Goal: Task Accomplishment & Management: Complete application form

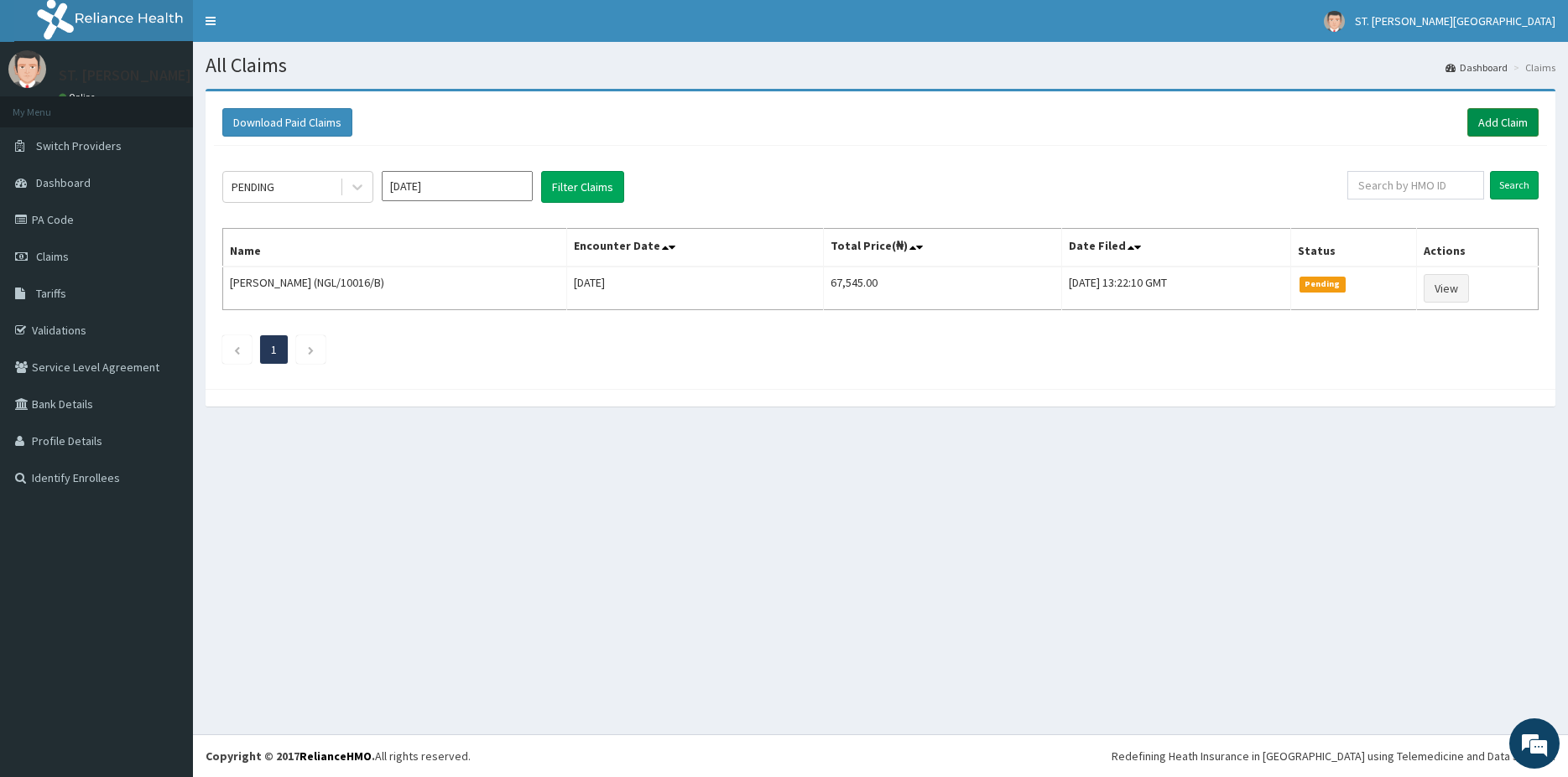
click at [1488, 128] on link "Add Claim" at bounding box center [1503, 122] width 72 height 28
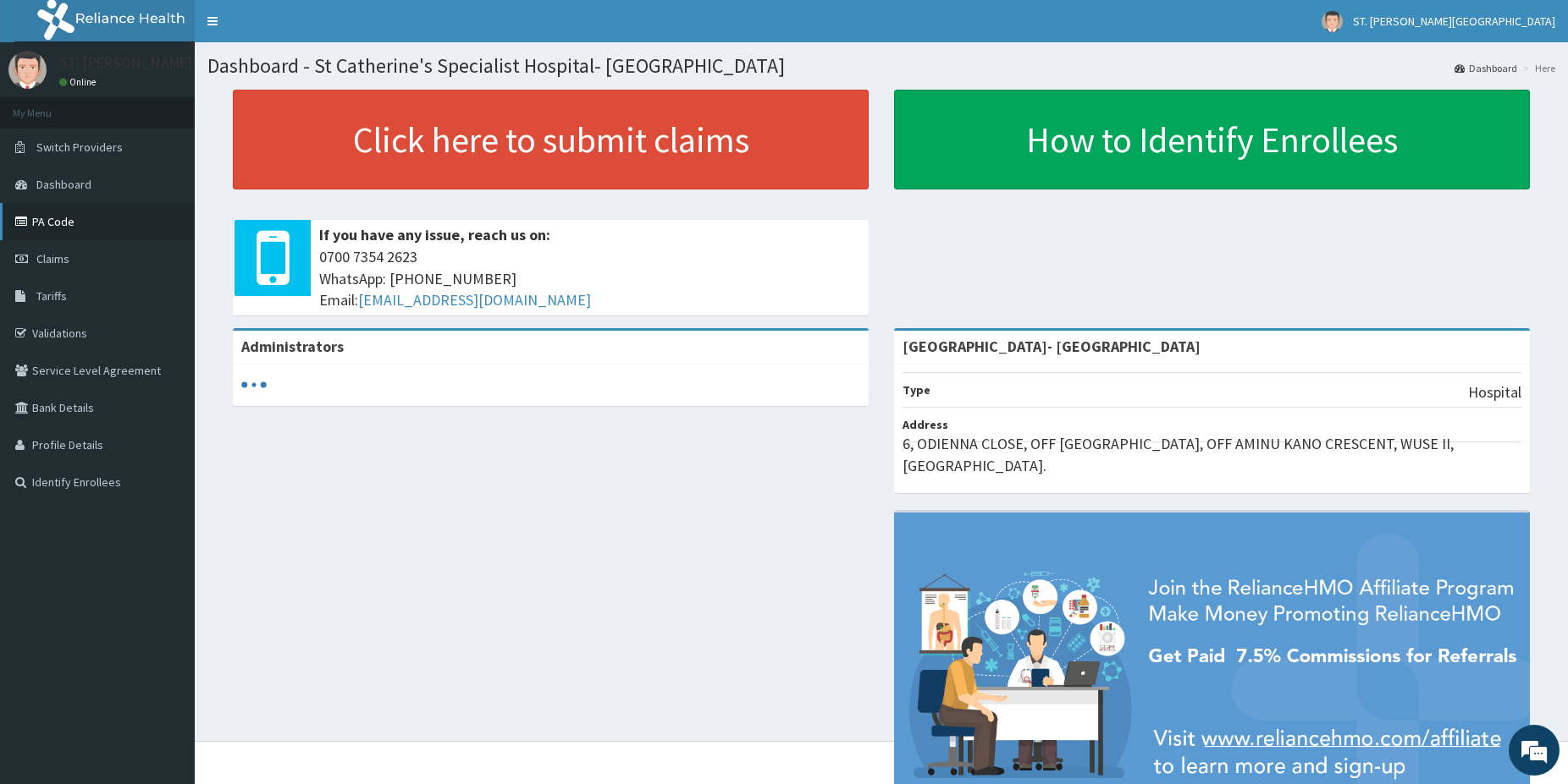
click at [45, 226] on link "PA Code" at bounding box center [97, 222] width 194 height 37
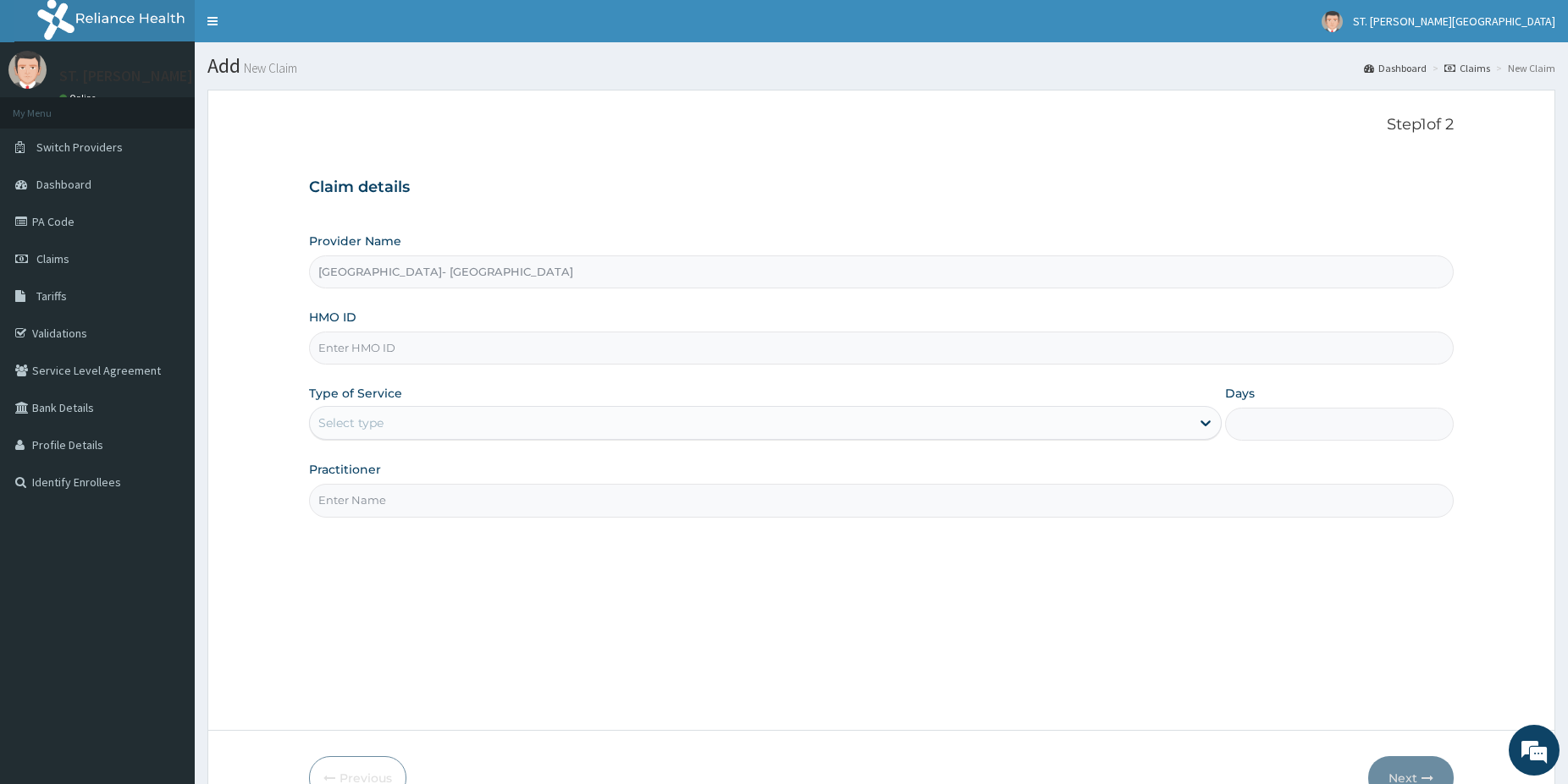
type input "St Catherine's Specialist Hospital- Abuja"
click at [377, 337] on input "HMO ID" at bounding box center [881, 349] width 1145 height 33
paste input "BRN/10013/A"
type input "BRN/10013/A"
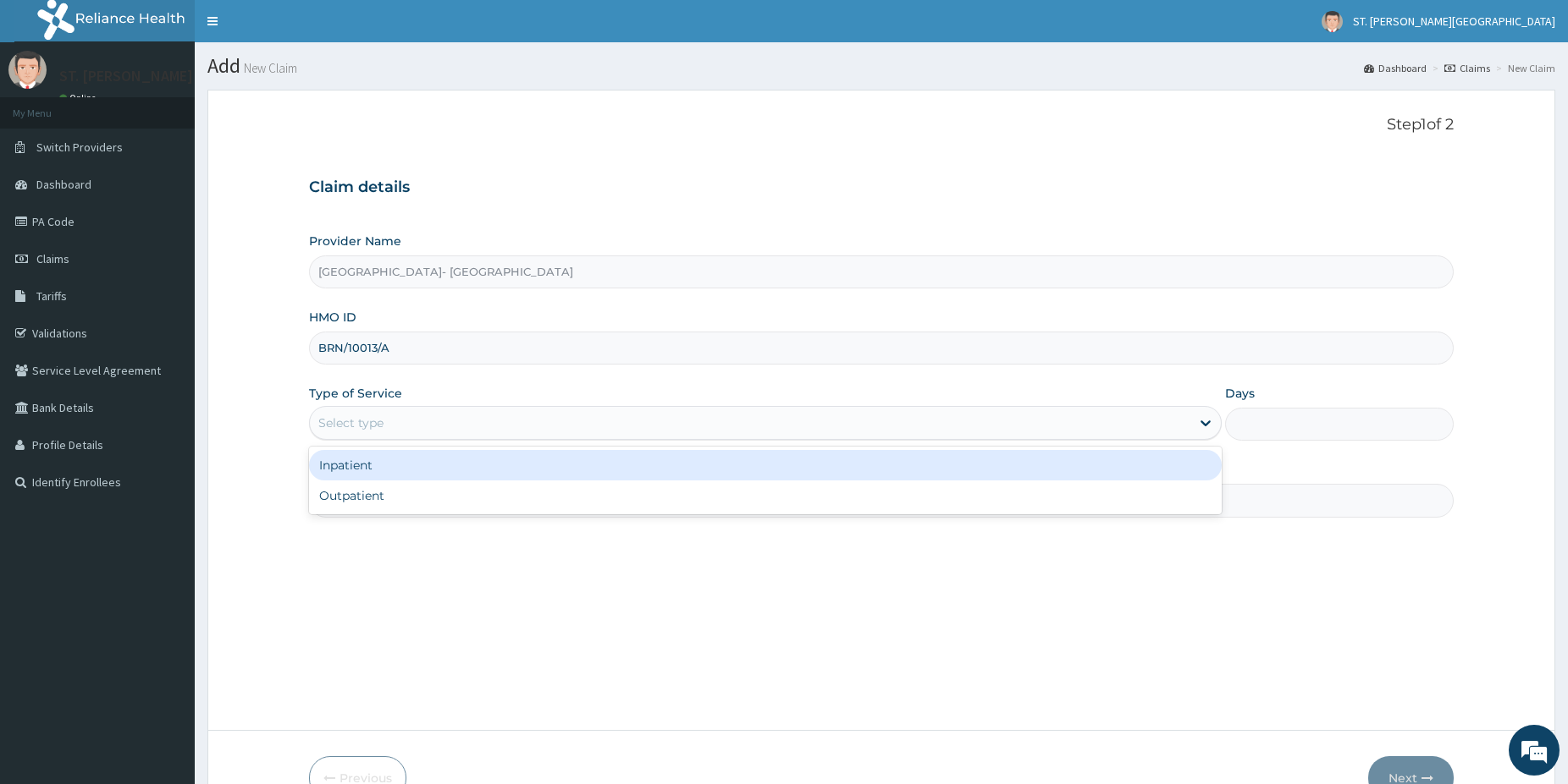
click at [370, 434] on div "Select type" at bounding box center [749, 423] width 880 height 27
click at [351, 472] on div "Inpatient" at bounding box center [765, 465] width 912 height 30
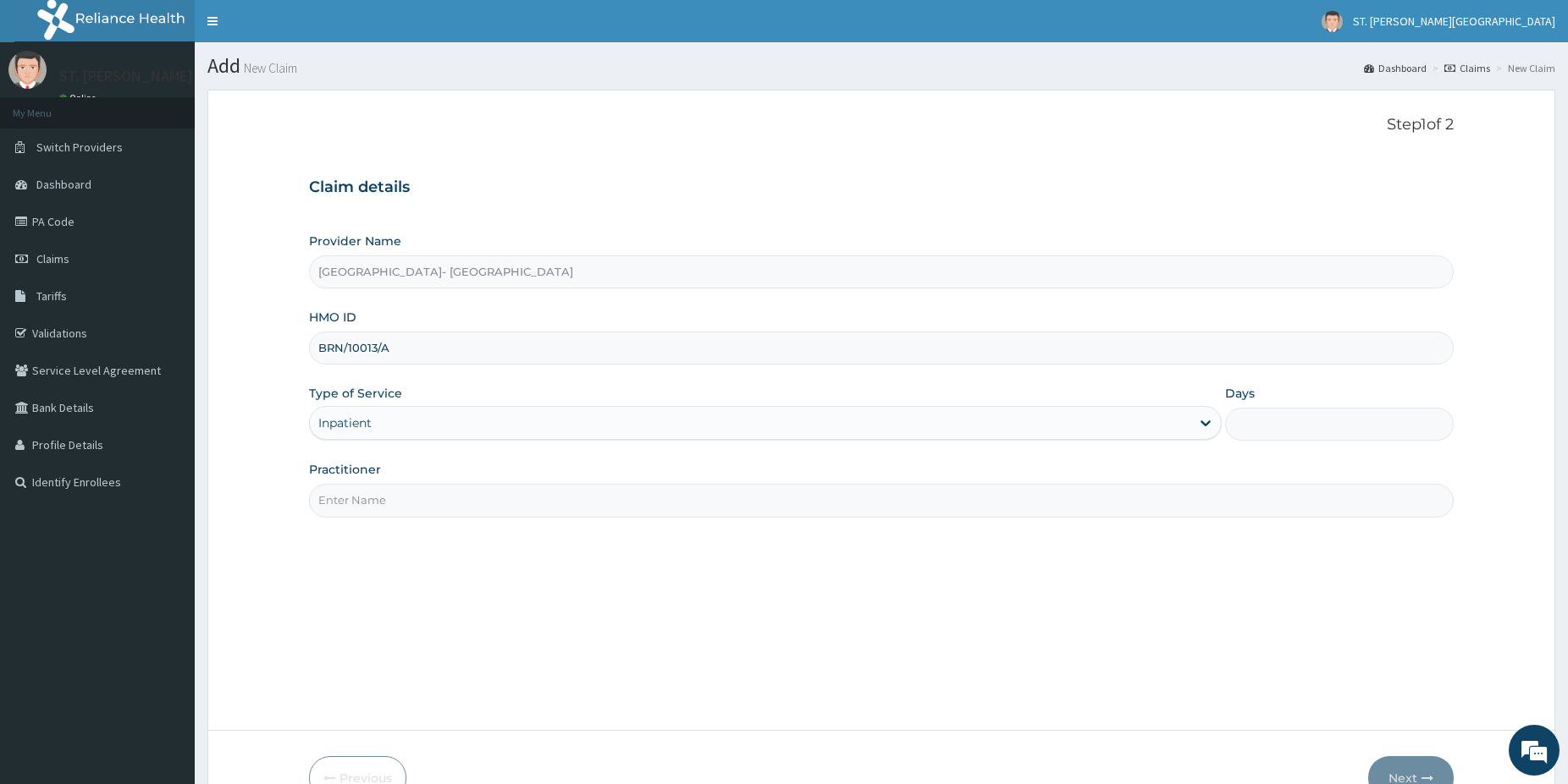
drag, startPoint x: 441, startPoint y: 409, endPoint x: 431, endPoint y: 410, distance: 10.0
click at [431, 410] on div "Inpatient" at bounding box center [765, 423] width 912 height 34
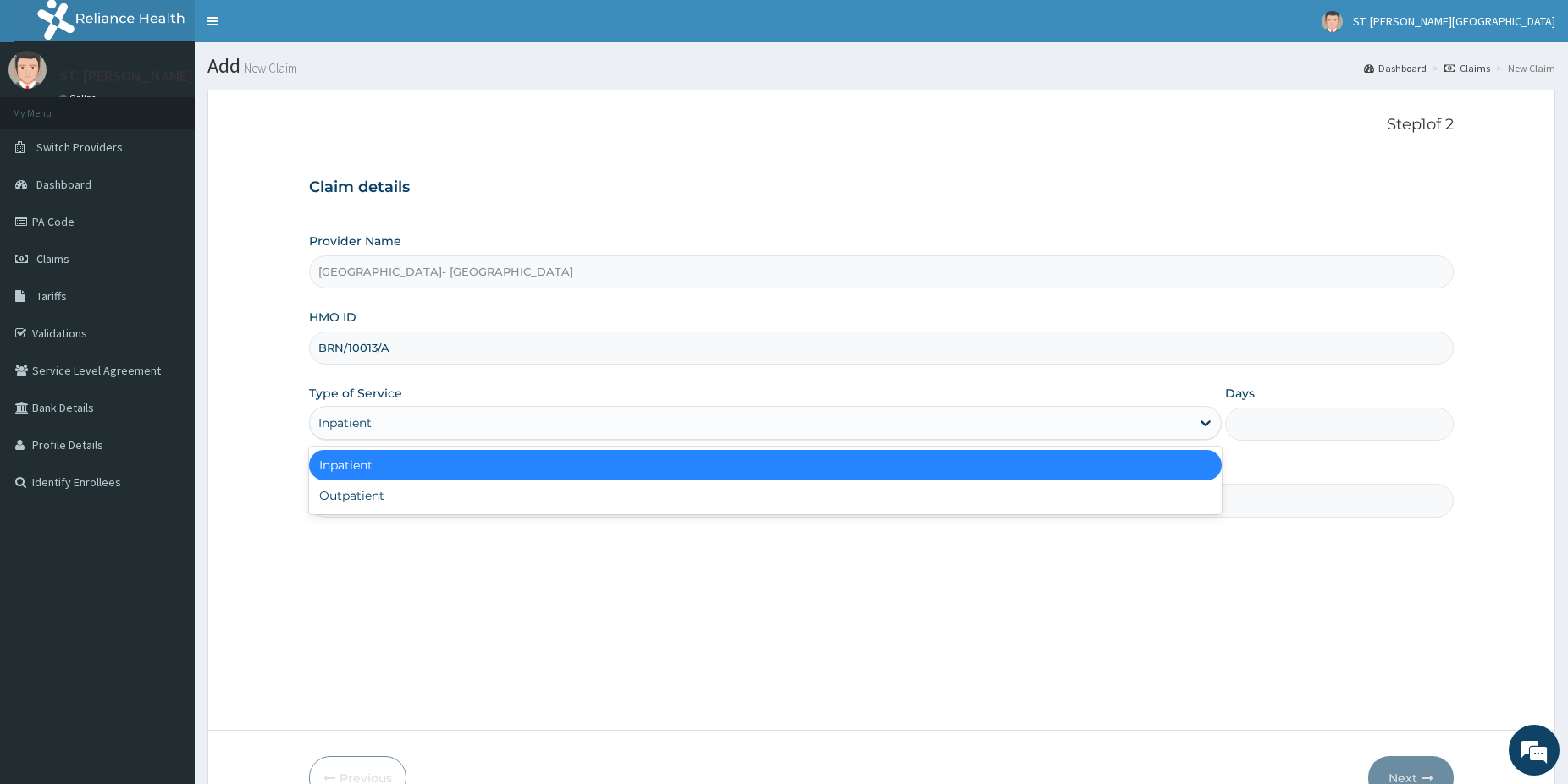
click at [1240, 420] on input "Days" at bounding box center [1339, 425] width 229 height 33
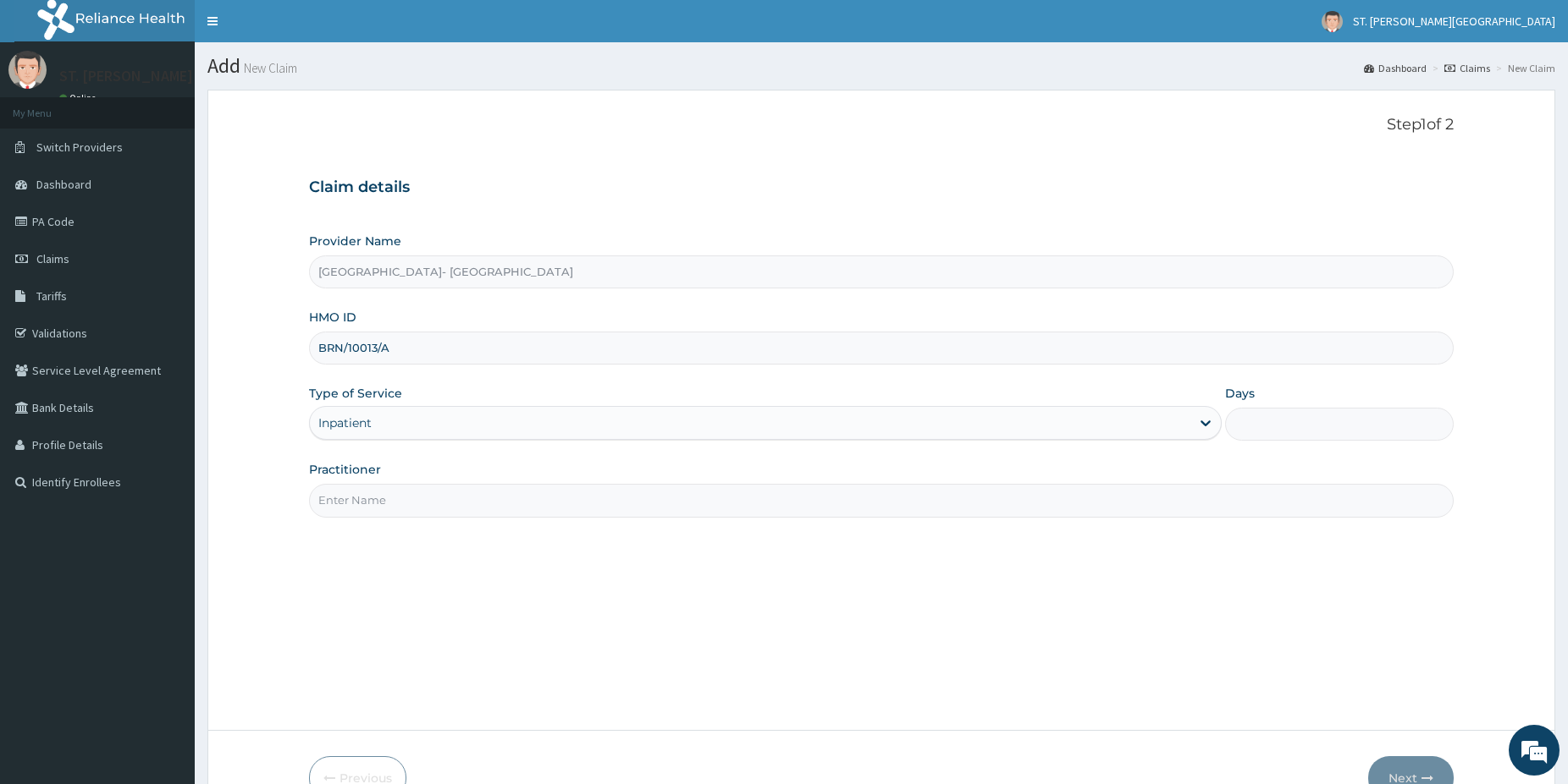
click at [1244, 421] on input "Days" at bounding box center [1339, 425] width 229 height 33
type input "1"
click at [405, 487] on input "Practitioner" at bounding box center [881, 501] width 1145 height 33
type input "dr.ashoms"
click at [1409, 769] on button "Next" at bounding box center [1411, 778] width 86 height 44
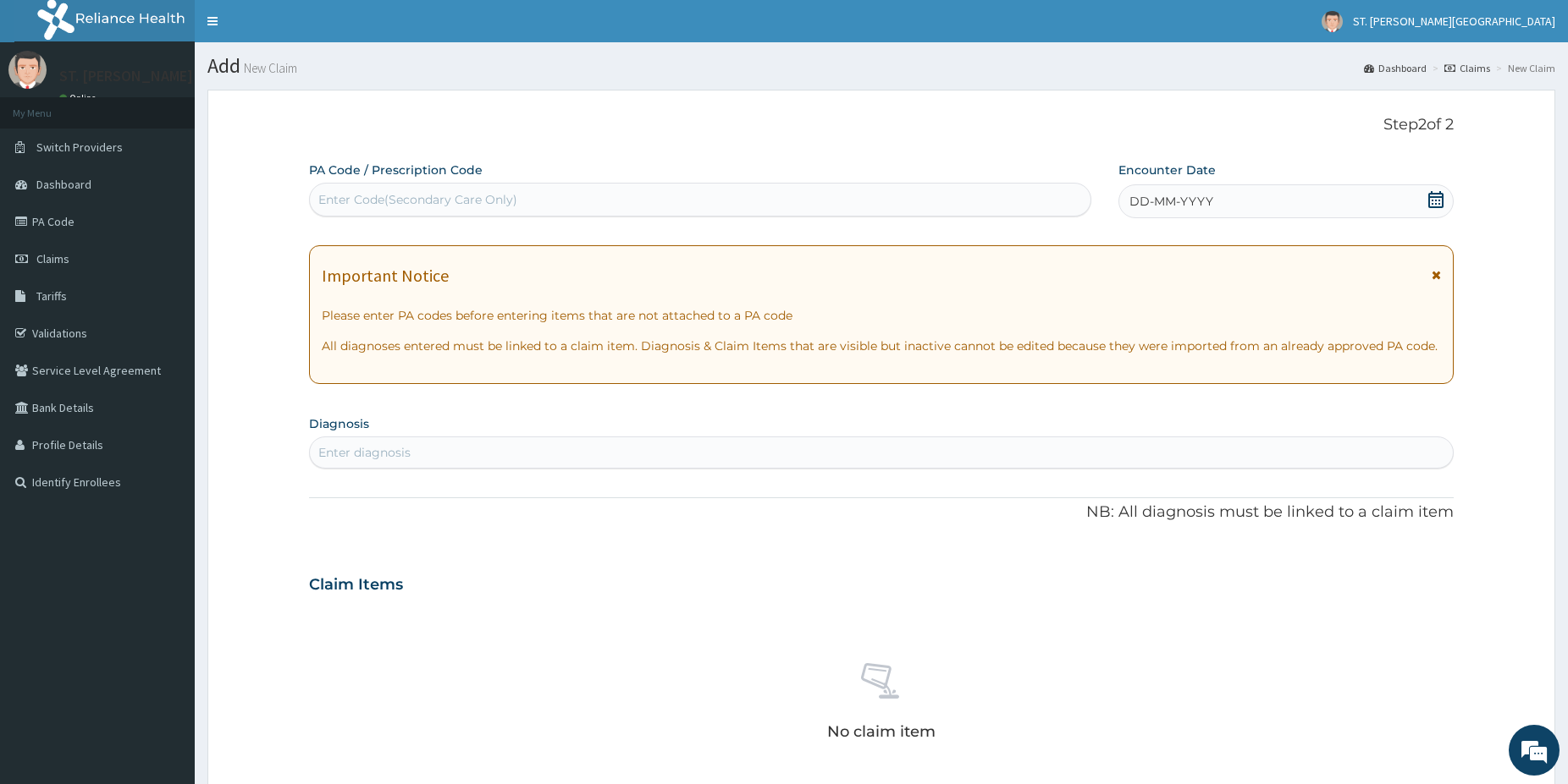
click at [420, 200] on div "Enter Code(Secondary Care Only)" at bounding box center [418, 199] width 199 height 17
paste input "PA/7037A1"
type input "PA/7037A1"
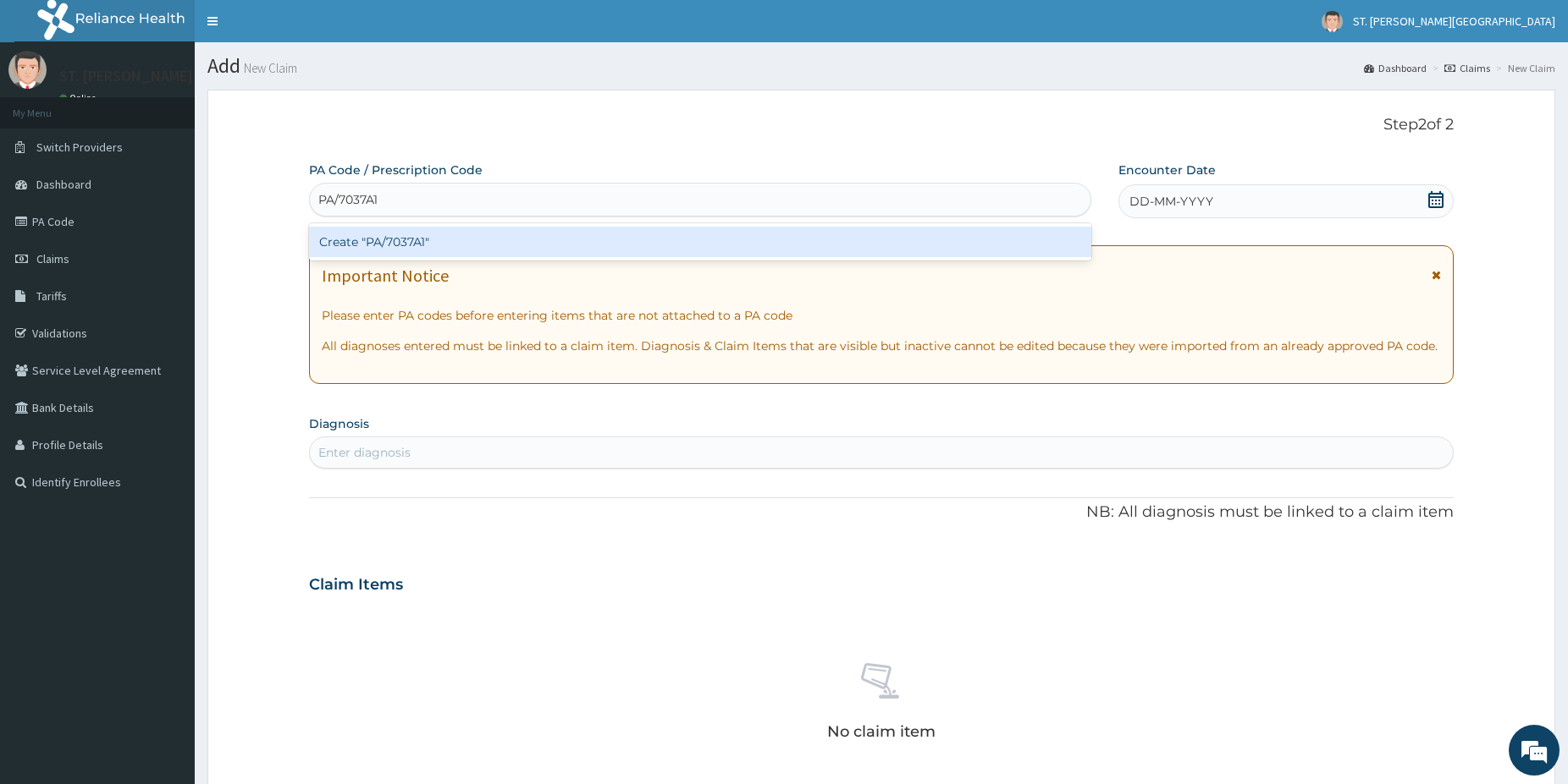
click at [338, 245] on div "Create "PA/7037A1"" at bounding box center [699, 241] width 783 height 30
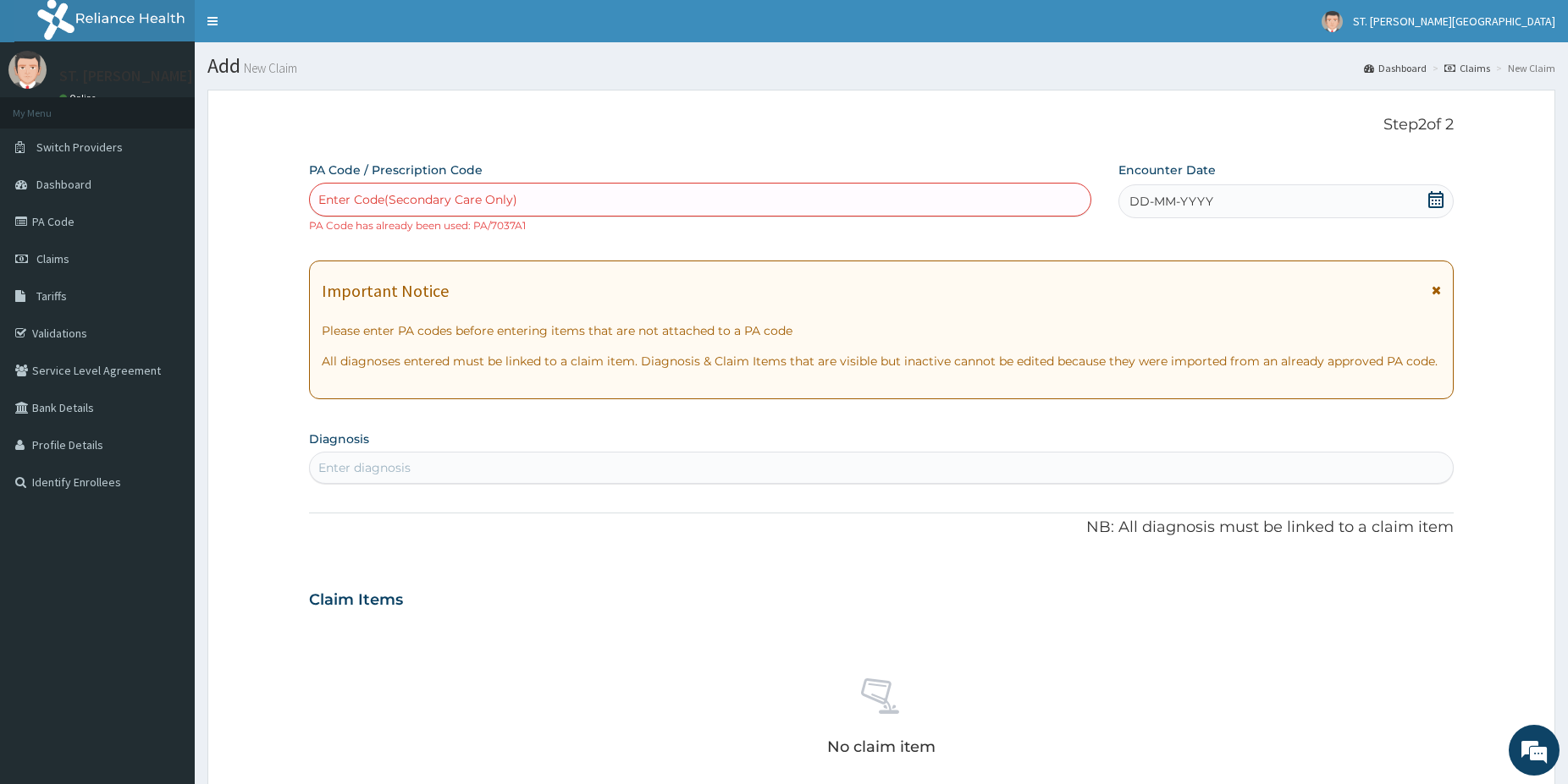
click at [405, 193] on div "Enter Code(Secondary Care Only)" at bounding box center [418, 199] width 199 height 17
paste input "PA/936133"
type input "PA/936133"
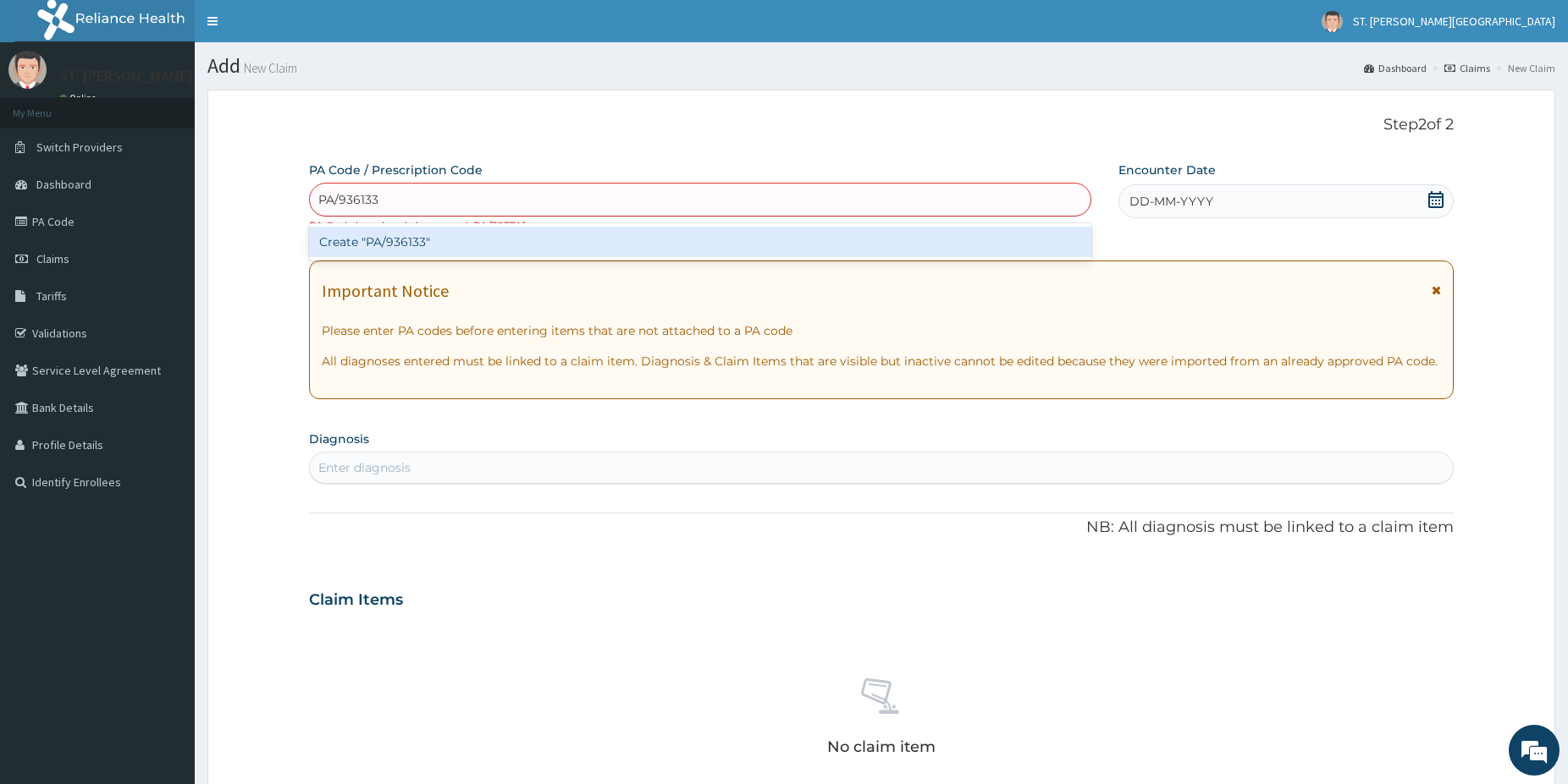
click at [340, 257] on div "Create "PA/936133"" at bounding box center [699, 241] width 783 height 30
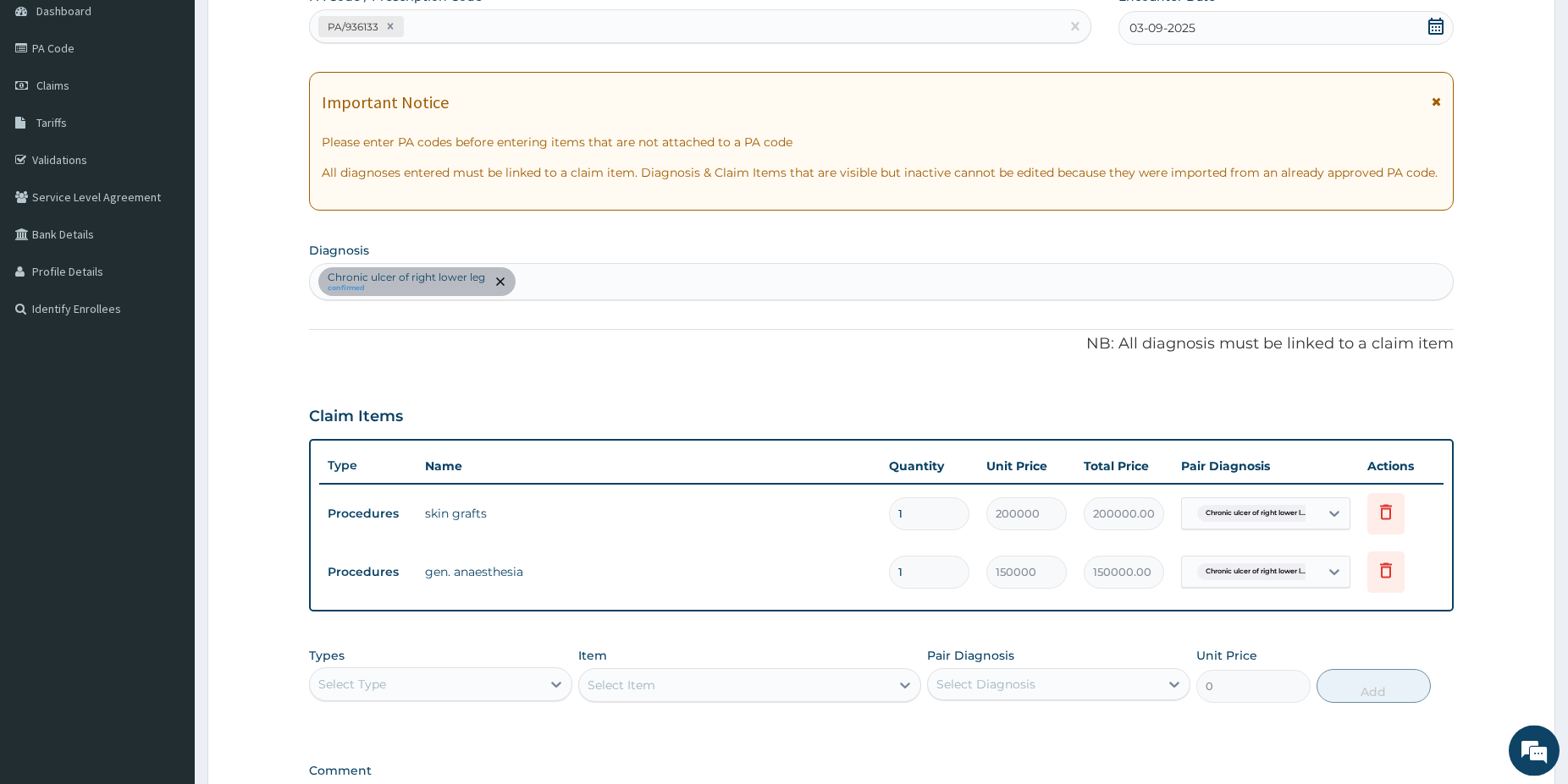
scroll to position [173, 0]
click at [460, 29] on div "PA/936133" at bounding box center [685, 27] width 750 height 28
paste input "PA/5D7807"
type input "PA/5D7807"
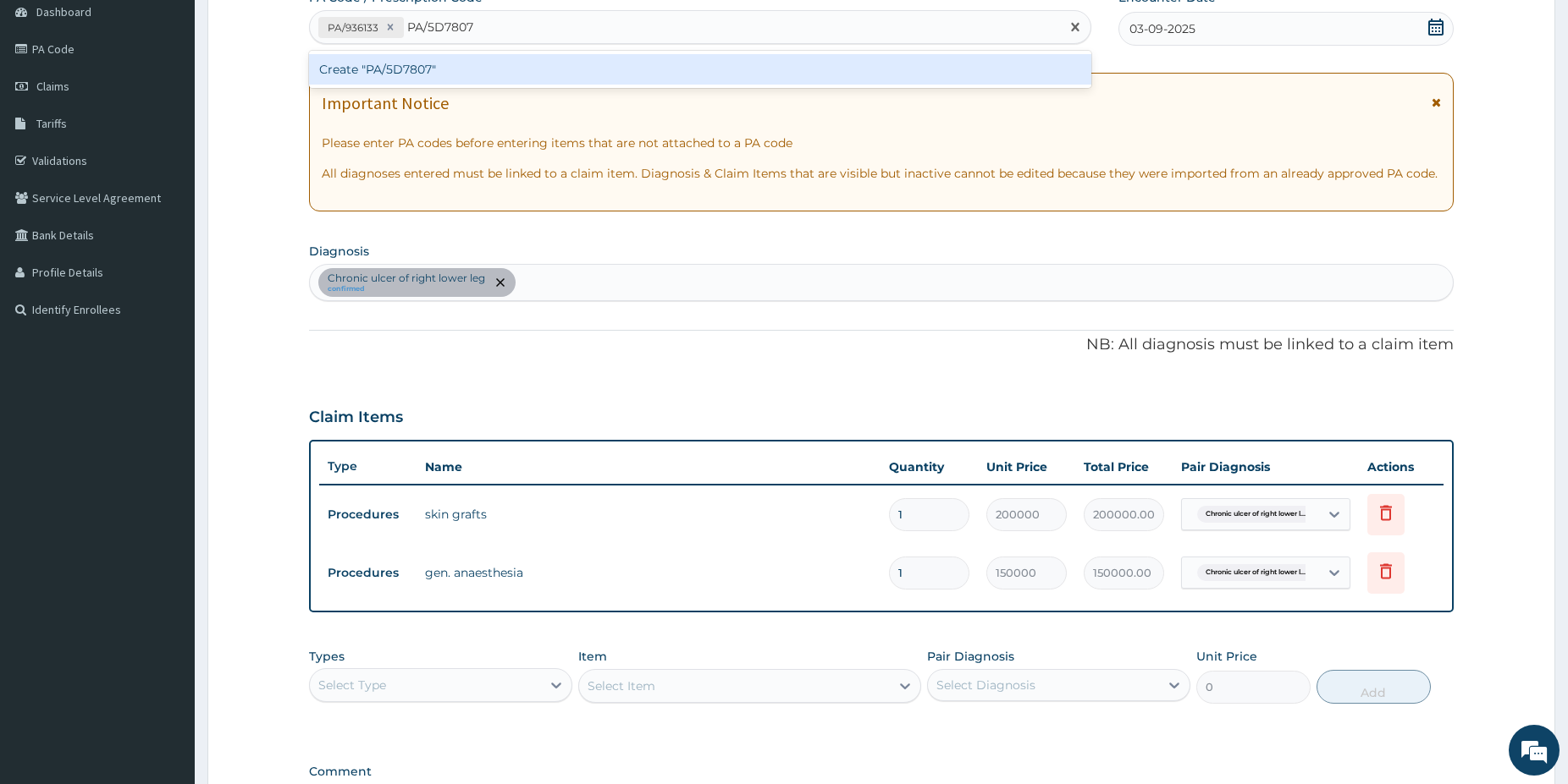
click at [461, 68] on div "Create "PA/5D7807"" at bounding box center [699, 68] width 783 height 30
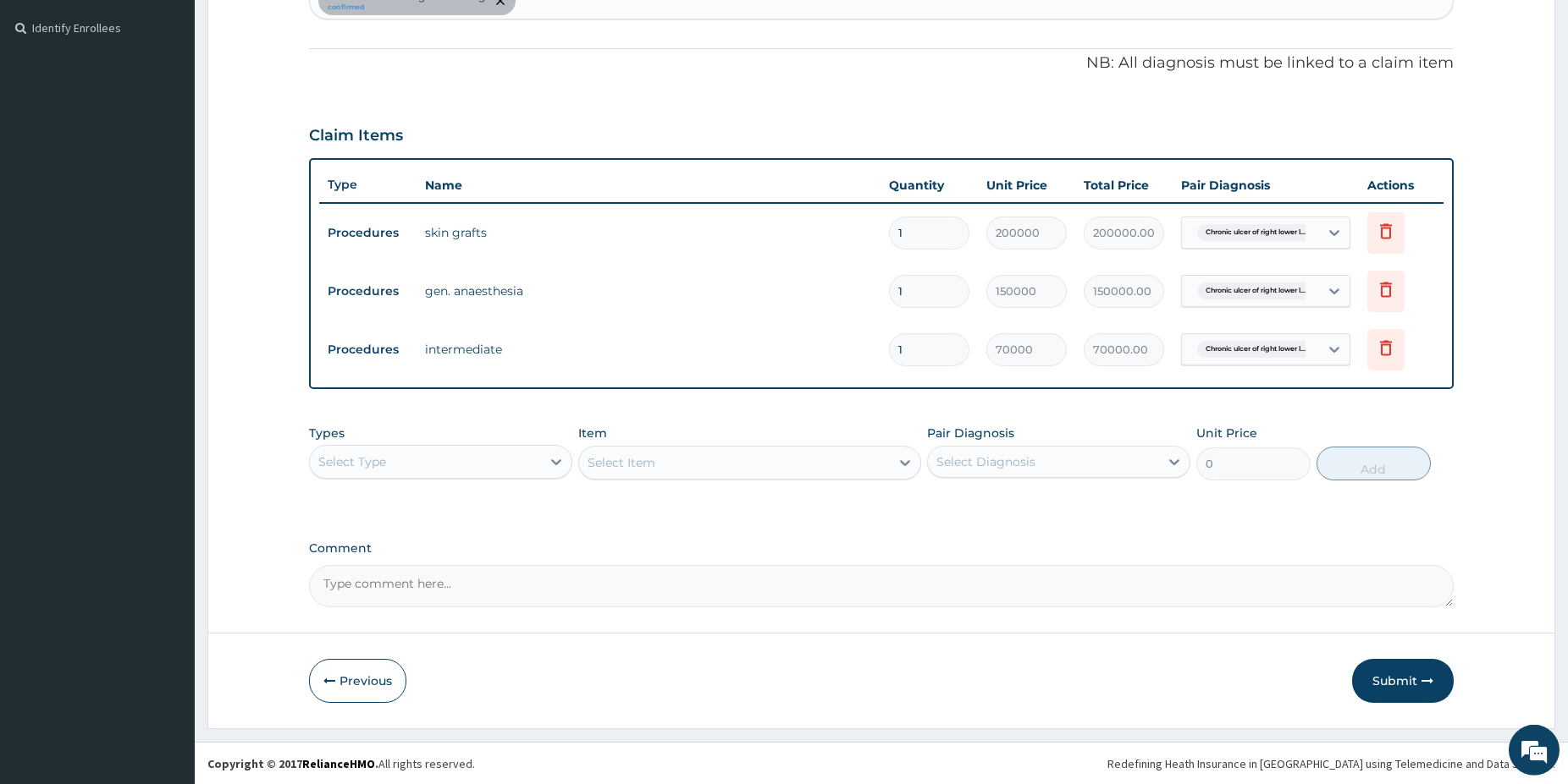
scroll to position [455, 0]
click at [1399, 681] on button "Submit" at bounding box center [1403, 680] width 102 height 44
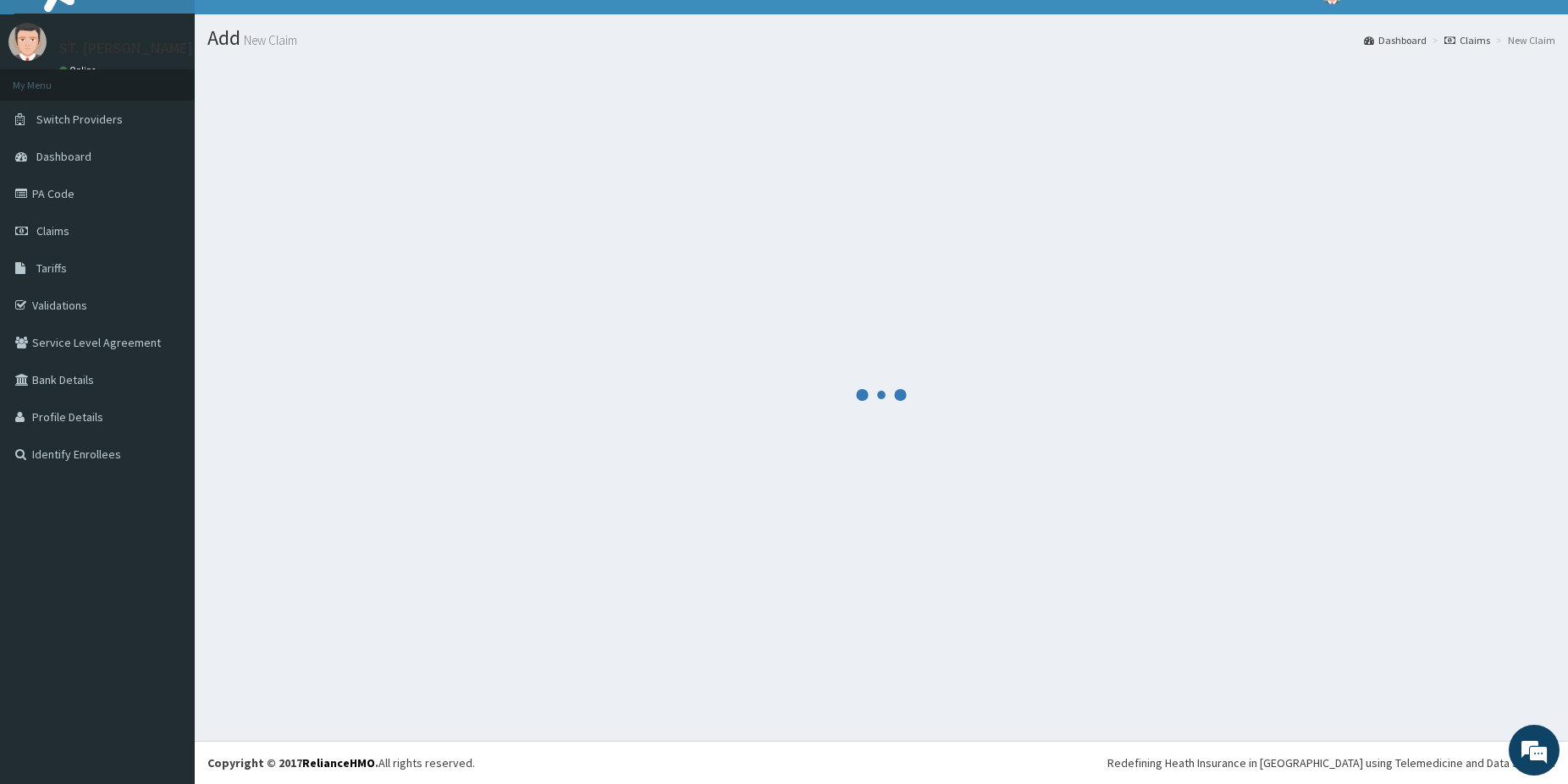
scroll to position [28, 0]
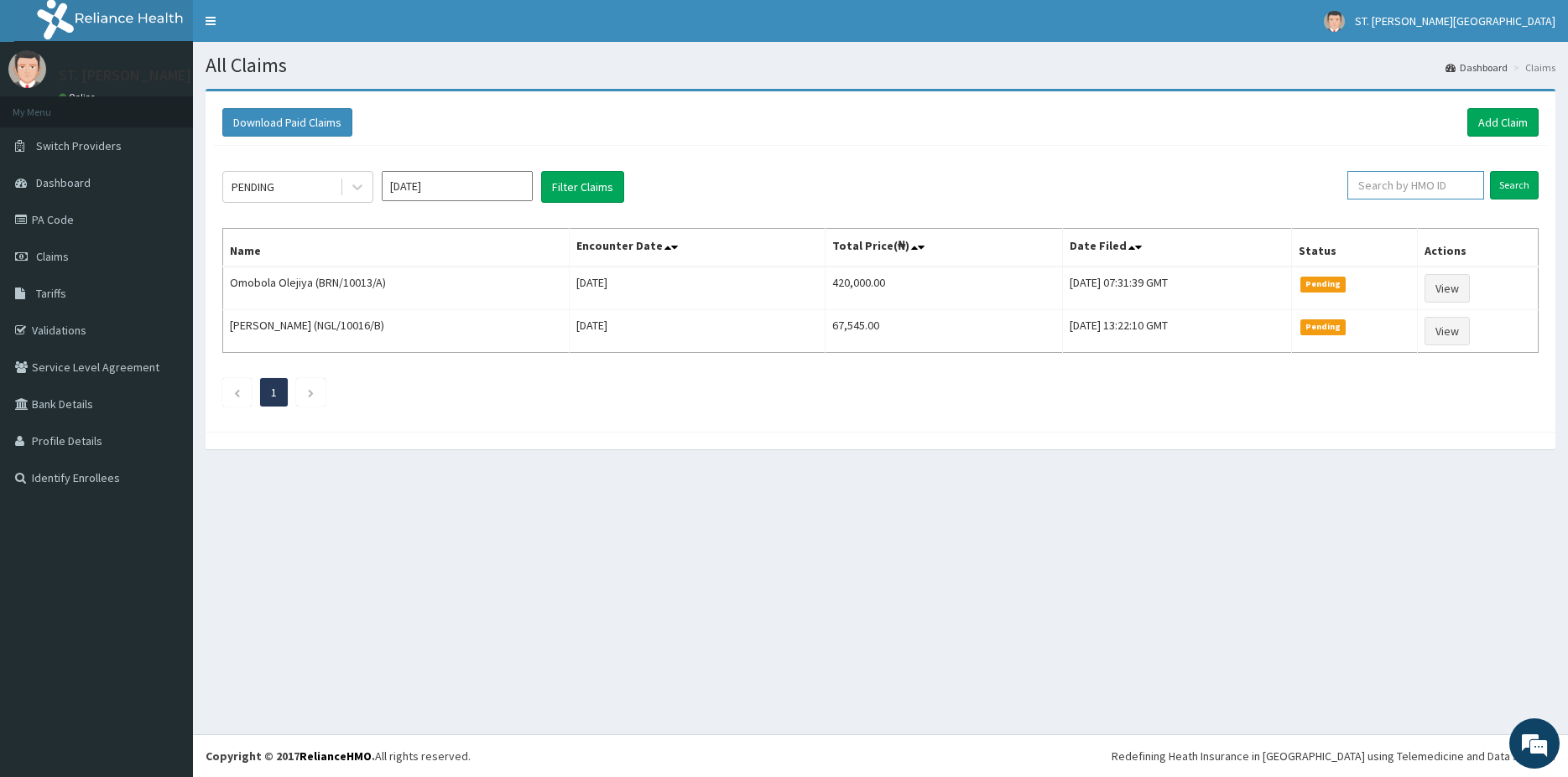
click at [1424, 179] on input "text" at bounding box center [1415, 185] width 136 height 28
paste input "SWG/10083/D"
type input "SWG/10083/D"
click at [1508, 186] on input "Search" at bounding box center [1514, 185] width 48 height 28
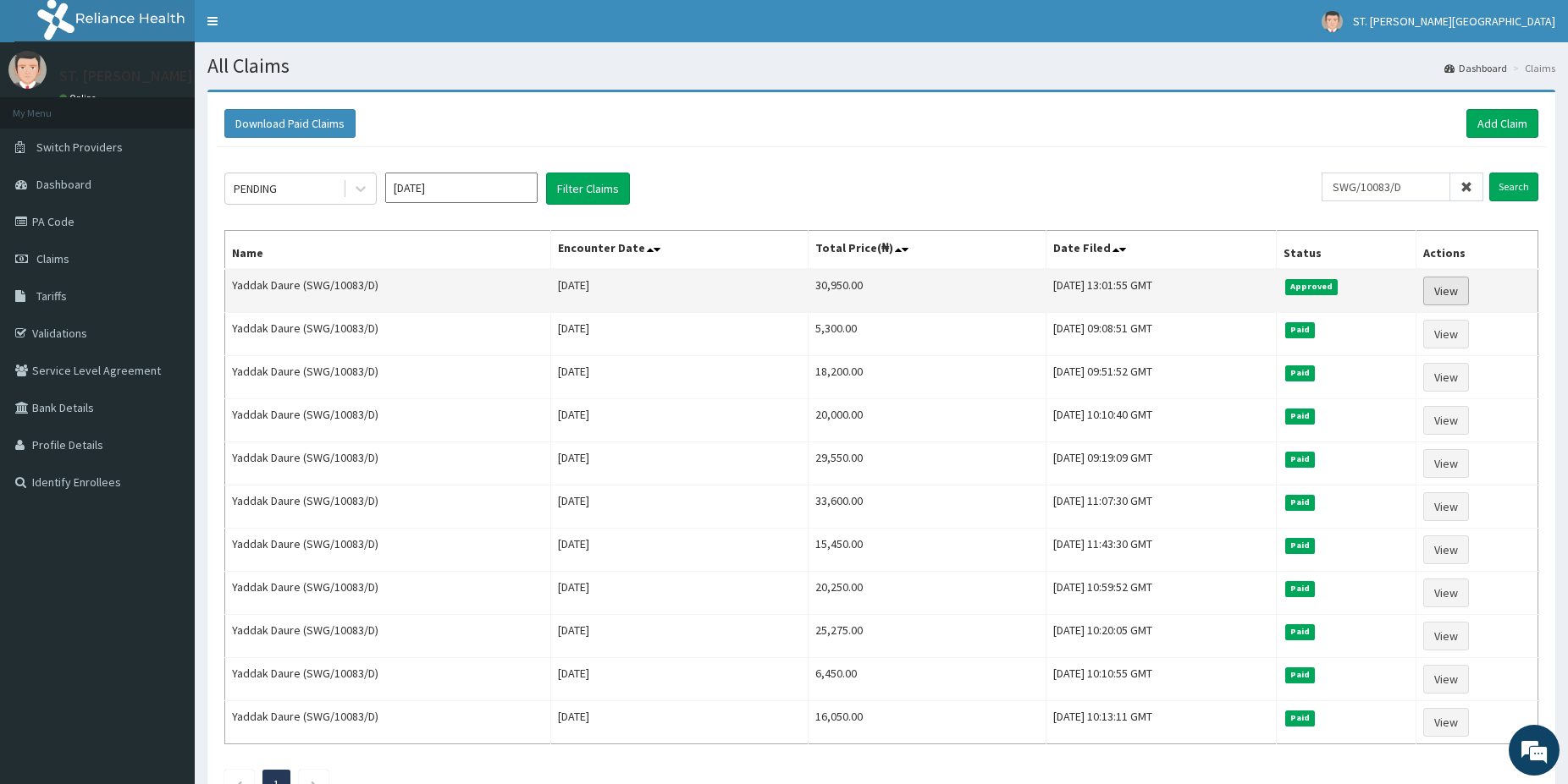
click at [1447, 296] on link "View" at bounding box center [1446, 290] width 46 height 28
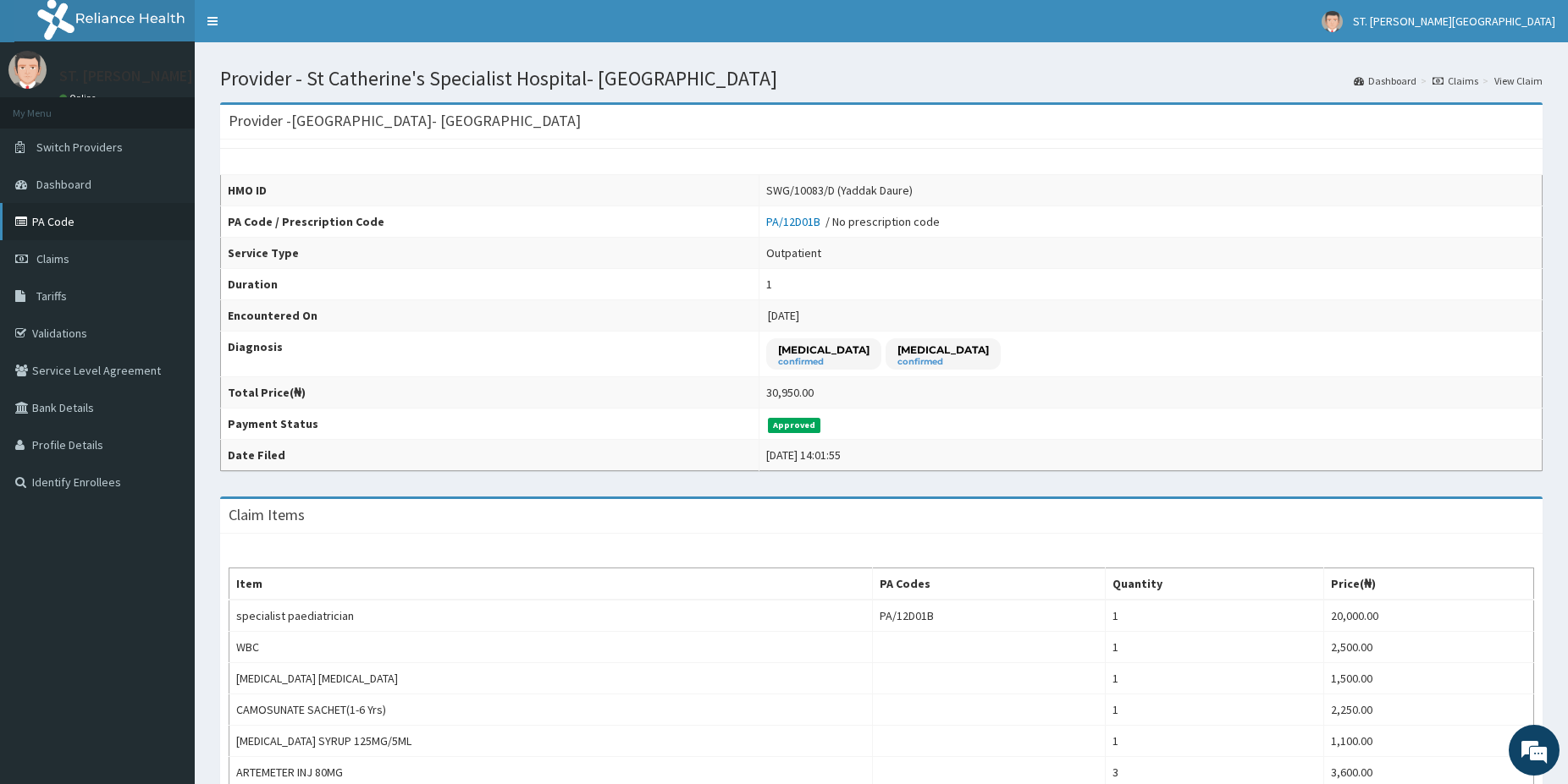
click at [84, 225] on link "PA Code" at bounding box center [97, 222] width 194 height 37
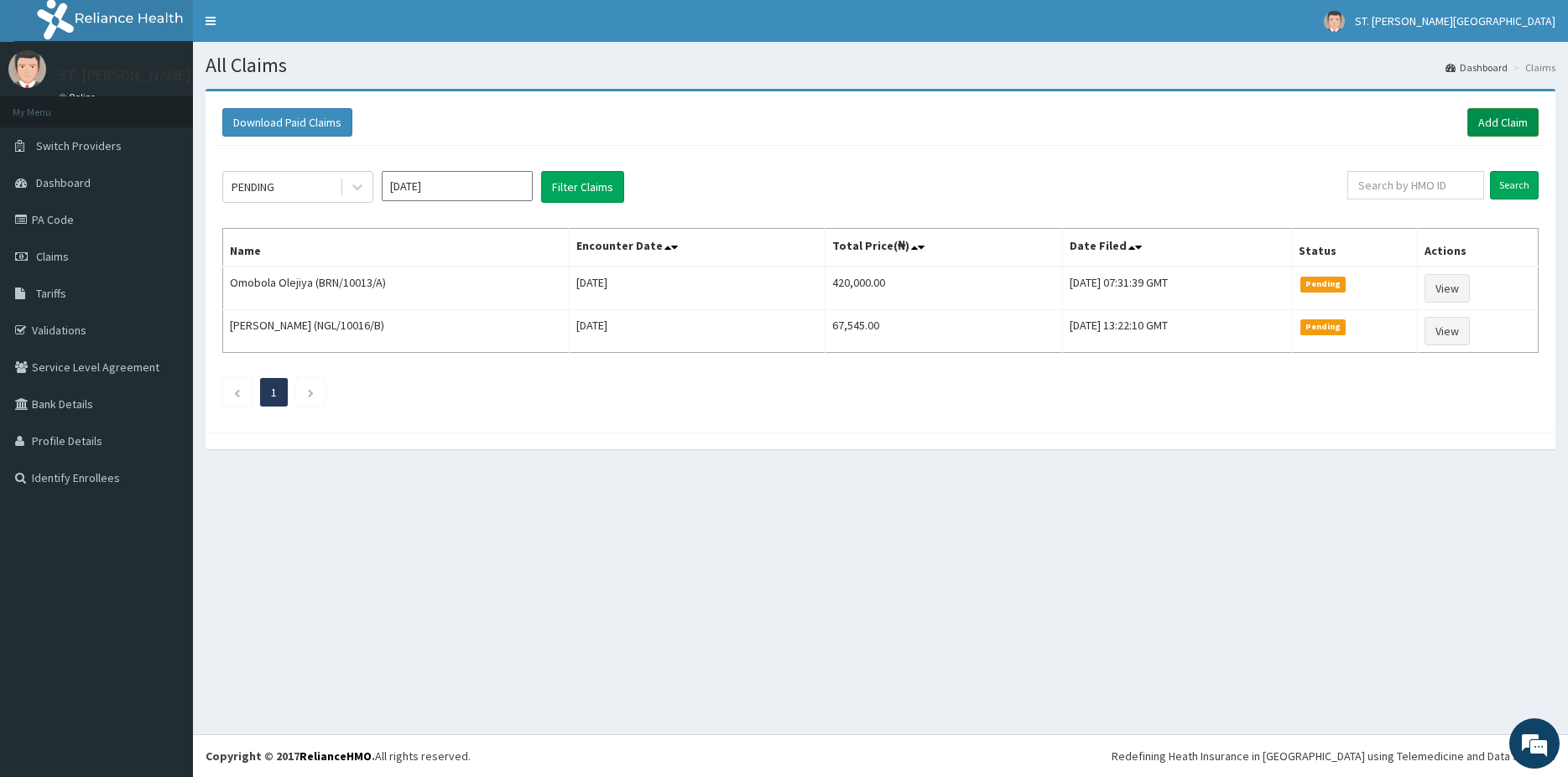
click at [1486, 121] on link "Add Claim" at bounding box center [1503, 122] width 72 height 28
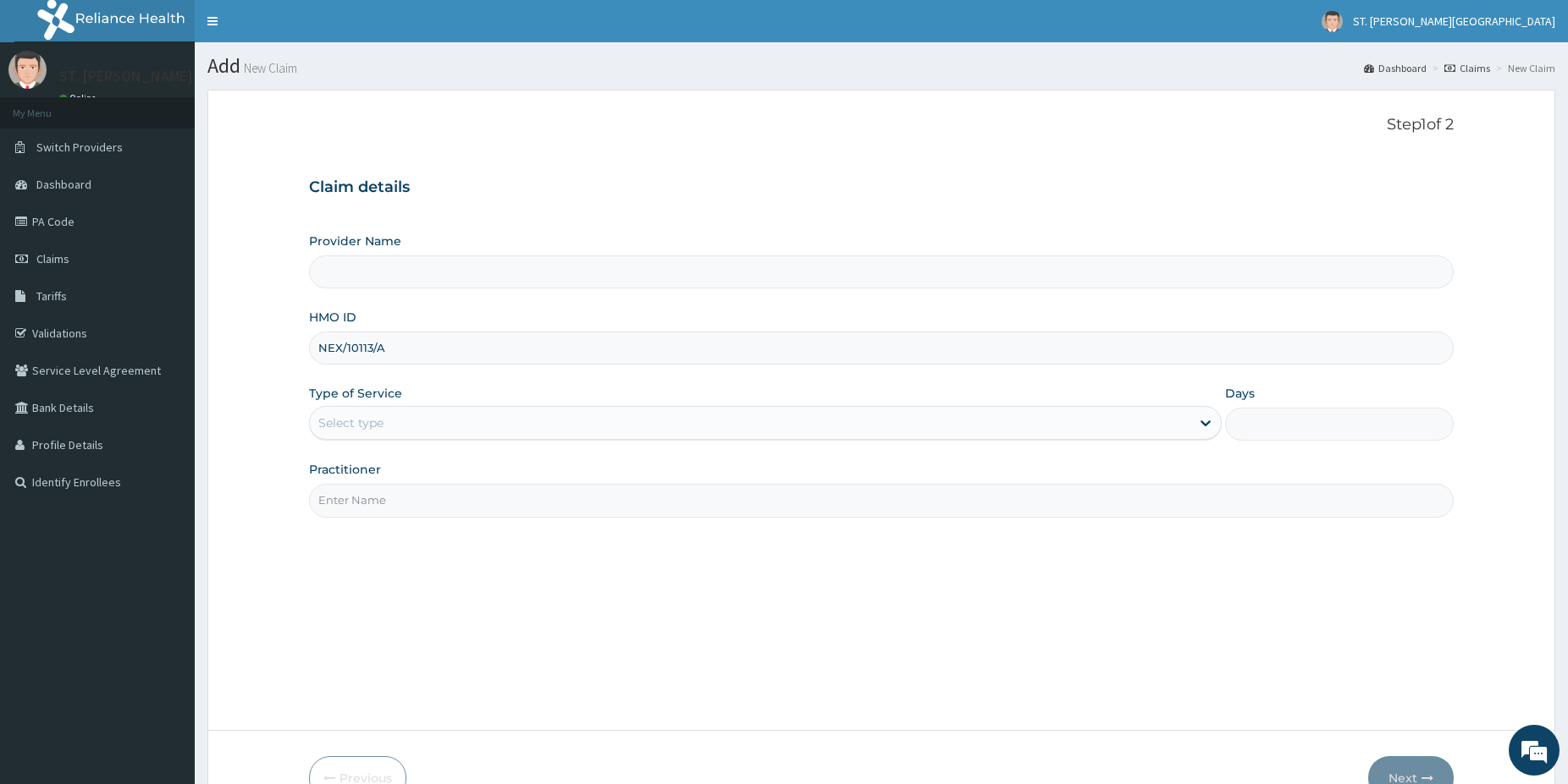
type input "NEX/10113/A"
click at [359, 404] on div "Type of Service Select type" at bounding box center [765, 412] width 912 height 56
click at [346, 429] on div "Select type" at bounding box center [749, 423] width 880 height 27
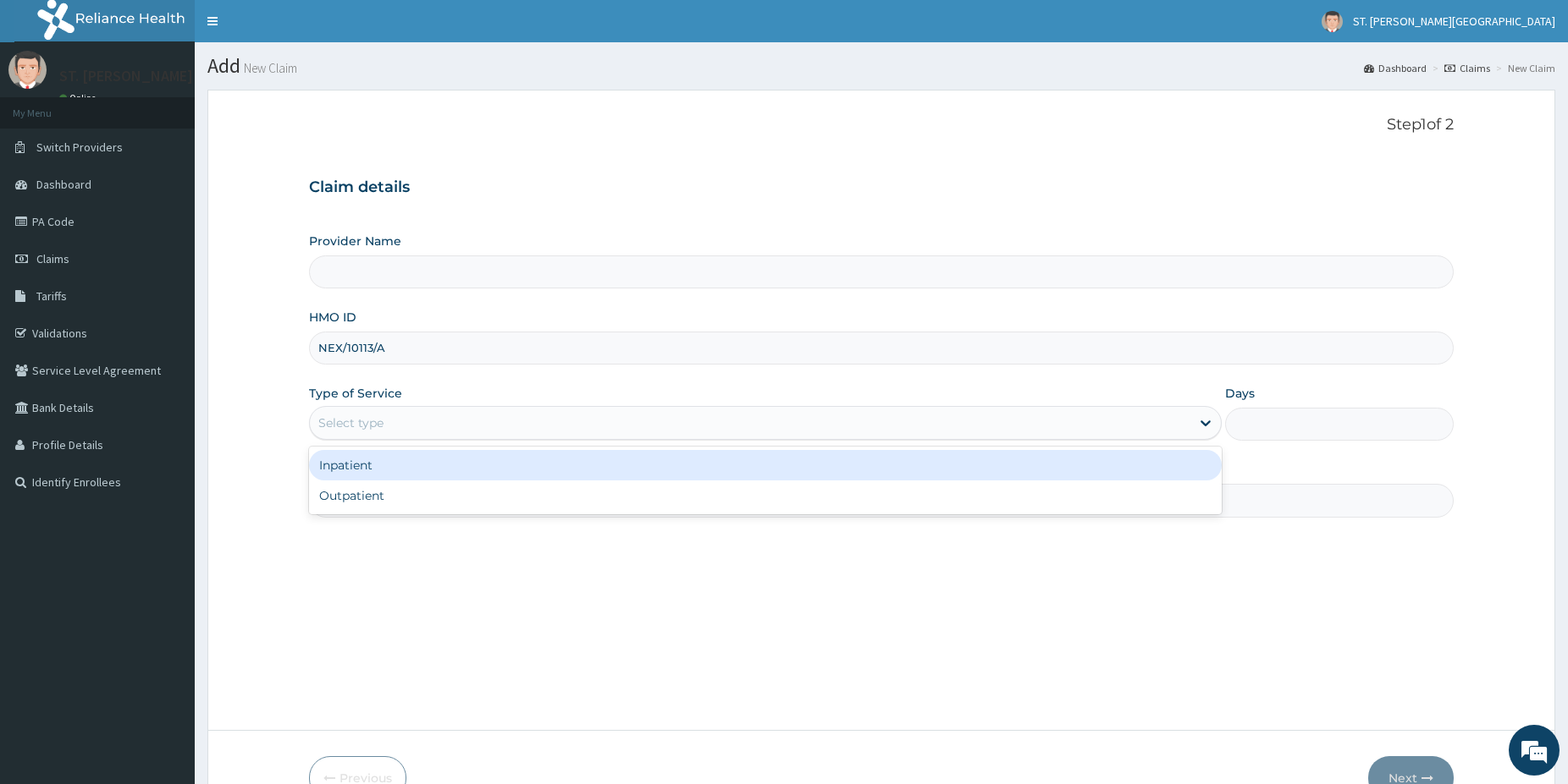
drag, startPoint x: 344, startPoint y: 469, endPoint x: 541, endPoint y: 453, distance: 197.6
click at [344, 466] on div "Inpatient" at bounding box center [765, 465] width 912 height 30
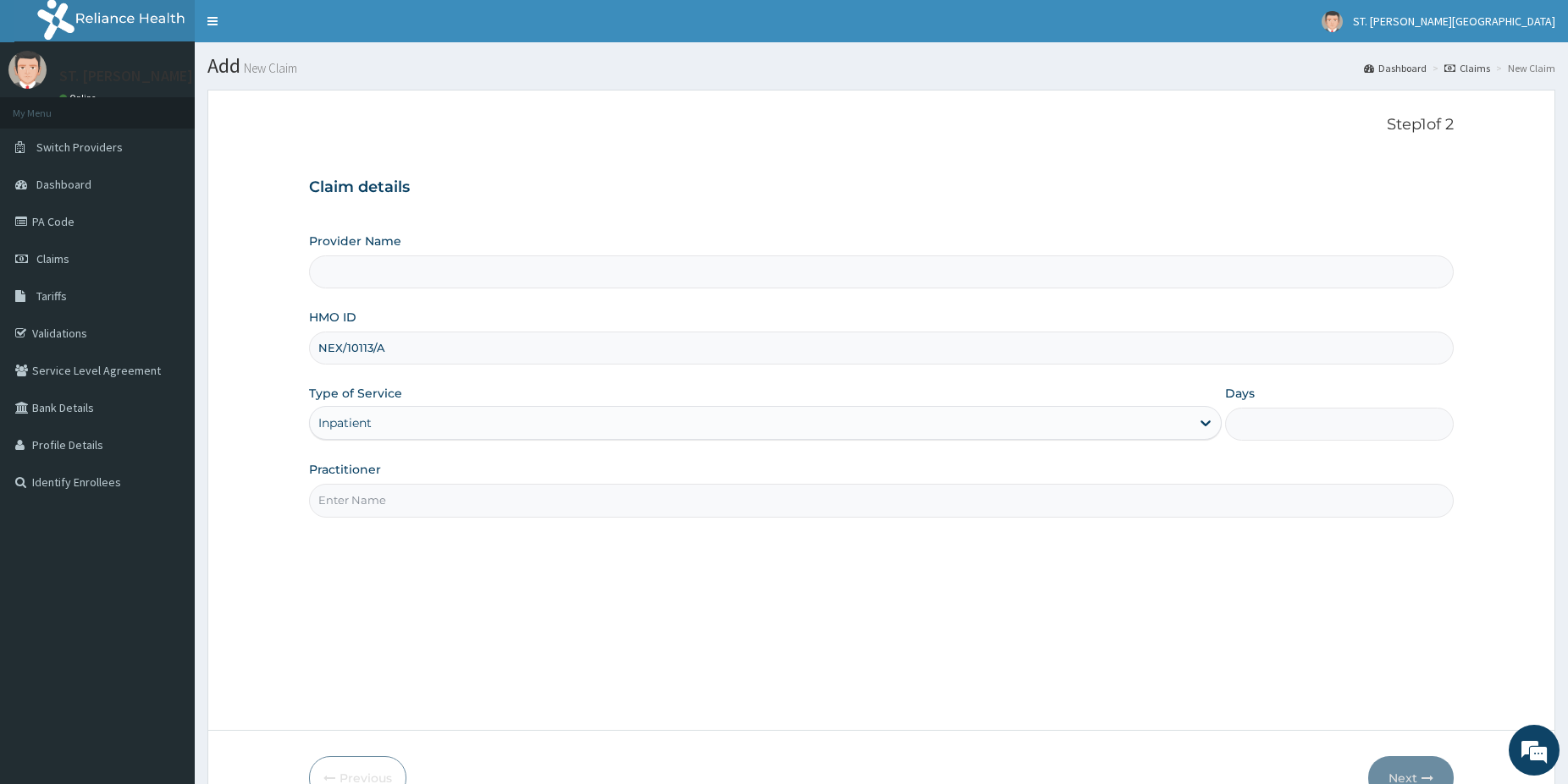
click at [1269, 427] on input "Days" at bounding box center [1339, 425] width 229 height 33
type input "St Catherine's Specialist Hospital- Abuja"
type input "1"
drag, startPoint x: 428, startPoint y: 511, endPoint x: 415, endPoint y: 493, distance: 22.2
click at [422, 509] on input "Practitioner" at bounding box center [881, 501] width 1145 height 33
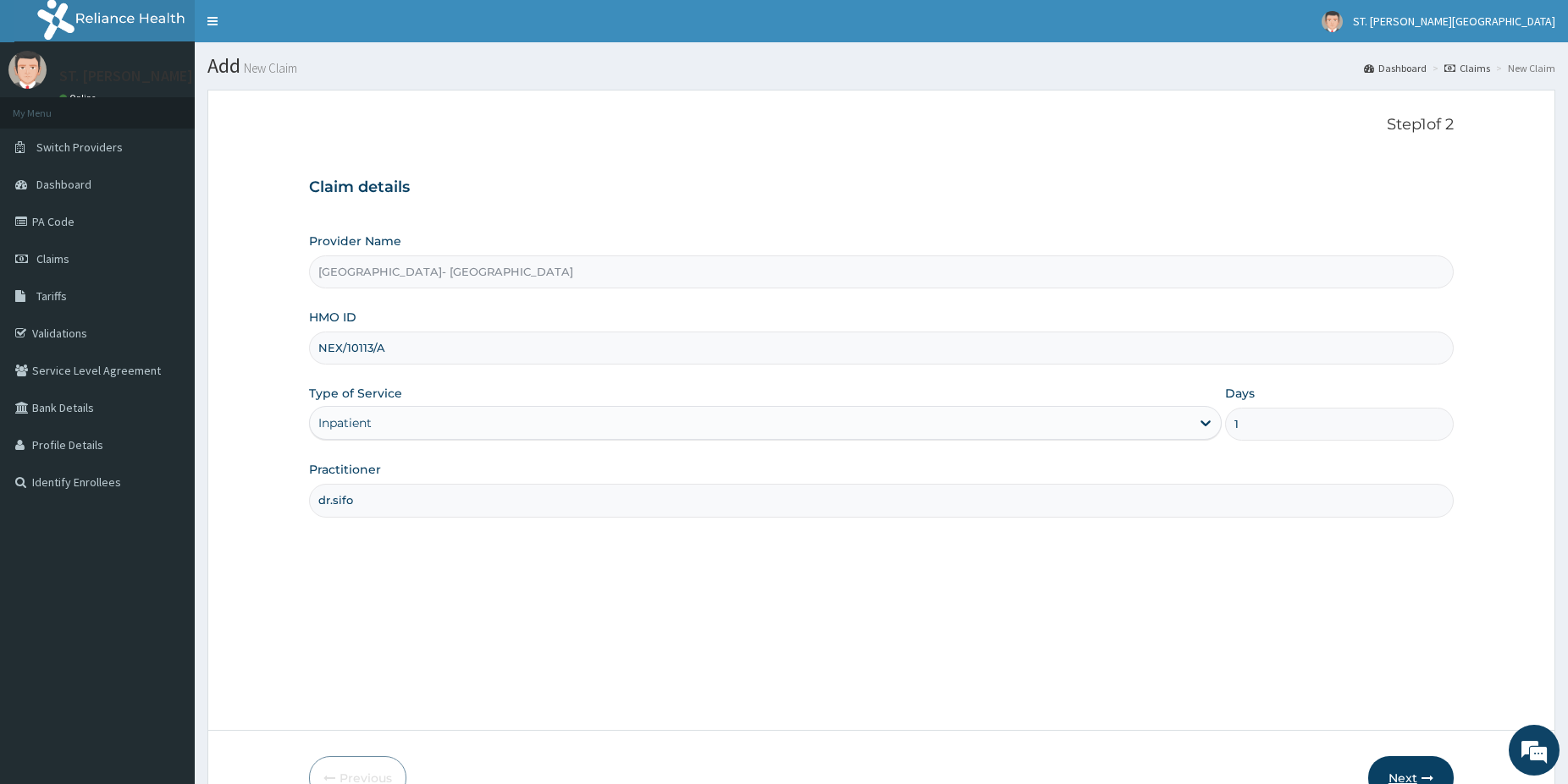
type input "dr.sifo"
click at [1407, 766] on button "Next" at bounding box center [1411, 778] width 86 height 44
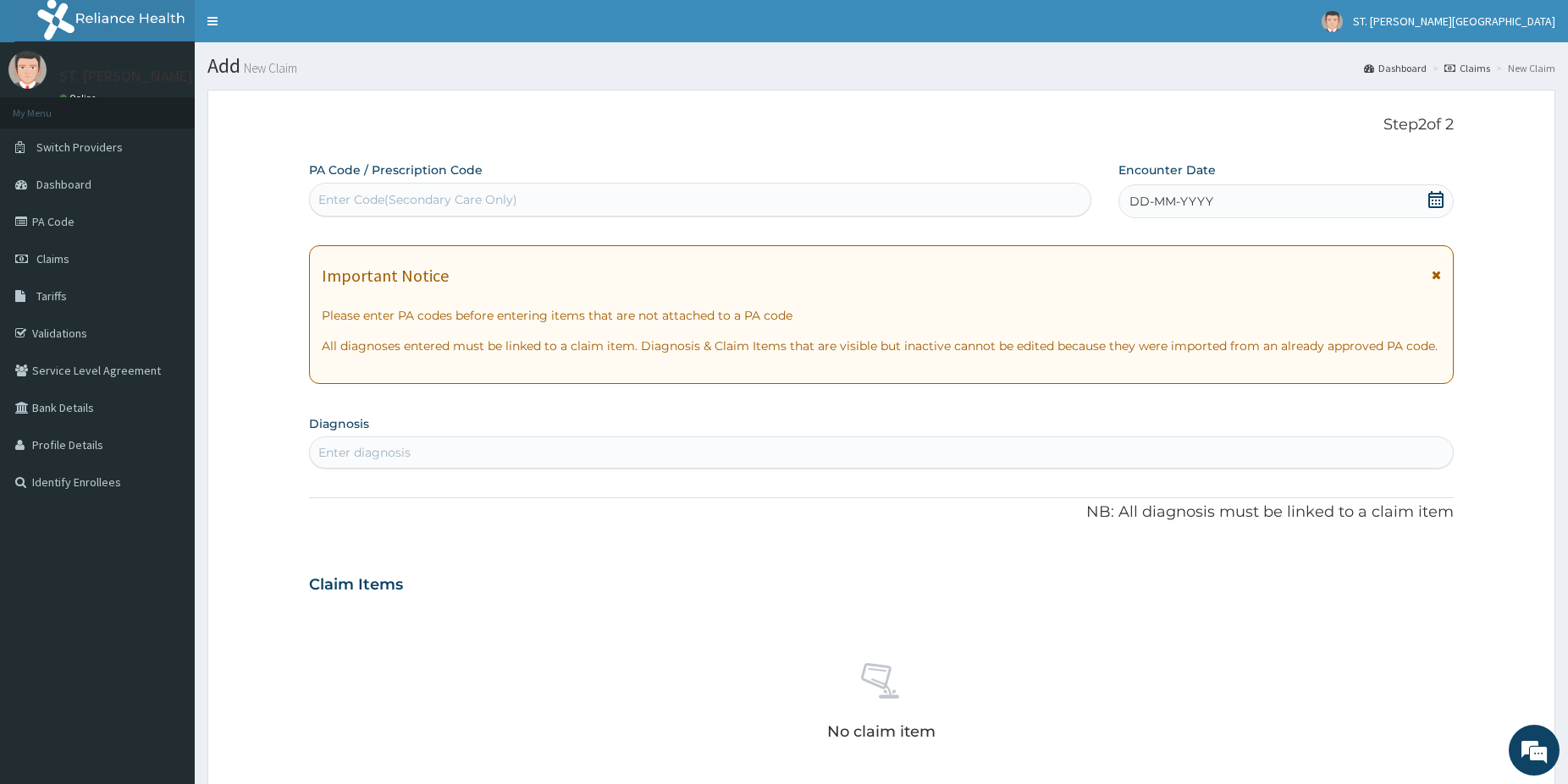
click at [369, 200] on div "Enter Code(Secondary Care Only)" at bounding box center [418, 199] width 199 height 17
paste input "PA/8C43B5"
type input "PA/8C43B5"
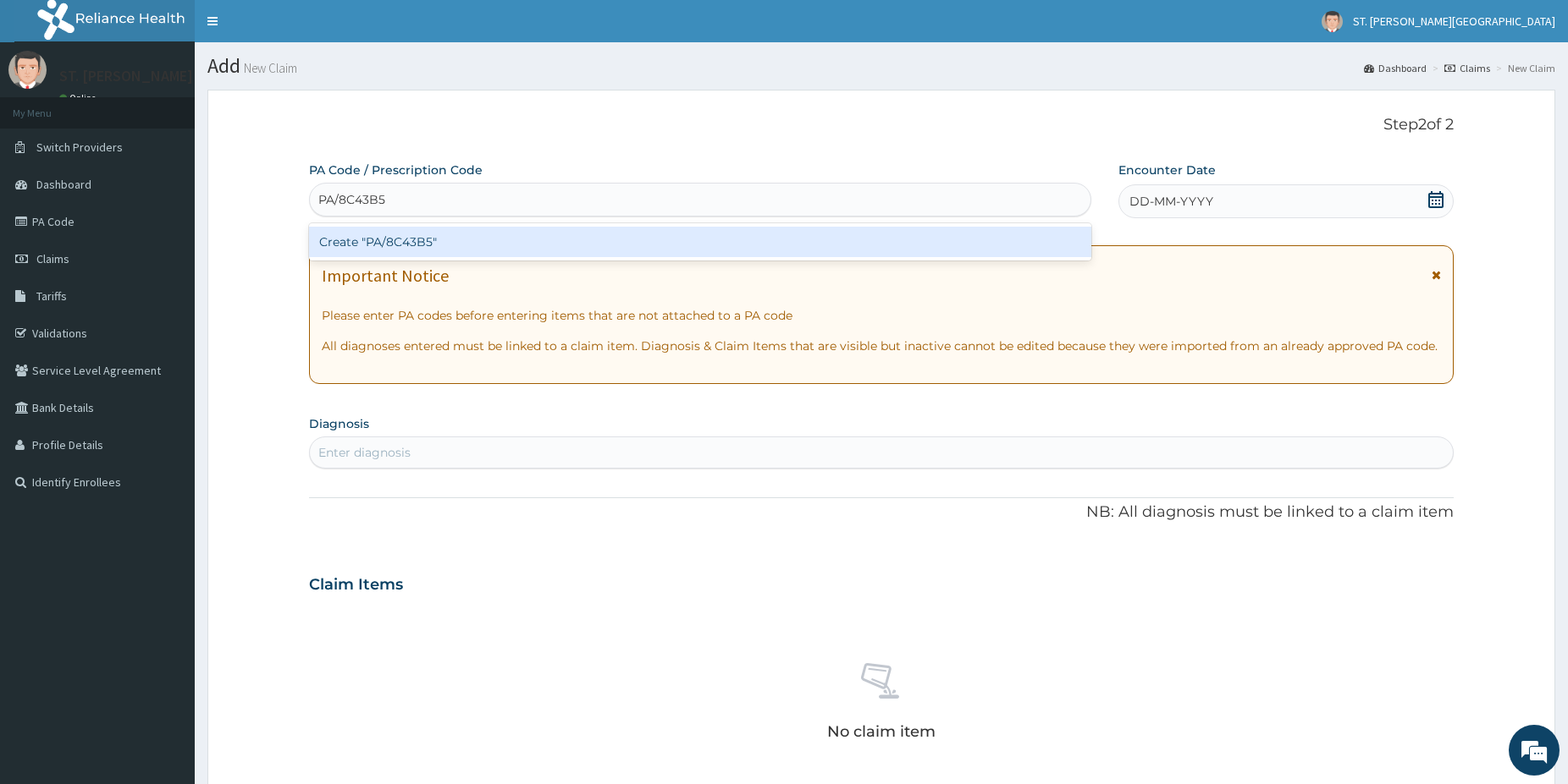
click at [384, 237] on div "Create "PA/8C43B5"" at bounding box center [699, 241] width 783 height 30
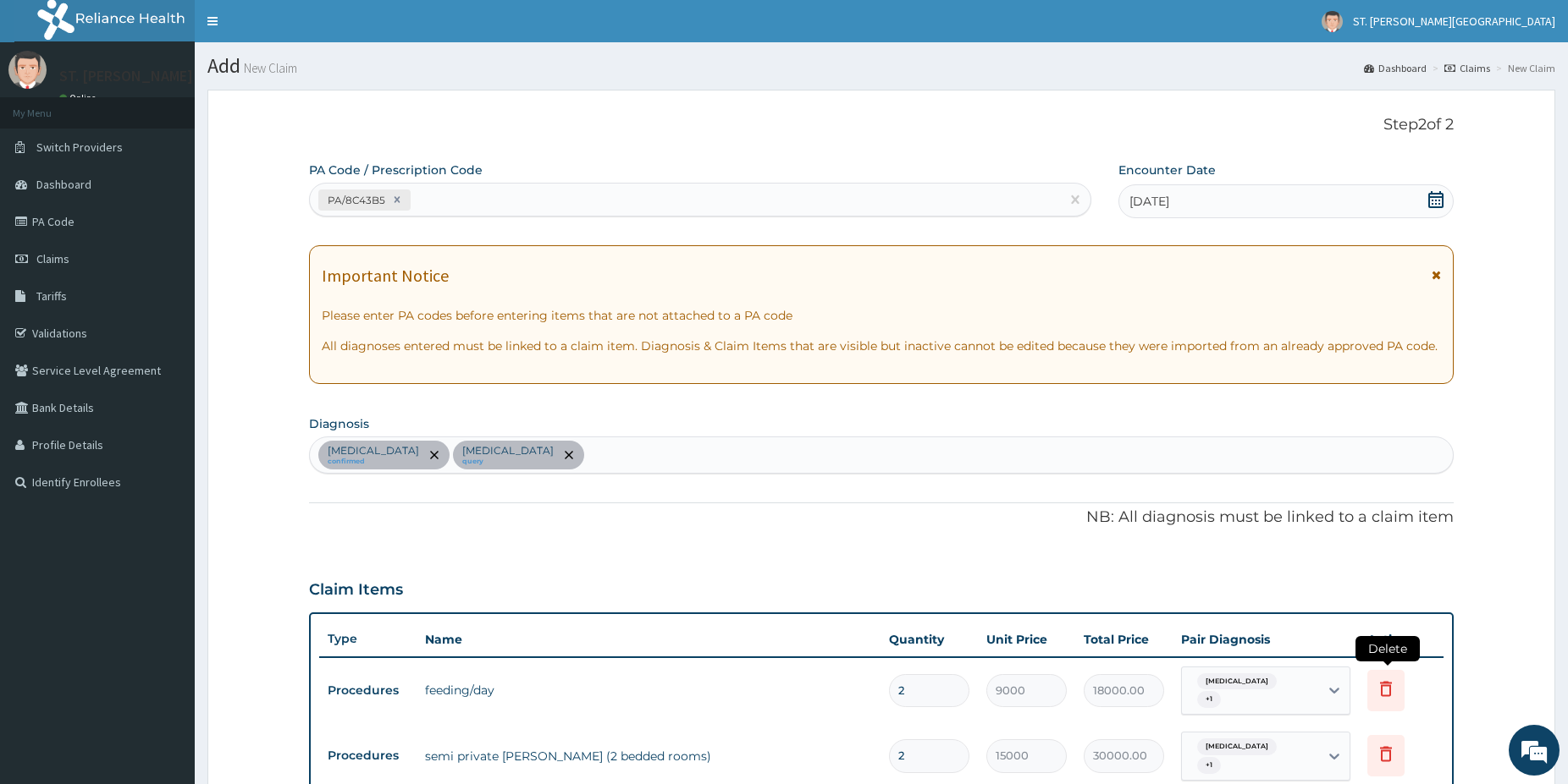
click at [1387, 687] on icon at bounding box center [1385, 688] width 21 height 21
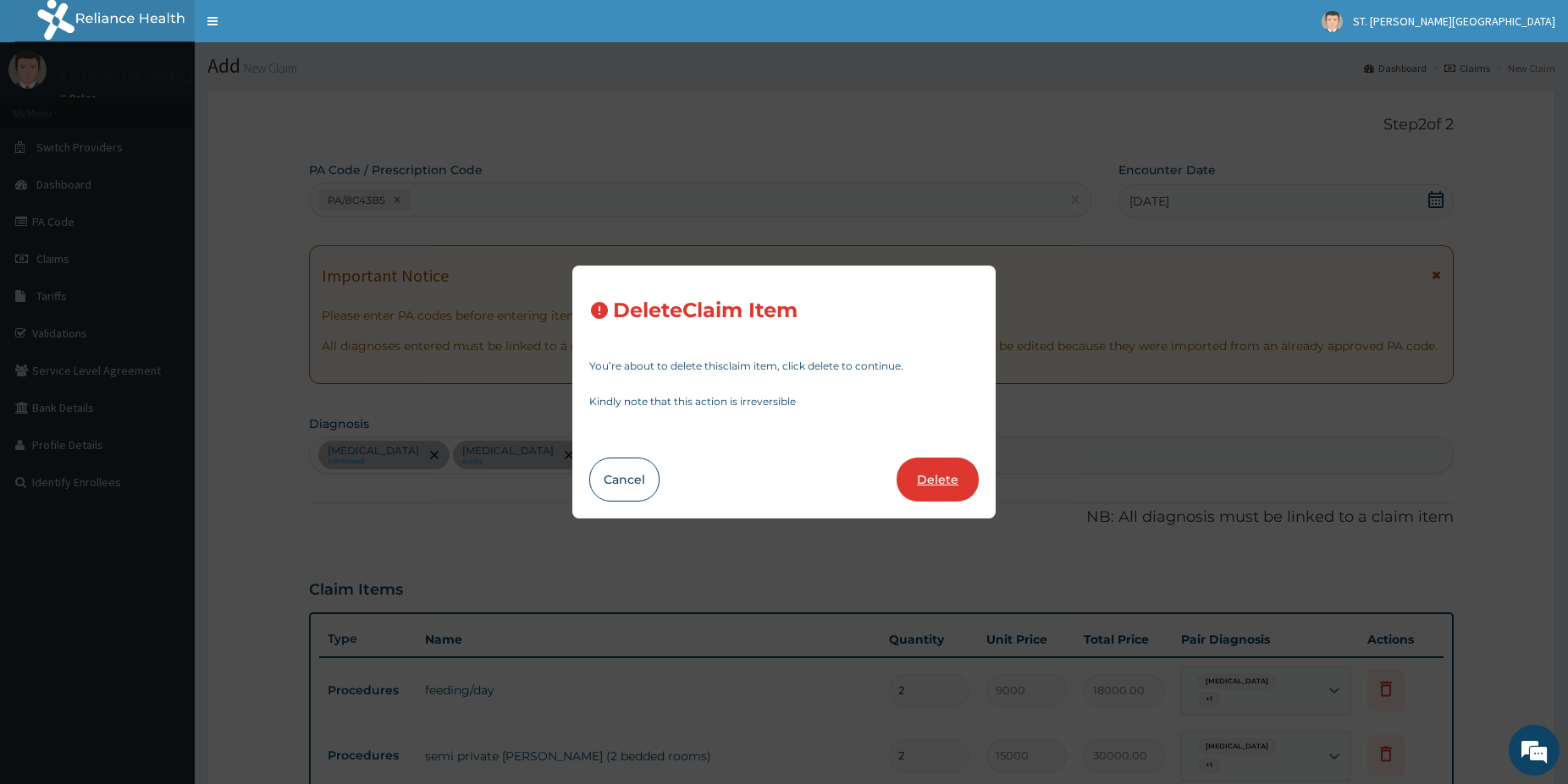
click at [927, 475] on button "Delete" at bounding box center [938, 479] width 82 height 44
type input "15000"
type input "30000.00"
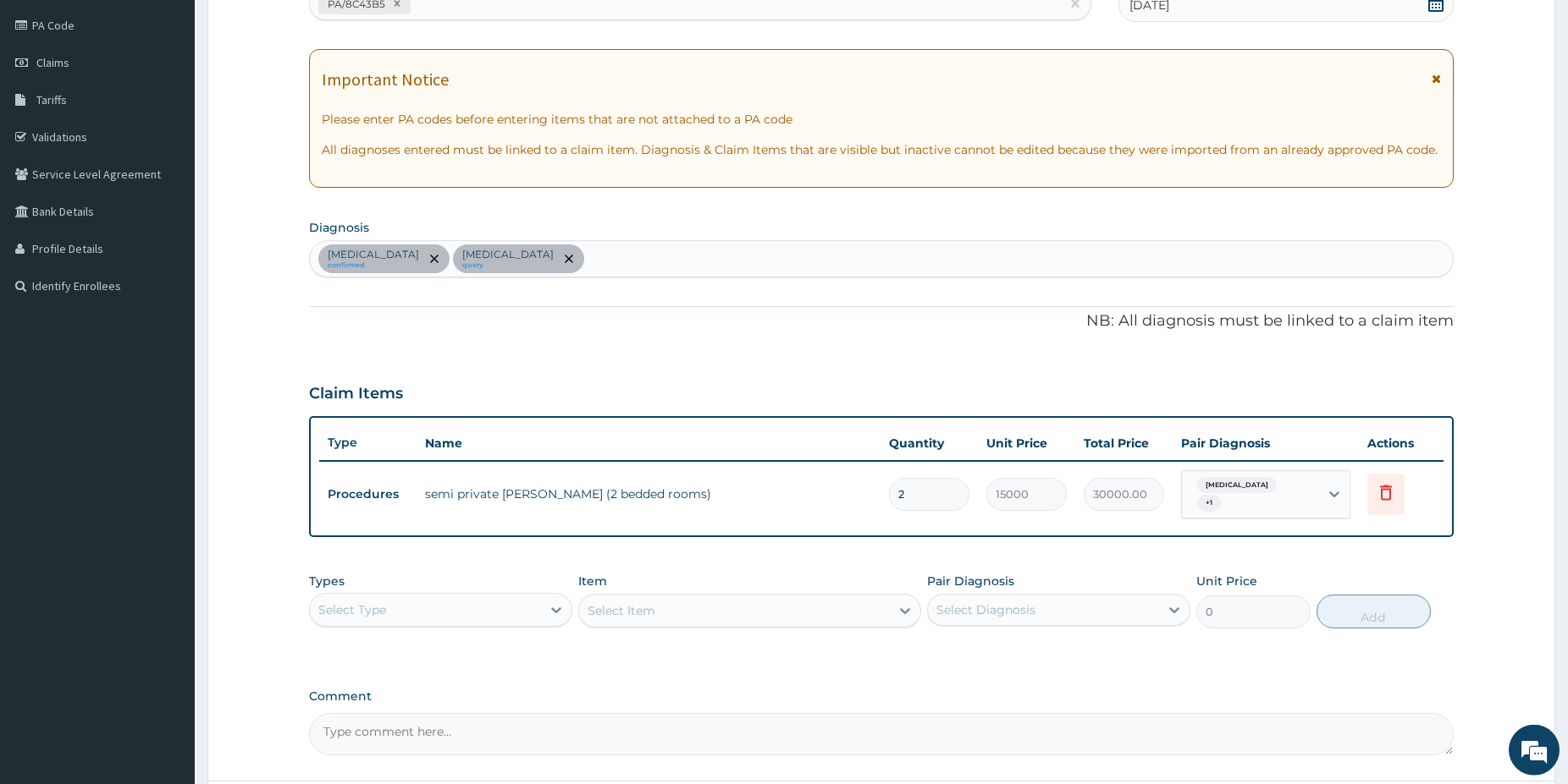
drag, startPoint x: 1575, startPoint y: 772, endPoint x: 1560, endPoint y: 767, distance: 15.8
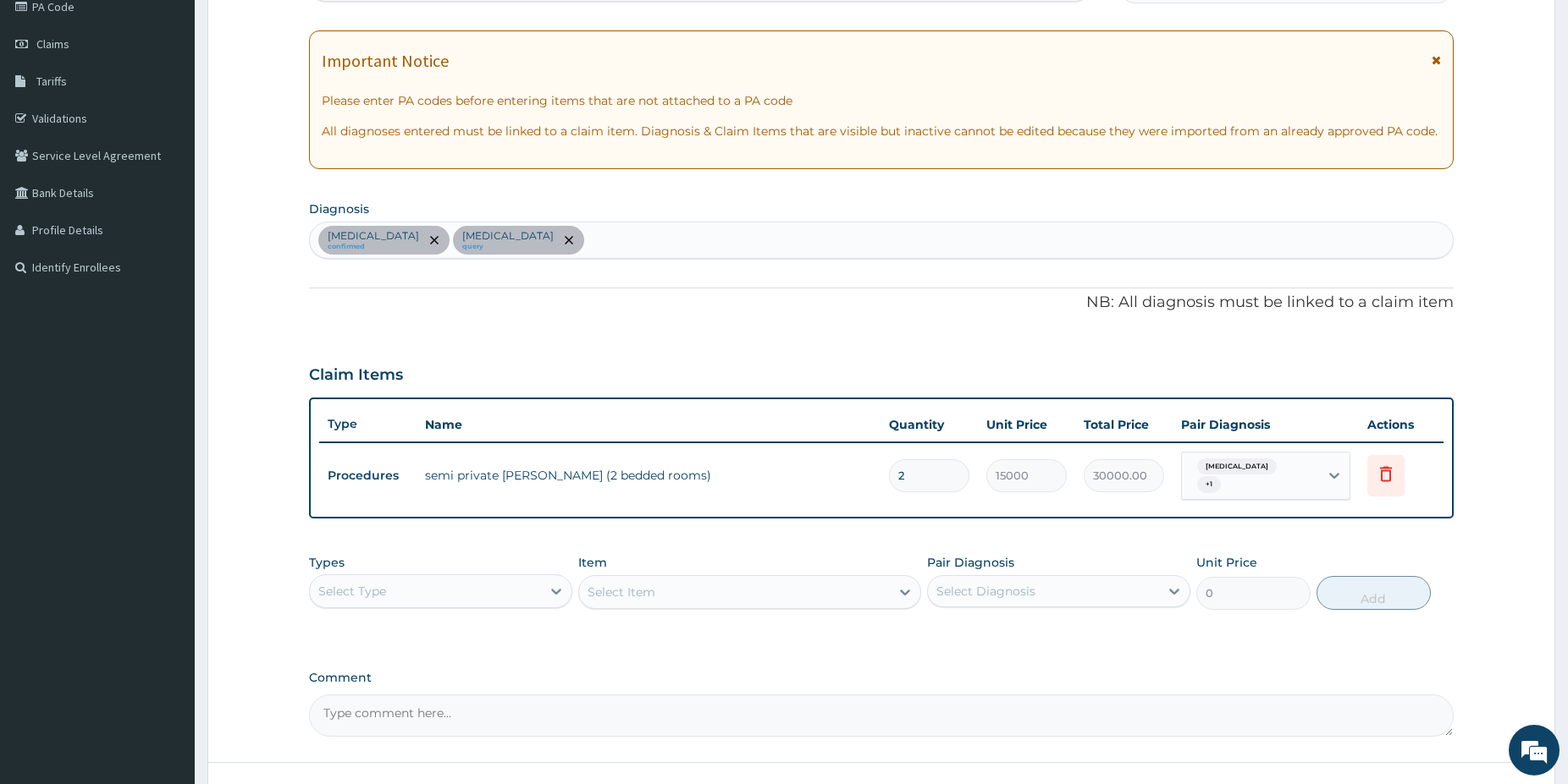
scroll to position [216, 0]
click at [914, 476] on input "2" at bounding box center [929, 475] width 80 height 33
type input "0.00"
type input "1"
type input "15000.00"
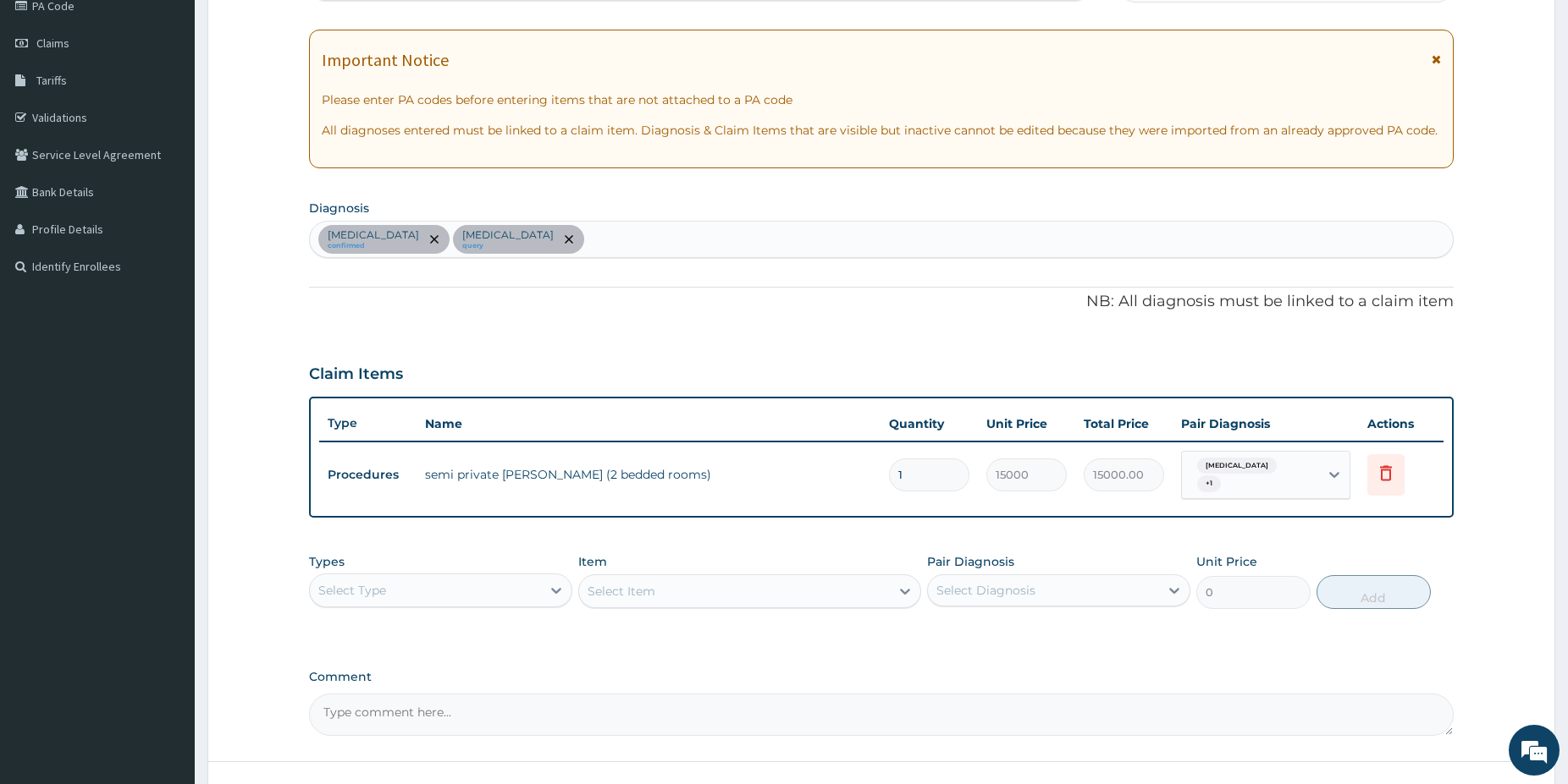
type input "1"
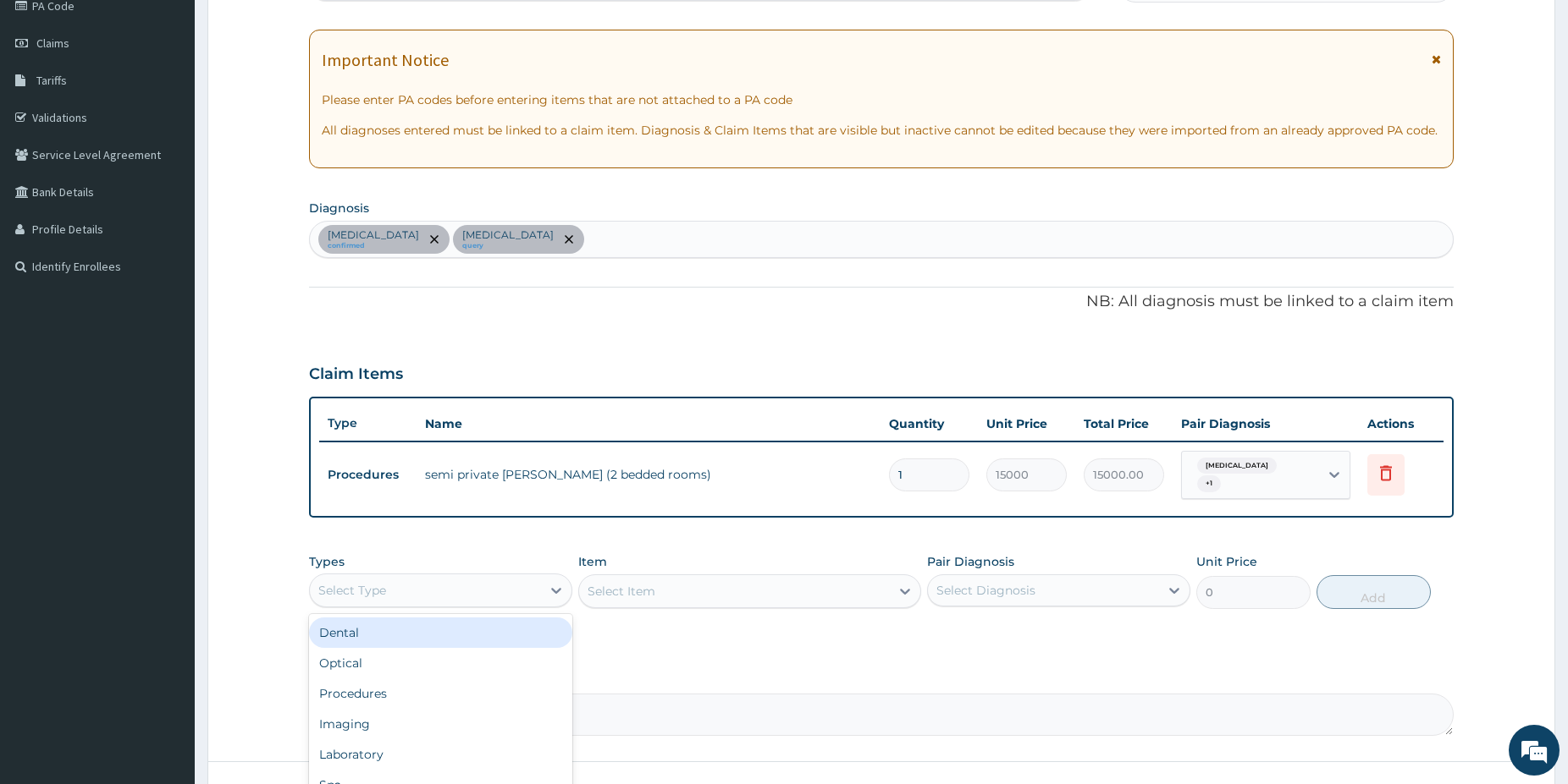
click at [444, 584] on div "Select Type" at bounding box center [425, 591] width 232 height 27
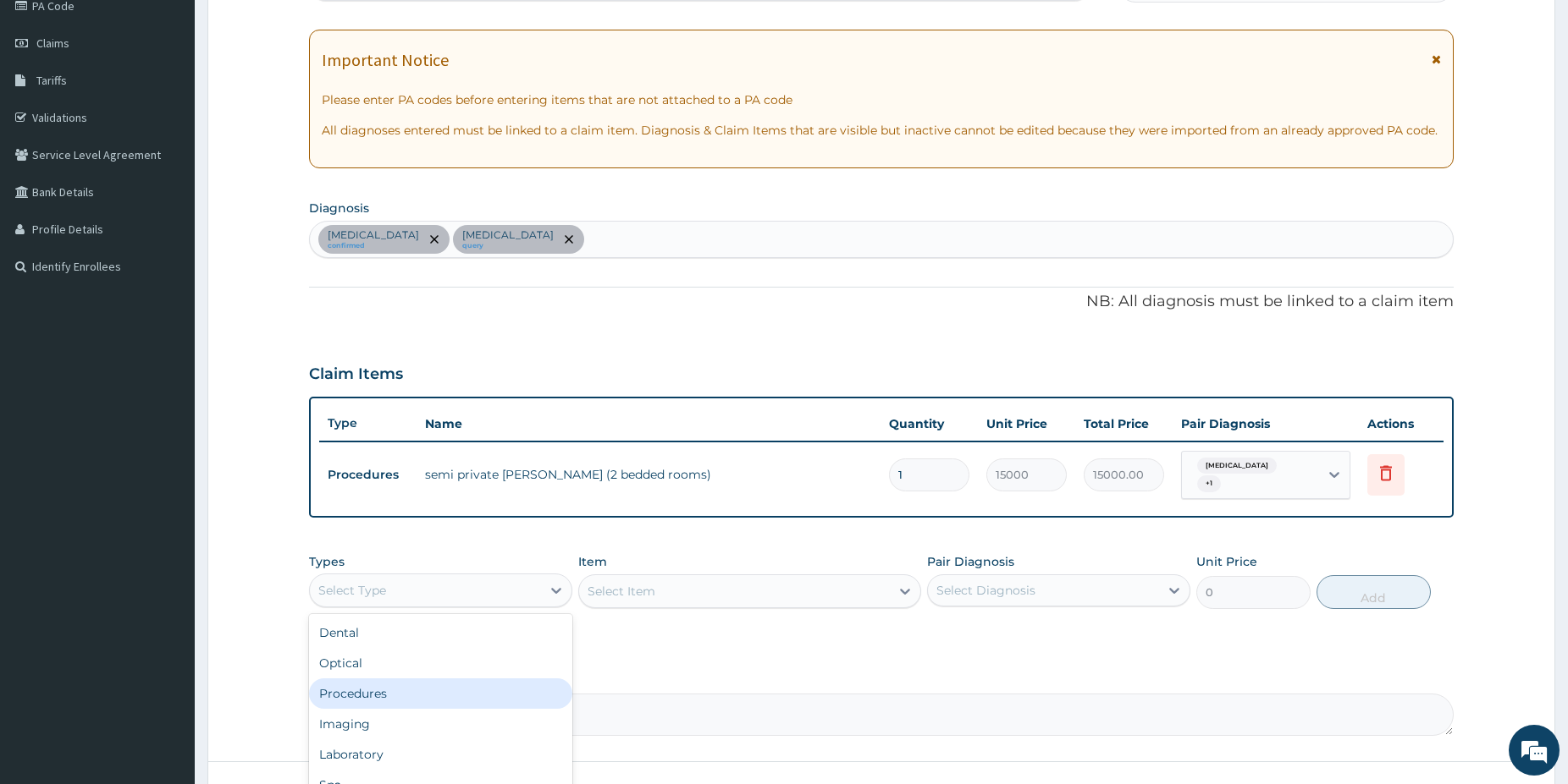
click at [415, 680] on div "Procedures" at bounding box center [440, 693] width 263 height 30
click at [668, 583] on div "Select Item" at bounding box center [749, 591] width 343 height 34
click at [668, 582] on div "Select Item" at bounding box center [749, 591] width 343 height 34
click at [684, 589] on div "Select Item" at bounding box center [735, 592] width 311 height 27
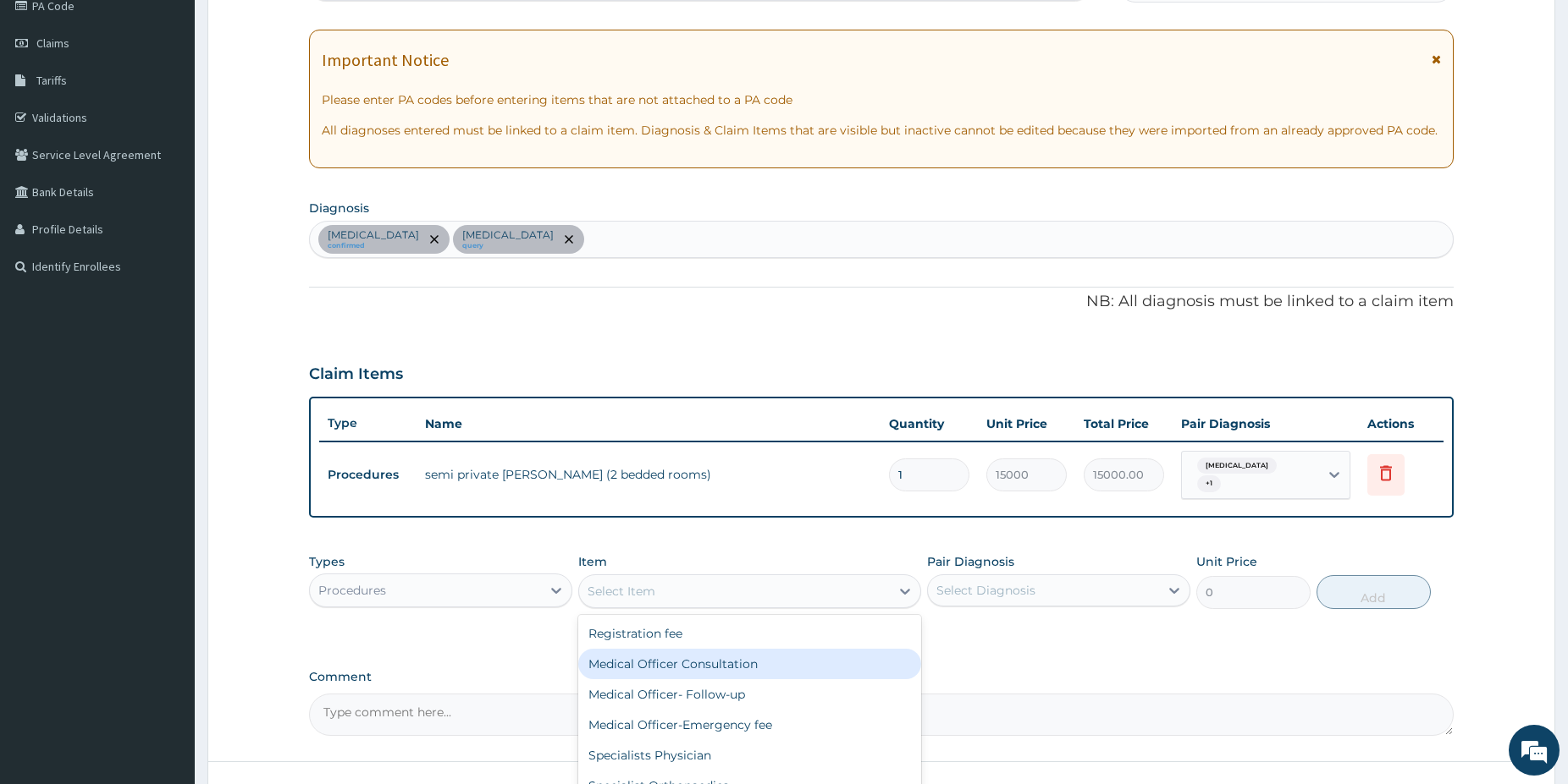
click at [719, 663] on div "Medical Officer Consultation" at bounding box center [749, 664] width 343 height 30
type input "5000"
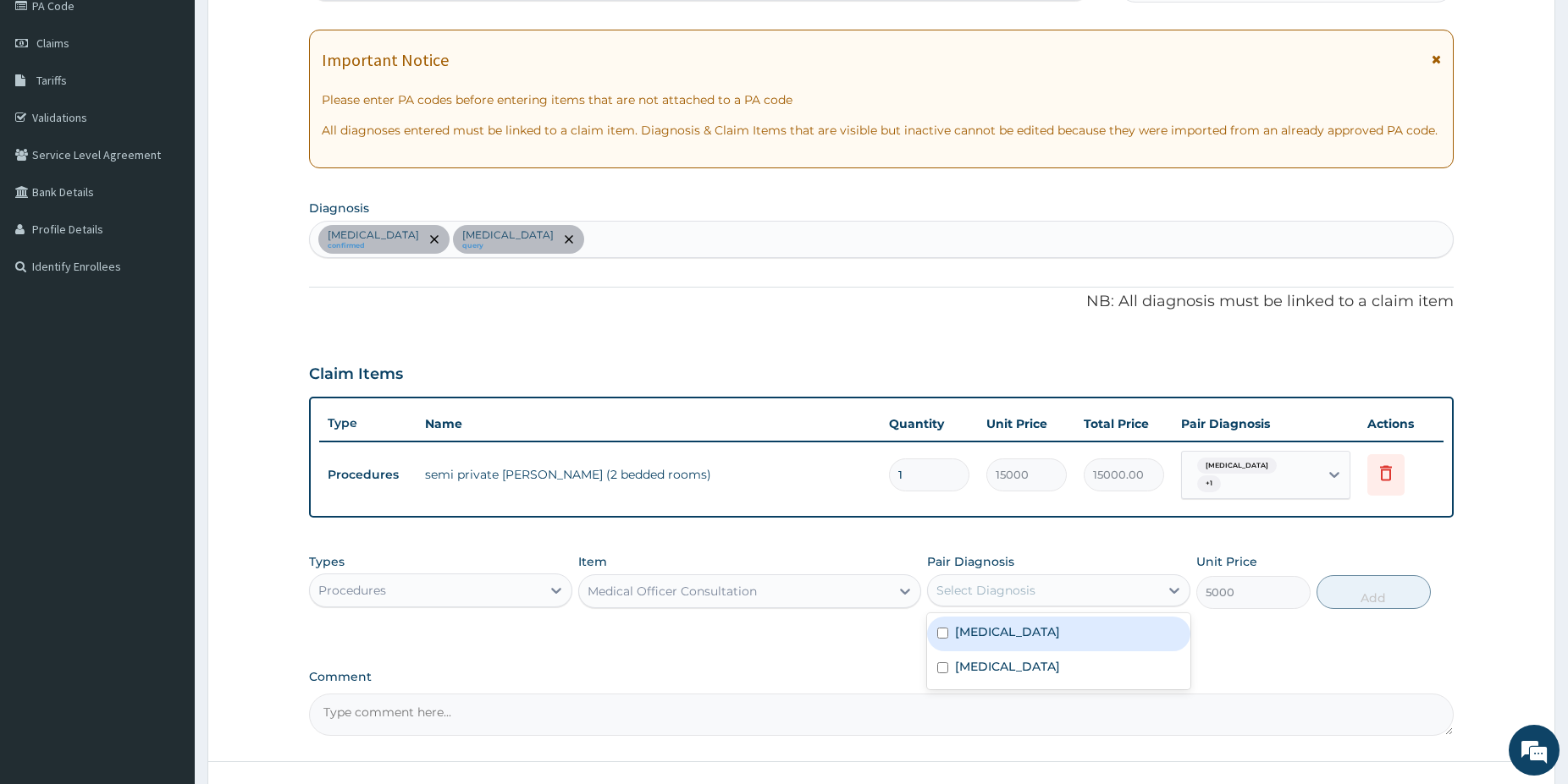
click at [988, 577] on div "Select Diagnosis" at bounding box center [1043, 591] width 232 height 27
click at [996, 624] on label "Malaria" at bounding box center [1006, 632] width 105 height 17
checkbox input "true"
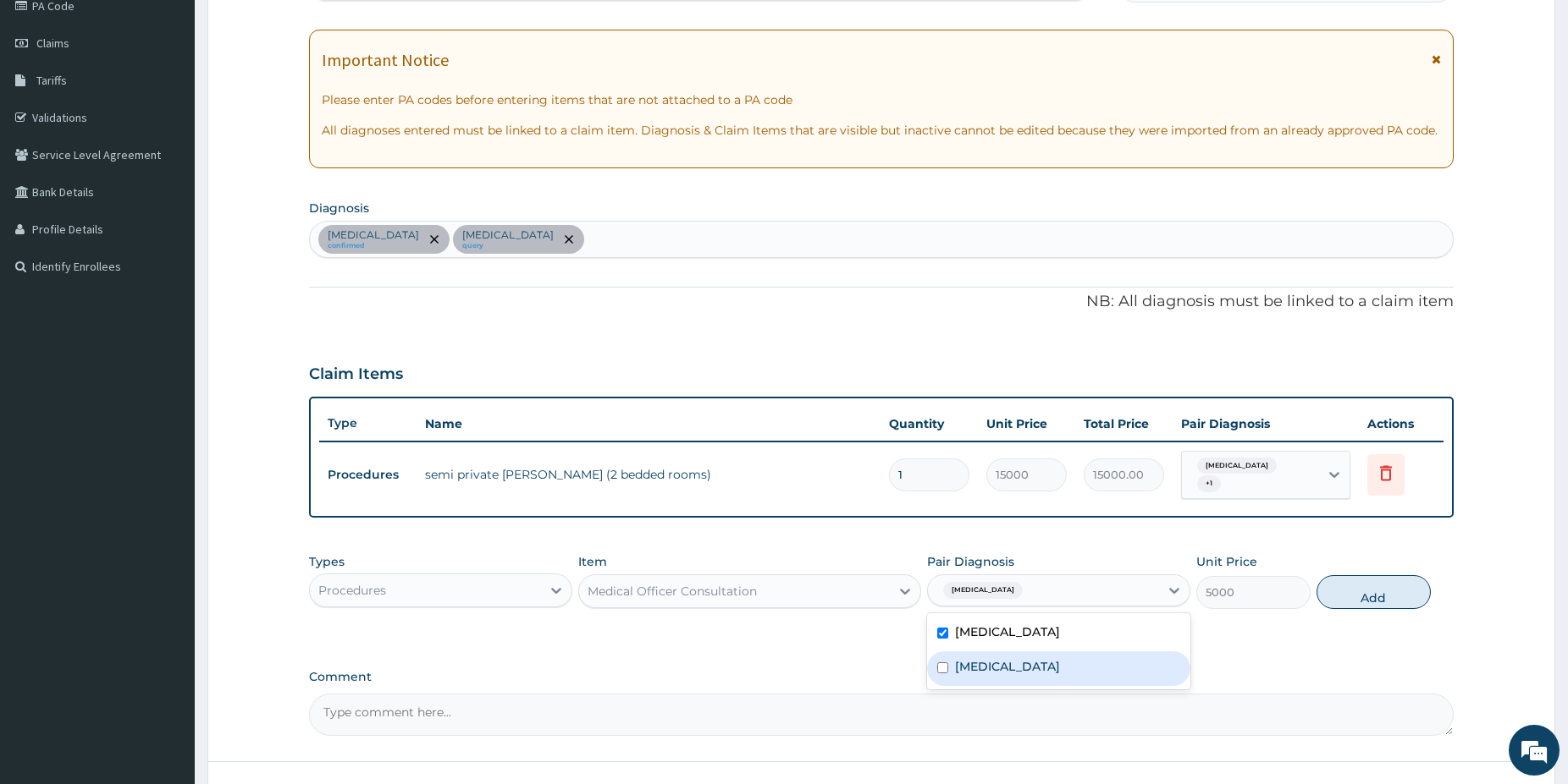
drag, startPoint x: 996, startPoint y: 654, endPoint x: 1160, endPoint y: 653, distance: 164.0
click at [1045, 660] on div "[MEDICAL_DATA]" at bounding box center [1058, 669] width 263 height 35
checkbox input "true"
click at [1346, 592] on button "Add" at bounding box center [1373, 592] width 114 height 34
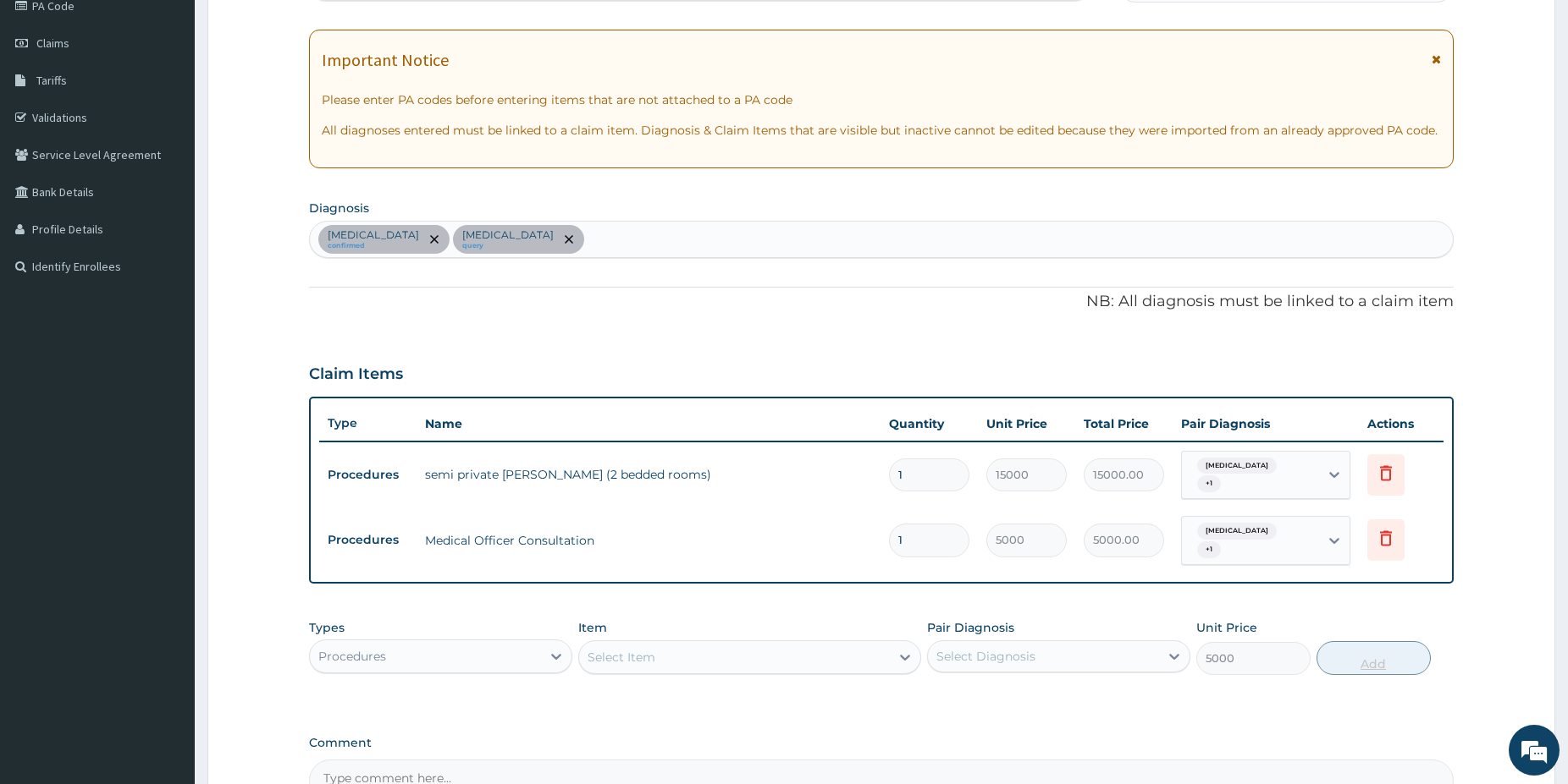
type input "0"
click at [676, 650] on div "Select Item" at bounding box center [735, 657] width 311 height 27
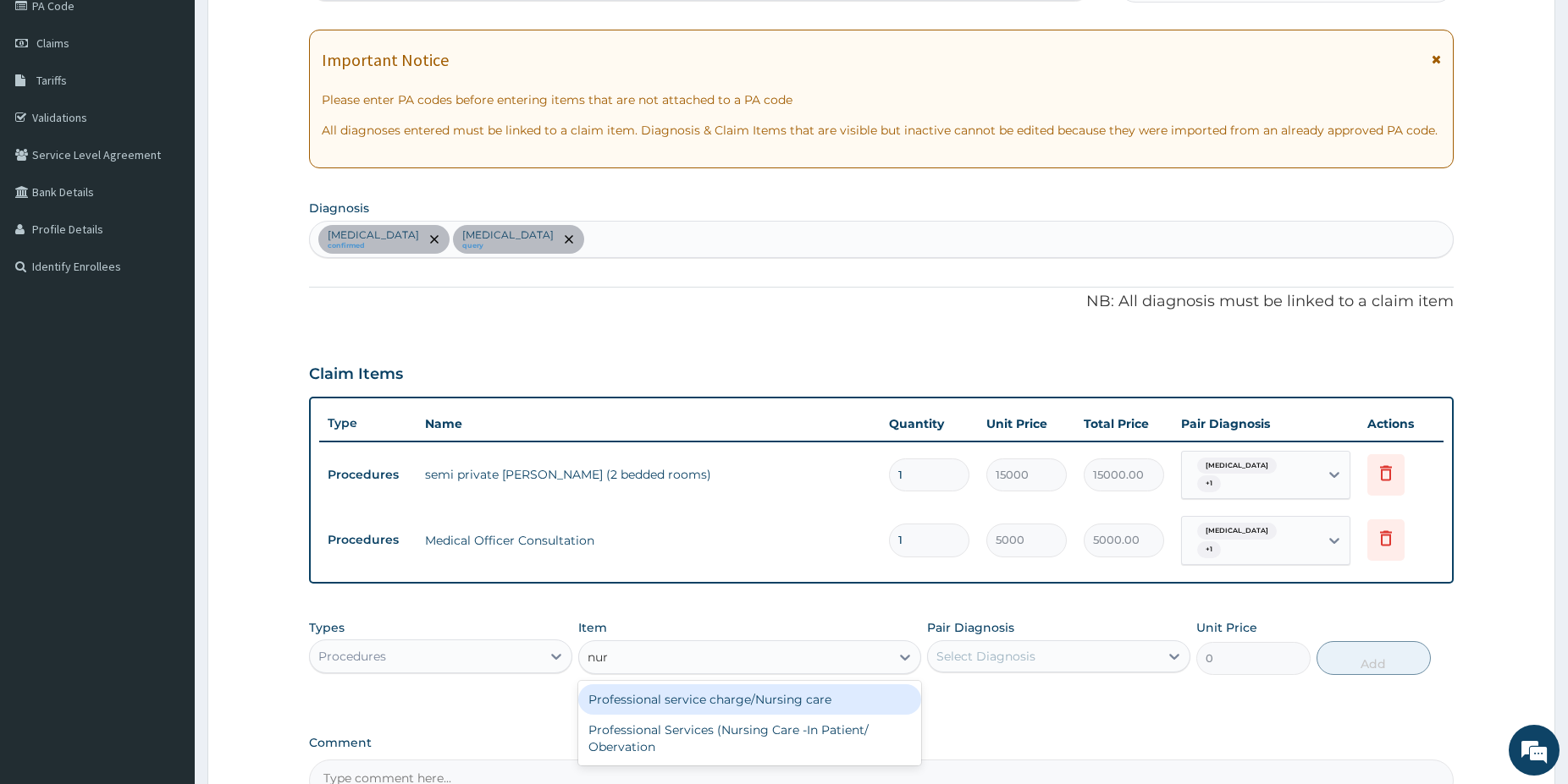
type input "nurs"
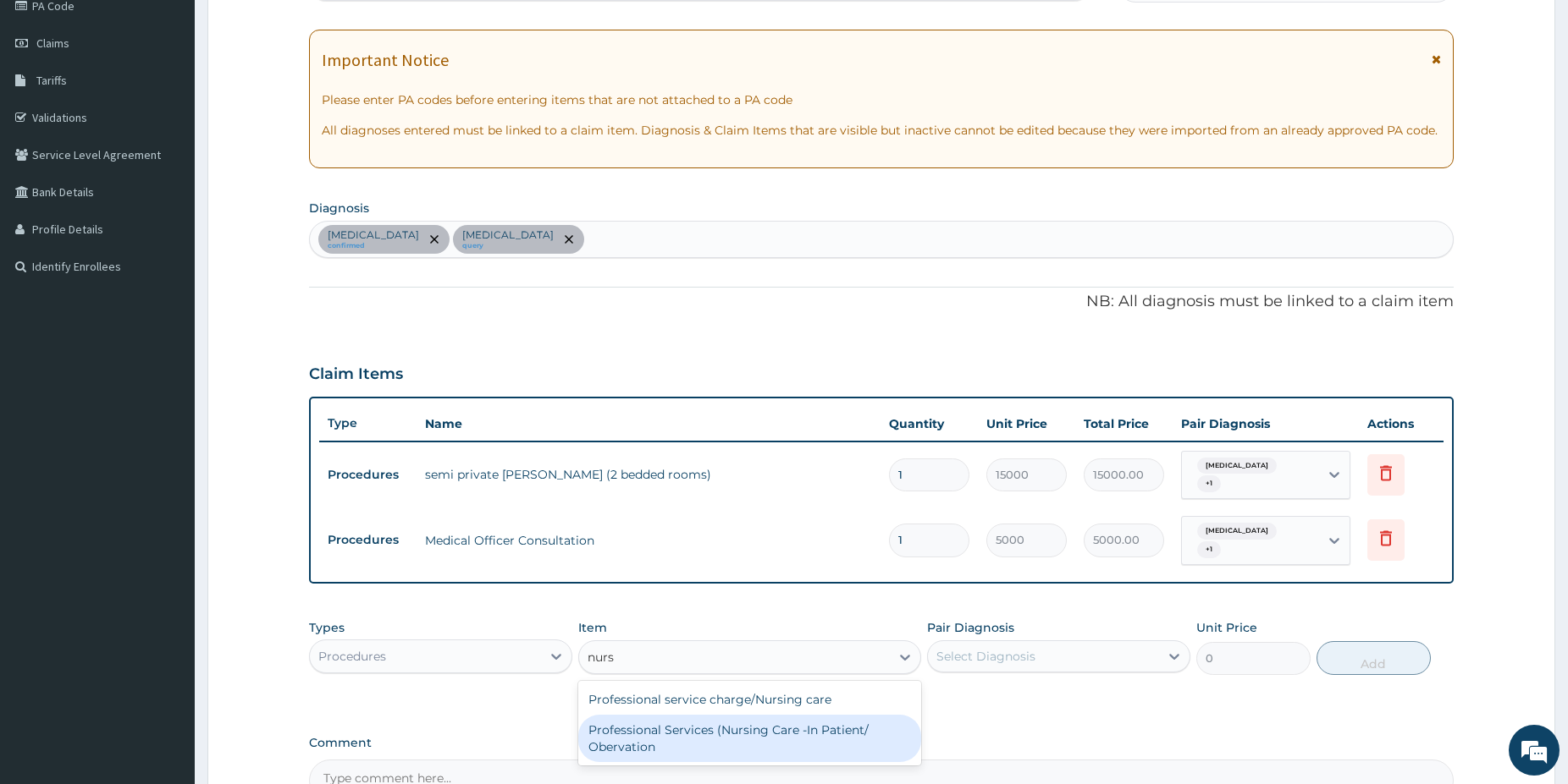
click at [675, 729] on div "Professional Services (Nursing Care -In Patient/ Obervation" at bounding box center [749, 738] width 343 height 48
type input "5000"
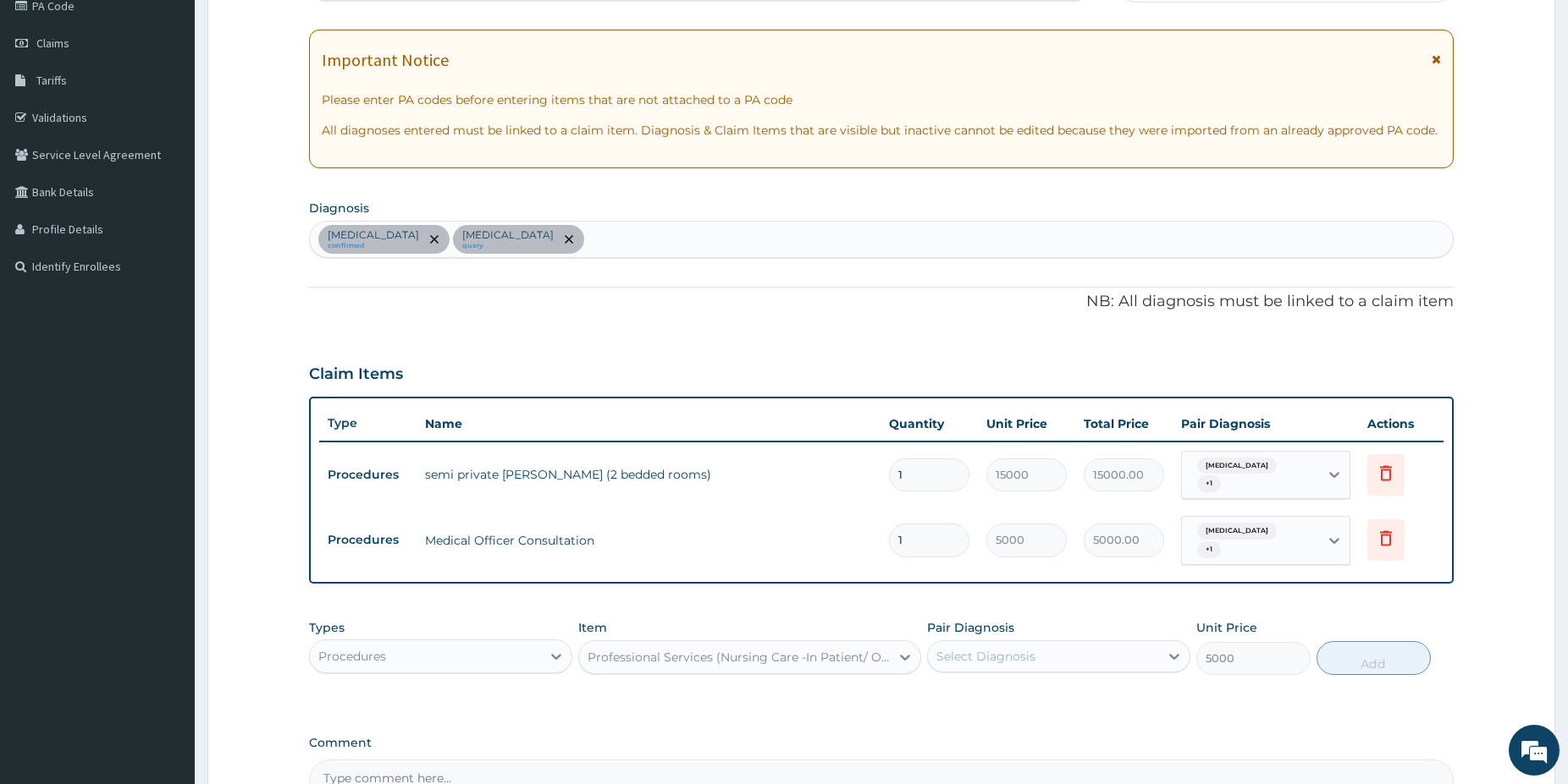
click at [1083, 643] on div "Select Diagnosis" at bounding box center [1043, 657] width 232 height 27
drag, startPoint x: 1021, startPoint y: 681, endPoint x: 1006, endPoint y: 698, distance: 22.7
click at [1020, 682] on div "[MEDICAL_DATA]" at bounding box center [1058, 700] width 263 height 35
checkbox input "true"
click at [993, 724] on label "[MEDICAL_DATA]" at bounding box center [1006, 732] width 105 height 17
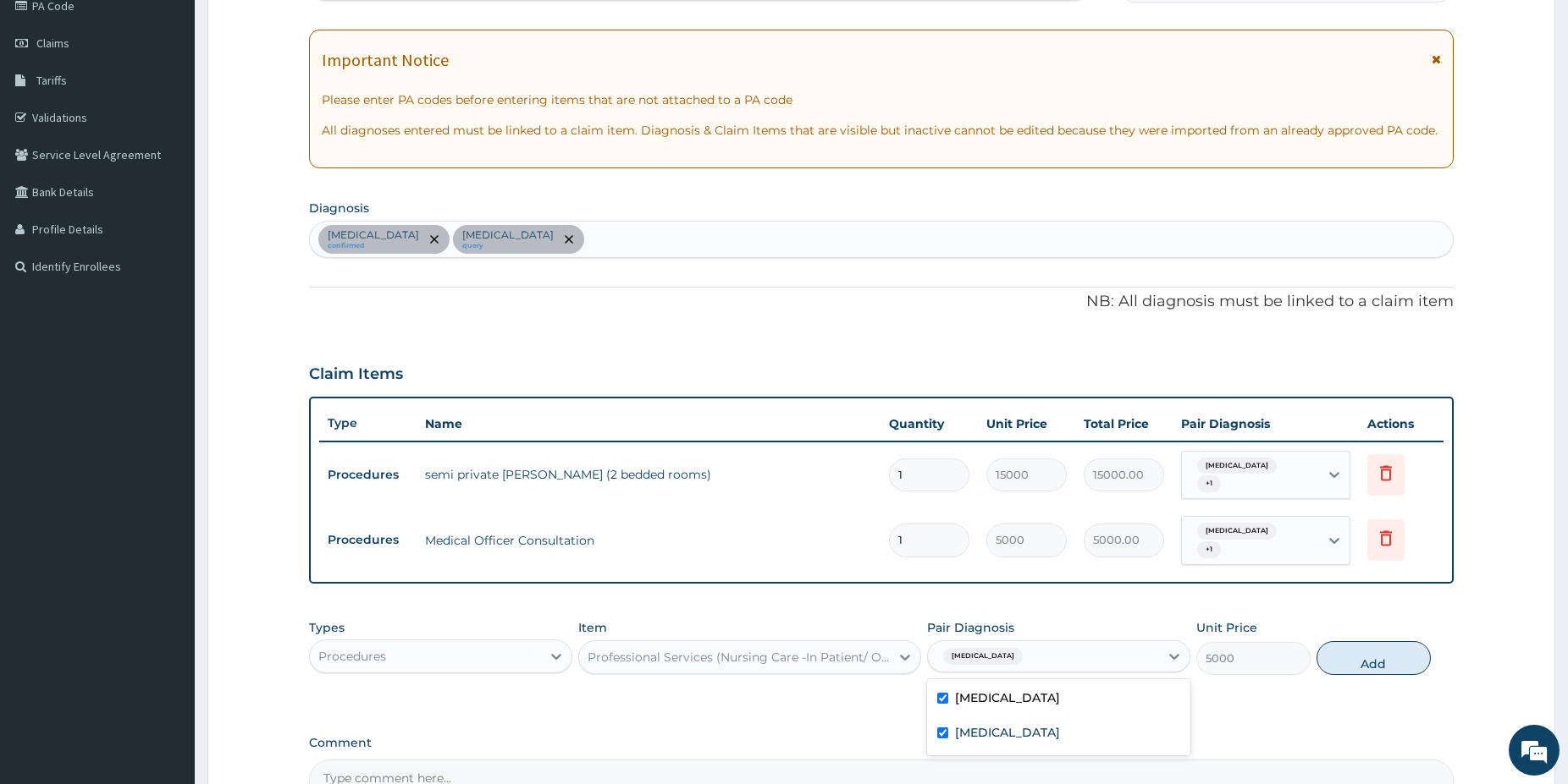
checkbox input "true"
click at [1360, 641] on button "Add" at bounding box center [1373, 658] width 114 height 34
type input "0"
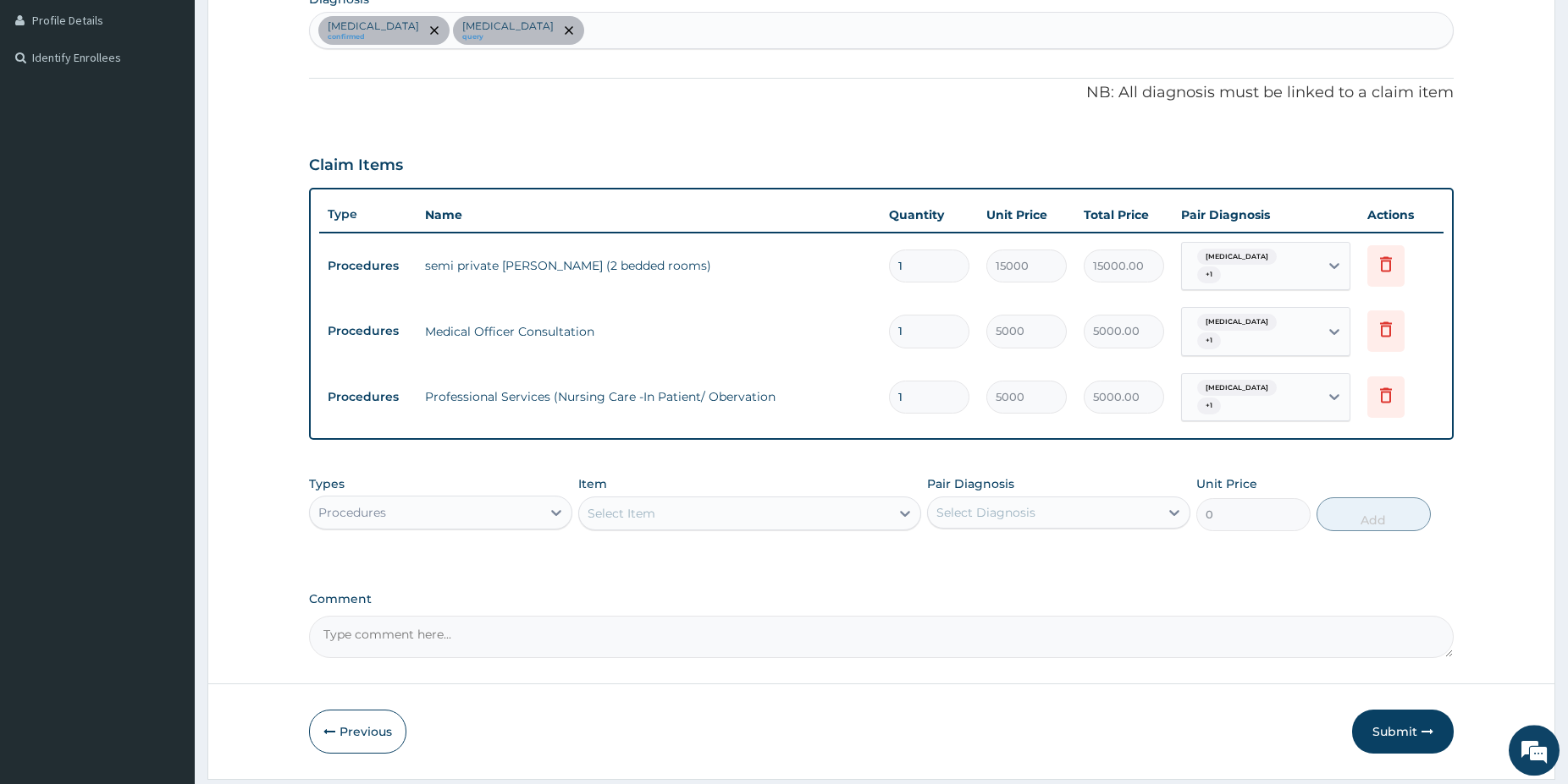
scroll to position [455, 0]
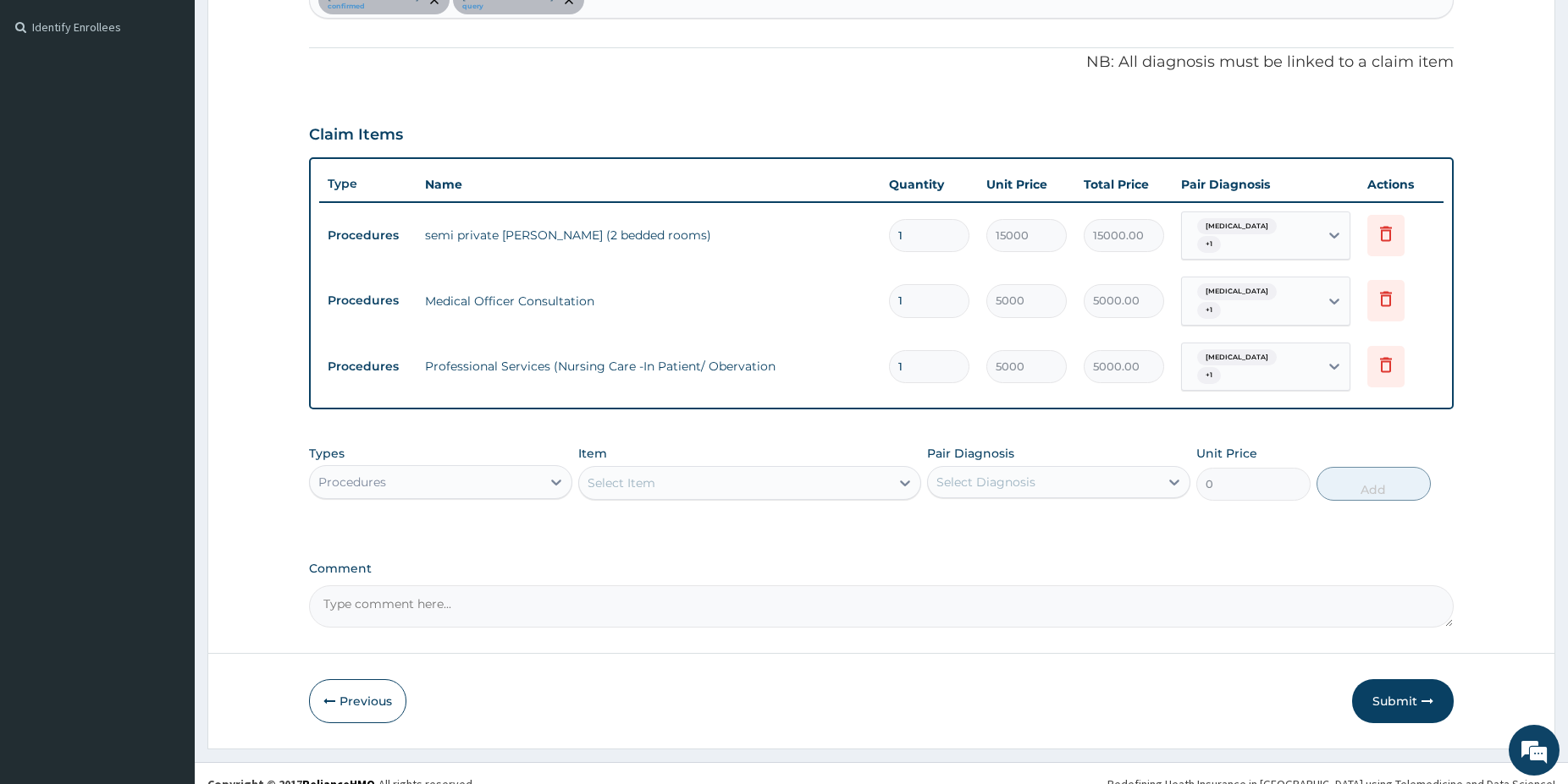
click at [511, 469] on div "Procedures" at bounding box center [425, 482] width 232 height 27
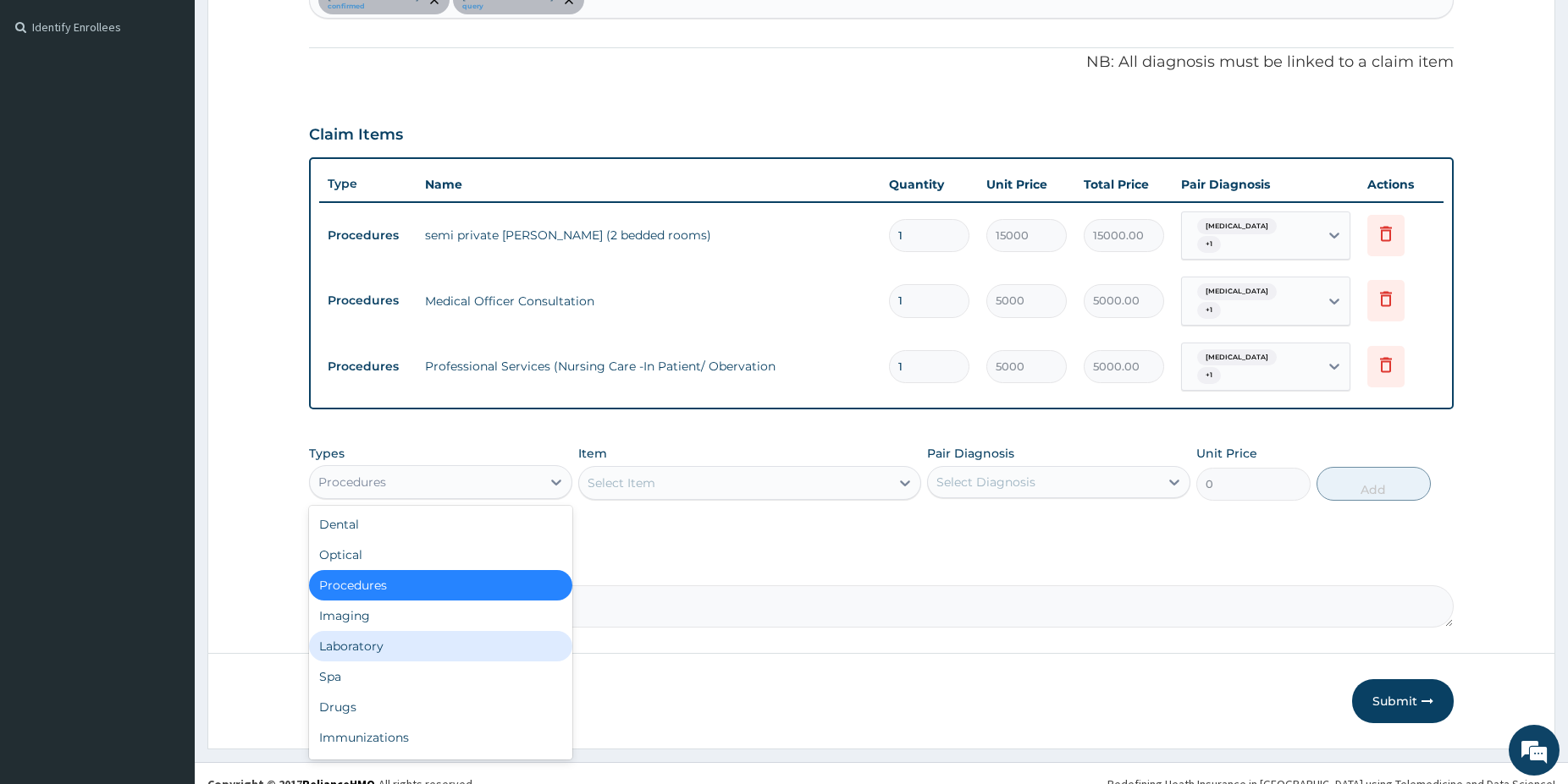
click at [355, 631] on div "Laboratory" at bounding box center [440, 645] width 263 height 30
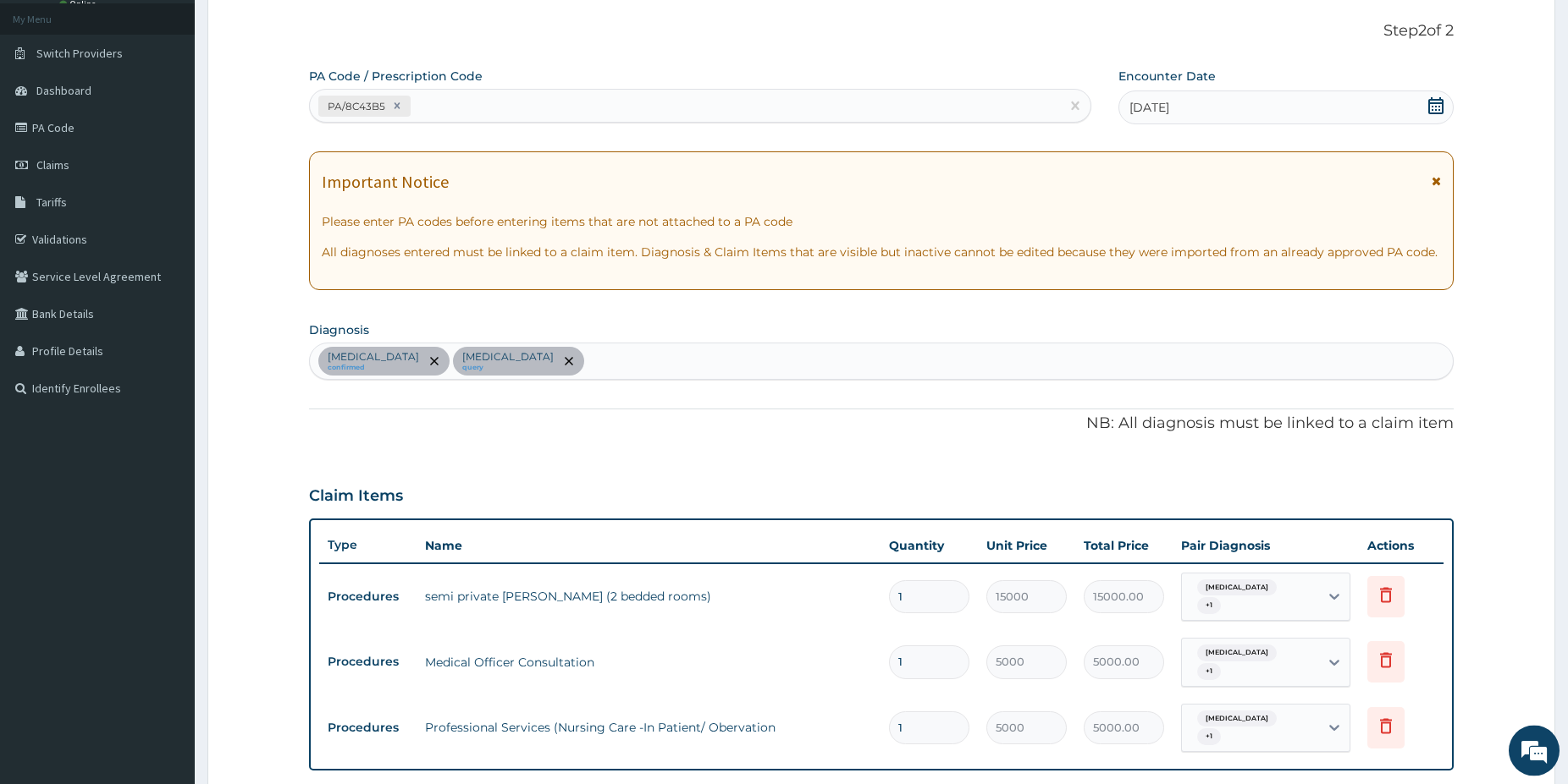
scroll to position [0, 0]
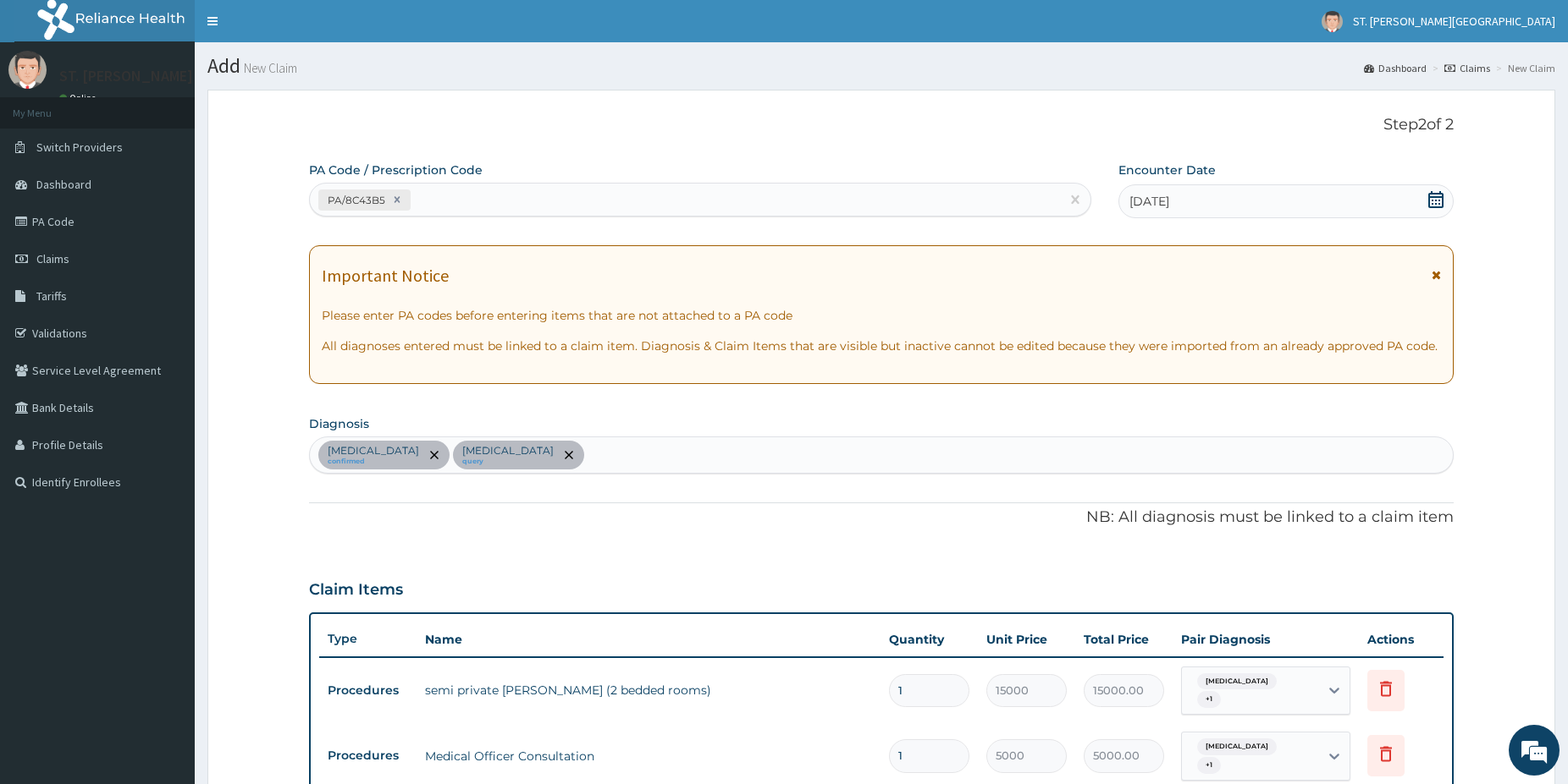
click at [519, 456] on div "Malaria confirmed Sepsis query" at bounding box center [881, 455] width 1143 height 35
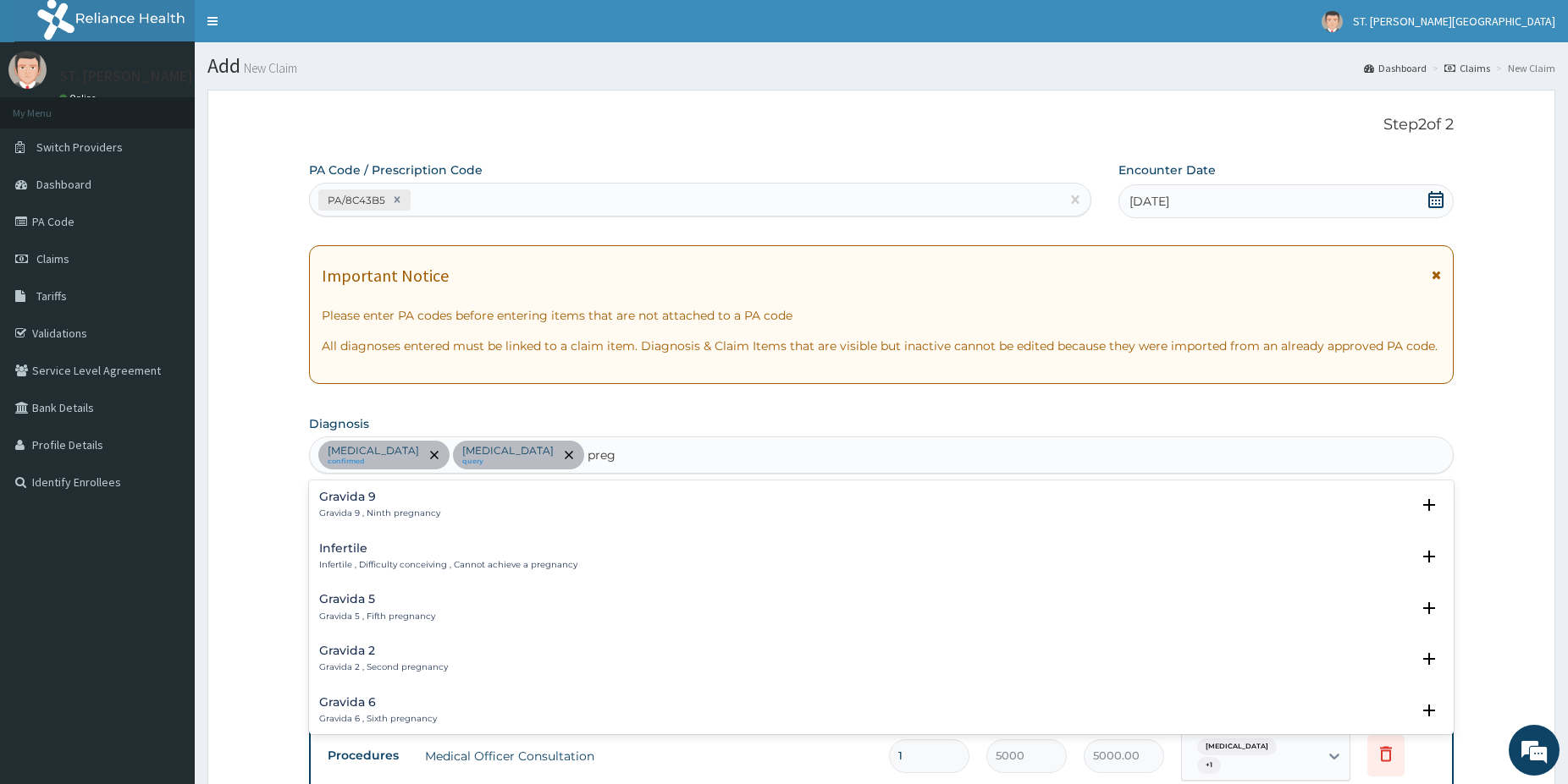
type input "pregn"
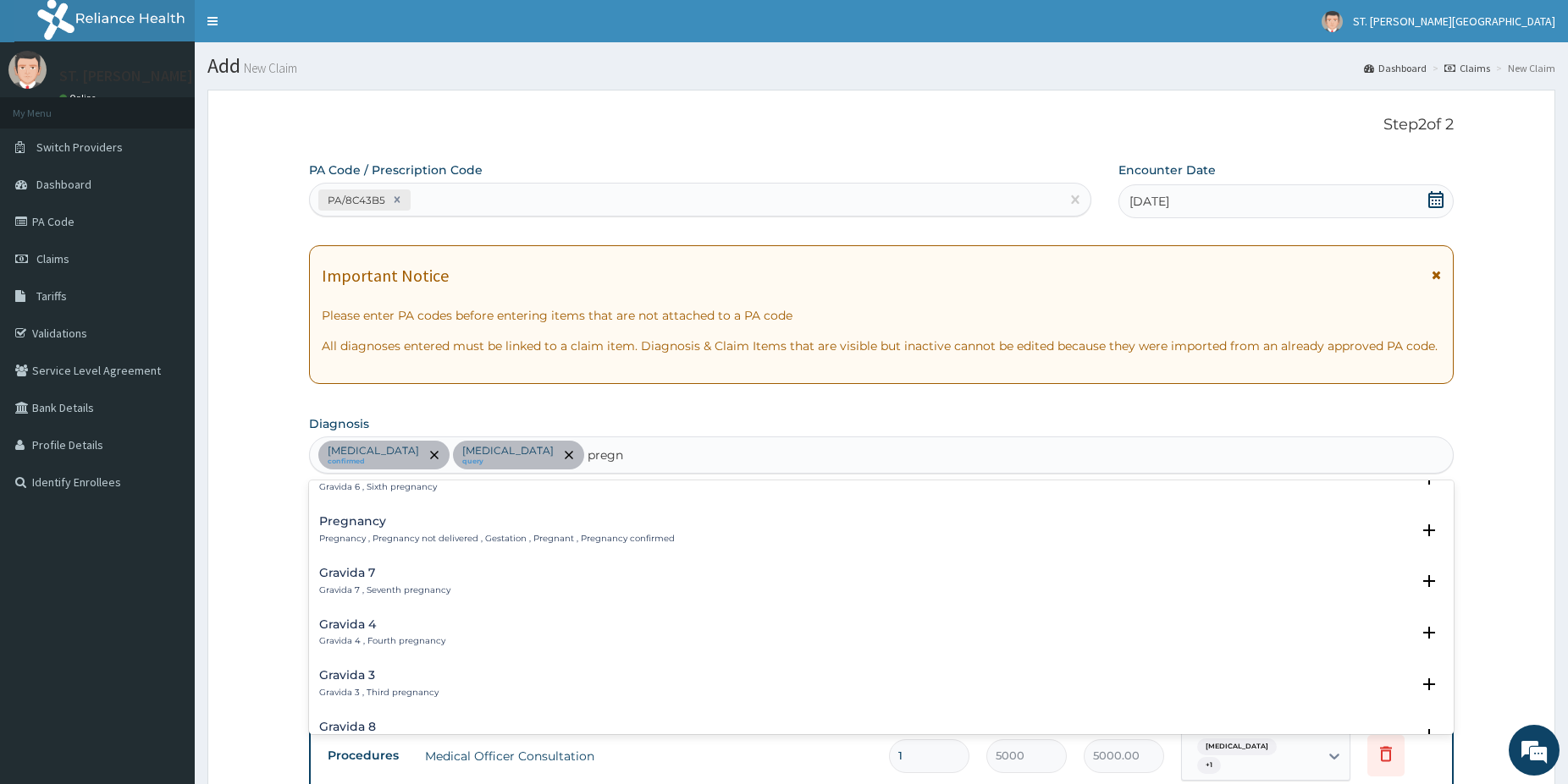
scroll to position [200, 0]
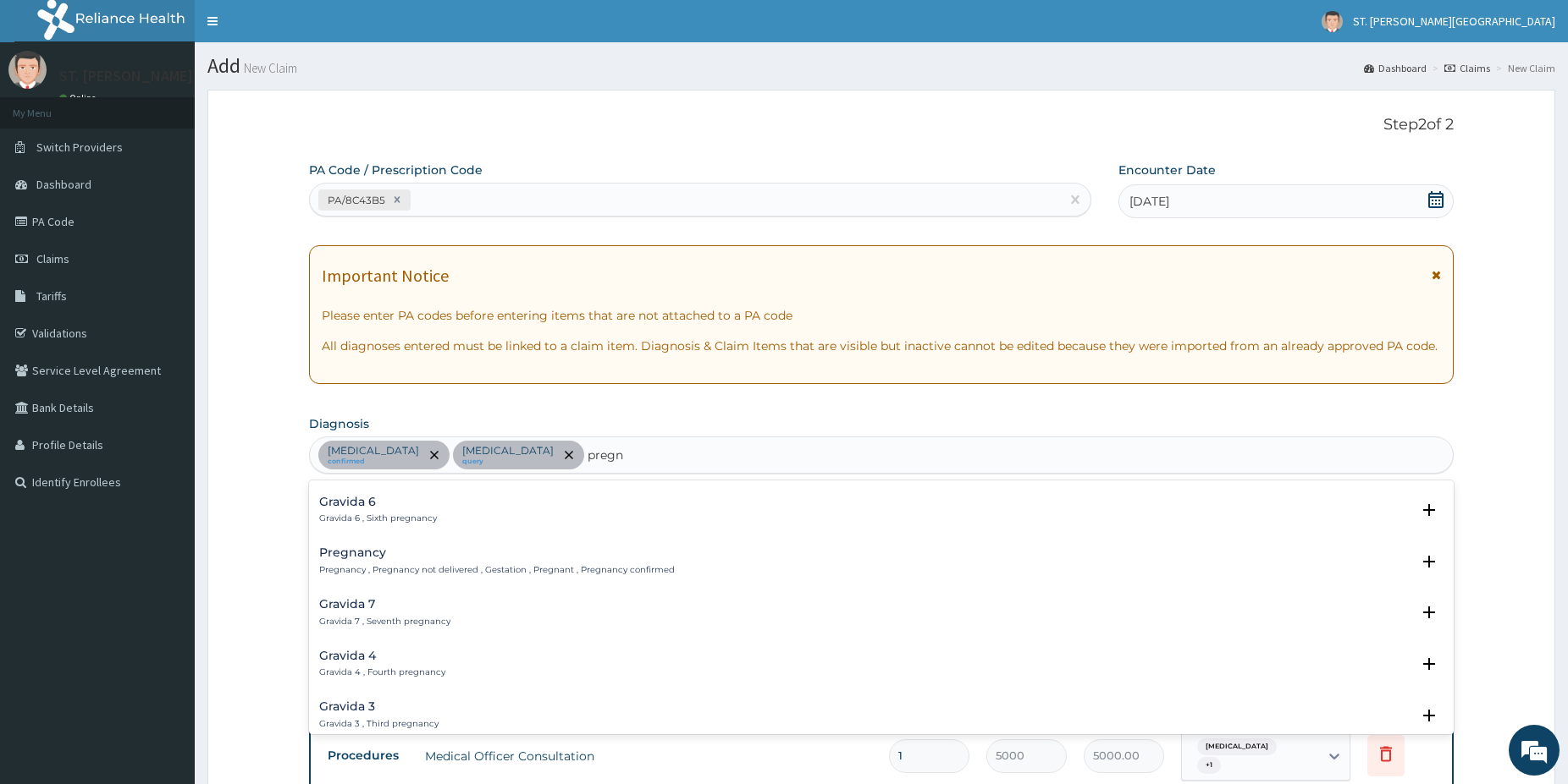
click at [403, 566] on p "Pregnancy , Pregnancy not delivered , Gestation , Pregnant , Pregnancy confirmed" at bounding box center [497, 570] width 356 height 12
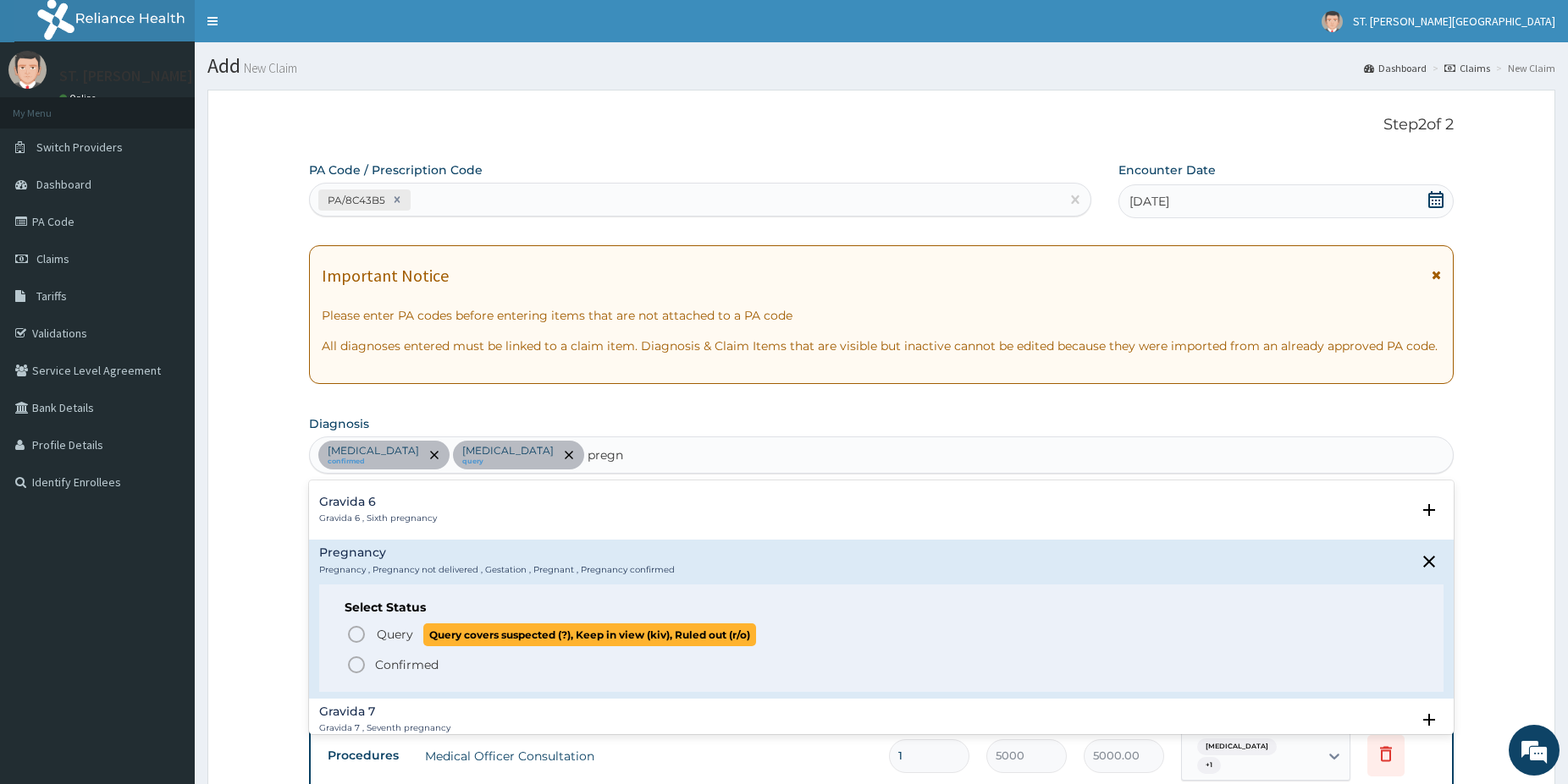
click at [359, 627] on circle "status option query" at bounding box center [357, 635] width 16 height 16
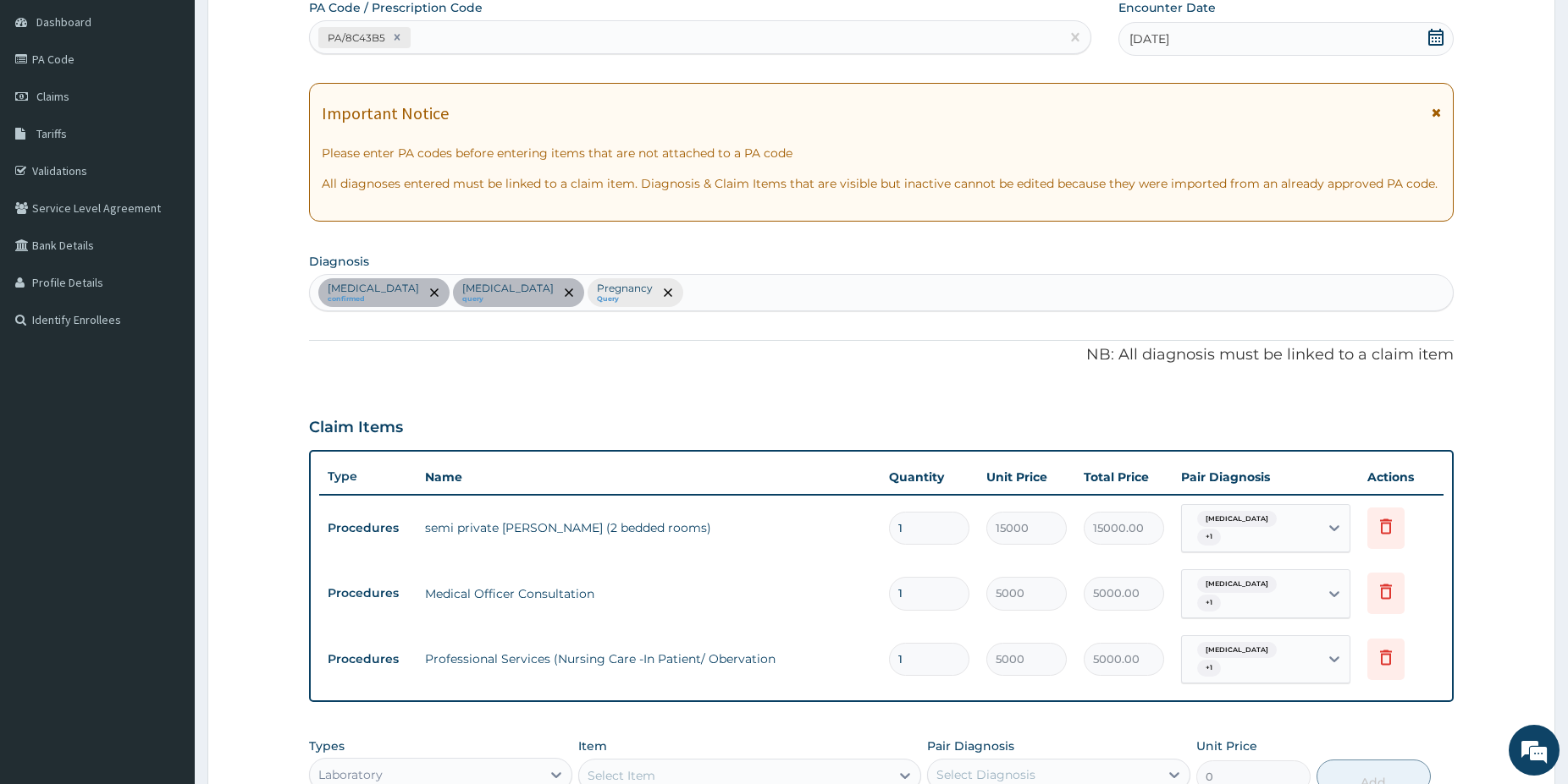
drag, startPoint x: 1575, startPoint y: 771, endPoint x: 1558, endPoint y: 763, distance: 18.8
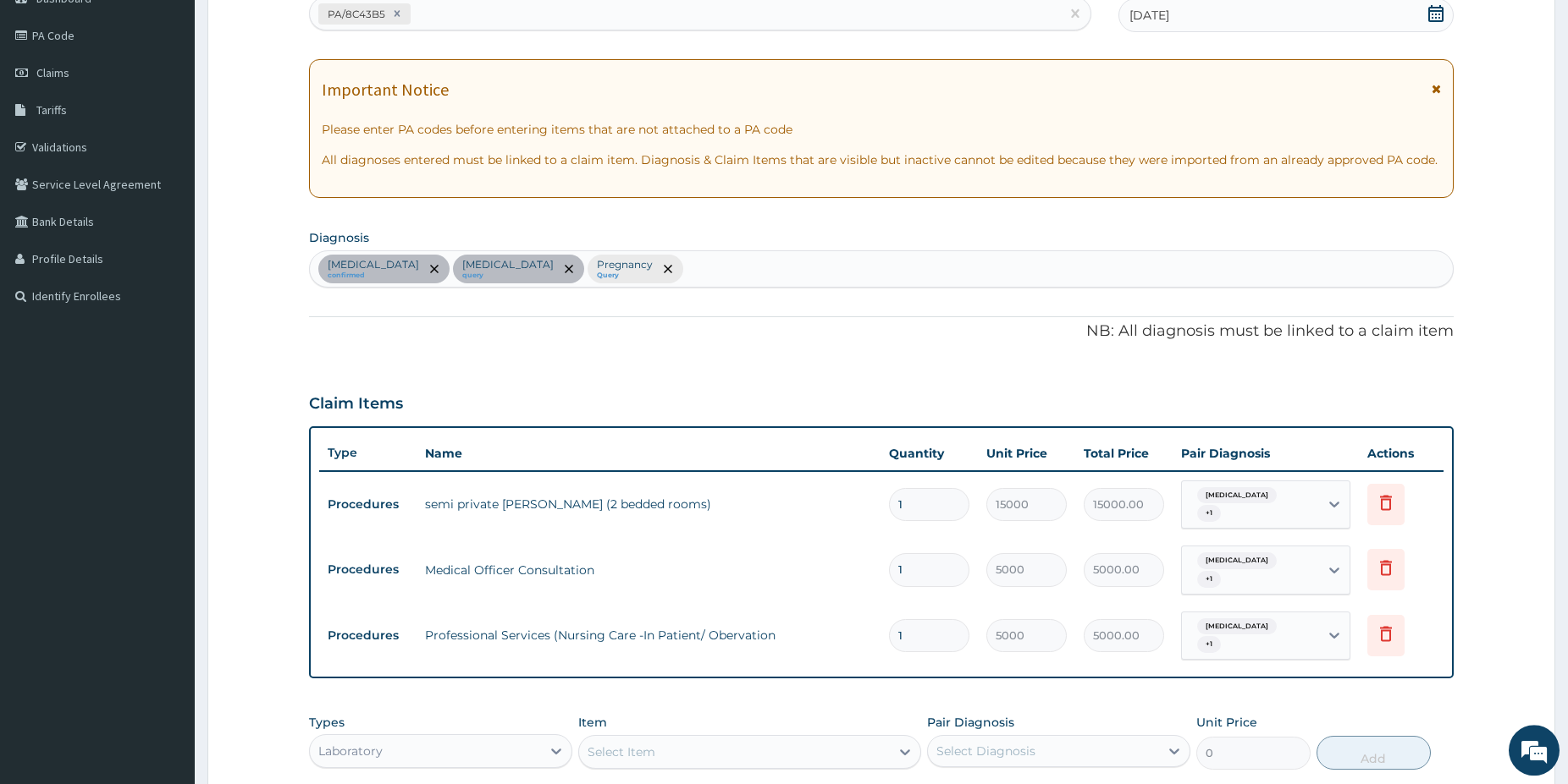
scroll to position [187, 0]
click at [1221, 504] on span "+ 1" at bounding box center [1208, 512] width 23 height 17
click at [1221, 575] on label "Sepsis" at bounding box center [1260, 575] width 105 height 17
click at [1224, 571] on label "Sepsis" at bounding box center [1260, 575] width 105 height 17
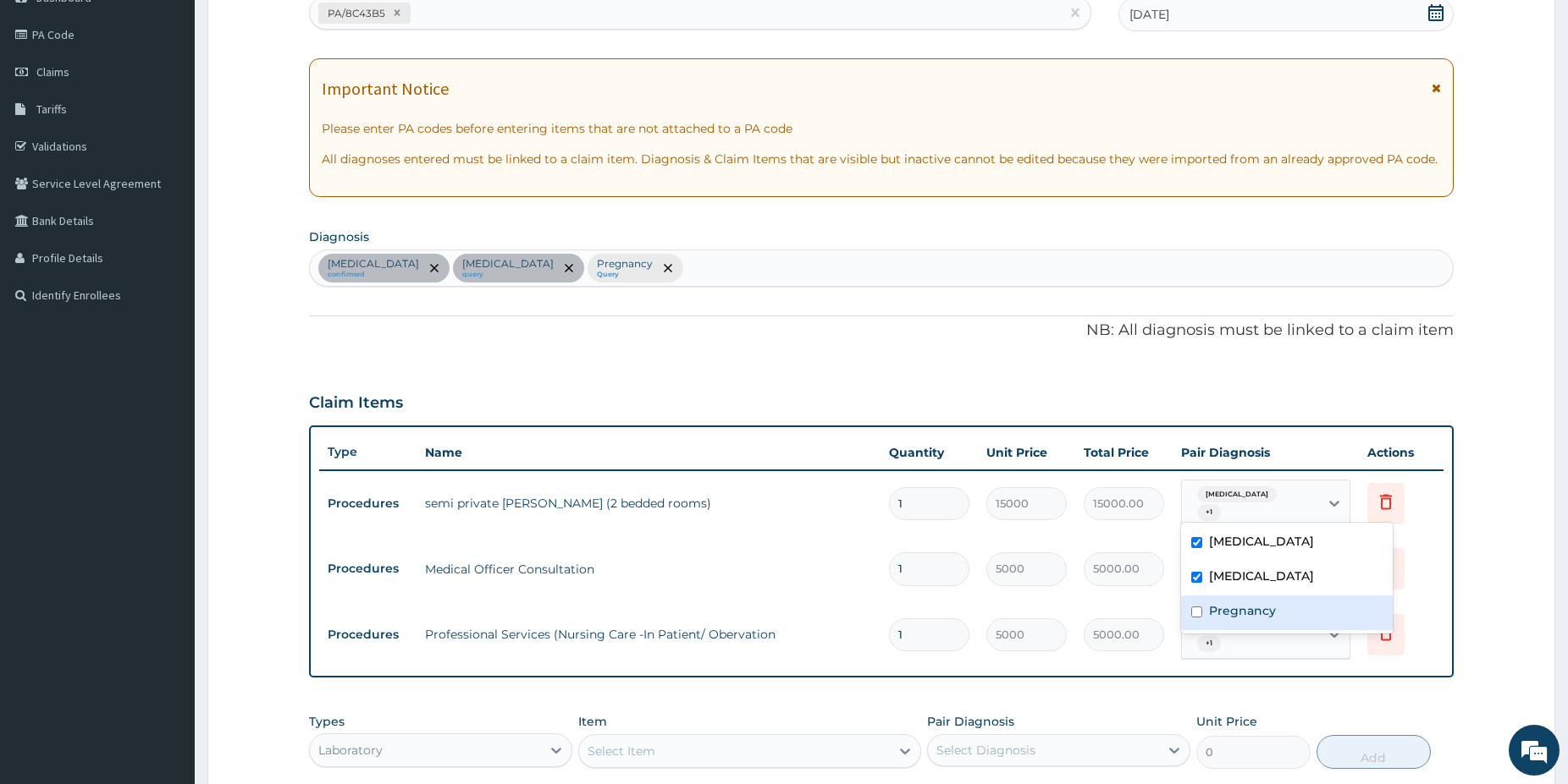
click at [1232, 608] on label "Pregnancy" at bounding box center [1242, 610] width 66 height 17
checkbox input "true"
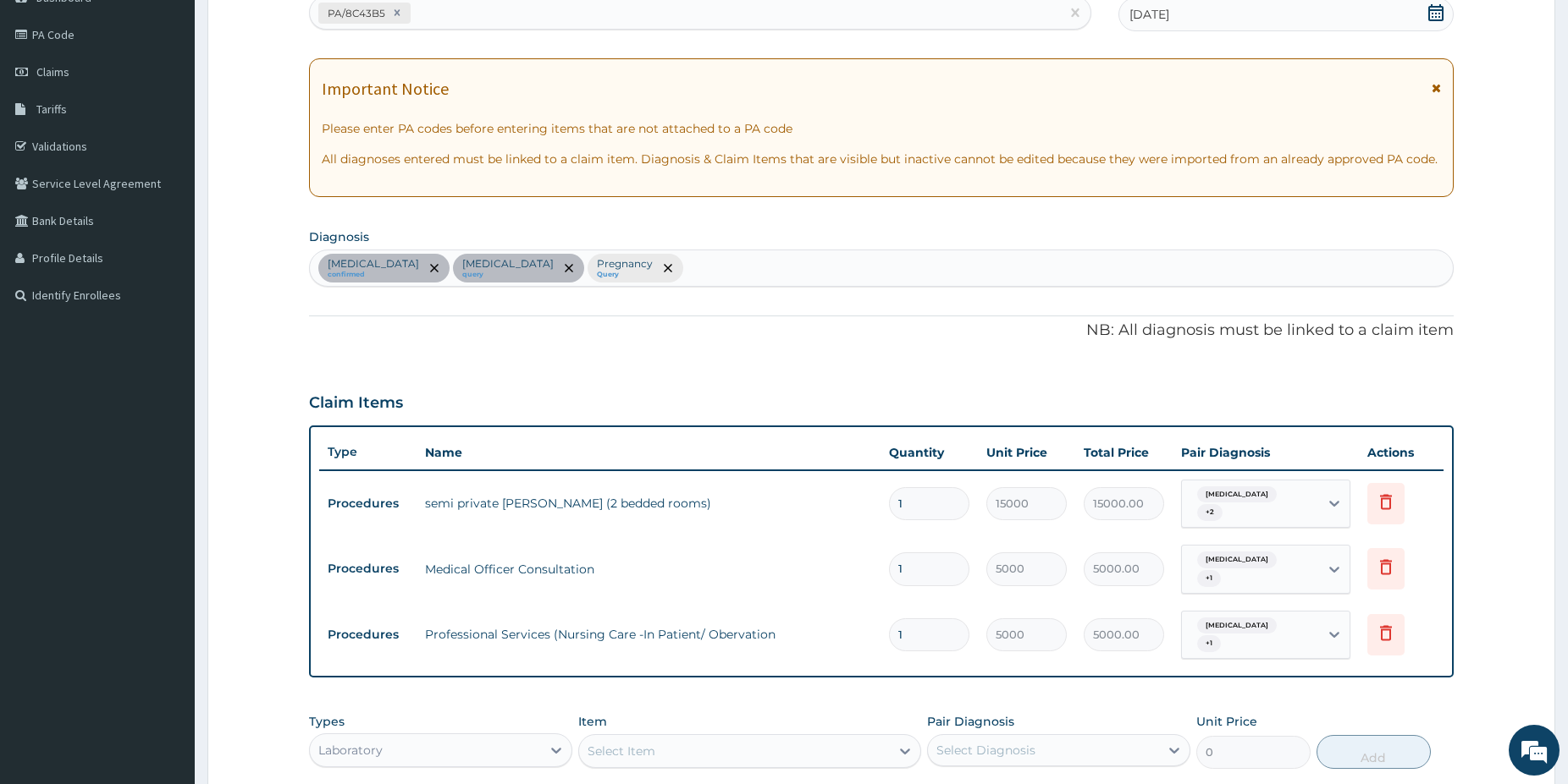
click at [1161, 640] on td "5000.00" at bounding box center [1124, 635] width 98 height 50
click at [848, 738] on div "Select Item" at bounding box center [735, 752] width 311 height 27
drag, startPoint x: 650, startPoint y: 765, endPoint x: 668, endPoint y: 759, distance: 19.0
click at [650, 778] on div "FBC" at bounding box center [749, 793] width 343 height 30
type input "5000"
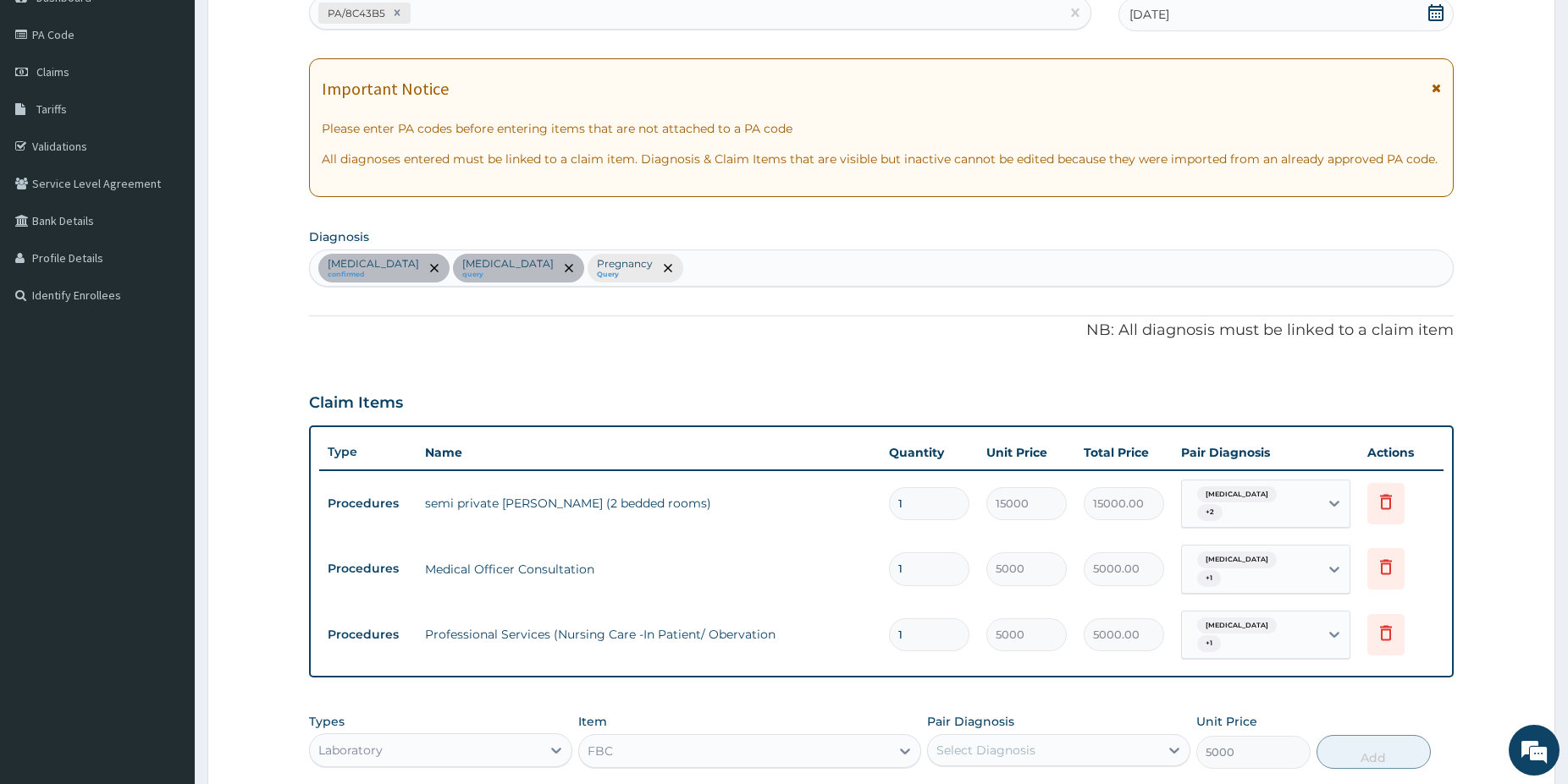
click at [961, 734] on div "Select Diagnosis" at bounding box center [1058, 750] width 263 height 32
click at [997, 776] on div "Malaria" at bounding box center [1058, 794] width 263 height 35
checkbox input "true"
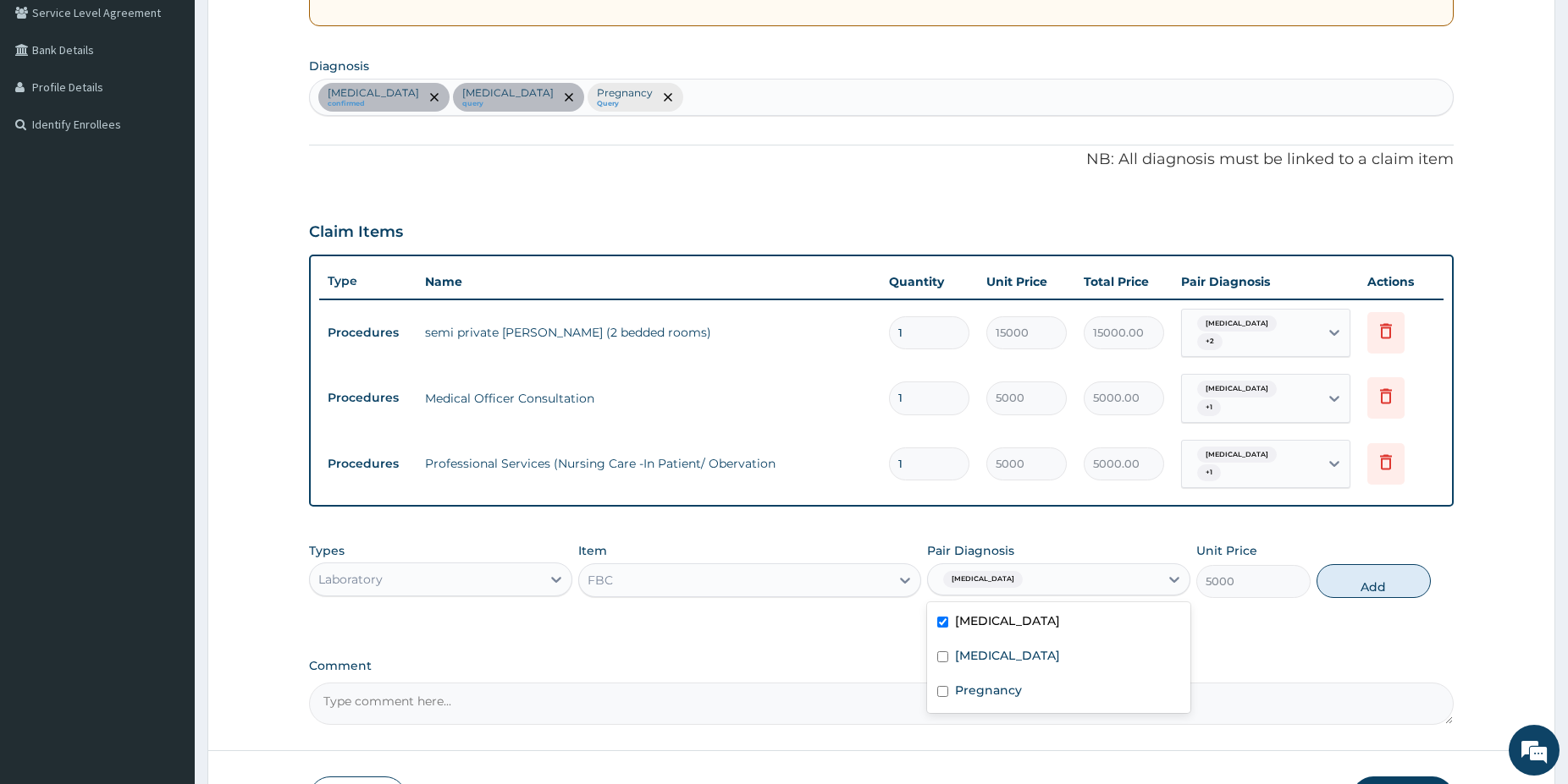
scroll to position [374, 0]
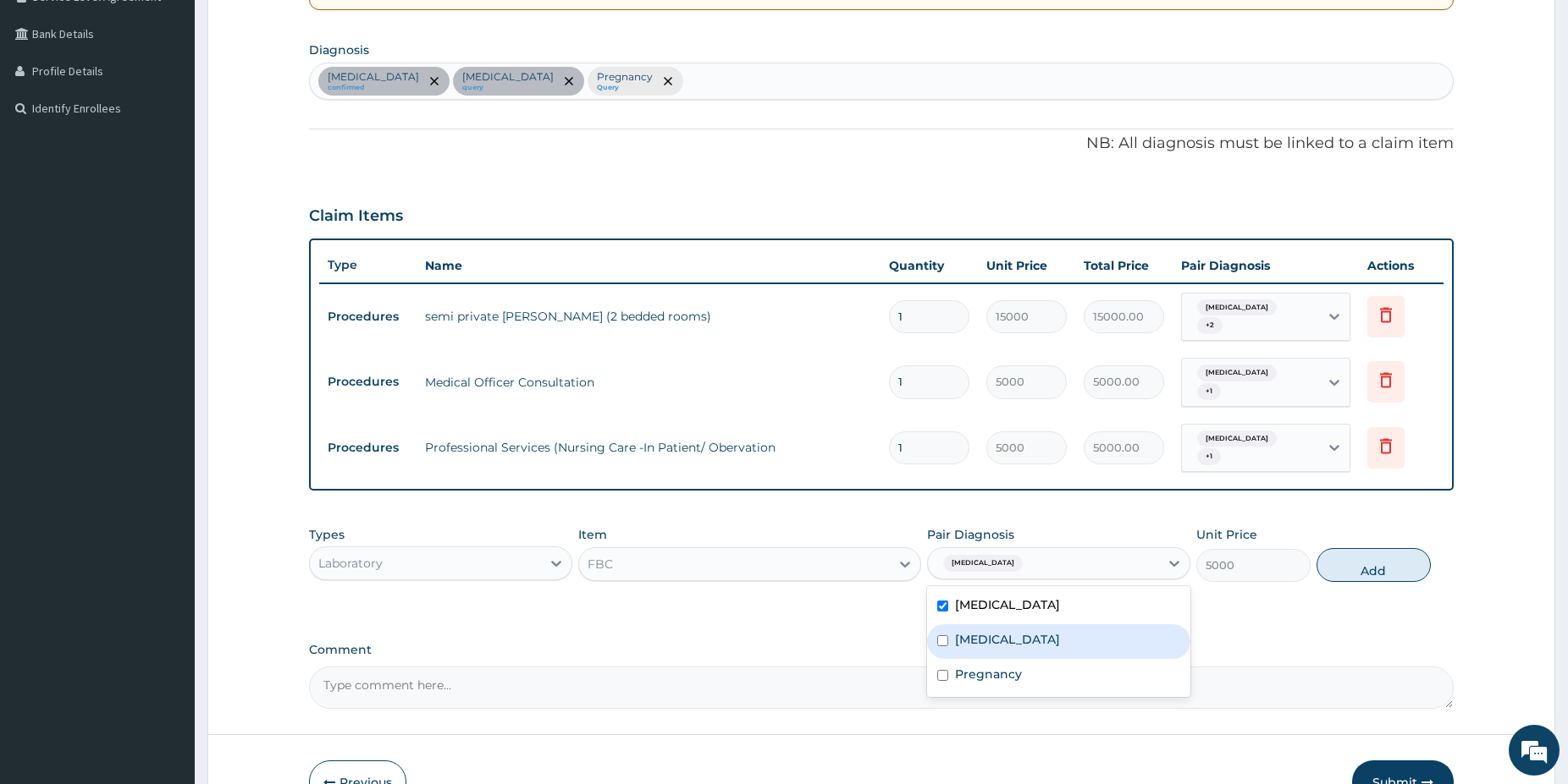
click at [1070, 625] on div "Sepsis" at bounding box center [1058, 642] width 263 height 35
checkbox input "true"
click at [1355, 549] on button "Add" at bounding box center [1373, 565] width 114 height 34
type input "0"
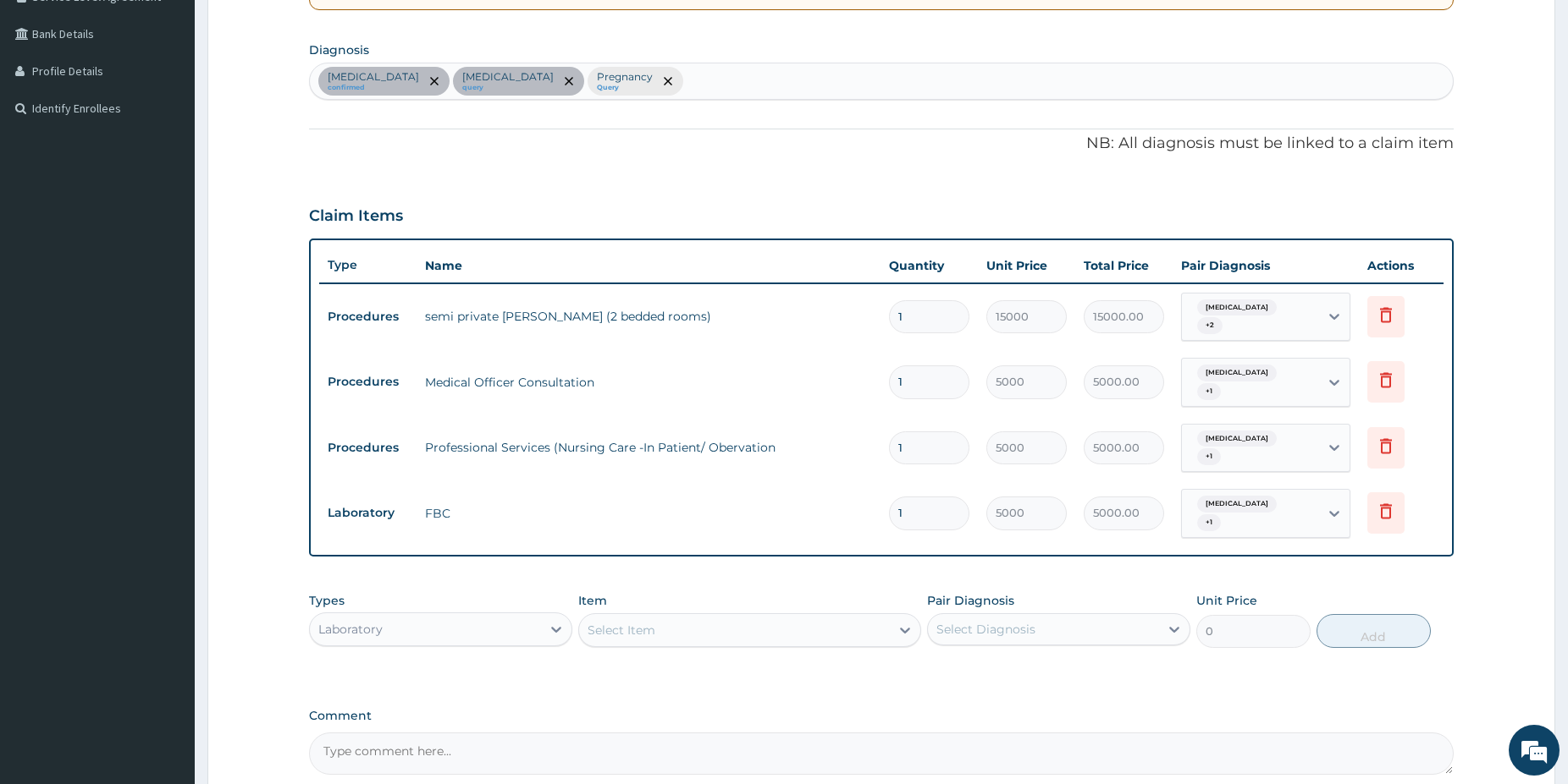
click at [692, 617] on div "Select Item" at bounding box center [735, 631] width 311 height 27
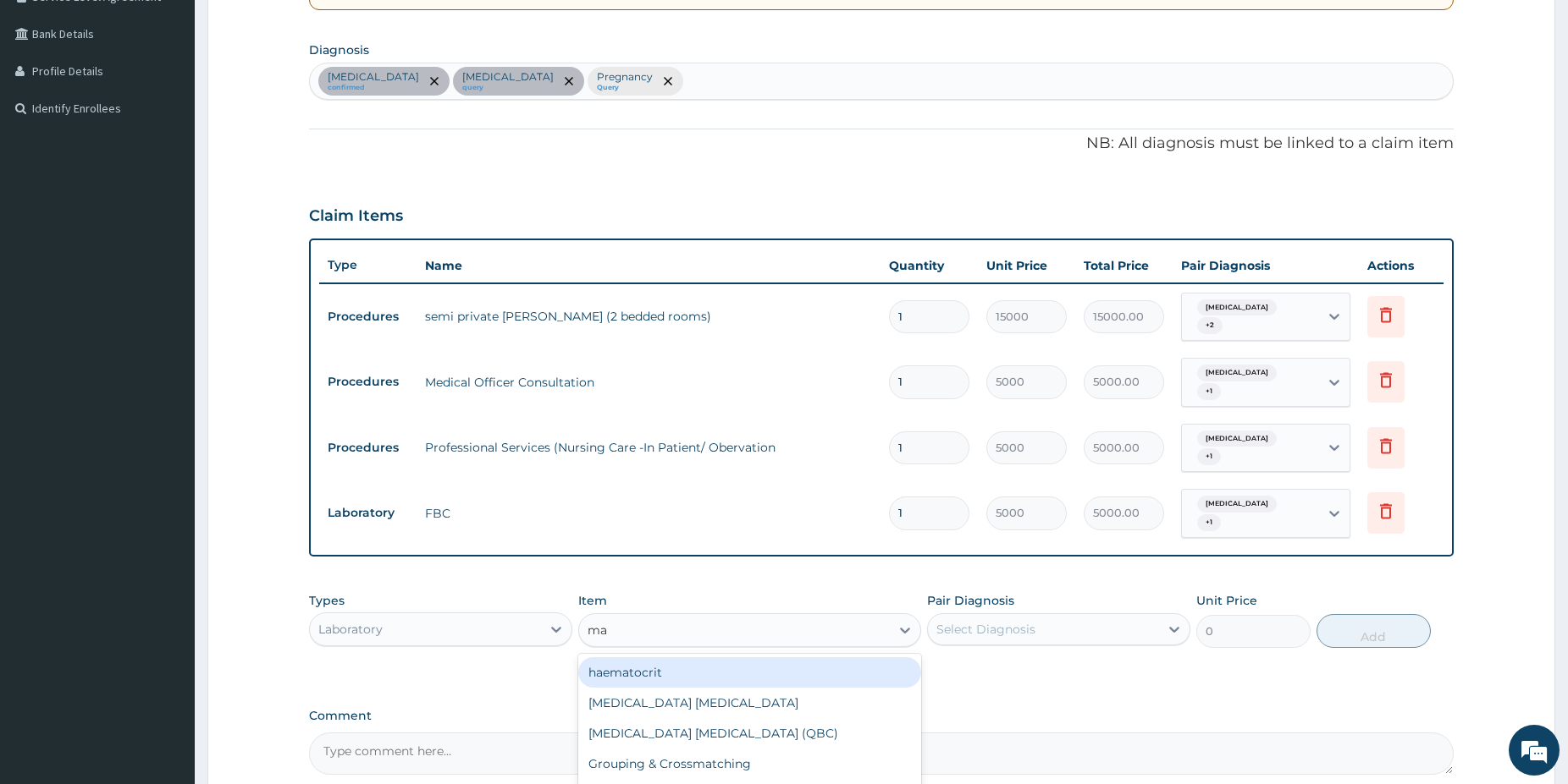
type input "mal"
drag, startPoint x: 722, startPoint y: 644, endPoint x: 724, endPoint y: 637, distance: 7.3
click at [722, 657] on div "[MEDICAL_DATA] [MEDICAL_DATA]" at bounding box center [749, 672] width 343 height 30
type input "1500"
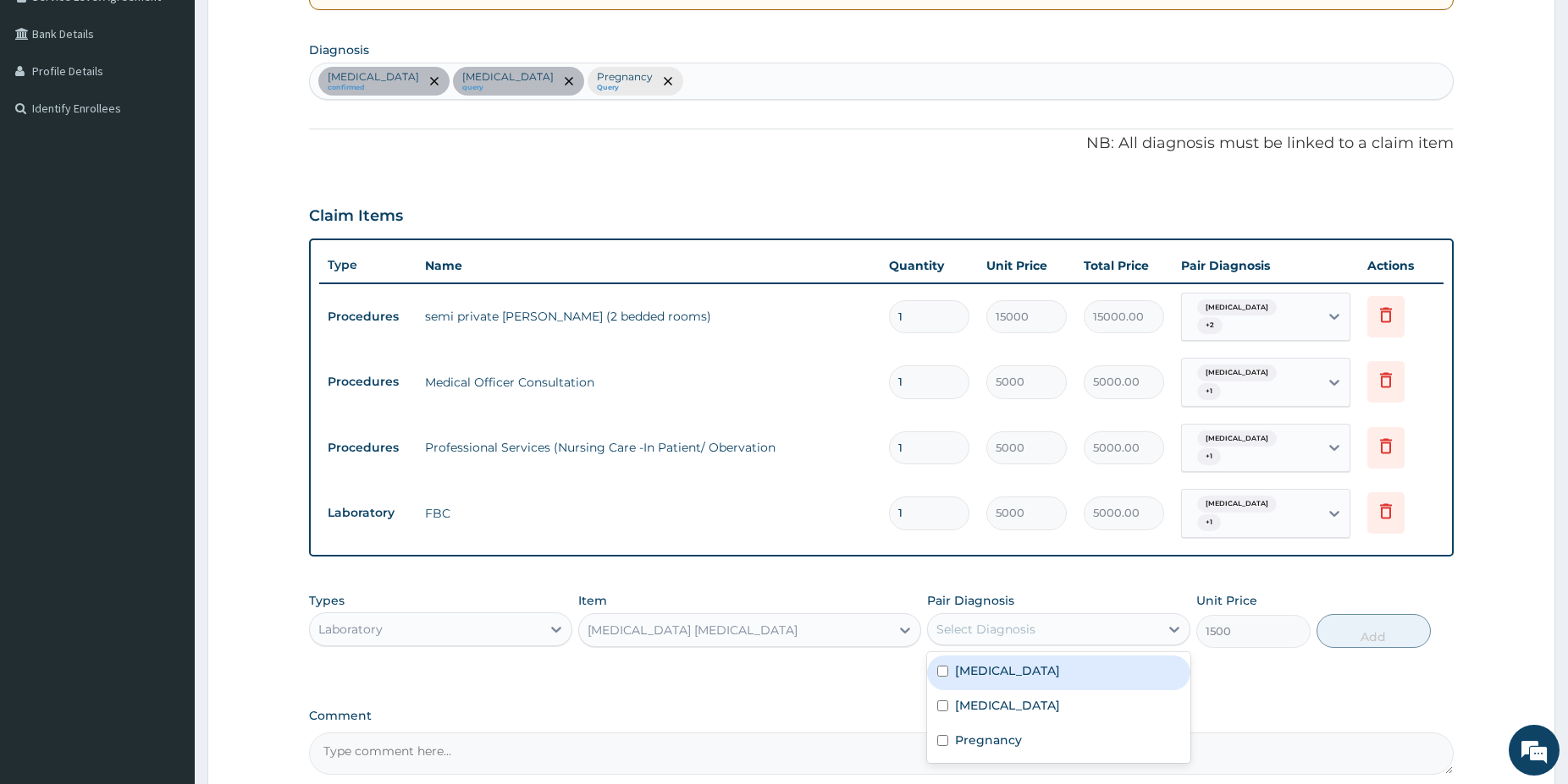
drag, startPoint x: 970, startPoint y: 597, endPoint x: 982, endPoint y: 621, distance: 26.8
click at [972, 621] on div "Select Diagnosis" at bounding box center [985, 629] width 99 height 17
click at [985, 663] on label "[MEDICAL_DATA]" at bounding box center [1006, 671] width 105 height 17
checkbox input "true"
click at [1371, 614] on button "Add" at bounding box center [1373, 631] width 114 height 34
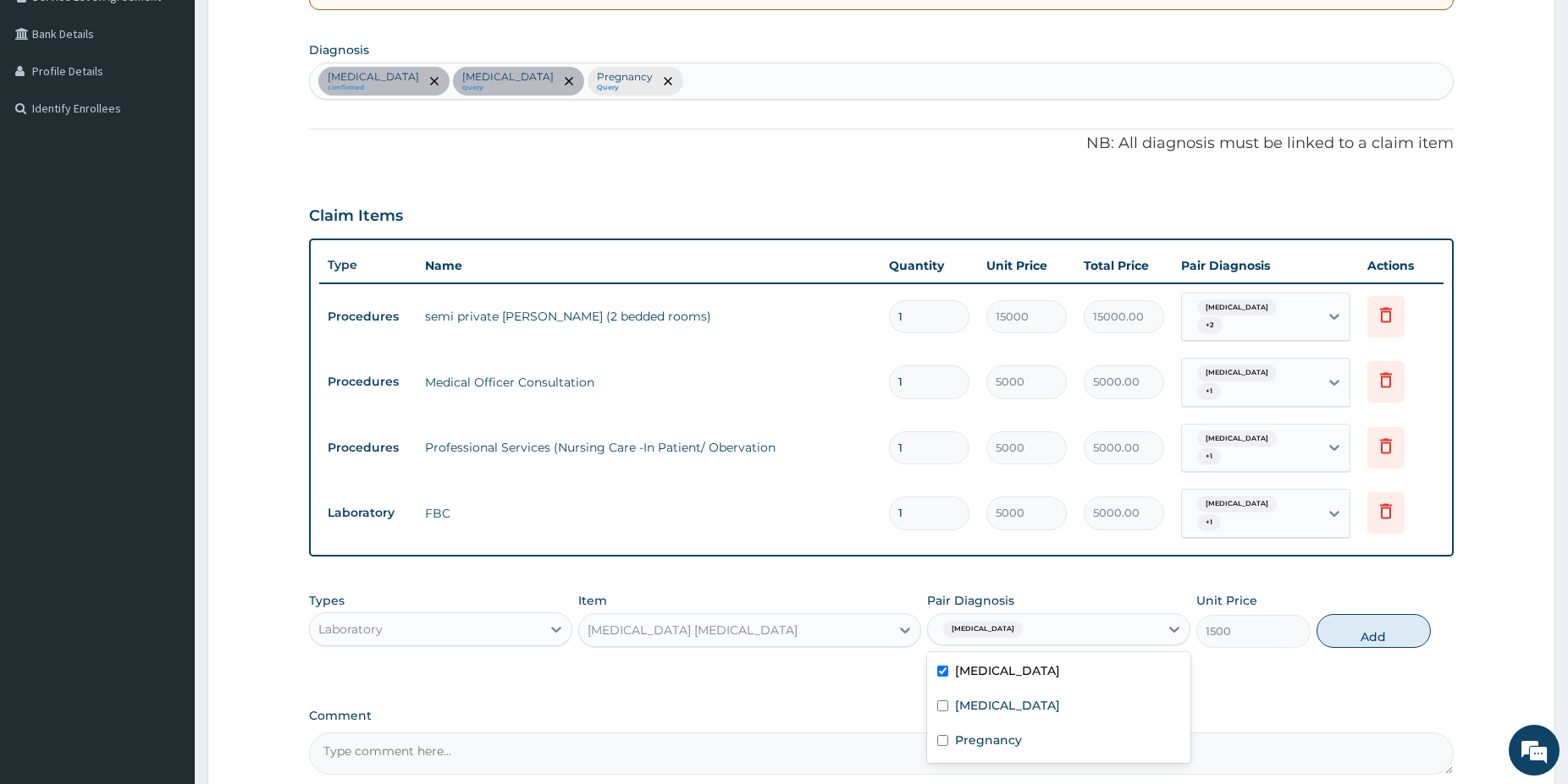
type input "0"
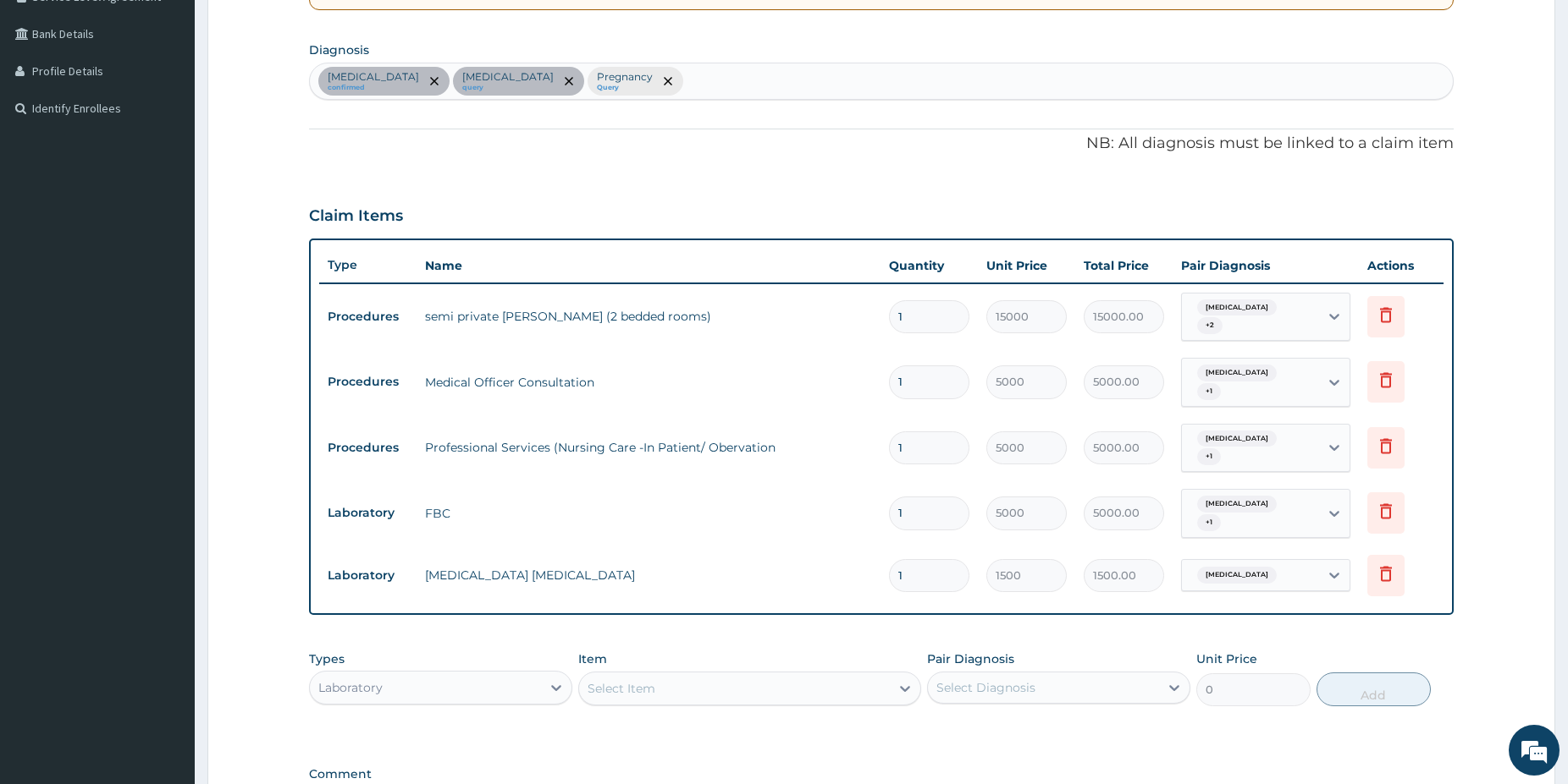
click at [784, 676] on div "Select Item" at bounding box center [735, 689] width 311 height 27
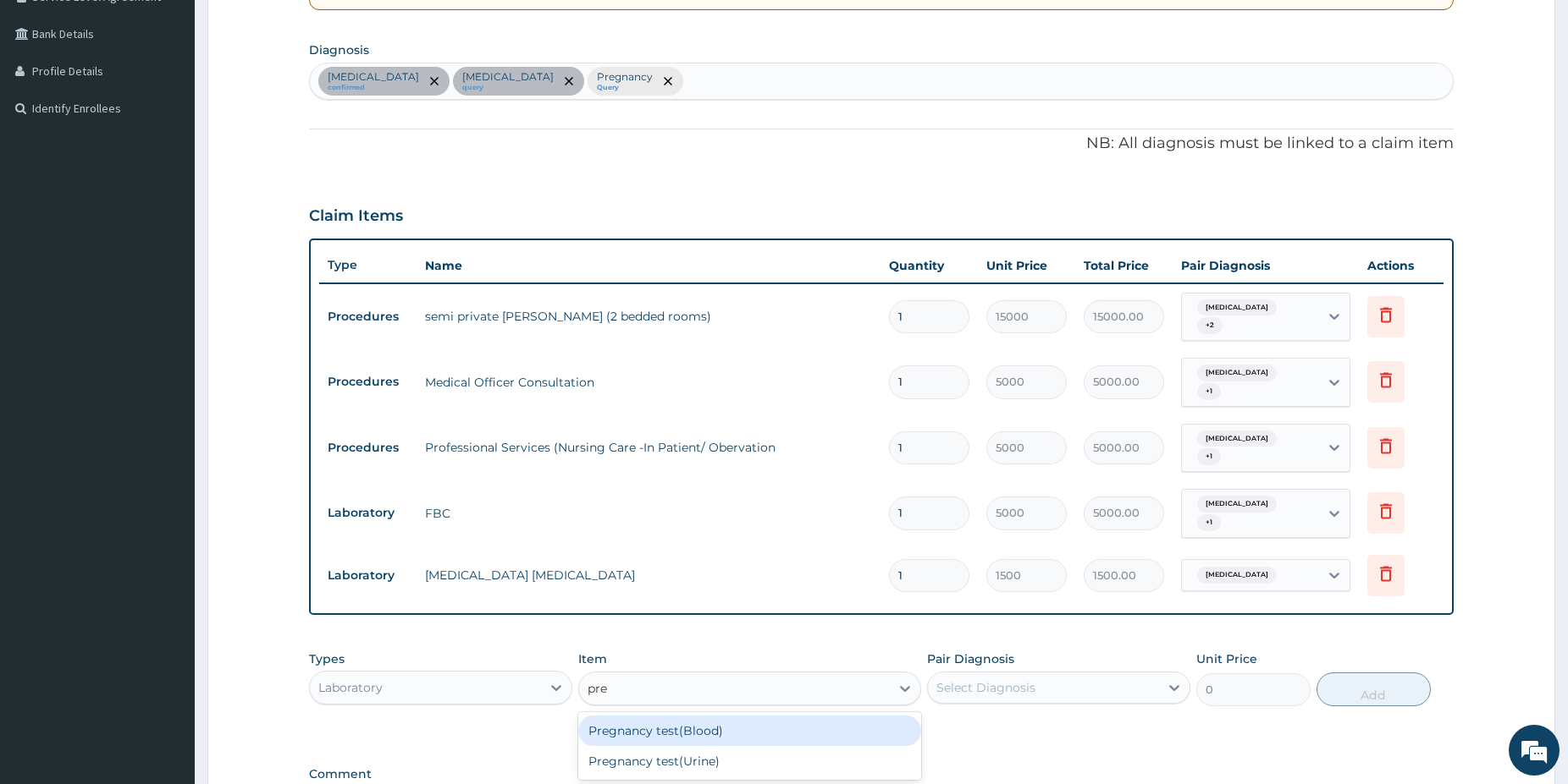
type input "preg"
click at [789, 716] on div "Pregnancy test(Blood)" at bounding box center [749, 730] width 343 height 30
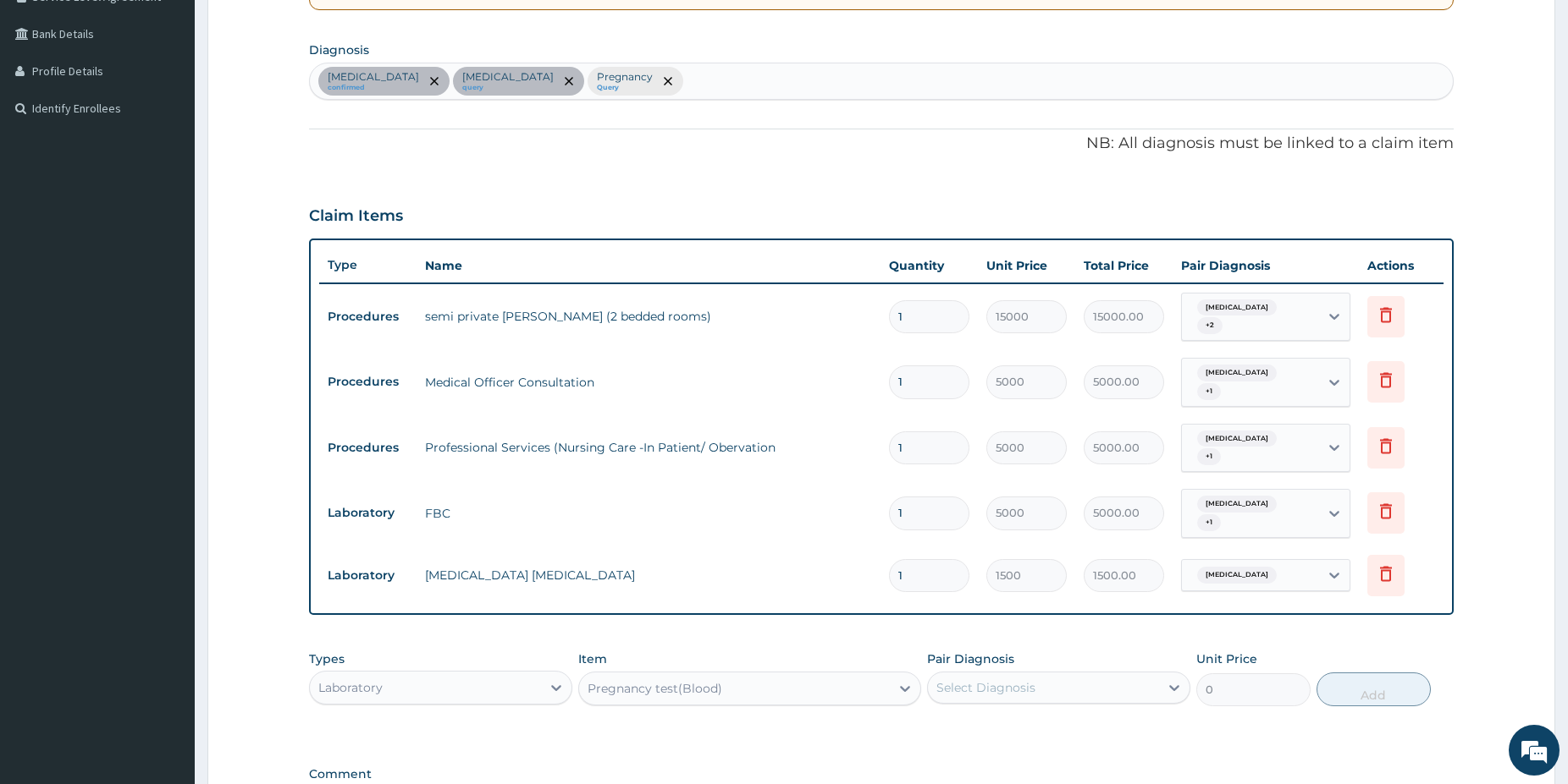
type input "2500"
click at [988, 680] on div "Select Diagnosis" at bounding box center [985, 687] width 99 height 17
click at [1008, 783] on label "Pregnancy" at bounding box center [988, 798] width 66 height 17
checkbox input "true"
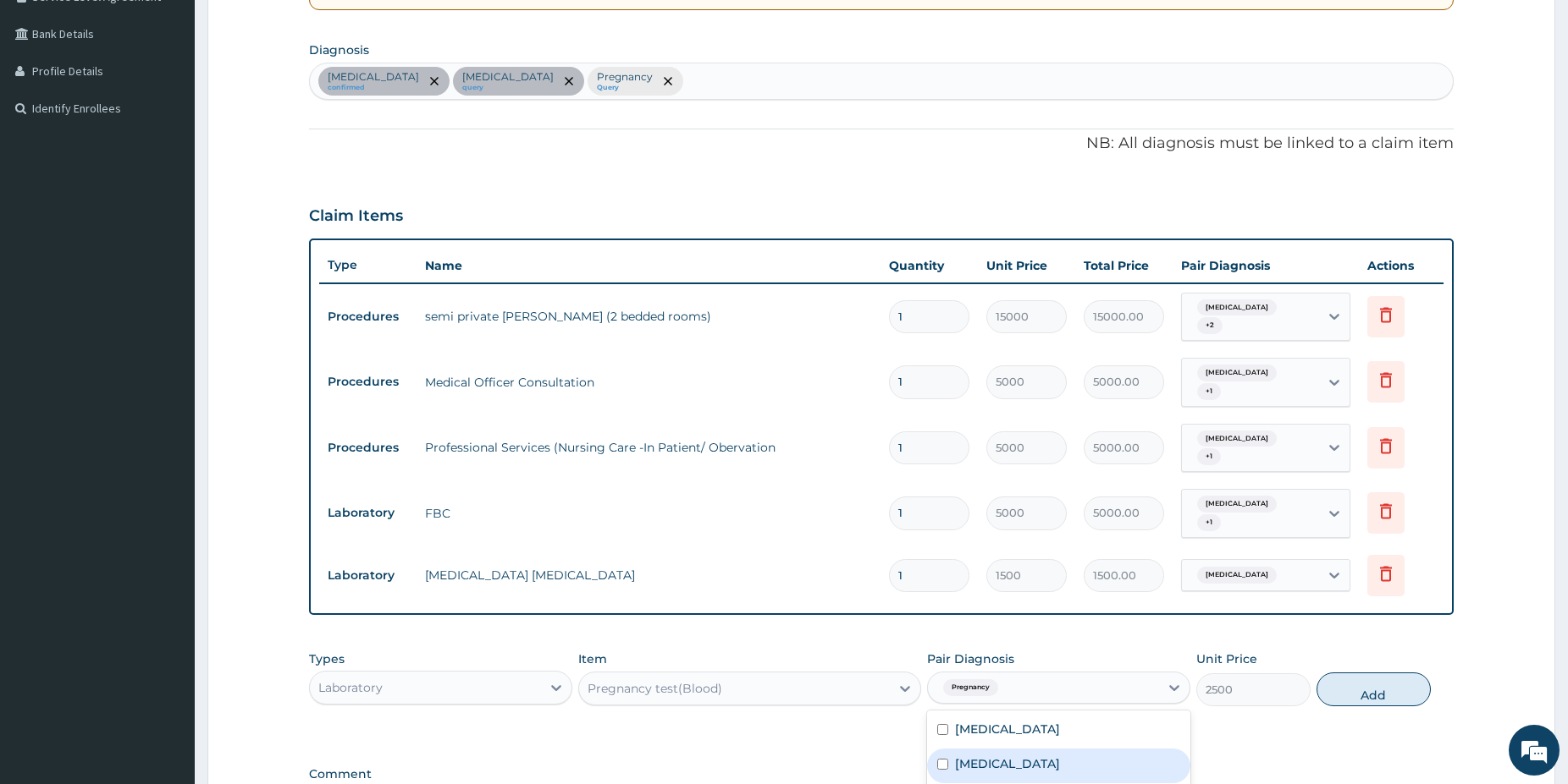
click at [1353, 673] on button "Add" at bounding box center [1373, 689] width 114 height 34
type input "0"
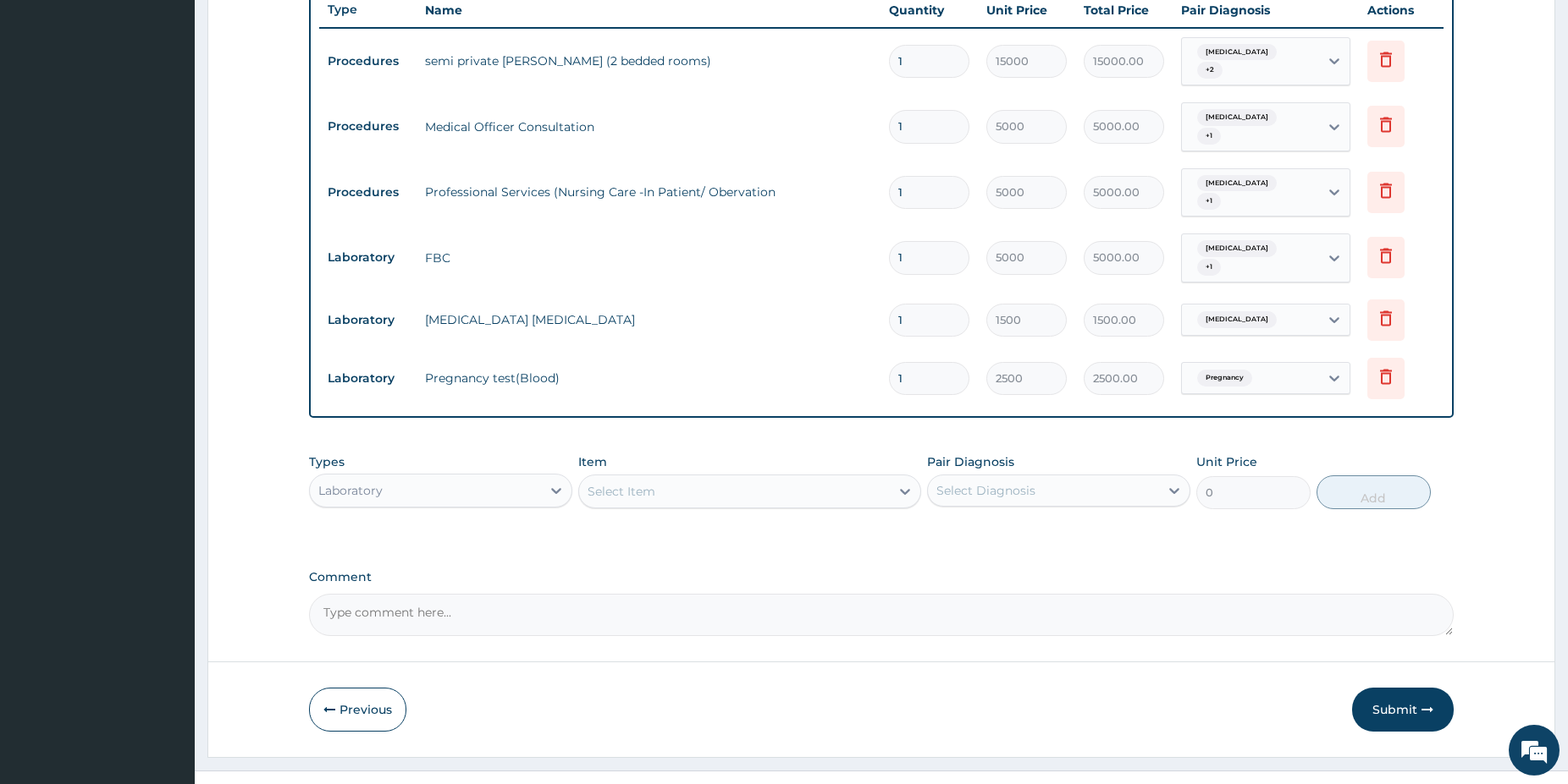
scroll to position [631, 0]
drag, startPoint x: 461, startPoint y: 440, endPoint x: 449, endPoint y: 442, distance: 12.2
click at [460, 453] on div "Types Laboratory" at bounding box center [440, 480] width 263 height 56
click at [413, 476] on div "Laboratory" at bounding box center [425, 490] width 232 height 27
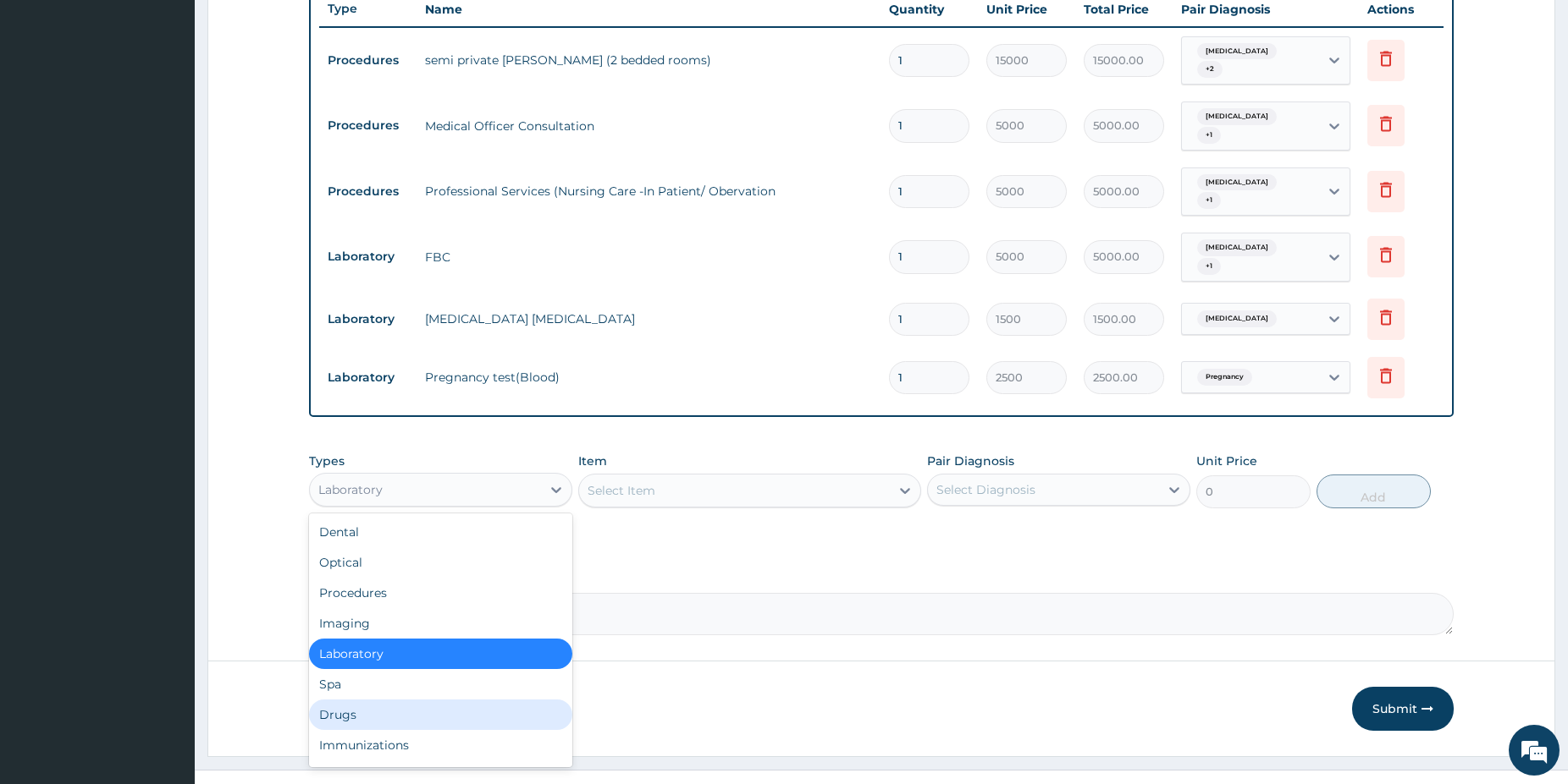
click at [339, 700] on div "Drugs" at bounding box center [440, 715] width 263 height 30
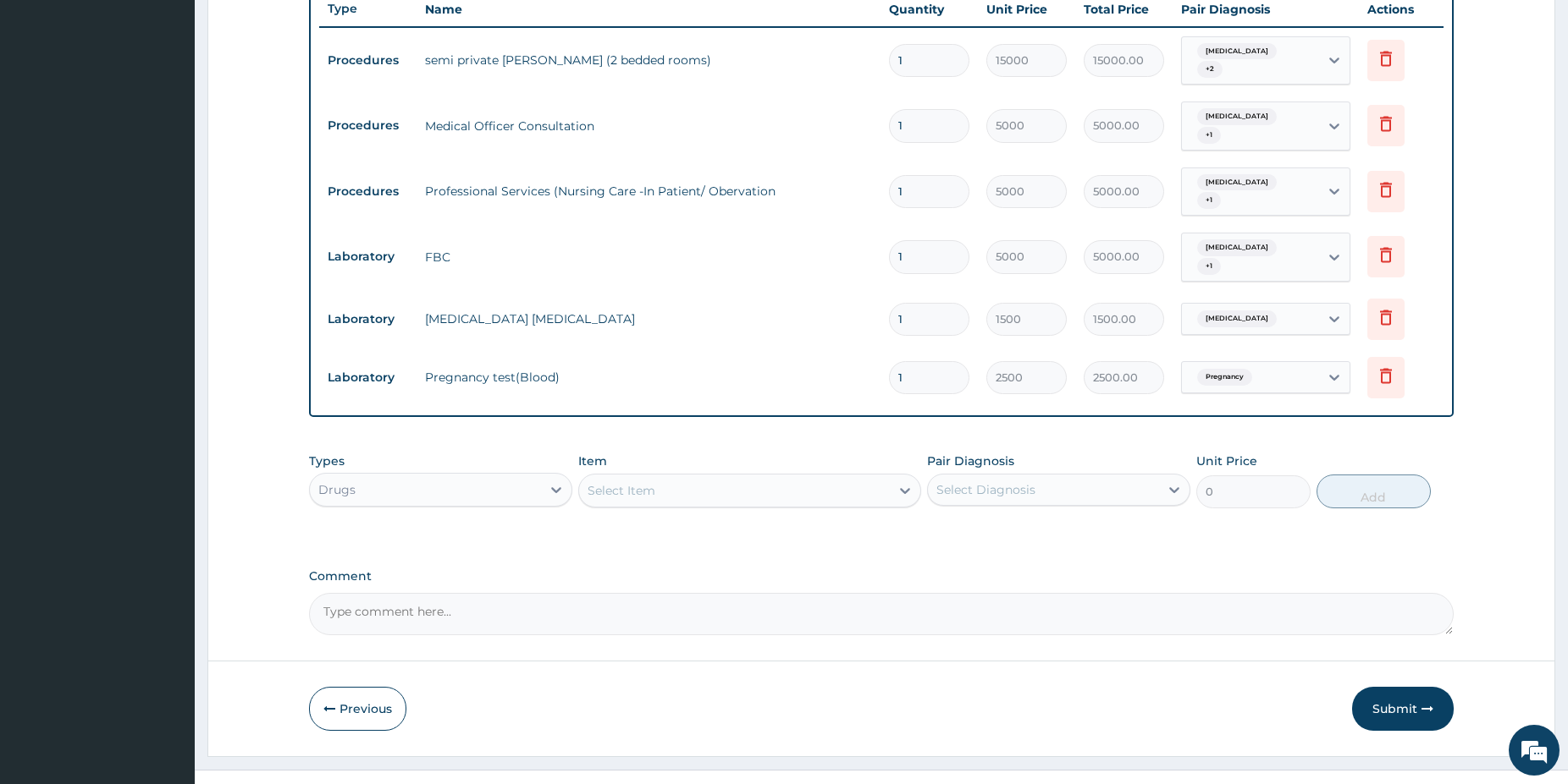
drag, startPoint x: 673, startPoint y: 473, endPoint x: 675, endPoint y: 462, distance: 11.2
click at [673, 477] on div "Select Item" at bounding box center [735, 491] width 311 height 27
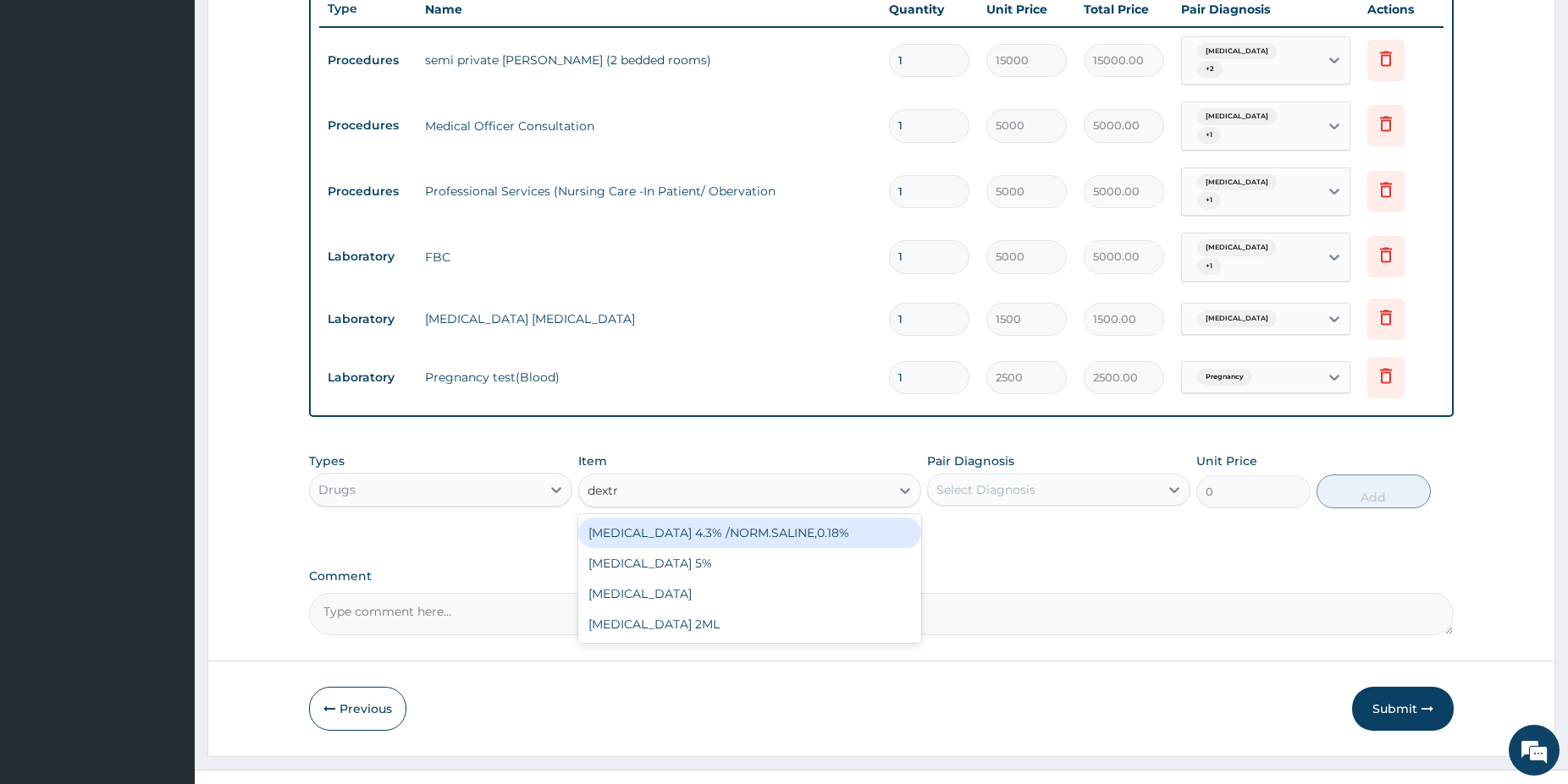
type input "dextr"
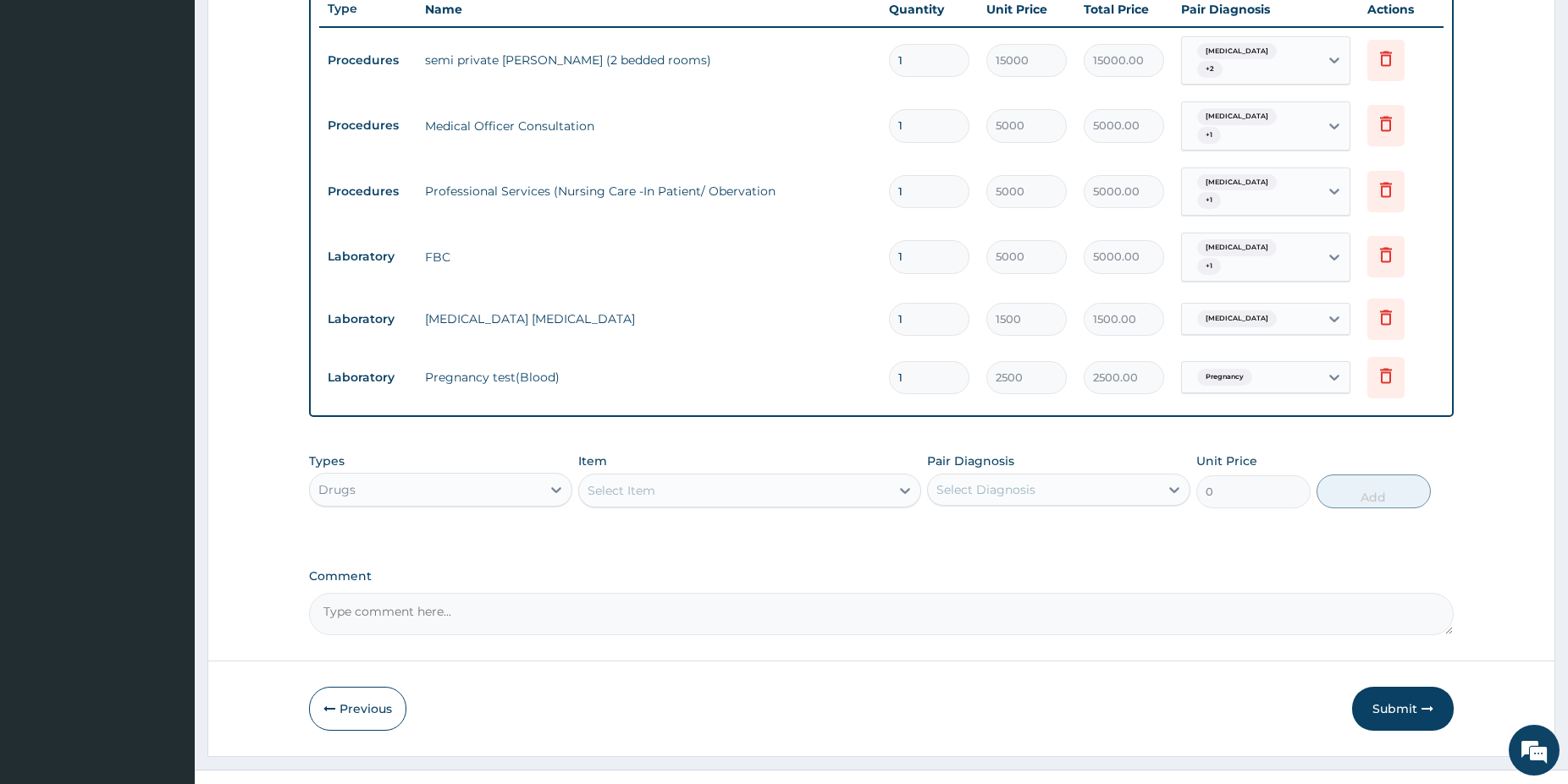
click at [659, 477] on div "Select Item" at bounding box center [735, 491] width 311 height 27
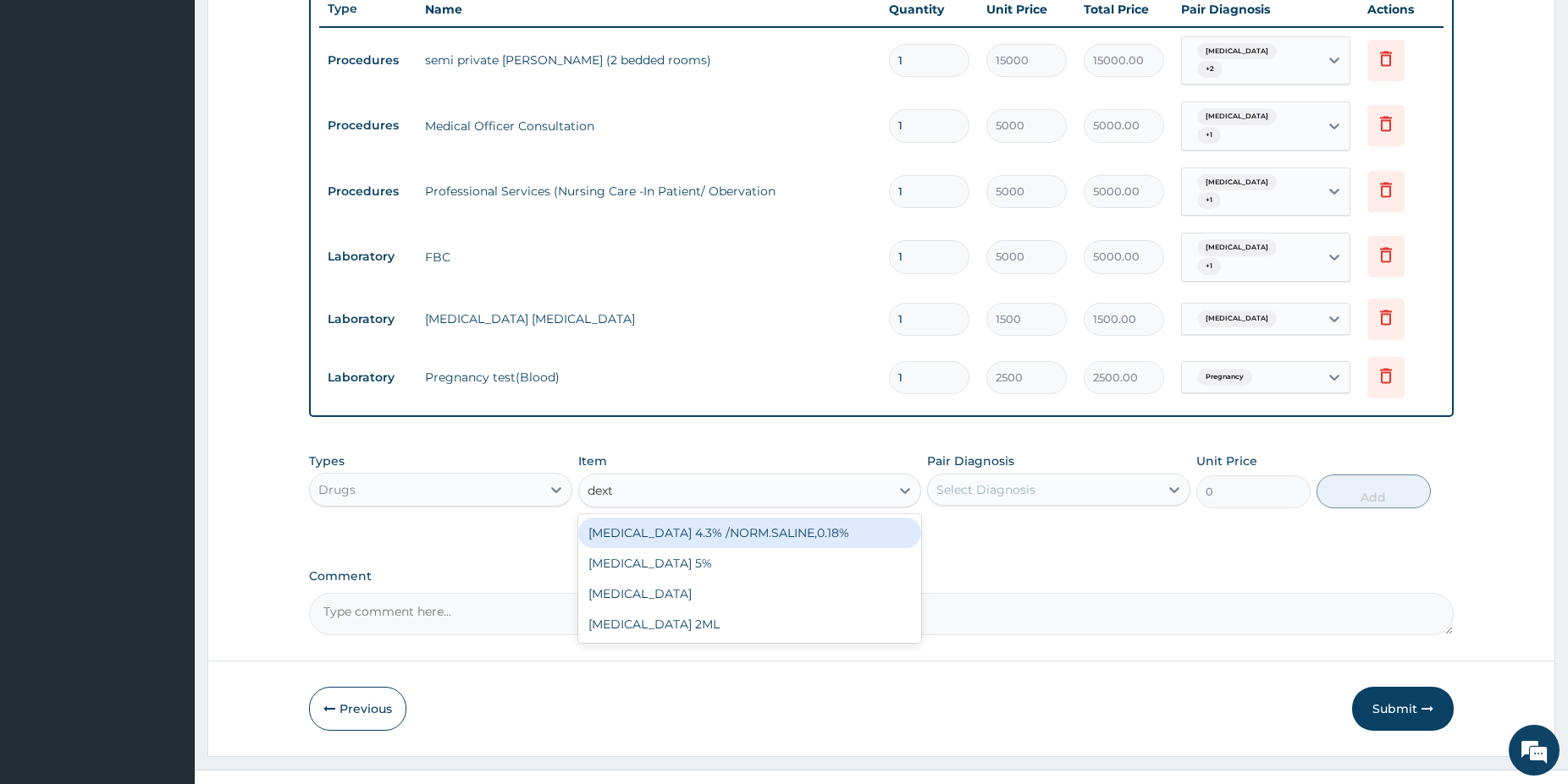
type input "dextr"
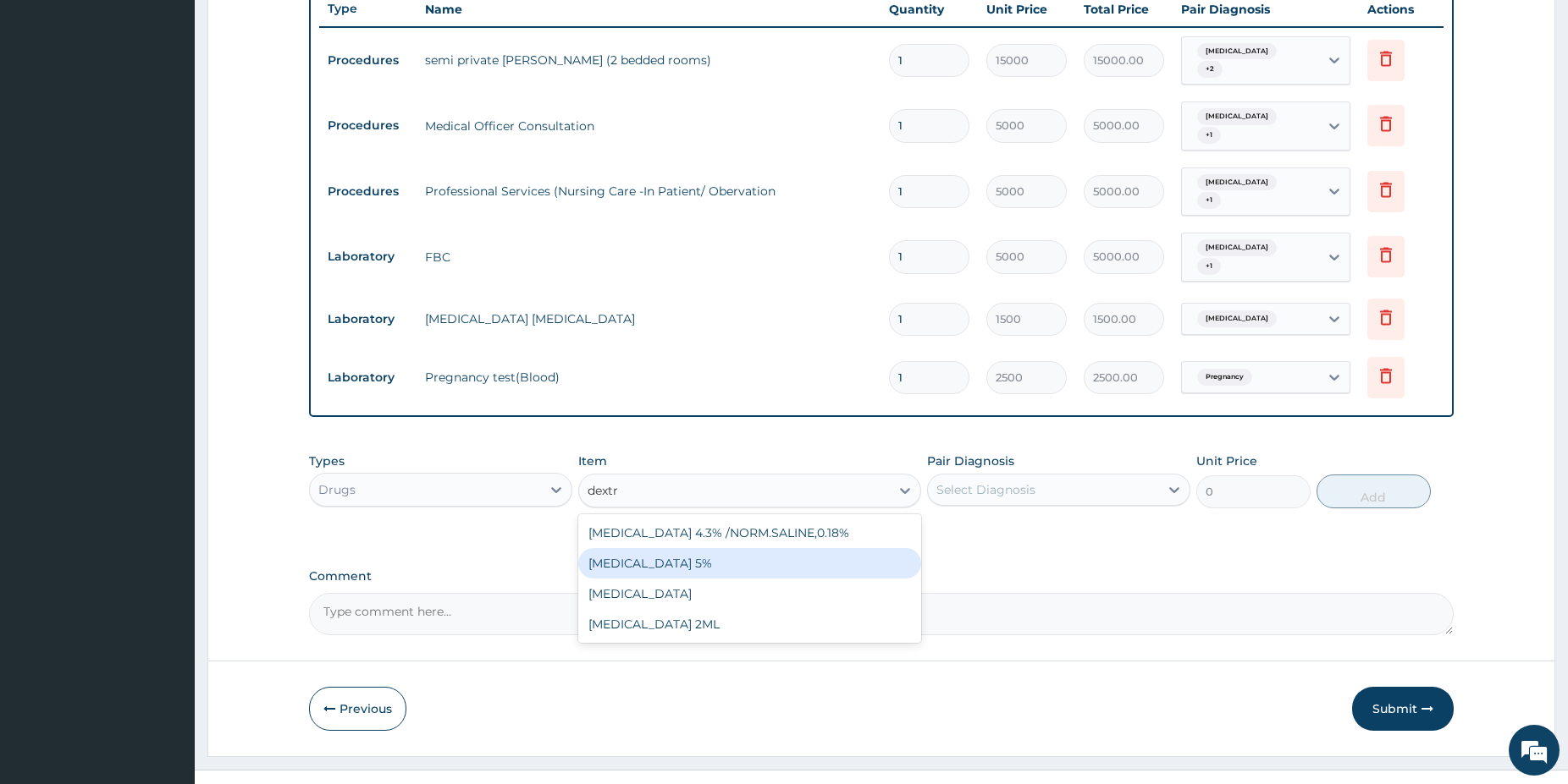
click at [681, 549] on div "DEXTROSE 5%" at bounding box center [749, 563] width 343 height 30
type input "2000"
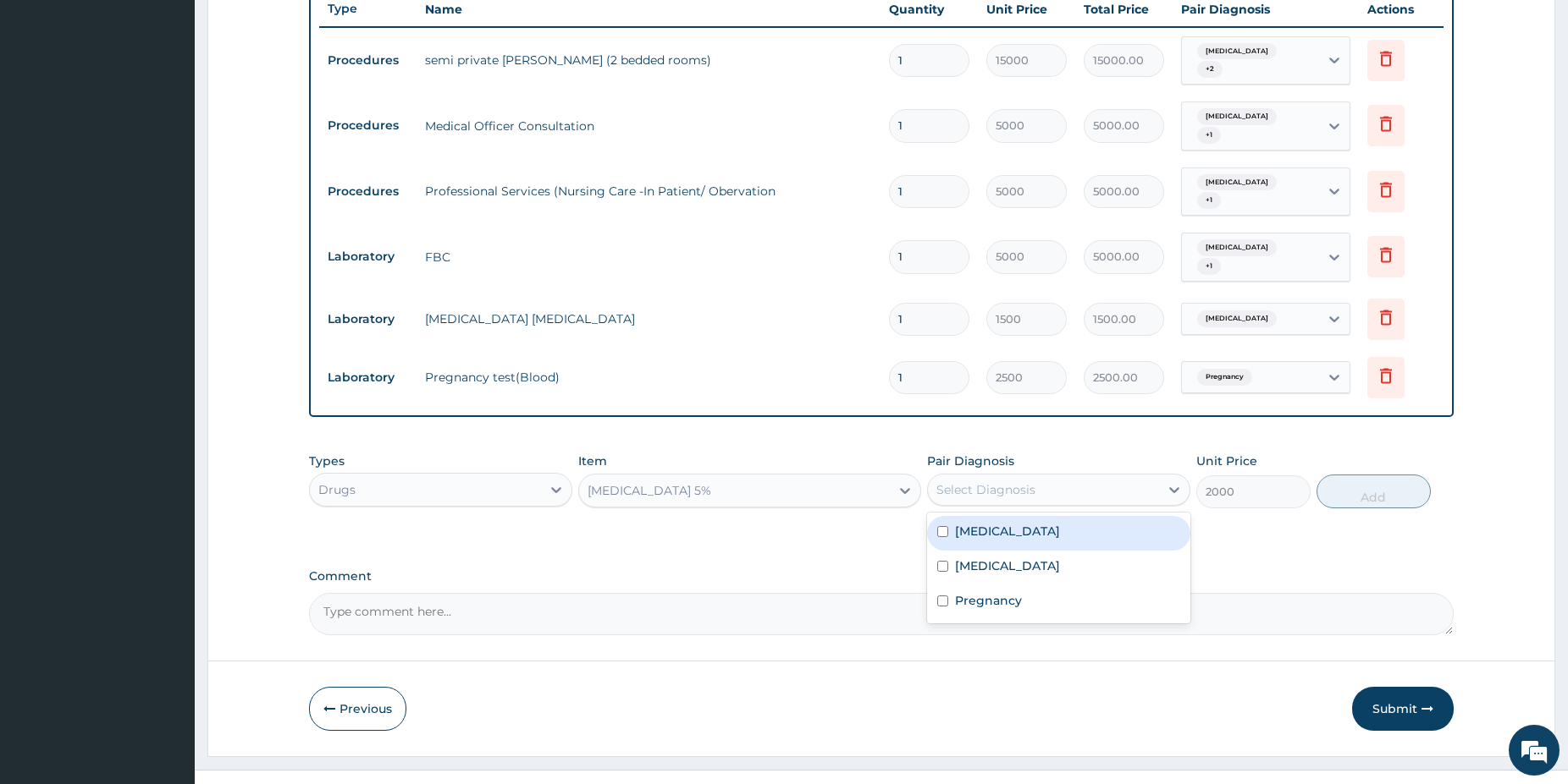
click at [1063, 476] on div "Select Diagnosis" at bounding box center [1043, 490] width 232 height 27
click at [1034, 516] on div "Malaria" at bounding box center [1058, 534] width 263 height 35
checkbox input "true"
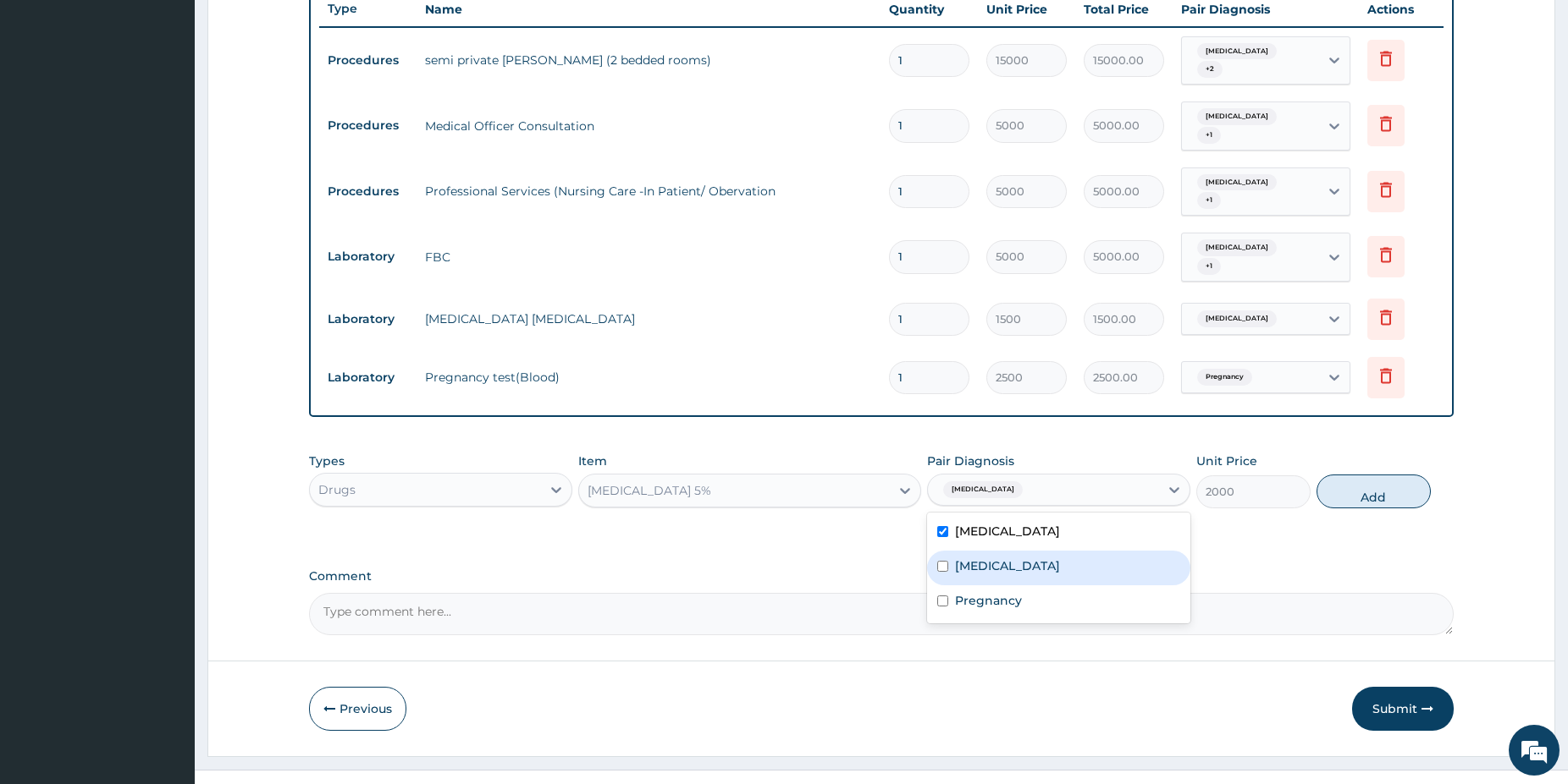
click at [1041, 551] on div "Sepsis" at bounding box center [1058, 568] width 263 height 35
checkbox input "true"
click at [1365, 475] on button "Add" at bounding box center [1373, 491] width 114 height 34
type input "0"
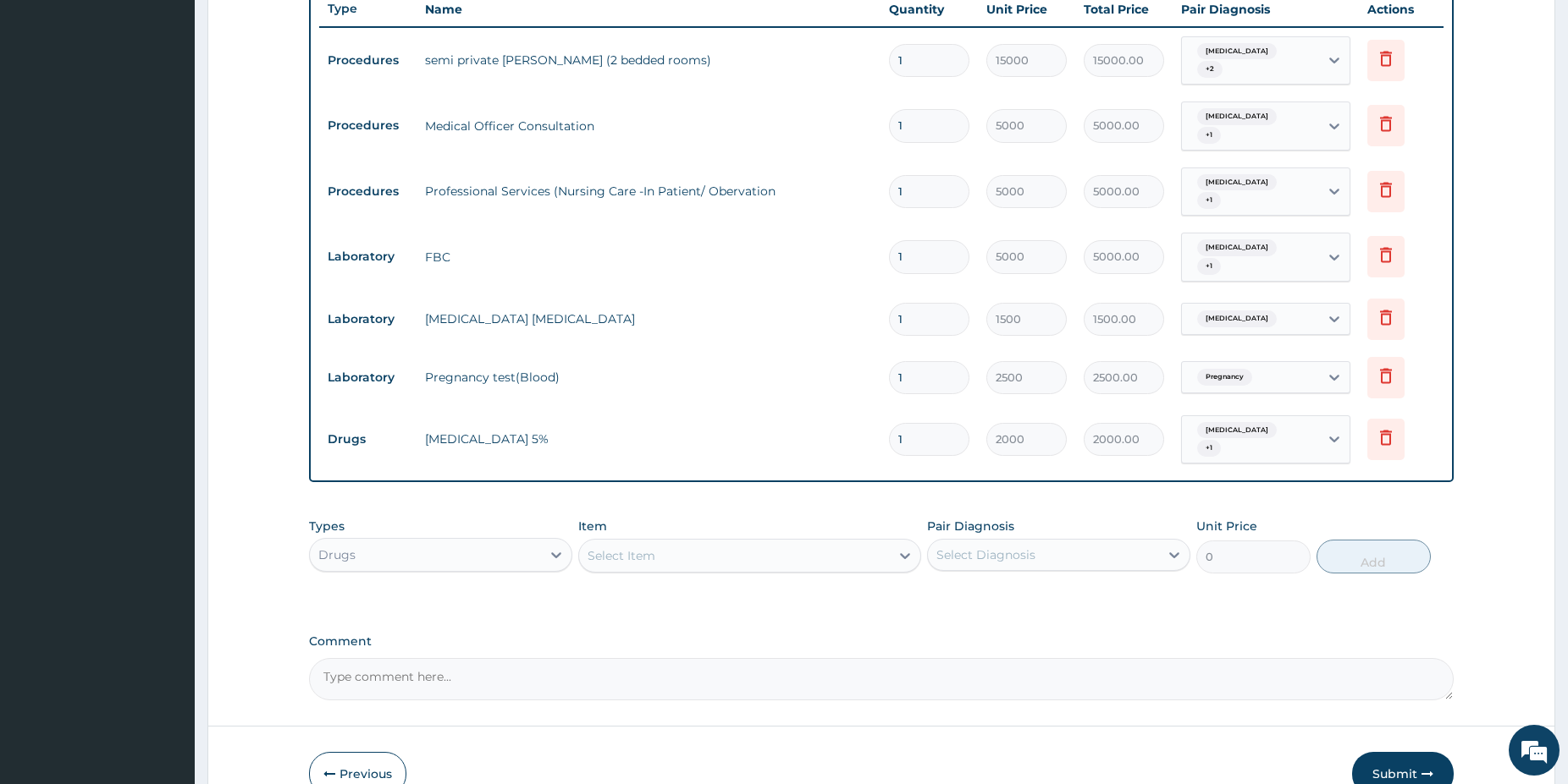
click at [678, 542] on div "Select Item" at bounding box center [735, 556] width 311 height 27
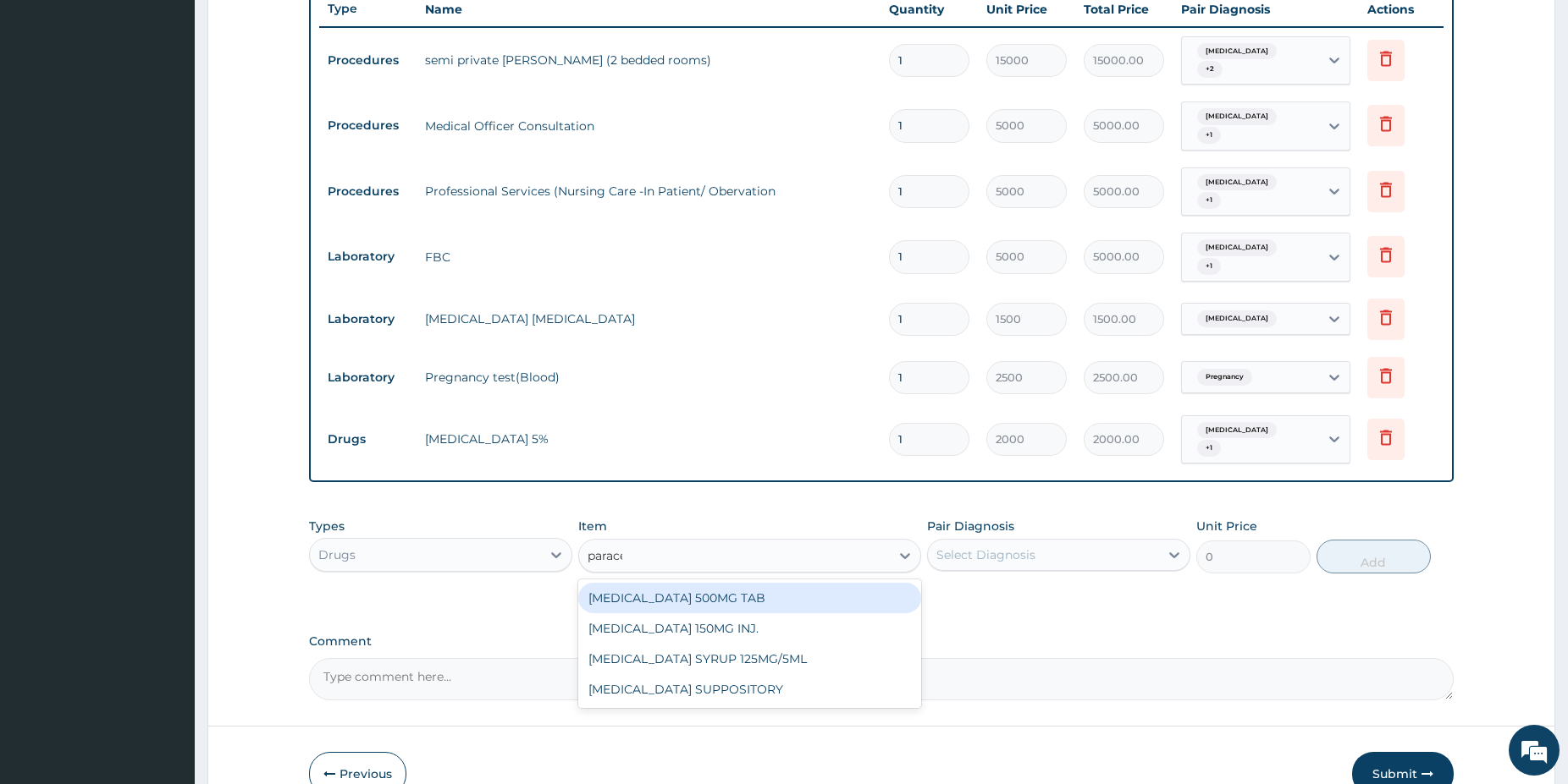
type input "paracet"
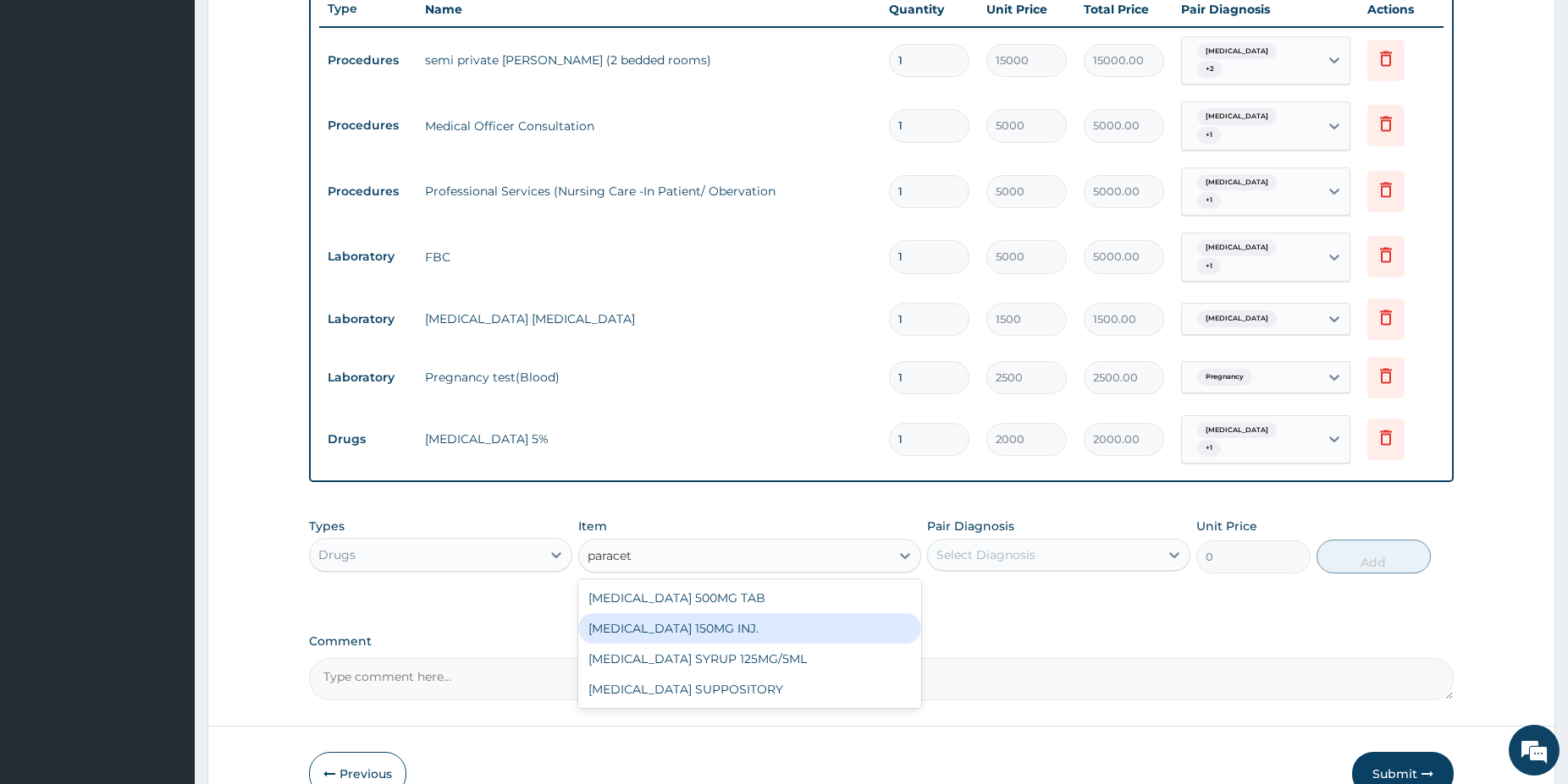
drag, startPoint x: 856, startPoint y: 588, endPoint x: 949, endPoint y: 545, distance: 102.5
click at [856, 613] on div "[MEDICAL_DATA] 150MG INJ." at bounding box center [749, 628] width 343 height 30
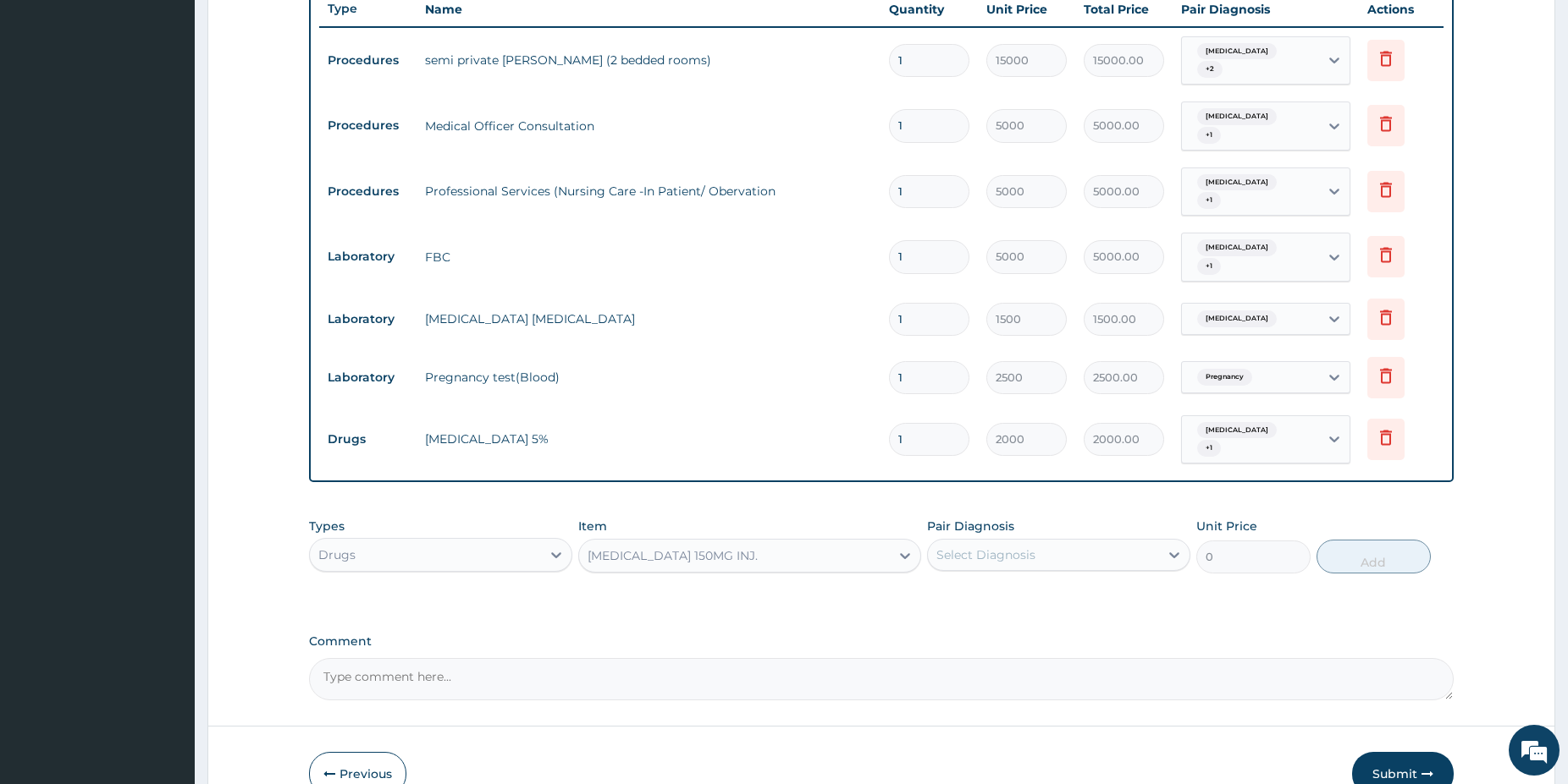
type input "750"
click at [1062, 542] on div "Select Diagnosis" at bounding box center [1043, 556] width 232 height 27
click at [1042, 581] on div "[MEDICAL_DATA]" at bounding box center [1058, 598] width 263 height 35
checkbox input "true"
click at [1386, 540] on button "Add" at bounding box center [1373, 557] width 114 height 34
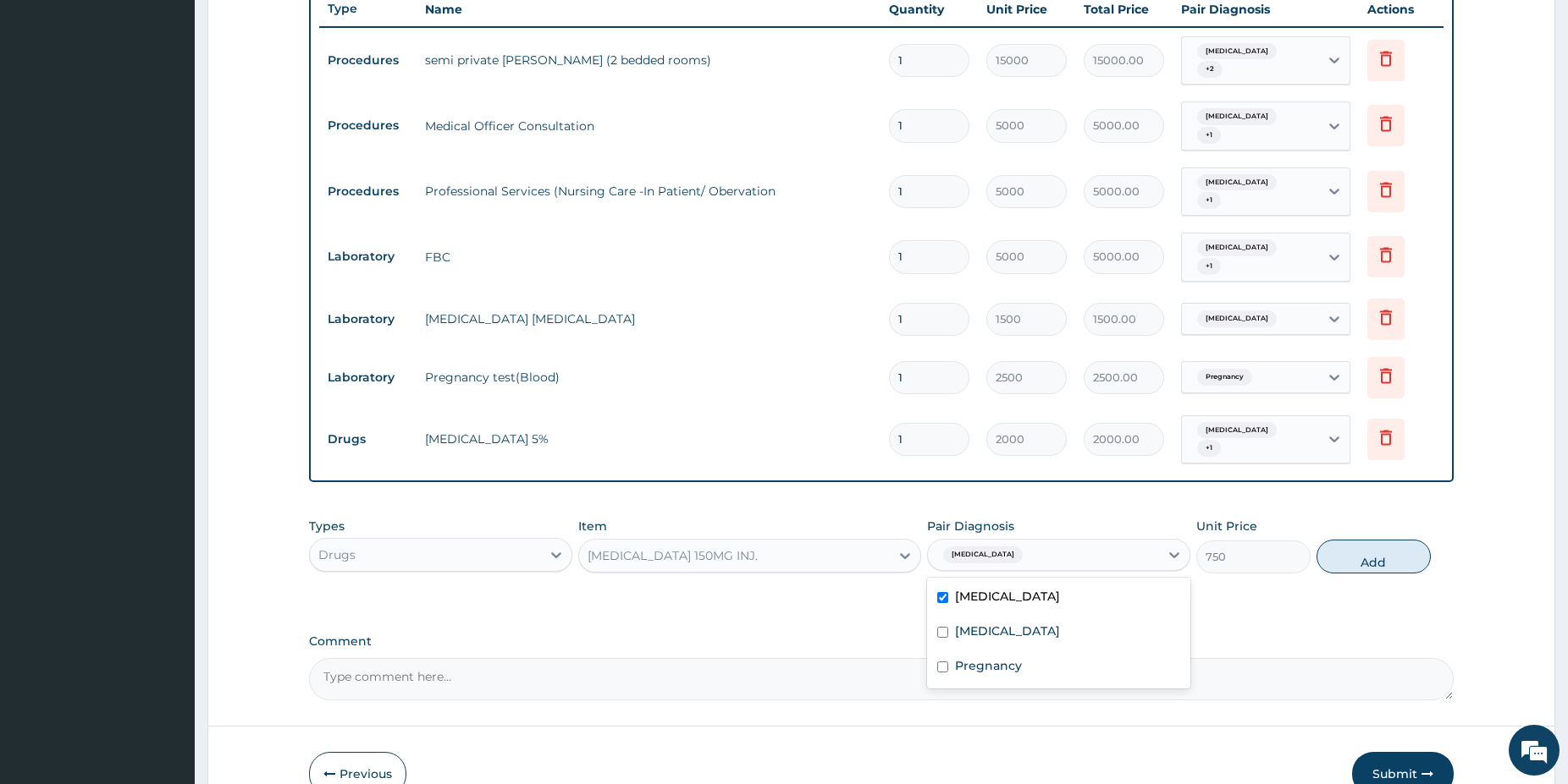
type input "0"
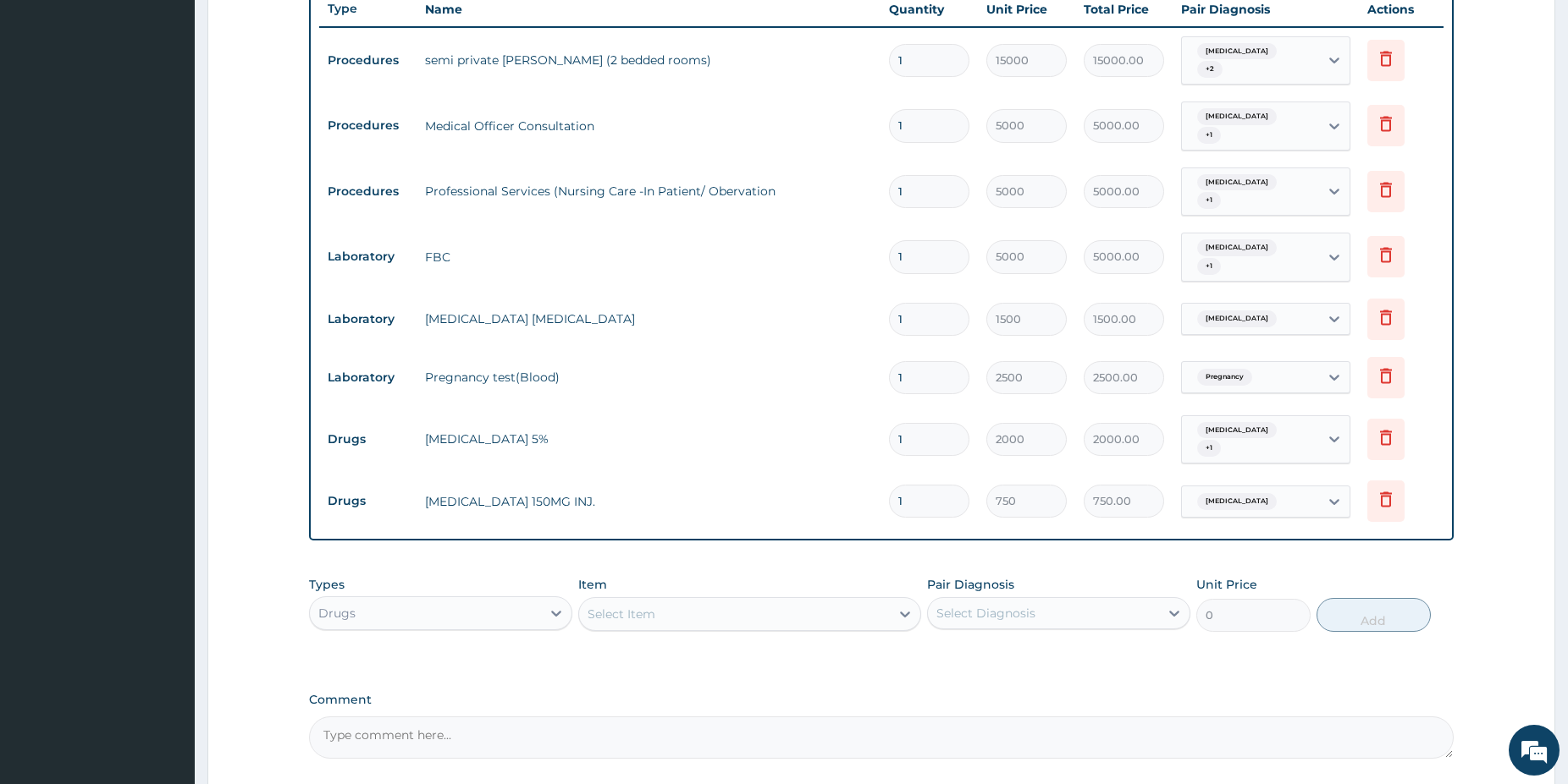
type input "12"
type input "9000.00"
type input "12"
click at [745, 600] on div "Select Item" at bounding box center [735, 614] width 311 height 27
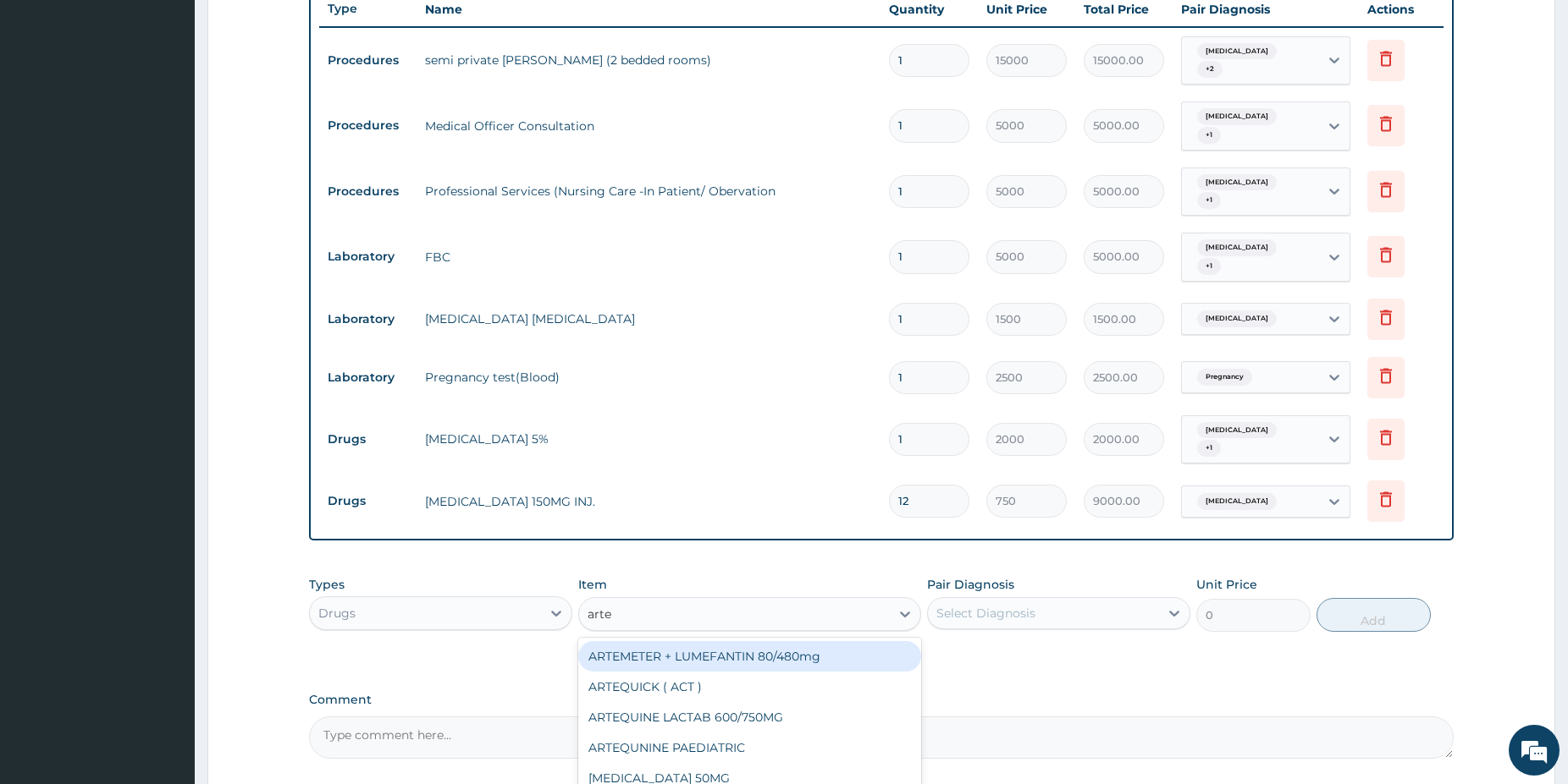
type input "artes"
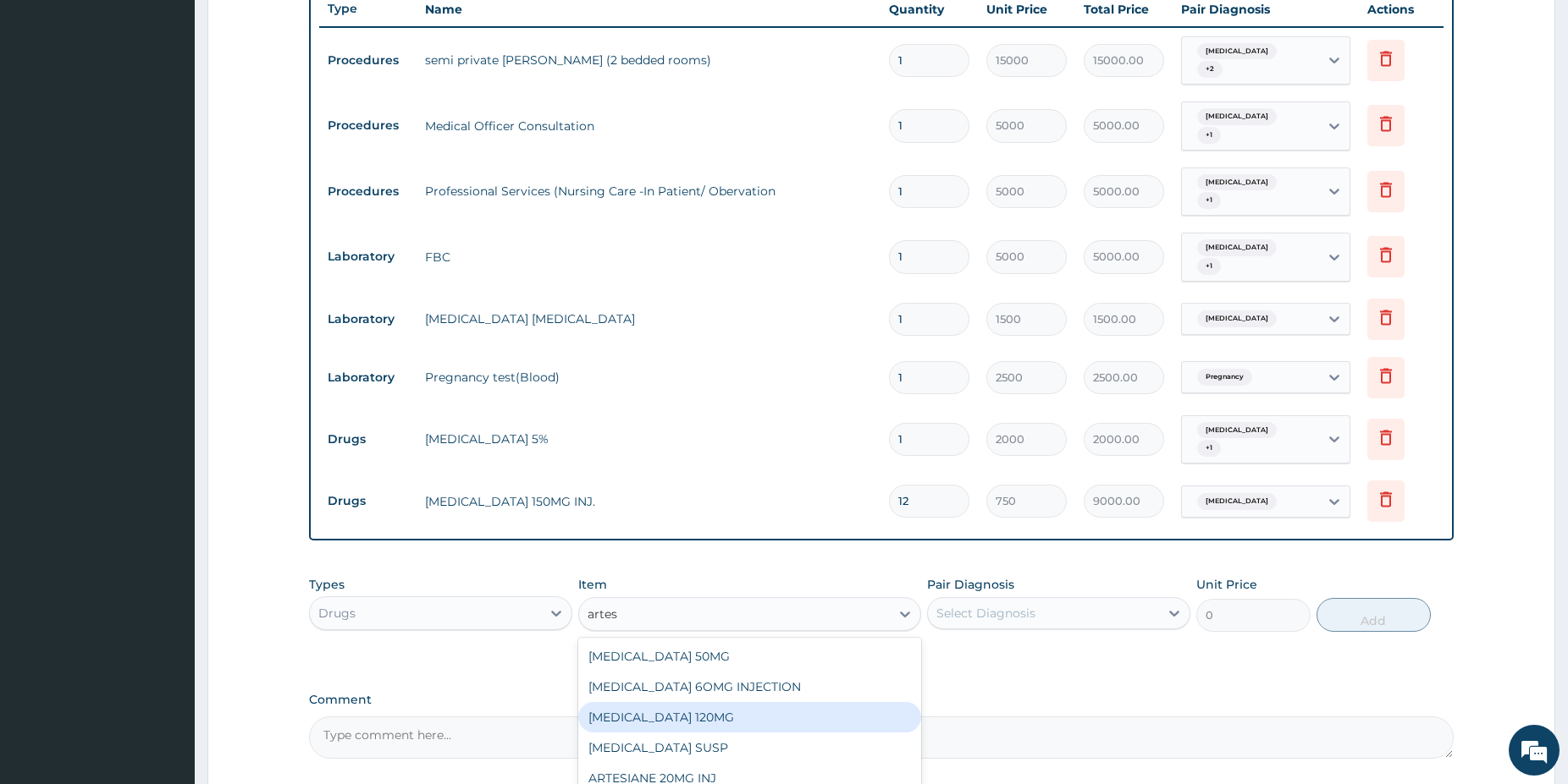
click at [669, 702] on div "[MEDICAL_DATA] 120MG" at bounding box center [749, 717] width 343 height 30
type input "2850"
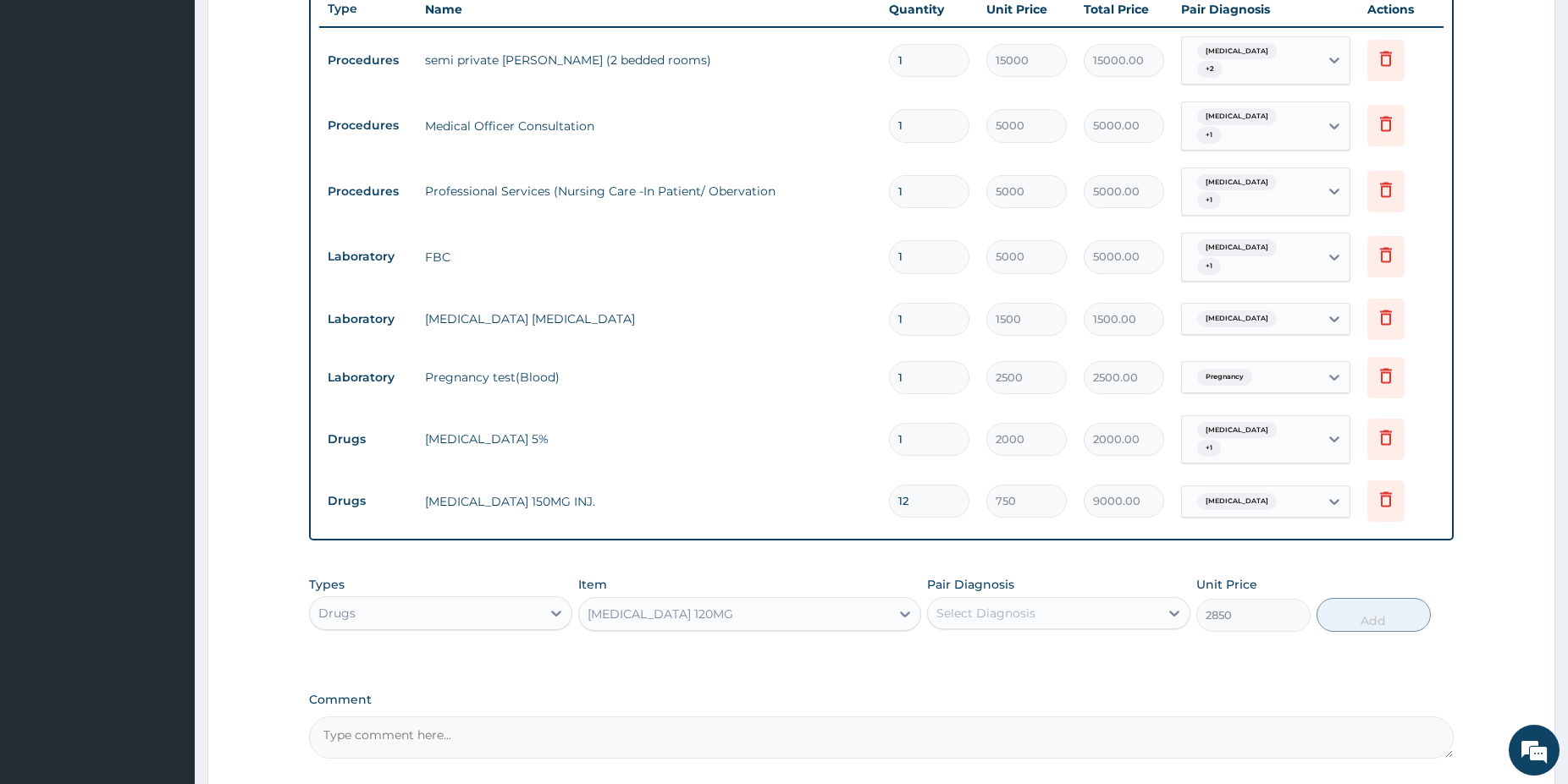
click at [1068, 576] on div "Pair Diagnosis Select Diagnosis" at bounding box center [1058, 603] width 263 height 56
click at [1053, 599] on div "Select Diagnosis" at bounding box center [1043, 613] width 232 height 27
click at [1026, 640] on div "[MEDICAL_DATA]" at bounding box center [1058, 657] width 263 height 35
checkbox input "true"
click at [1335, 598] on button "Add" at bounding box center [1373, 615] width 114 height 34
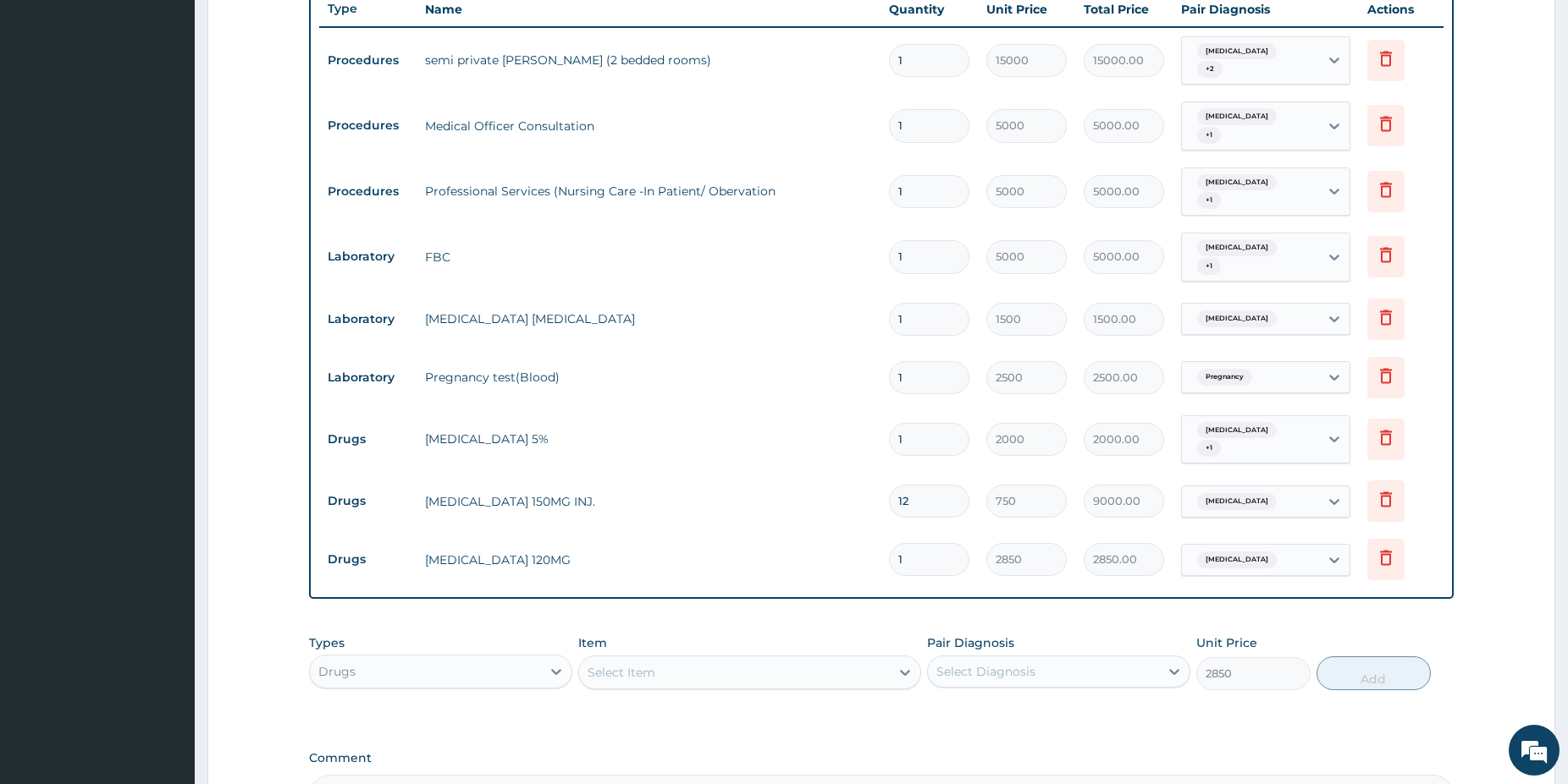
type input "0"
click at [1341, 575] on div "PA Code / Prescription Code PA/8C43B5 Encounter Date 15-09-2025 Important Notic…" at bounding box center [881, 174] width 1145 height 1286
click at [915, 543] on input "1" at bounding box center [929, 559] width 80 height 33
type input "0.00"
type input "2"
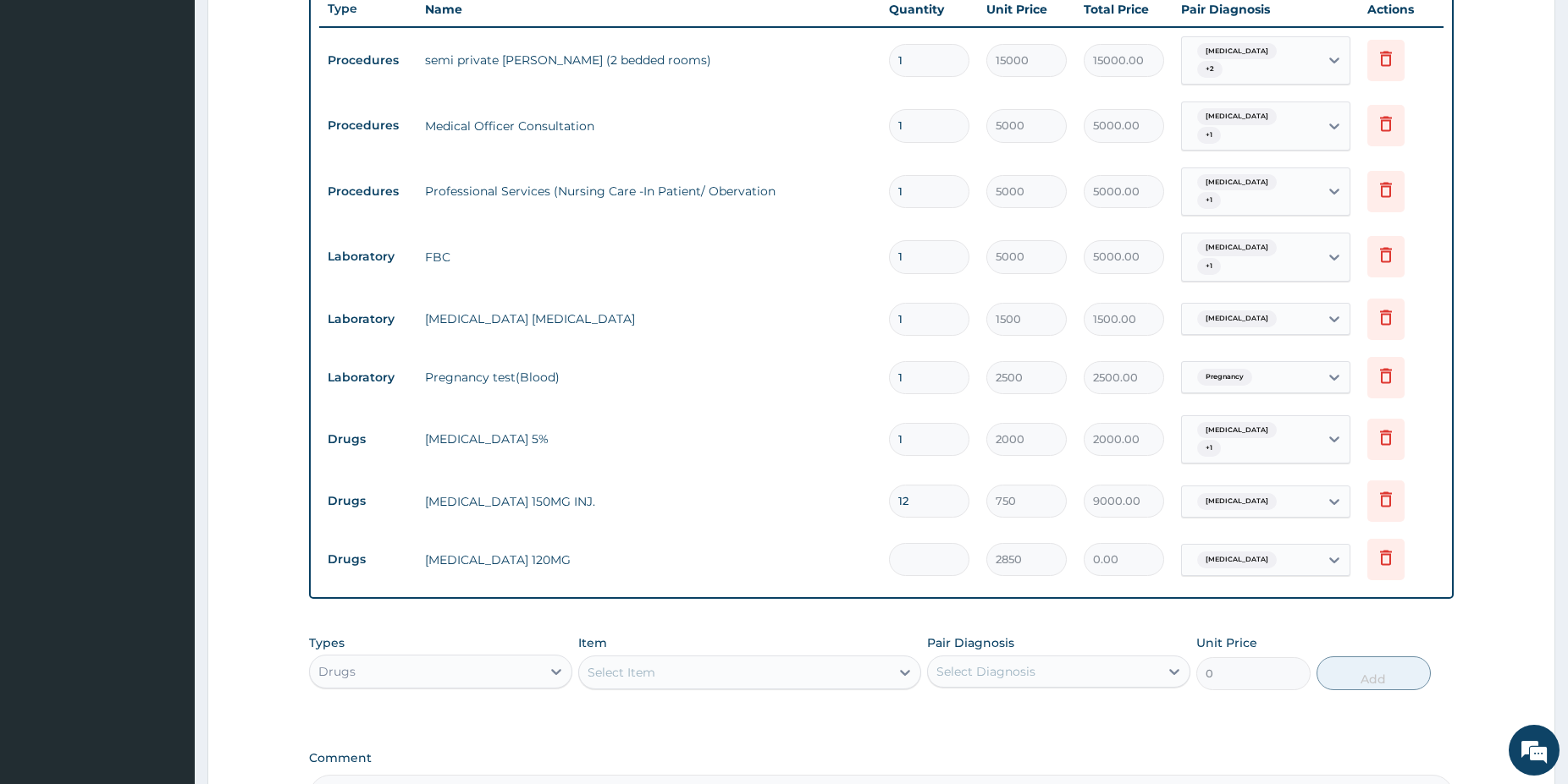
type input "5700.00"
type input "2"
click at [722, 659] on div "Select Item" at bounding box center [735, 673] width 311 height 27
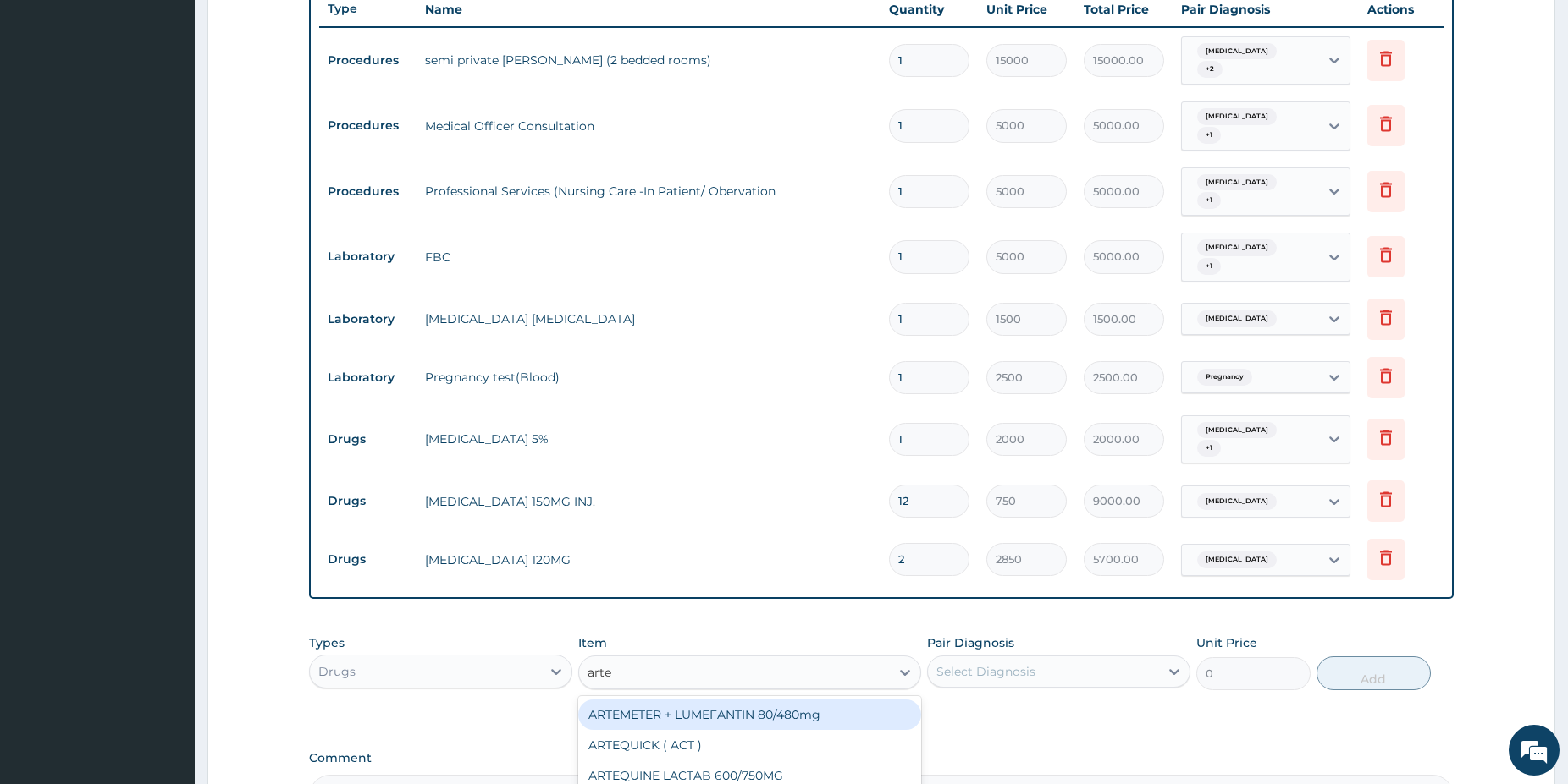
type input "artem"
click at [771, 700] on div "ARTEMETER + LUMEFANTIN 80/480mg" at bounding box center [749, 715] width 343 height 30
type input "350"
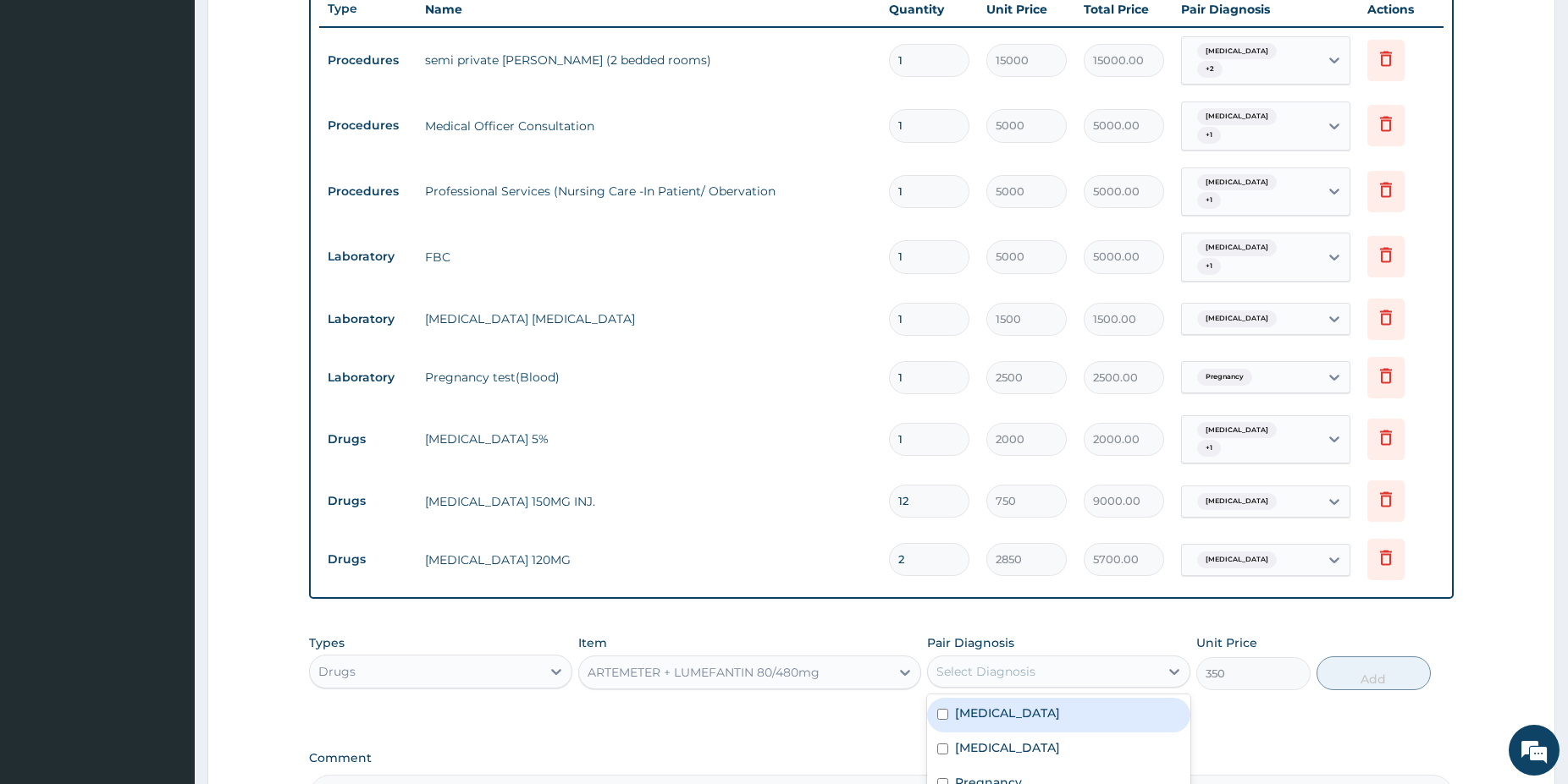
click at [1069, 658] on div "Select Diagnosis" at bounding box center [1043, 672] width 232 height 27
click at [1055, 698] on div "[MEDICAL_DATA]" at bounding box center [1058, 716] width 263 height 35
checkbox input "true"
click at [1395, 656] on button "Add" at bounding box center [1373, 673] width 114 height 34
type input "0"
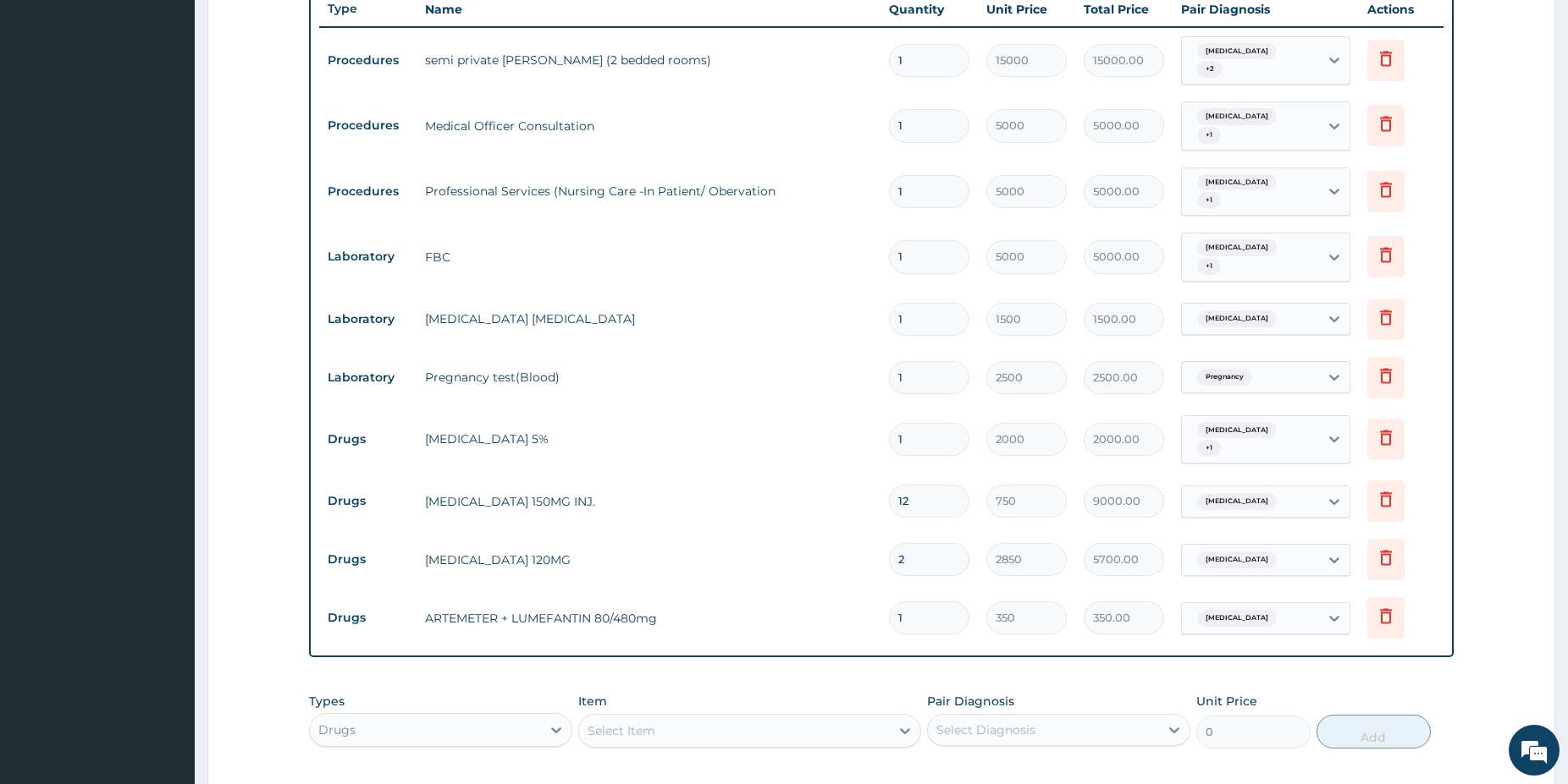
type input "0.00"
type input "56"
type input "19600.00"
type input "5"
type input "1750.00"
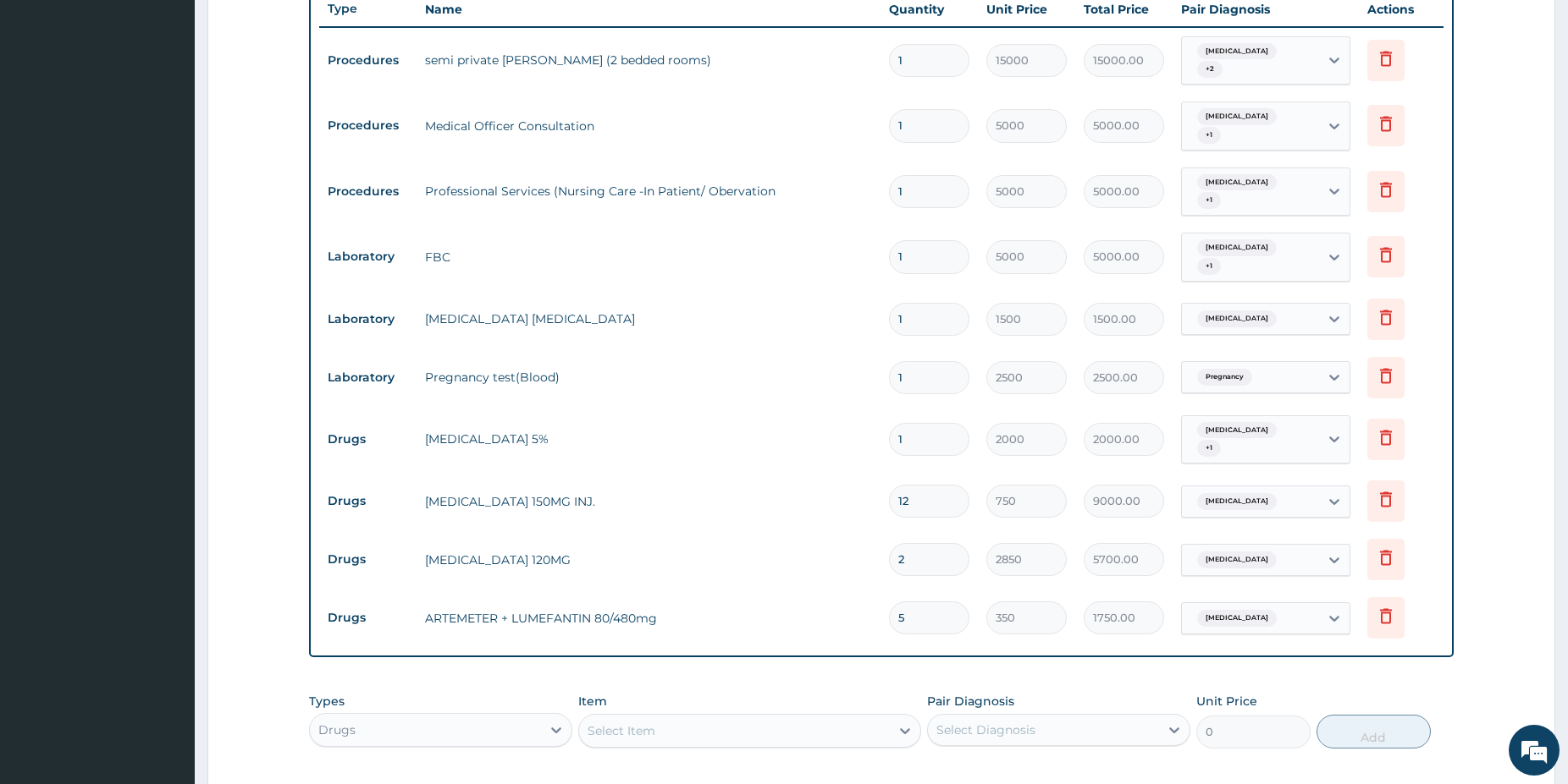
type input "0.00"
type input "6"
type input "2100.00"
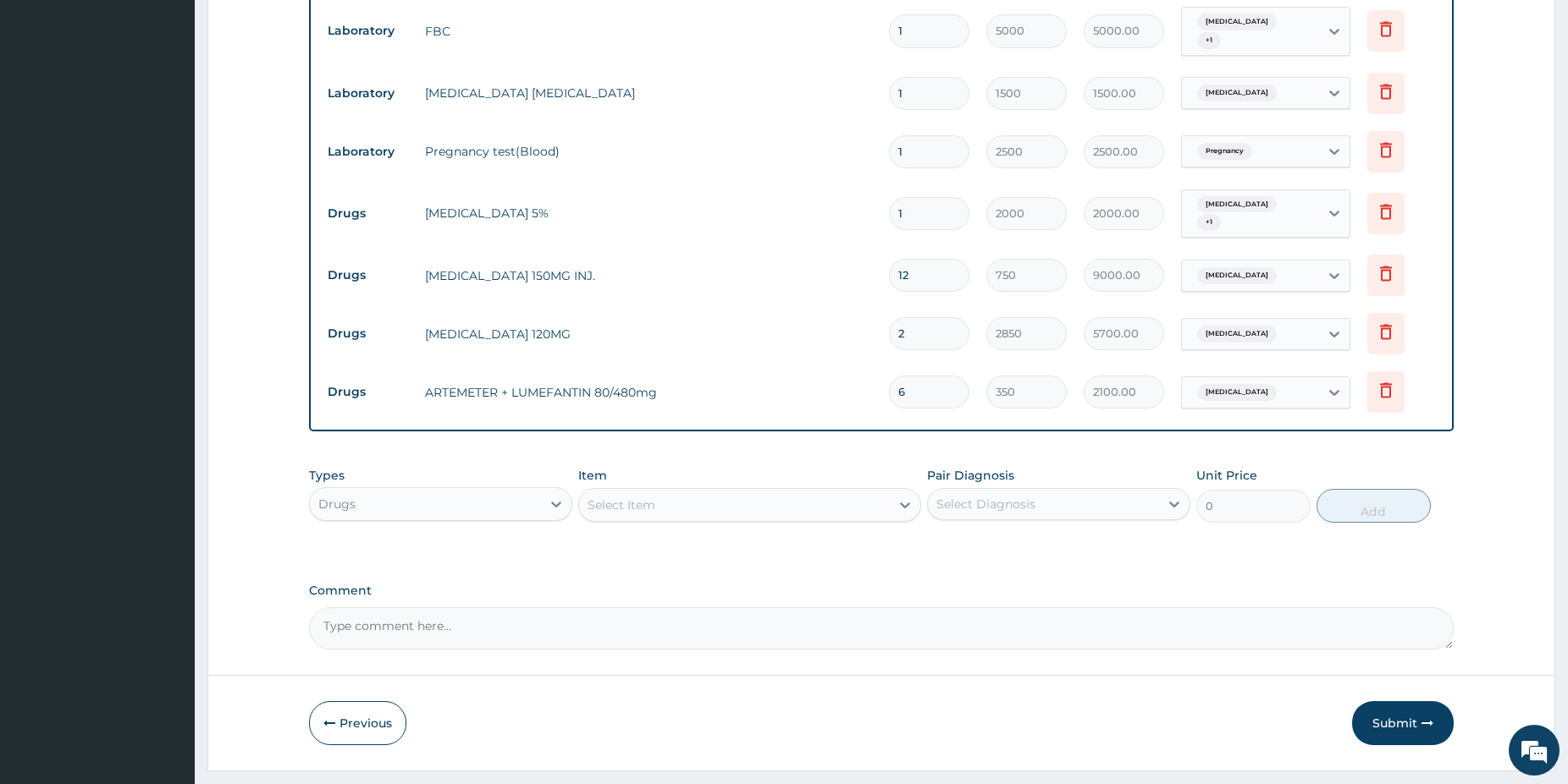
scroll to position [864, 0]
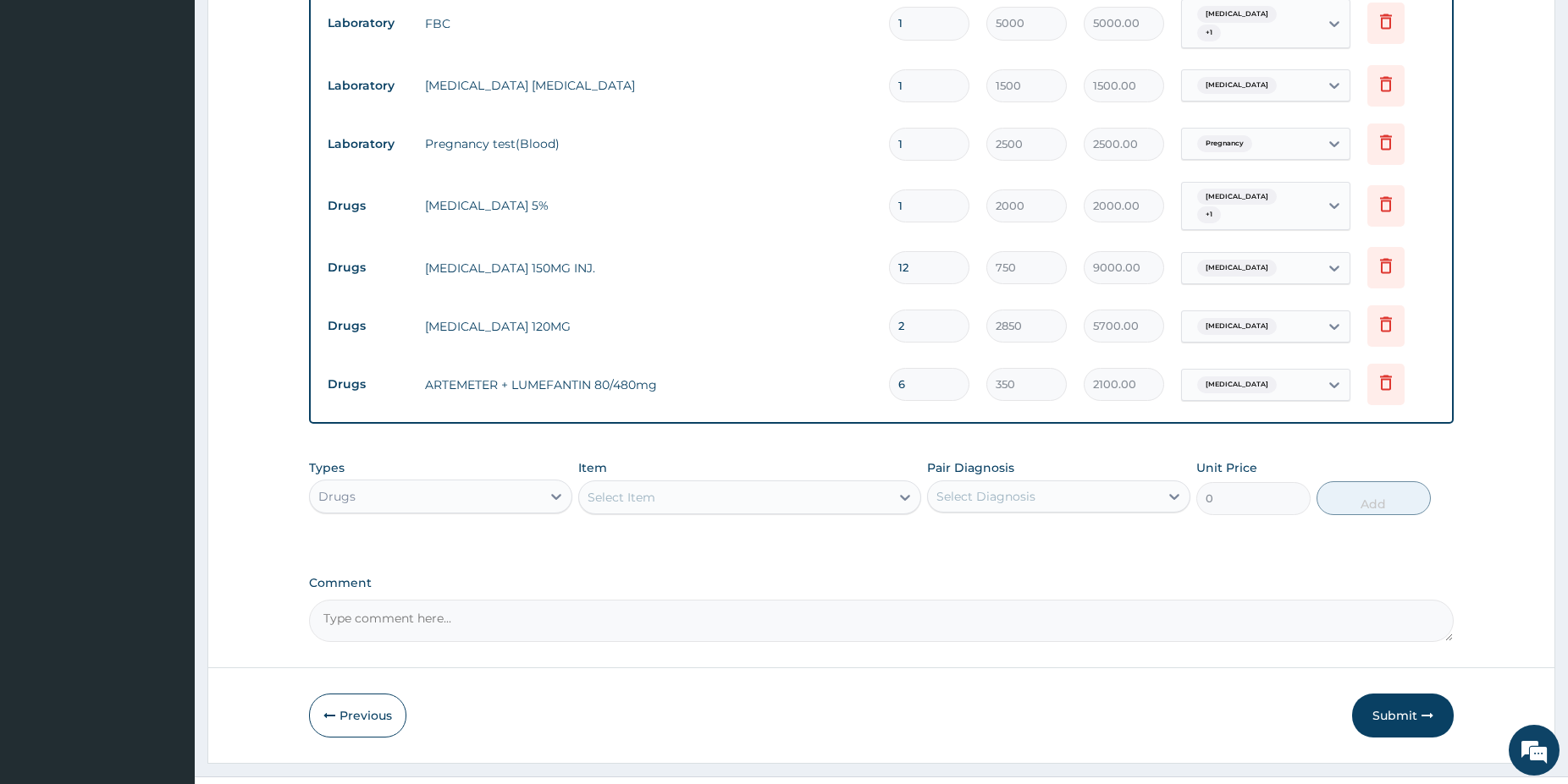
type input "6"
click at [818, 484] on div "Select Item" at bounding box center [735, 498] width 311 height 27
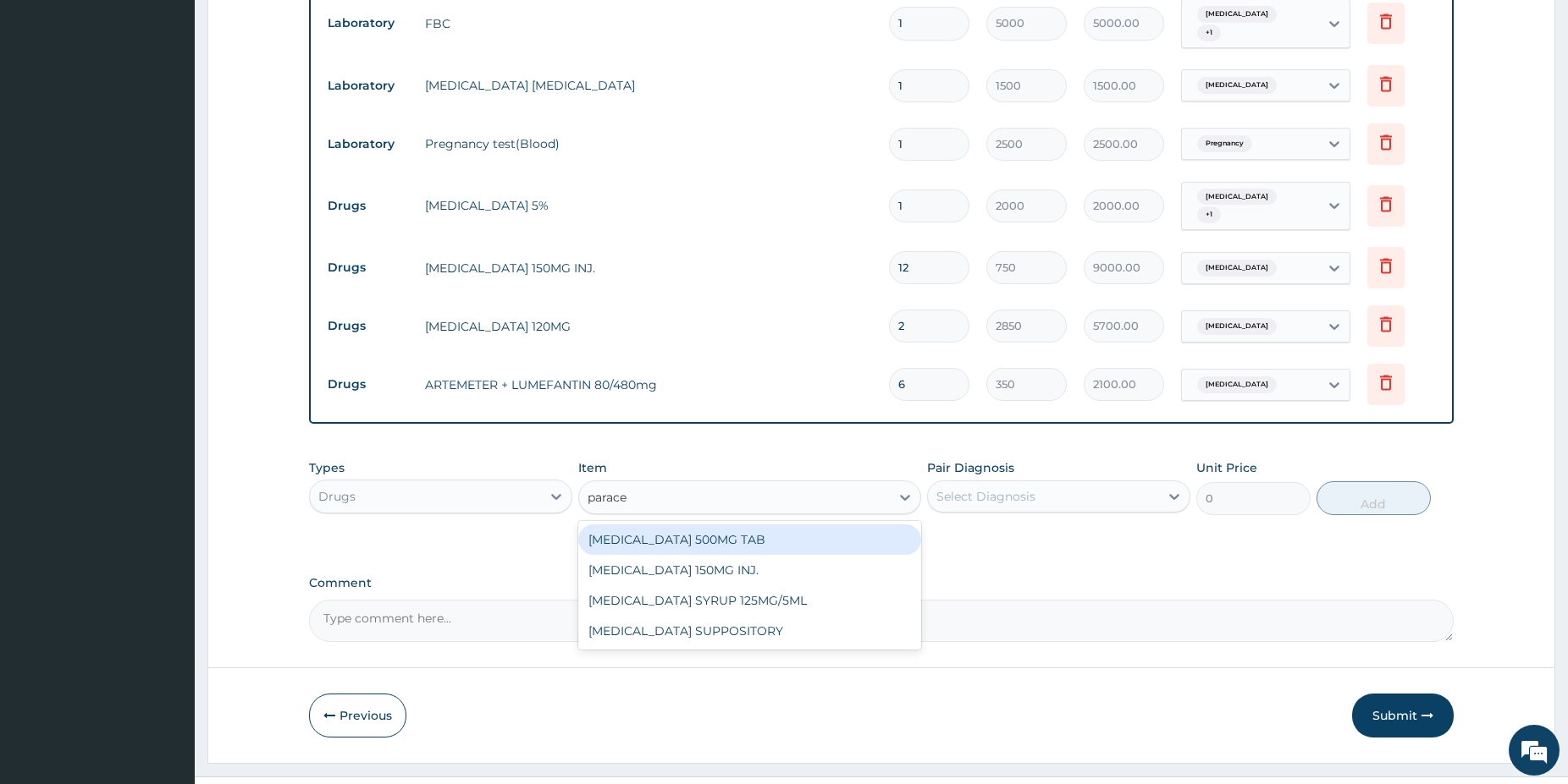
type input "paracet"
click at [743, 524] on div "PARACETAMOL 500MG TAB" at bounding box center [749, 539] width 343 height 30
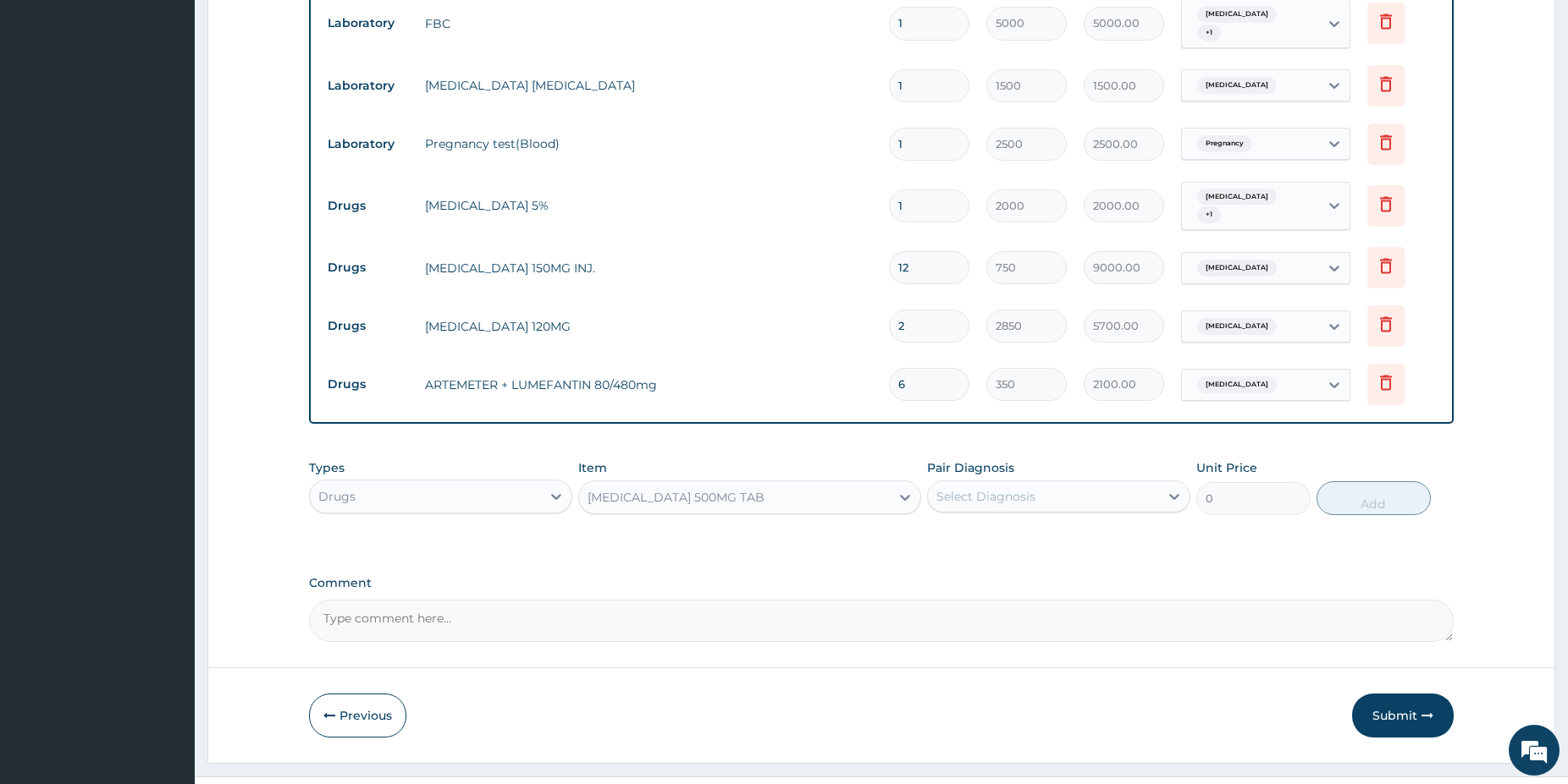
type input "38"
click at [1012, 488] on div "Select Diagnosis" at bounding box center [985, 496] width 99 height 17
drag, startPoint x: 1005, startPoint y: 500, endPoint x: 1194, endPoint y: 503, distance: 189.0
click at [1004, 523] on div "Malaria" at bounding box center [1058, 541] width 263 height 35
checkbox input "true"
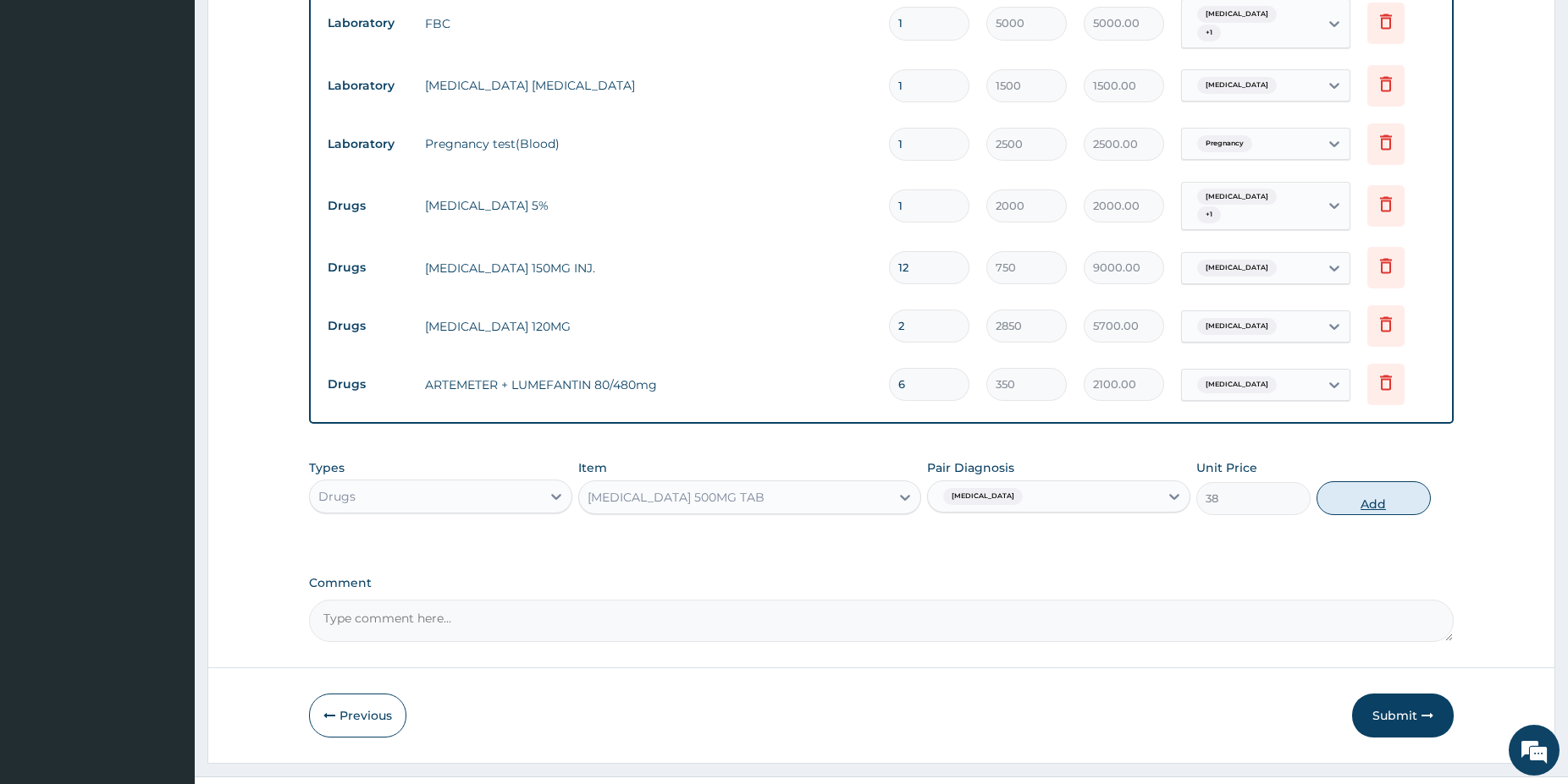
click at [1341, 481] on button "Add" at bounding box center [1373, 498] width 114 height 34
type input "0"
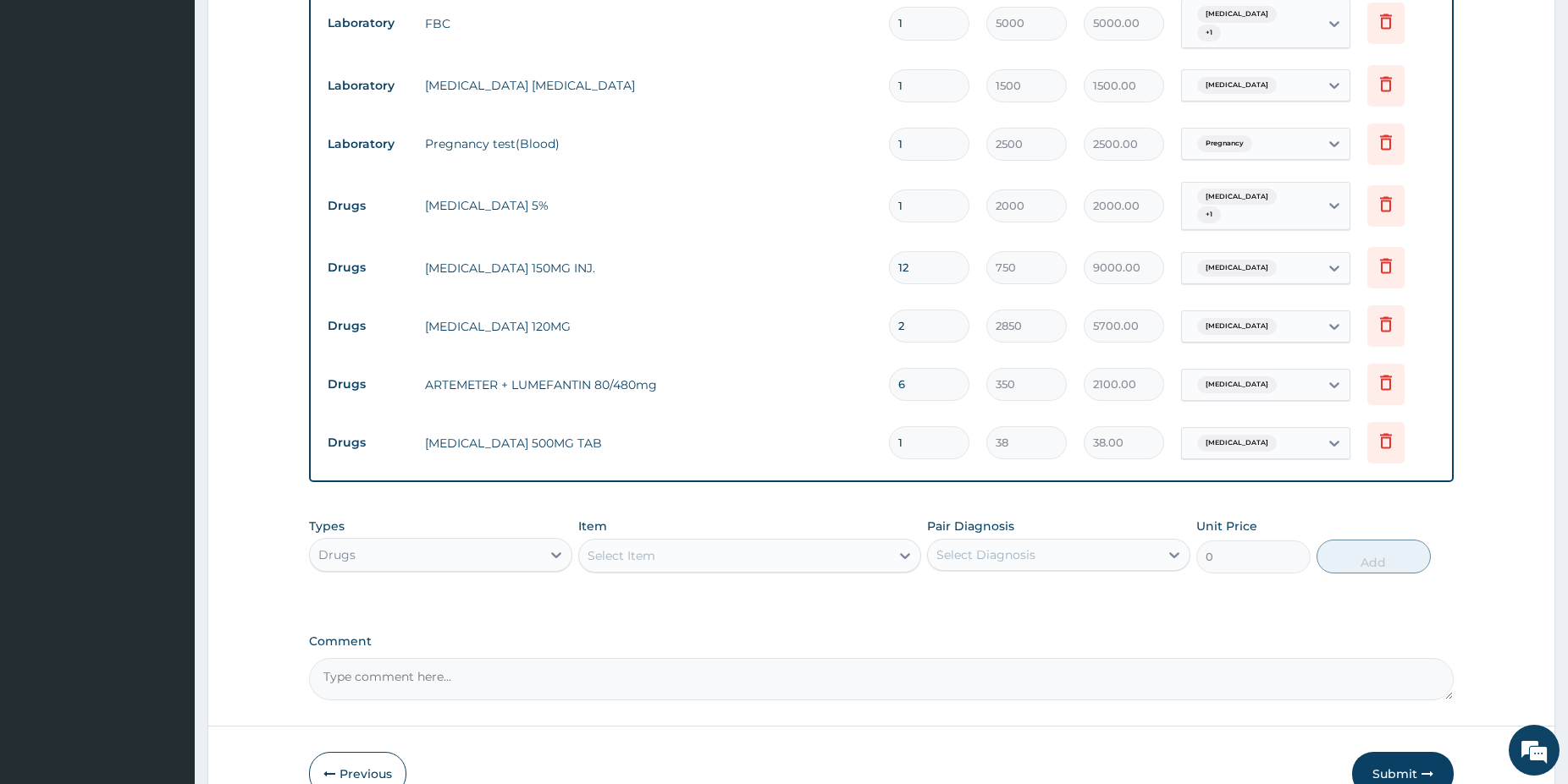
type input "18"
type input "684.00"
type input "18"
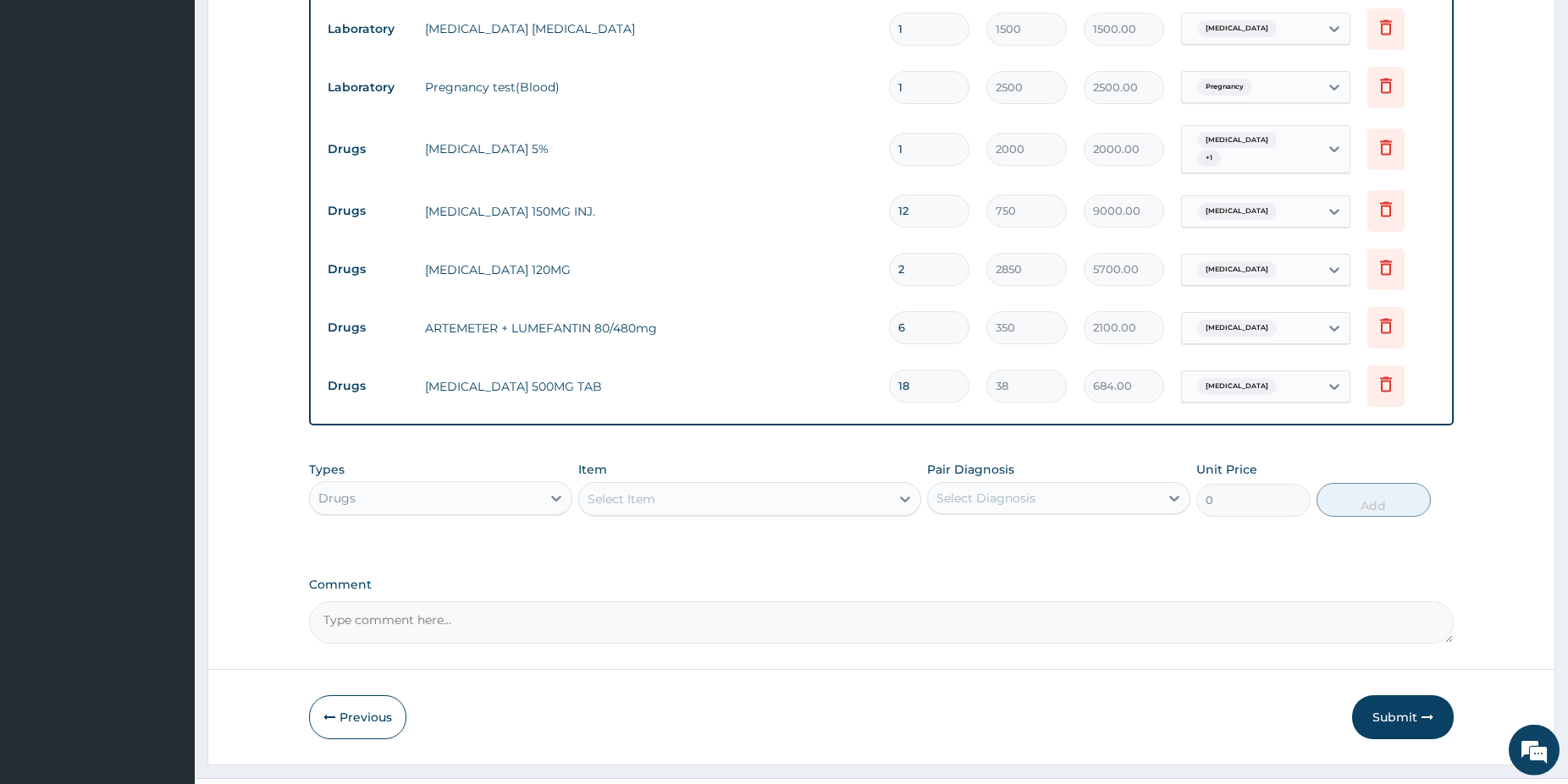
scroll to position [923, 0]
click at [1386, 694] on button "Submit" at bounding box center [1403, 716] width 102 height 44
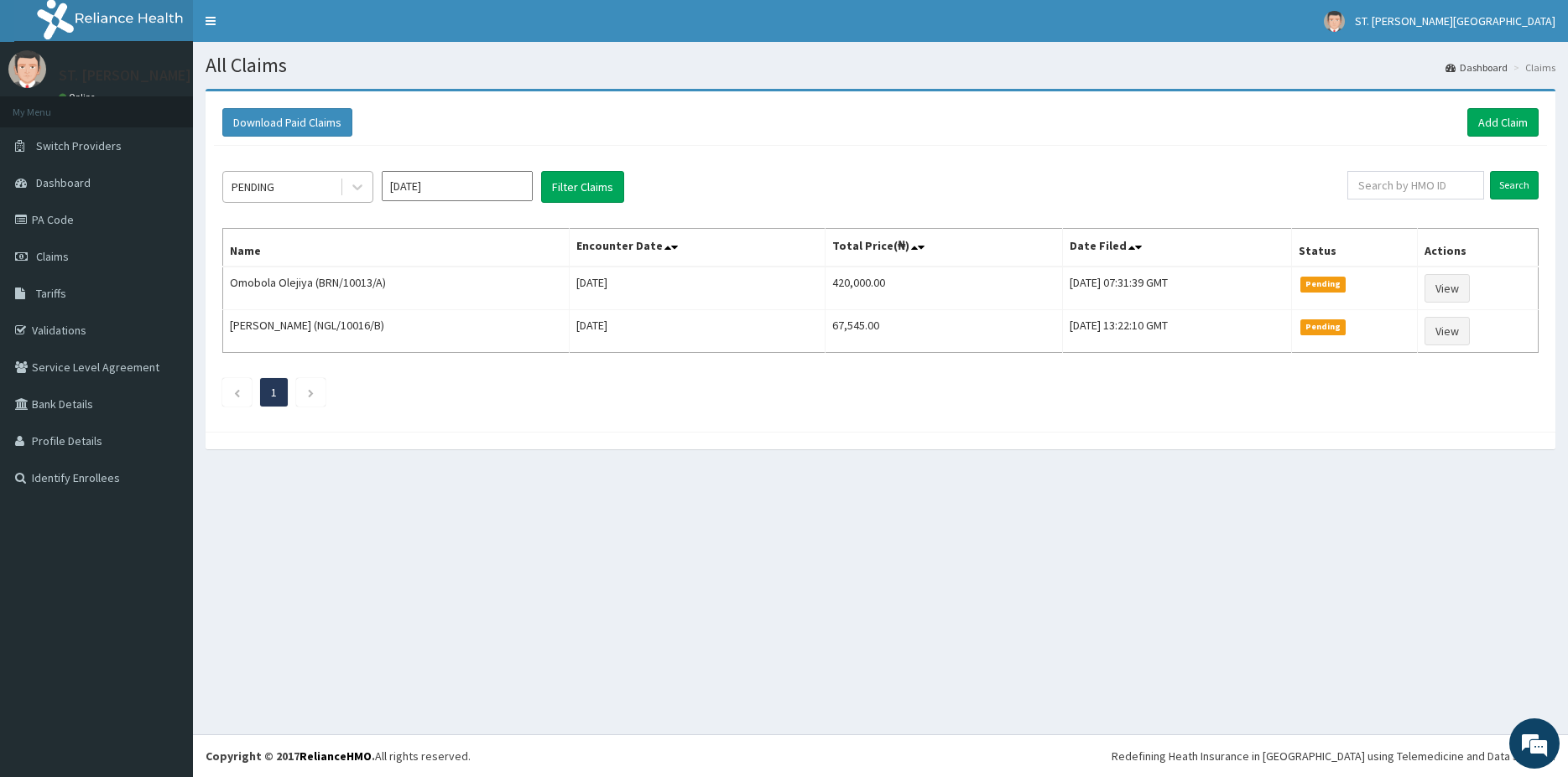
click at [268, 179] on div "PENDING" at bounding box center [282, 187] width 116 height 27
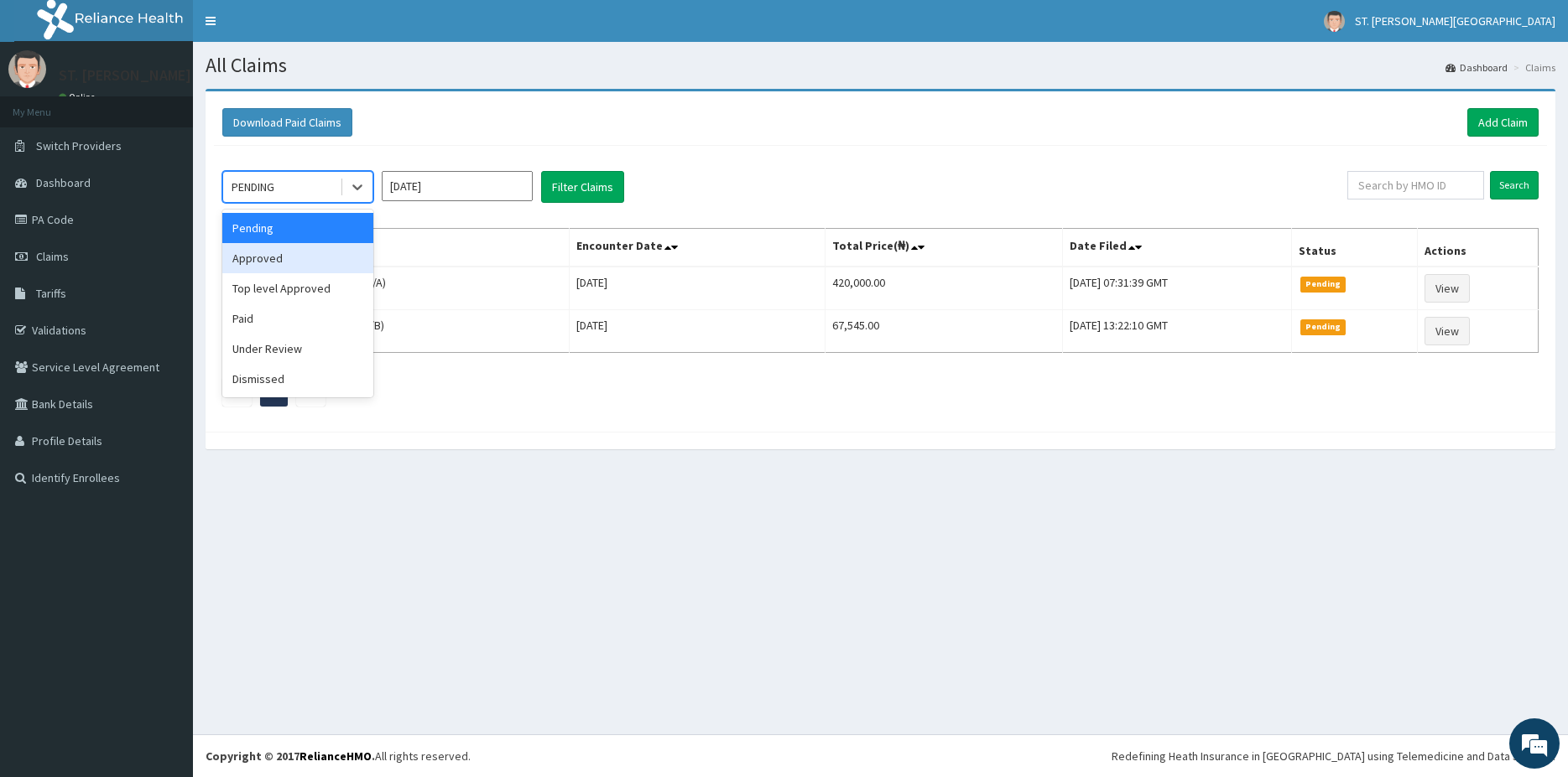
click at [287, 254] on div "Approved" at bounding box center [298, 257] width 151 height 30
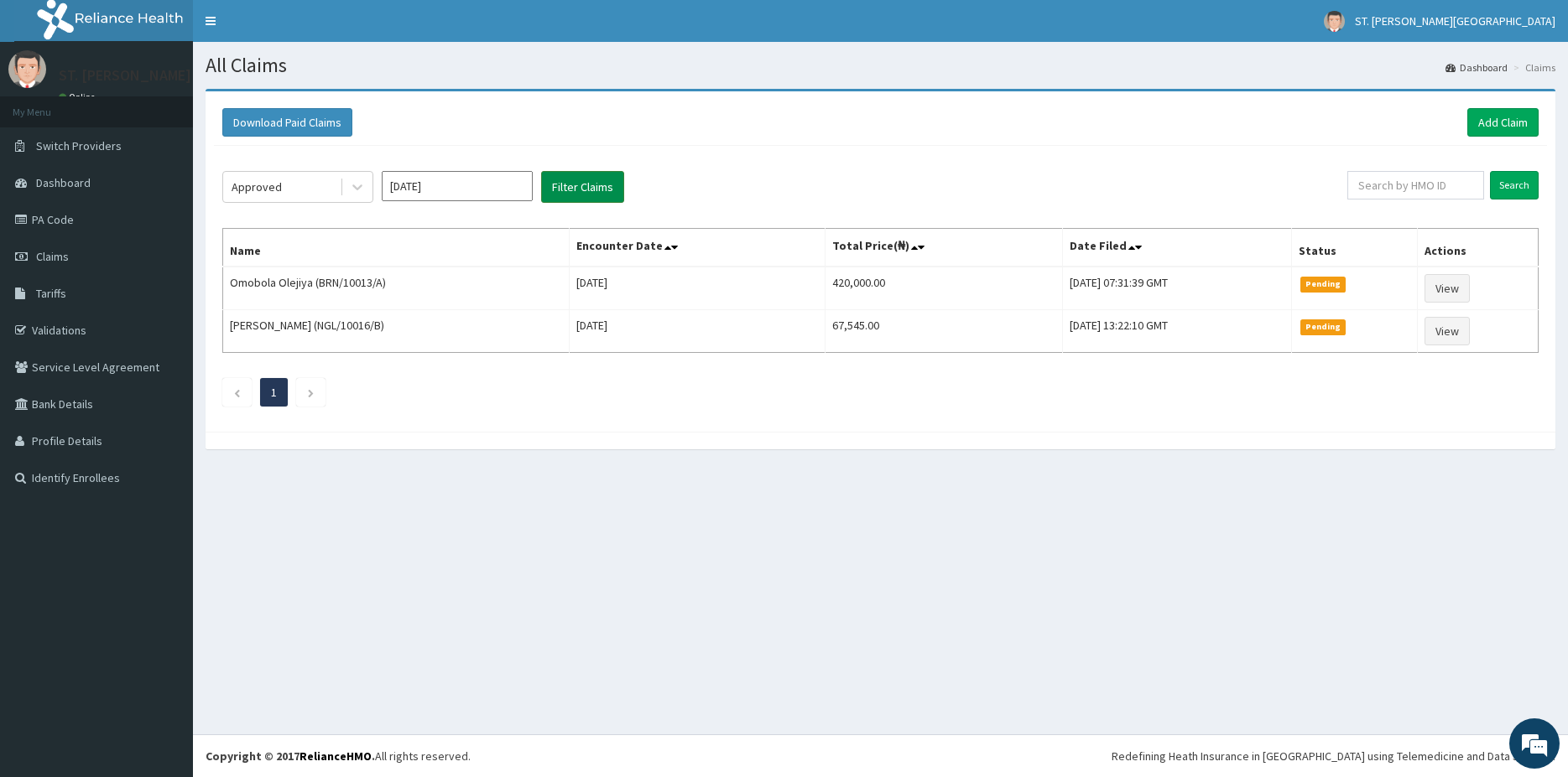
click at [609, 196] on button "Filter Claims" at bounding box center [583, 187] width 83 height 32
click at [600, 194] on button "Filter Claims" at bounding box center [583, 187] width 83 height 32
click at [598, 190] on button "Filter Claims" at bounding box center [583, 187] width 83 height 32
click at [592, 184] on button "Filter Claims" at bounding box center [583, 187] width 83 height 32
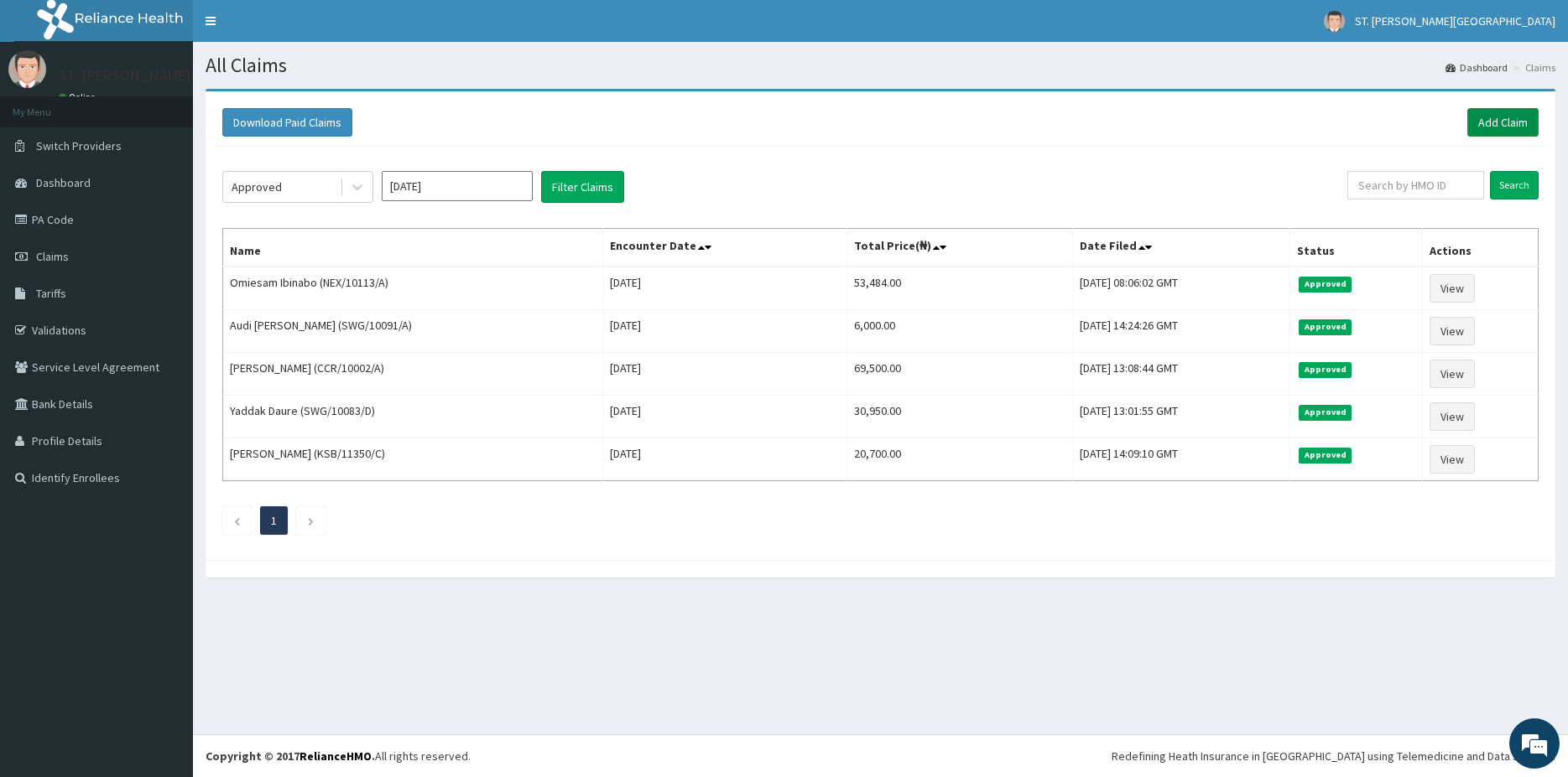
click at [1503, 127] on link "Add Claim" at bounding box center [1503, 122] width 72 height 28
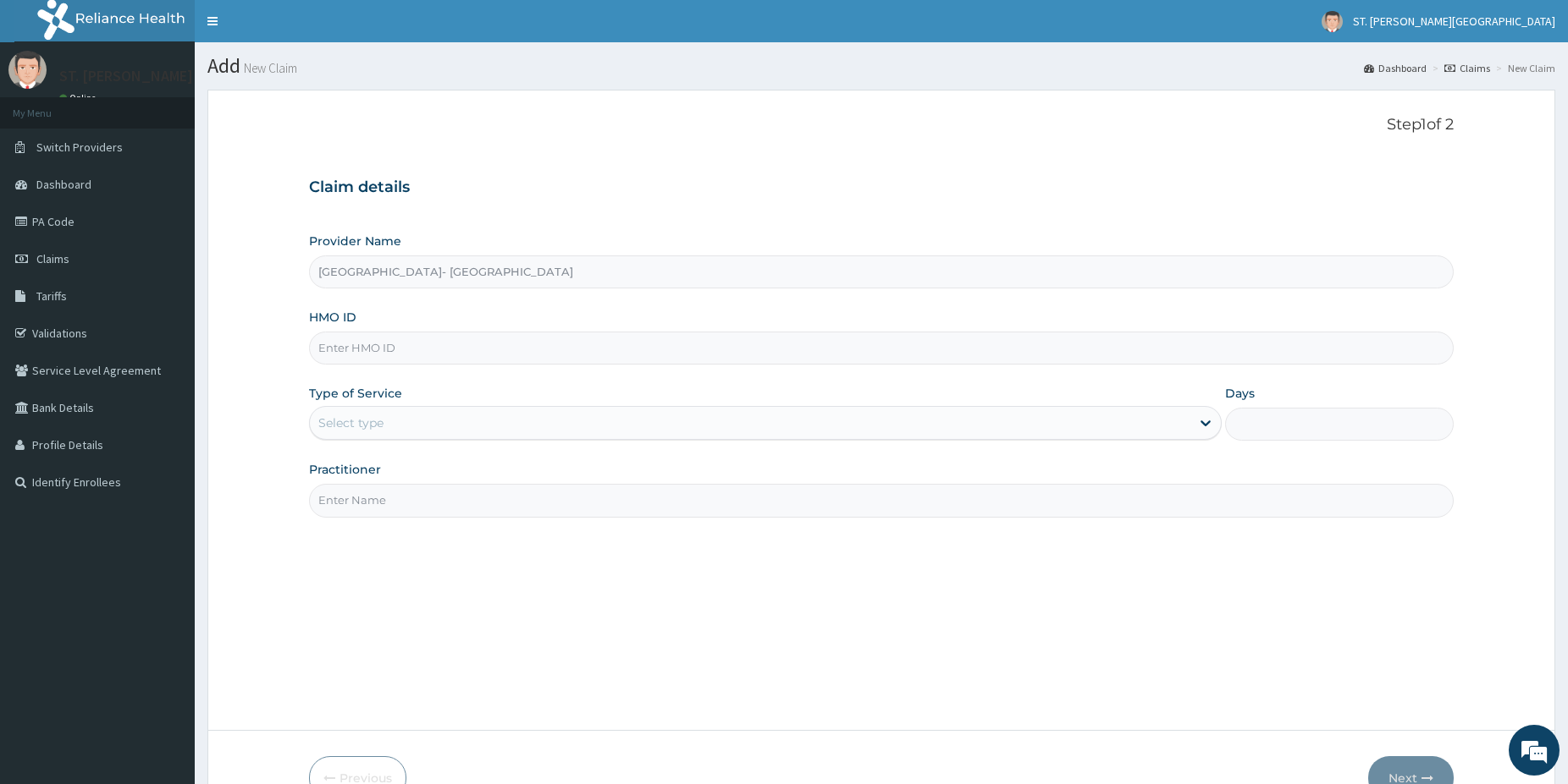
type input "[GEOGRAPHIC_DATA]- [GEOGRAPHIC_DATA]"
click at [387, 350] on input "HMO ID" at bounding box center [881, 349] width 1145 height 33
paste input "FMI/10031/B"
click at [345, 345] on input "FMI/10031/B" at bounding box center [881, 349] width 1145 height 33
type input "FMI/10031/B"
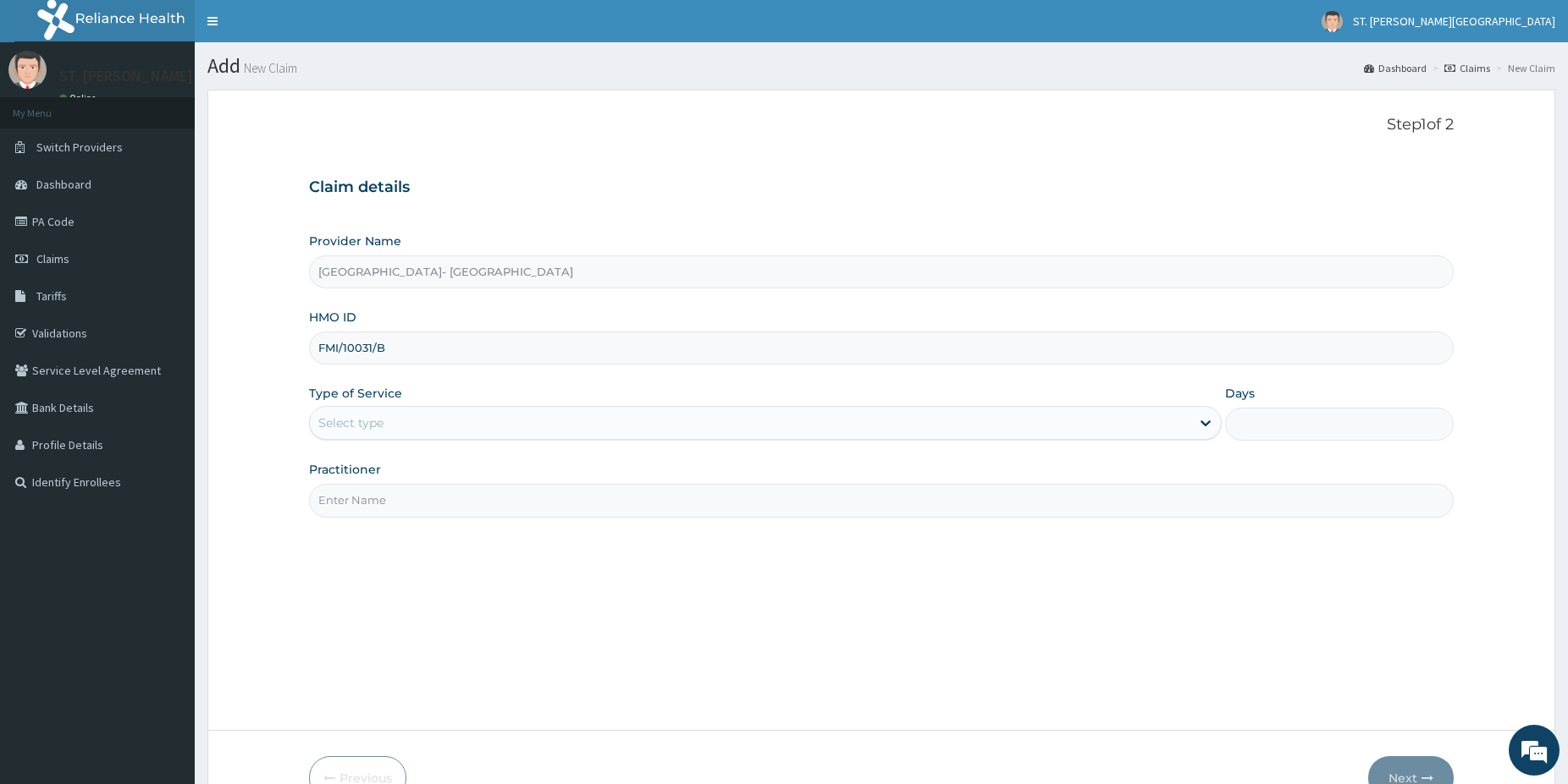
drag, startPoint x: 421, startPoint y: 428, endPoint x: 386, endPoint y: 439, distance: 36.7
click at [404, 428] on div "Select type" at bounding box center [749, 423] width 880 height 27
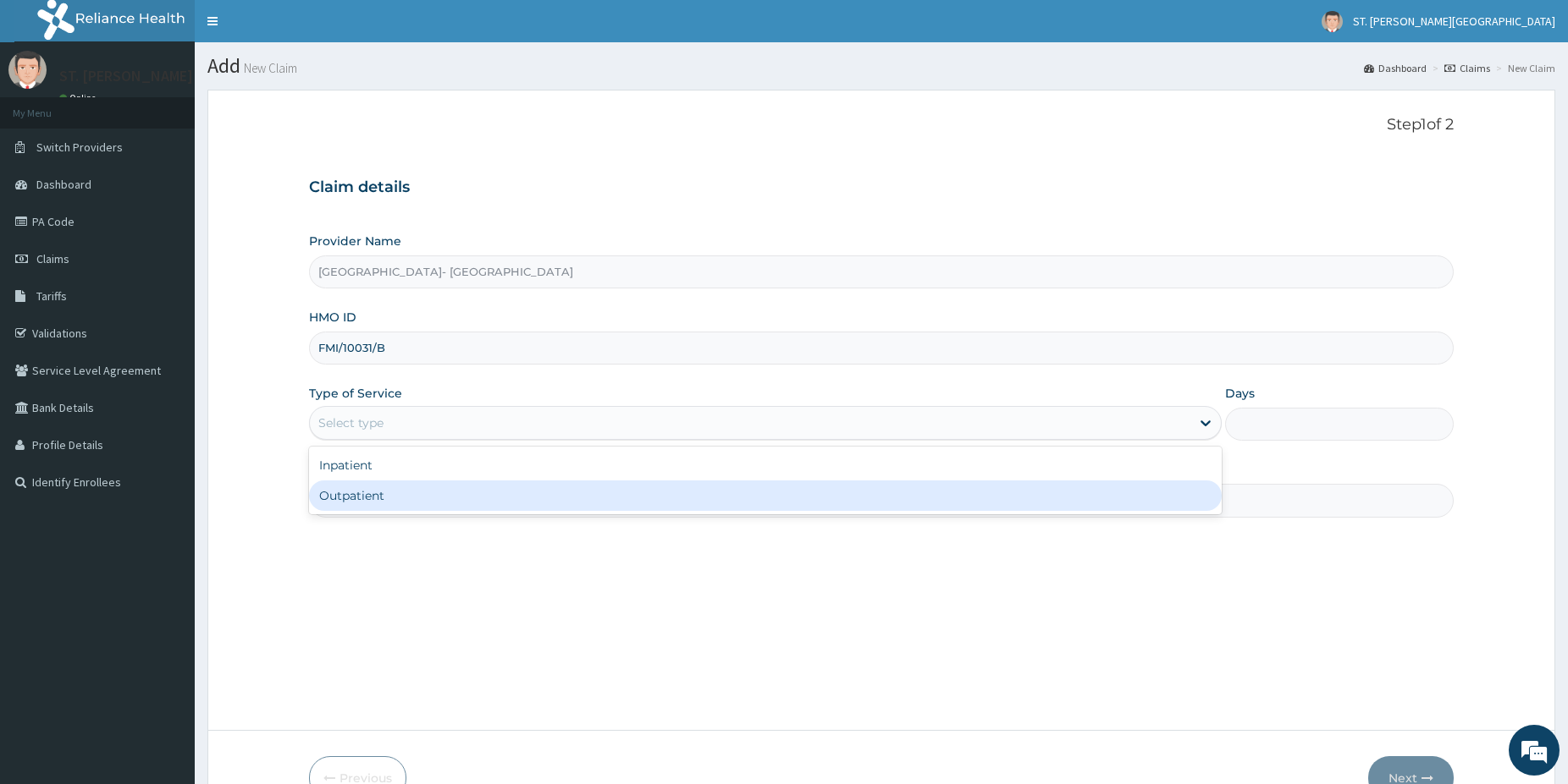
drag, startPoint x: 371, startPoint y: 489, endPoint x: 375, endPoint y: 514, distance: 25.3
click at [372, 492] on div "Outpatient" at bounding box center [765, 495] width 912 height 30
type input "1"
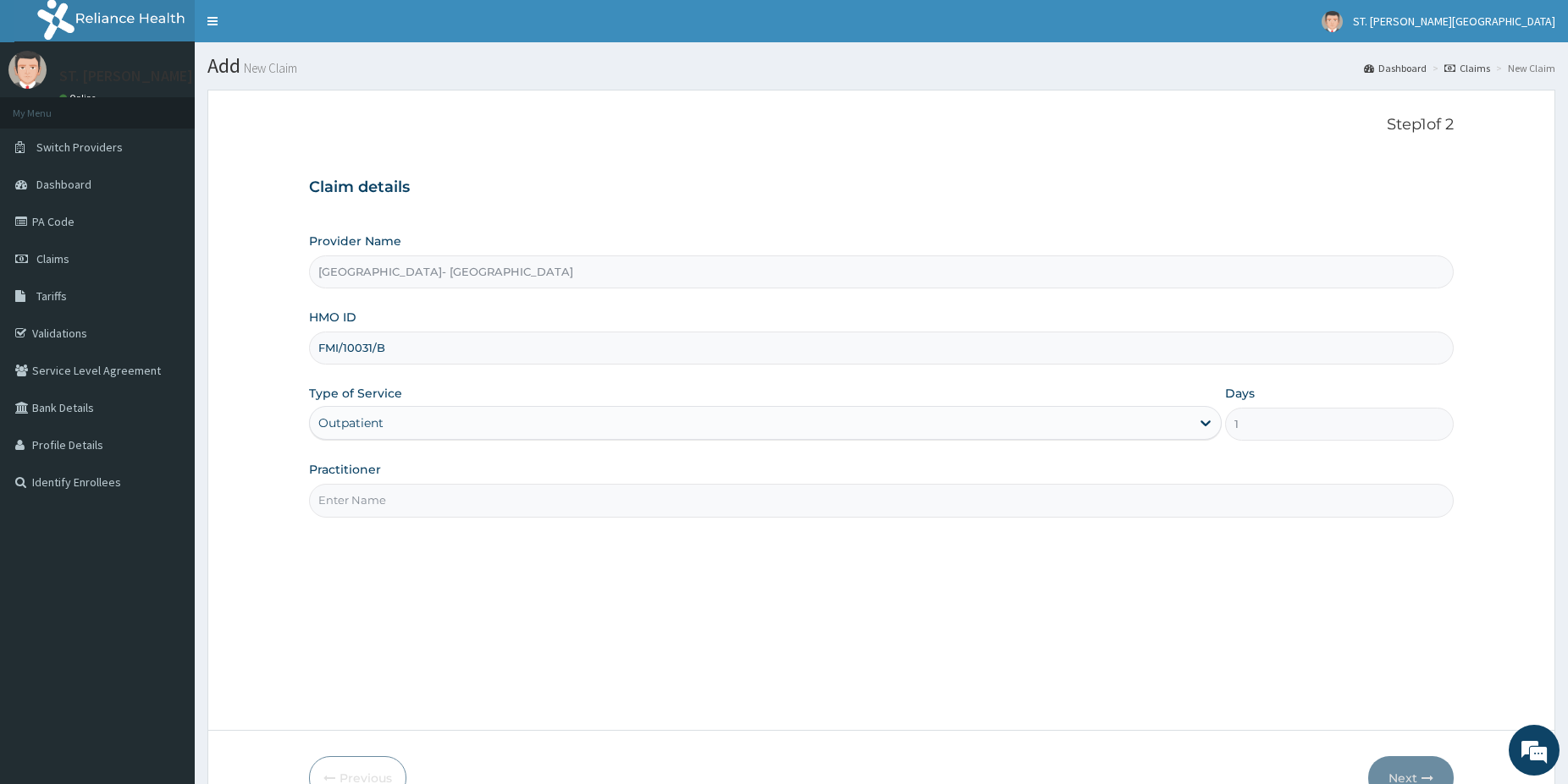
click at [371, 498] on input "Practitioner" at bounding box center [881, 501] width 1145 height 33
type input "dr.adeoye"
click at [1422, 762] on button "Next" at bounding box center [1411, 778] width 86 height 44
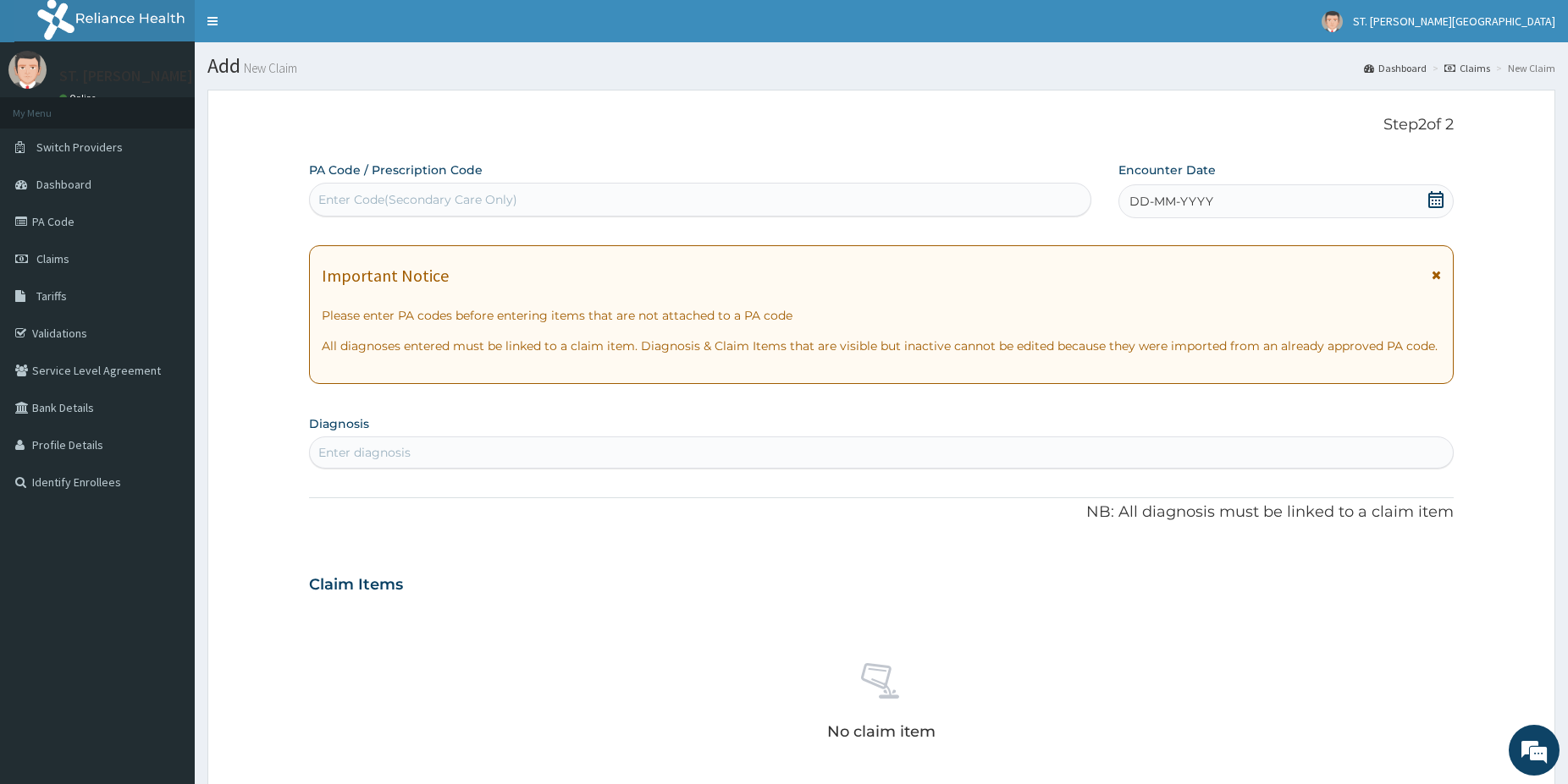
click at [374, 208] on div "Enter Code(Secondary Care Only)" at bounding box center [699, 200] width 781 height 27
paste input "PA/E22FC8"
type input "PA/E22FC8"
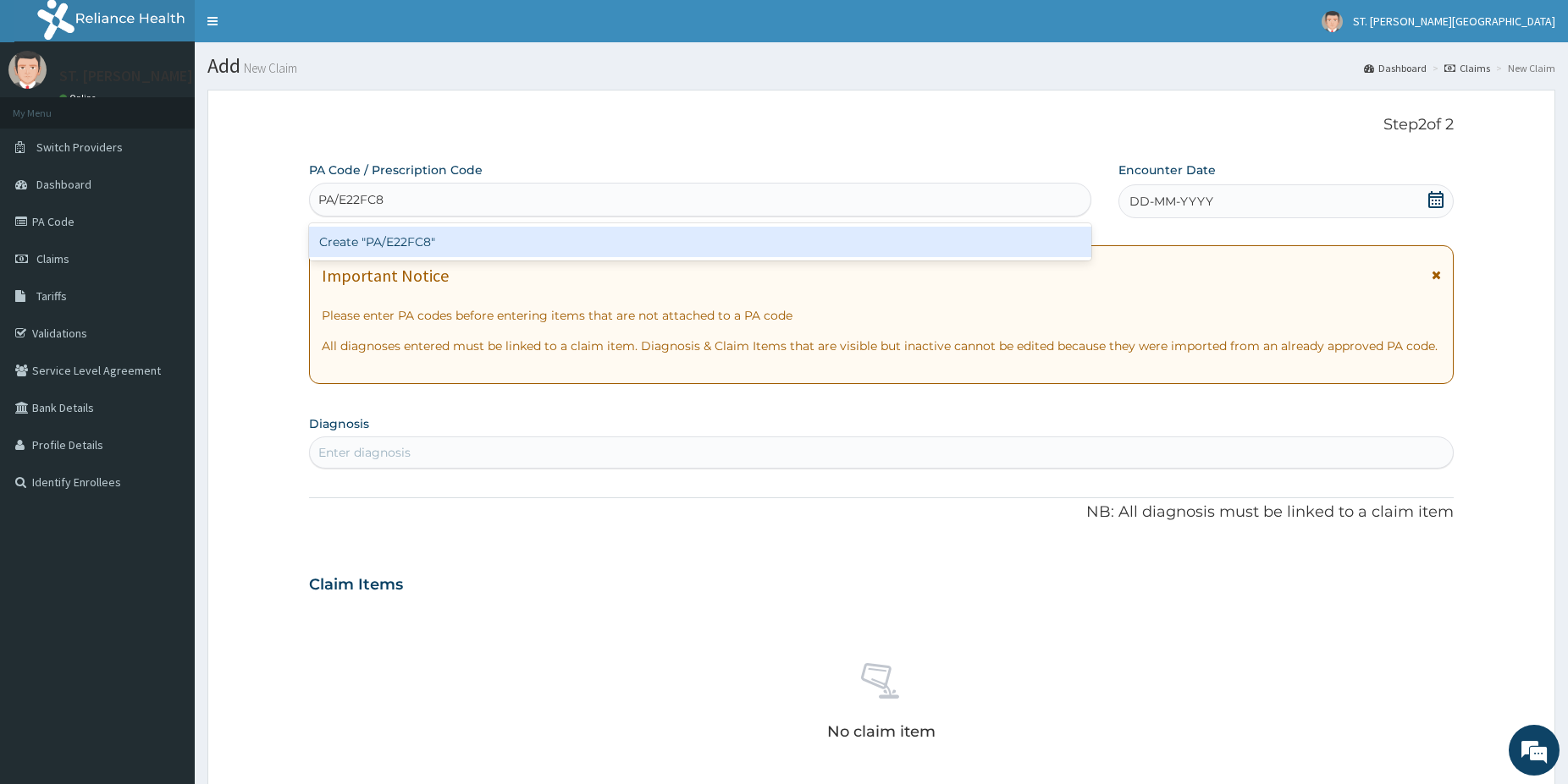
click at [352, 240] on div "Create "PA/E22FC8"" at bounding box center [699, 241] width 783 height 30
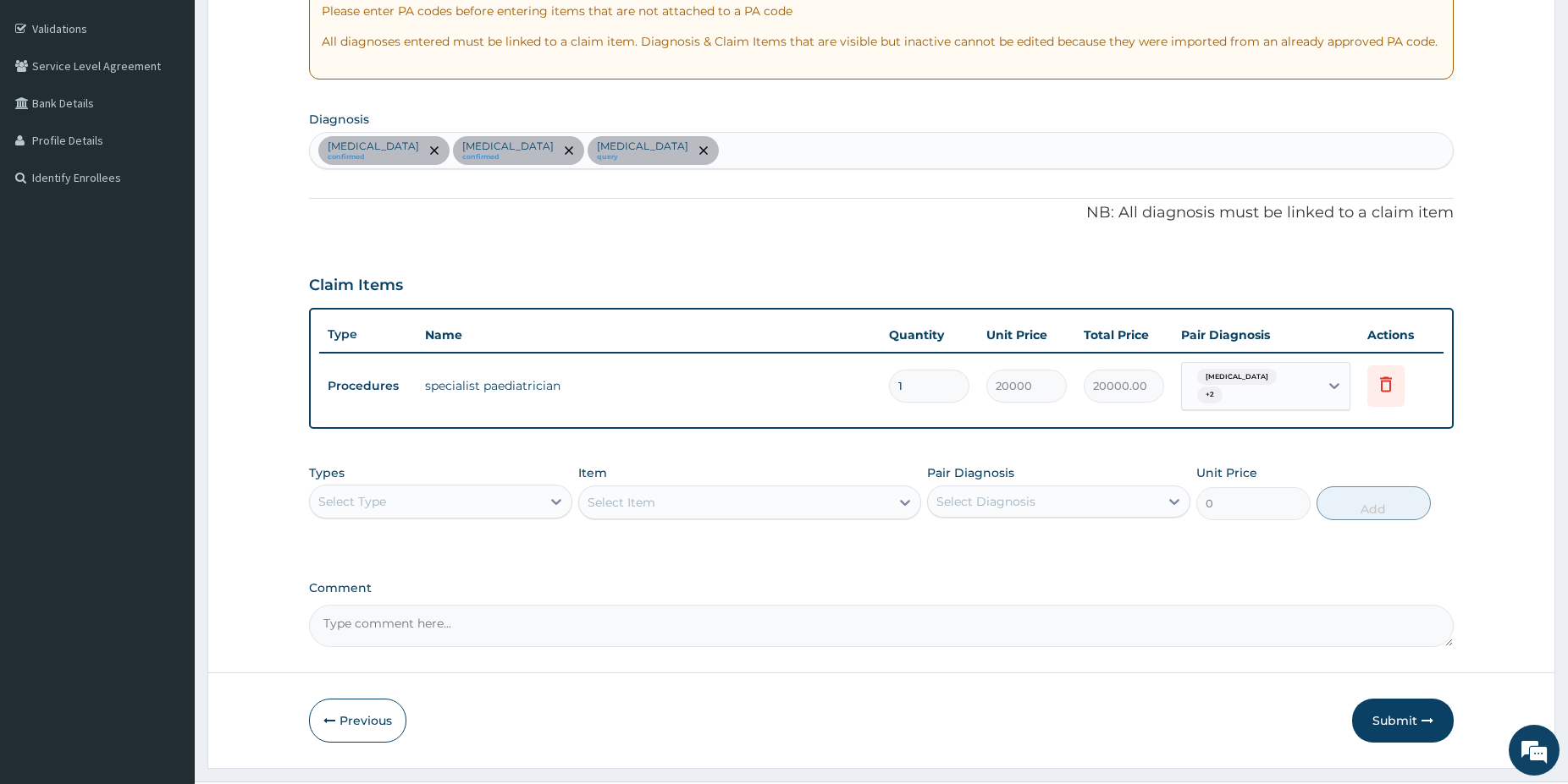
scroll to position [316, 0]
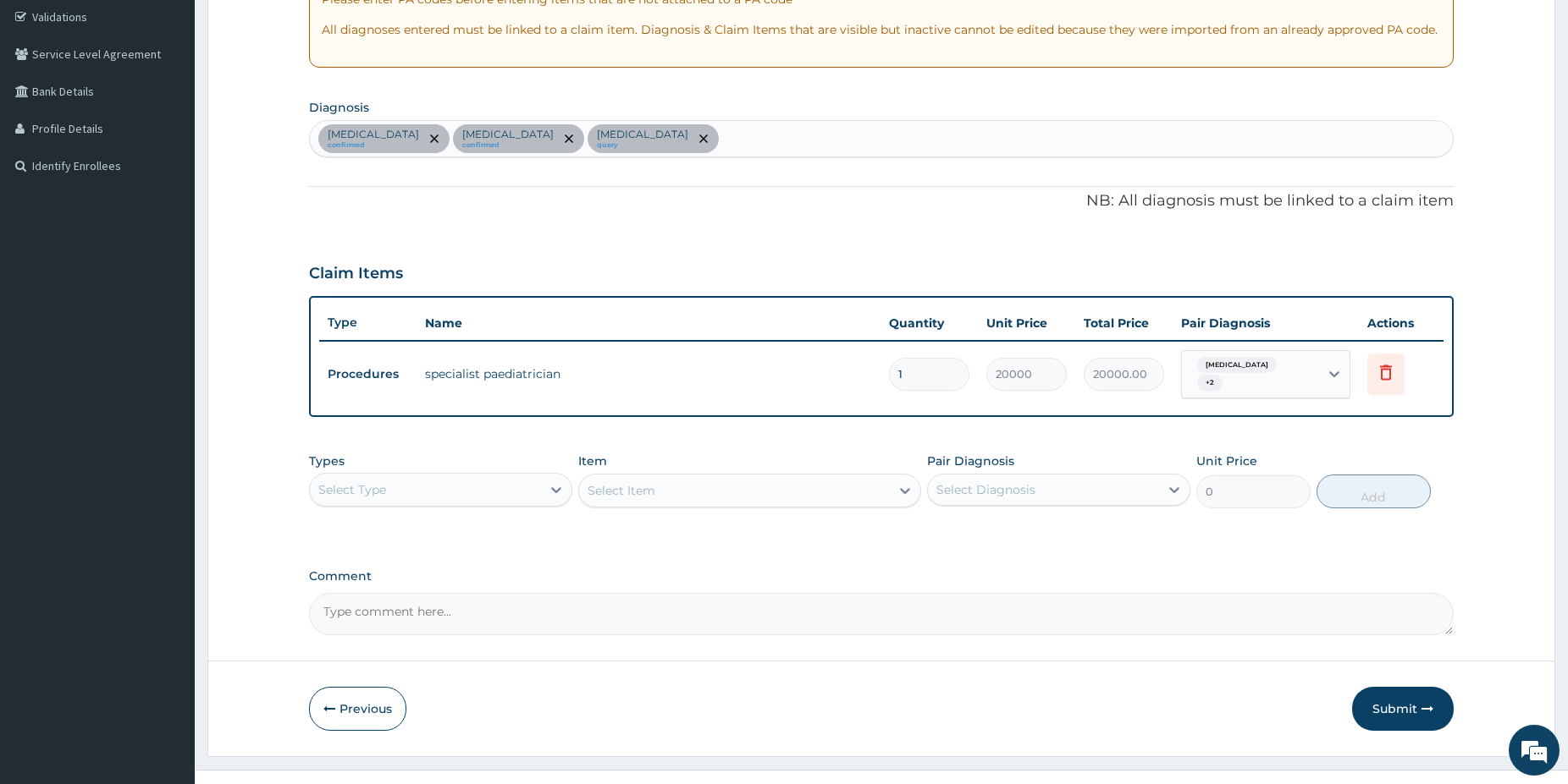
click at [500, 483] on div "Select Type" at bounding box center [425, 490] width 232 height 27
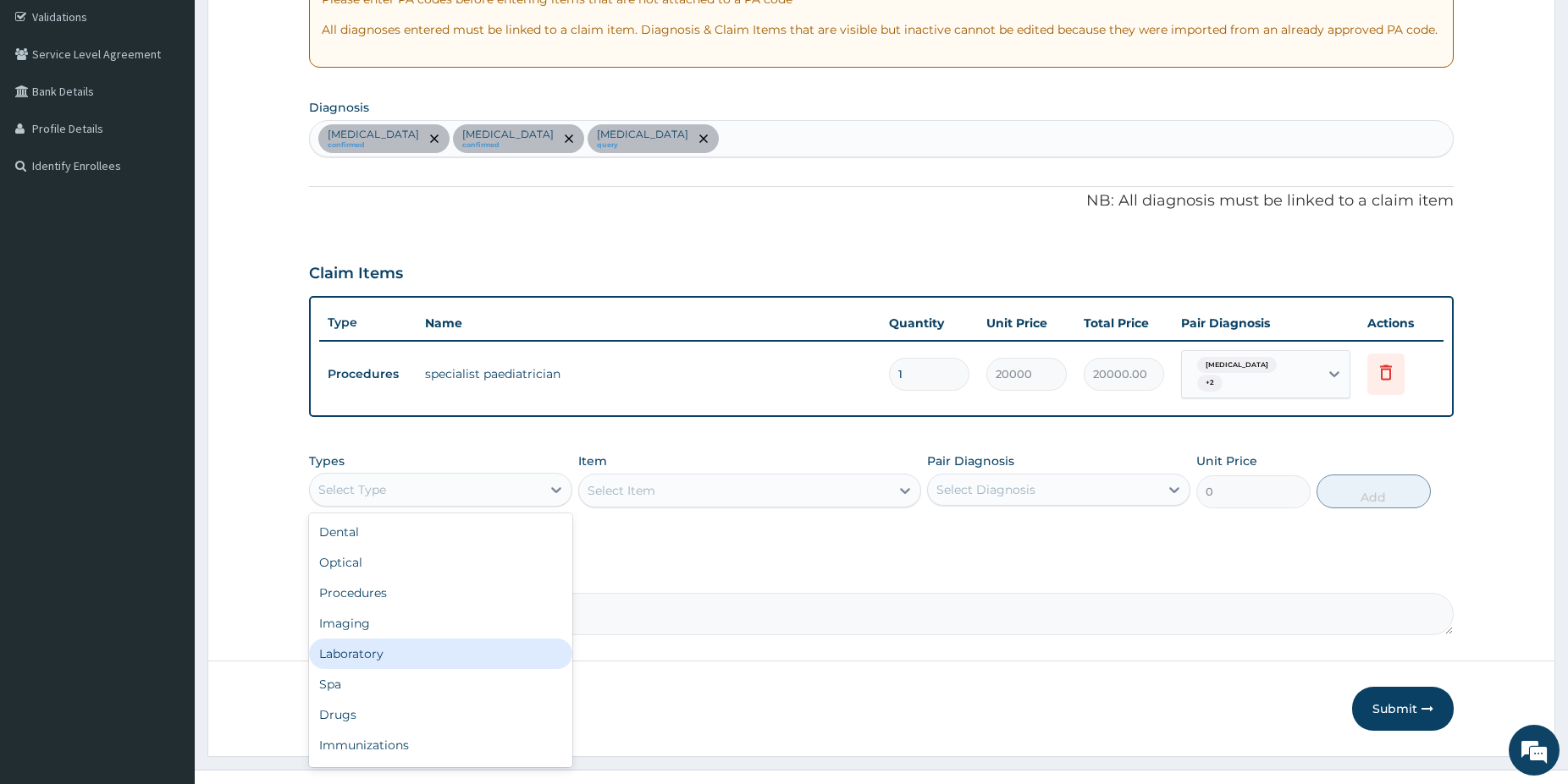
click at [369, 645] on div "Laboratory" at bounding box center [440, 653] width 263 height 30
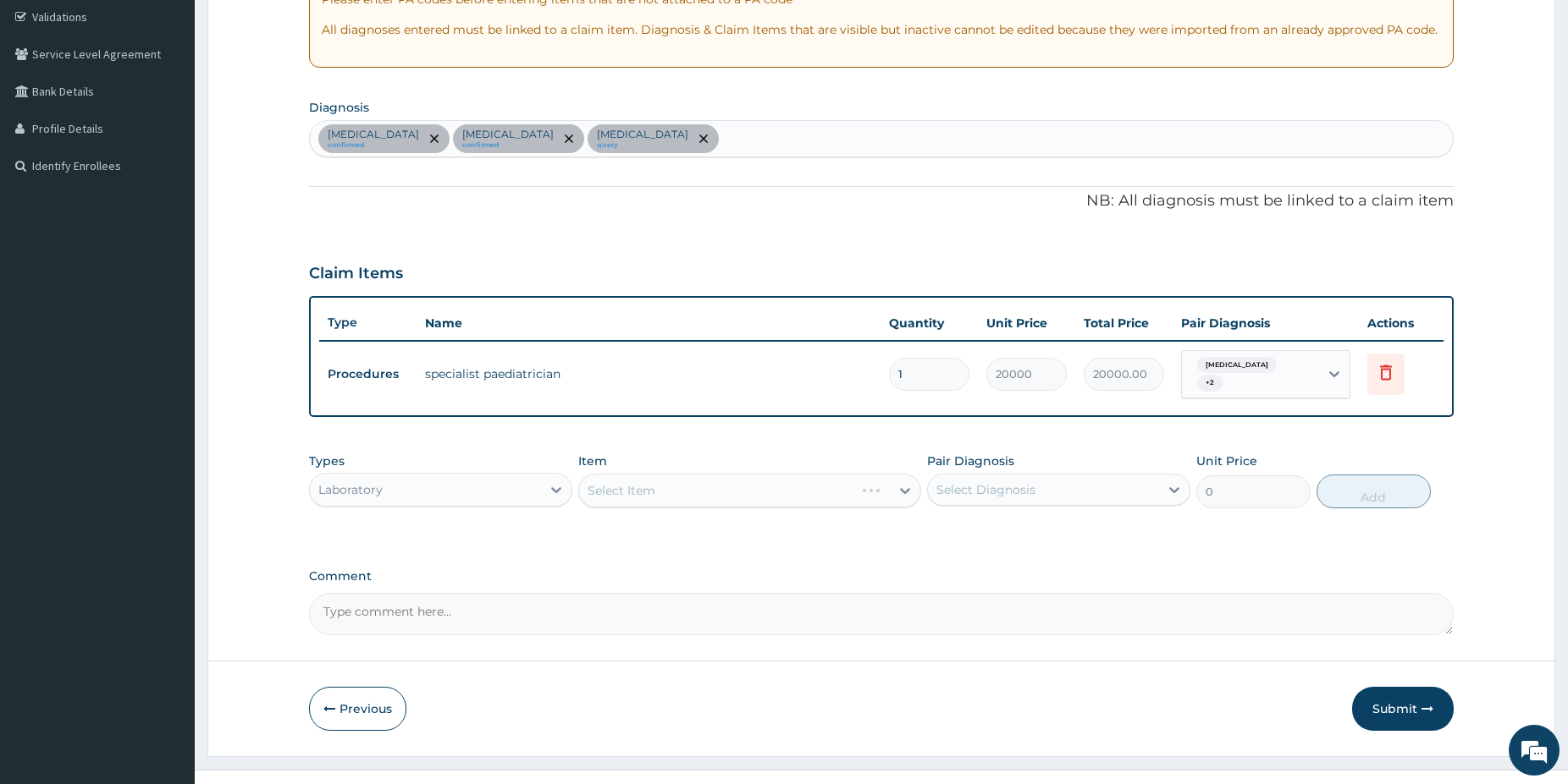
click at [723, 484] on div "Select Item" at bounding box center [749, 490] width 343 height 34
click at [724, 480] on div "Select Item" at bounding box center [749, 490] width 343 height 34
click at [752, 474] on div "Select Item" at bounding box center [749, 490] width 343 height 34
click at [753, 484] on div "Select Item" at bounding box center [749, 490] width 343 height 34
click at [756, 485] on div "Select Item" at bounding box center [749, 490] width 343 height 34
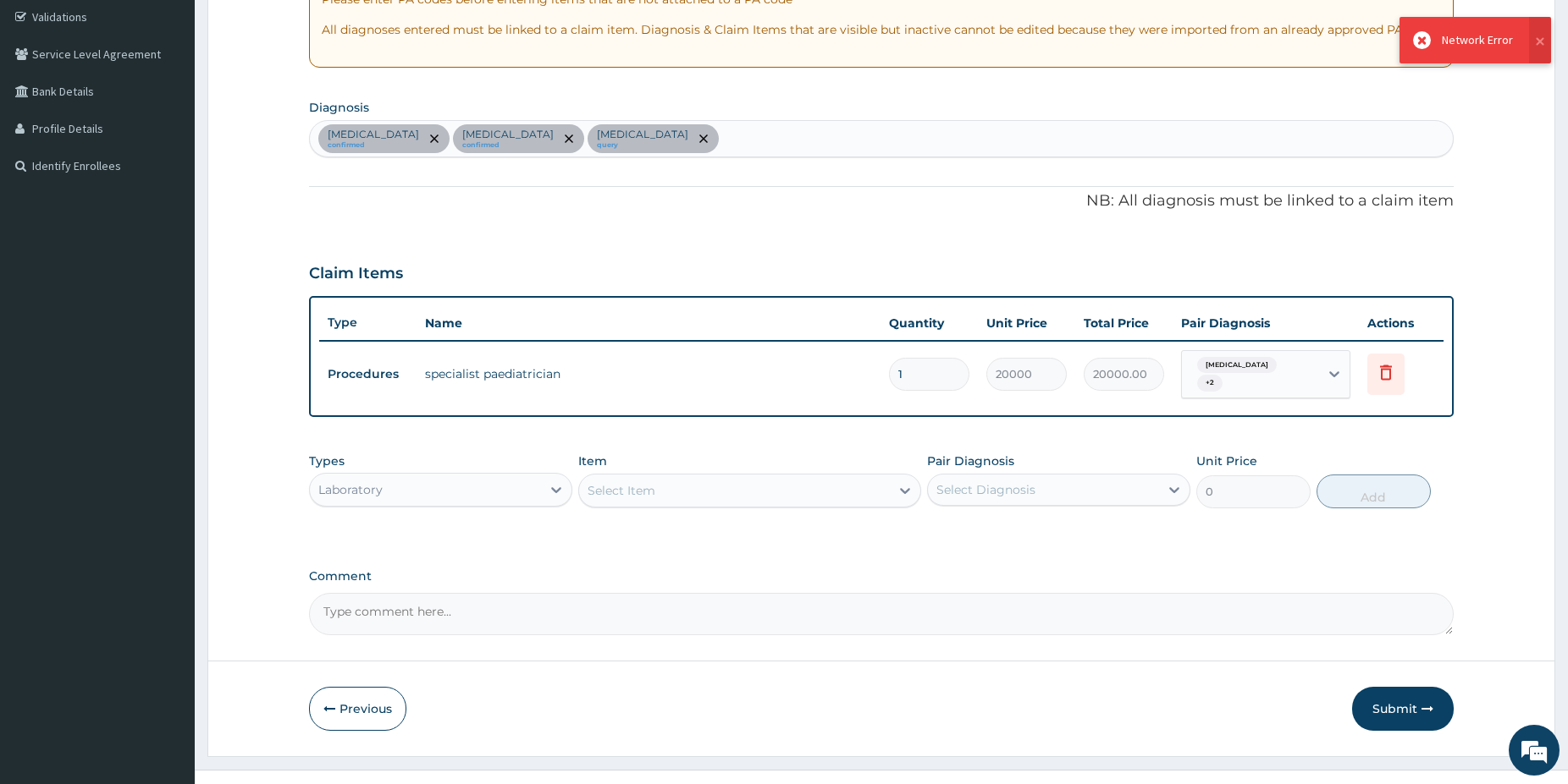
click at [745, 481] on div "Select Item" at bounding box center [735, 491] width 311 height 27
click at [351, 695] on button "Previous" at bounding box center [358, 709] width 98 height 44
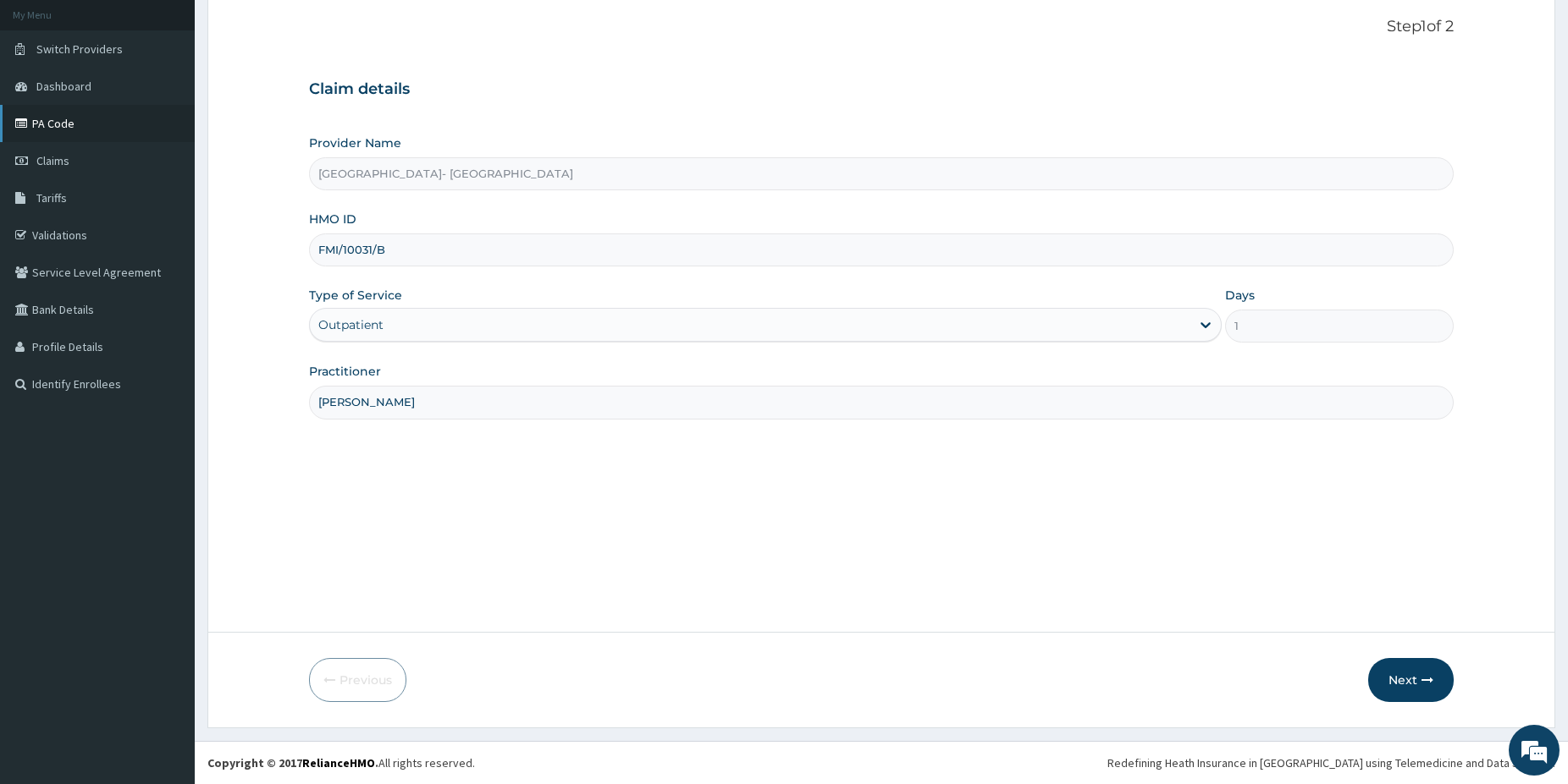
click at [61, 130] on link "PA Code" at bounding box center [97, 123] width 194 height 37
click at [72, 151] on link "Claims" at bounding box center [97, 161] width 194 height 37
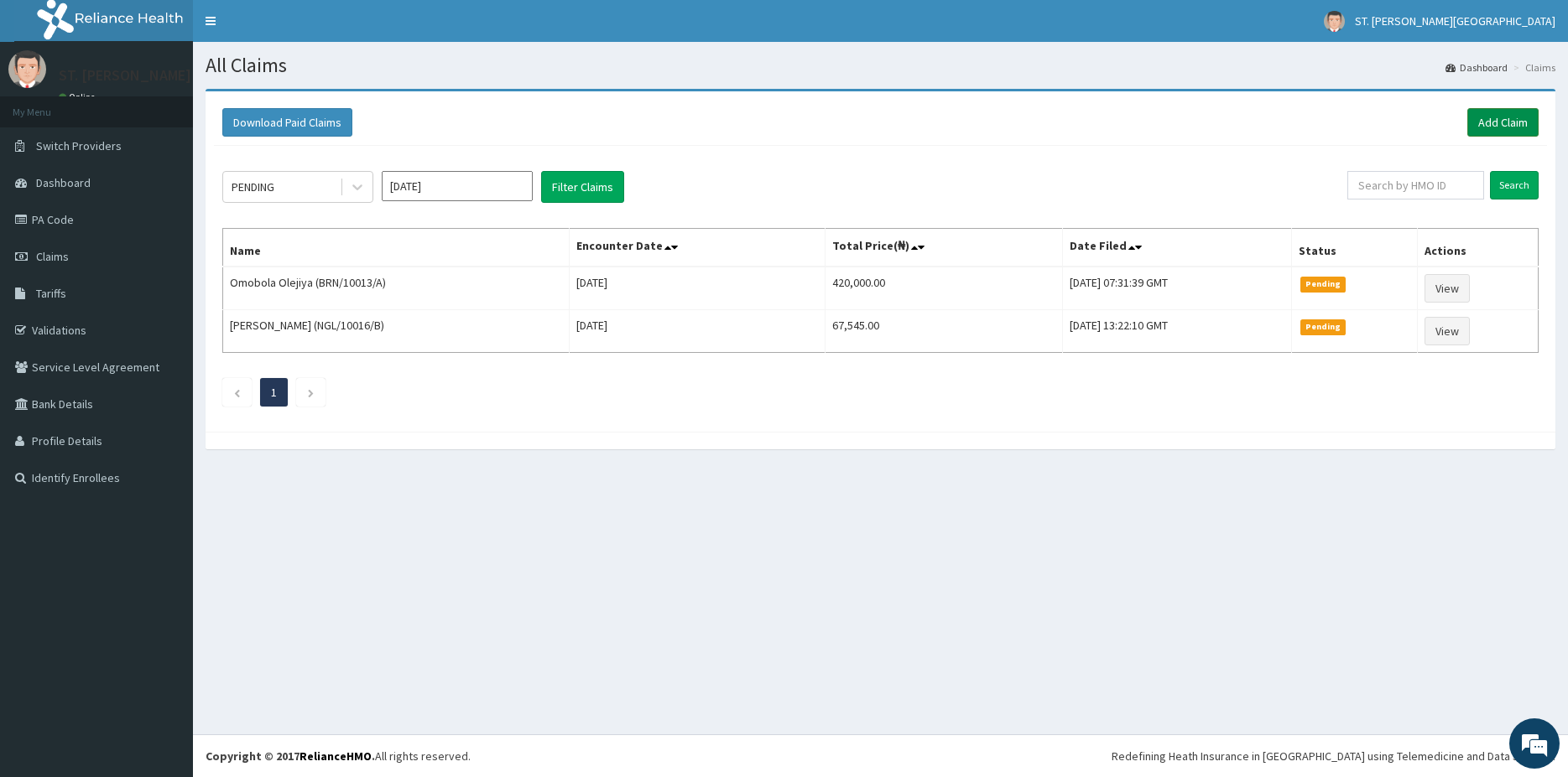
click at [1500, 123] on link "Add Claim" at bounding box center [1503, 122] width 72 height 28
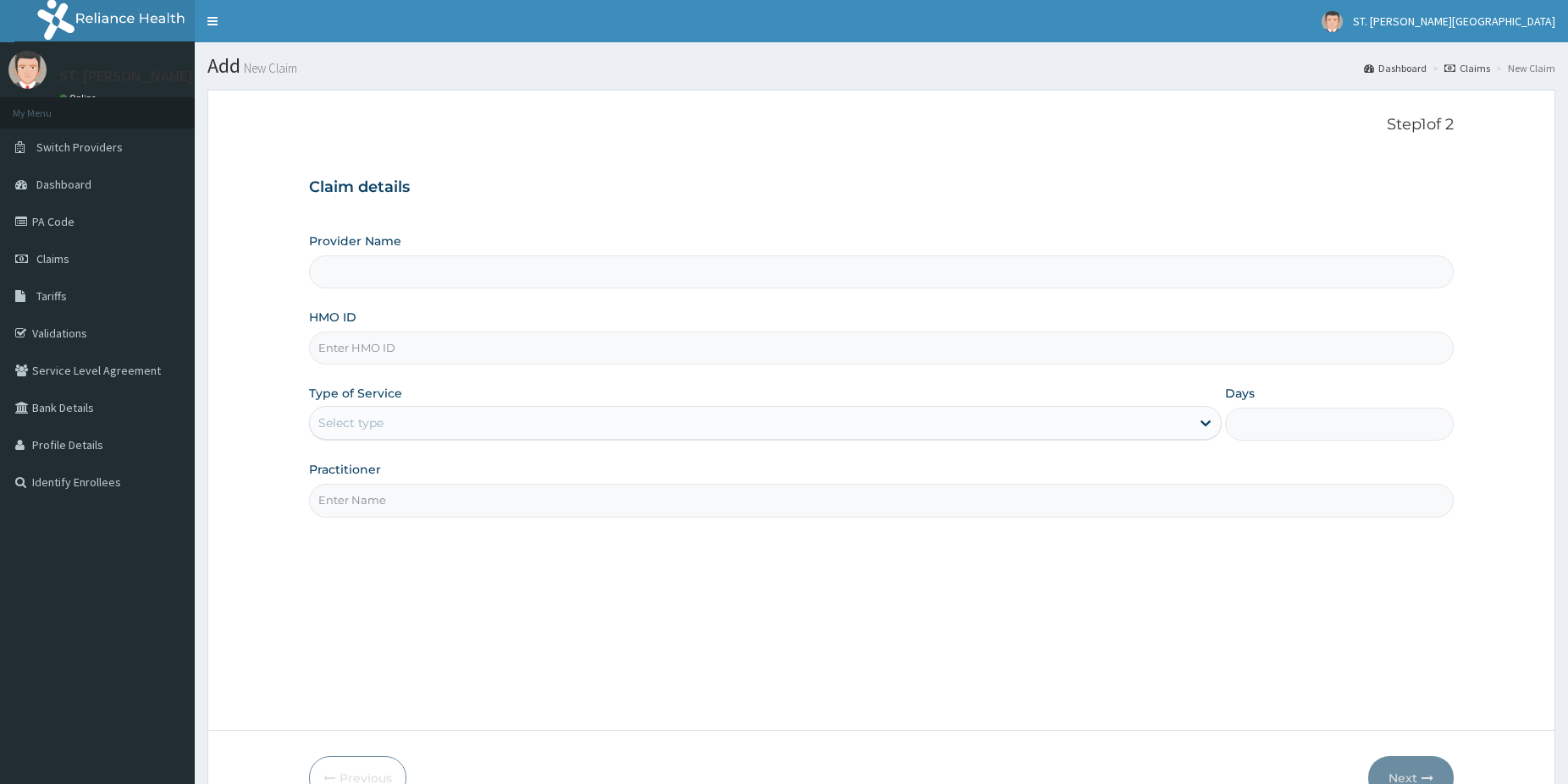
paste input "(FMI/10031/B)"
click at [324, 346] on input "(FMI/10031/B" at bounding box center [881, 349] width 1145 height 33
type input "FMI/10031/B"
click at [359, 422] on div "Select type" at bounding box center [351, 423] width 65 height 17
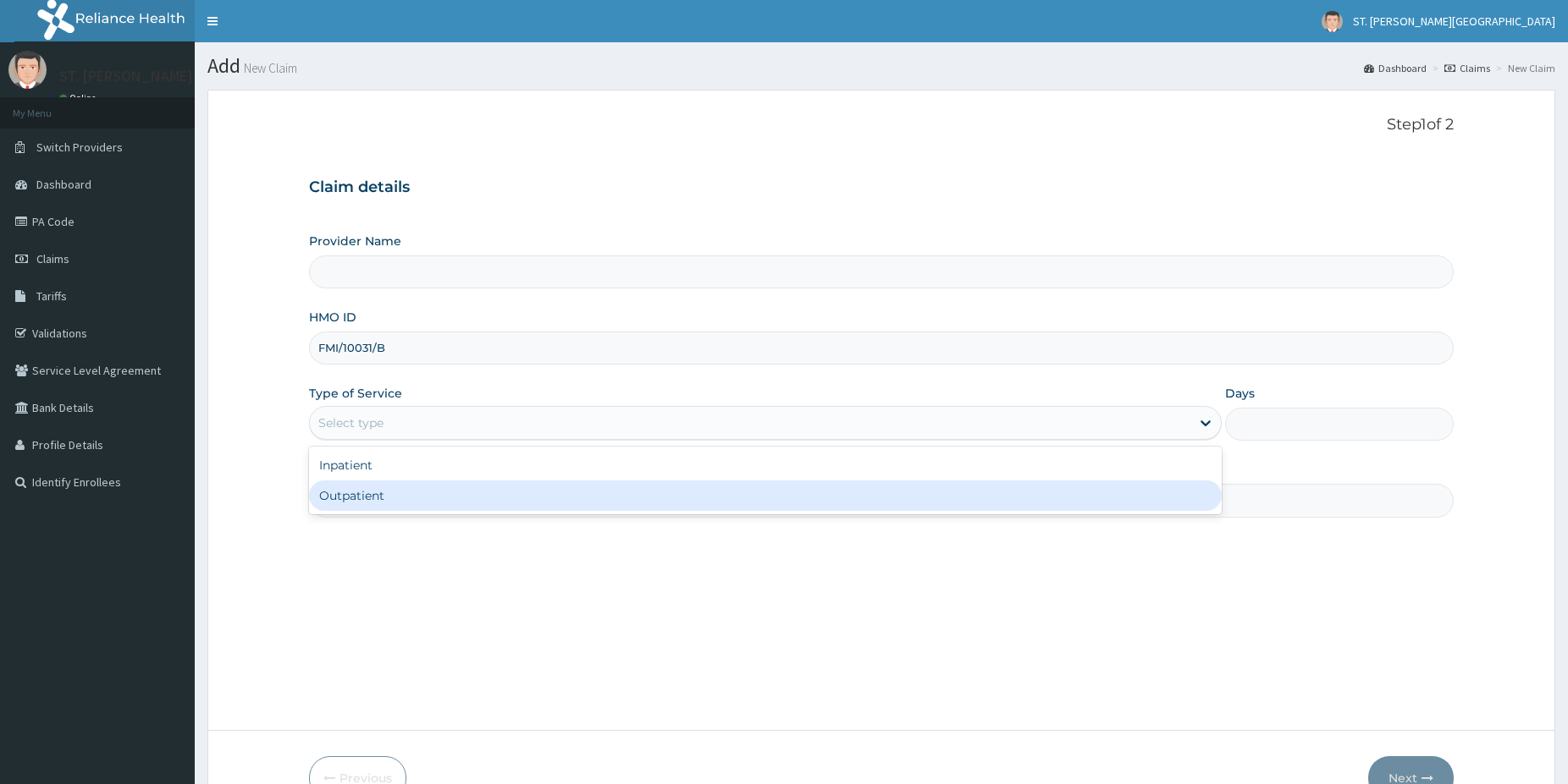
drag, startPoint x: 360, startPoint y: 485, endPoint x: 345, endPoint y: 491, distance: 16.2
click at [355, 485] on div "Outpatient" at bounding box center [765, 495] width 912 height 30
type input "1"
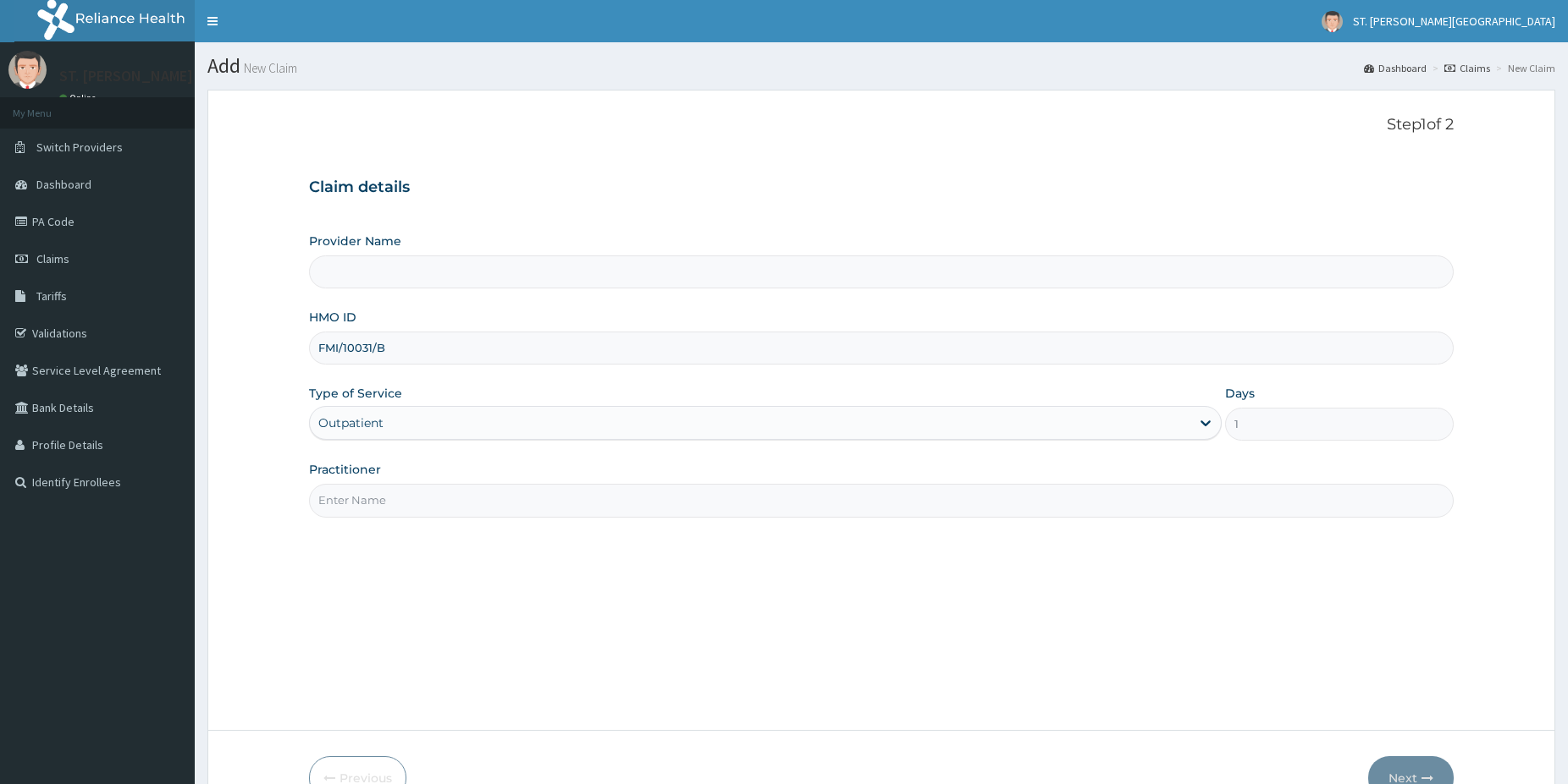
click at [342, 498] on input "Practitioner" at bounding box center [881, 501] width 1145 height 33
type input "[PERSON_NAME]"
type input "[GEOGRAPHIC_DATA]- [GEOGRAPHIC_DATA]"
type input "[PERSON_NAME]"
click at [1411, 768] on button "Next" at bounding box center [1411, 778] width 86 height 44
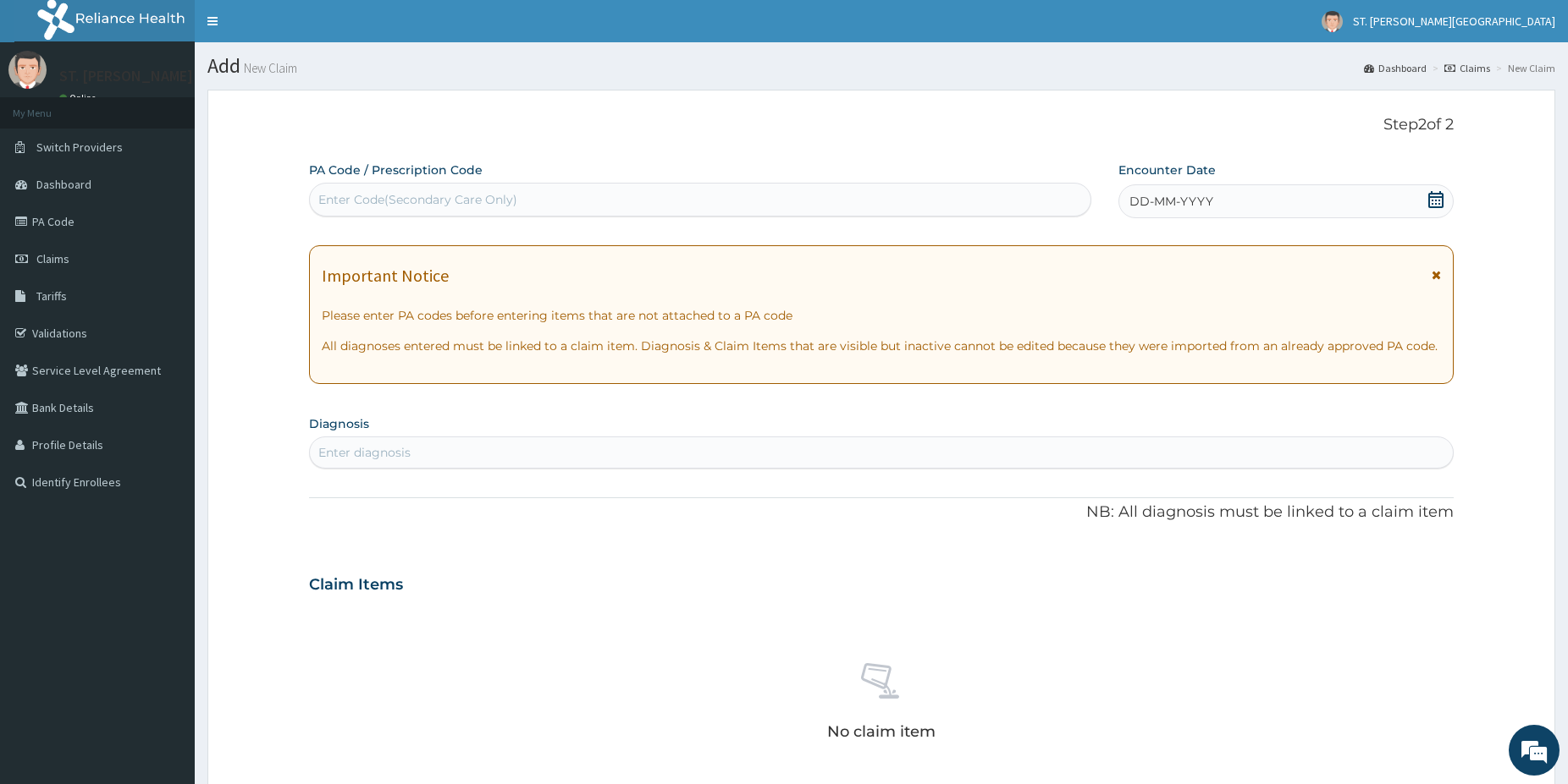
click at [416, 206] on div "Enter Code(Secondary Care Only)" at bounding box center [699, 200] width 781 height 27
paste input "PA/E22FC8"
type input "PA/E22FC8"
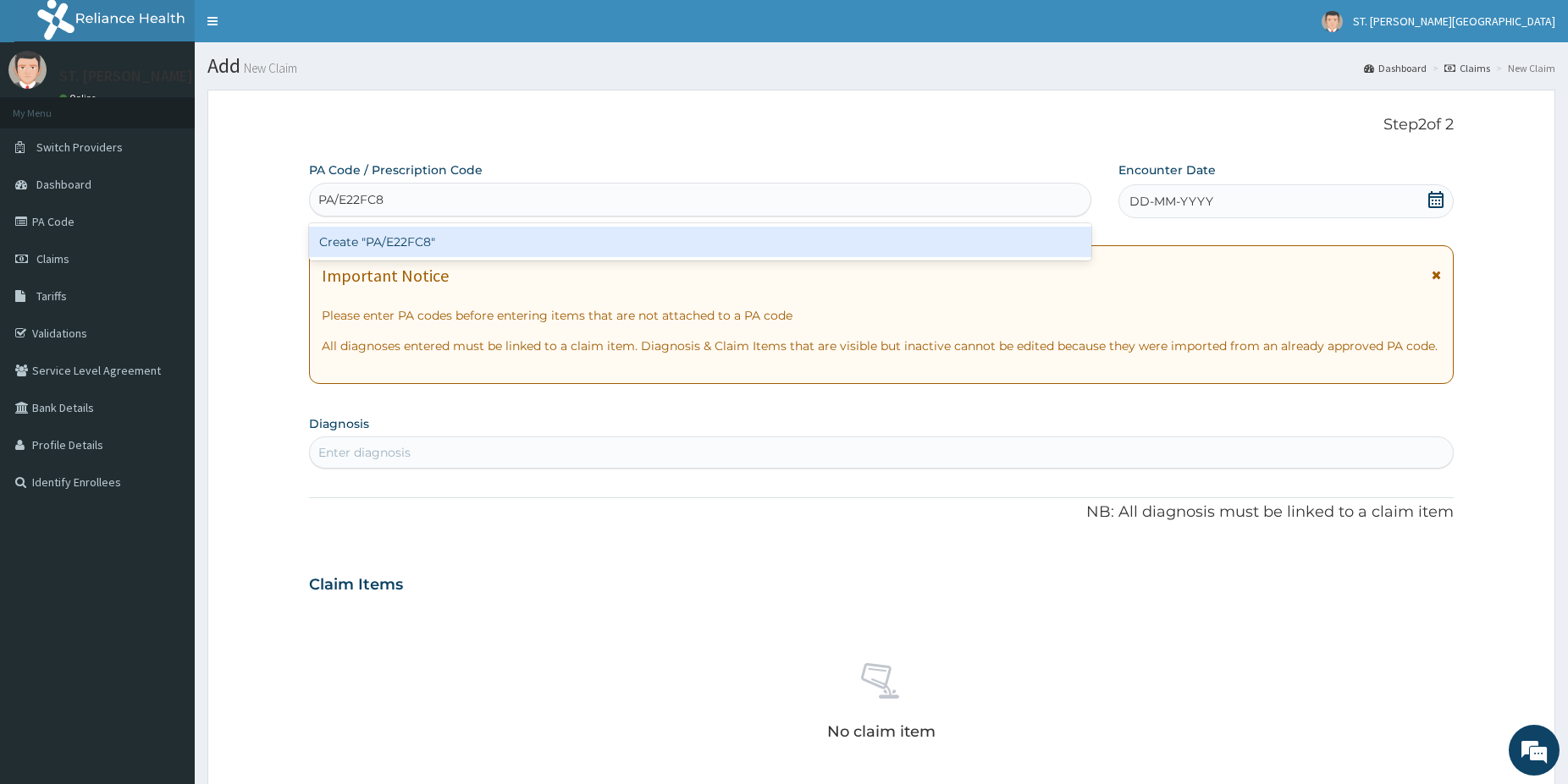
click at [395, 244] on div "Create "PA/E22FC8"" at bounding box center [699, 241] width 783 height 30
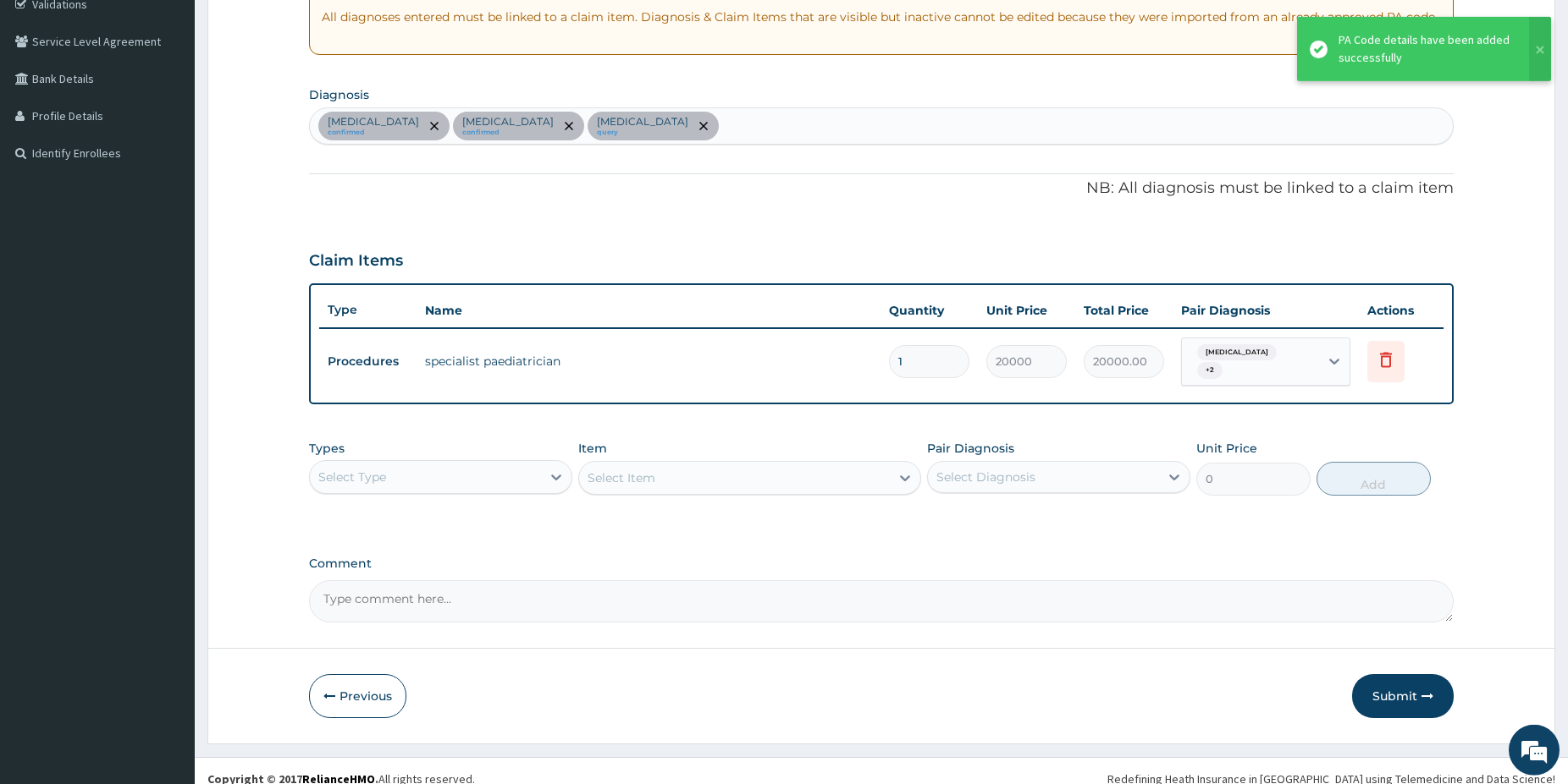
scroll to position [339, 0]
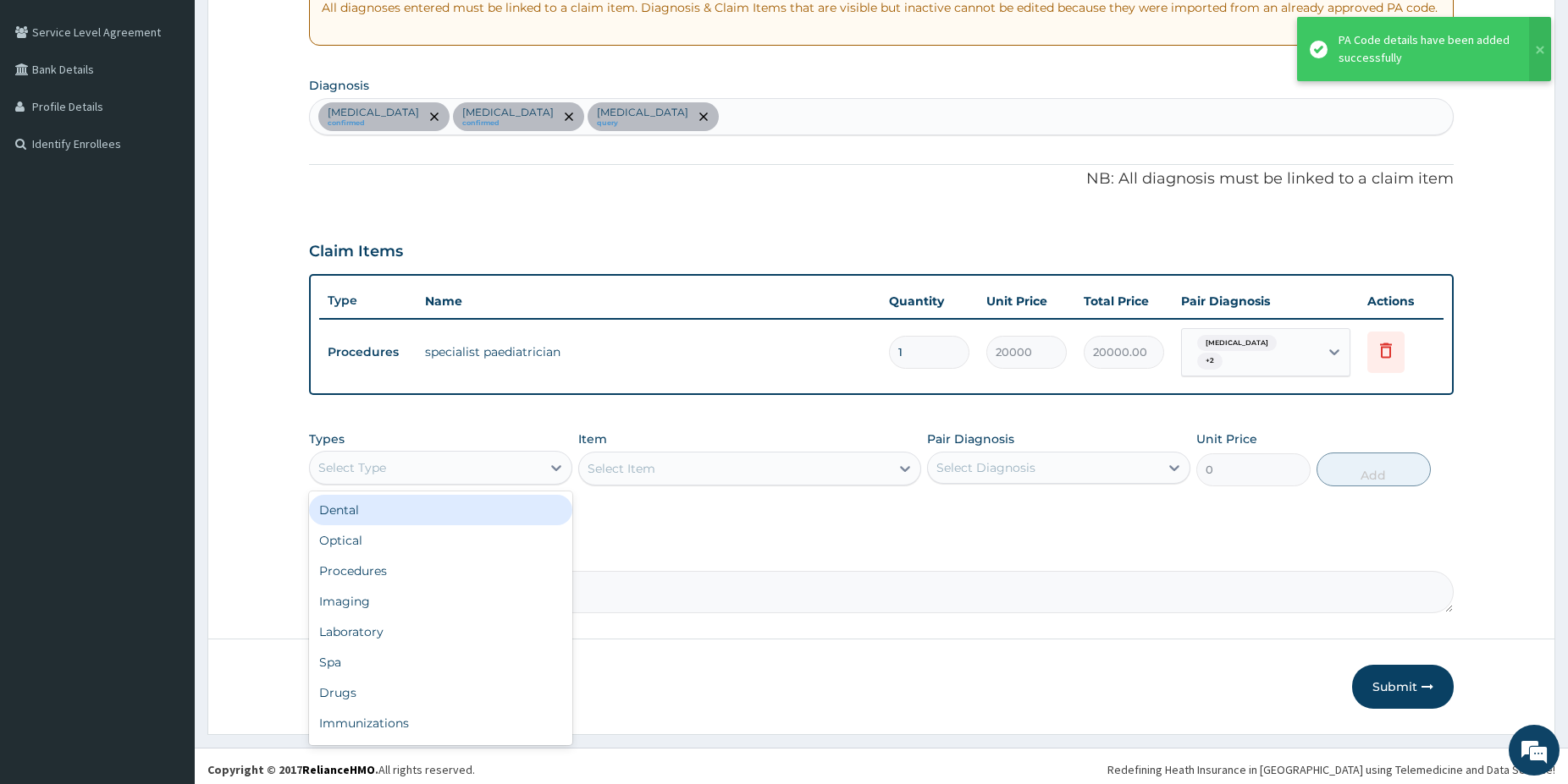
click at [457, 454] on div "Select Type" at bounding box center [425, 468] width 232 height 27
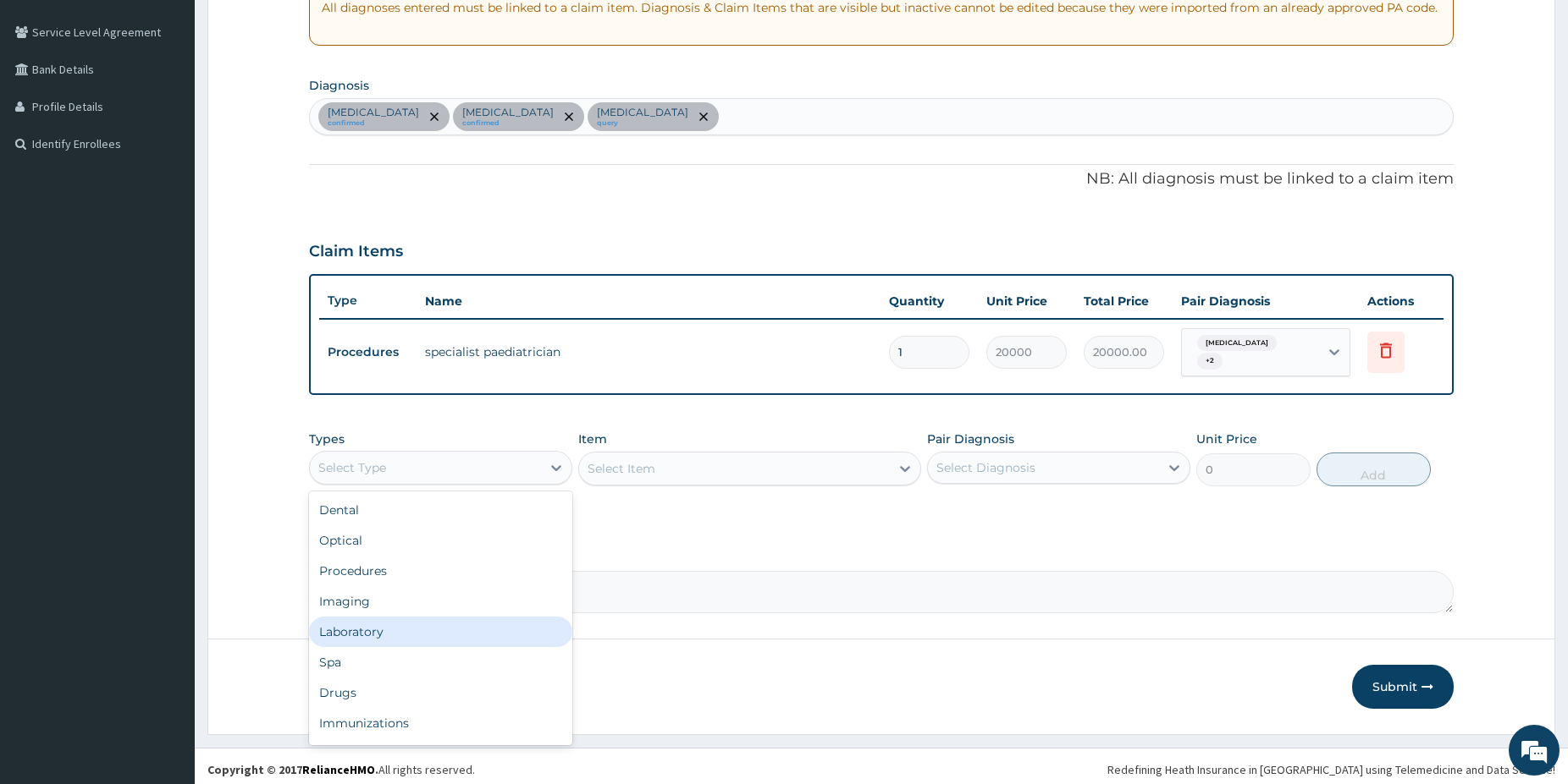
click at [449, 617] on div "Laboratory" at bounding box center [440, 632] width 263 height 30
click at [809, 459] on div "Select Item" at bounding box center [749, 469] width 343 height 34
click at [809, 460] on div "Select Item" at bounding box center [749, 469] width 343 height 34
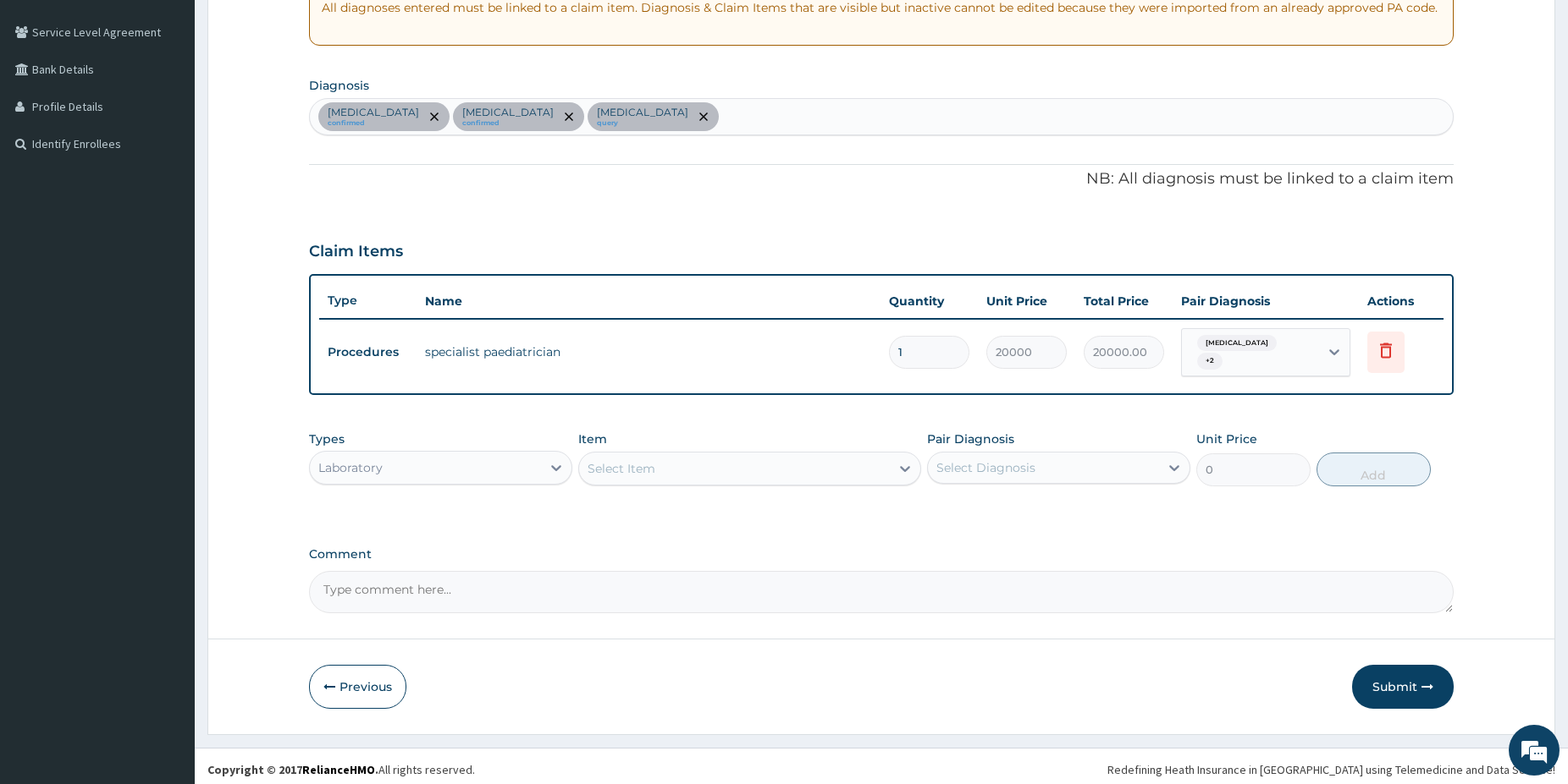
click at [737, 455] on div "Select Item" at bounding box center [735, 469] width 311 height 27
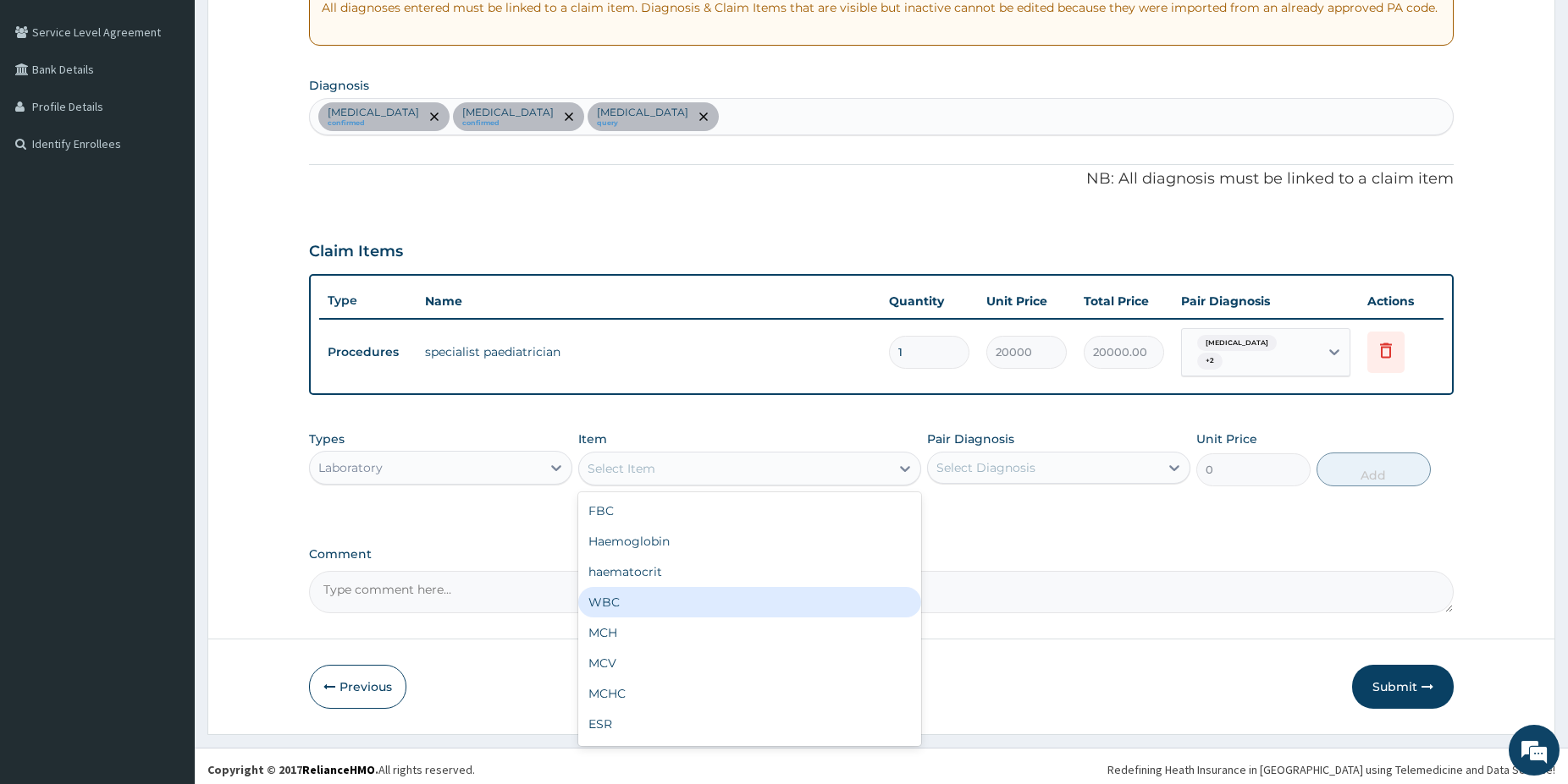
click at [622, 594] on div "WBC" at bounding box center [749, 601] width 343 height 30
type input "2500"
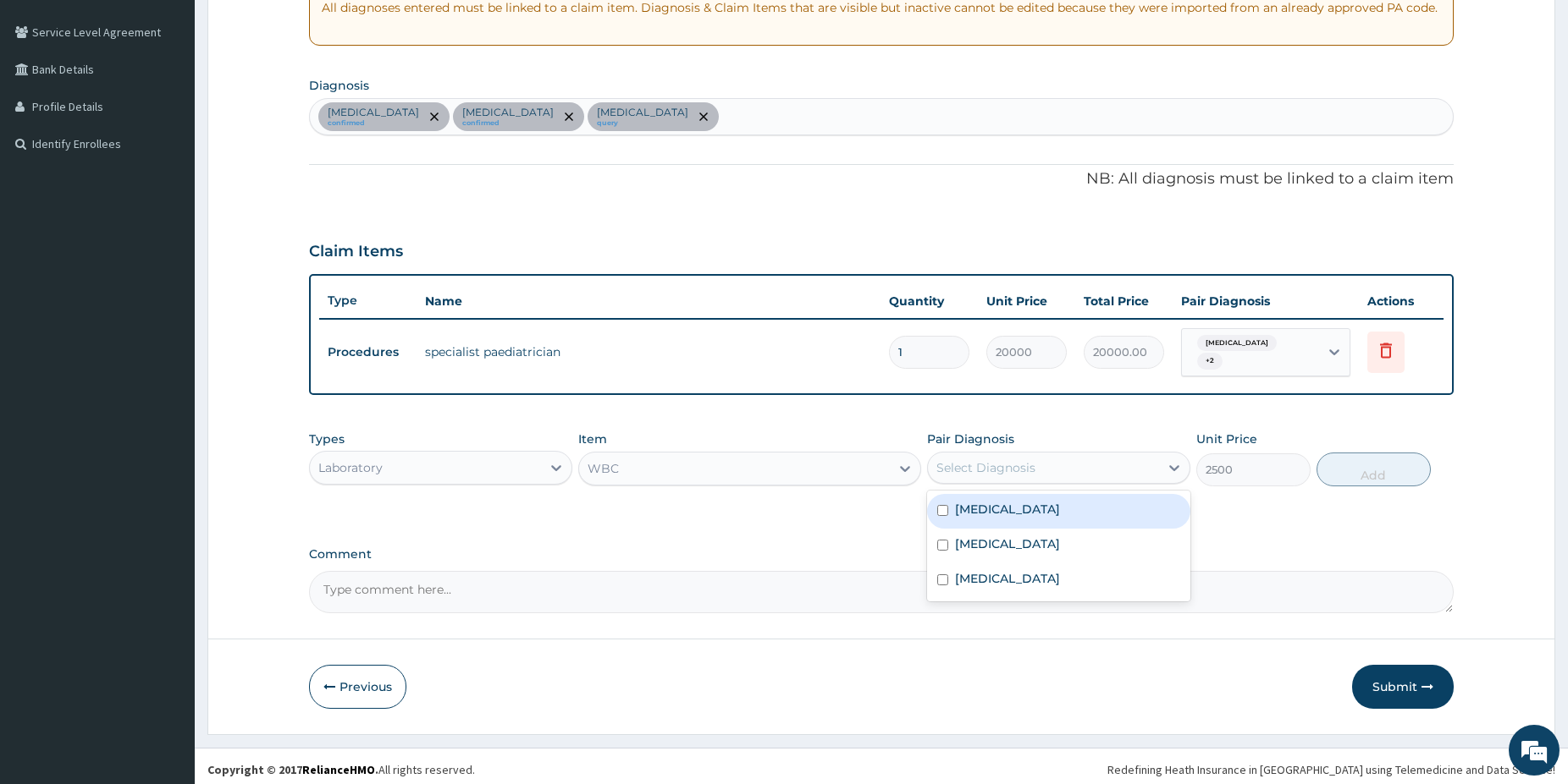
click at [988, 466] on div "Select Diagnosis" at bounding box center [985, 468] width 99 height 17
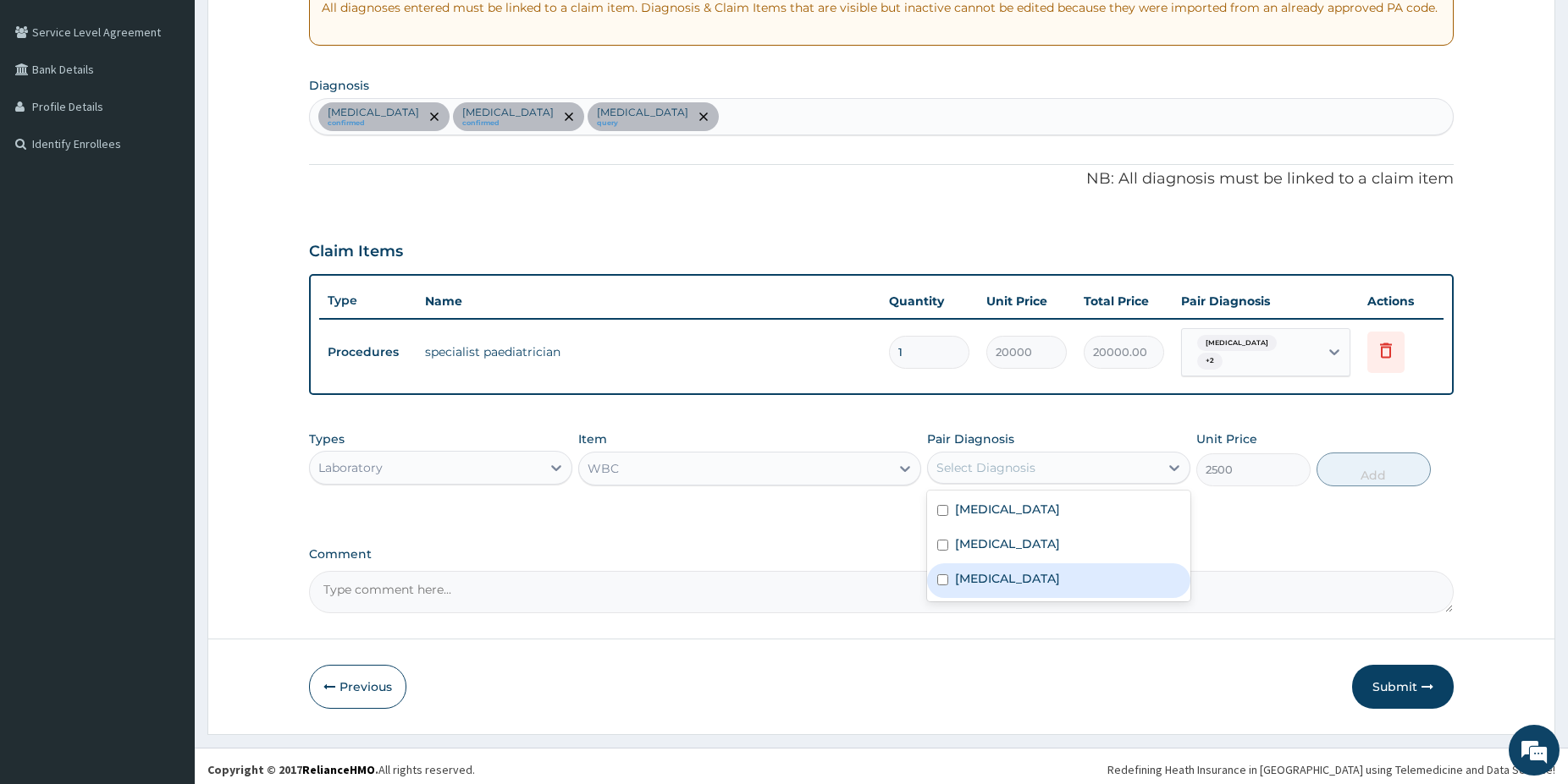
click at [1024, 573] on div "[MEDICAL_DATA]" at bounding box center [1058, 581] width 263 height 35
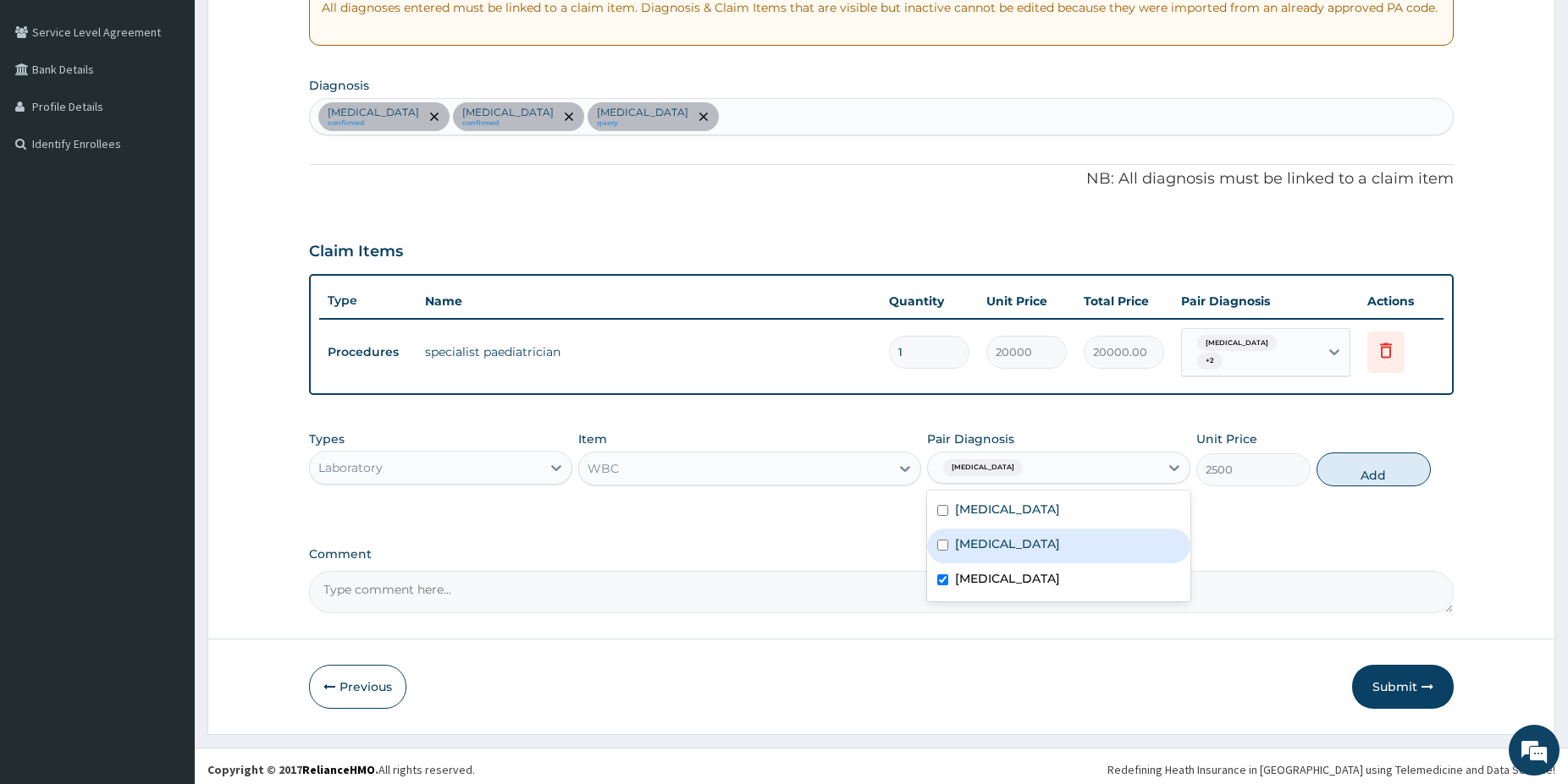
checkbox input "true"
click at [1013, 507] on div "[MEDICAL_DATA]" at bounding box center [1058, 512] width 263 height 35
checkbox input "true"
drag, startPoint x: 1404, startPoint y: 462, endPoint x: 1394, endPoint y: 468, distance: 11.7
click at [1401, 463] on button "Add" at bounding box center [1373, 470] width 114 height 34
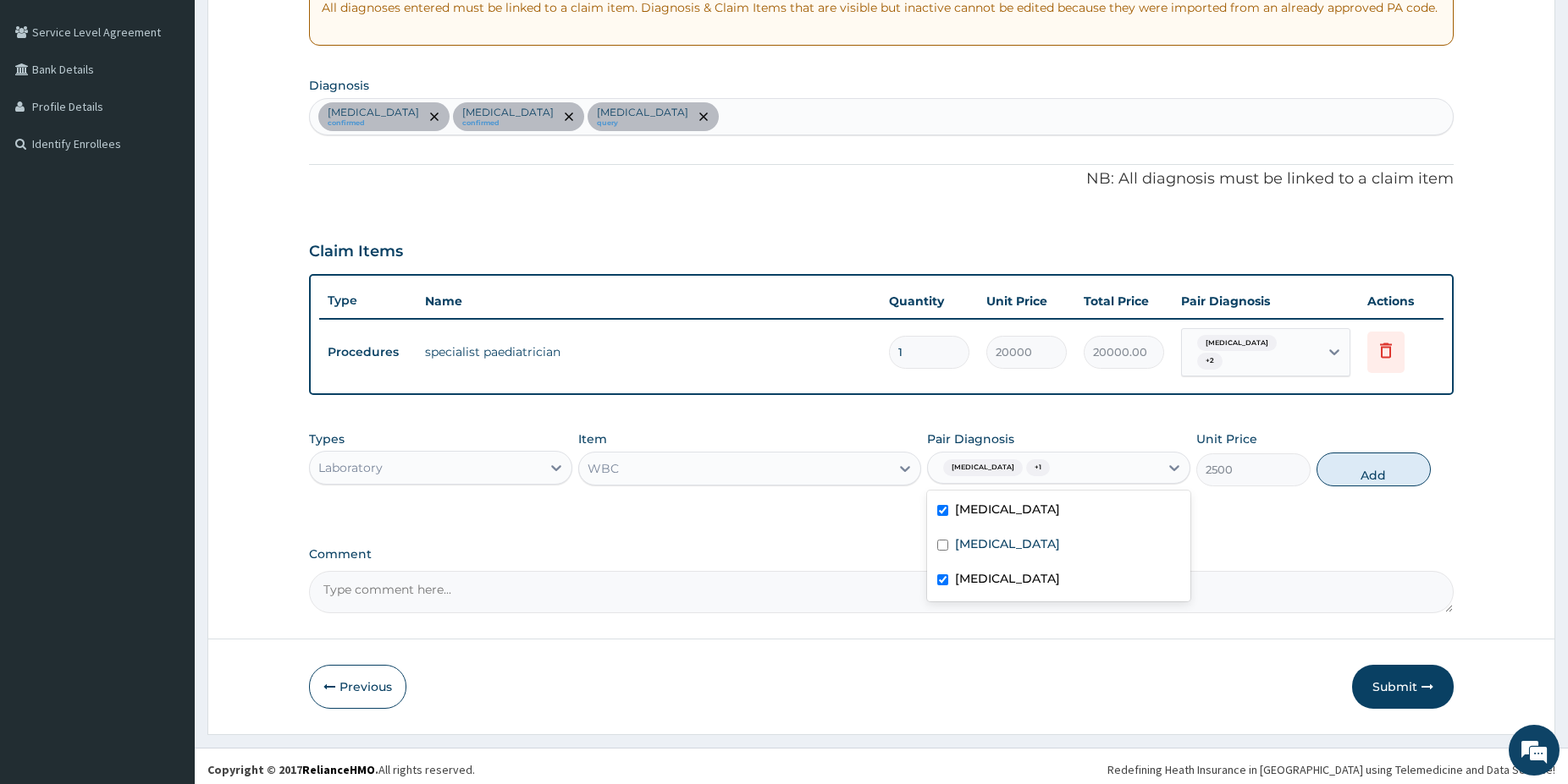
type input "0"
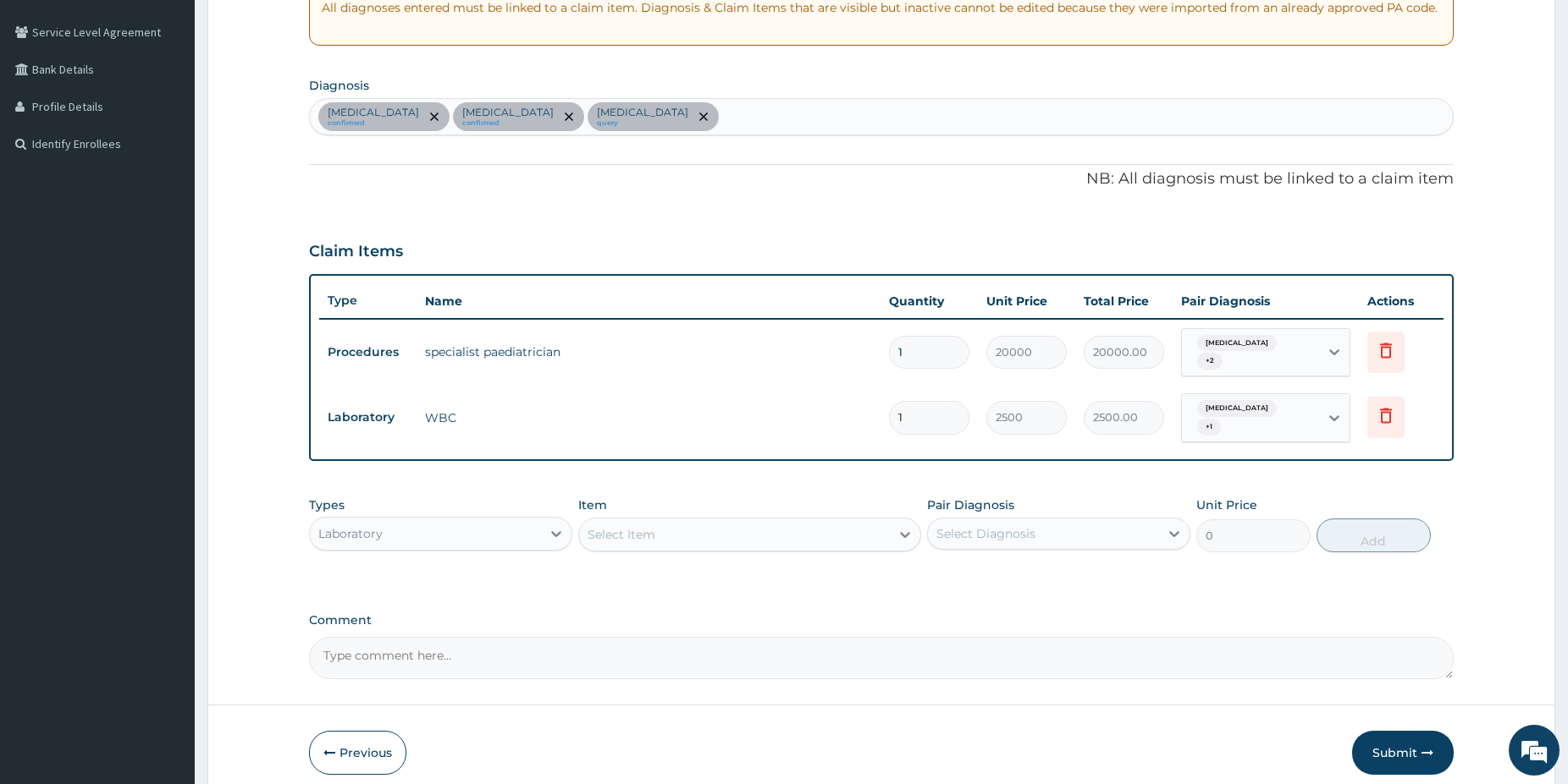
click at [839, 521] on div "Select Item" at bounding box center [735, 535] width 311 height 27
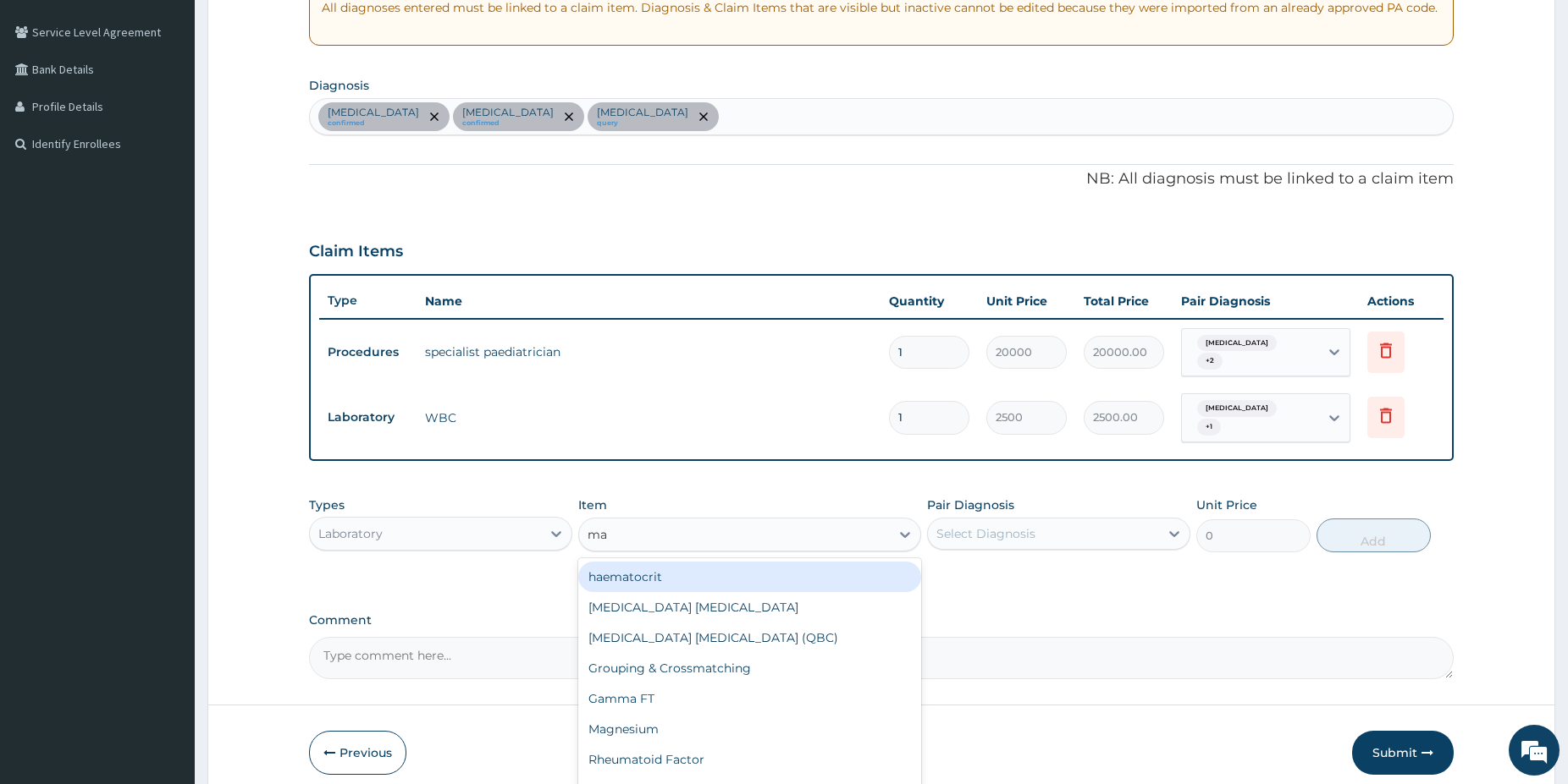
type input "mal"
drag, startPoint x: 812, startPoint y: 566, endPoint x: 905, endPoint y: 565, distance: 93.0
click at [813, 565] on div "[MEDICAL_DATA] [MEDICAL_DATA]" at bounding box center [749, 576] width 343 height 30
type input "1500"
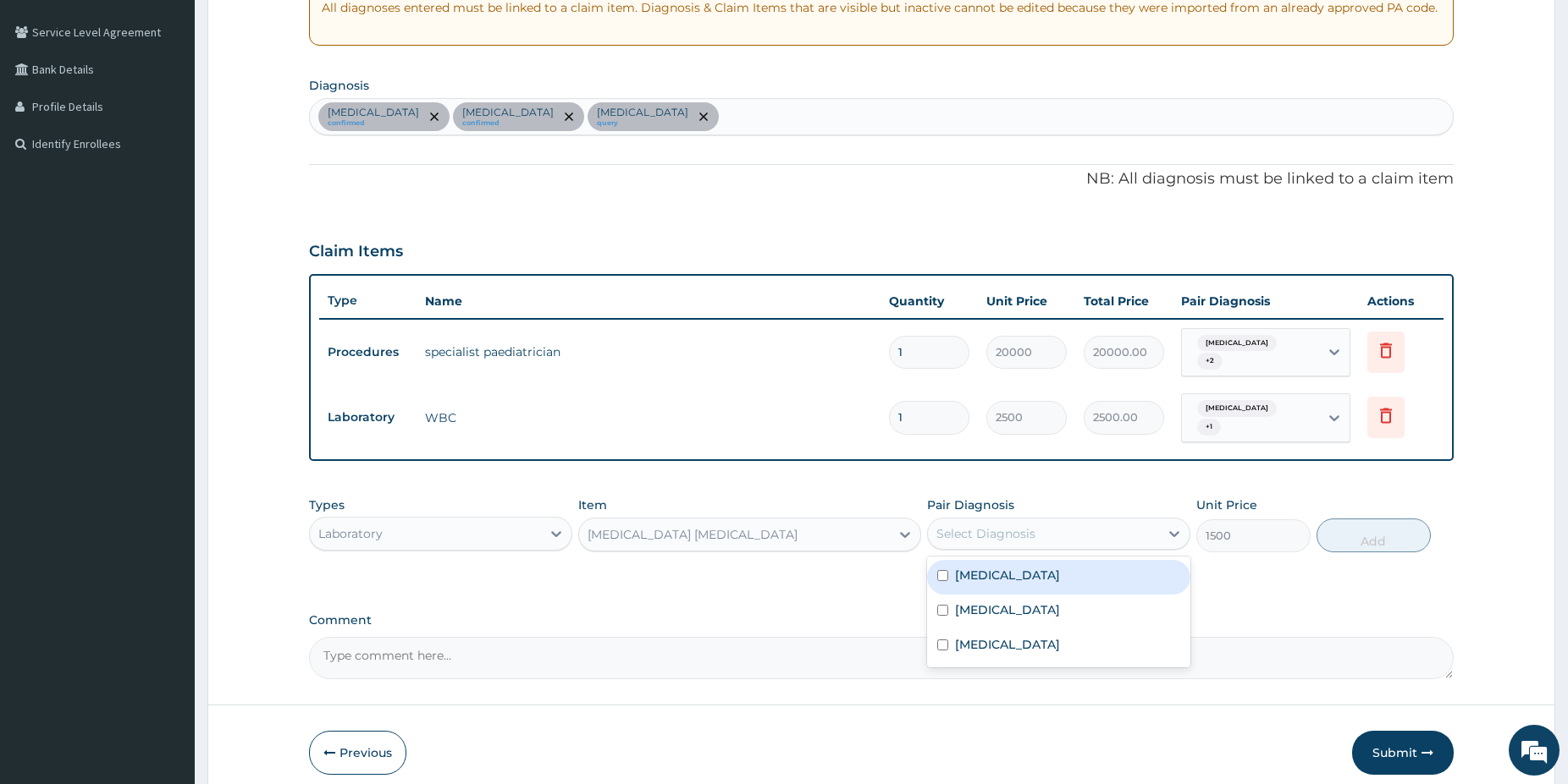
click at [999, 525] on div "Select Diagnosis" at bounding box center [985, 533] width 99 height 17
click at [987, 567] on label "[MEDICAL_DATA]" at bounding box center [1006, 575] width 105 height 17
checkbox input "true"
drag, startPoint x: 1393, startPoint y: 519, endPoint x: 1380, endPoint y: 529, distance: 16.4
click at [1389, 521] on button "Add" at bounding box center [1373, 535] width 114 height 34
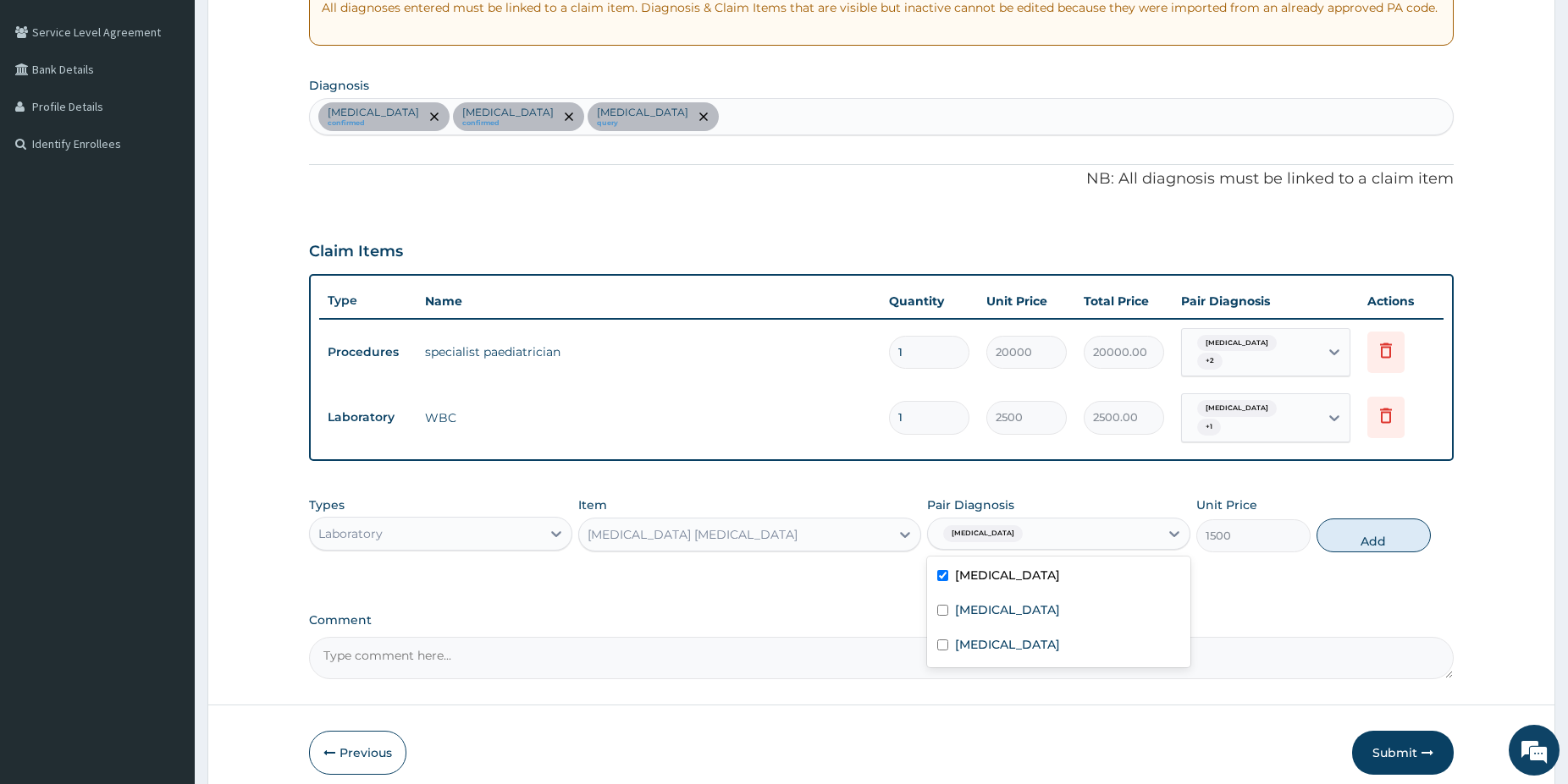
type input "0"
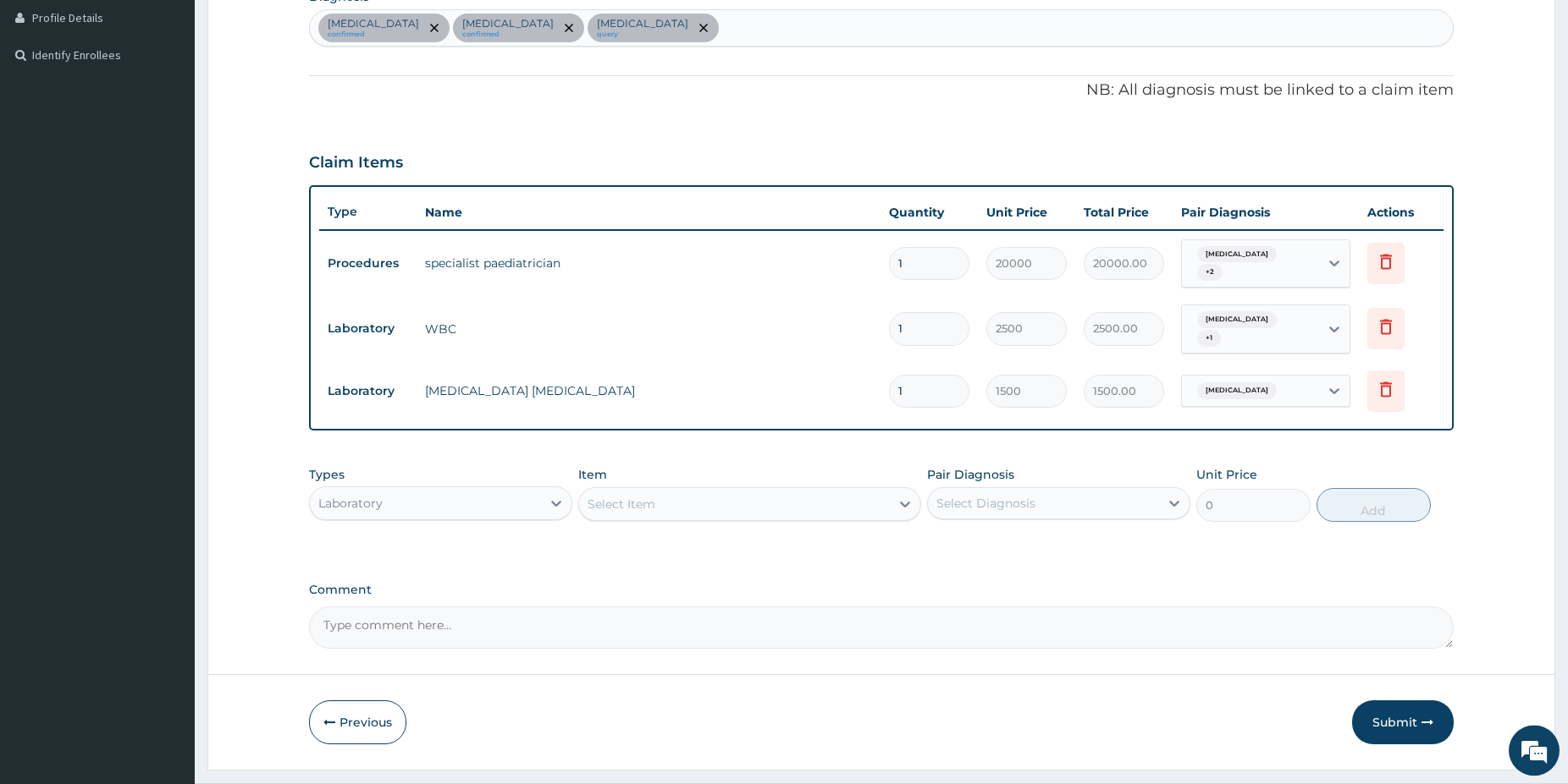
scroll to position [455, 0]
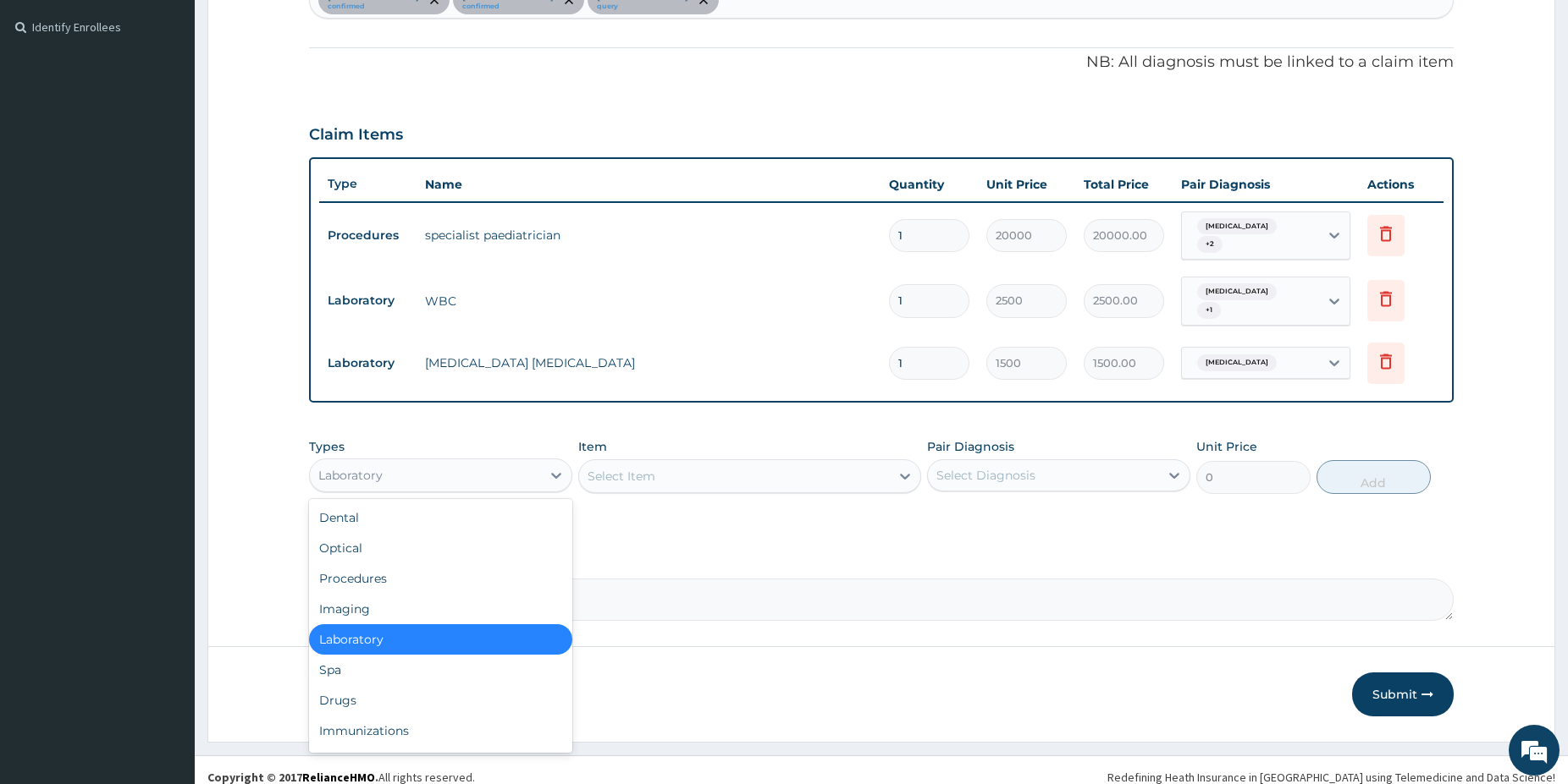
click at [463, 462] on div "Laboratory" at bounding box center [425, 475] width 232 height 27
click at [321, 686] on div "Drugs" at bounding box center [440, 700] width 263 height 30
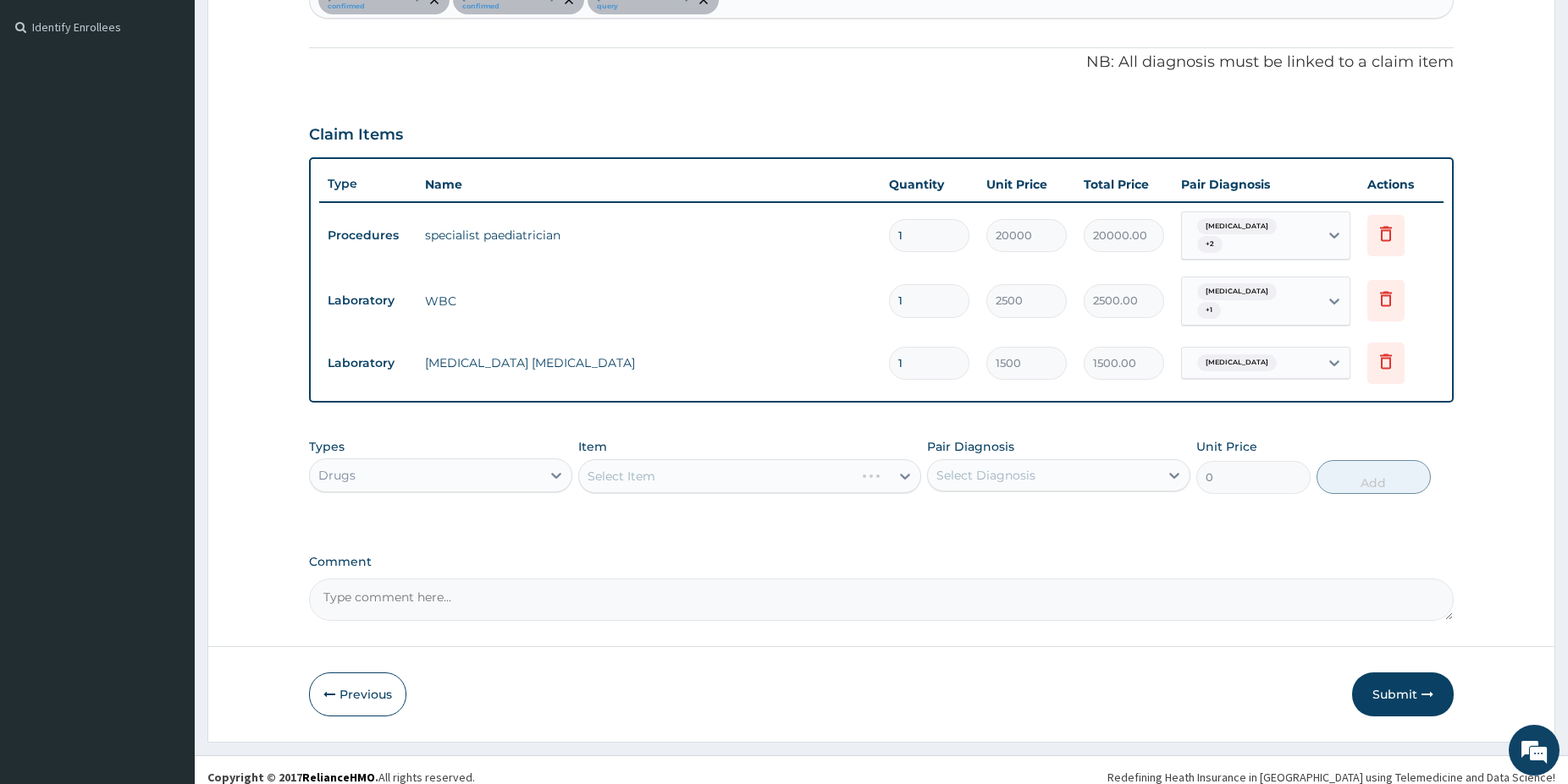
click at [701, 465] on div "Select Item" at bounding box center [749, 476] width 343 height 34
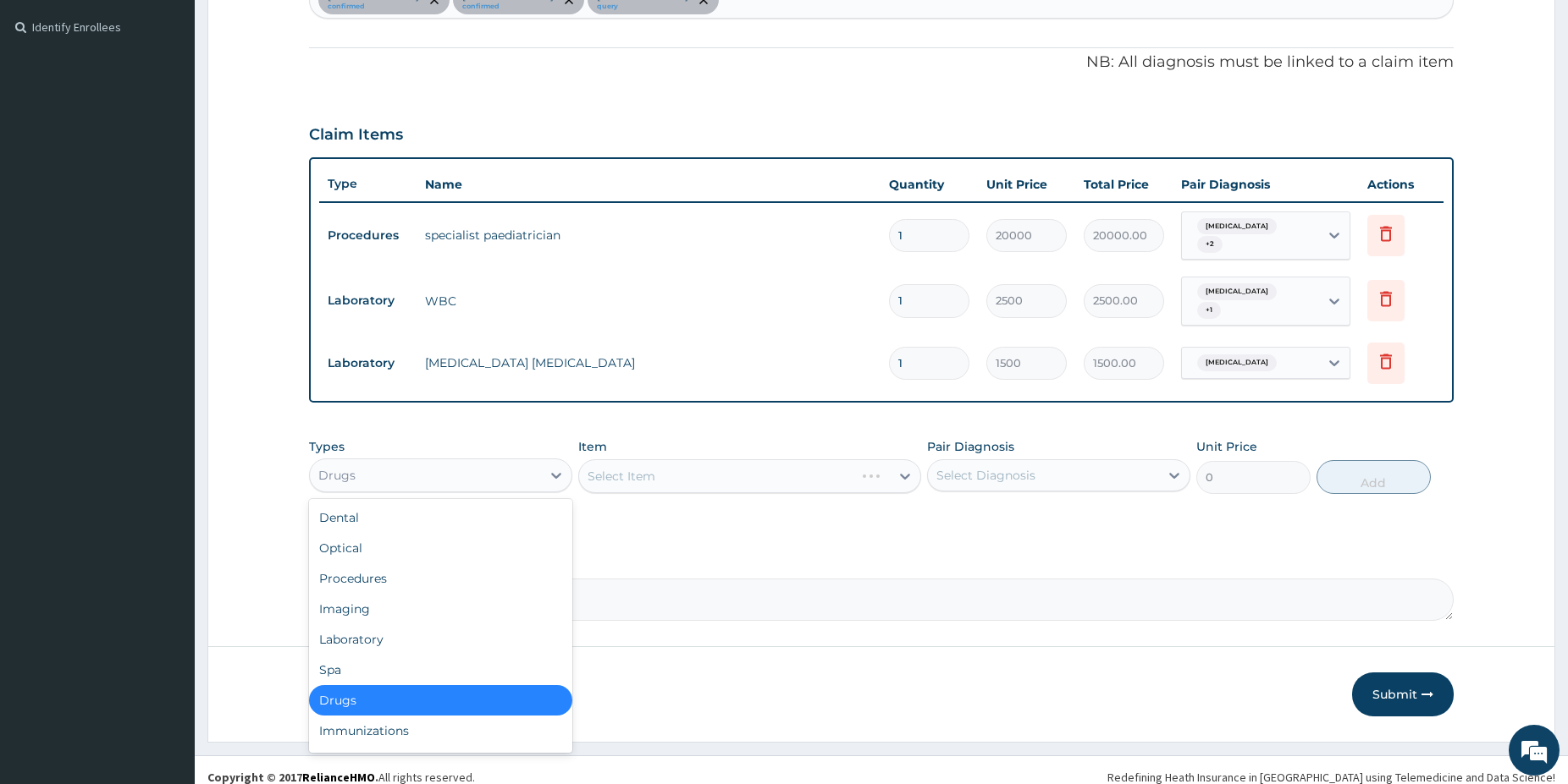
click at [432, 471] on div "Drugs" at bounding box center [425, 475] width 232 height 27
click at [365, 685] on div "Drugs" at bounding box center [440, 700] width 263 height 30
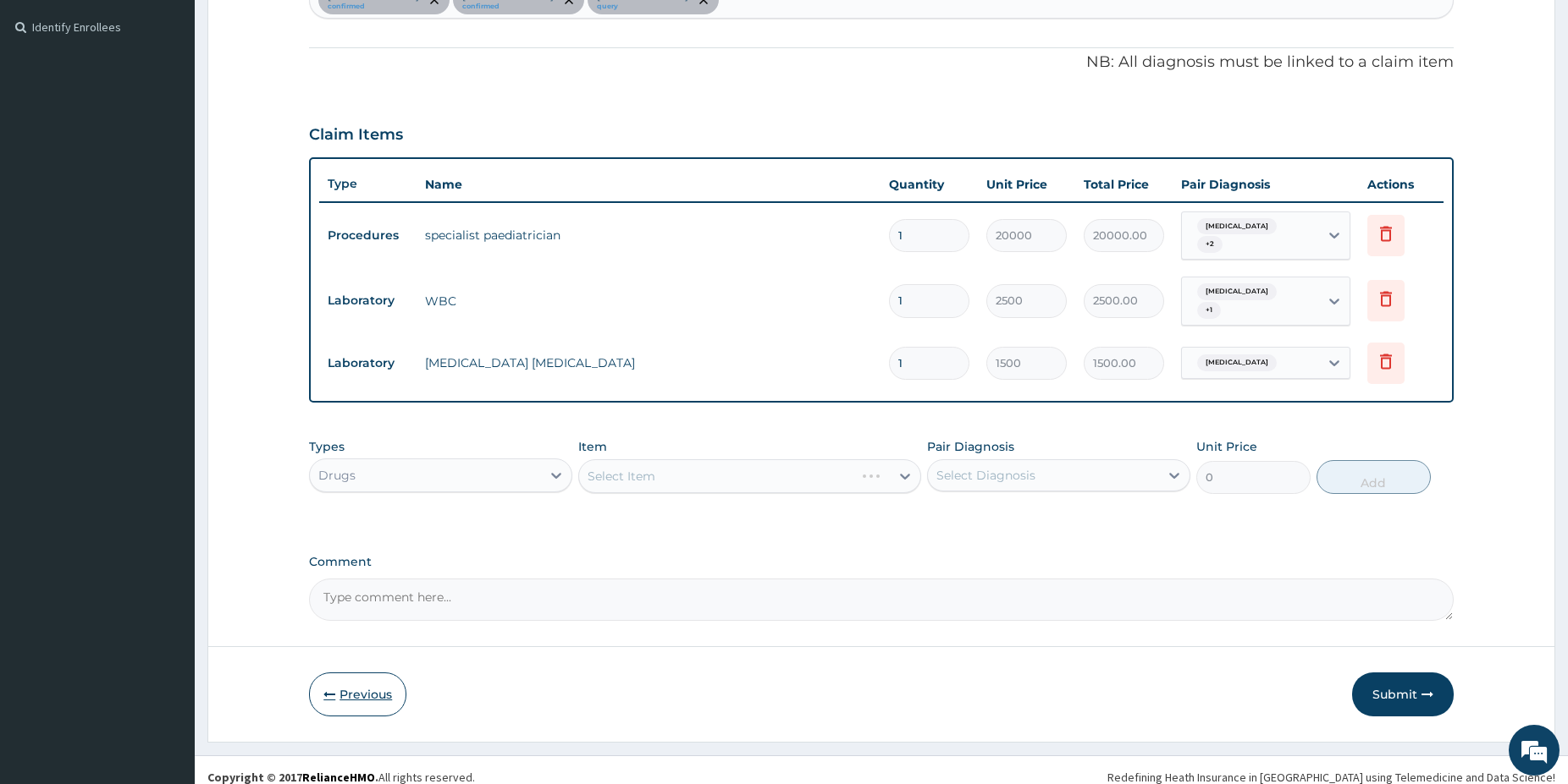
click at [368, 688] on button "Previous" at bounding box center [358, 694] width 98 height 44
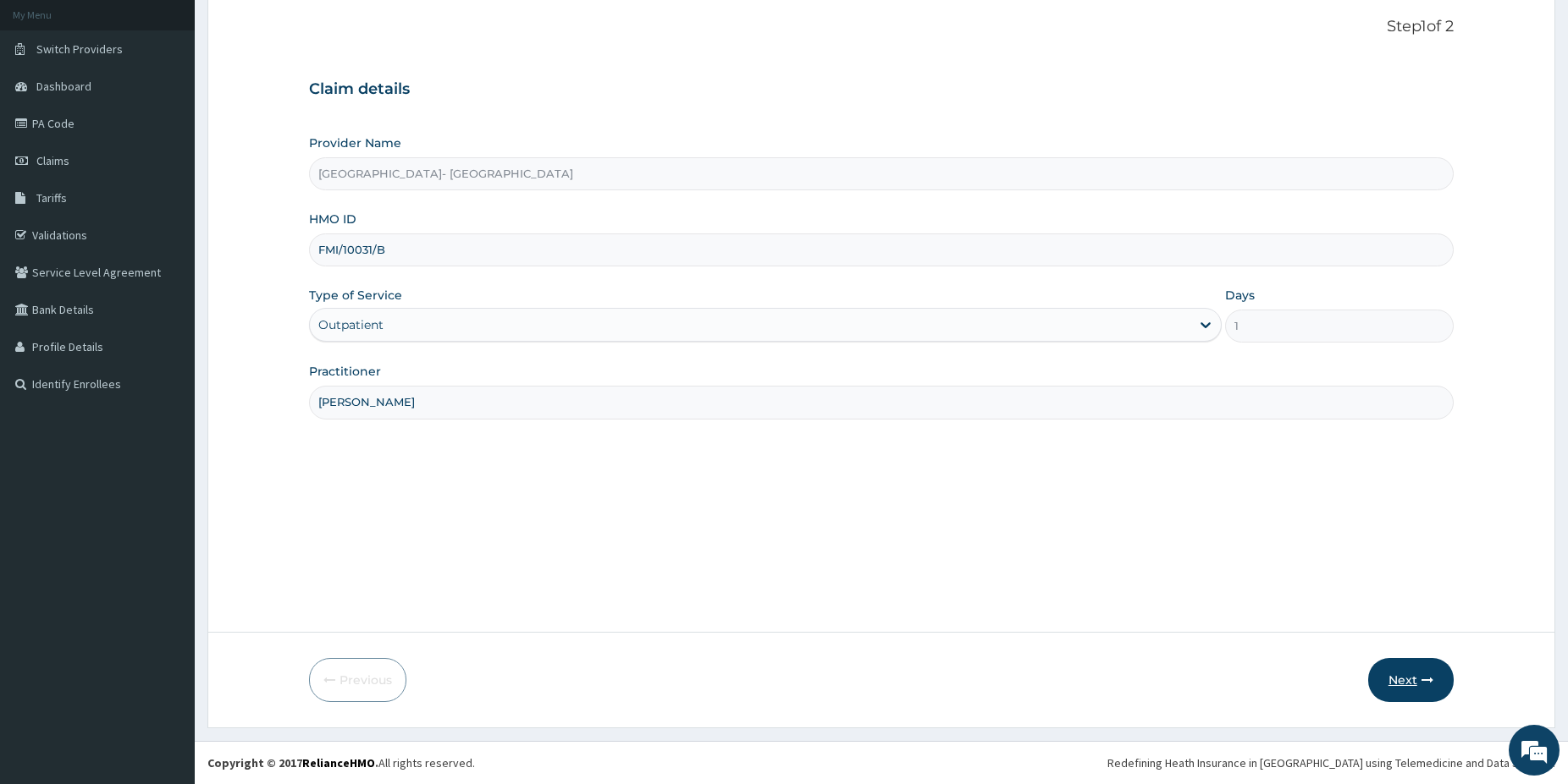
click at [1423, 681] on icon "button" at bounding box center [1427, 681] width 12 height 12
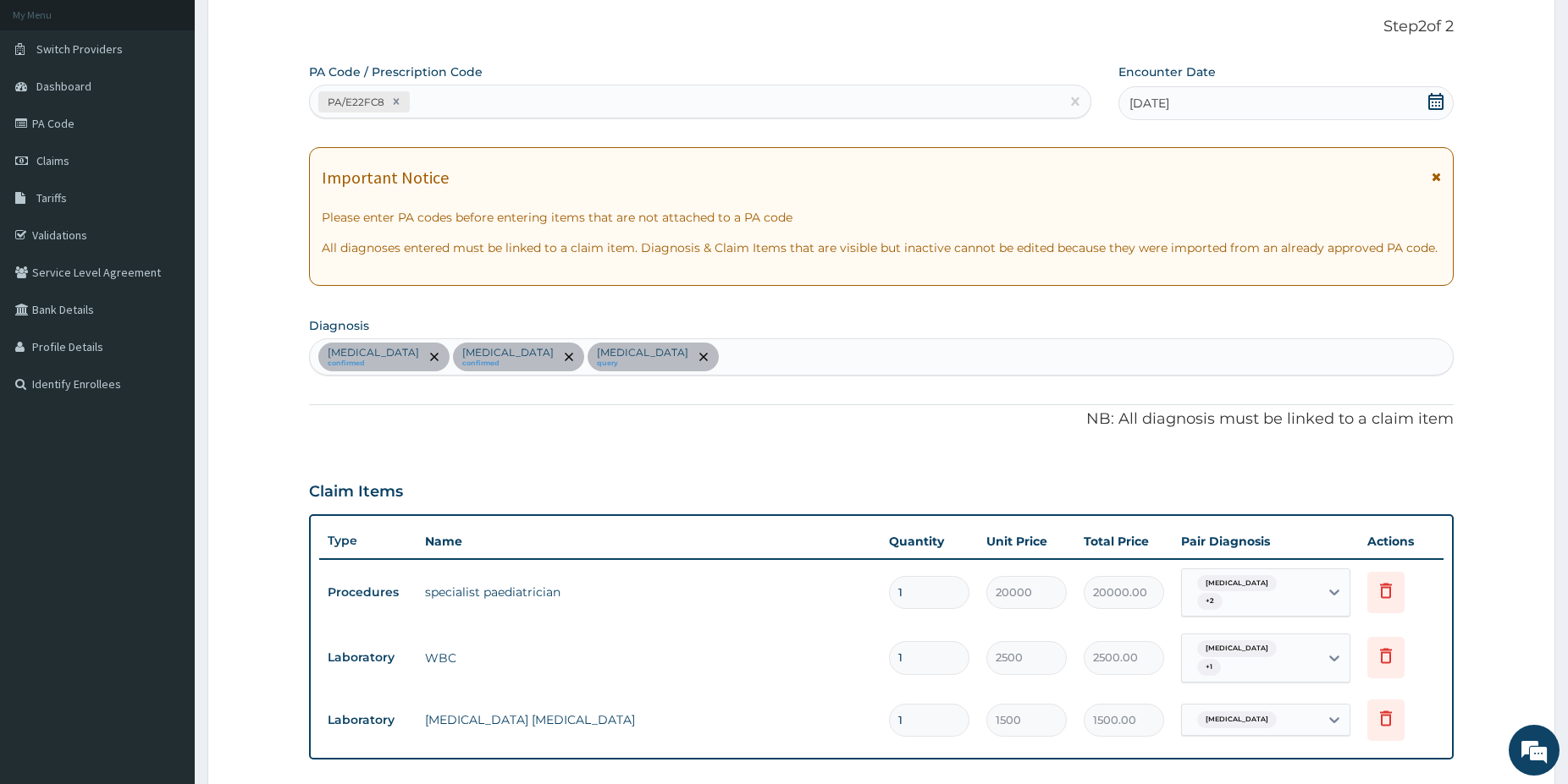
scroll to position [185, 0]
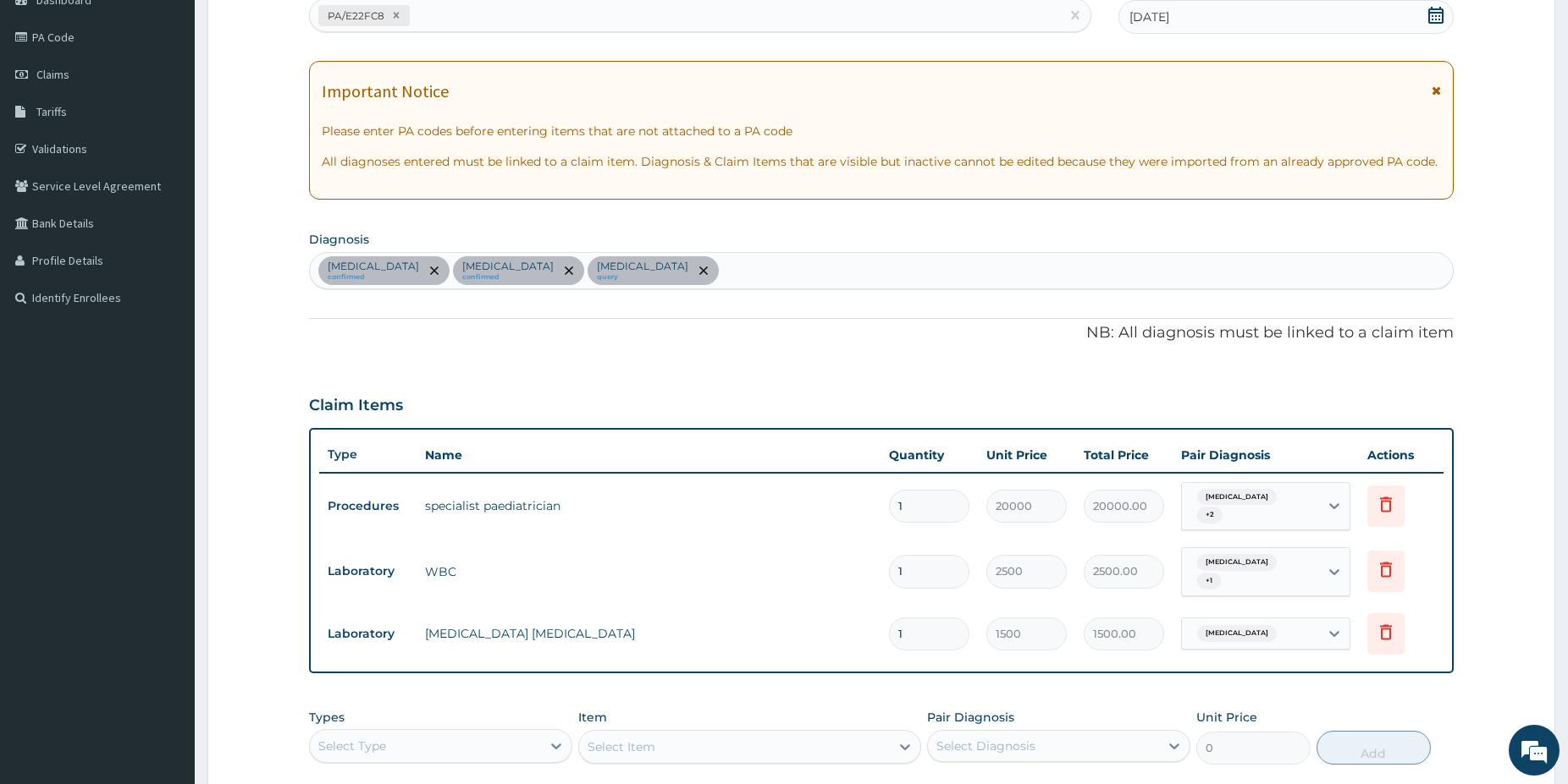
click at [466, 733] on div "Select Type" at bounding box center [425, 746] width 232 height 27
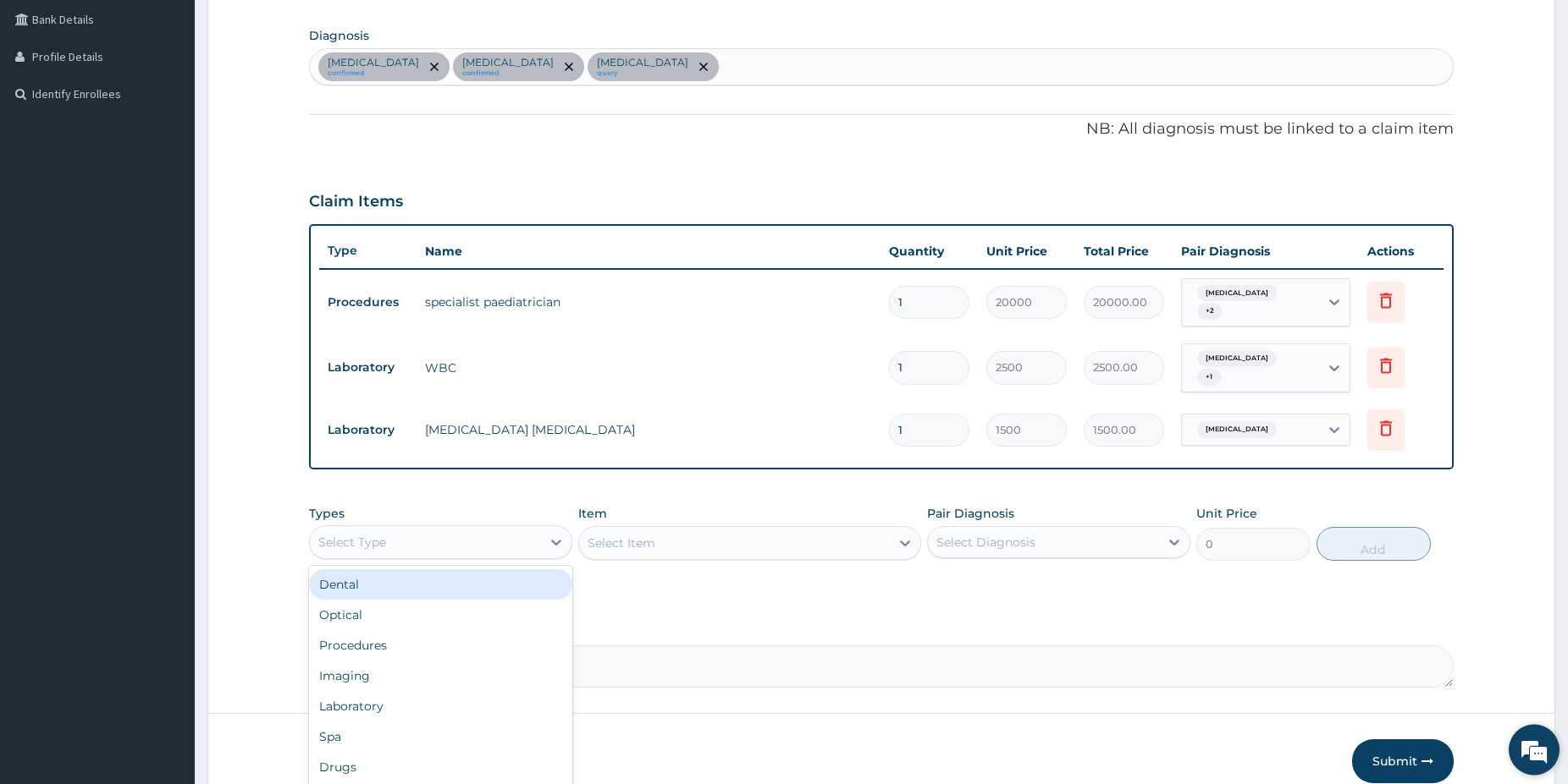
drag, startPoint x: 1576, startPoint y: 772, endPoint x: 1530, endPoint y: 763, distance: 46.9
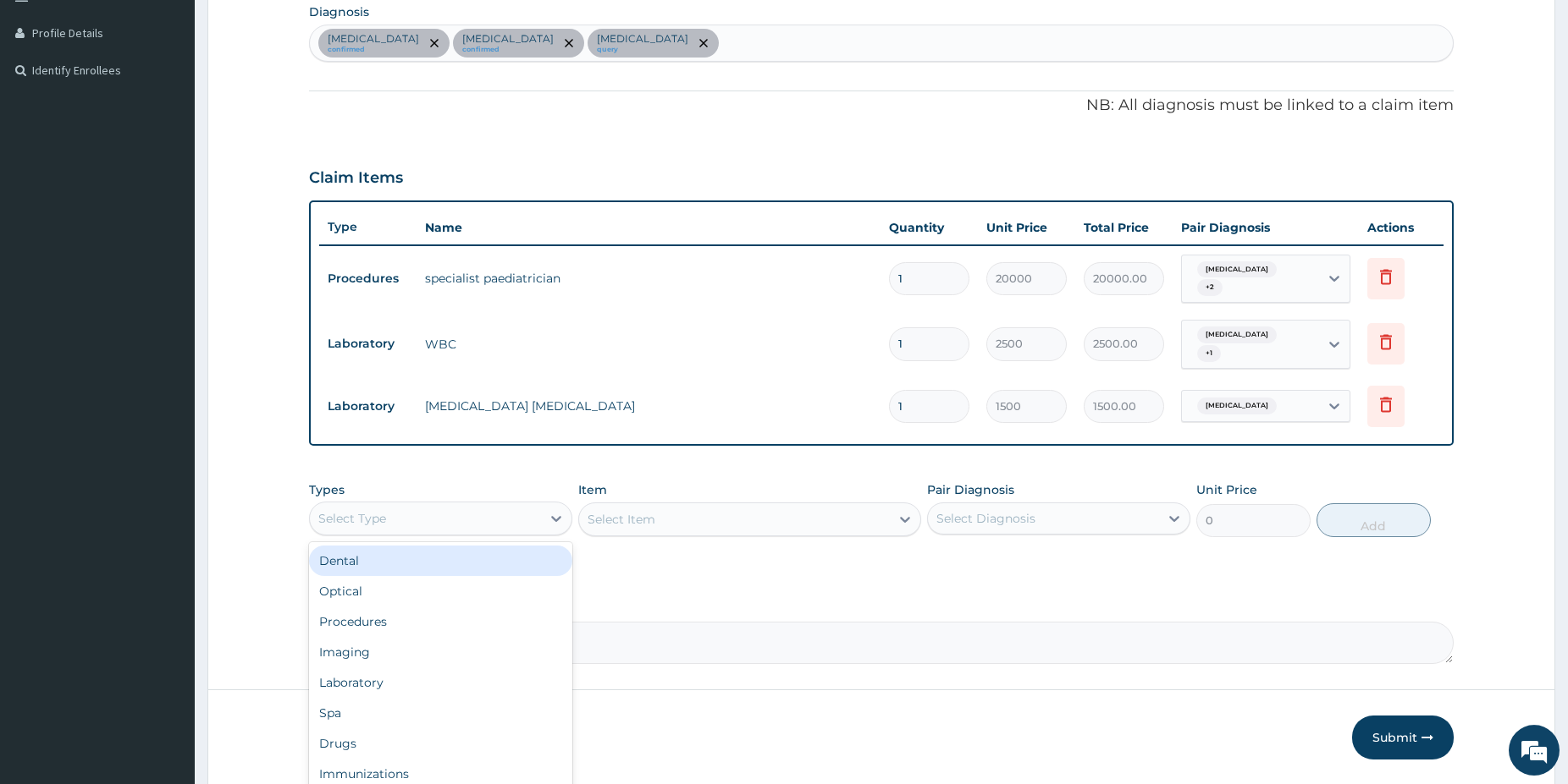
scroll to position [415, 0]
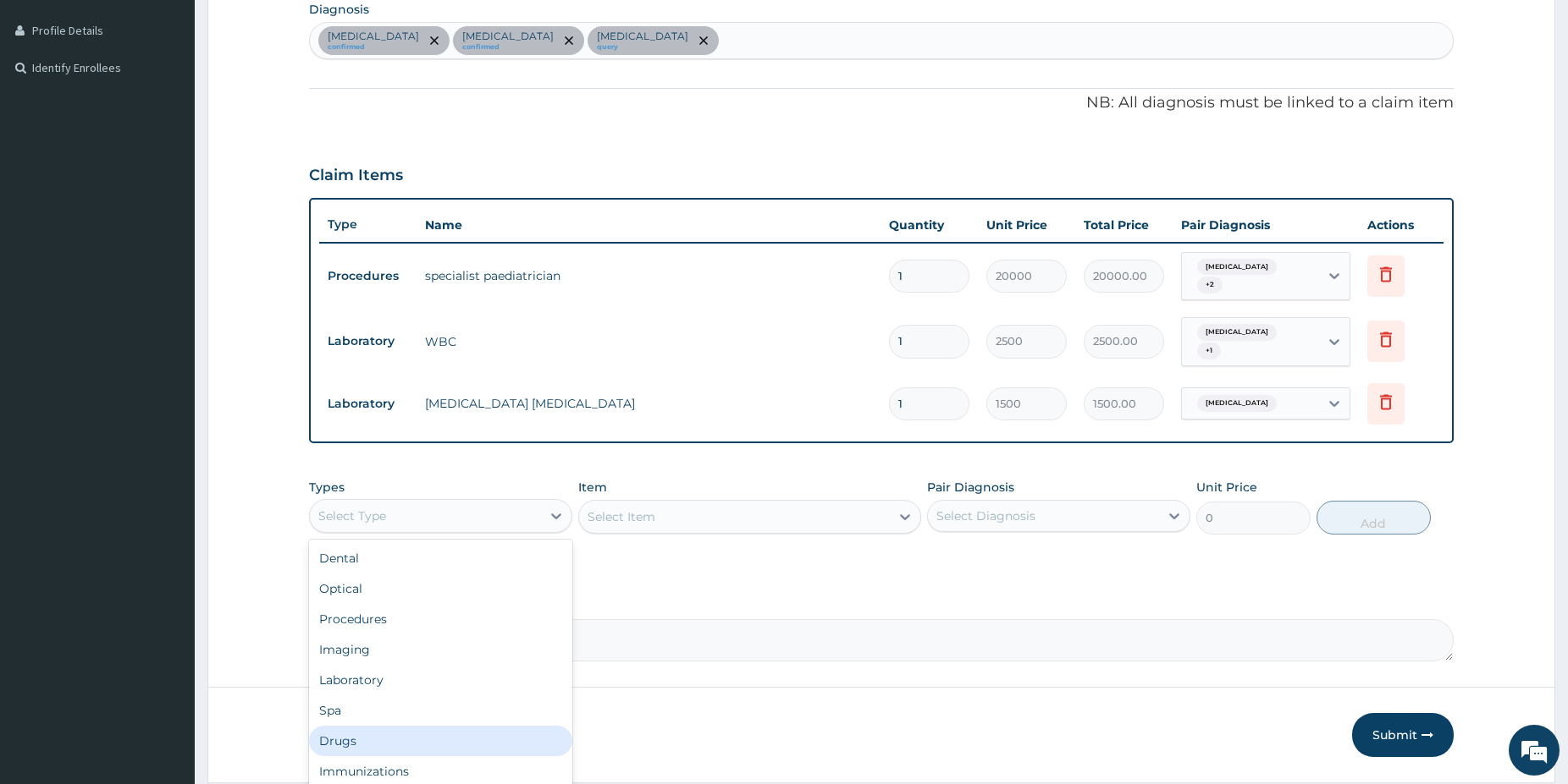
click at [387, 725] on div "Drugs" at bounding box center [440, 740] width 263 height 30
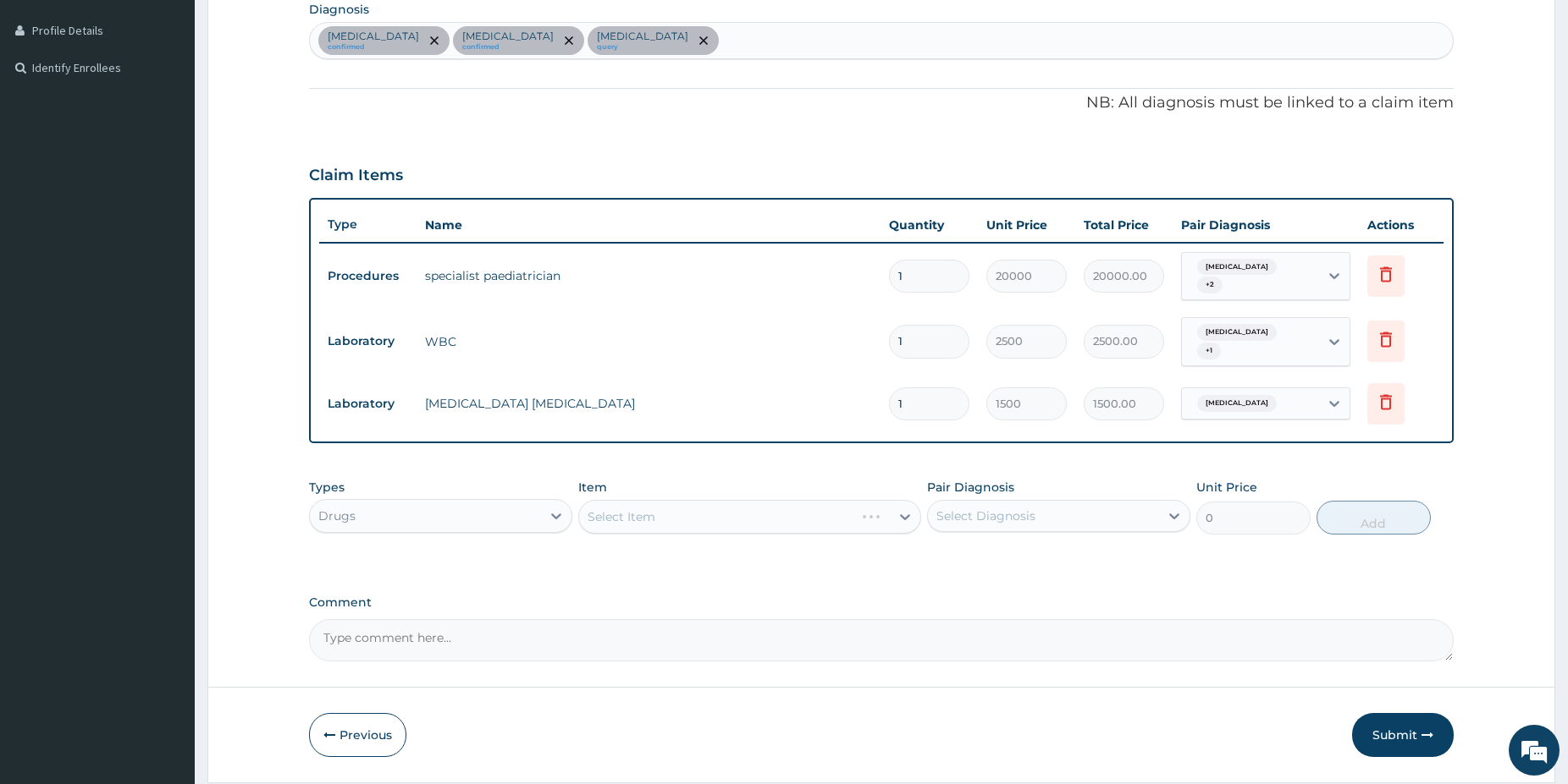
click at [754, 508] on div "Select Item" at bounding box center [749, 516] width 343 height 34
click at [755, 501] on div "Select Item" at bounding box center [749, 516] width 343 height 34
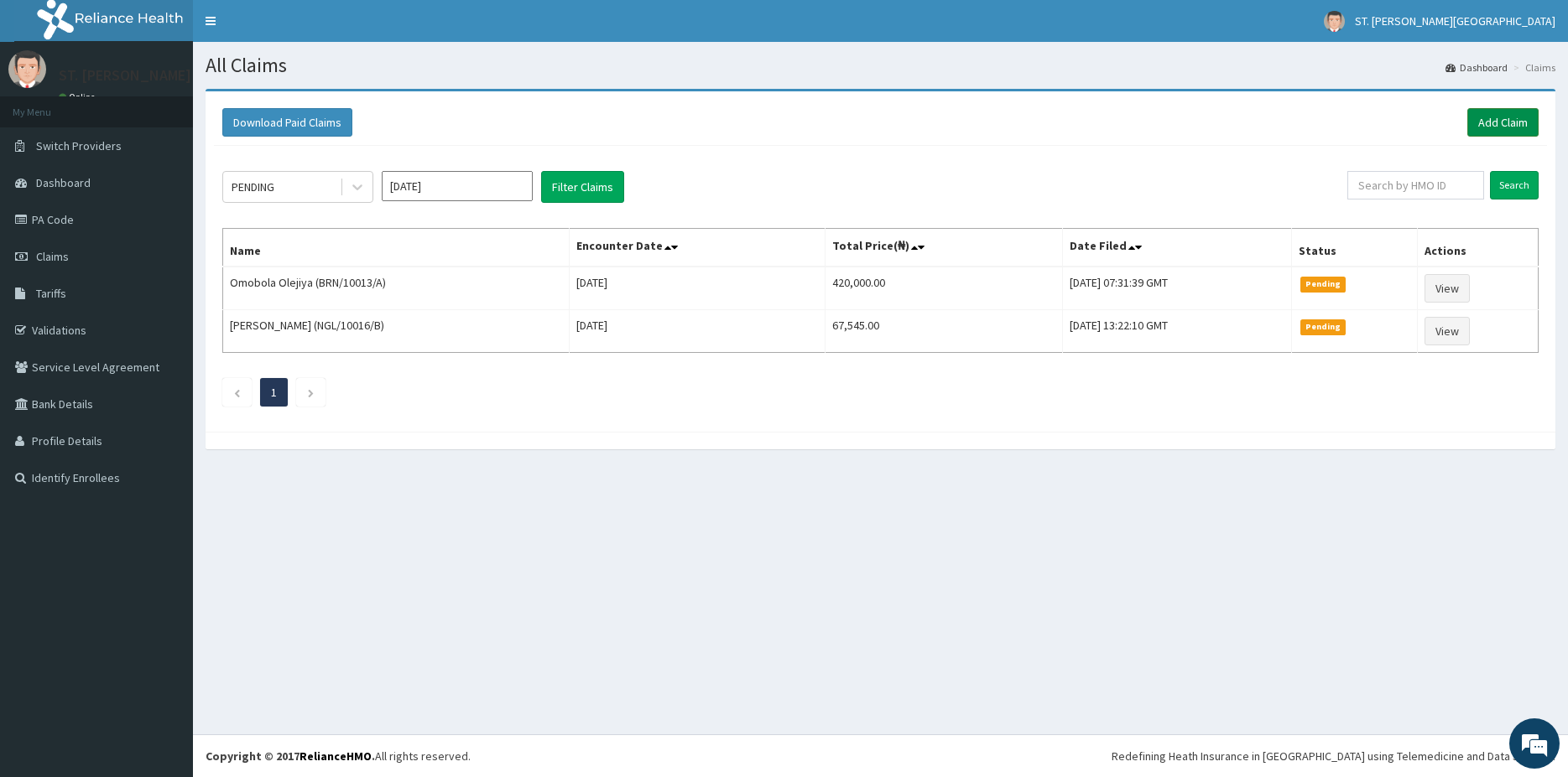
click at [1513, 112] on link "Add Claim" at bounding box center [1503, 122] width 72 height 28
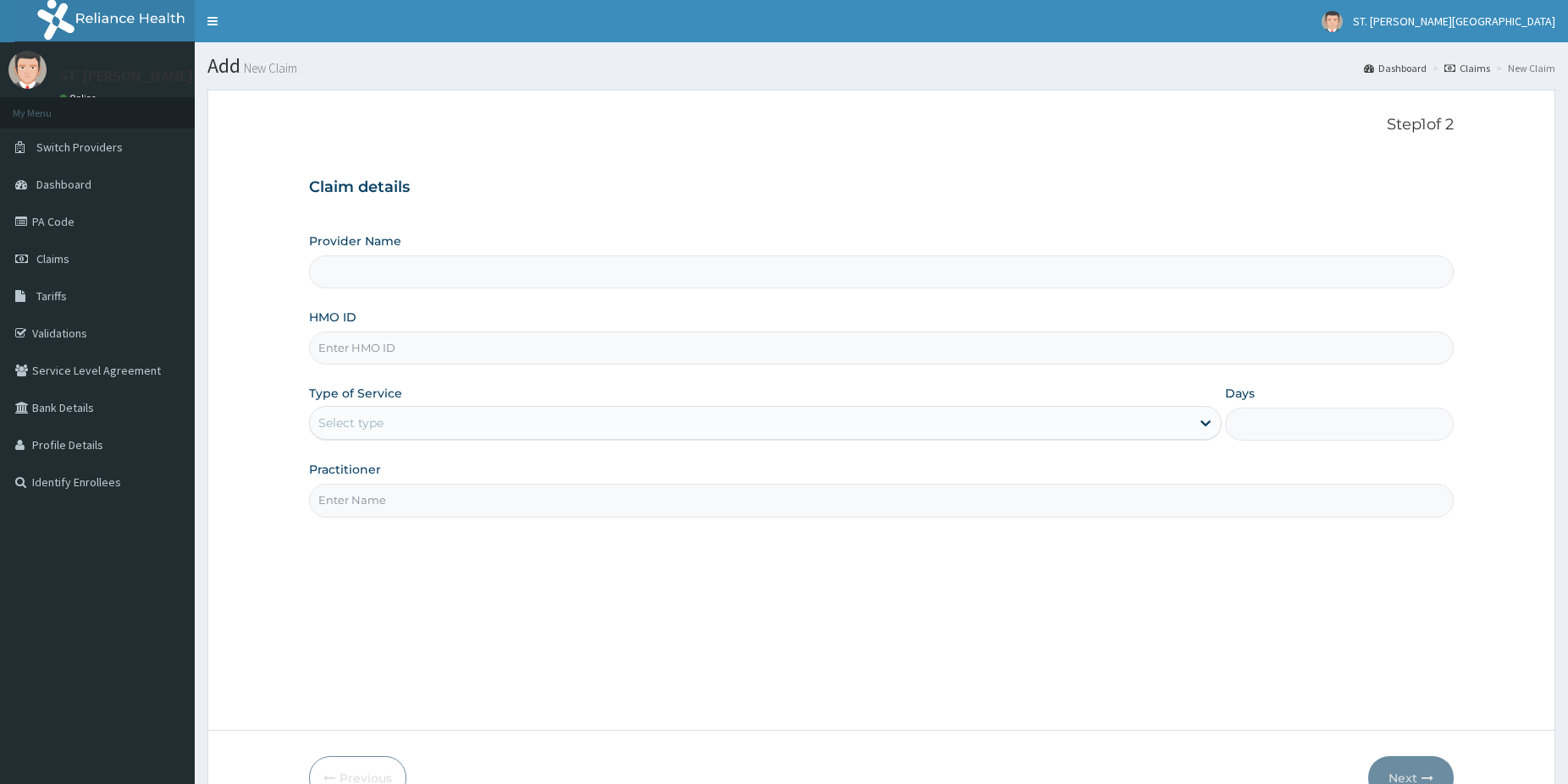
type input "[GEOGRAPHIC_DATA]- [GEOGRAPHIC_DATA]"
click at [359, 357] on input "HMO ID" at bounding box center [881, 349] width 1145 height 33
paste input "FMI/10031/B"
click at [343, 348] on input "FMI/10031/B" at bounding box center [881, 349] width 1145 height 33
type input "FMI/10031/B"
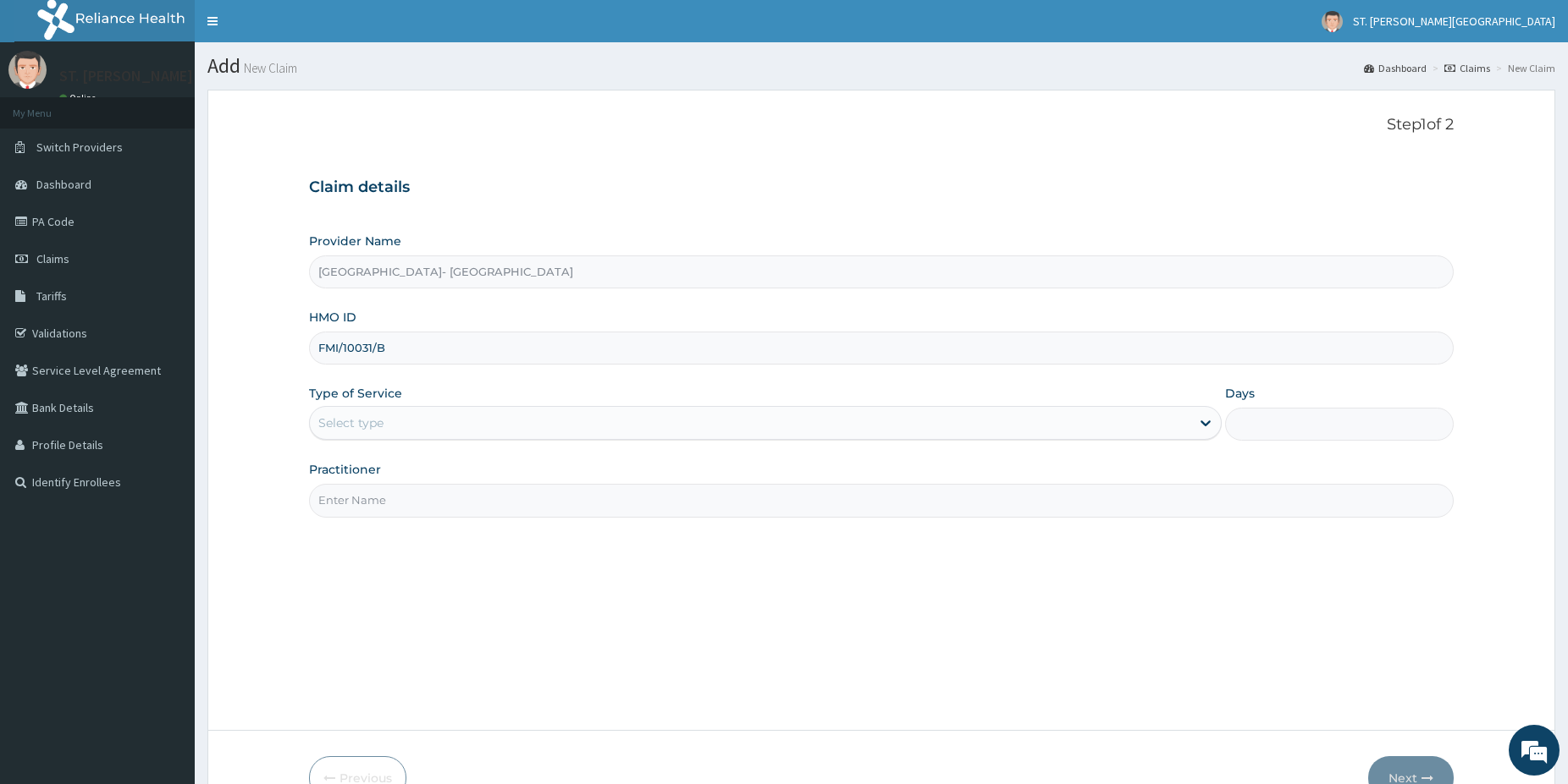
drag, startPoint x: 358, startPoint y: 409, endPoint x: 346, endPoint y: 444, distance: 37.0
click at [353, 414] on div "Select type" at bounding box center [765, 423] width 912 height 34
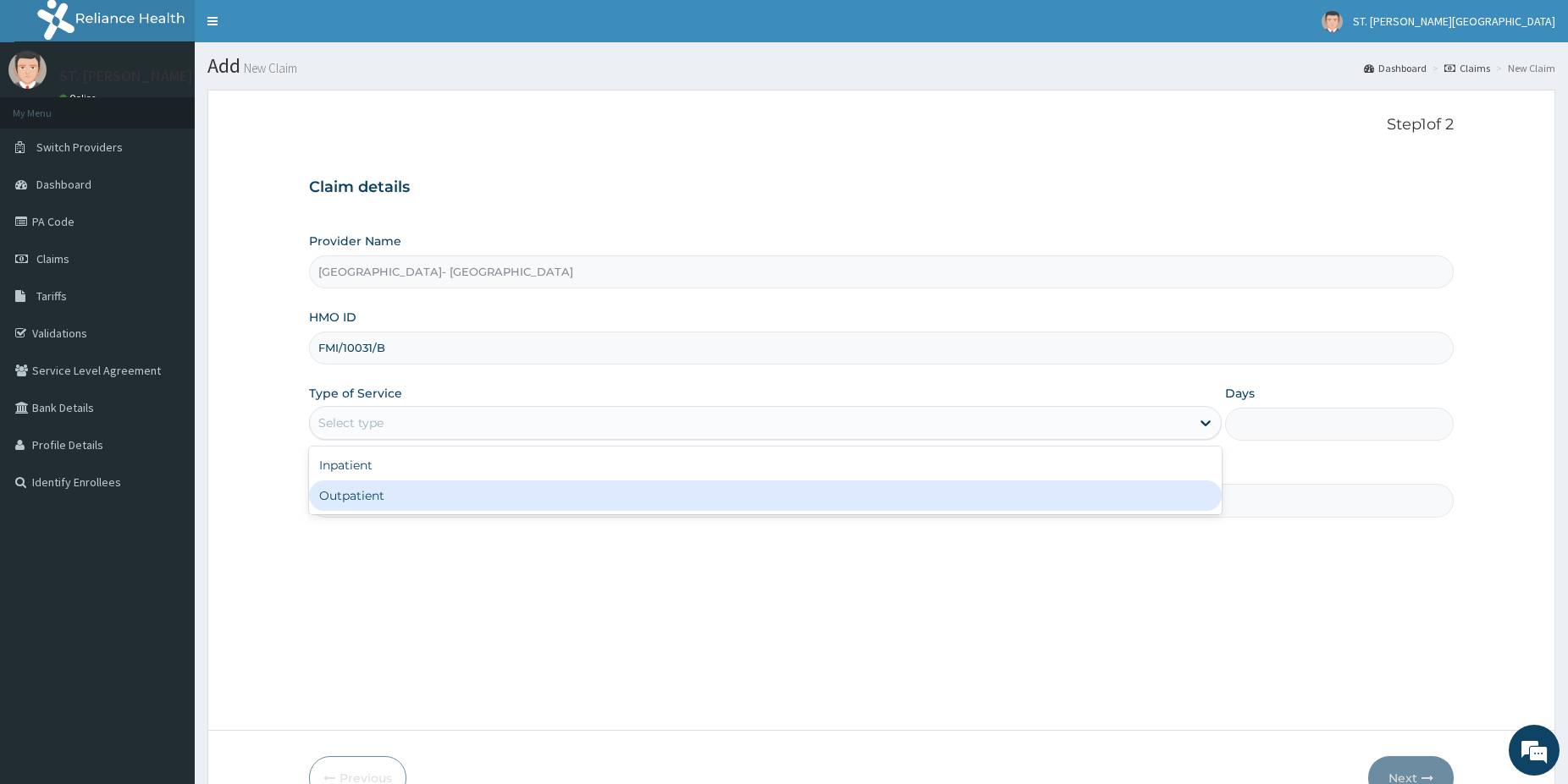
click at [356, 507] on div "Outpatient" at bounding box center [765, 495] width 912 height 30
type input "1"
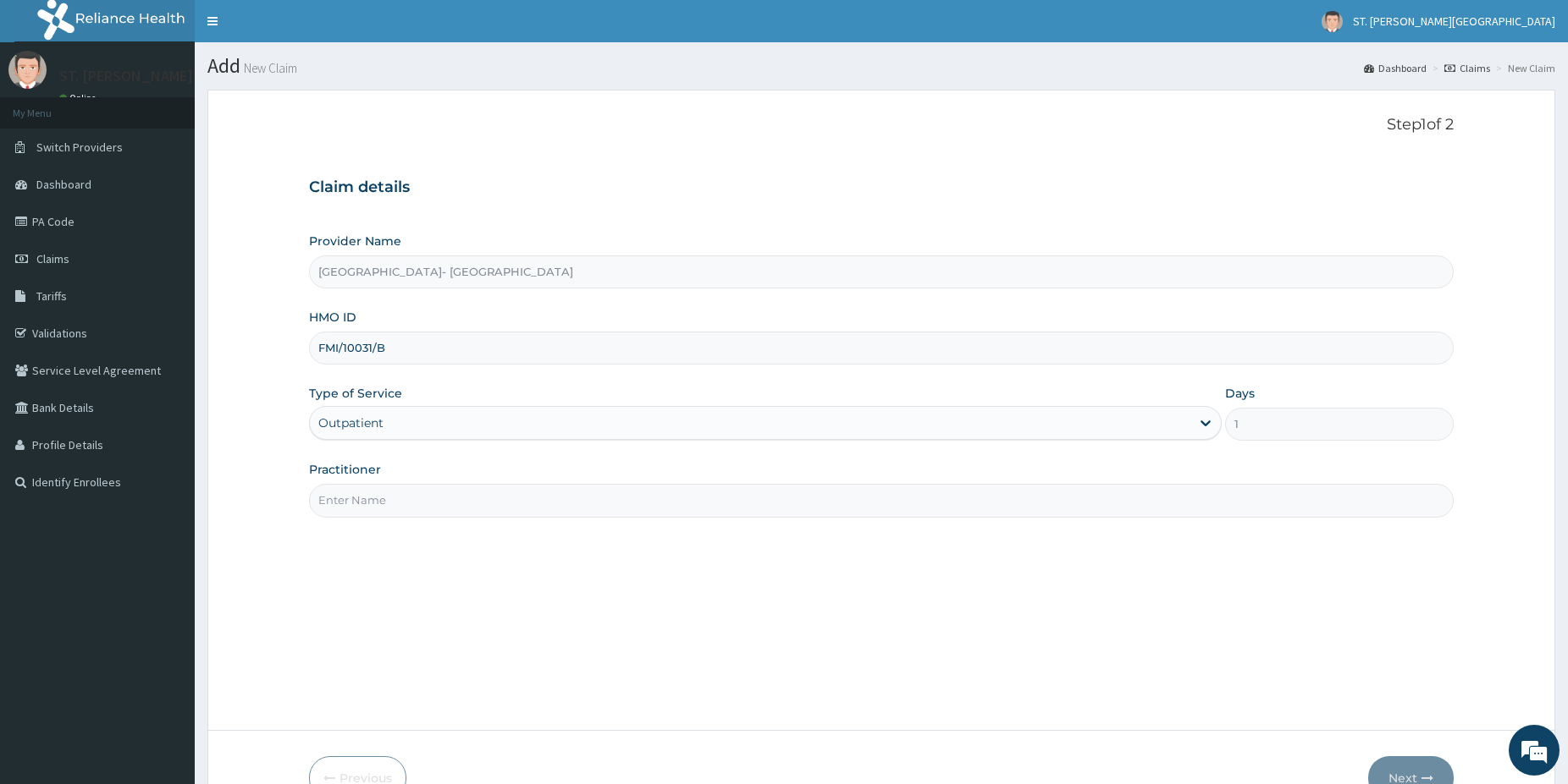
click at [352, 516] on input "Practitioner" at bounding box center [881, 501] width 1145 height 33
type input "[PERSON_NAME]"
click at [1411, 773] on button "Next" at bounding box center [1411, 778] width 86 height 44
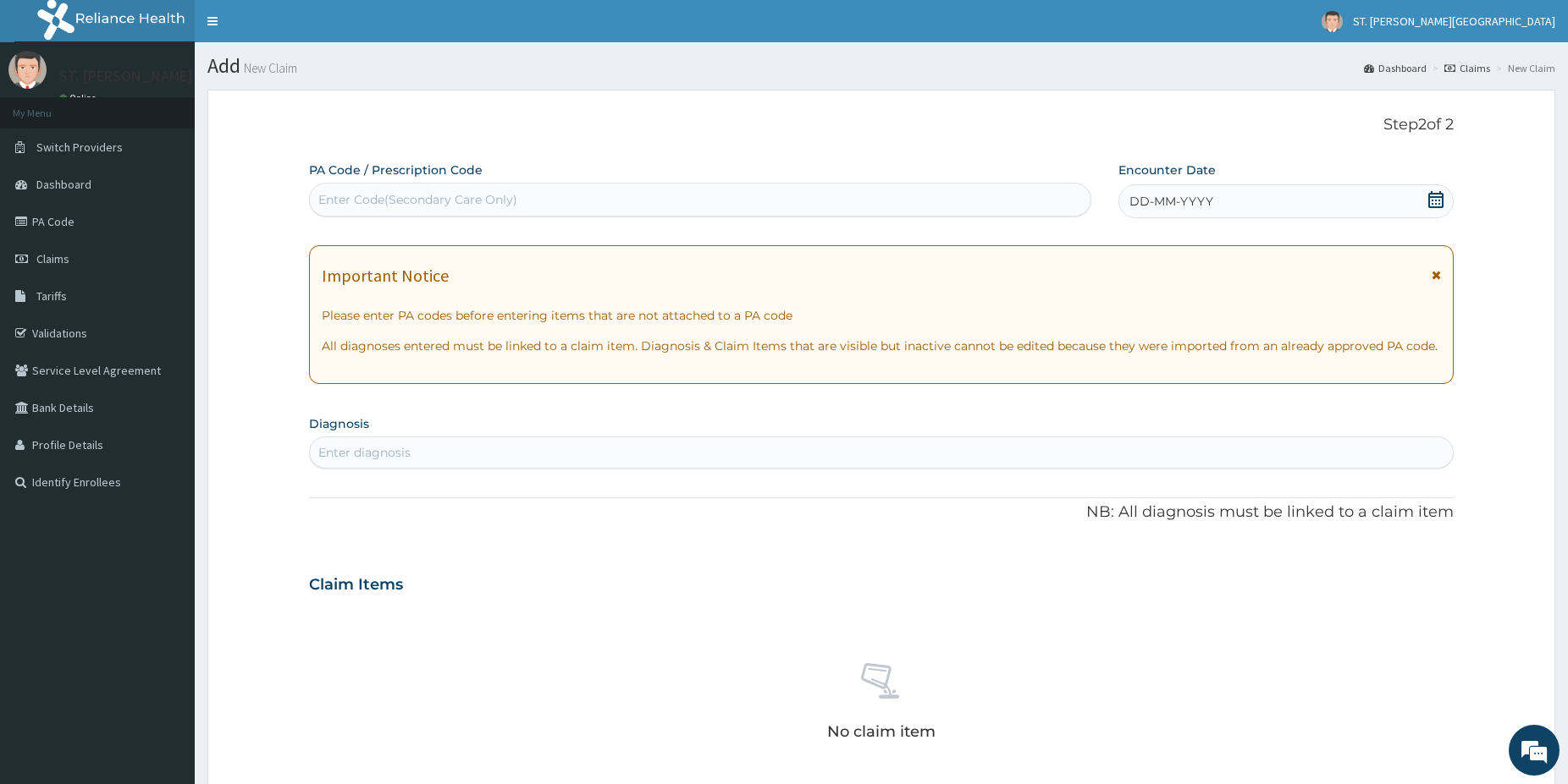
click at [390, 204] on div "Enter Code(Secondary Care Only)" at bounding box center [418, 199] width 199 height 17
paste input "PA/E22FC8"
type input "PA/E22FC8"
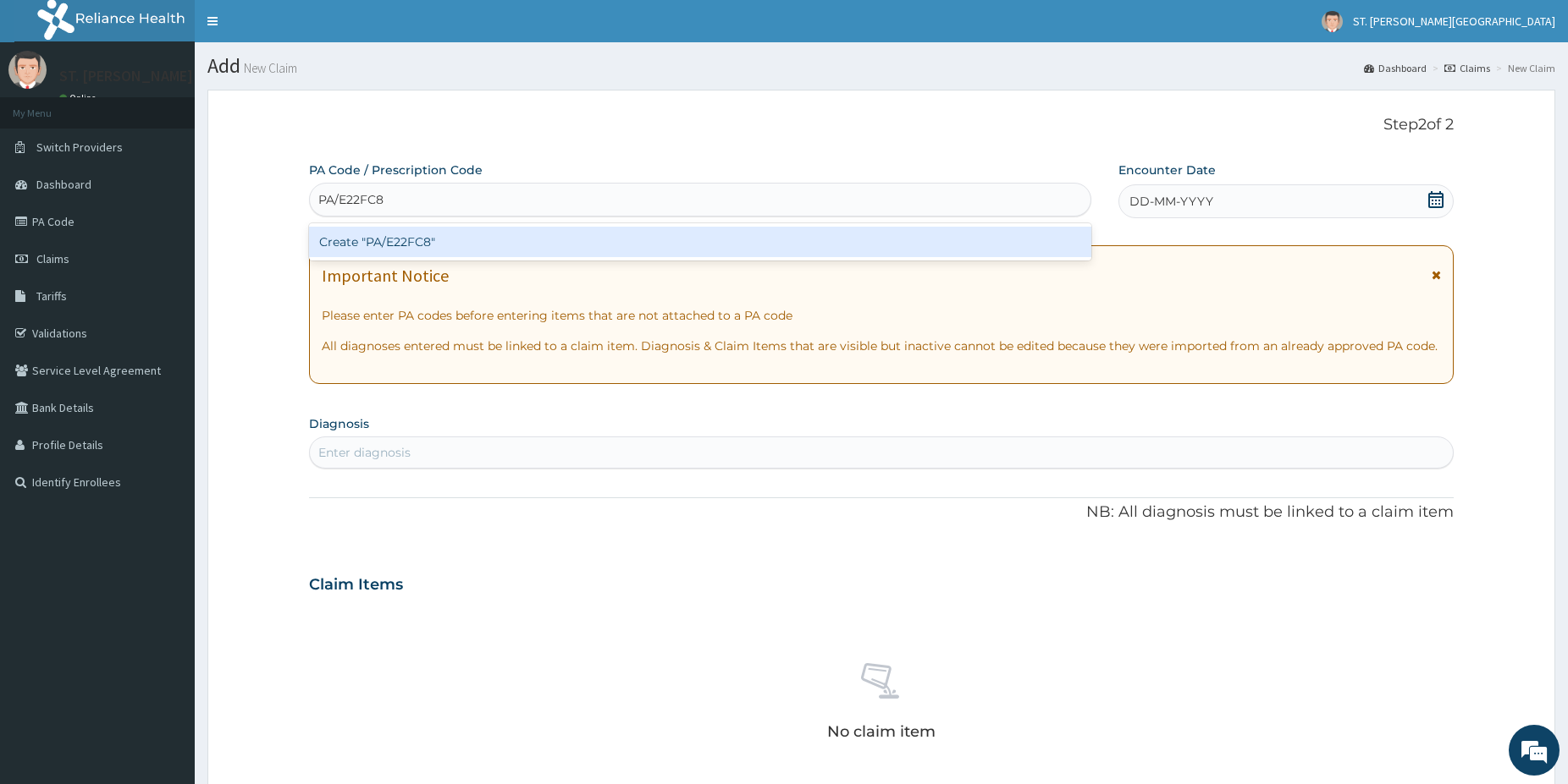
click at [494, 245] on div "Create "PA/E22FC8"" at bounding box center [699, 241] width 783 height 30
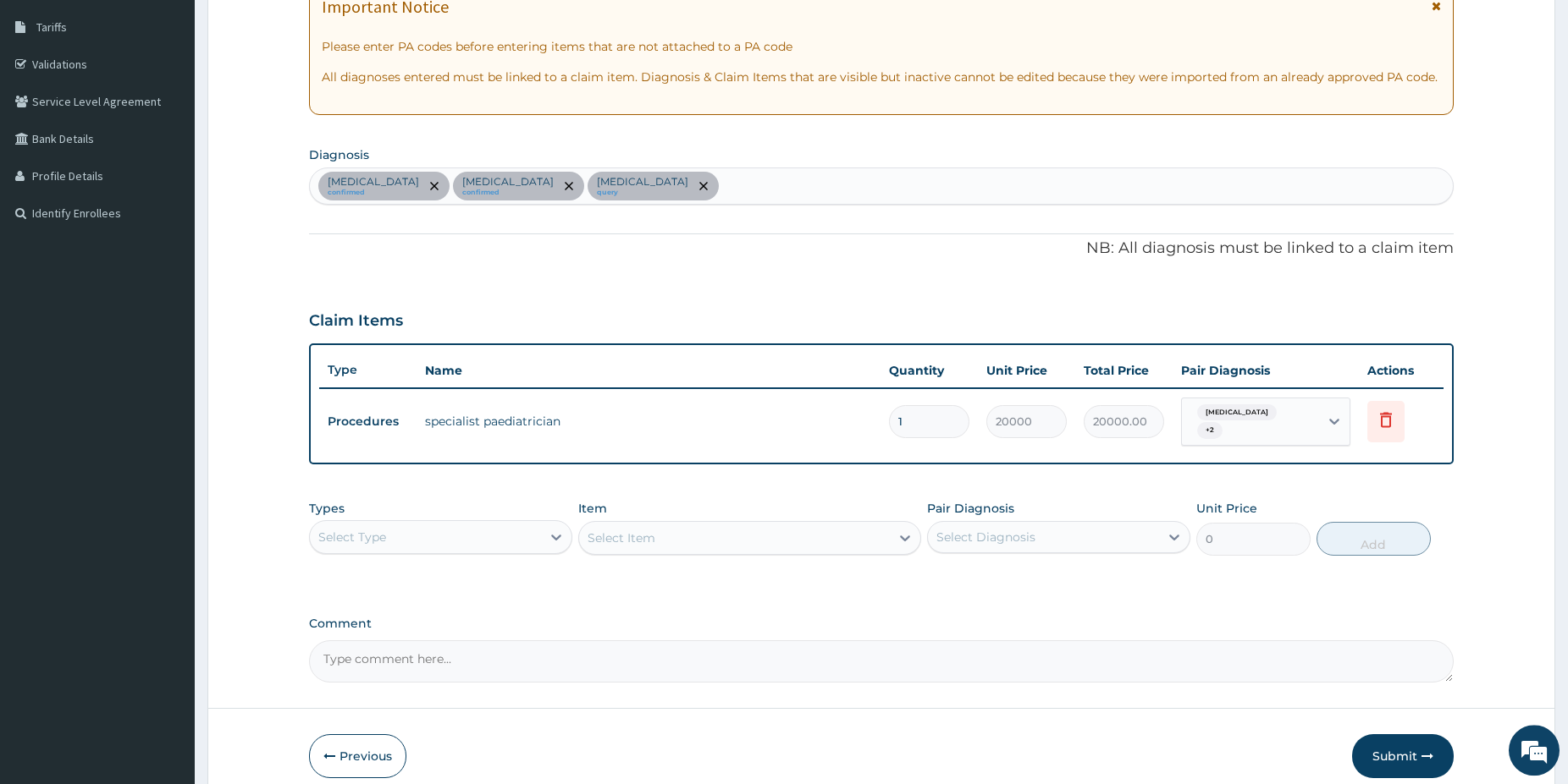
scroll to position [273, 0]
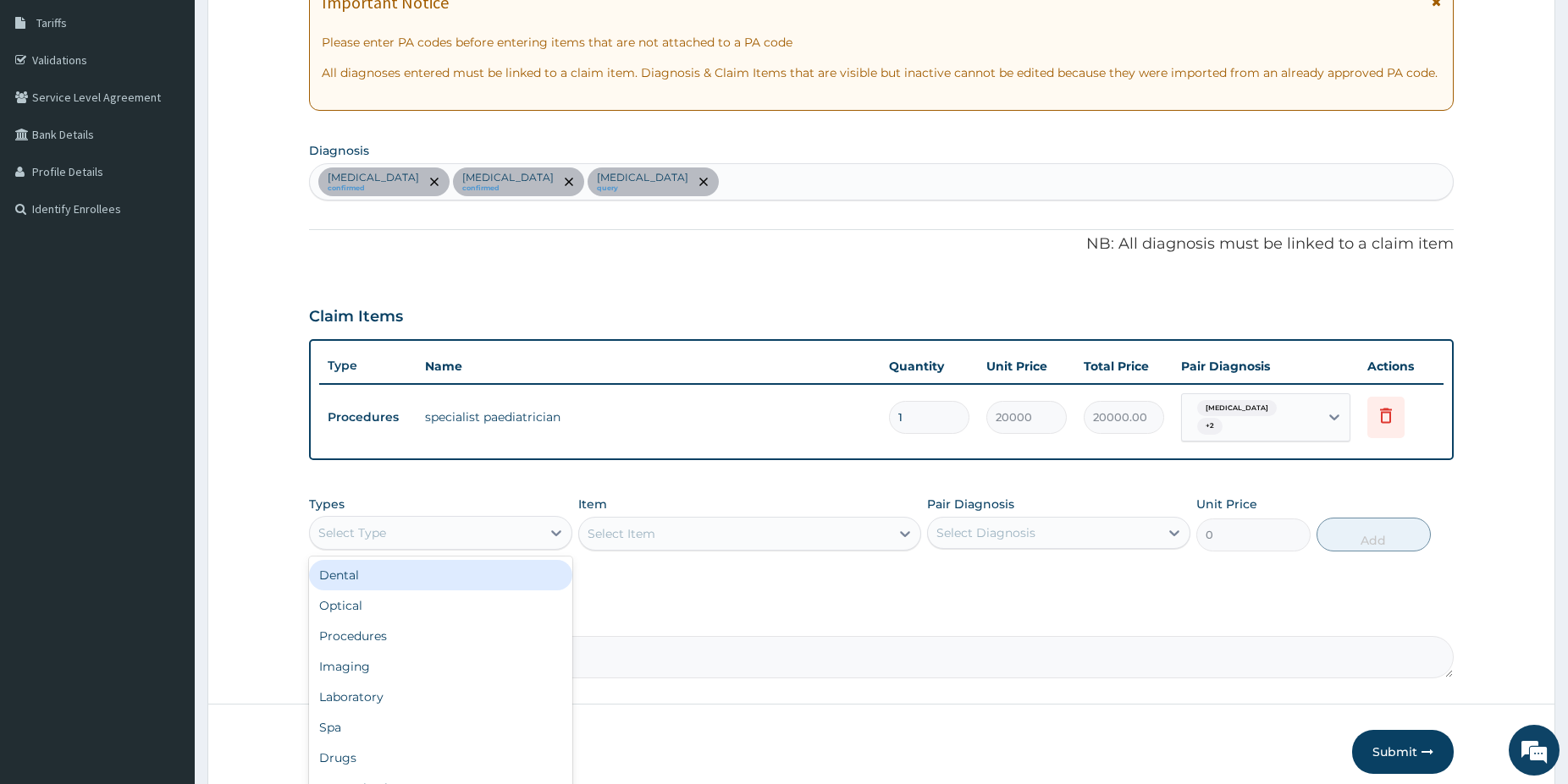
click at [445, 523] on div "Select Type" at bounding box center [425, 533] width 232 height 27
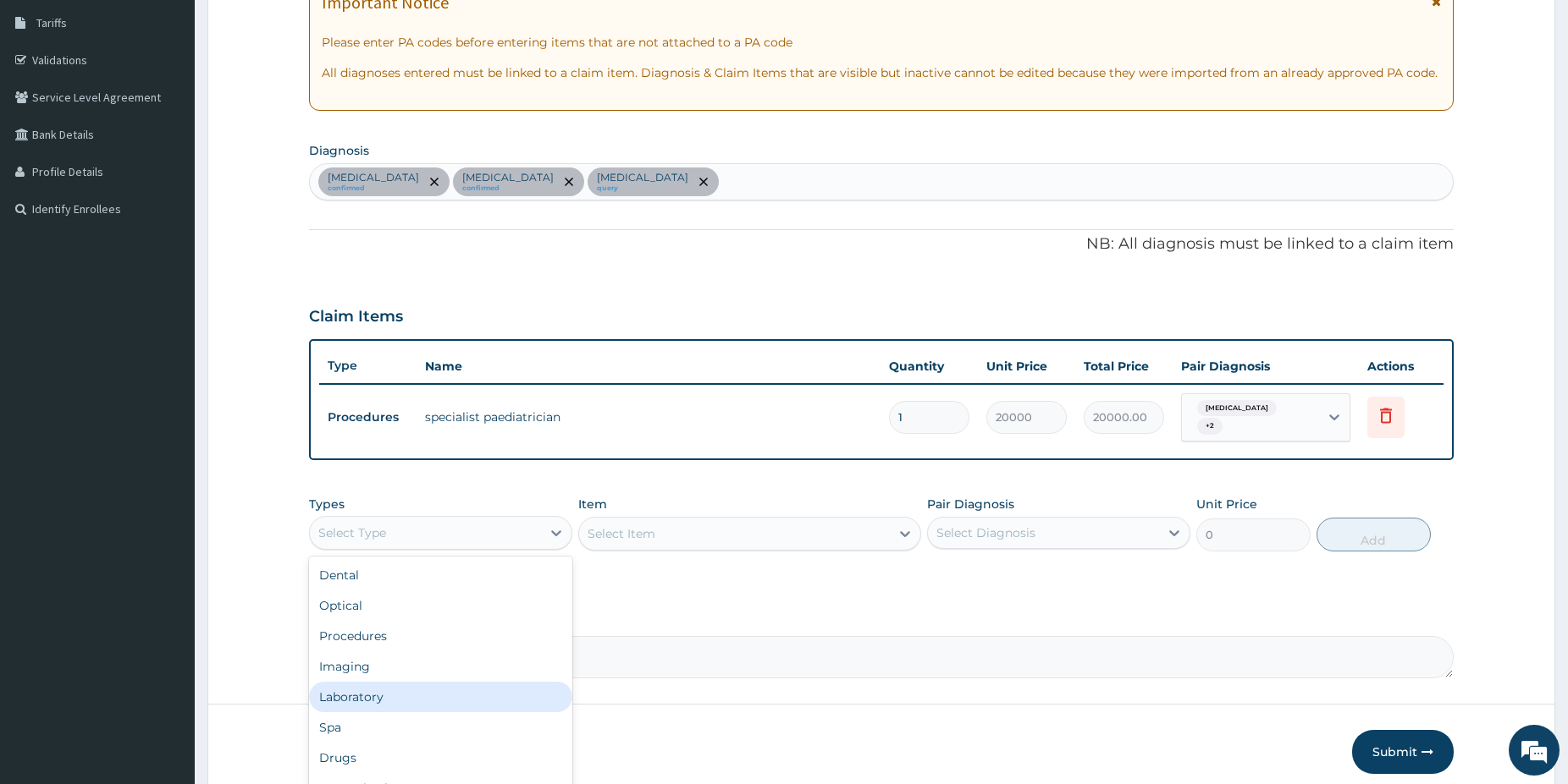
click at [370, 682] on div "Laboratory" at bounding box center [440, 696] width 263 height 30
click at [699, 520] on div "Select Item" at bounding box center [735, 534] width 311 height 27
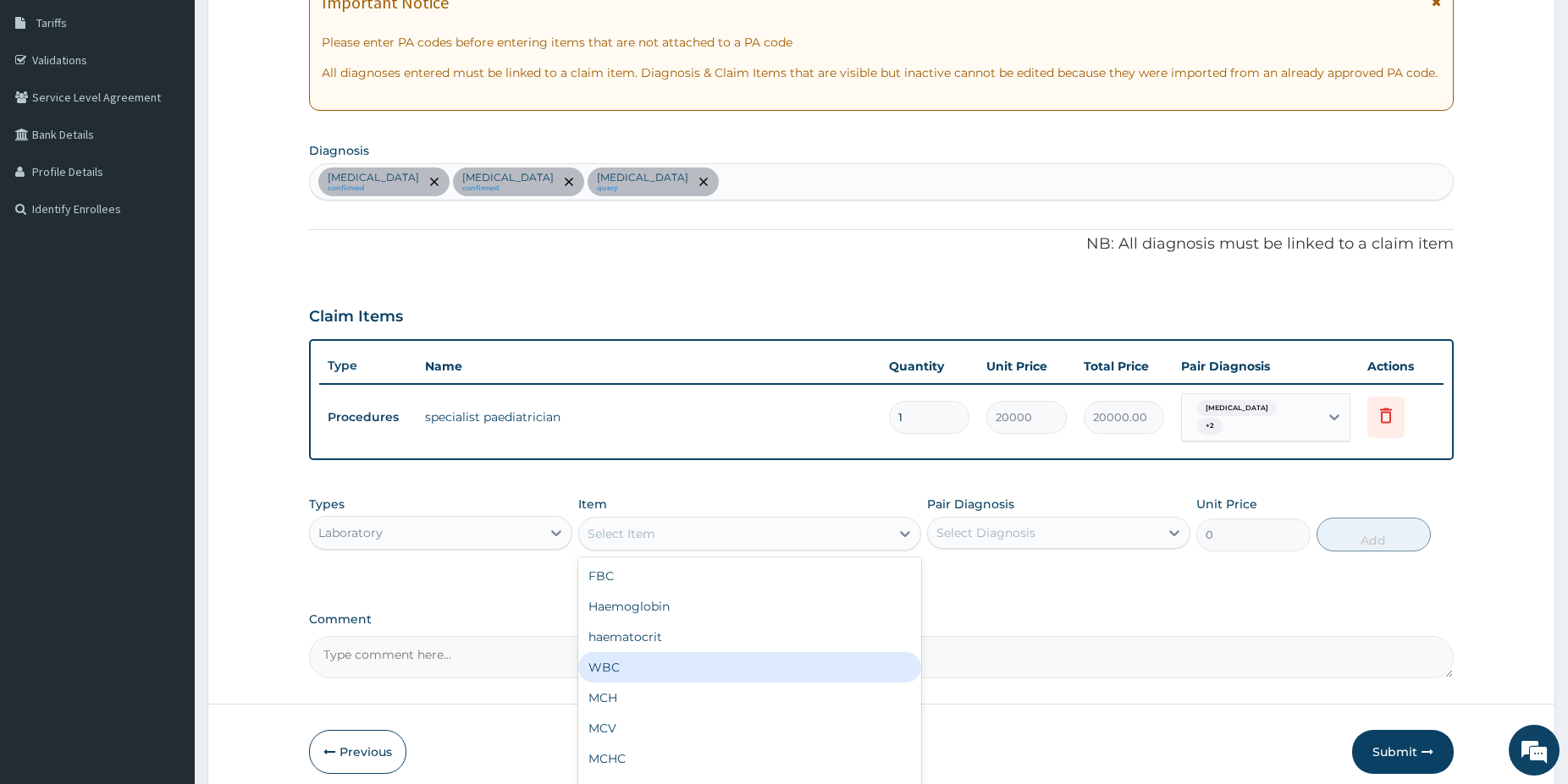
click at [676, 652] on div "WBC" at bounding box center [749, 667] width 343 height 30
type input "2500"
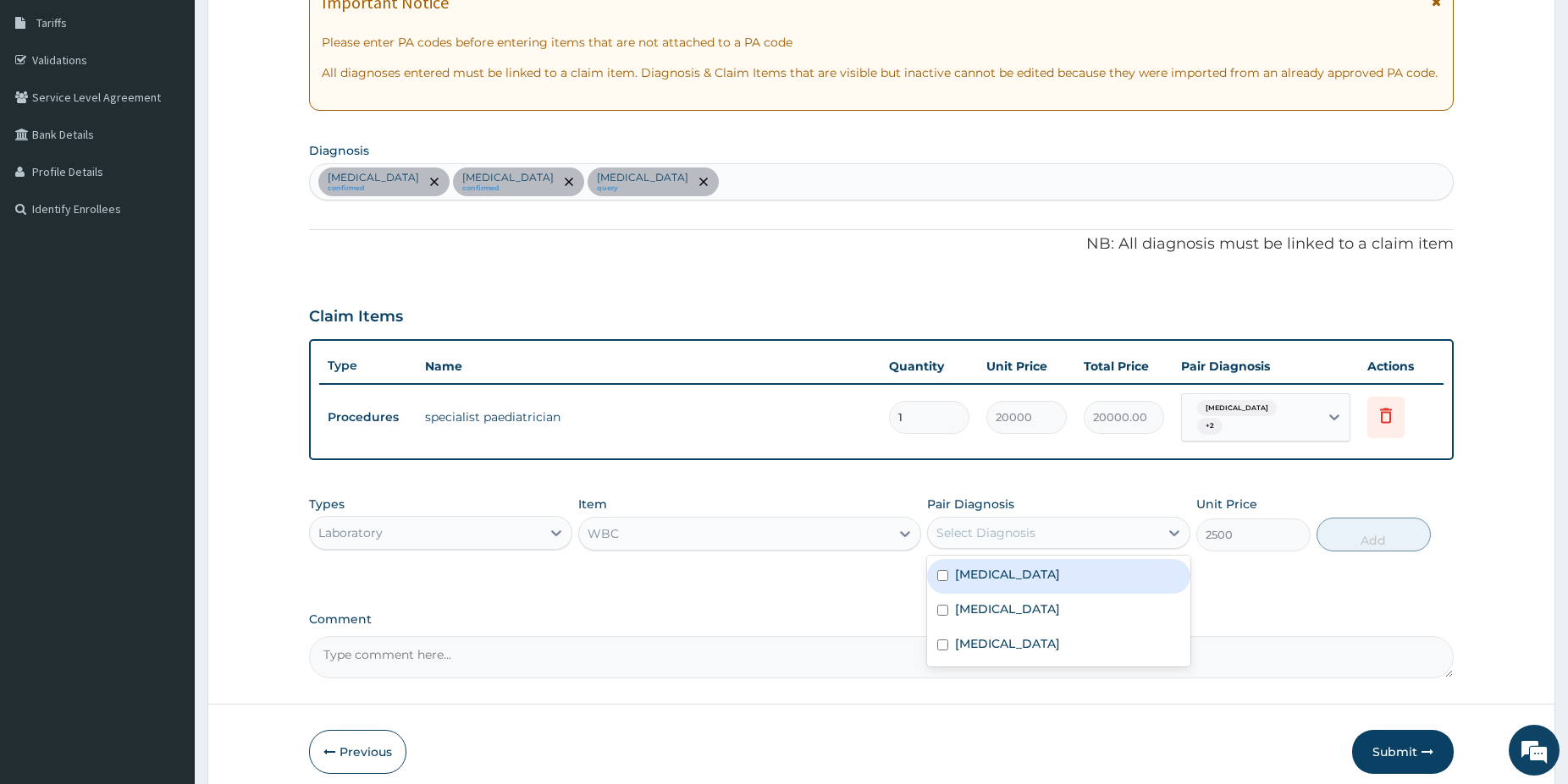
click at [1096, 526] on div "Select Diagnosis" at bounding box center [1043, 533] width 232 height 27
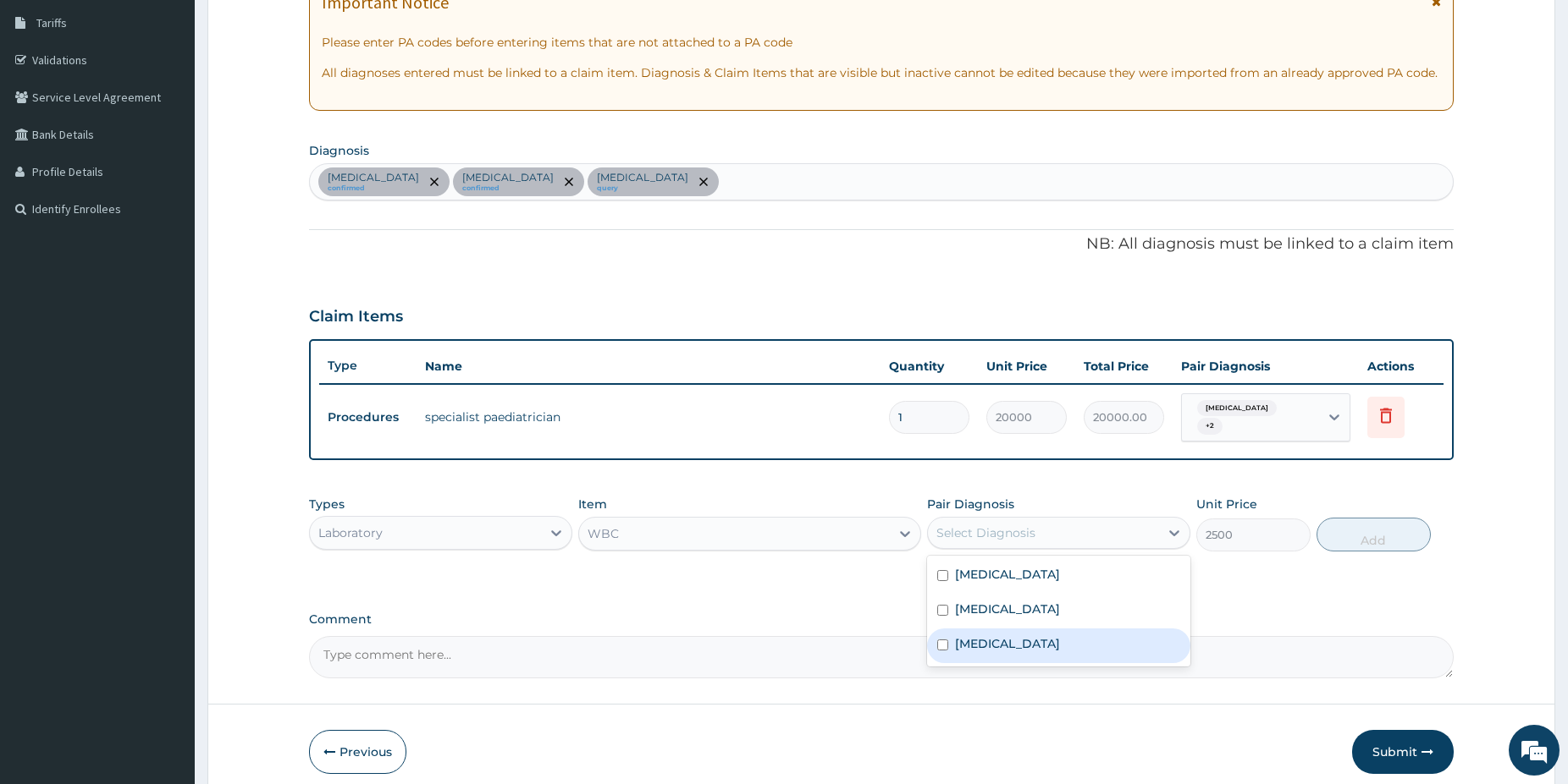
drag, startPoint x: 1021, startPoint y: 628, endPoint x: 1020, endPoint y: 619, distance: 9.1
click at [1020, 629] on div "[MEDICAL_DATA]" at bounding box center [1058, 646] width 263 height 35
checkbox input "true"
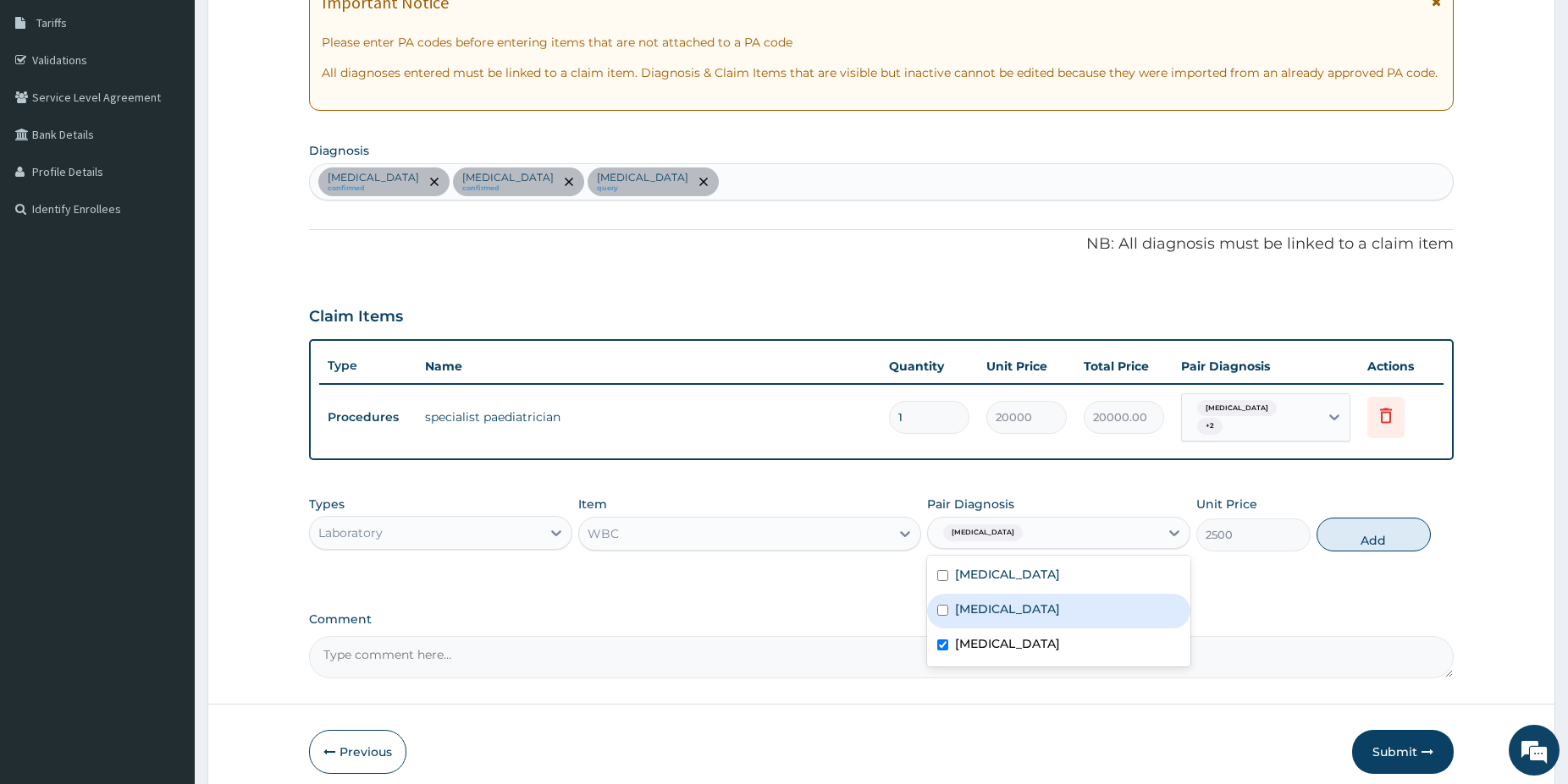
click at [1022, 611] on div "Upper respiratory infection" at bounding box center [1058, 611] width 263 height 35
checkbox input "true"
click at [1353, 533] on button "Add" at bounding box center [1373, 534] width 114 height 34
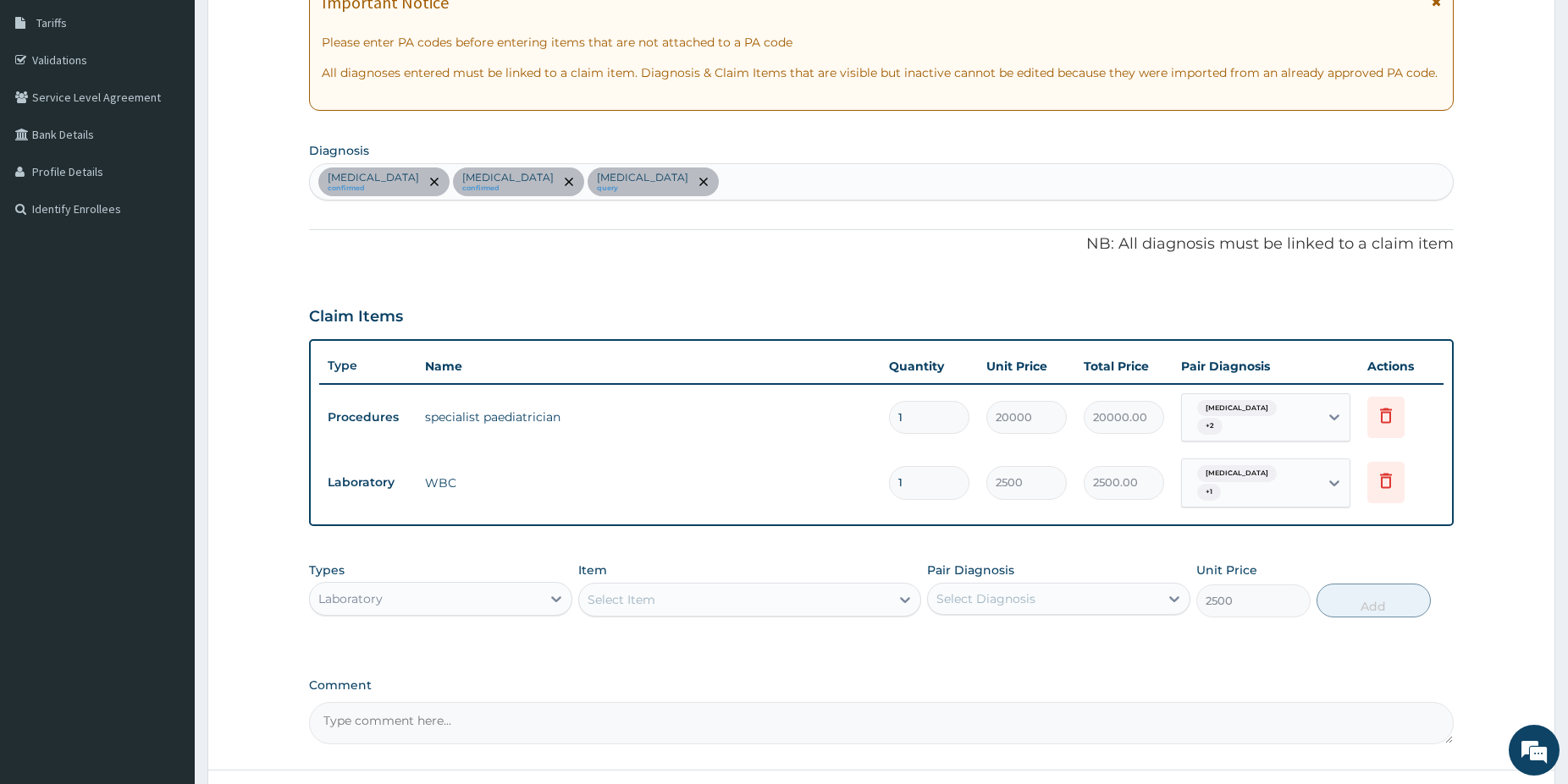
type input "0"
click at [855, 591] on div "Select Item" at bounding box center [735, 600] width 311 height 27
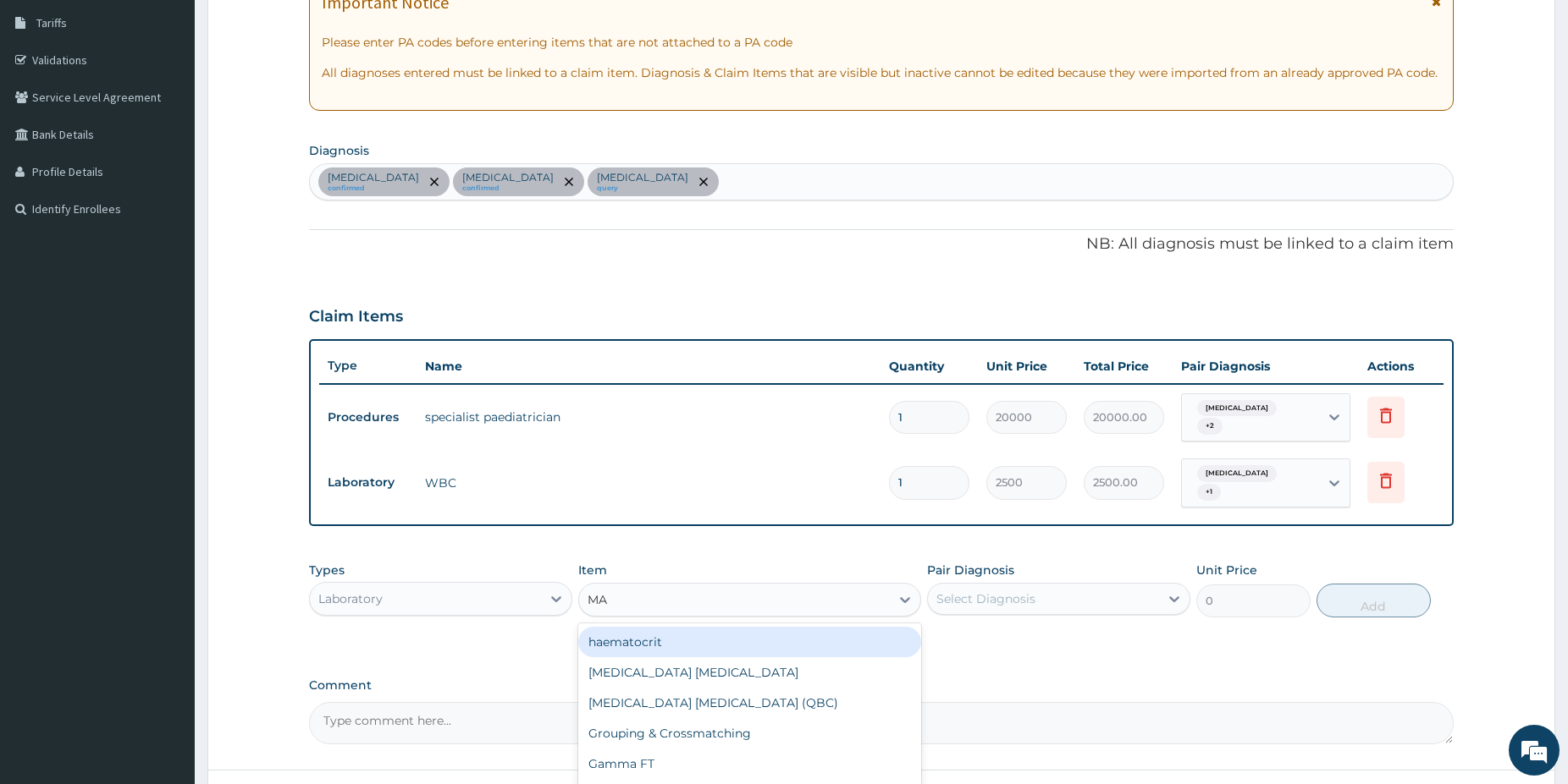
type input "MAL"
click at [873, 627] on div "Malaria Parasite" at bounding box center [749, 641] width 343 height 30
type input "1500"
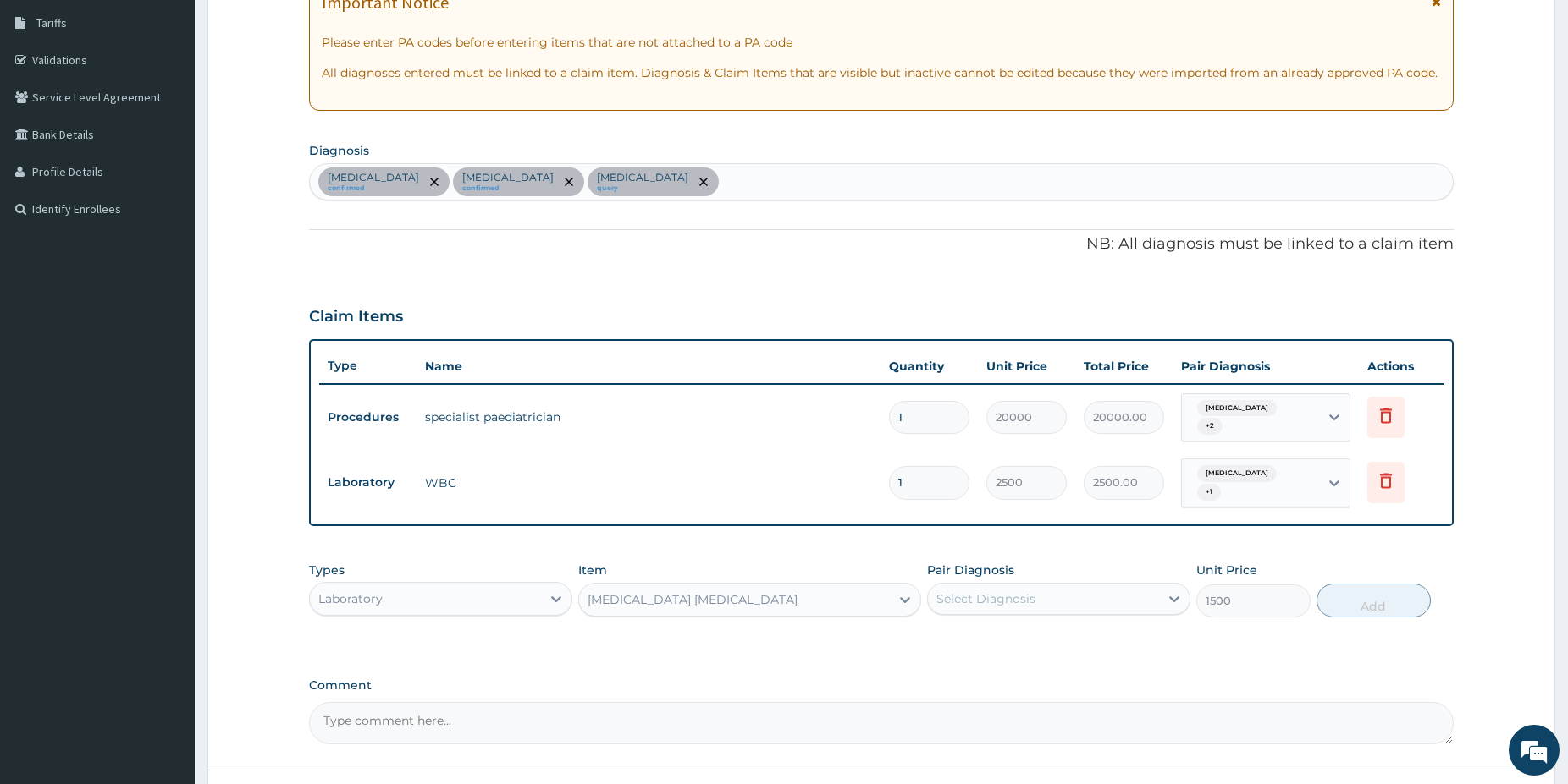
click at [1015, 591] on div "Select Diagnosis" at bounding box center [985, 598] width 99 height 17
click at [1005, 625] on div "[MEDICAL_DATA]" at bounding box center [1058, 642] width 263 height 35
checkbox input "true"
click at [1377, 586] on button "Add" at bounding box center [1373, 600] width 114 height 34
type input "0"
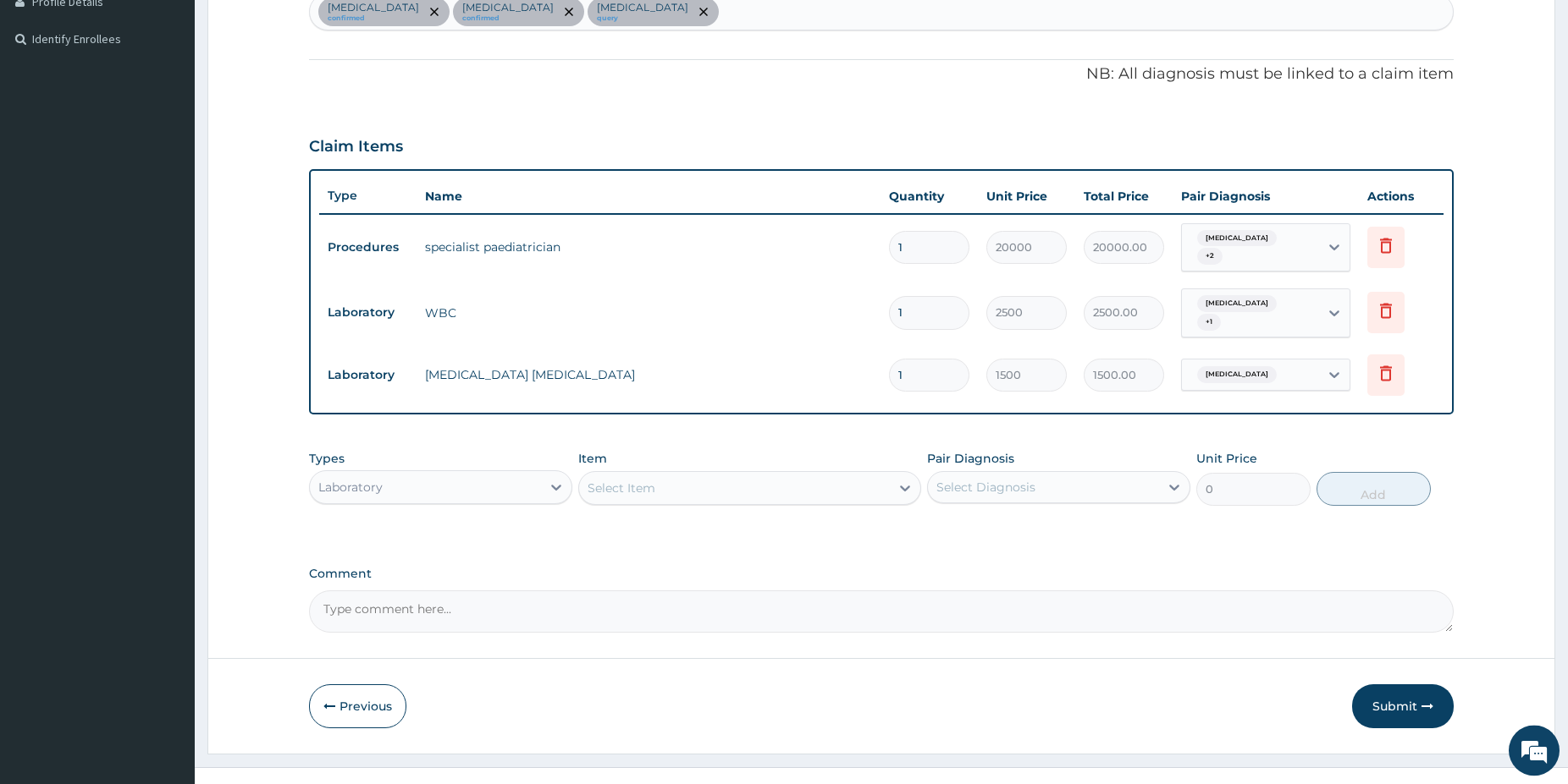
scroll to position [455, 0]
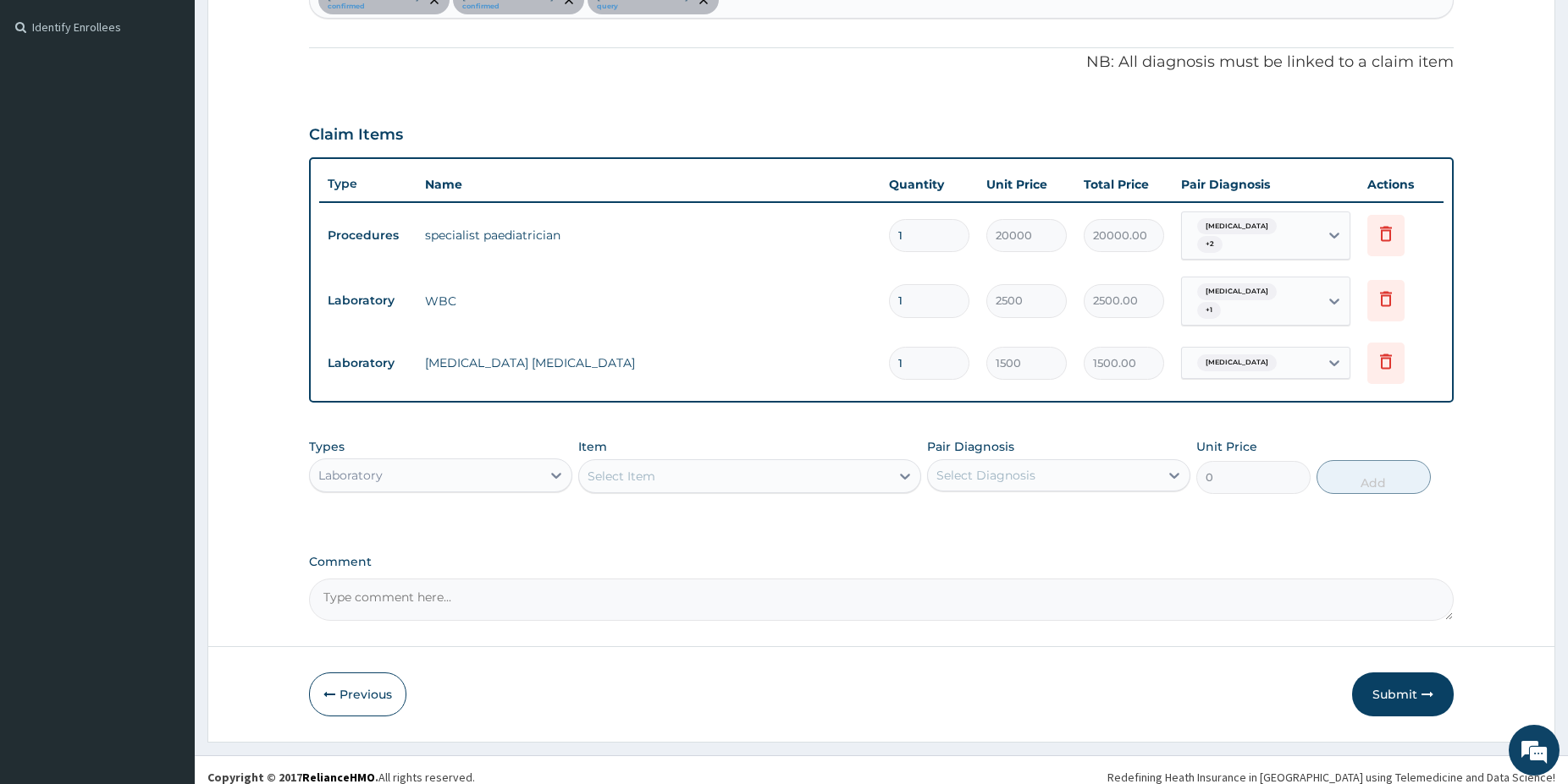
click at [507, 466] on div "Laboratory" at bounding box center [425, 475] width 232 height 27
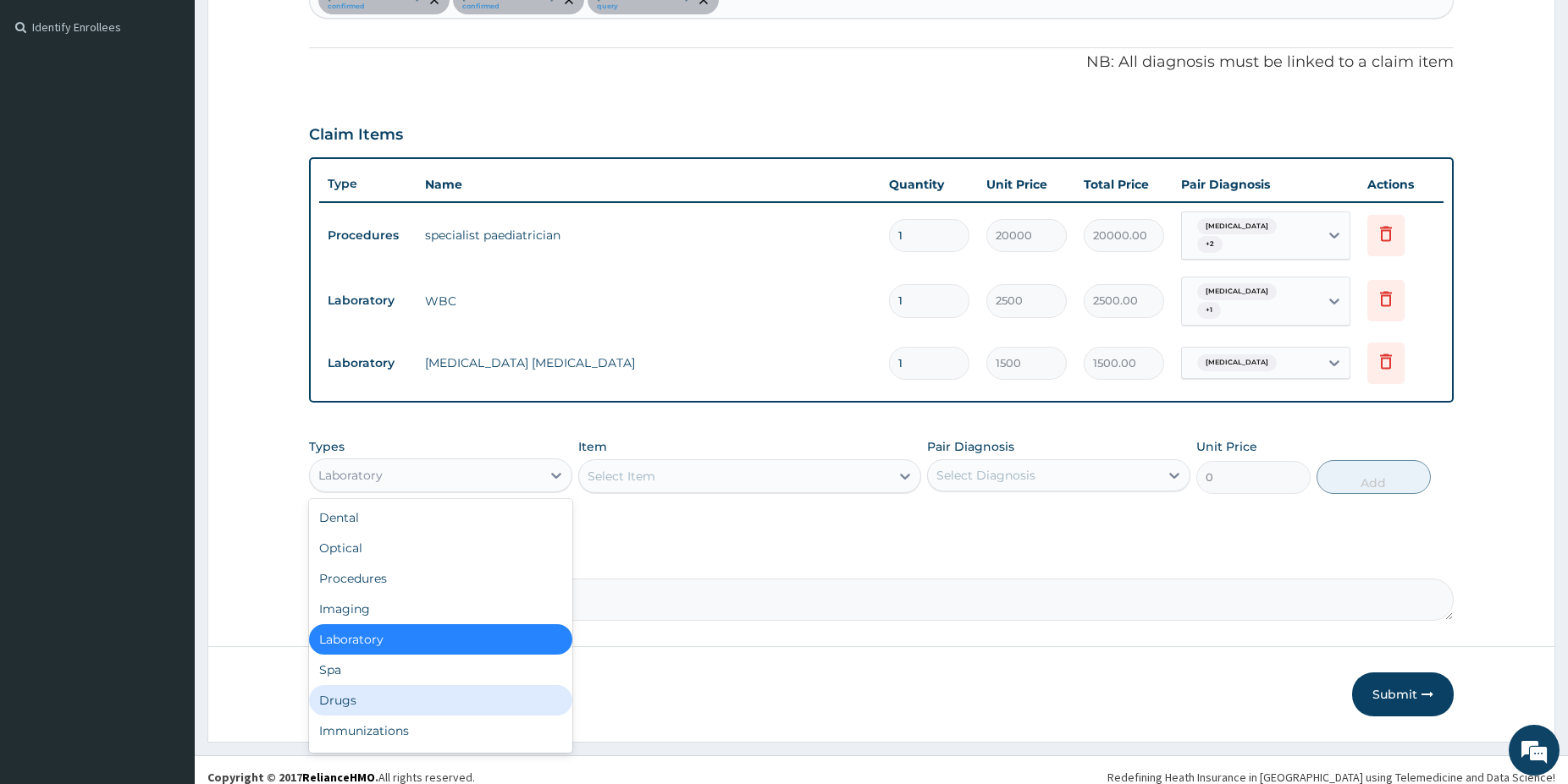
click at [350, 694] on div "Drugs" at bounding box center [440, 700] width 263 height 30
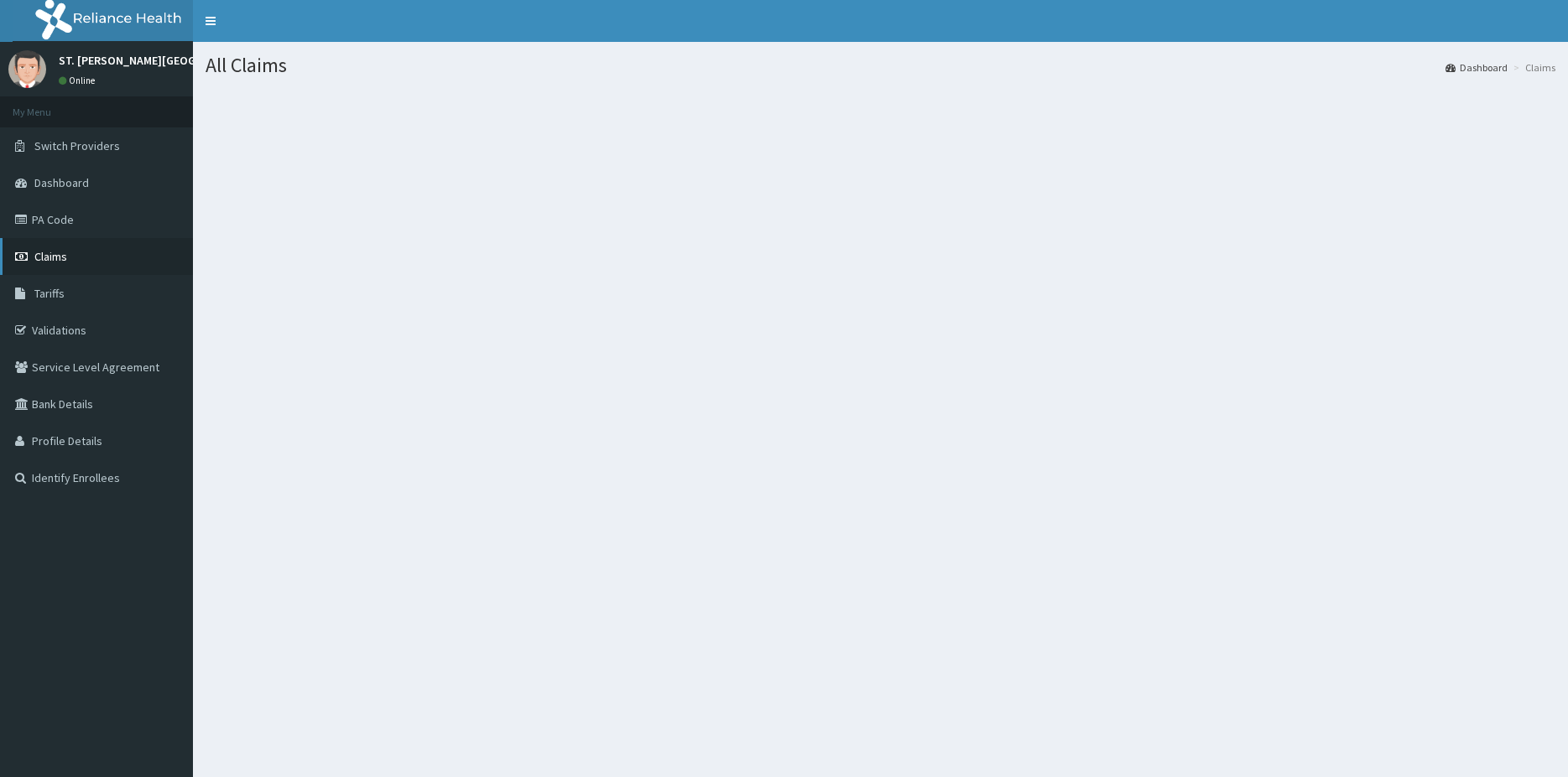
click at [54, 261] on span "Claims" at bounding box center [51, 256] width 33 height 15
click at [74, 258] on link "Claims" at bounding box center [96, 256] width 193 height 37
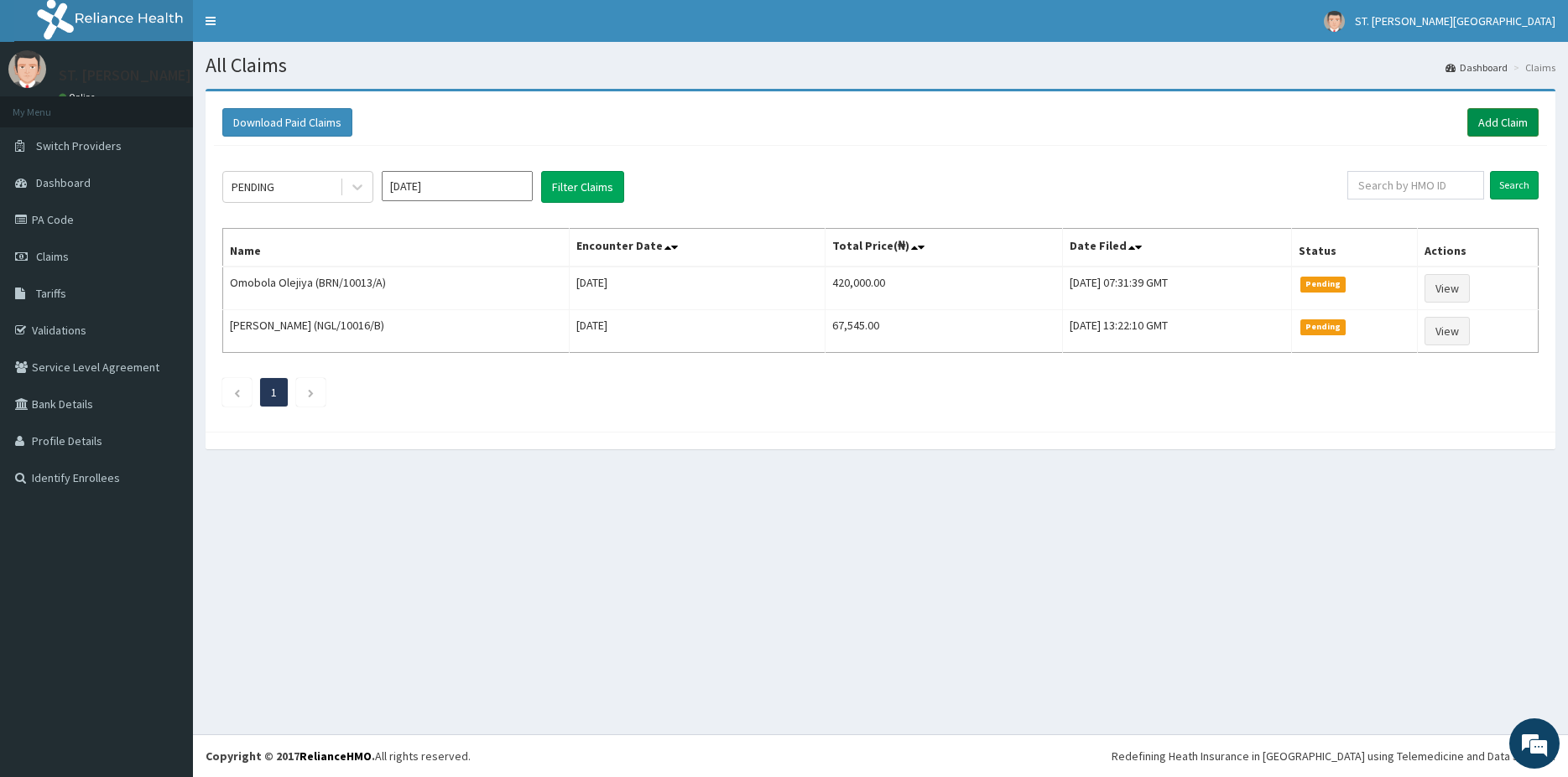
click at [1497, 129] on link "Add Claim" at bounding box center [1503, 122] width 72 height 28
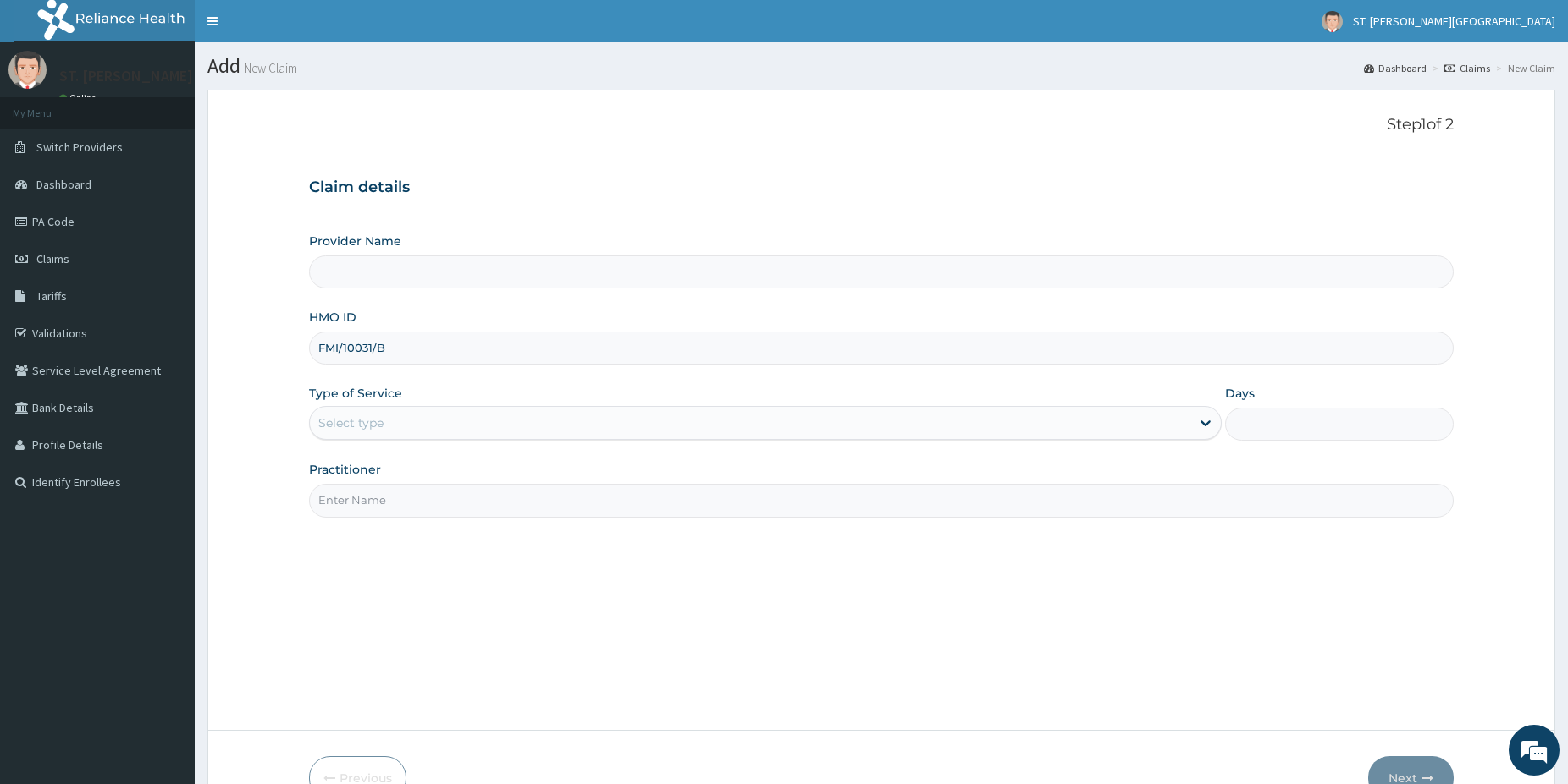
type input "FMI/10031/B"
click at [339, 429] on div "Select type" at bounding box center [351, 423] width 65 height 17
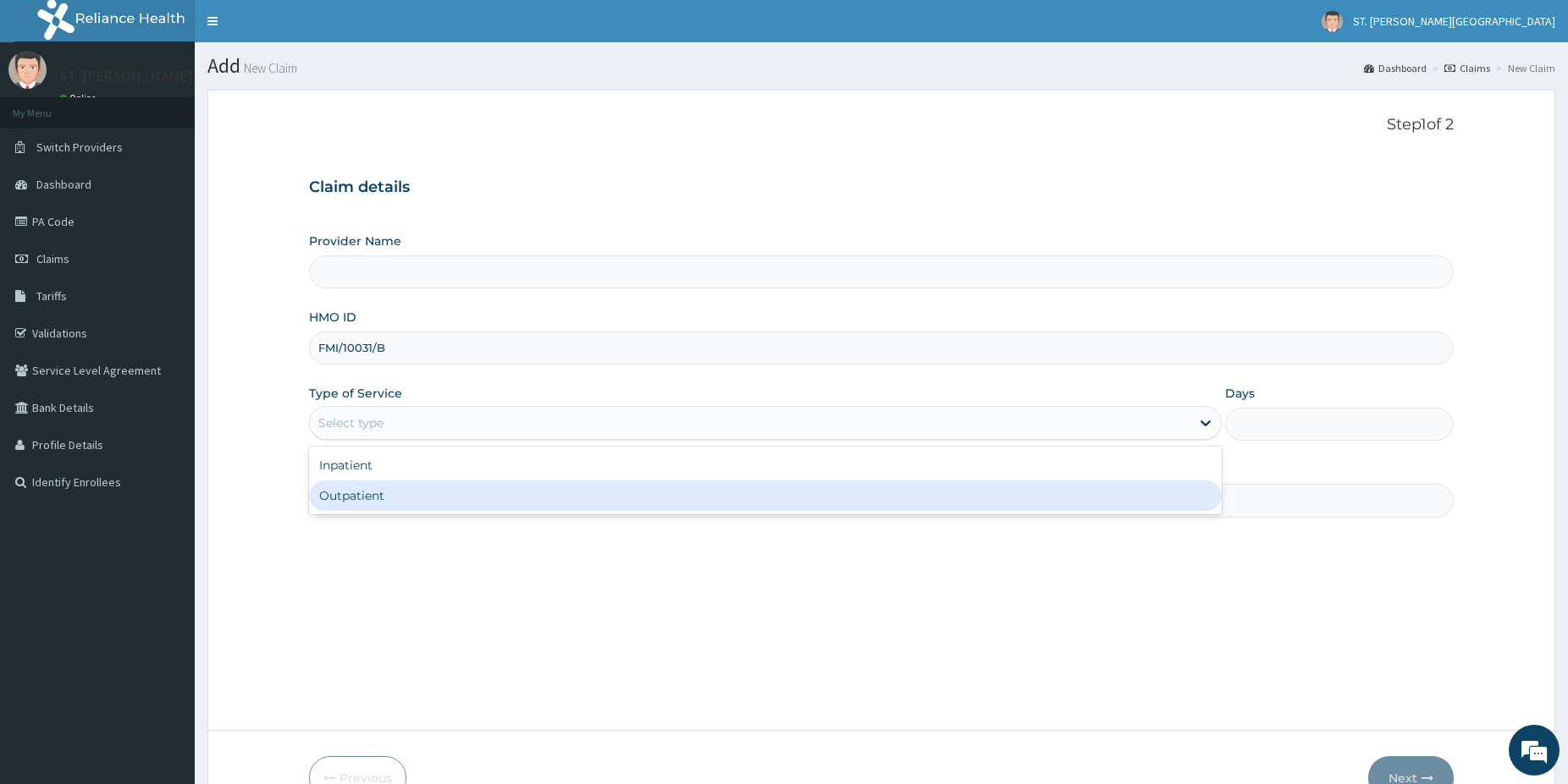
type input "[GEOGRAPHIC_DATA]- [GEOGRAPHIC_DATA]"
click at [363, 495] on div "Outpatient" at bounding box center [765, 495] width 912 height 30
type input "1"
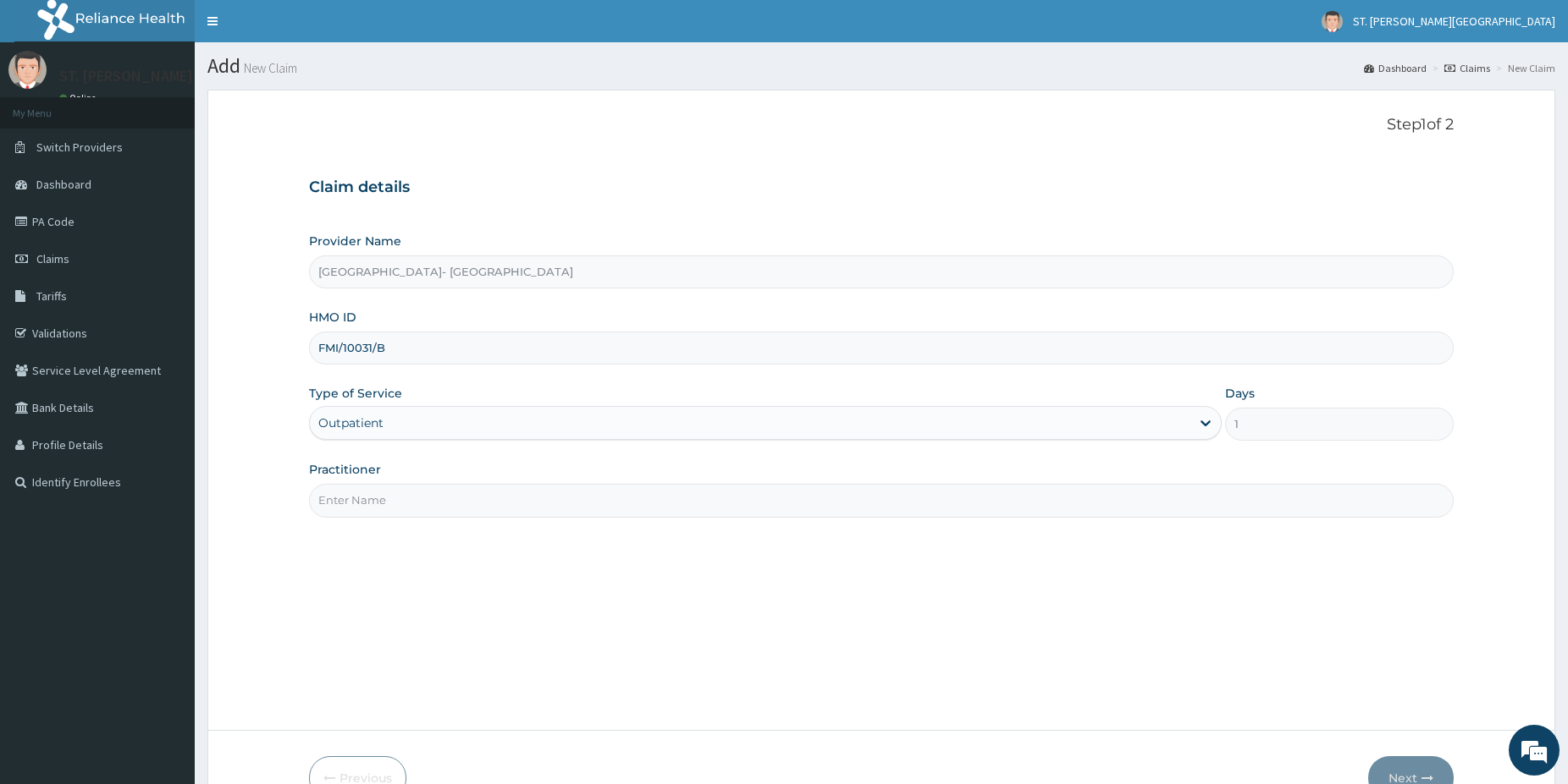
click at [365, 500] on input "Practitioner" at bounding box center [881, 501] width 1145 height 33
type input "[PERSON_NAME]"
click at [1427, 762] on button "Next" at bounding box center [1411, 778] width 86 height 44
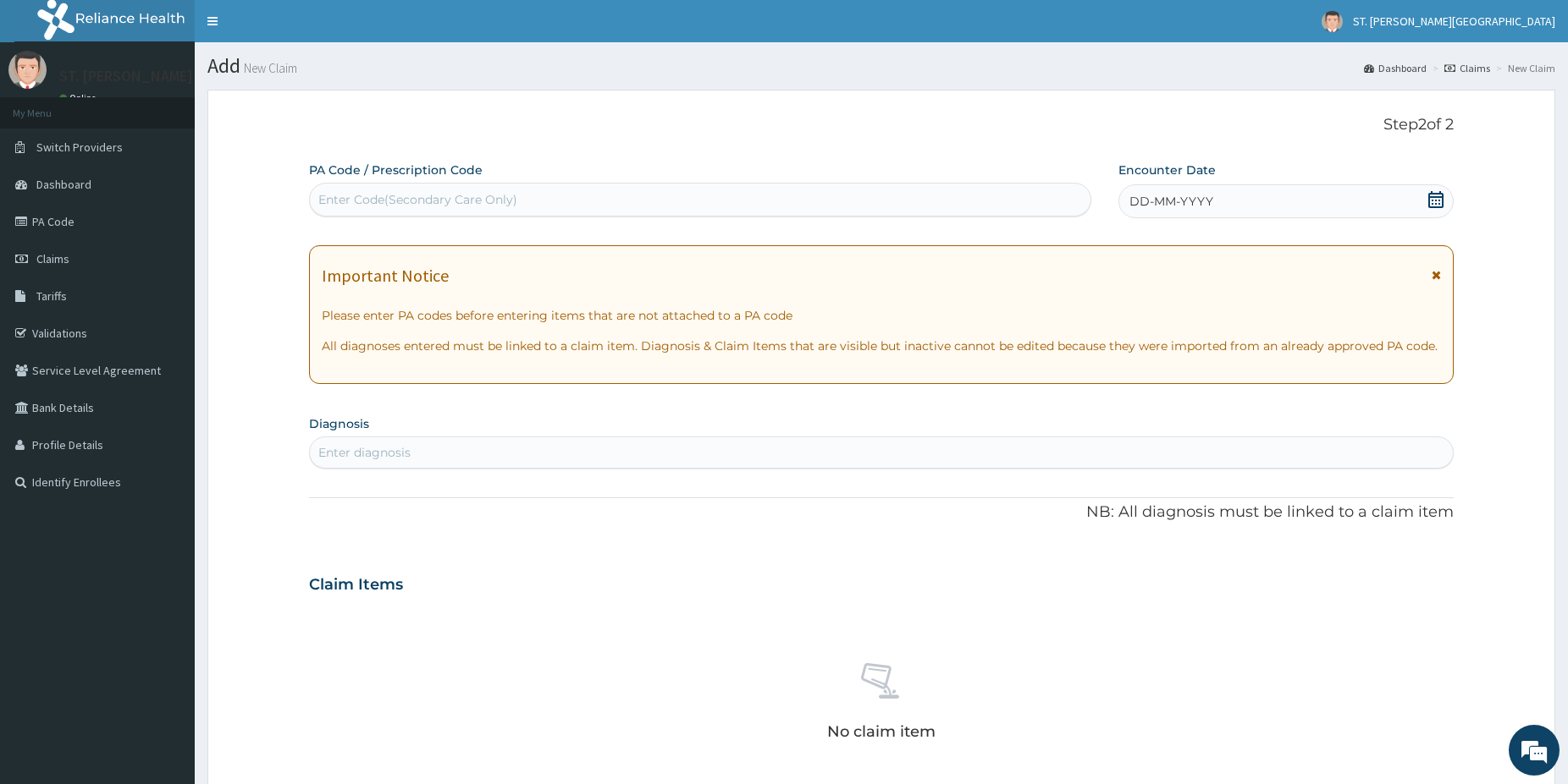
click at [426, 195] on div "Enter Code(Secondary Care Only)" at bounding box center [418, 199] width 199 height 17
paste input "PA/E22FC8"
type input "PA/E22FC8"
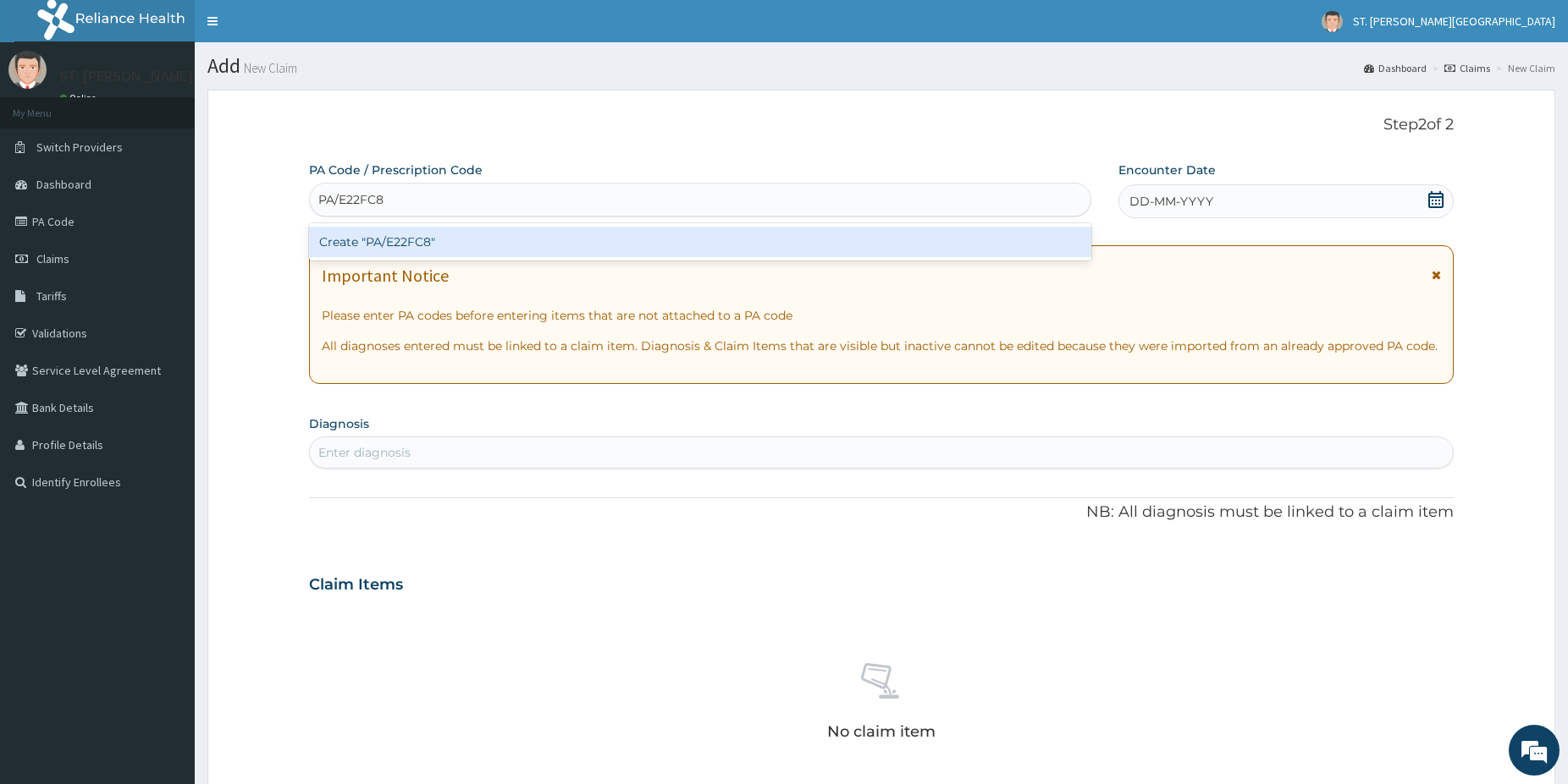
click at [375, 242] on div "Create "PA/E22FC8"" at bounding box center [699, 241] width 783 height 30
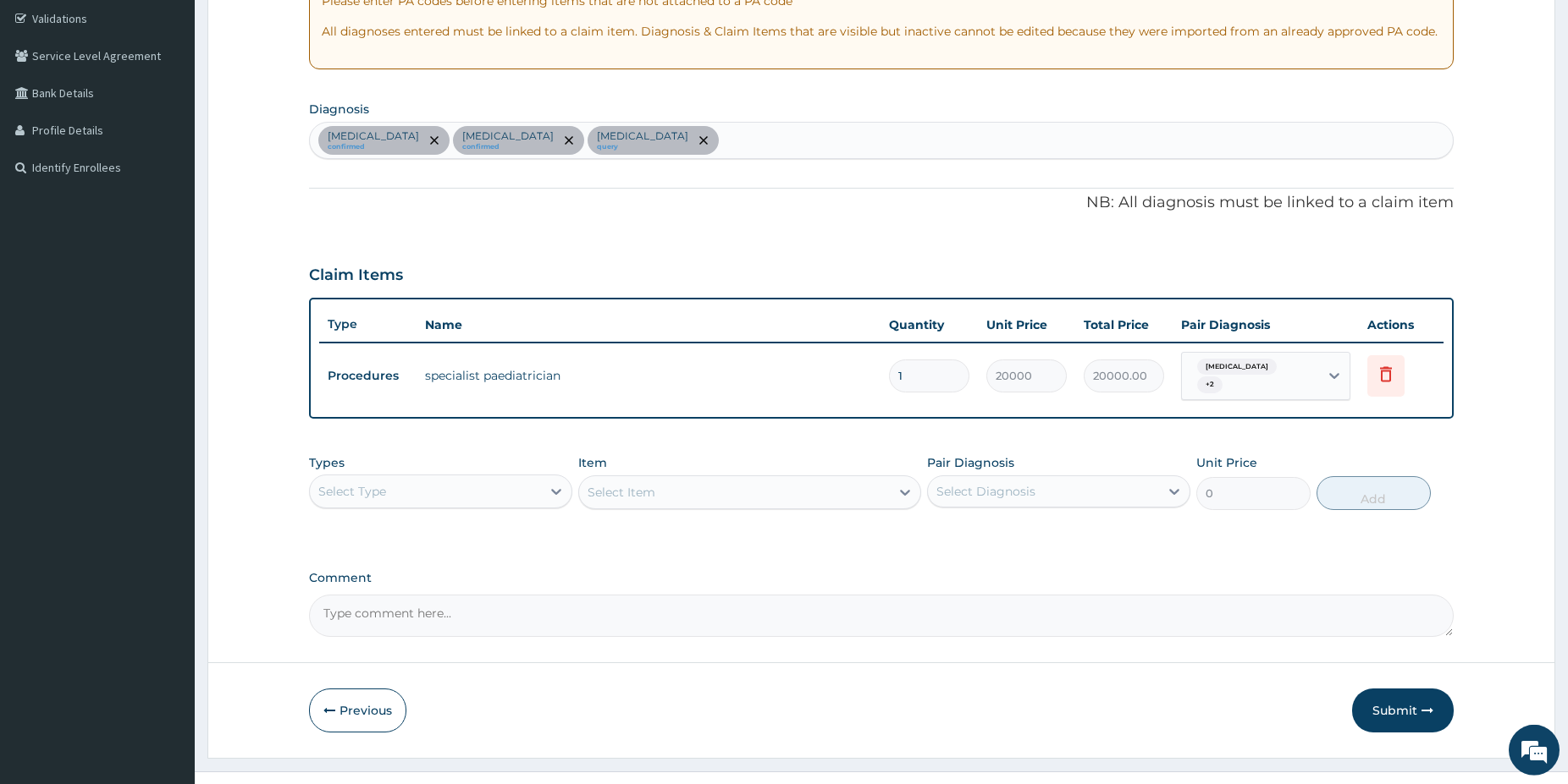
drag, startPoint x: 1579, startPoint y: 783, endPoint x: 581, endPoint y: 443, distance: 1054.3
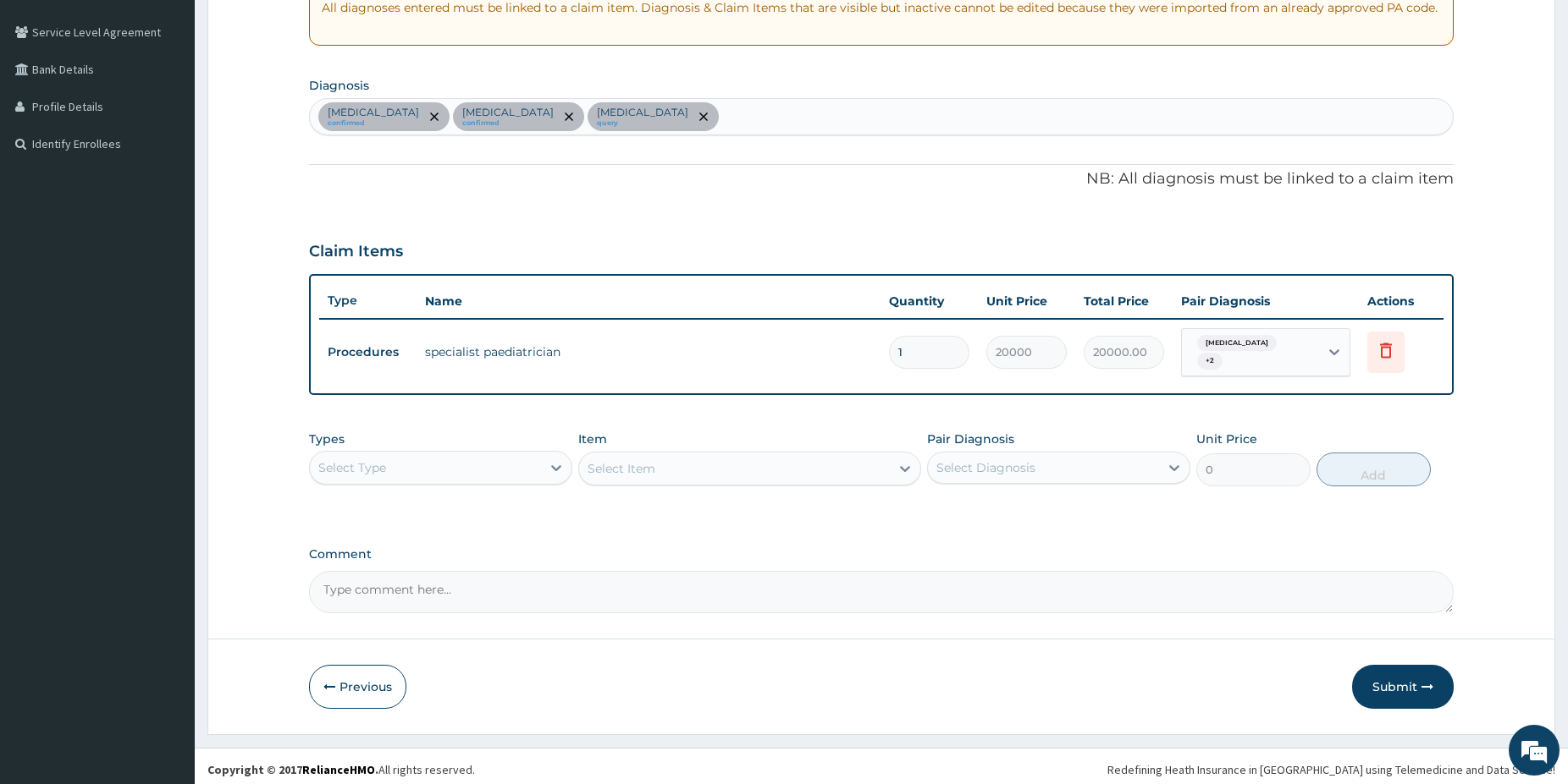
click at [436, 464] on div "Select Type" at bounding box center [425, 468] width 232 height 27
click at [390, 626] on div "Laboratory" at bounding box center [440, 632] width 263 height 30
click at [773, 458] on div "Select Item" at bounding box center [749, 469] width 343 height 34
click at [784, 462] on div "Select Item" at bounding box center [735, 469] width 311 height 27
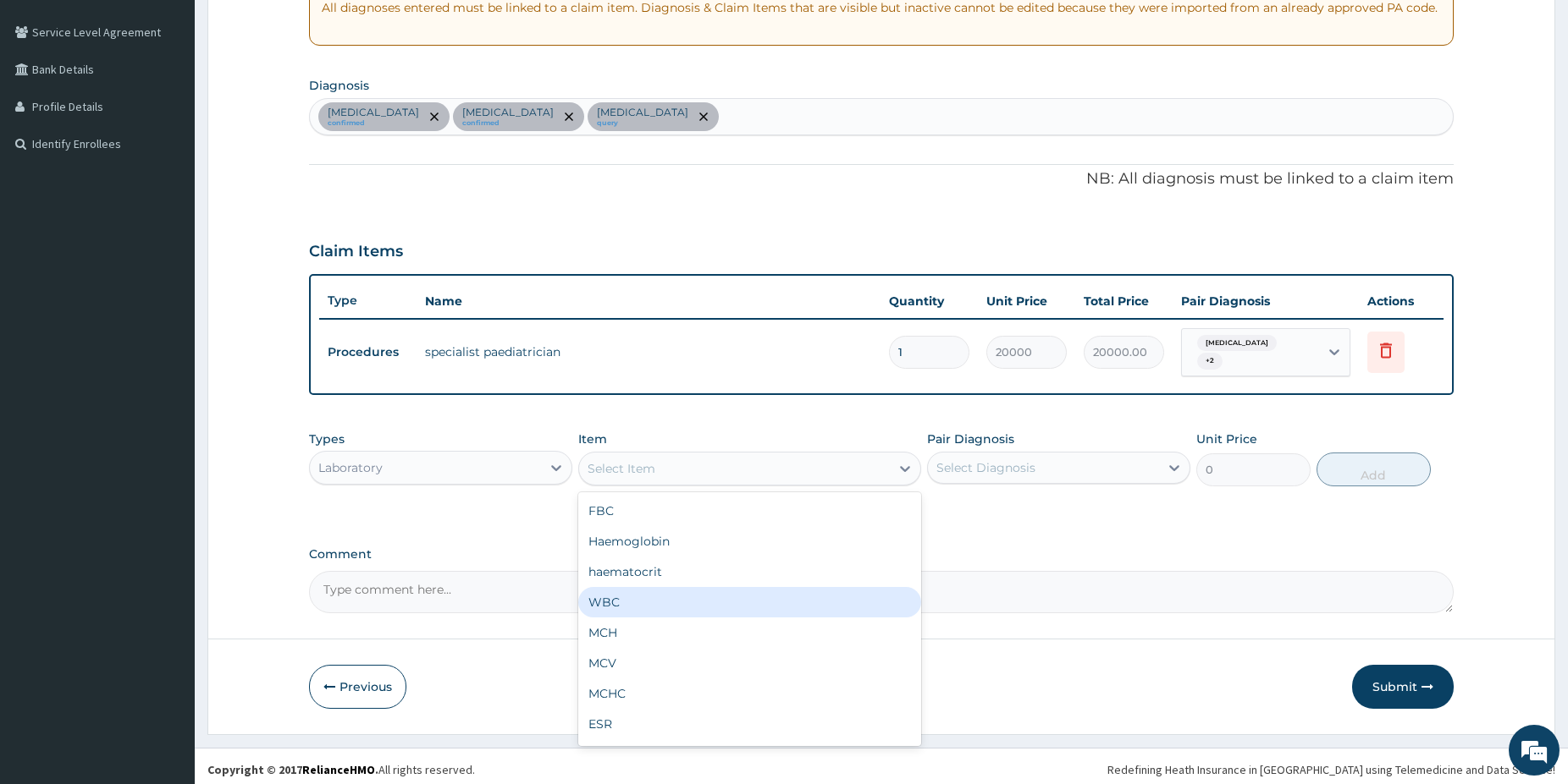
click at [661, 587] on div "WBC" at bounding box center [749, 601] width 343 height 30
type input "2500"
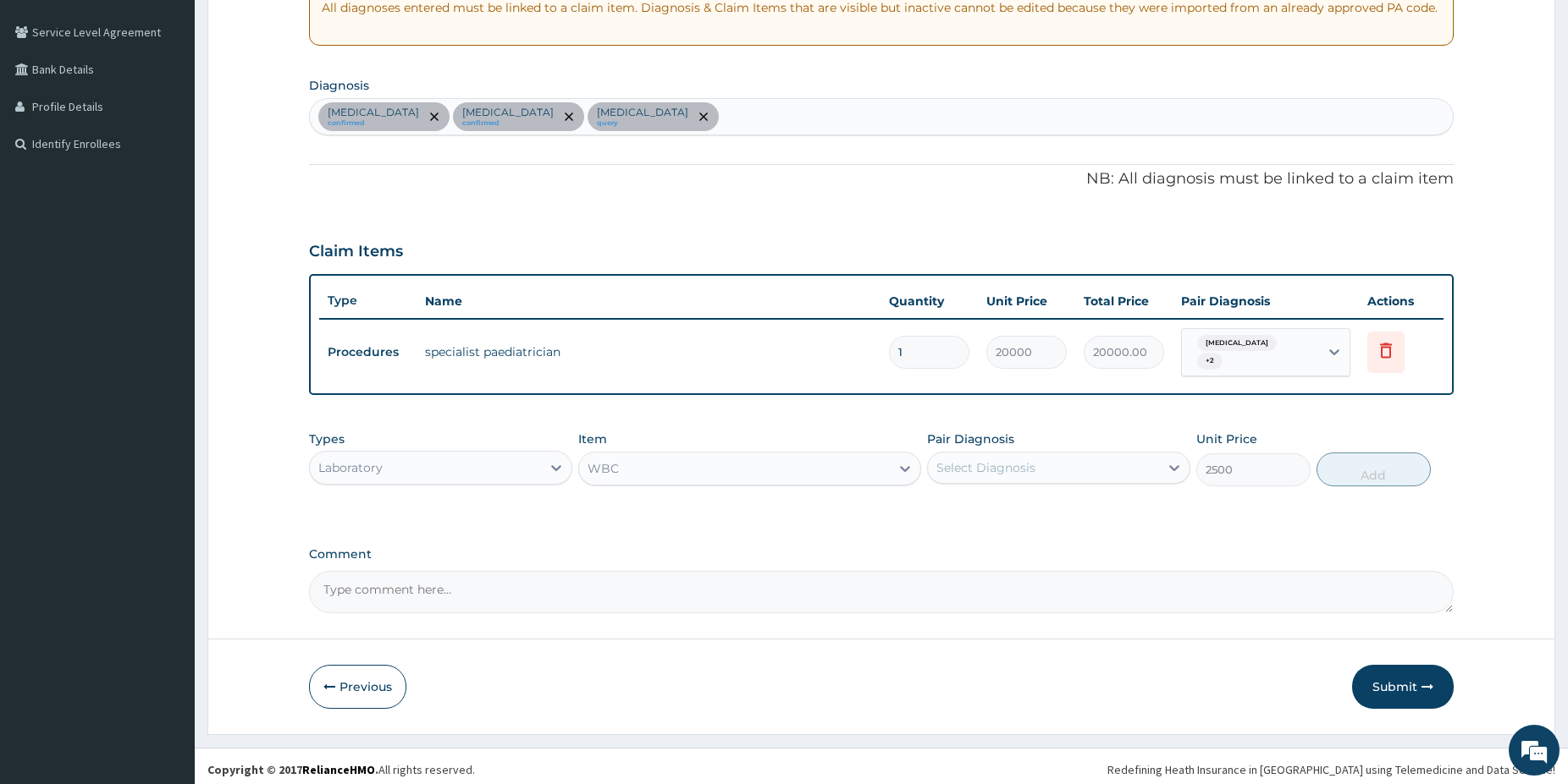
click at [1045, 460] on div "Select Diagnosis" at bounding box center [1043, 468] width 232 height 27
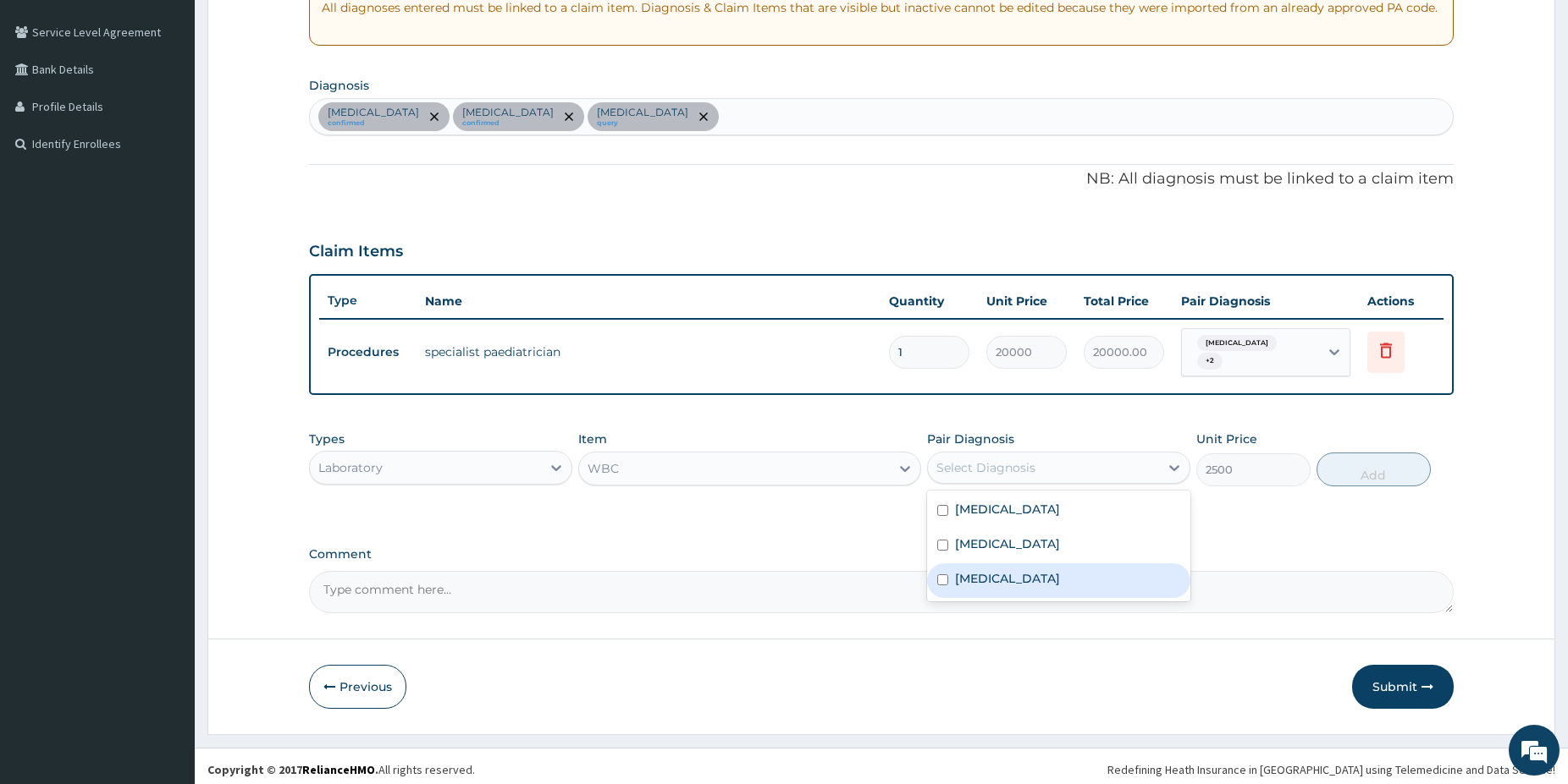
click at [1035, 563] on div "Sepsis" at bounding box center [1058, 581] width 263 height 35
checkbox input "true"
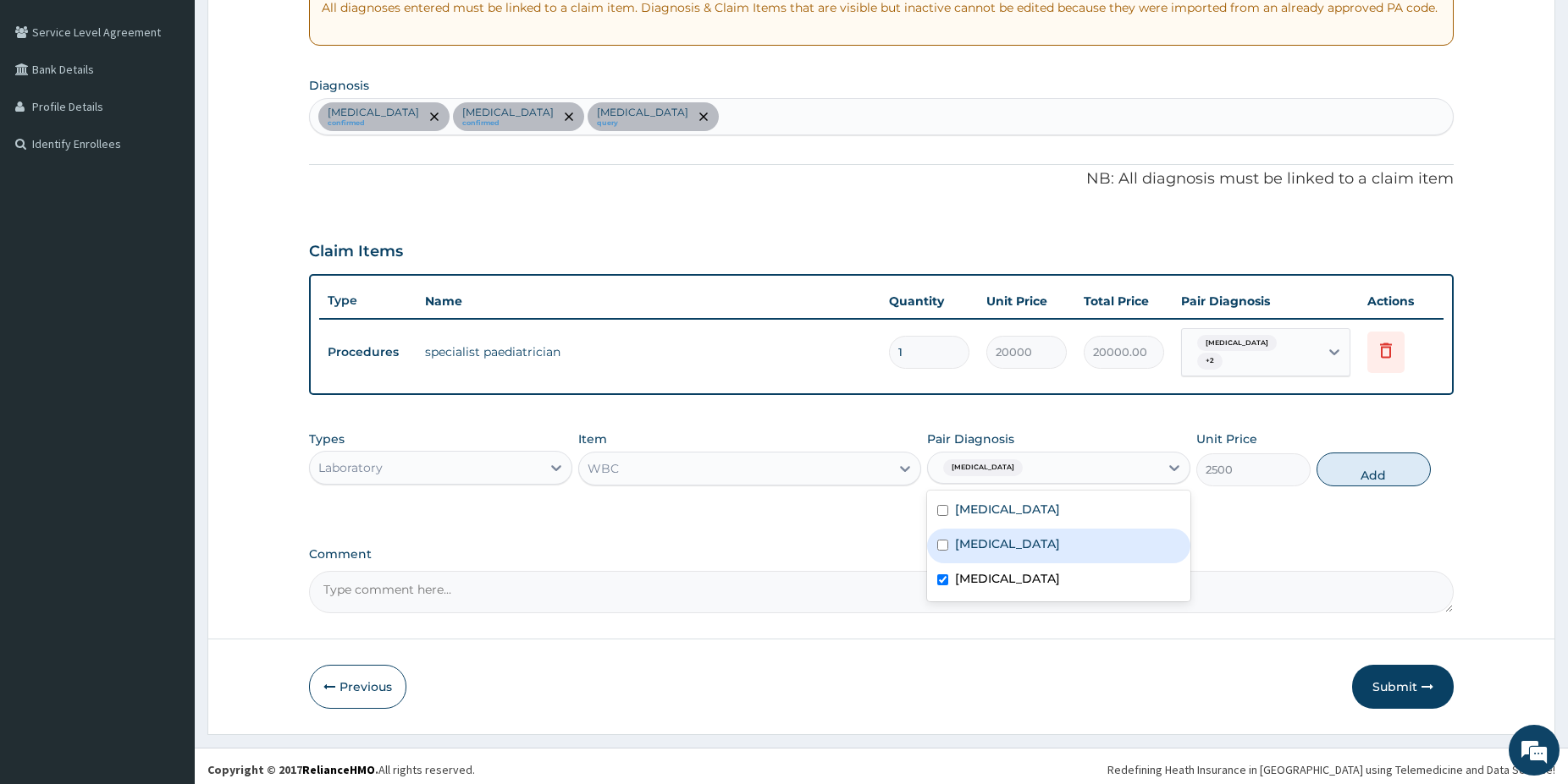
click at [1036, 537] on label "Upper respiratory infection" at bounding box center [1006, 544] width 105 height 17
checkbox input "true"
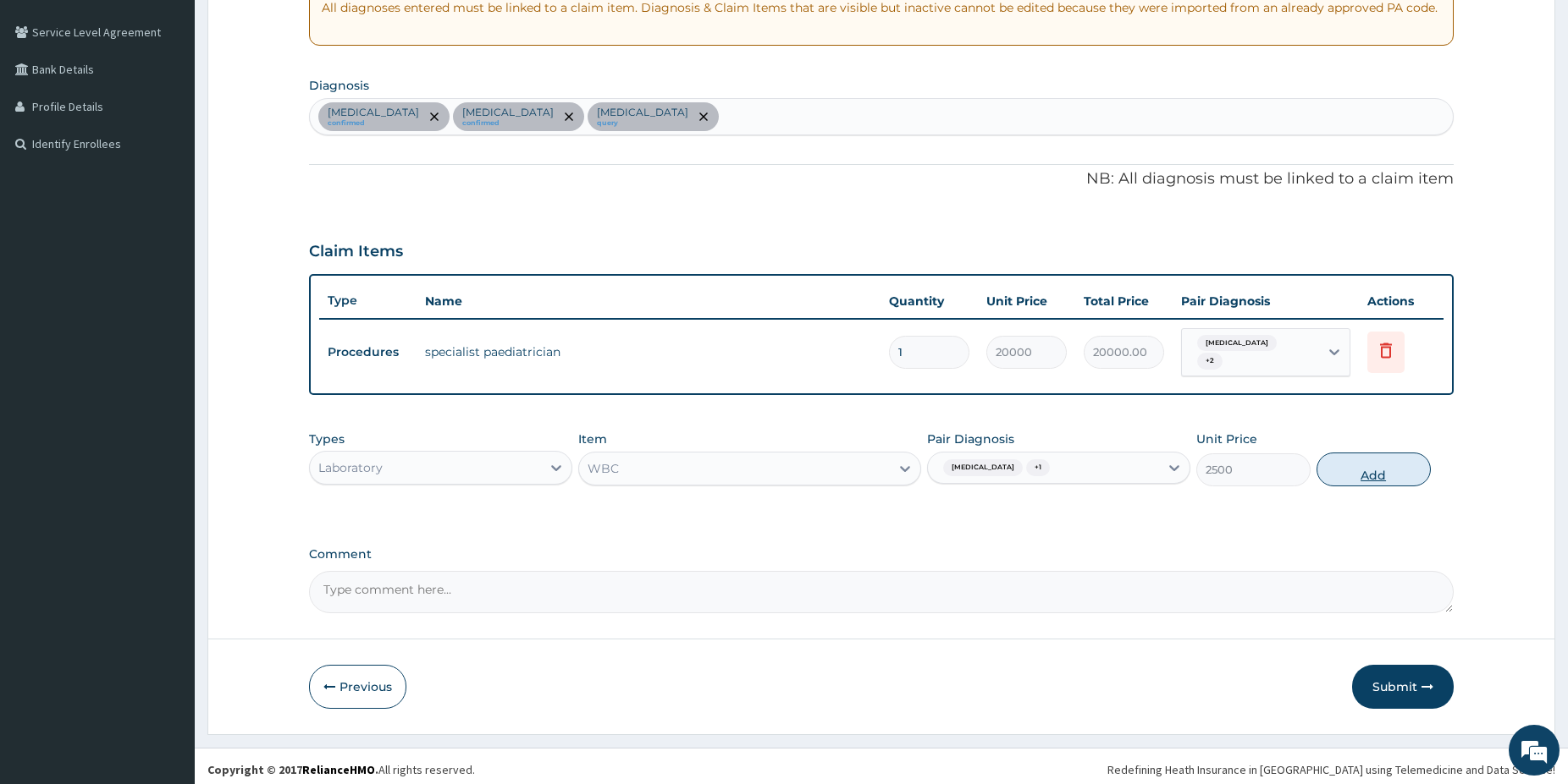
click at [1370, 466] on button "Add" at bounding box center [1373, 470] width 114 height 34
type input "0"
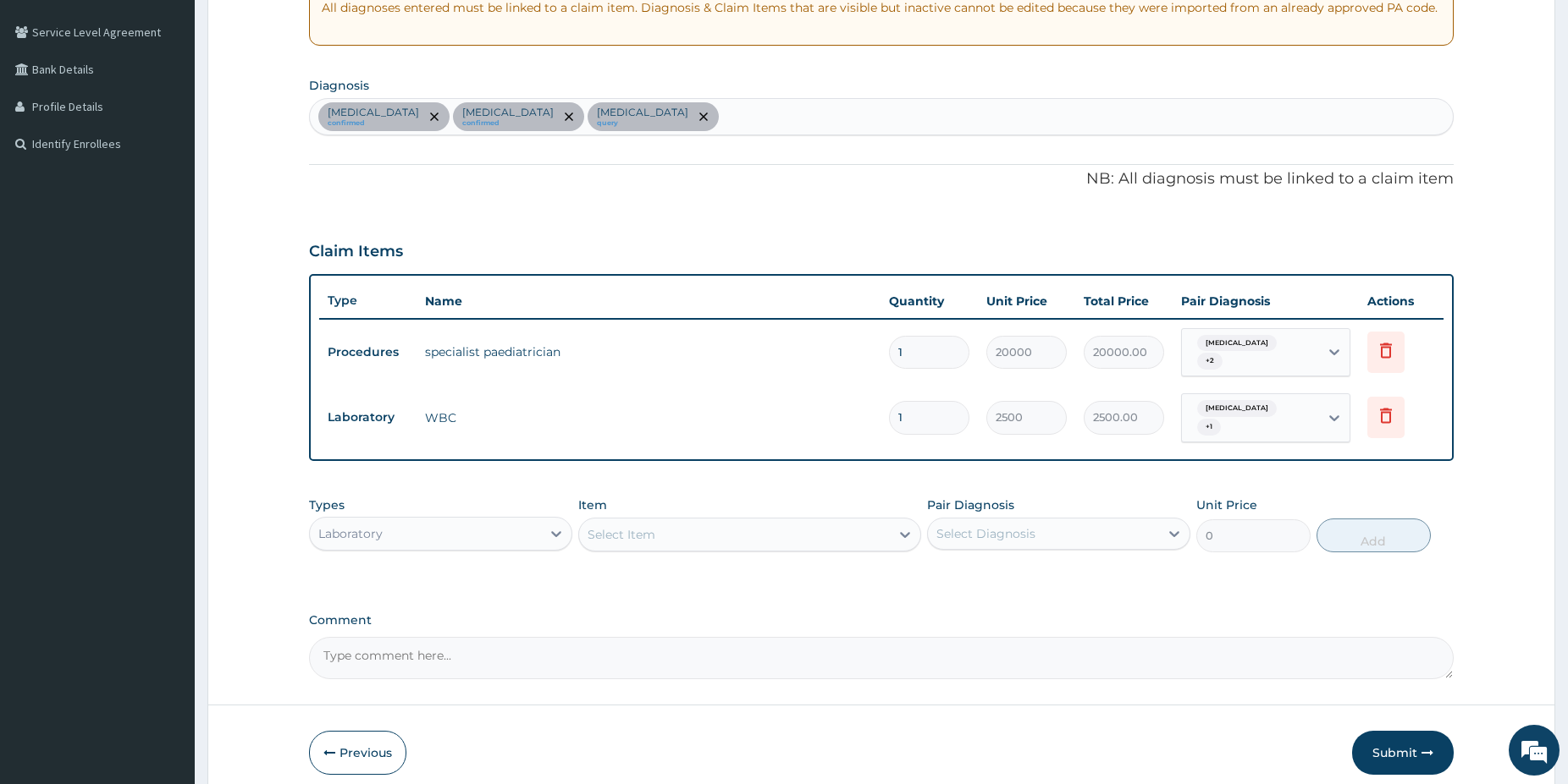
drag, startPoint x: 863, startPoint y: 521, endPoint x: 794, endPoint y: 525, distance: 69.1
click at [860, 521] on div "Select Item" at bounding box center [735, 535] width 311 height 27
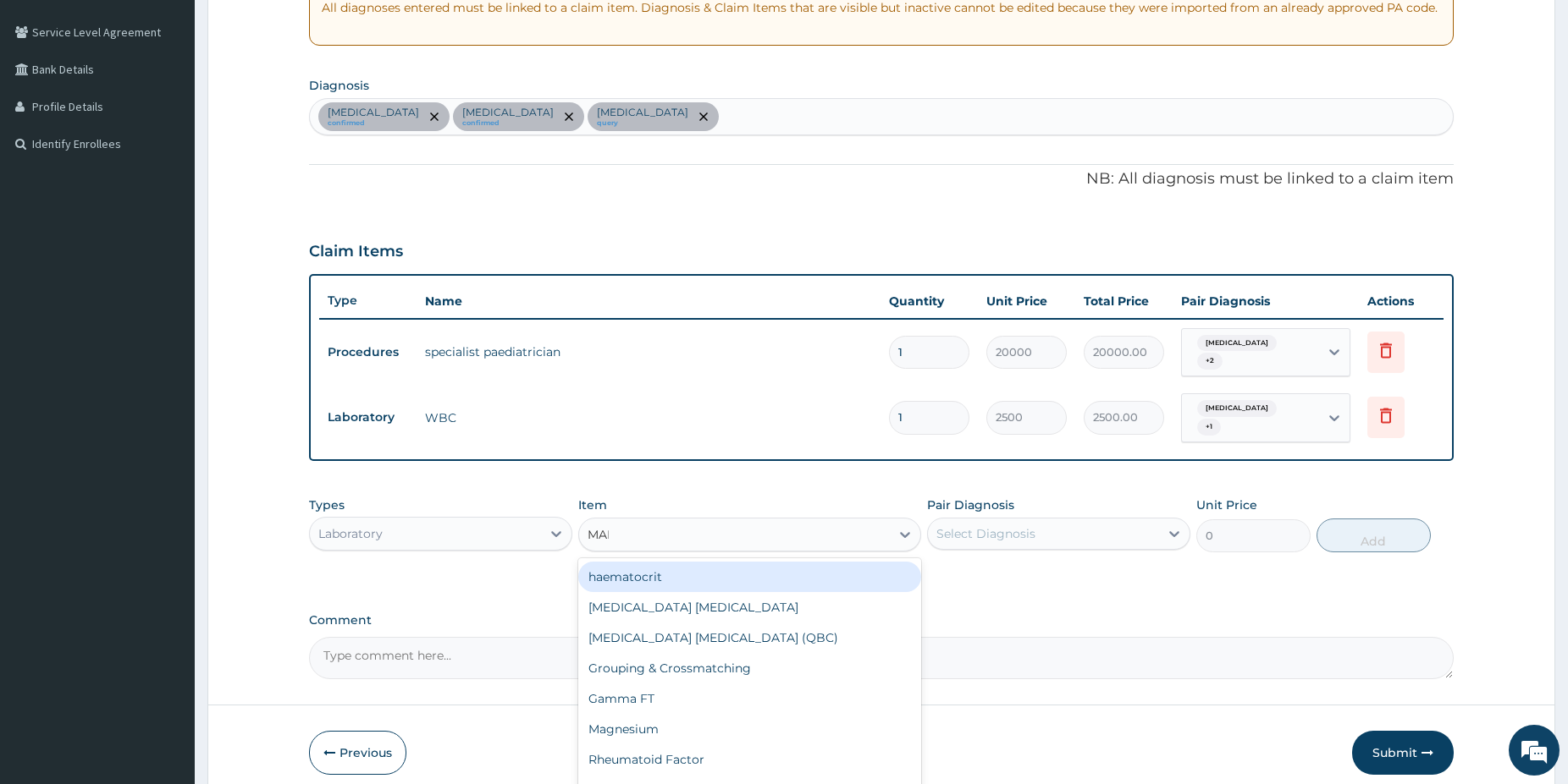
type input "MALA"
click at [743, 561] on div "Malaria Parasite" at bounding box center [749, 576] width 343 height 30
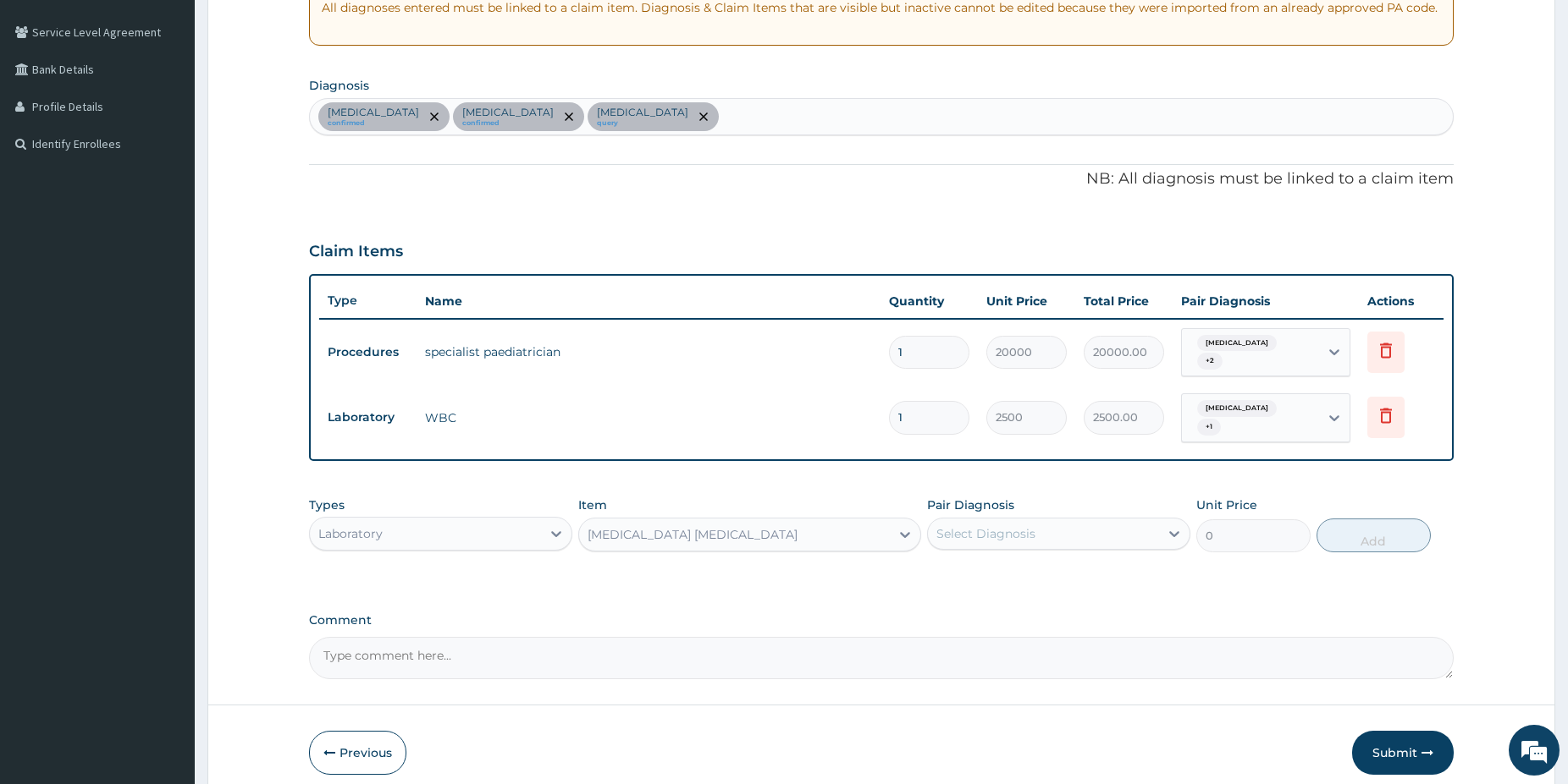
type input "1500"
click at [1054, 520] on div "Select Diagnosis" at bounding box center [1043, 534] width 232 height 27
click at [1016, 560] on div "Malaria" at bounding box center [1058, 578] width 263 height 35
checkbox input "true"
drag, startPoint x: 1356, startPoint y: 521, endPoint x: 1343, endPoint y: 516, distance: 13.9
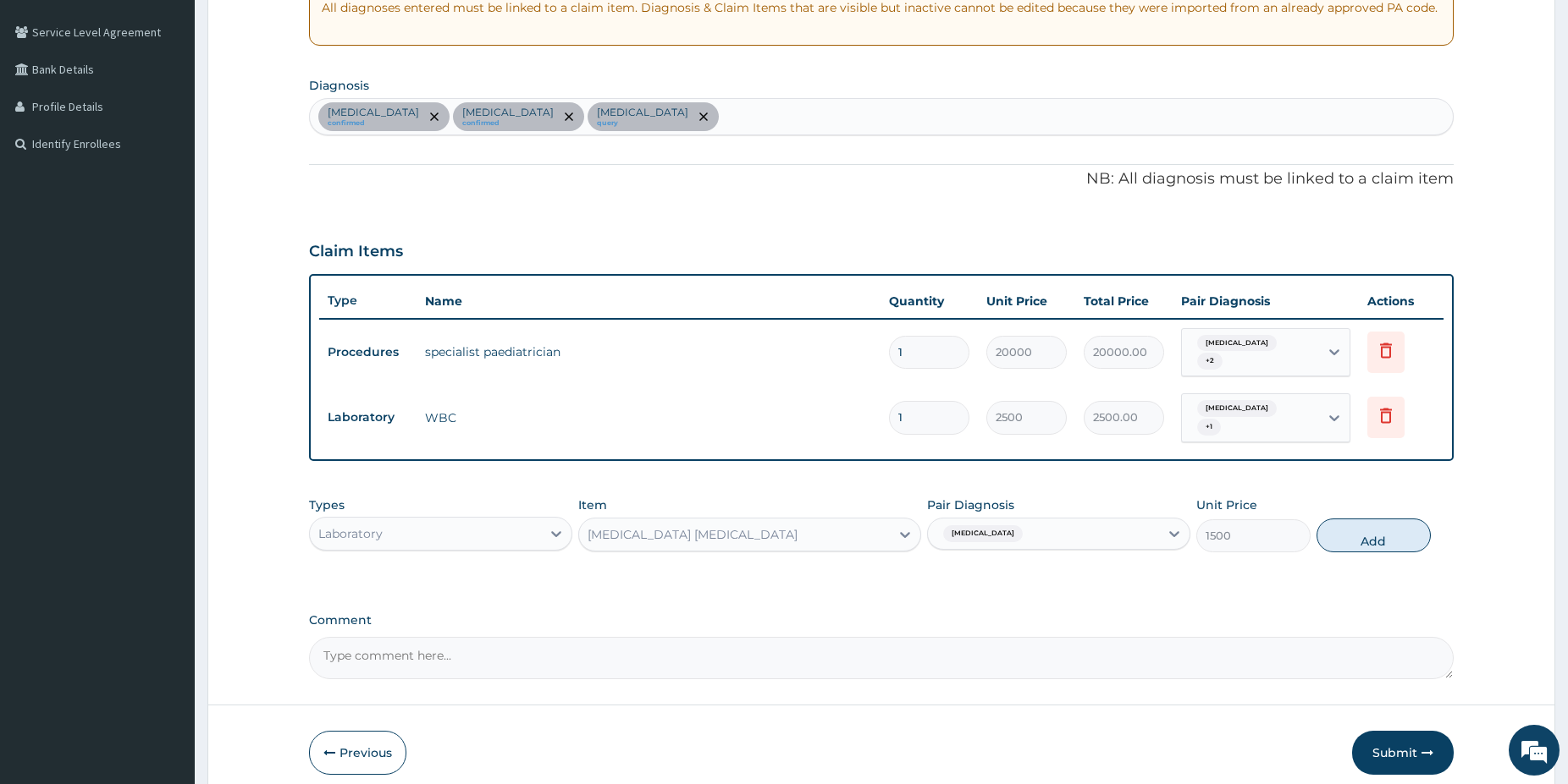
click at [1356, 519] on button "Add" at bounding box center [1373, 535] width 114 height 34
type input "0"
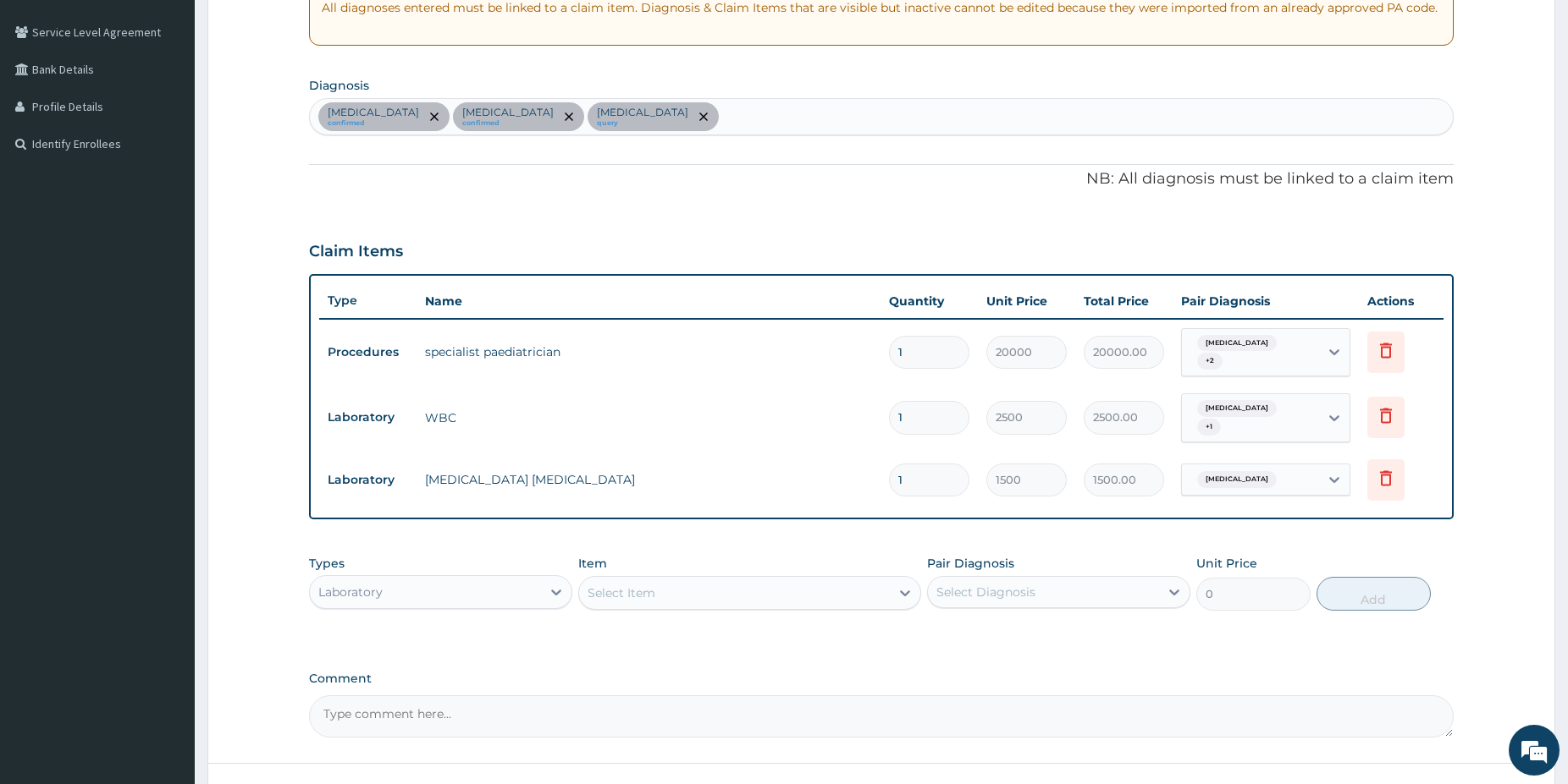
click at [486, 590] on div "Laboratory" at bounding box center [425, 593] width 232 height 27
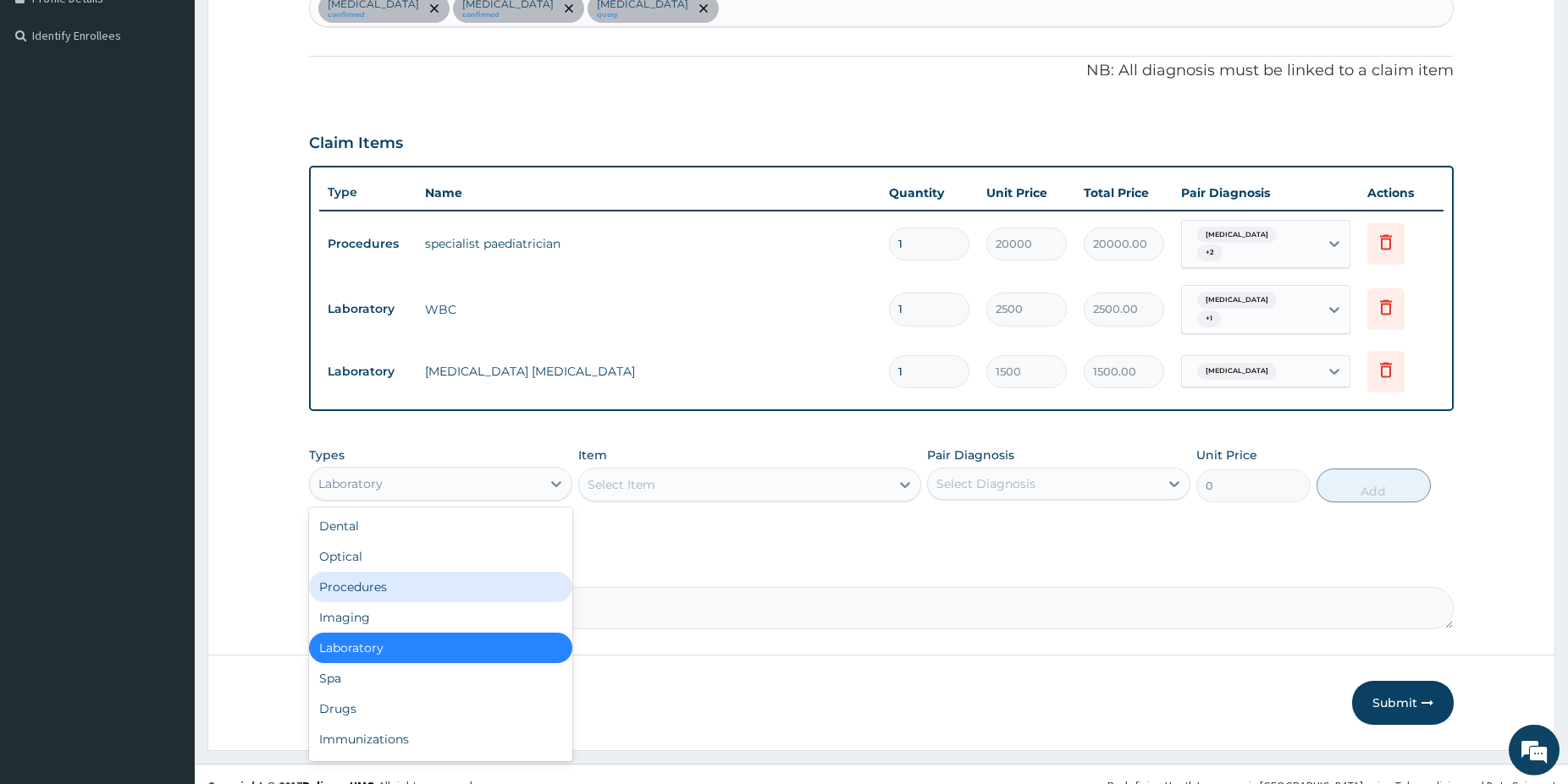
scroll to position [455, 0]
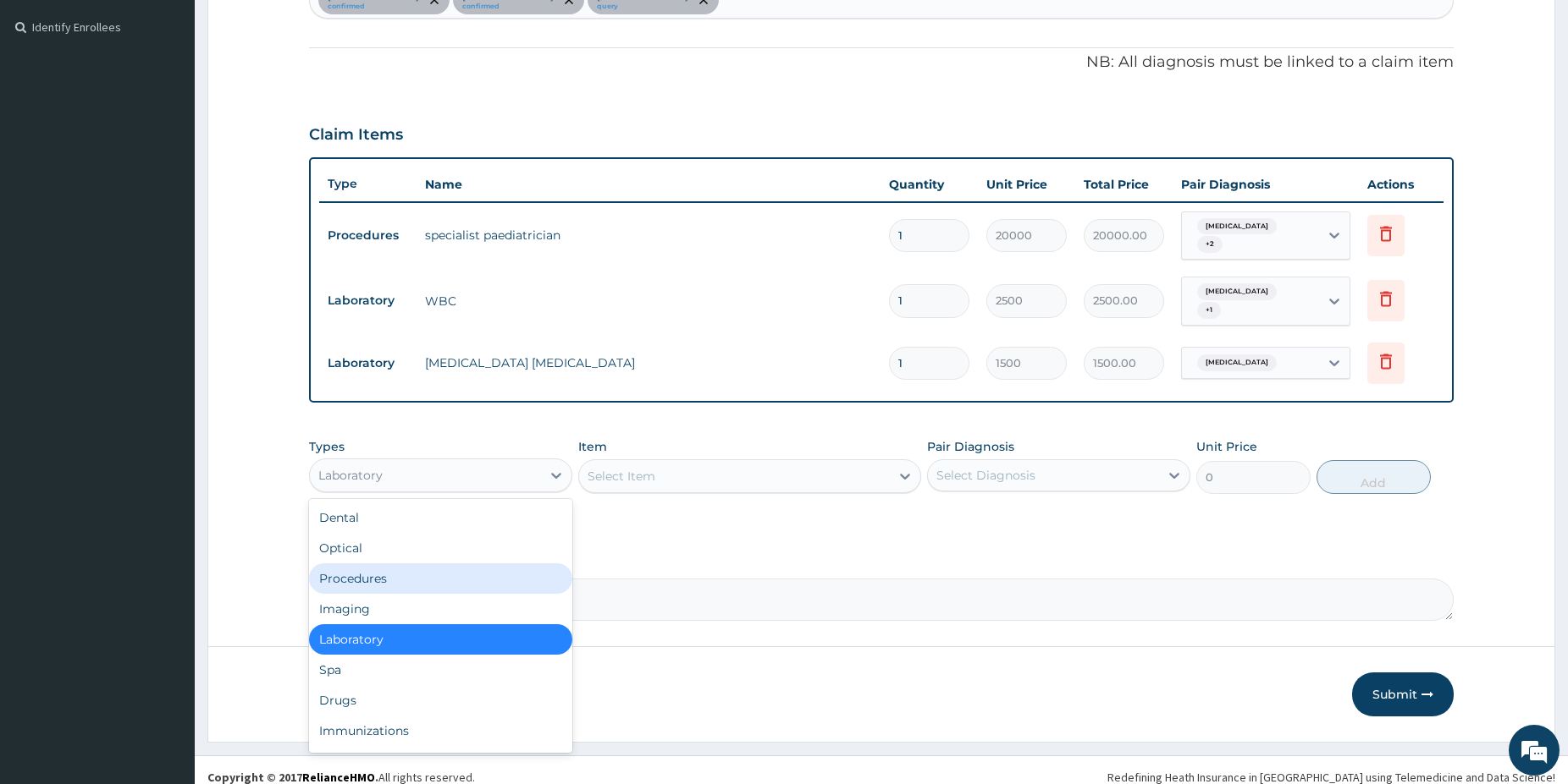
drag, startPoint x: 1580, startPoint y: 783, endPoint x: 764, endPoint y: 725, distance: 818.1
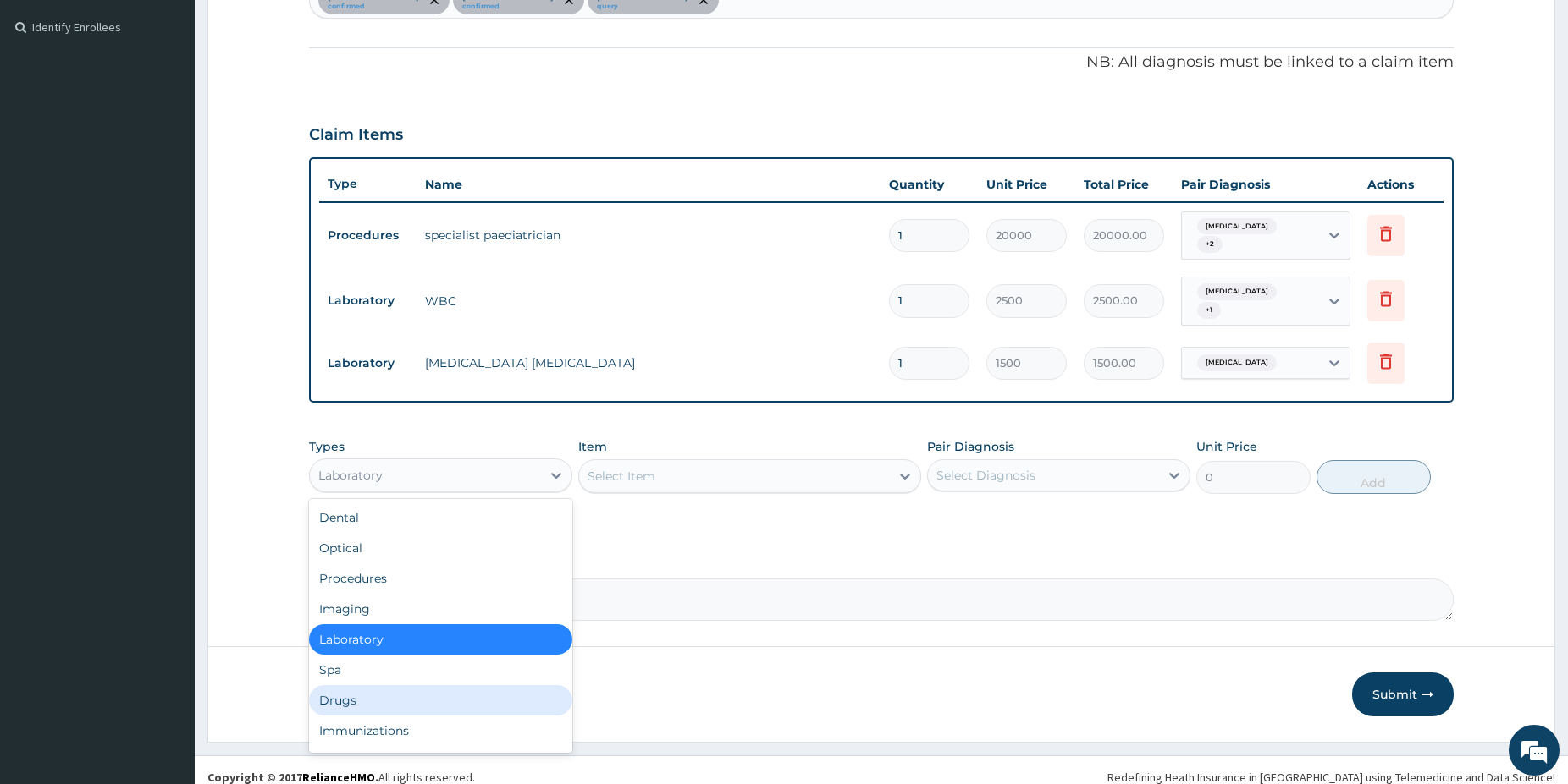
click at [402, 685] on div "Drugs" at bounding box center [440, 700] width 263 height 30
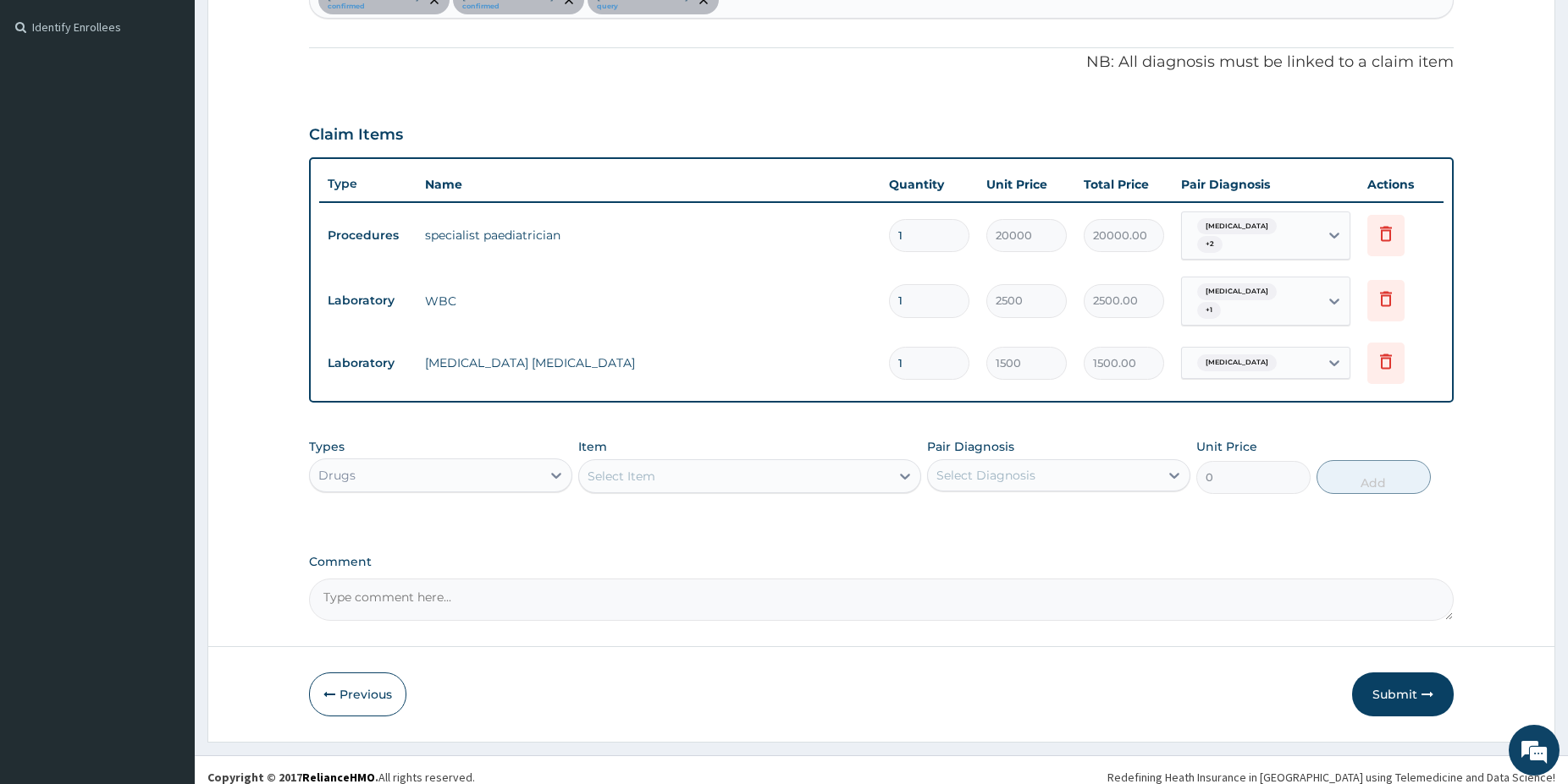
click at [716, 460] on div "Select Item" at bounding box center [749, 476] width 343 height 34
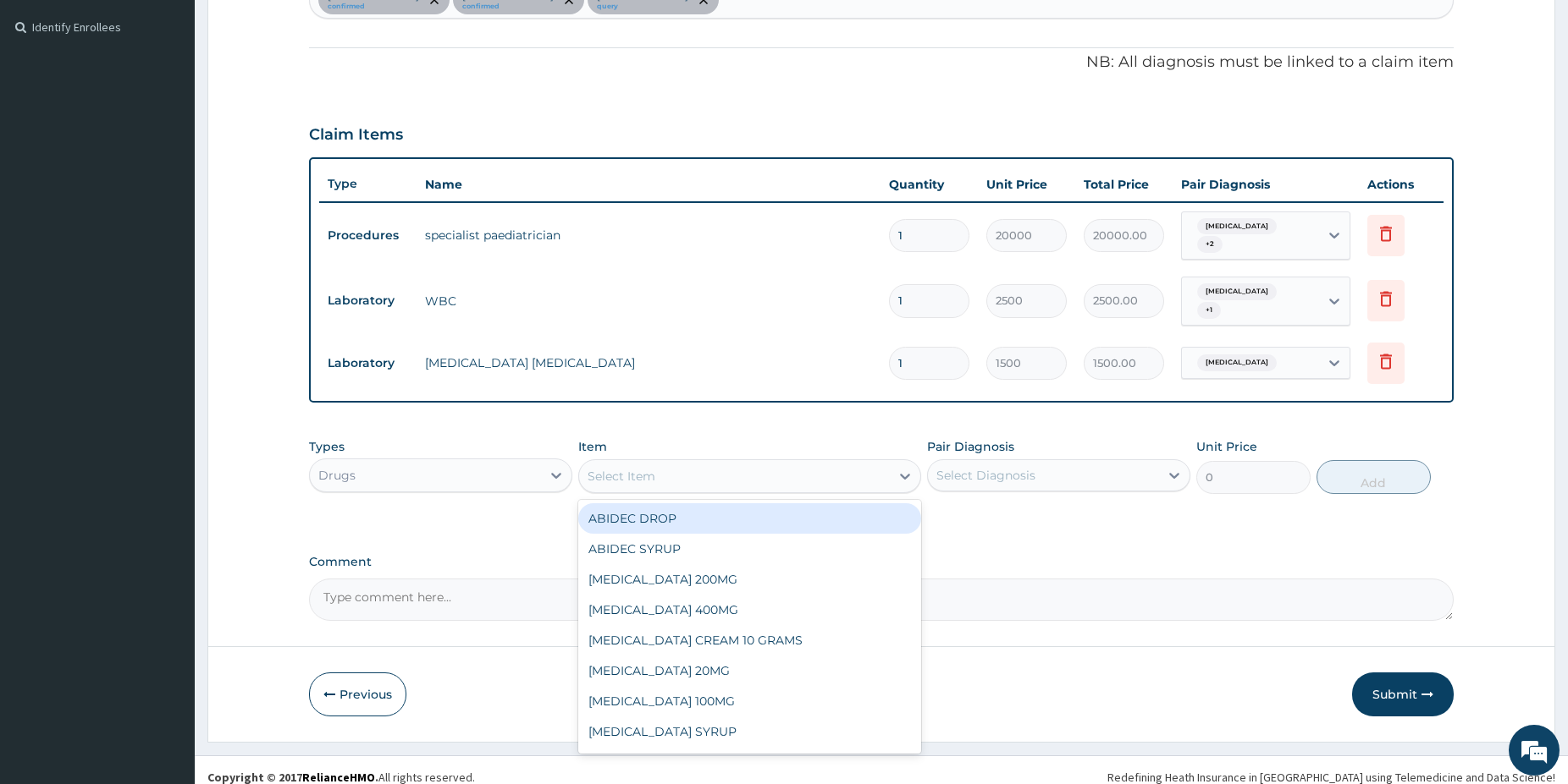
click at [713, 463] on div "Select Item" at bounding box center [735, 476] width 311 height 27
click at [712, 463] on div "Select Item" at bounding box center [735, 476] width 311 height 27
type input "AZIT"
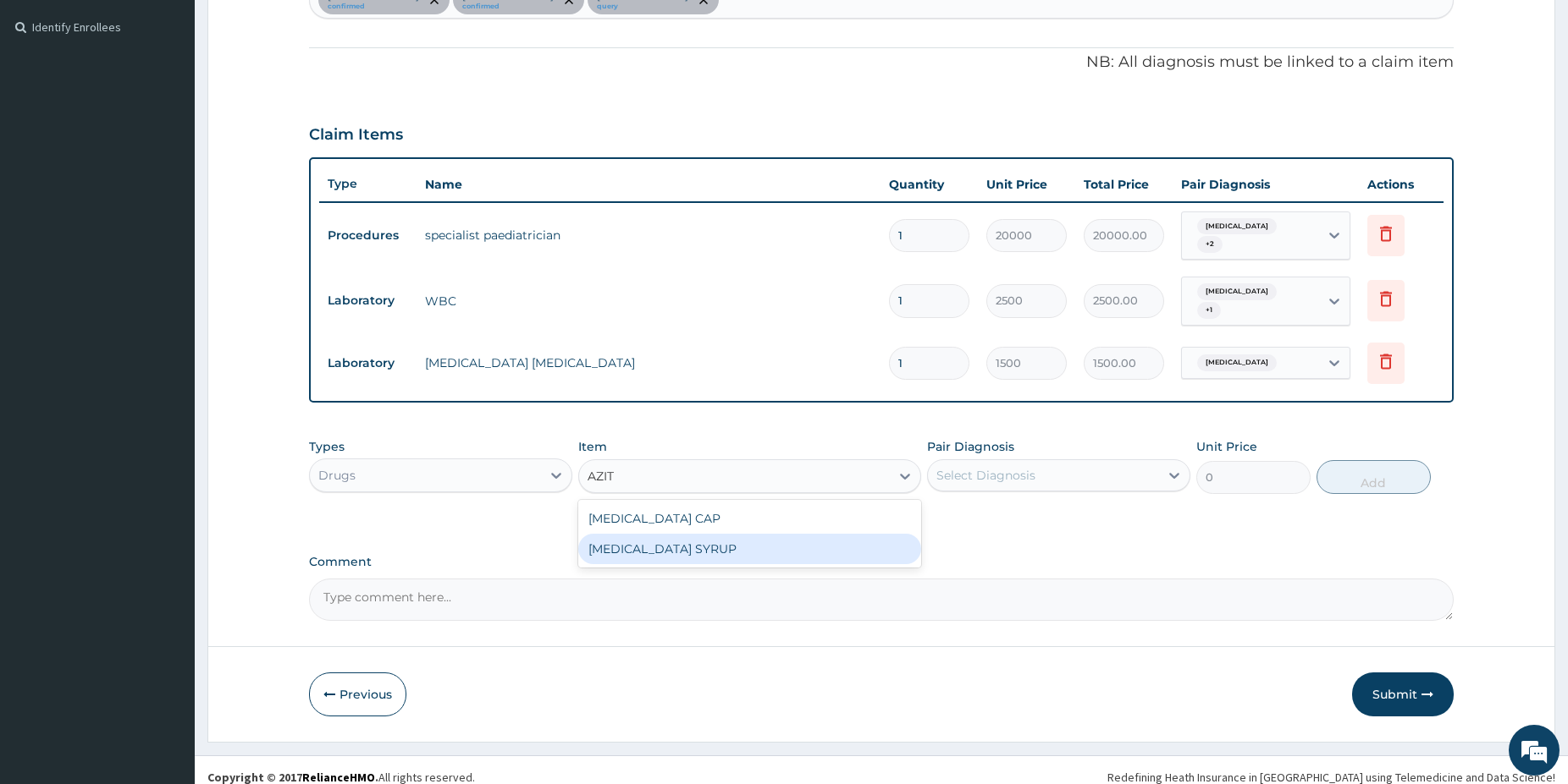
click at [705, 538] on div "AZITHROMYCIN SYRUP" at bounding box center [749, 549] width 343 height 30
type input "5500"
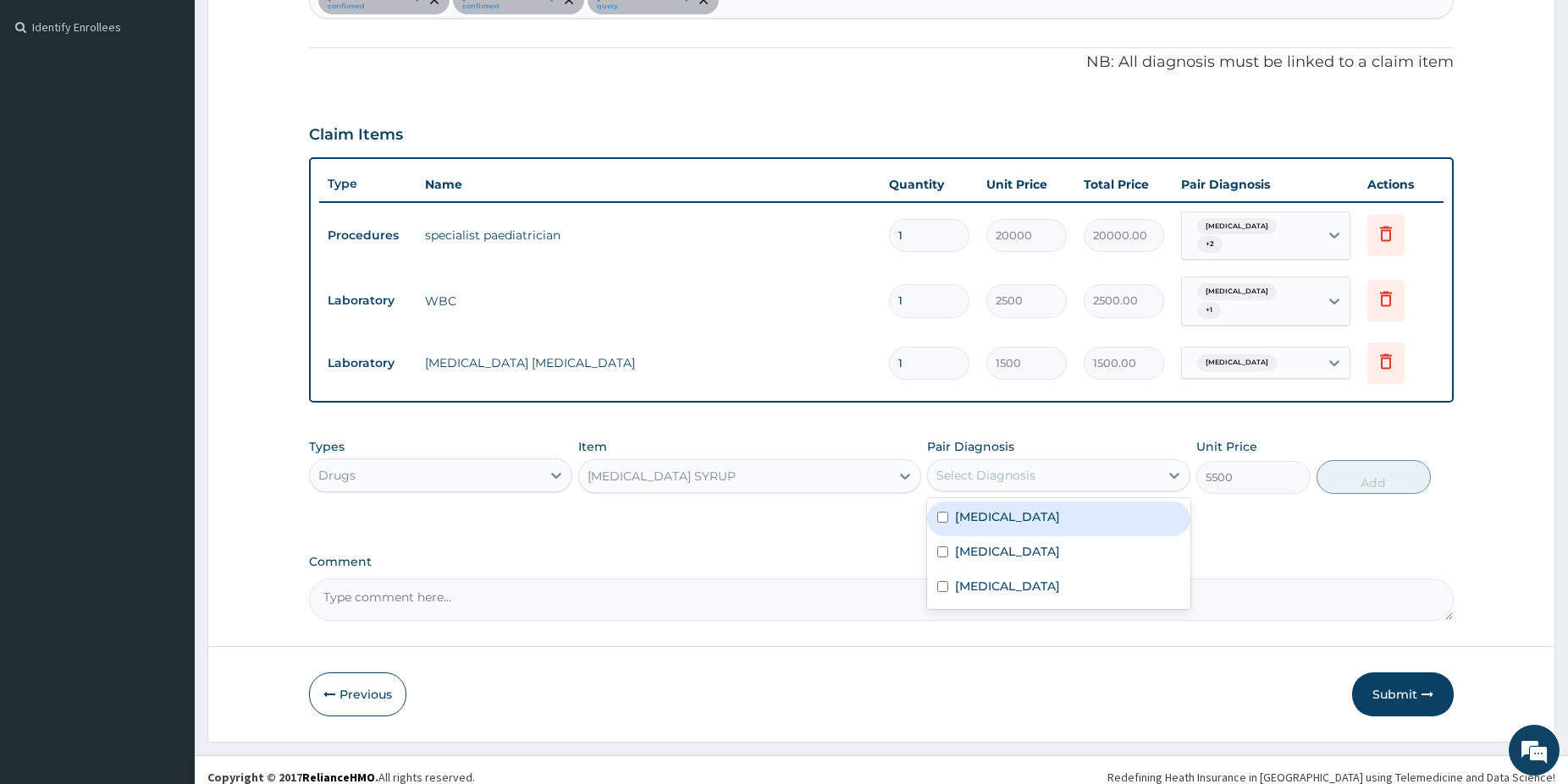
drag, startPoint x: 1066, startPoint y: 460, endPoint x: 1050, endPoint y: 491, distance: 34.9
click at [1065, 462] on div "Select Diagnosis" at bounding box center [1043, 475] width 232 height 27
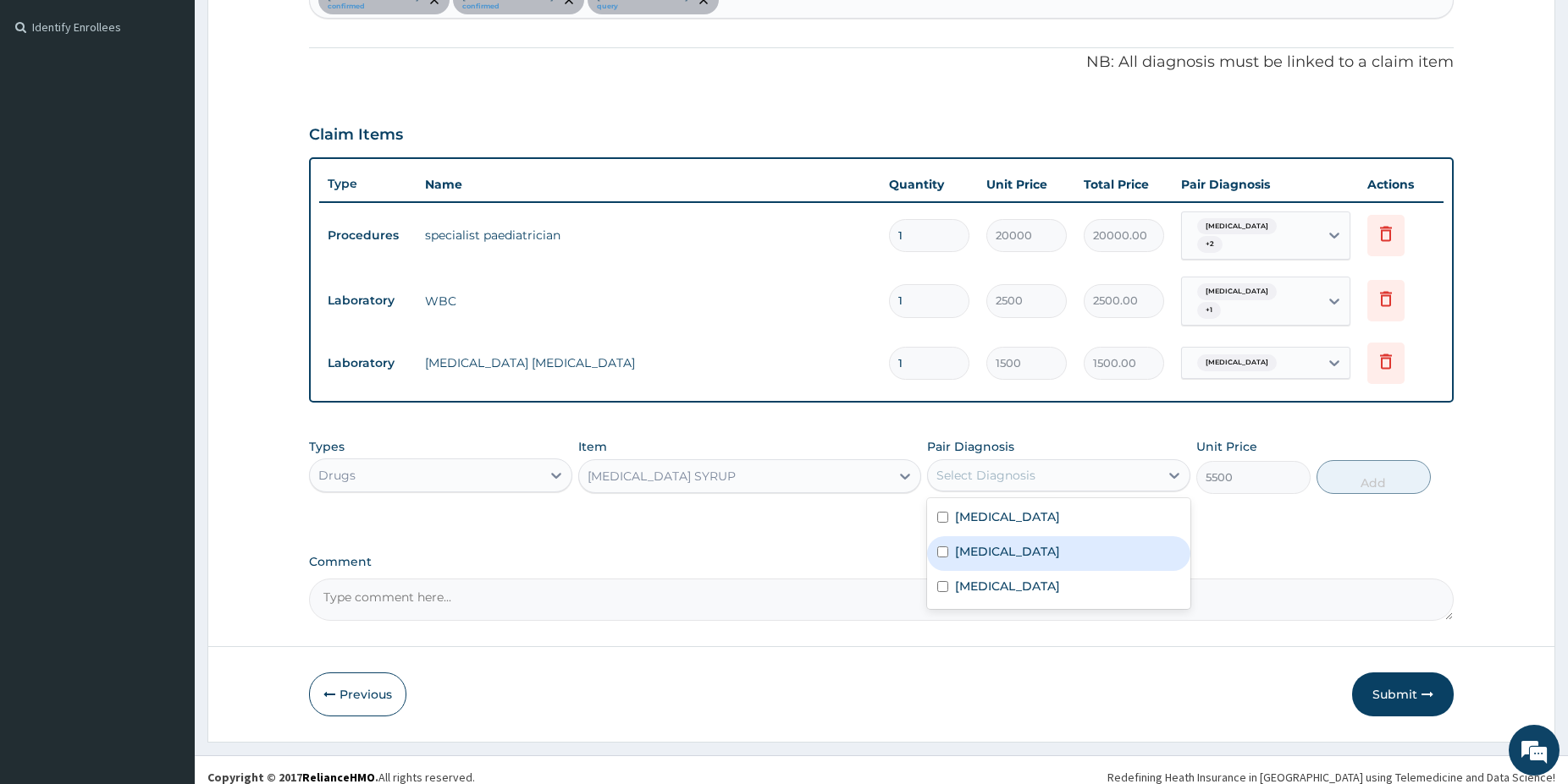
drag, startPoint x: 1035, startPoint y: 532, endPoint x: 1031, endPoint y: 542, distance: 10.8
click at [1035, 543] on label "Upper respiratory infection" at bounding box center [1006, 551] width 105 height 17
checkbox input "true"
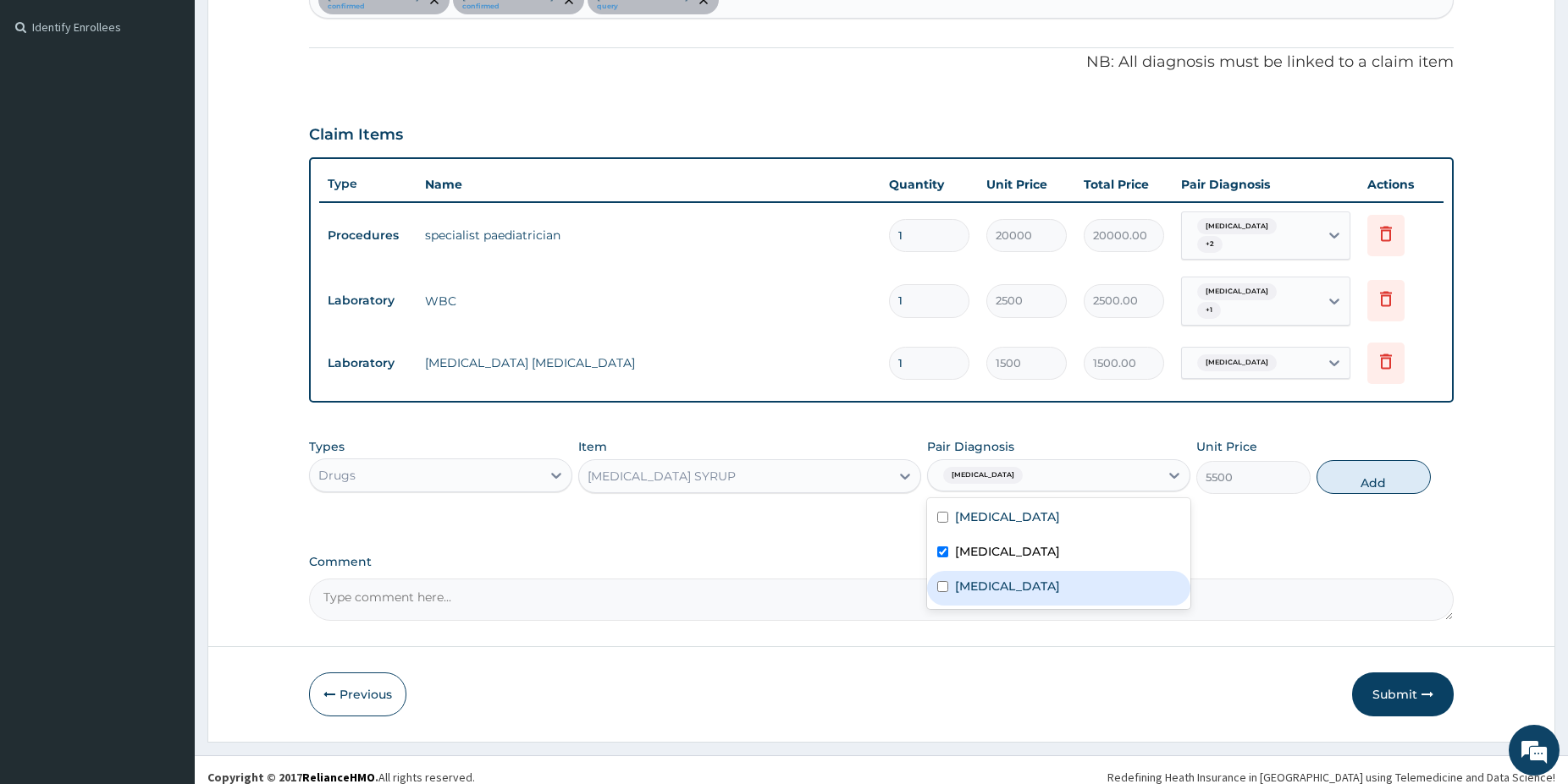
click at [1014, 572] on div "Sepsis" at bounding box center [1058, 589] width 263 height 35
checkbox input "true"
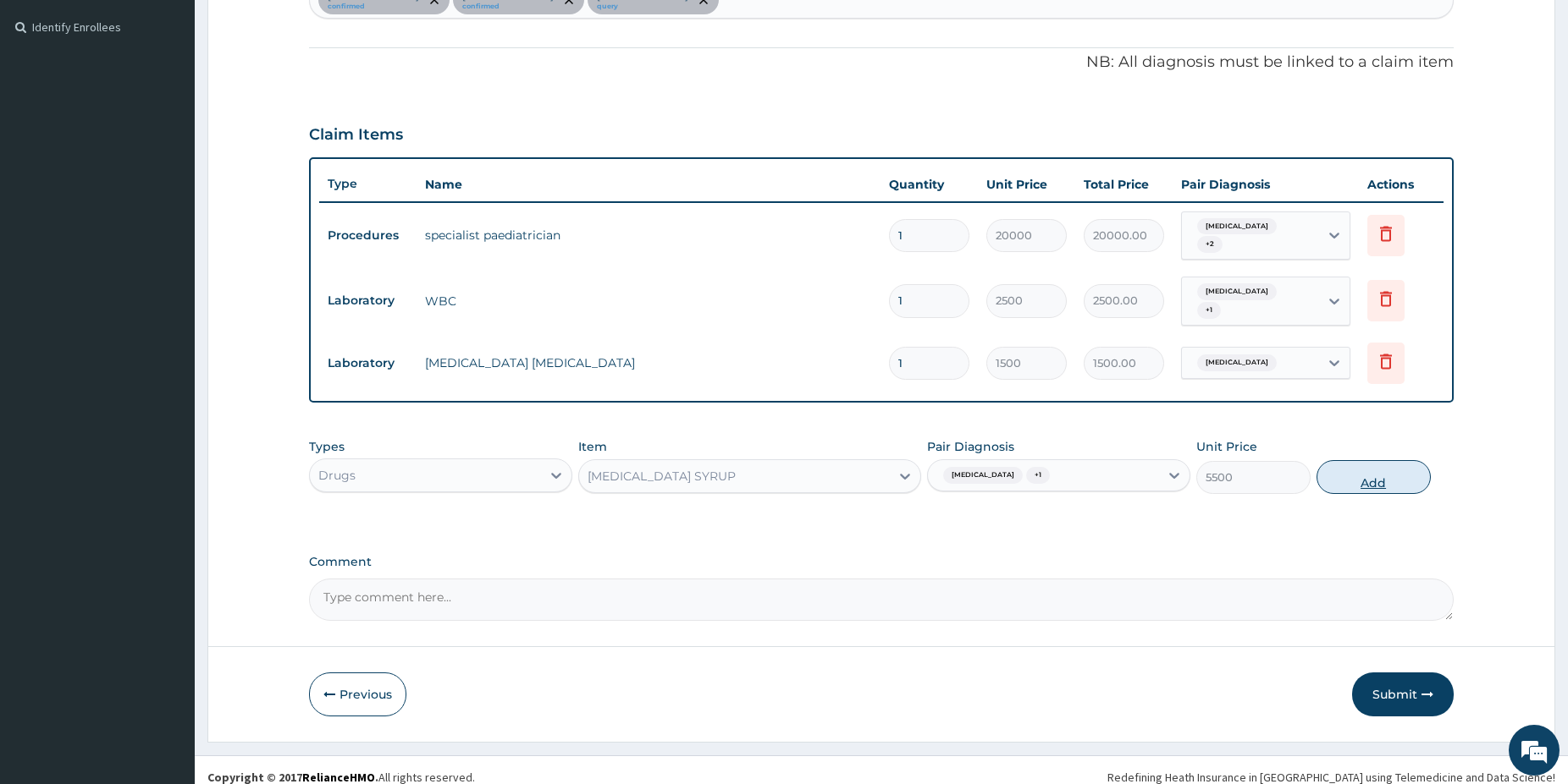
click at [1360, 466] on button "Add" at bounding box center [1373, 476] width 114 height 34
type input "0"
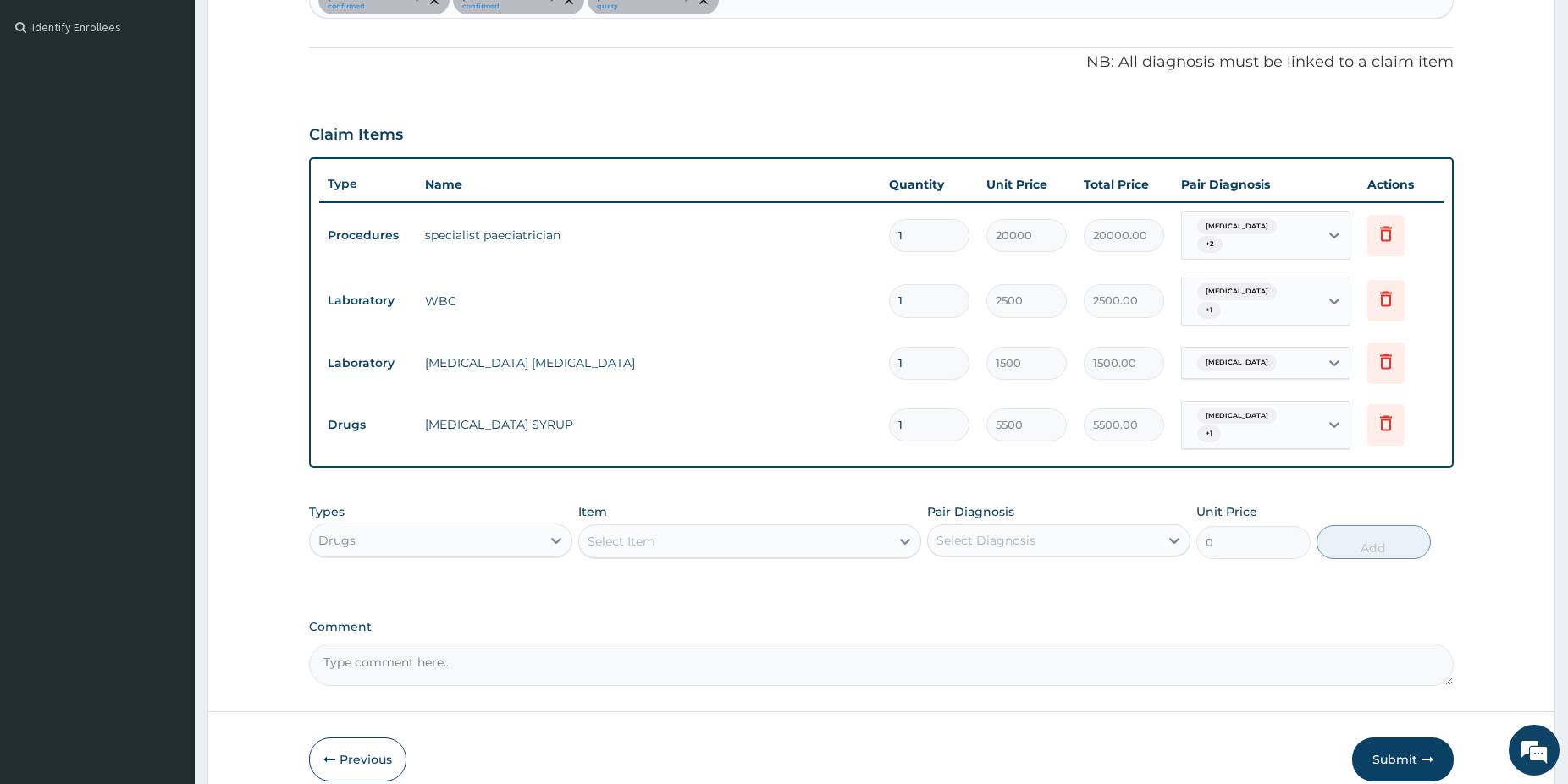
click at [663, 536] on div "Select Item" at bounding box center [735, 542] width 311 height 27
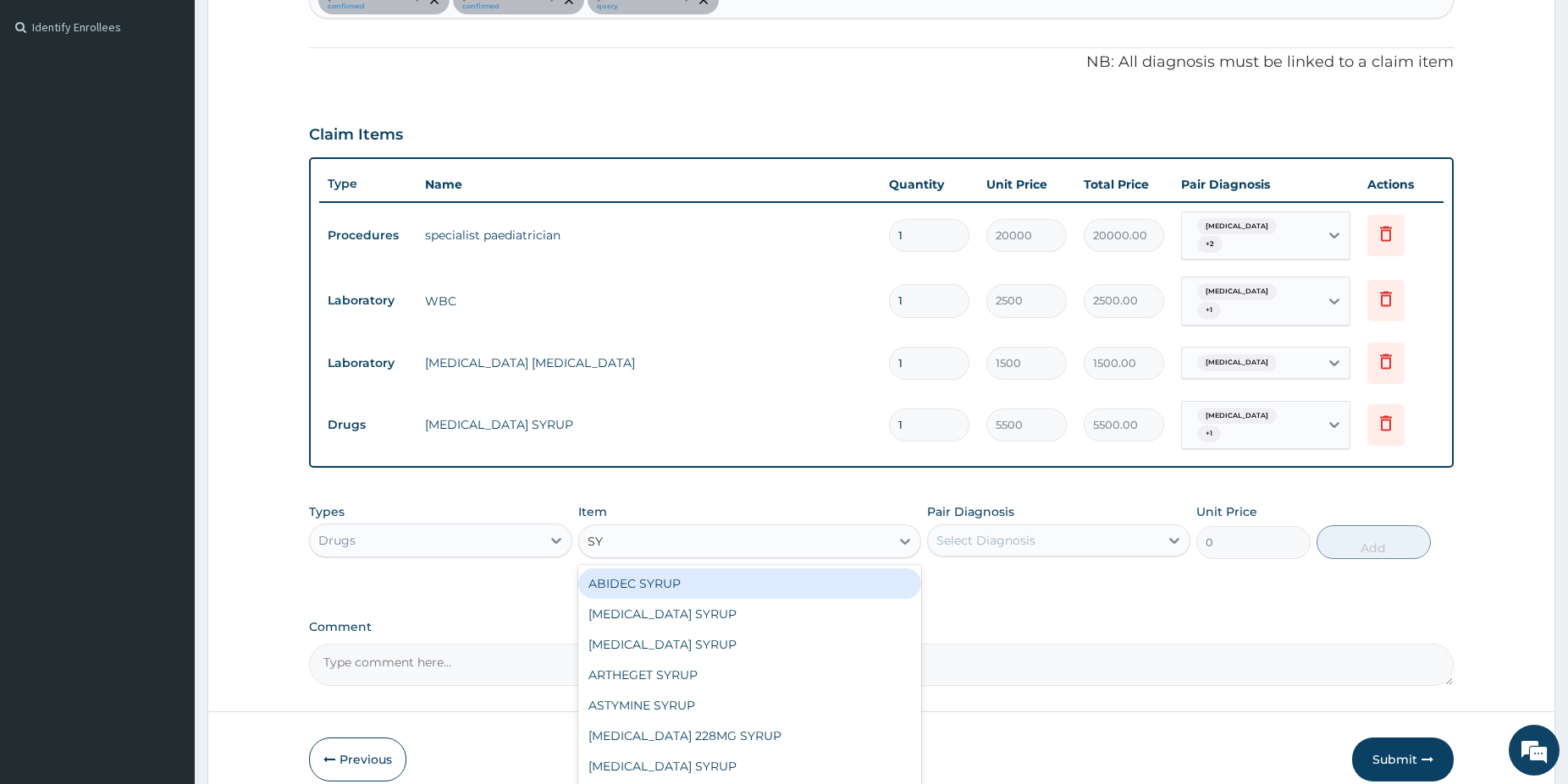
type input "S"
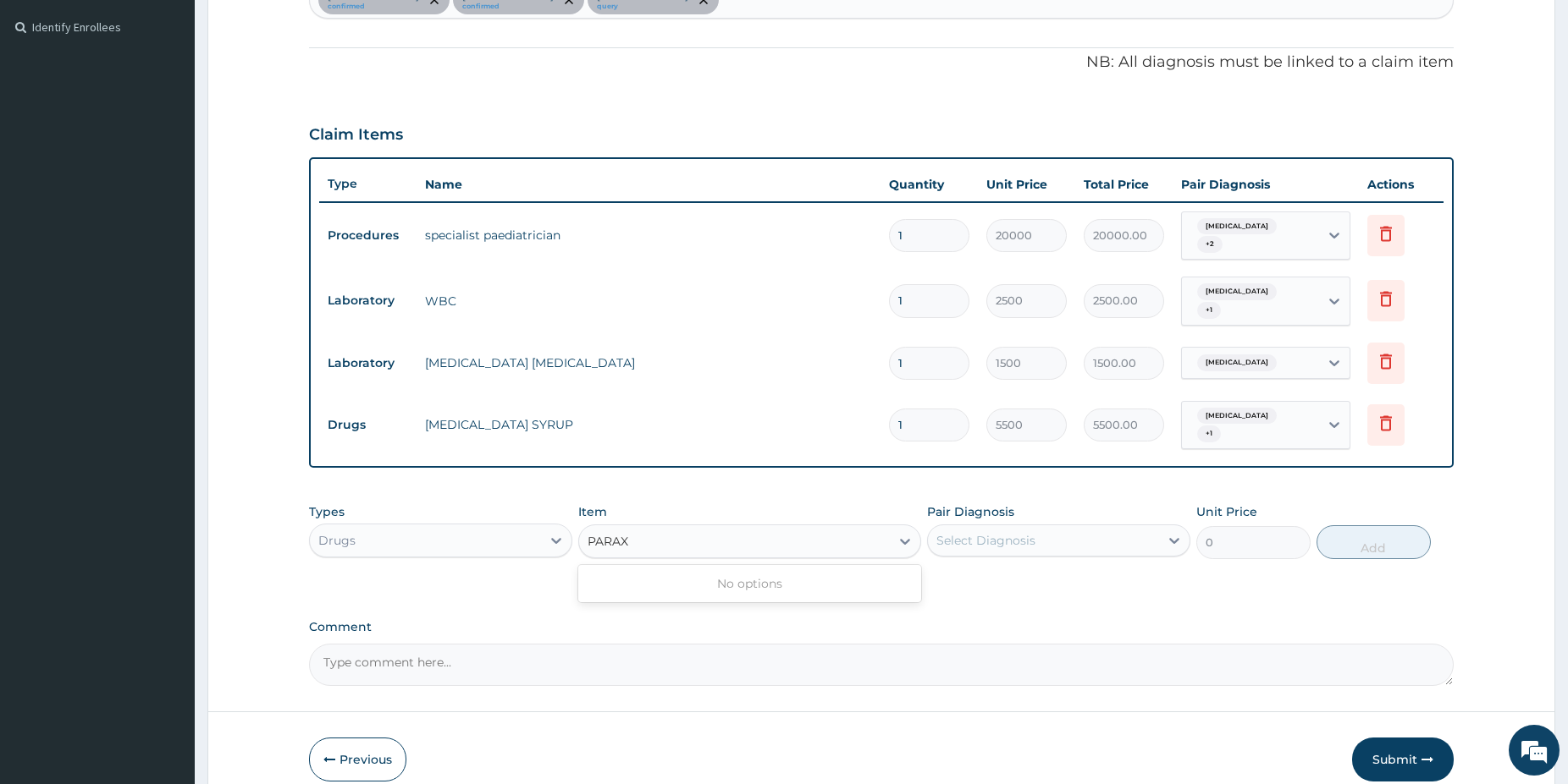
type input "PARA"
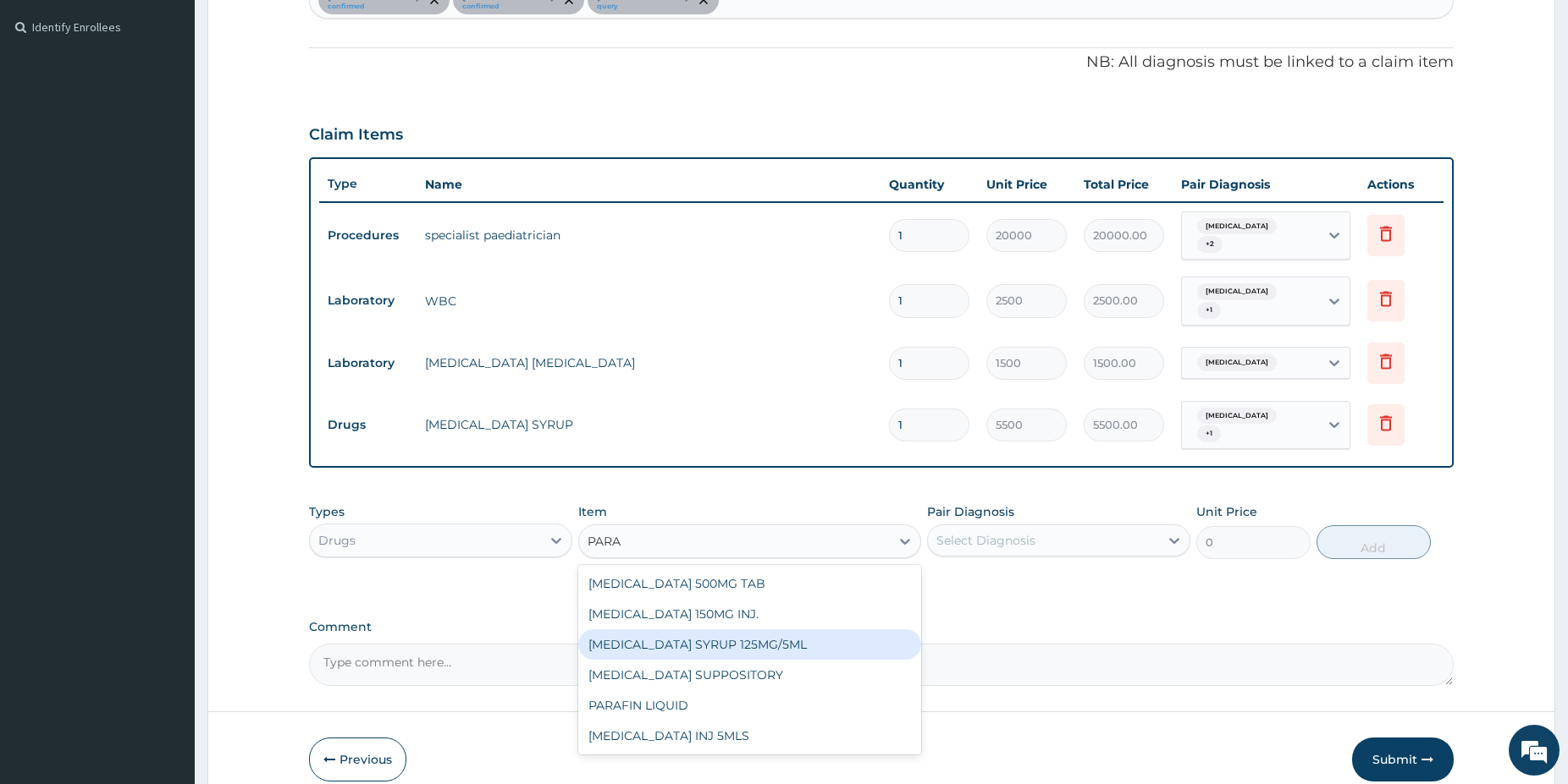
drag, startPoint x: 725, startPoint y: 624, endPoint x: 737, endPoint y: 638, distance: 18.4
click at [732, 634] on div "[MEDICAL_DATA] SYRUP 125MG/5ML" at bounding box center [749, 644] width 343 height 30
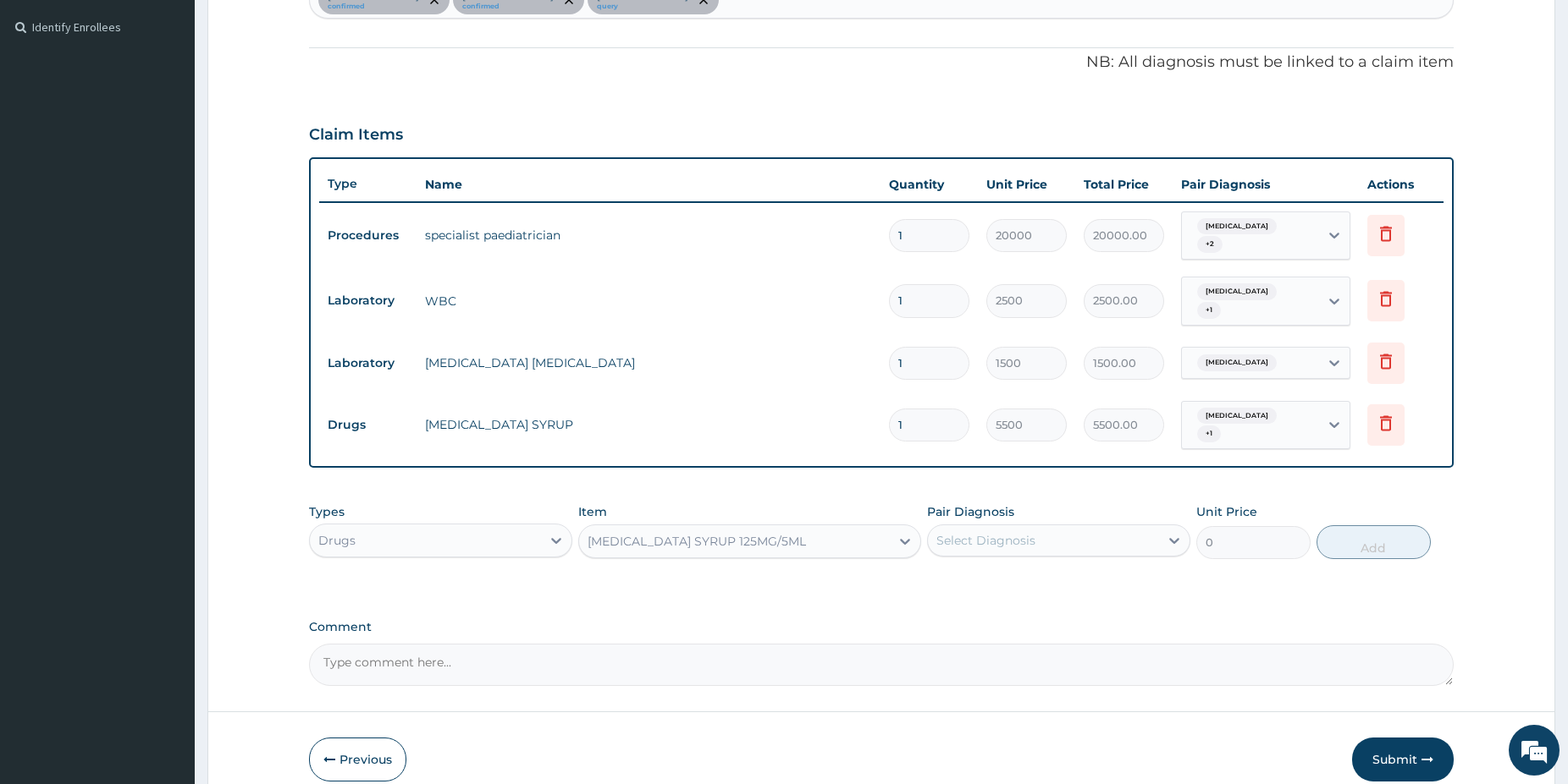
type input "1100"
click at [993, 532] on div "Select Diagnosis" at bounding box center [985, 540] width 99 height 17
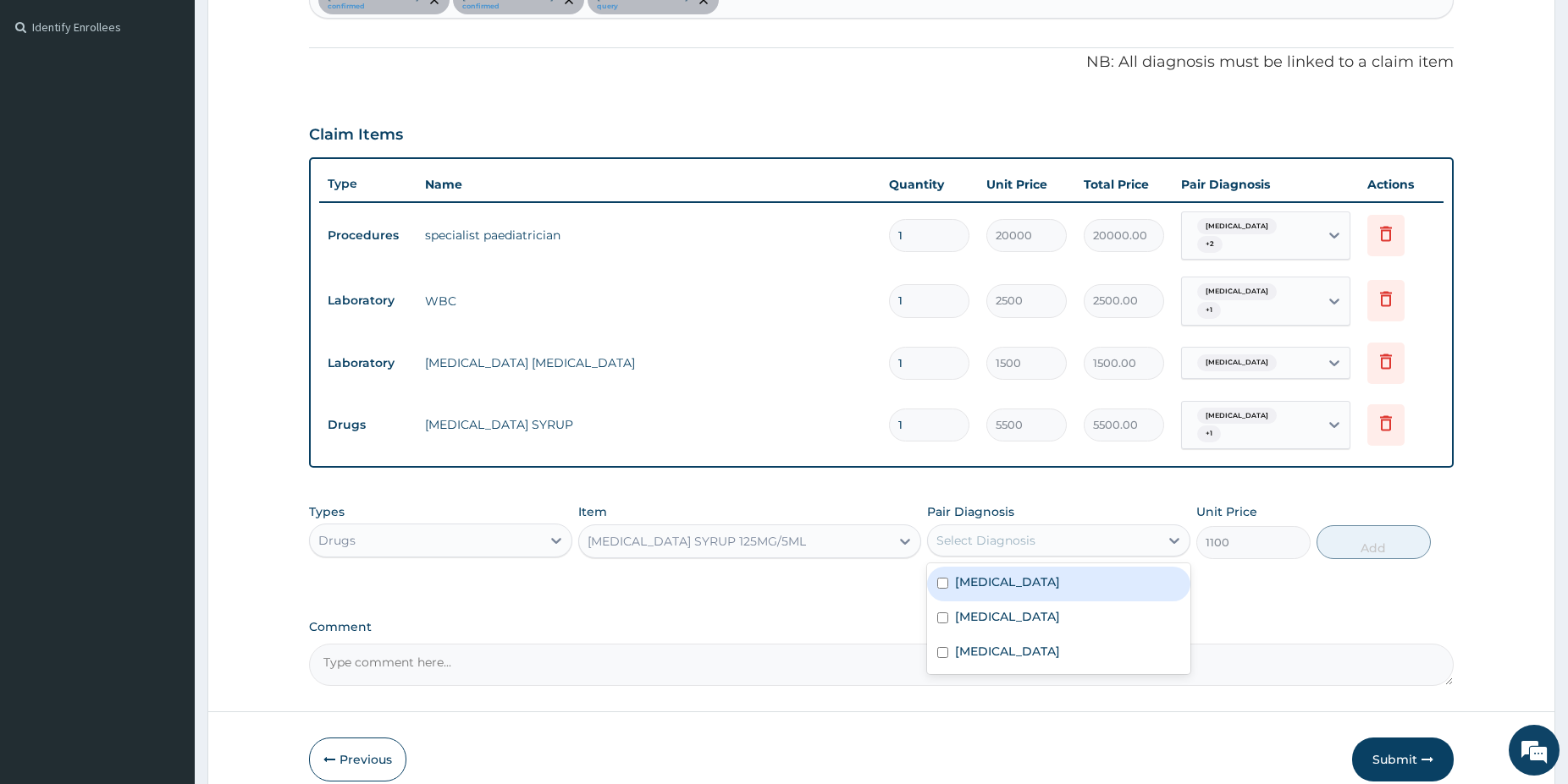
click at [987, 574] on label "[MEDICAL_DATA]" at bounding box center [1006, 582] width 105 height 17
checkbox input "true"
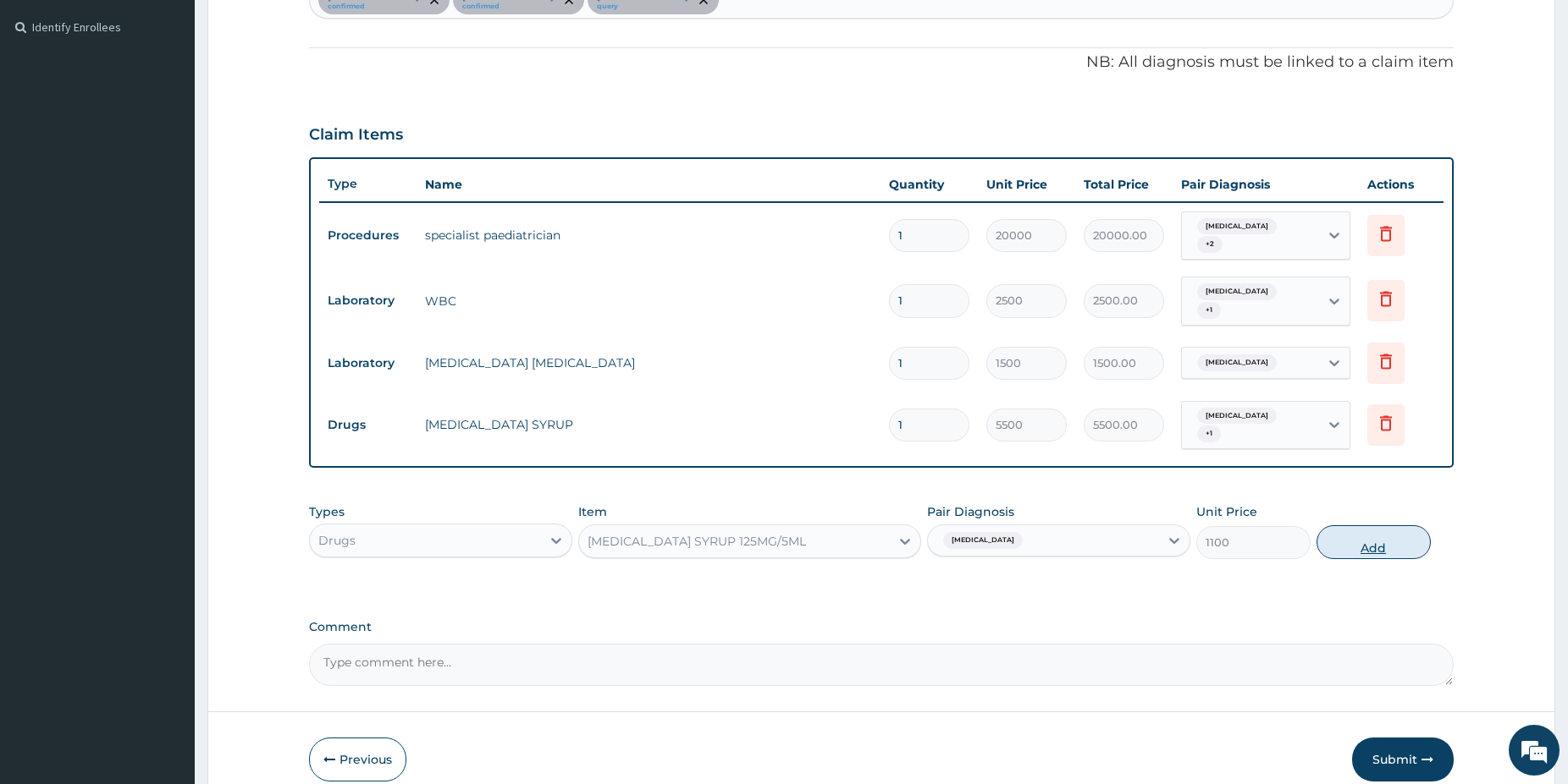
click at [1370, 542] on button "Add" at bounding box center [1373, 542] width 114 height 34
type input "0"
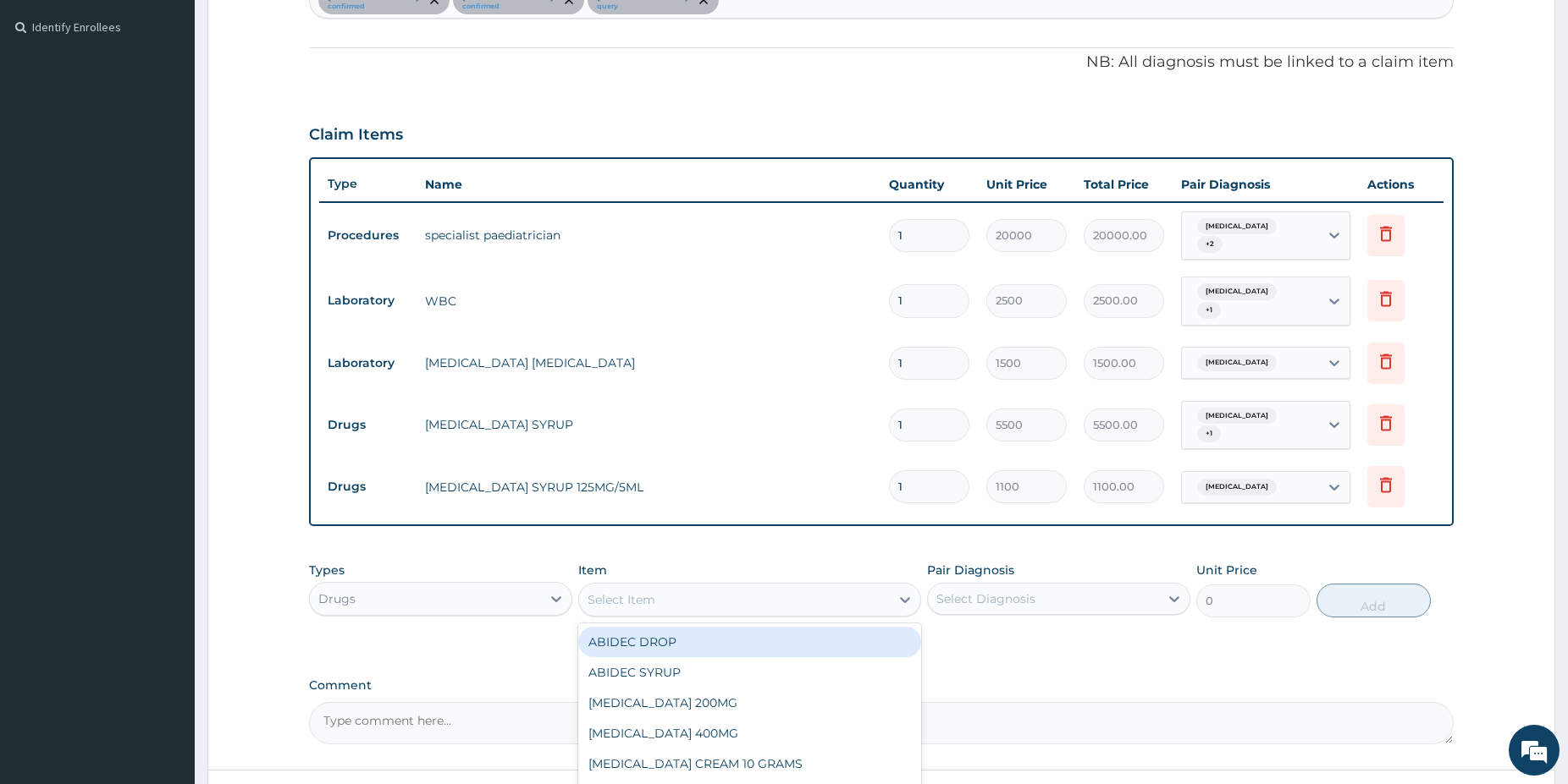
click at [723, 588] on div "Select Item" at bounding box center [735, 600] width 311 height 27
type input "COART"
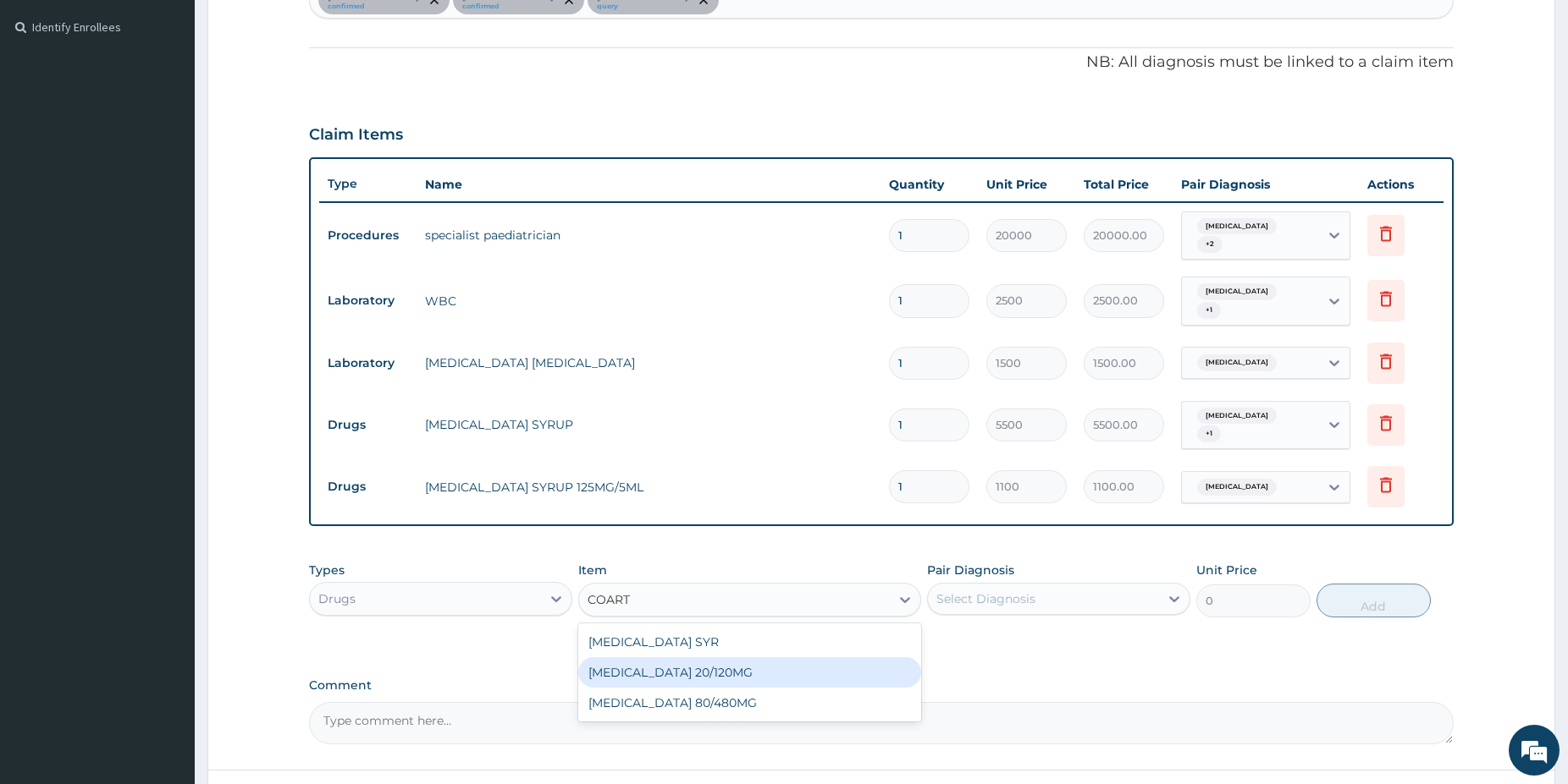
click at [734, 657] on div "[MEDICAL_DATA] 20/120MG" at bounding box center [749, 672] width 343 height 30
type input "375"
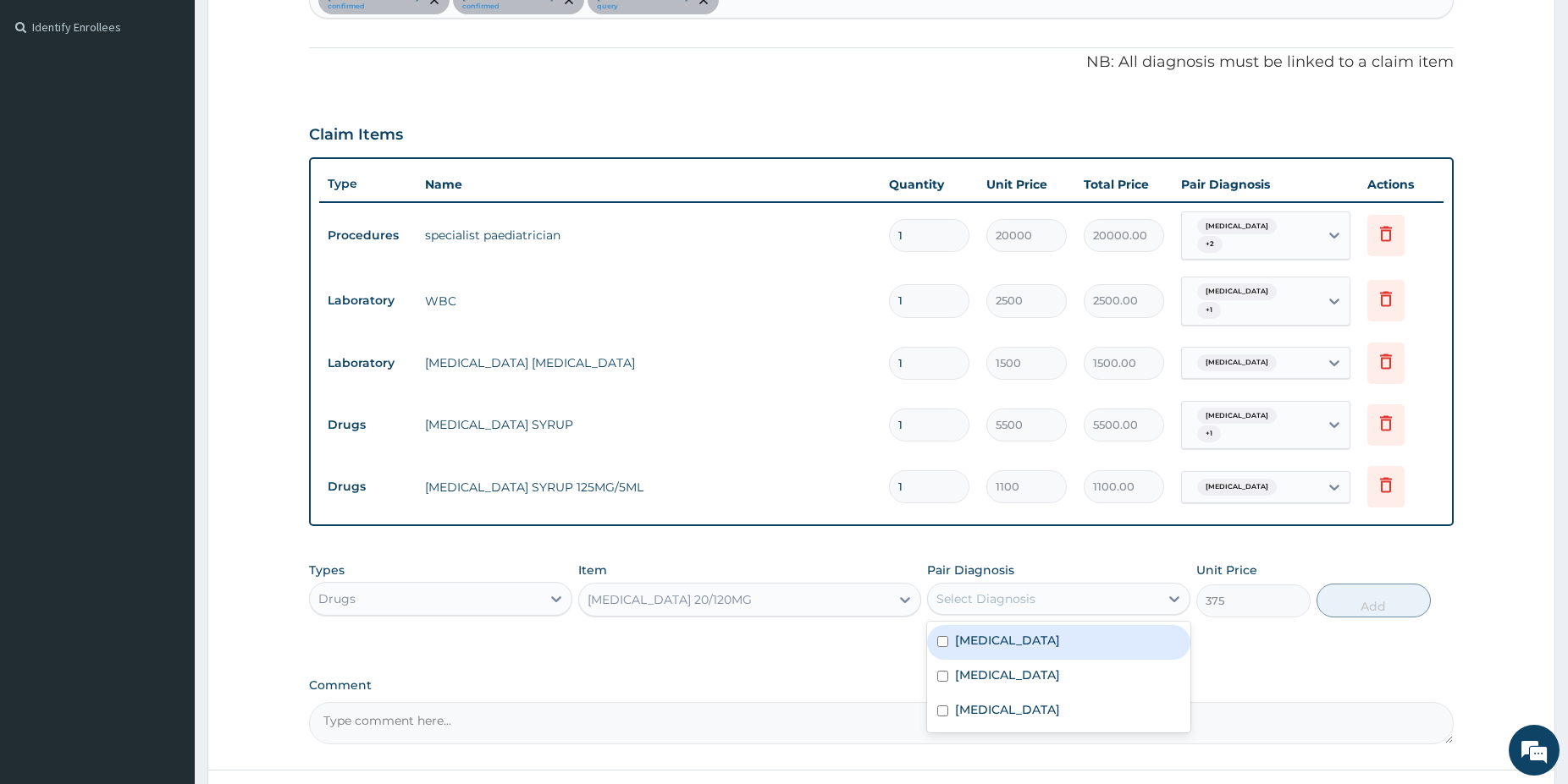
drag, startPoint x: 1021, startPoint y: 588, endPoint x: 1011, endPoint y: 606, distance: 20.6
click at [1021, 591] on div "Select Diagnosis" at bounding box center [985, 598] width 99 height 17
click at [1006, 629] on div "[MEDICAL_DATA]" at bounding box center [1058, 642] width 263 height 35
checkbox input "true"
click at [1351, 592] on button "Add" at bounding box center [1373, 600] width 114 height 34
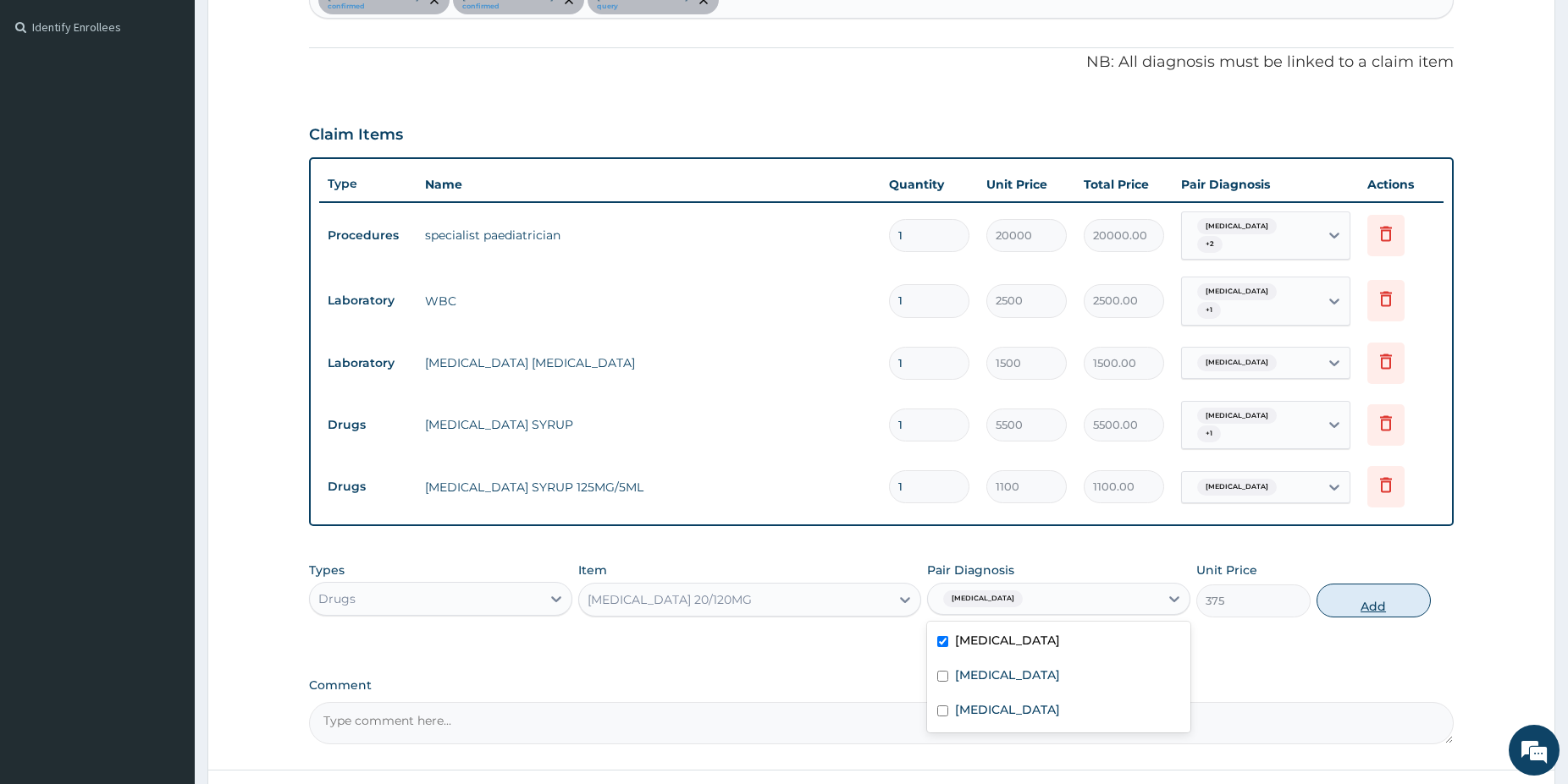
type input "0"
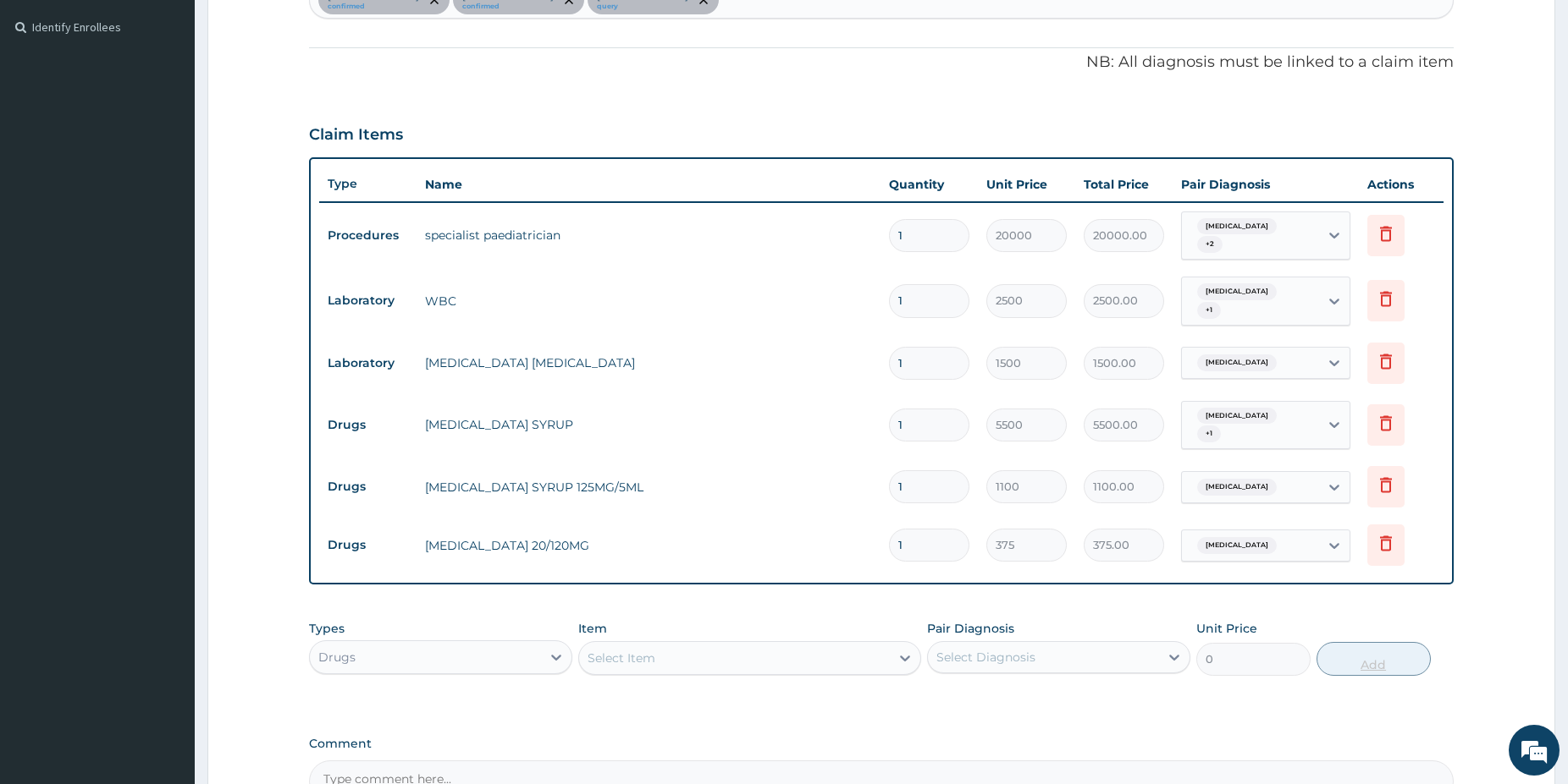
type input "12"
type input "4500.00"
type input "12"
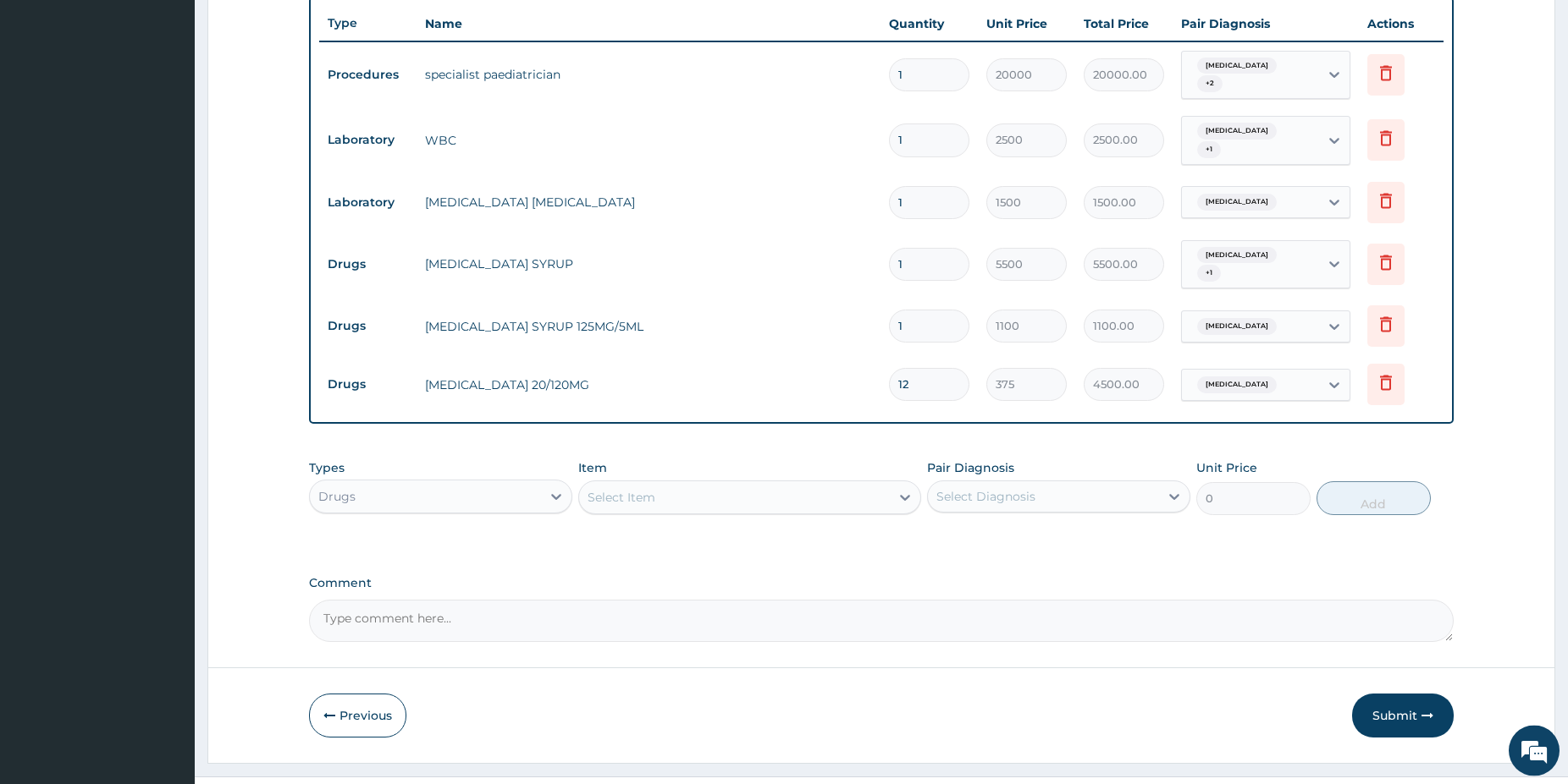
scroll to position [638, 0]
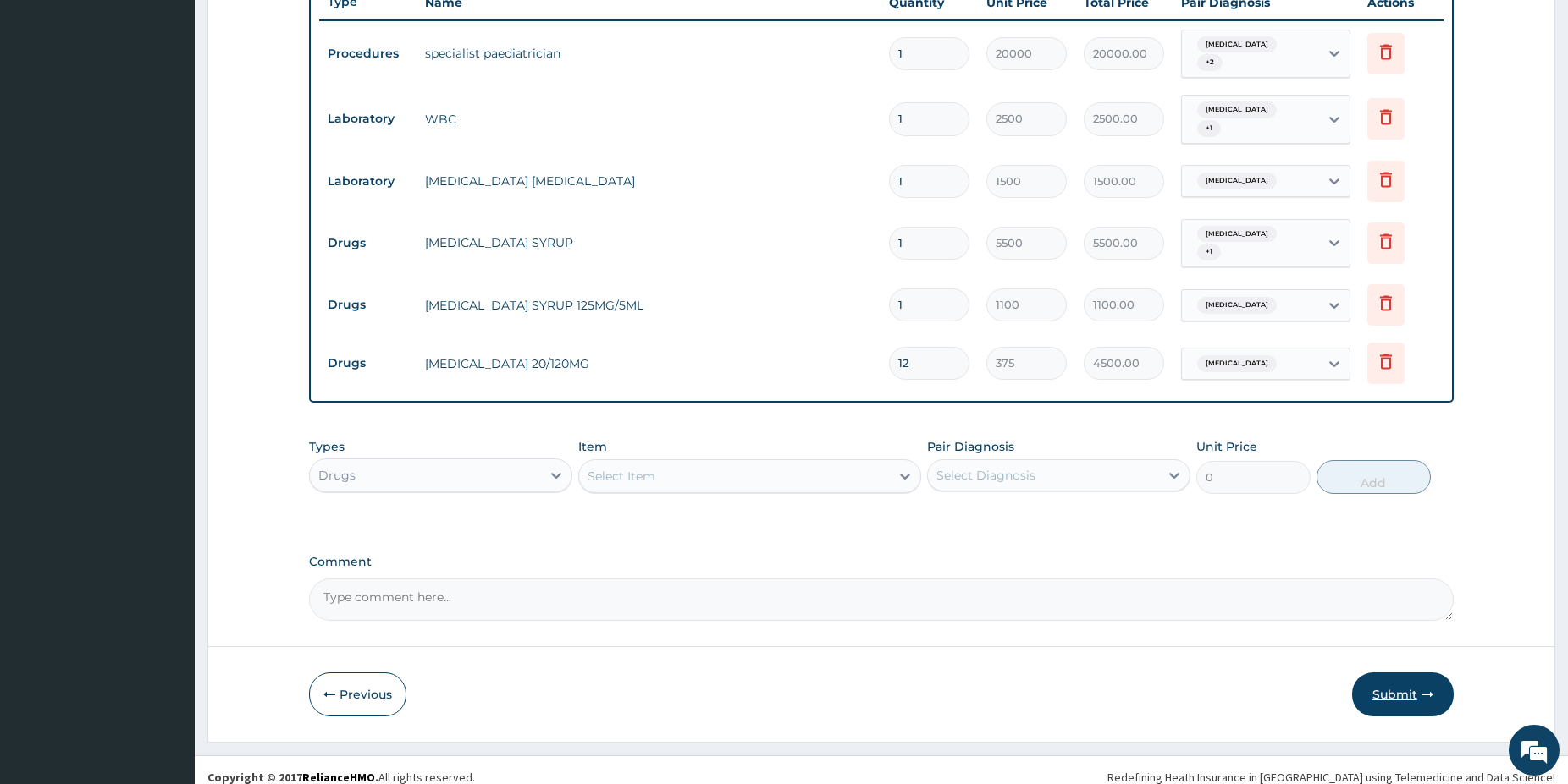
click at [1408, 686] on button "Submit" at bounding box center [1403, 694] width 102 height 44
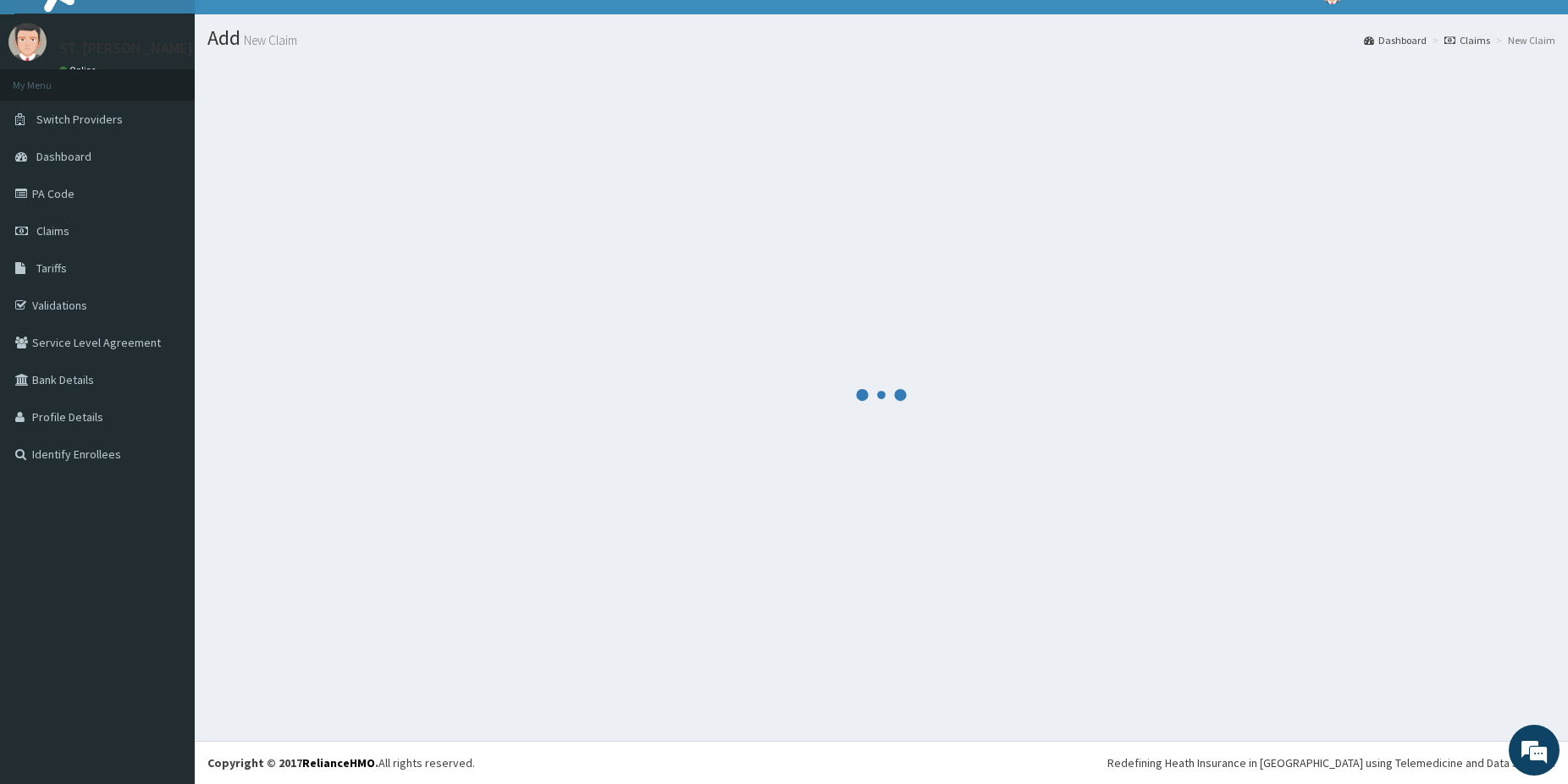
scroll to position [28, 0]
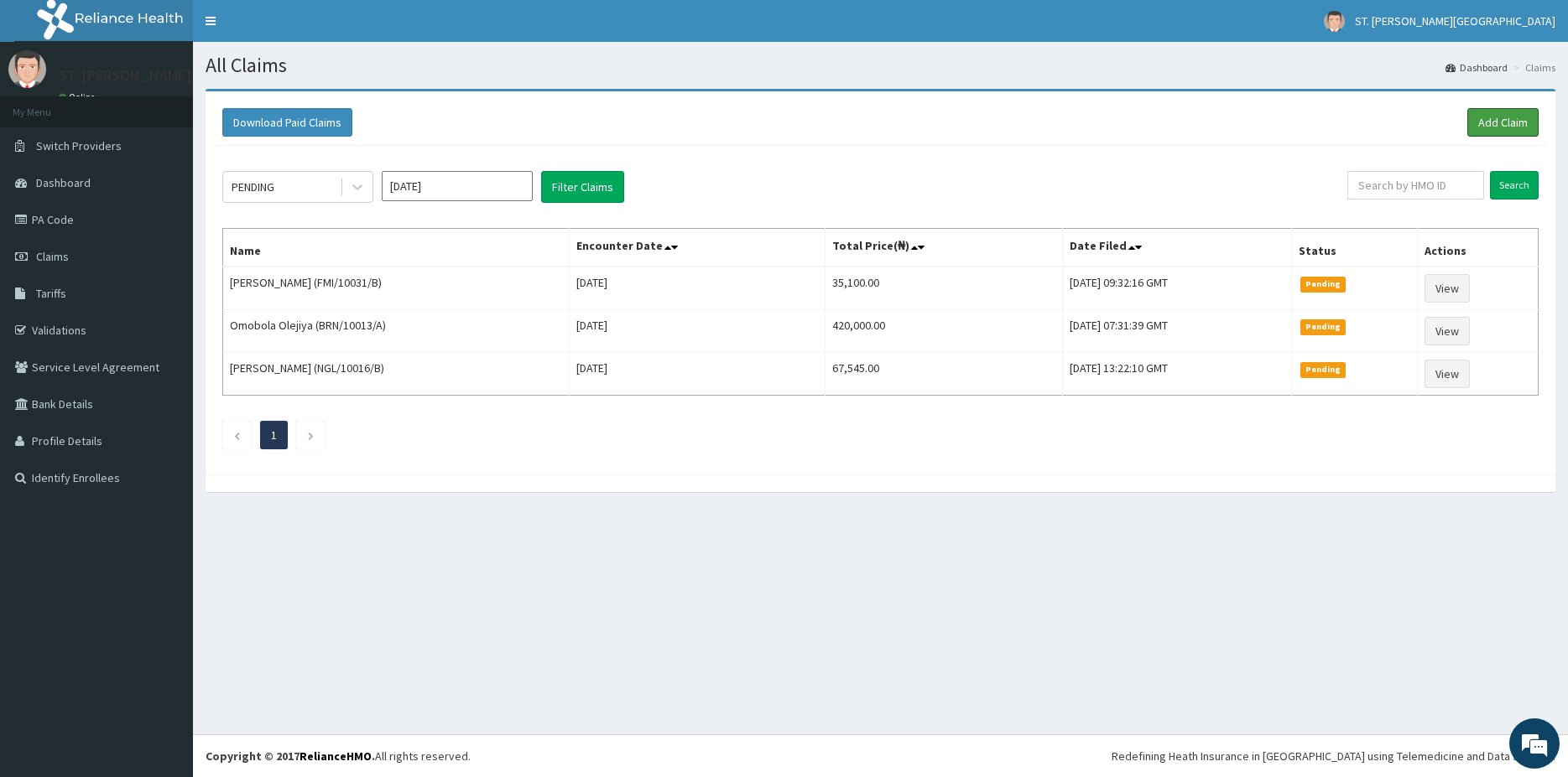
drag, startPoint x: 1499, startPoint y: 124, endPoint x: 1094, endPoint y: 97, distance: 405.9
click at [1499, 124] on link "Add Claim" at bounding box center [1503, 122] width 72 height 28
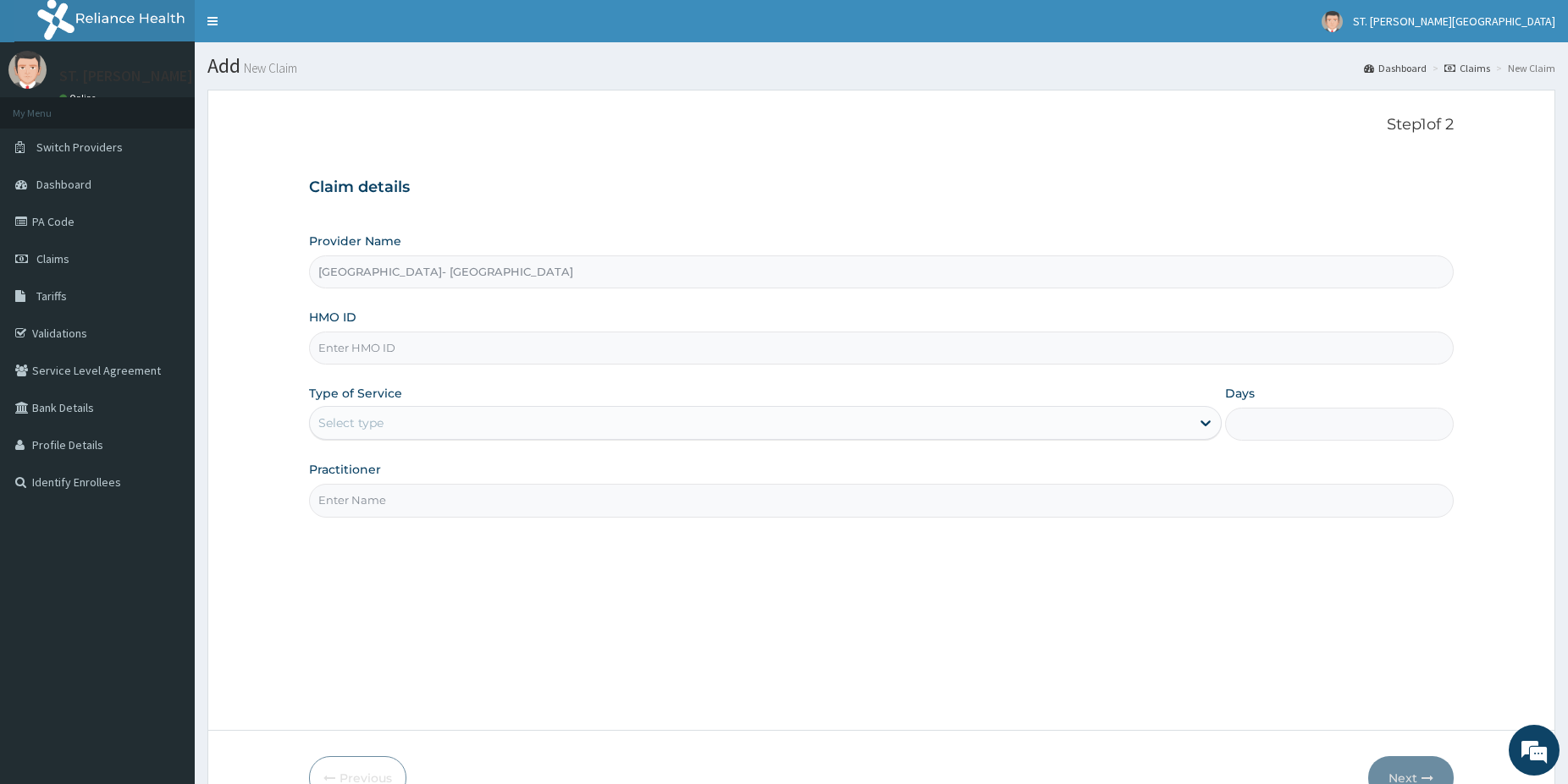
click at [370, 333] on input "HMO ID" at bounding box center [881, 349] width 1145 height 33
paste input "ENP/11930/A"
type input "ENP/11930/A"
click at [337, 428] on div "Select type" at bounding box center [351, 423] width 65 height 17
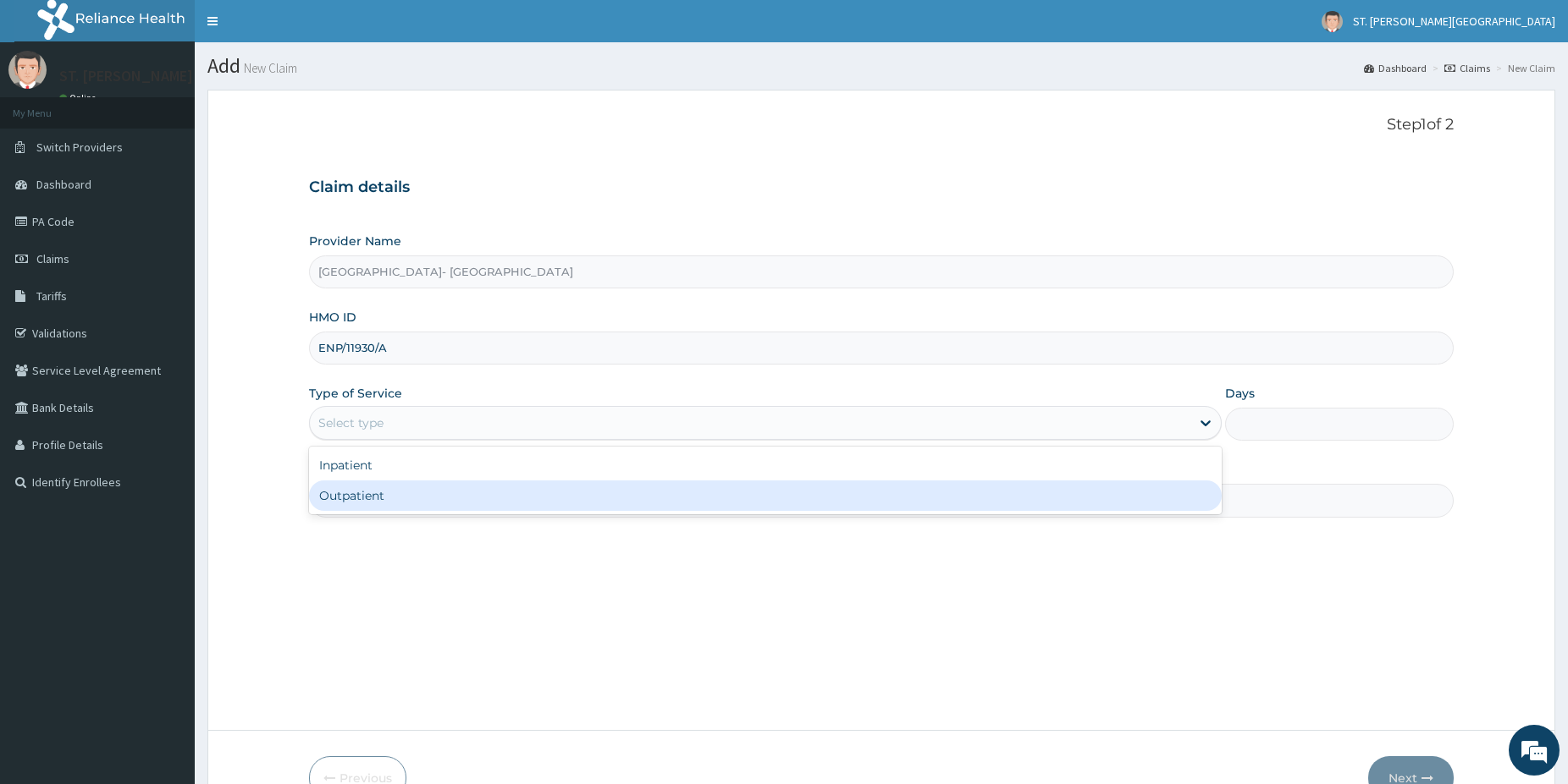
click at [377, 498] on div "Outpatient" at bounding box center [765, 495] width 912 height 30
type input "1"
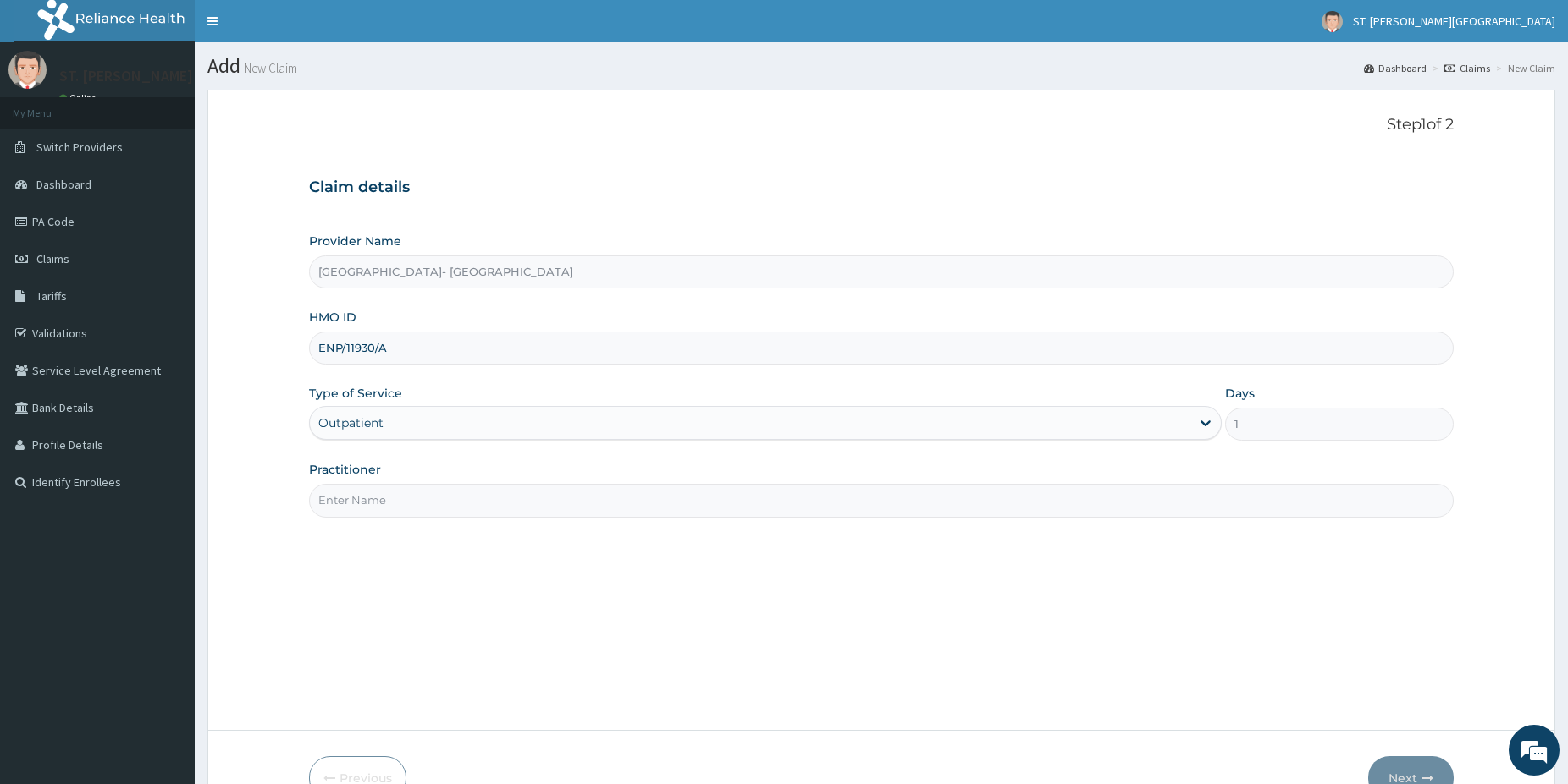
click at [374, 498] on input "Practitioner" at bounding box center [881, 501] width 1145 height 33
type input "DR.SIFO"
click at [1412, 772] on button "Next" at bounding box center [1411, 778] width 86 height 44
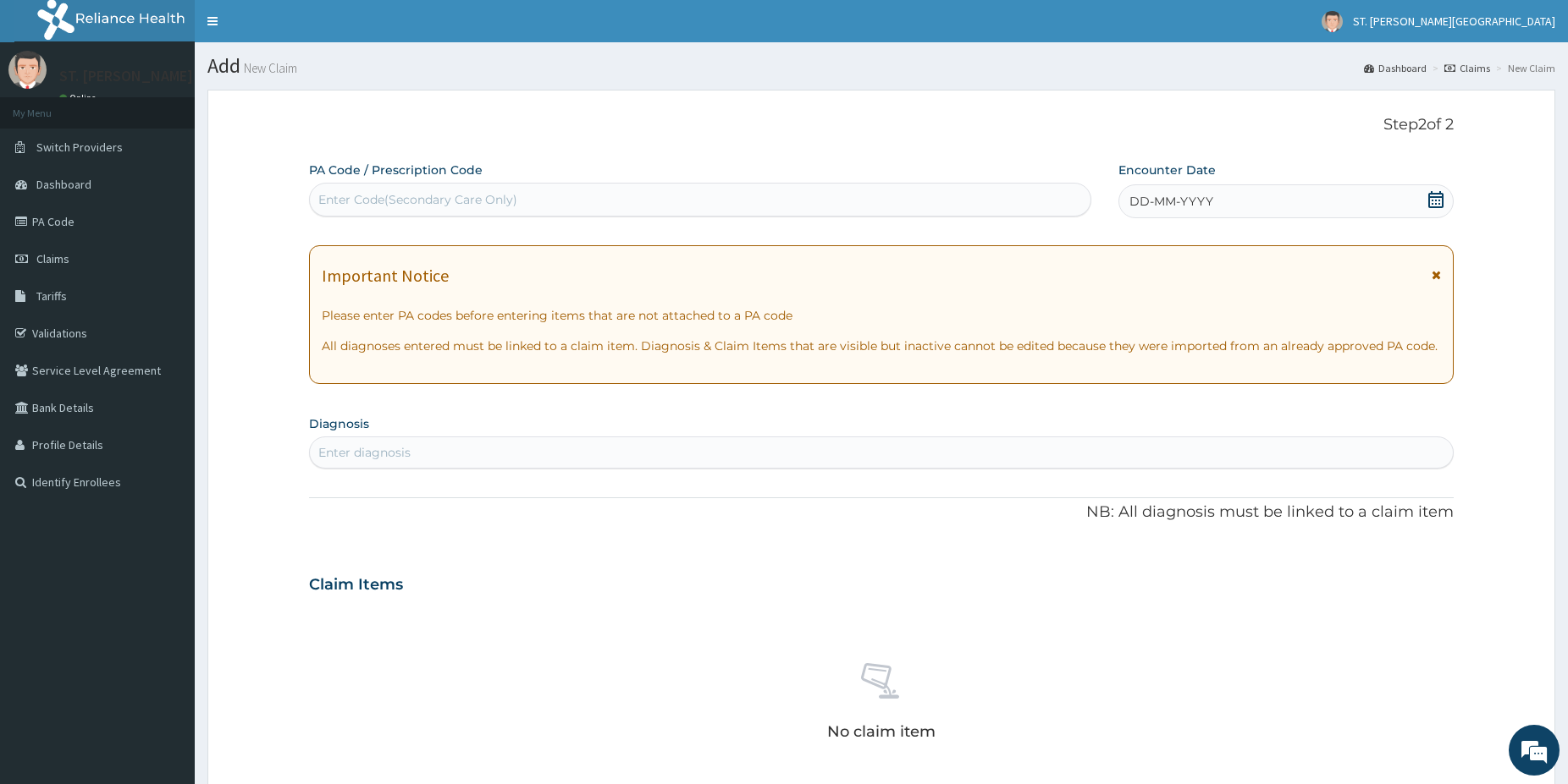
click at [426, 451] on div "Enter diagnosis" at bounding box center [881, 453] width 1143 height 27
type input "MALARIA"
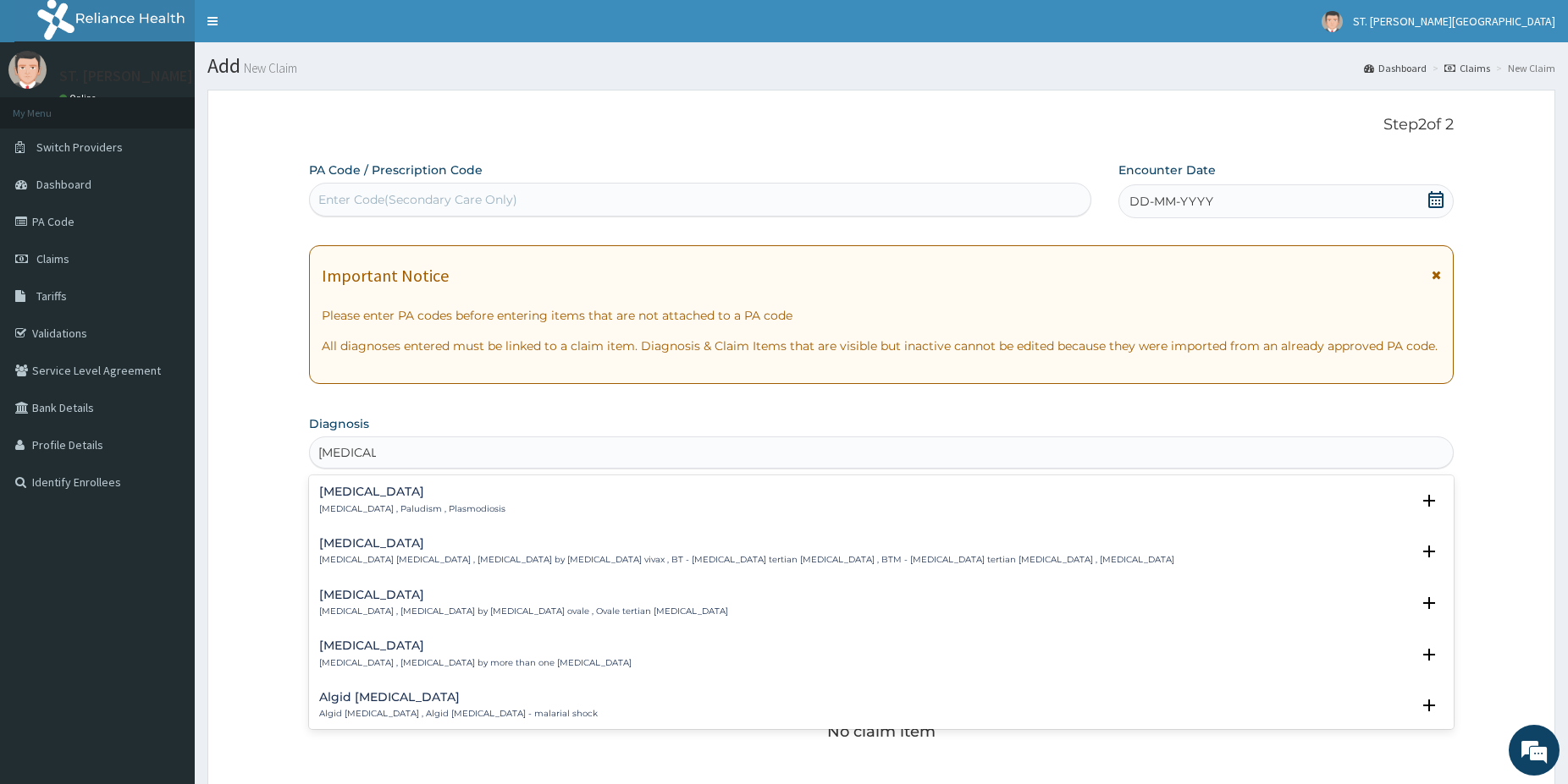
click at [371, 509] on p "Malaria , Paludism , Plasmodiosis" at bounding box center [412, 510] width 187 height 12
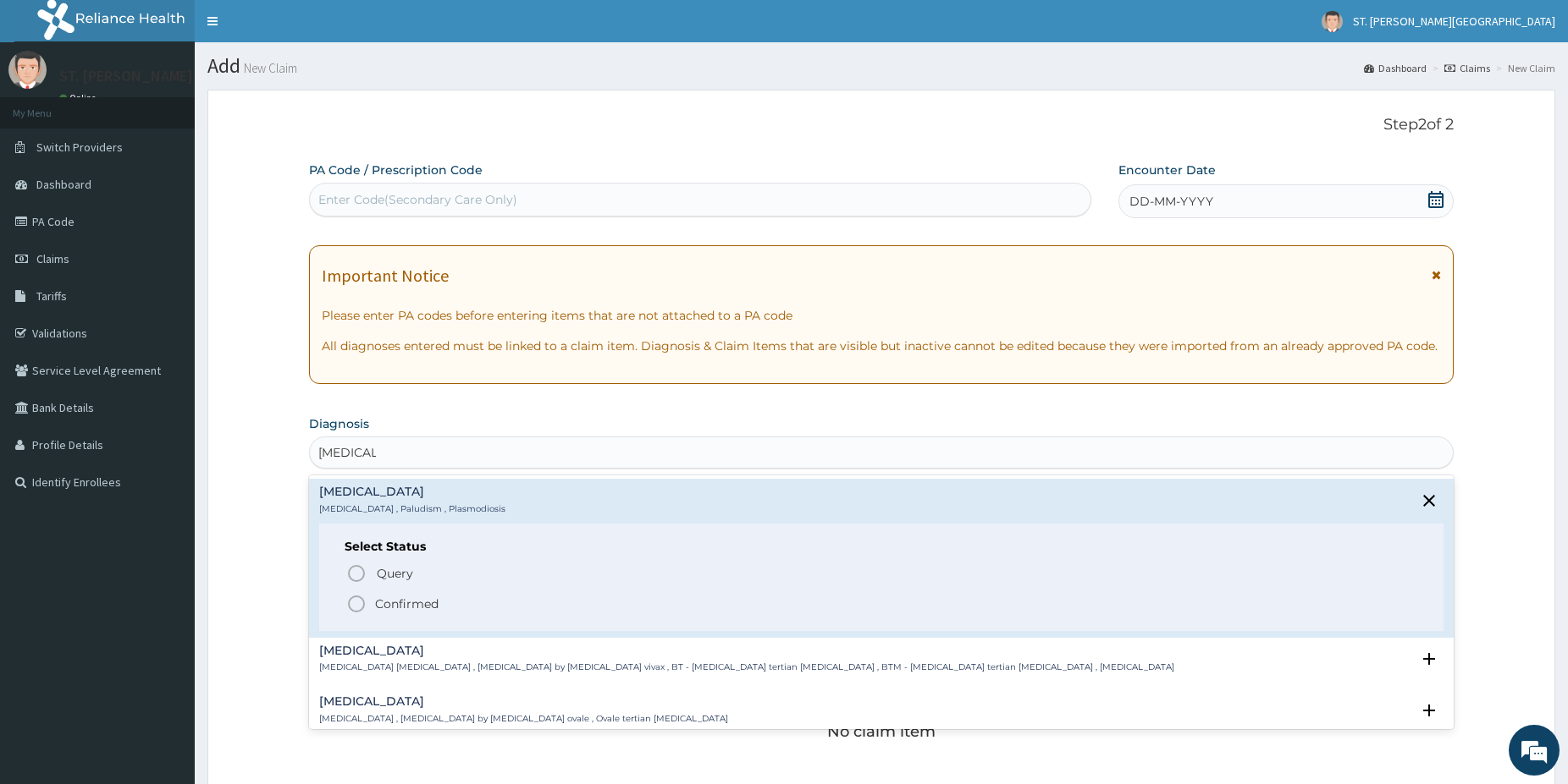
click at [358, 605] on icon "status option filled" at bounding box center [356, 603] width 21 height 21
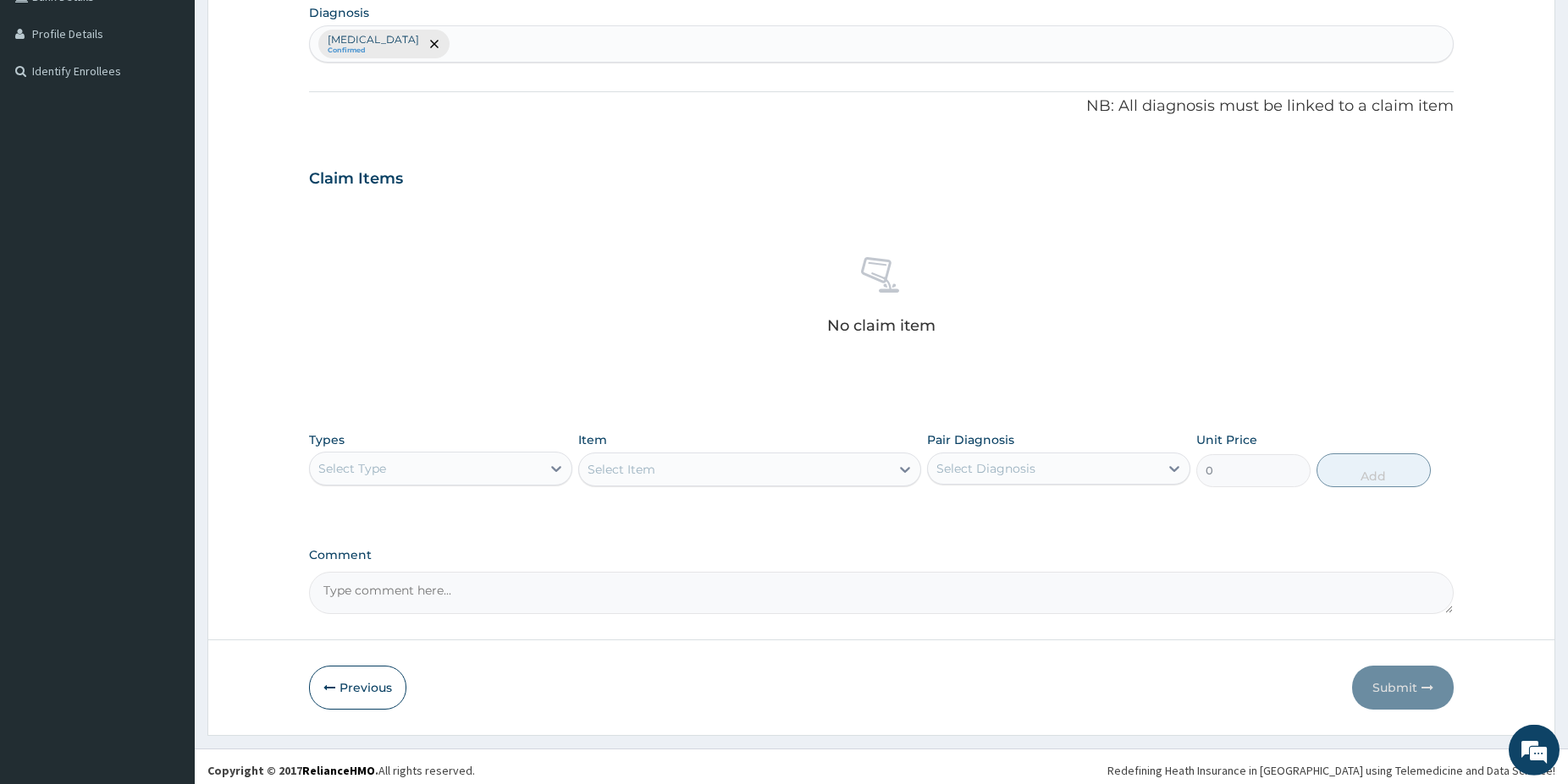
scroll to position [419, 0]
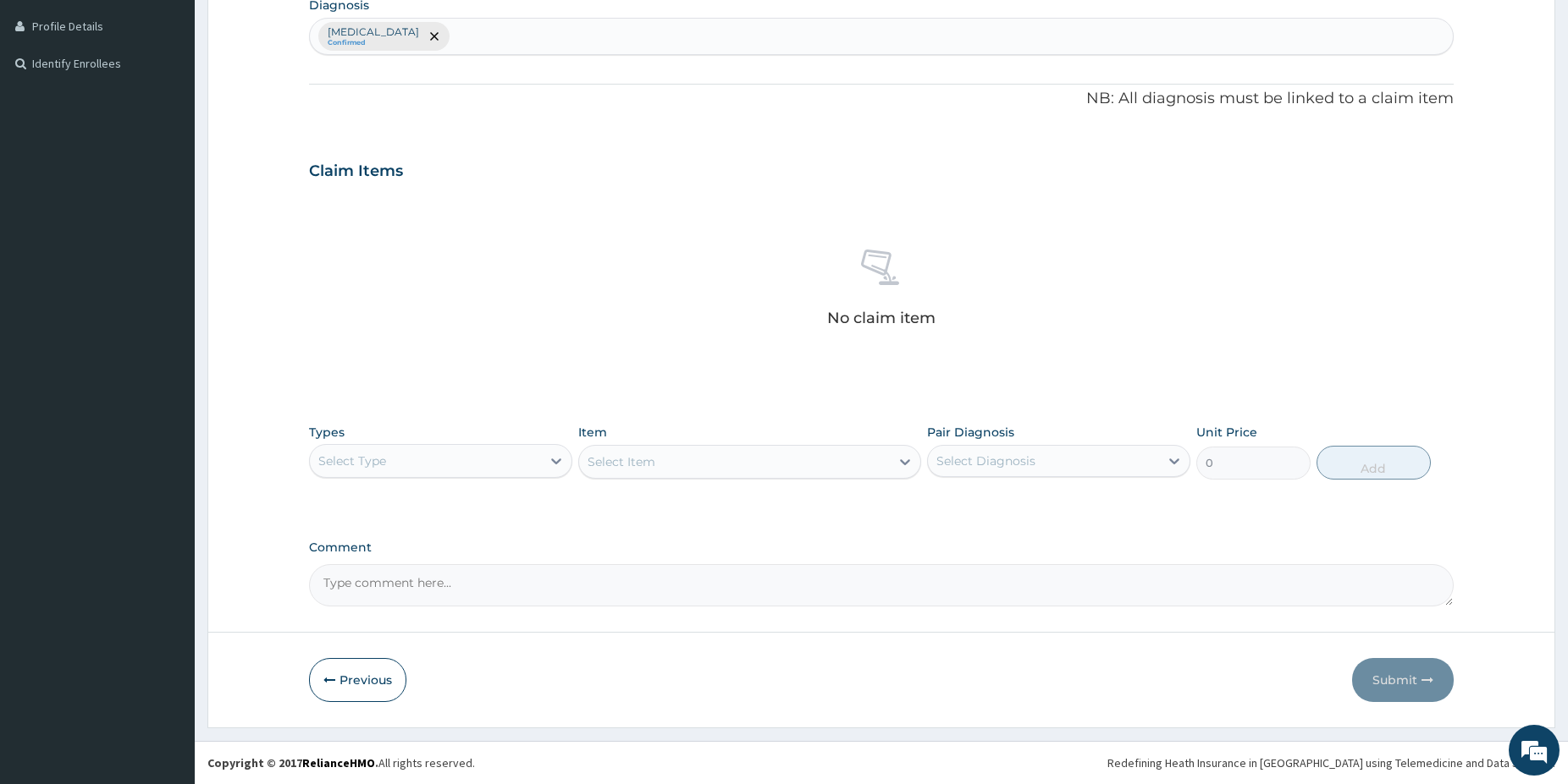
click at [435, 461] on div "Select Type" at bounding box center [425, 461] width 232 height 27
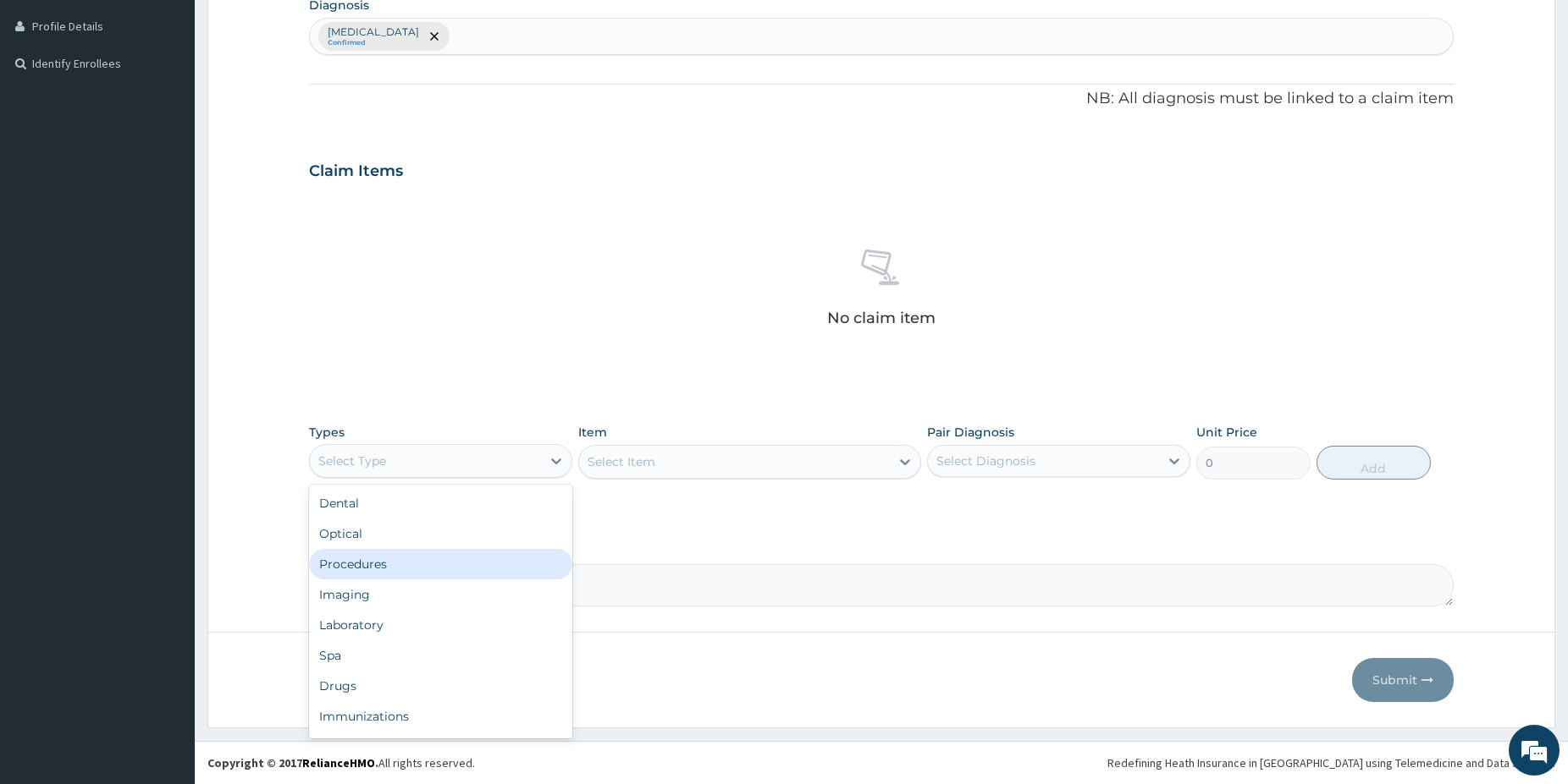
click at [387, 558] on div "Procedures" at bounding box center [440, 563] width 263 height 30
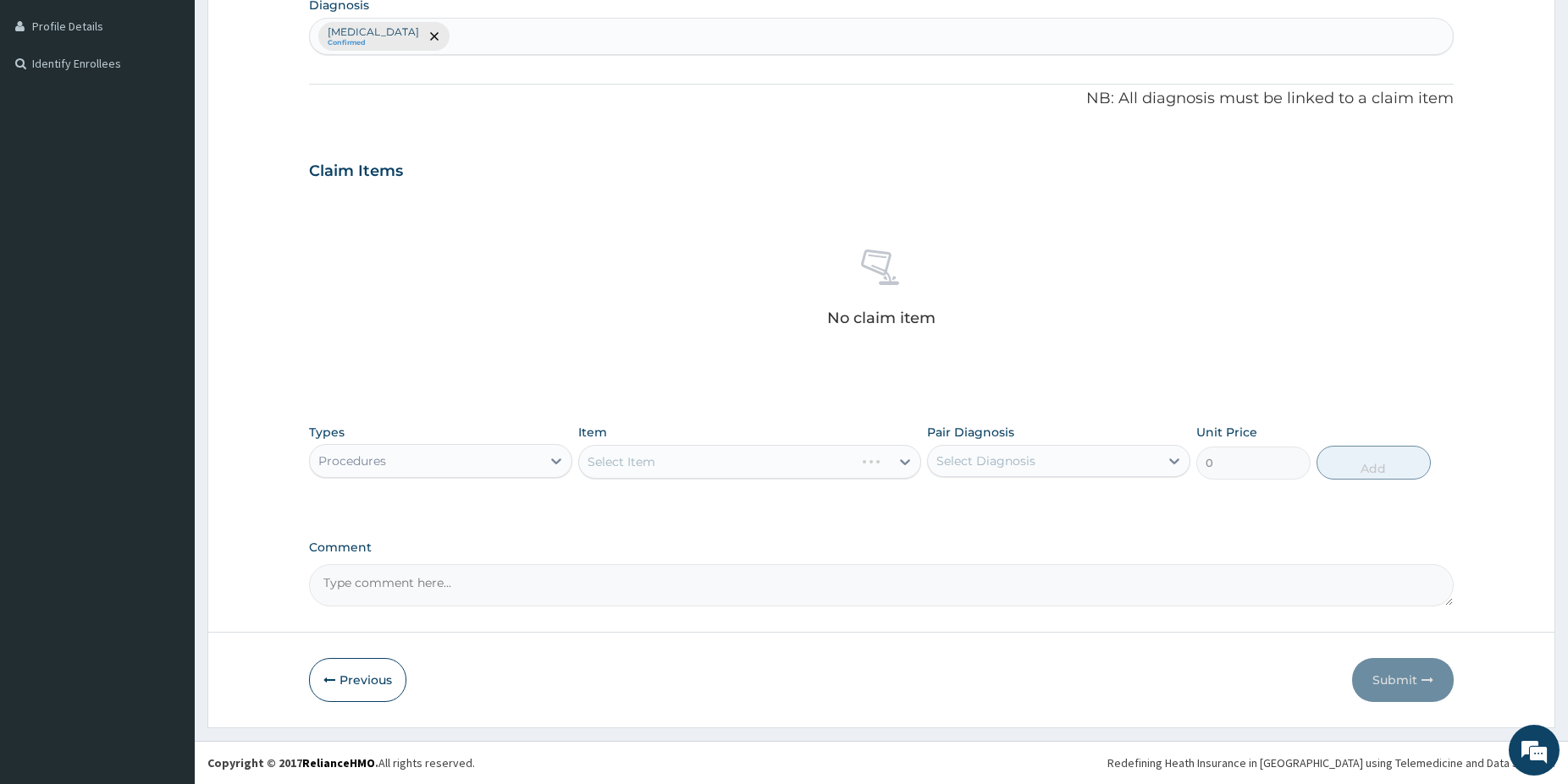
click at [664, 466] on div "Select Item" at bounding box center [749, 462] width 343 height 34
click at [745, 465] on div "Select Item" at bounding box center [735, 462] width 311 height 27
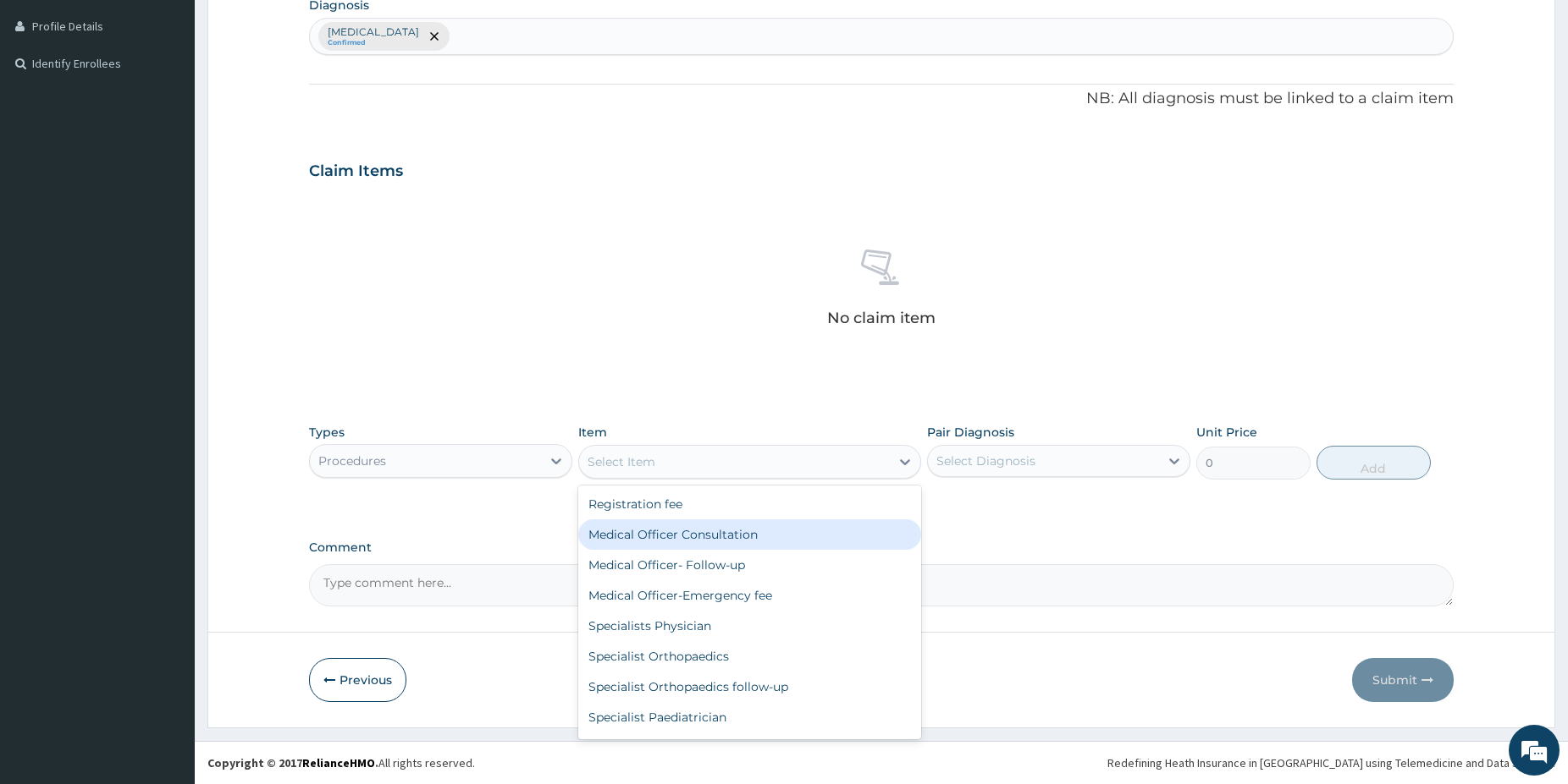
drag, startPoint x: 696, startPoint y: 535, endPoint x: 959, endPoint y: 528, distance: 263.1
click at [697, 532] on div "Medical Officer Consultation" at bounding box center [749, 534] width 343 height 30
type input "5000"
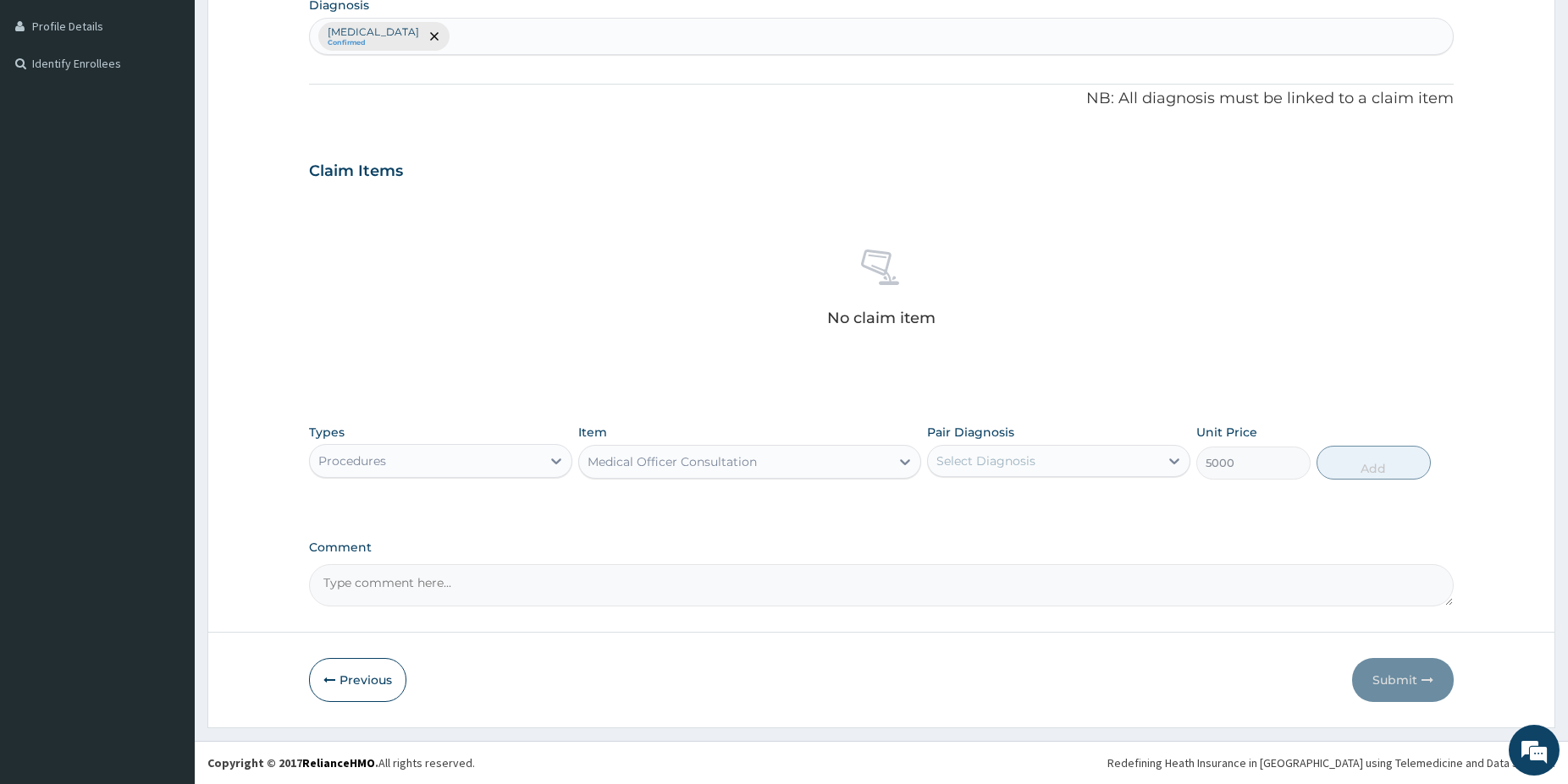
drag, startPoint x: 1038, startPoint y: 472, endPoint x: 1050, endPoint y: 462, distance: 15.6
click at [1054, 455] on div "Select Diagnosis" at bounding box center [1043, 461] width 232 height 27
click at [1045, 498] on div "Malaria" at bounding box center [1058, 505] width 263 height 35
checkbox input "true"
click at [1386, 450] on button "Add" at bounding box center [1373, 463] width 114 height 34
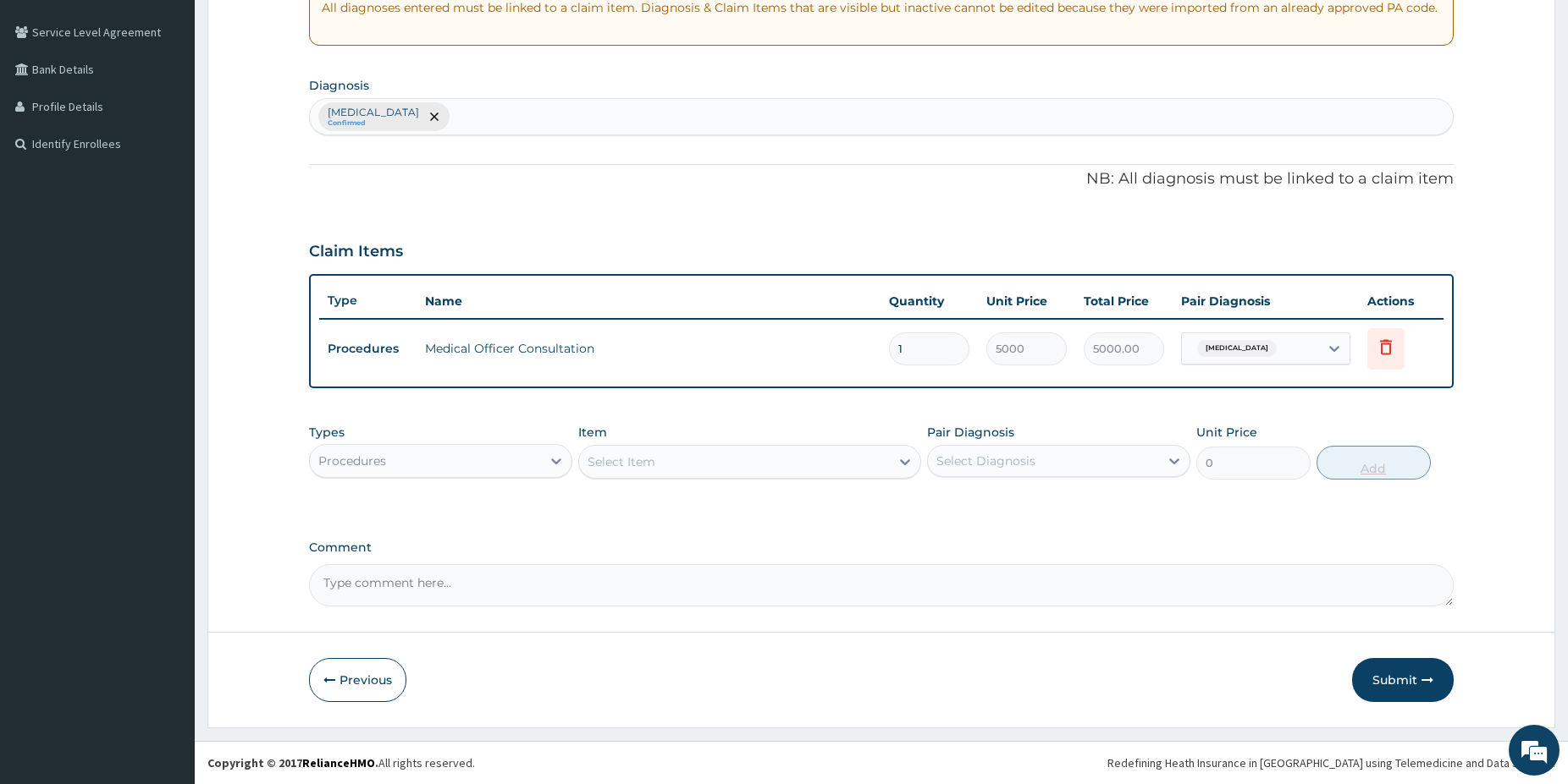
scroll to position [339, 0]
click at [496, 446] on div "Procedures" at bounding box center [440, 461] width 263 height 34
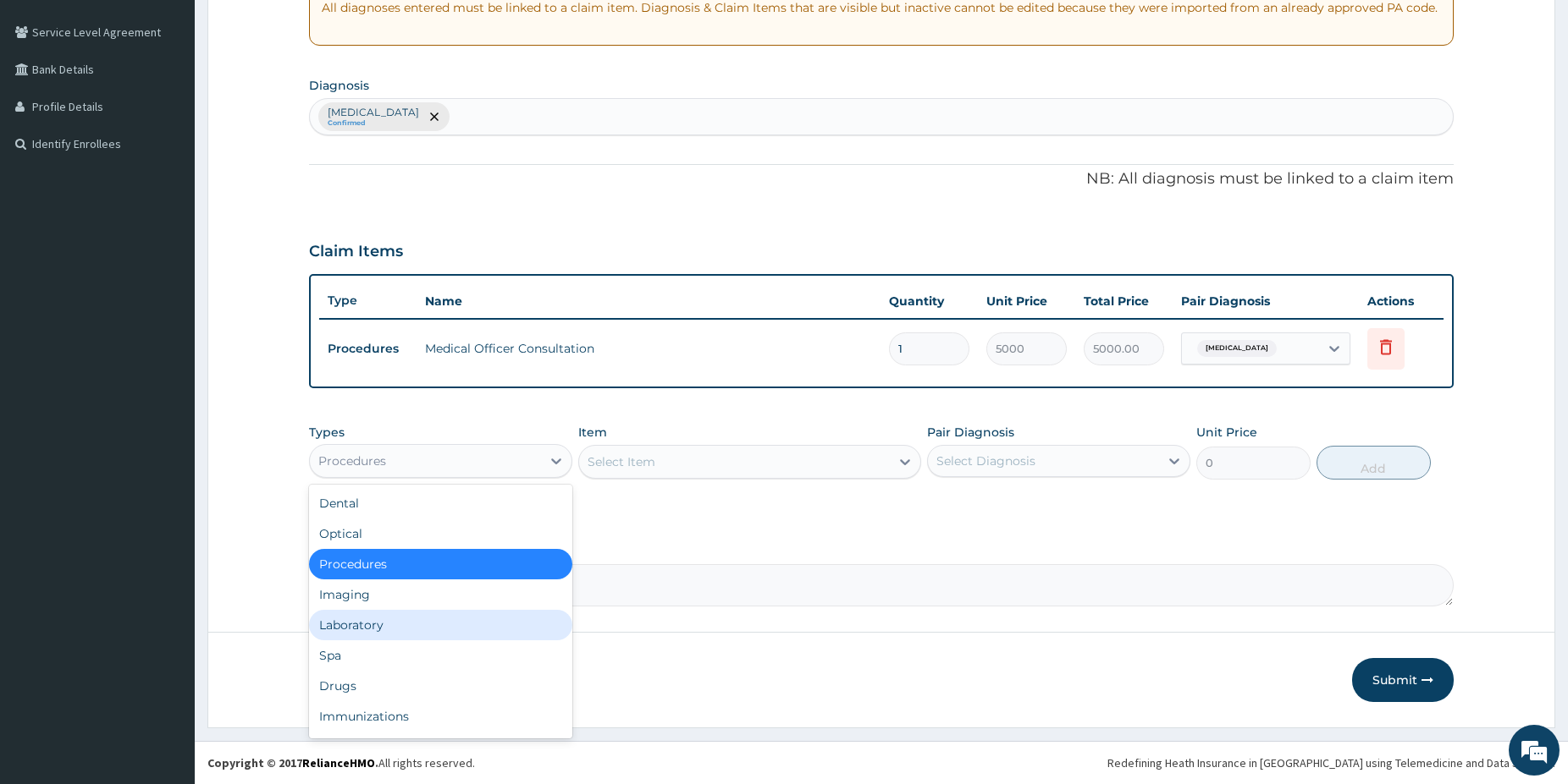
click at [362, 626] on div "Laboratory" at bounding box center [440, 625] width 263 height 30
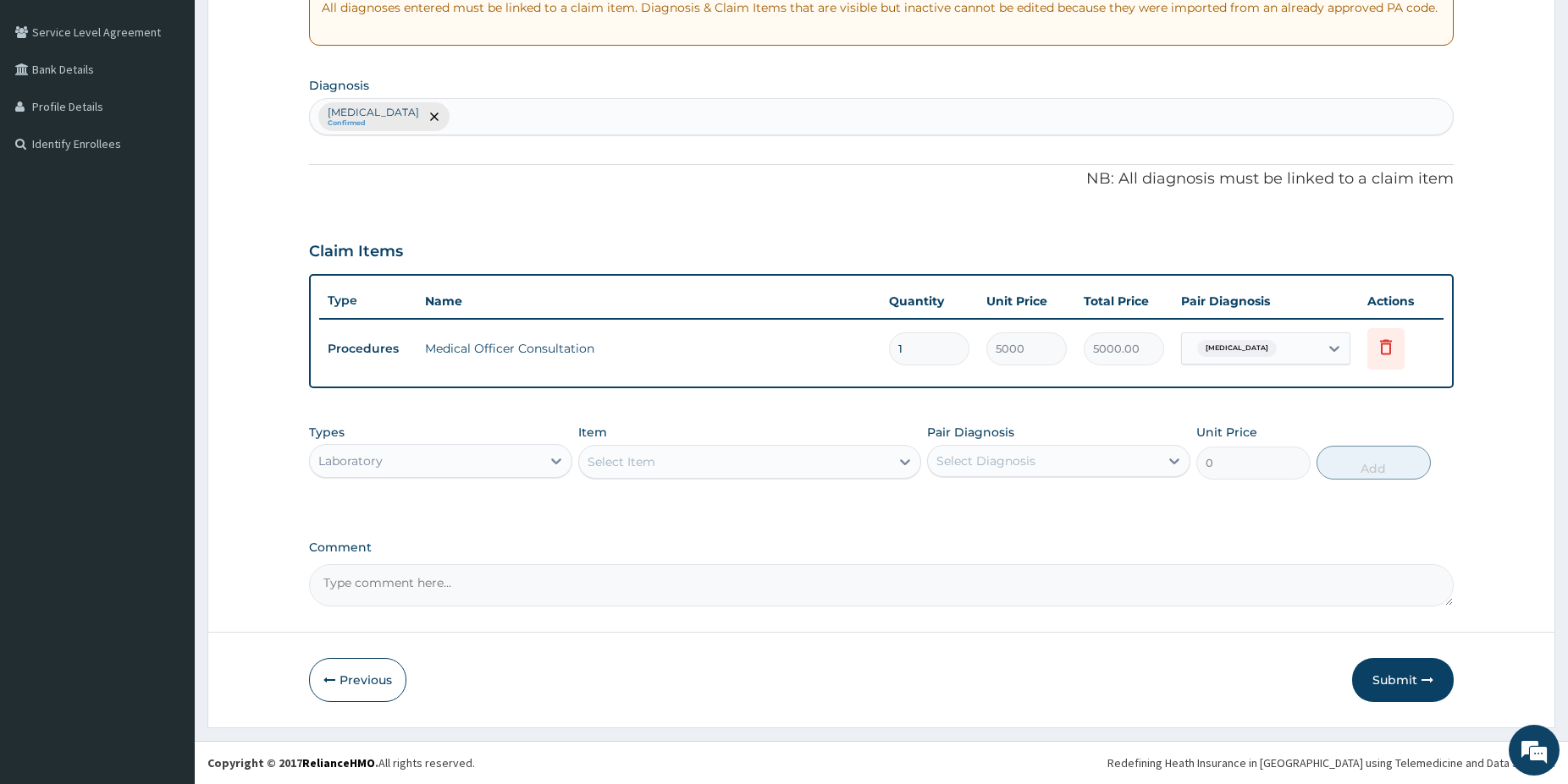
click at [646, 469] on div "Select Item" at bounding box center [735, 462] width 311 height 27
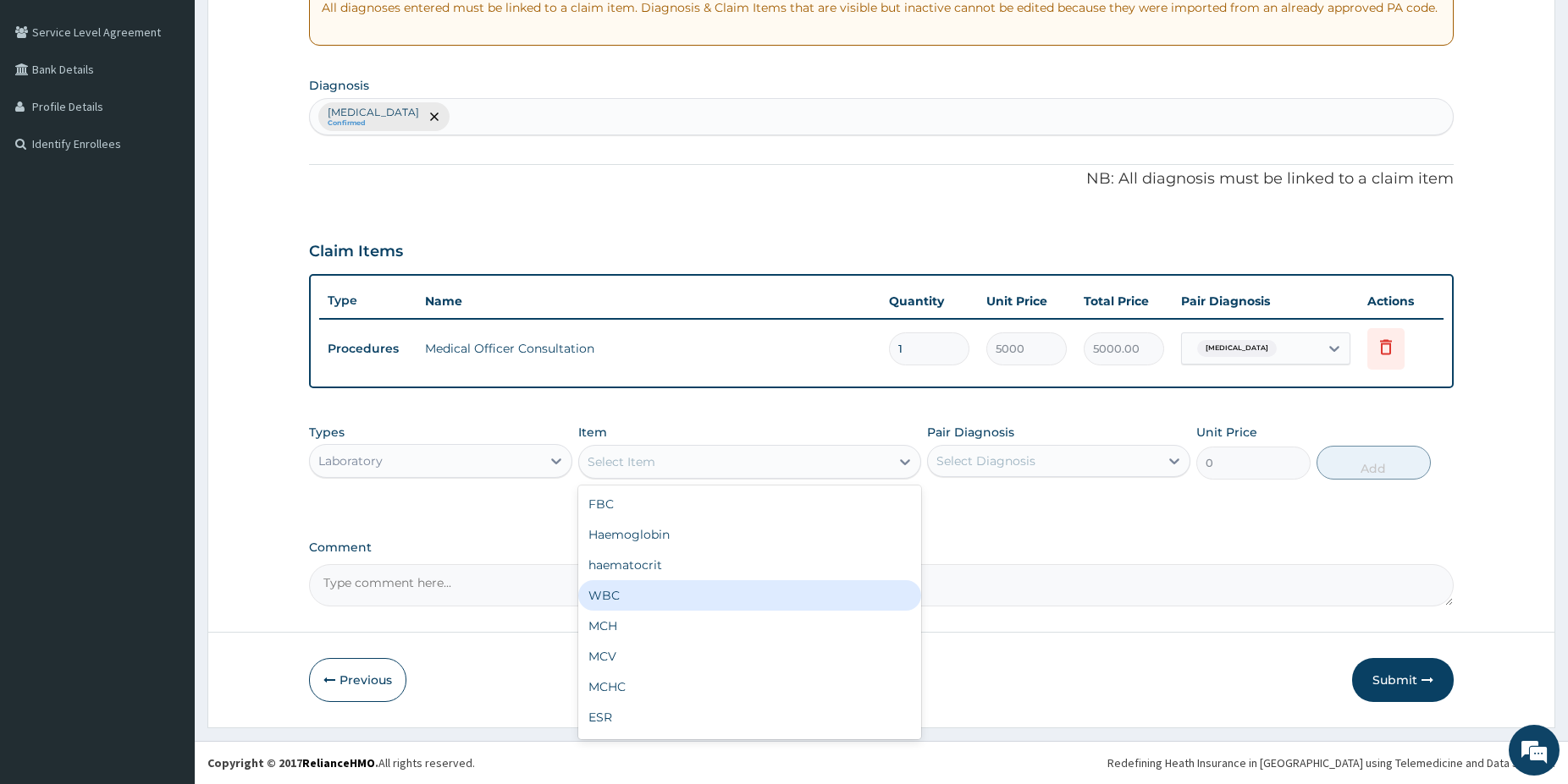
drag, startPoint x: 680, startPoint y: 599, endPoint x: 724, endPoint y: 572, distance: 51.6
click at [679, 599] on div "WBC" at bounding box center [749, 595] width 343 height 30
type input "2500"
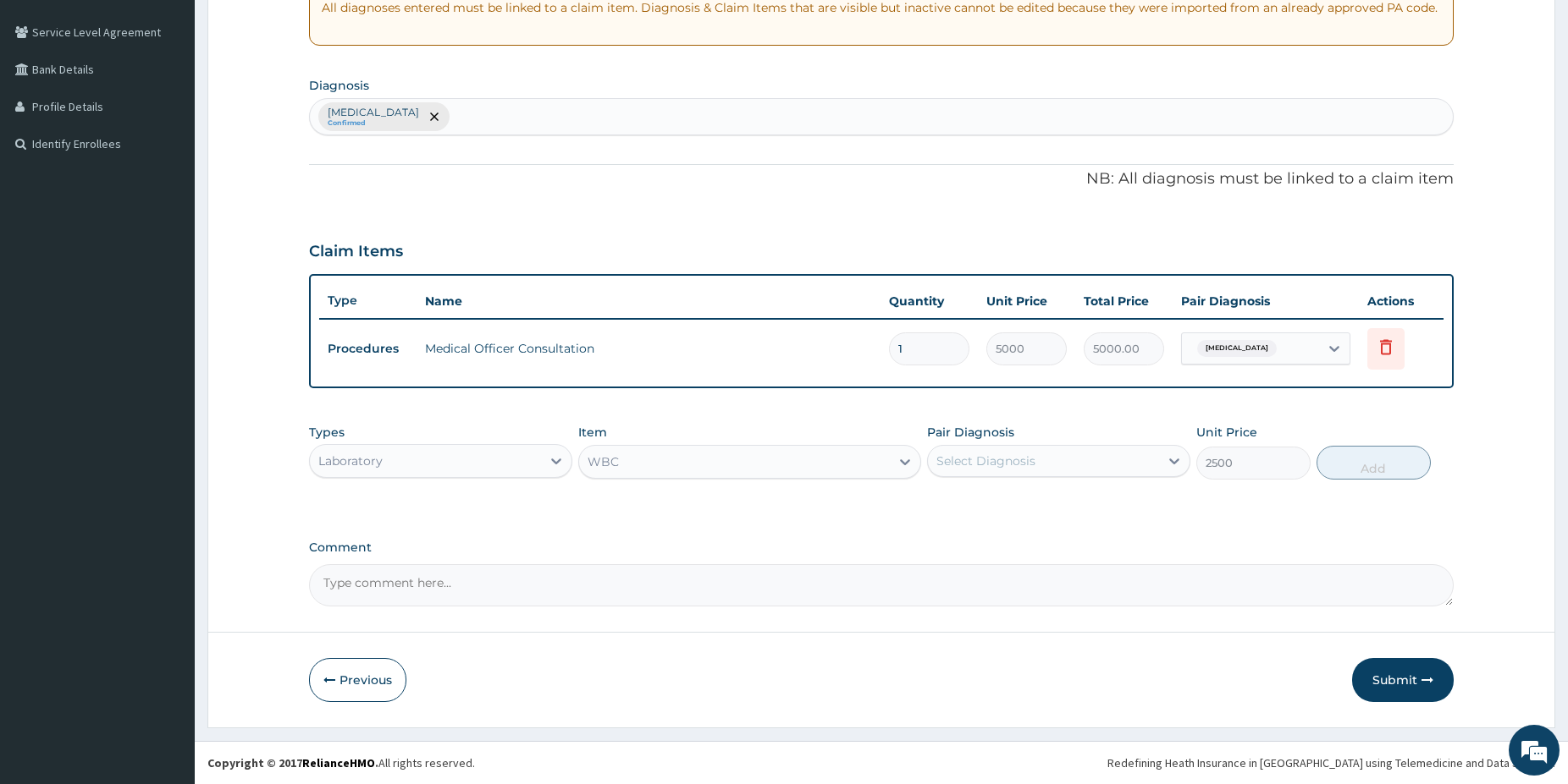
drag, startPoint x: 1038, startPoint y: 471, endPoint x: 1036, endPoint y: 481, distance: 10.2
click at [1038, 470] on div "Select Diagnosis" at bounding box center [1043, 461] width 232 height 27
drag, startPoint x: 1032, startPoint y: 519, endPoint x: 1030, endPoint y: 511, distance: 8.2
click at [1030, 514] on div "Malaria" at bounding box center [1058, 505] width 263 height 35
checkbox input "true"
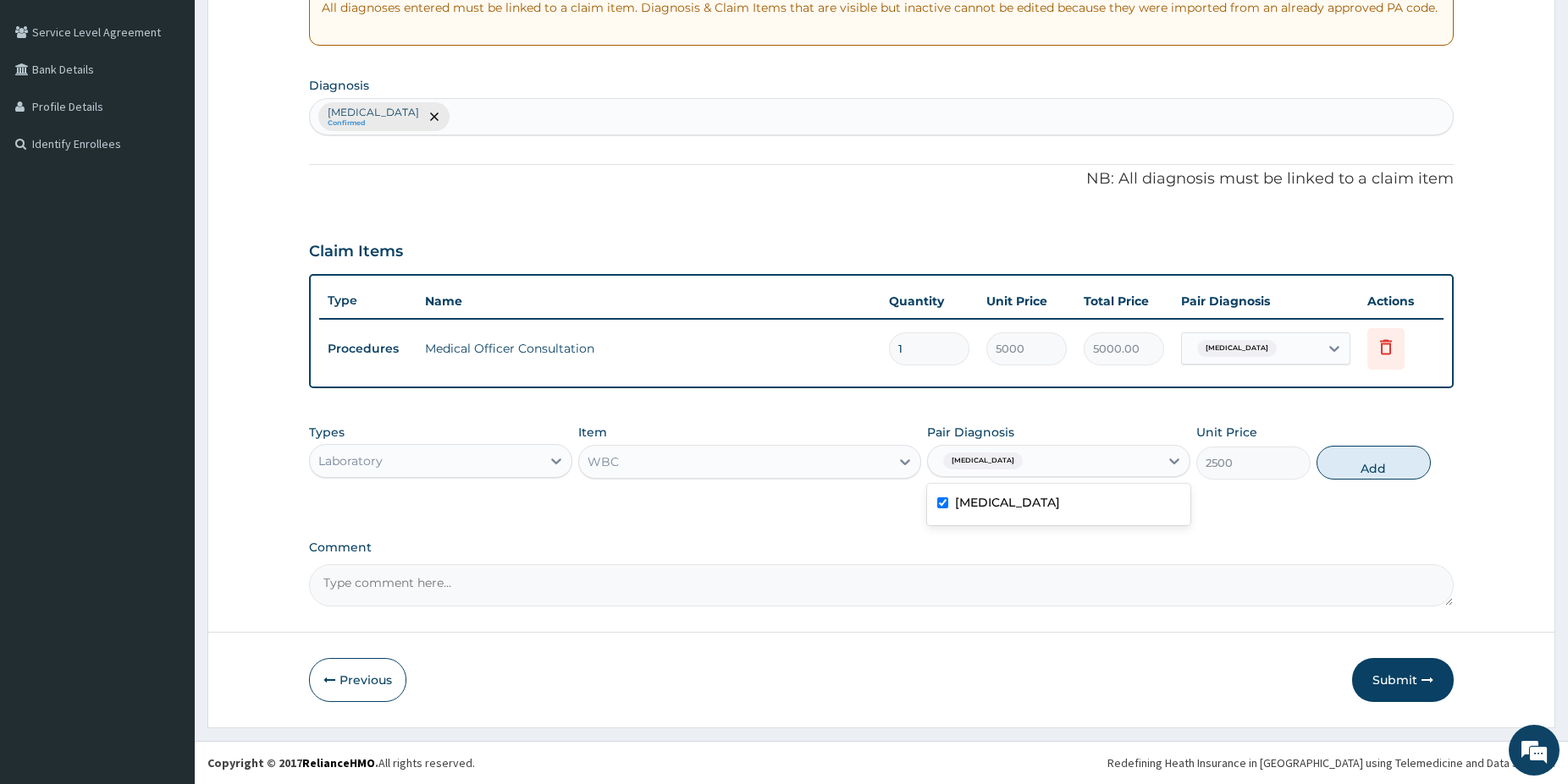
drag, startPoint x: 1380, startPoint y: 458, endPoint x: 1349, endPoint y: 475, distance: 35.4
click at [1377, 458] on button "Add" at bounding box center [1373, 463] width 114 height 34
type input "0"
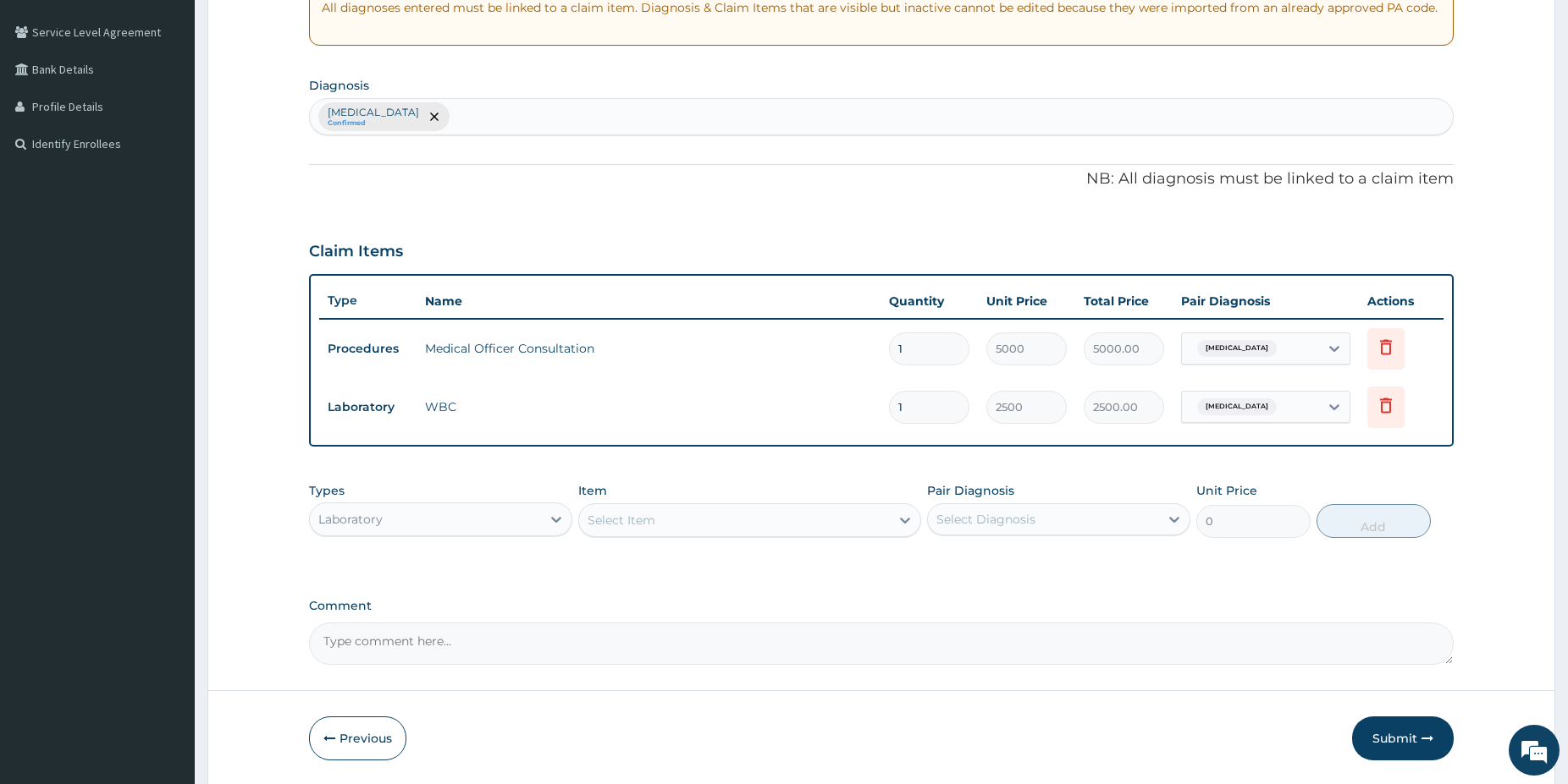
click at [845, 516] on div "Select Item" at bounding box center [735, 520] width 311 height 27
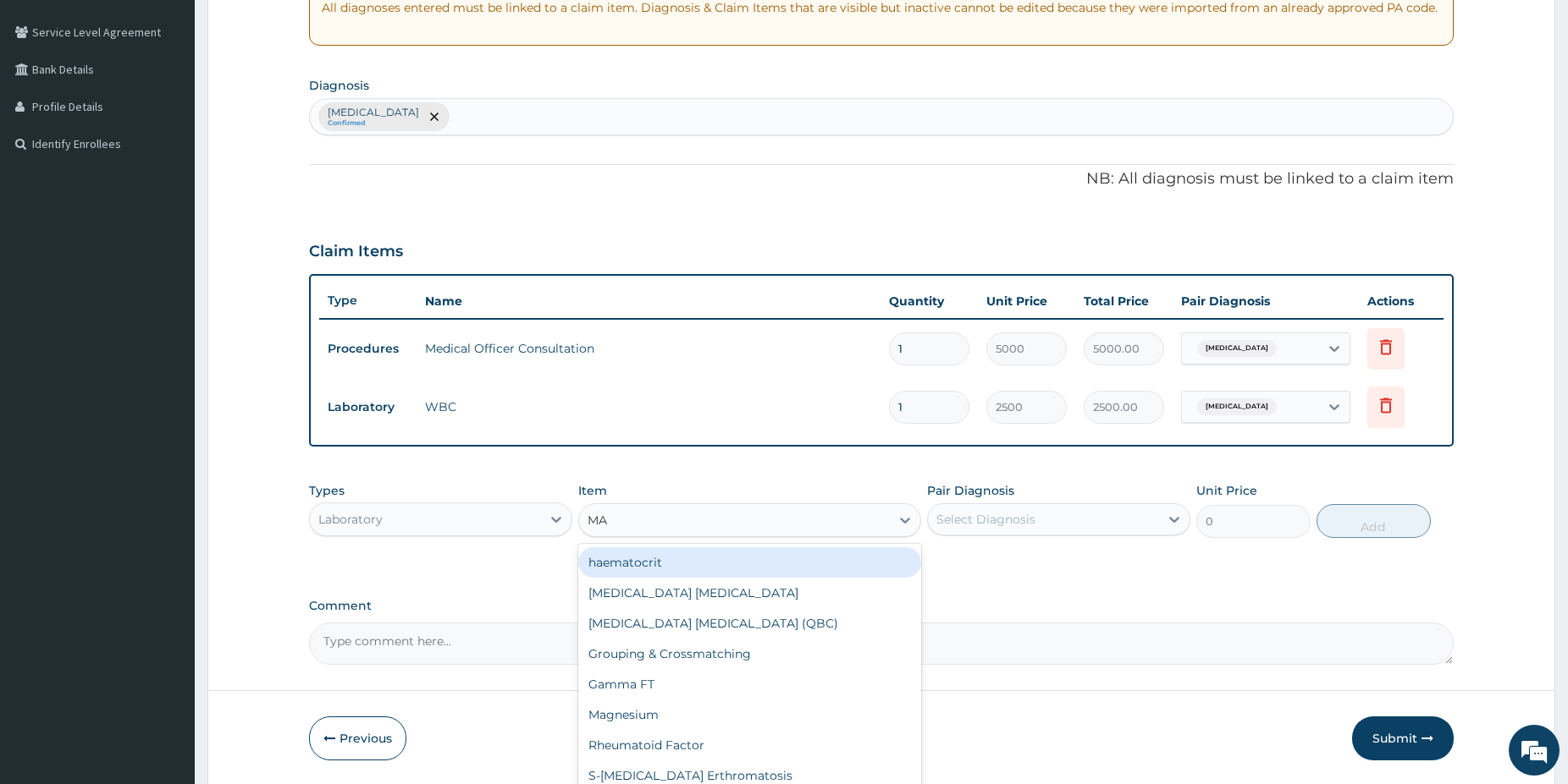
type input "MAL"
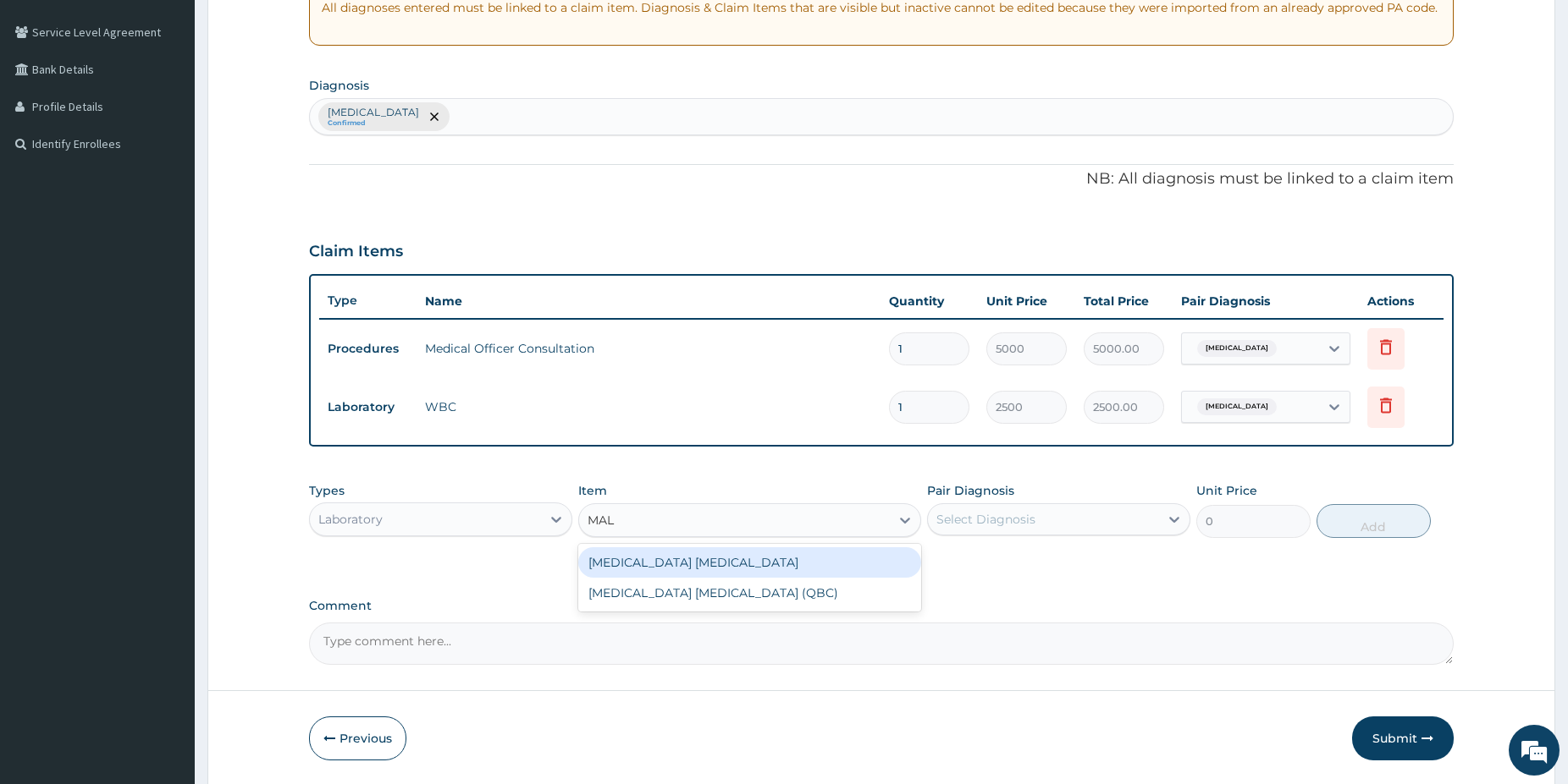
click at [821, 561] on div "[MEDICAL_DATA] [MEDICAL_DATA]" at bounding box center [749, 562] width 343 height 30
type input "1500"
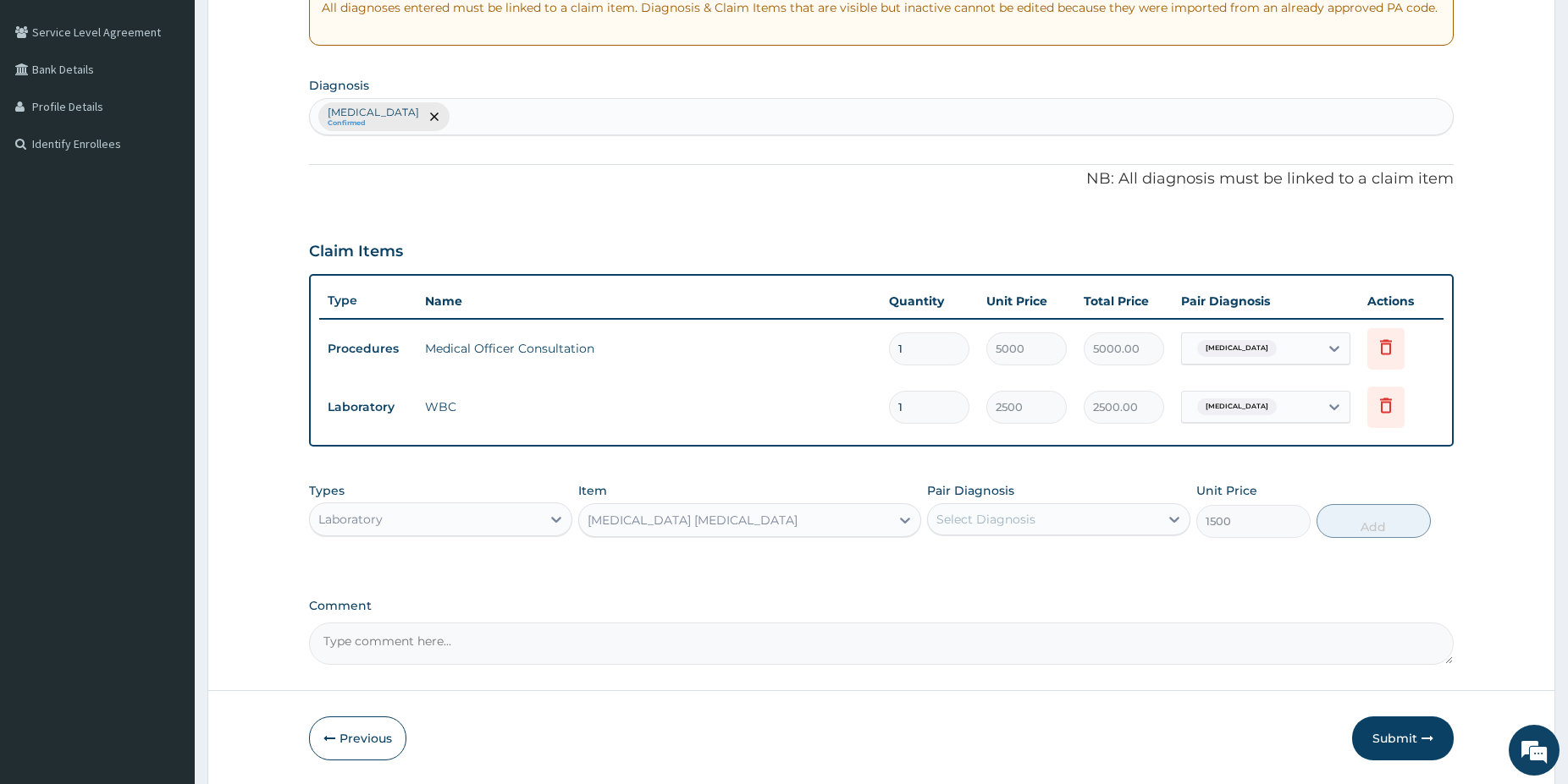
click at [1012, 525] on div "Select Diagnosis" at bounding box center [985, 518] width 99 height 17
click at [1007, 559] on div "Malaria" at bounding box center [1058, 563] width 263 height 35
checkbox input "true"
click at [1332, 523] on button "Add" at bounding box center [1373, 520] width 114 height 34
type input "0"
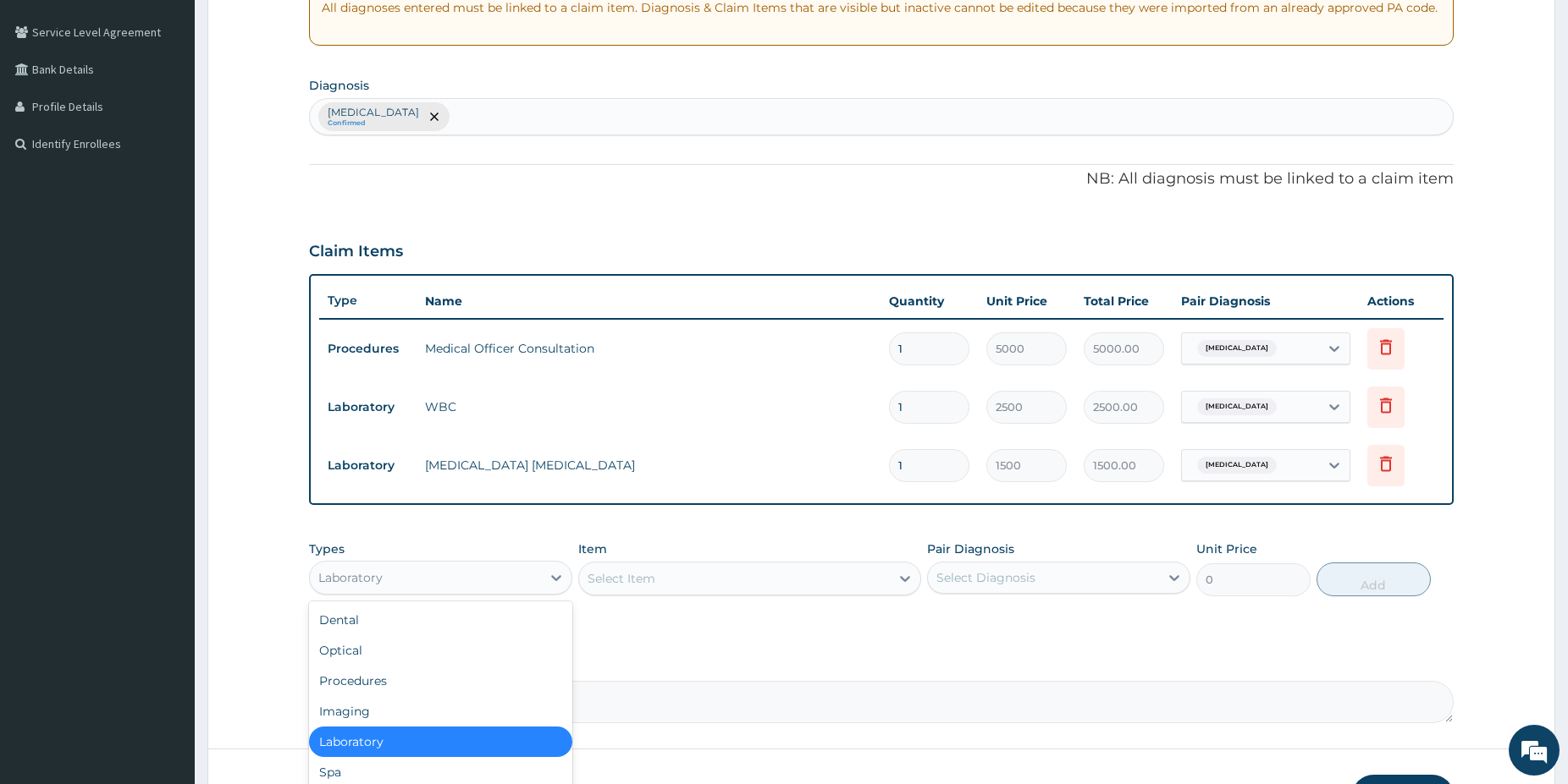
click at [422, 574] on div "Laboratory" at bounding box center [425, 578] width 232 height 27
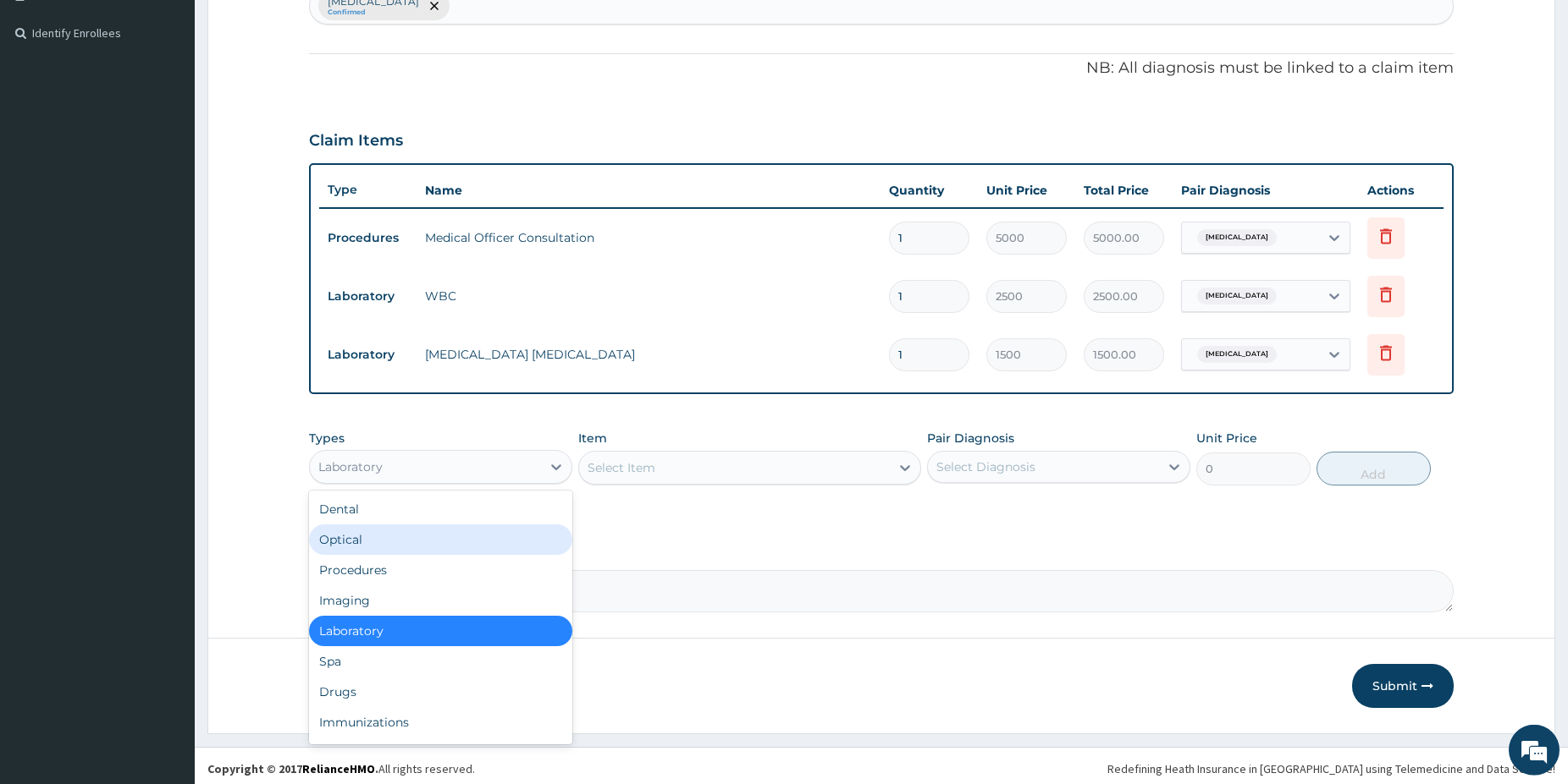
drag, startPoint x: 1579, startPoint y: 772, endPoint x: 911, endPoint y: 743, distance: 668.6
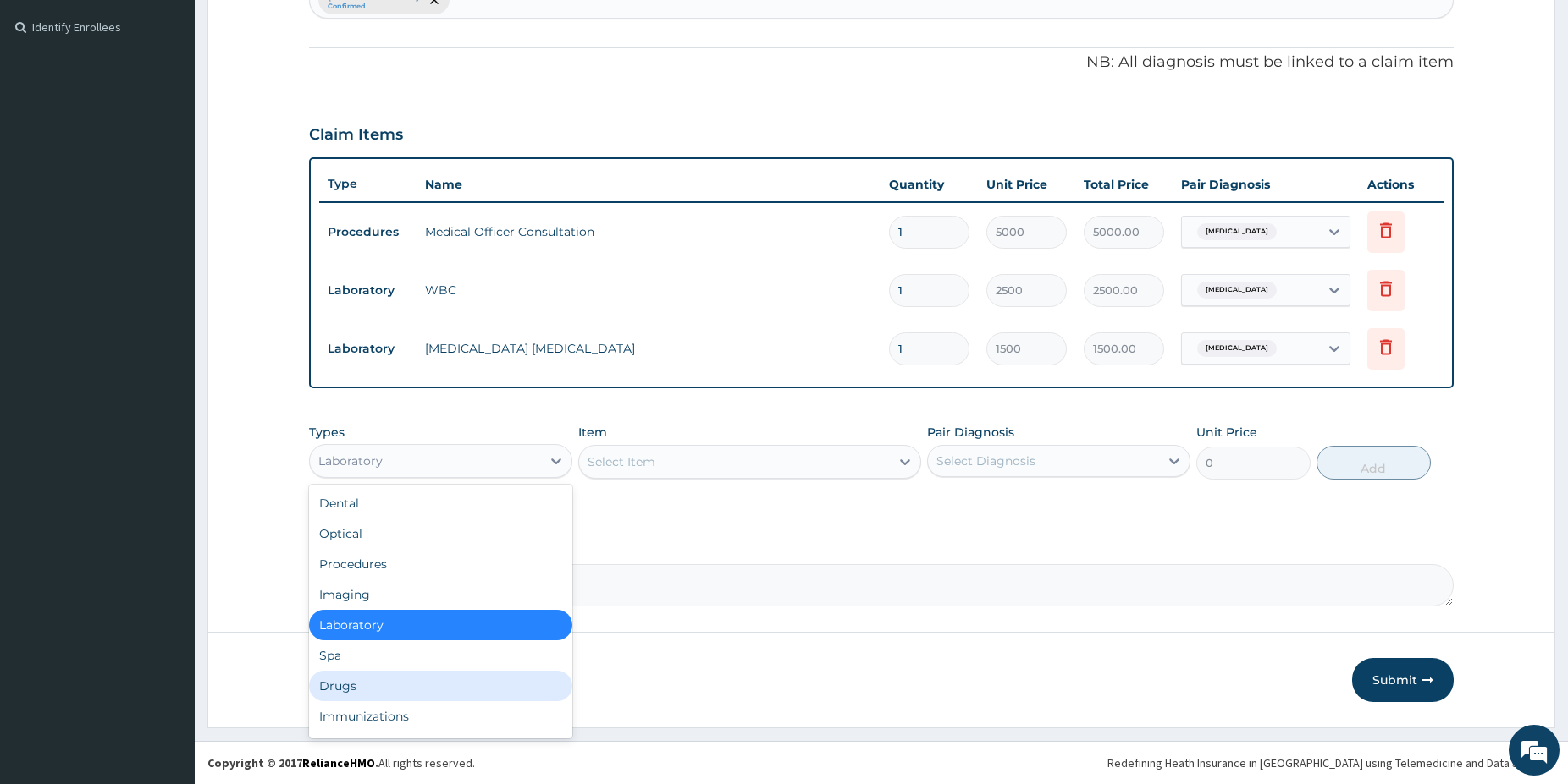
click at [425, 698] on div "Drugs" at bounding box center [440, 685] width 263 height 30
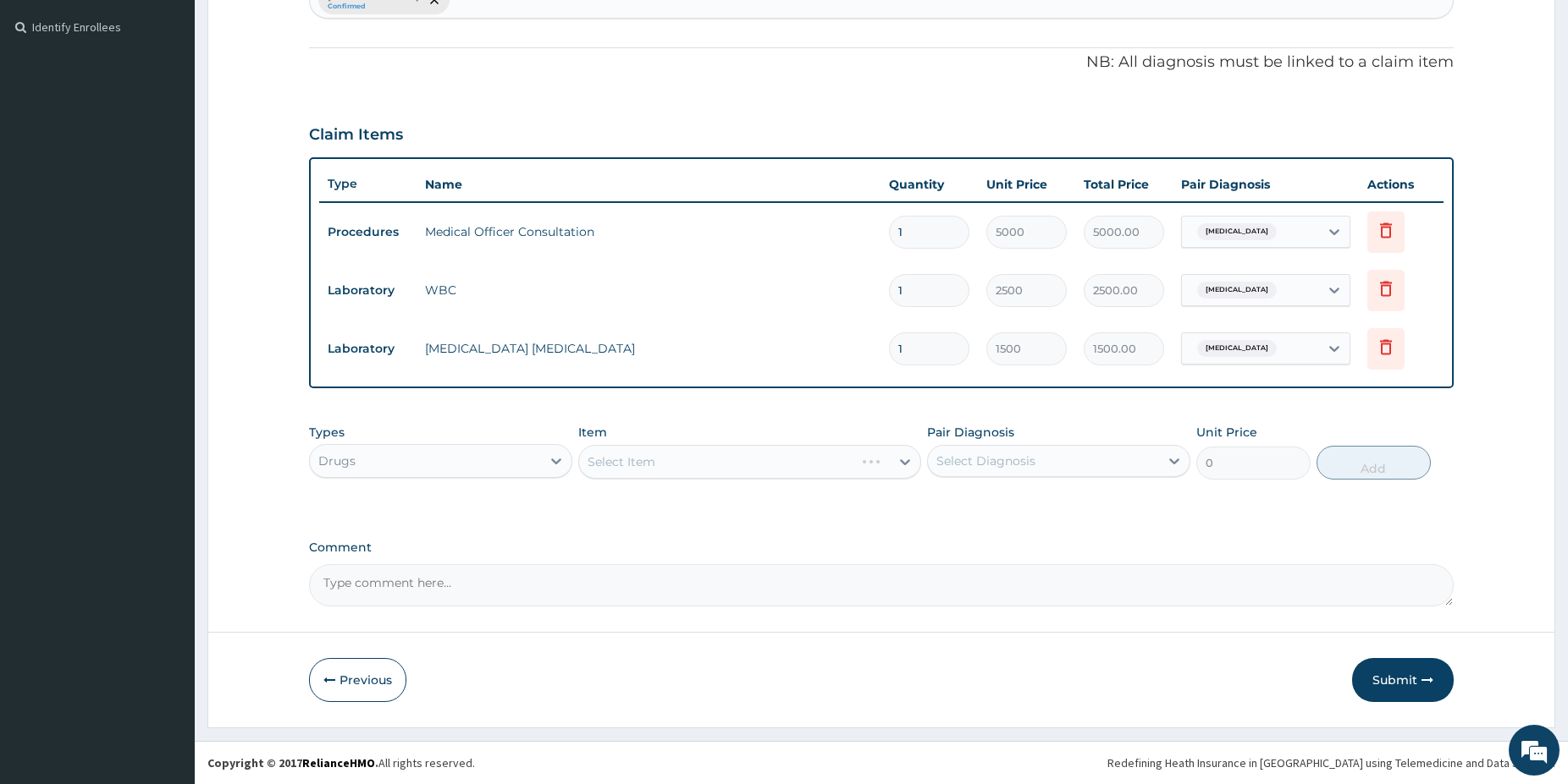
click at [660, 463] on div "Select Item" at bounding box center [749, 462] width 343 height 34
click at [768, 470] on div "Select Item" at bounding box center [735, 462] width 311 height 27
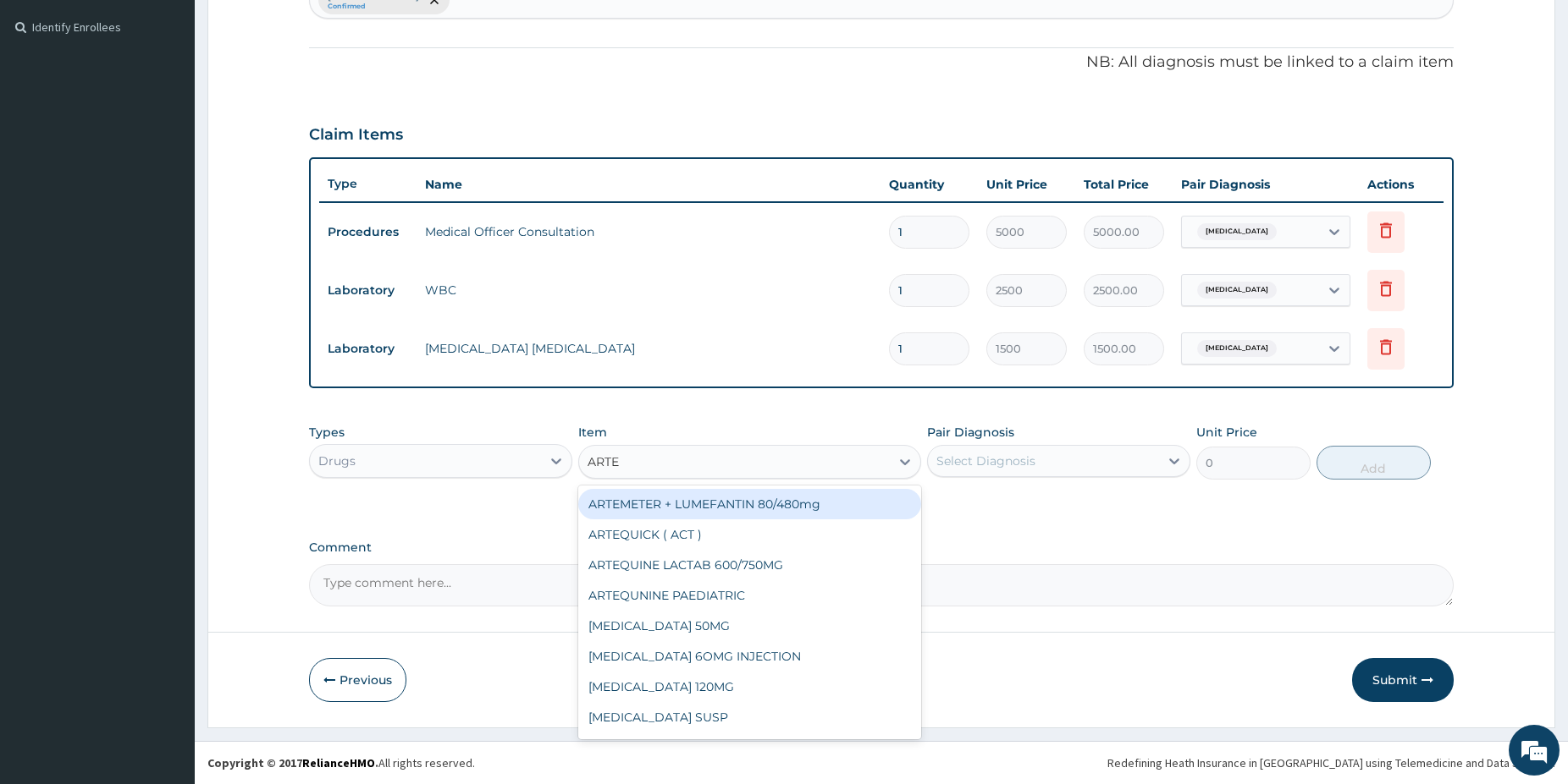
type input "ARTEM"
click at [844, 503] on div "ARTEMETER + LUMEFANTIN 80/480mg" at bounding box center [749, 504] width 343 height 30
type input "350"
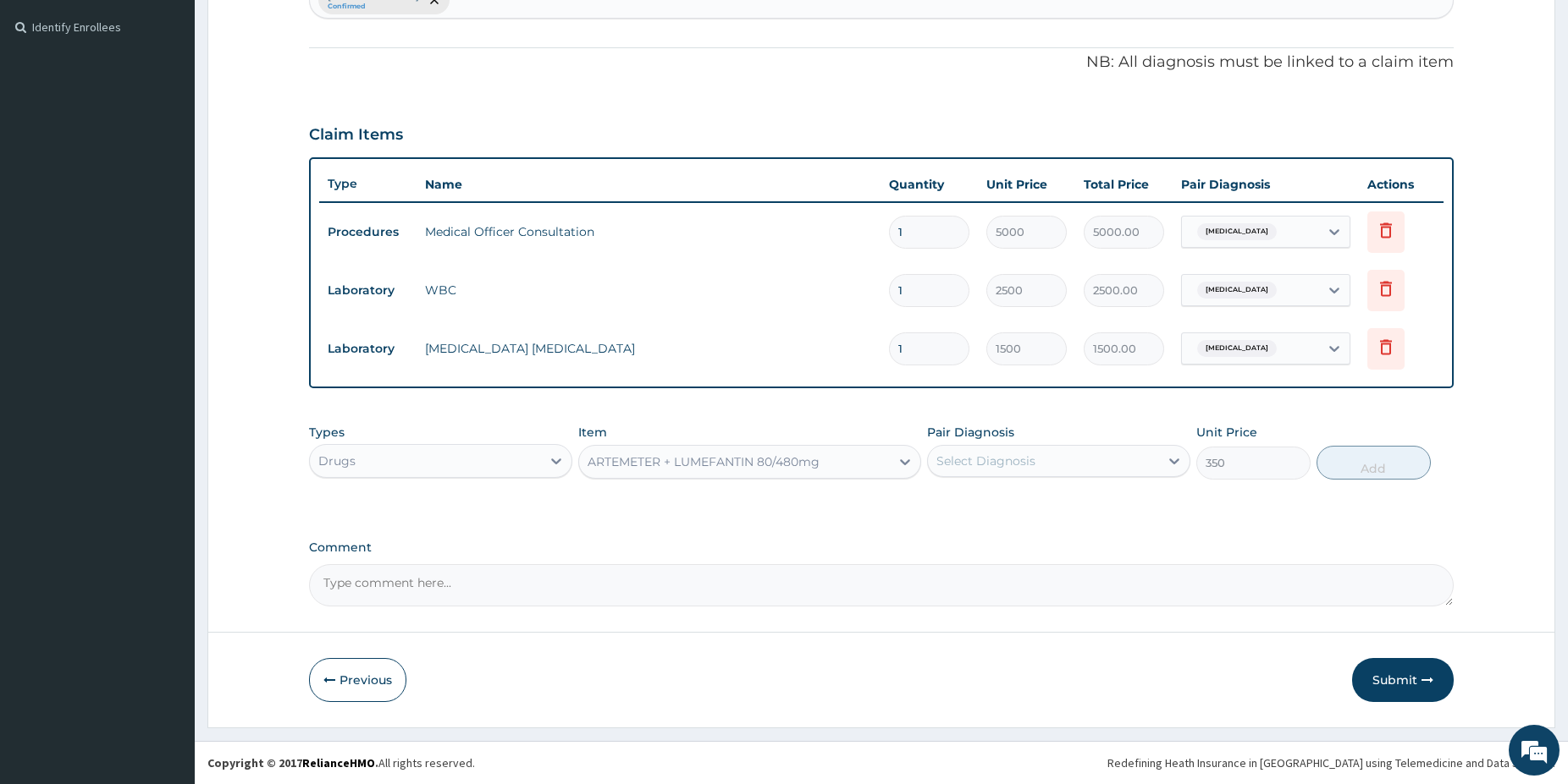
click at [1094, 453] on div "Select Diagnosis" at bounding box center [1043, 461] width 232 height 27
click at [1077, 496] on div "Malaria" at bounding box center [1058, 505] width 263 height 35
checkbox input "true"
click at [1377, 458] on button "Add" at bounding box center [1373, 463] width 114 height 34
type input "0"
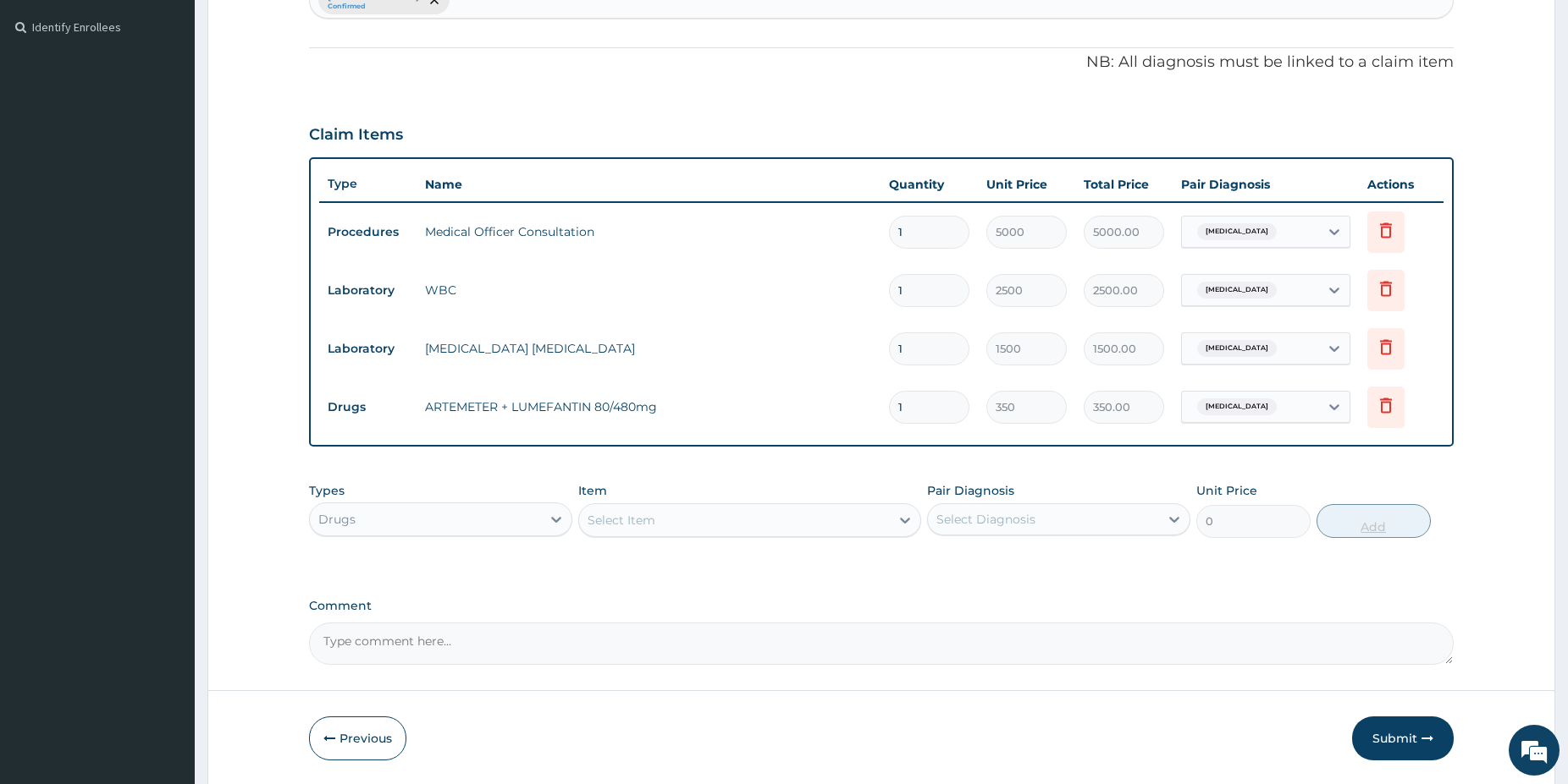
type input "0.00"
type input "6"
type input "2100.00"
type input "6"
click at [789, 513] on div "Select Item" at bounding box center [735, 520] width 311 height 27
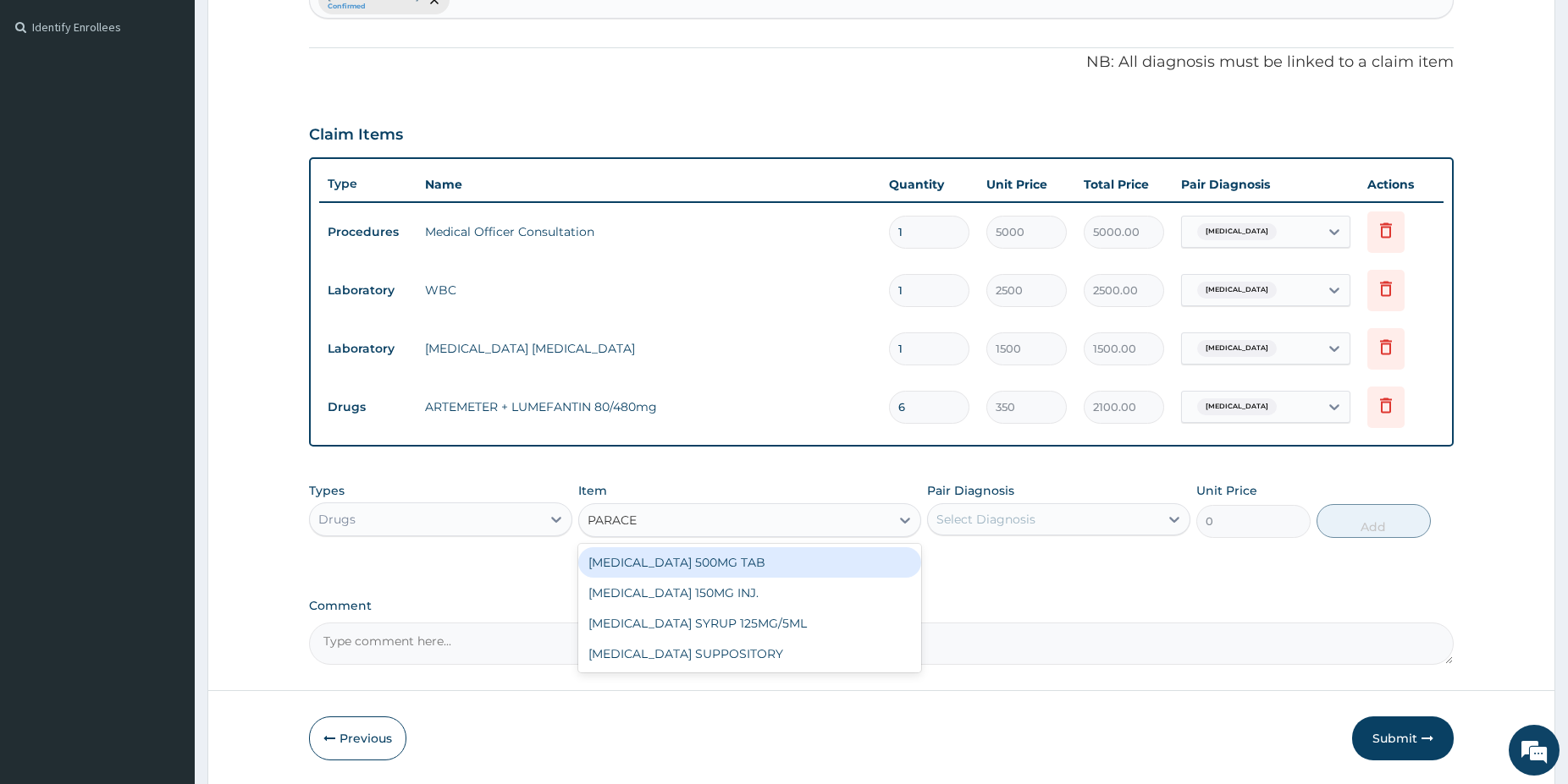
type input "PARACET"
click at [787, 567] on div "PARACETAMOL 500MG TAB" at bounding box center [749, 562] width 343 height 30
type input "38"
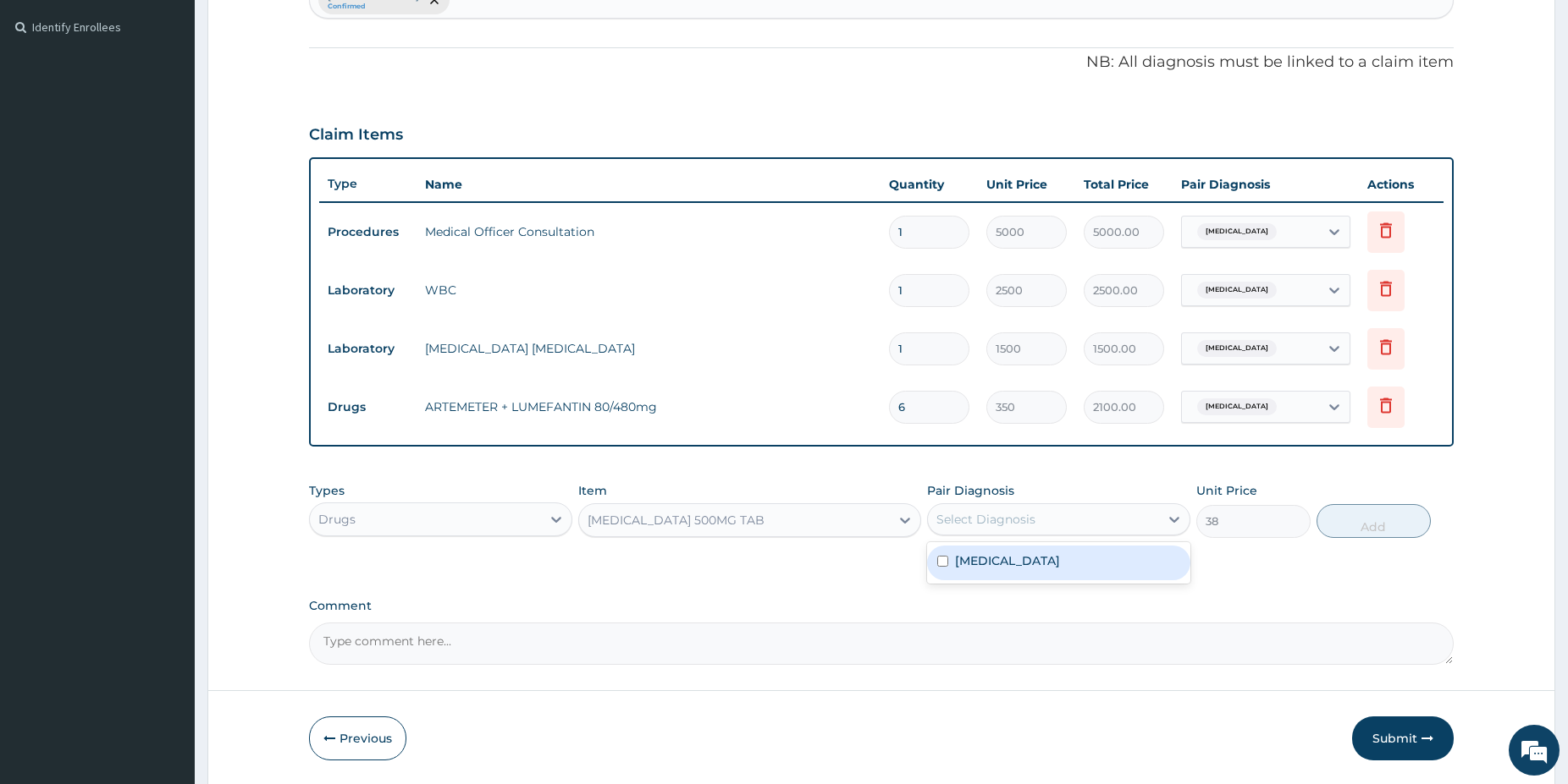
click at [951, 527] on div "Select Diagnosis" at bounding box center [985, 518] width 99 height 17
click at [962, 561] on label "Malaria" at bounding box center [1006, 560] width 105 height 17
checkbox input "true"
click at [1396, 524] on button "Add" at bounding box center [1373, 520] width 114 height 34
type input "0"
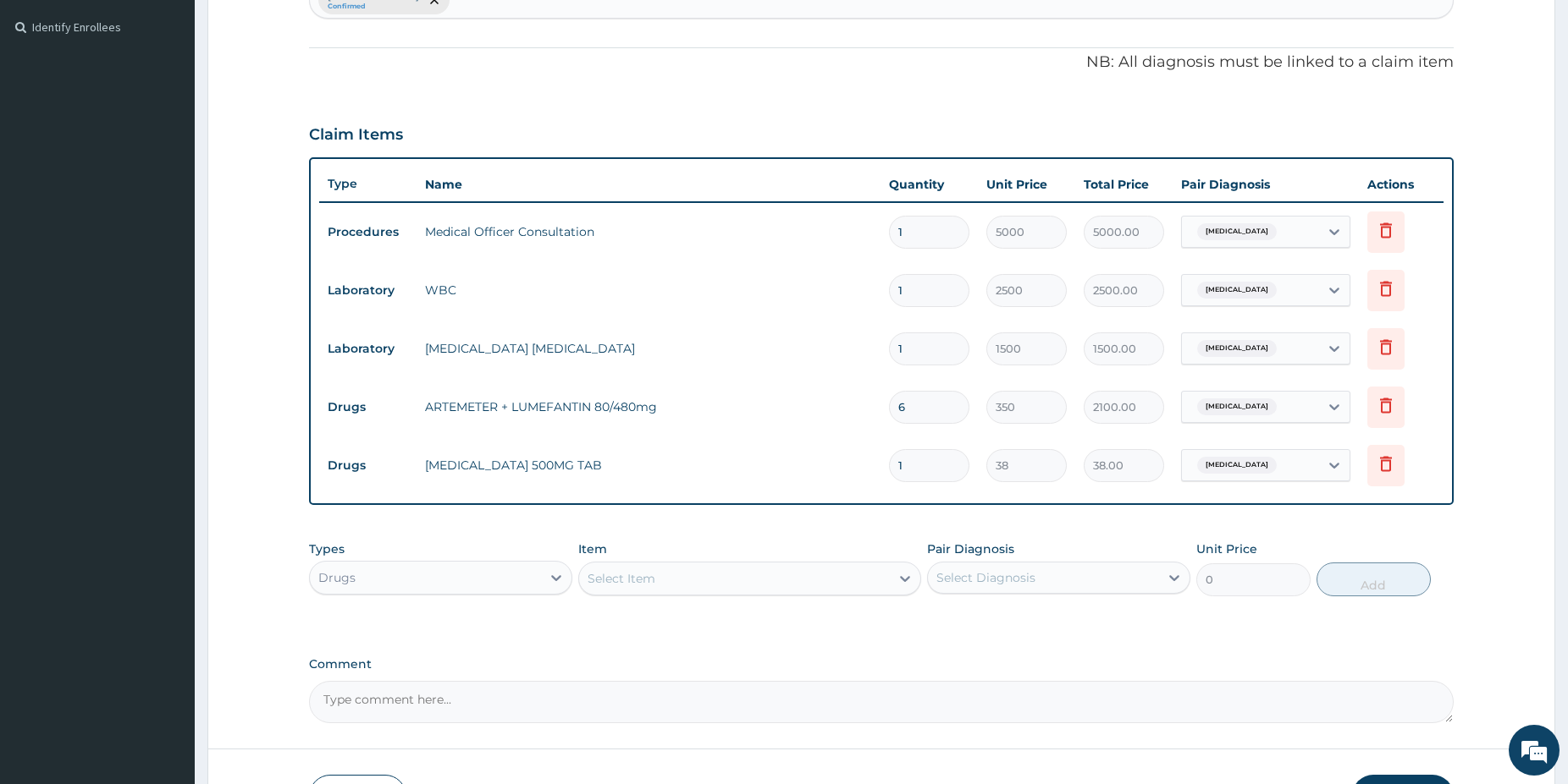
type input "18"
type input "684.00"
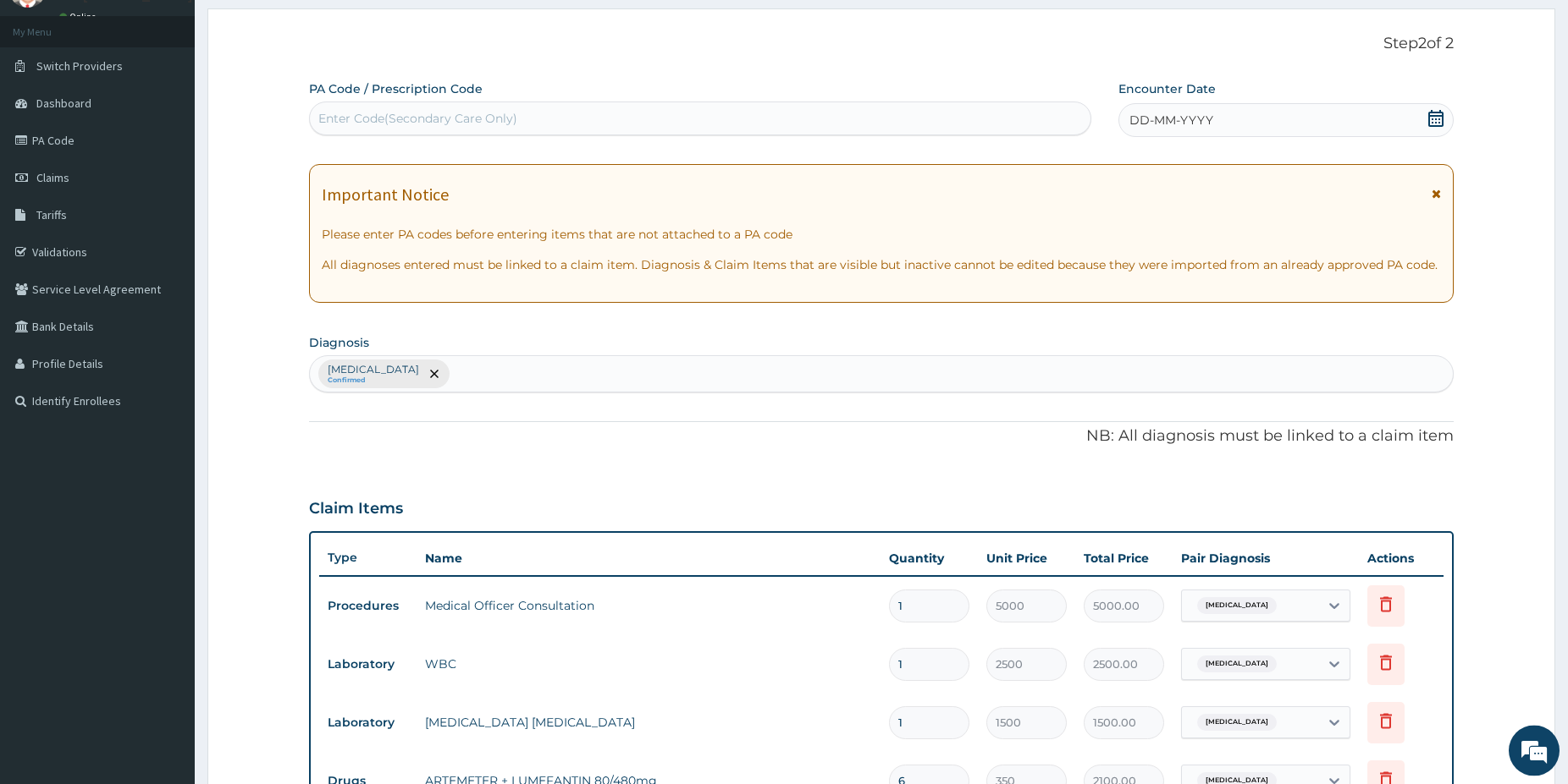
scroll to position [66, 0]
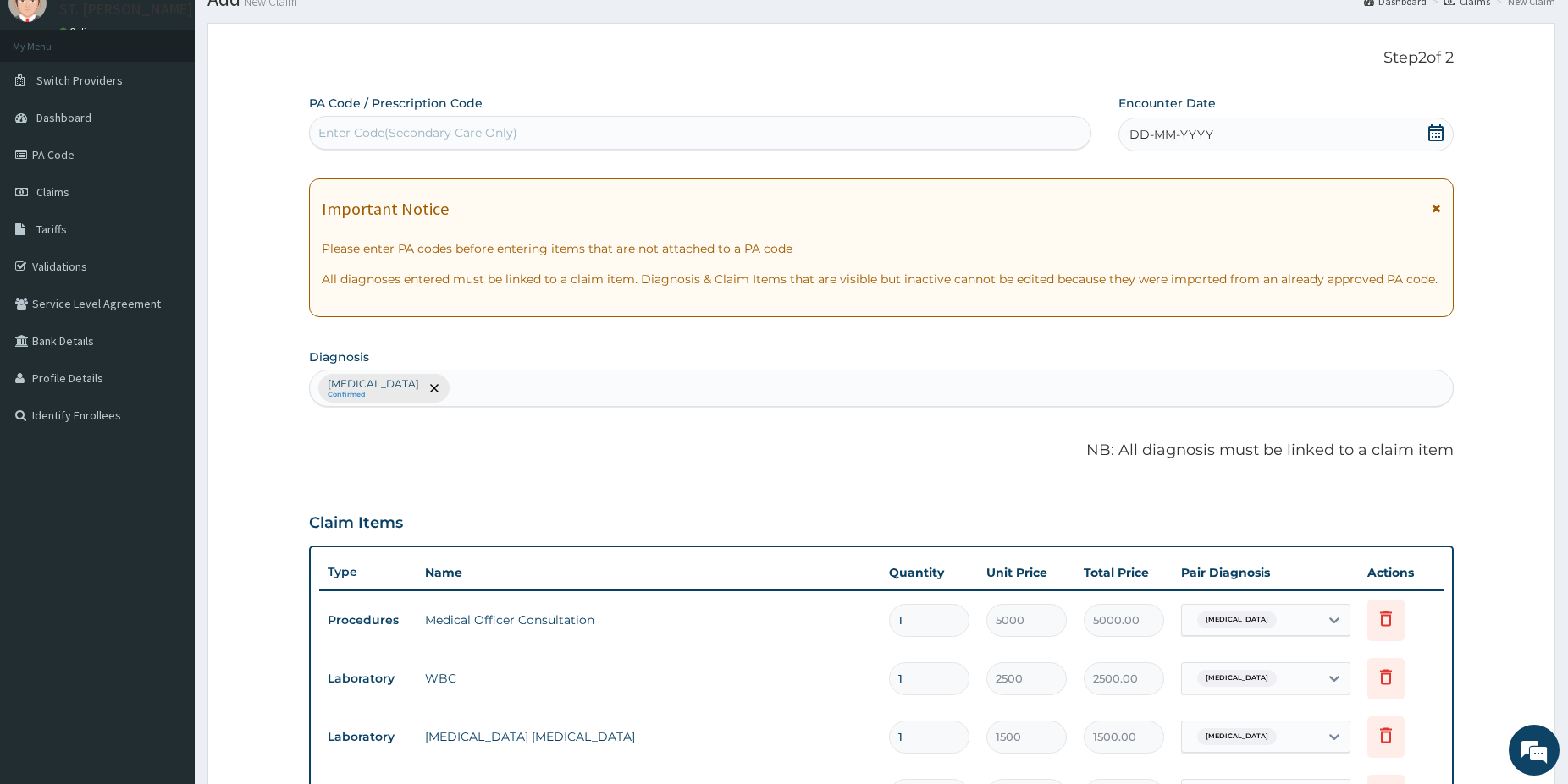
type input "18"
click at [1432, 123] on div "DD-MM-YYYY" at bounding box center [1286, 134] width 335 height 34
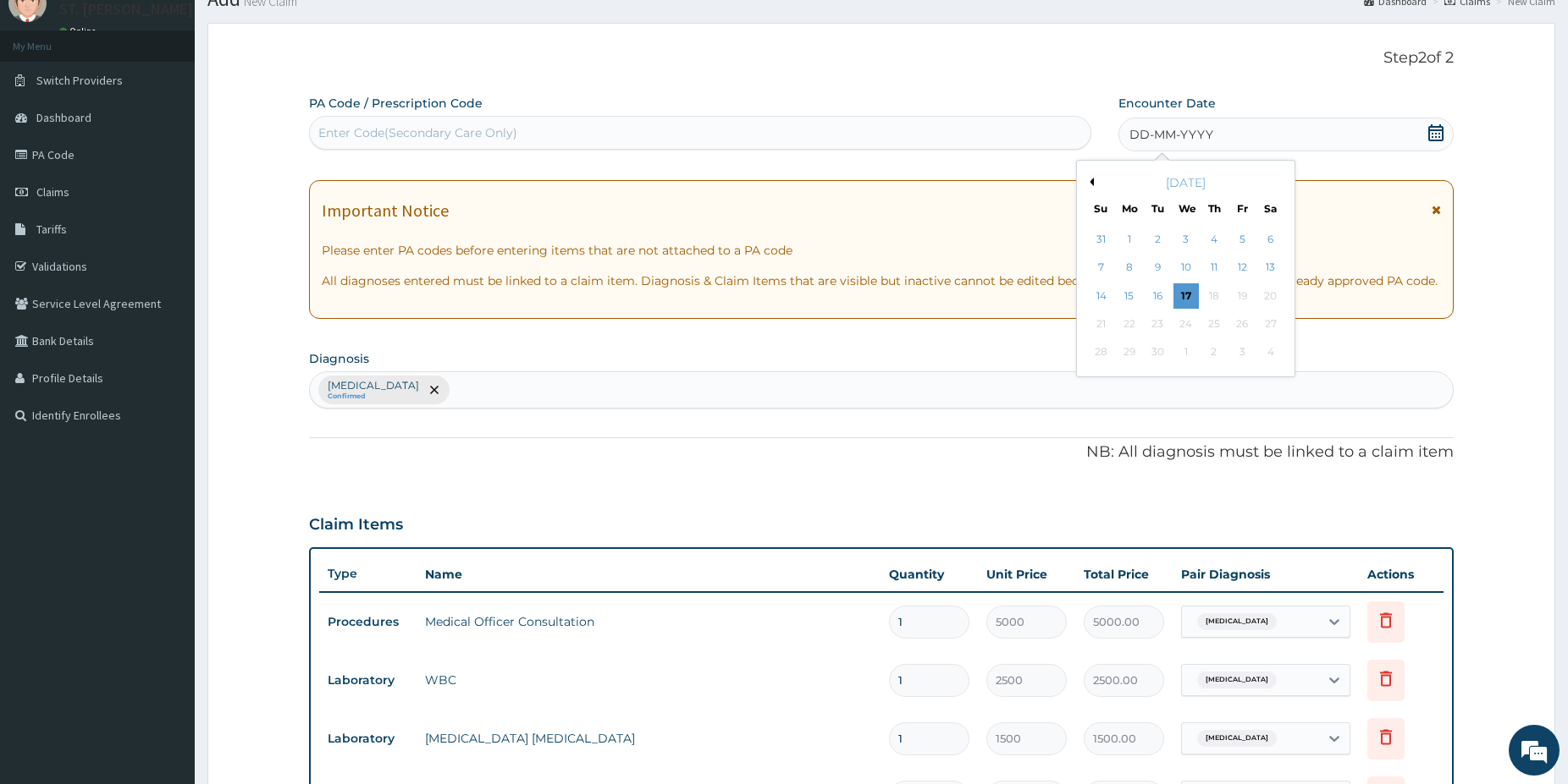
click at [1154, 295] on div "16" at bounding box center [1158, 296] width 25 height 25
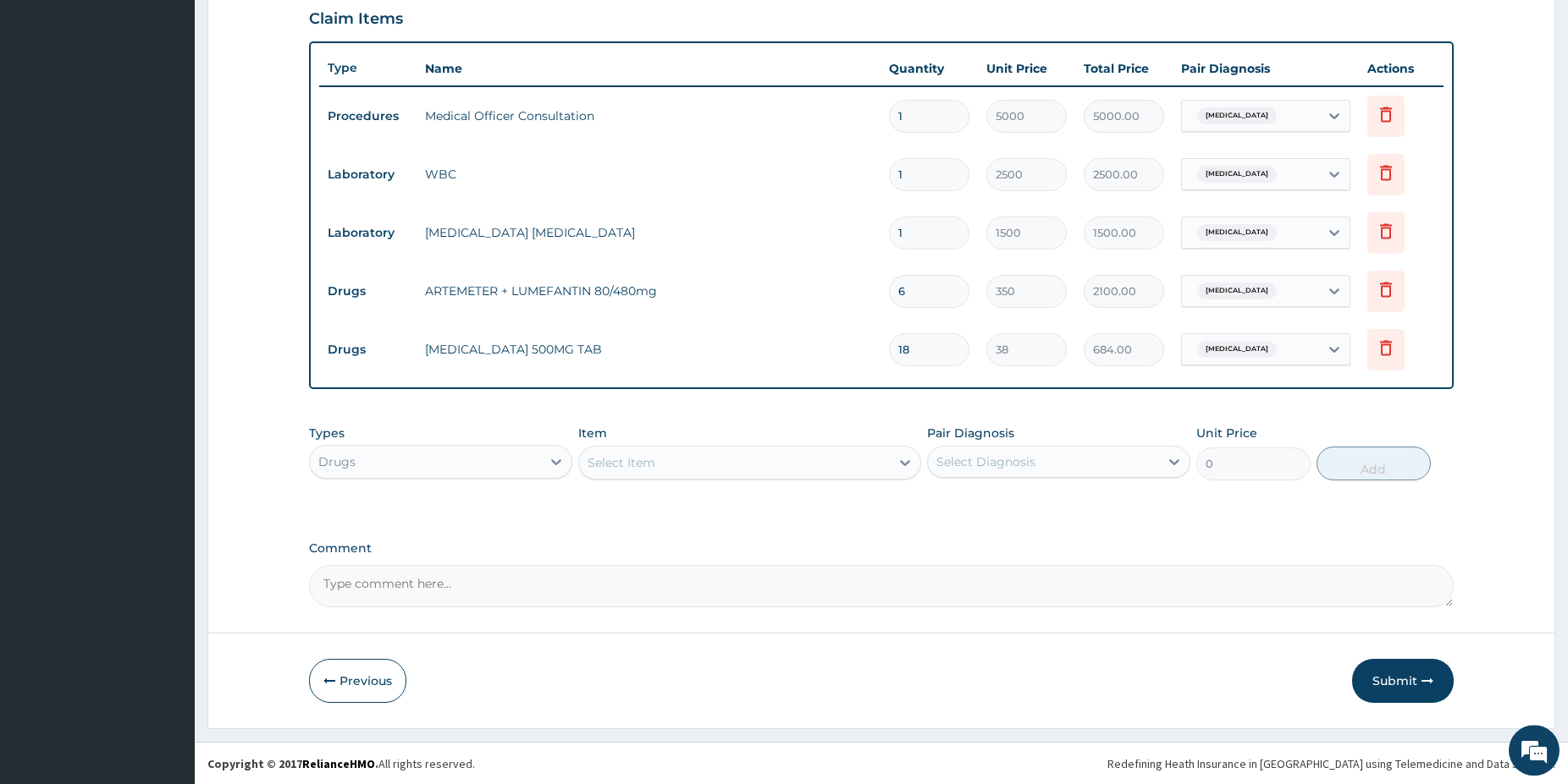
drag, startPoint x: 1577, startPoint y: 773, endPoint x: 1568, endPoint y: 763, distance: 13.5
click at [1380, 679] on button "Submit" at bounding box center [1403, 680] width 102 height 44
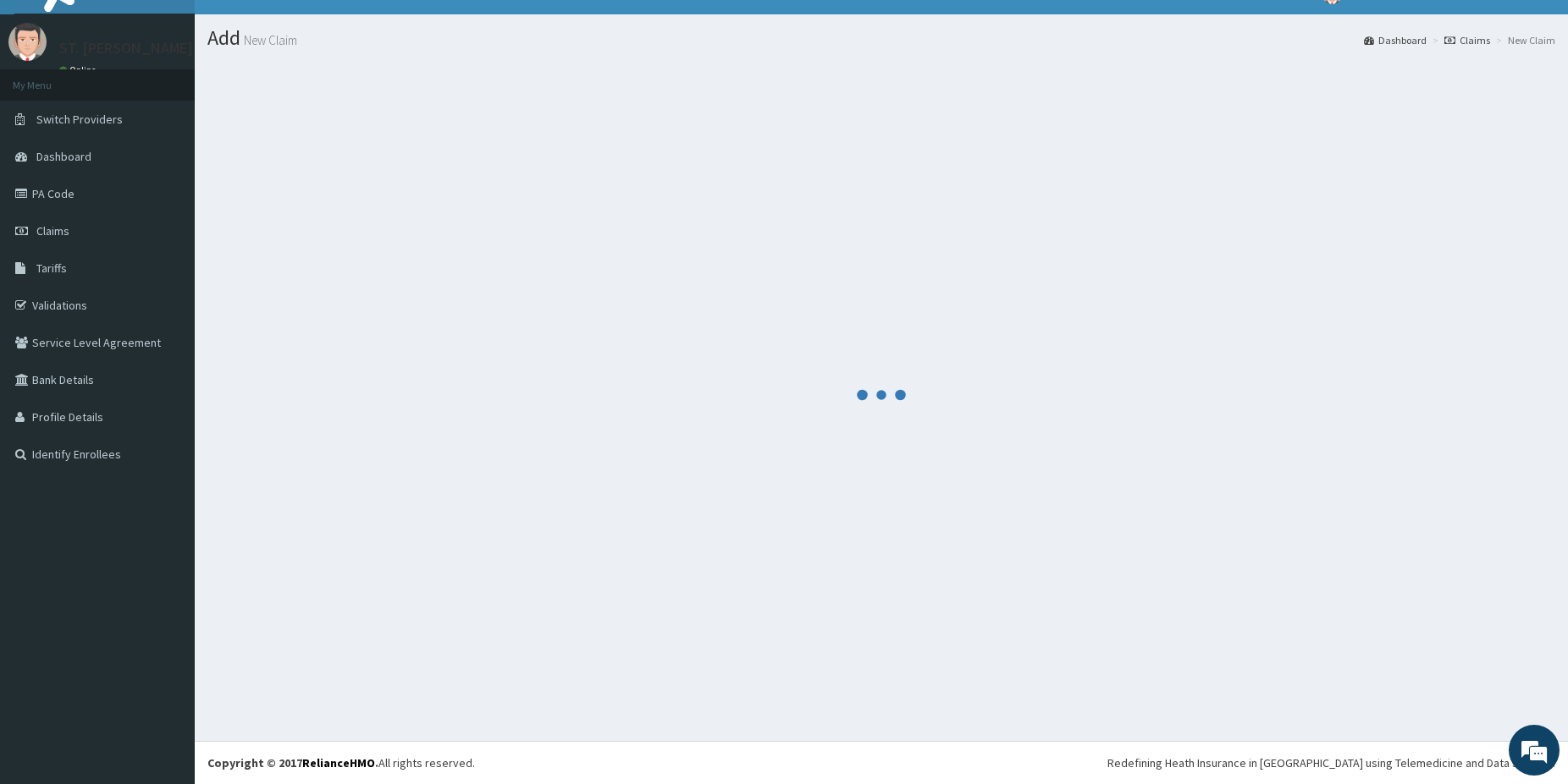
scroll to position [28, 0]
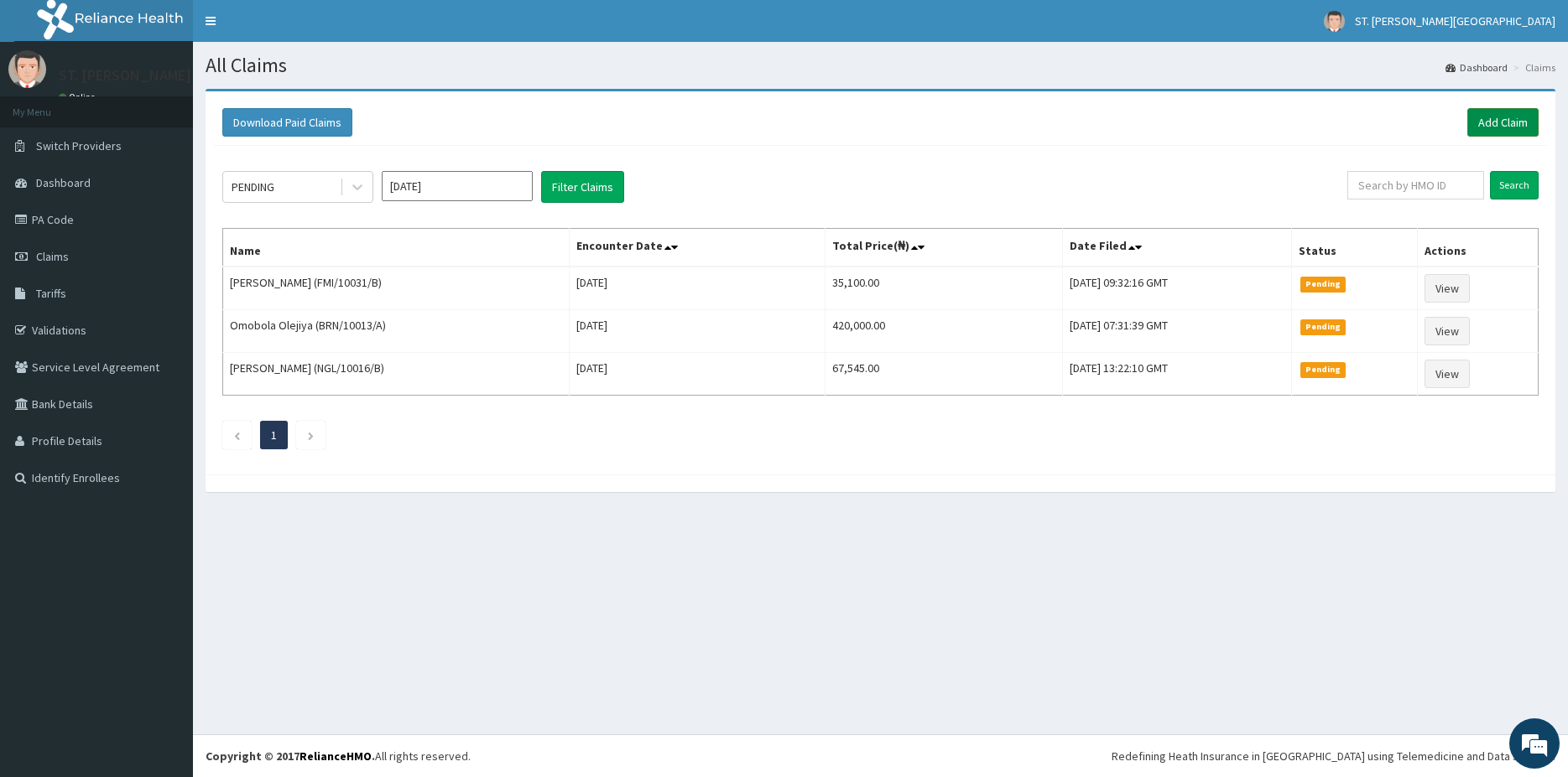
click at [1487, 128] on link "Add Claim" at bounding box center [1503, 122] width 72 height 28
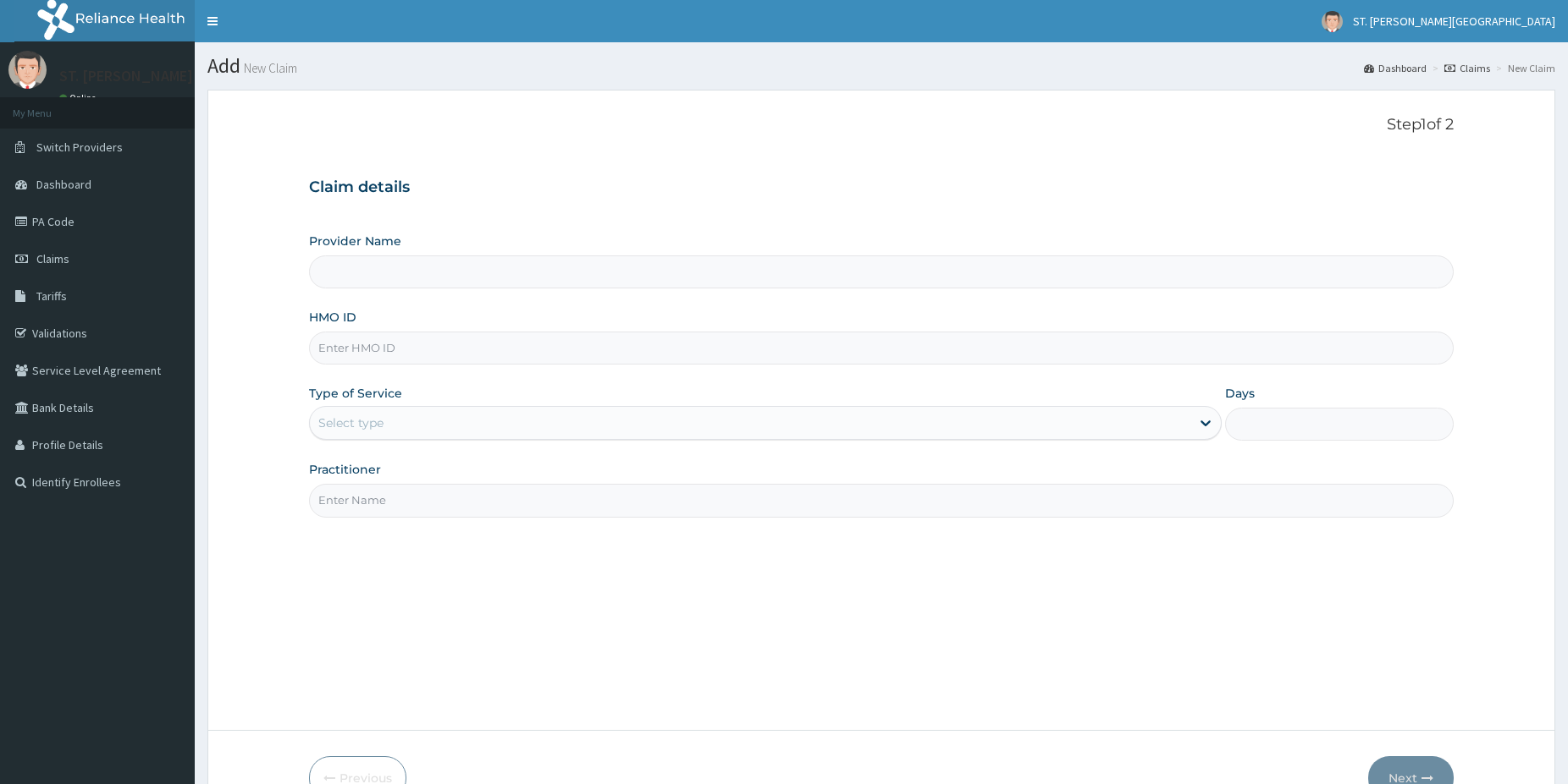
click at [337, 340] on input "HMO ID" at bounding box center [881, 349] width 1145 height 33
paste input "SWG/10083/D"
type input "SWG/10083/D"
type input "[GEOGRAPHIC_DATA]- [GEOGRAPHIC_DATA]"
type input "SWG/10083/D"
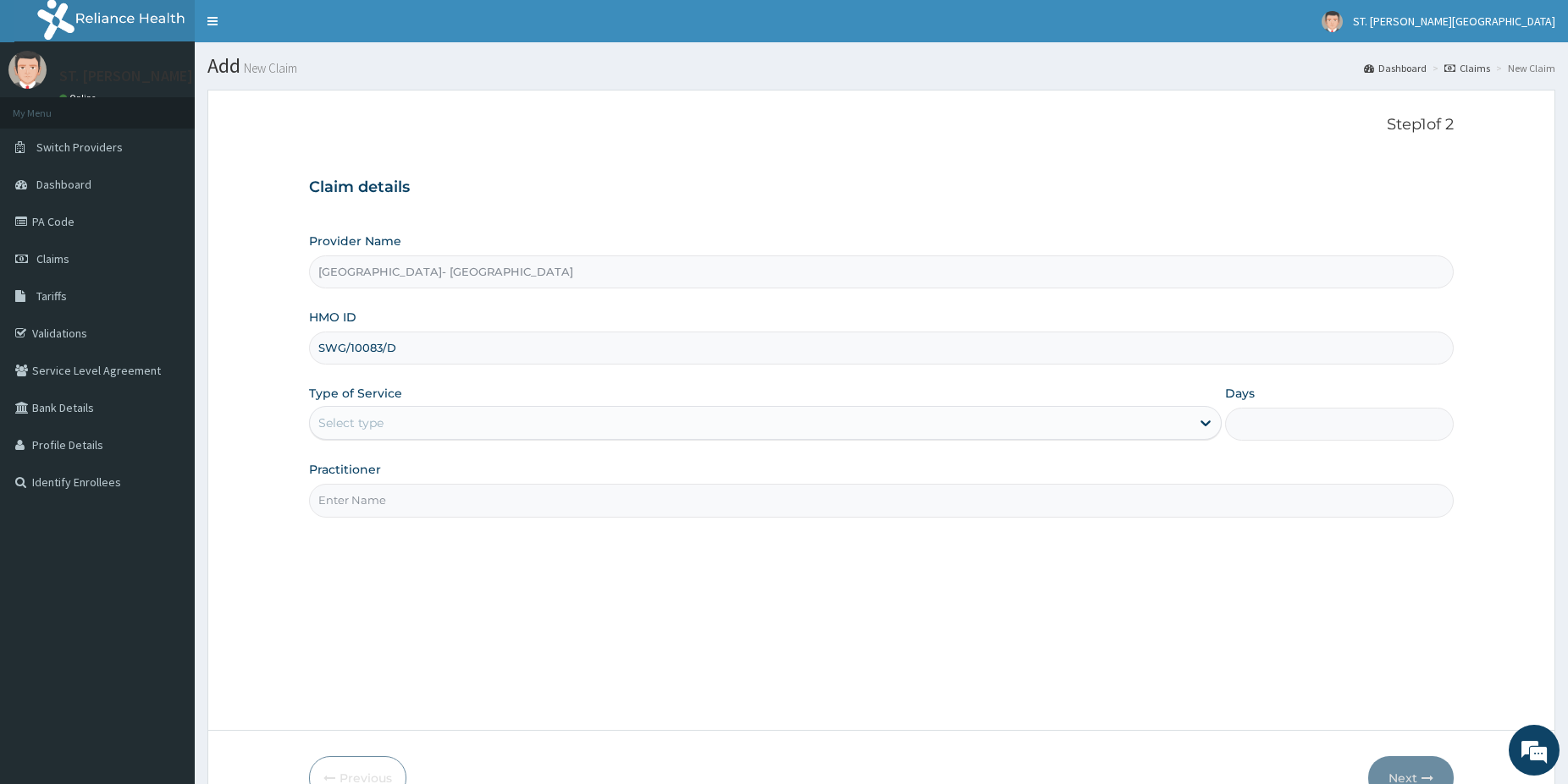
click at [367, 422] on div "Select type" at bounding box center [351, 423] width 65 height 17
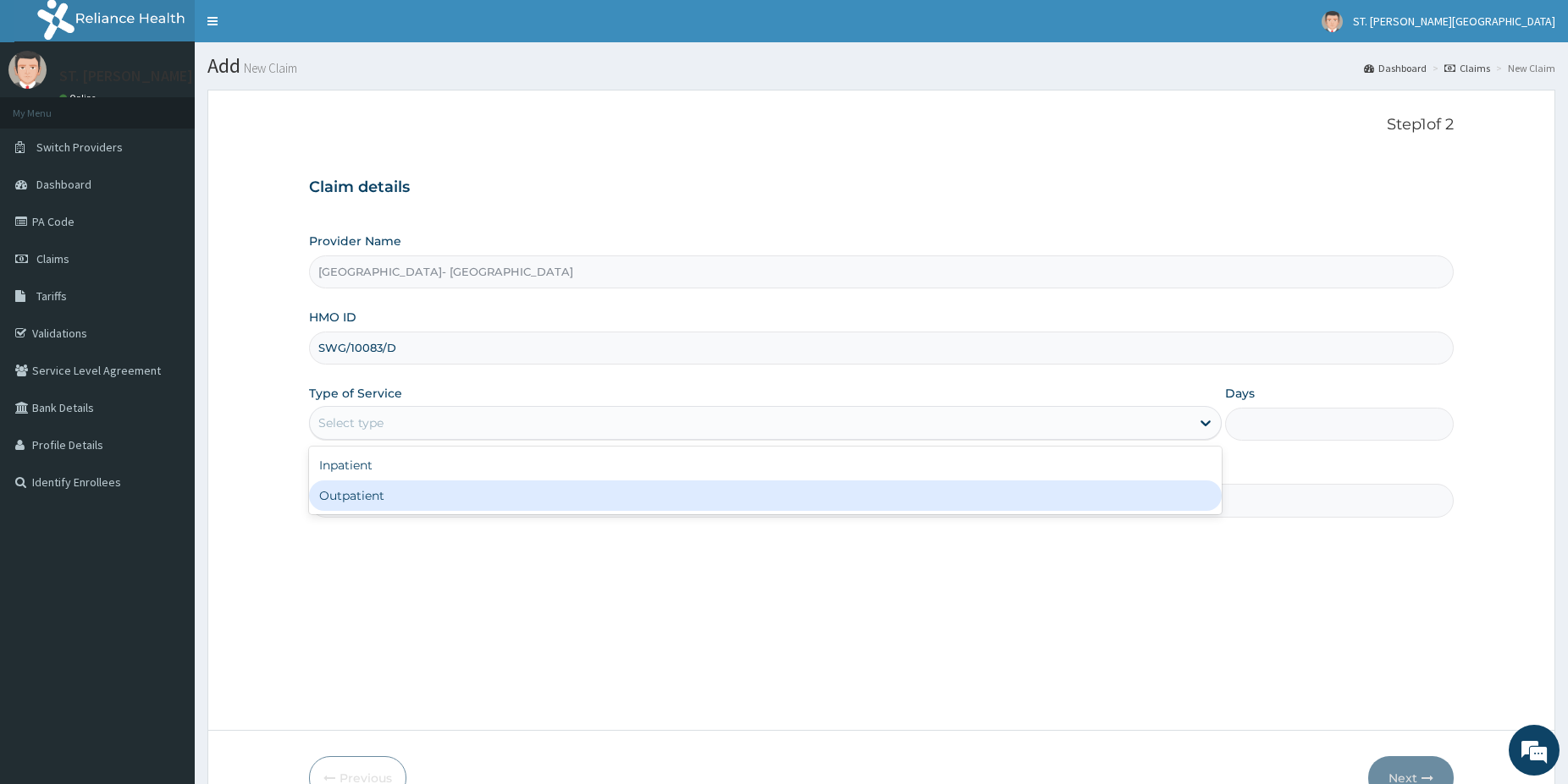
click at [373, 487] on div "Outpatient" at bounding box center [765, 495] width 912 height 30
type input "1"
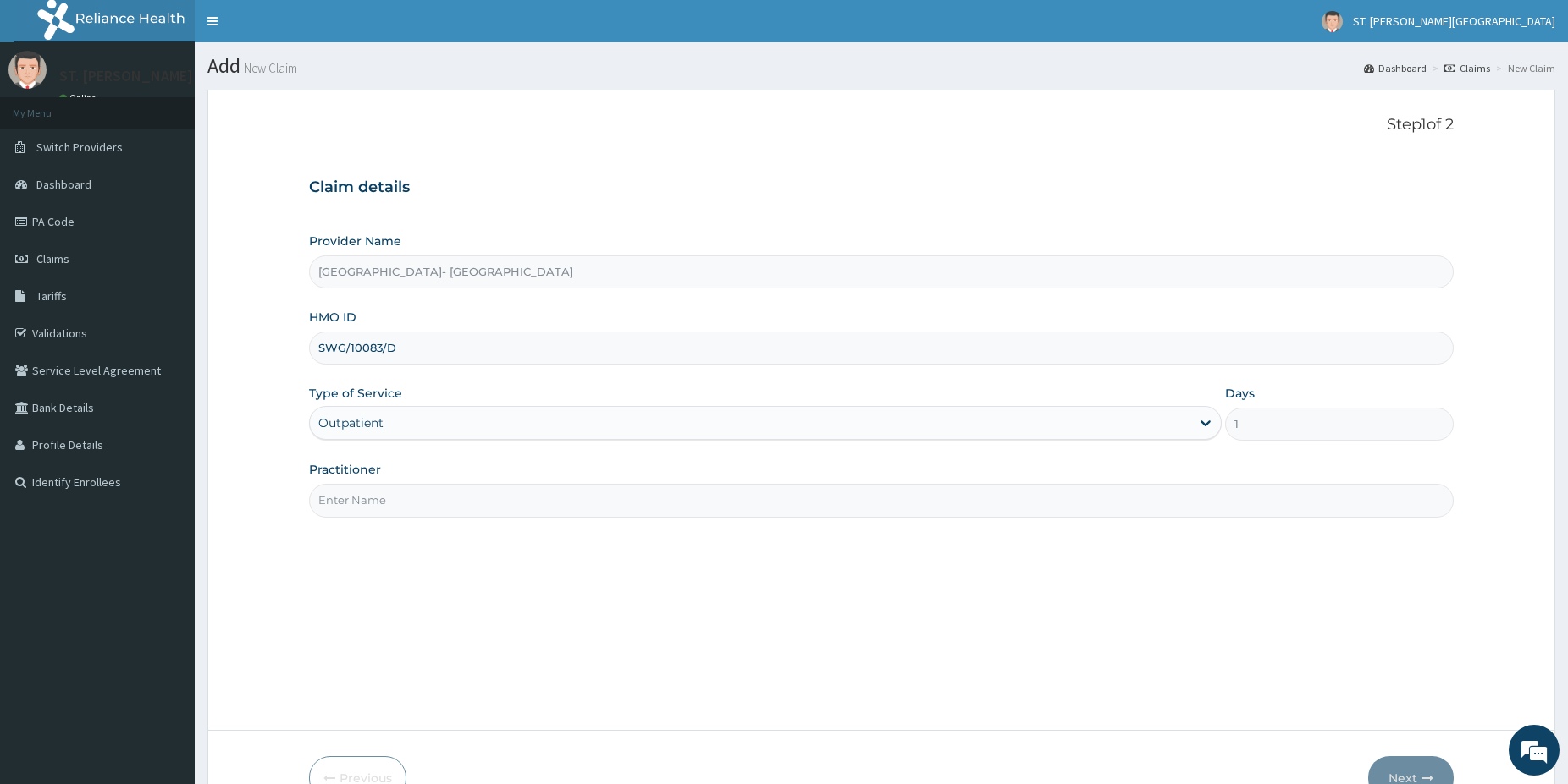
drag, startPoint x: 369, startPoint y: 515, endPoint x: 370, endPoint y: 499, distance: 16.0
click at [370, 500] on input "Practitioner" at bounding box center [881, 501] width 1145 height 33
type input "[PERSON_NAME]"
click at [1406, 763] on button "Next" at bounding box center [1411, 778] width 86 height 44
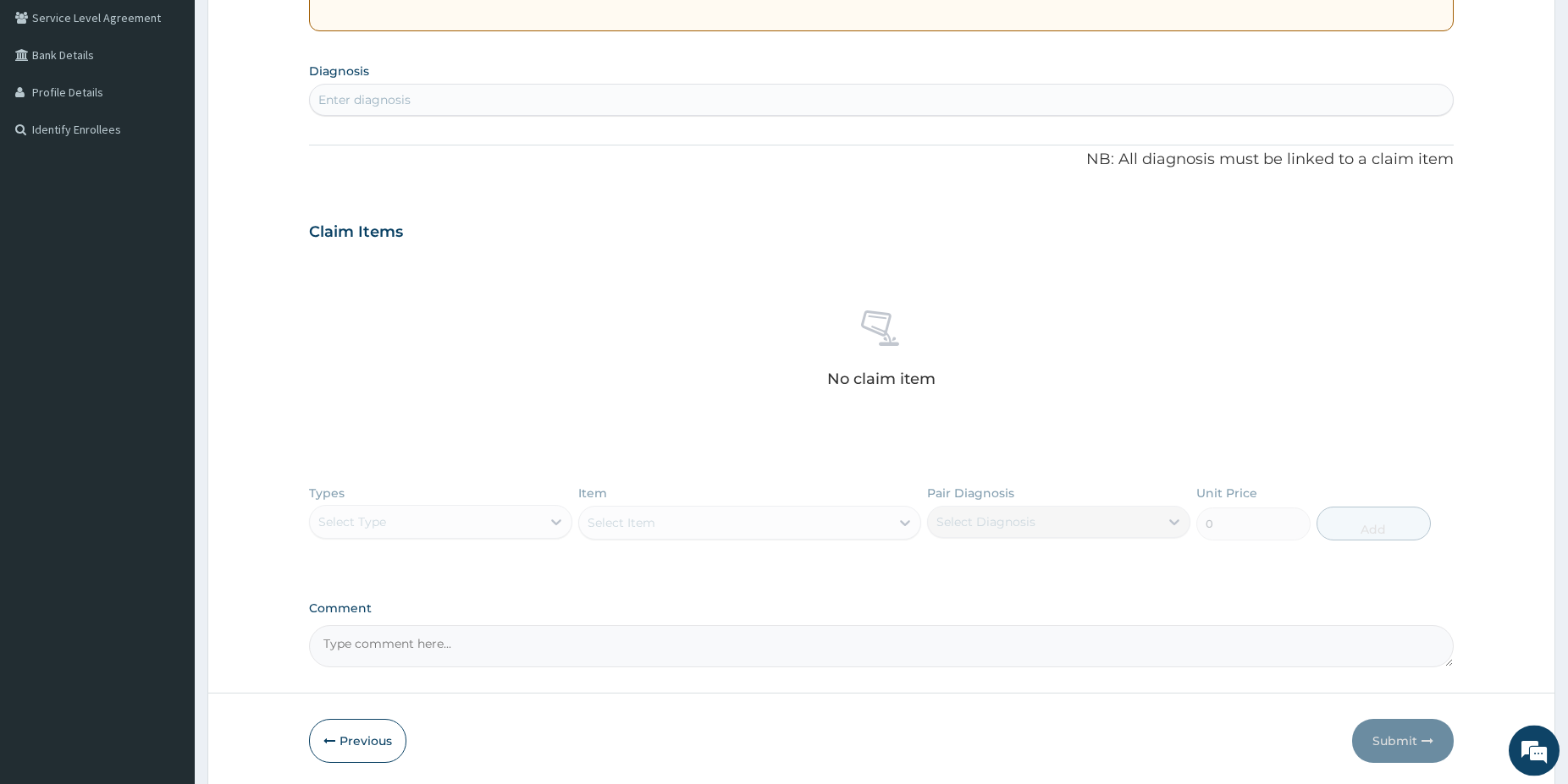
drag, startPoint x: 1577, startPoint y: 779, endPoint x: 1494, endPoint y: 742, distance: 90.9
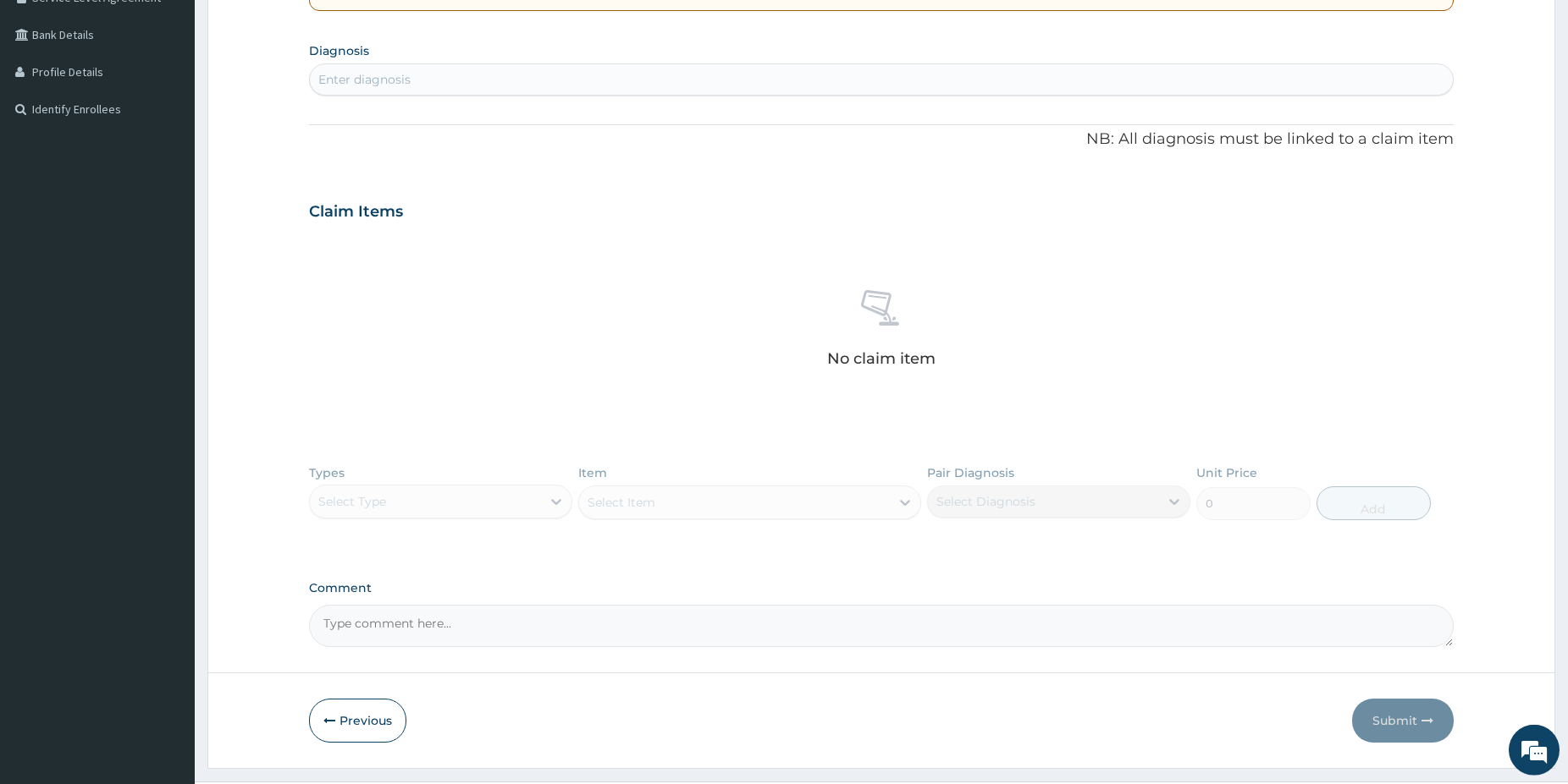
scroll to position [374, 0]
click at [441, 499] on div "Types Select Type Item Select Item Pair Diagnosis Select Diagnosis Unit Price 0…" at bounding box center [881, 504] width 1145 height 99
click at [427, 505] on div "Types Select Type Item Select Item Pair Diagnosis Select Diagnosis Unit Price 0…" at bounding box center [881, 504] width 1145 height 99
click at [434, 72] on div "Enter diagnosis" at bounding box center [881, 79] width 1143 height 27
type input "MALARIA"
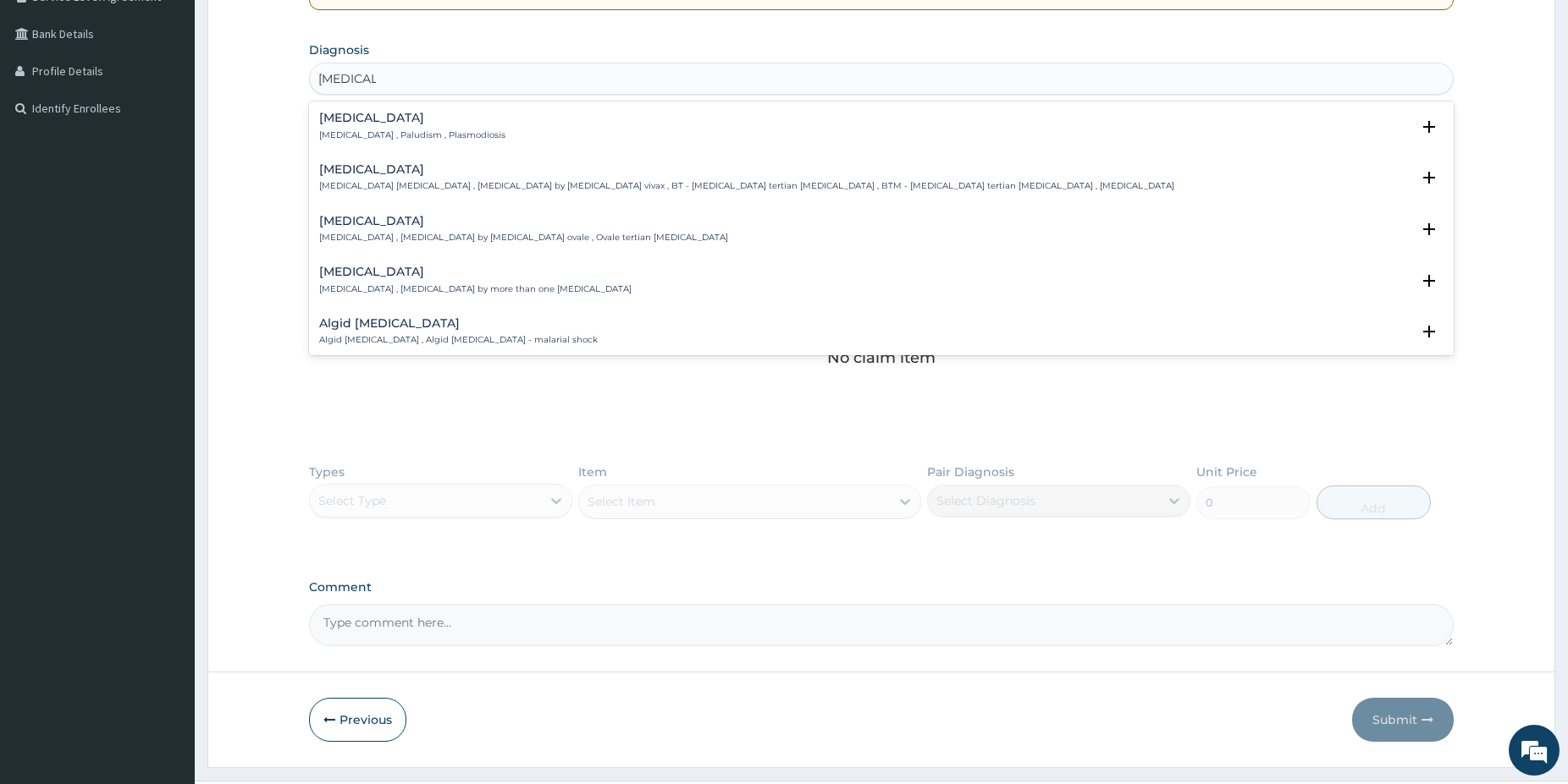
click at [371, 115] on h4 "Malaria" at bounding box center [412, 117] width 187 height 13
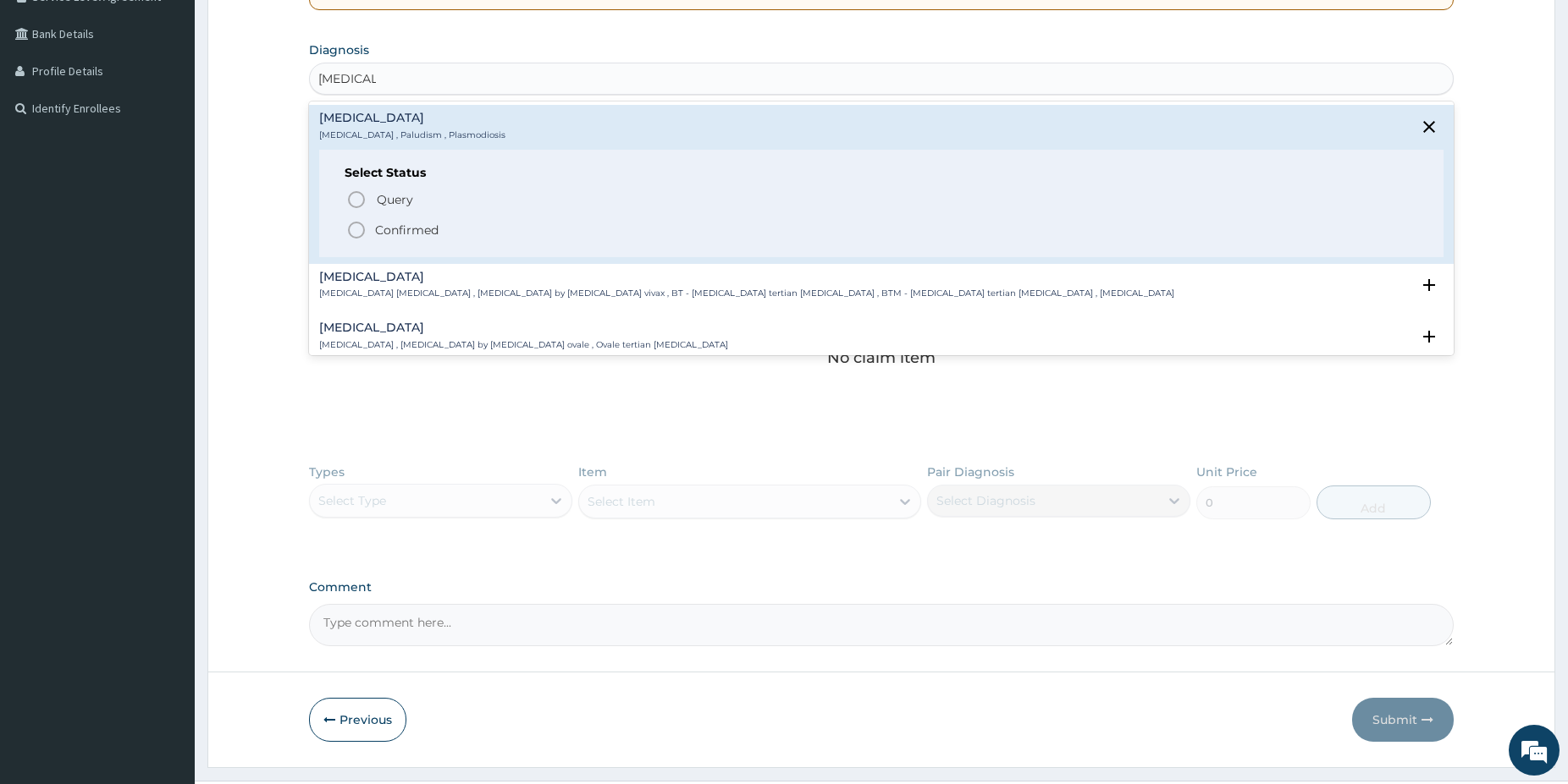
click at [359, 231] on icon "status option filled" at bounding box center [356, 229] width 21 height 21
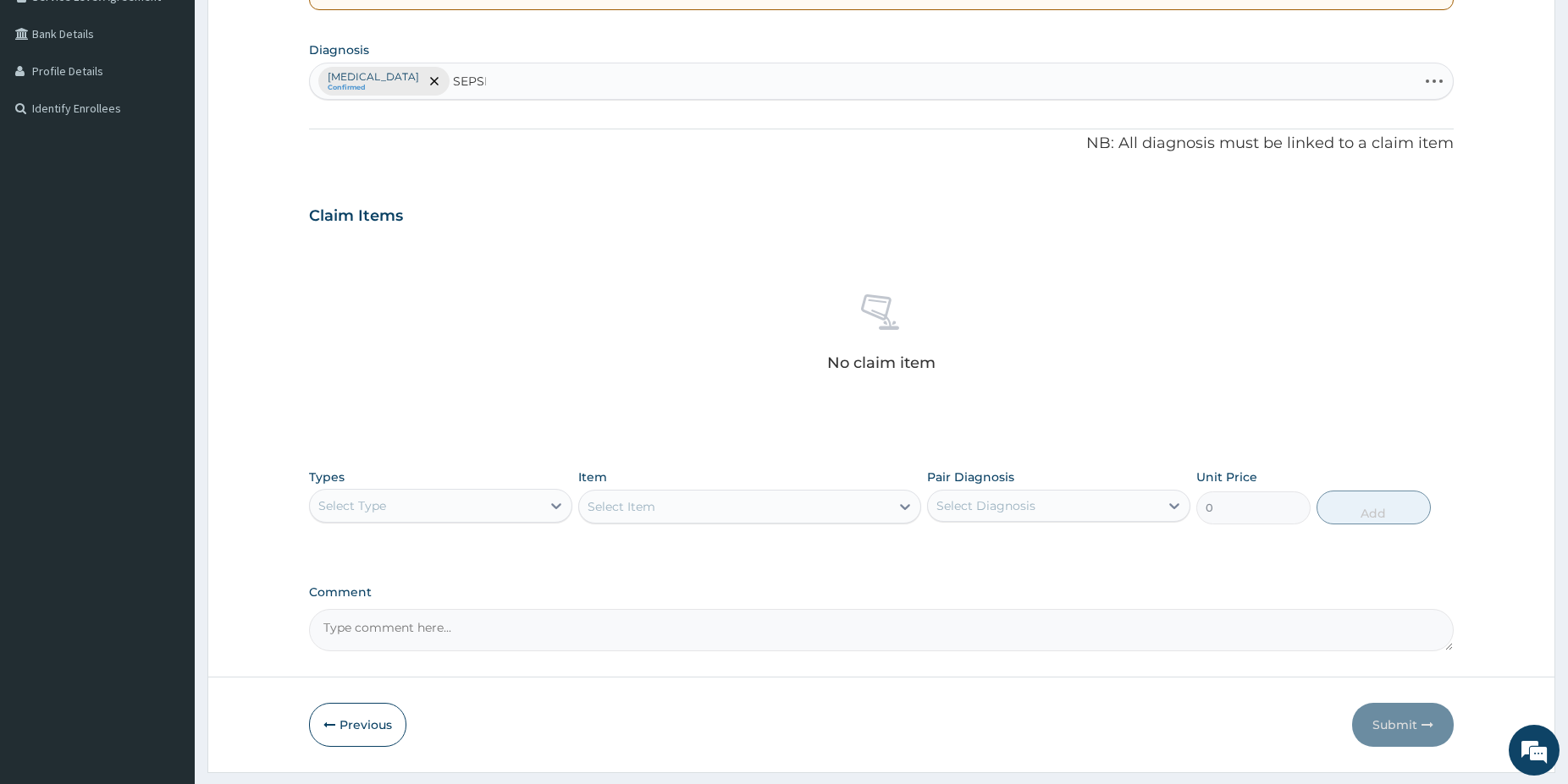
type input "SEPSIS"
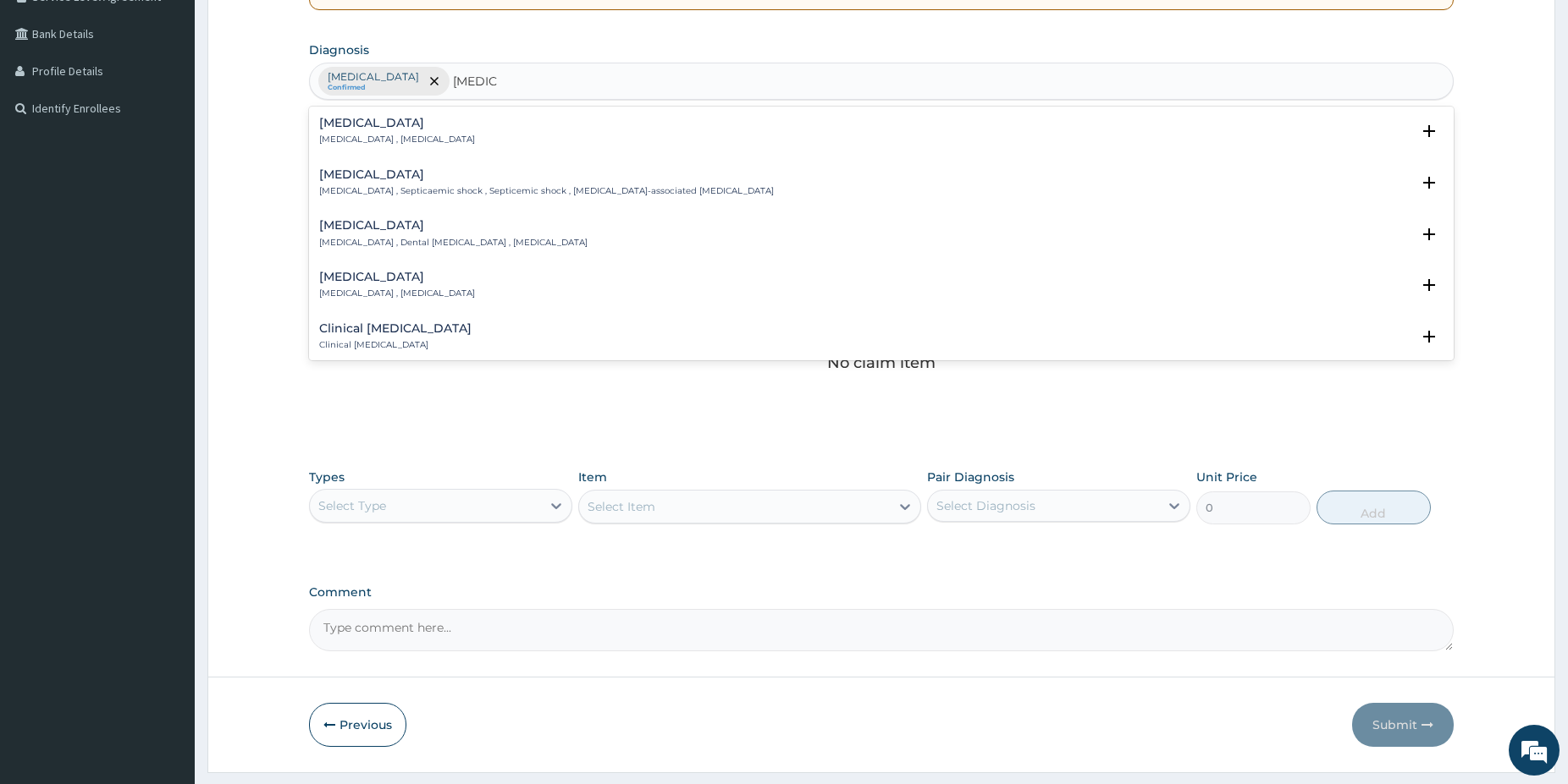
click at [358, 136] on p "Systemic infection , Sepsis" at bounding box center [397, 140] width 155 height 12
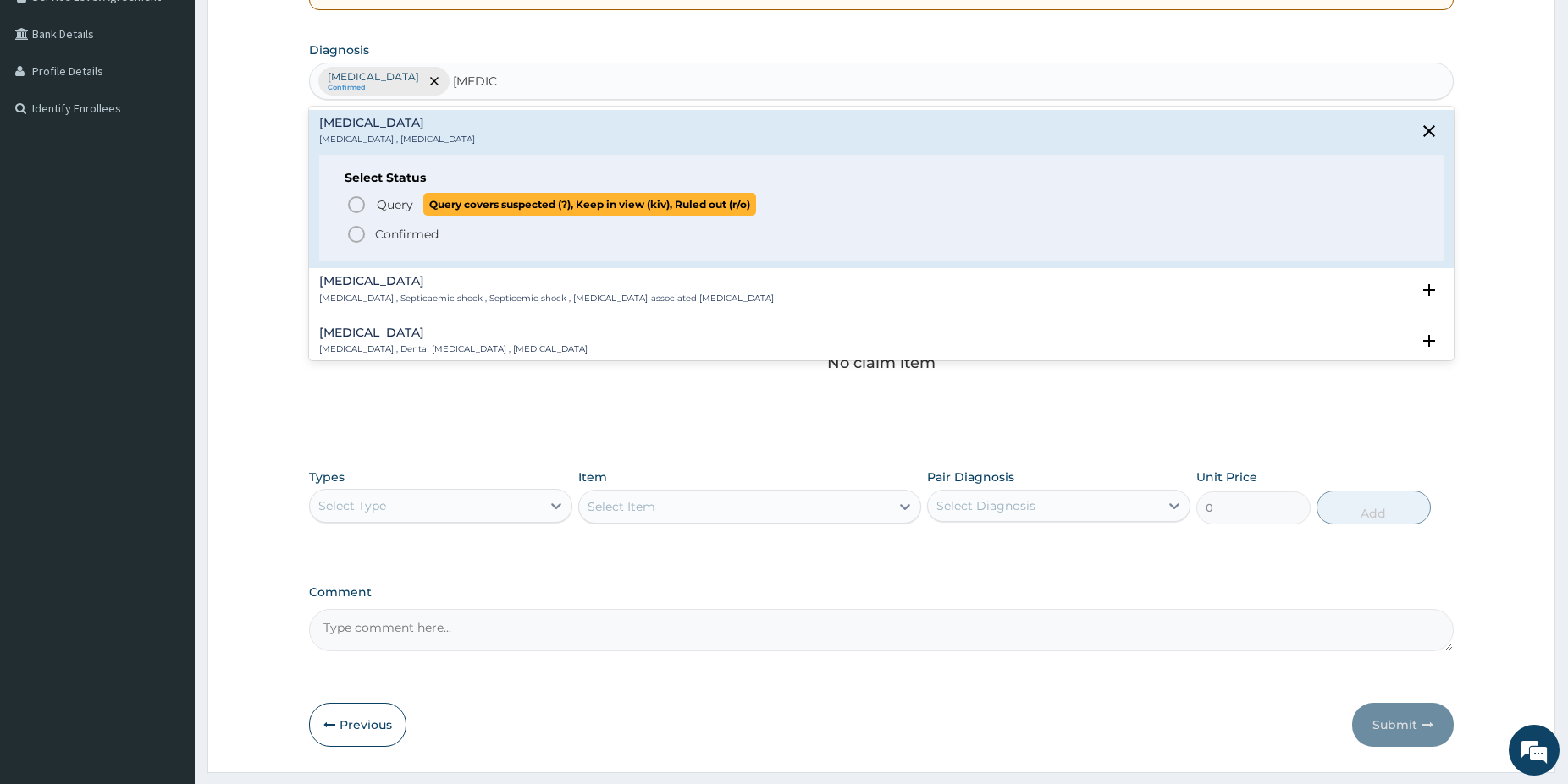
click at [360, 194] on icon "status option query" at bounding box center [356, 204] width 21 height 21
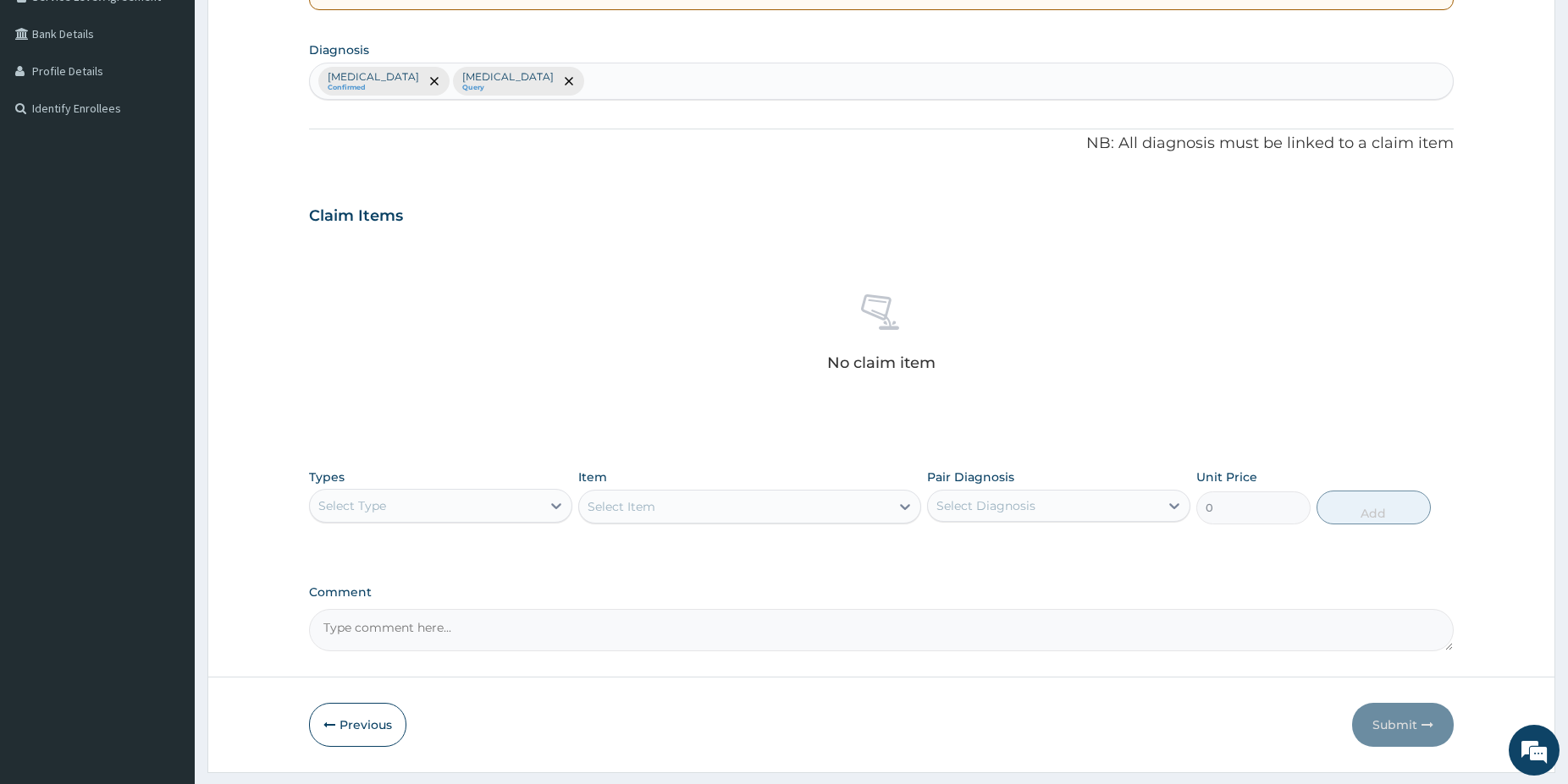
click at [421, 498] on div "Select Type" at bounding box center [425, 506] width 232 height 27
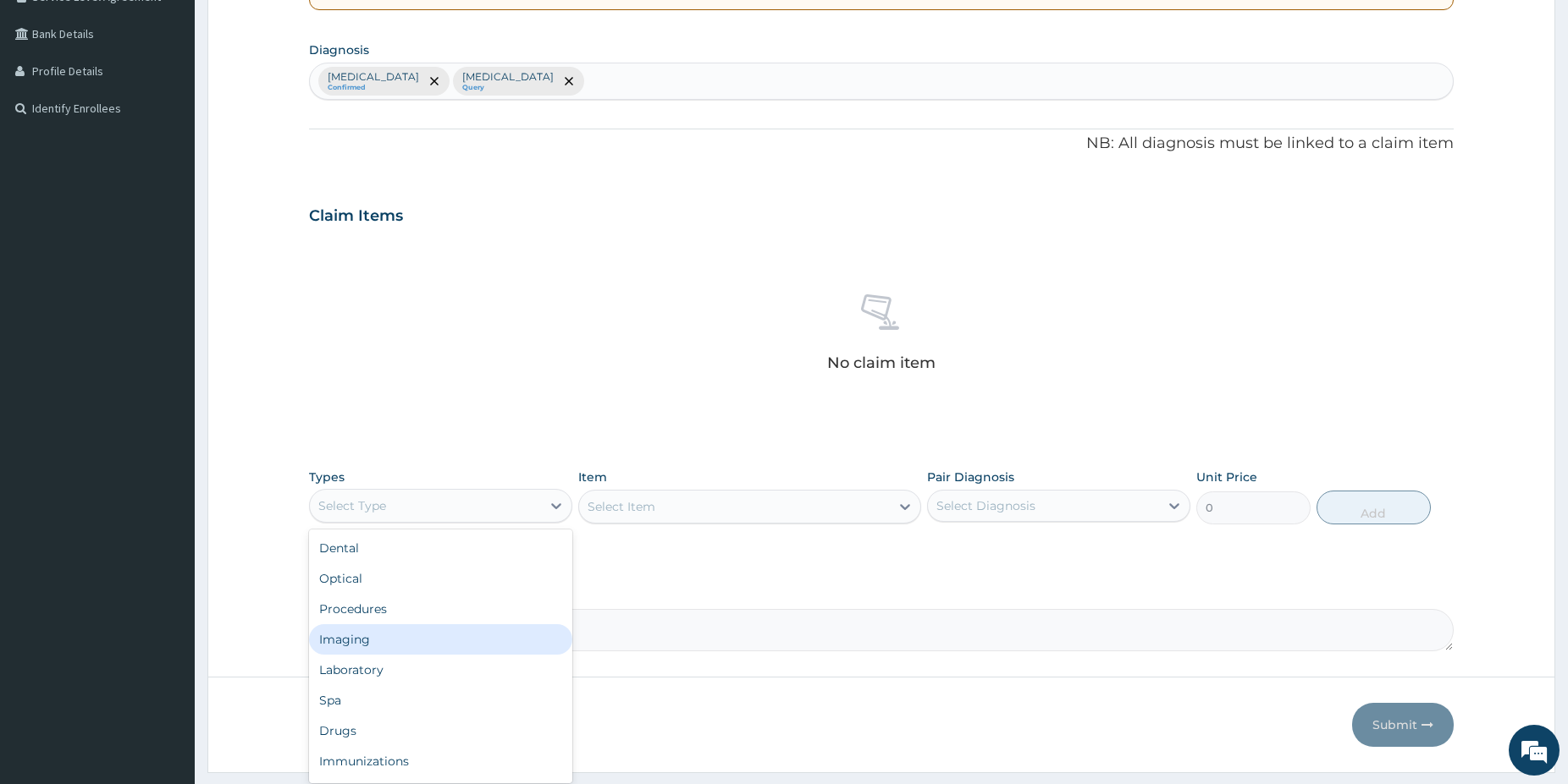
click at [385, 656] on div "Dental Optical Procedures Imaging Laboratory Spa Drugs Immunizations Others Gym" at bounding box center [440, 656] width 263 height 254
click at [374, 661] on div "Laboratory" at bounding box center [440, 670] width 263 height 30
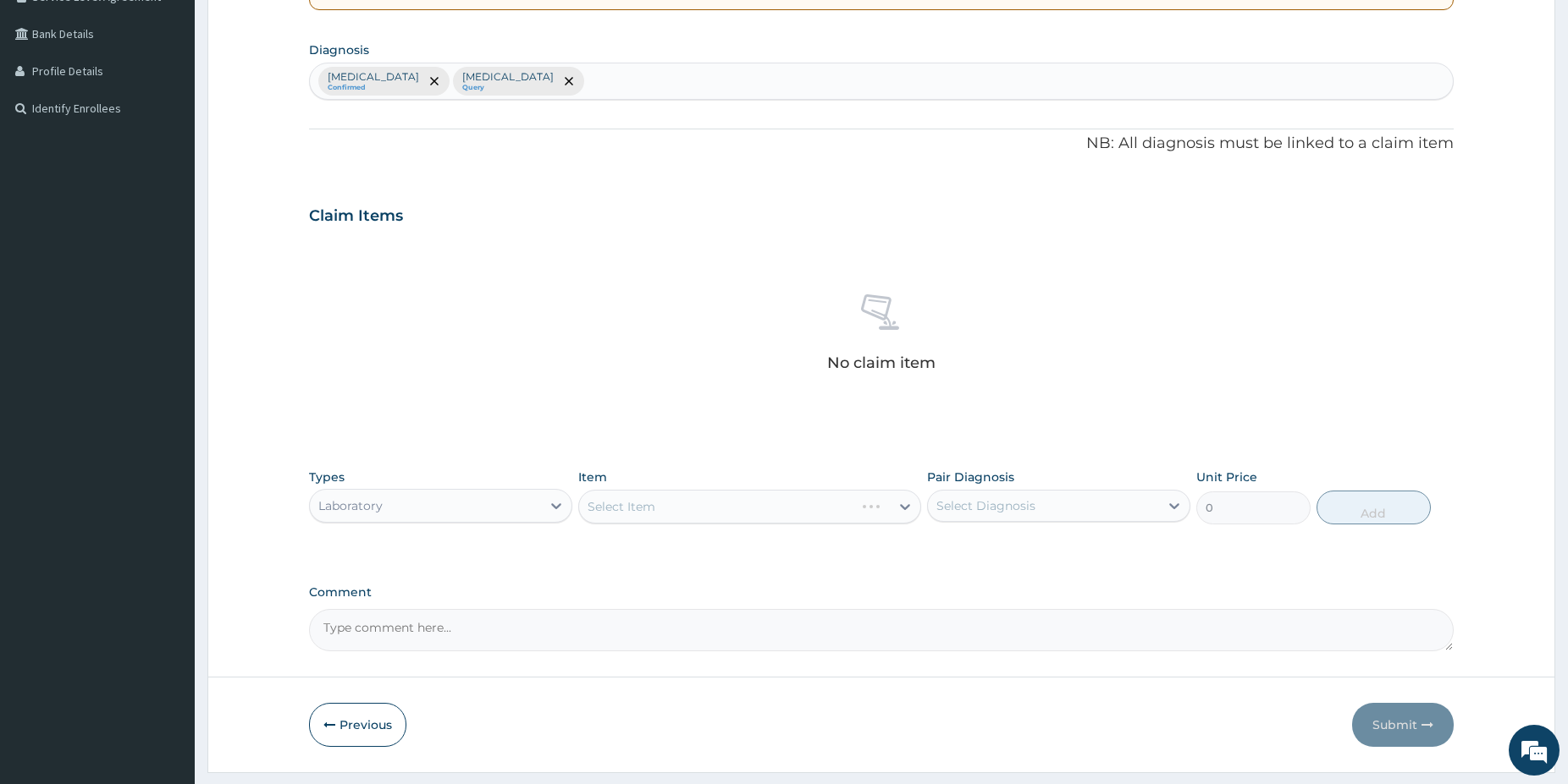
click at [695, 506] on div "Select Item" at bounding box center [749, 507] width 343 height 34
click at [687, 511] on div "Select Item" at bounding box center [735, 507] width 311 height 27
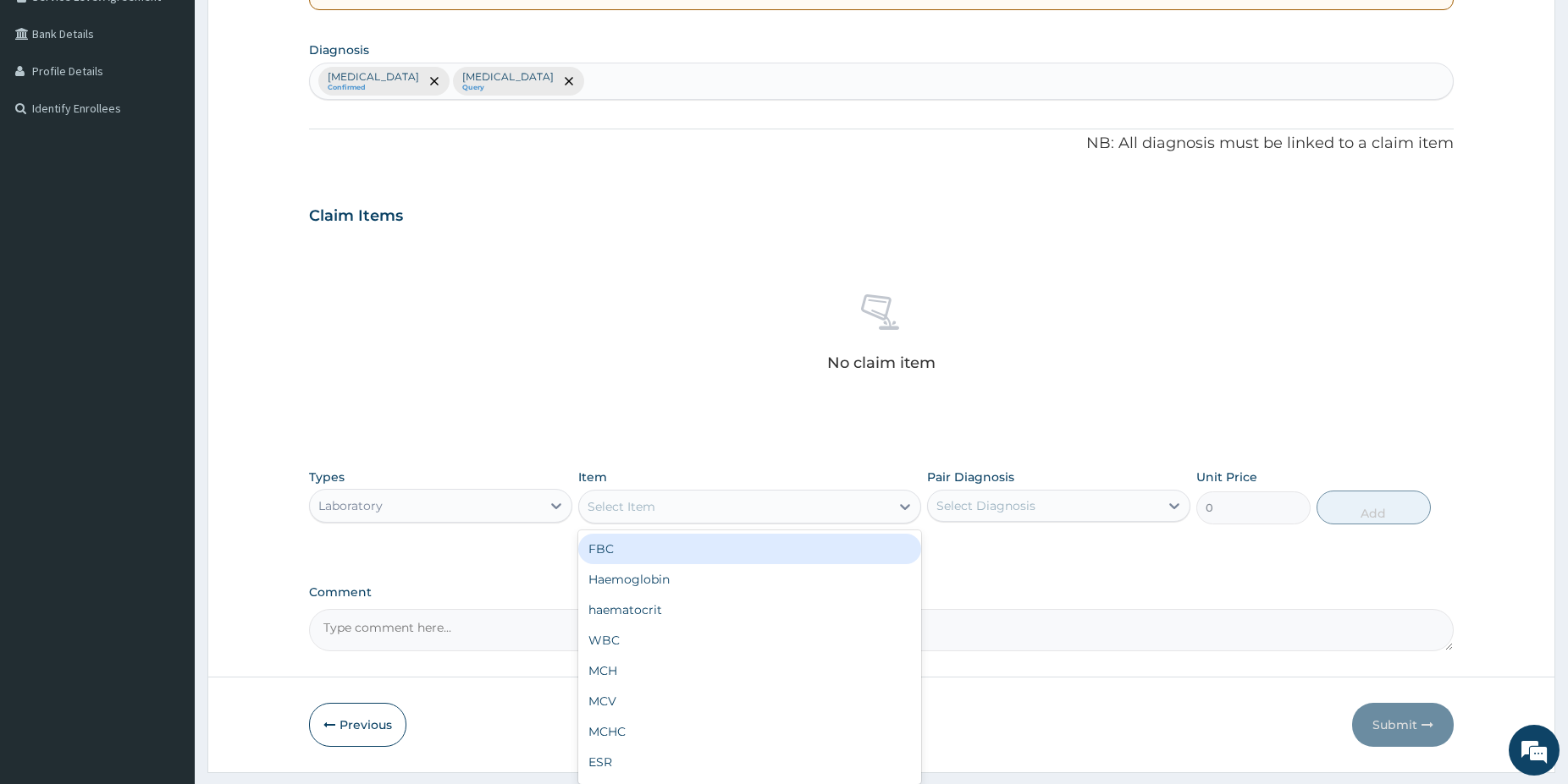
drag, startPoint x: 651, startPoint y: 548, endPoint x: 938, endPoint y: 549, distance: 287.0
click at [651, 549] on div "FBC" at bounding box center [749, 549] width 343 height 30
type input "5000"
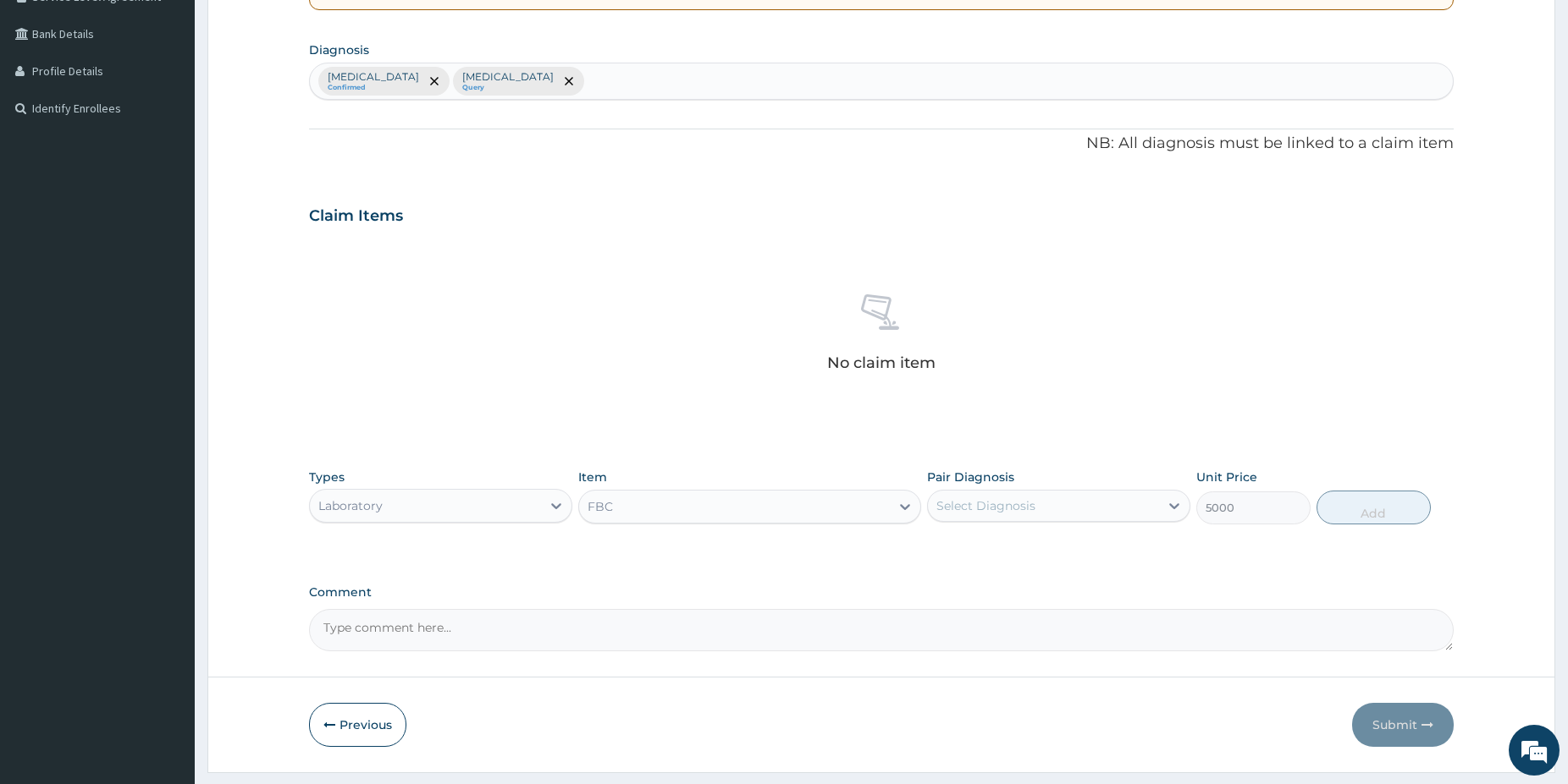
click at [1031, 515] on div "Select Diagnosis" at bounding box center [1043, 506] width 232 height 27
drag, startPoint x: 1021, startPoint y: 542, endPoint x: 1011, endPoint y: 577, distance: 36.4
click at [1017, 563] on div "Malaria" at bounding box center [1058, 550] width 263 height 35
checkbox input "true"
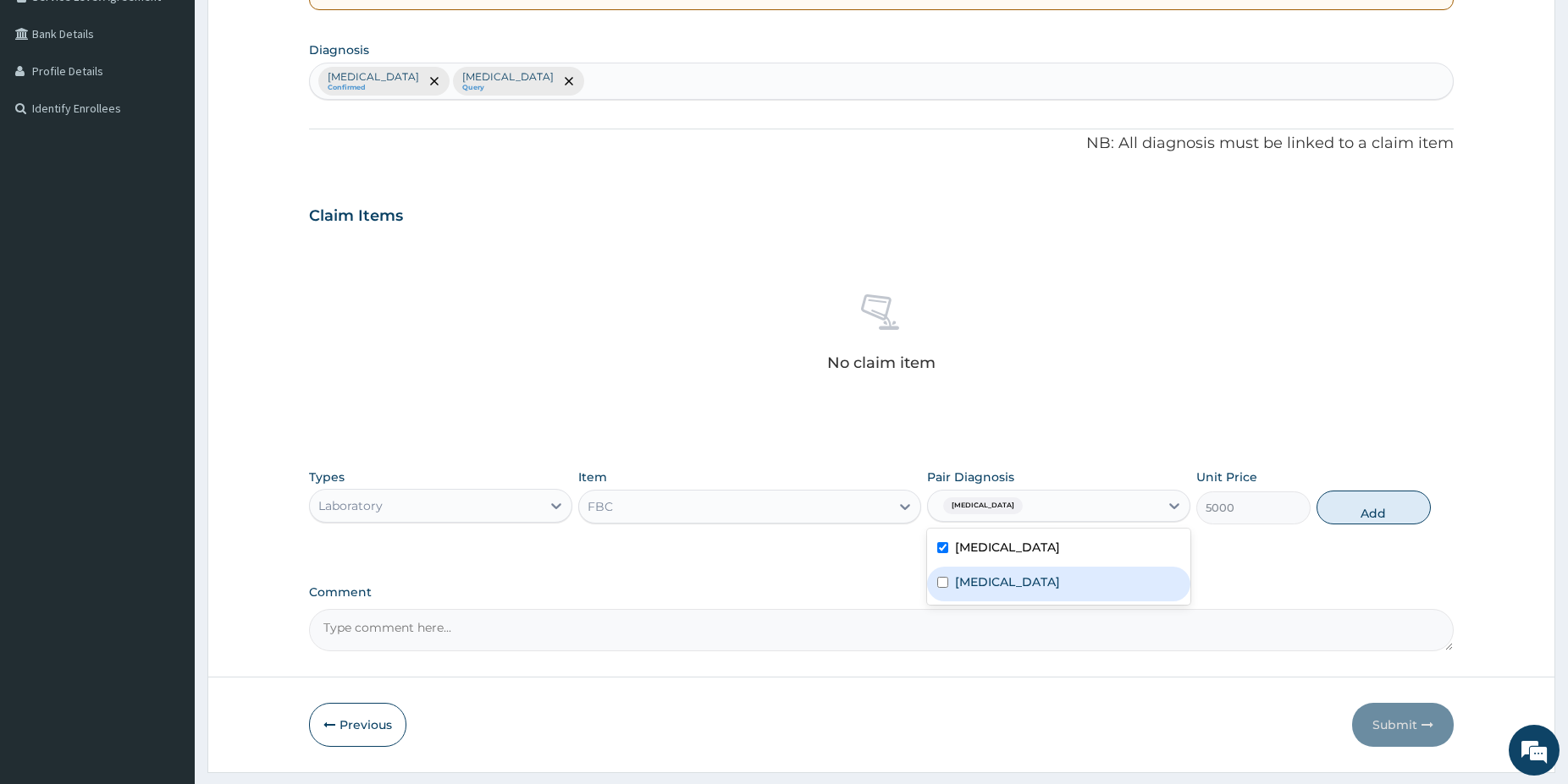
drag, startPoint x: 1011, startPoint y: 577, endPoint x: 1345, endPoint y: 478, distance: 348.4
click at [1031, 576] on div "Sepsis" at bounding box center [1058, 585] width 263 height 35
checkbox input "true"
drag, startPoint x: 1370, startPoint y: 471, endPoint x: 1370, endPoint y: 490, distance: 19.0
click at [1370, 484] on div "Types Laboratory Item FBC Pair Diagnosis option Sepsis, selected. option Malari…" at bounding box center [881, 496] width 1145 height 73
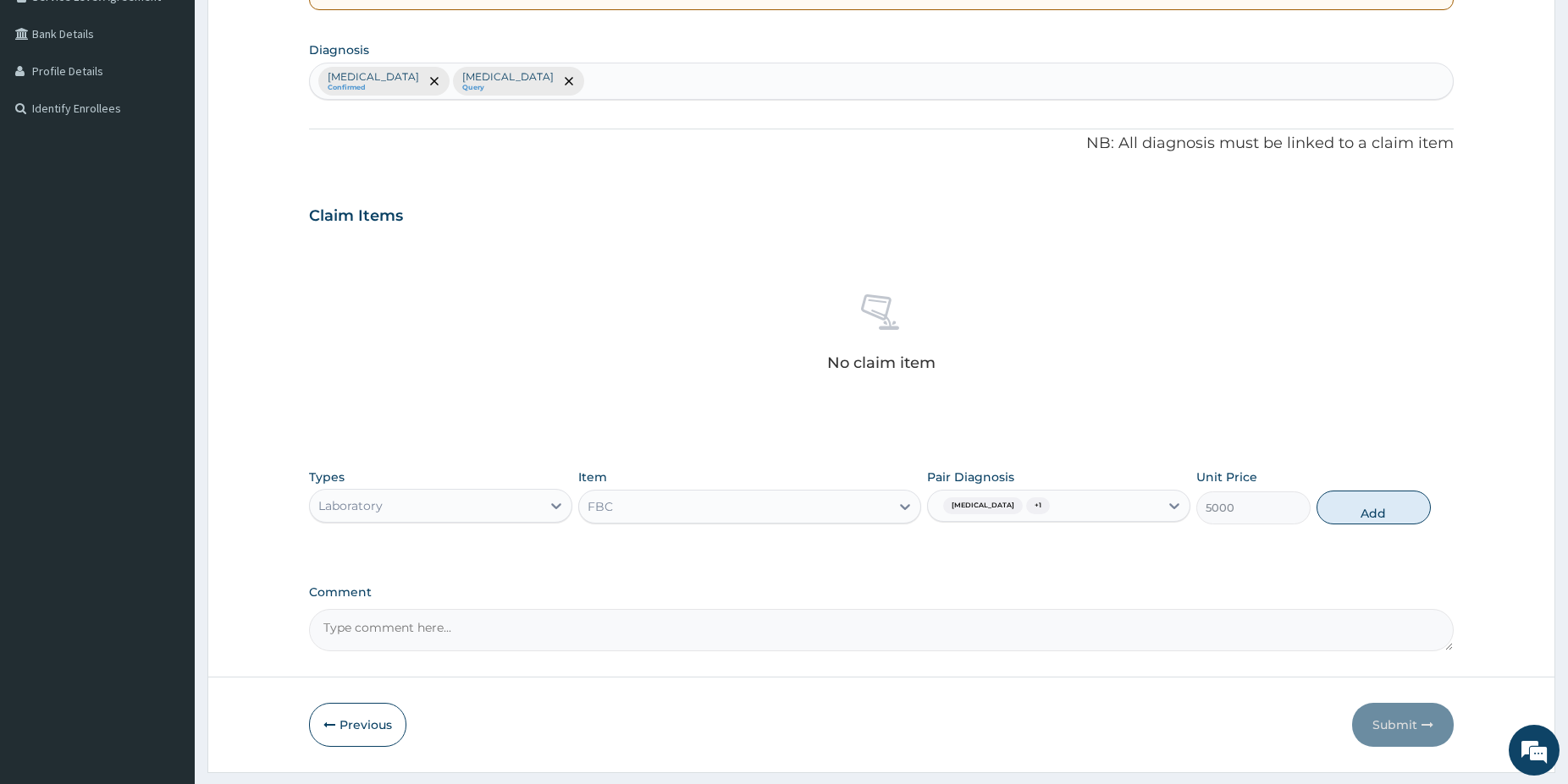
drag, startPoint x: 1370, startPoint y: 502, endPoint x: 1294, endPoint y: 510, distance: 76.4
click at [1370, 506] on button "Add" at bounding box center [1373, 508] width 114 height 34
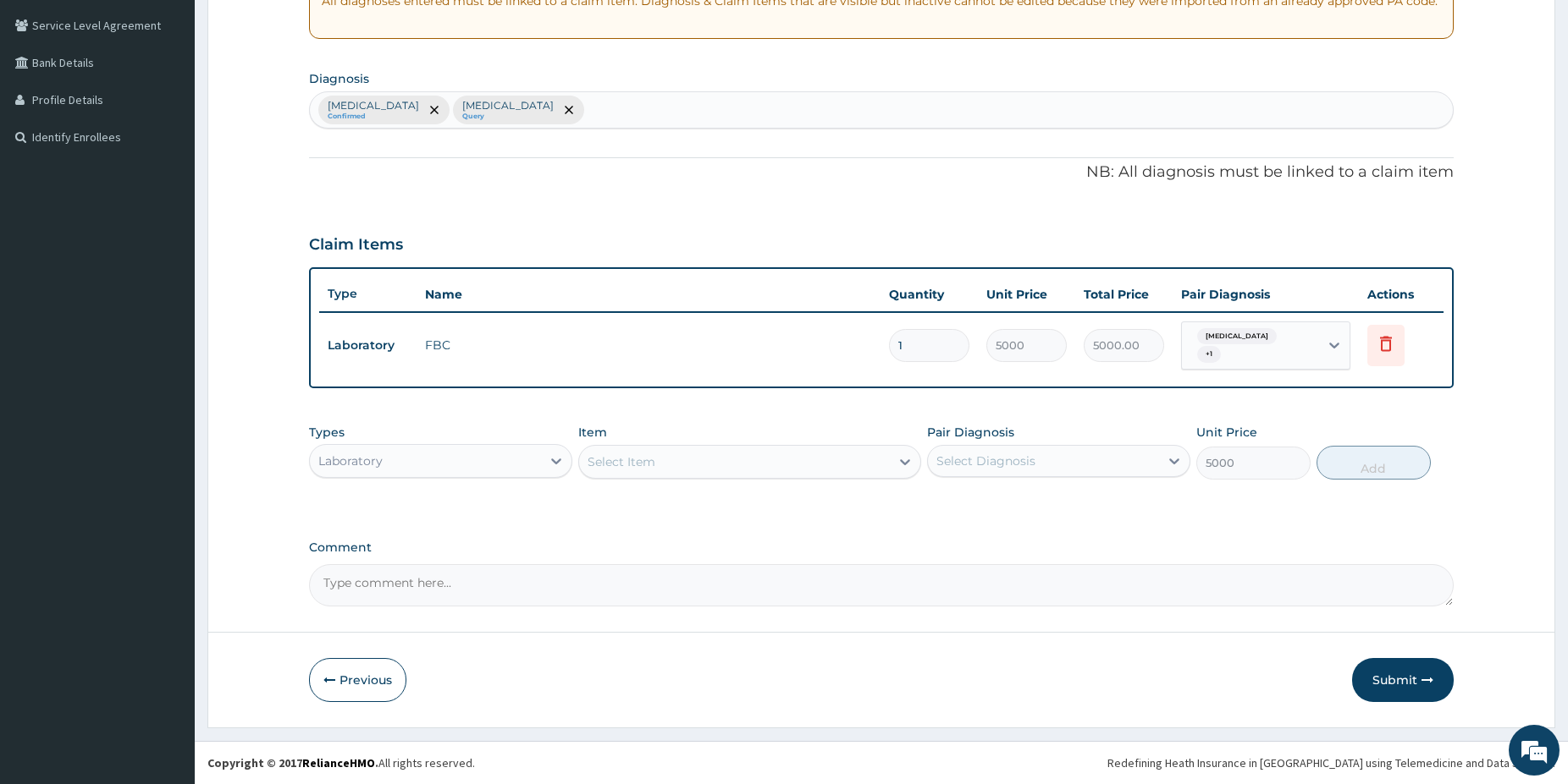
type input "0"
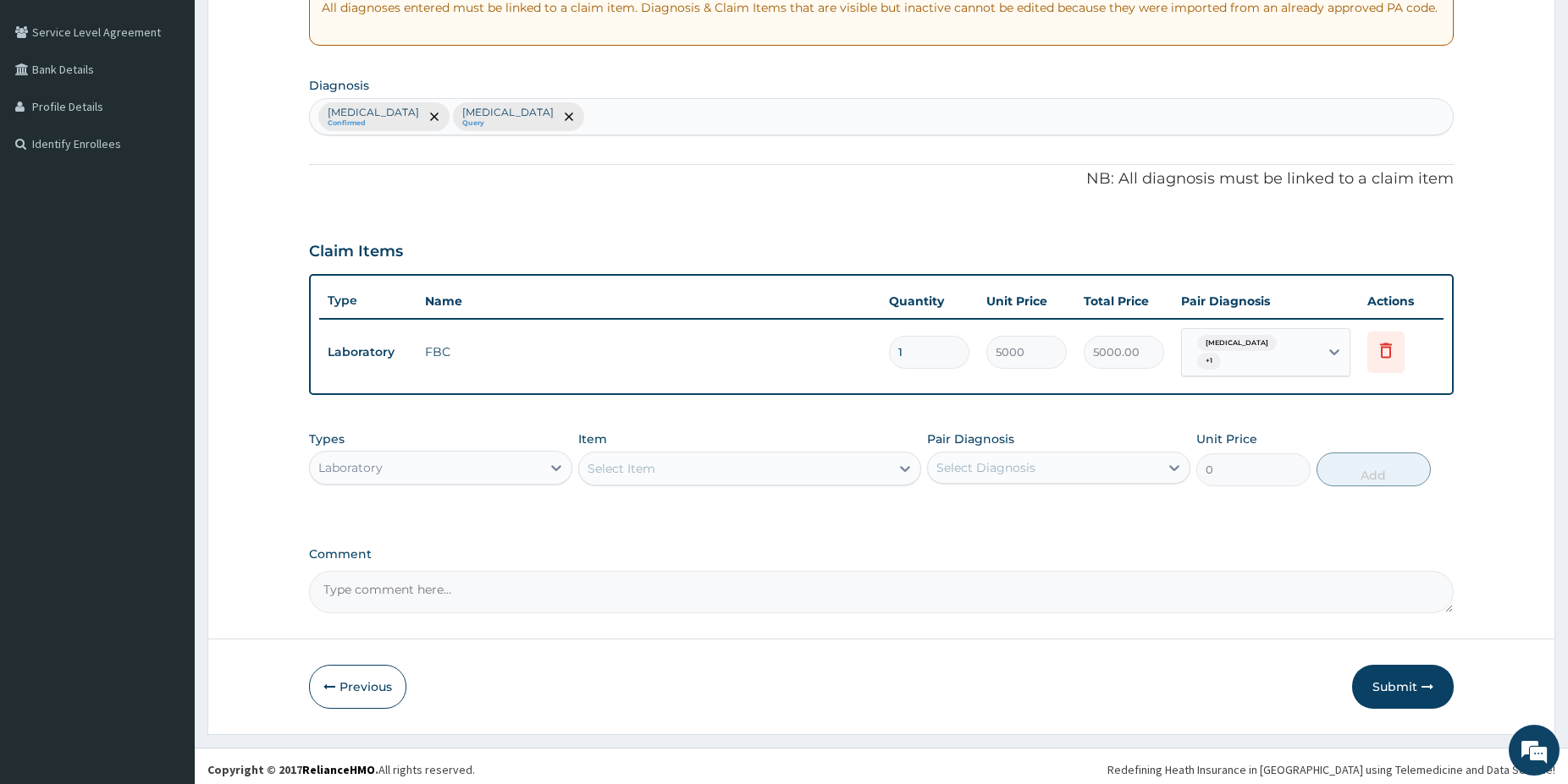
drag, startPoint x: 784, startPoint y: 450, endPoint x: 797, endPoint y: 469, distance: 23.0
click at [785, 455] on div "Select Item" at bounding box center [735, 469] width 311 height 27
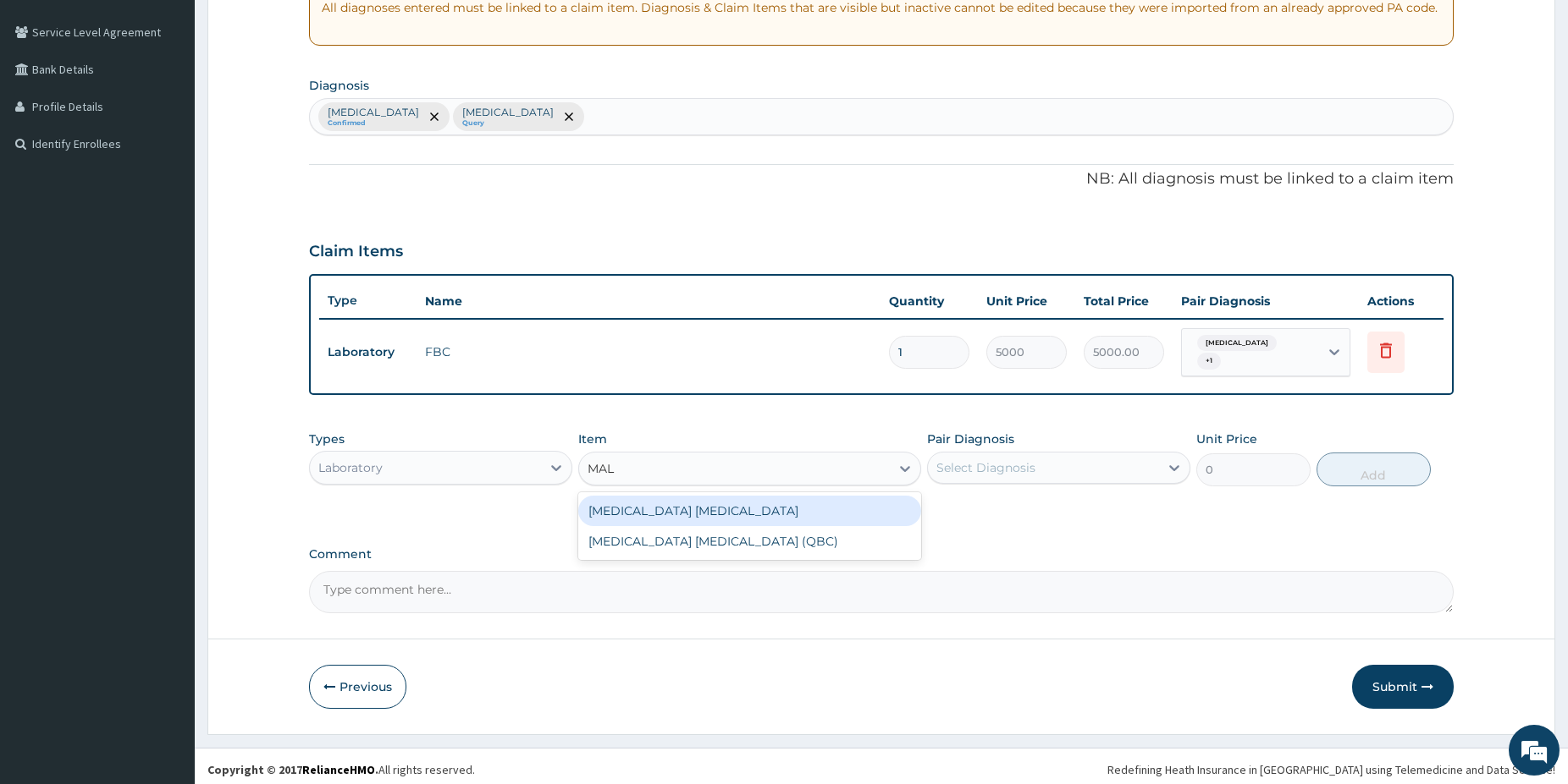
type input "MALA"
click at [812, 504] on div "Malaria Parasite" at bounding box center [749, 511] width 343 height 30
type input "1500"
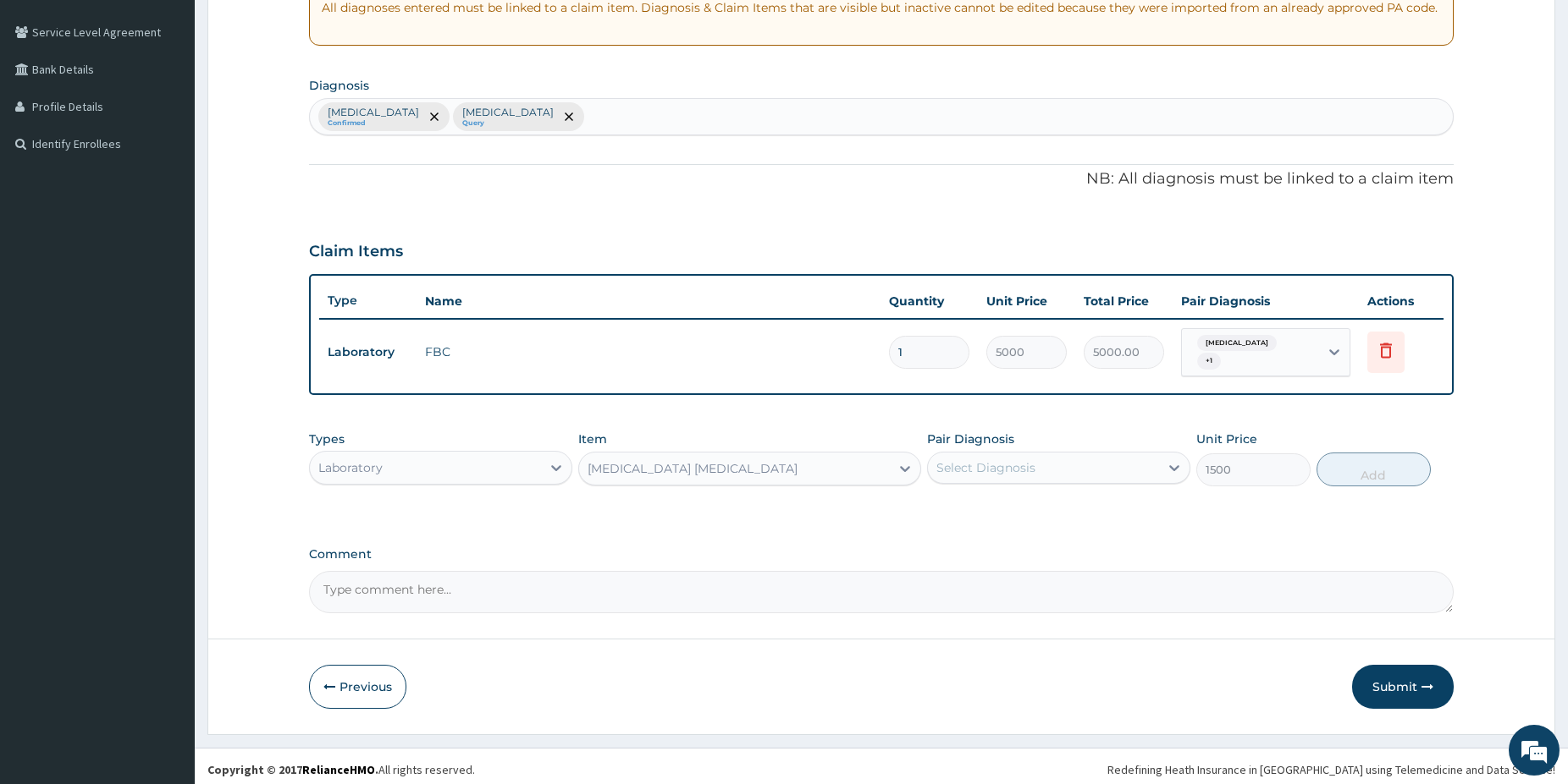
click at [974, 470] on div "Select Diagnosis" at bounding box center [1043, 468] width 232 height 27
click at [984, 511] on div "Malaria" at bounding box center [1058, 512] width 263 height 35
checkbox input "true"
click at [1391, 453] on button "Add" at bounding box center [1373, 470] width 114 height 34
type input "0"
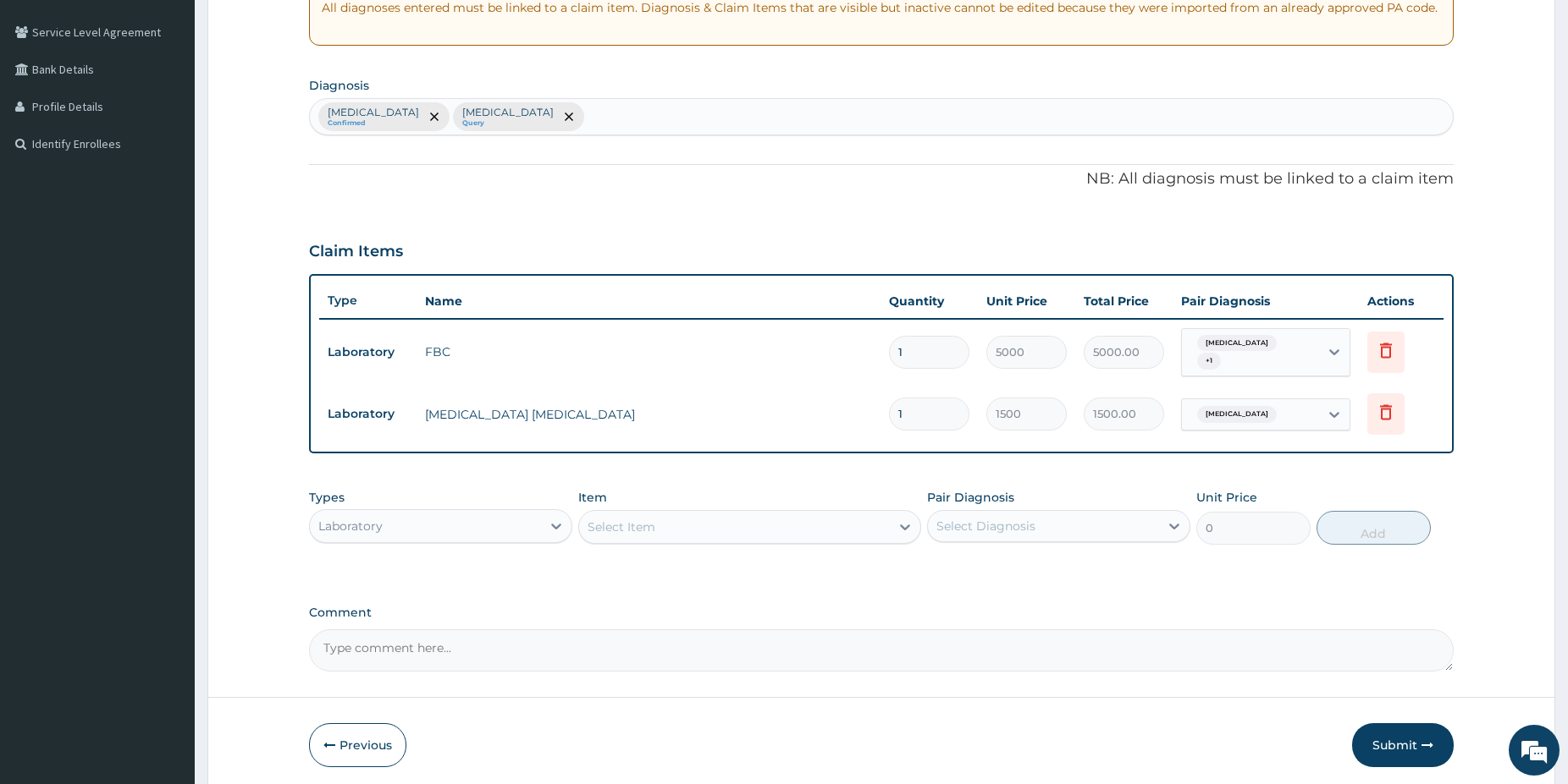
drag, startPoint x: 497, startPoint y: 511, endPoint x: 486, endPoint y: 518, distance: 13.0
click at [497, 513] on div "Laboratory" at bounding box center [425, 526] width 232 height 27
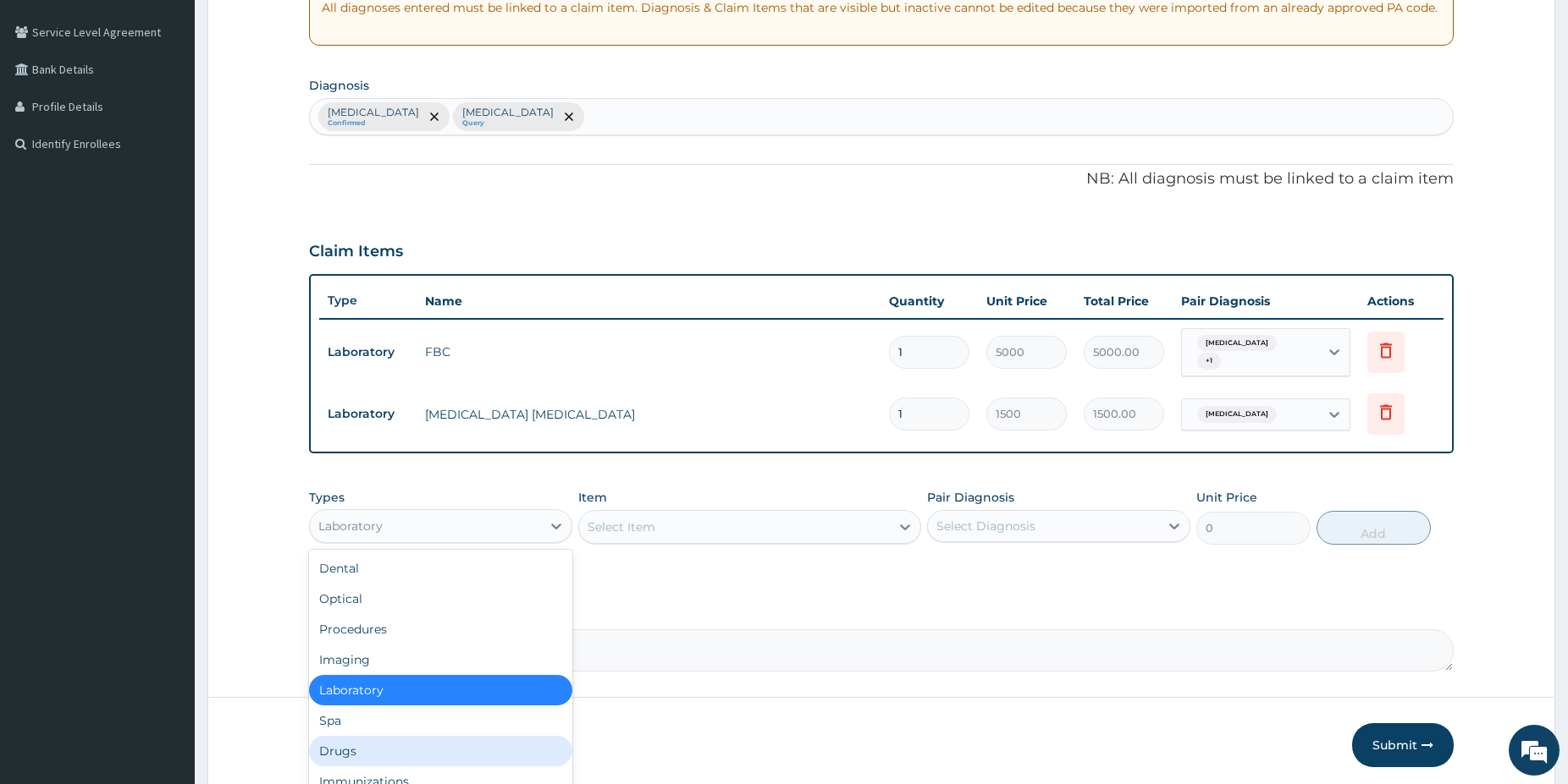
click at [352, 745] on div "Drugs" at bounding box center [440, 751] width 263 height 30
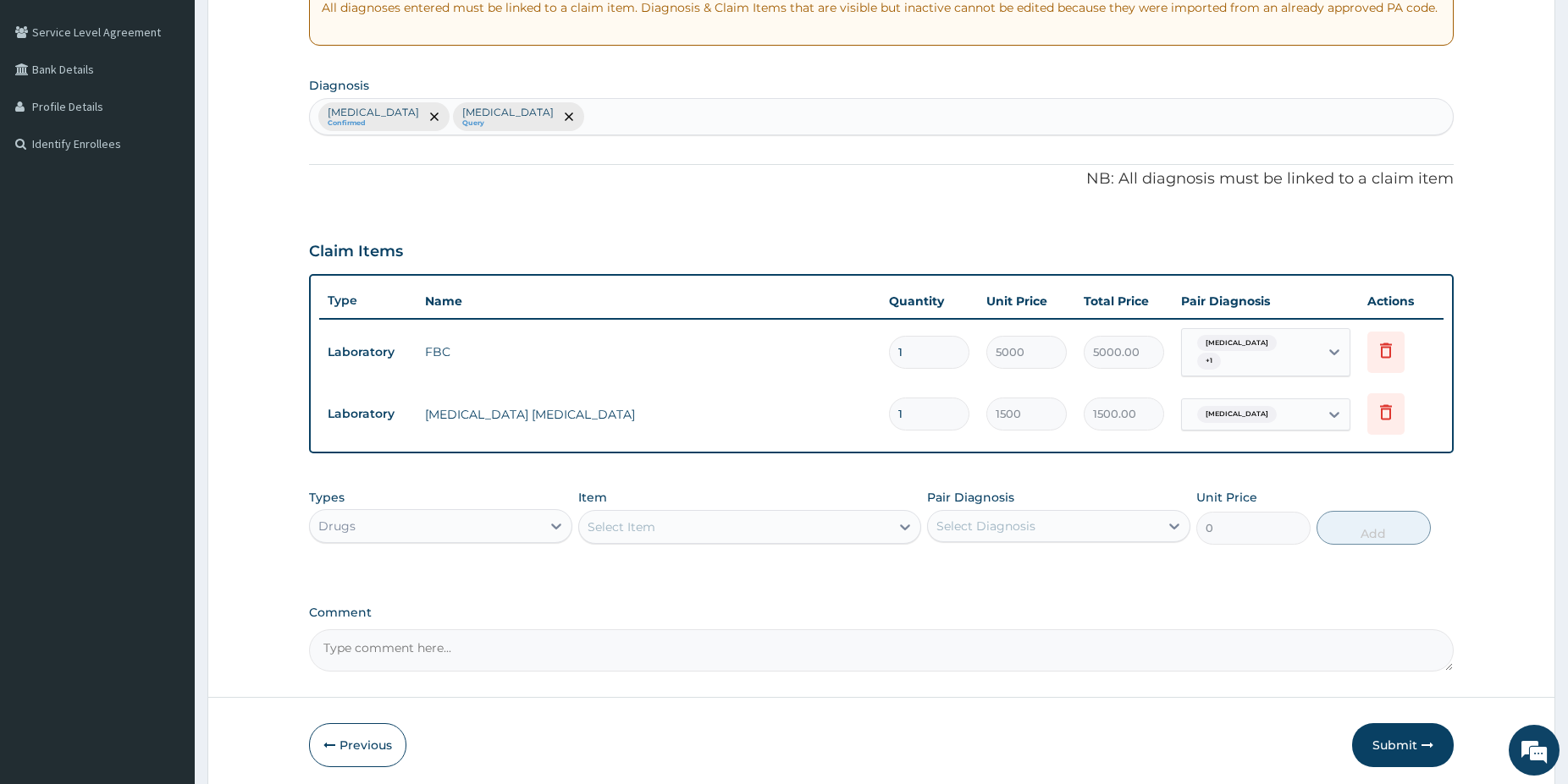
click at [681, 526] on div "Select Item" at bounding box center [735, 527] width 311 height 27
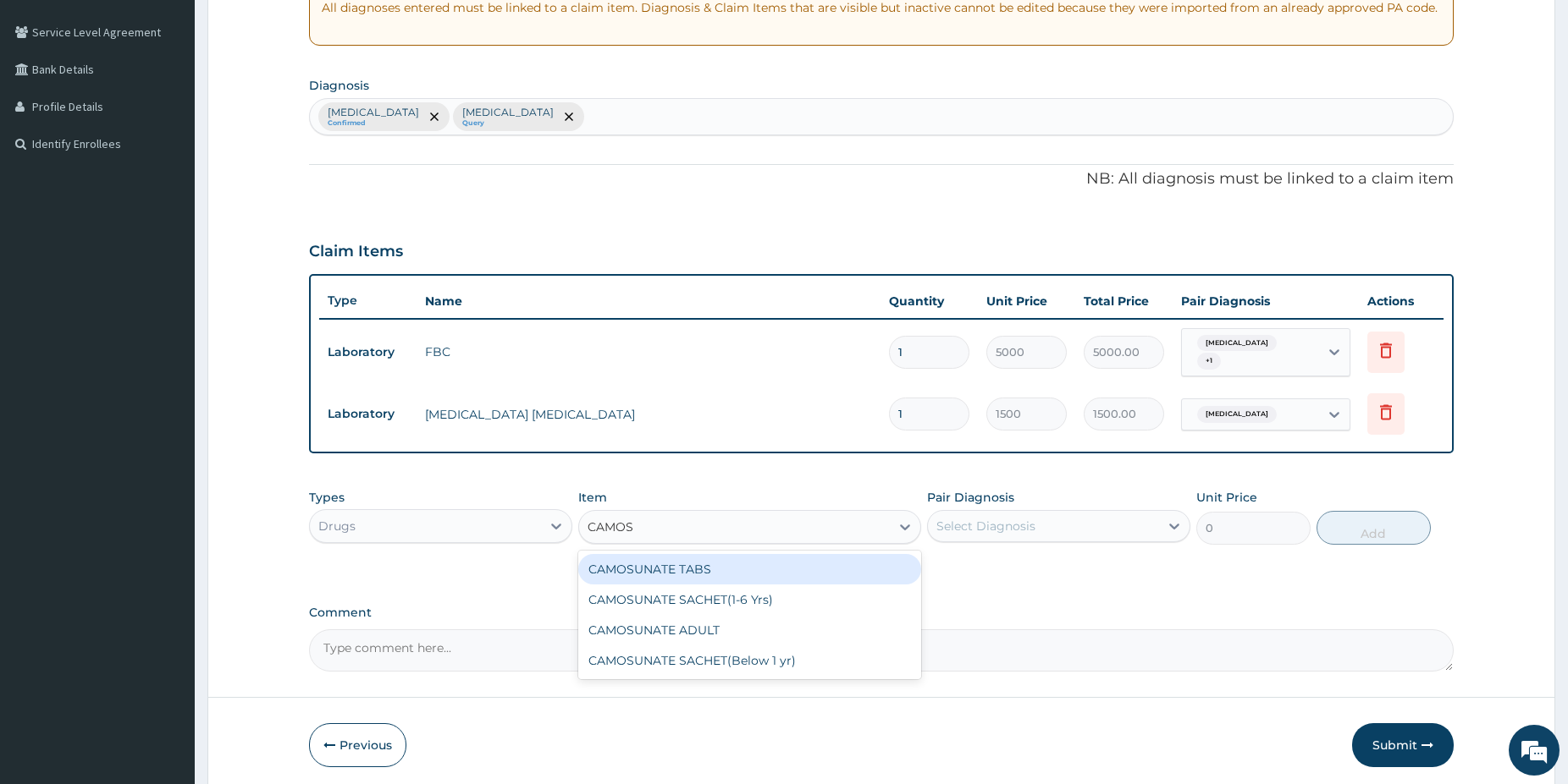
type input "CAMOSU"
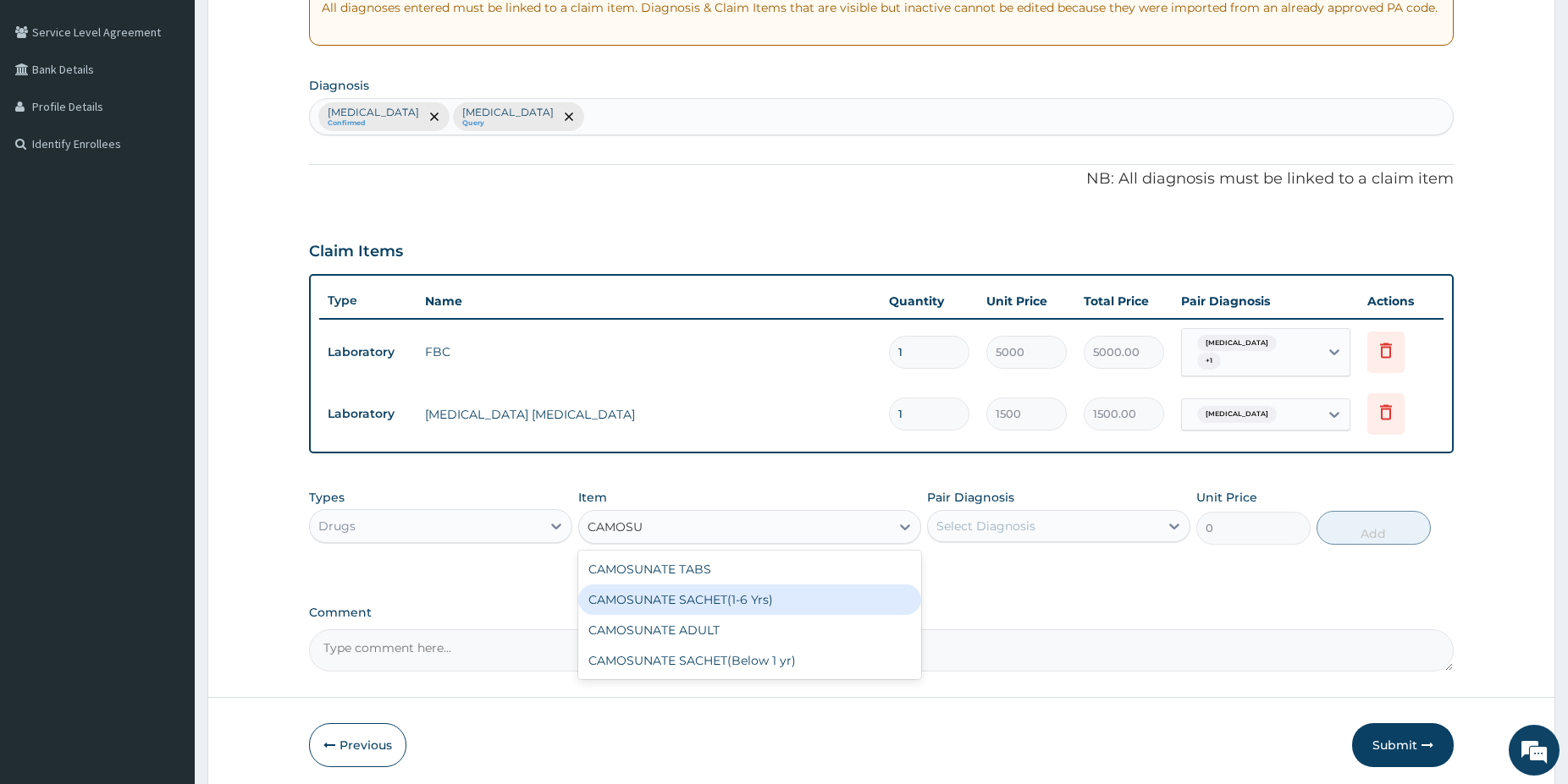
click at [752, 597] on div "CAMOSUNATE SACHET(1-6 Yrs)" at bounding box center [749, 599] width 343 height 30
type input "2250"
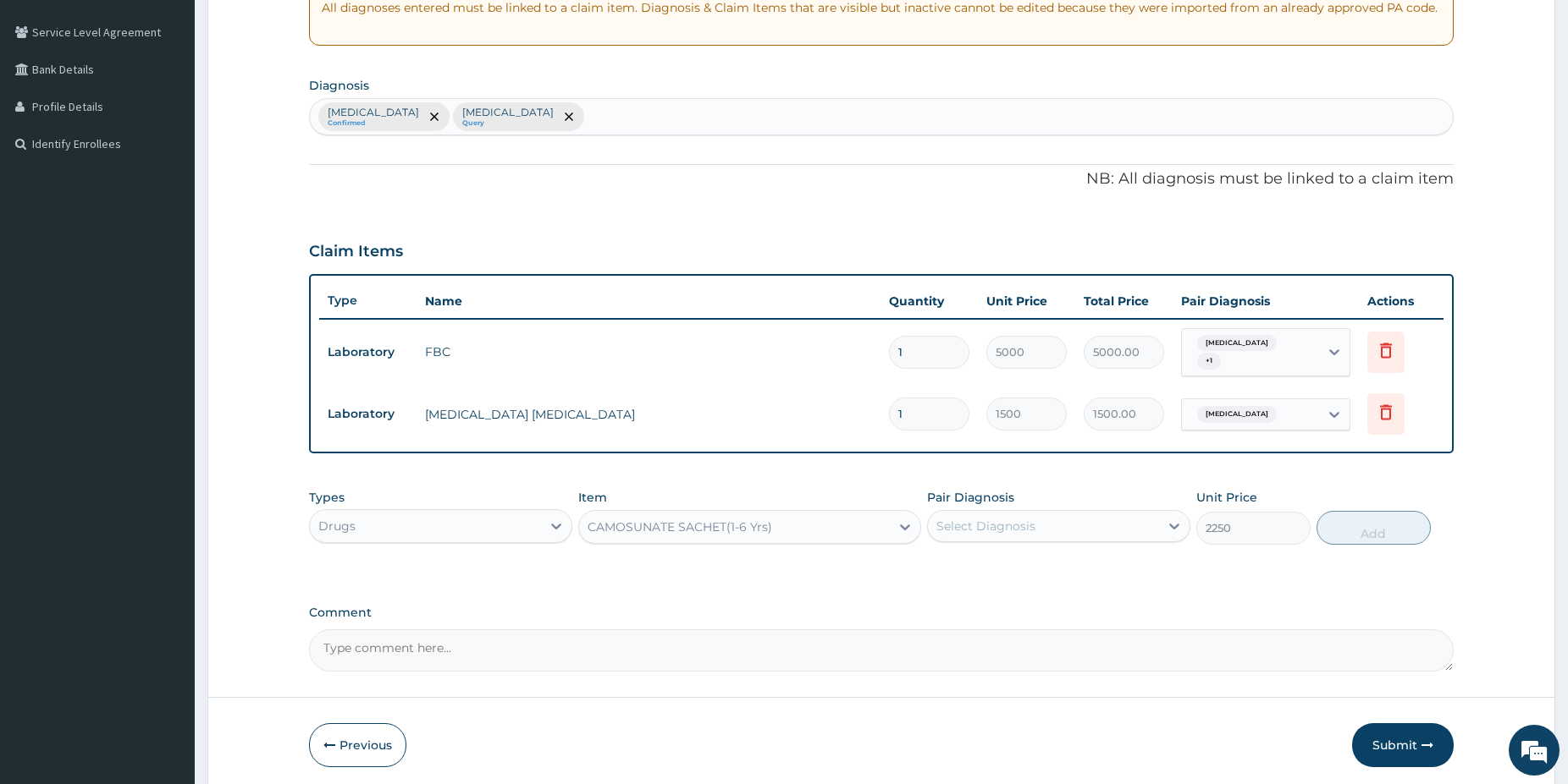
click at [1101, 524] on div "Select Diagnosis" at bounding box center [1043, 526] width 232 height 27
click at [1038, 557] on div "Malaria" at bounding box center [1058, 570] width 263 height 35
checkbox input "true"
click at [1379, 529] on button "Add" at bounding box center [1373, 527] width 114 height 34
type input "0"
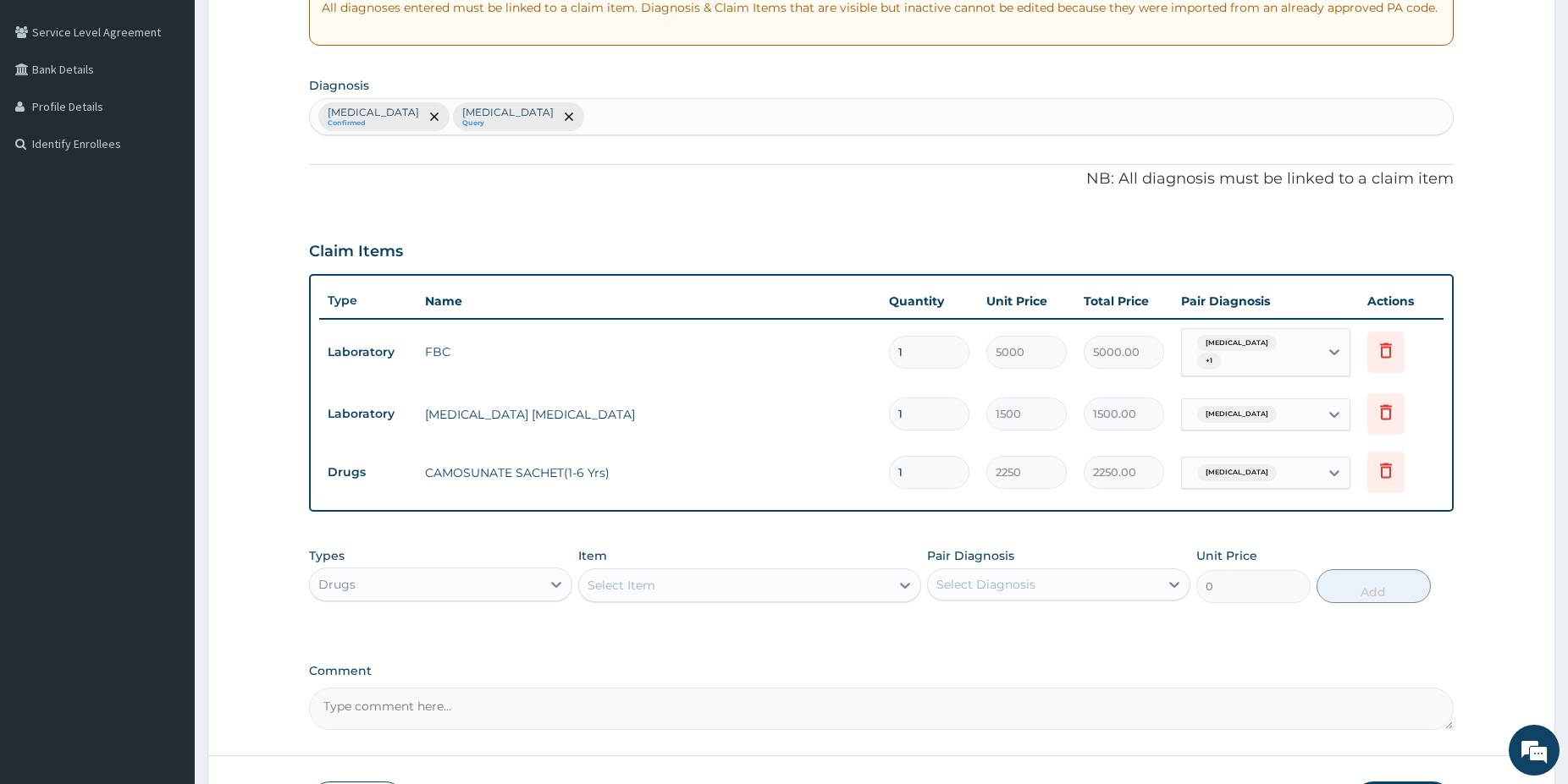
click at [813, 577] on div "Select Item" at bounding box center [735, 586] width 311 height 27
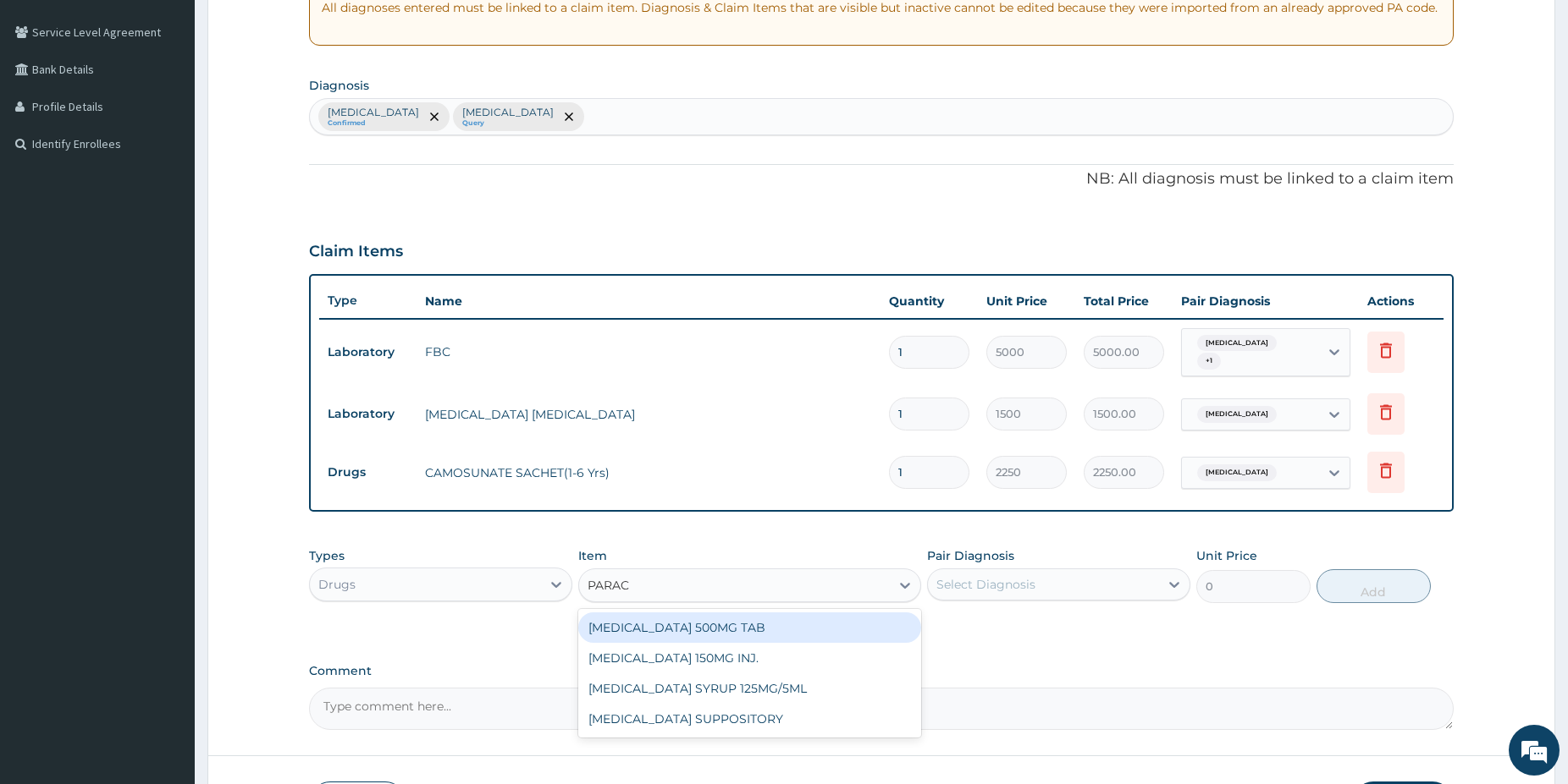
type input "PARACE"
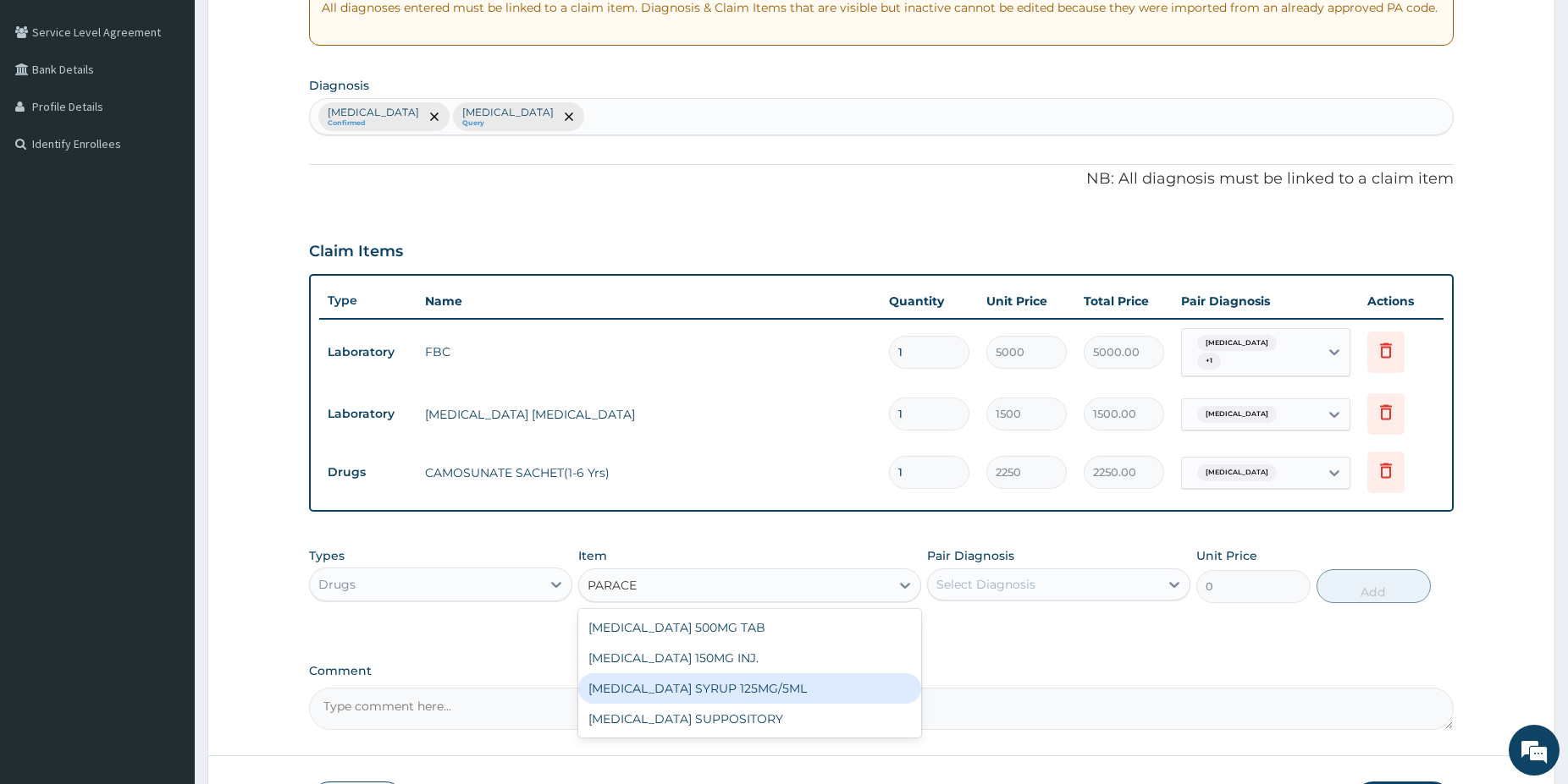
click at [821, 680] on div "[MEDICAL_DATA] SYRUP 125MG/5ML" at bounding box center [749, 688] width 343 height 30
type input "1100"
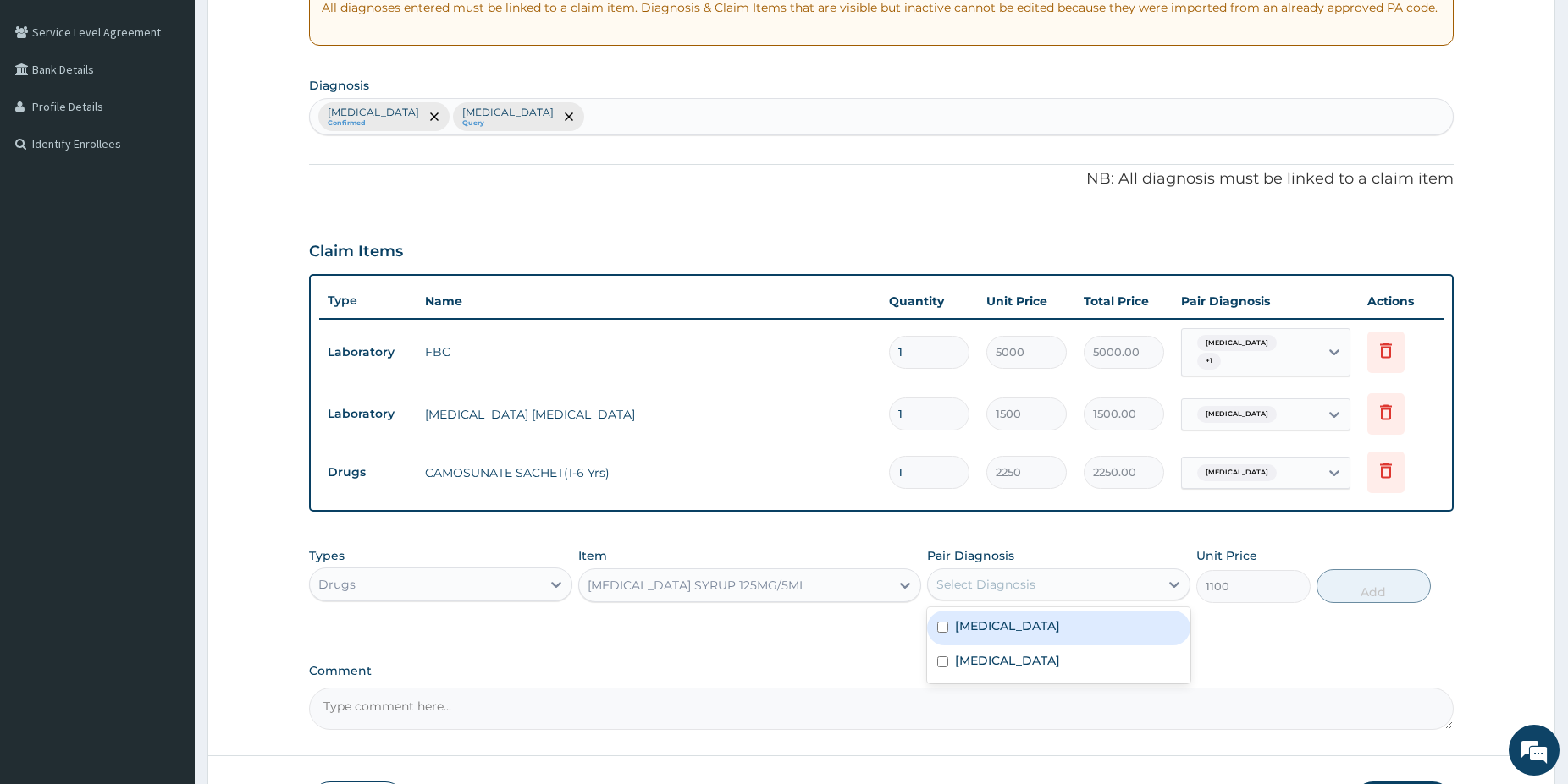
drag, startPoint x: 1120, startPoint y: 574, endPoint x: 1038, endPoint y: 611, distance: 90.0
click at [1114, 574] on div "Select Diagnosis" at bounding box center [1043, 585] width 232 height 27
drag, startPoint x: 1036, startPoint y: 615, endPoint x: 1081, endPoint y: 615, distance: 45.0
click at [1038, 615] on div "[MEDICAL_DATA]" at bounding box center [1058, 629] width 263 height 35
checkbox input "true"
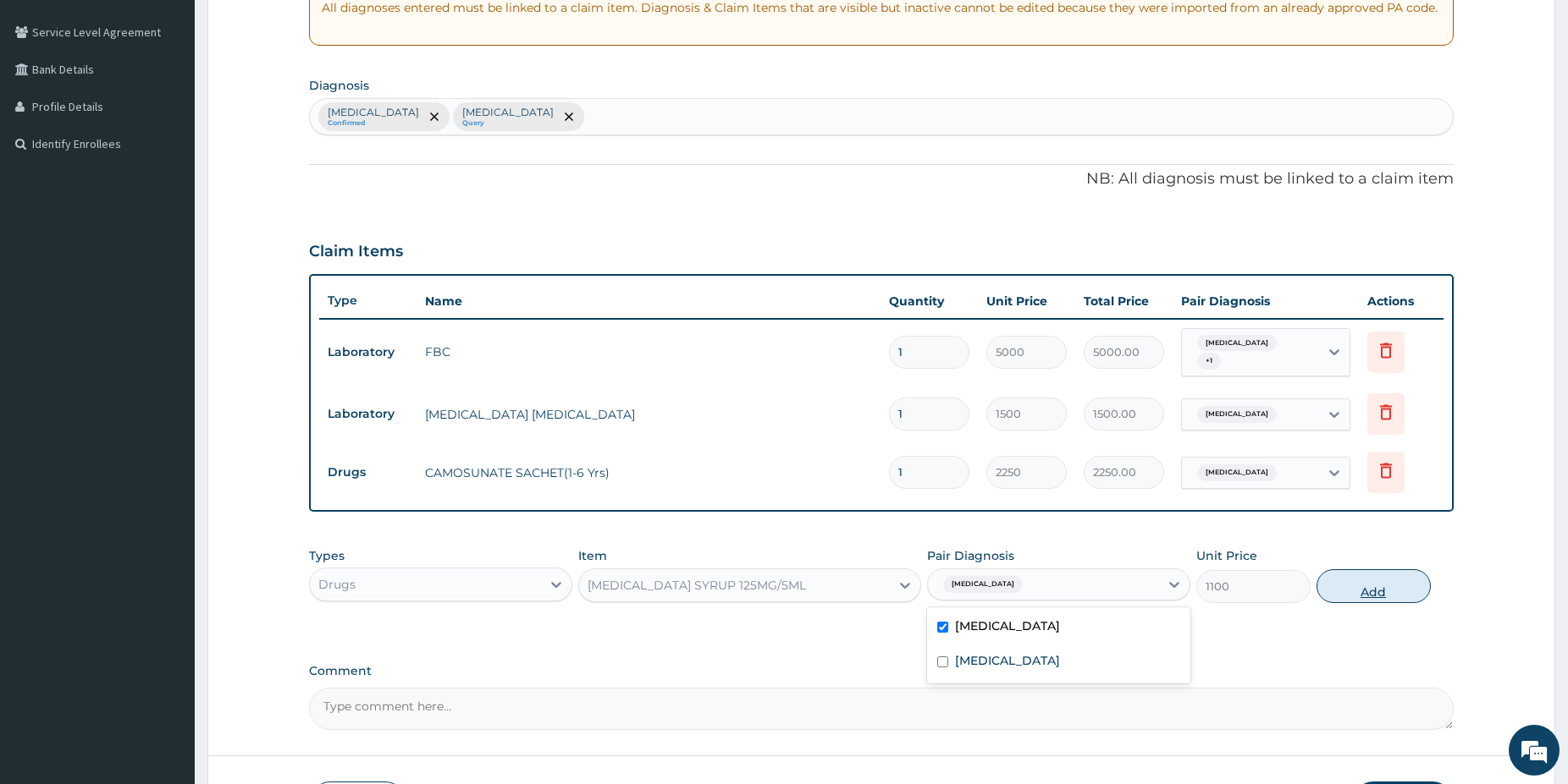
click at [1397, 569] on button "Add" at bounding box center [1373, 586] width 114 height 34
type input "0"
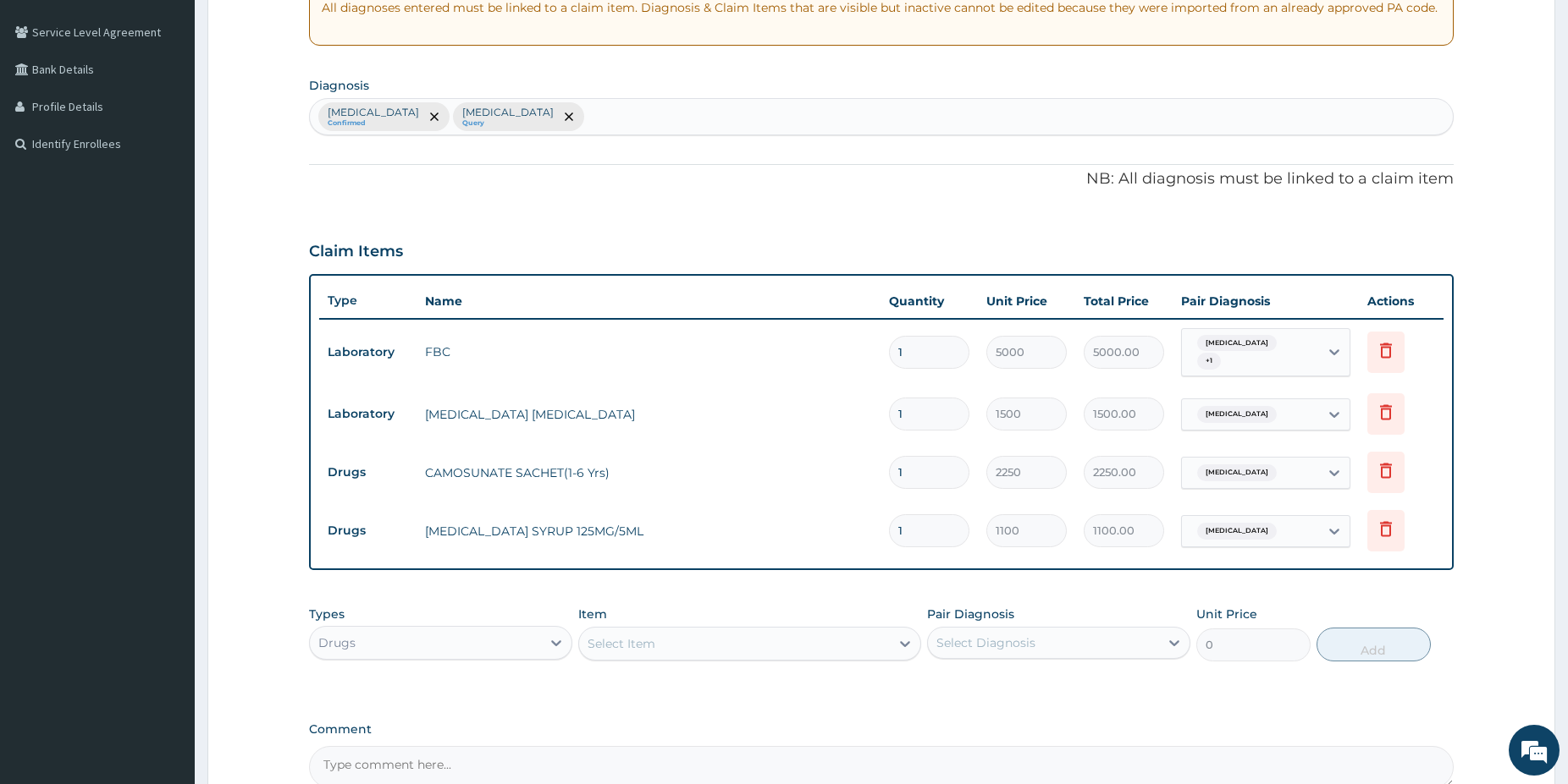
click at [785, 638] on div "Select Item" at bounding box center [735, 644] width 311 height 27
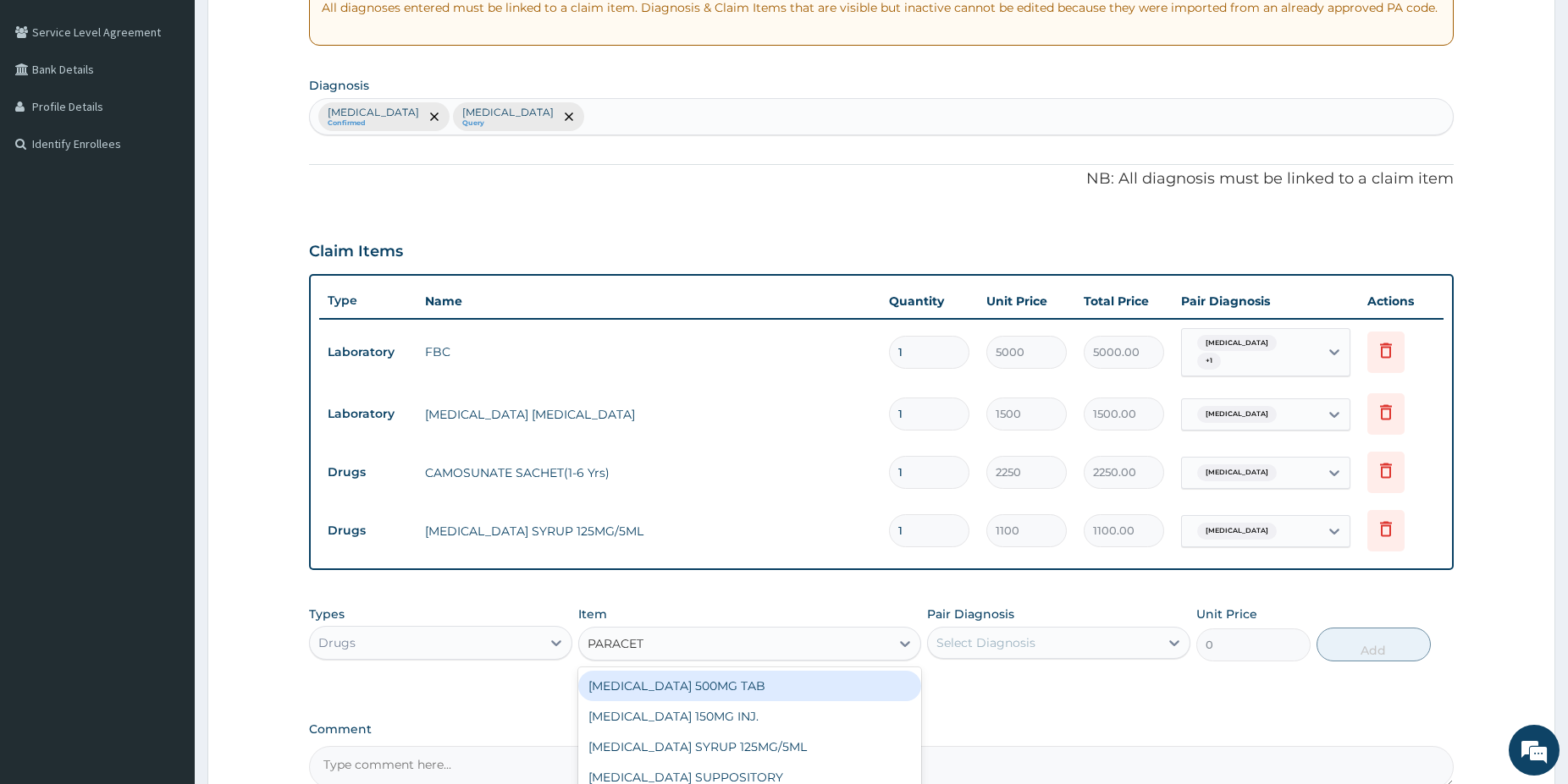
type input "PARACETA"
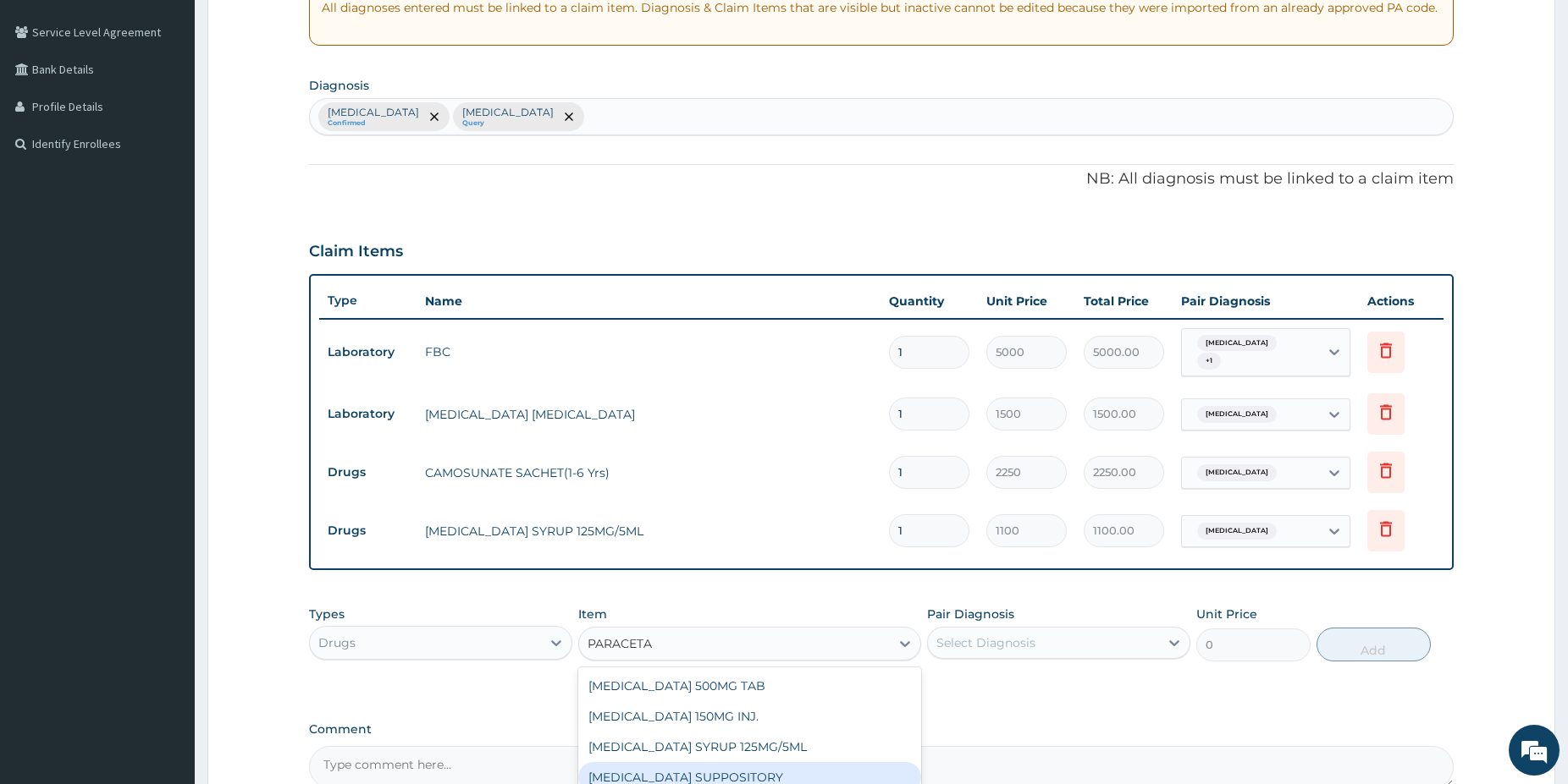
click at [775, 768] on div "[MEDICAL_DATA] SUPPOSITORY" at bounding box center [749, 777] width 343 height 30
type input "450"
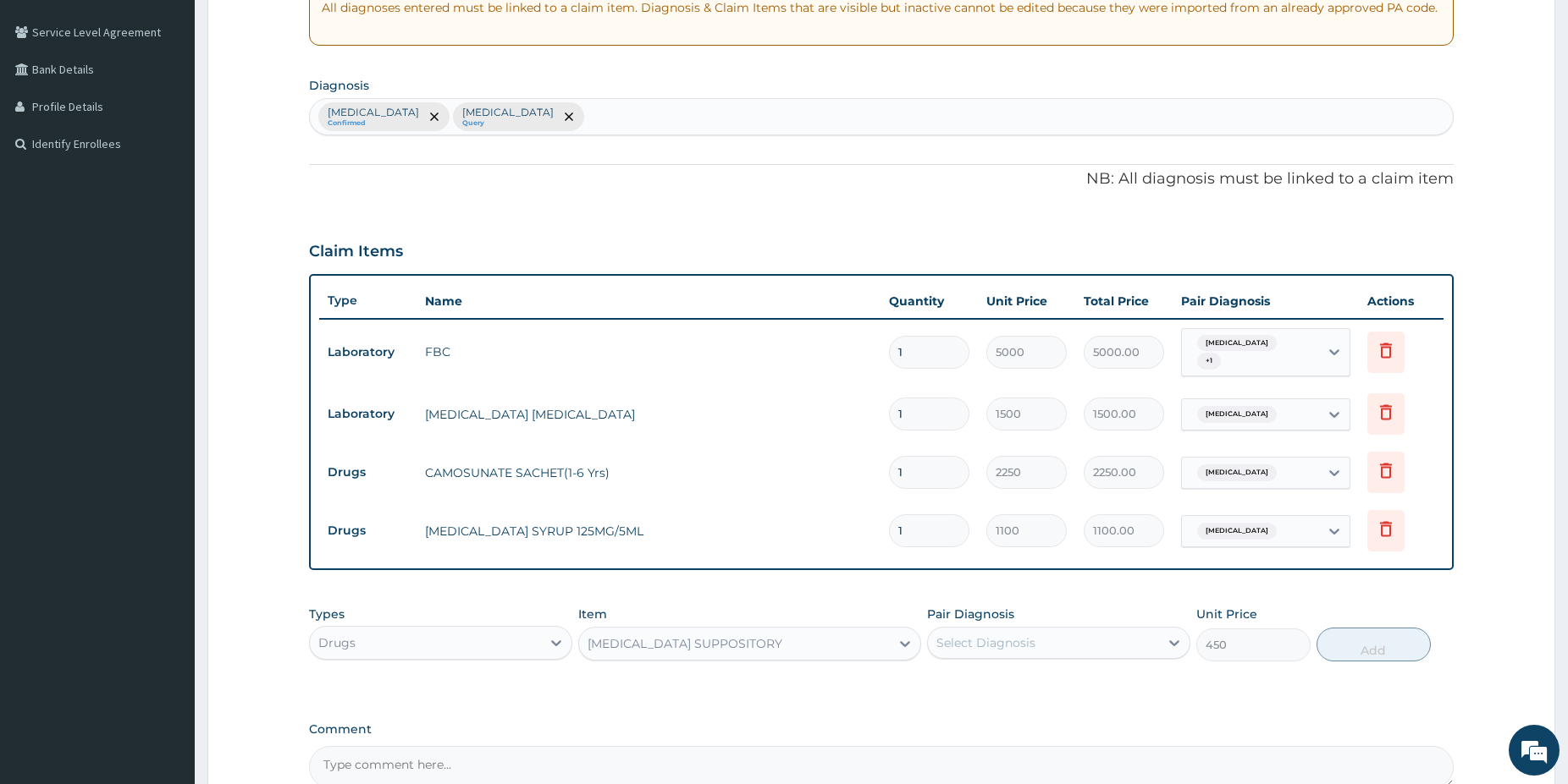
click at [1057, 638] on div "Select Diagnosis" at bounding box center [1043, 643] width 232 height 27
click at [987, 676] on label "[MEDICAL_DATA]" at bounding box center [1006, 683] width 105 height 17
checkbox input "true"
click at [1377, 645] on button "Add" at bounding box center [1373, 644] width 114 height 34
type input "0"
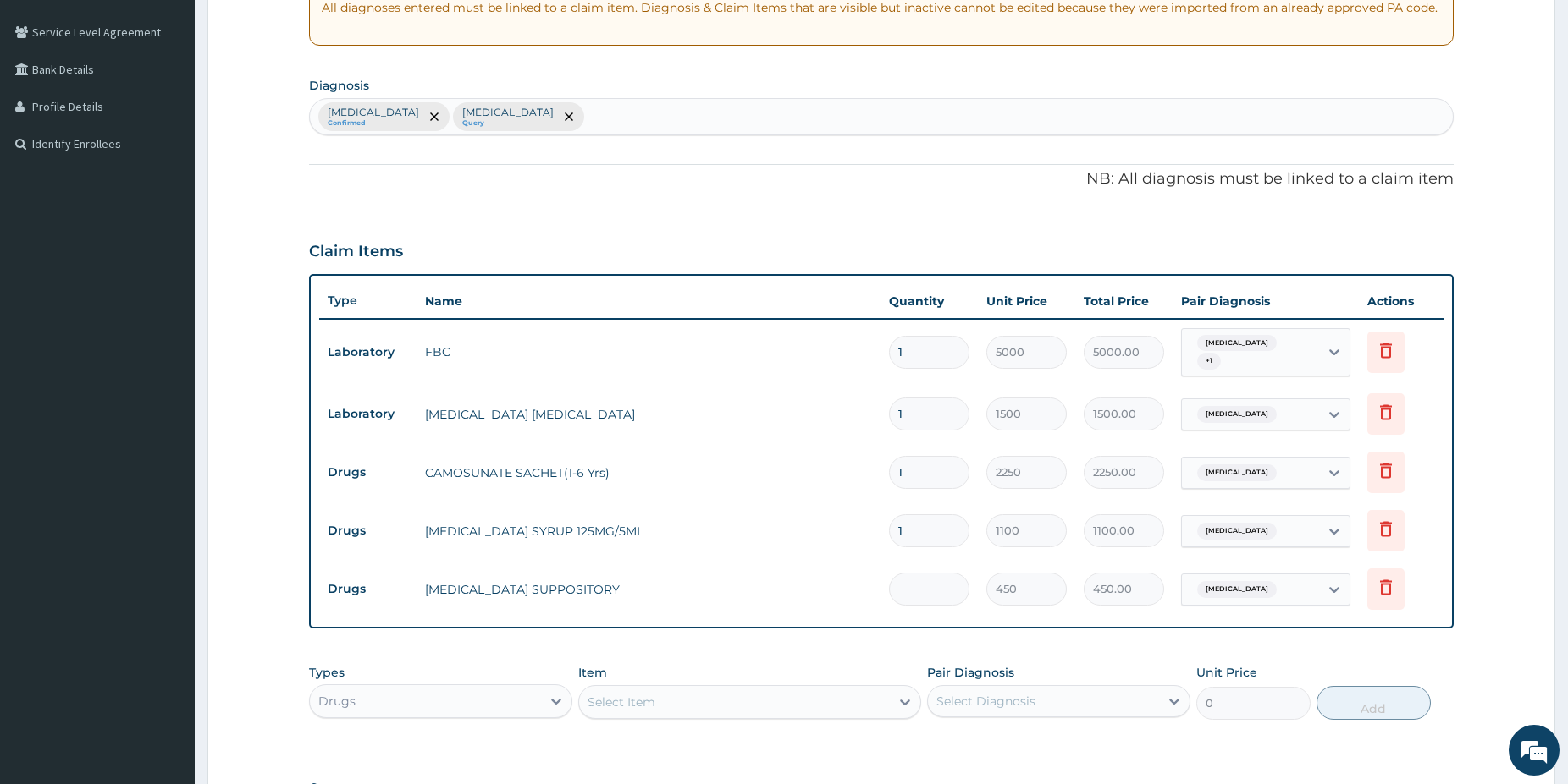
type input "0.00"
type input "2"
type input "900.00"
type input "2"
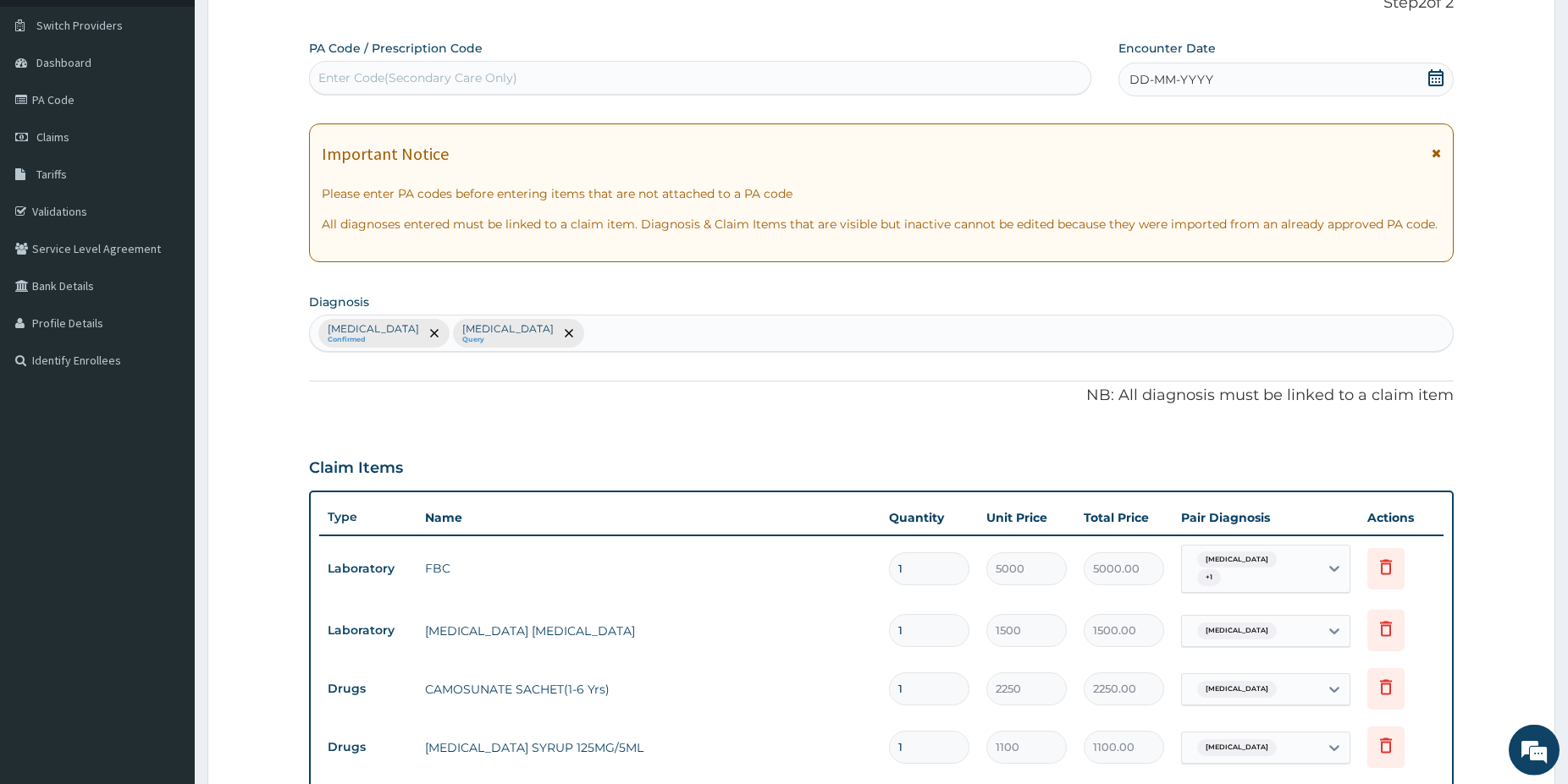
scroll to position [79, 0]
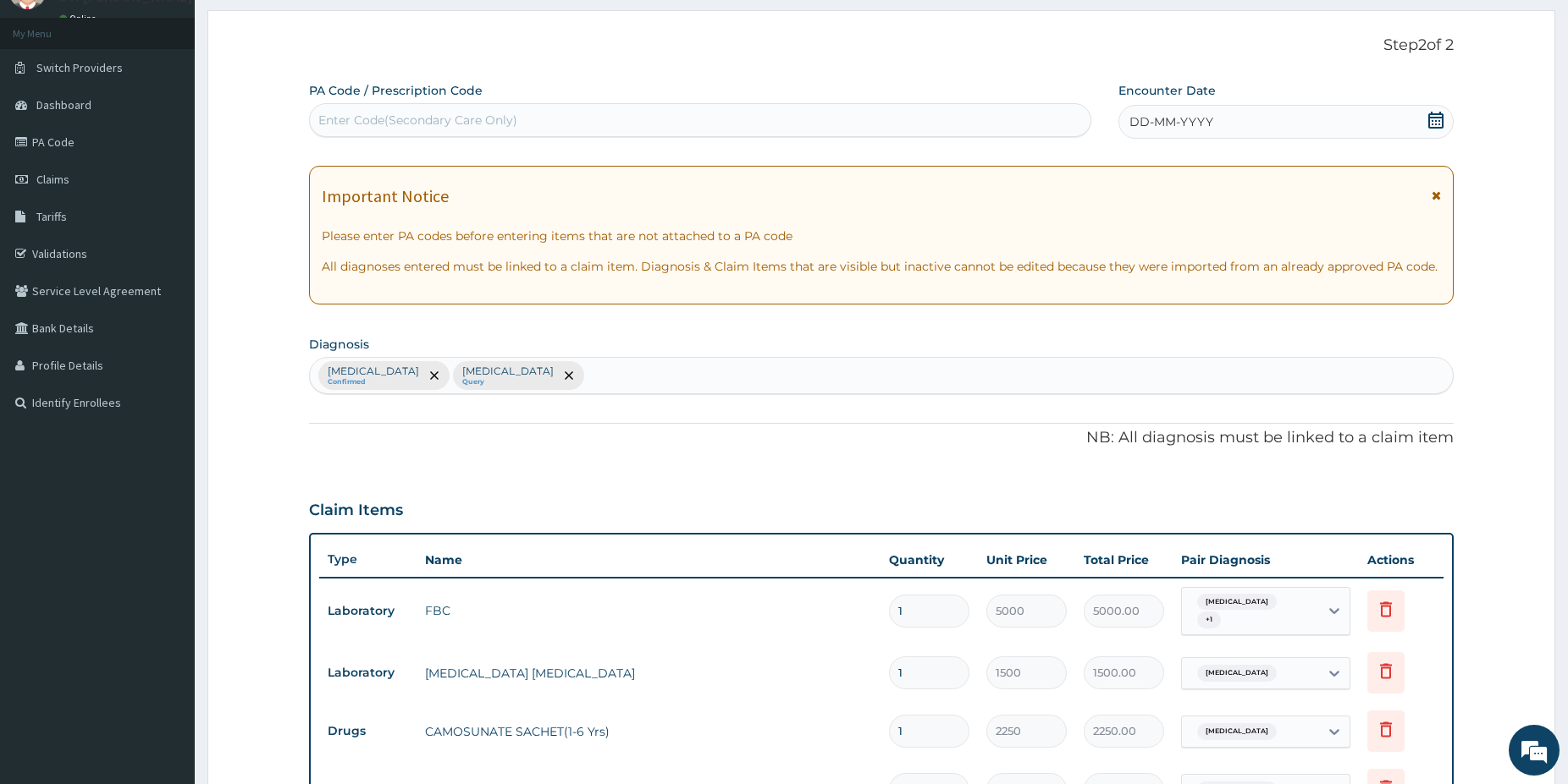
click at [1431, 118] on icon at bounding box center [1436, 119] width 16 height 17
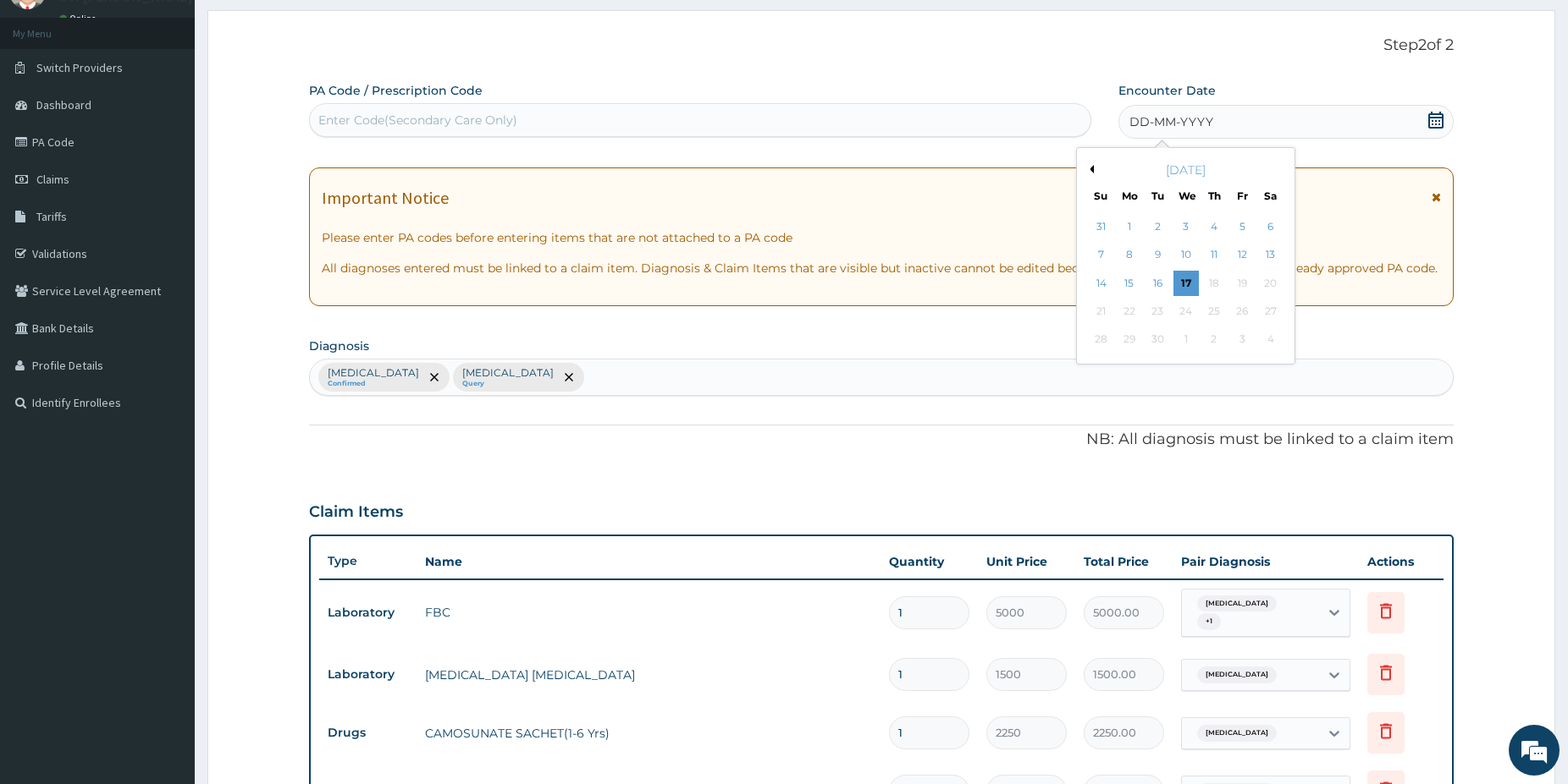
click at [1163, 287] on div "16" at bounding box center [1158, 283] width 25 height 25
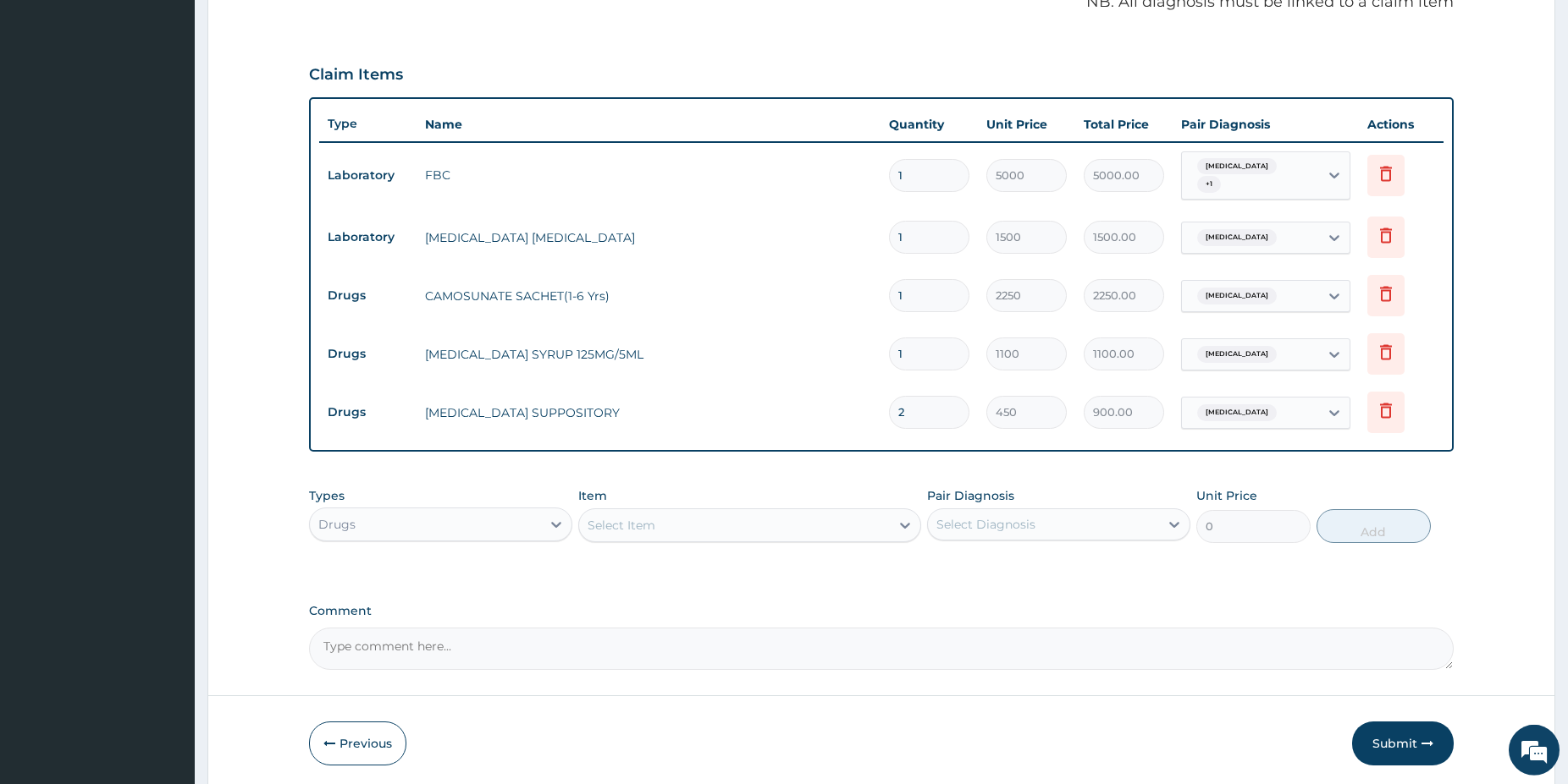
scroll to position [572, 0]
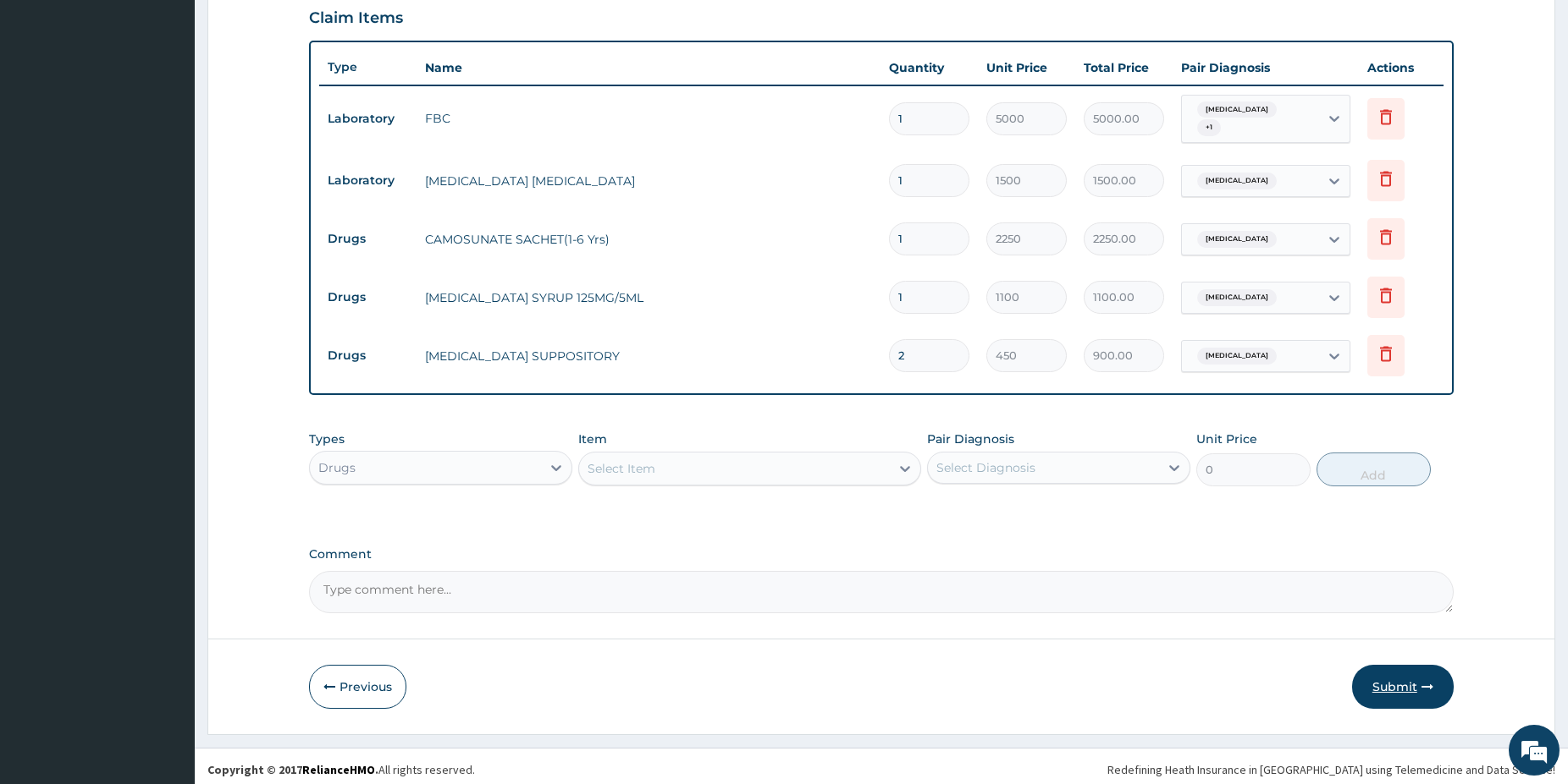
drag, startPoint x: 1389, startPoint y: 681, endPoint x: 1365, endPoint y: 664, distance: 29.4
click at [1389, 681] on button "Submit" at bounding box center [1403, 686] width 102 height 44
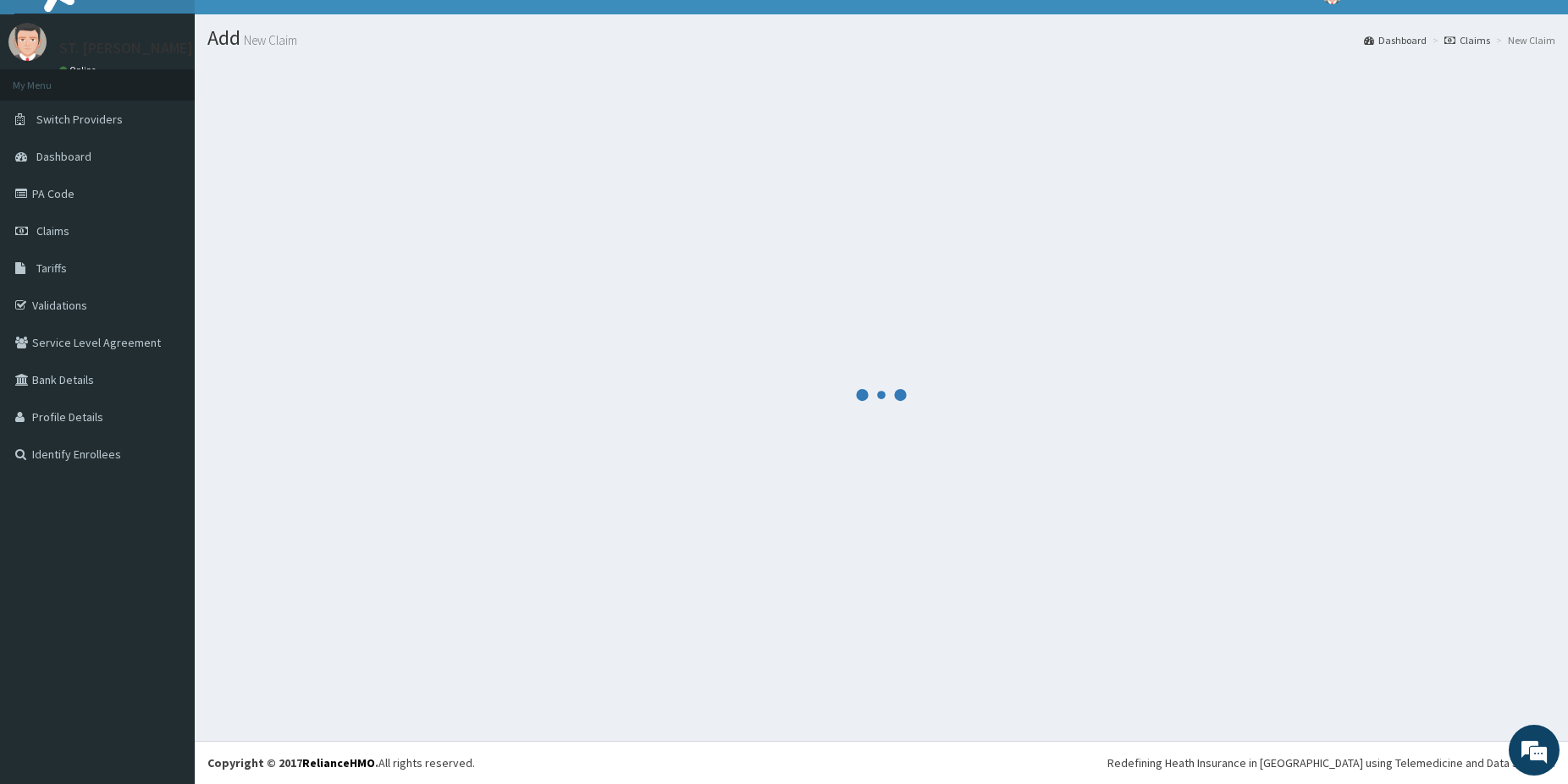
scroll to position [28, 0]
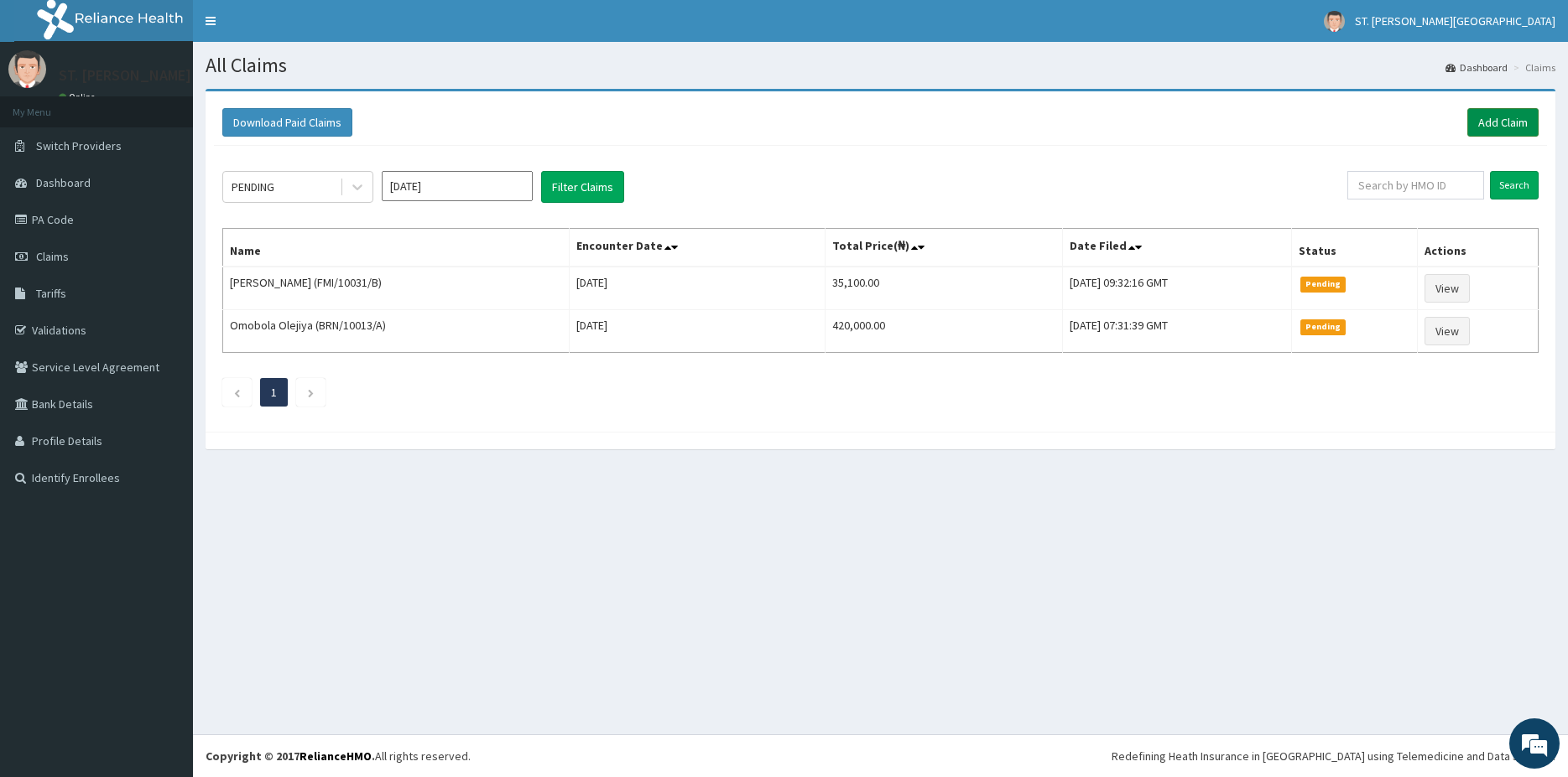
click at [1507, 124] on link "Add Claim" at bounding box center [1503, 122] width 72 height 28
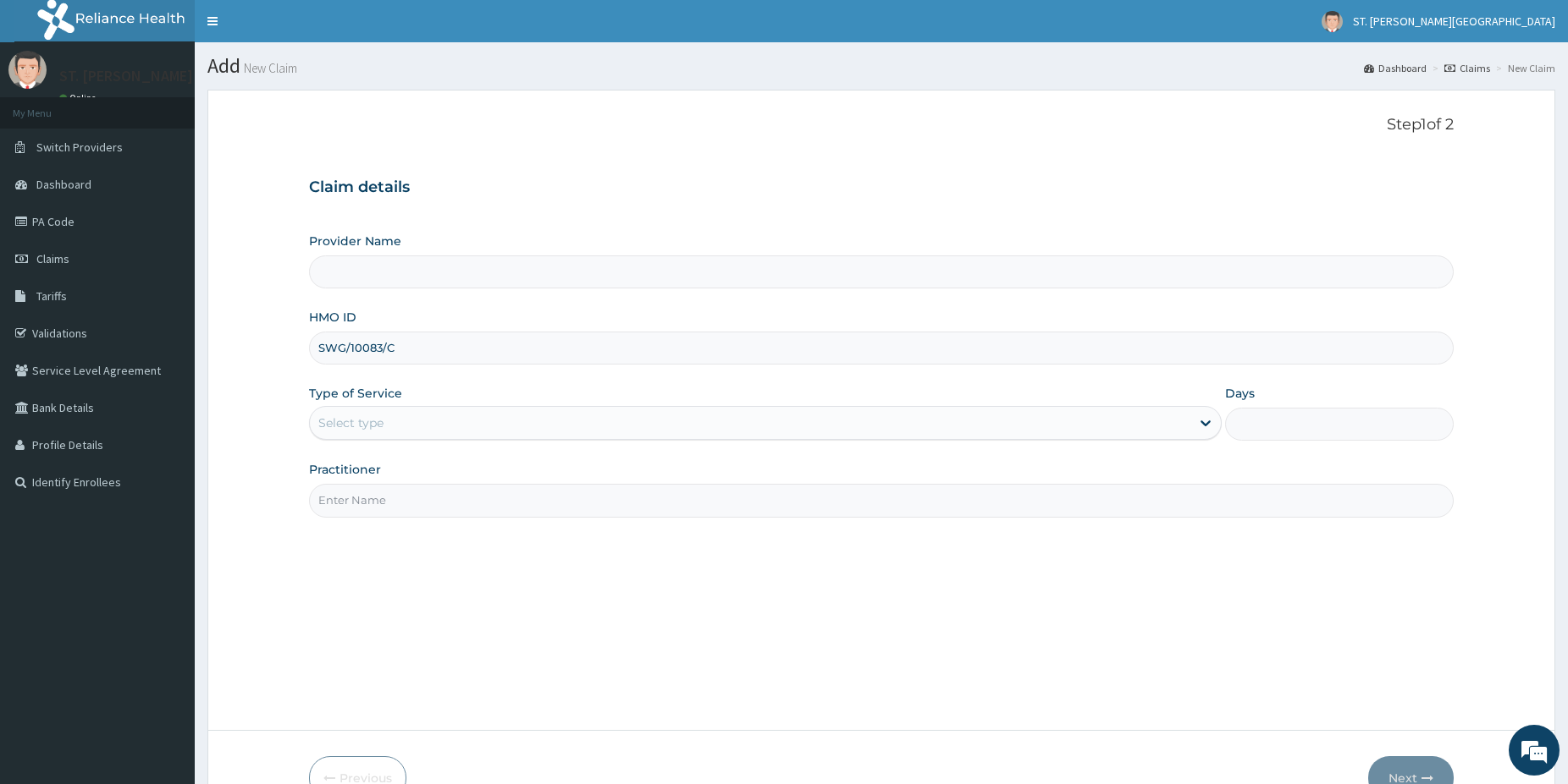
type input "SWG/10083/C"
click at [384, 427] on div "Select type" at bounding box center [351, 423] width 65 height 17
click at [335, 425] on div "Select type" at bounding box center [351, 423] width 65 height 17
click at [335, 423] on div "Select type" at bounding box center [351, 423] width 65 height 17
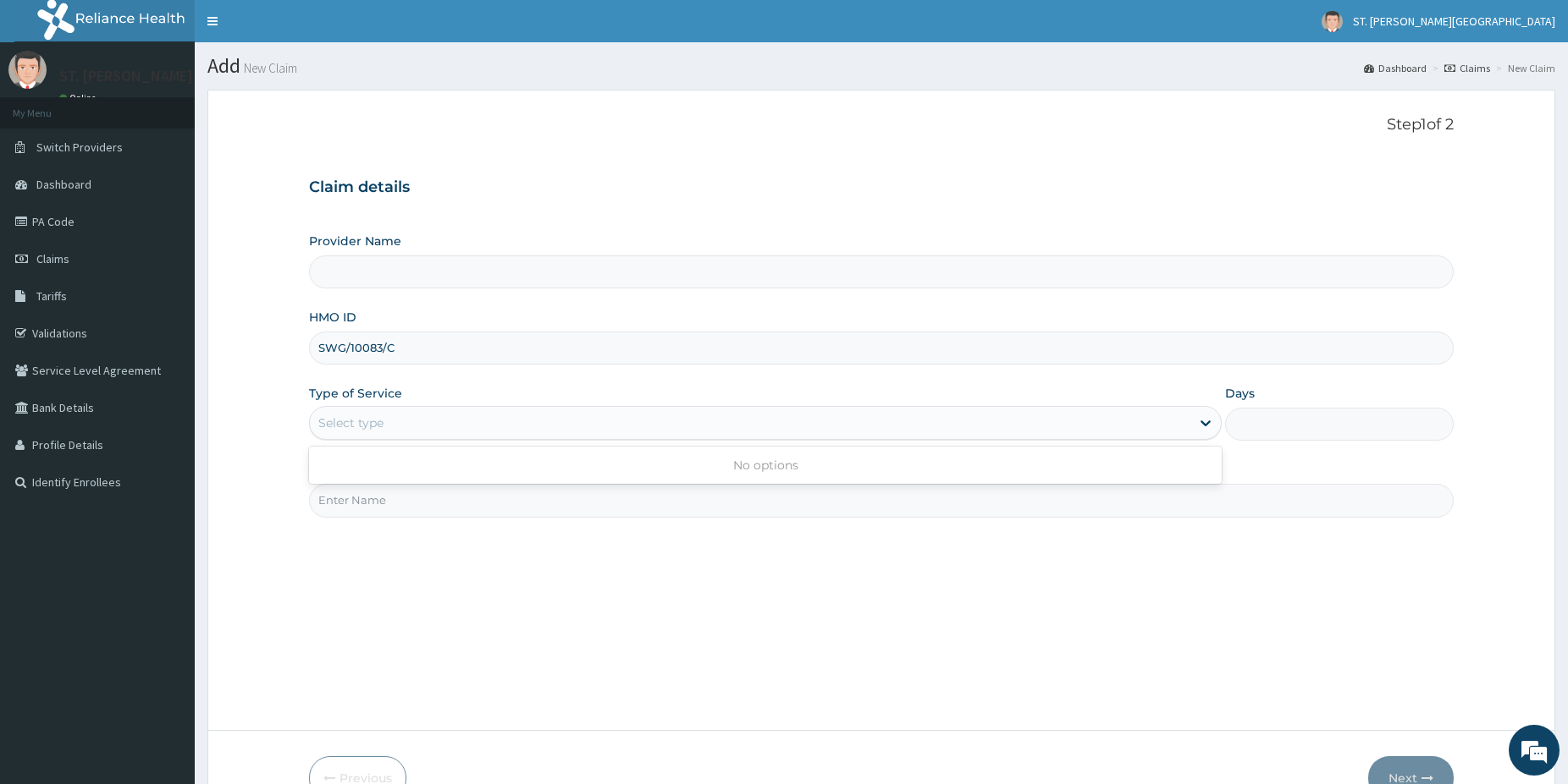
click at [334, 422] on div "Select type" at bounding box center [351, 423] width 65 height 17
click at [363, 496] on input "Practitioner" at bounding box center [881, 501] width 1145 height 33
type input "[PERSON_NAME]"
click at [379, 412] on div "Select type" at bounding box center [749, 423] width 880 height 27
click at [383, 412] on div "Select type" at bounding box center [749, 423] width 880 height 27
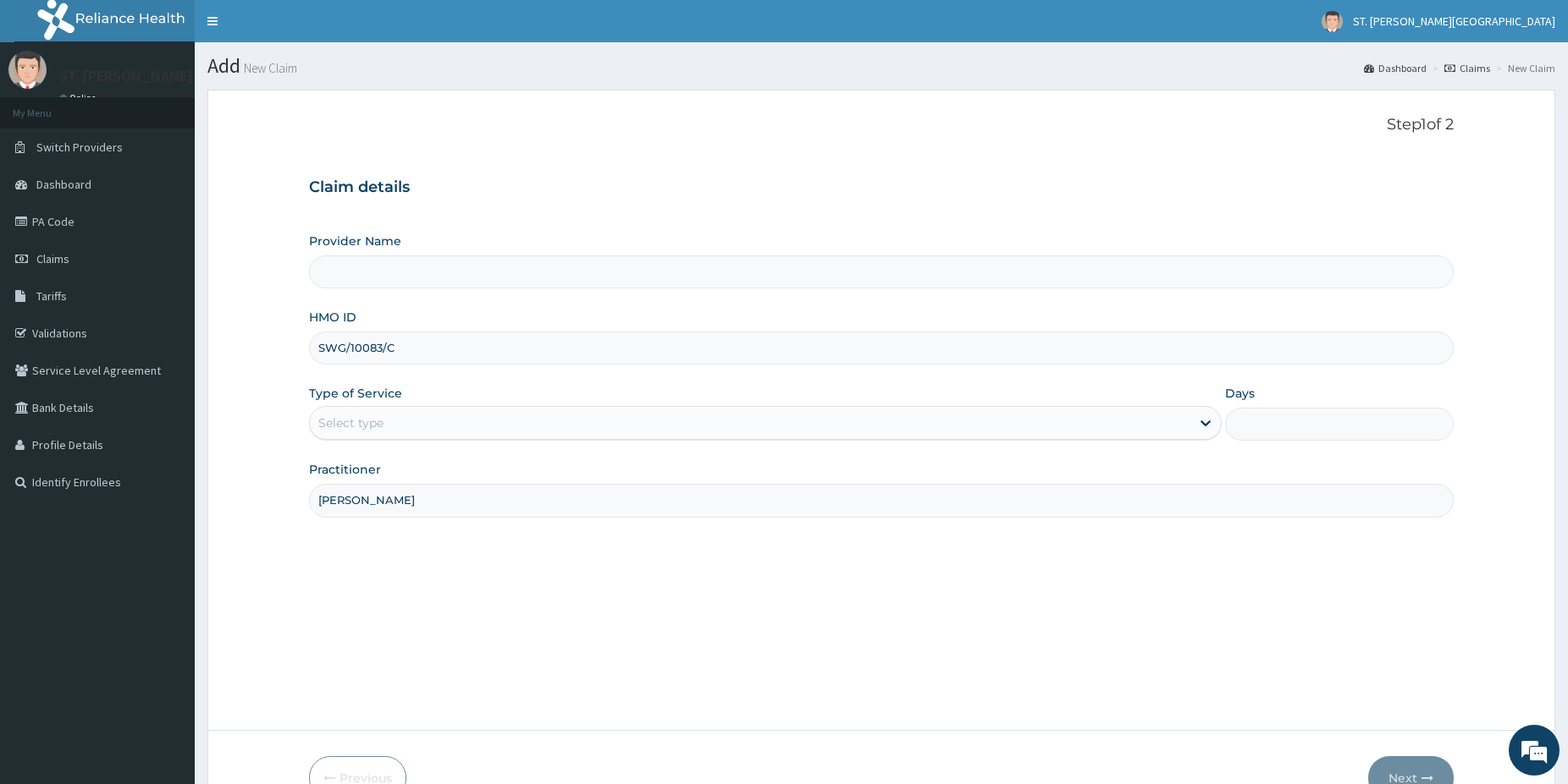
click at [373, 427] on div "Select type" at bounding box center [351, 423] width 65 height 17
click at [371, 426] on div "Select type" at bounding box center [351, 423] width 65 height 17
click at [412, 414] on div "Select type" at bounding box center [749, 423] width 880 height 27
click at [447, 412] on div "Select type" at bounding box center [765, 423] width 912 height 34
click at [452, 413] on div "Select type" at bounding box center [749, 423] width 880 height 27
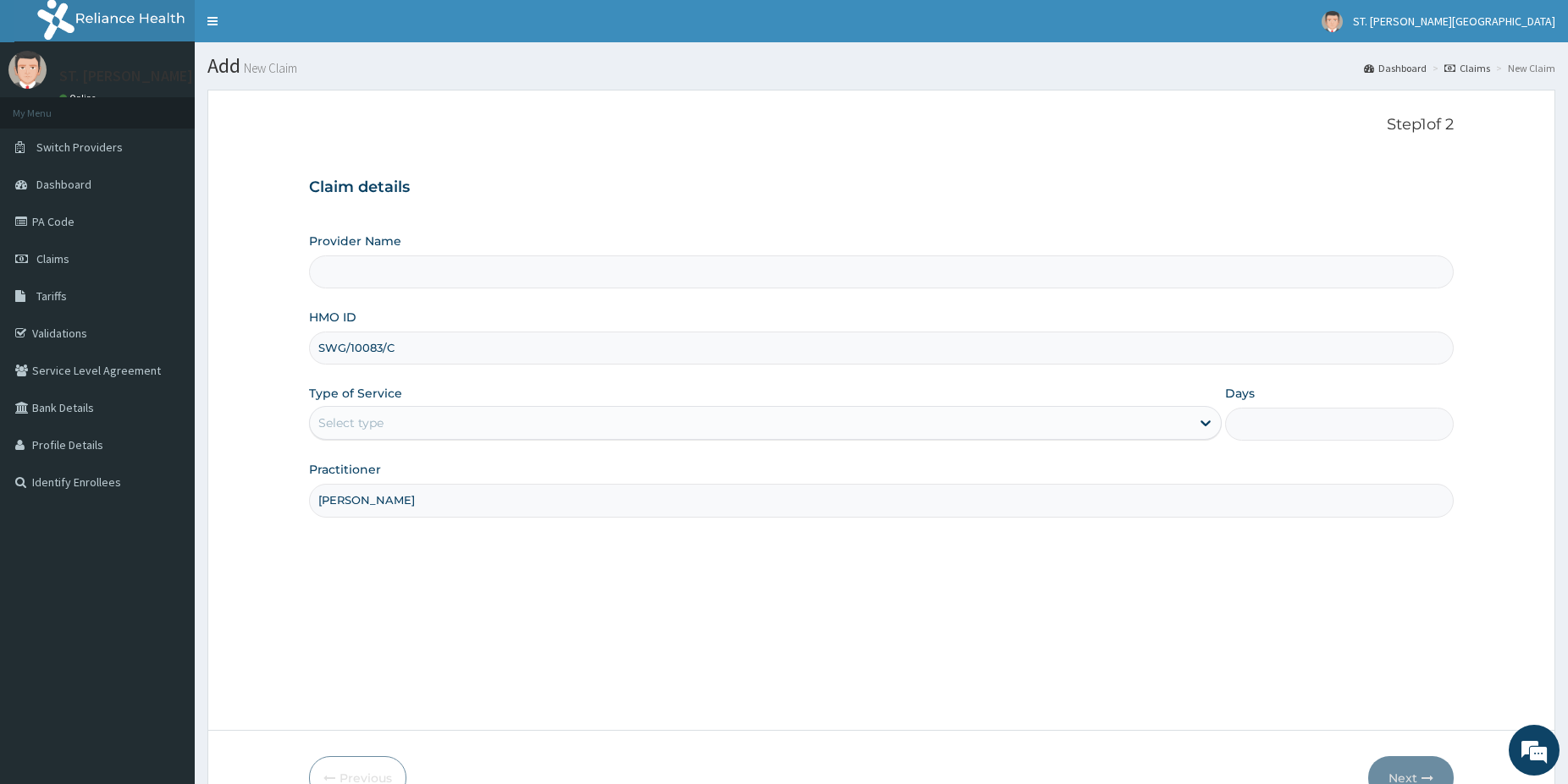
click at [357, 267] on input "Provider Name" at bounding box center [881, 272] width 1145 height 33
click at [340, 356] on input "SWG/10083/C" at bounding box center [881, 349] width 1145 height 33
drag, startPoint x: 319, startPoint y: 348, endPoint x: 422, endPoint y: 351, distance: 103.0
click at [433, 348] on input "SWG/10083/C" at bounding box center [881, 349] width 1145 height 33
click at [75, 270] on link "Claims" at bounding box center [97, 259] width 194 height 37
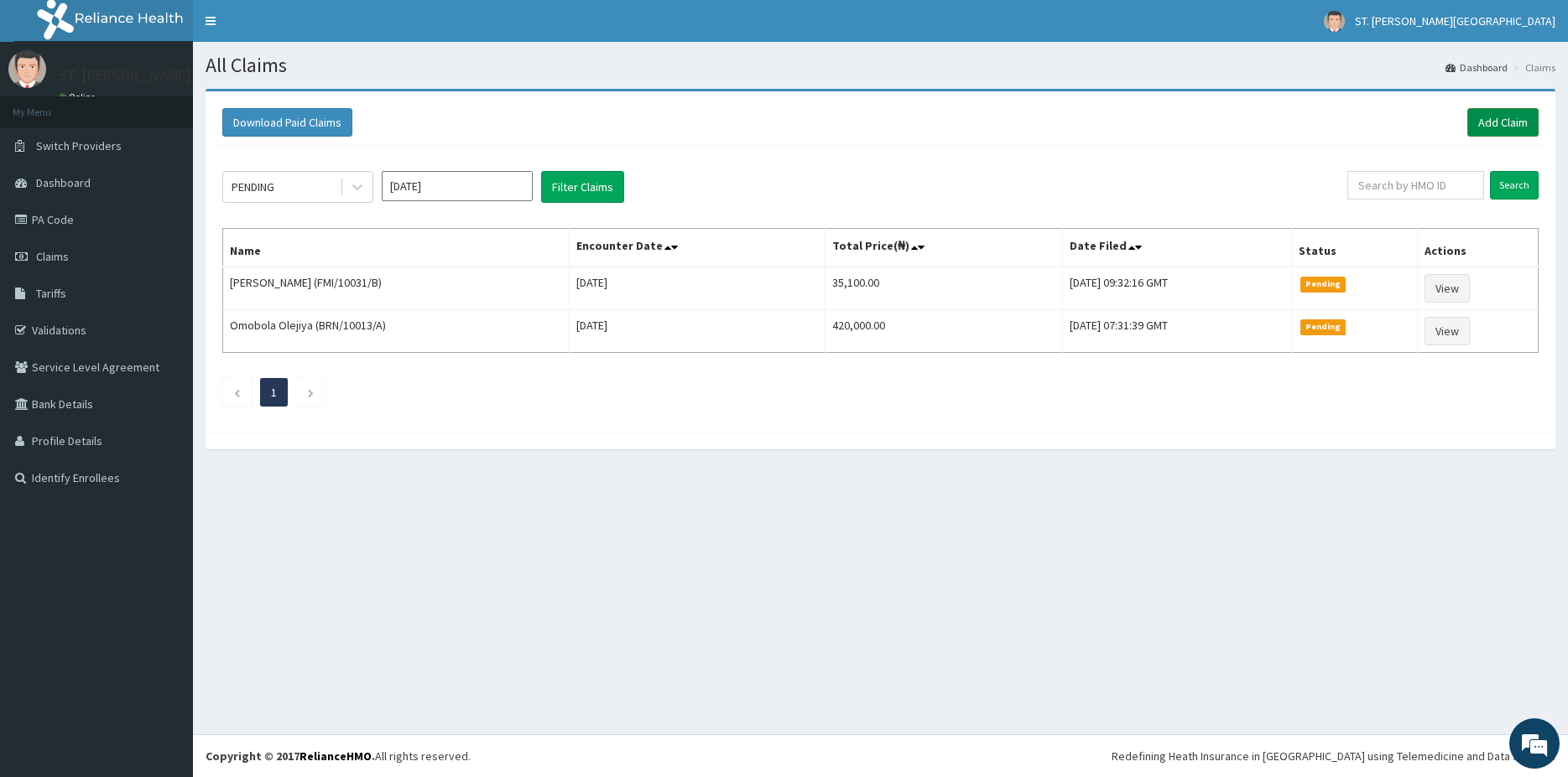
click at [1488, 134] on link "Add Claim" at bounding box center [1503, 122] width 72 height 28
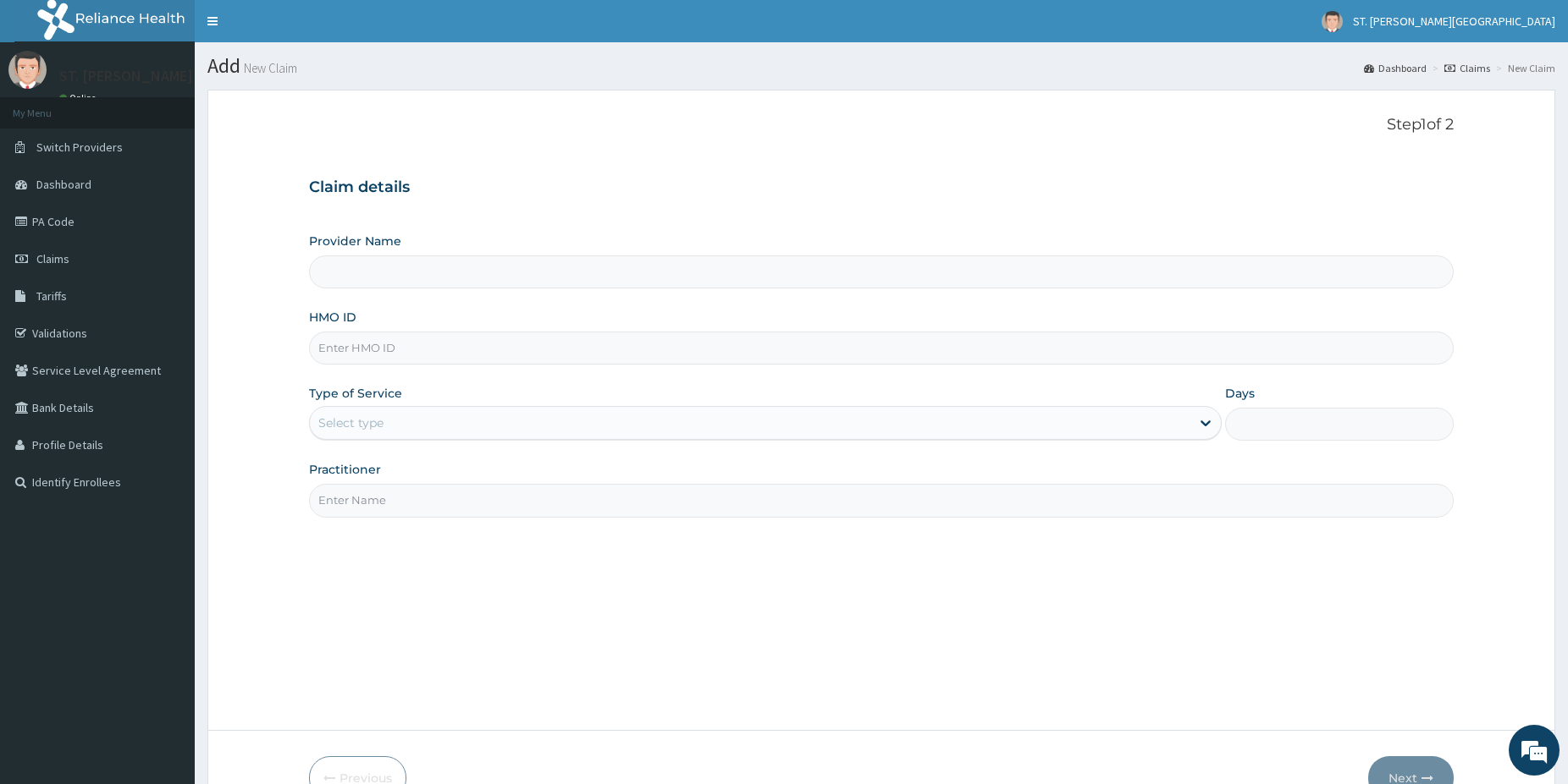
click at [387, 351] on input "HMO ID" at bounding box center [881, 349] width 1145 height 33
type input "[GEOGRAPHIC_DATA]- [GEOGRAPHIC_DATA]"
paste input "SWG/10083/C"
type input "SWG/10083/C"
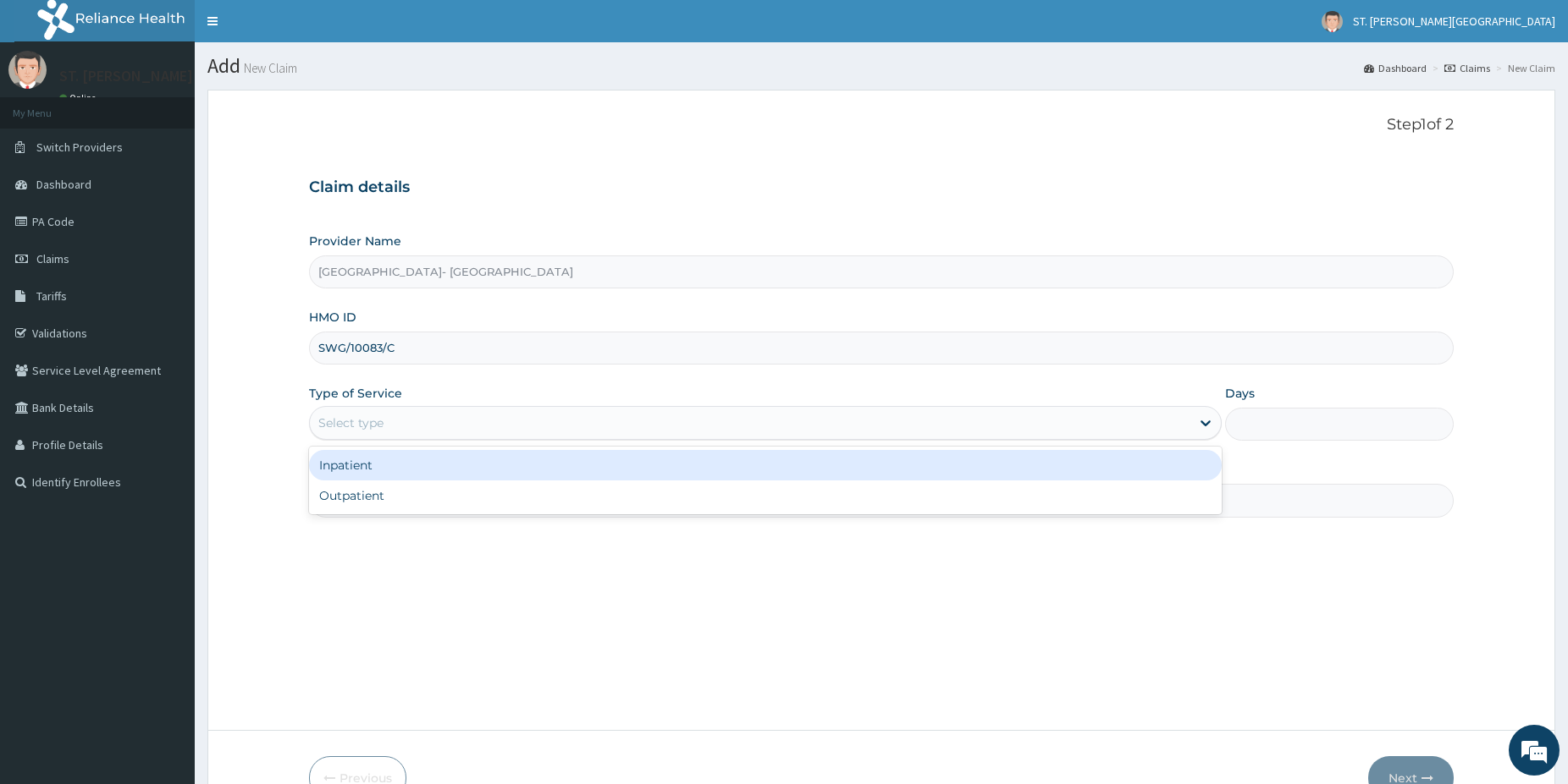
drag, startPoint x: 388, startPoint y: 416, endPoint x: 378, endPoint y: 473, distance: 57.9
click at [384, 419] on div "Select type" at bounding box center [749, 423] width 880 height 27
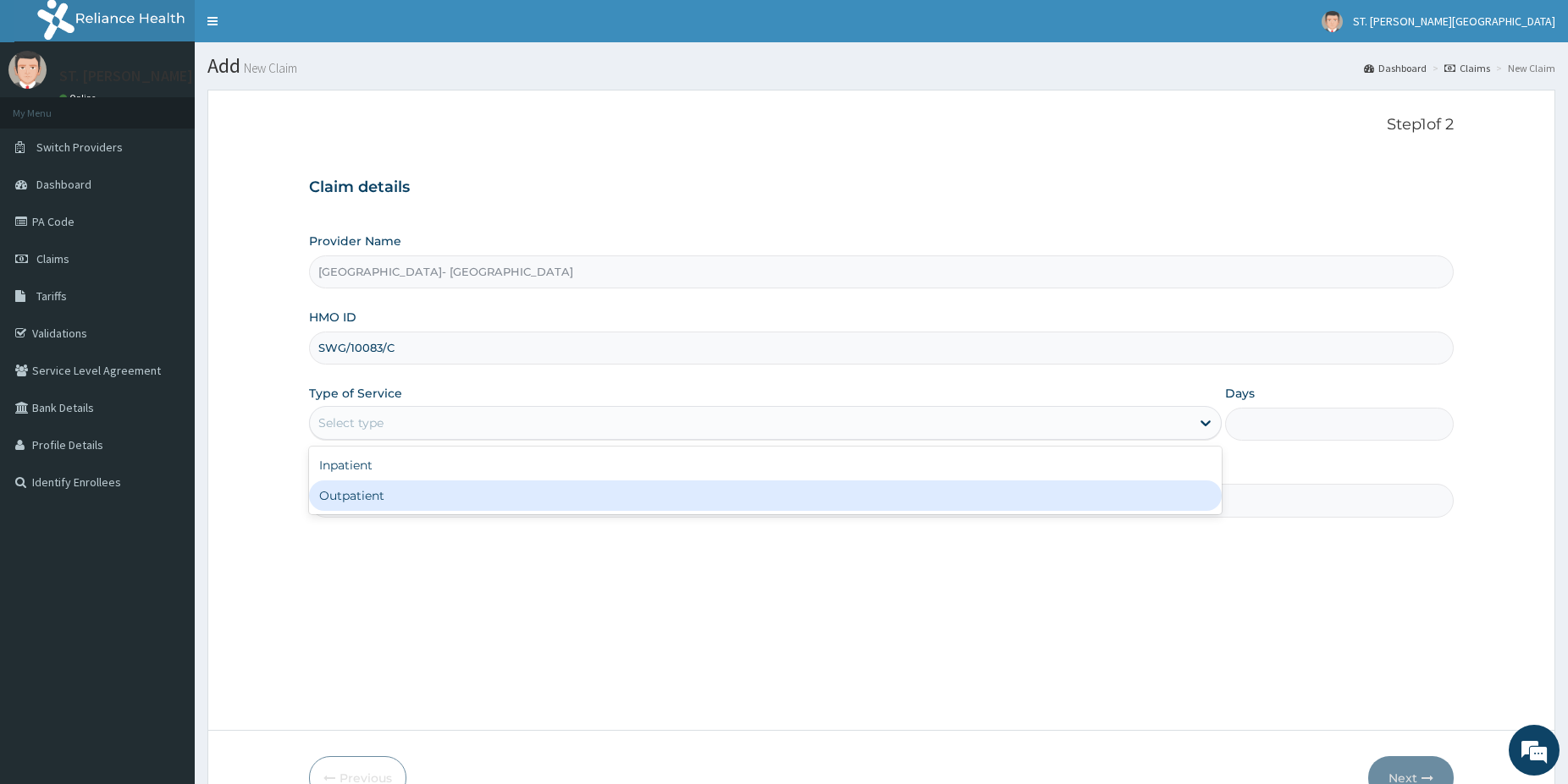
click at [359, 502] on div "Outpatient" at bounding box center [765, 495] width 912 height 30
type input "1"
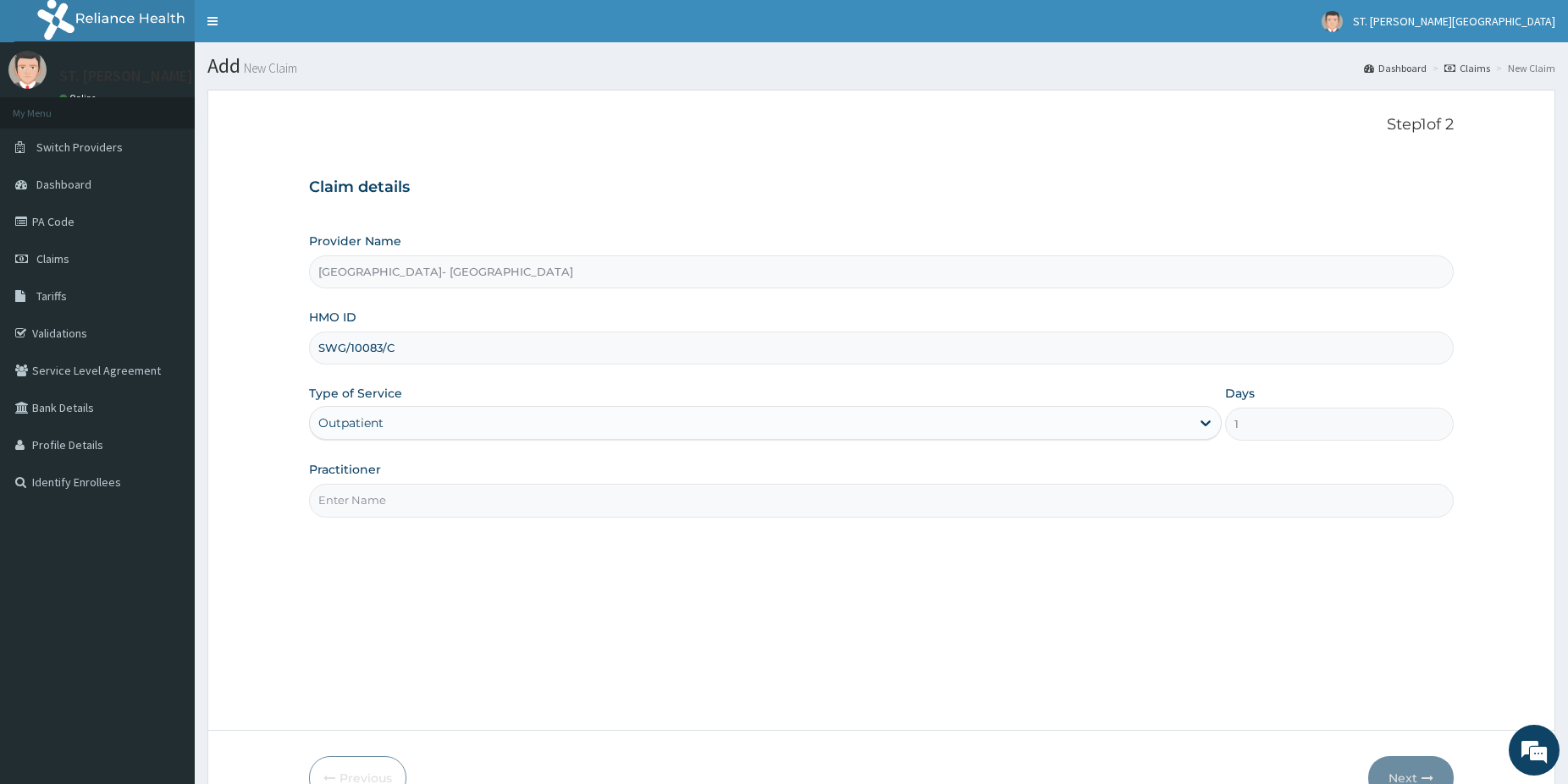
click at [360, 503] on input "Practitioner" at bounding box center [881, 501] width 1145 height 33
type input "dr.adeoye"
click at [1387, 763] on button "Next" at bounding box center [1411, 778] width 86 height 44
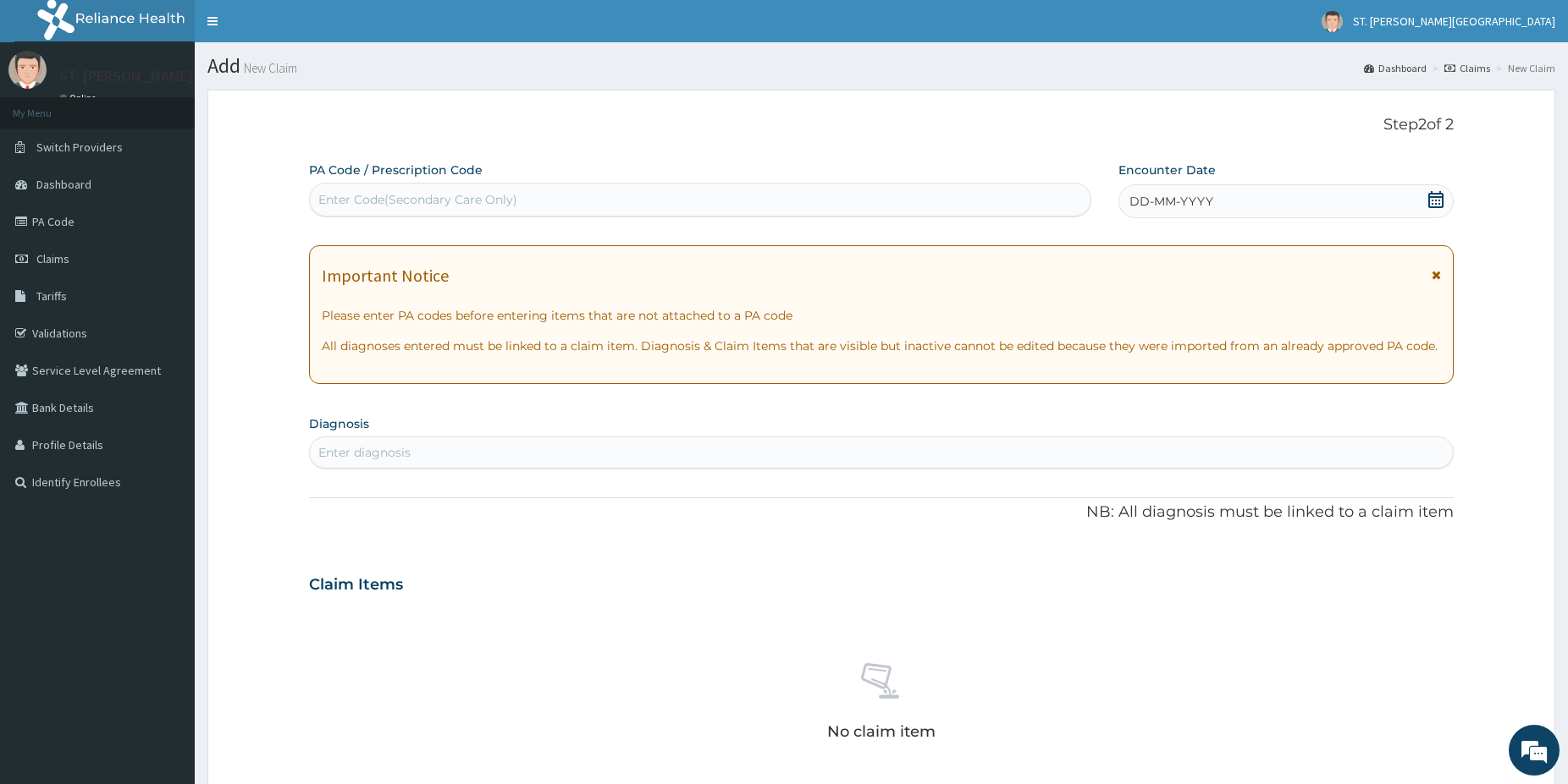
click at [391, 203] on div "Enter Code(Secondary Care Only)" at bounding box center [418, 199] width 199 height 17
paste input "PA/0CFCC0"
type input "PA/0CFCC0"
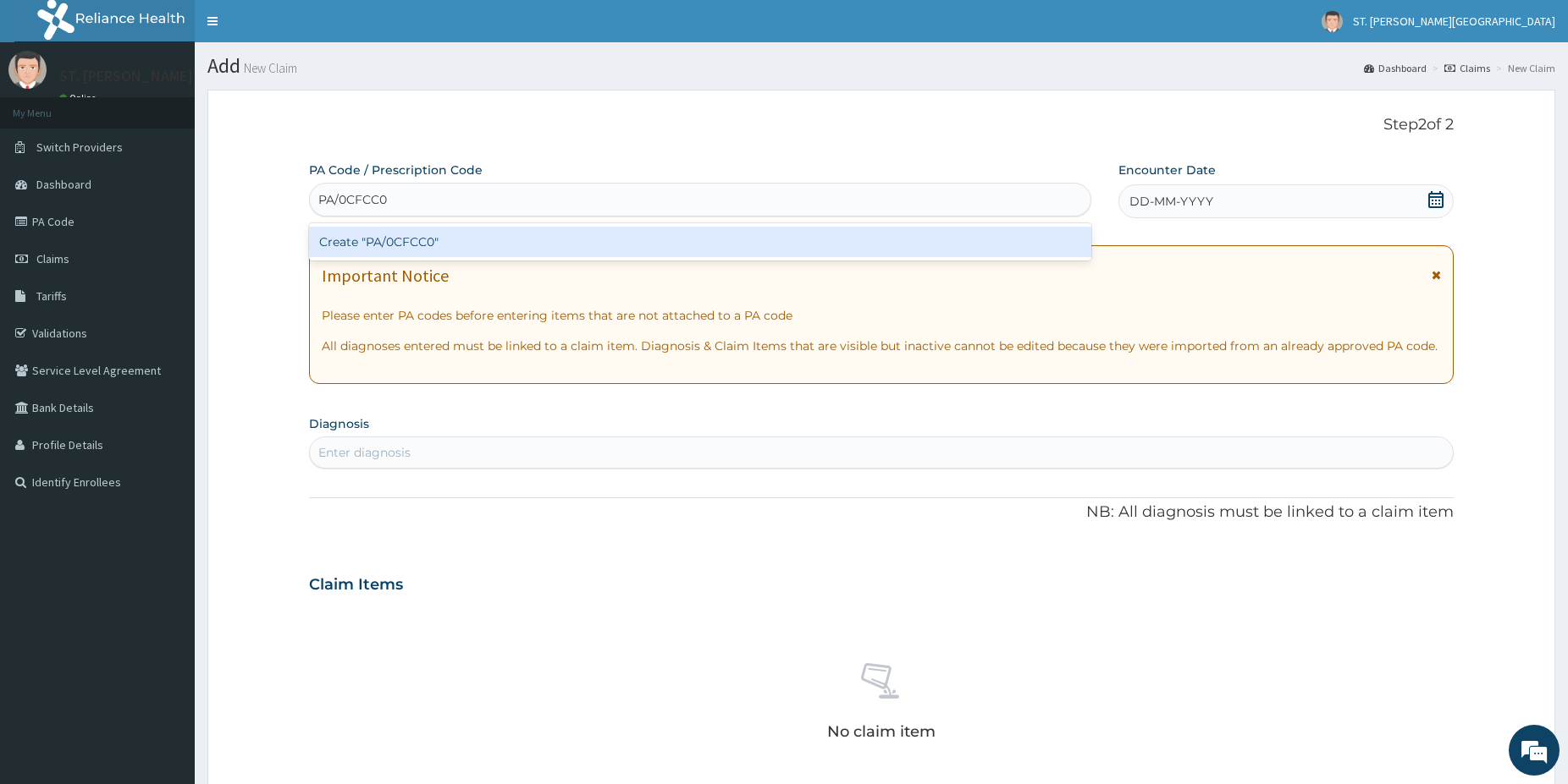
click at [367, 239] on div "Create "PA/0CFCC0"" at bounding box center [699, 241] width 783 height 30
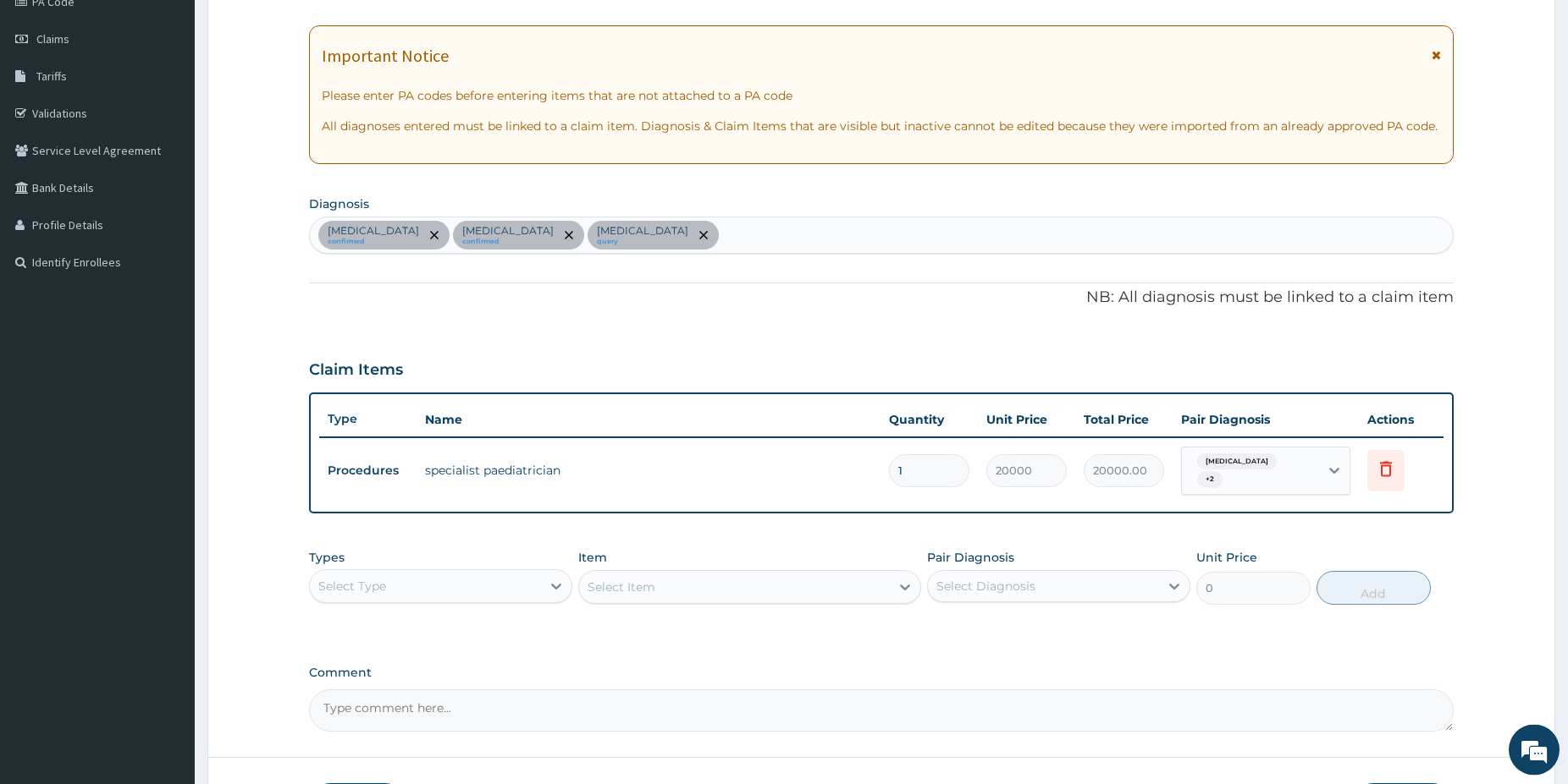
drag, startPoint x: 1569, startPoint y: 776, endPoint x: 692, endPoint y: 622, distance: 890.4
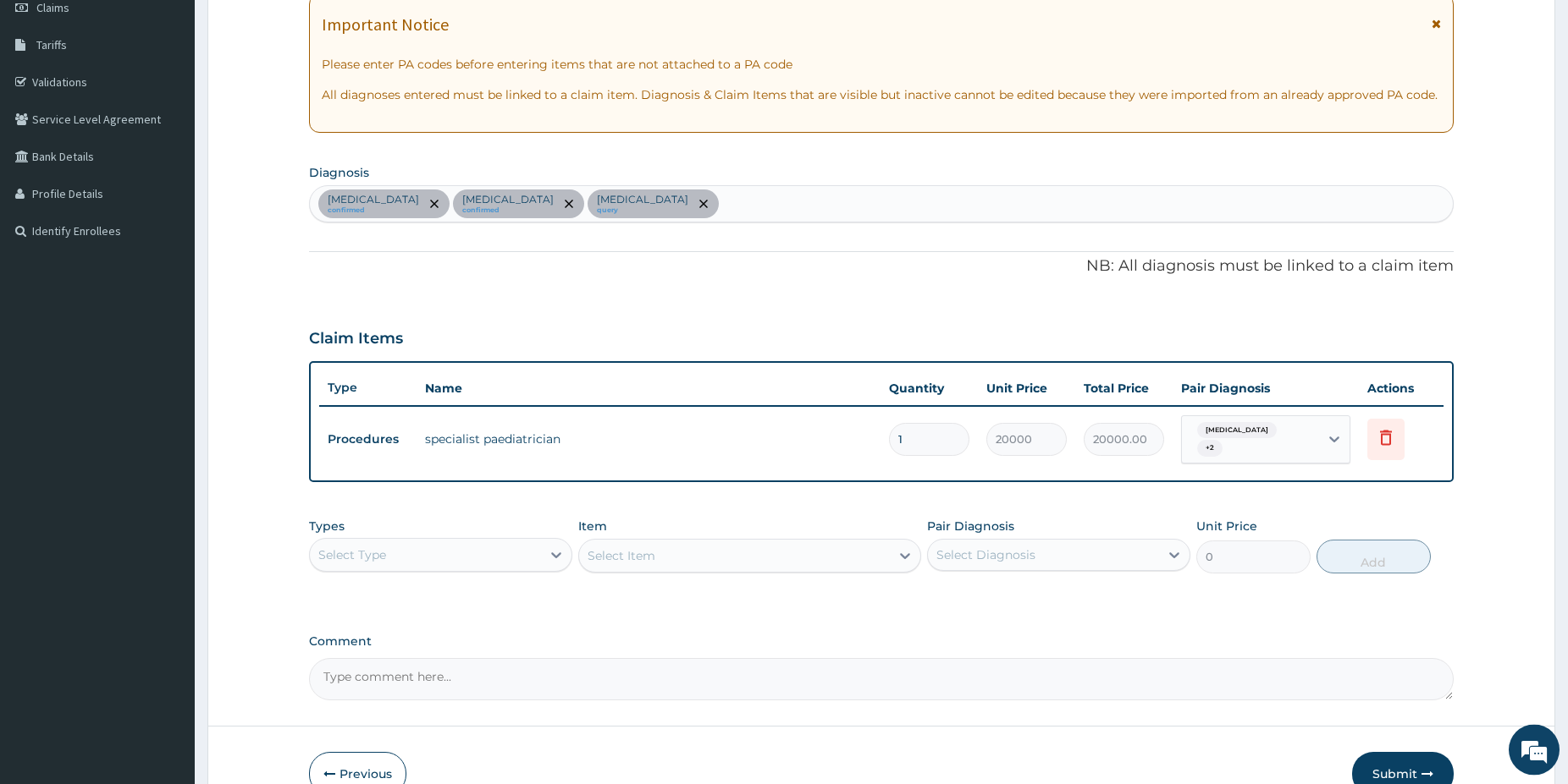
scroll to position [259, 0]
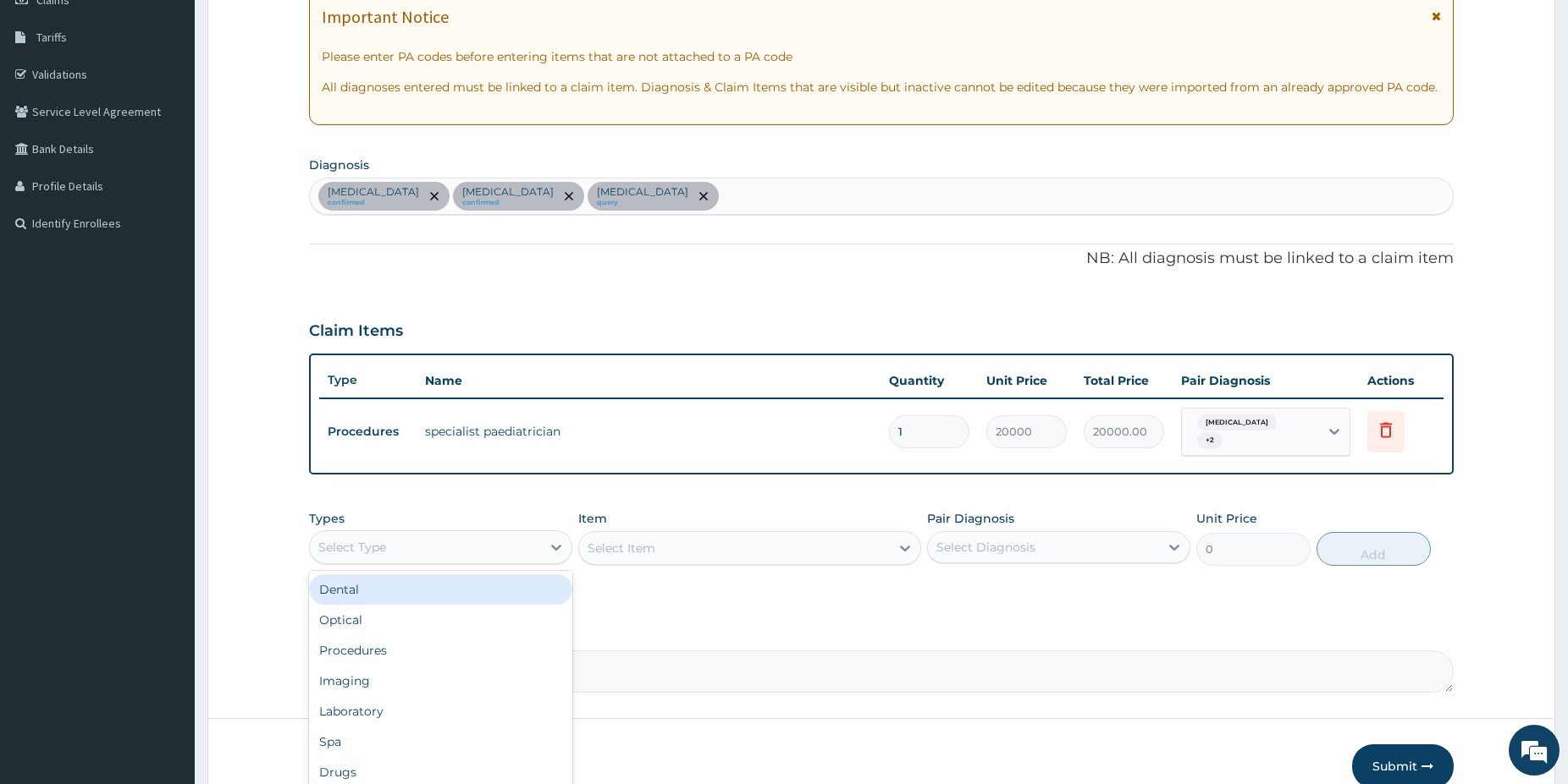
click at [517, 534] on div "Select Type" at bounding box center [425, 548] width 232 height 27
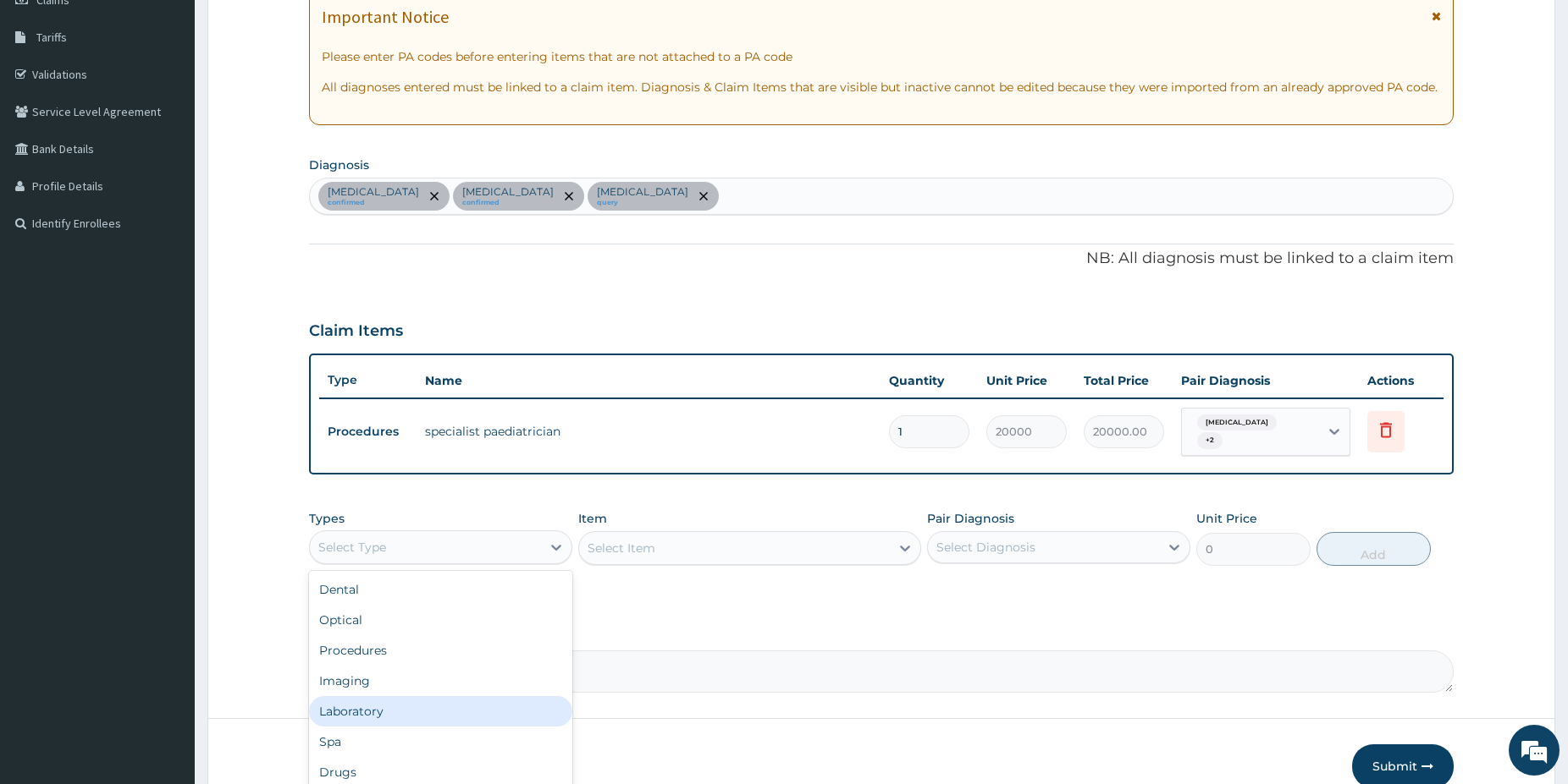
click at [363, 708] on div "Laboratory" at bounding box center [440, 711] width 263 height 30
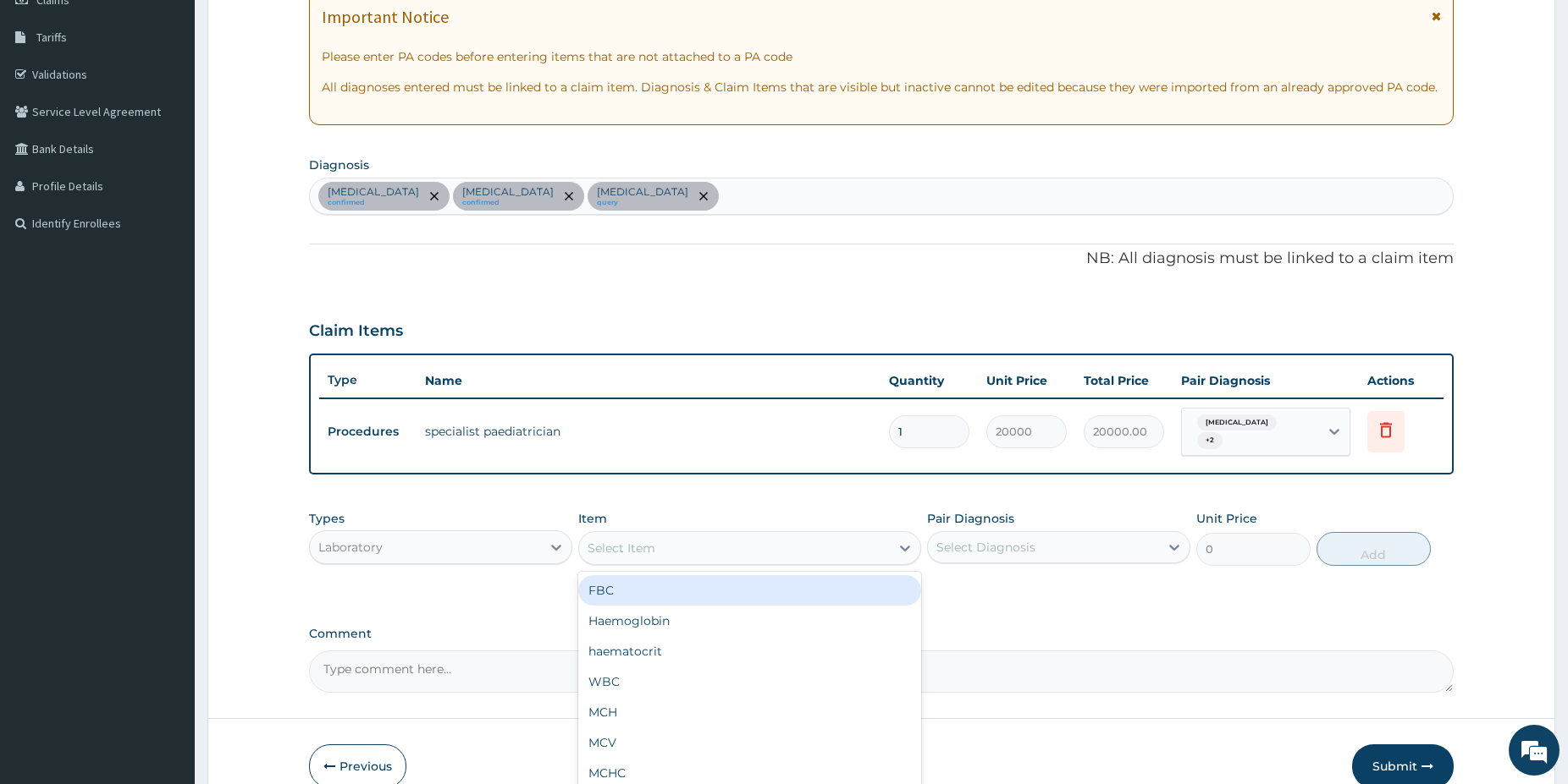
click at [618, 540] on div "Select Item" at bounding box center [620, 548] width 67 height 17
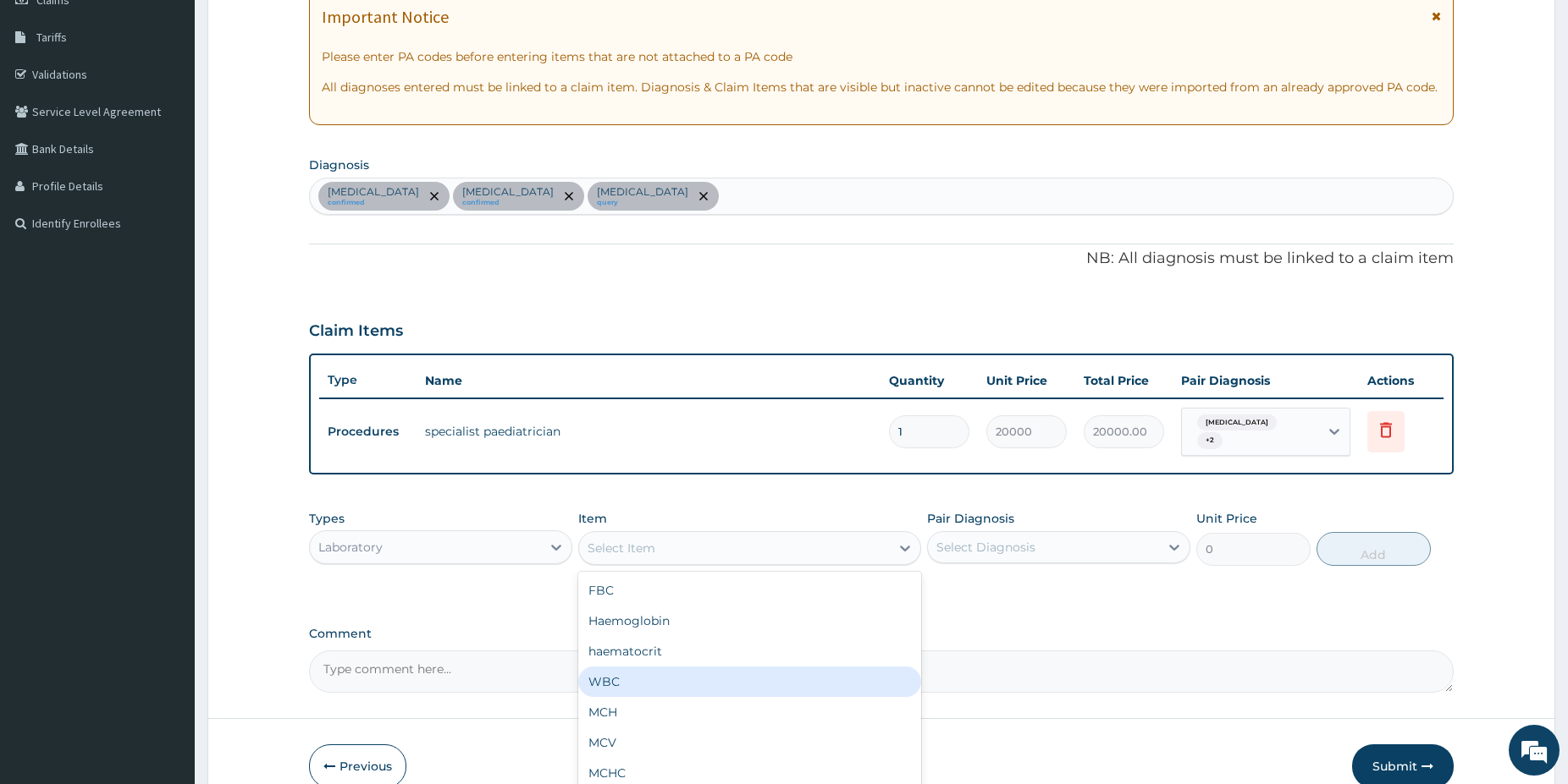
drag, startPoint x: 648, startPoint y: 675, endPoint x: 657, endPoint y: 667, distance: 12.0
click at [648, 676] on div "WBC" at bounding box center [749, 681] width 343 height 30
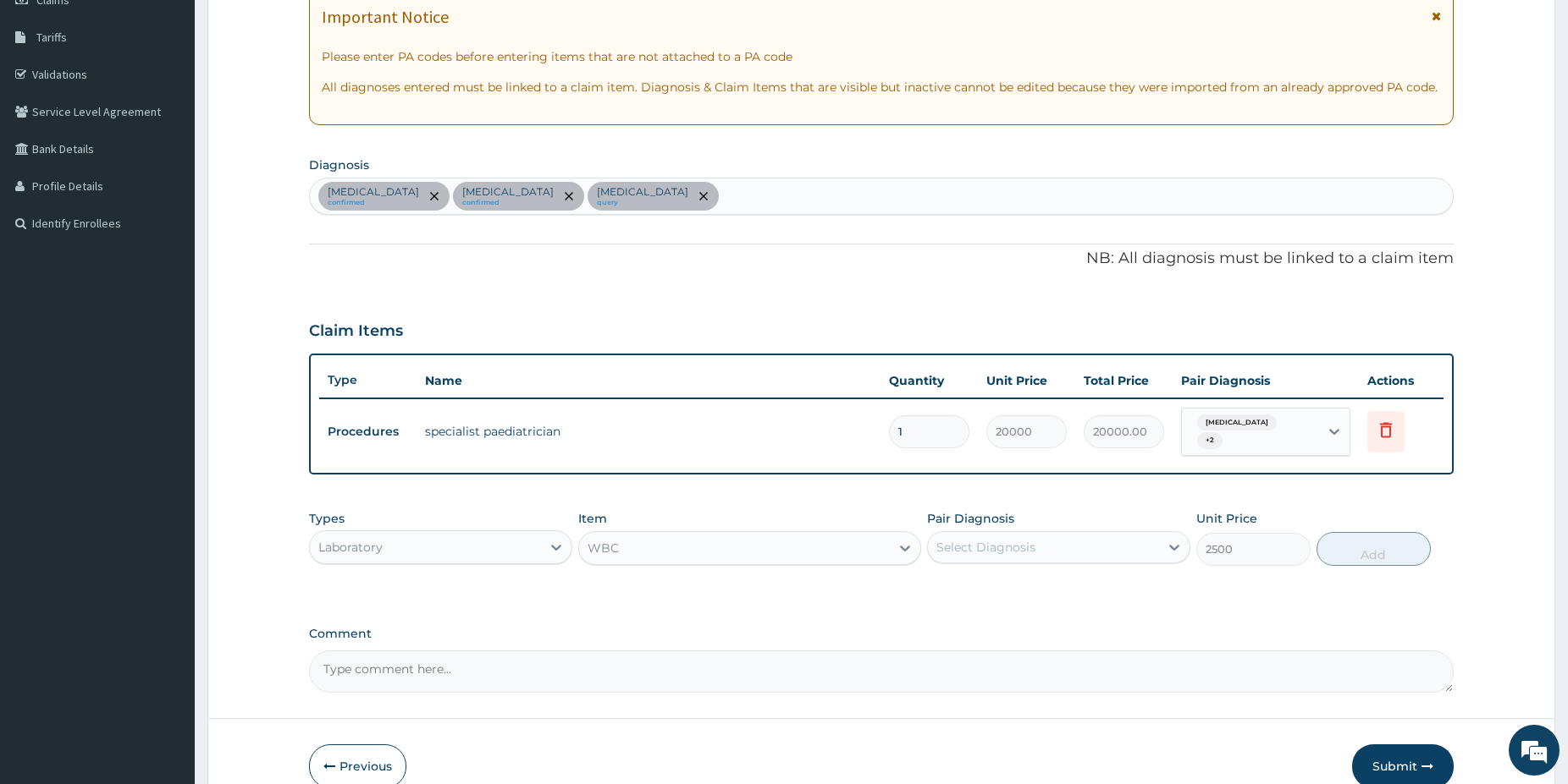
type input "2500"
drag, startPoint x: 1006, startPoint y: 545, endPoint x: 1005, endPoint y: 556, distance: 11.0
click at [1005, 544] on div "Select Diagnosis" at bounding box center [985, 547] width 99 height 17
click at [1004, 590] on div "[MEDICAL_DATA]" at bounding box center [1058, 592] width 263 height 35
checkbox input "true"
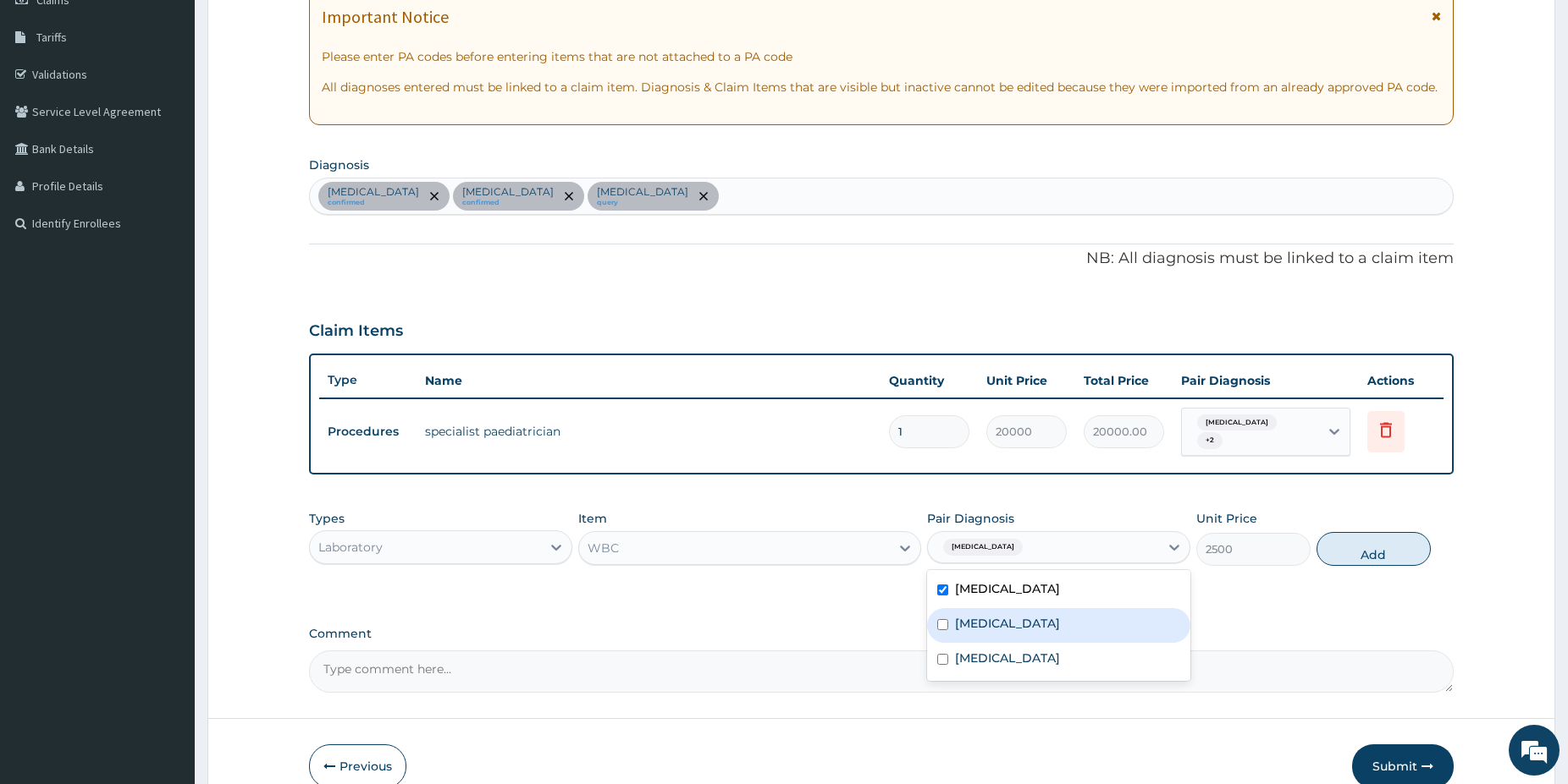
click at [1009, 624] on label "Pharyngotonsillitis" at bounding box center [1006, 623] width 105 height 17
checkbox input "true"
drag, startPoint x: 1013, startPoint y: 655, endPoint x: 1021, endPoint y: 639, distance: 17.9
click at [1013, 660] on div "Sepsis" at bounding box center [1058, 661] width 263 height 35
checkbox input "true"
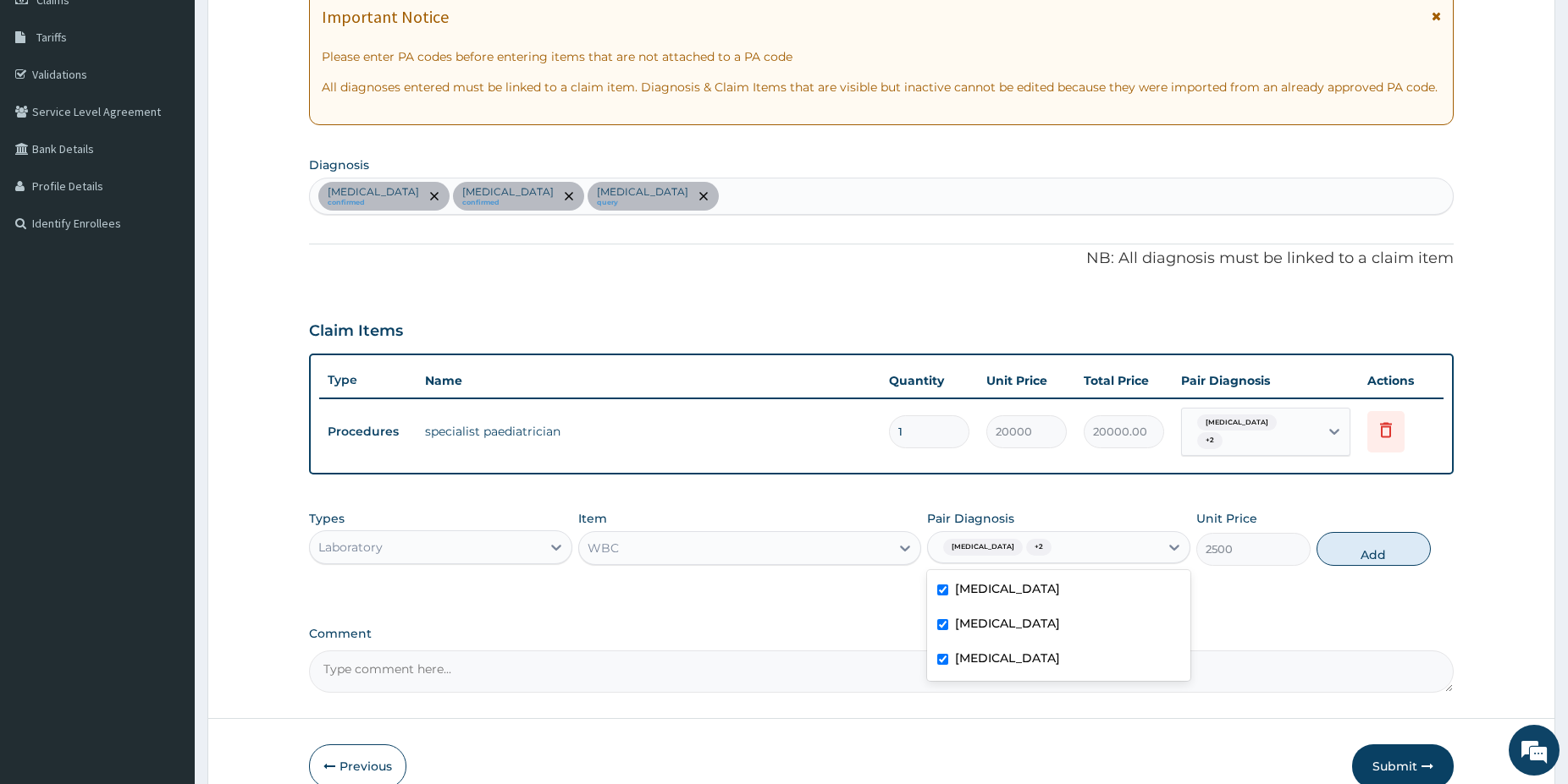
click at [1001, 574] on div "[MEDICAL_DATA]" at bounding box center [1058, 592] width 263 height 35
checkbox input "false"
click at [1368, 559] on div "Types Laboratory Item WBC Pair Diagnosis option Malaria, deselected. option Mal…" at bounding box center [881, 538] width 1145 height 73
click at [1424, 548] on button "Add" at bounding box center [1373, 549] width 114 height 34
type input "0"
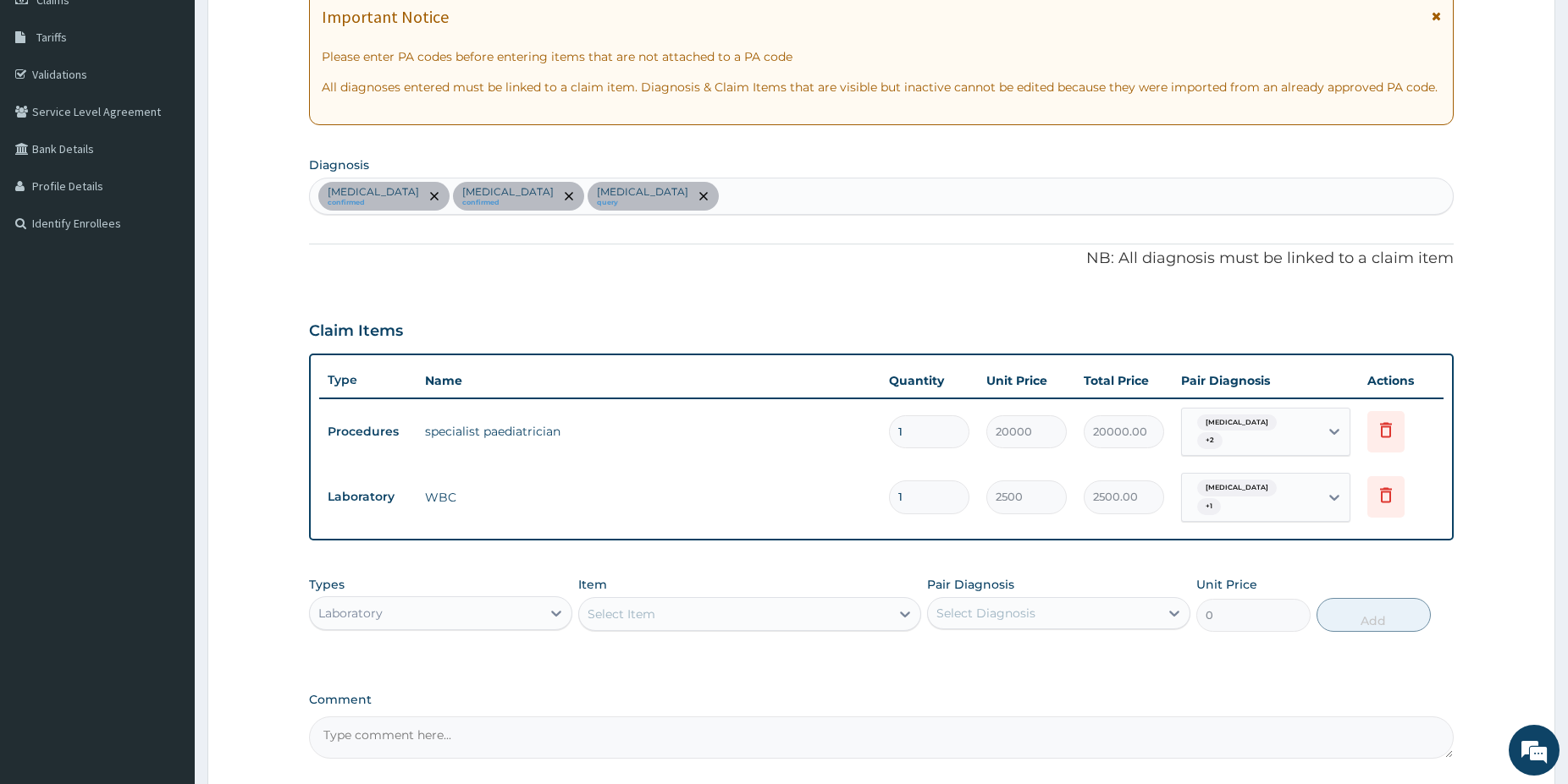
click at [796, 600] on div "Select Item" at bounding box center [735, 614] width 311 height 27
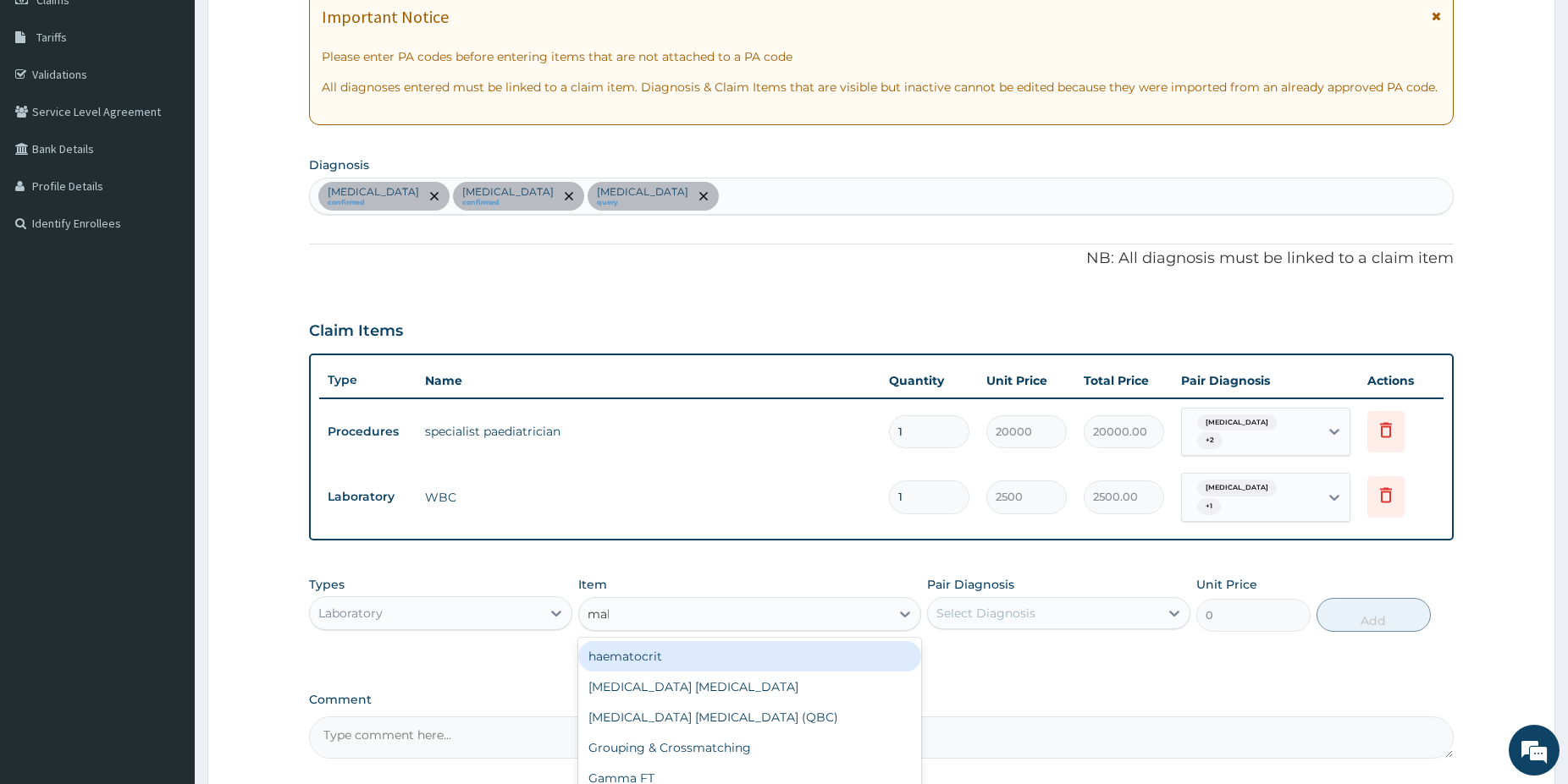
type input "mala"
click at [849, 652] on div "Malaria Parasite" at bounding box center [749, 656] width 343 height 30
type input "1500"
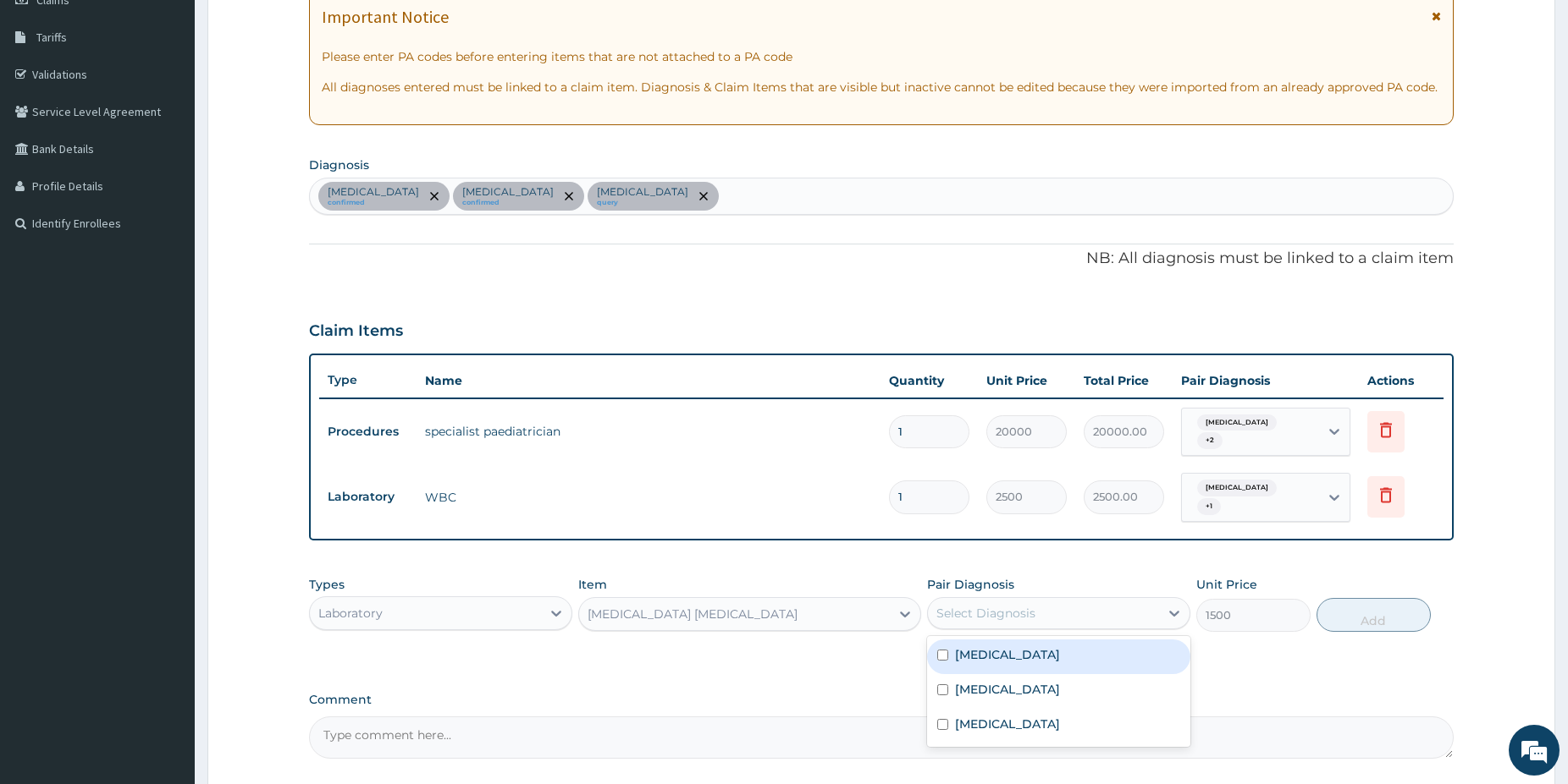
click at [1035, 609] on div "Select Diagnosis" at bounding box center [1043, 613] width 232 height 27
click at [1059, 641] on div "[MEDICAL_DATA]" at bounding box center [1058, 657] width 263 height 35
checkbox input "true"
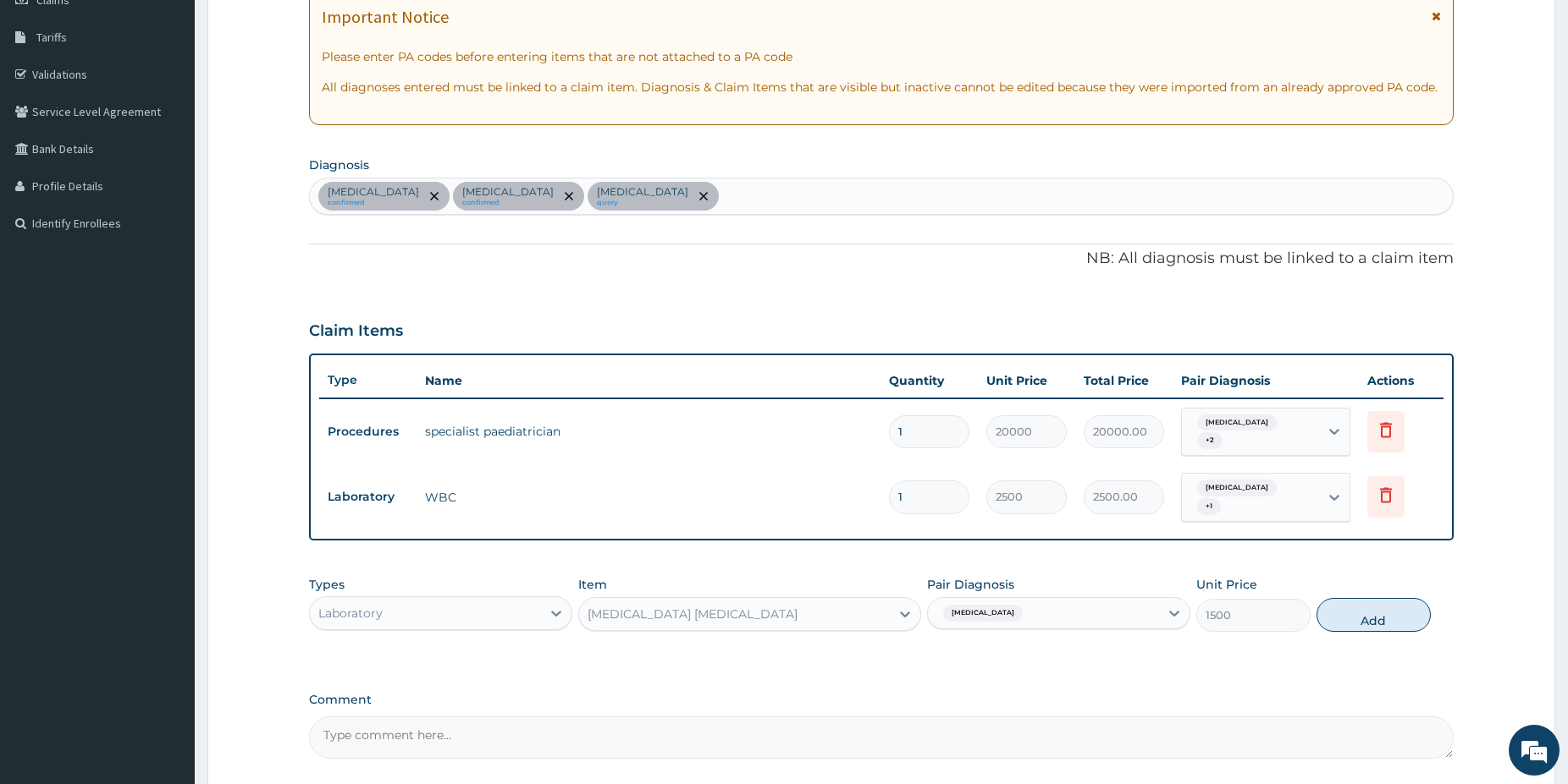
click at [1337, 605] on button "Add" at bounding box center [1373, 615] width 114 height 34
type input "0"
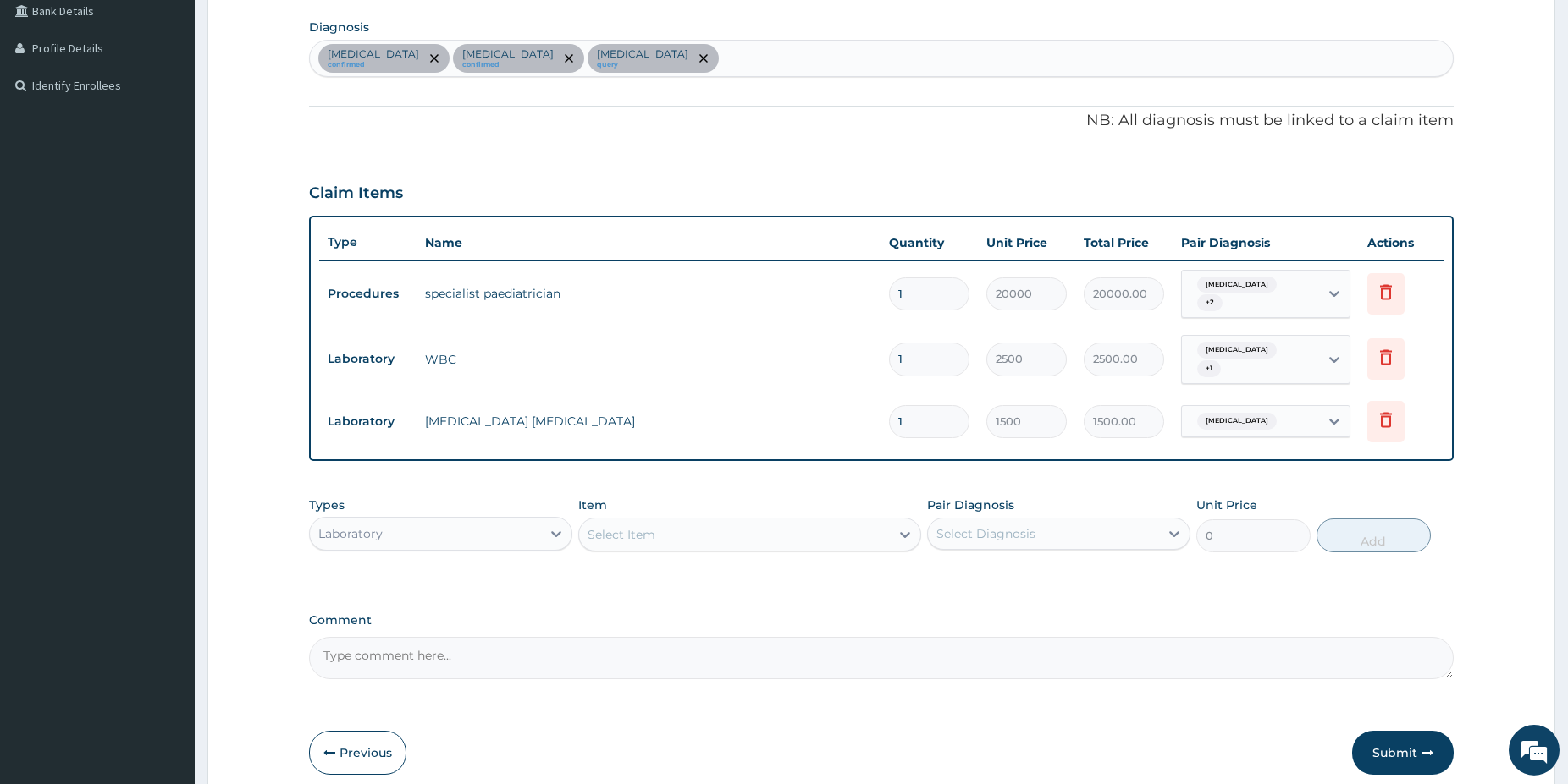
scroll to position [446, 0]
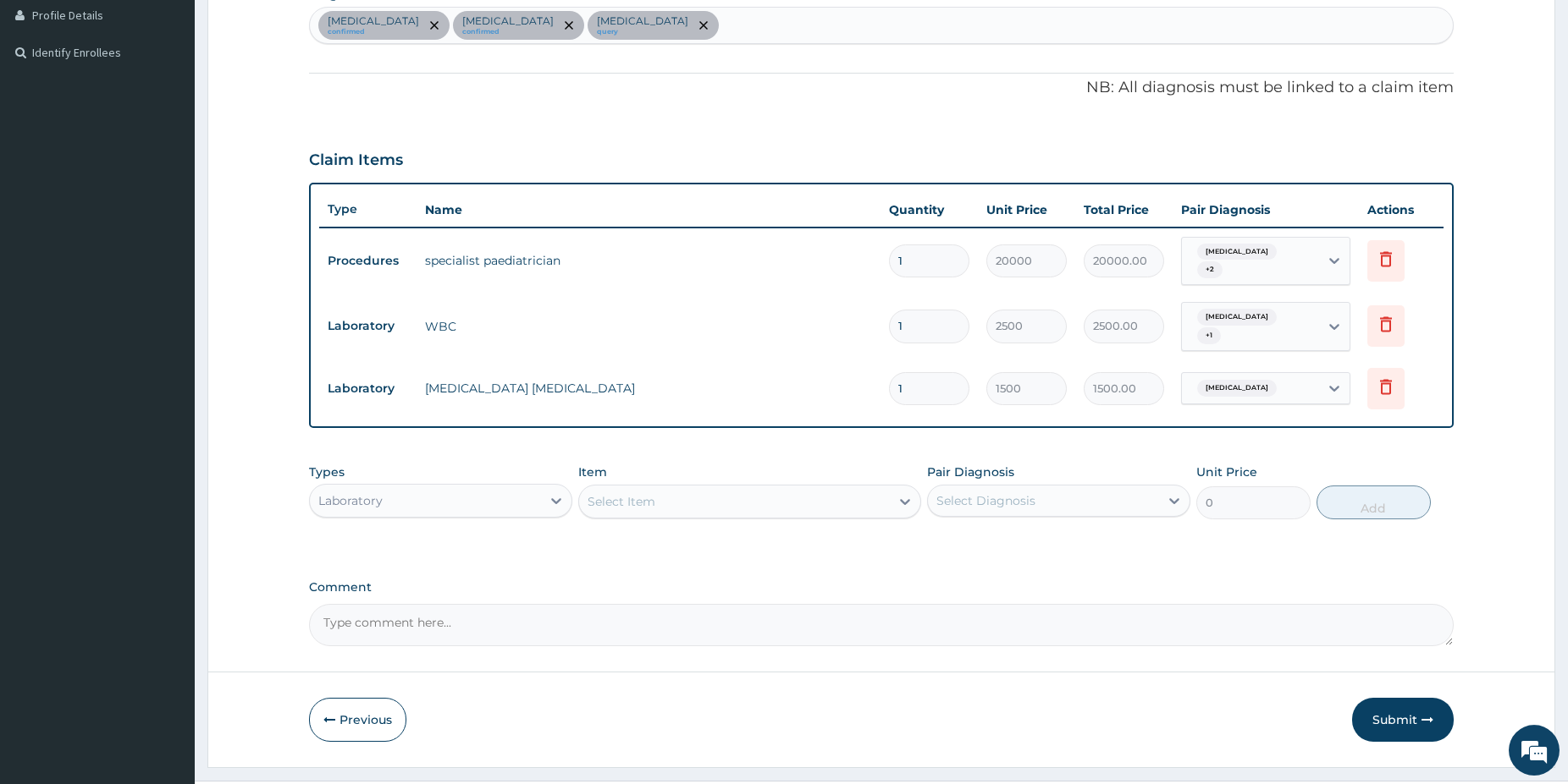
drag, startPoint x: 1570, startPoint y: 778, endPoint x: 504, endPoint y: 650, distance: 1073.7
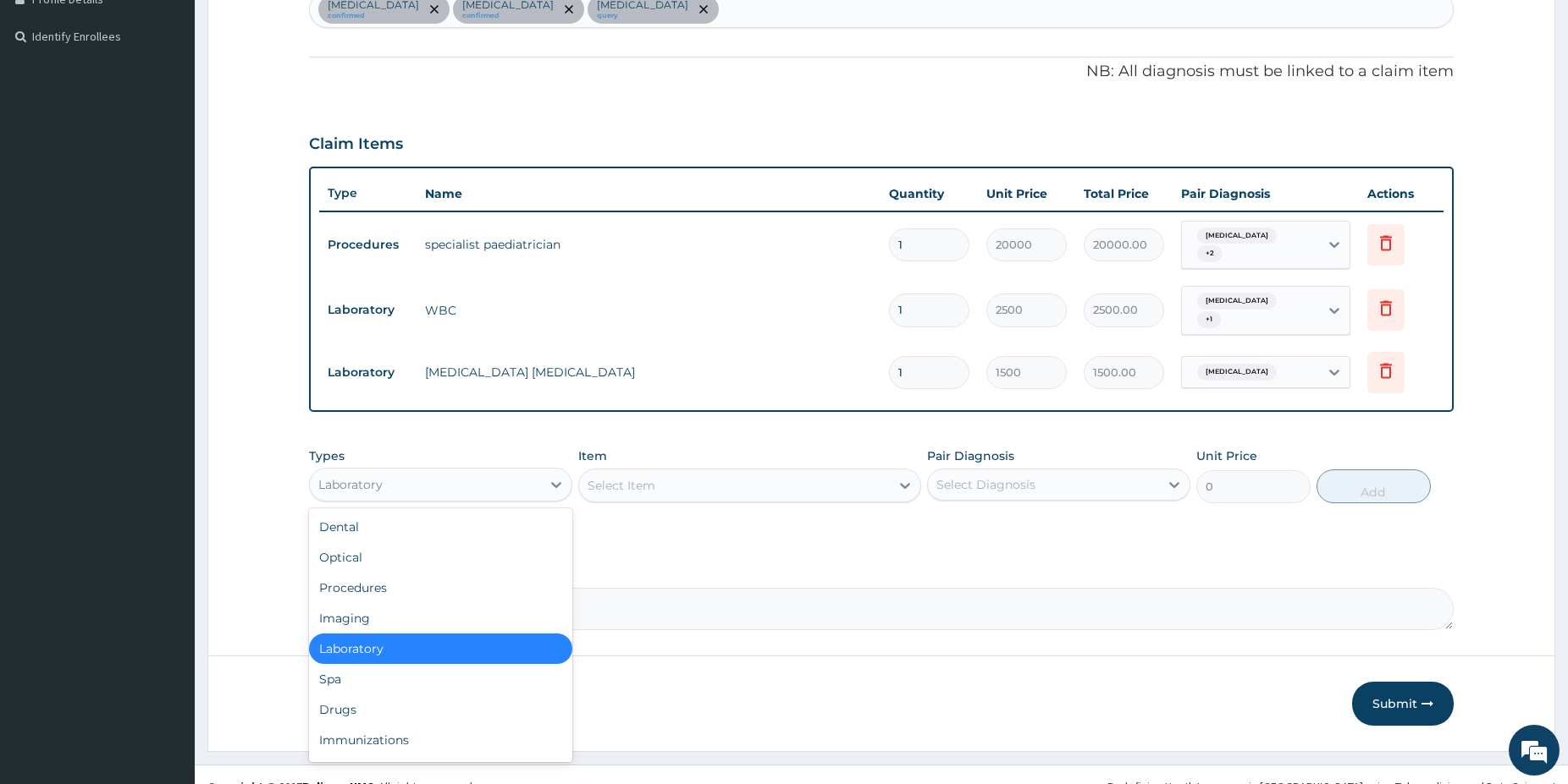
drag, startPoint x: 405, startPoint y: 474, endPoint x: 371, endPoint y: 553, distance: 86.0
click at [404, 473] on div "Laboratory" at bounding box center [425, 485] width 232 height 27
click at [347, 695] on div "Drugs" at bounding box center [440, 709] width 263 height 30
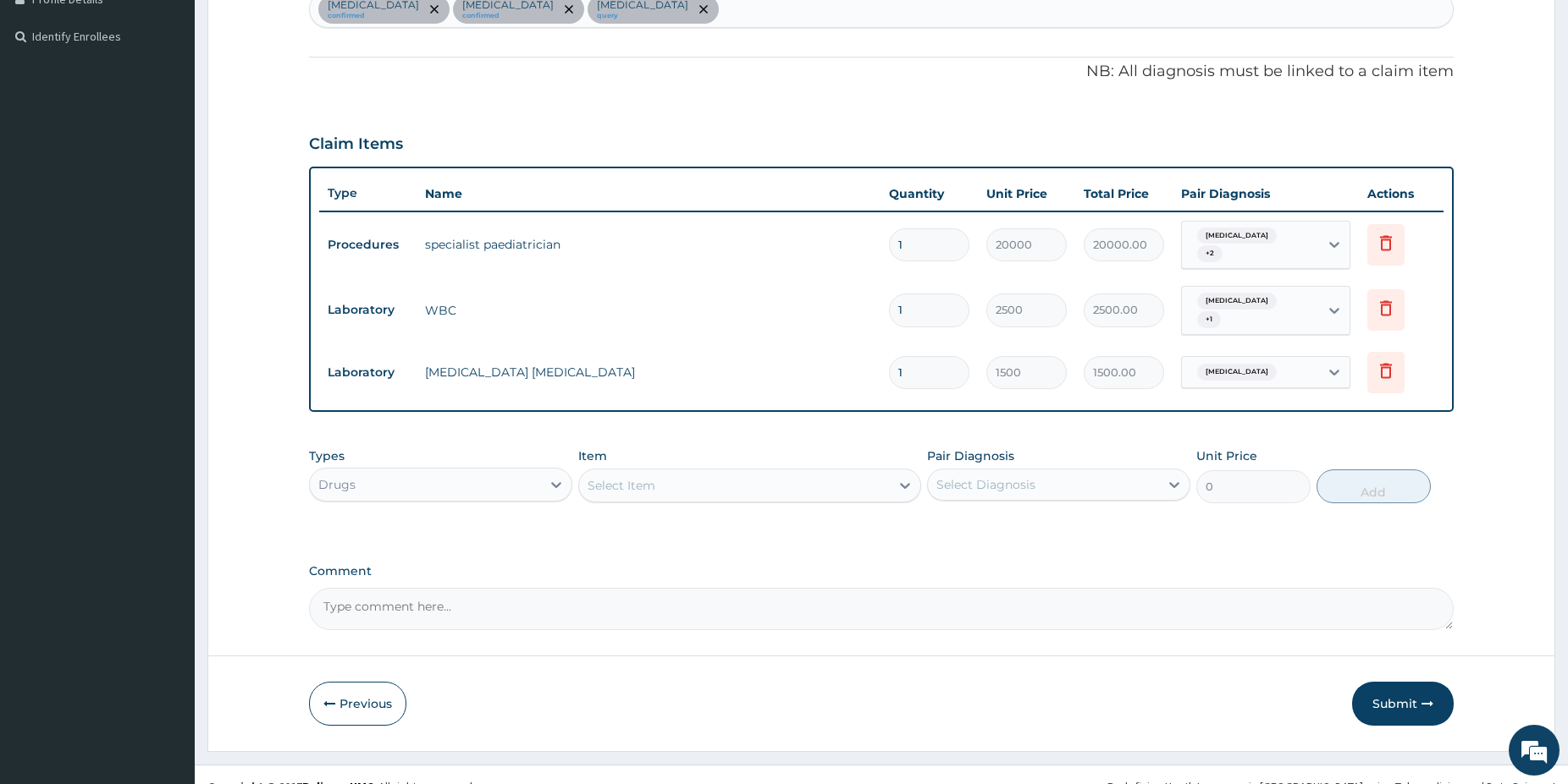
click at [646, 477] on div "Select Item" at bounding box center [620, 485] width 67 height 17
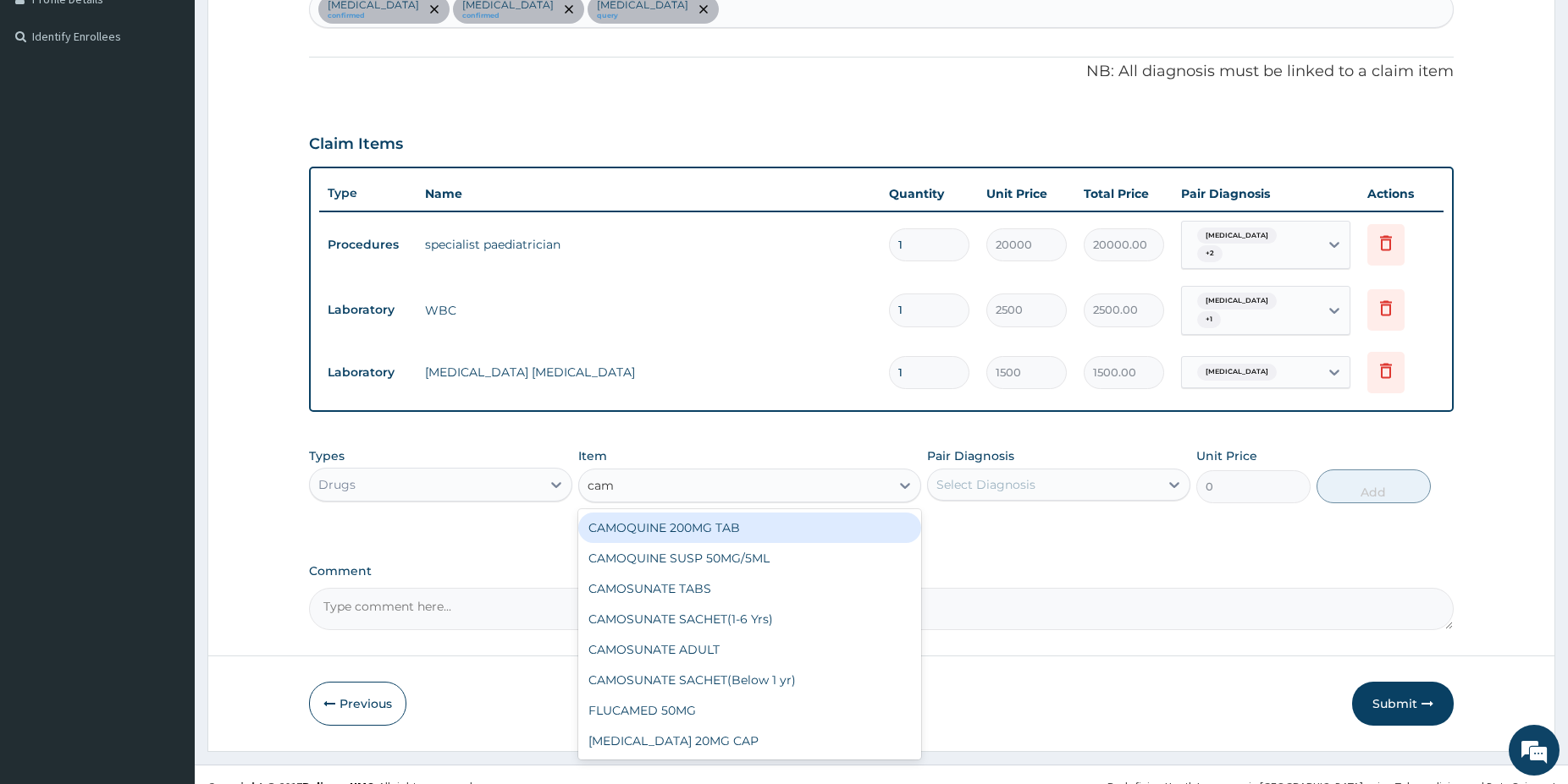
type input "camo"
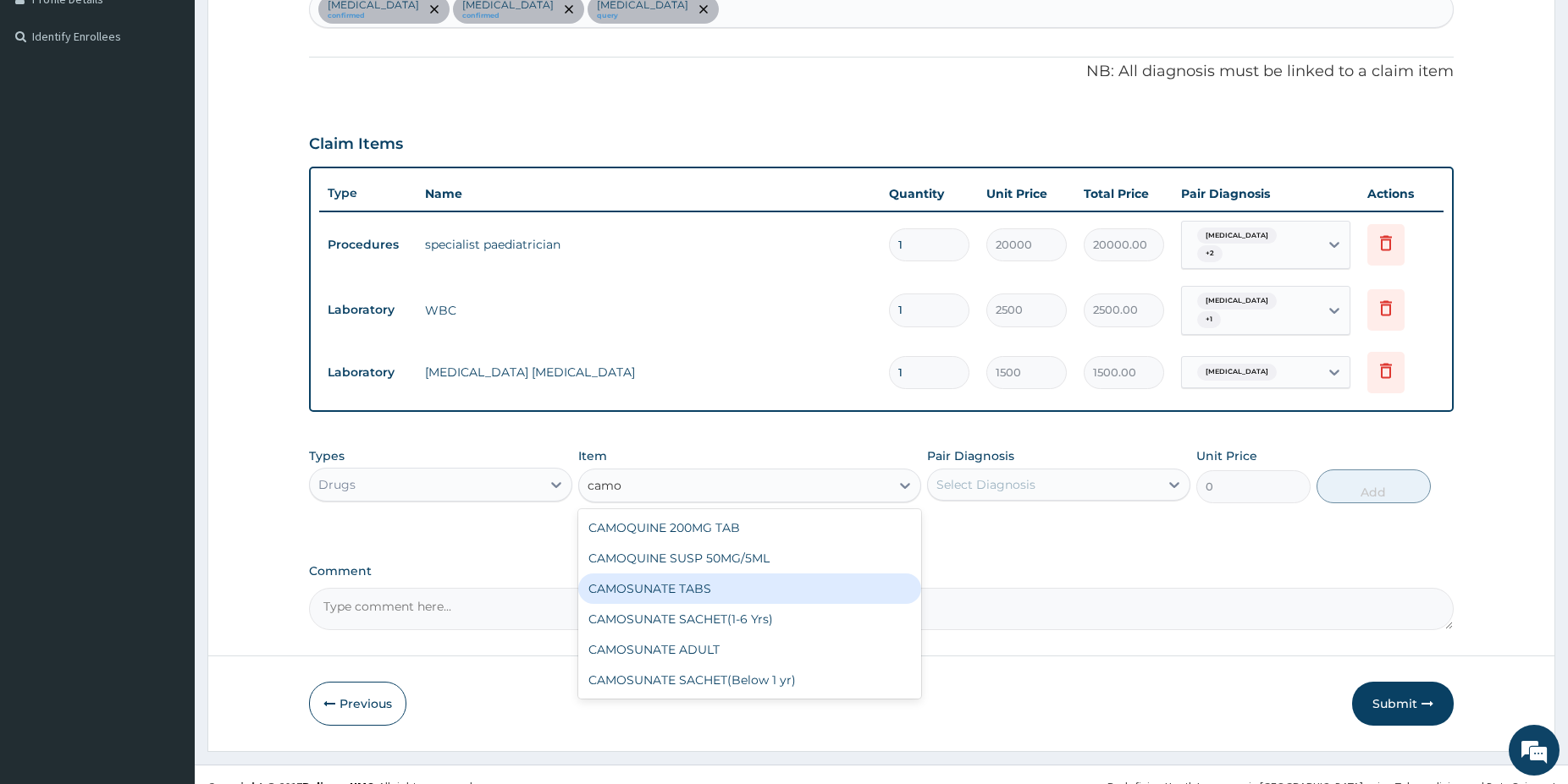
click at [734, 585] on div "CAMOSUNATE TABS" at bounding box center [749, 589] width 343 height 30
type input "250"
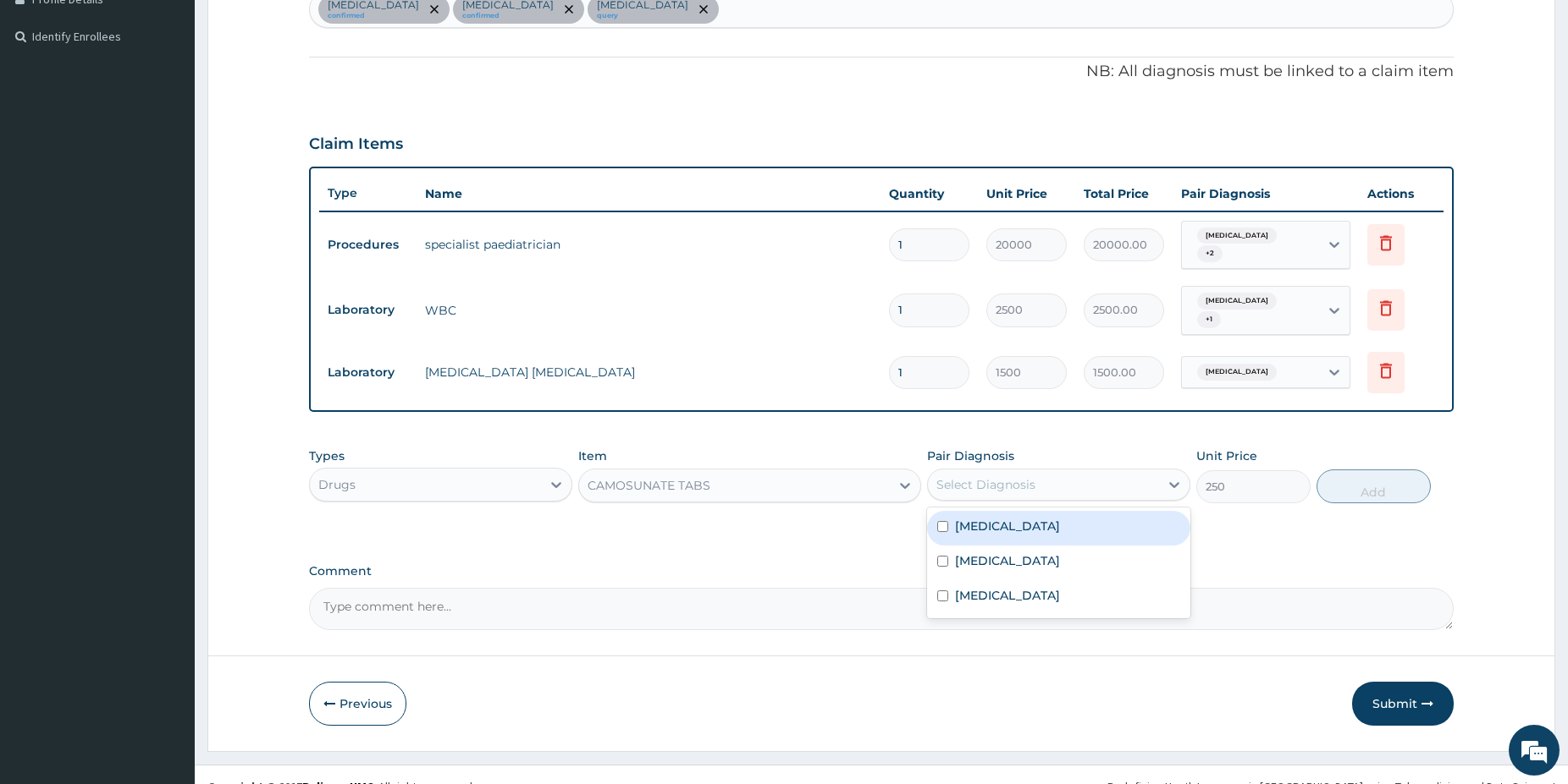
drag, startPoint x: 1063, startPoint y: 480, endPoint x: 1042, endPoint y: 496, distance: 26.4
click at [1058, 480] on div "Select Diagnosis" at bounding box center [1043, 485] width 232 height 27
click at [1043, 525] on div "[MEDICAL_DATA]" at bounding box center [1058, 528] width 263 height 35
checkbox input "true"
click at [1361, 470] on button "Add" at bounding box center [1373, 486] width 114 height 34
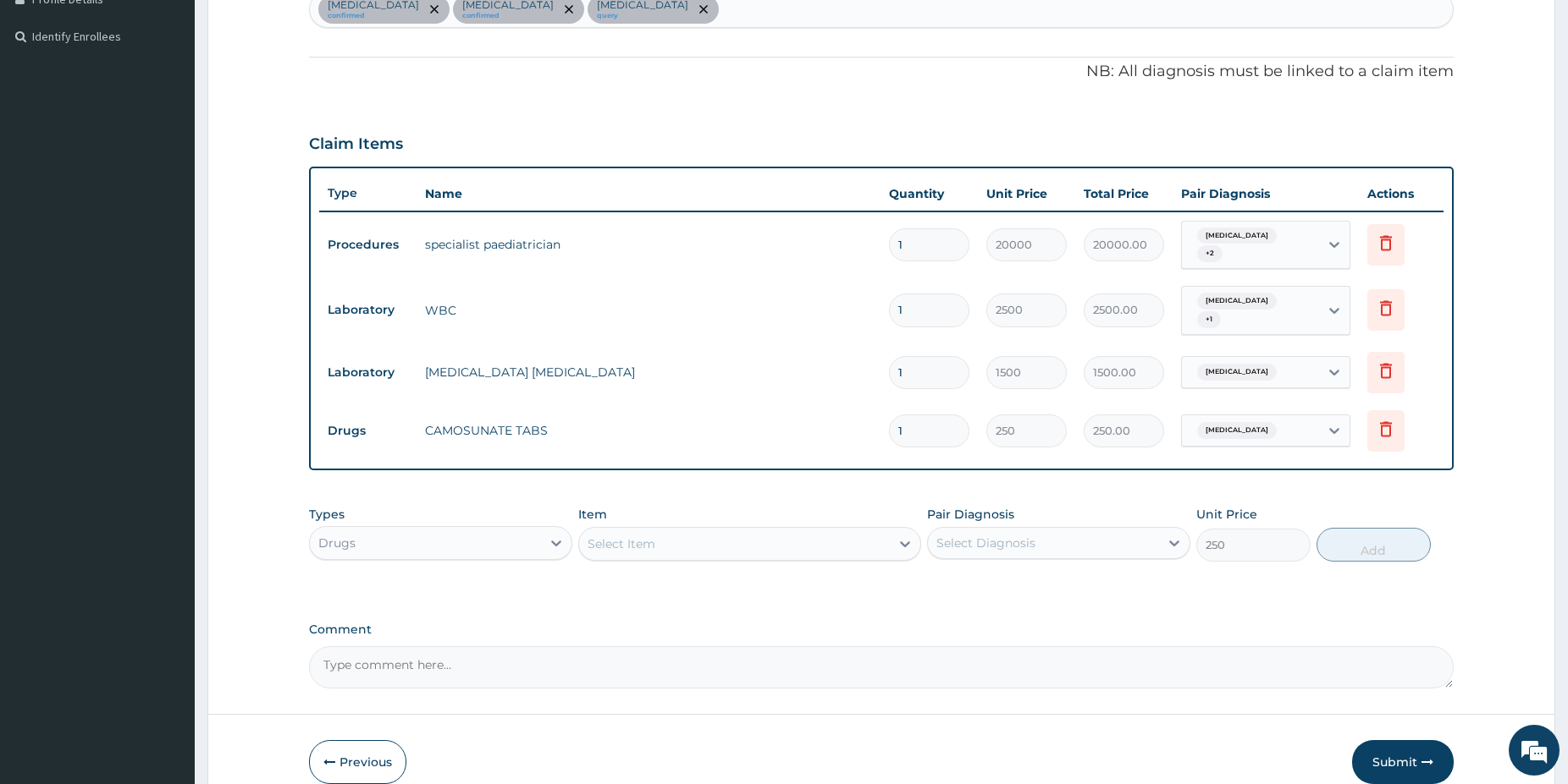
type input "0"
click at [771, 545] on div "Select Item" at bounding box center [735, 544] width 311 height 27
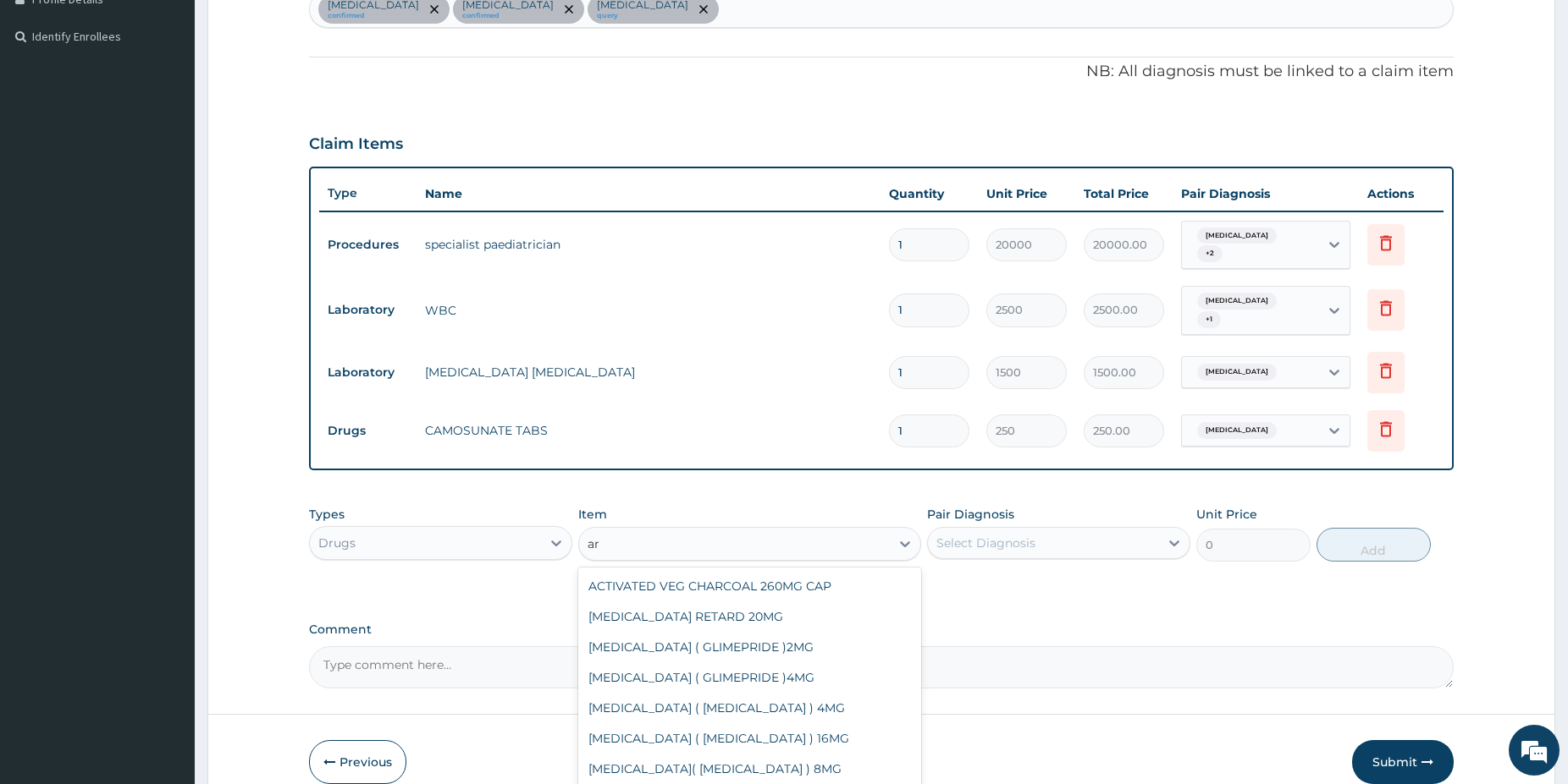
type input "a"
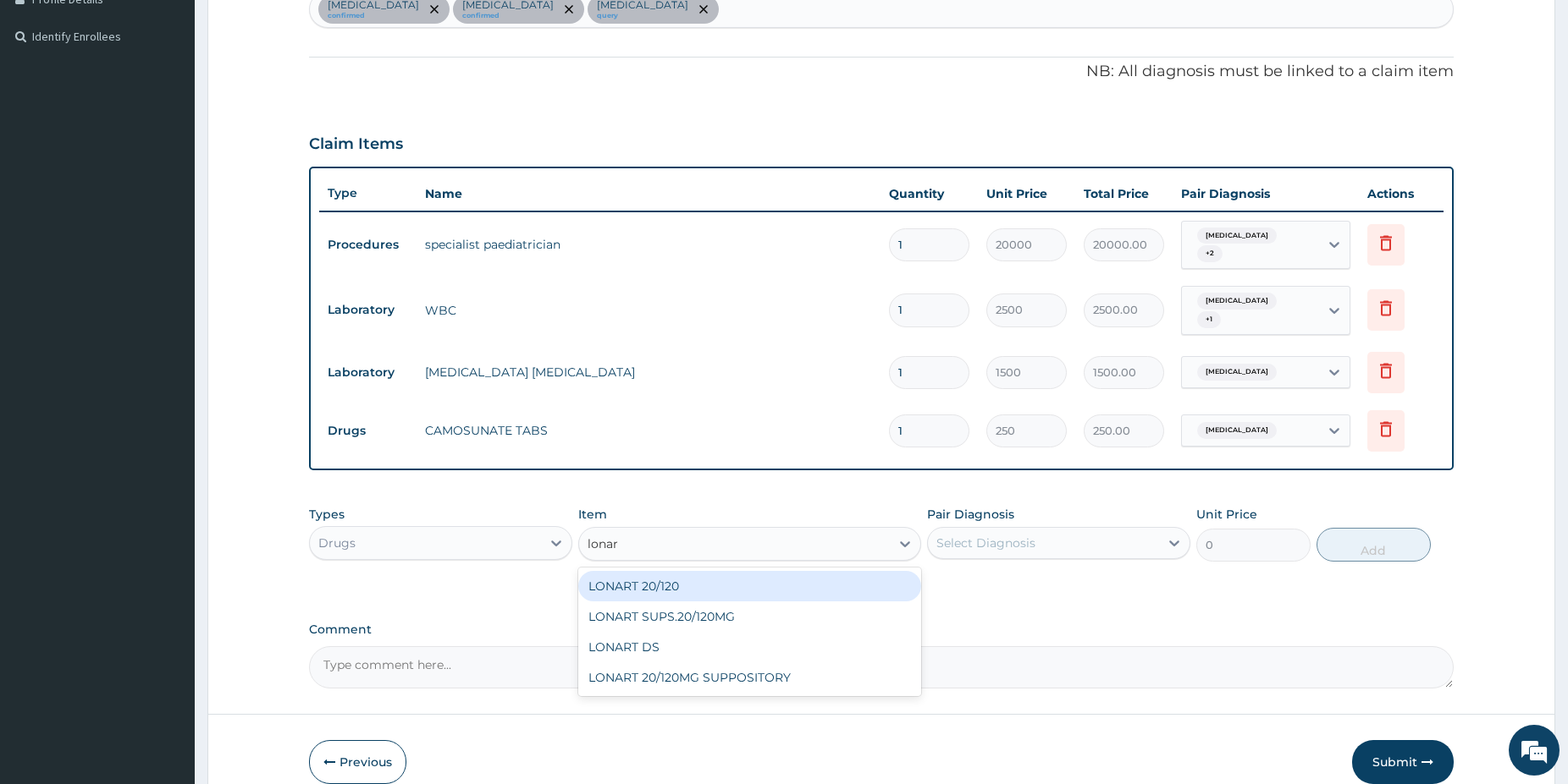
type input "lonart"
click at [732, 571] on div "LONART 20/120" at bounding box center [749, 586] width 343 height 30
type input "150"
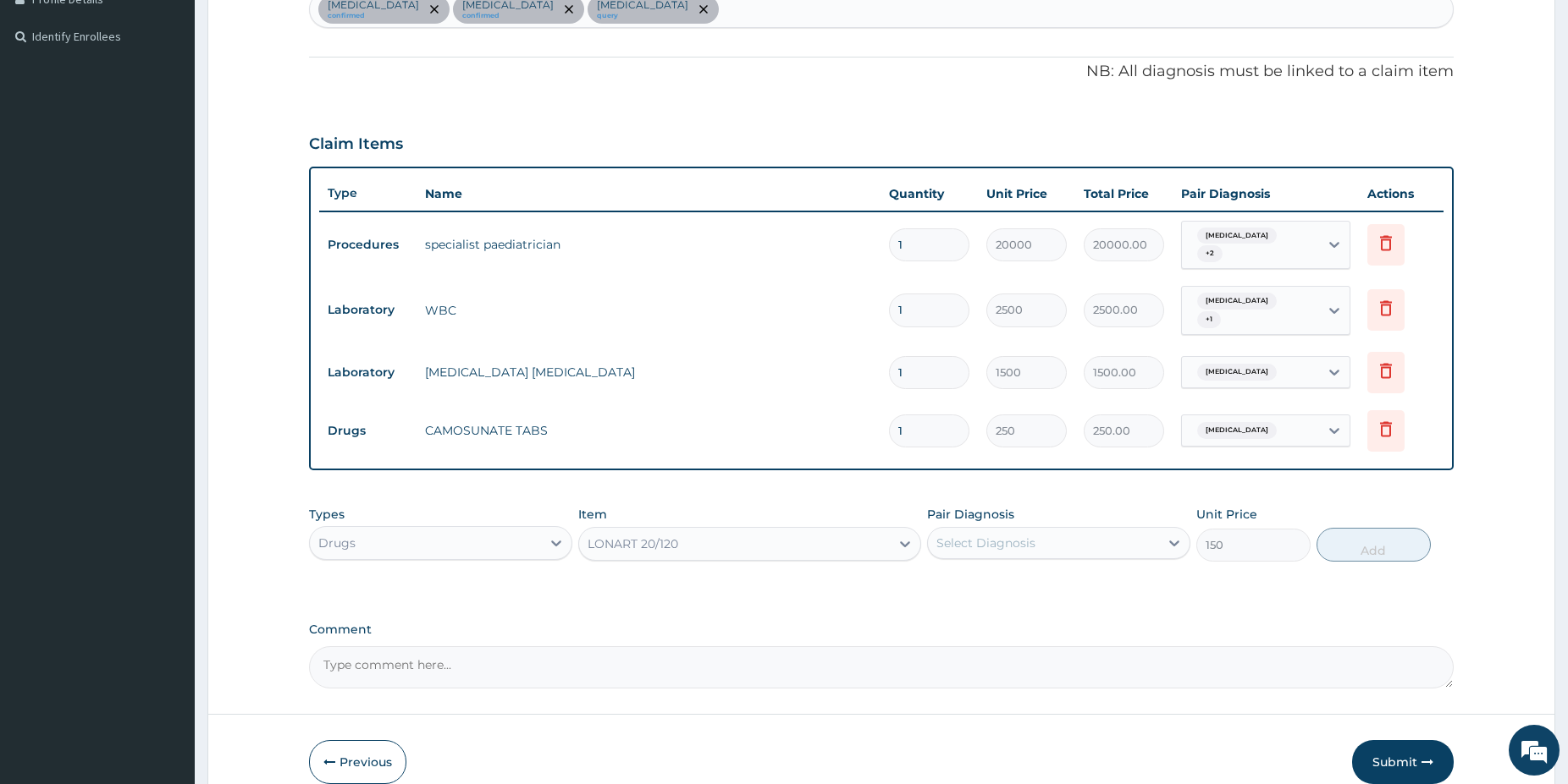
drag, startPoint x: 1085, startPoint y: 541, endPoint x: 1038, endPoint y: 523, distance: 50.3
click at [1072, 536] on div "Select Diagnosis" at bounding box center [1043, 543] width 232 height 27
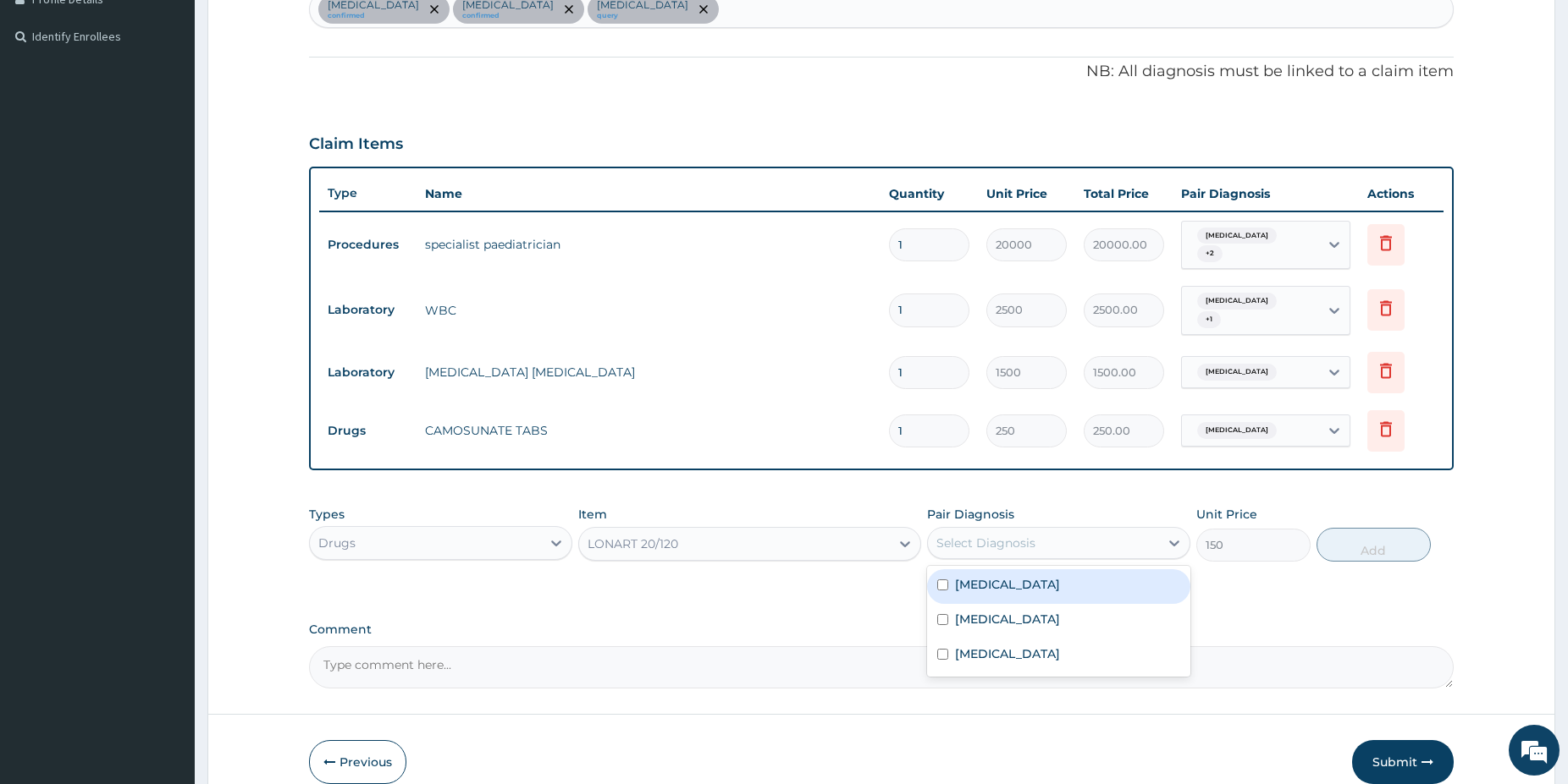
click at [990, 576] on label "[MEDICAL_DATA]" at bounding box center [1006, 584] width 105 height 17
checkbox input "true"
click at [1363, 549] on button "Add" at bounding box center [1373, 545] width 114 height 34
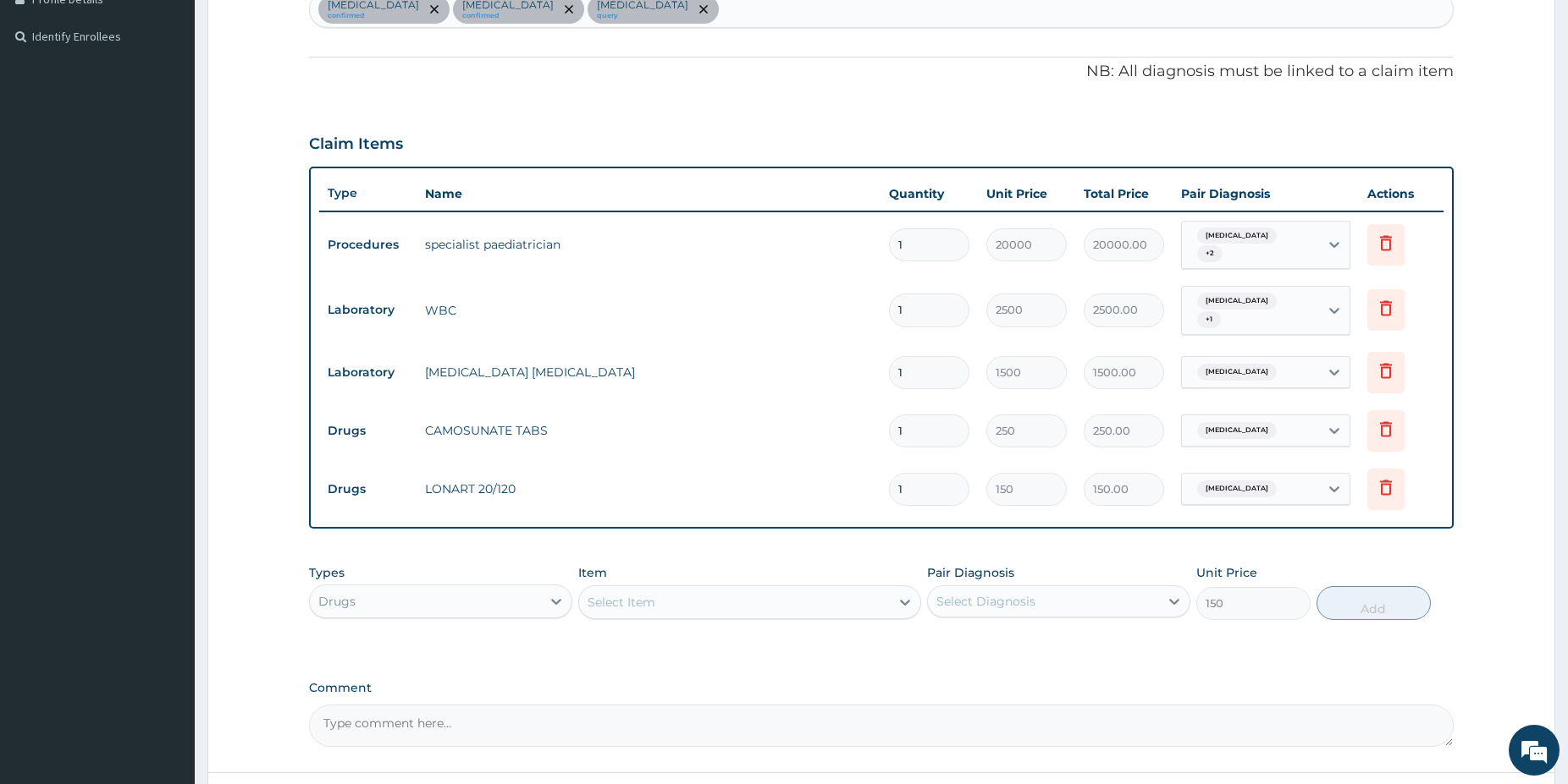
type input "0"
type input "0.00"
type input "6"
type input "900.00"
type input "0.00"
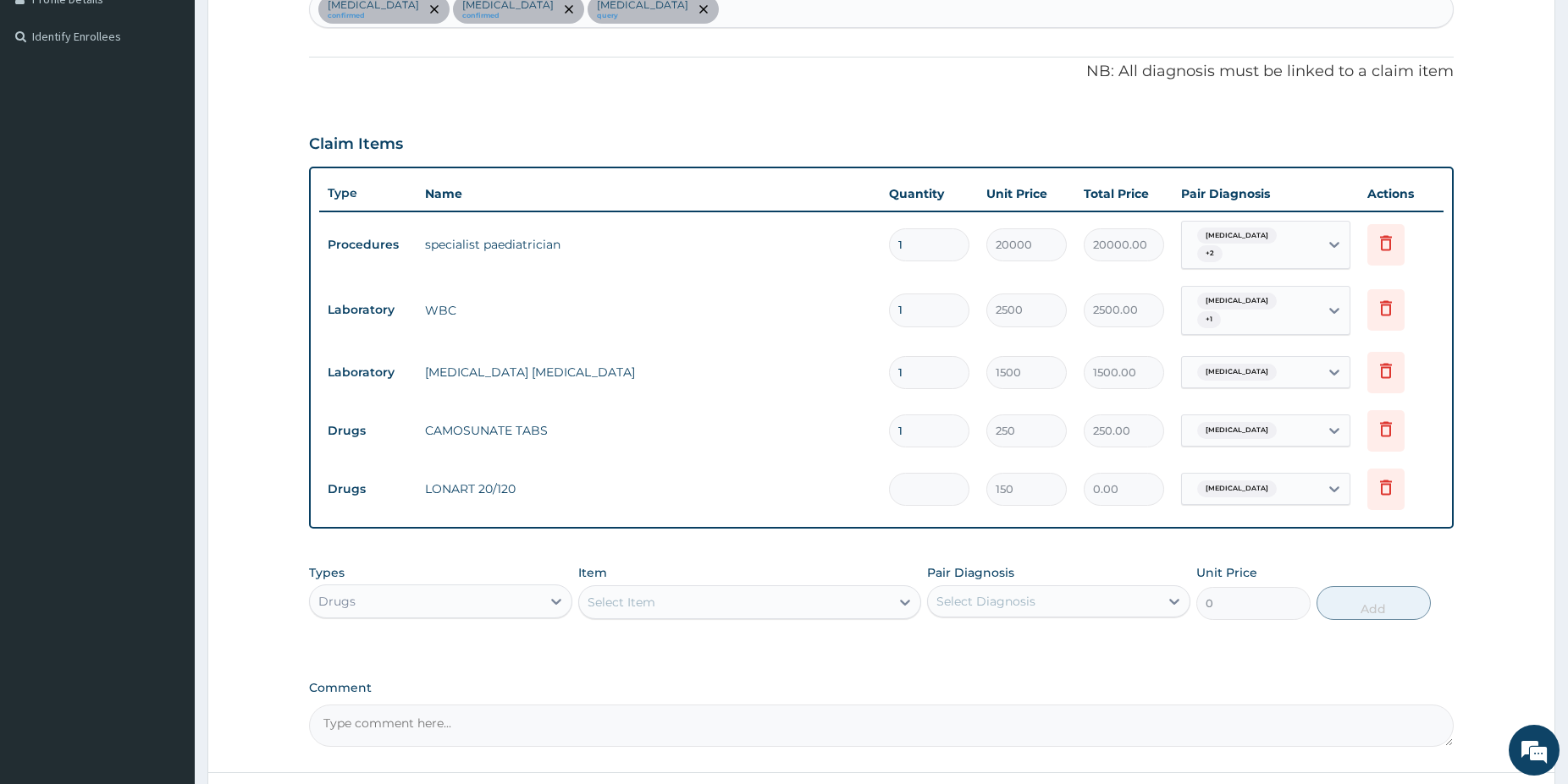
type input "2"
type input "300.00"
type input "0.00"
type input "1"
type input "150.00"
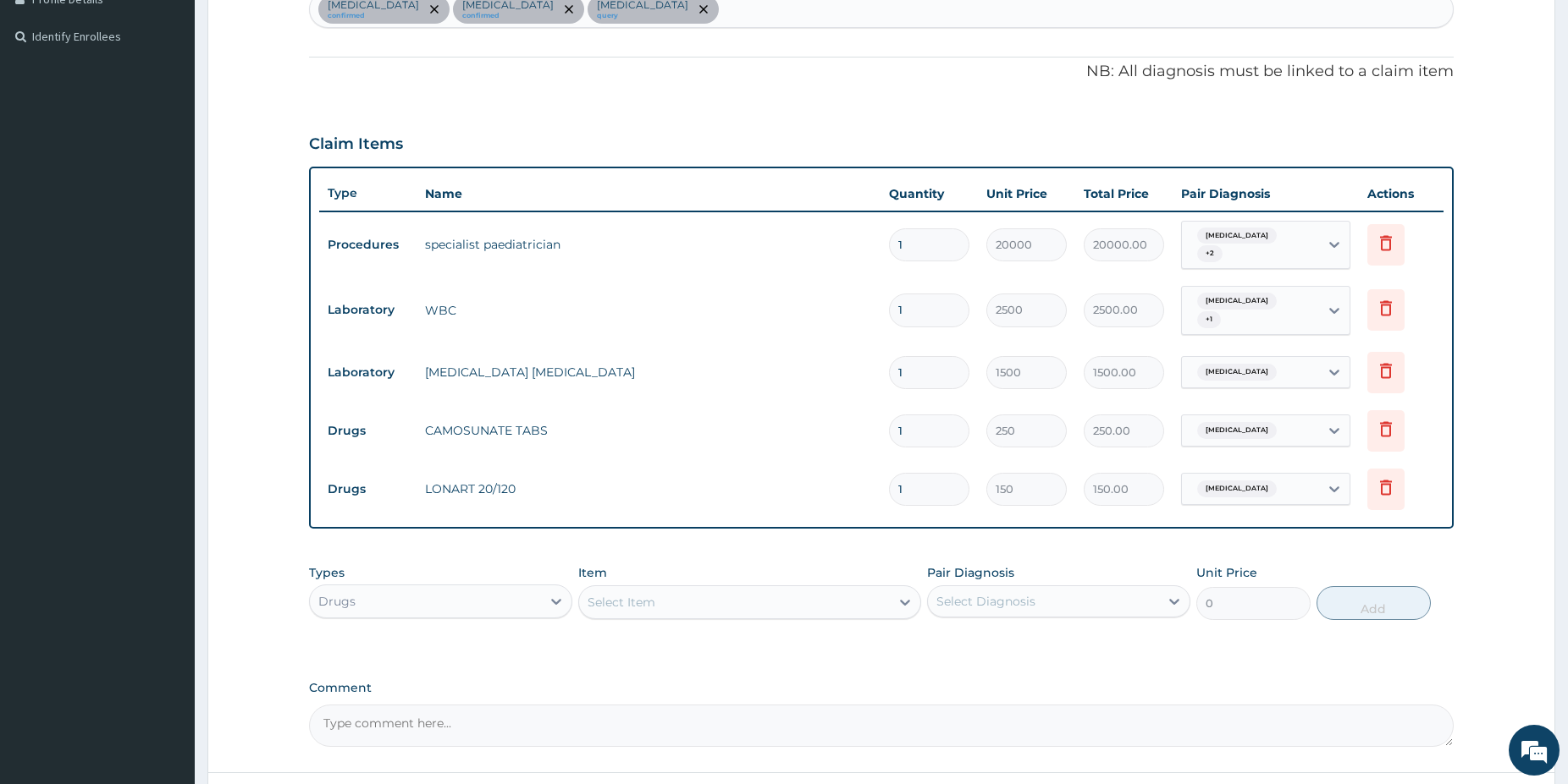
type input "12"
type input "1800.00"
type input "12"
click at [815, 586] on div "Select Item" at bounding box center [749, 602] width 343 height 34
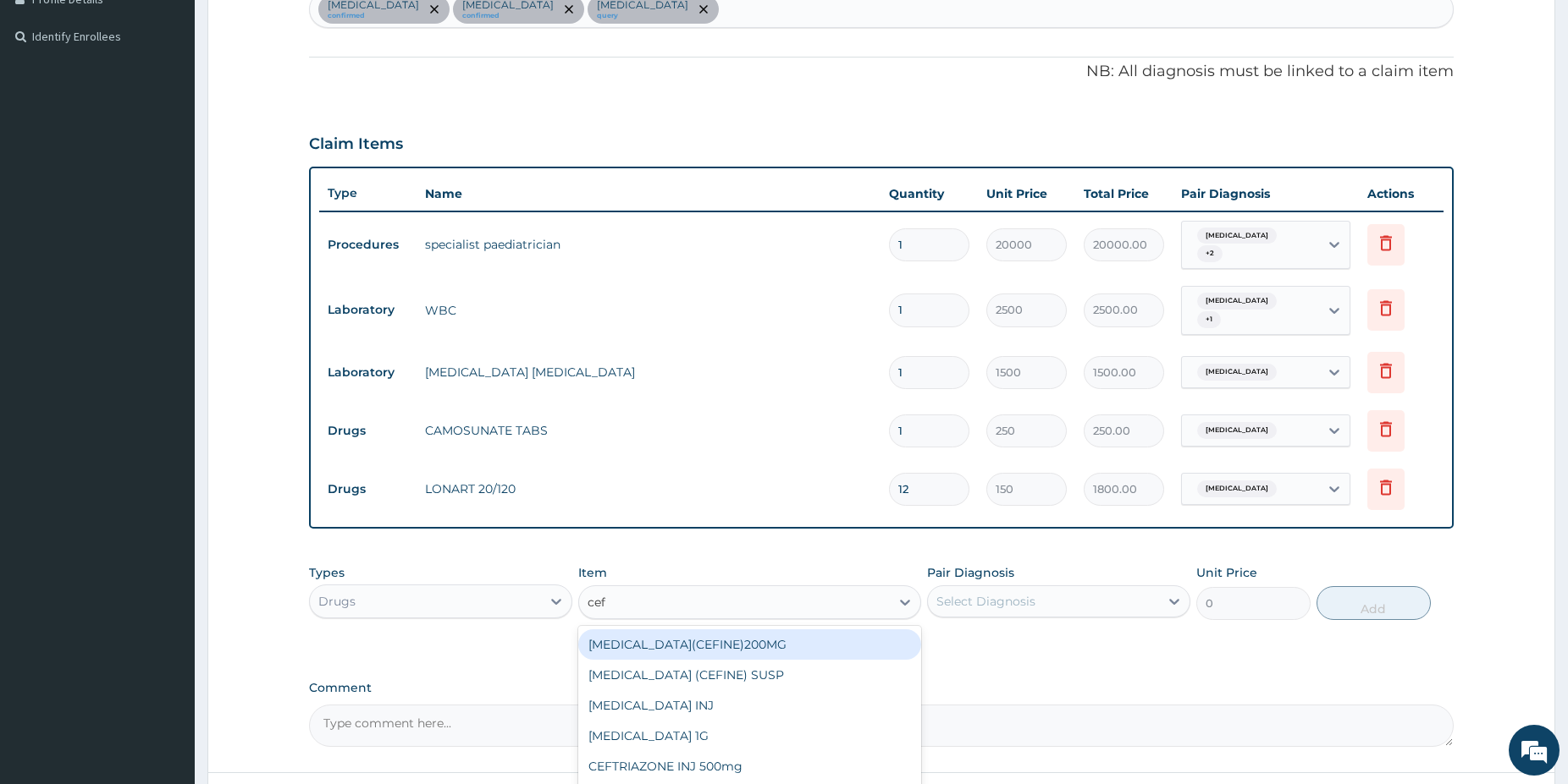
type input "cefi"
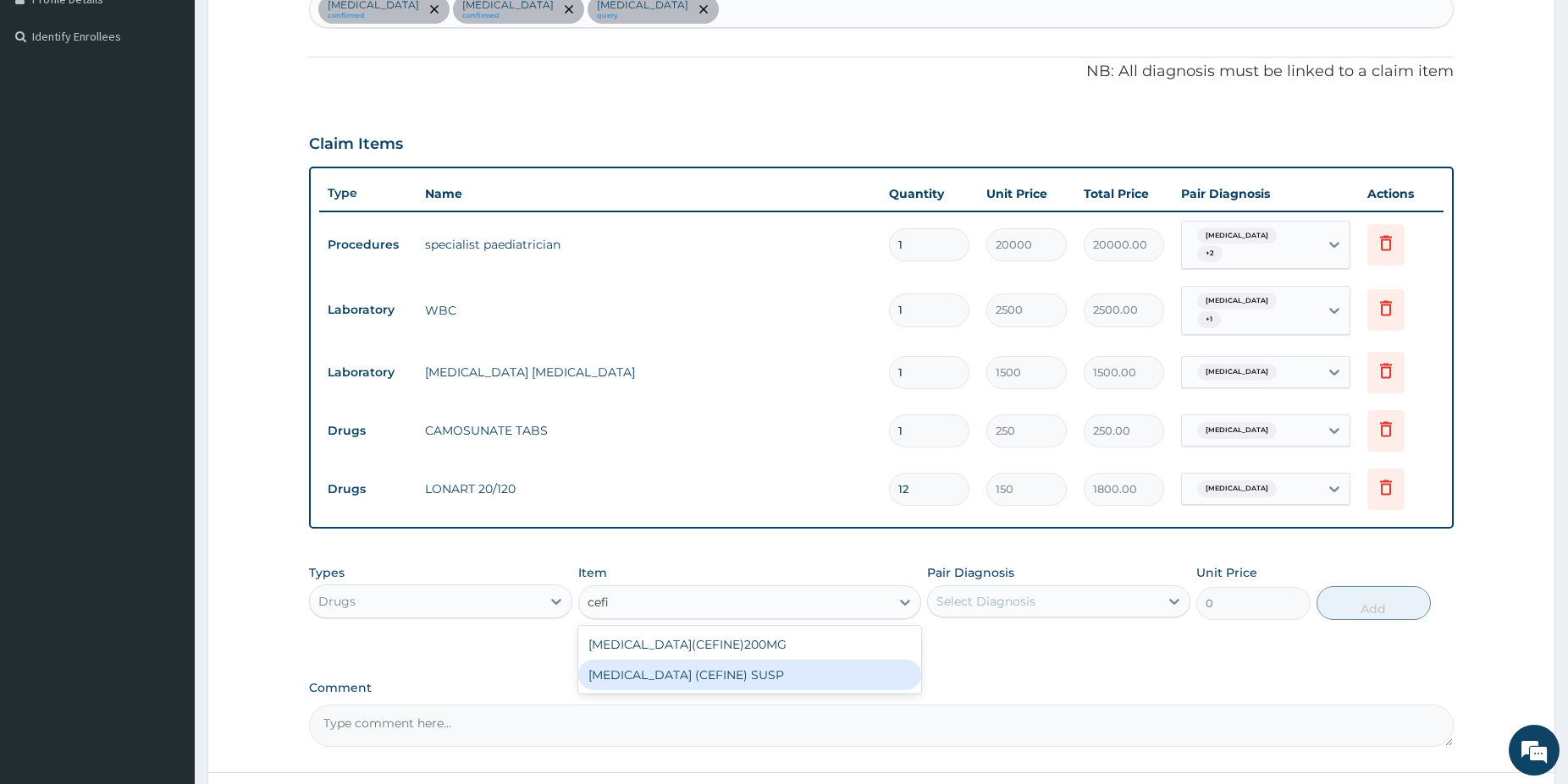
click at [835, 661] on div "CEFIXIME (CEFINE) SUSP" at bounding box center [749, 675] width 343 height 30
type input "3750"
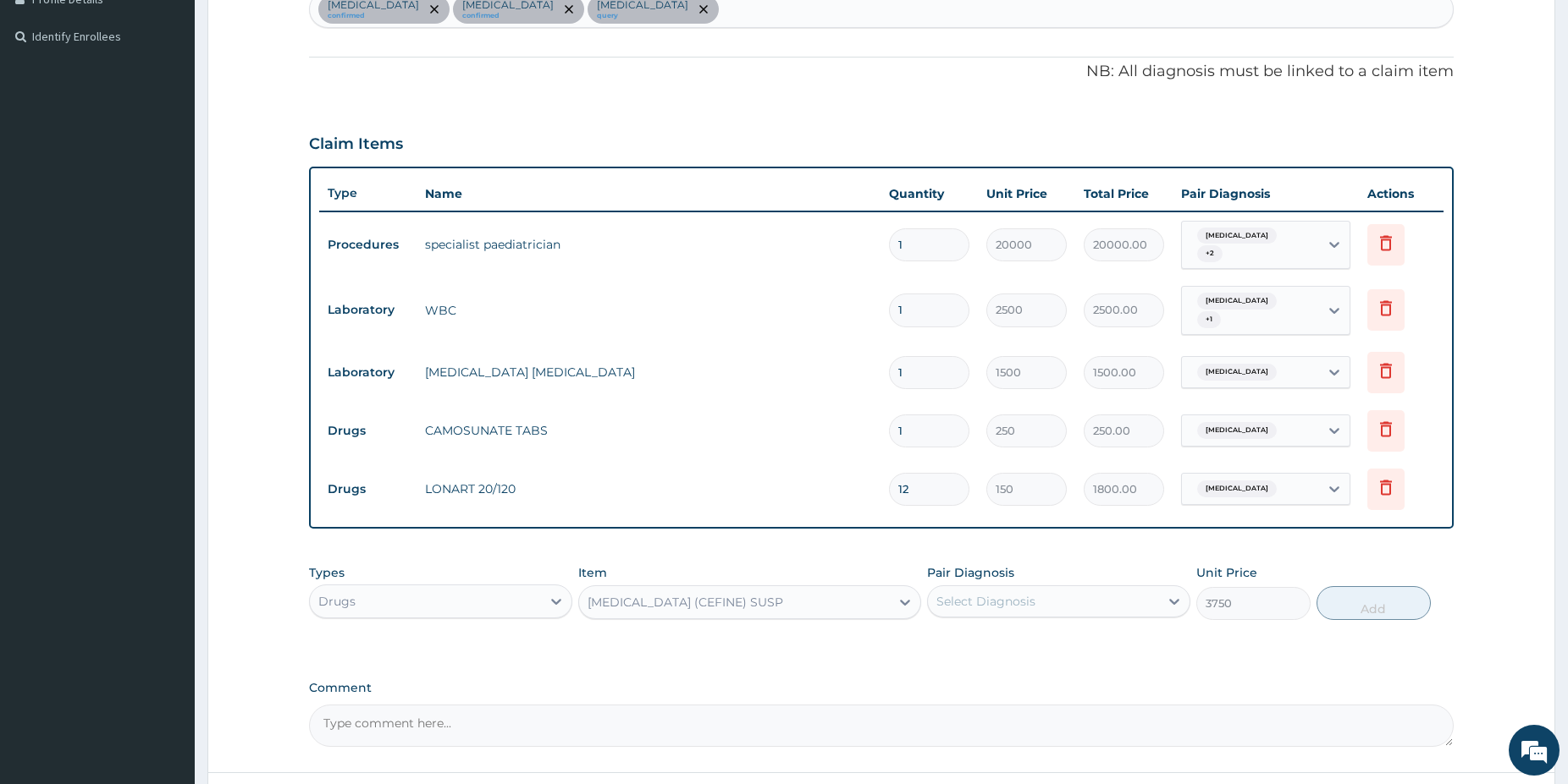
click at [1039, 589] on div "Select Diagnosis" at bounding box center [1043, 601] width 232 height 27
click at [1000, 672] on label "Pharyngotonsillitis" at bounding box center [1006, 677] width 105 height 17
checkbox input "true"
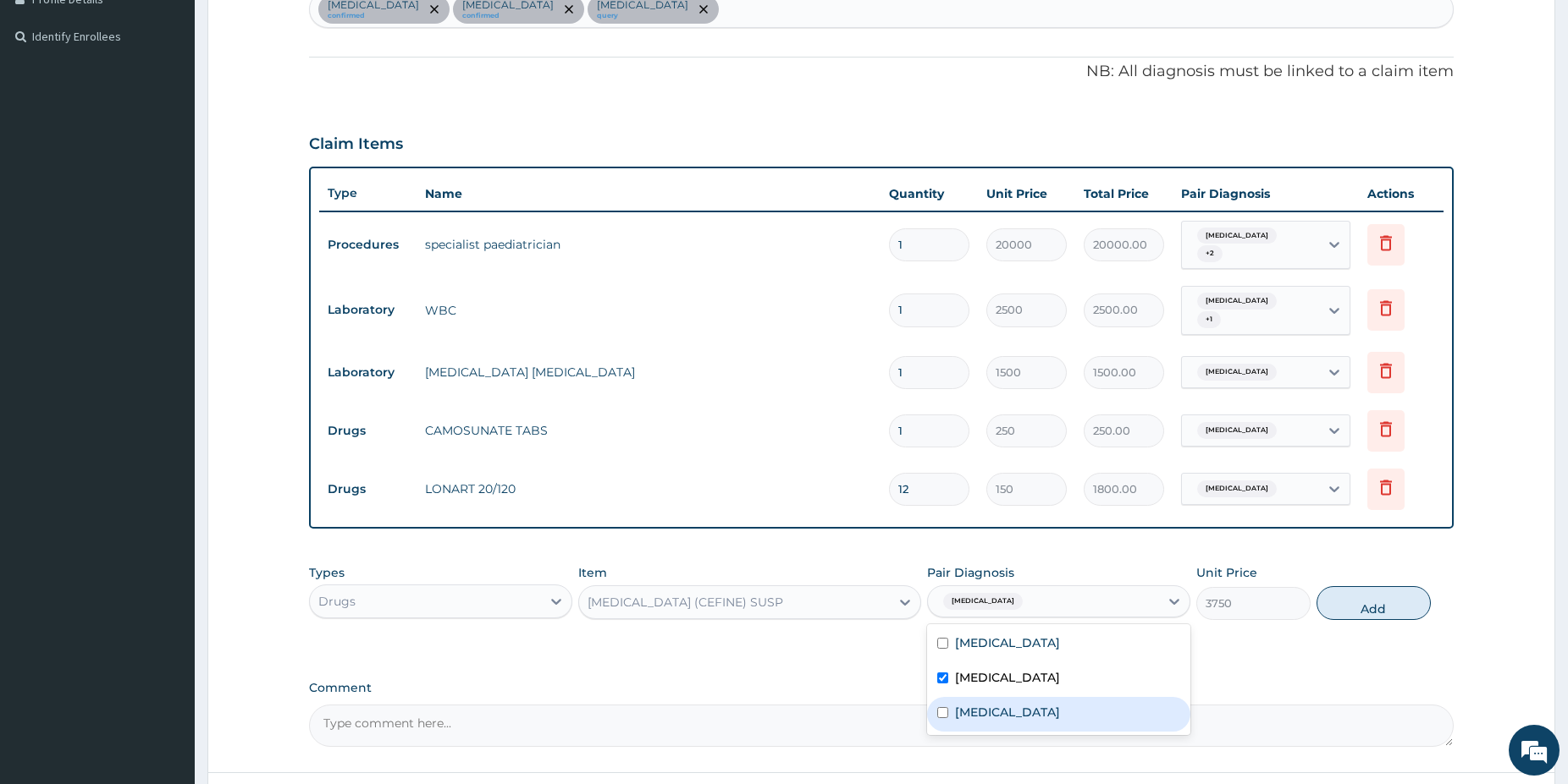
drag, startPoint x: 984, startPoint y: 696, endPoint x: 1445, endPoint y: 631, distance: 465.6
click at [985, 698] on div "Sepsis" at bounding box center [1058, 715] width 263 height 35
checkbox input "true"
click at [1396, 600] on button "Add" at bounding box center [1373, 603] width 114 height 34
type input "0"
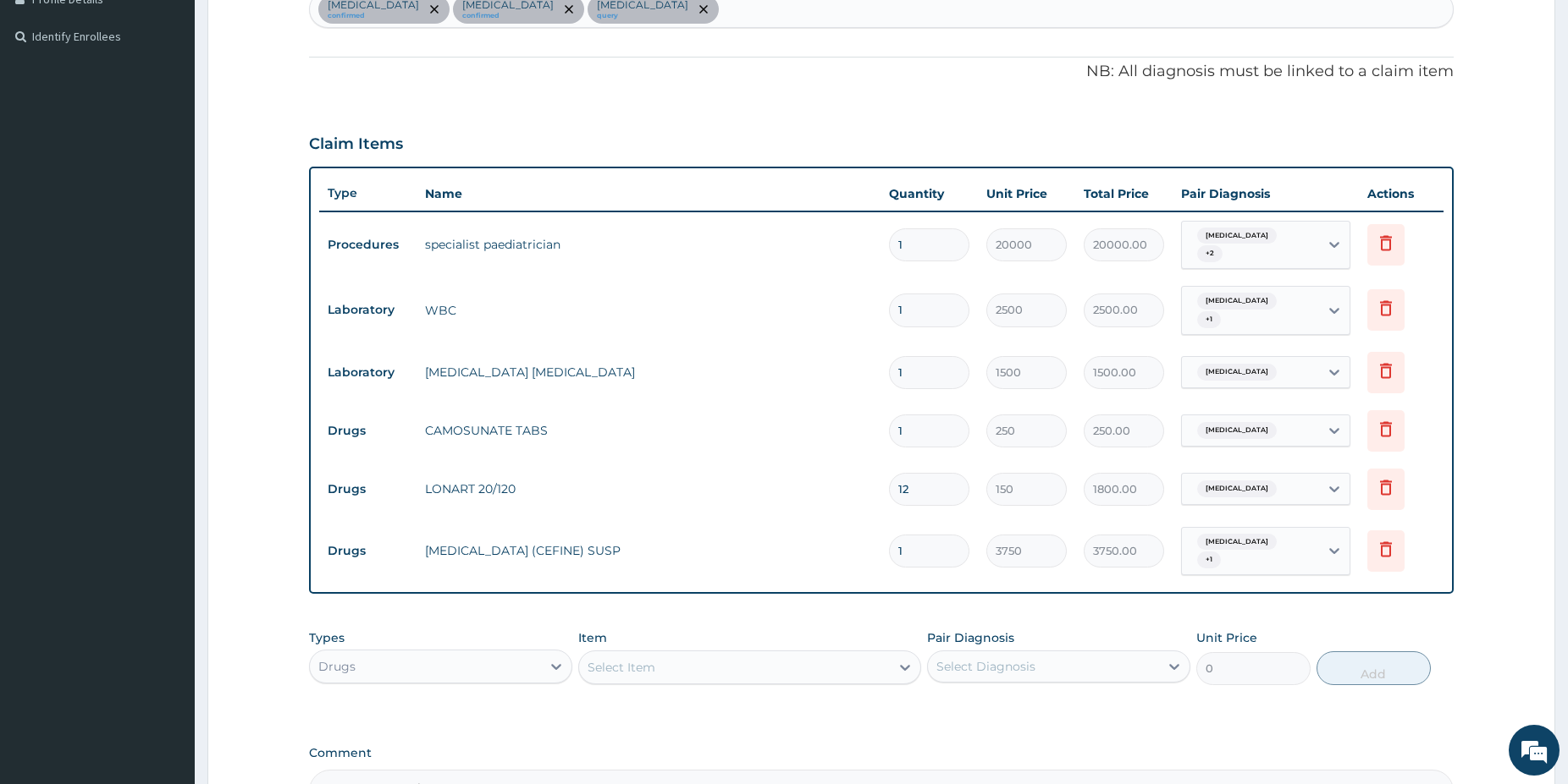
drag, startPoint x: 756, startPoint y: 647, endPoint x: 756, endPoint y: 663, distance: 16.0
click at [756, 654] on div "Select Item" at bounding box center [735, 668] width 311 height 27
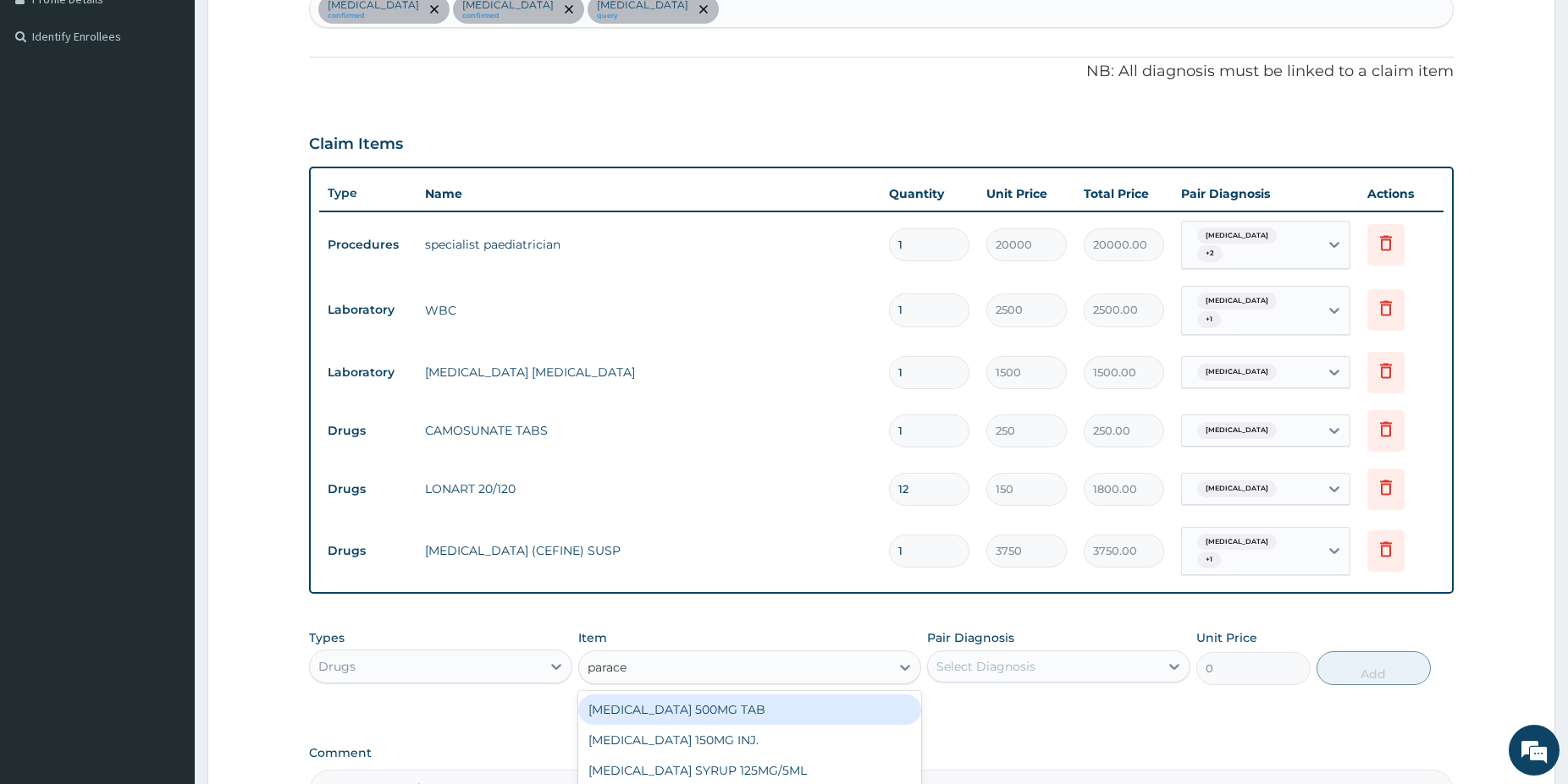
type input "paracet"
click at [767, 694] on div "PARACETAMOL 500MG TAB" at bounding box center [749, 709] width 343 height 30
type input "38"
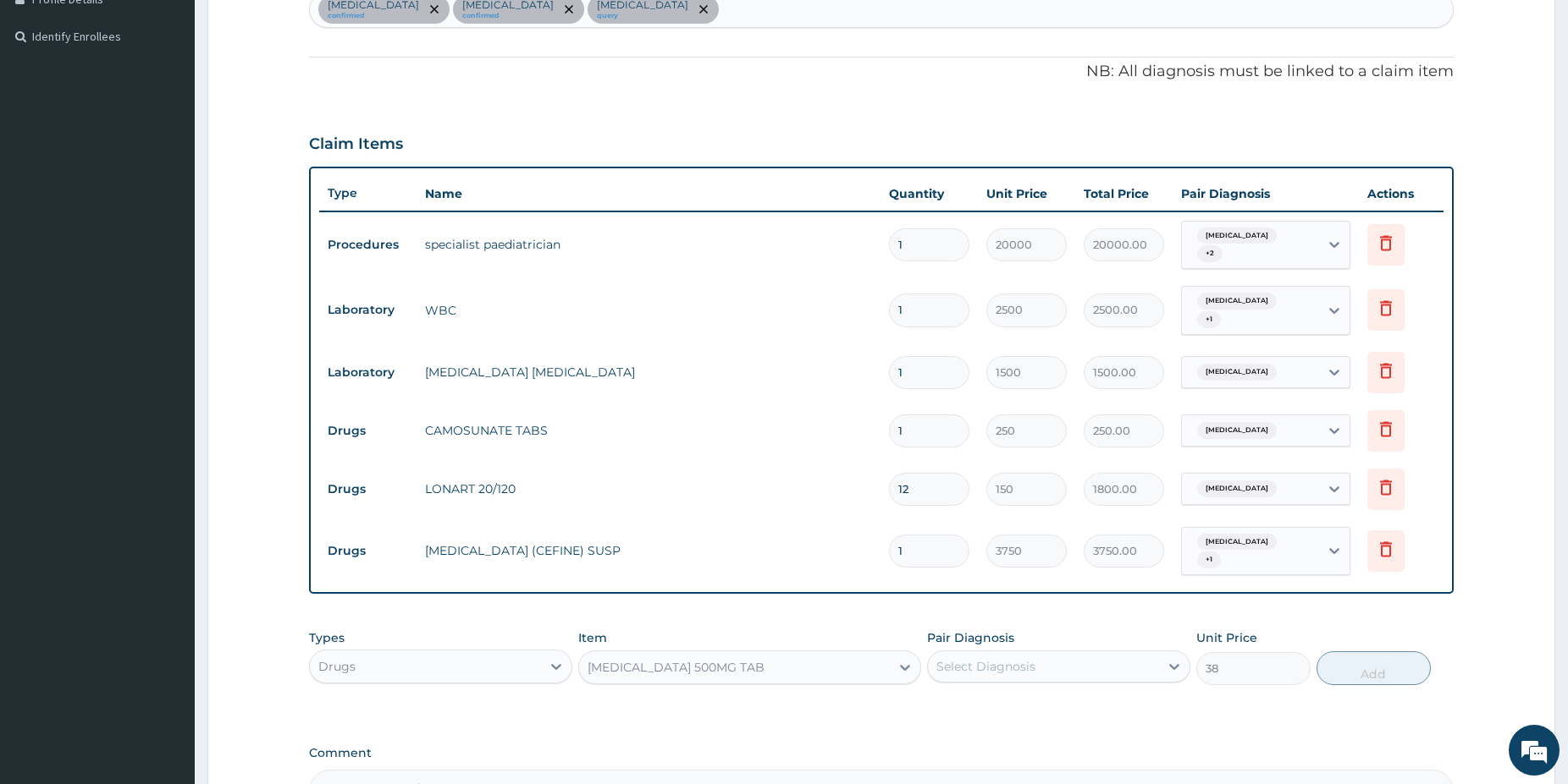
click at [968, 658] on div "Select Diagnosis" at bounding box center [985, 666] width 99 height 17
click at [991, 700] on label "[MEDICAL_DATA]" at bounding box center [1006, 708] width 105 height 17
checkbox input "true"
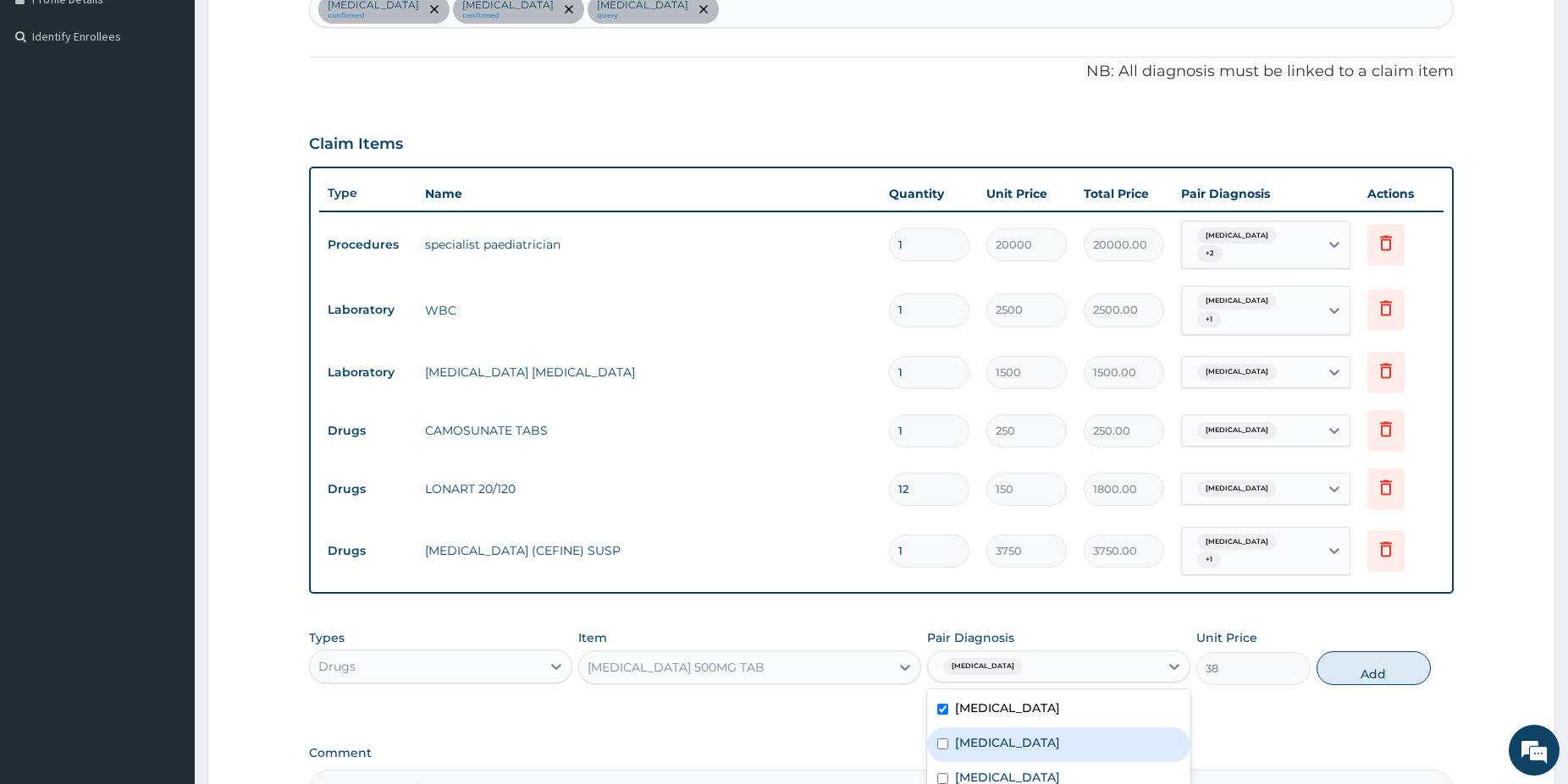
drag, startPoint x: 1353, startPoint y: 676, endPoint x: 1364, endPoint y: 671, distance: 12.1
click at [1353, 675] on button "Add" at bounding box center [1373, 668] width 114 height 34
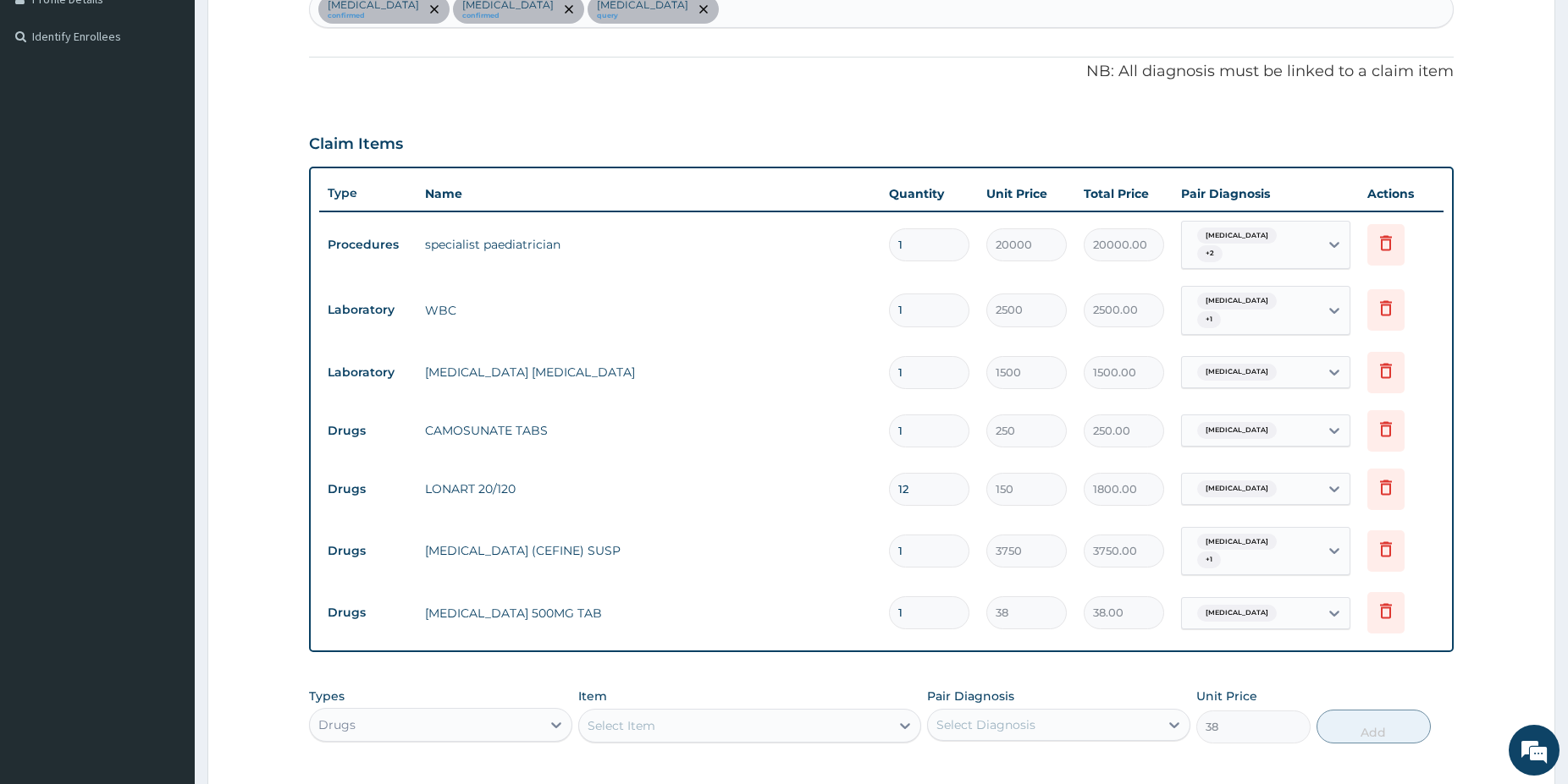
type input "0"
type input "0.00"
type input "9"
type input "342.00"
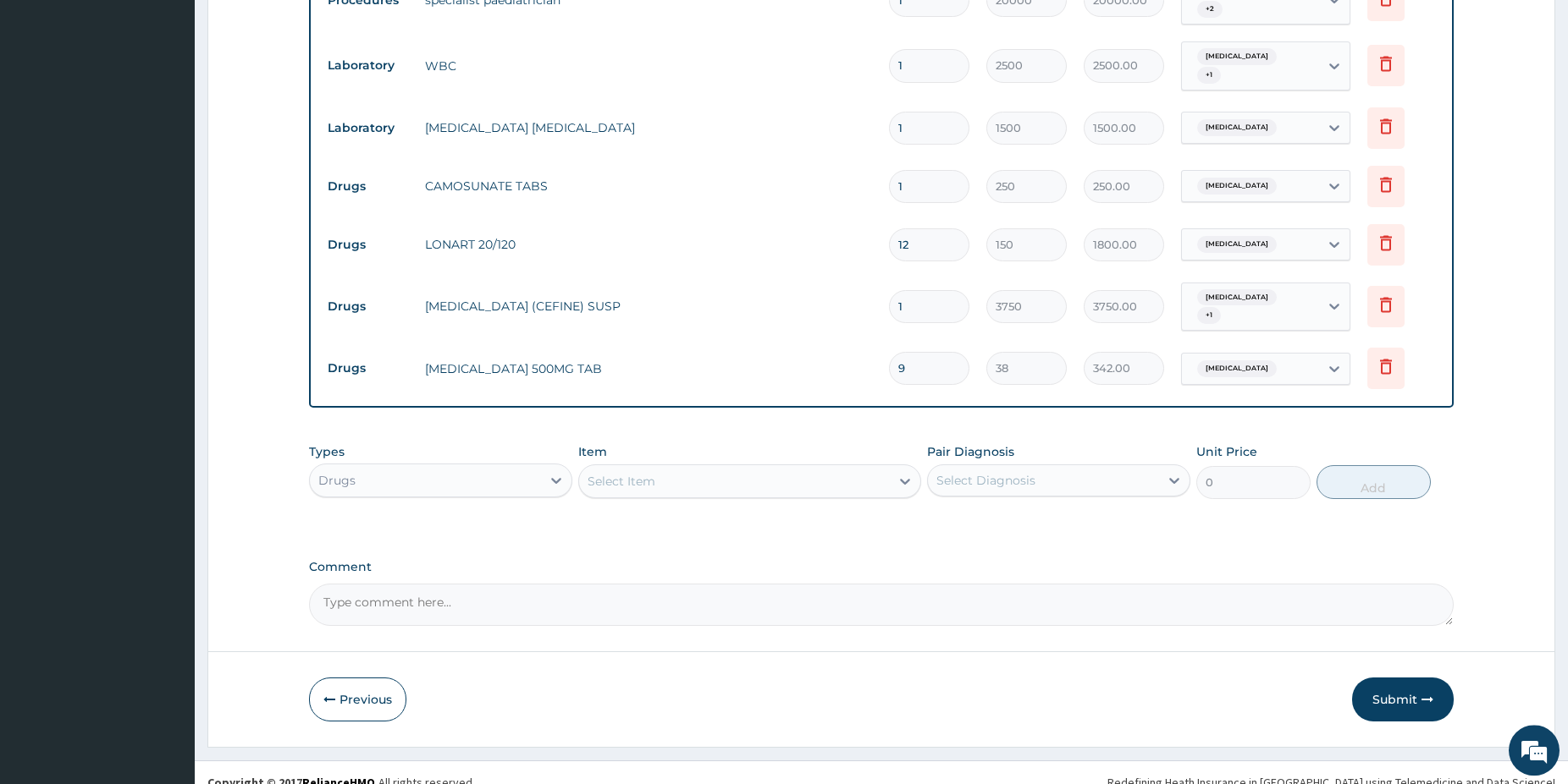
scroll to position [703, 0]
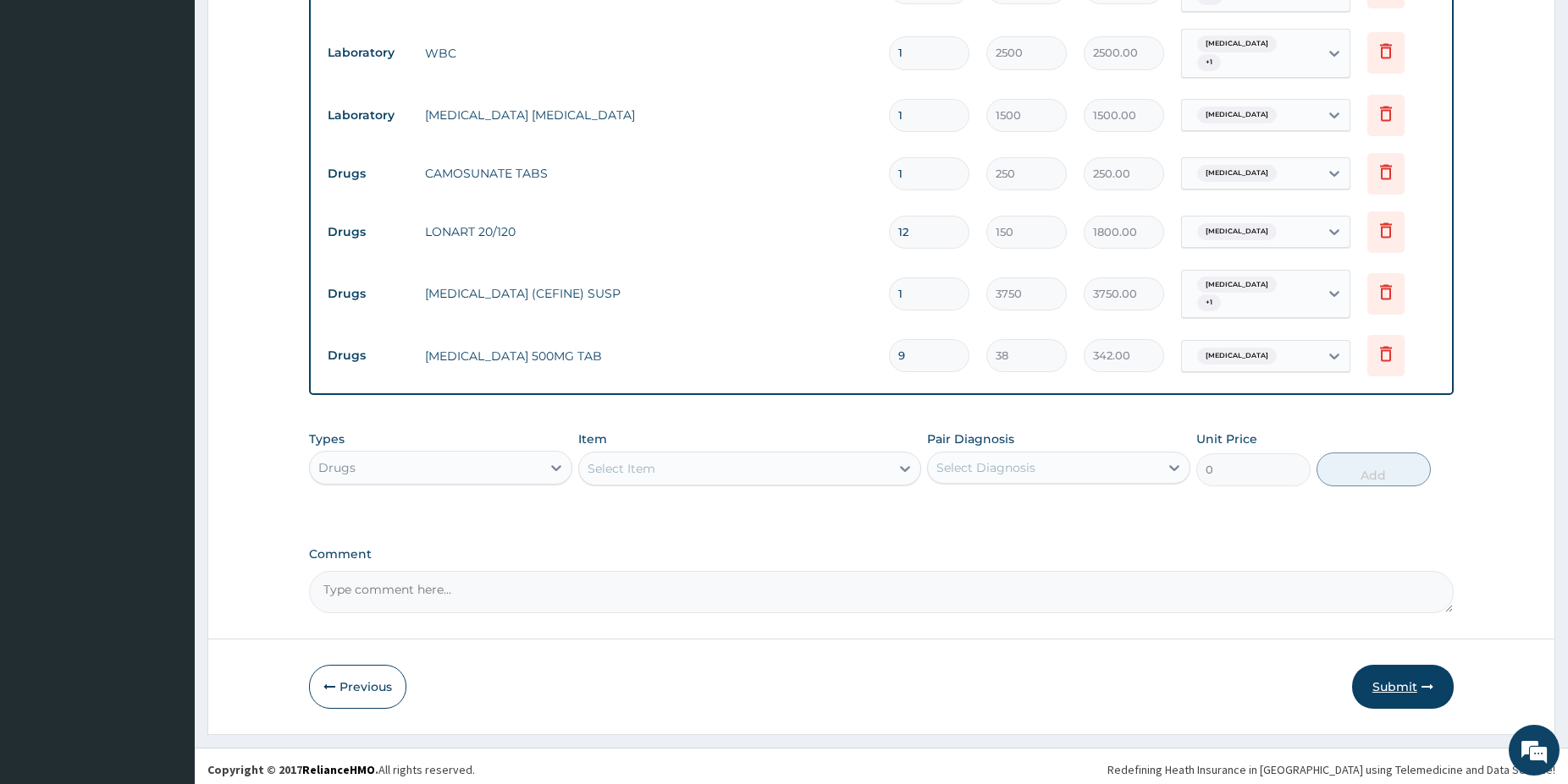
type input "9"
click at [1409, 677] on button "Submit" at bounding box center [1403, 686] width 102 height 44
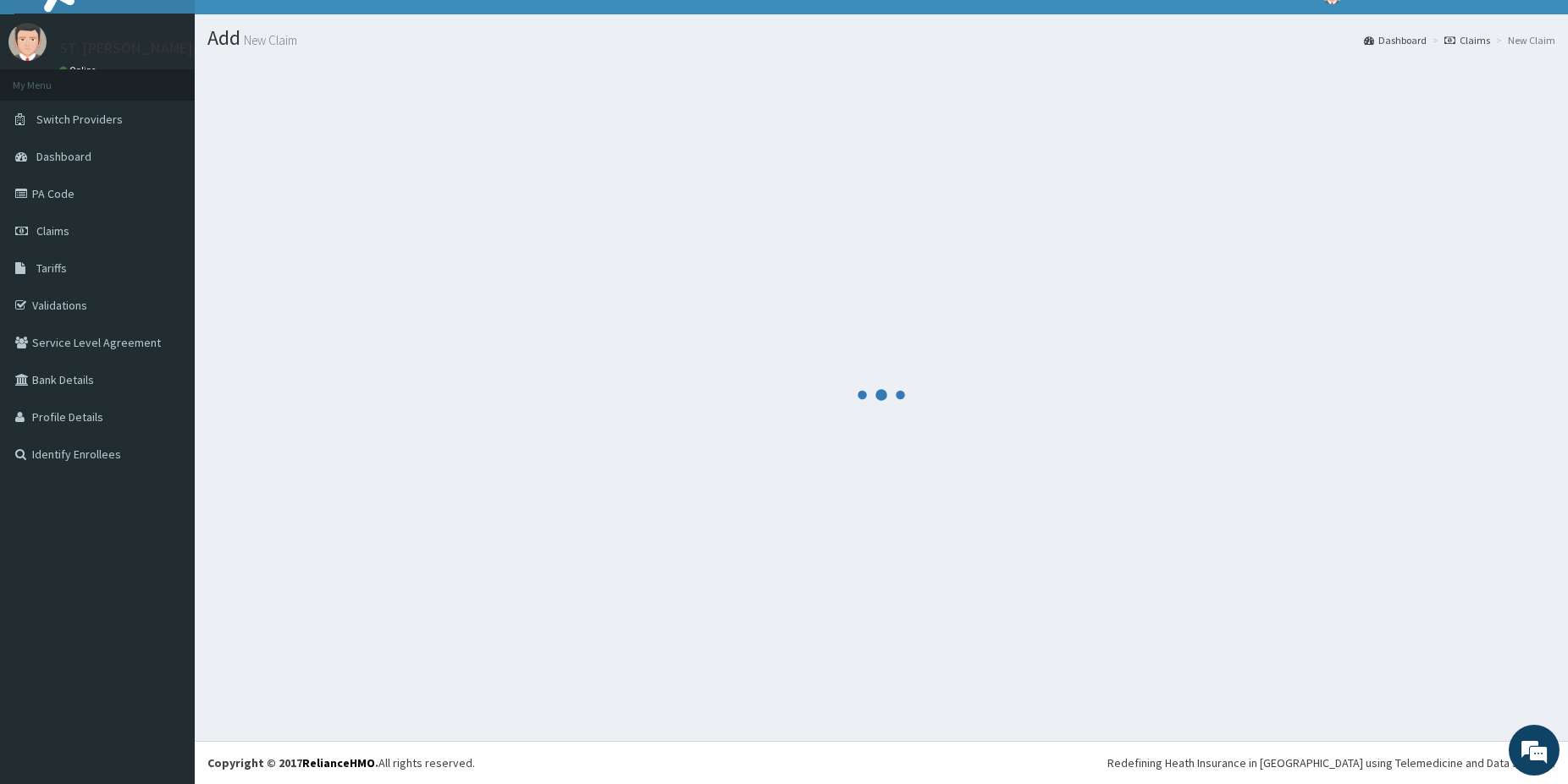
scroll to position [28, 0]
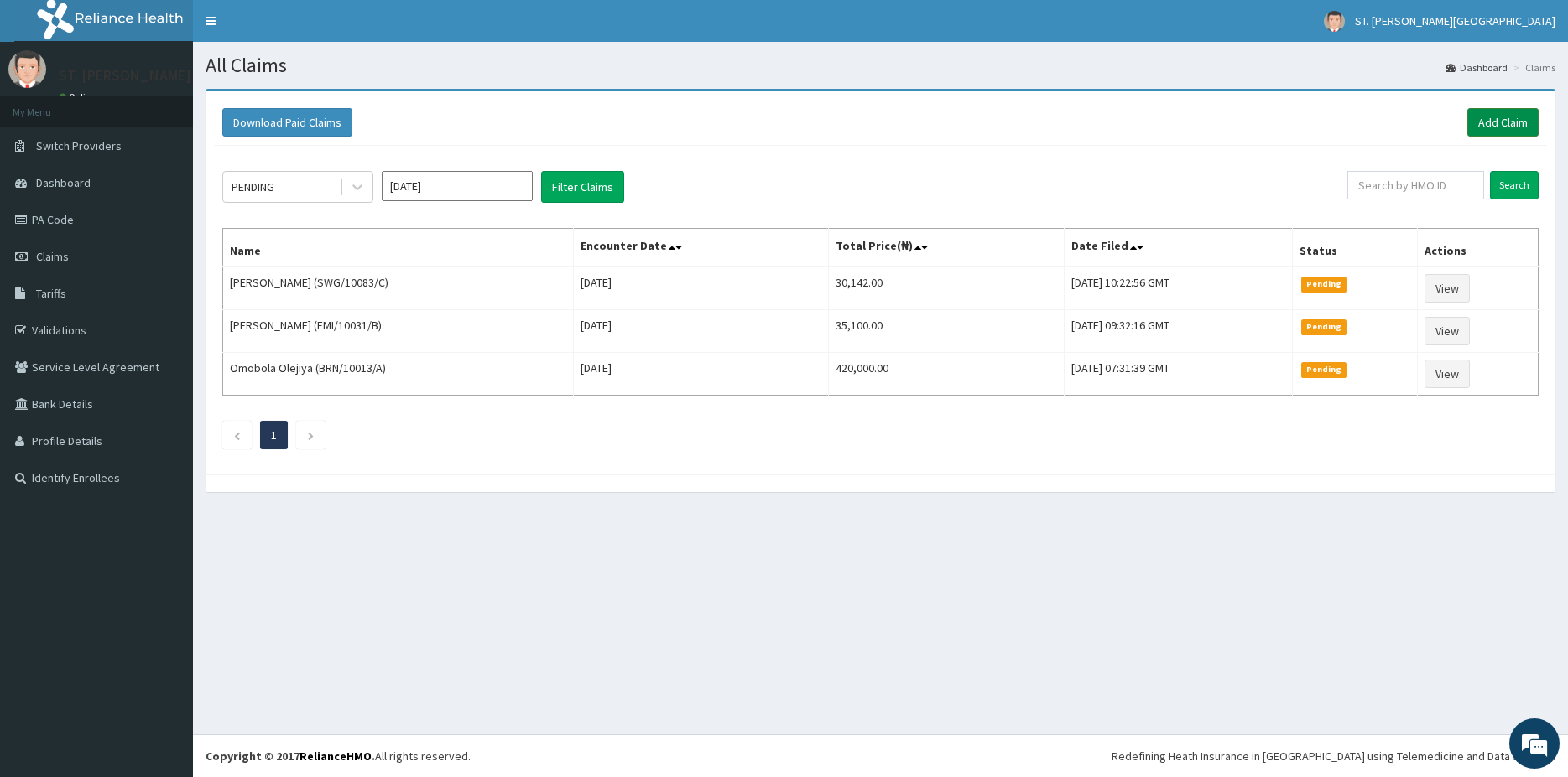
click at [1505, 125] on link "Add Claim" at bounding box center [1503, 122] width 72 height 28
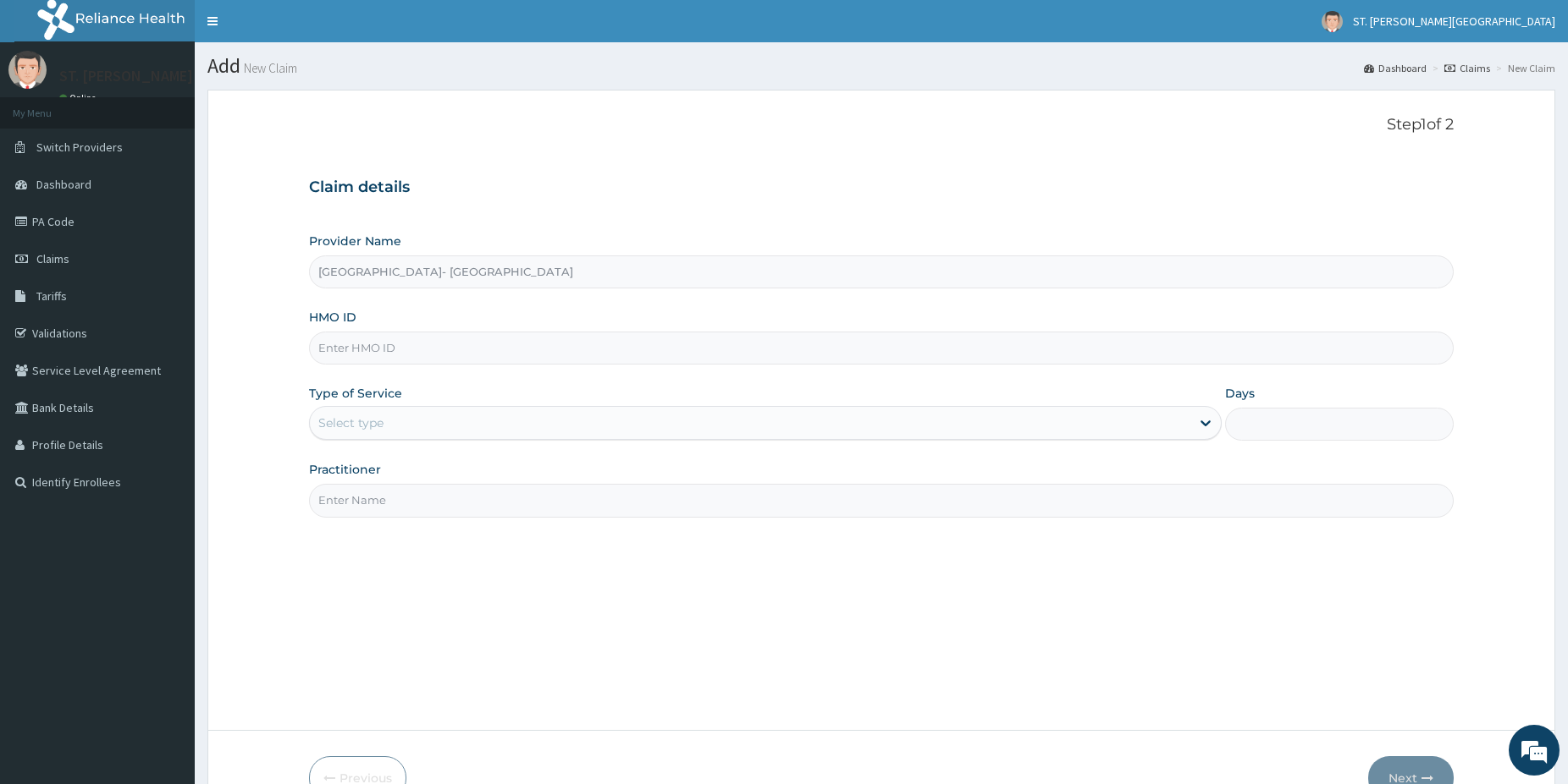
click at [382, 340] on input "HMO ID" at bounding box center [881, 349] width 1145 height 33
paste input "SWG/10083/E"
type input "SWG/10083/E"
click at [352, 430] on div "Select type" at bounding box center [351, 423] width 65 height 17
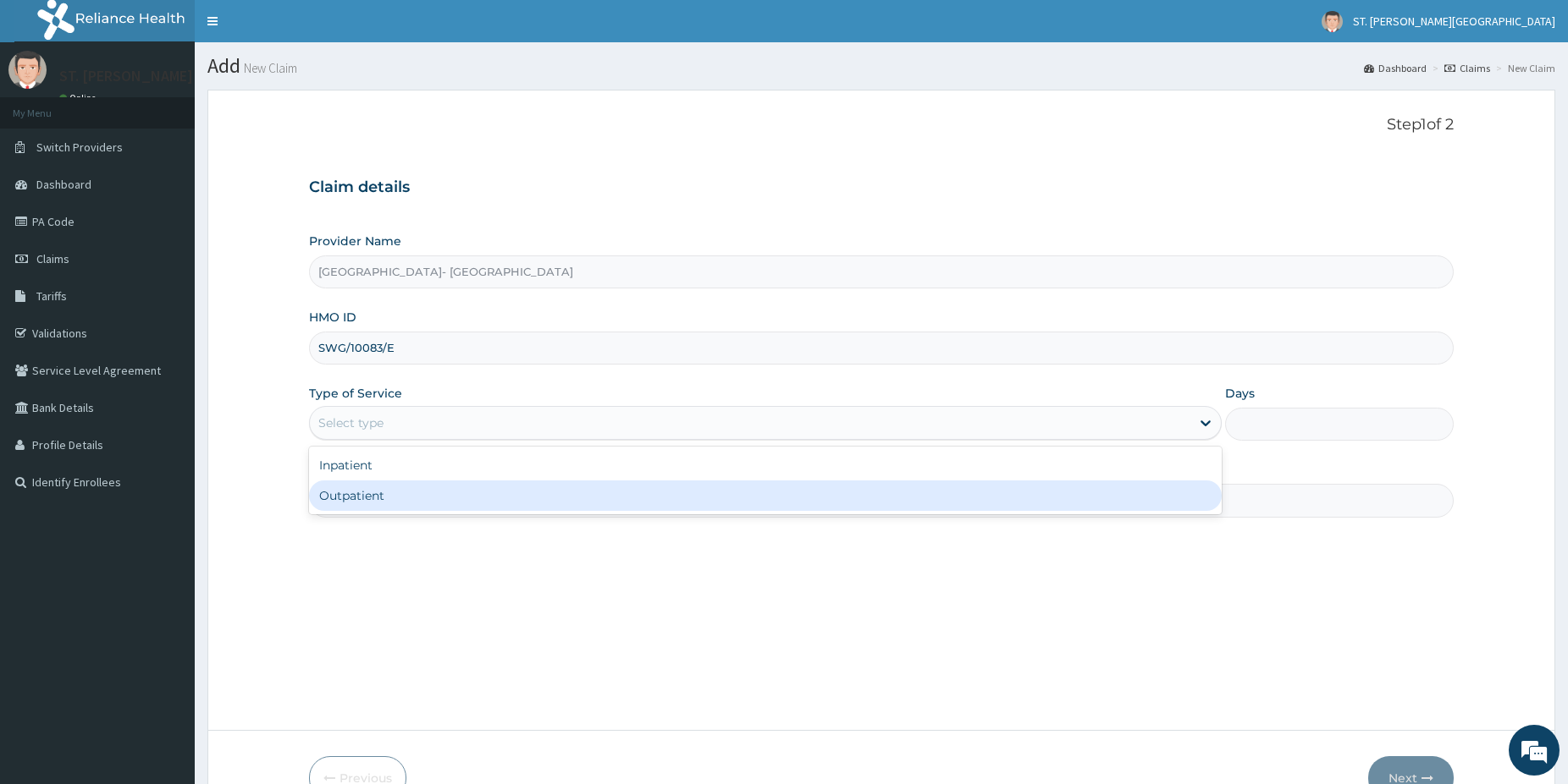
click at [366, 495] on div "Outpatient" at bounding box center [765, 495] width 912 height 30
type input "1"
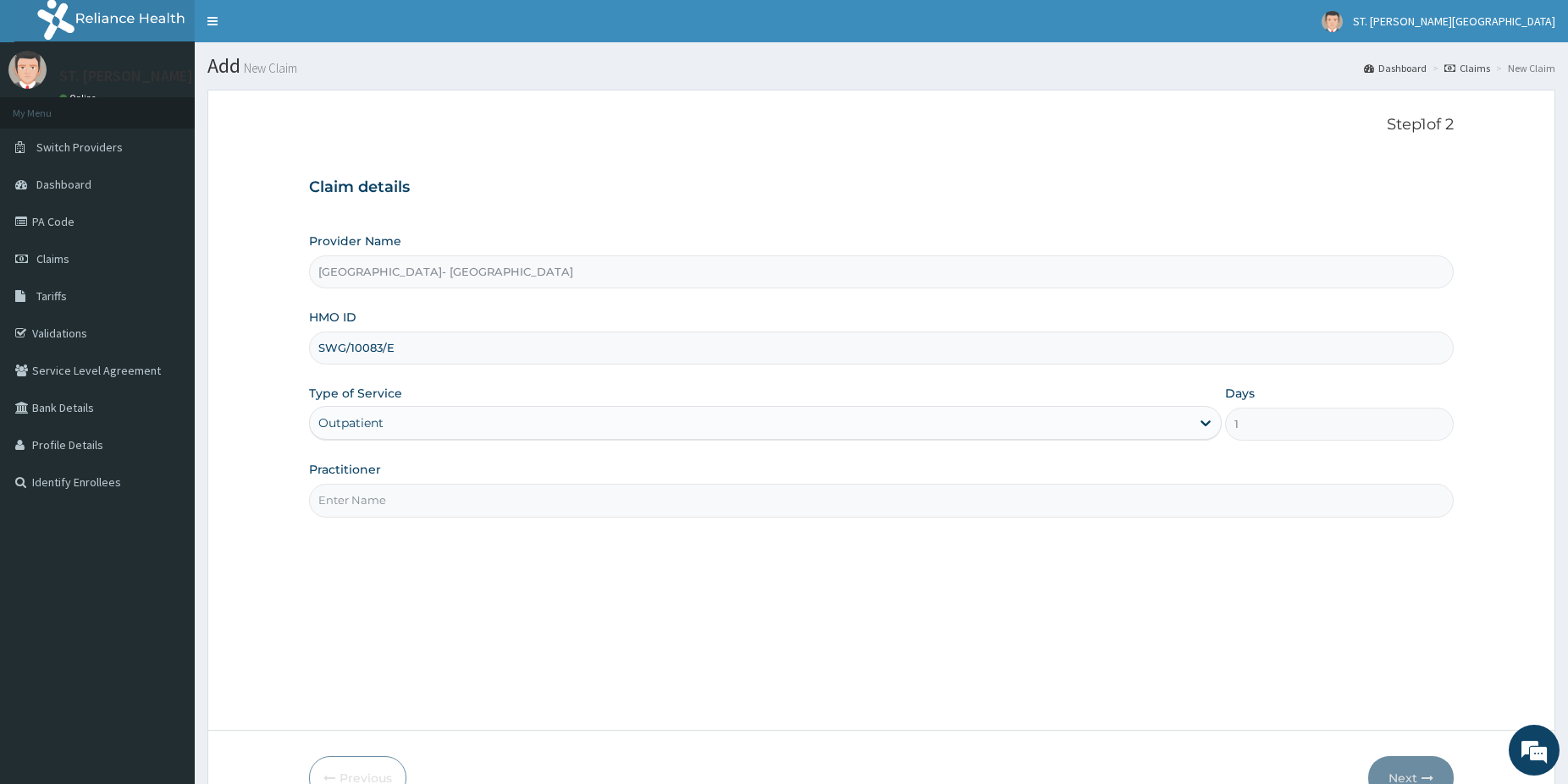
click at [366, 502] on input "Practitioner" at bounding box center [881, 501] width 1145 height 33
type input "dr.adeoye"
click at [1420, 771] on button "Next" at bounding box center [1411, 778] width 86 height 44
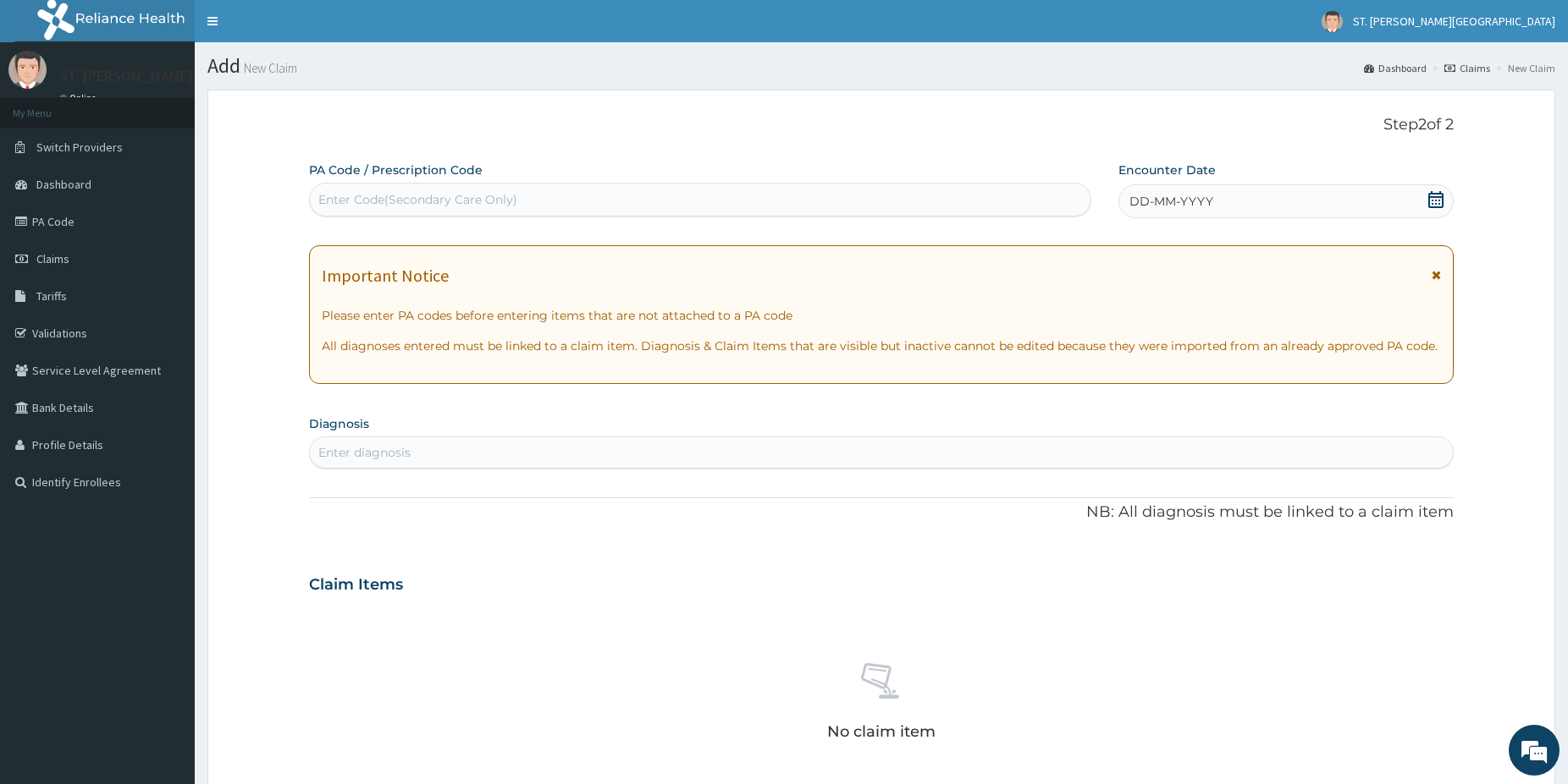
click at [403, 194] on div "Enter Code(Secondary Care Only)" at bounding box center [418, 199] width 199 height 17
paste input "PA/D8FFD4"
type input "PA/D8FFD4"
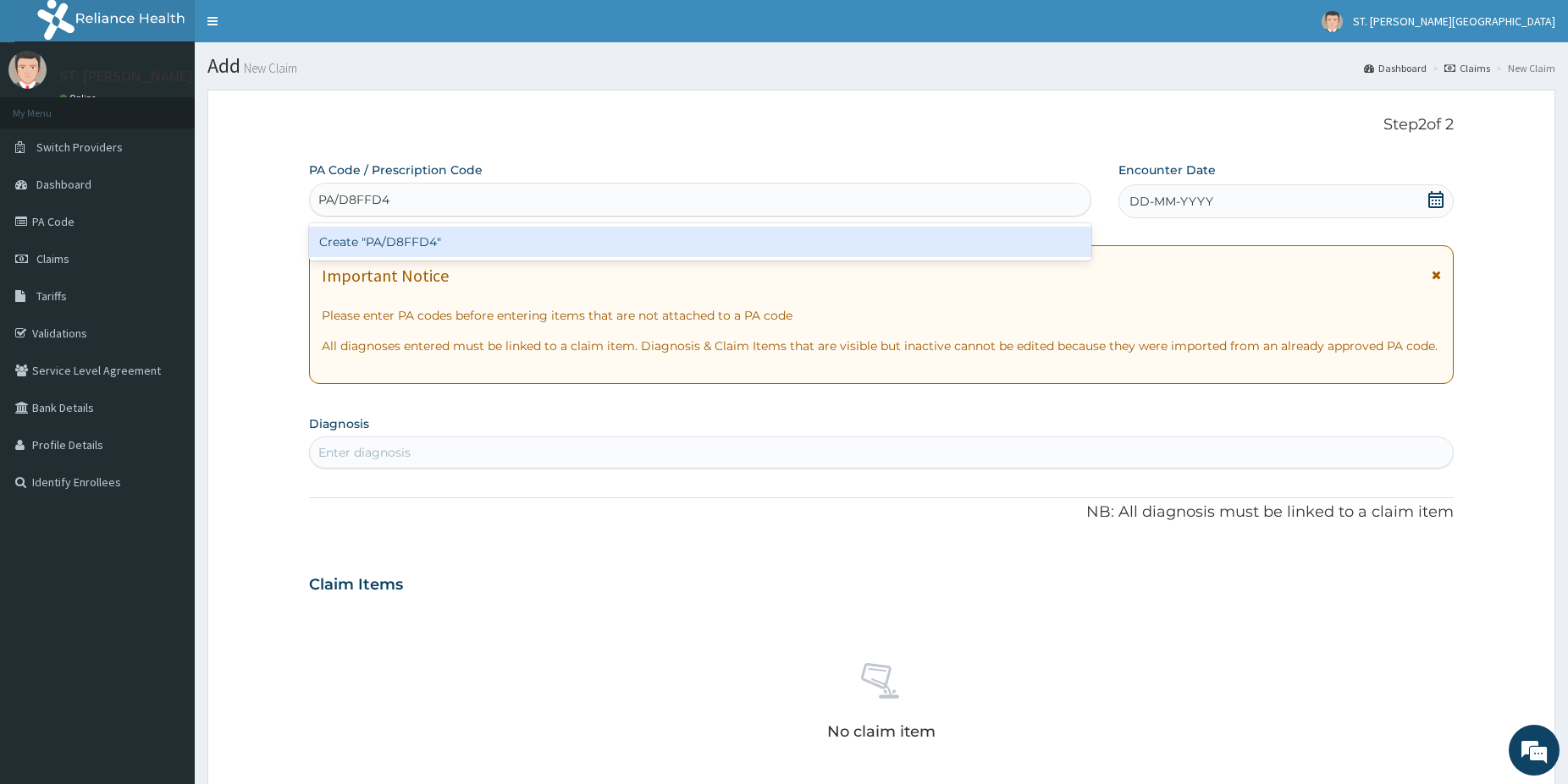
click at [399, 237] on div "Create "PA/D8FFD4"" at bounding box center [699, 241] width 783 height 30
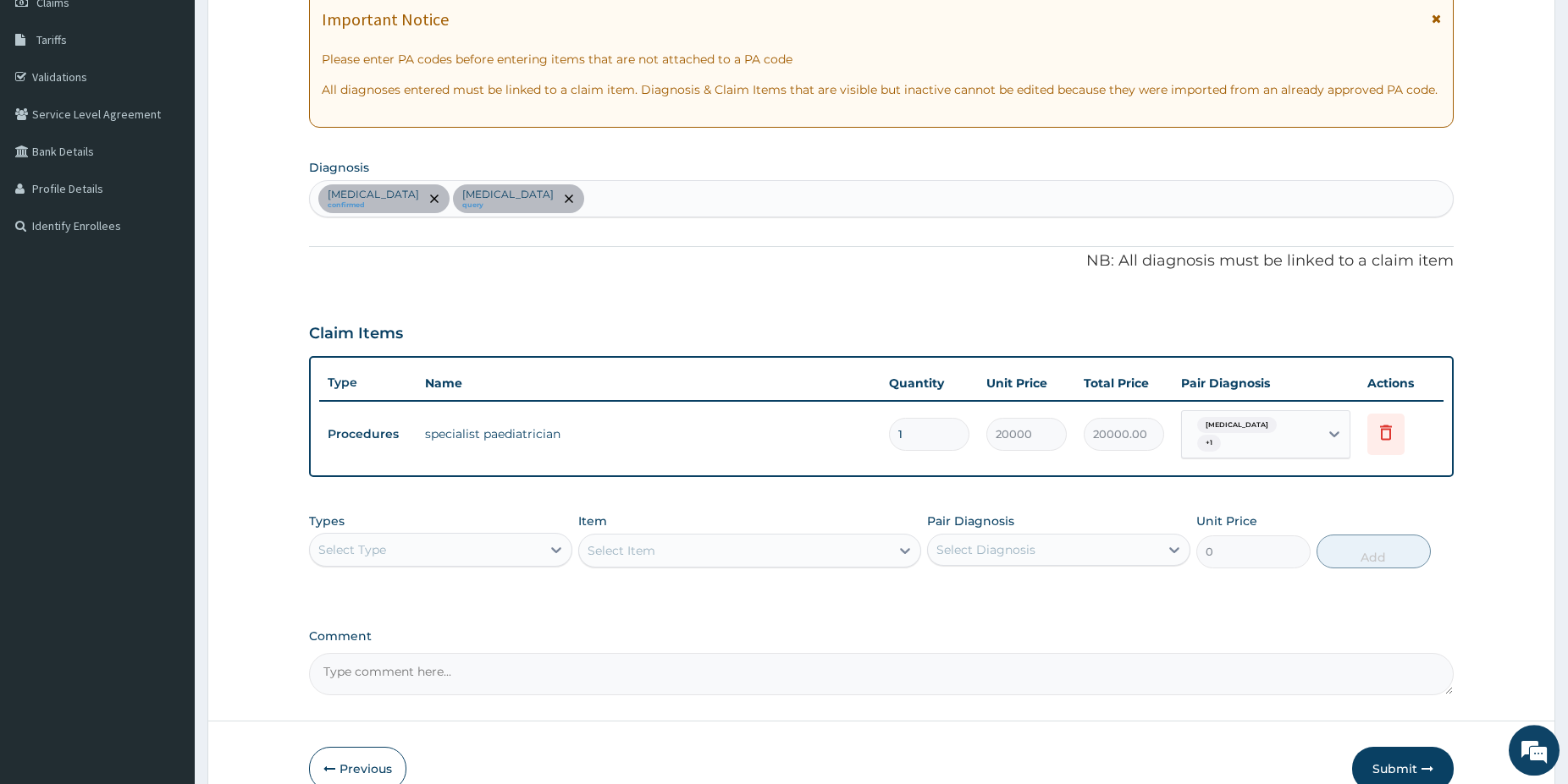
drag, startPoint x: 1576, startPoint y: 774, endPoint x: 1564, endPoint y: 768, distance: 13.4
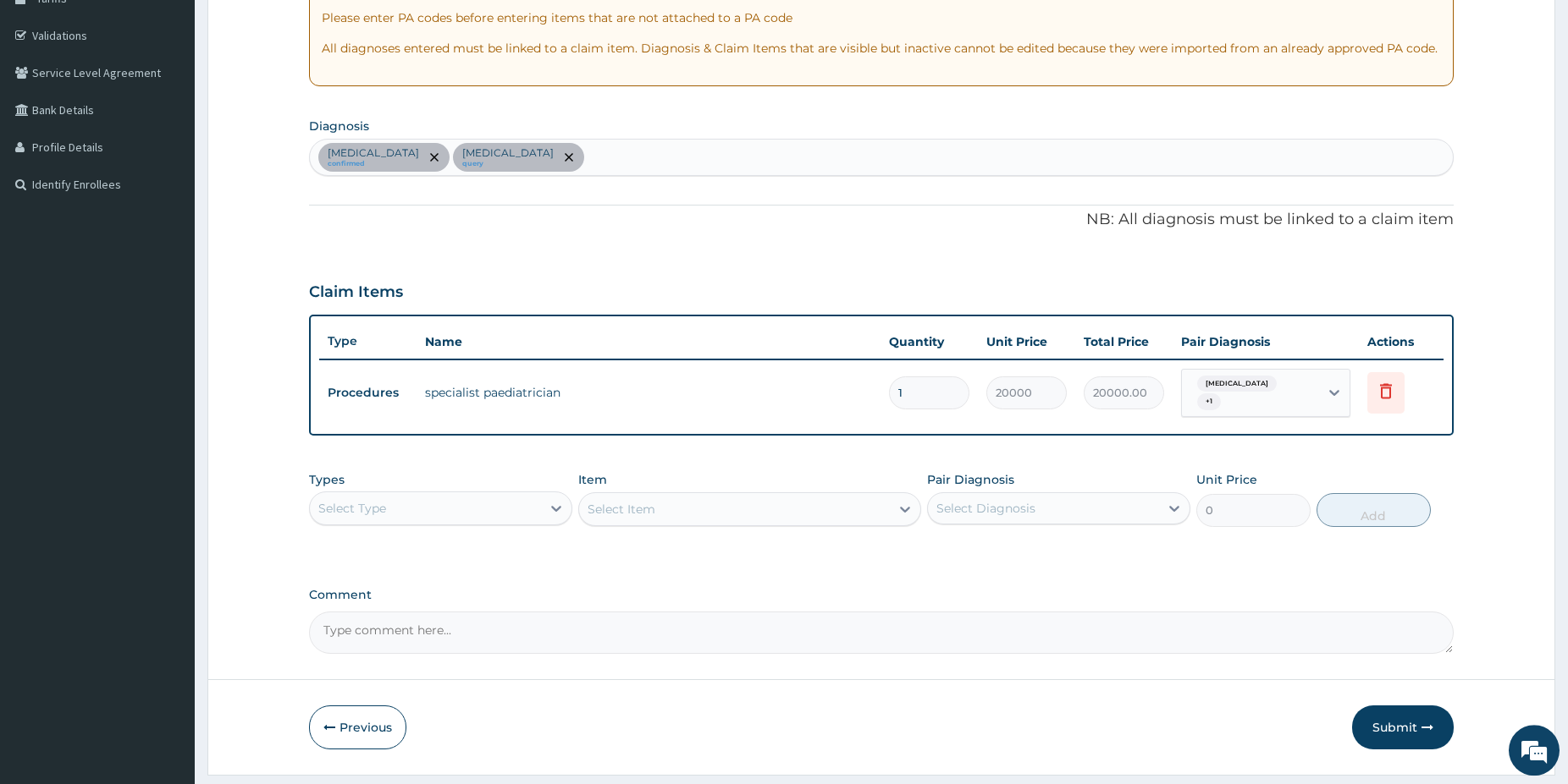
scroll to position [302, 0]
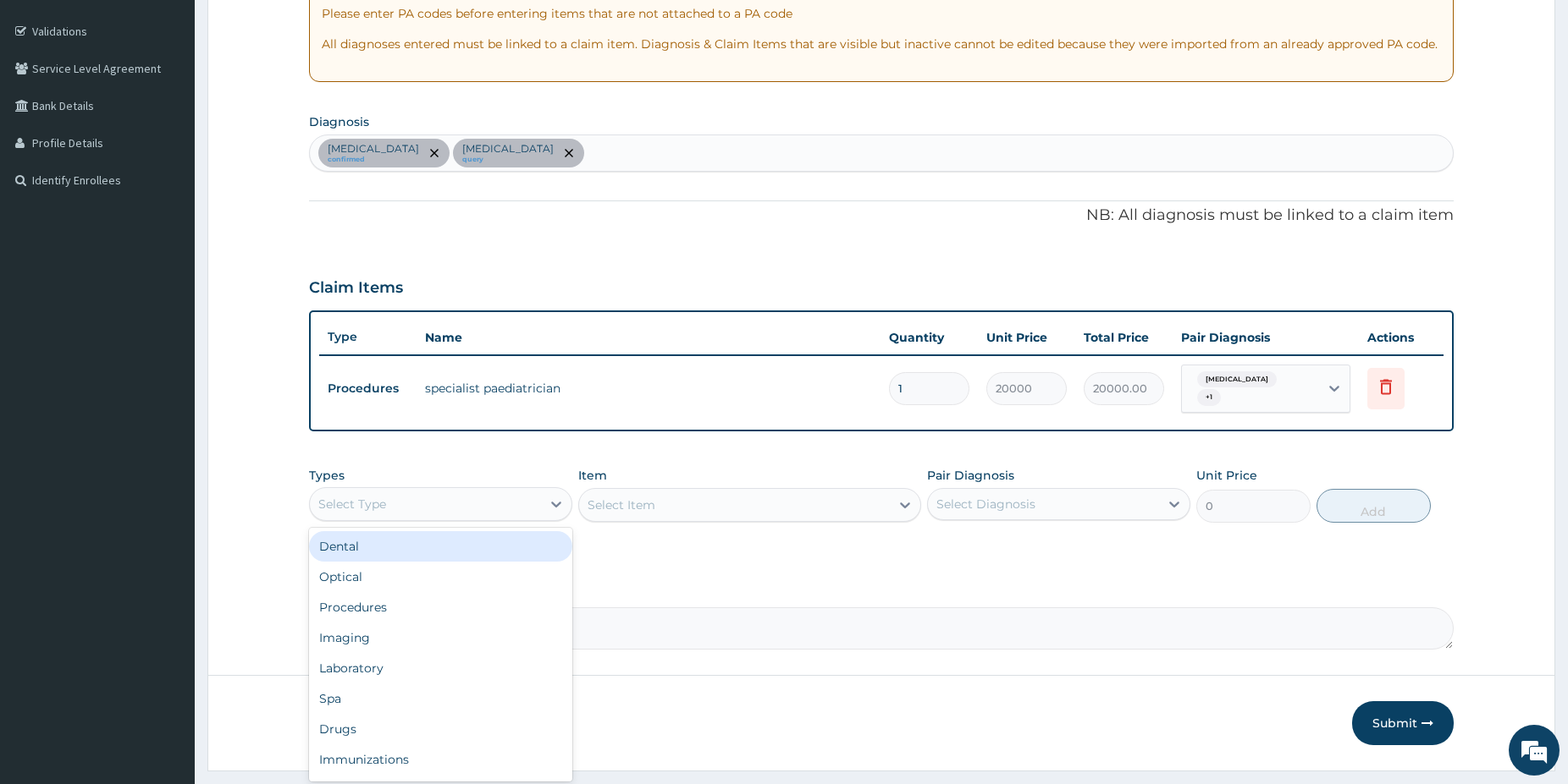
click at [466, 491] on div "Select Type" at bounding box center [425, 505] width 232 height 27
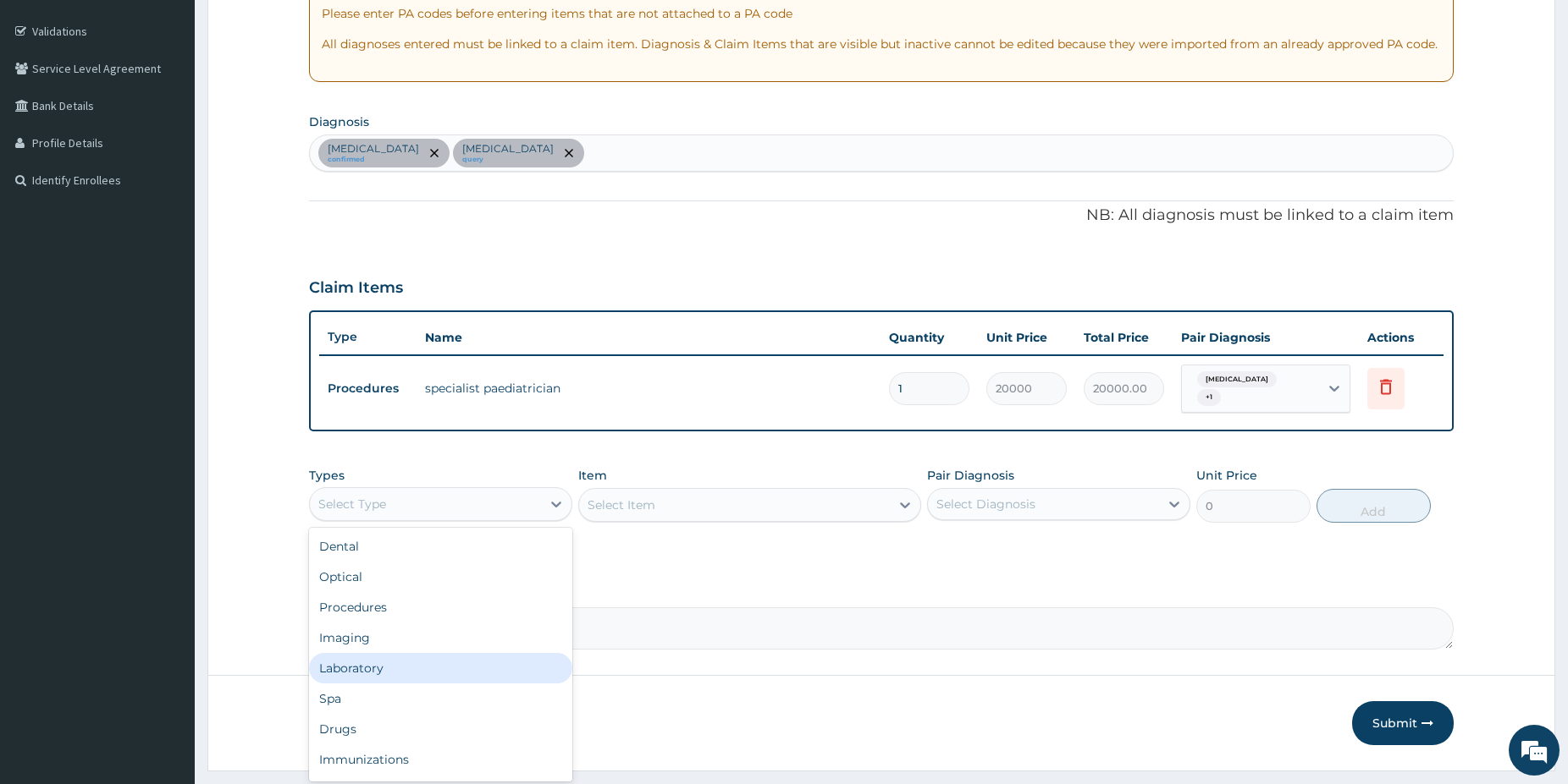
click at [386, 654] on div "Laboratory" at bounding box center [440, 668] width 263 height 30
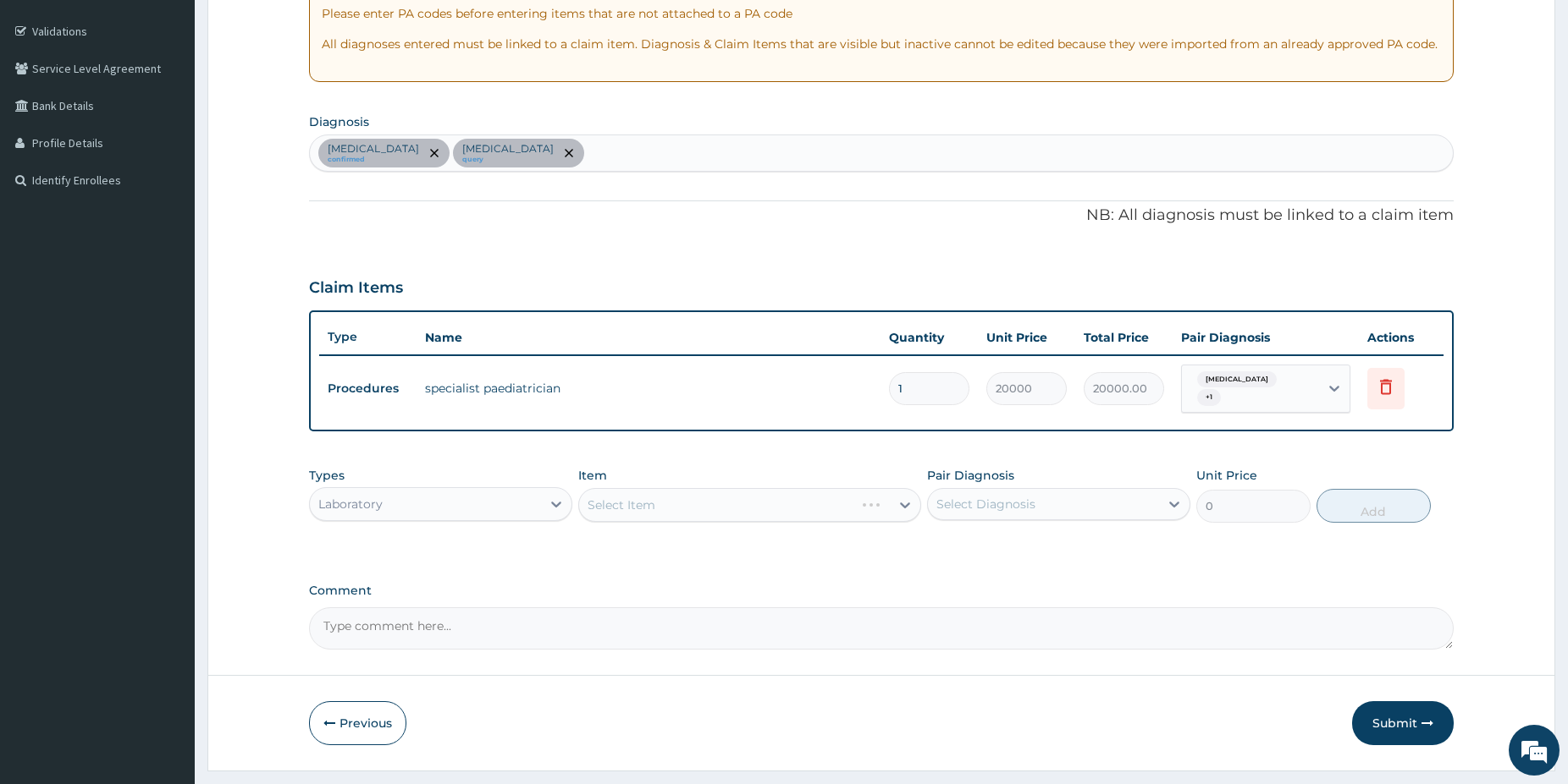
click at [751, 505] on div "Select Item" at bounding box center [749, 505] width 343 height 34
click at [733, 500] on div "Select Item" at bounding box center [735, 505] width 311 height 27
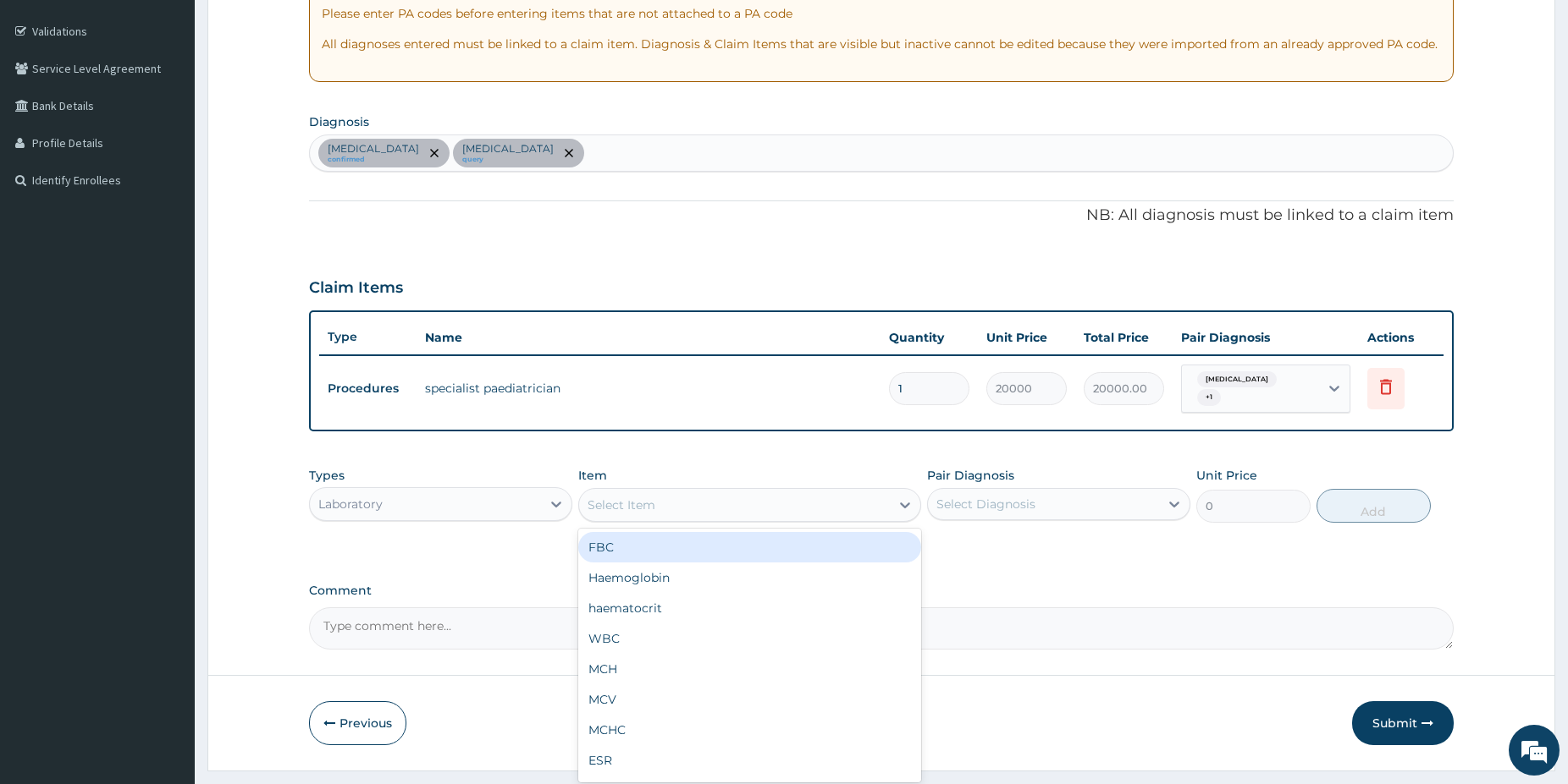
click at [603, 544] on div "FBC" at bounding box center [749, 547] width 343 height 30
type input "5000"
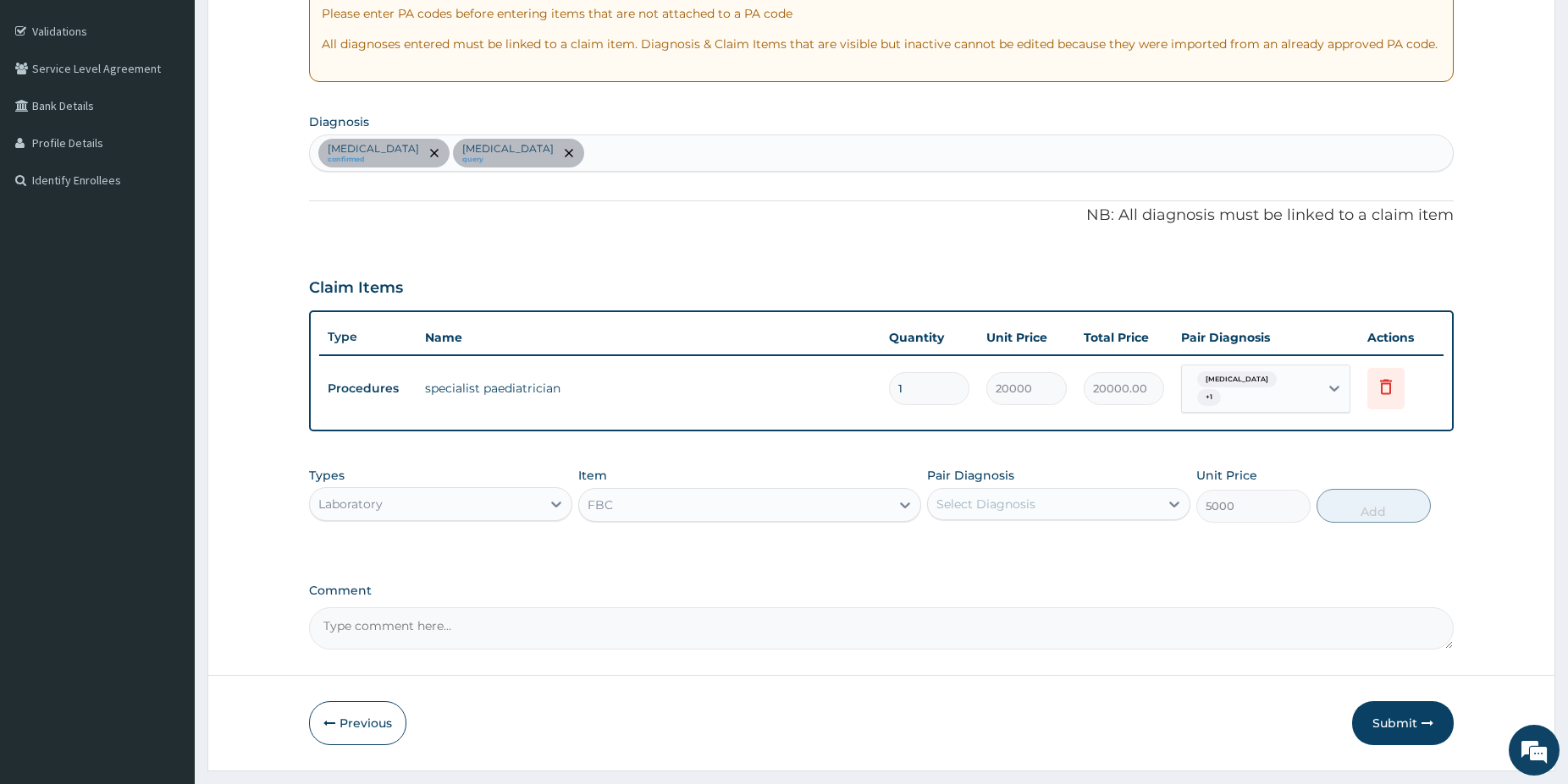
click at [1093, 502] on div "Select Diagnosis" at bounding box center [1043, 505] width 232 height 27
click at [977, 587] on div "[MEDICAL_DATA]" at bounding box center [1058, 583] width 263 height 35
checkbox input "true"
drag, startPoint x: 1360, startPoint y: 505, endPoint x: 1285, endPoint y: 505, distance: 75.0
click at [1359, 505] on button "Add" at bounding box center [1373, 506] width 114 height 34
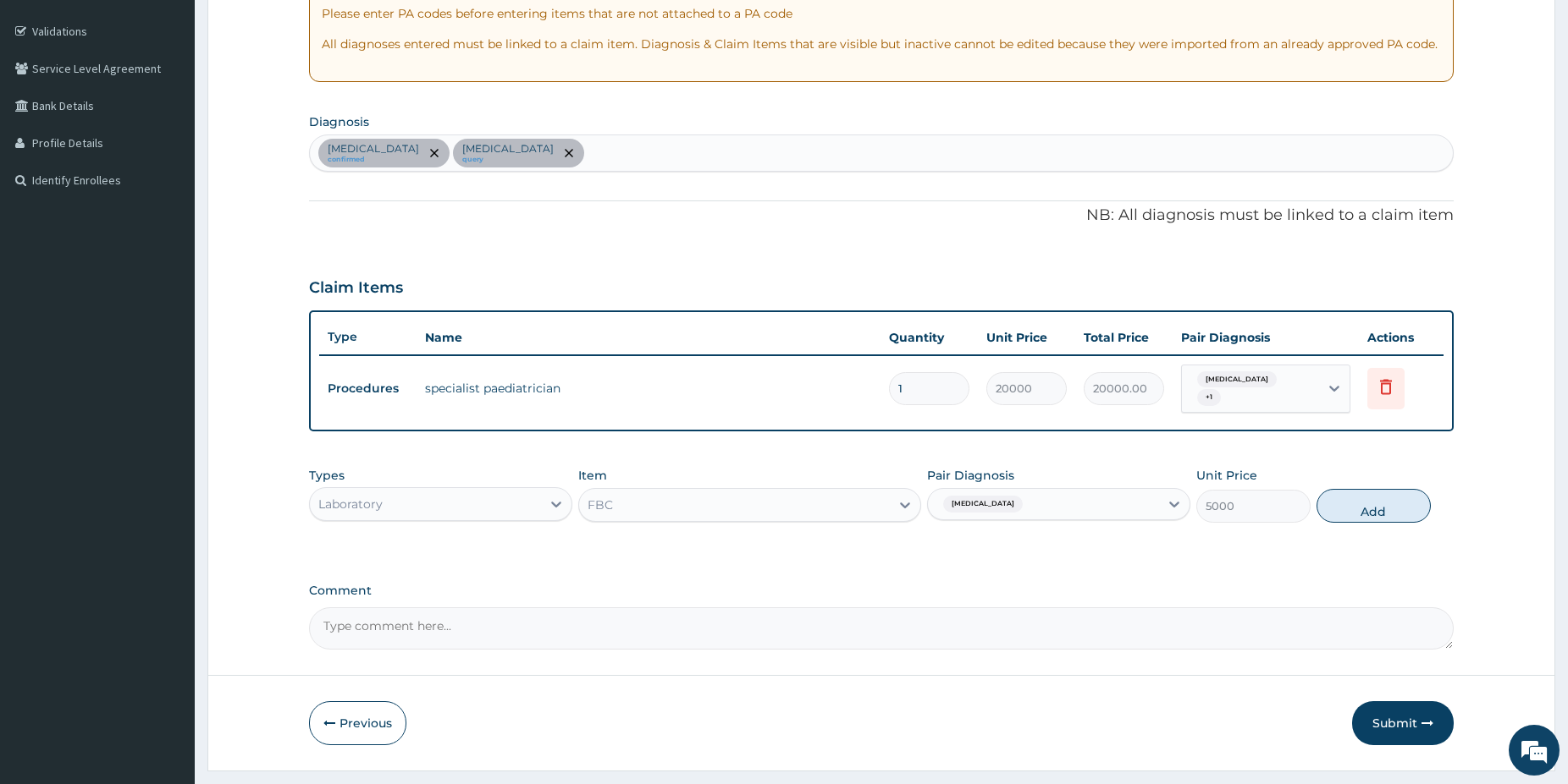
type input "0"
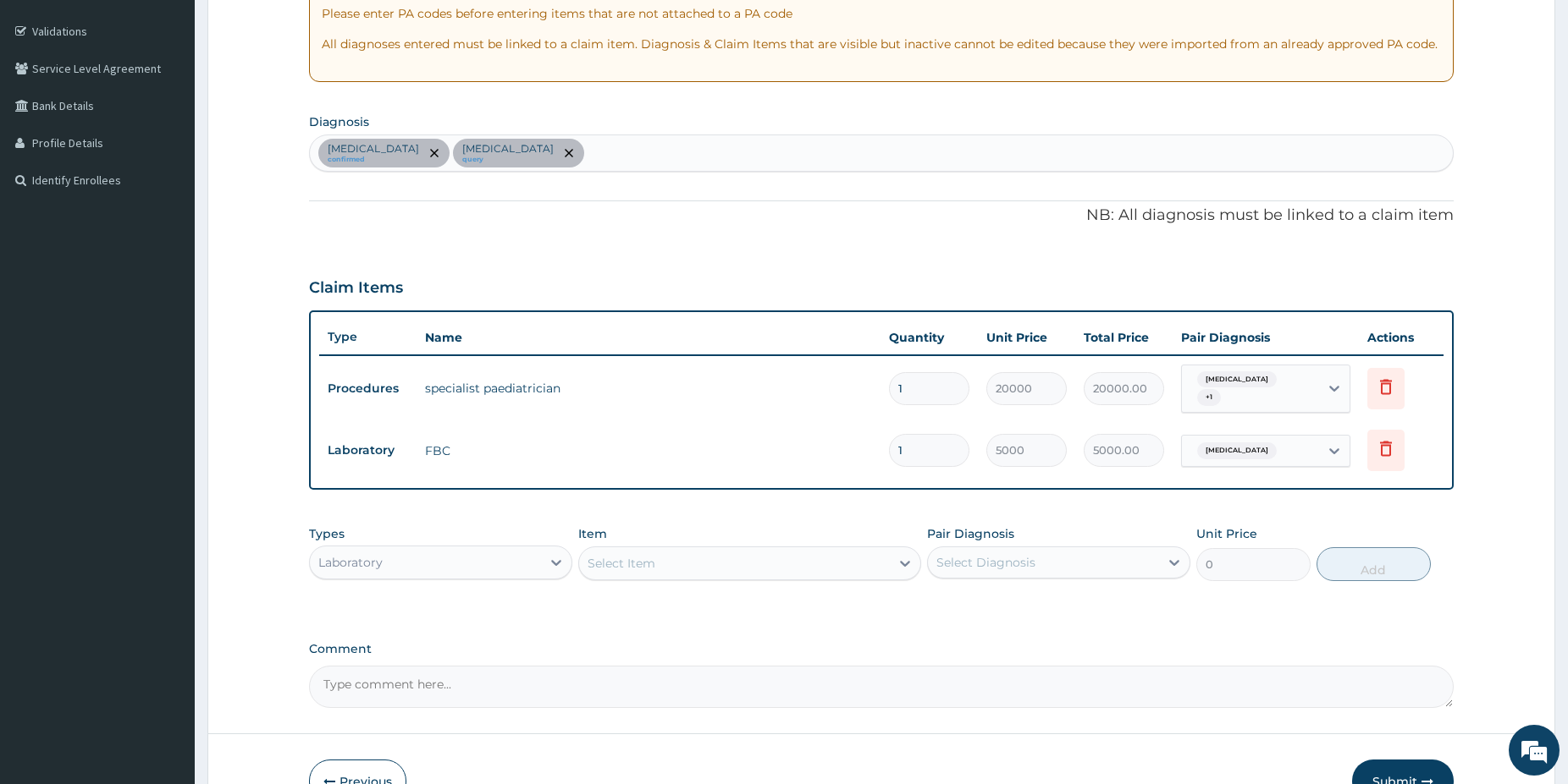
click at [845, 552] on div "Select Item" at bounding box center [735, 563] width 311 height 27
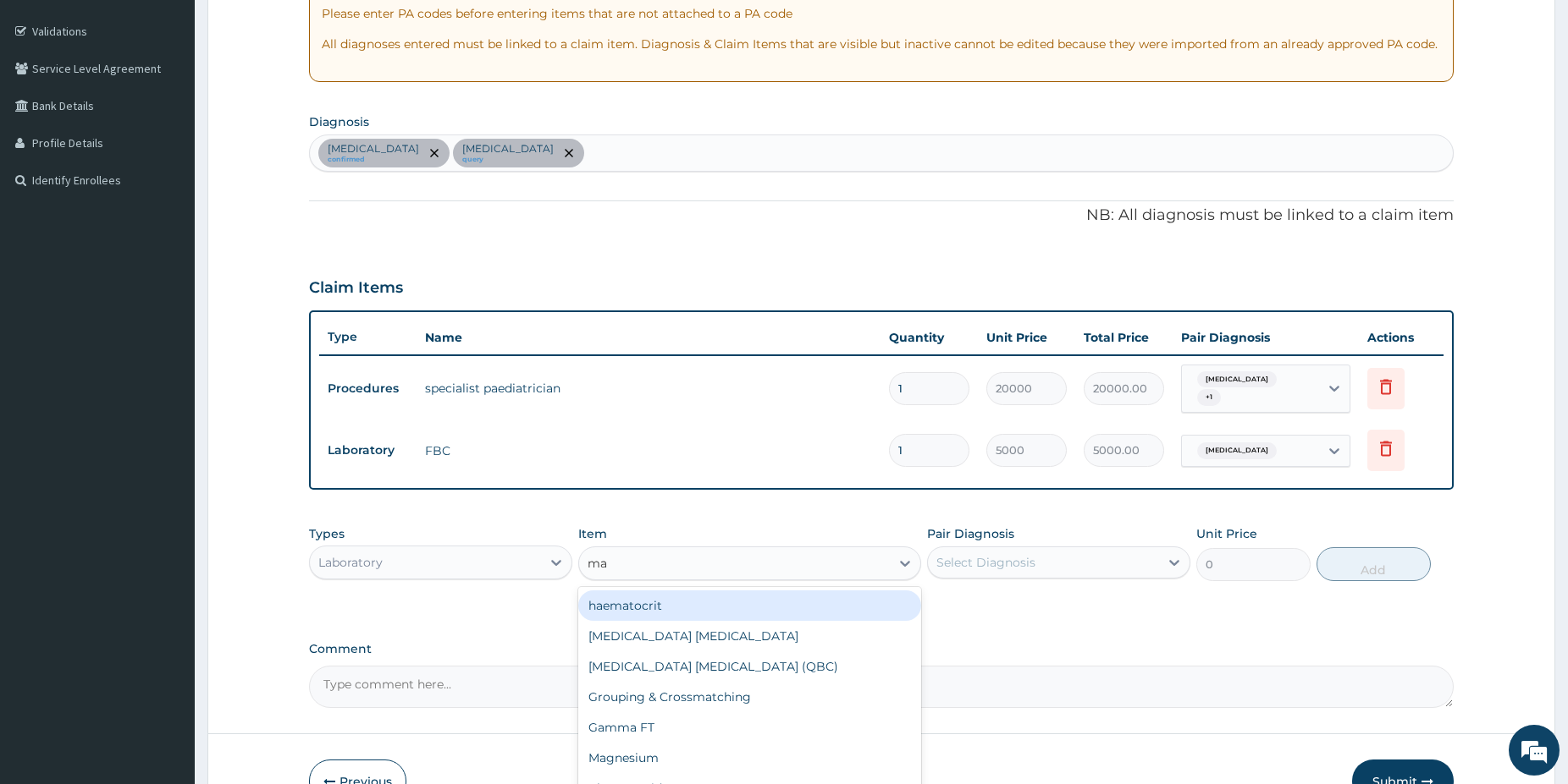
type input "mal"
click at [751, 605] on div "Malaria Parasite" at bounding box center [749, 605] width 343 height 30
type input "1500"
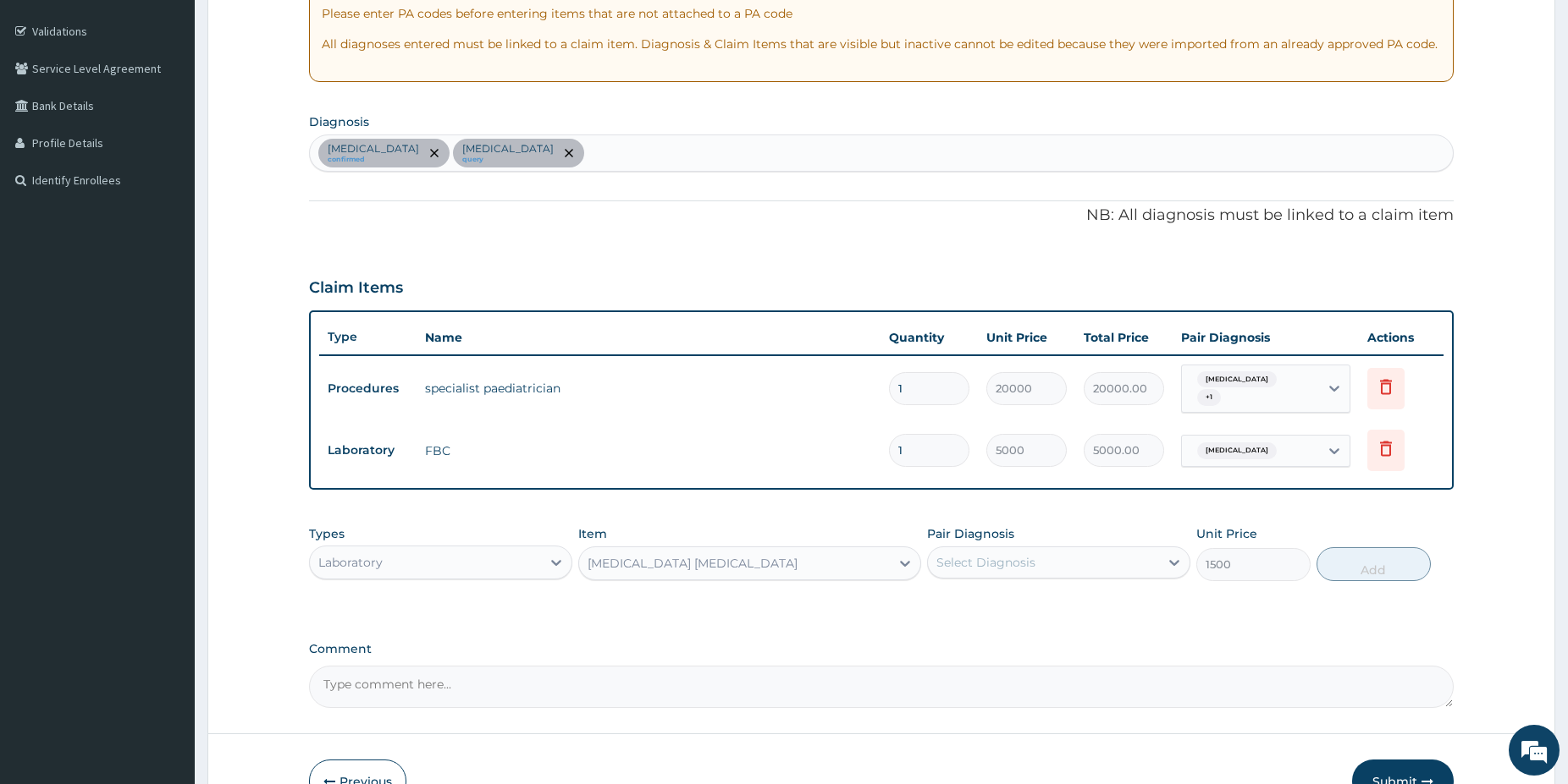
drag, startPoint x: 1000, startPoint y: 549, endPoint x: 993, endPoint y: 577, distance: 28.9
click at [999, 555] on div "Select Diagnosis" at bounding box center [985, 562] width 99 height 17
click at [991, 600] on label "Malaria" at bounding box center [1006, 603] width 105 height 17
checkbox input "true"
click at [1390, 563] on button "Add" at bounding box center [1373, 564] width 114 height 34
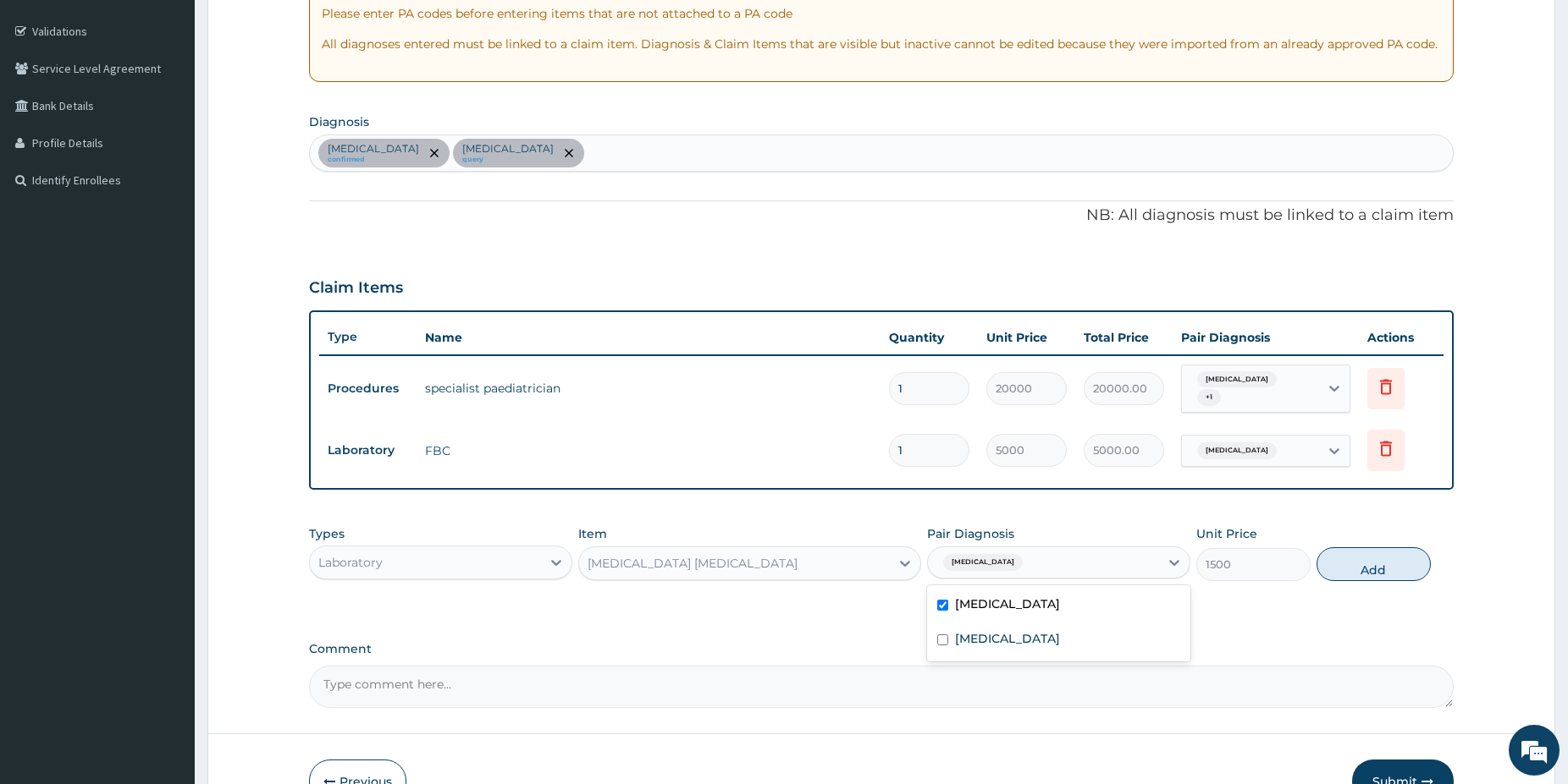
type input "0"
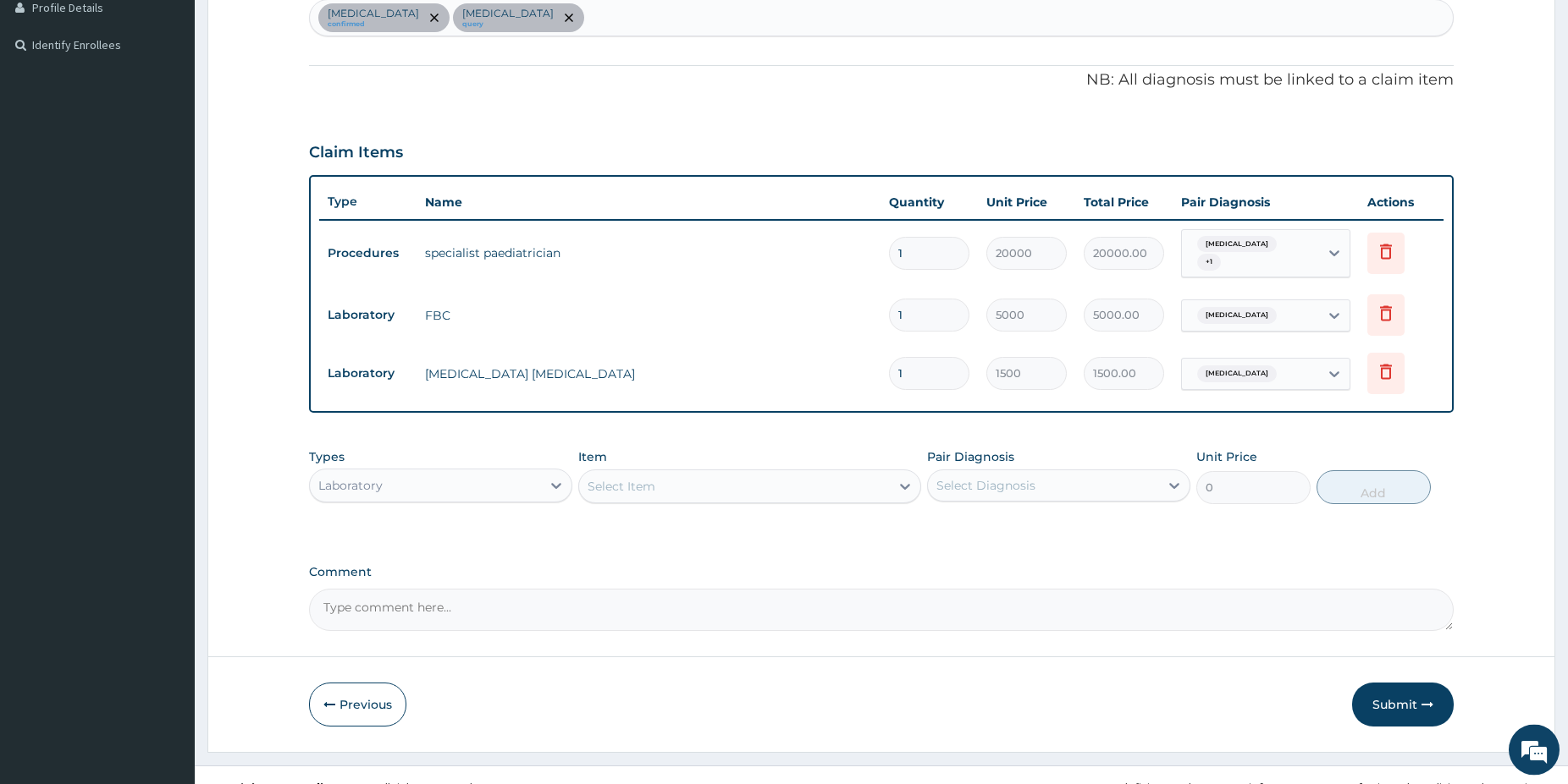
scroll to position [455, 0]
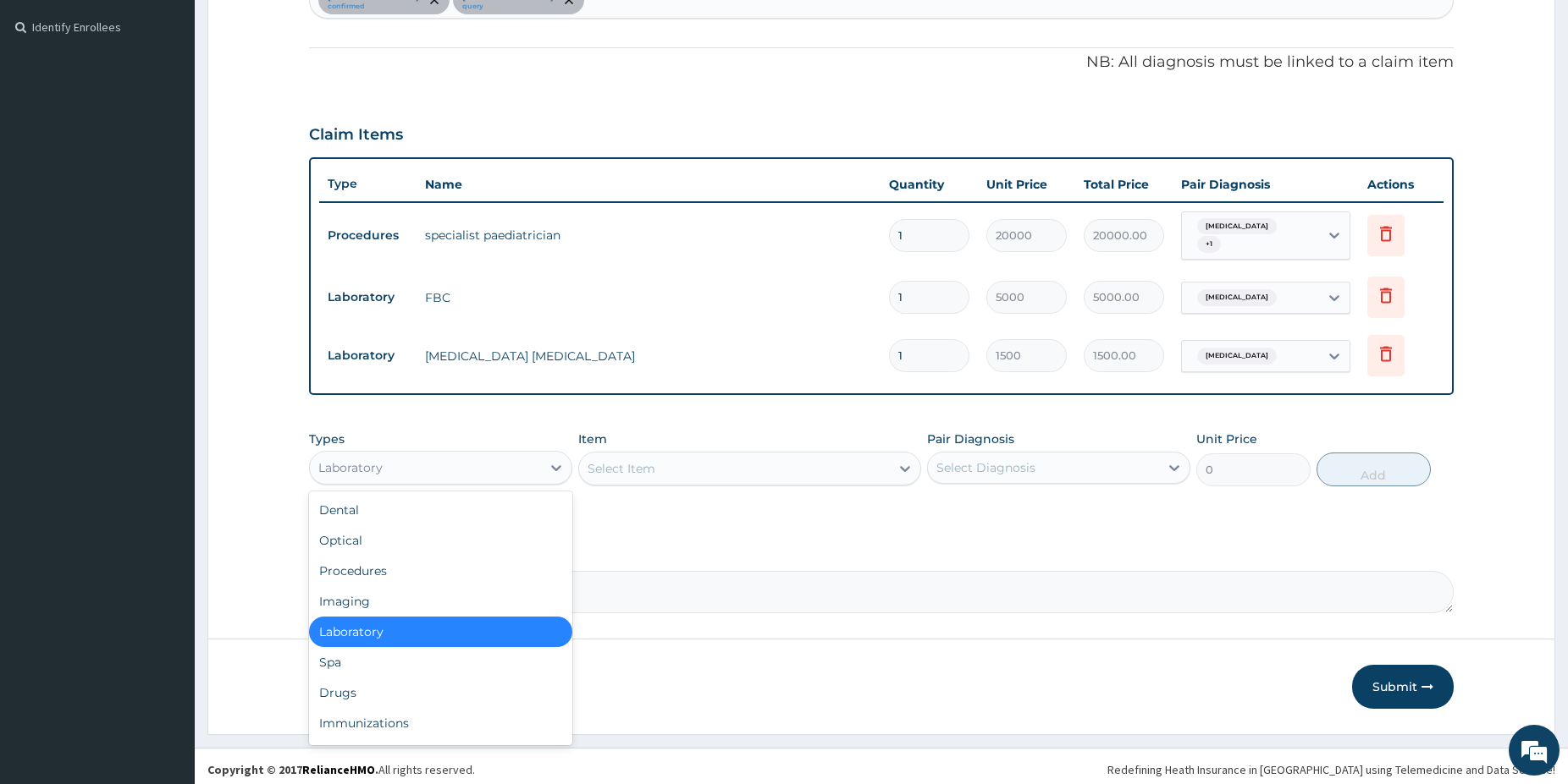
click at [392, 459] on div "Laboratory" at bounding box center [425, 468] width 232 height 27
click at [349, 681] on div "Drugs" at bounding box center [440, 692] width 263 height 30
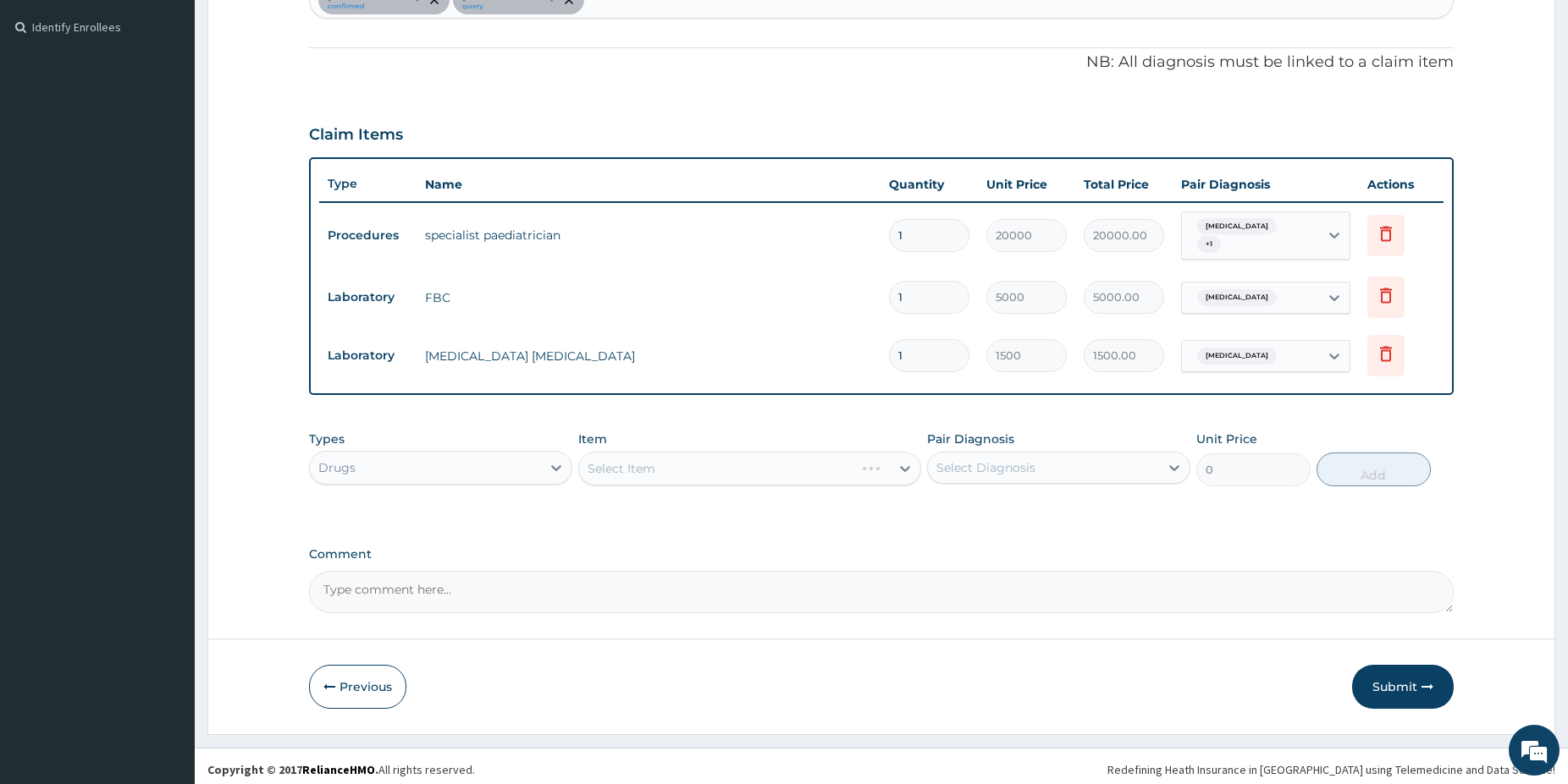
click at [681, 480] on div "Types Drugs Item Select Item Pair Diagnosis Select Diagnosis Unit Price 0 Add" at bounding box center [881, 458] width 1145 height 73
click at [744, 464] on div "Select Item" at bounding box center [735, 469] width 311 height 27
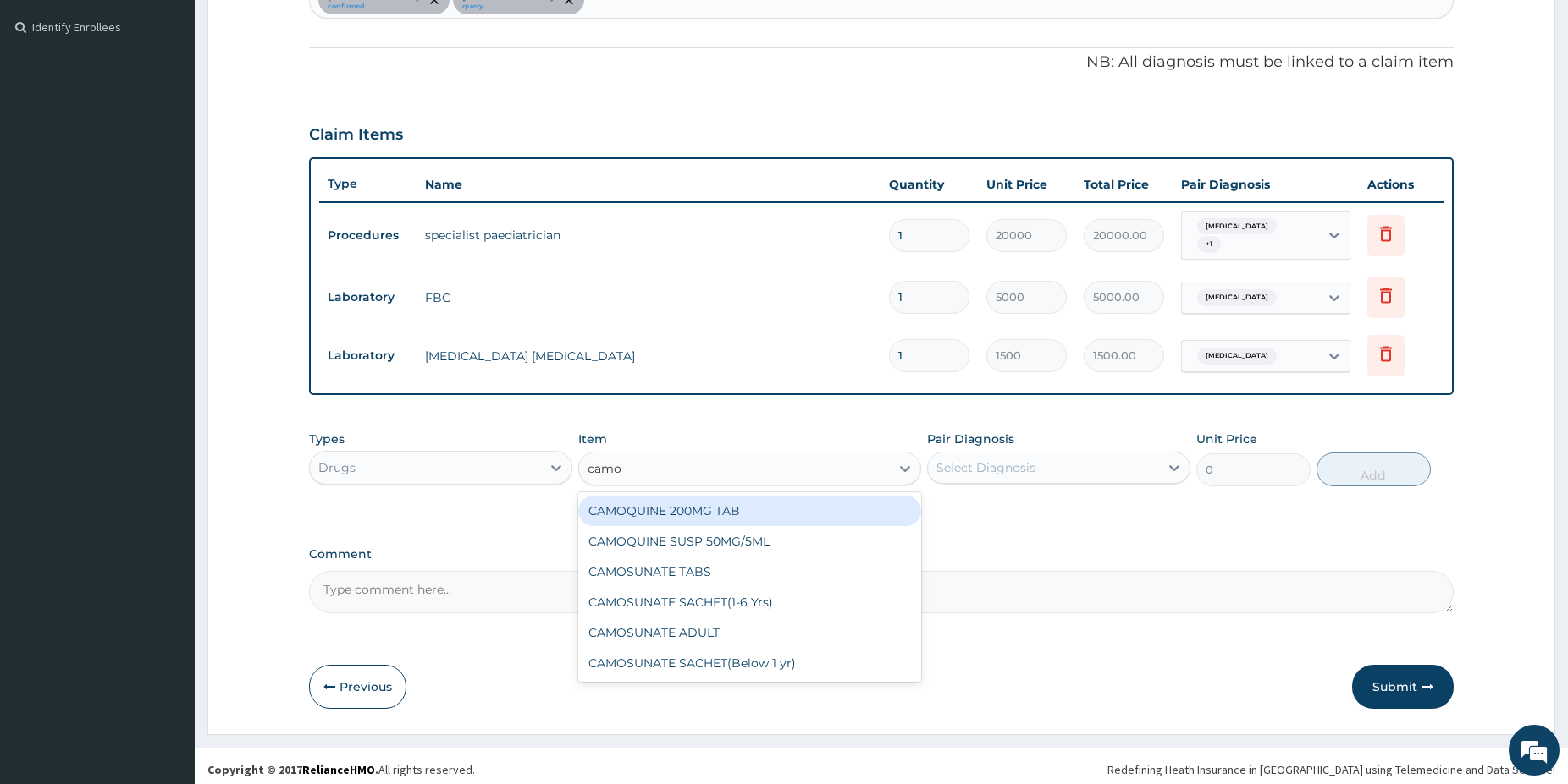
type input "camos"
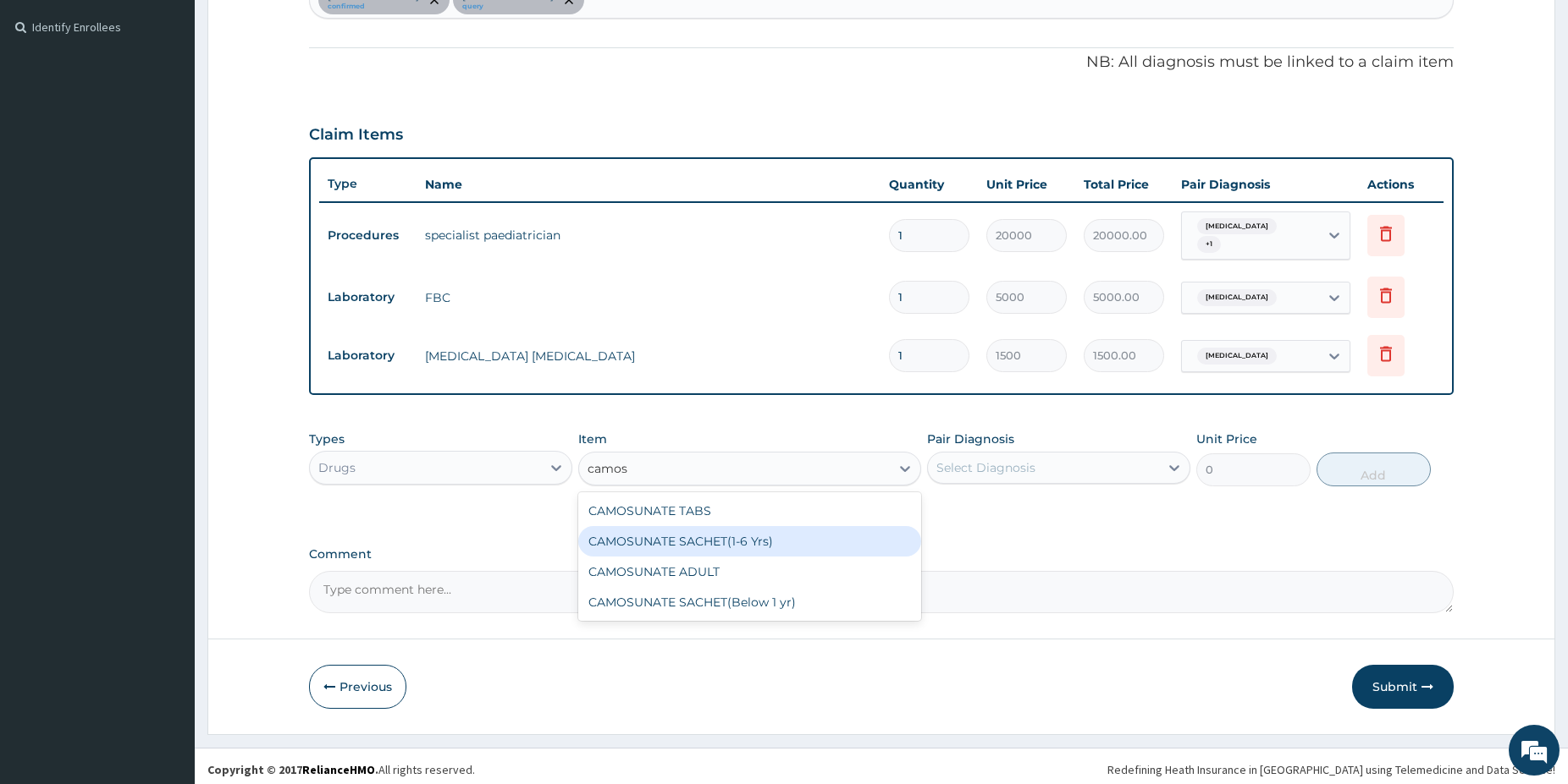
click at [751, 526] on div "CAMOSUNATE SACHET(1-6 Yrs)" at bounding box center [749, 541] width 343 height 30
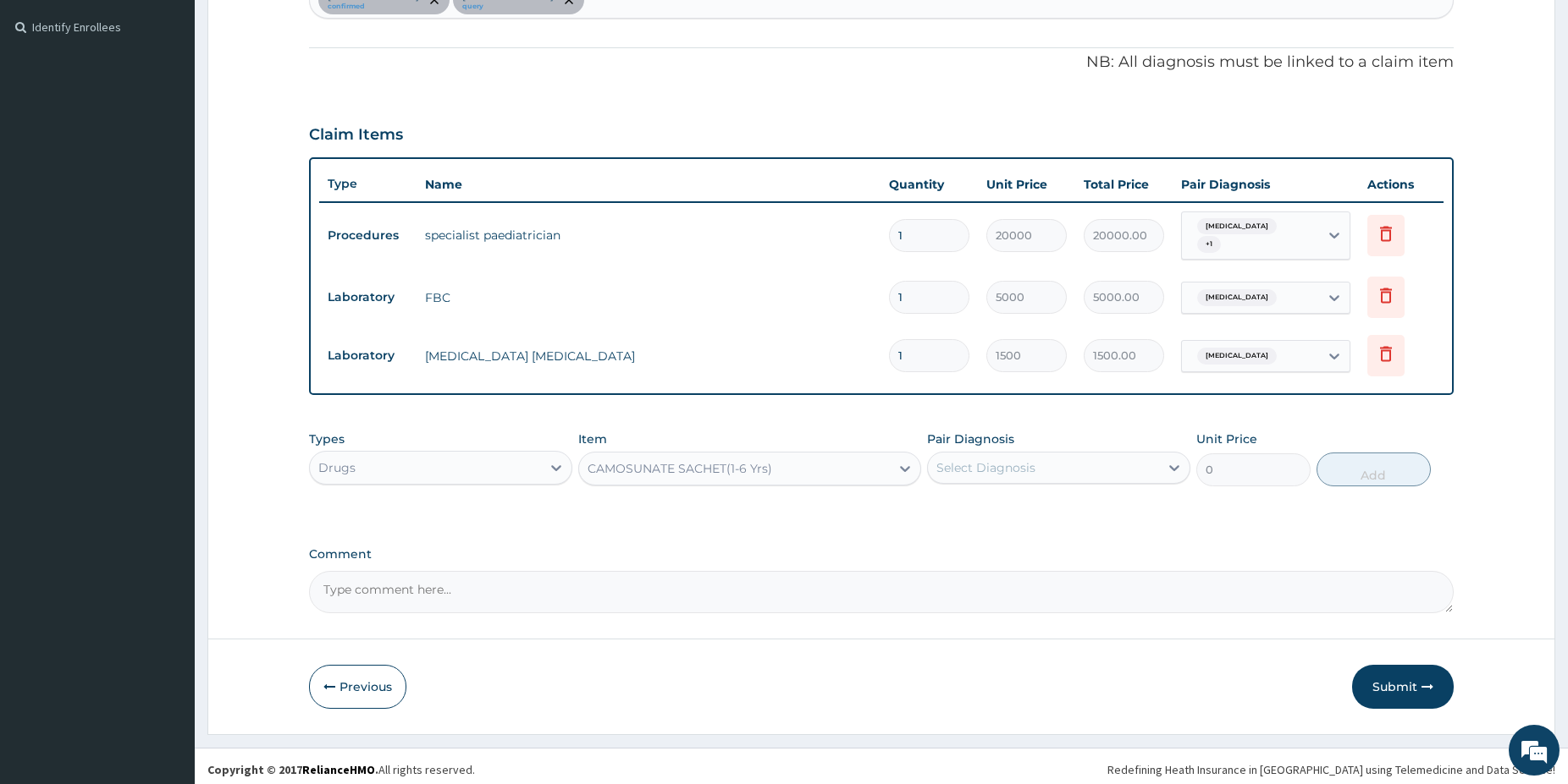
type input "2250"
click at [1030, 460] on div "Select Diagnosis" at bounding box center [985, 468] width 99 height 17
click at [1013, 496] on div "[MEDICAL_DATA]" at bounding box center [1058, 512] width 263 height 35
checkbox input "true"
click at [1343, 453] on button "Add" at bounding box center [1373, 470] width 114 height 34
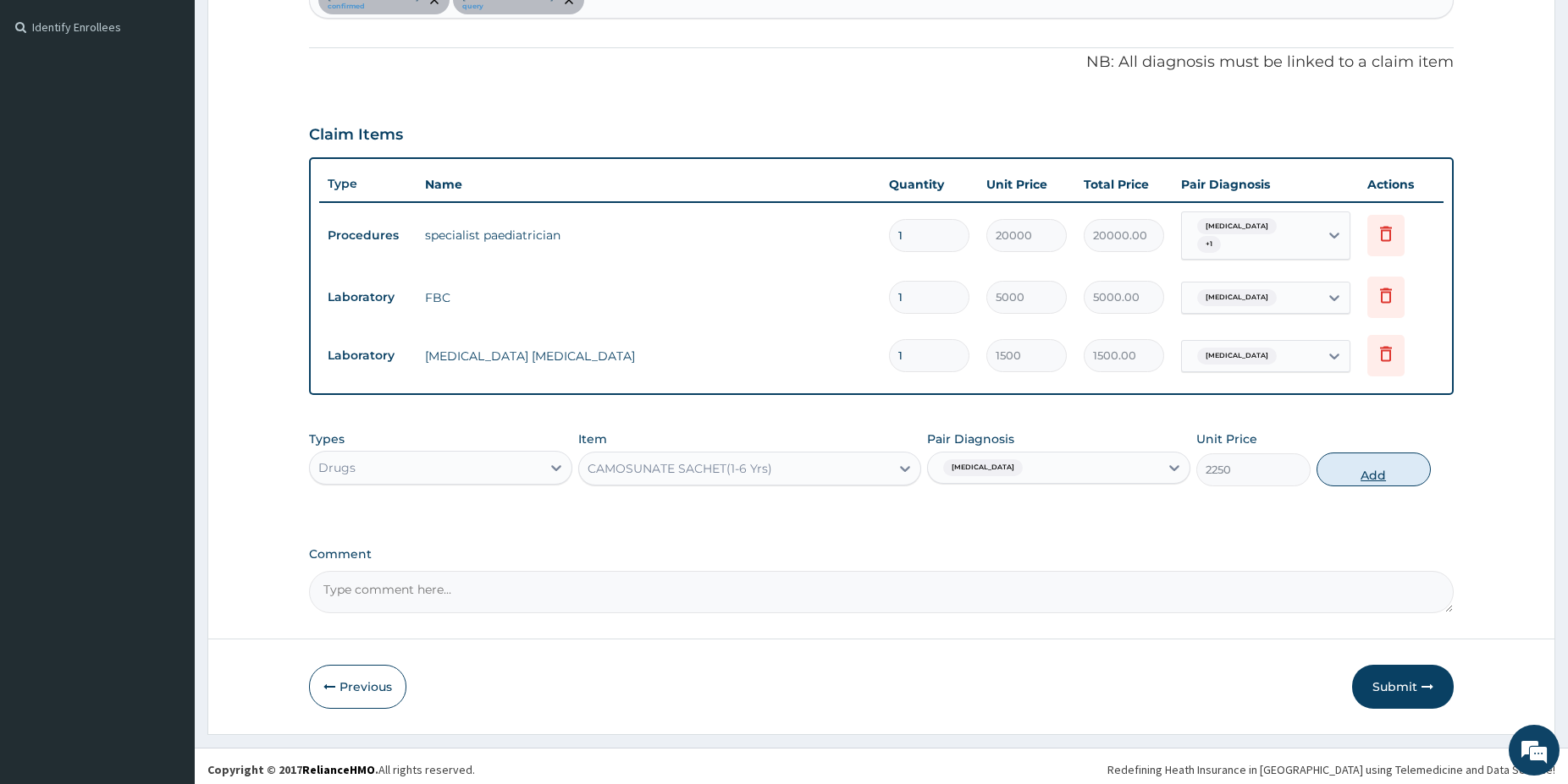
type input "0"
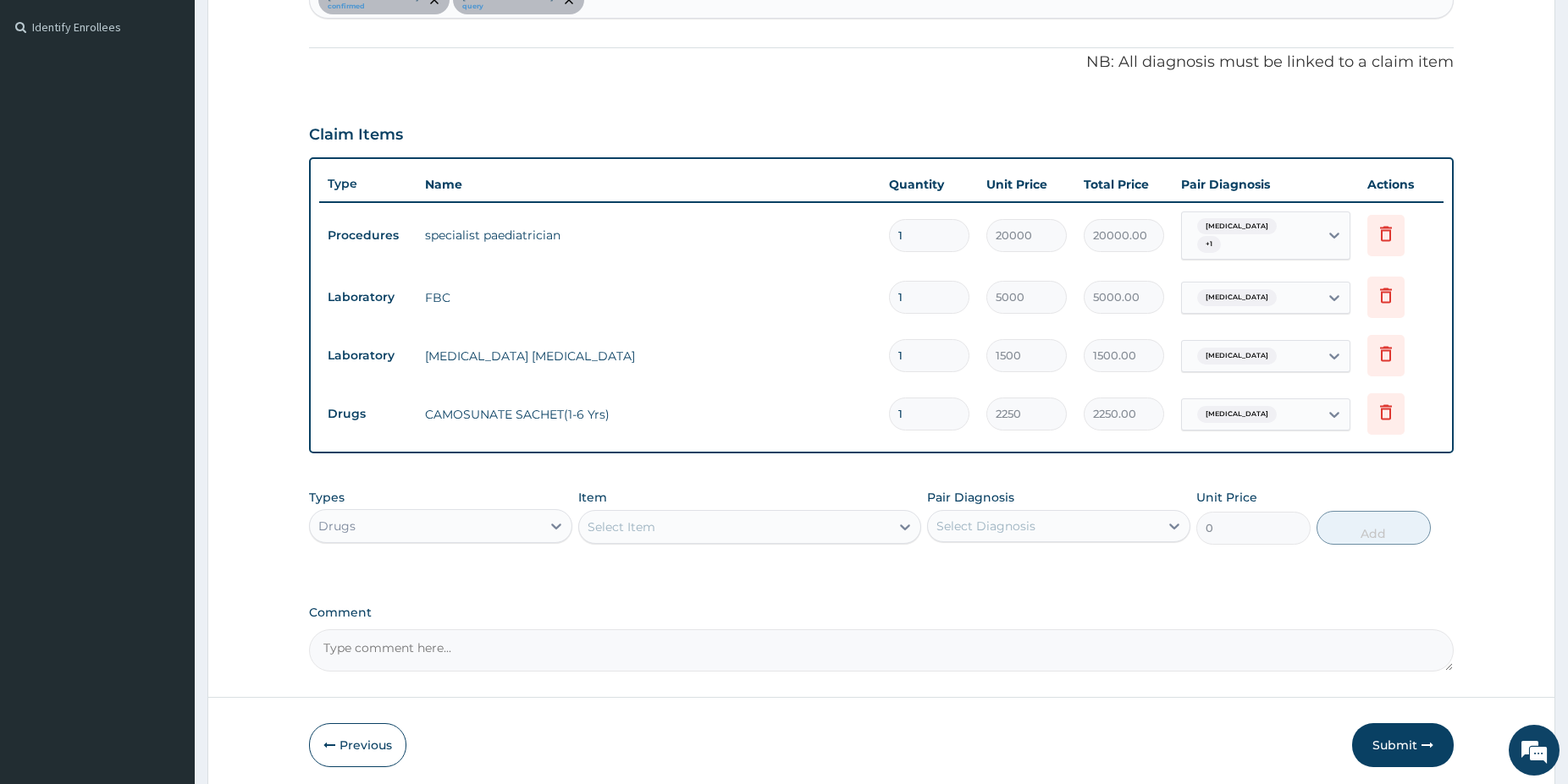
click at [678, 511] on div "Select Item" at bounding box center [749, 527] width 343 height 34
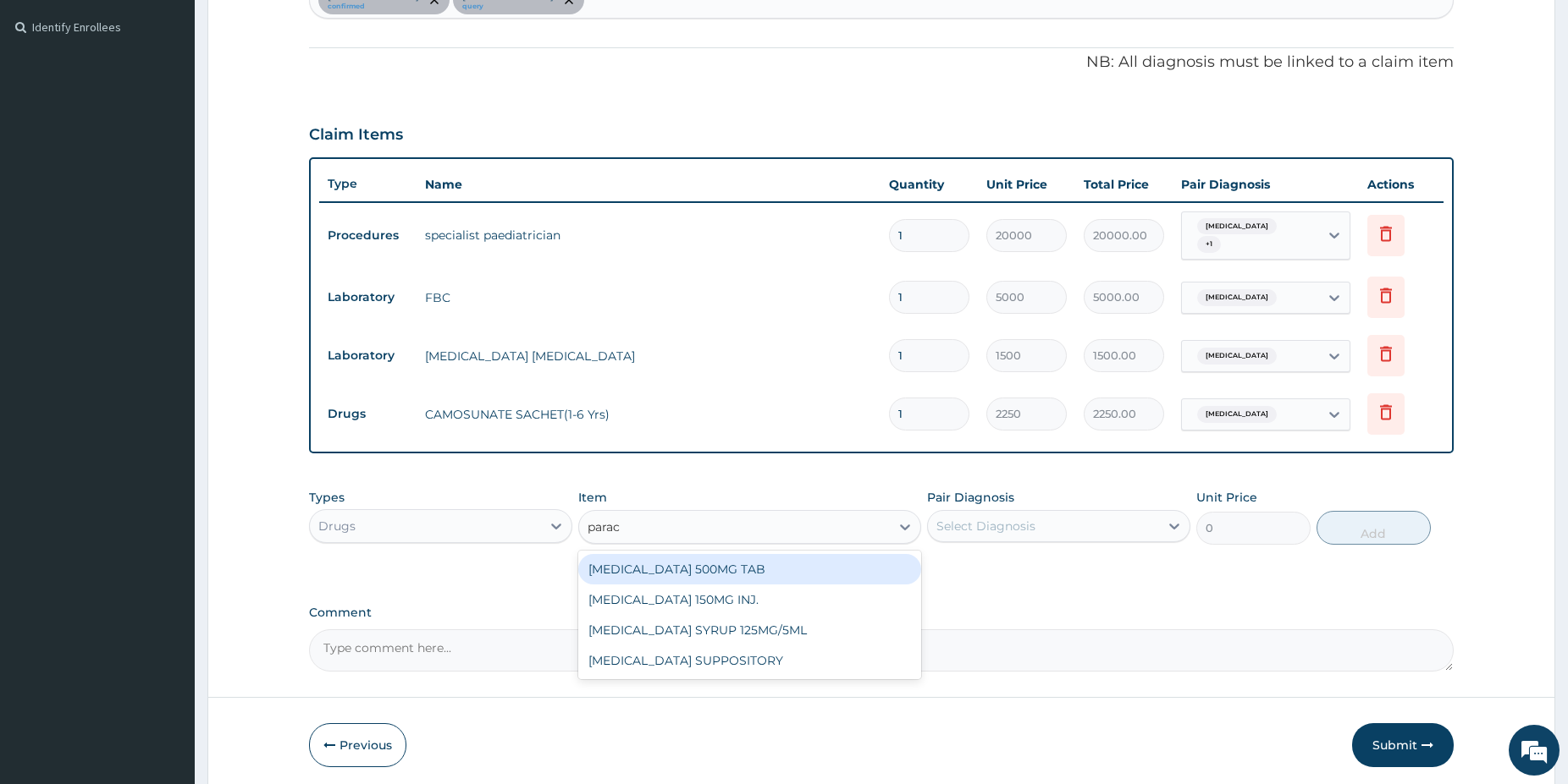
type input "parace"
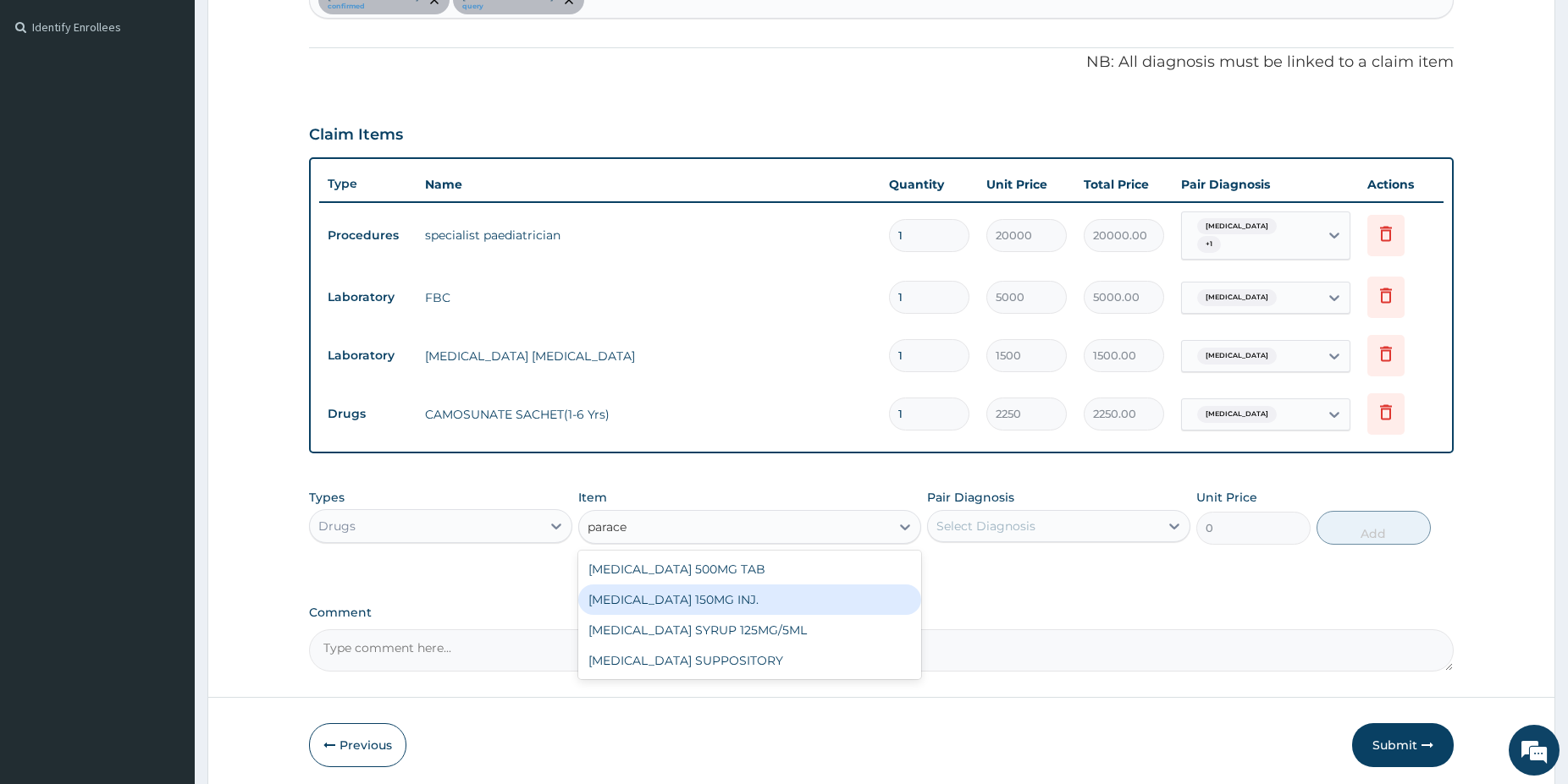
click at [766, 605] on div "PARACETAMOL 150MG INJ." at bounding box center [749, 599] width 343 height 30
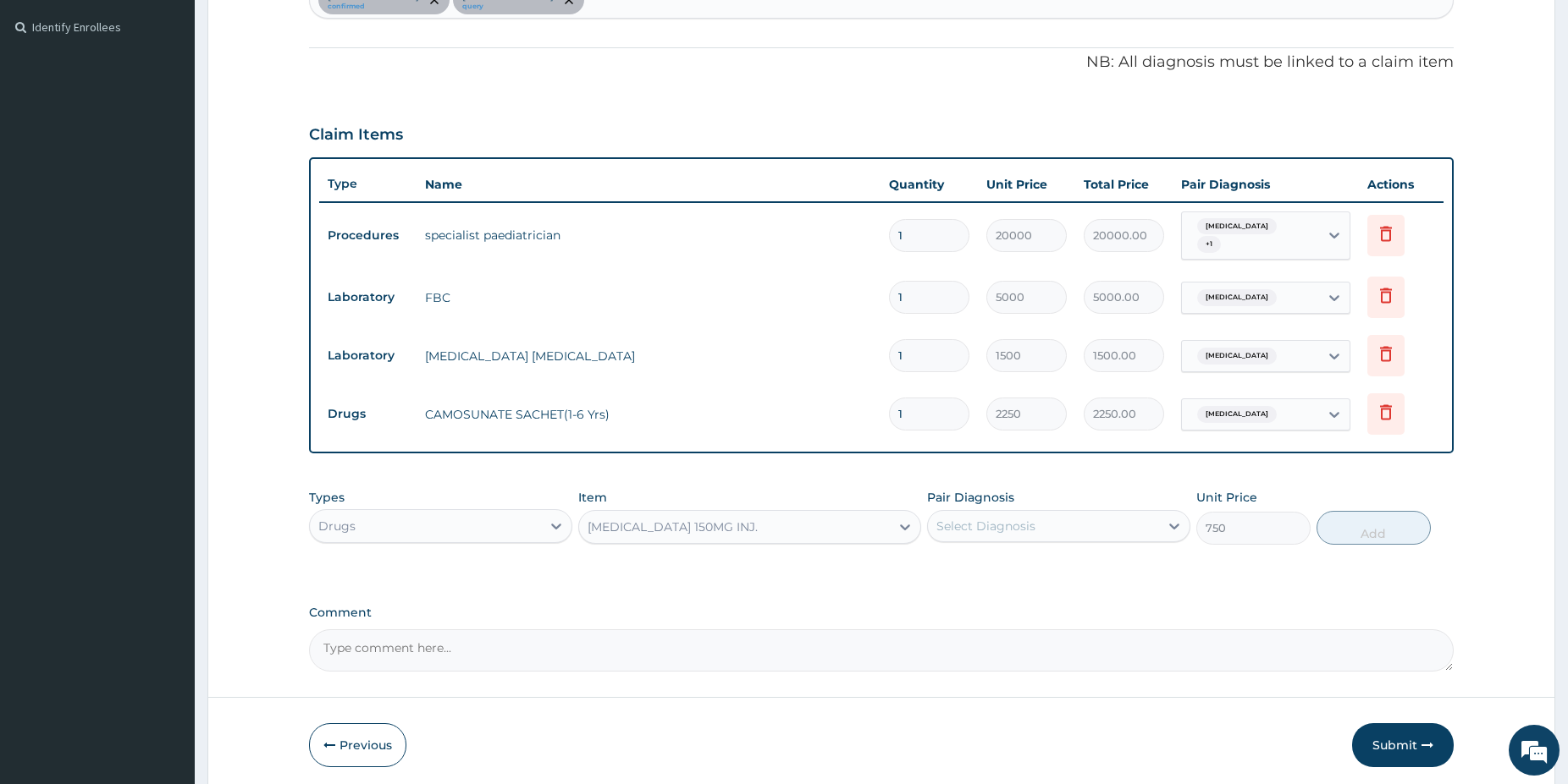
click at [744, 518] on div "PARACETAMOL 150MG INJ." at bounding box center [672, 526] width 170 height 17
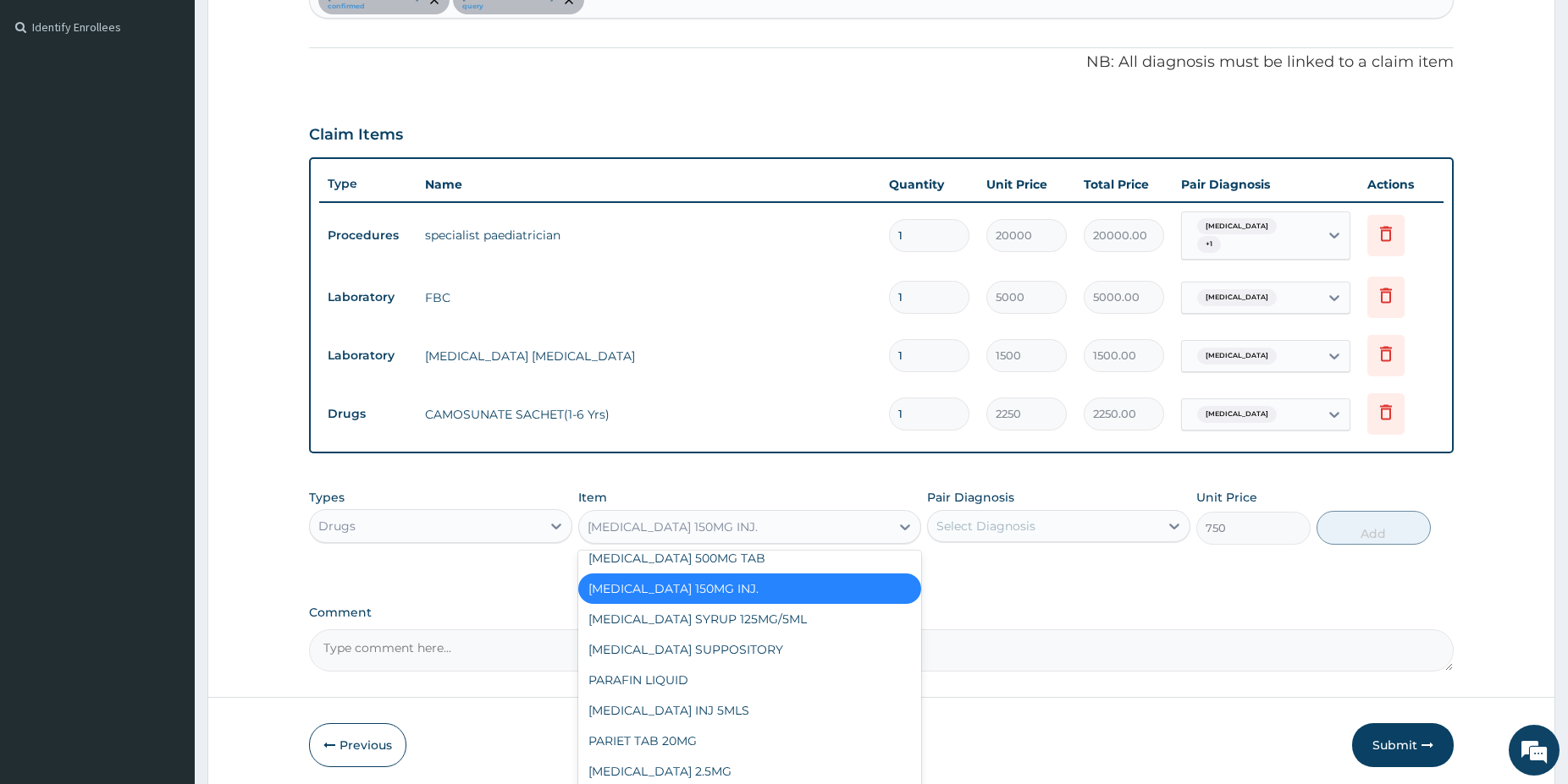
scroll to position [21902, 0]
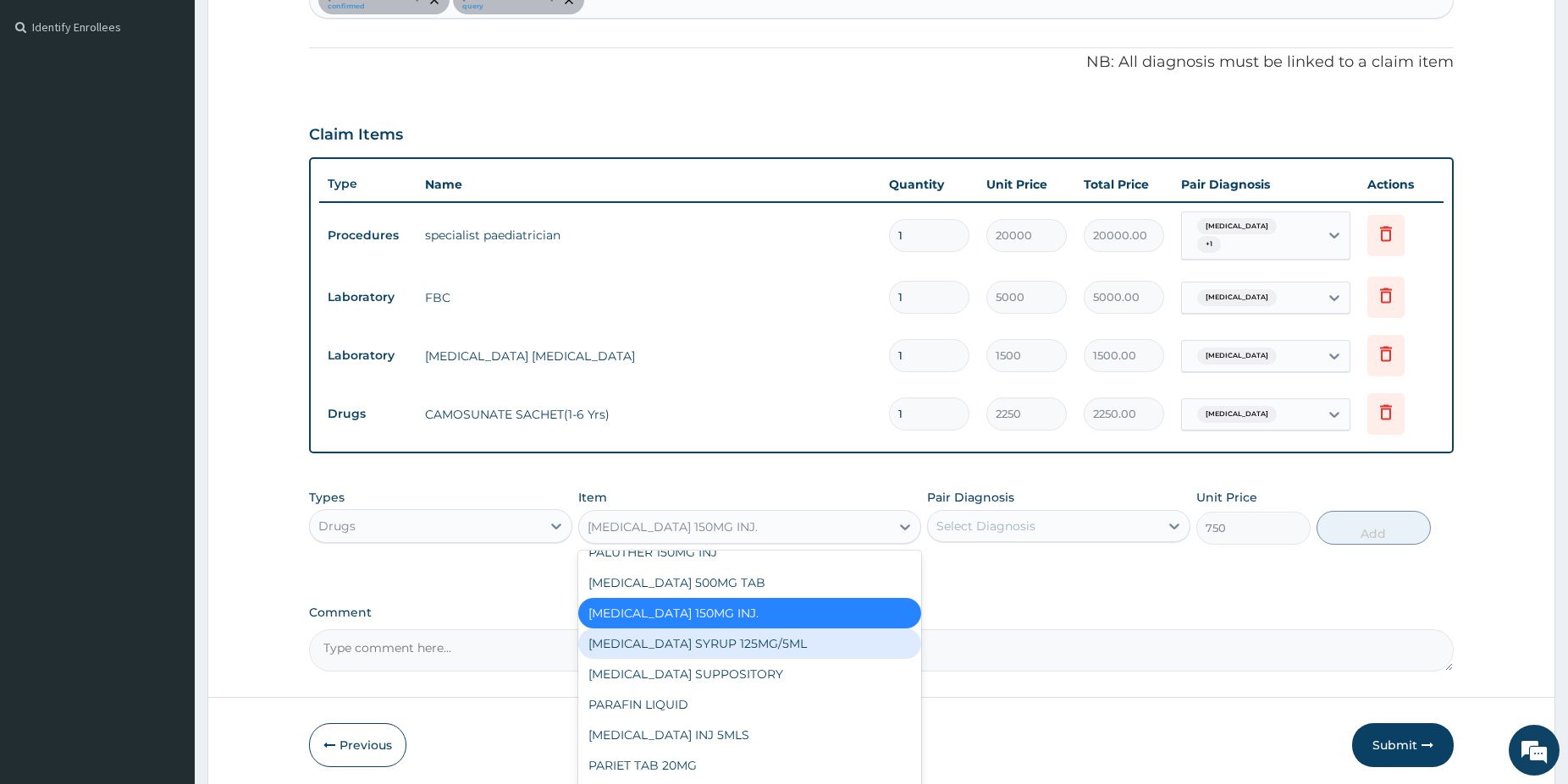
click at [839, 629] on div "PARACETAMOL SYRUP 125MG/5ML" at bounding box center [749, 643] width 343 height 30
type input "1100"
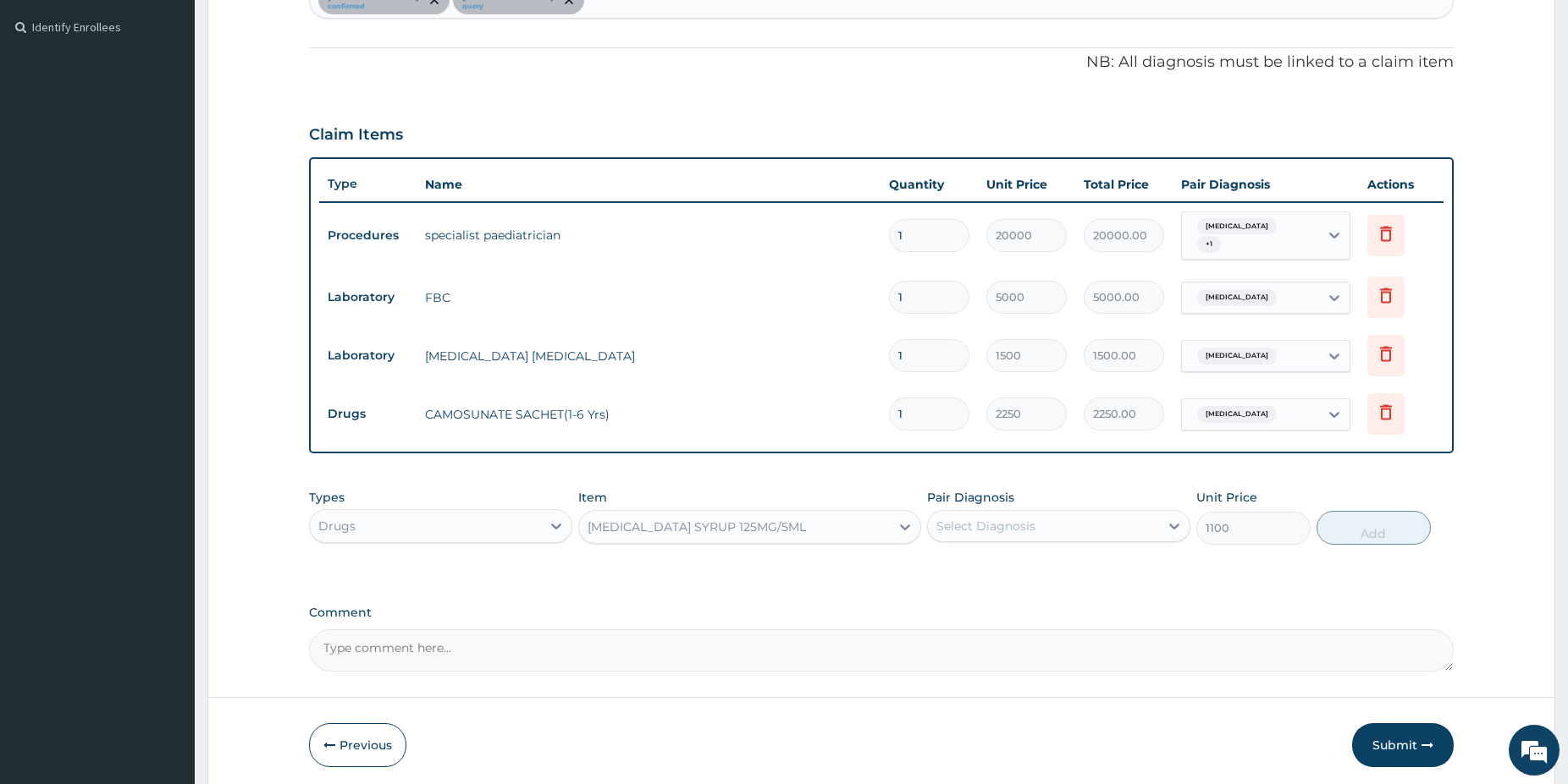
click at [1031, 527] on div "Select Diagnosis" at bounding box center [1043, 526] width 232 height 27
click at [1007, 557] on div "[MEDICAL_DATA]" at bounding box center [1058, 570] width 263 height 35
checkbox input "true"
click at [1379, 514] on button "Add" at bounding box center [1373, 527] width 114 height 34
type input "0"
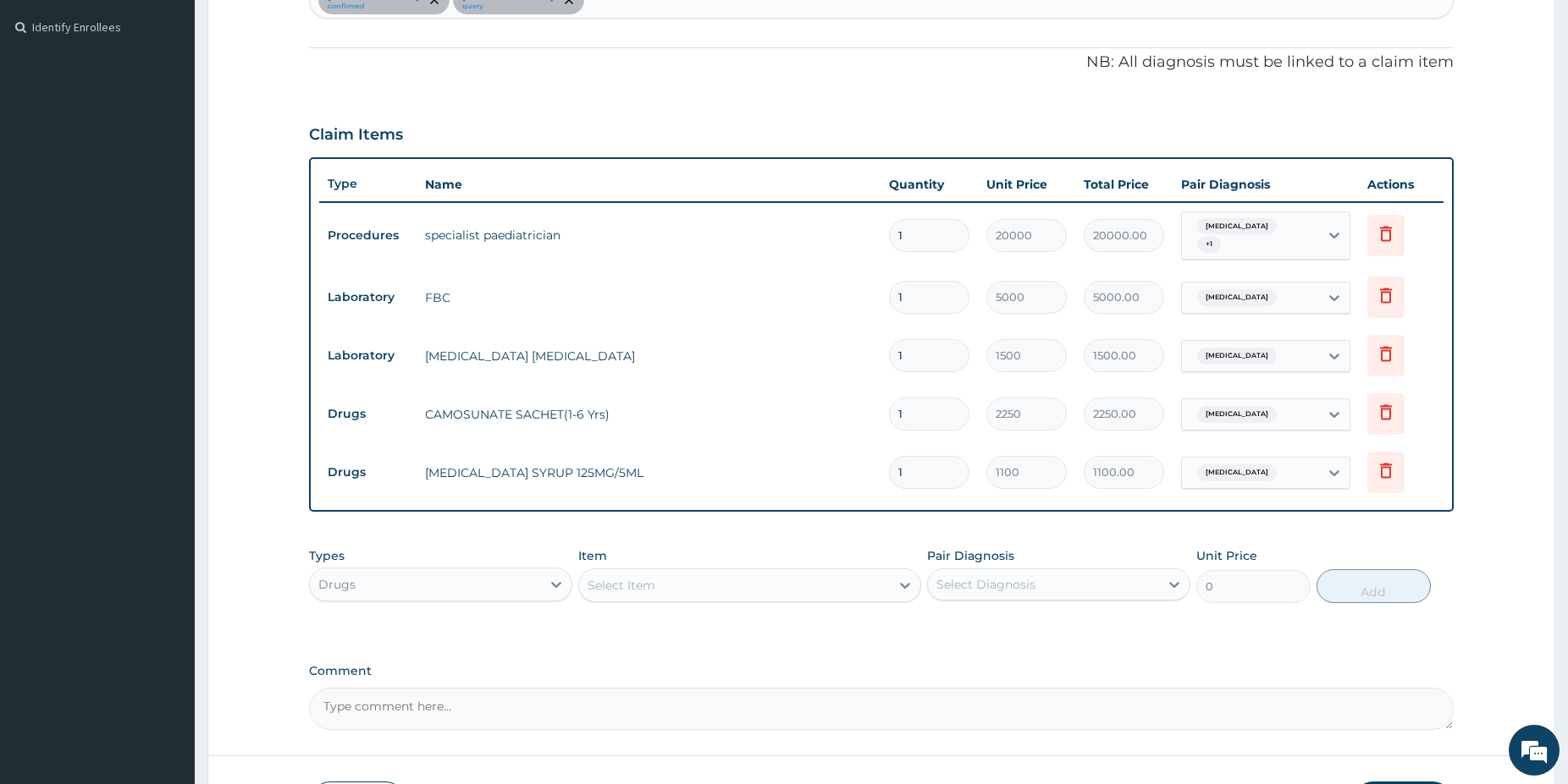
click at [662, 573] on div "Select Item" at bounding box center [735, 586] width 311 height 27
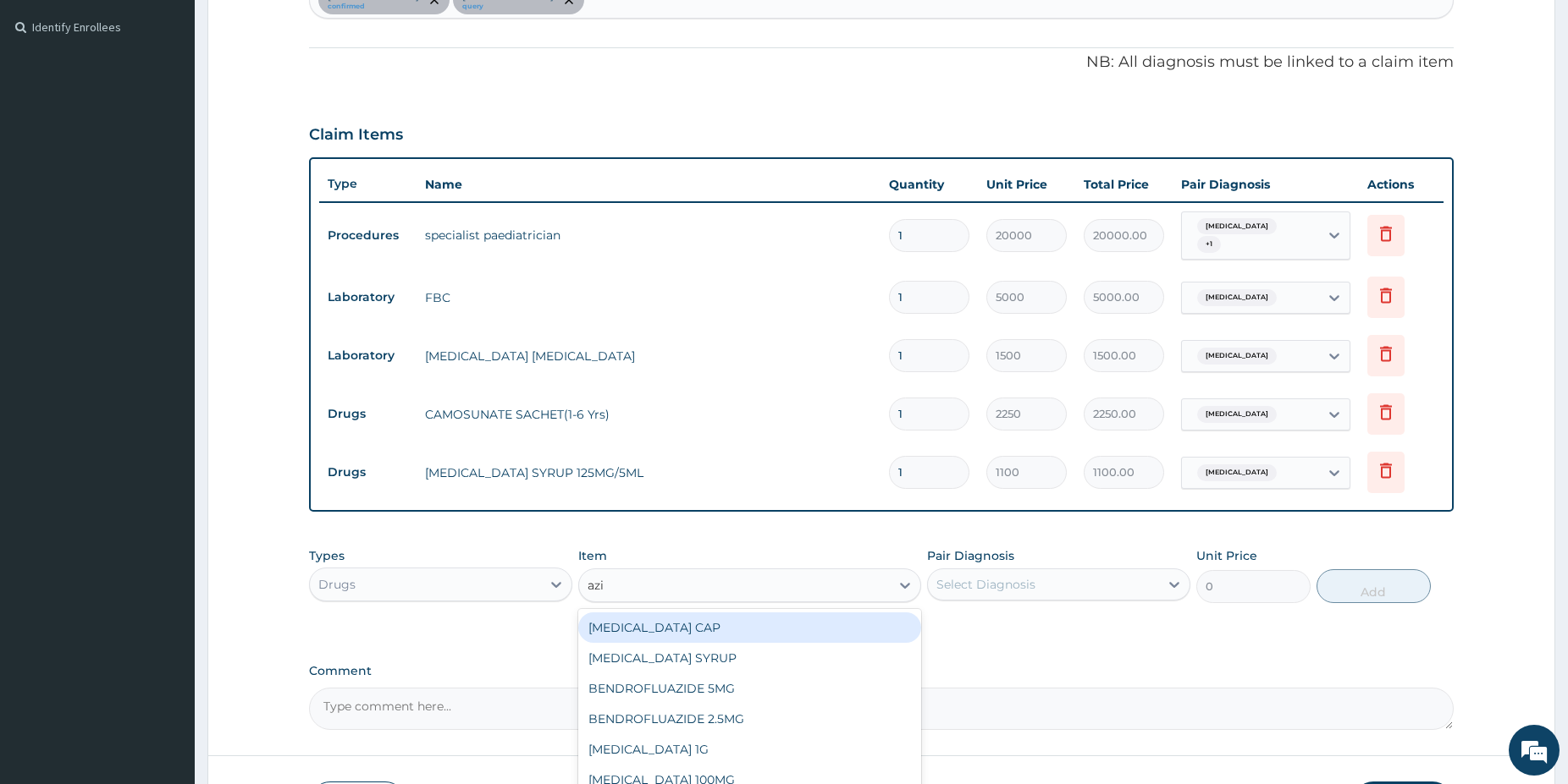
type input "azit"
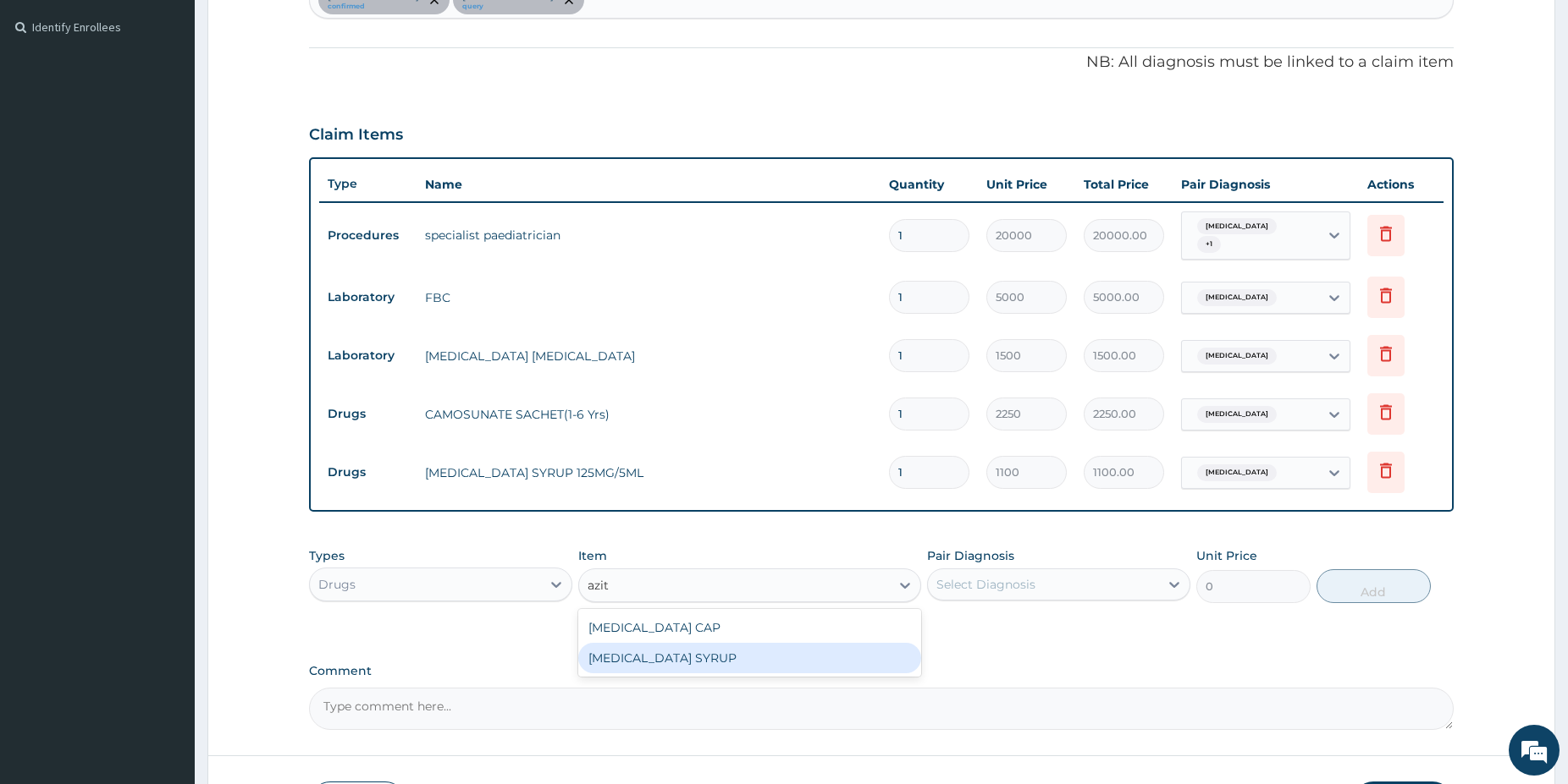
drag, startPoint x: 713, startPoint y: 650, endPoint x: 858, endPoint y: 614, distance: 149.4
click at [714, 649] on div "AZITHROMYCIN SYRUP" at bounding box center [749, 658] width 343 height 30
type input "5500"
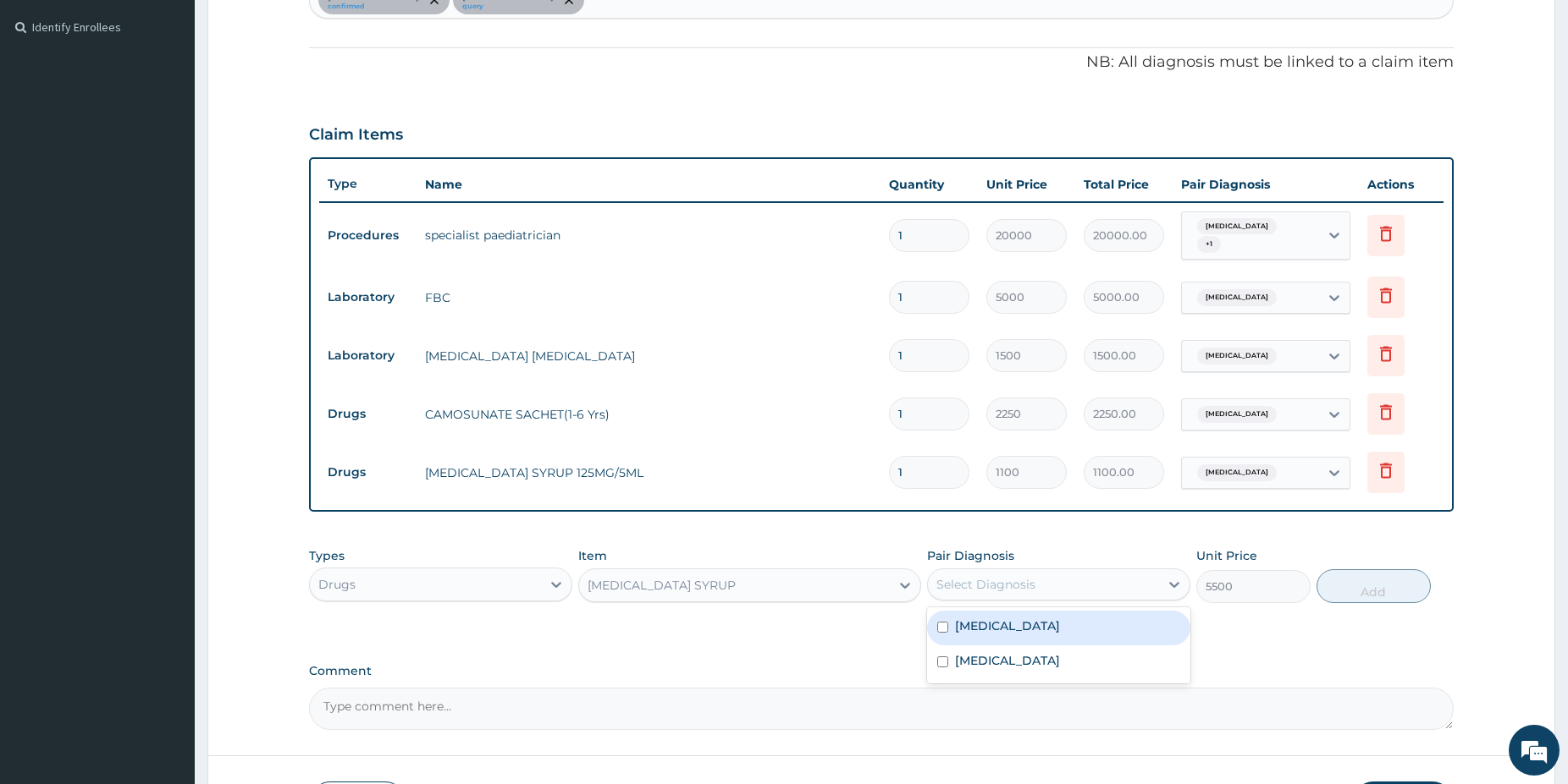
click at [1000, 576] on div "Select Diagnosis" at bounding box center [985, 584] width 99 height 17
drag, startPoint x: 1031, startPoint y: 645, endPoint x: 1043, endPoint y: 648, distance: 12.4
click at [1031, 646] on div "Sepsis" at bounding box center [1058, 663] width 263 height 35
checkbox input "true"
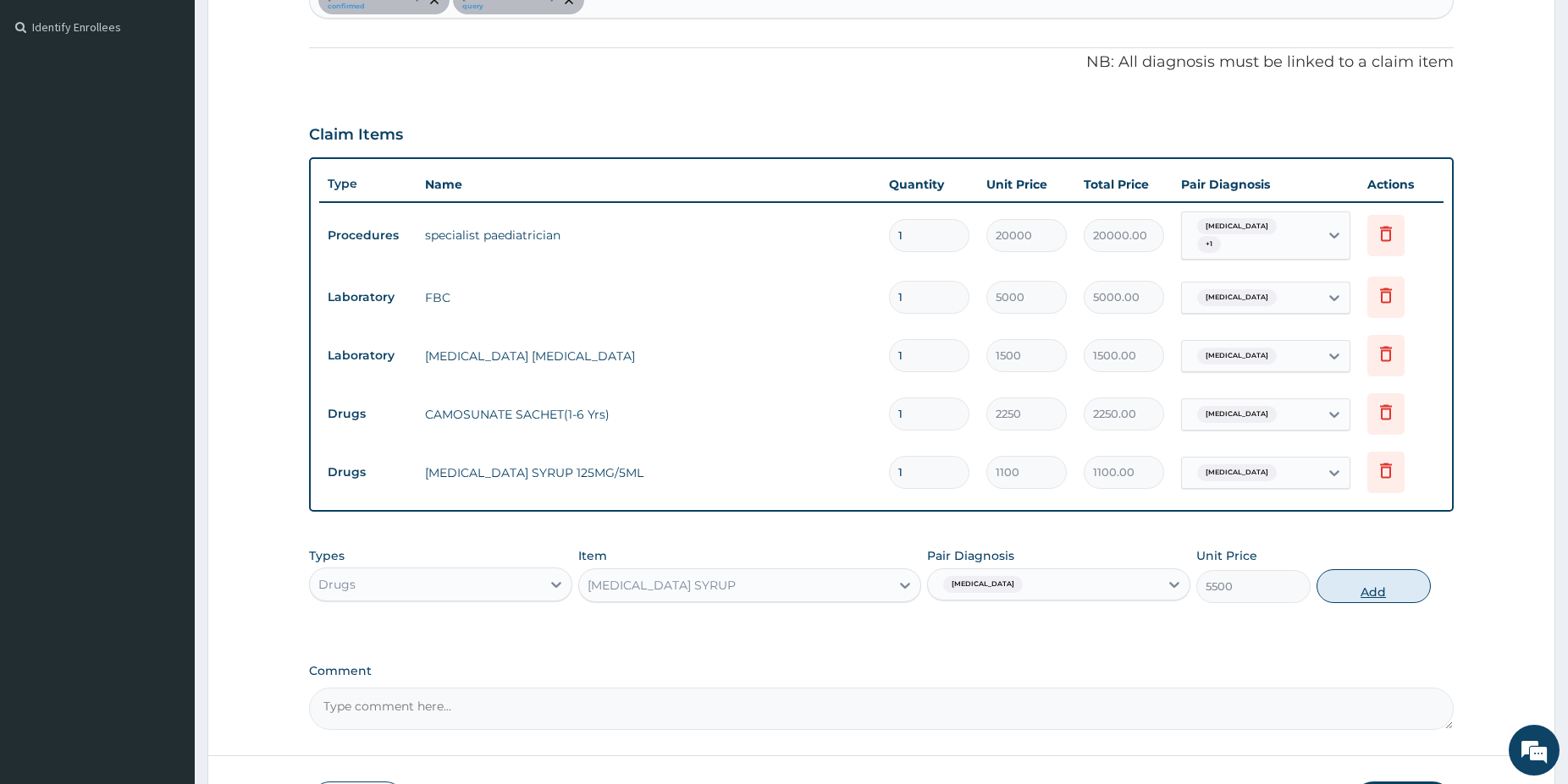
click at [1343, 569] on button "Add" at bounding box center [1373, 586] width 114 height 34
type input "0"
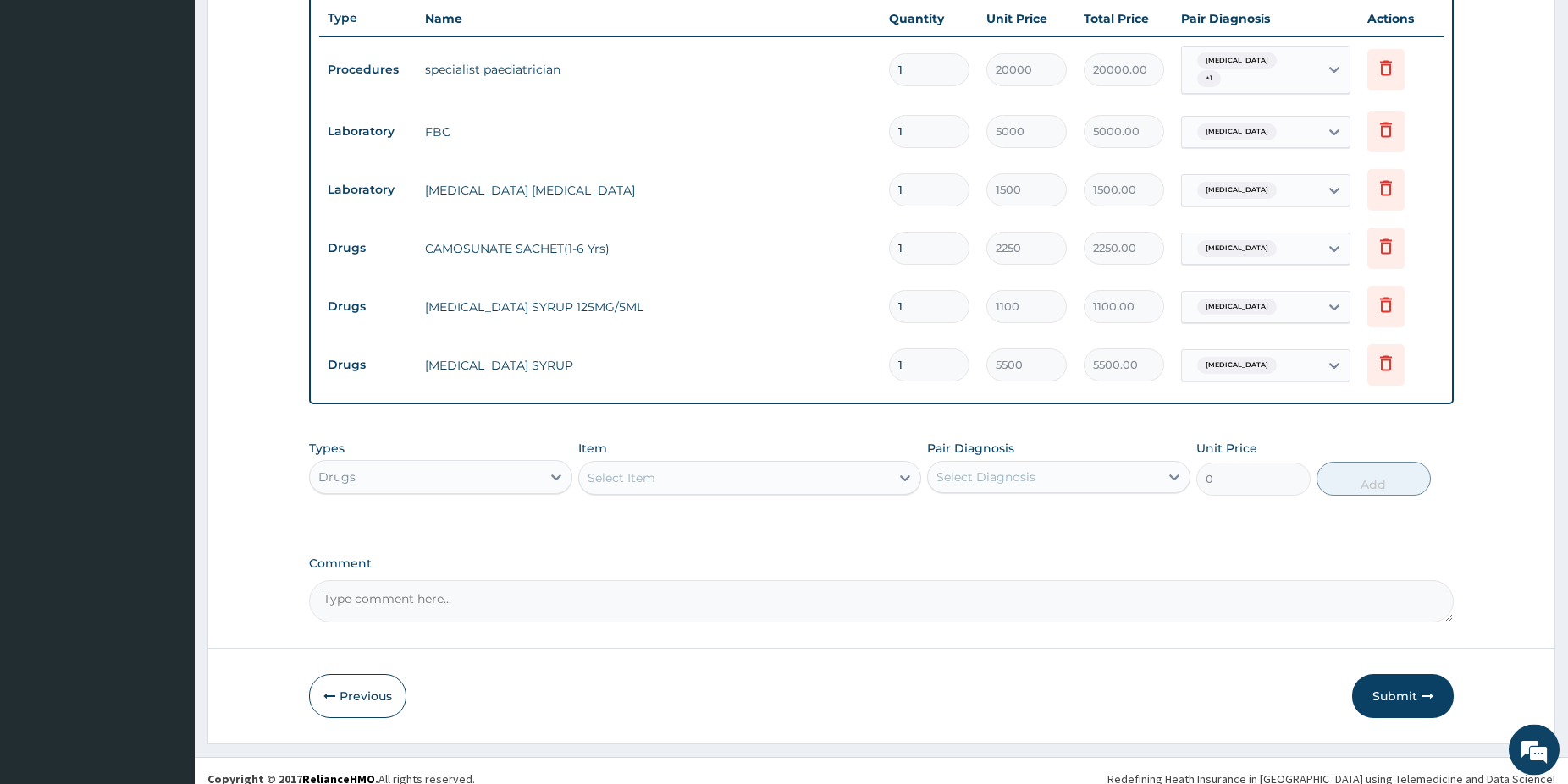
scroll to position [631, 0]
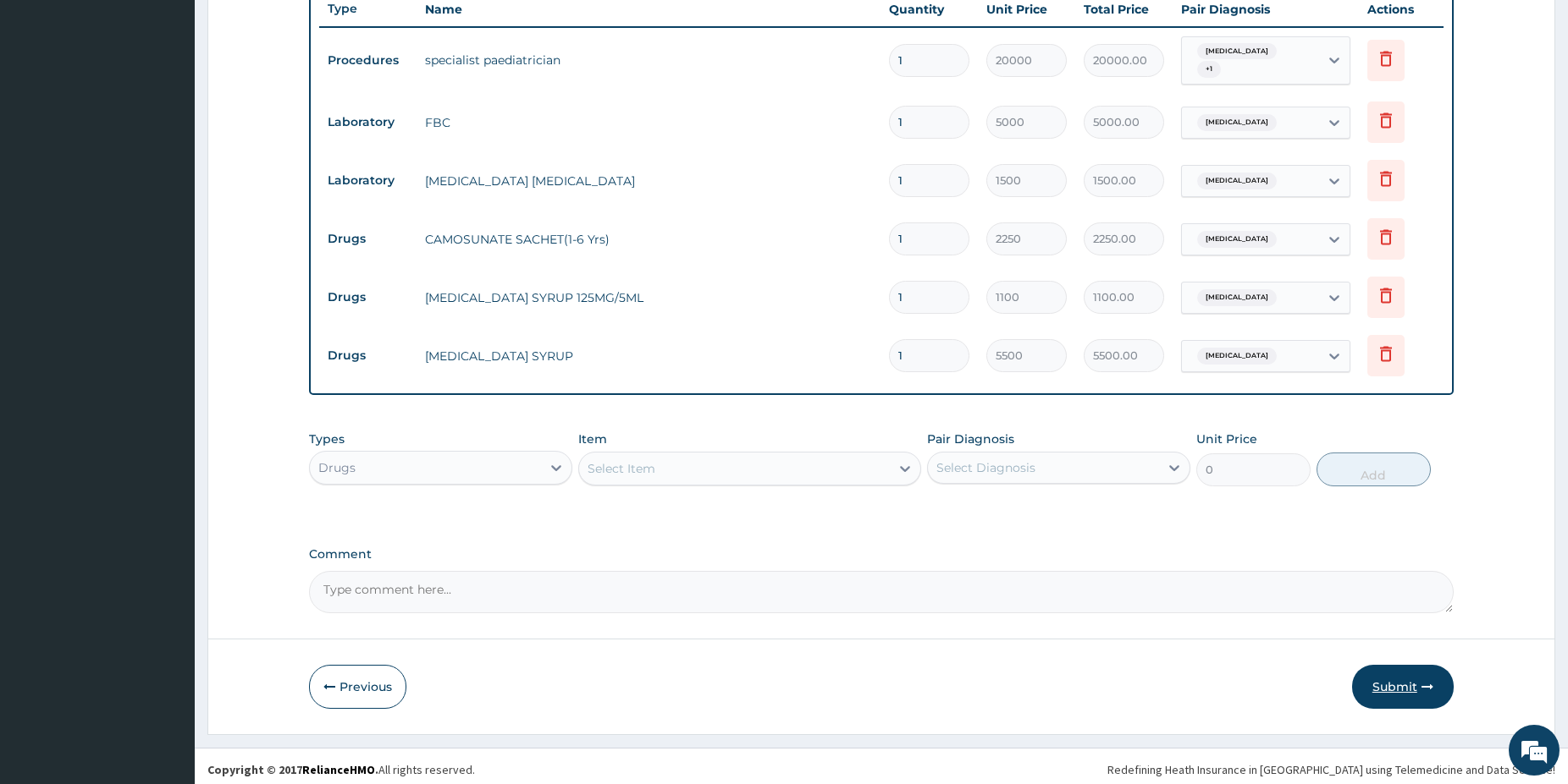
click at [1399, 669] on button "Submit" at bounding box center [1403, 686] width 102 height 44
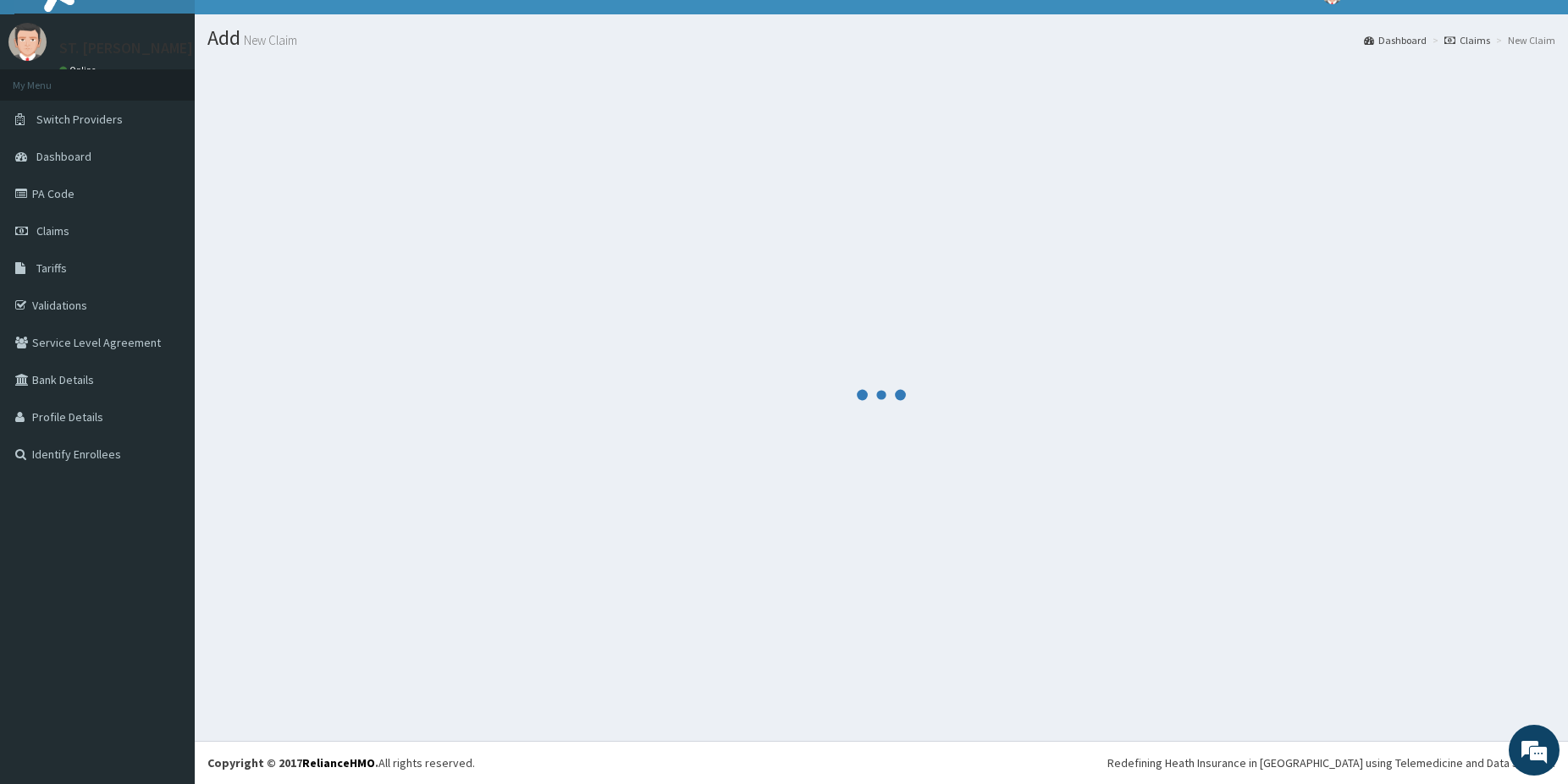
scroll to position [28, 0]
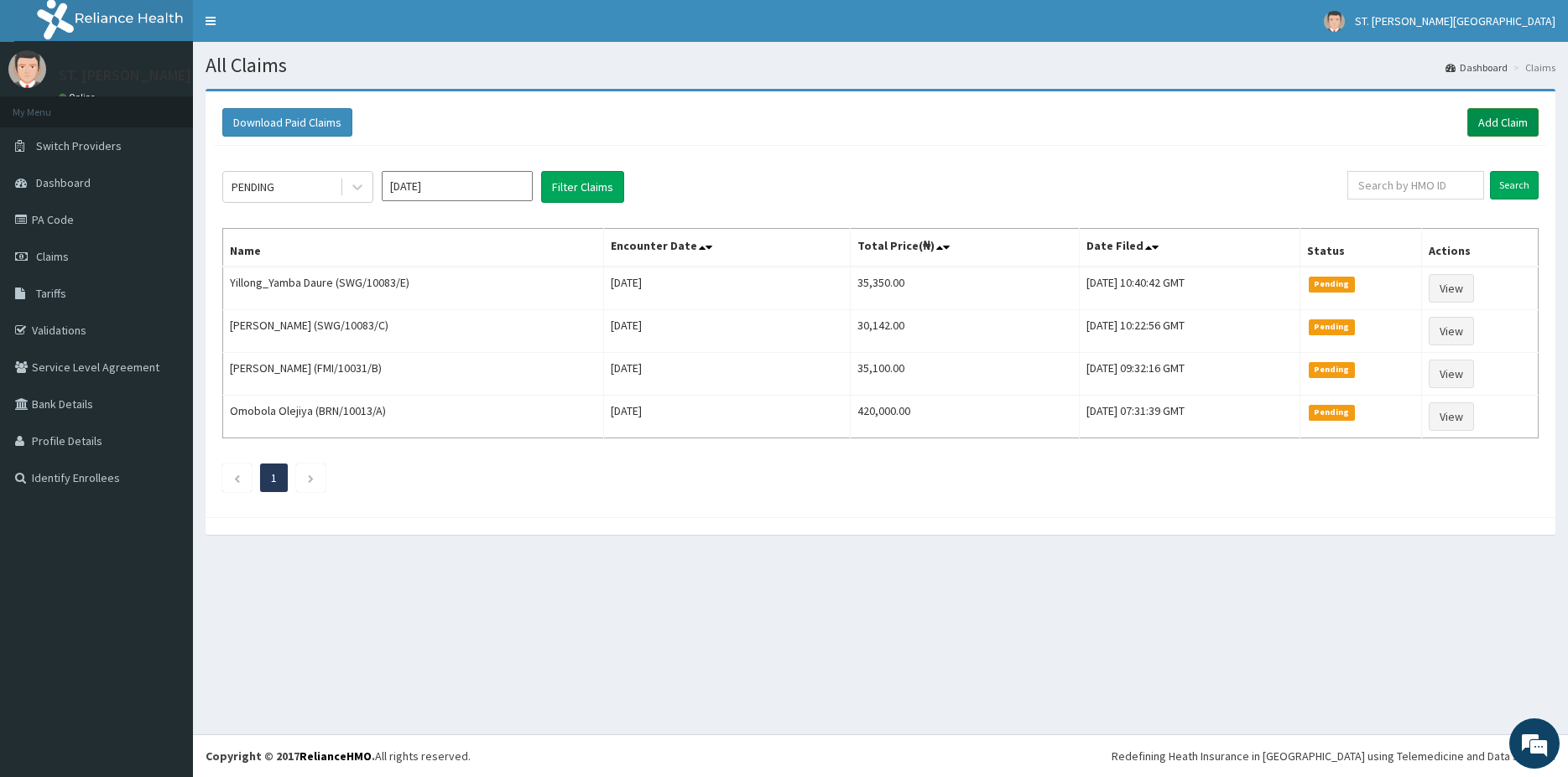
click at [1492, 118] on link "Add Claim" at bounding box center [1503, 122] width 72 height 28
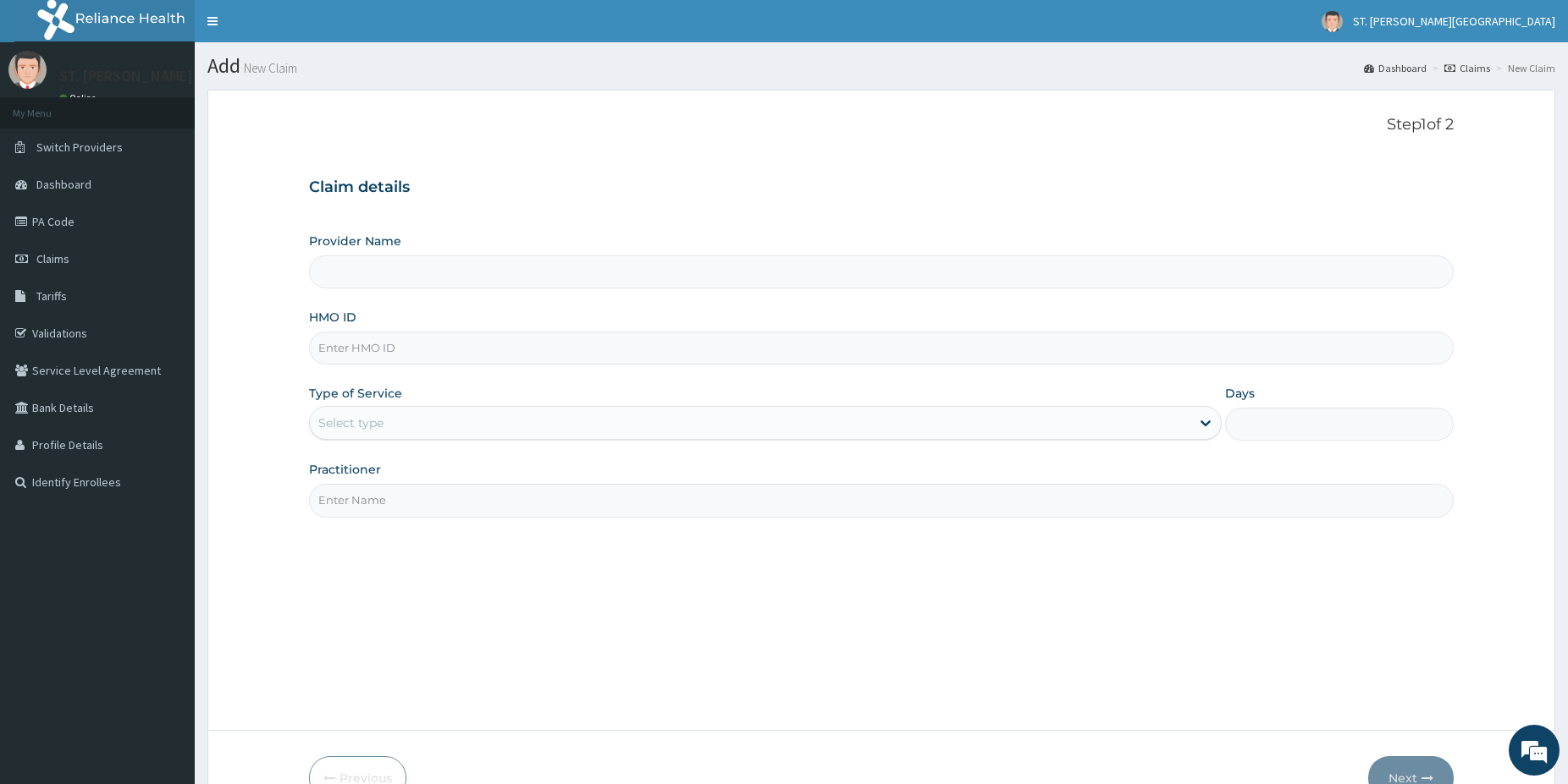
click at [392, 353] on input "HMO ID" at bounding box center [881, 349] width 1145 height 33
type input "KSB/11264/A"
click at [351, 423] on div "Select type" at bounding box center [351, 423] width 65 height 17
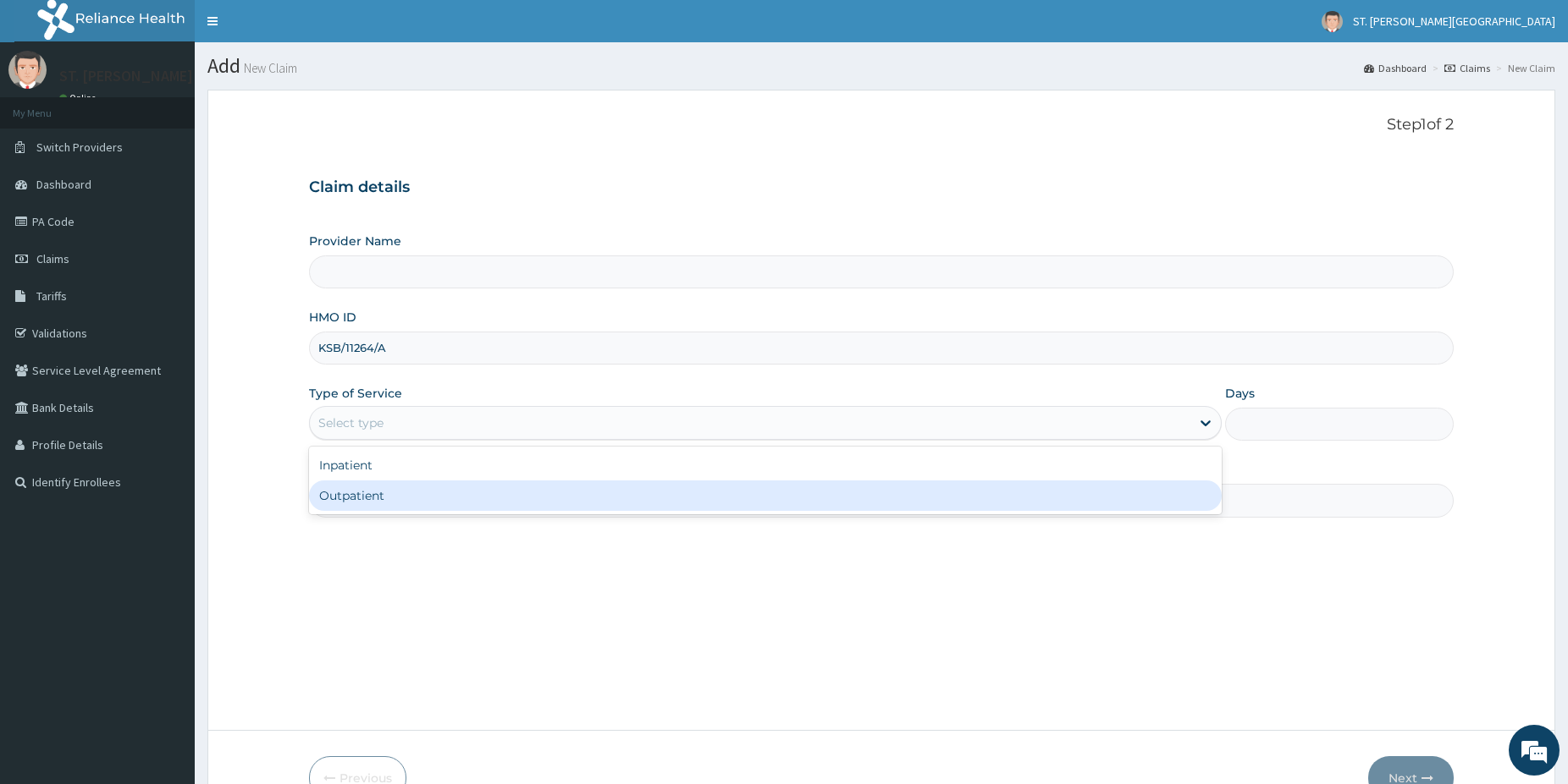
click at [348, 497] on div "Outpatient" at bounding box center [765, 495] width 912 height 30
type input "1"
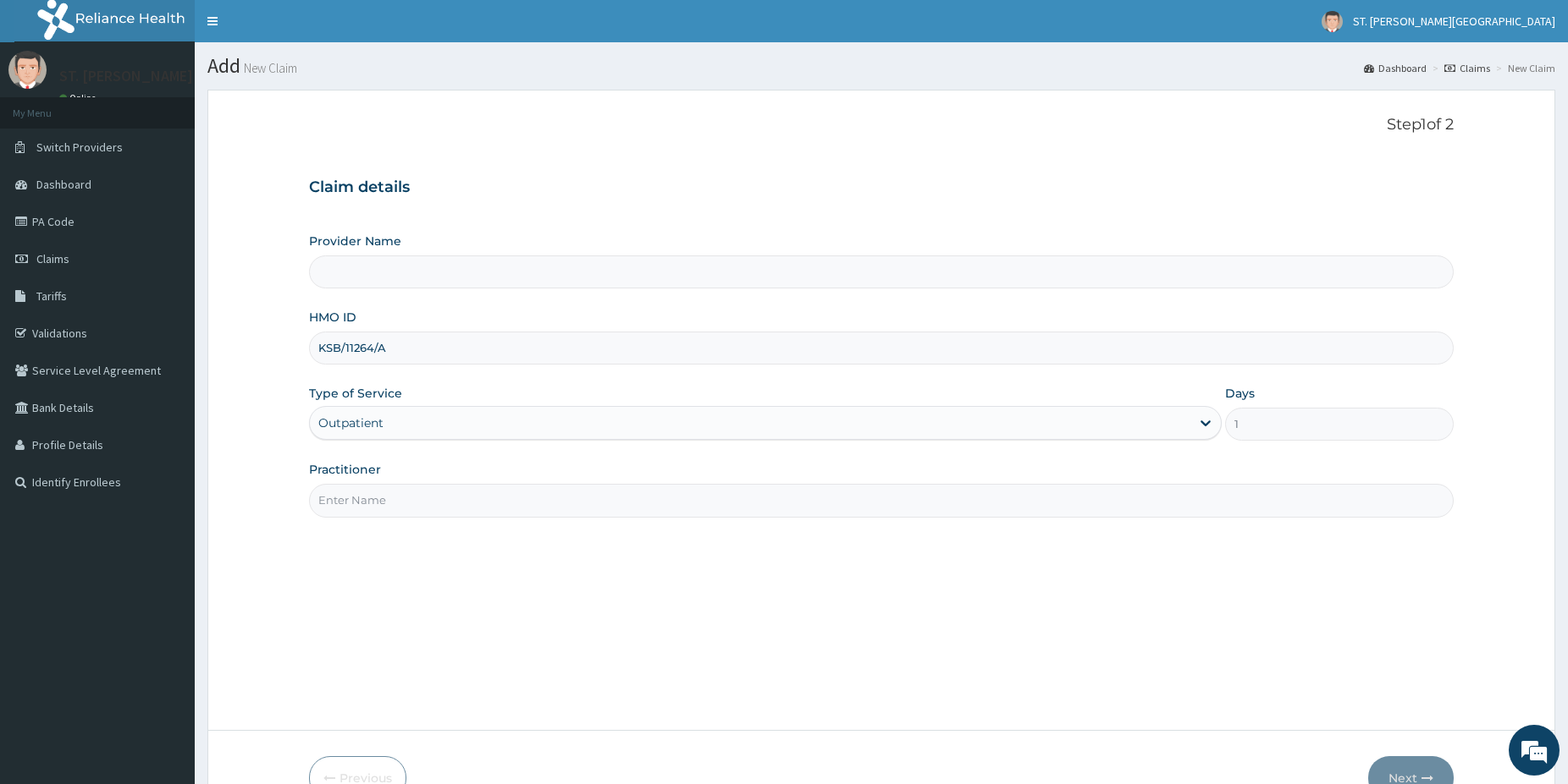
click at [351, 497] on input "Practitioner" at bounding box center [881, 501] width 1145 height 33
type input "[GEOGRAPHIC_DATA]- [GEOGRAPHIC_DATA]"
type input "dr.obehi"
click at [1409, 767] on button "Next" at bounding box center [1411, 778] width 86 height 44
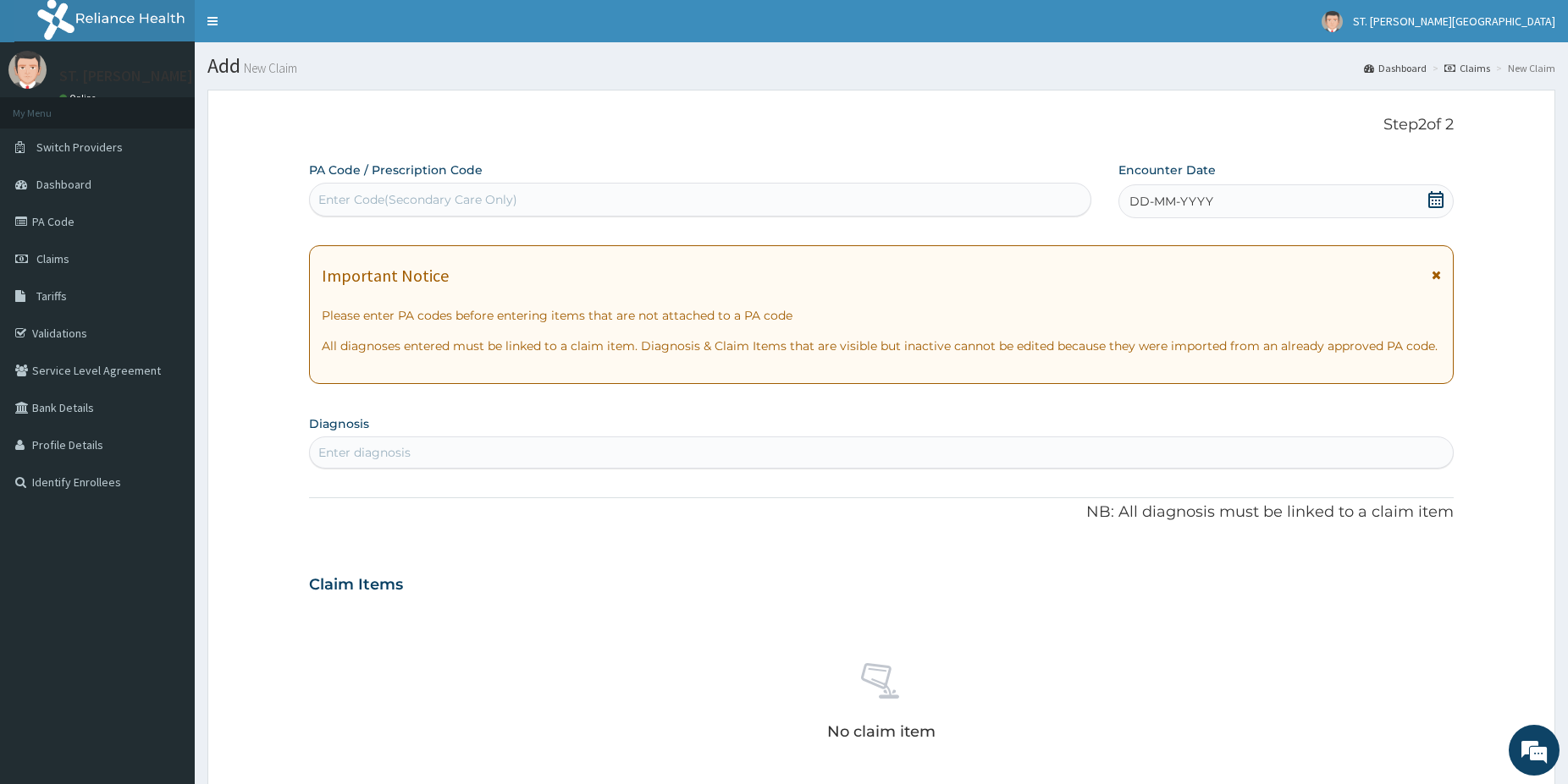
click at [423, 451] on div "Enter diagnosis" at bounding box center [881, 453] width 1143 height 27
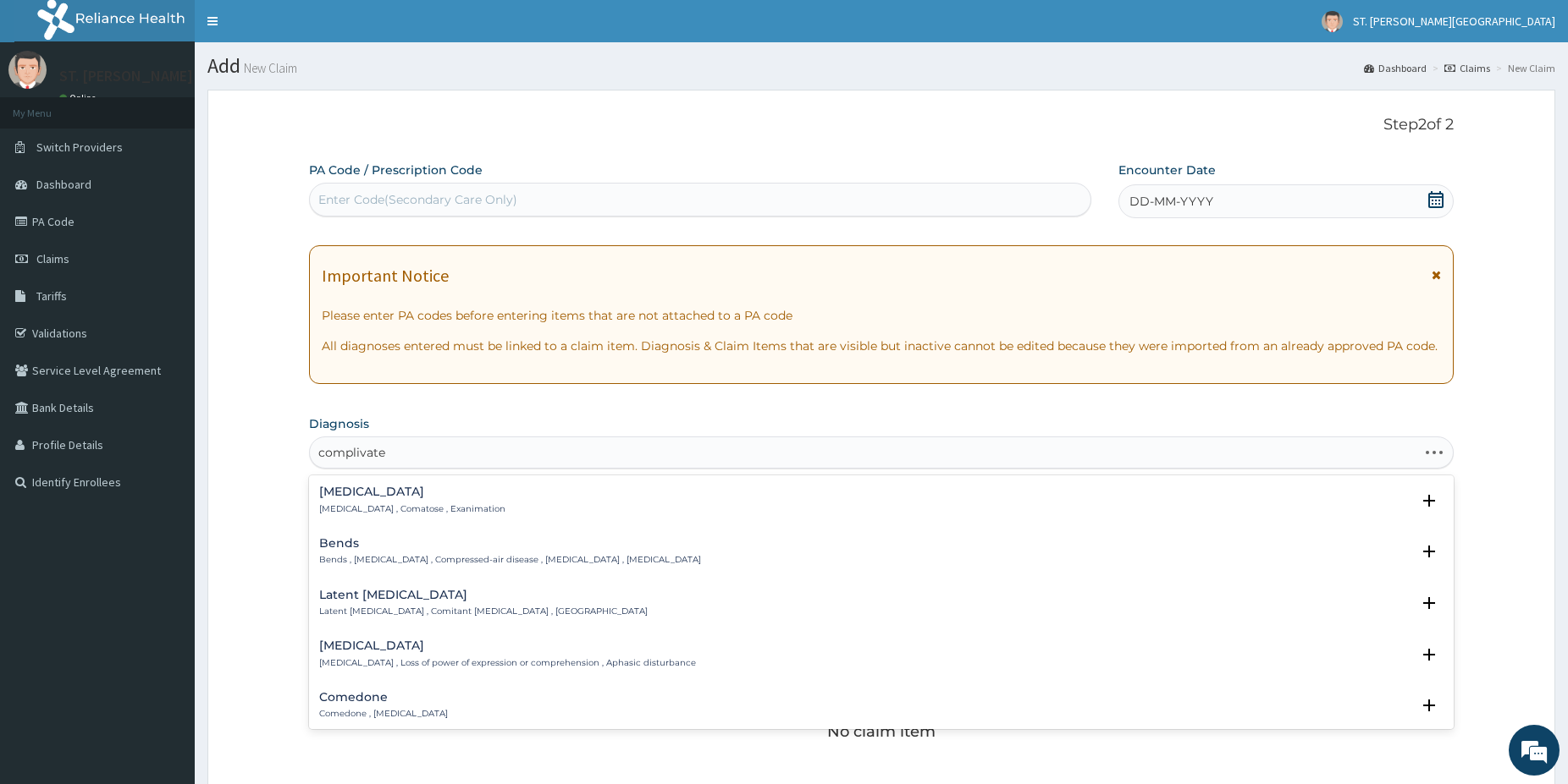
type input "complivated"
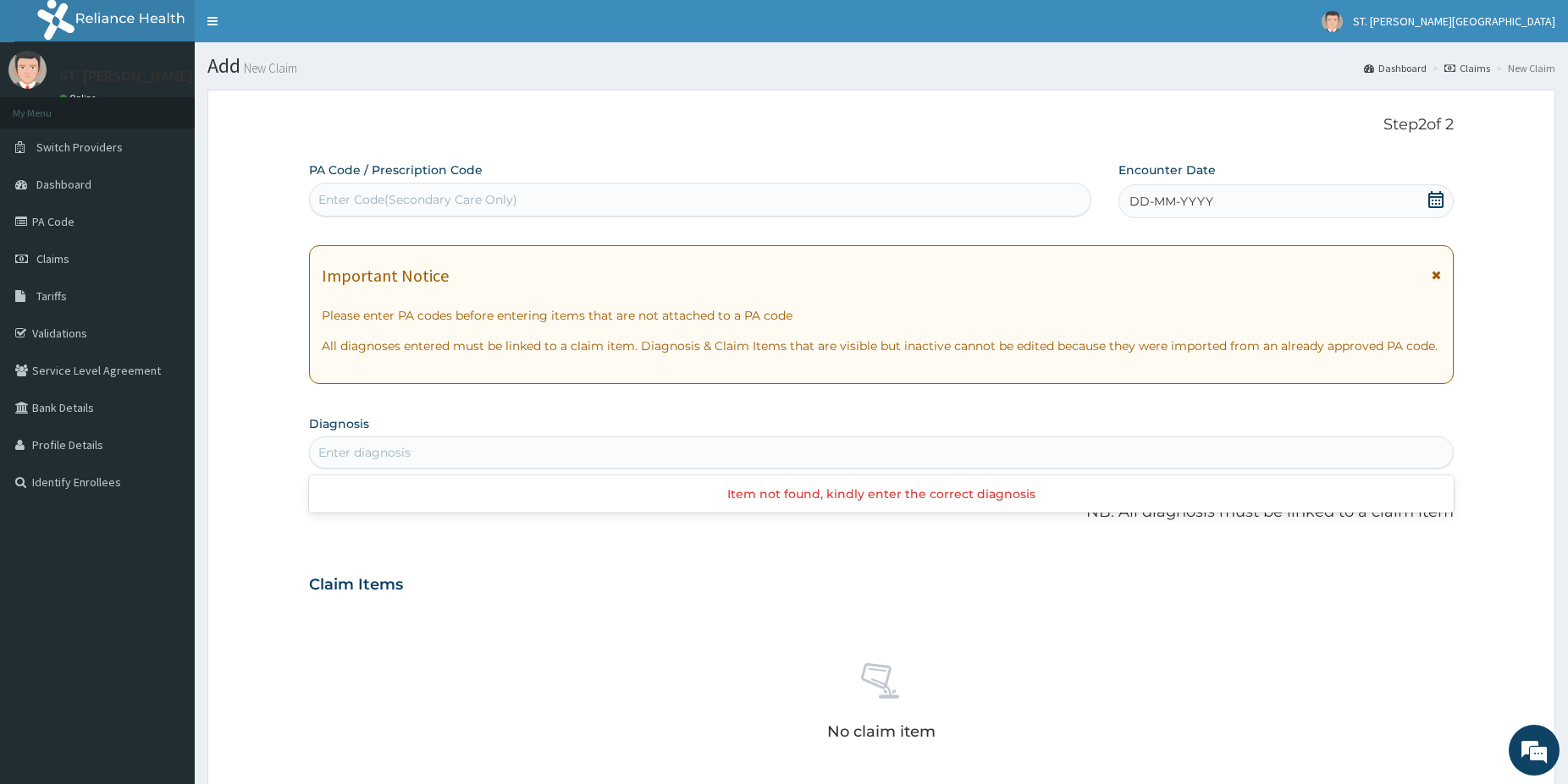
click at [409, 454] on div "Enter diagnosis" at bounding box center [881, 453] width 1143 height 27
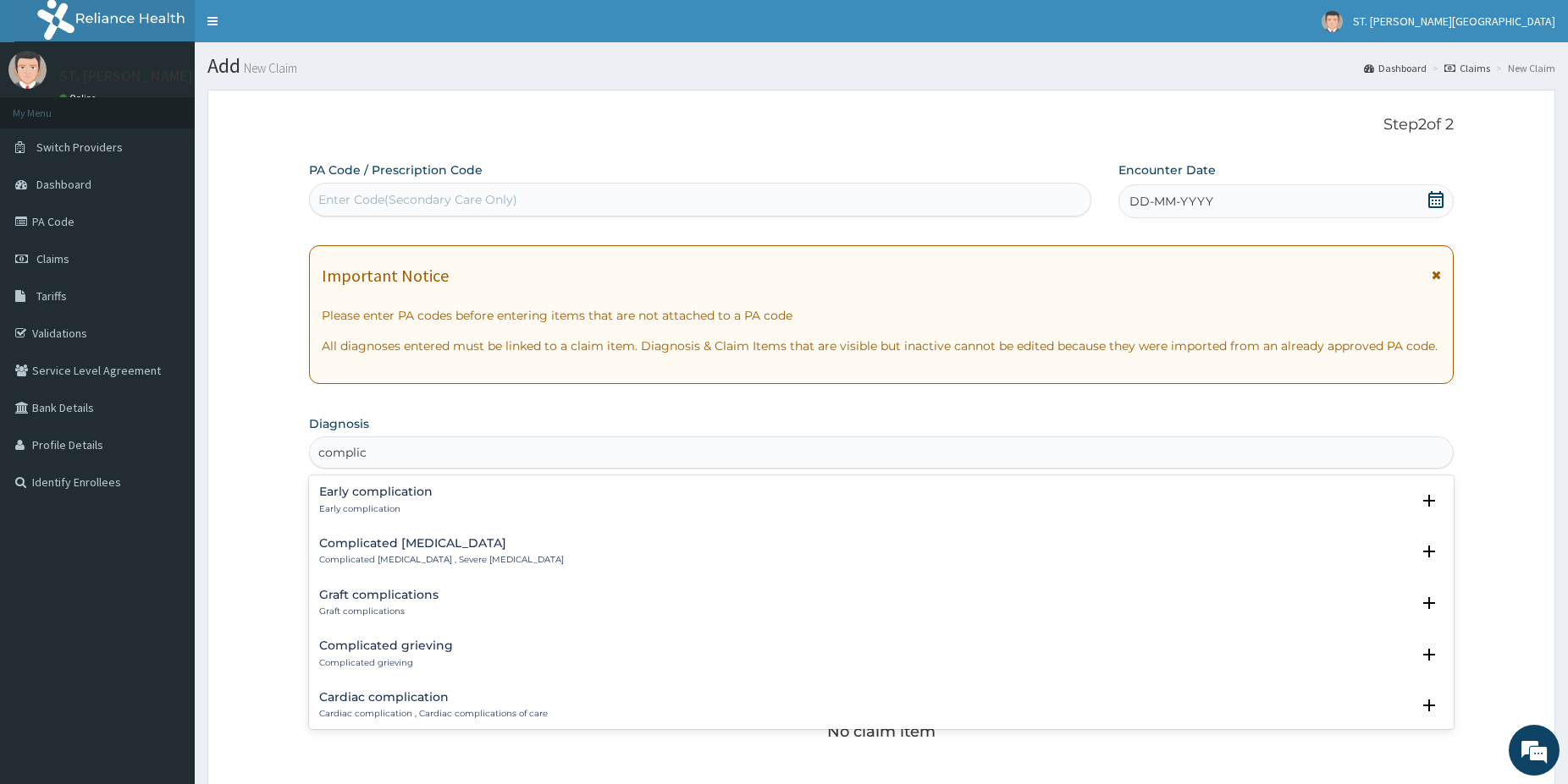
type input "complica"
click at [382, 558] on p "Complicated [MEDICAL_DATA] , Severe [MEDICAL_DATA]" at bounding box center [442, 560] width 244 height 12
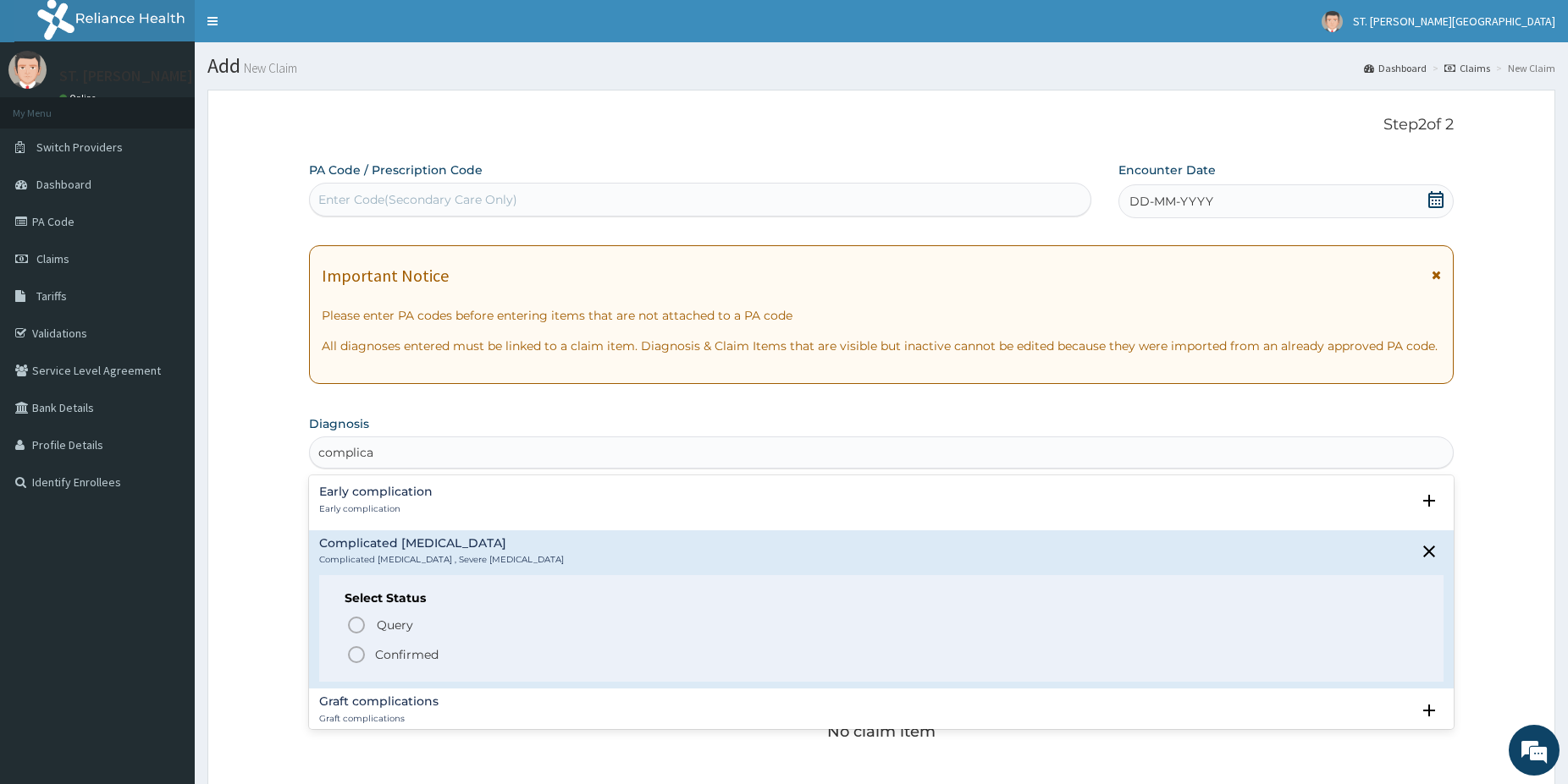
click at [360, 649] on circle "status option filled" at bounding box center [357, 655] width 16 height 16
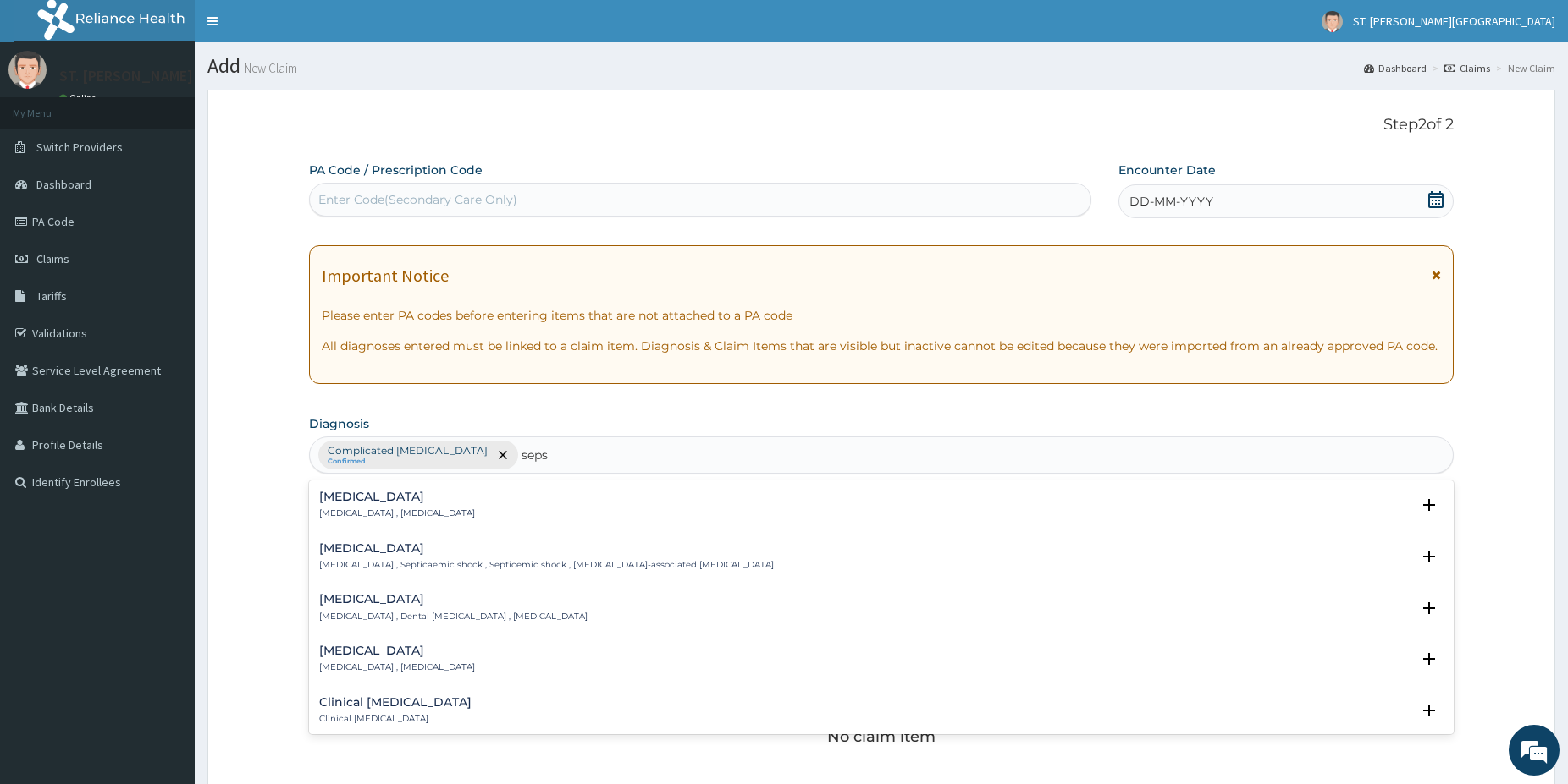
type input "sepsi"
click at [333, 502] on h4 "[MEDICAL_DATA]" at bounding box center [397, 497] width 155 height 13
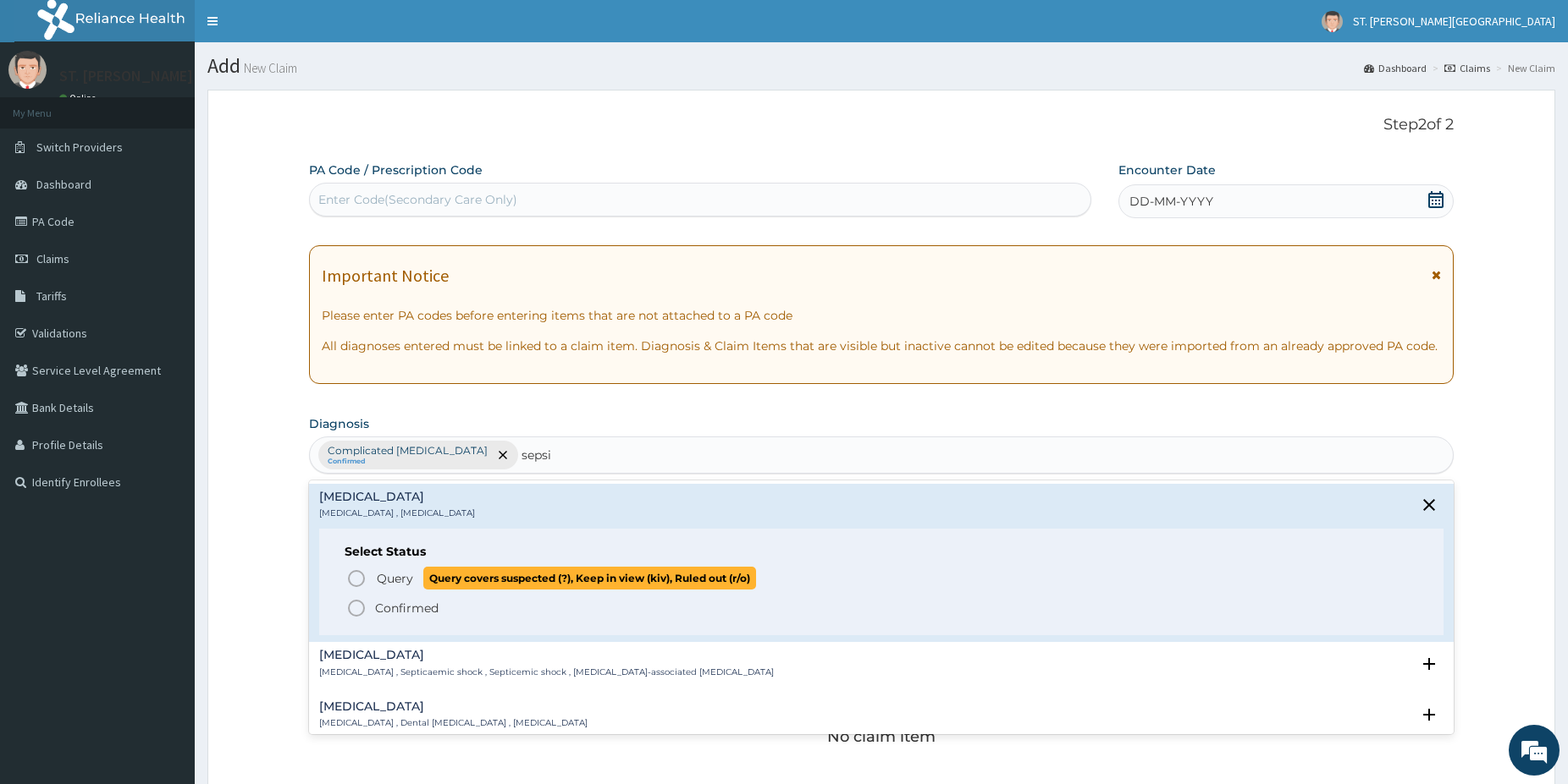
click at [358, 575] on icon "status option query" at bounding box center [356, 578] width 21 height 21
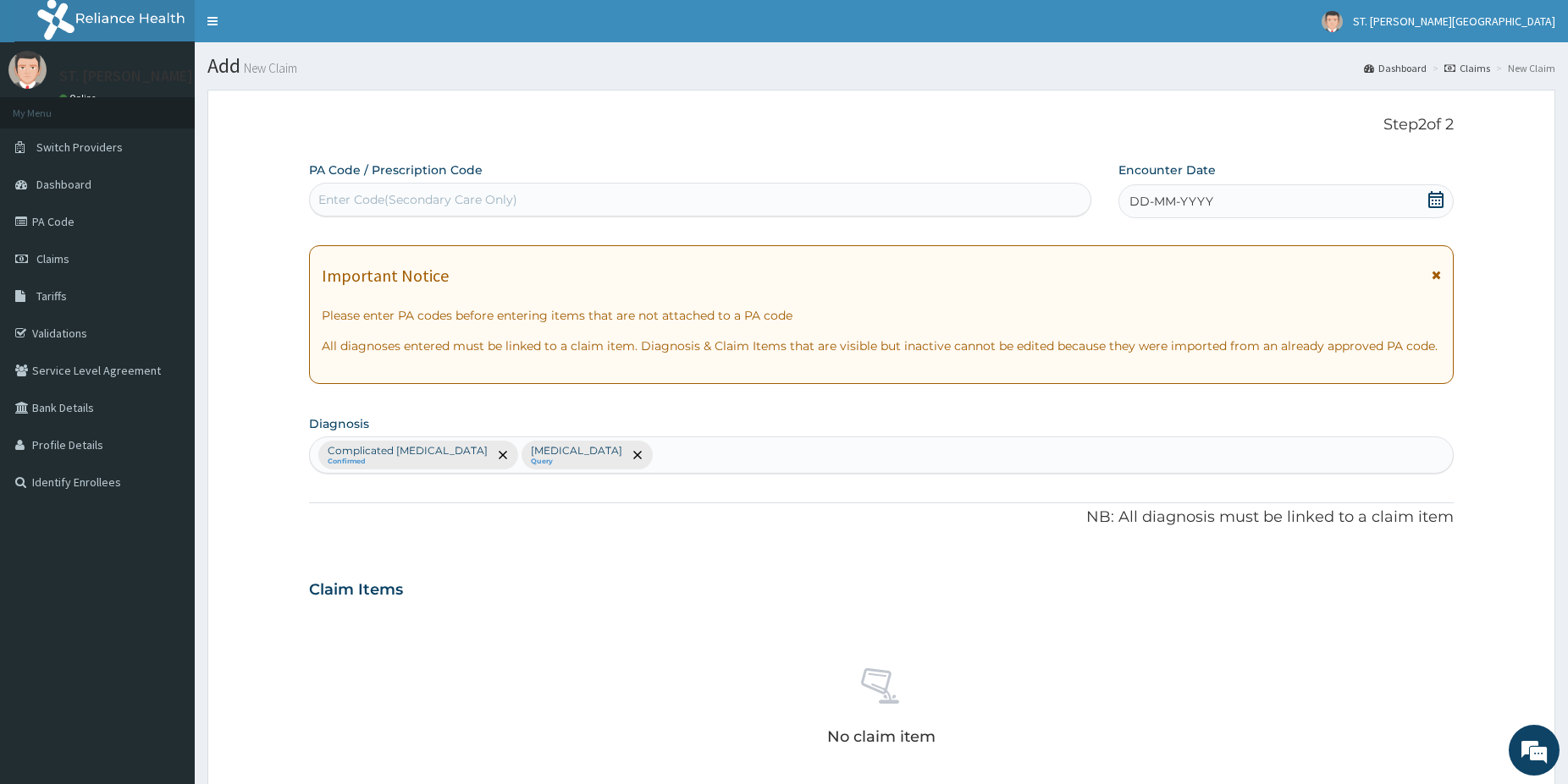
click at [573, 438] on div "Complicated [MEDICAL_DATA] Confirmed [MEDICAL_DATA] Query" at bounding box center [881, 455] width 1143 height 35
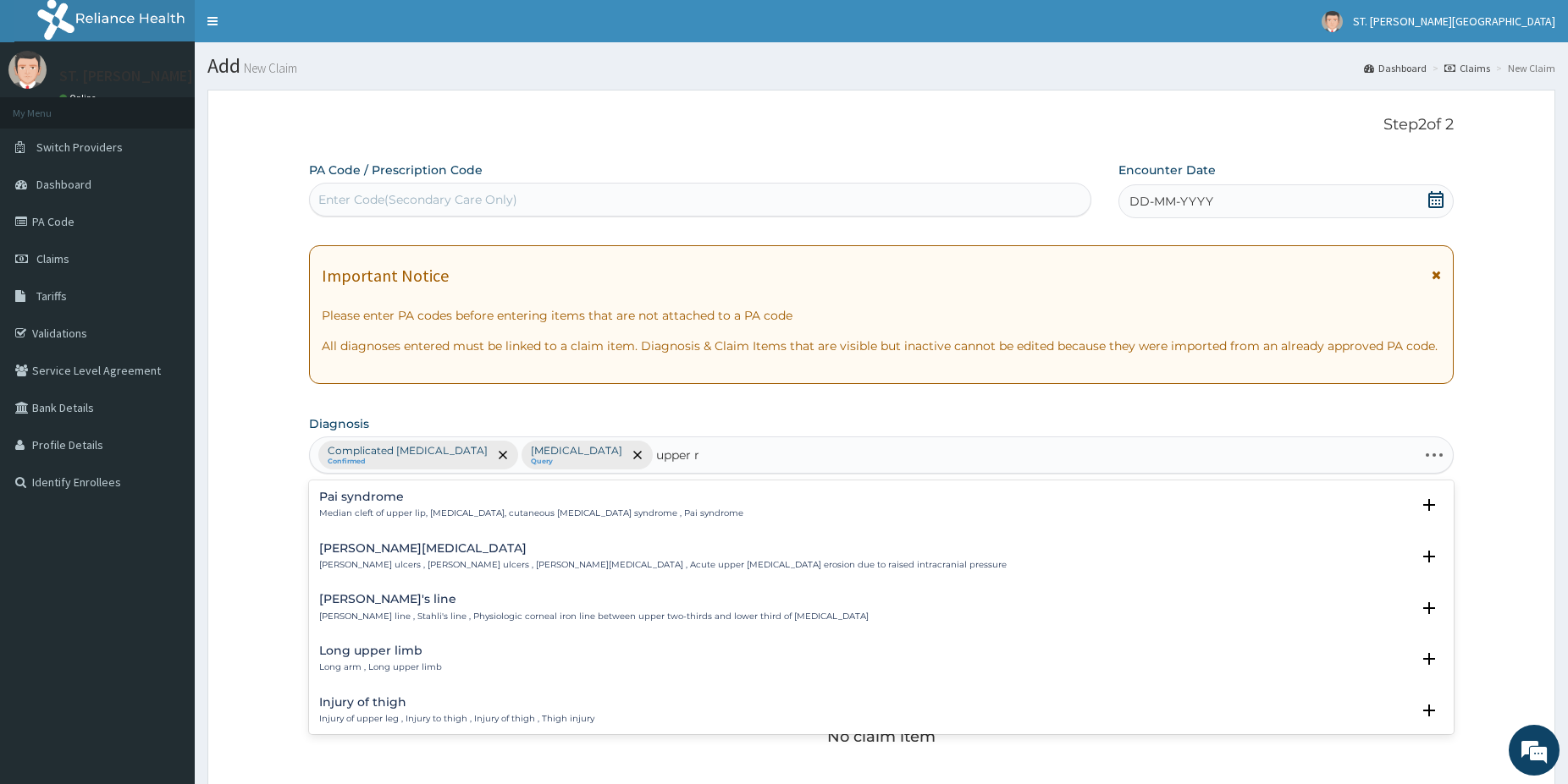
type input "upper re"
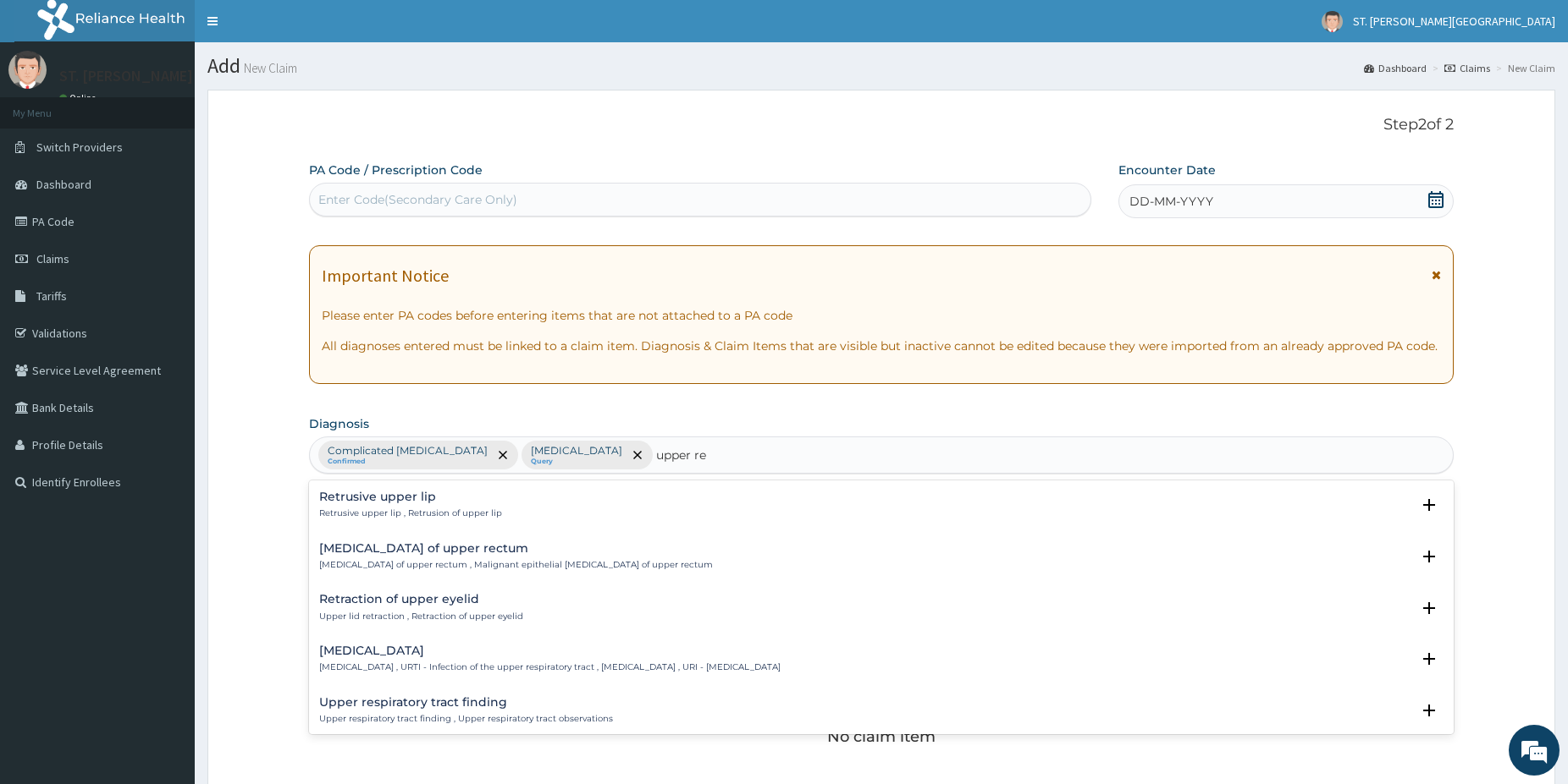
click at [464, 648] on h4 "[MEDICAL_DATA]" at bounding box center [550, 650] width 461 height 13
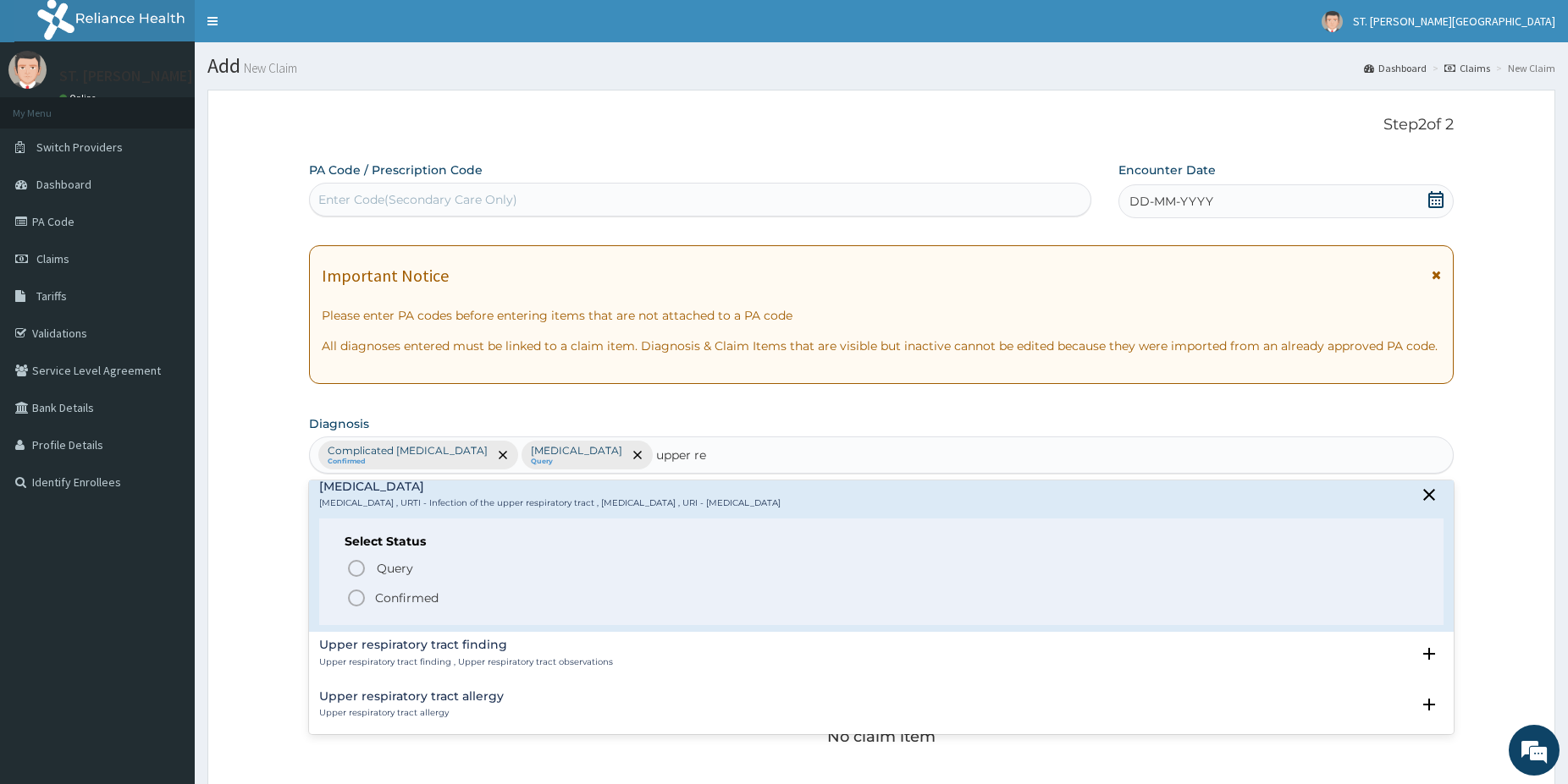
scroll to position [183, 0]
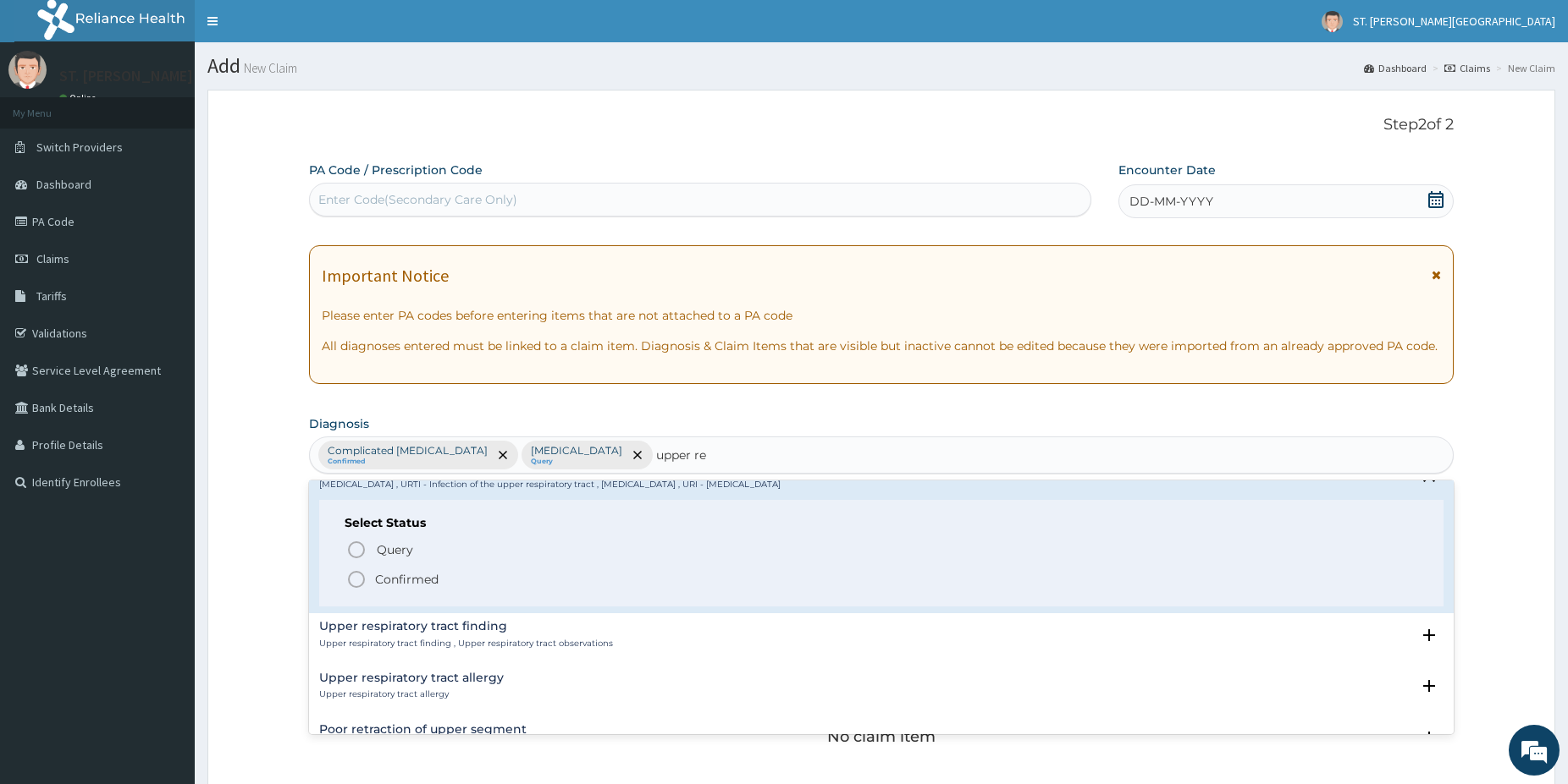
click at [361, 574] on circle "status option filled" at bounding box center [357, 580] width 16 height 16
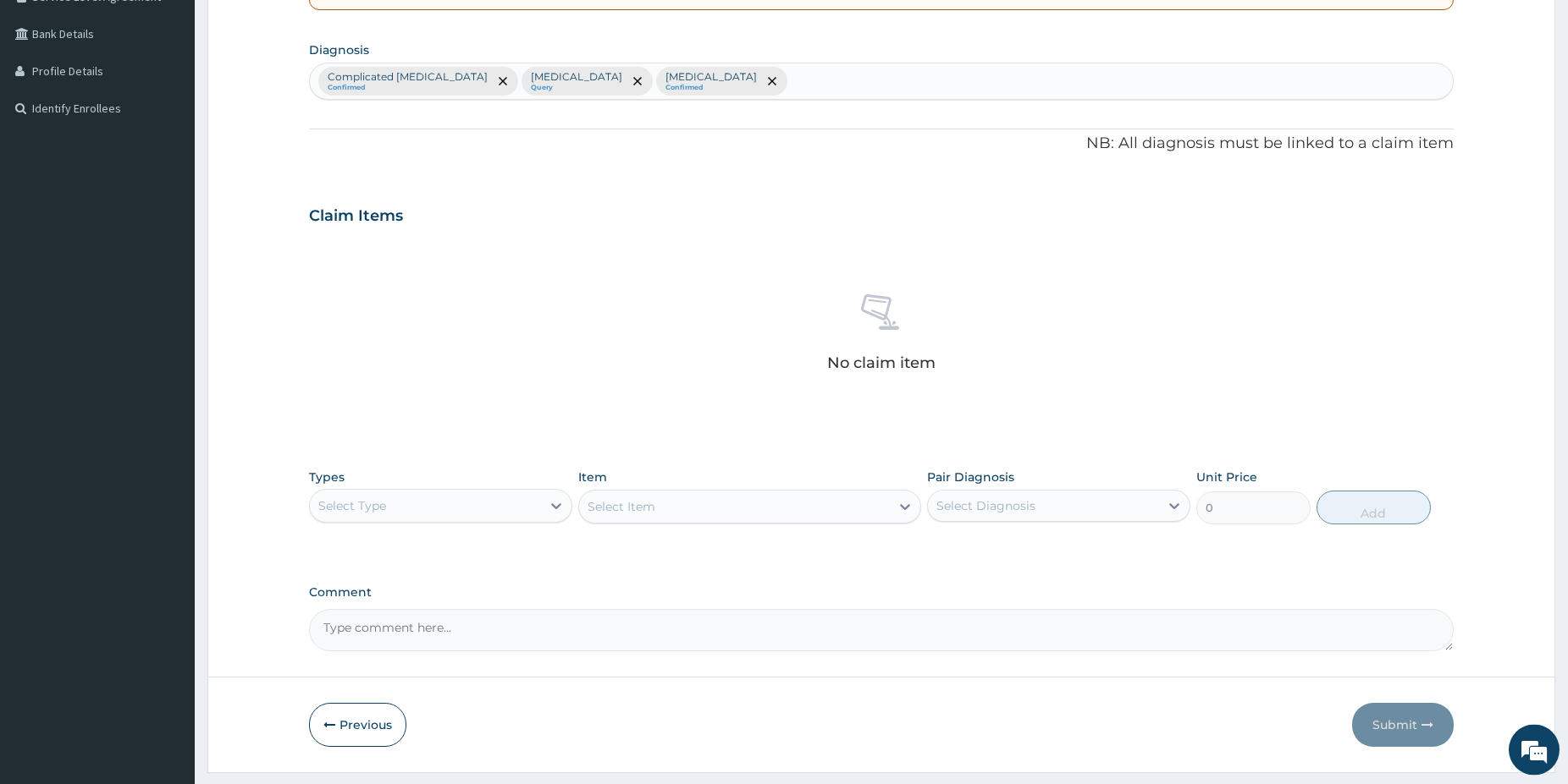
drag, startPoint x: 1577, startPoint y: 770, endPoint x: 1405, endPoint y: 752, distance: 172.9
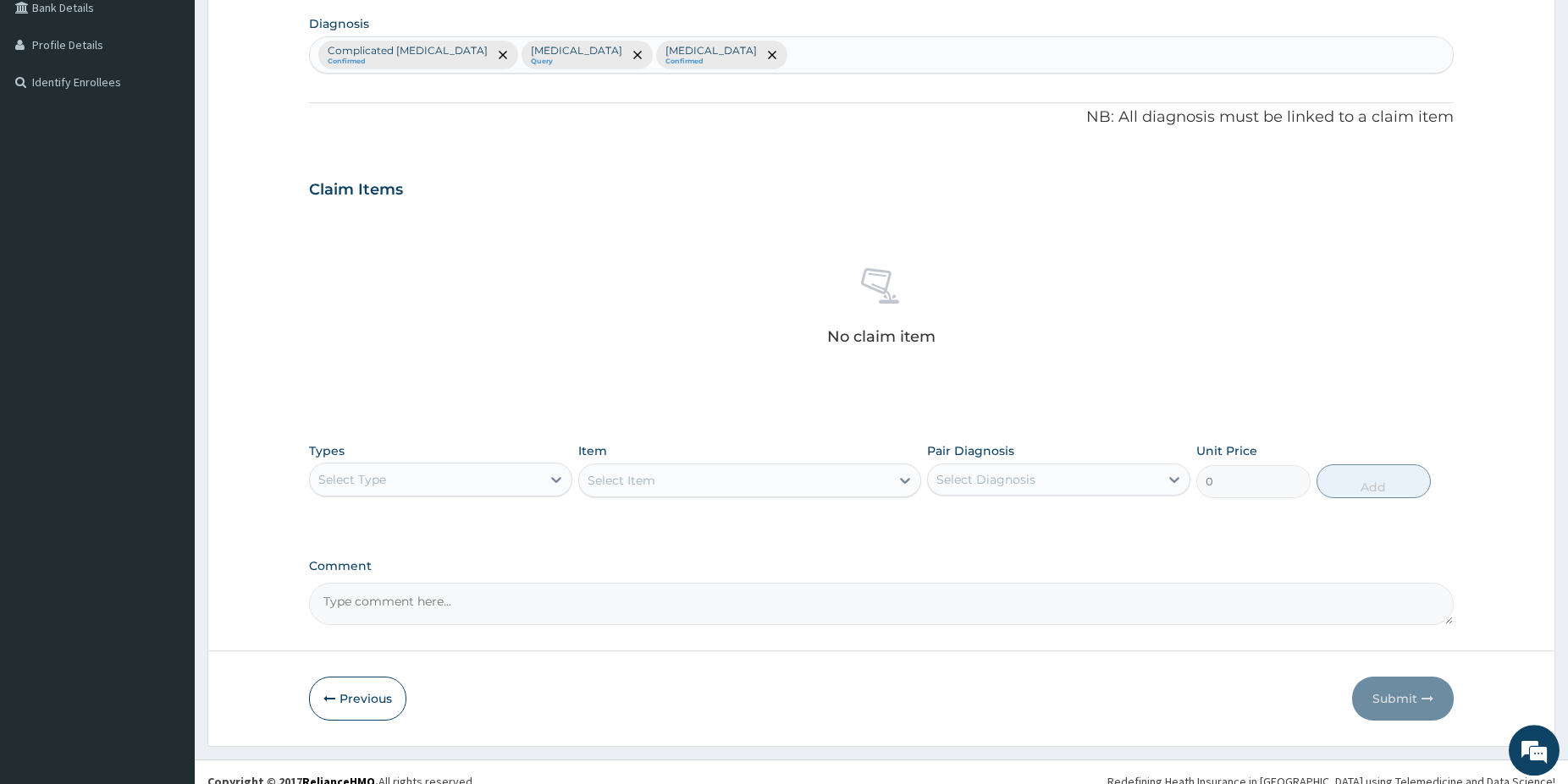
scroll to position [402, 0]
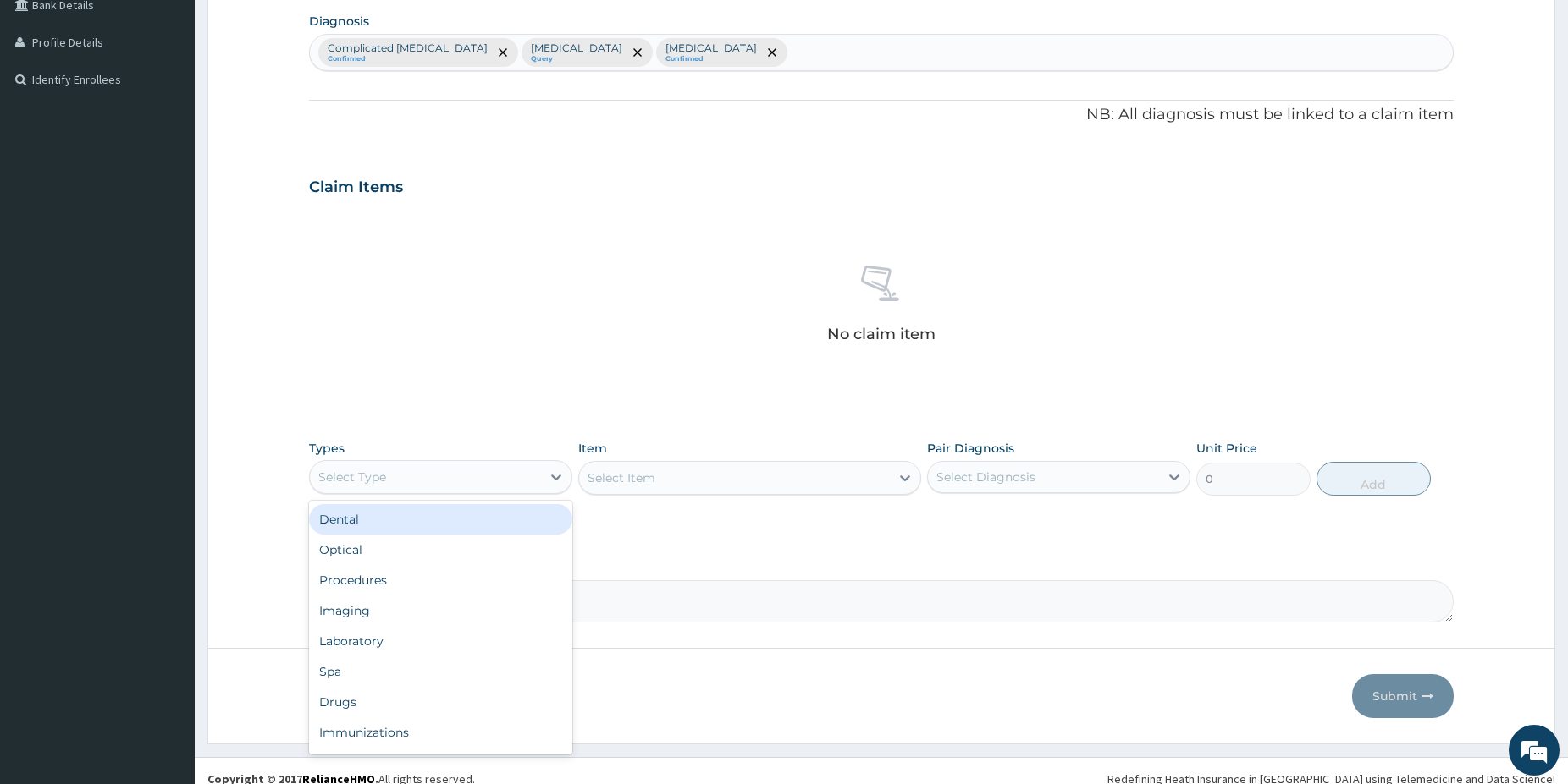
click at [517, 470] on div "Select Type" at bounding box center [425, 477] width 232 height 27
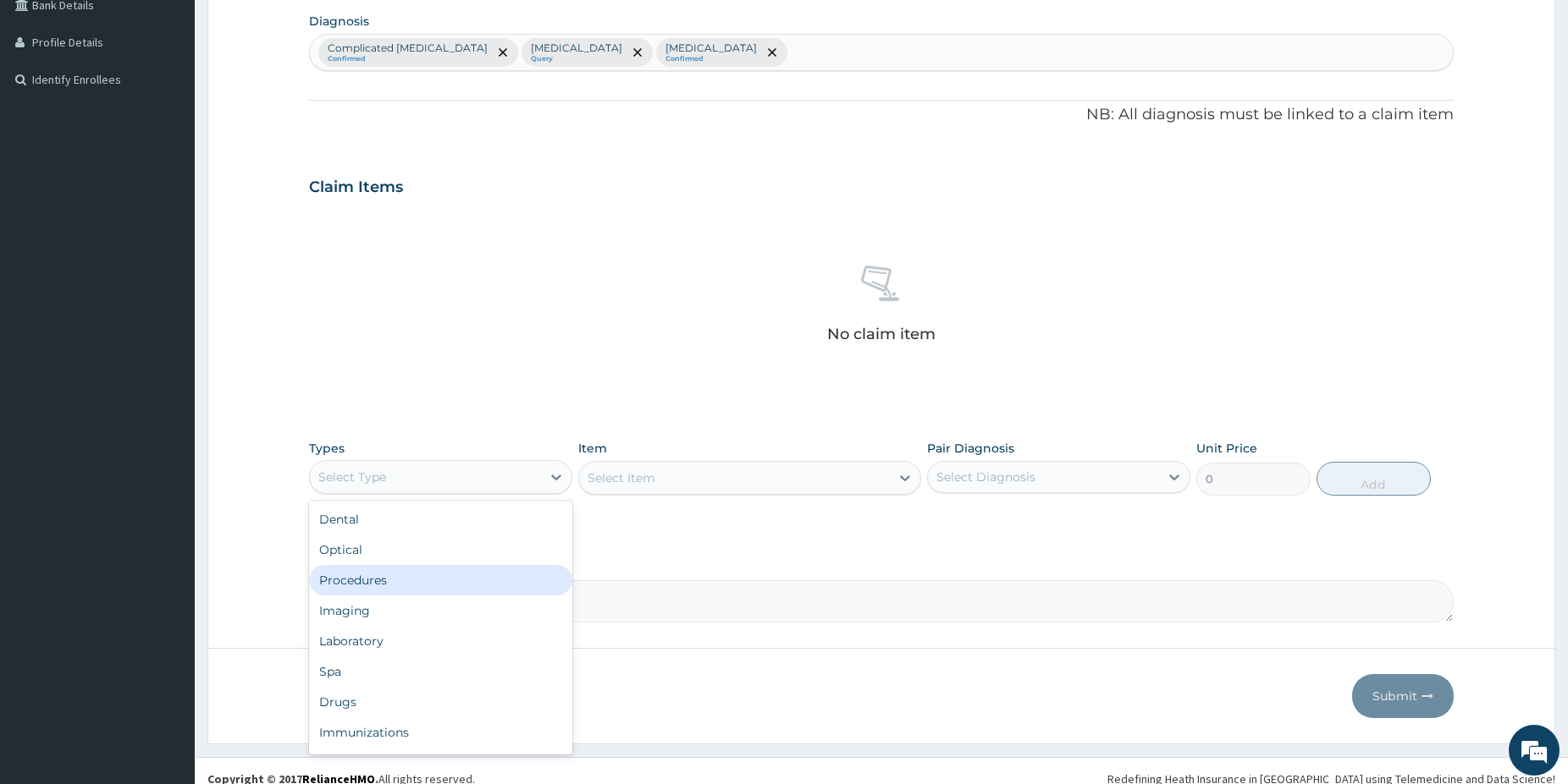
click at [402, 588] on div "Procedures" at bounding box center [440, 580] width 263 height 30
click at [432, 477] on div "Procedures" at bounding box center [425, 477] width 232 height 27
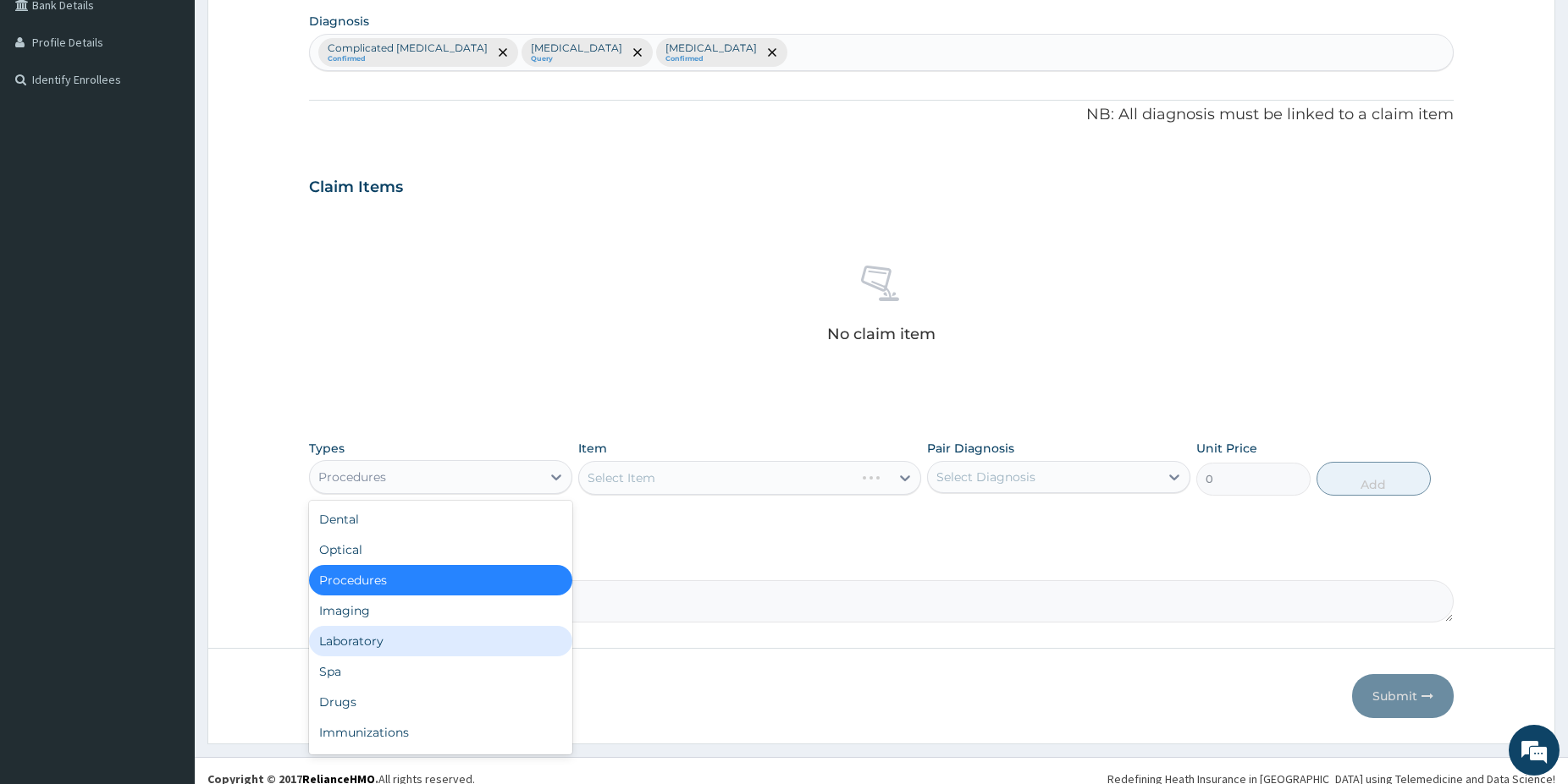
click at [391, 631] on div "Laboratory" at bounding box center [440, 640] width 263 height 30
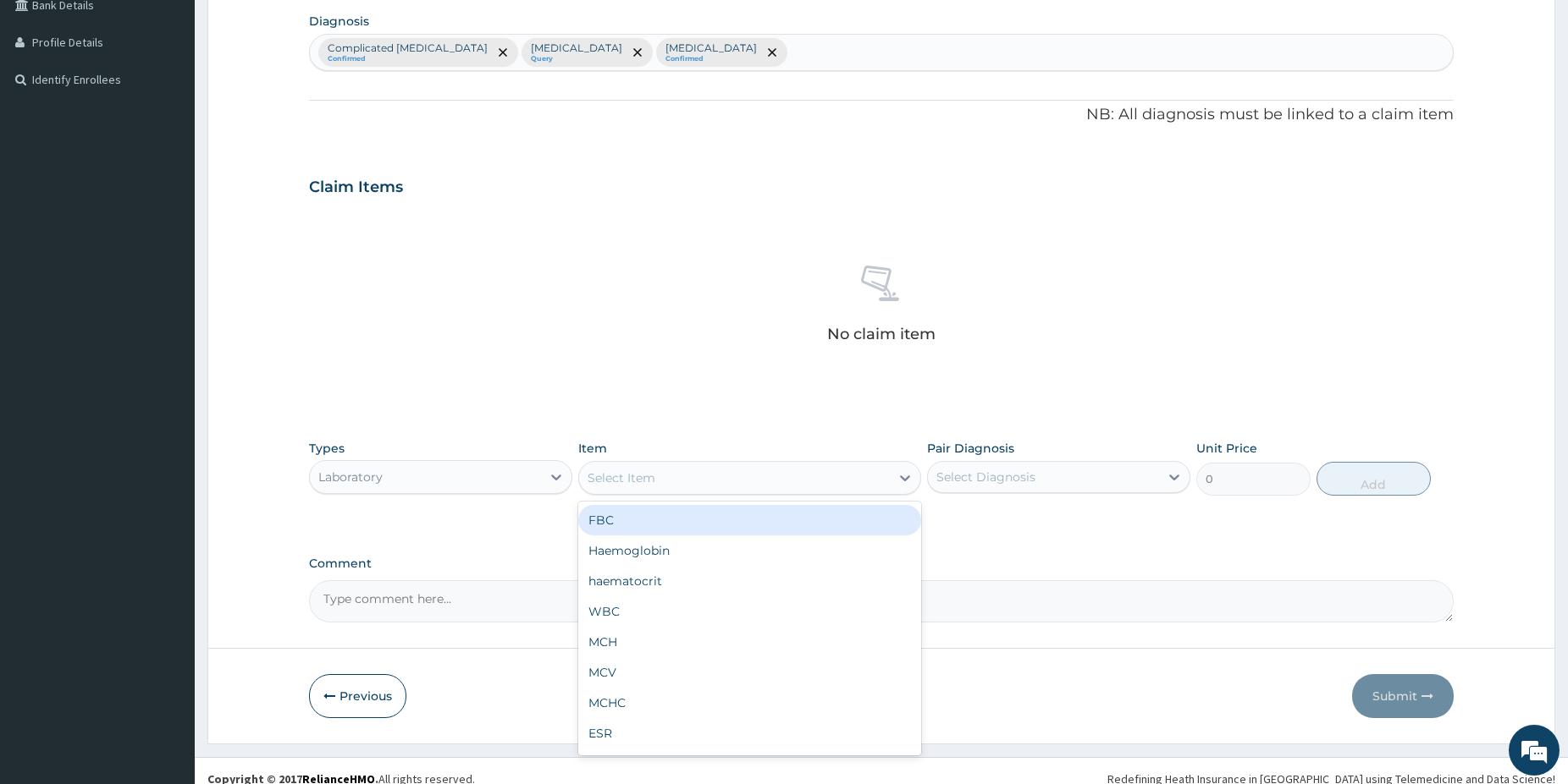
click at [731, 480] on div "Select Item" at bounding box center [735, 478] width 311 height 27
click at [656, 524] on div "FBC" at bounding box center [749, 519] width 343 height 30
type input "5000"
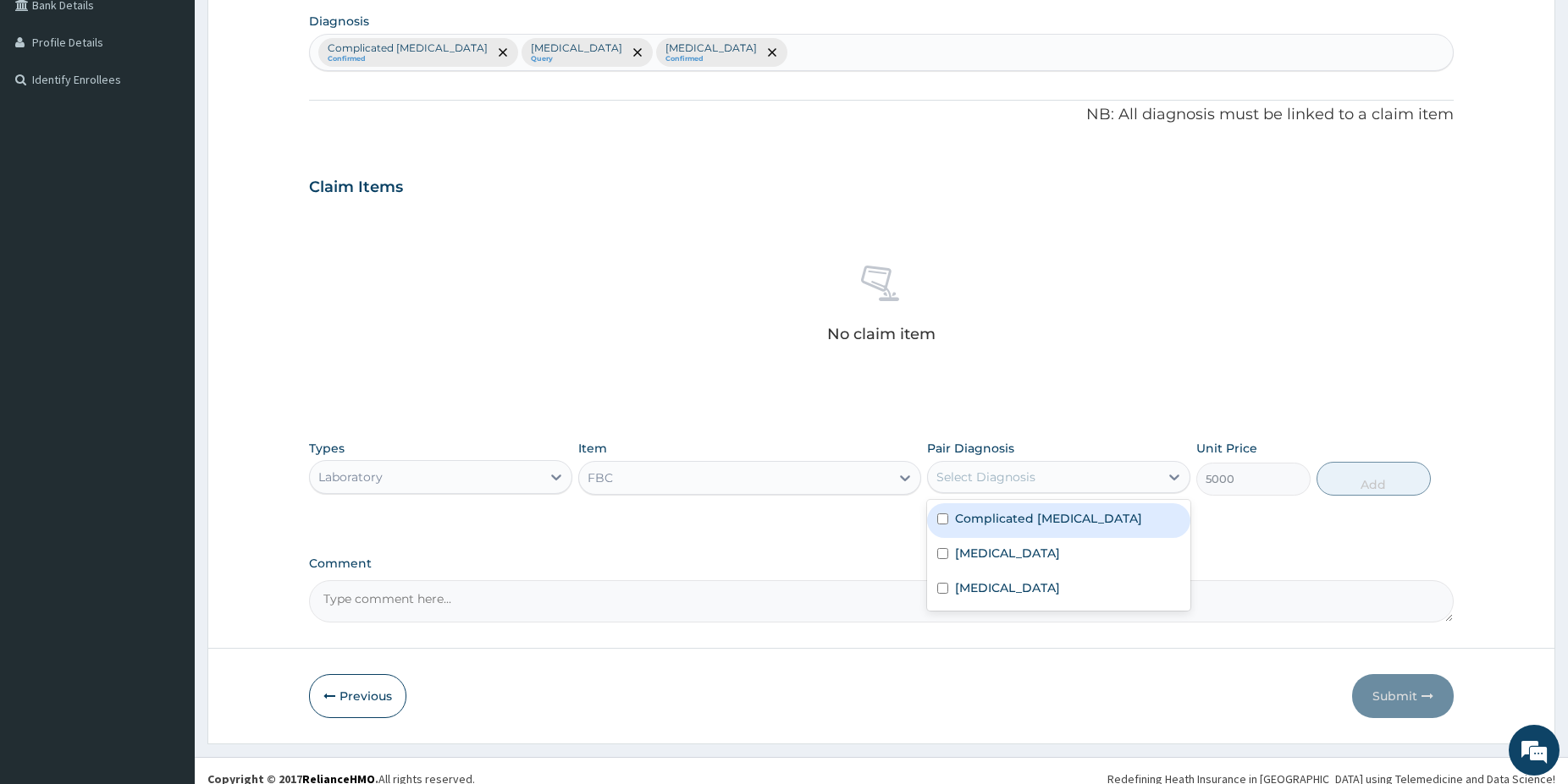
click at [1036, 474] on div "Select Diagnosis" at bounding box center [1043, 477] width 232 height 27
drag, startPoint x: 1018, startPoint y: 518, endPoint x: 991, endPoint y: 536, distance: 32.4
click at [1016, 519] on label "Complicated [MEDICAL_DATA]" at bounding box center [1048, 518] width 188 height 17
checkbox input "true"
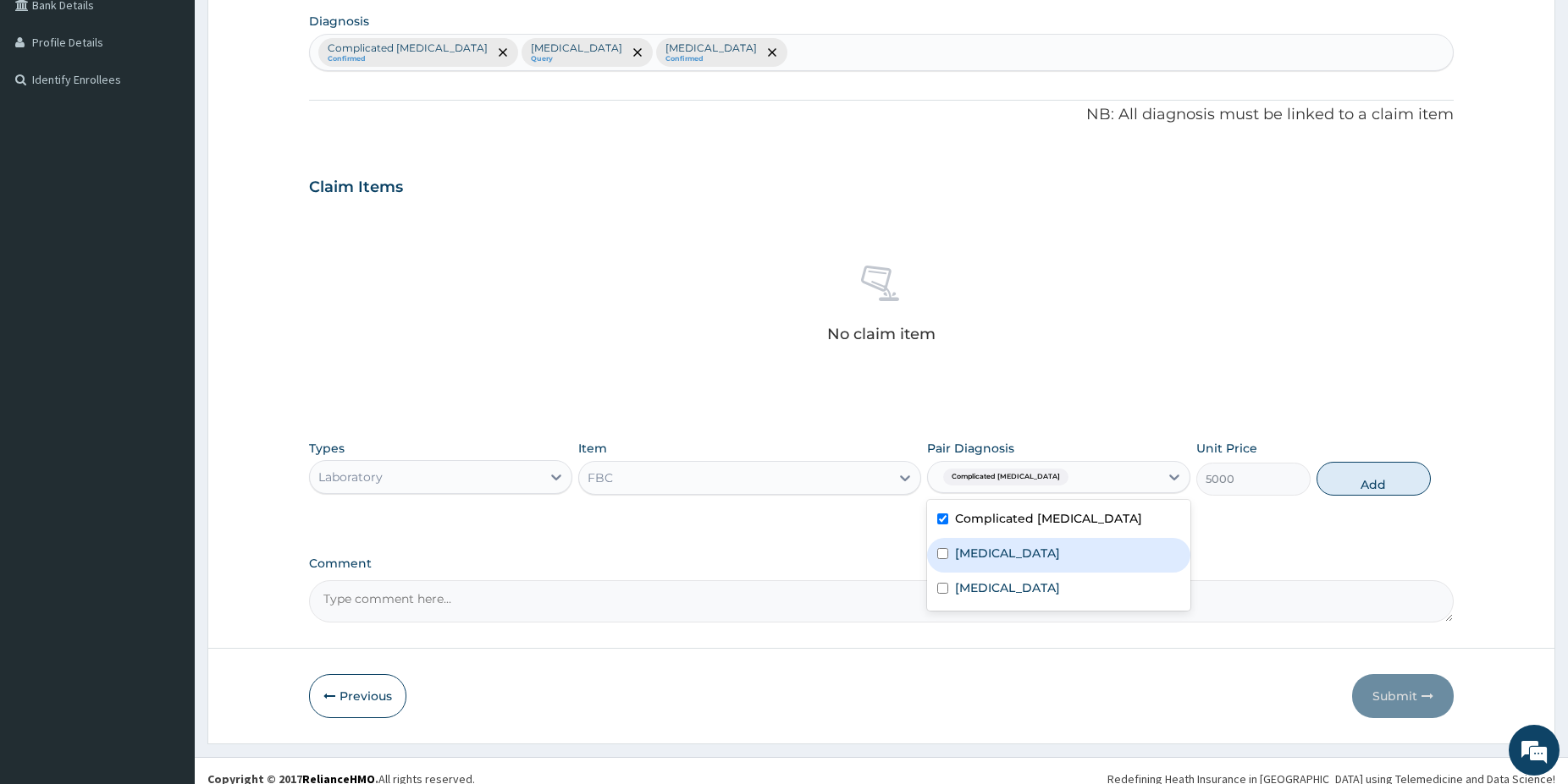
click at [973, 557] on label "[MEDICAL_DATA]" at bounding box center [1006, 553] width 105 height 17
checkbox input "true"
click at [1060, 596] on label "[MEDICAL_DATA]" at bounding box center [1006, 588] width 105 height 17
checkbox input "true"
click at [1088, 522] on div "Complicated [MEDICAL_DATA]" at bounding box center [1058, 521] width 263 height 35
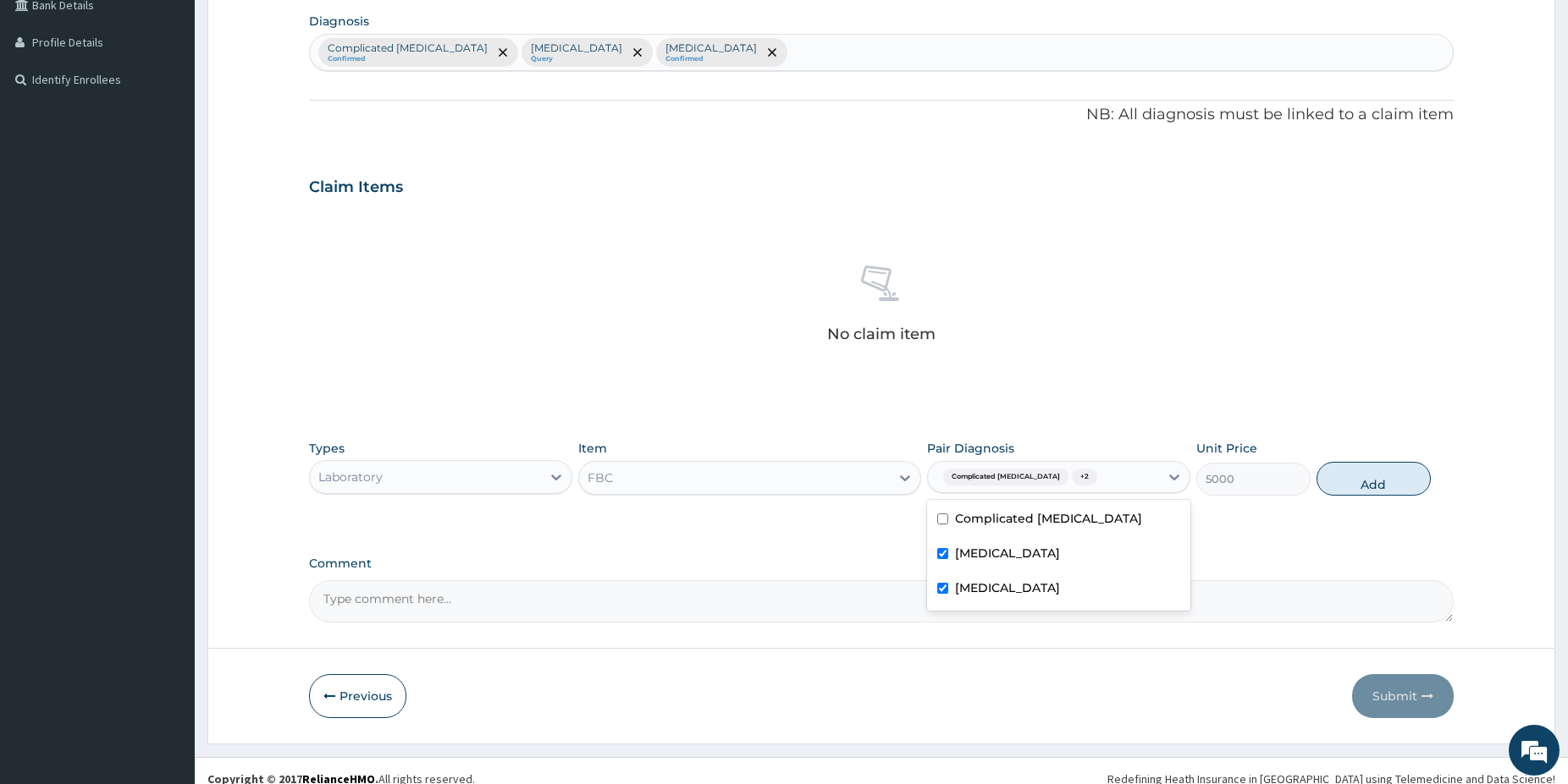
checkbox input "false"
click at [1338, 479] on button "Add" at bounding box center [1373, 478] width 114 height 34
type input "0"
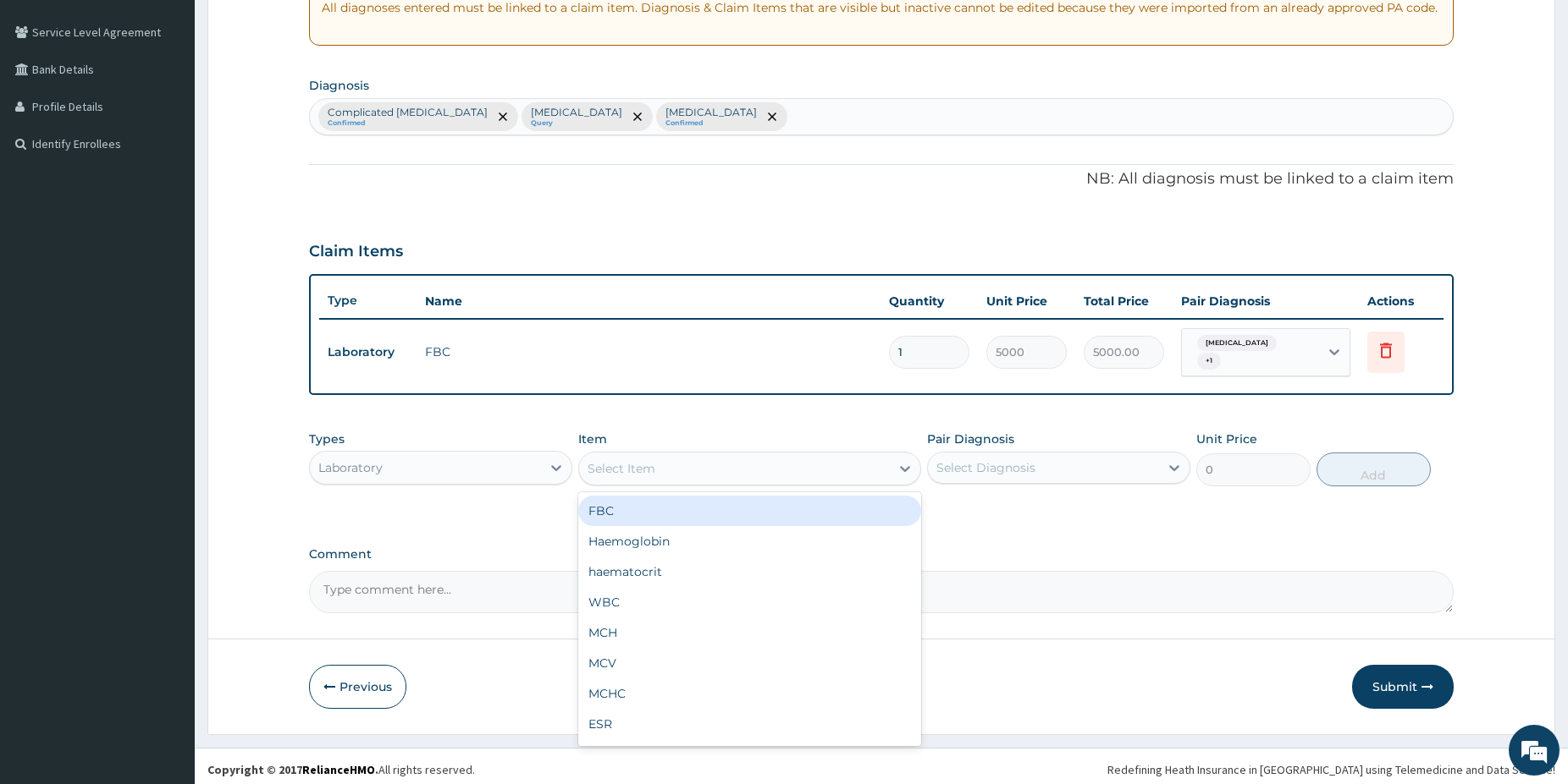
click at [792, 455] on div "Select Item" at bounding box center [735, 469] width 311 height 27
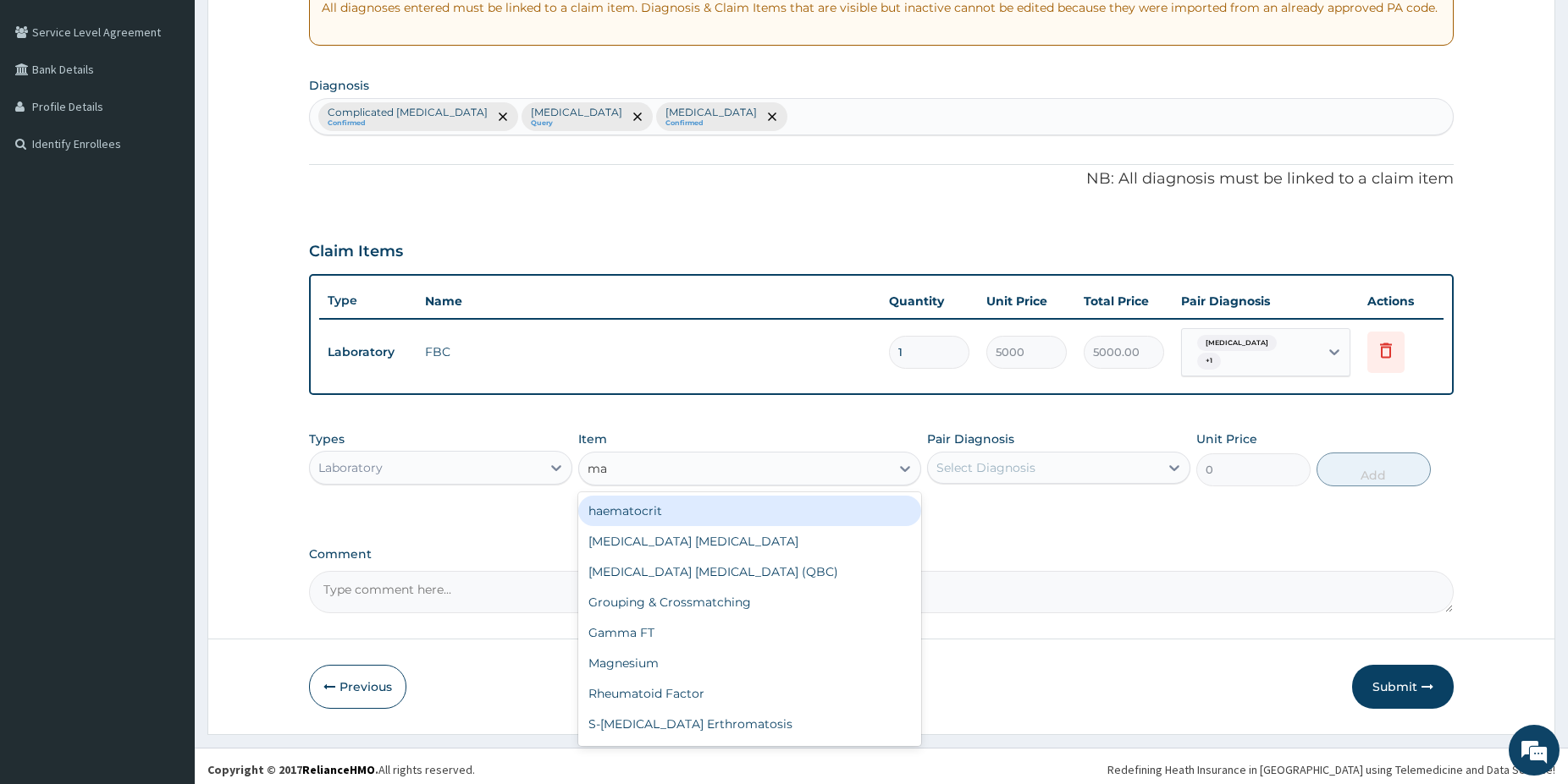
type input "mal"
click at [807, 505] on div "[MEDICAL_DATA] [MEDICAL_DATA]" at bounding box center [749, 511] width 343 height 30
type input "1500"
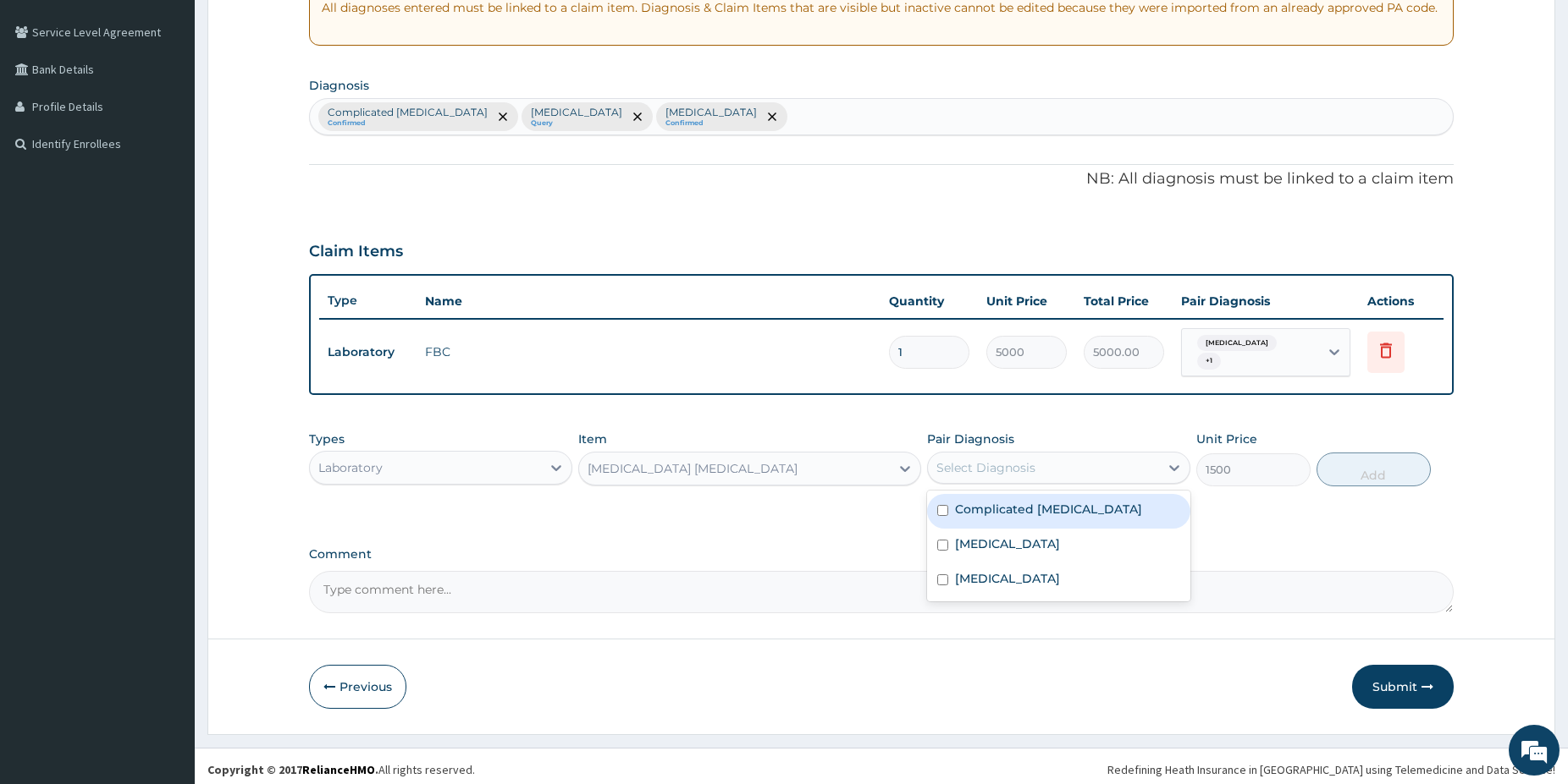
click at [1043, 460] on div "Select Diagnosis" at bounding box center [1043, 468] width 232 height 27
click at [1025, 506] on label "Complicated [MEDICAL_DATA]" at bounding box center [1048, 509] width 188 height 17
checkbox input "true"
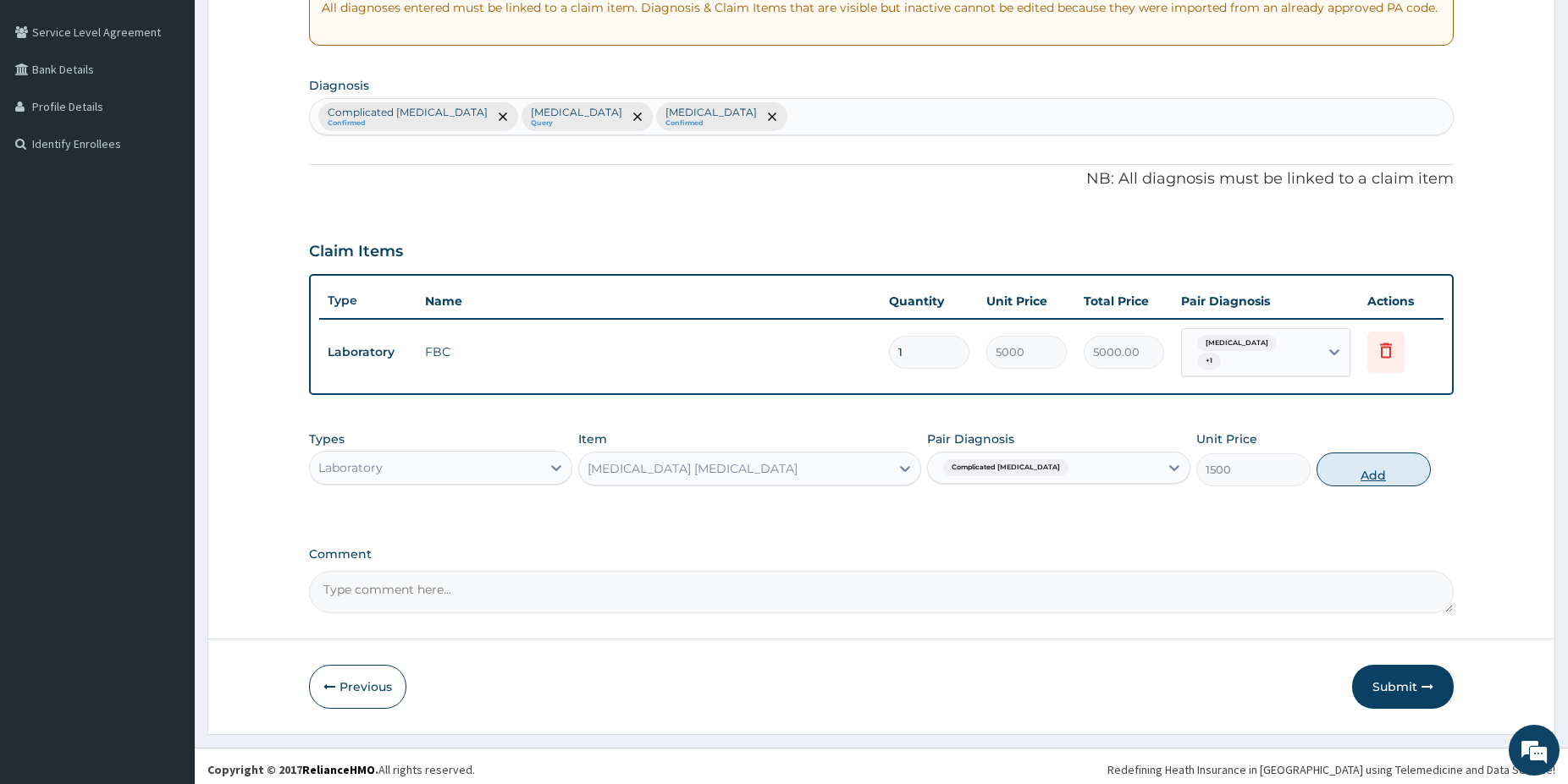
click at [1329, 460] on button "Add" at bounding box center [1373, 470] width 114 height 34
type input "0"
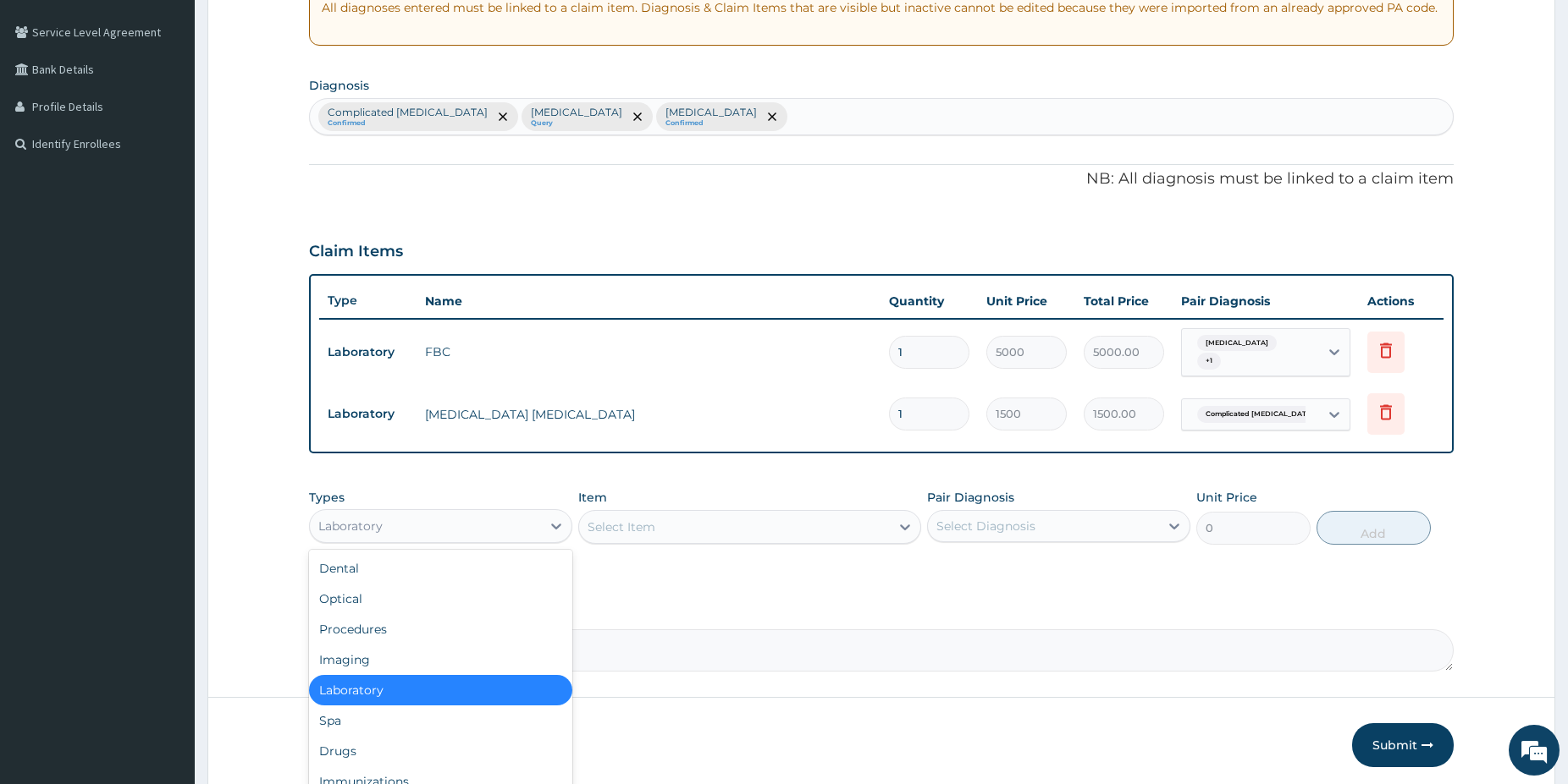
click at [422, 527] on div "Laboratory" at bounding box center [425, 526] width 232 height 27
click at [380, 745] on div "Drugs" at bounding box center [440, 751] width 263 height 30
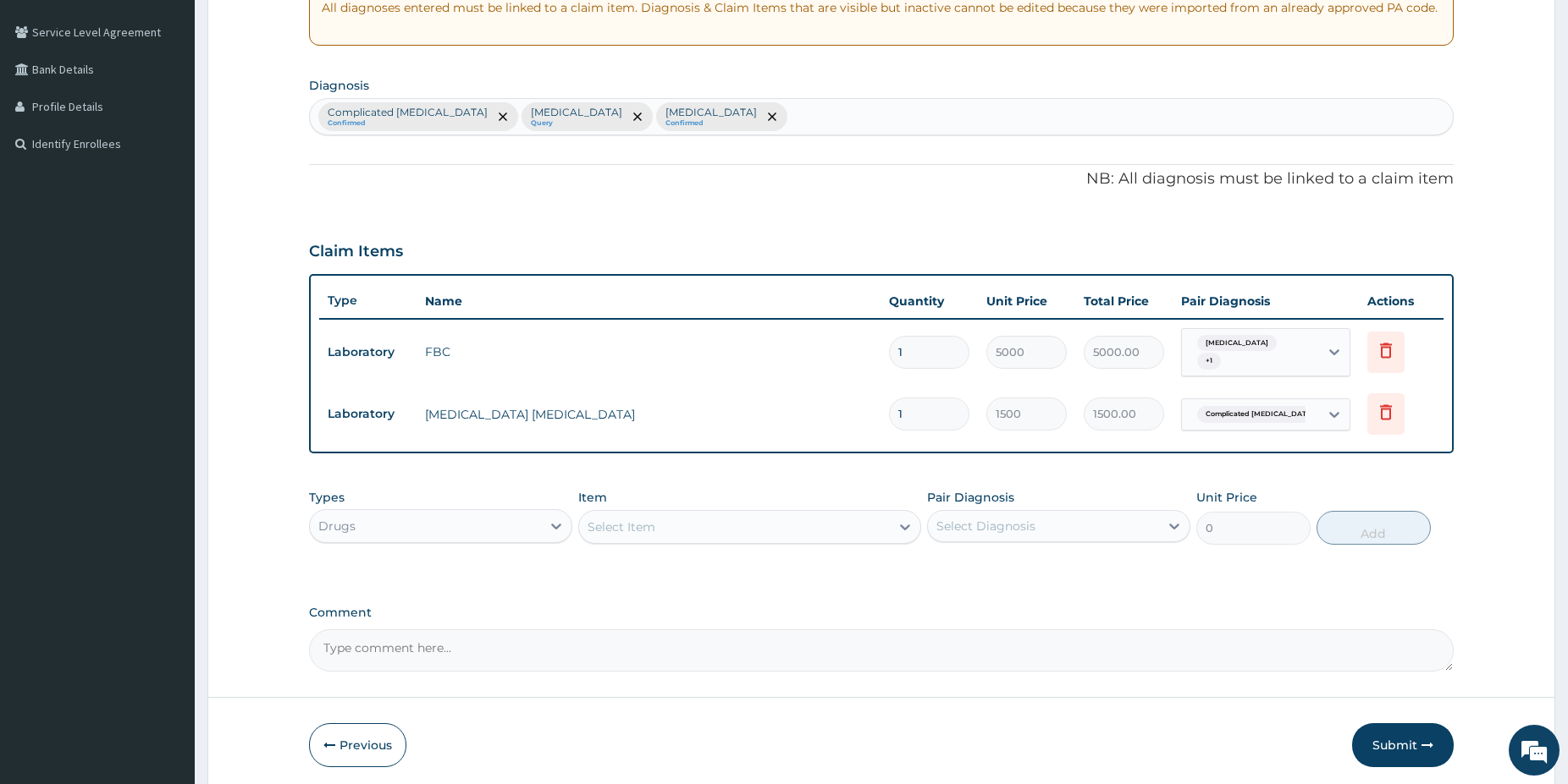
click at [747, 514] on div "Select Item" at bounding box center [735, 527] width 311 height 27
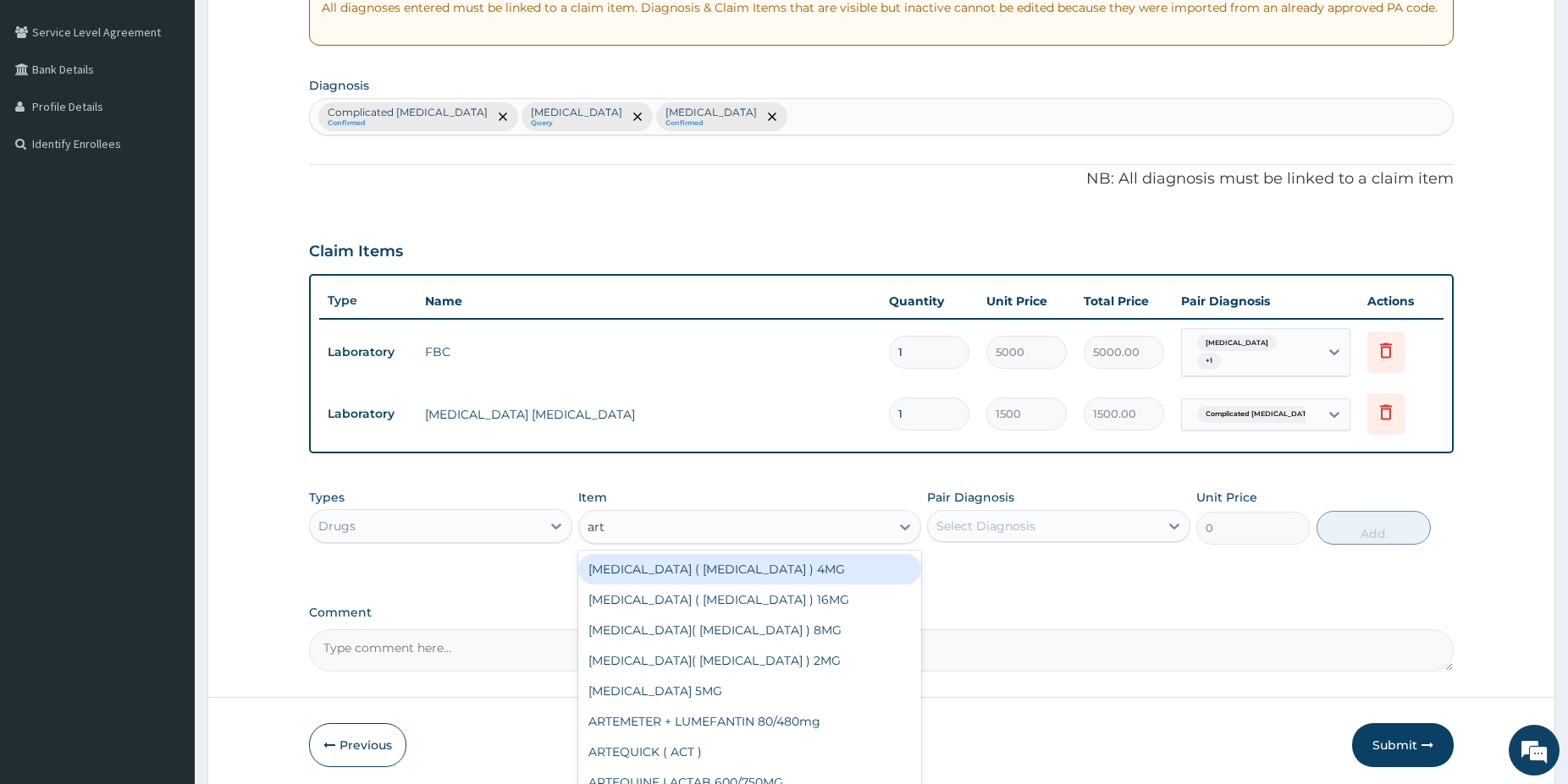
type input "arte"
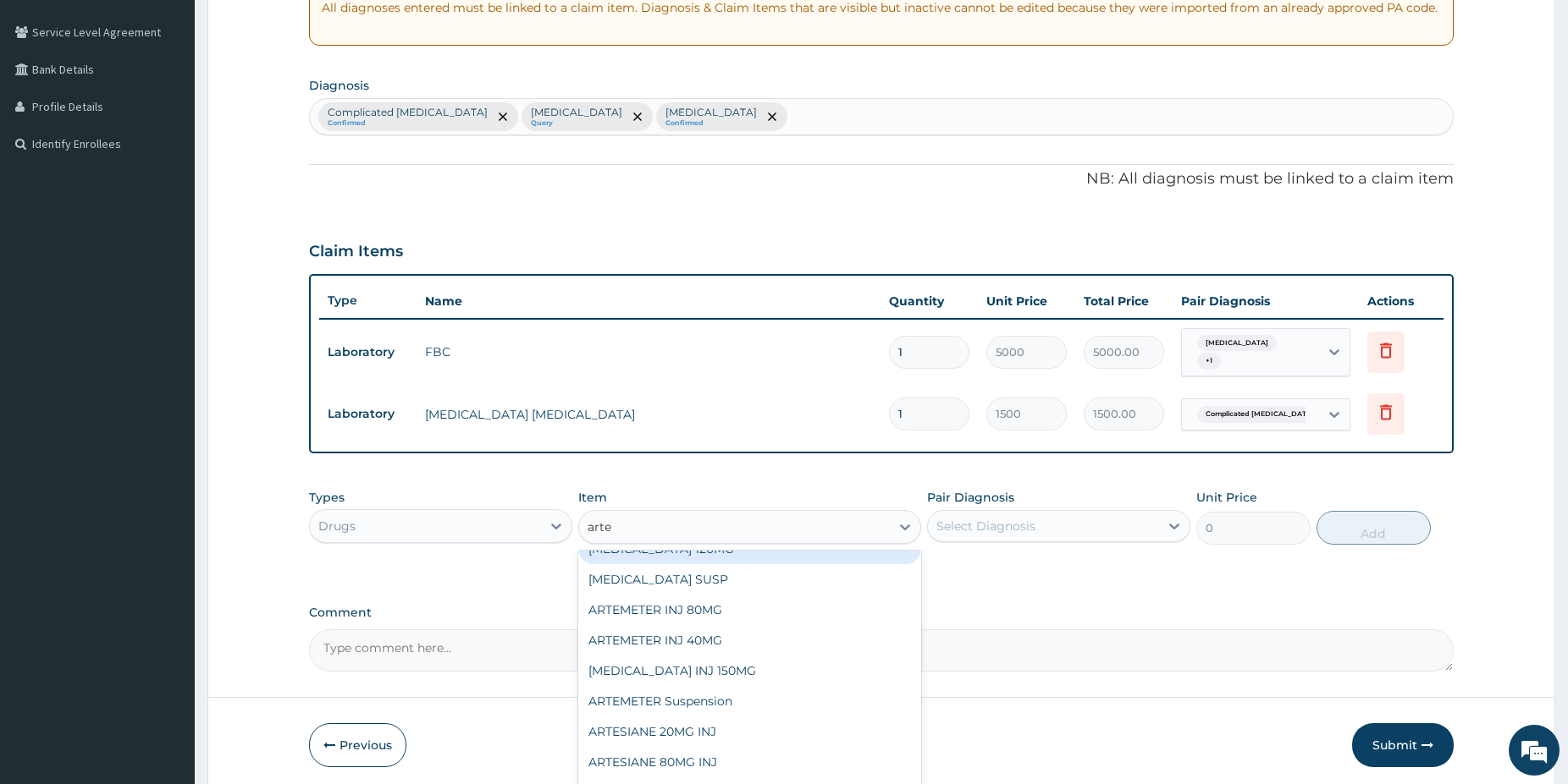
scroll to position [228, 0]
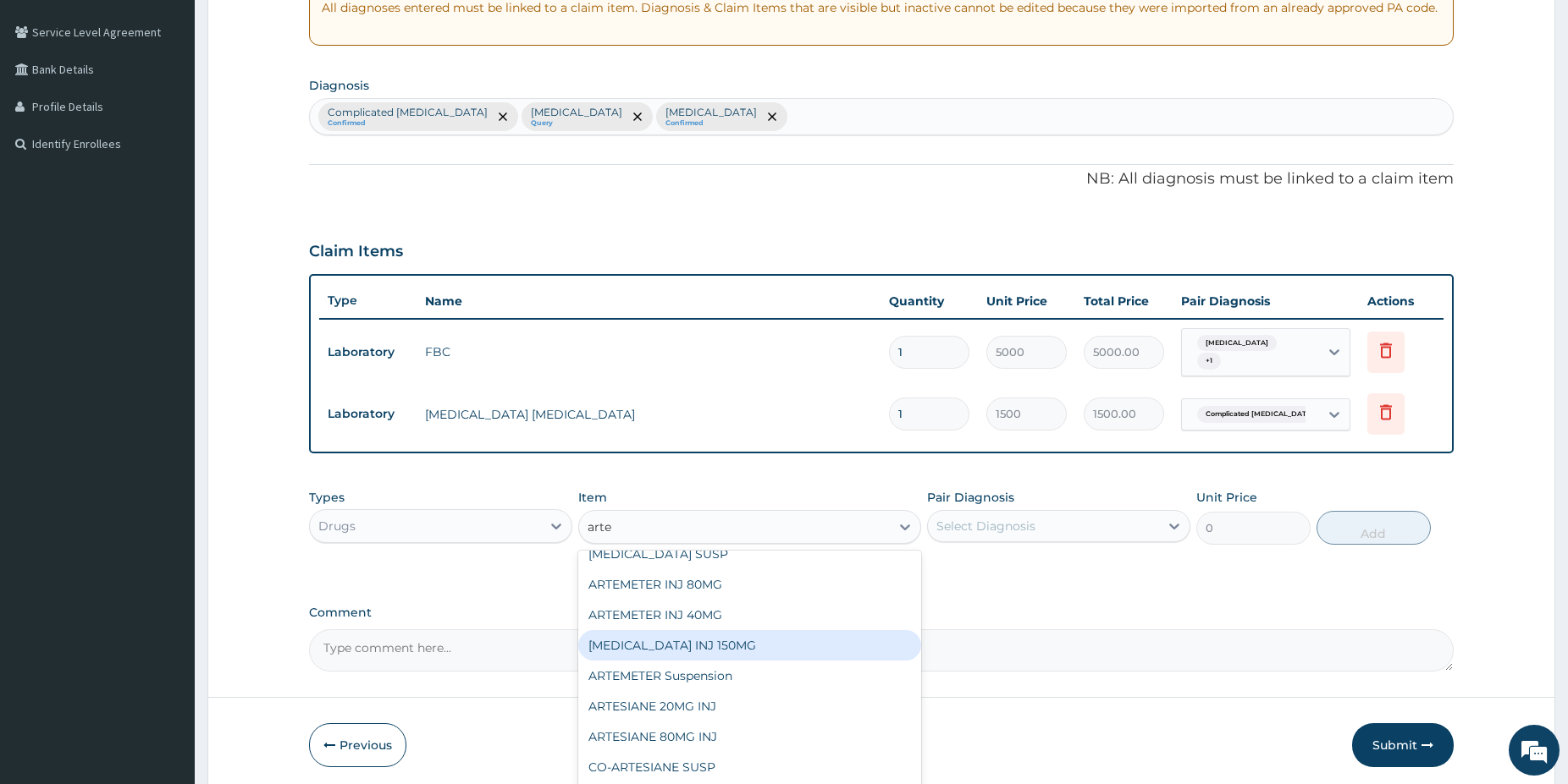
click at [775, 640] on div "[MEDICAL_DATA] INJ 150MG" at bounding box center [749, 645] width 343 height 30
type input "2500"
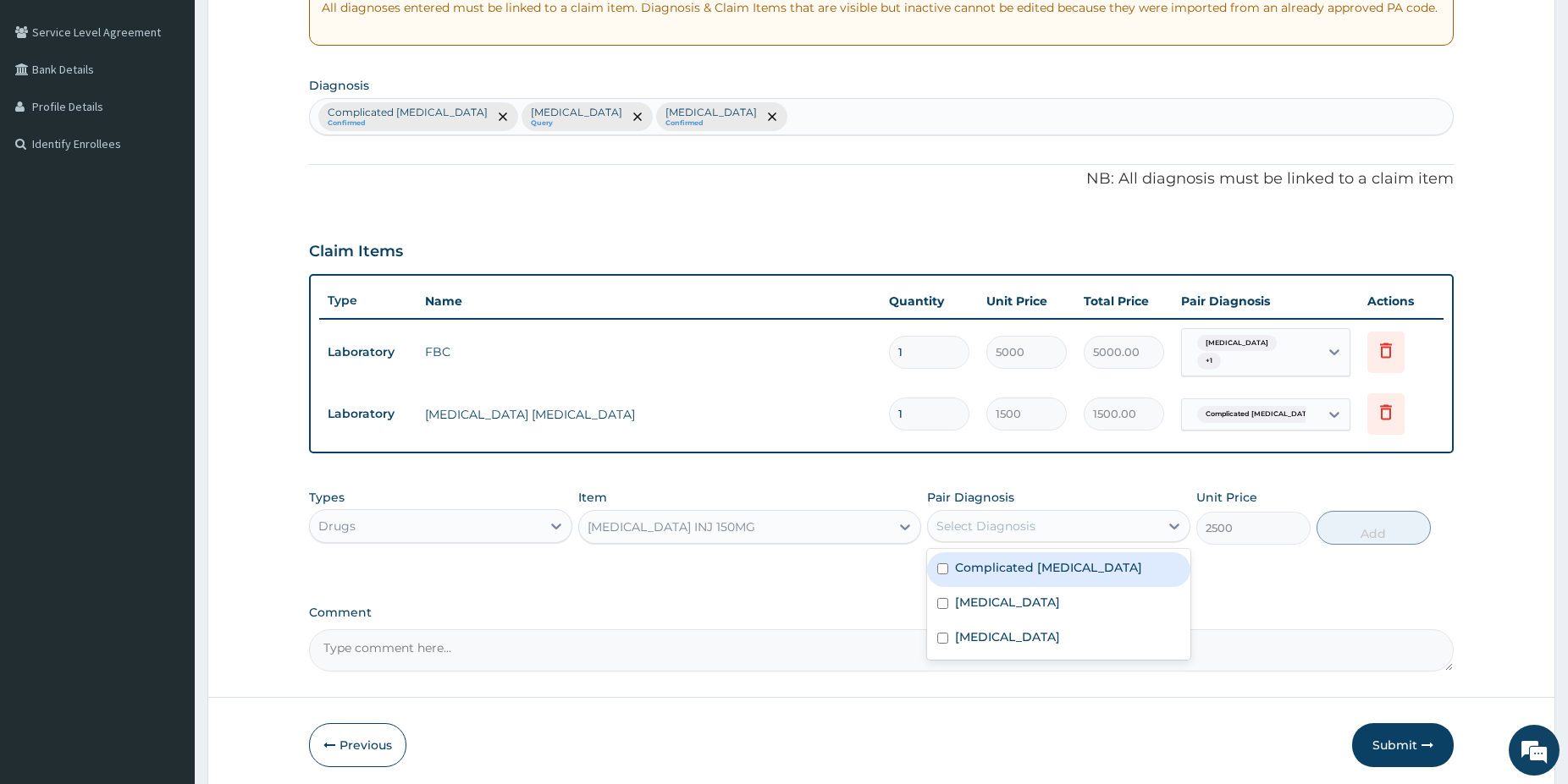
click at [1072, 520] on div "Select Diagnosis" at bounding box center [1043, 526] width 232 height 27
click at [1031, 569] on div "Complicated [MEDICAL_DATA]" at bounding box center [1058, 570] width 263 height 35
checkbox input "true"
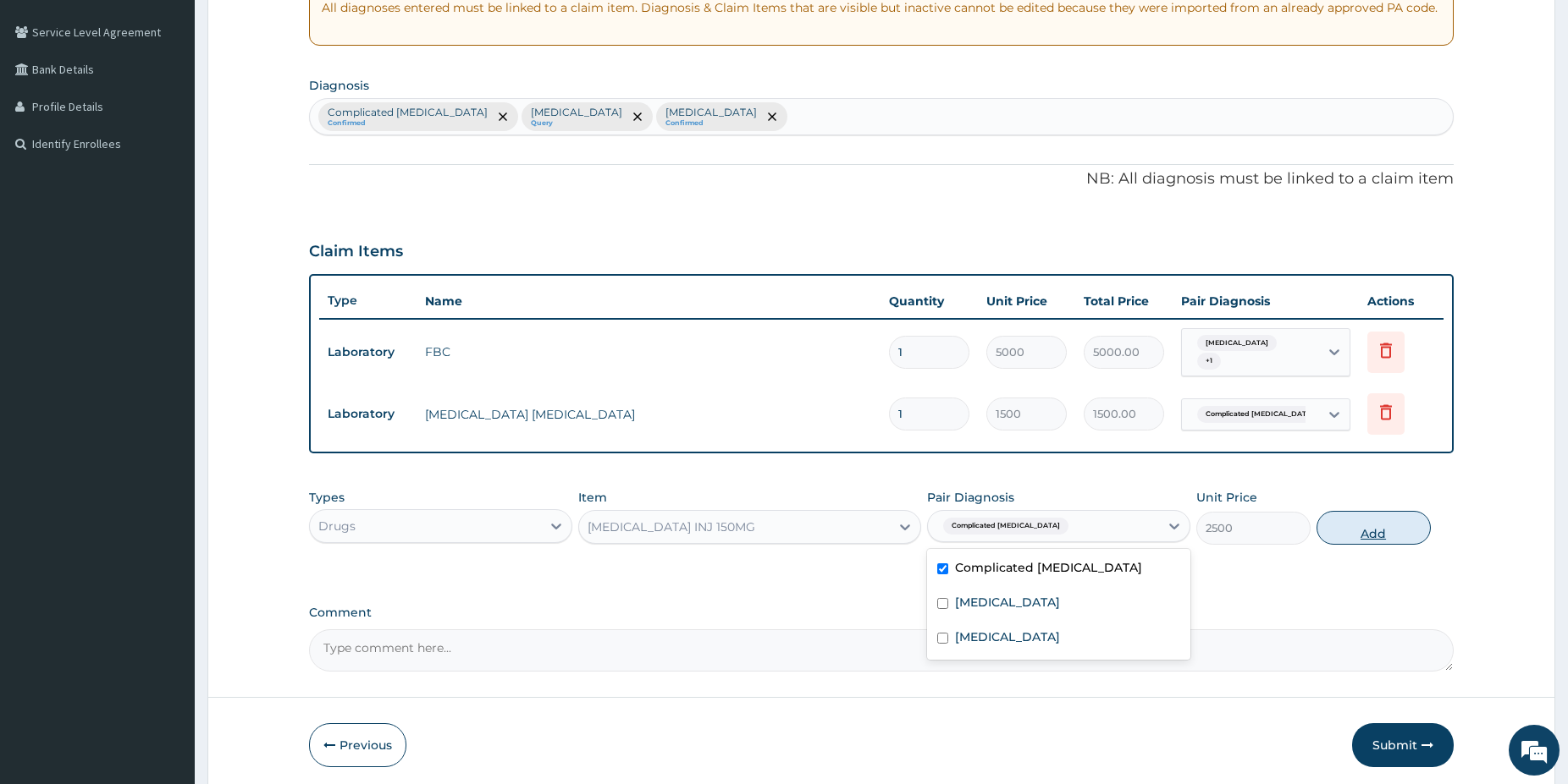
click at [1370, 517] on button "Add" at bounding box center [1373, 527] width 114 height 34
type input "0"
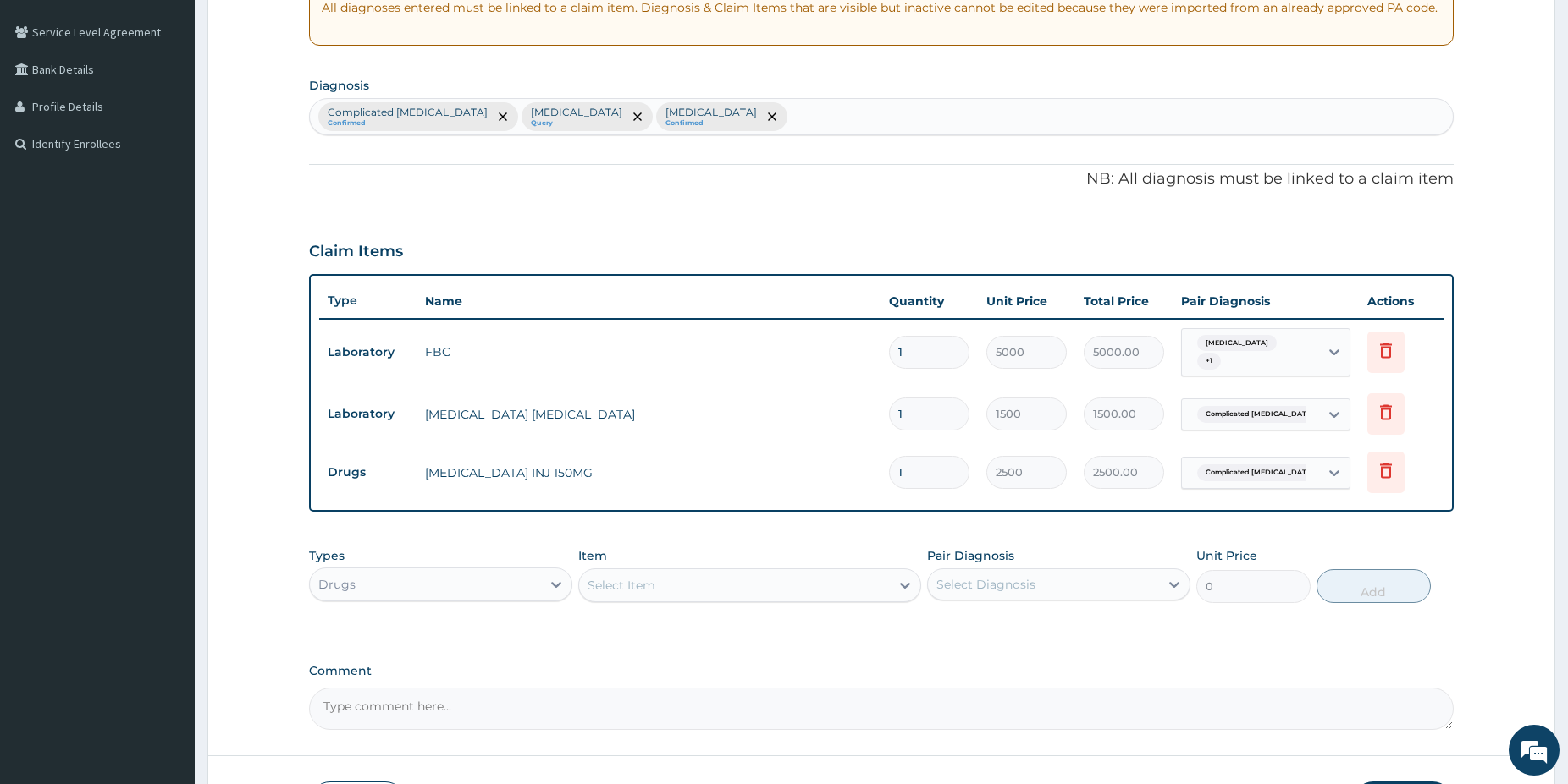
type input "0.00"
type input "3"
type input "7500.00"
type input "3"
click at [737, 572] on div "Select Item" at bounding box center [735, 586] width 311 height 27
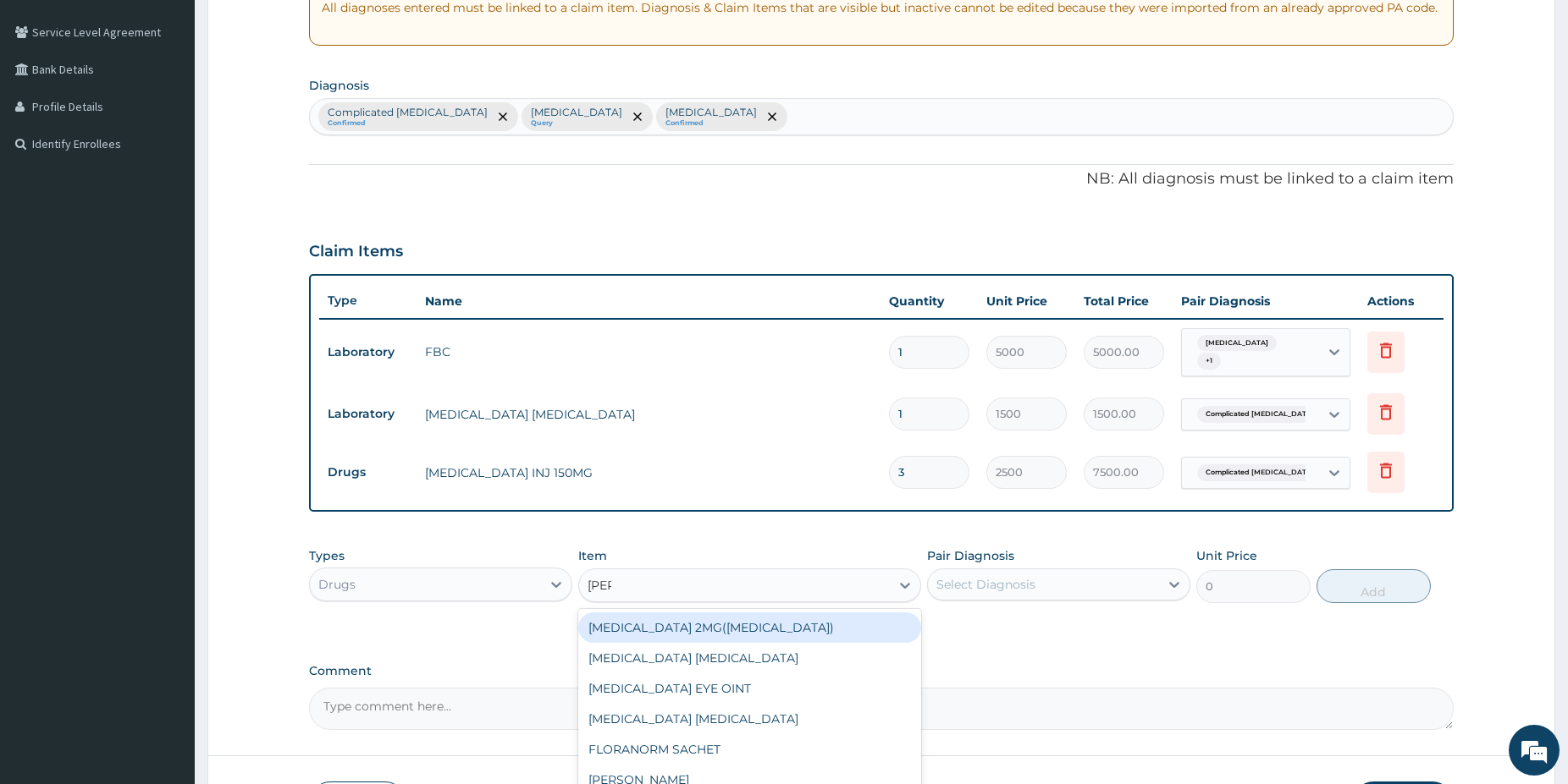
type input "lorat"
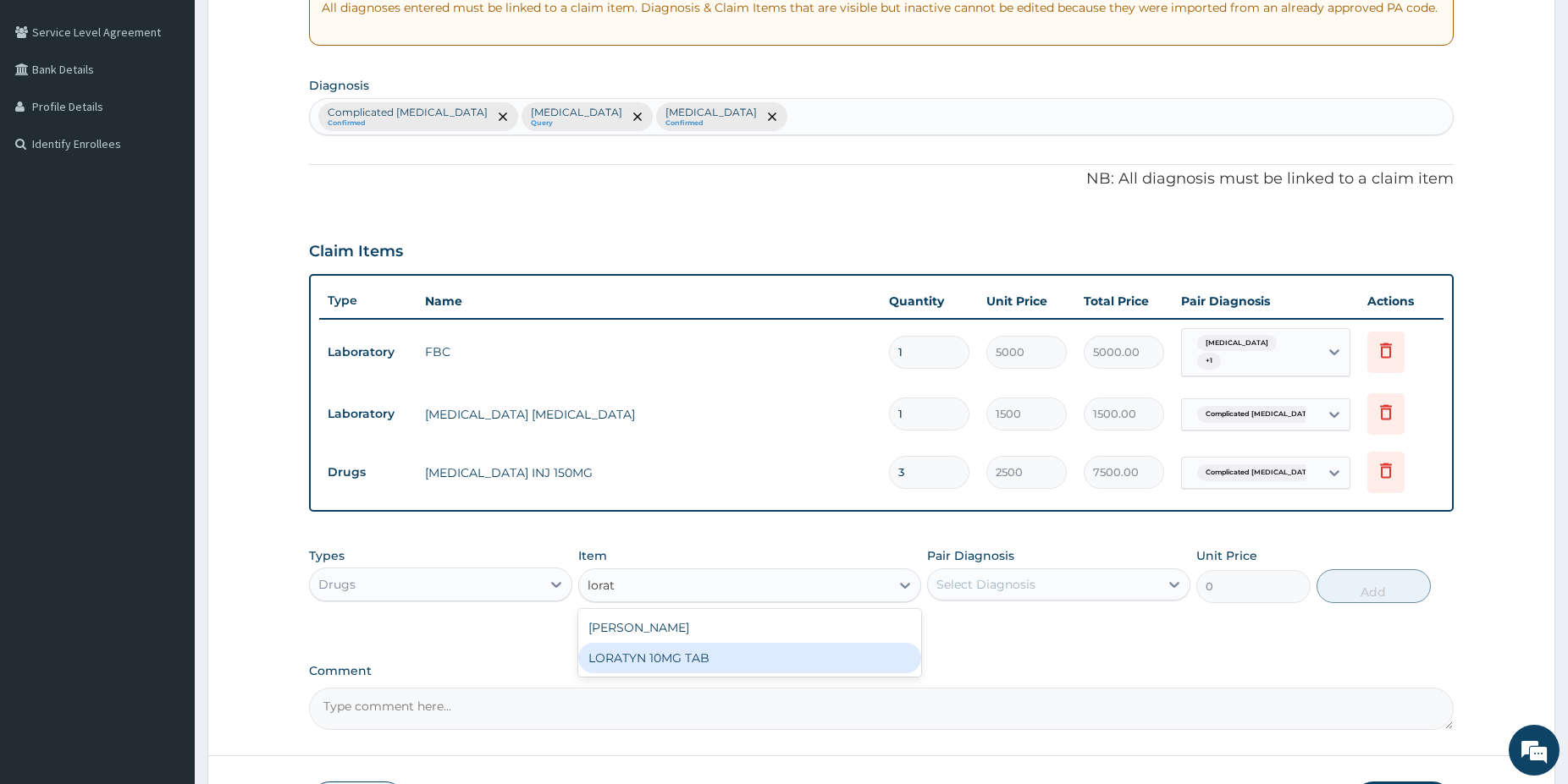
click at [821, 657] on div "LORATYN 10MG TAB" at bounding box center [749, 658] width 343 height 30
type input "80"
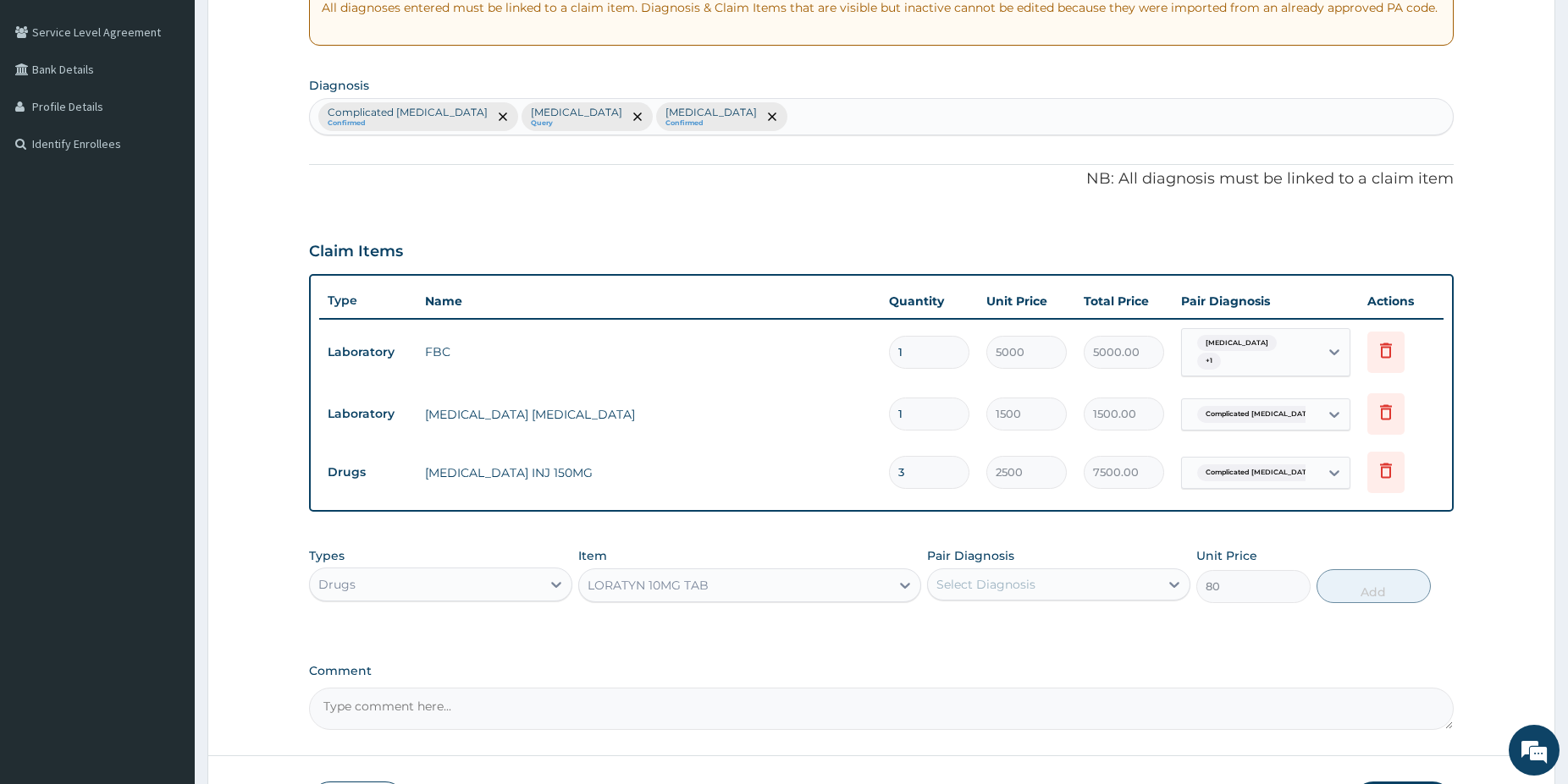
click at [1025, 576] on div "Select Diagnosis" at bounding box center [985, 584] width 99 height 17
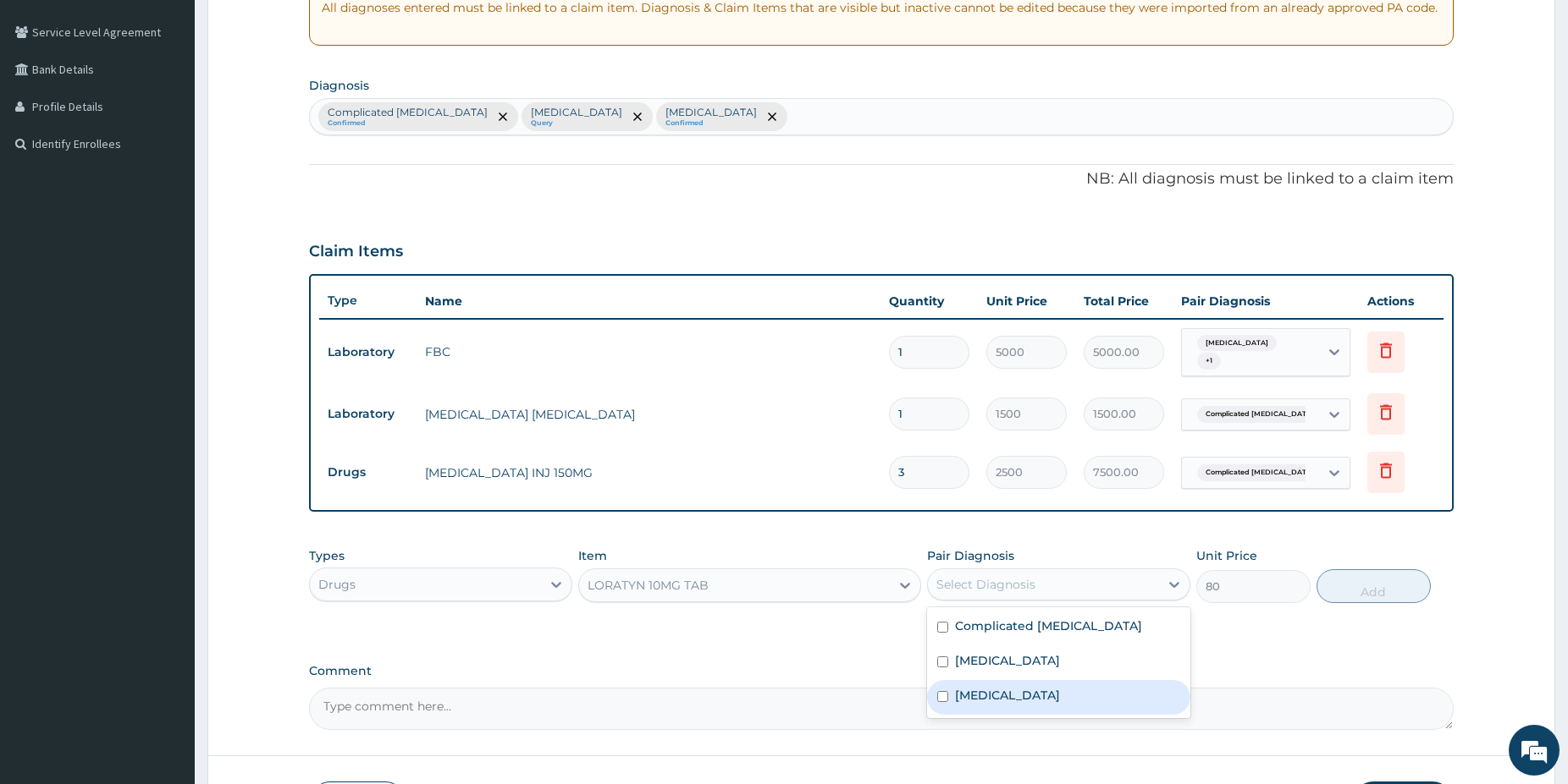
drag, startPoint x: 1001, startPoint y: 688, endPoint x: 1342, endPoint y: 622, distance: 347.3
click at [1003, 691] on label "[MEDICAL_DATA]" at bounding box center [1006, 695] width 105 height 17
checkbox input "true"
click at [1361, 585] on button "Add" at bounding box center [1373, 586] width 114 height 34
type input "0"
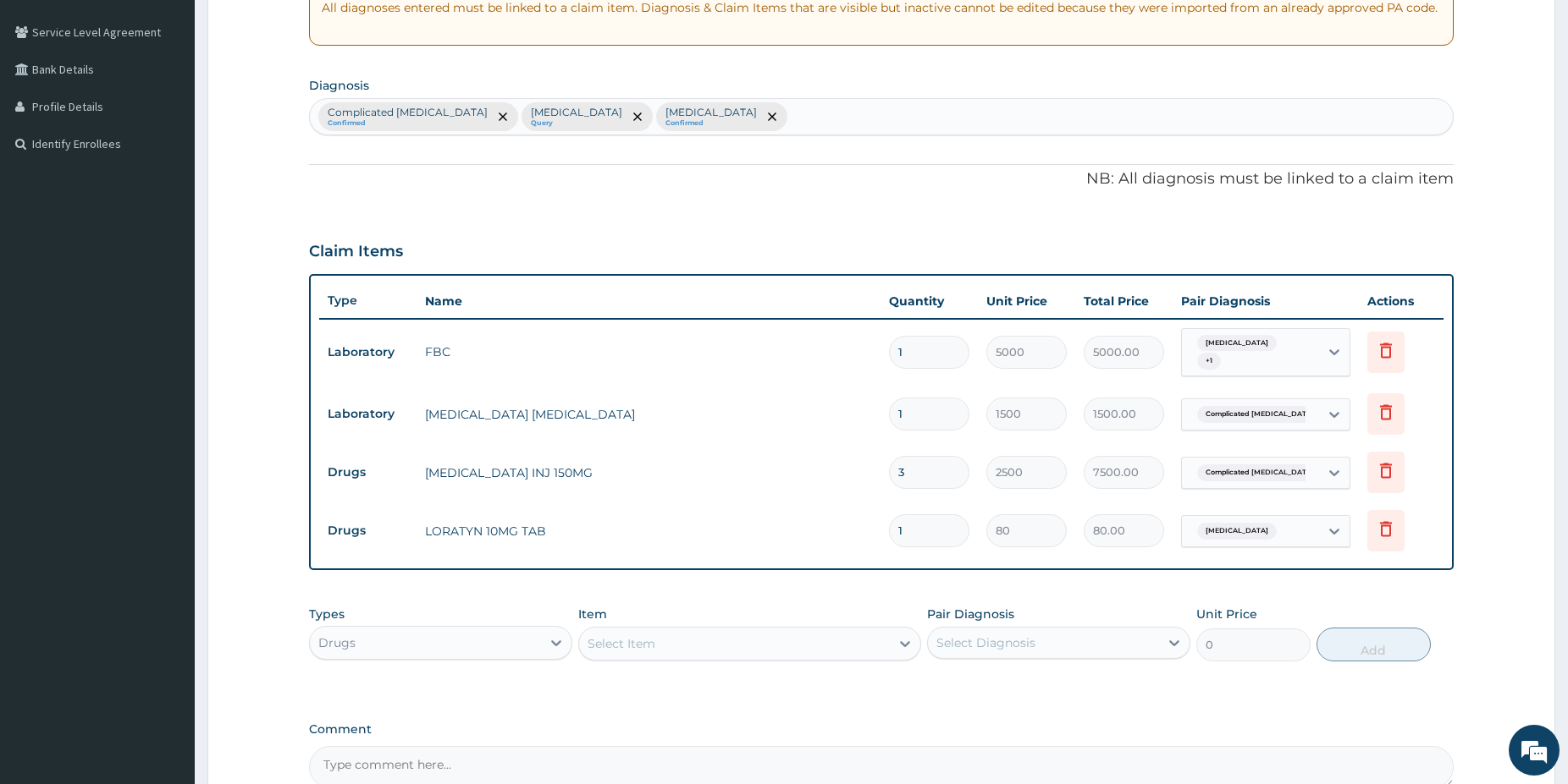
type input "0.00"
type input "3"
type input "240.00"
type input "3"
click at [708, 638] on div "Select Item" at bounding box center [735, 644] width 311 height 27
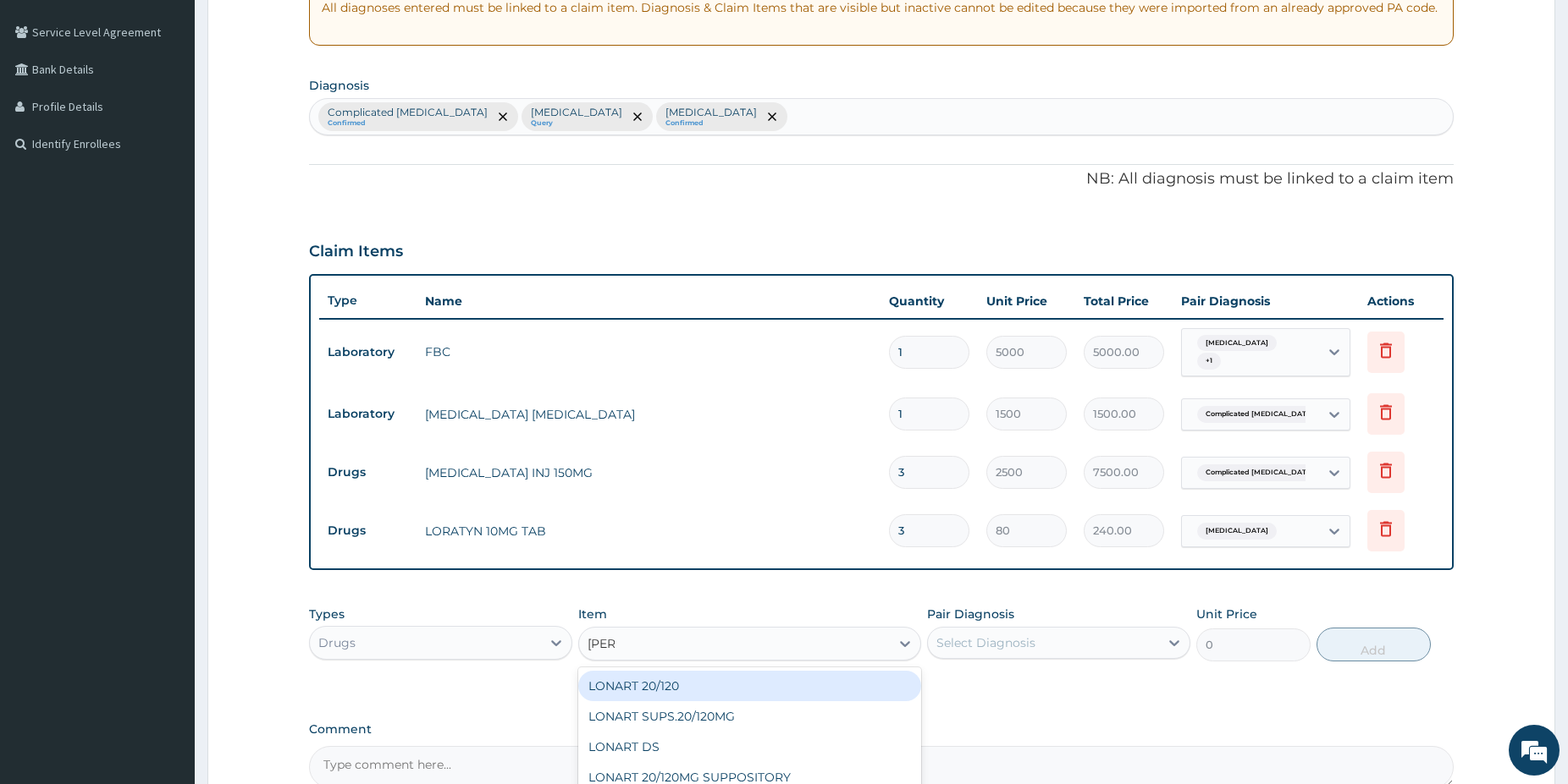
type input "lonar"
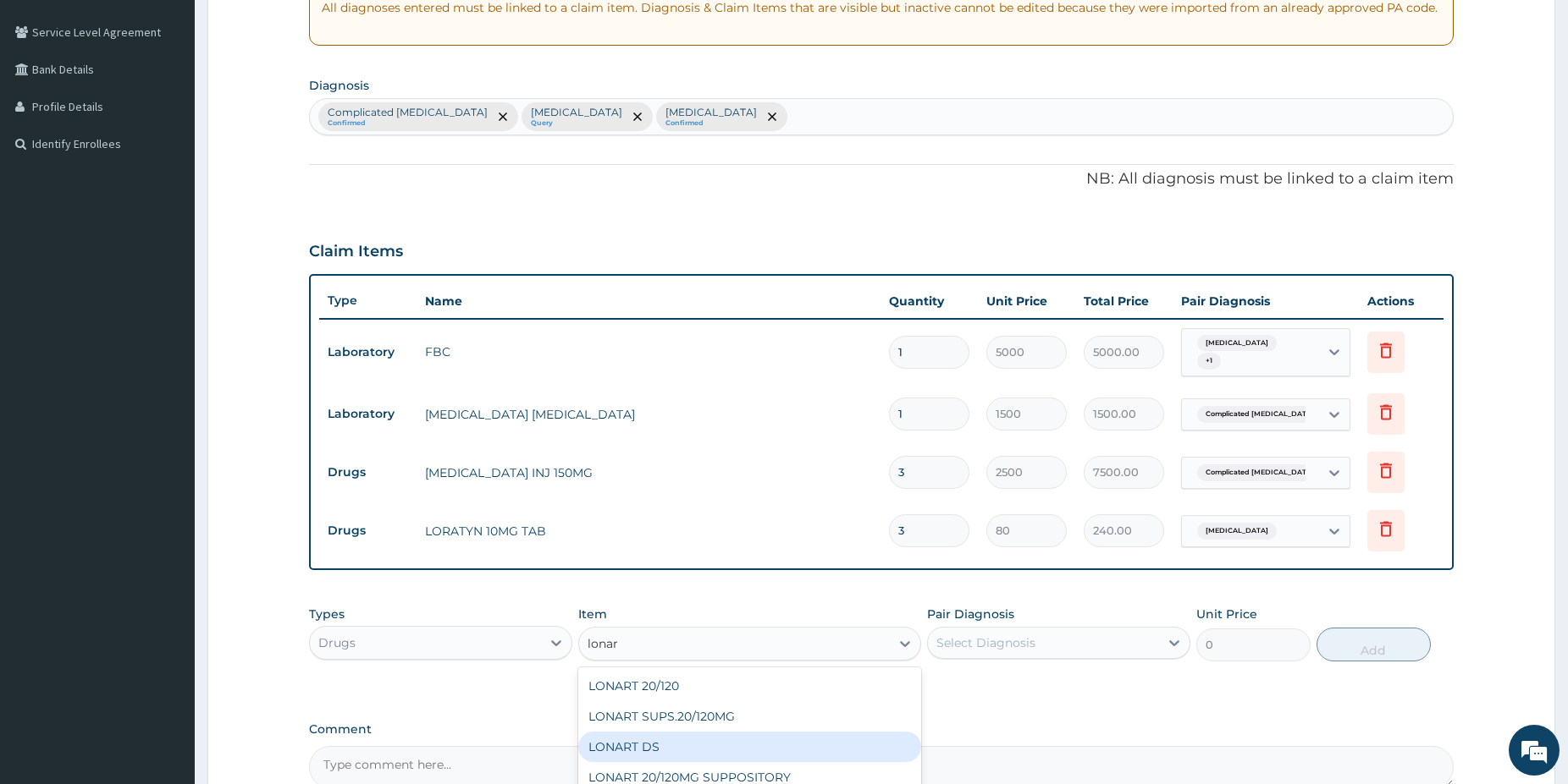
click at [802, 732] on div "LONART DS" at bounding box center [749, 747] width 343 height 30
type input "650"
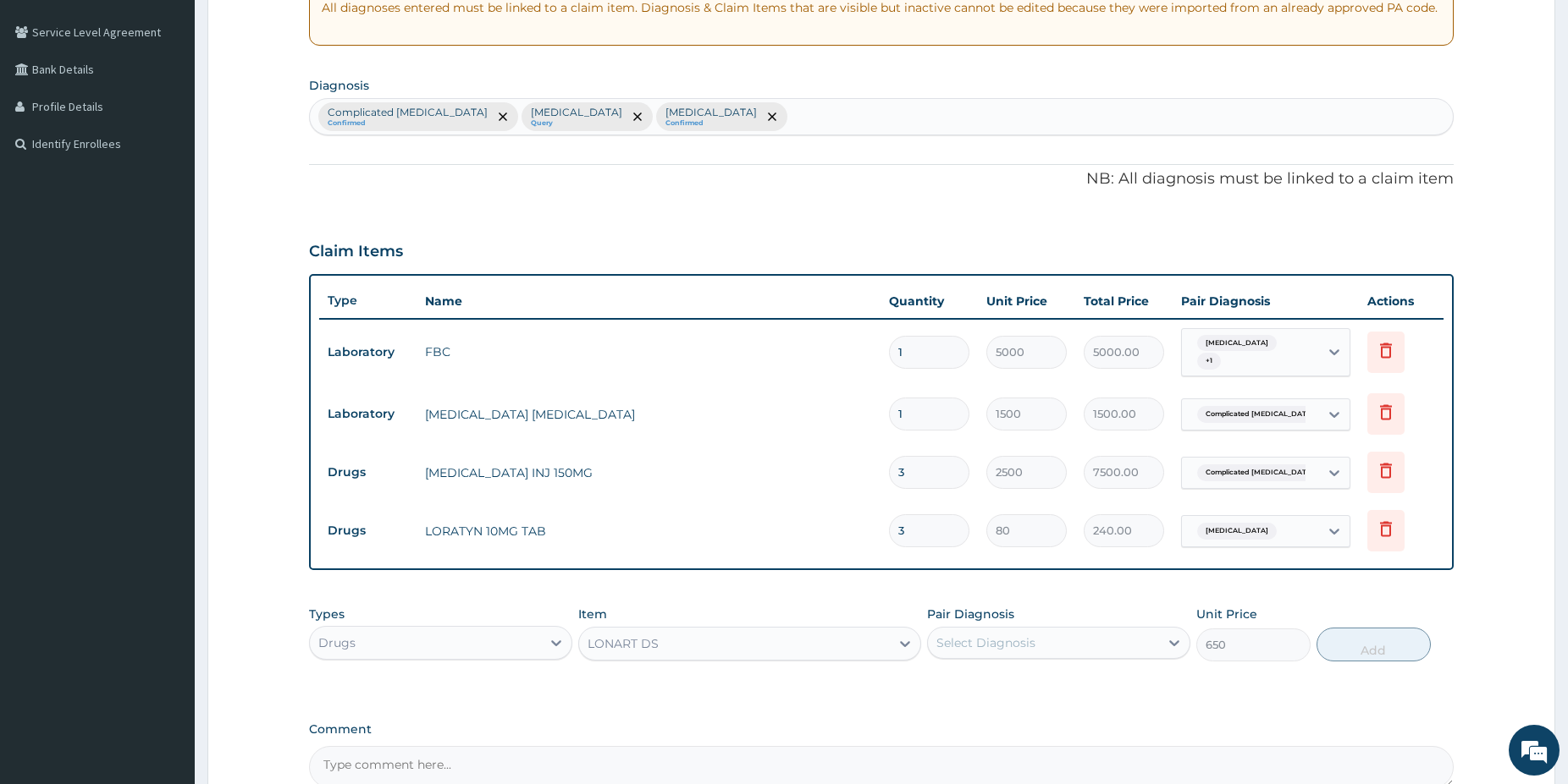
click at [780, 633] on div "LONART DS" at bounding box center [735, 644] width 311 height 27
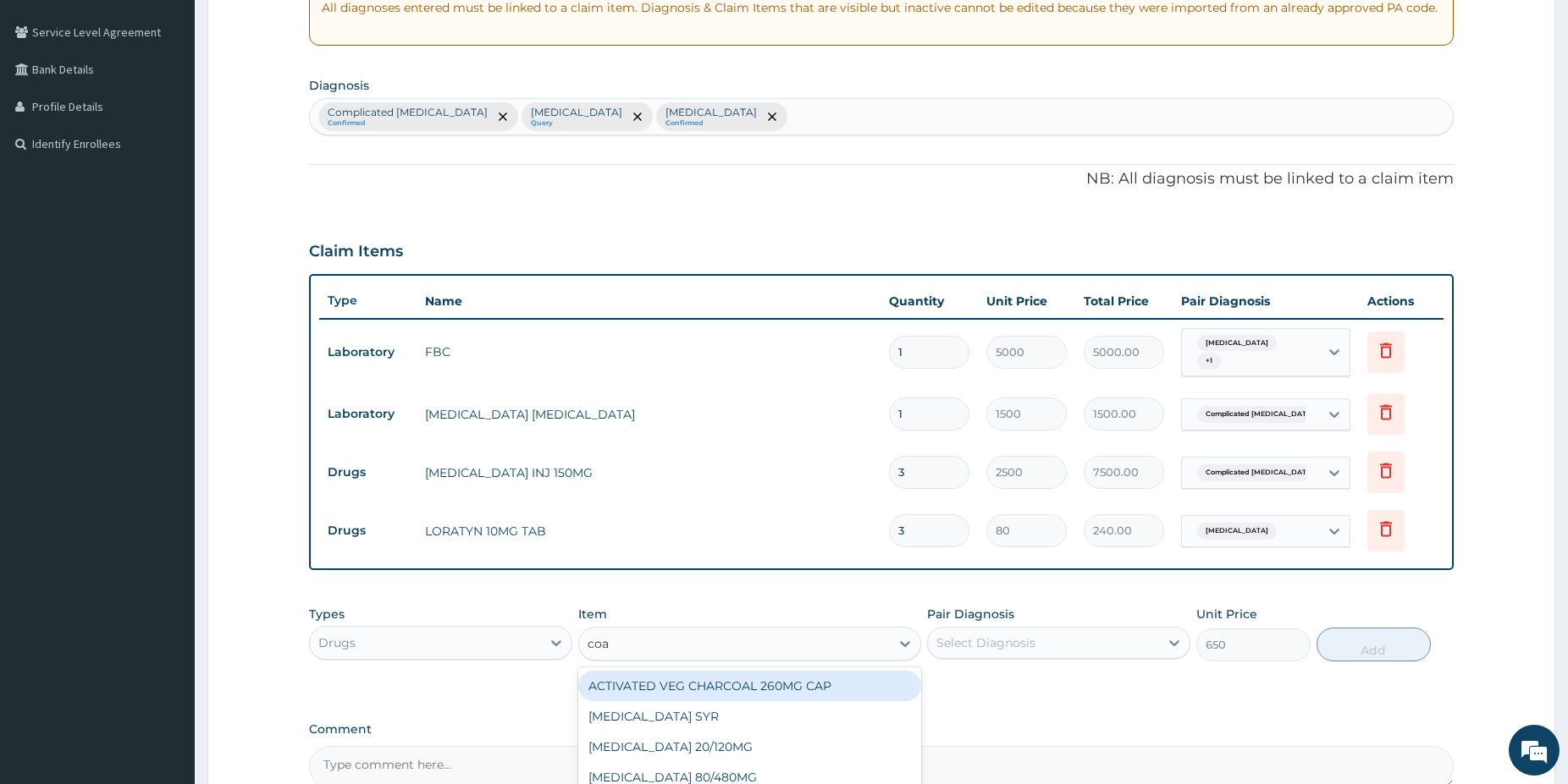
scroll to position [0, 0]
type input "[PERSON_NAME]"
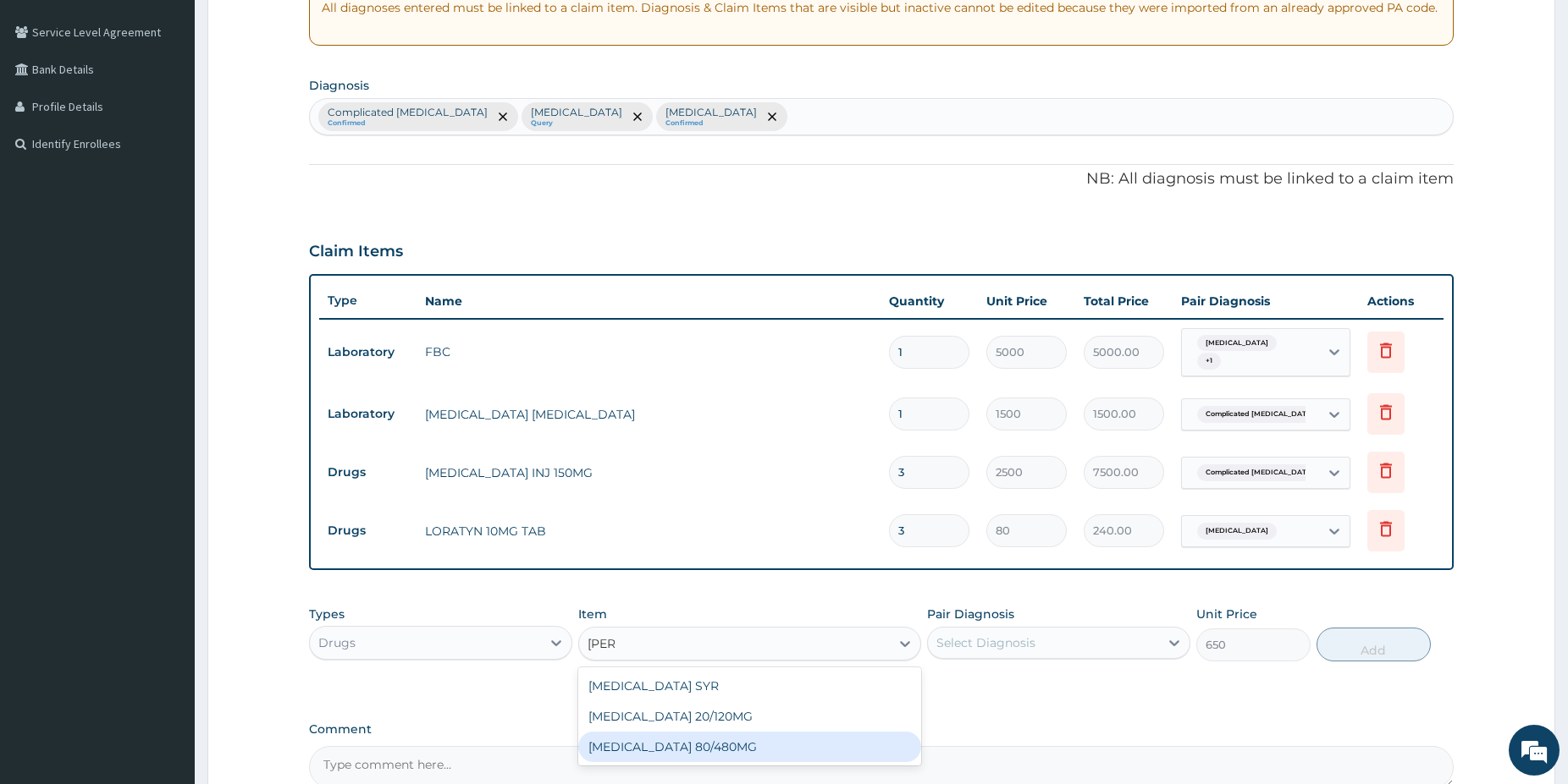
click at [807, 740] on div "[MEDICAL_DATA] 80/480MG" at bounding box center [749, 747] width 343 height 30
type input "600"
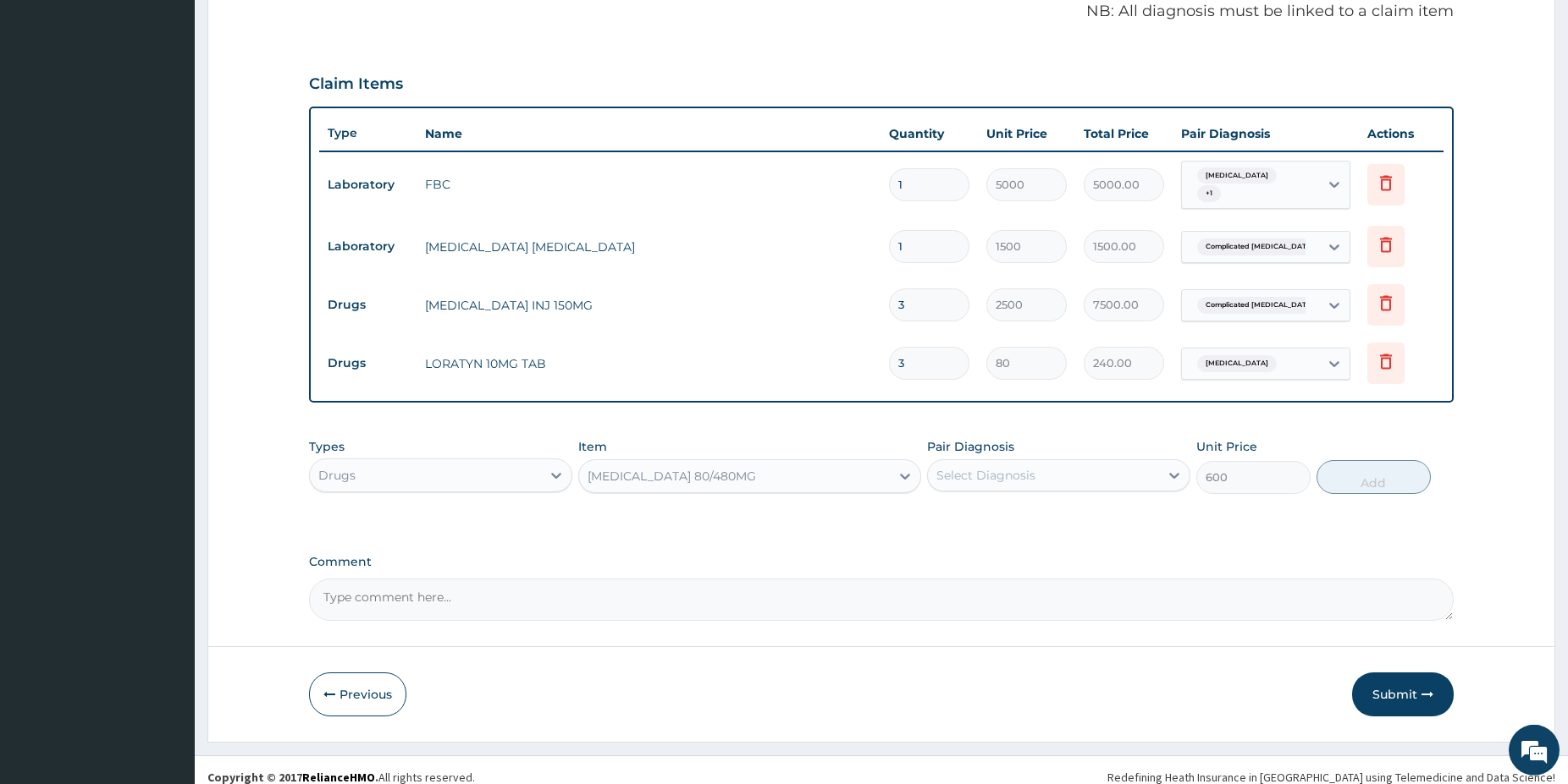
scroll to position [511, 0]
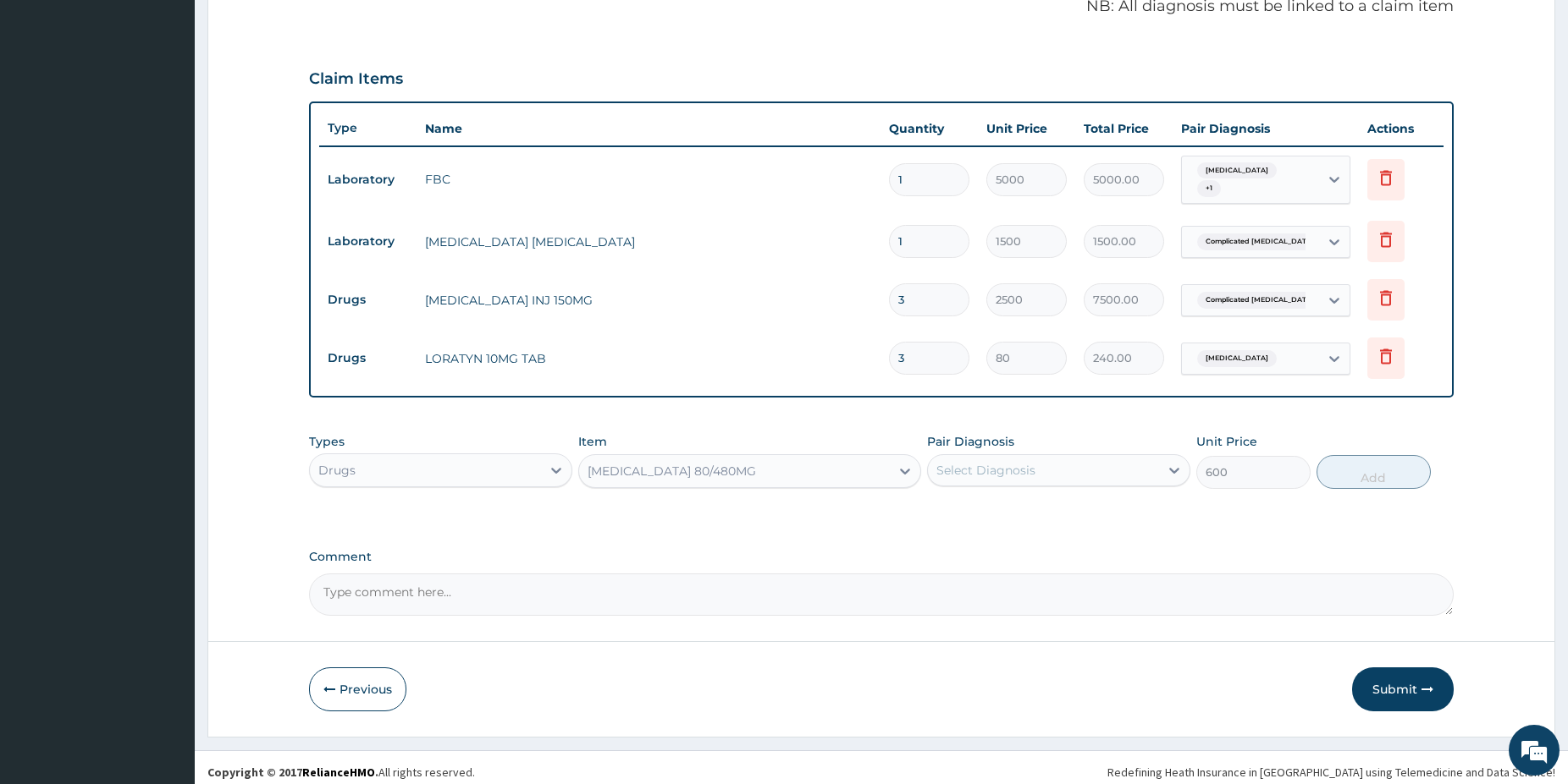
click at [684, 466] on div "[MEDICAL_DATA] 80/480MG" at bounding box center [671, 471] width 168 height 17
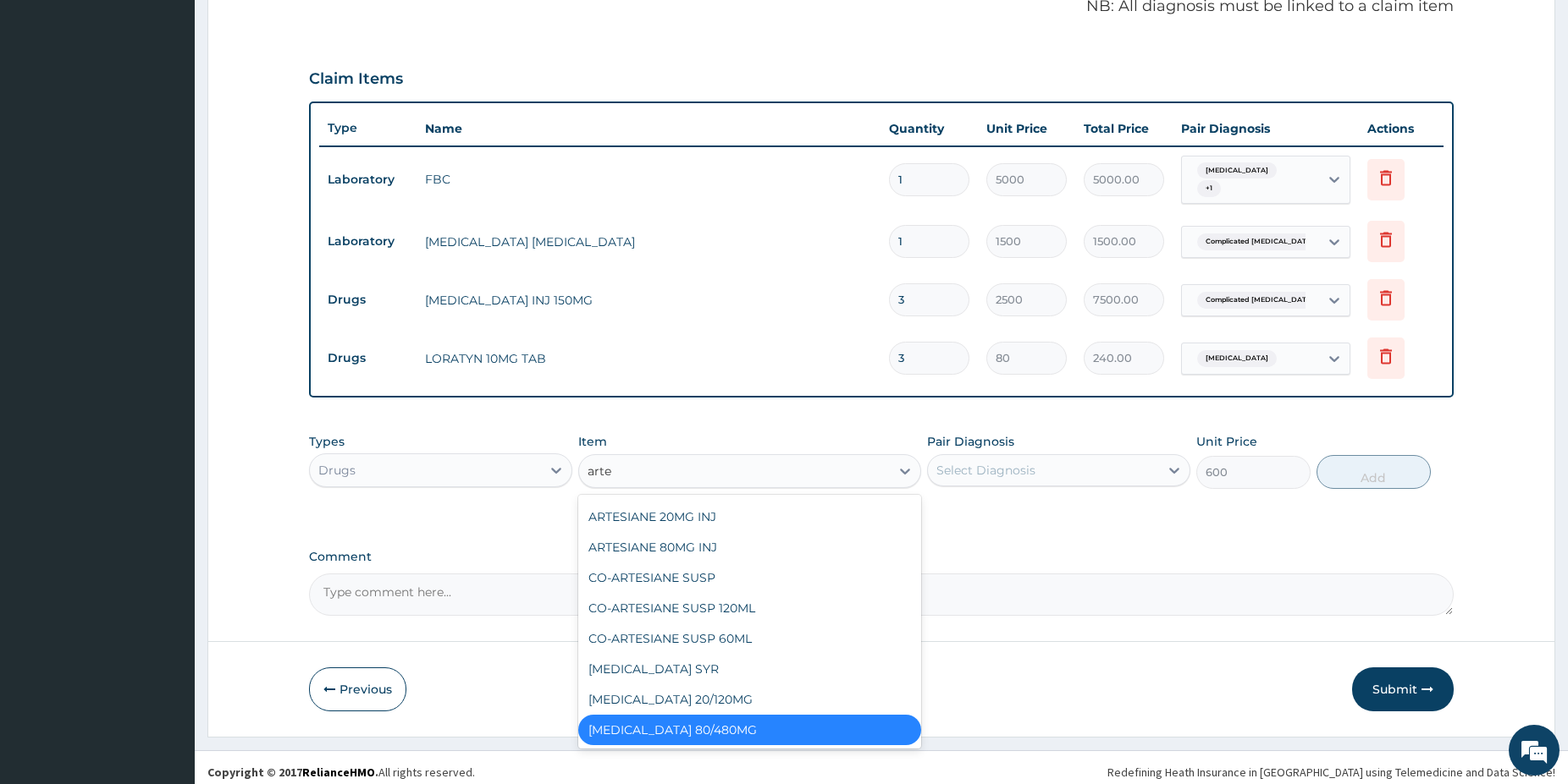
scroll to position [362, 0]
type input "artem"
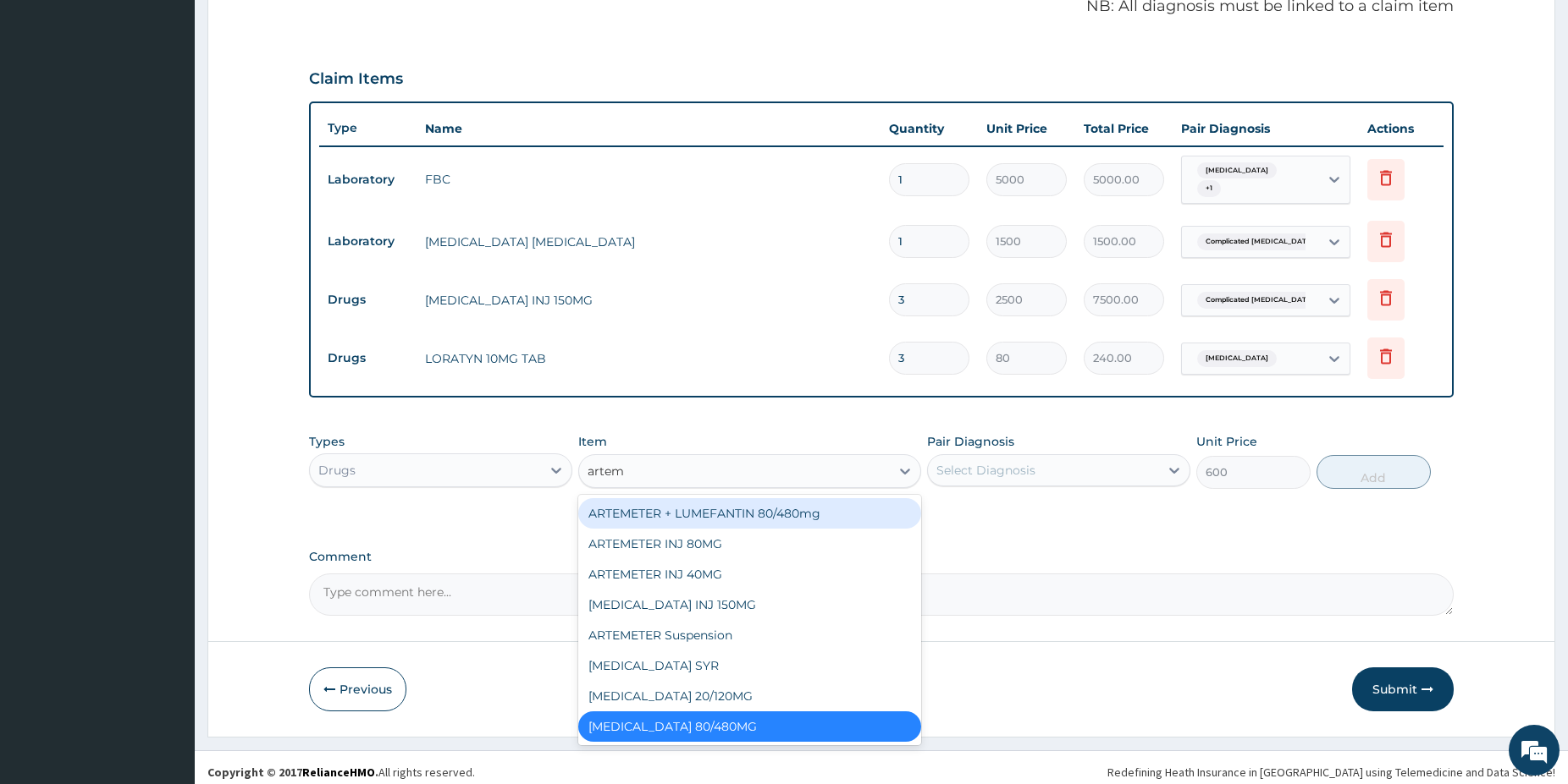
click at [768, 500] on div "ARTEMETER + LUMEFANTIN 80/480mg" at bounding box center [749, 513] width 343 height 30
type input "350"
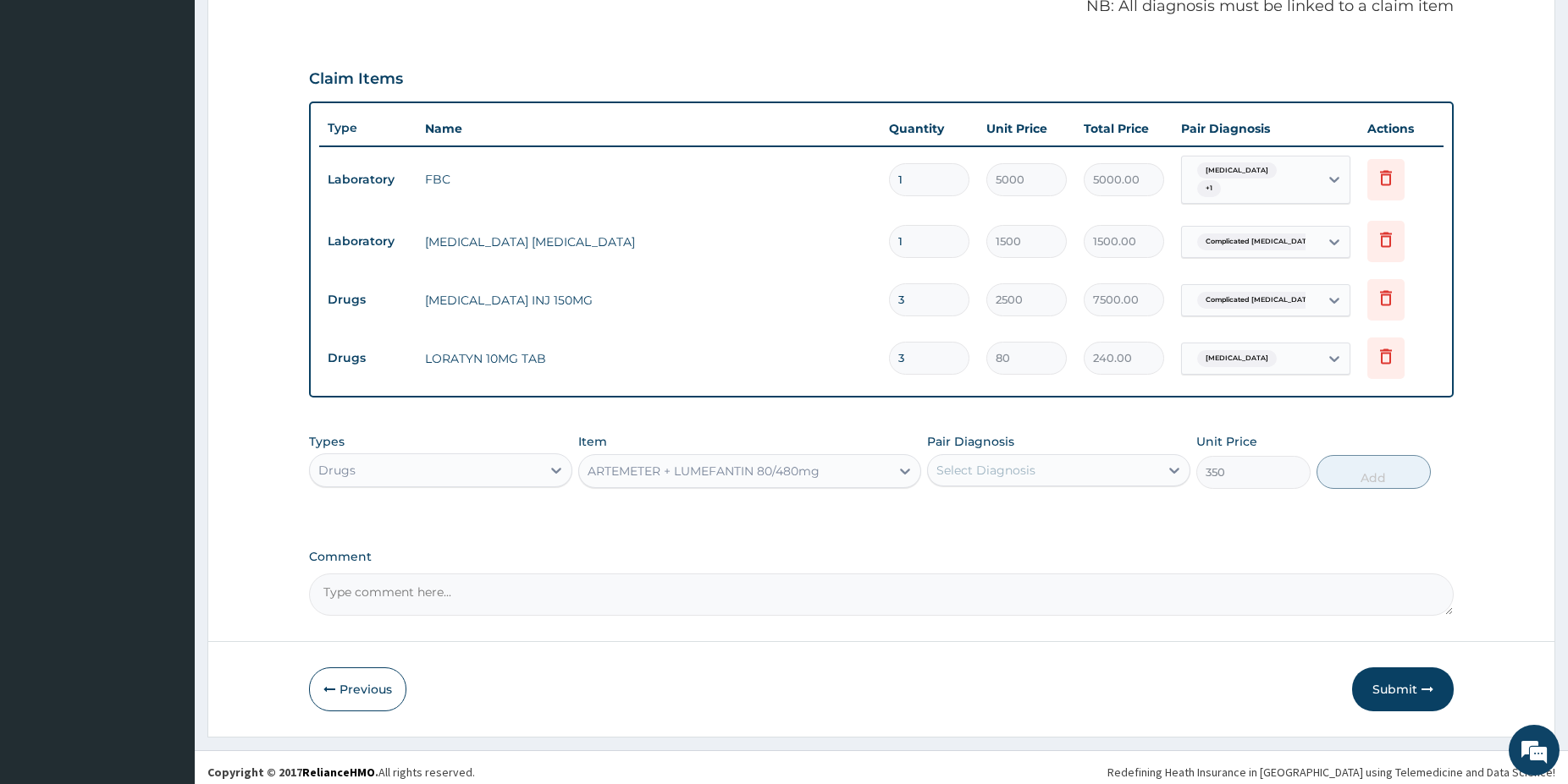
click at [1032, 462] on div "Select Diagnosis" at bounding box center [985, 470] width 99 height 17
drag, startPoint x: 1029, startPoint y: 503, endPoint x: 1369, endPoint y: 532, distance: 341.2
click at [1031, 504] on label "Complicated [MEDICAL_DATA]" at bounding box center [1048, 512] width 188 height 17
checkbox input "true"
click at [1364, 466] on button "Add" at bounding box center [1373, 472] width 114 height 34
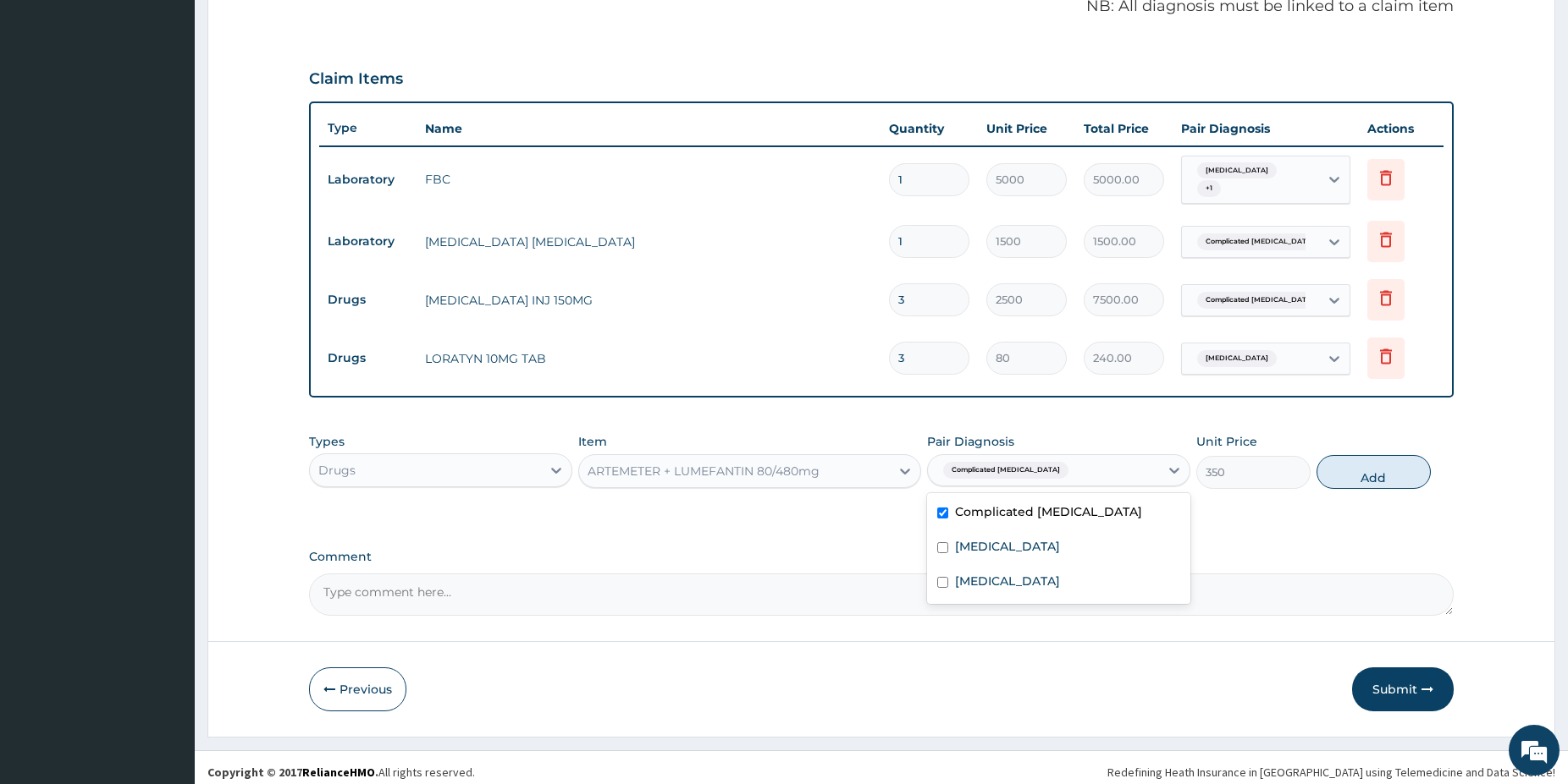
type input "0"
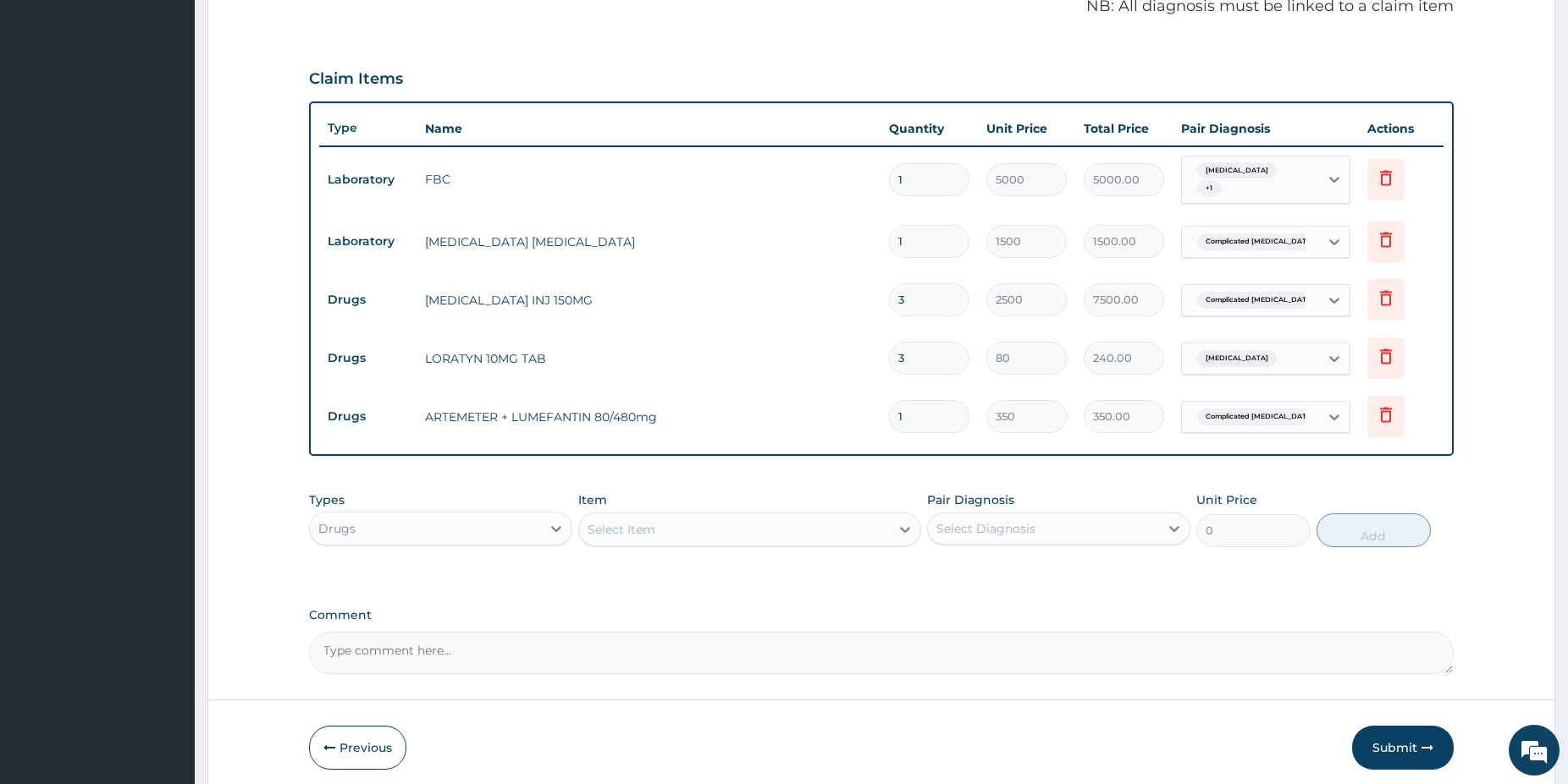
type input "0.00"
type input "6"
type input "2100.00"
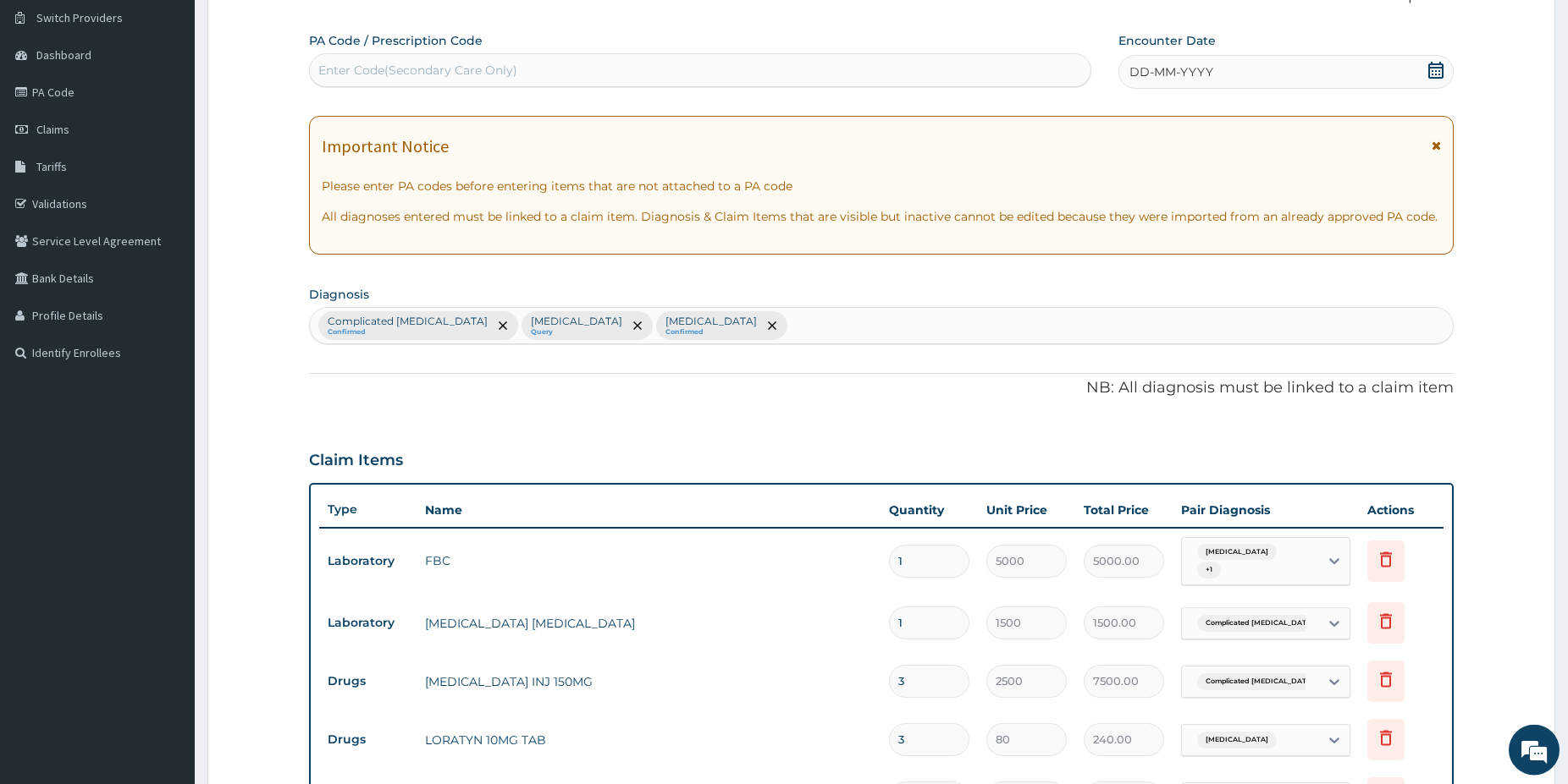
scroll to position [123, 0]
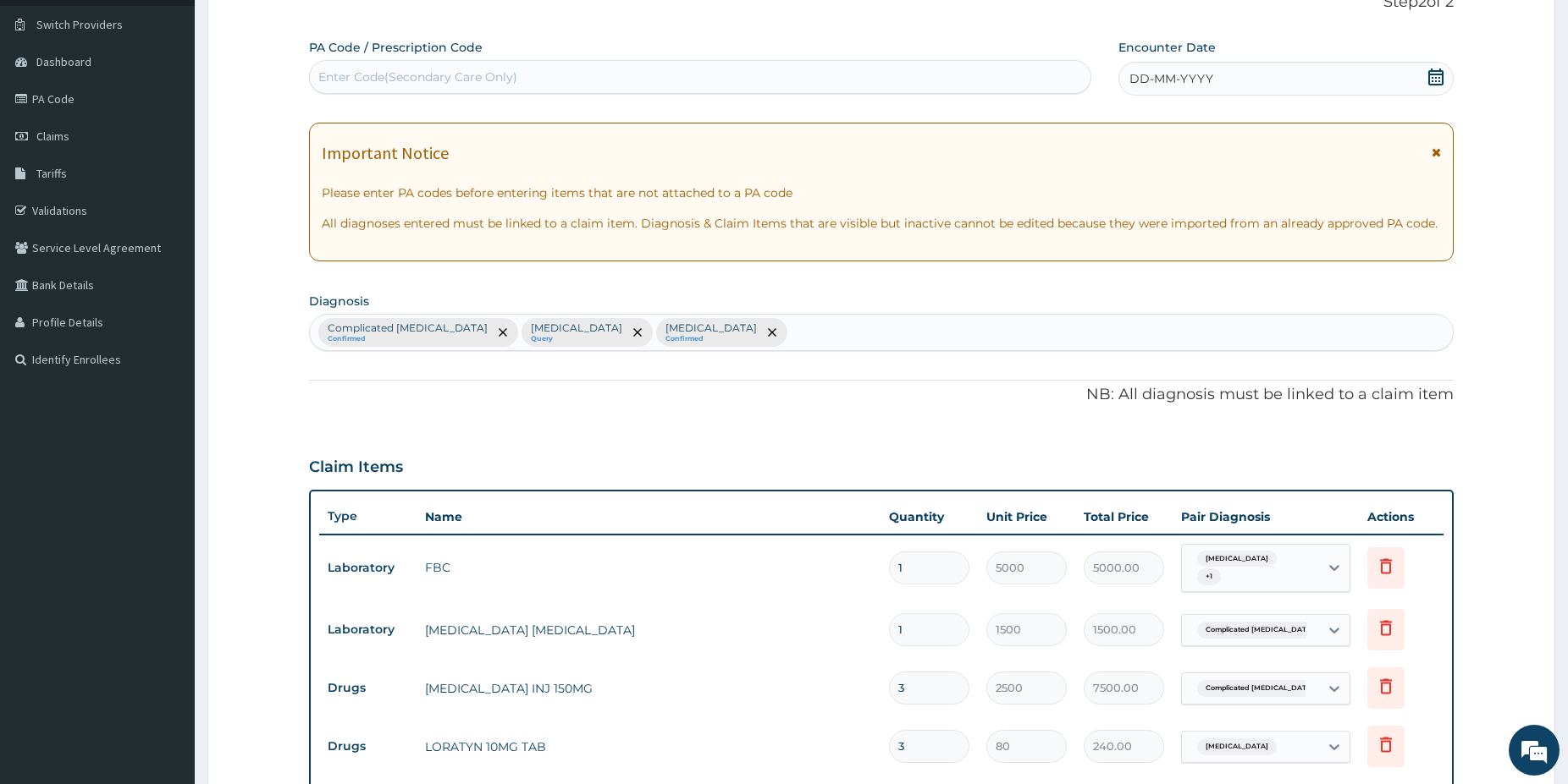
type input "6"
drag, startPoint x: 1437, startPoint y: 69, endPoint x: 1422, endPoint y: 78, distance: 17.5
click at [1431, 71] on icon at bounding box center [1435, 76] width 17 height 17
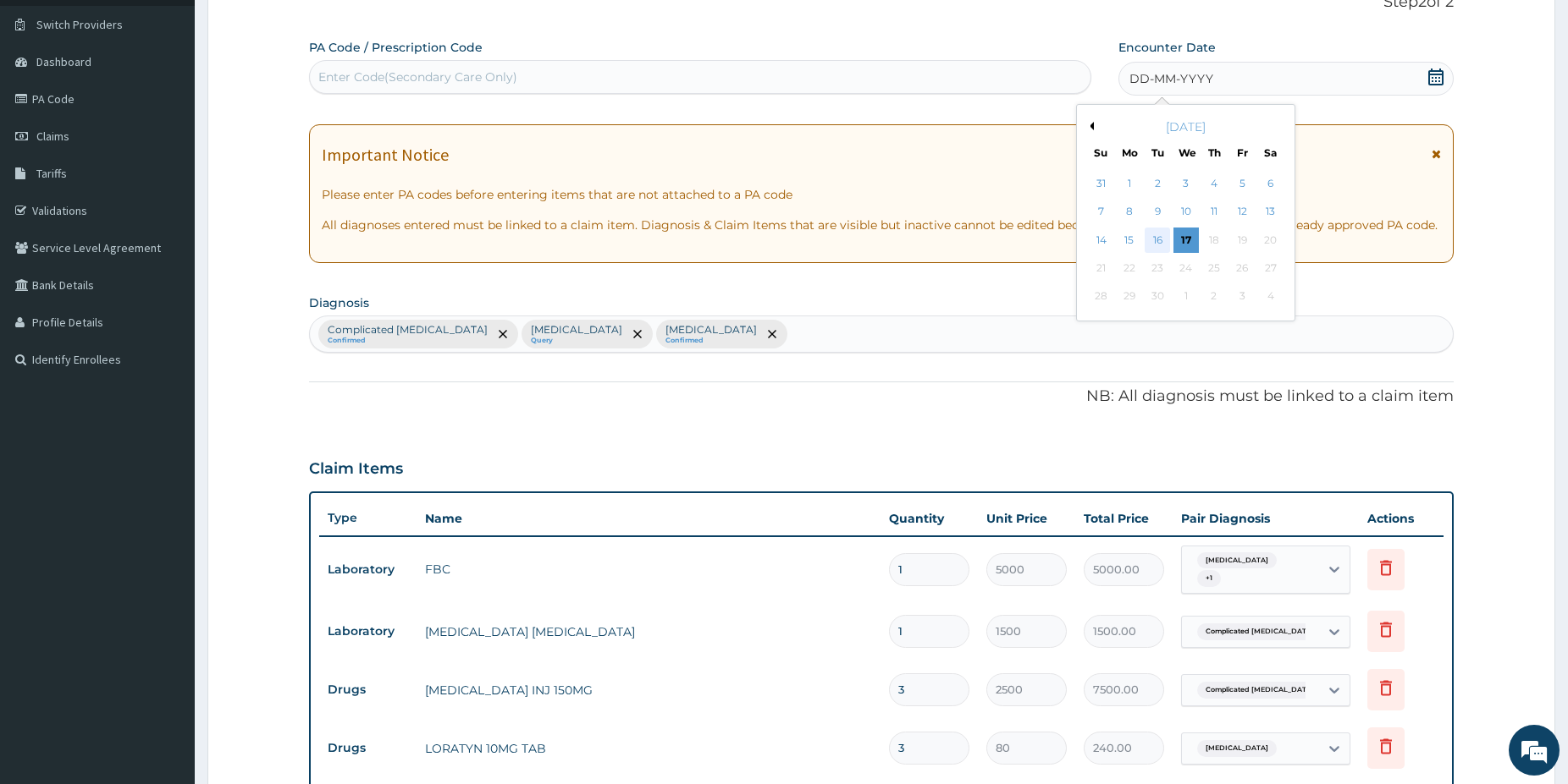
click at [1158, 237] on div "16" at bounding box center [1158, 240] width 25 height 25
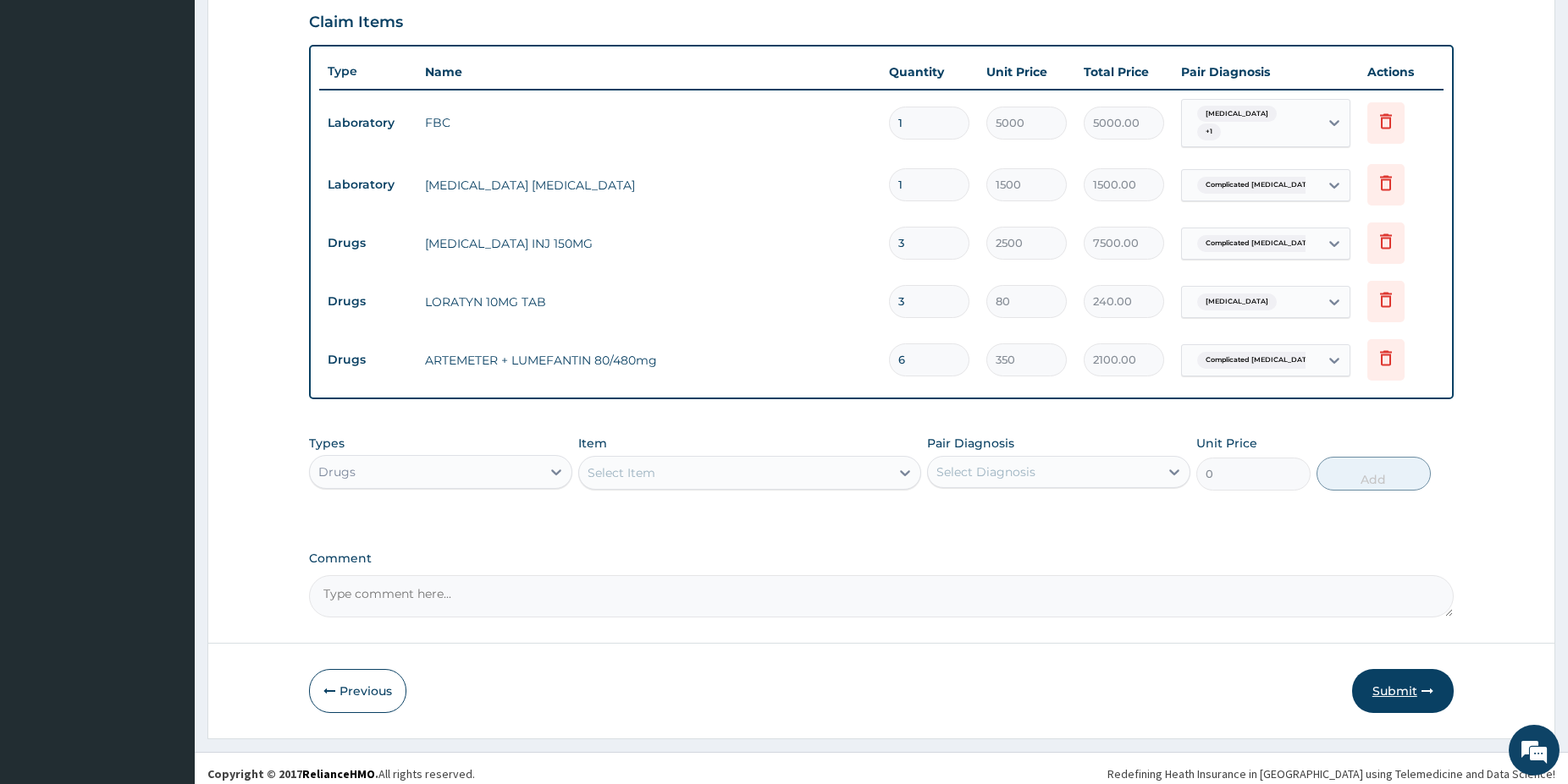
scroll to position [568, 0]
click at [1399, 690] on button "Submit" at bounding box center [1403, 690] width 102 height 44
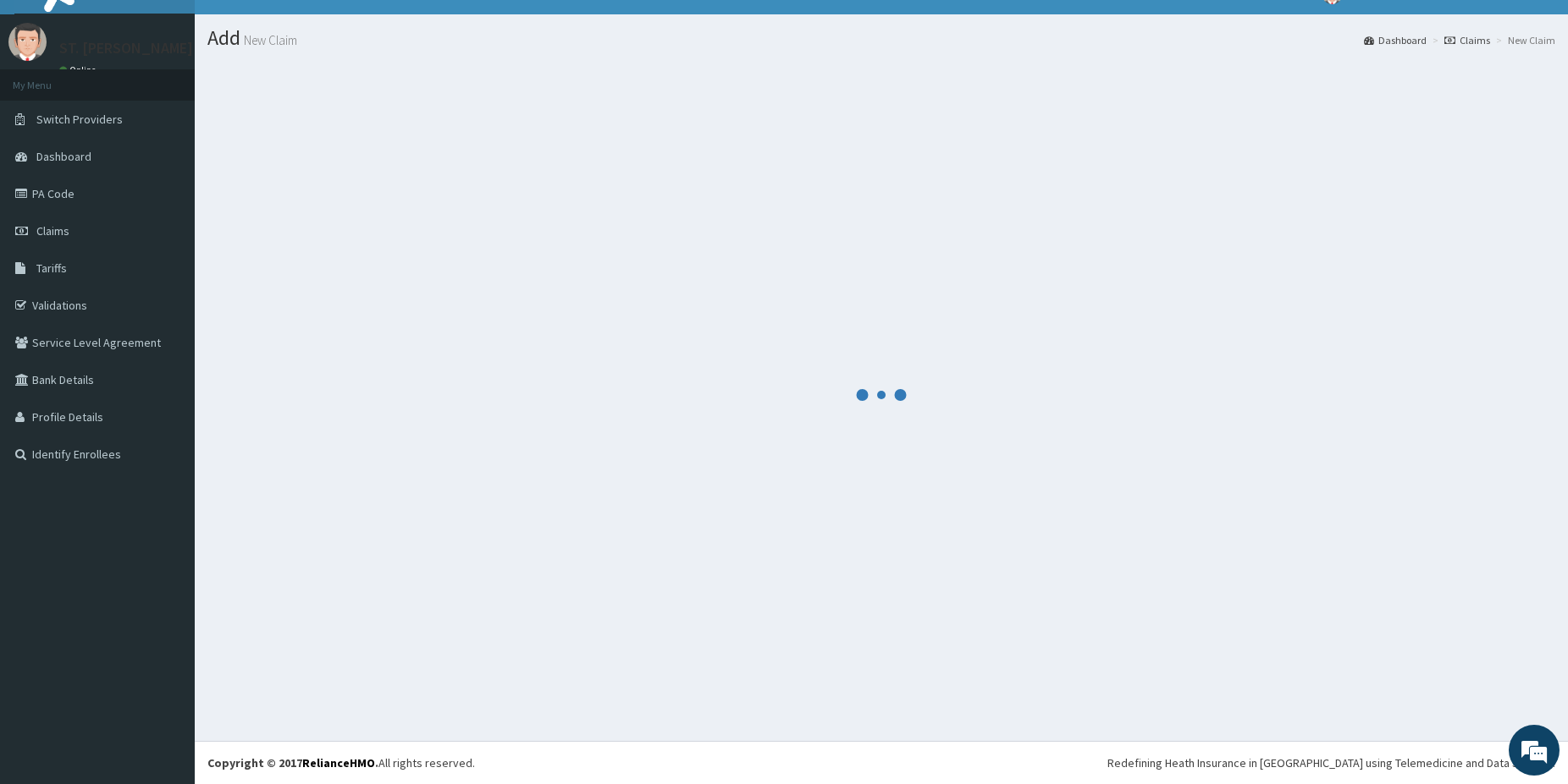
scroll to position [28, 0]
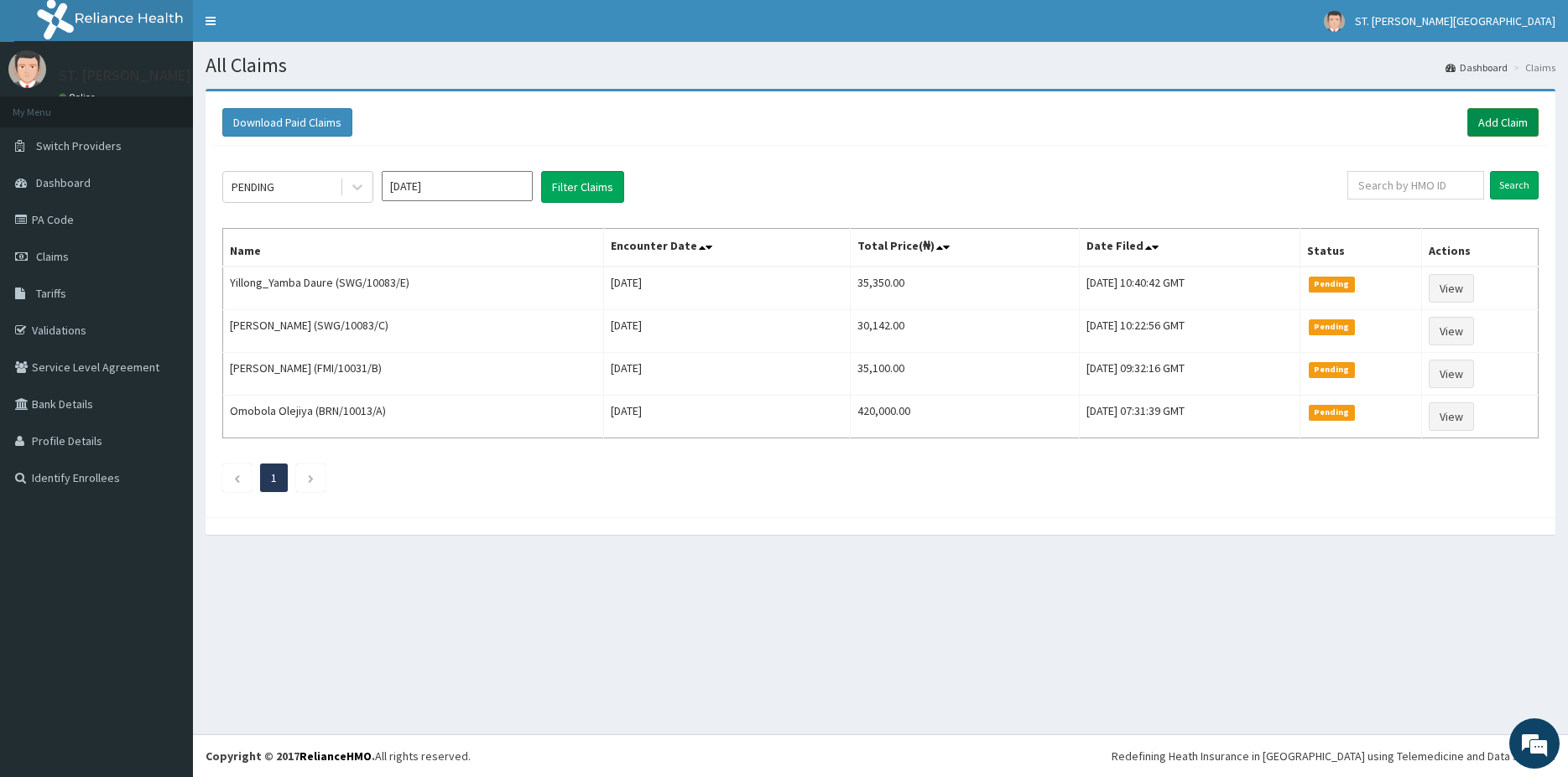
click at [1503, 129] on link "Add Claim" at bounding box center [1503, 122] width 72 height 28
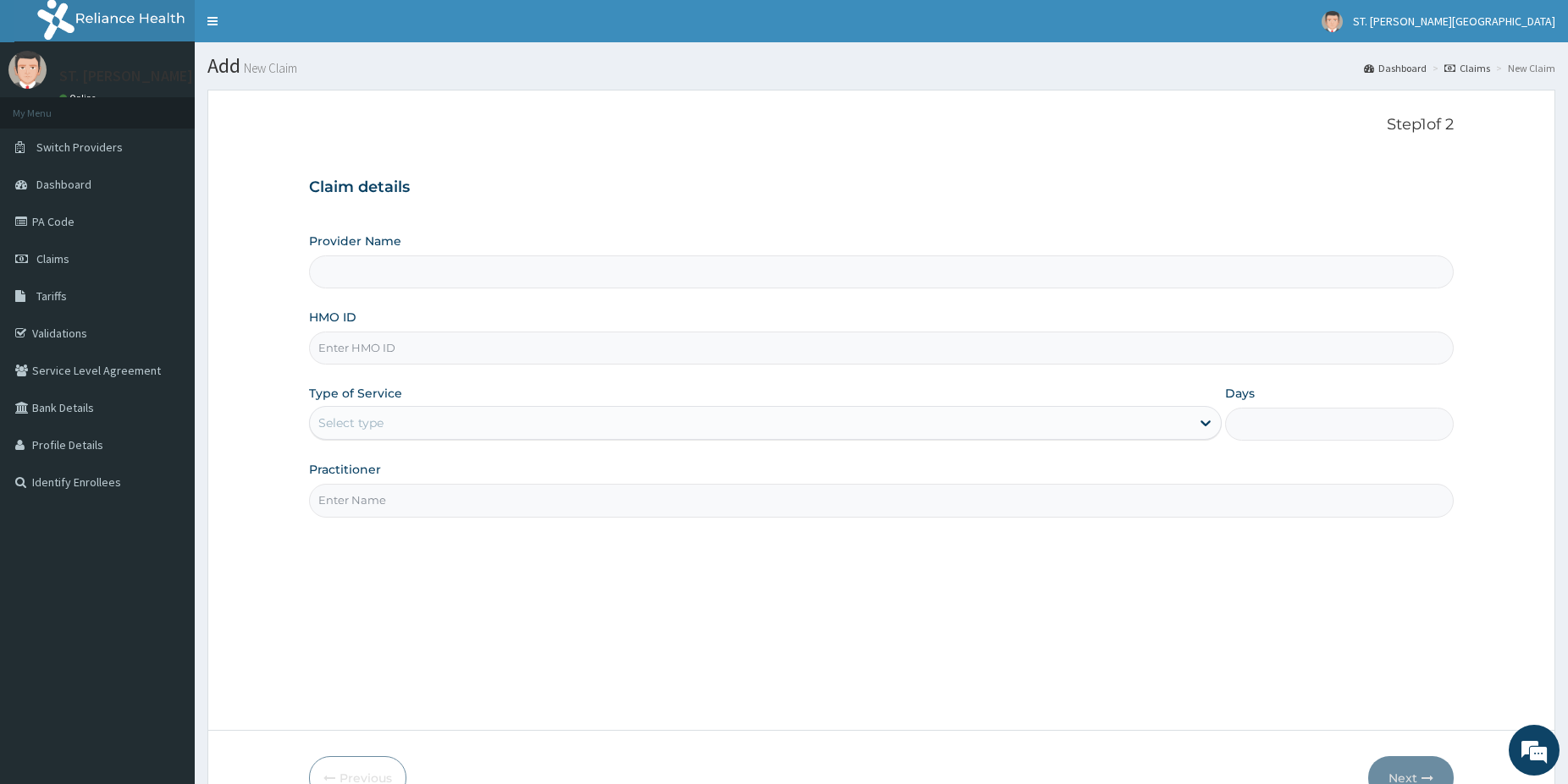
type input "[PERSON_NAME]/10016/A"
type input "[GEOGRAPHIC_DATA]- [GEOGRAPHIC_DATA]"
type input "[PERSON_NAME]/10016/A"
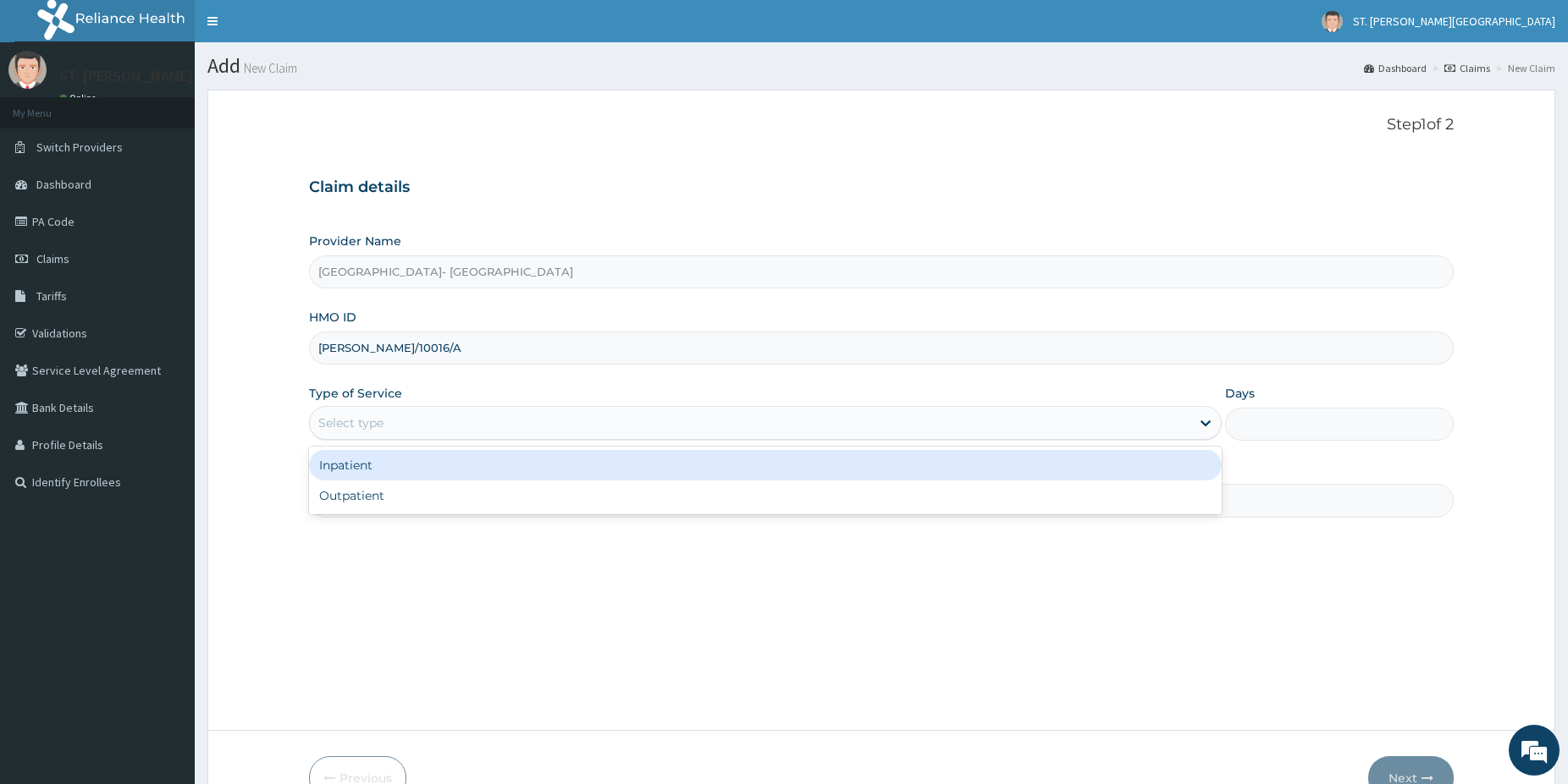
click at [349, 419] on div "Select type" at bounding box center [351, 423] width 65 height 17
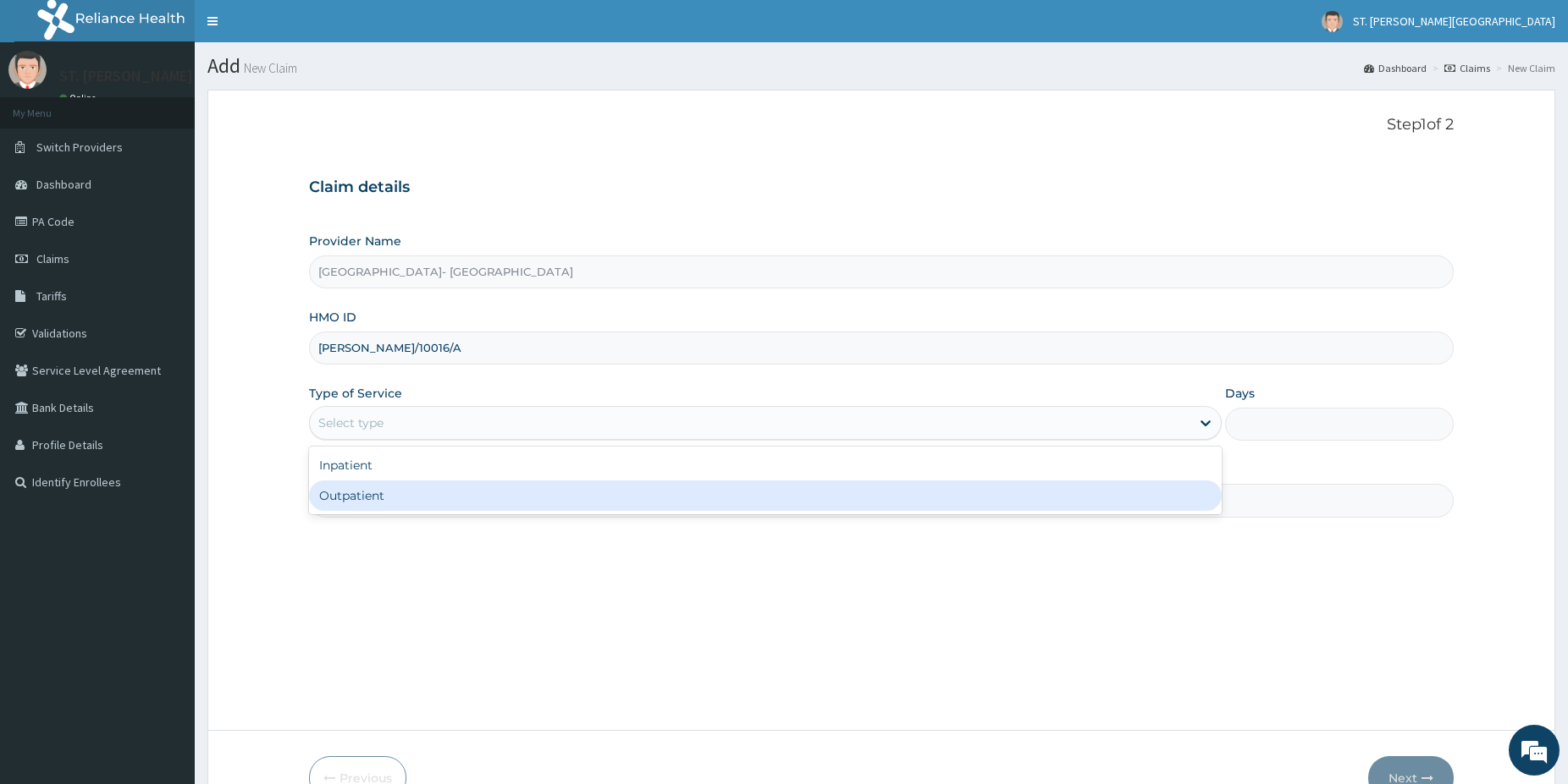
click at [367, 491] on div "Outpatient" at bounding box center [765, 495] width 912 height 30
type input "1"
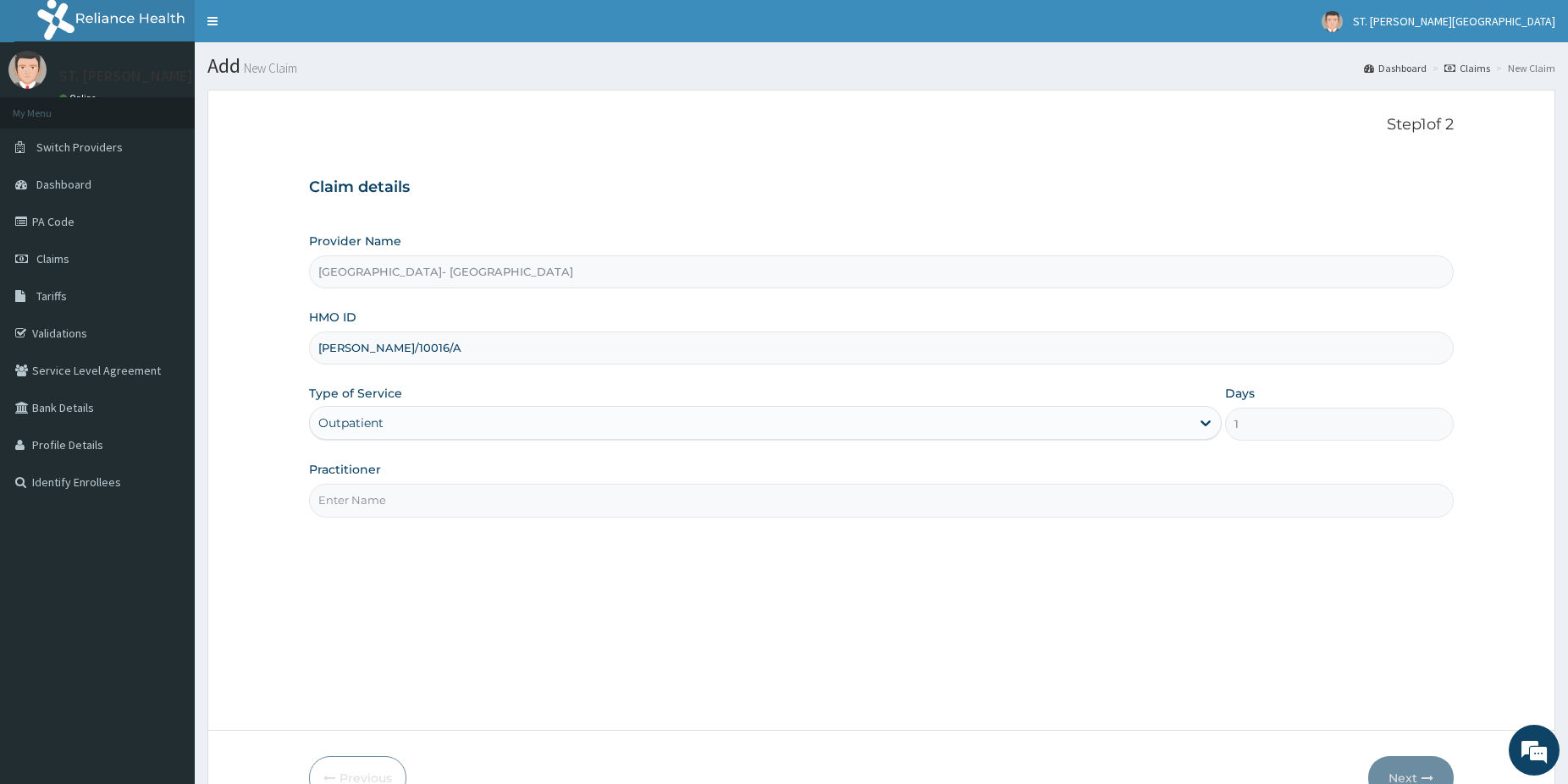
click at [371, 493] on input "Practitioner" at bounding box center [881, 501] width 1145 height 33
type input "dr.obehi"
click at [1406, 783] on button "Next" at bounding box center [1411, 778] width 86 height 44
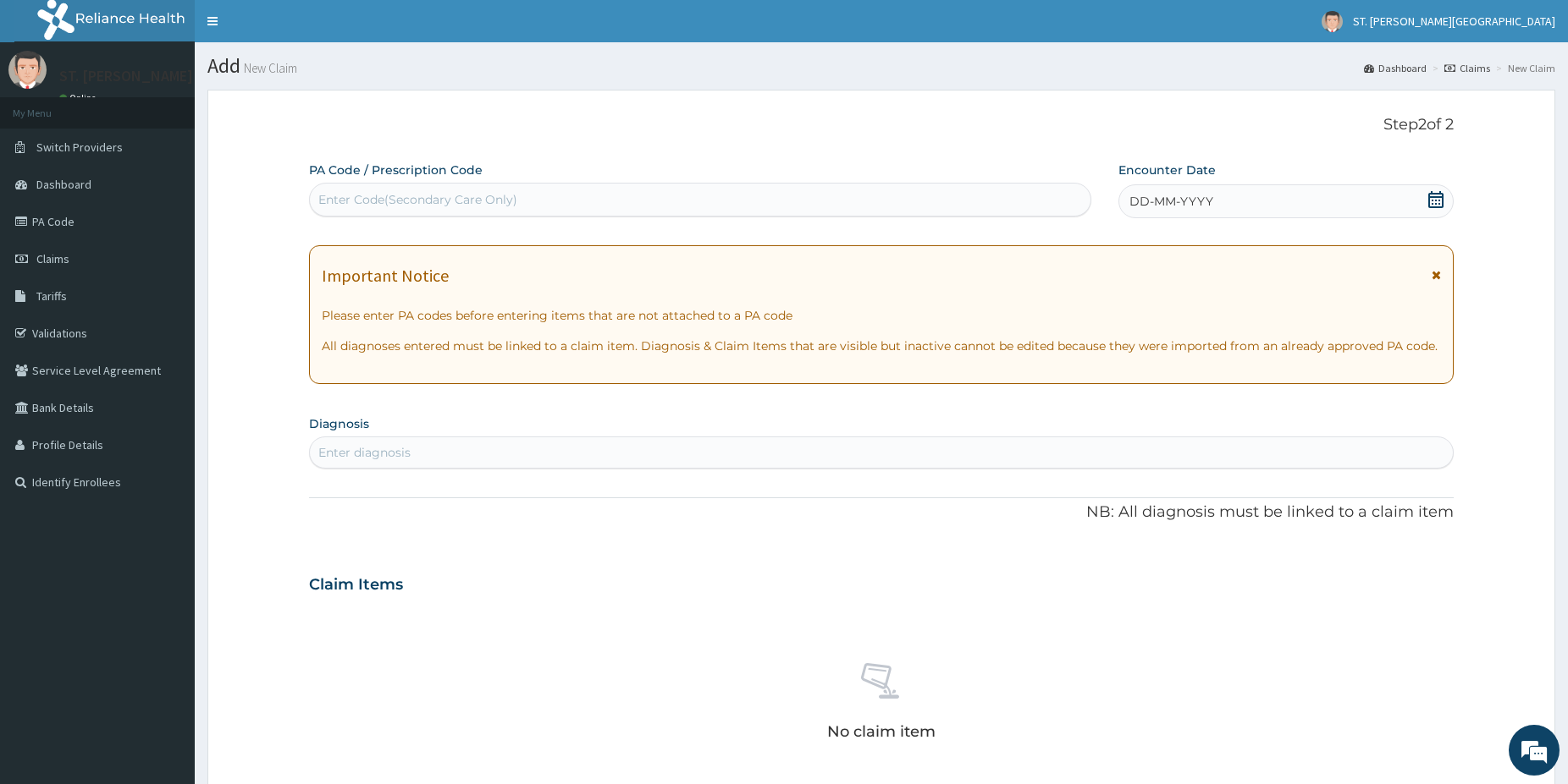
click at [485, 459] on div "Enter diagnosis" at bounding box center [881, 453] width 1143 height 27
type input "[MEDICAL_DATA]"
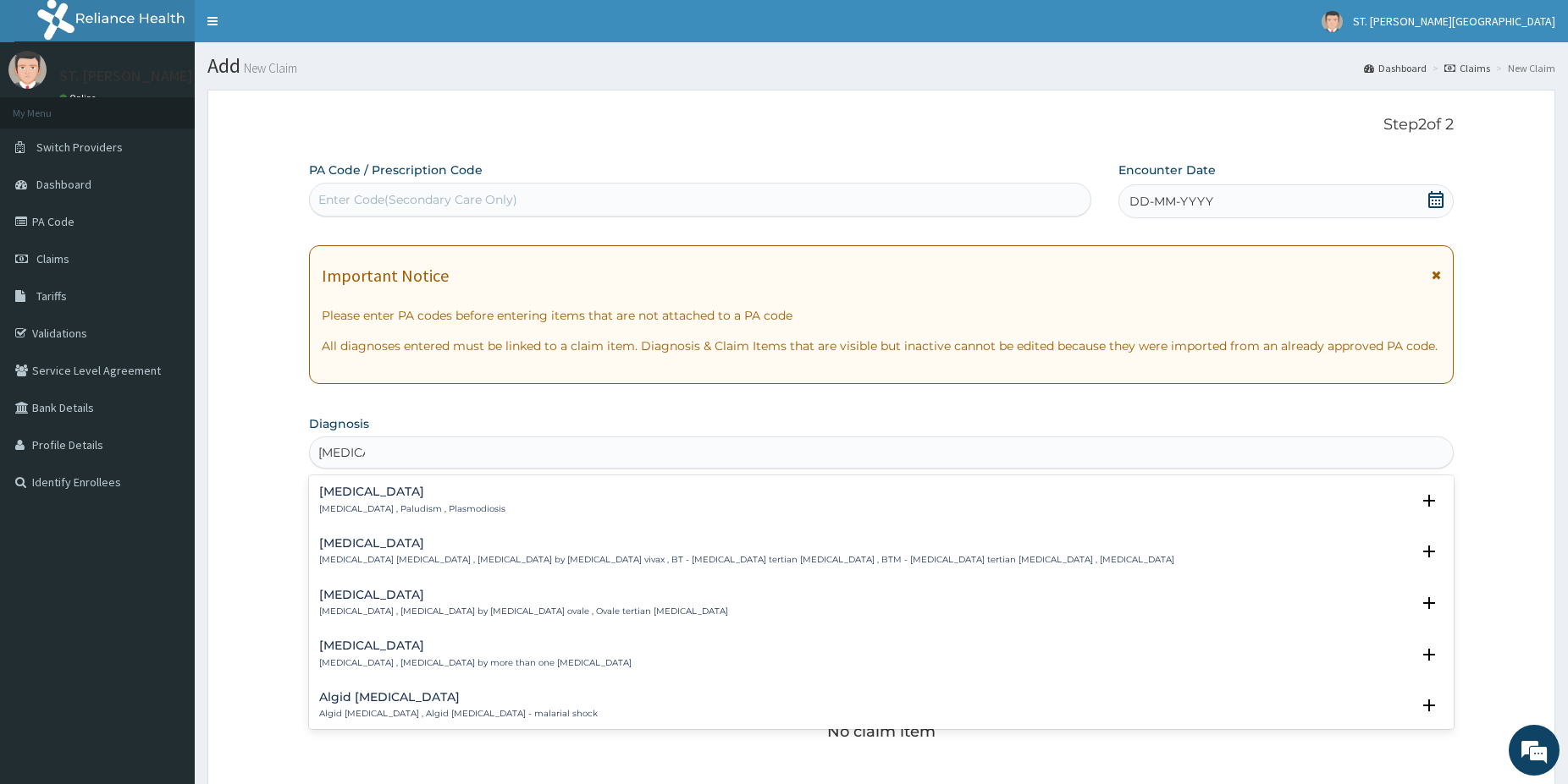
click at [349, 496] on h4 "[MEDICAL_DATA]" at bounding box center [412, 491] width 187 height 13
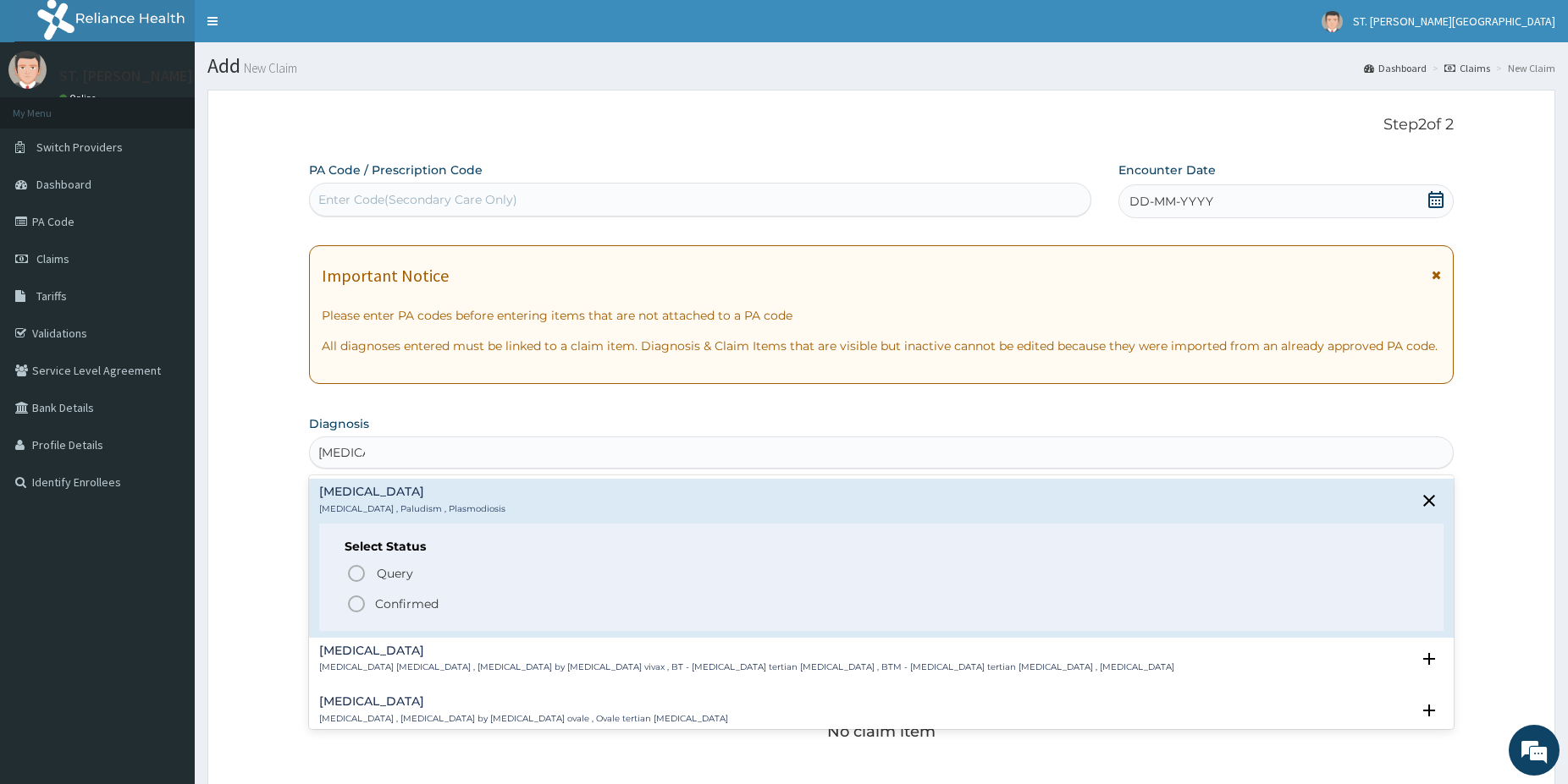
click at [357, 599] on icon "status option filled" at bounding box center [356, 603] width 21 height 21
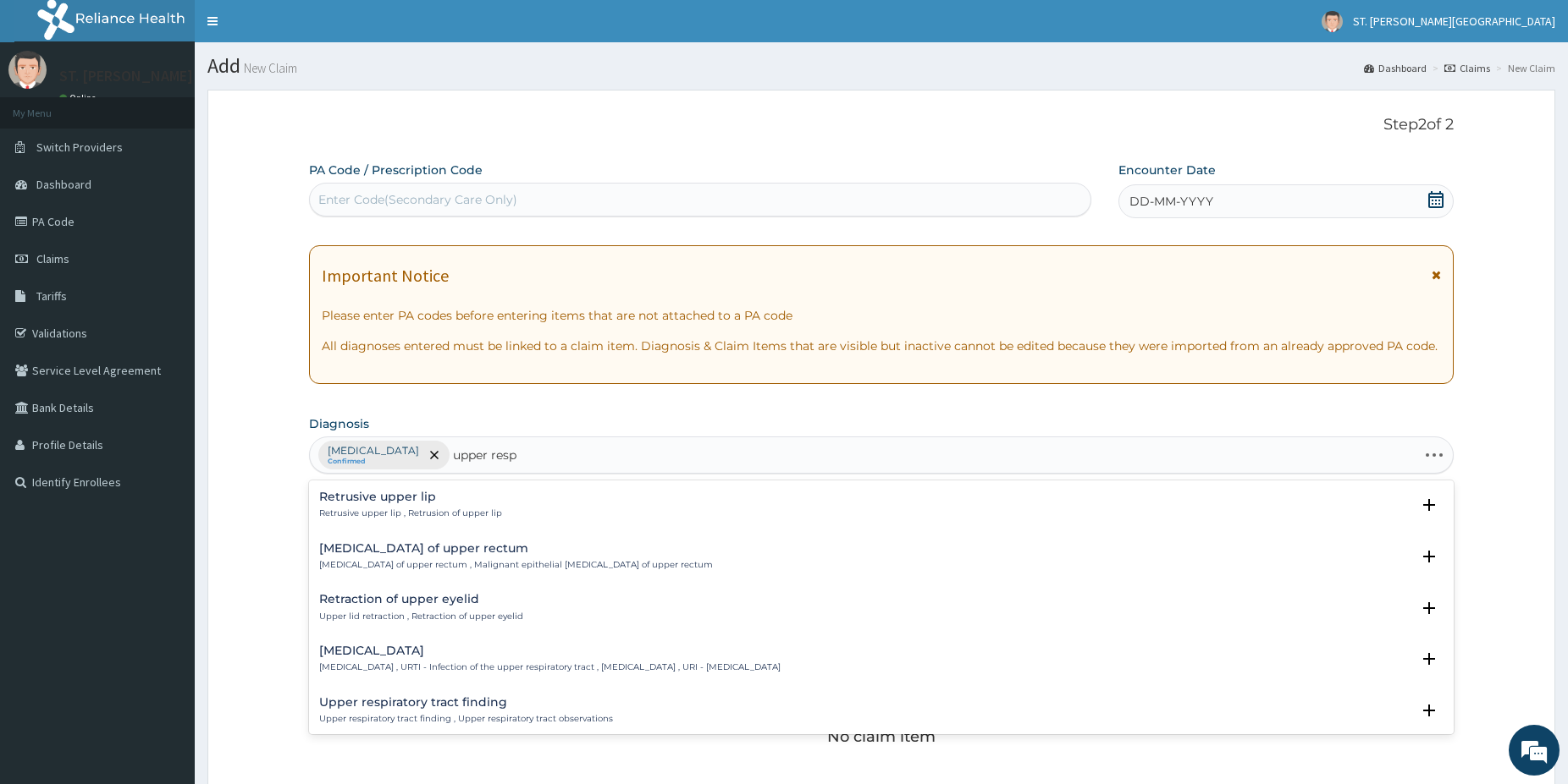
type input "upper respi"
click at [455, 509] on p "[MEDICAL_DATA] , URTI - Infection of the upper respiratory tract , [MEDICAL_DAT…" at bounding box center [550, 514] width 461 height 12
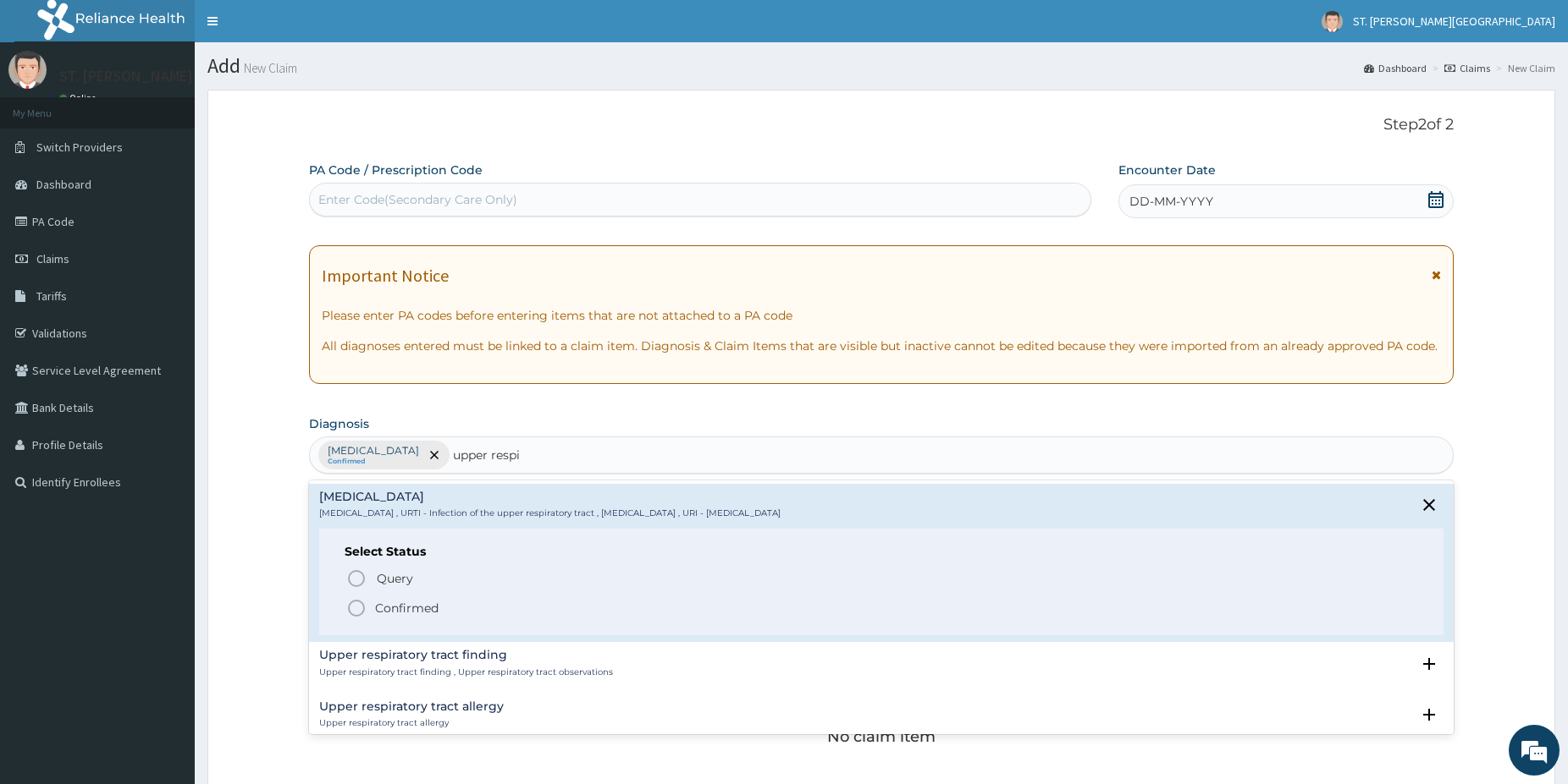
click at [351, 606] on icon "status option filled" at bounding box center [356, 608] width 21 height 21
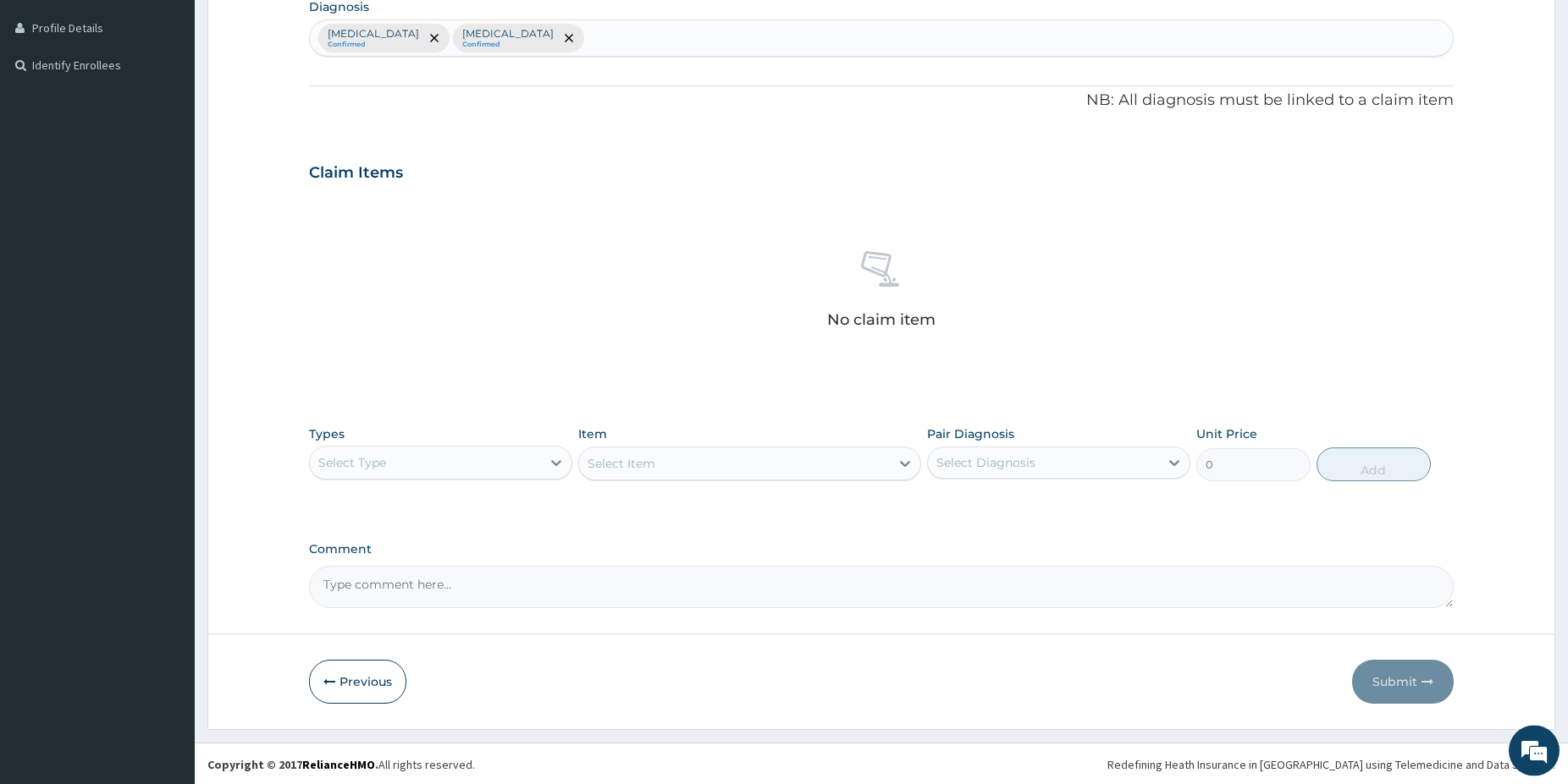
scroll to position [419, 0]
click at [510, 455] on div "Select Type" at bounding box center [425, 461] width 232 height 27
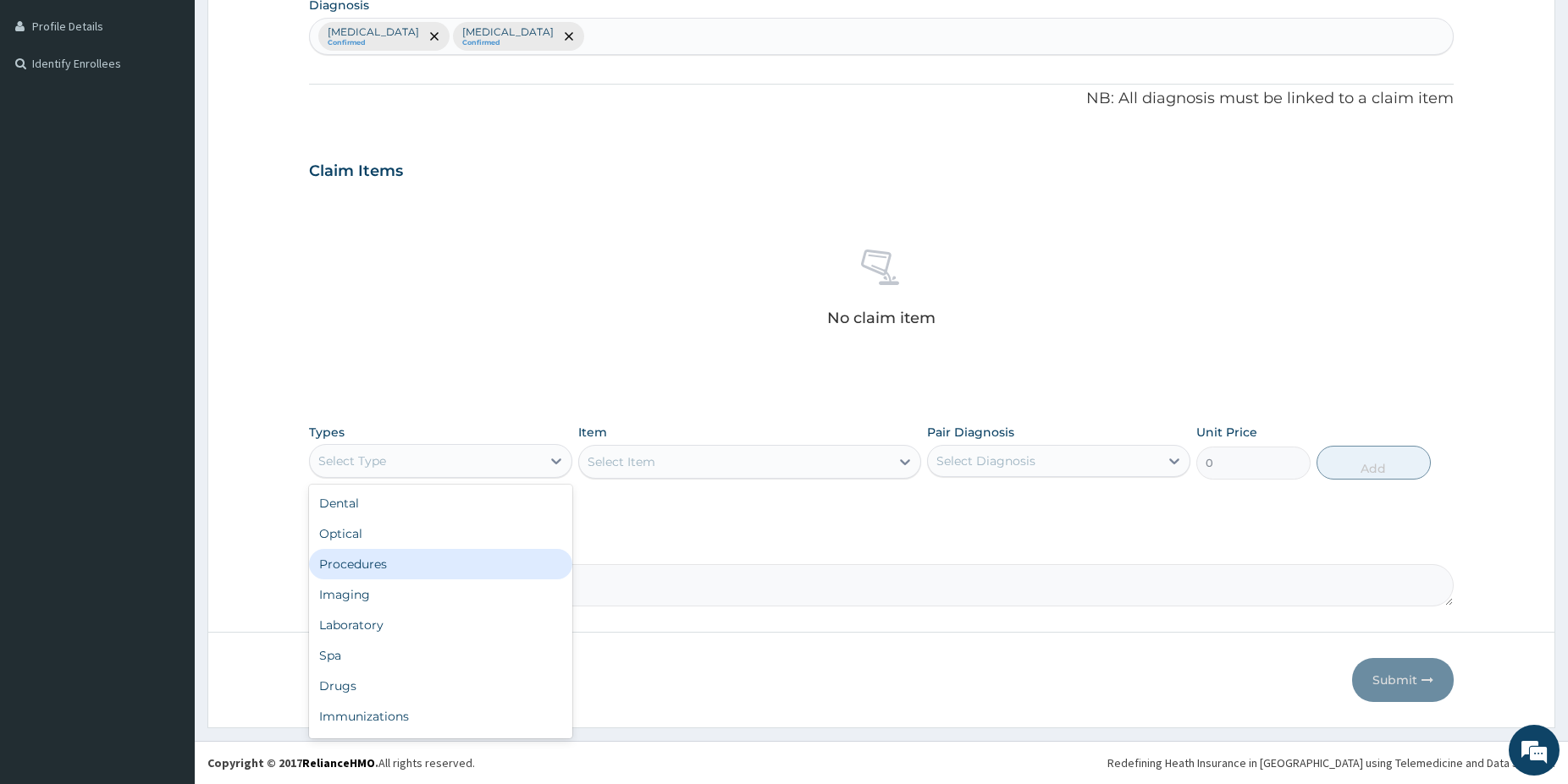
click at [418, 553] on div "Procedures" at bounding box center [440, 563] width 263 height 30
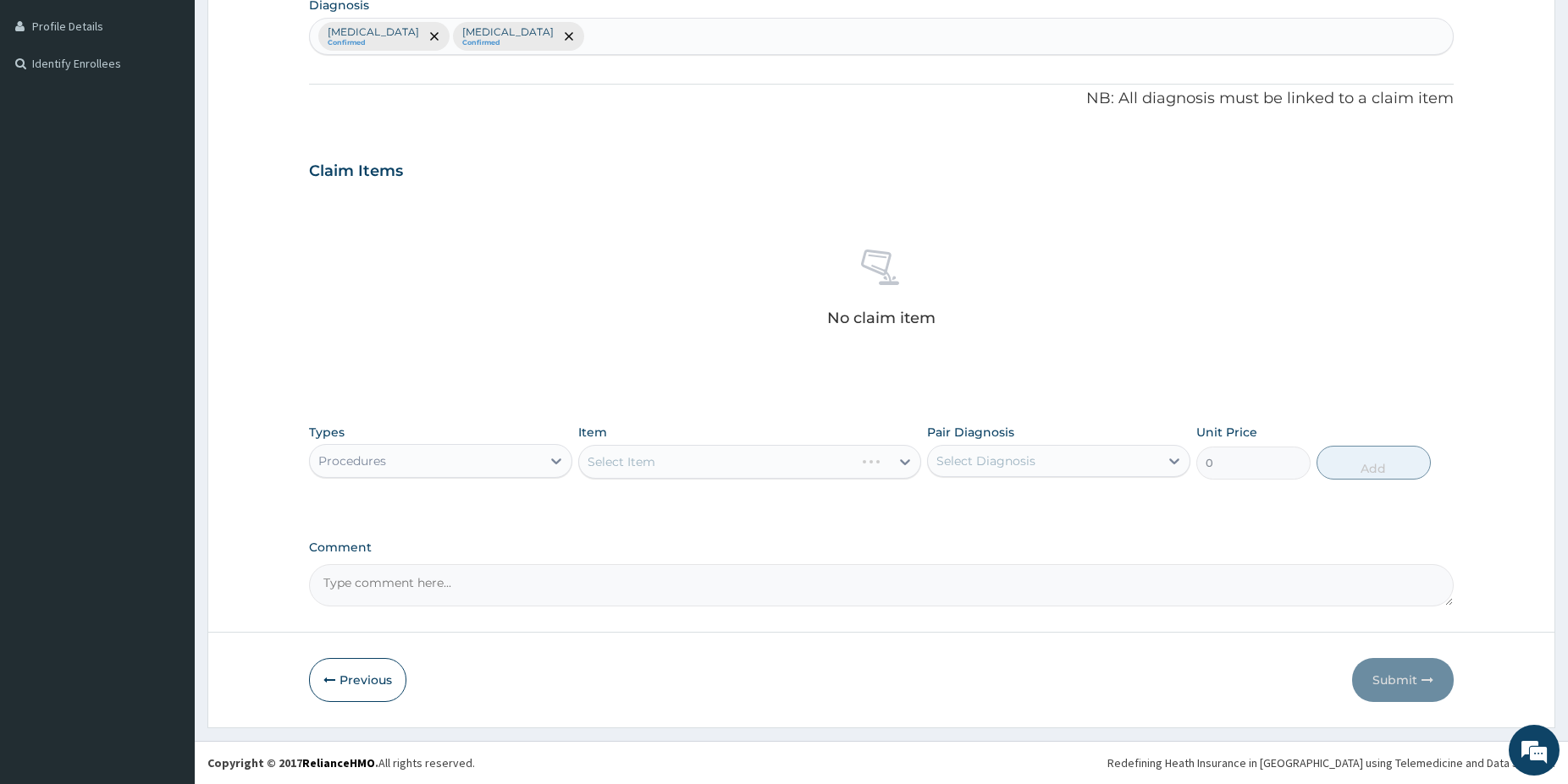
click at [736, 464] on div "Select Item" at bounding box center [749, 462] width 343 height 34
click at [738, 475] on div "Select Item" at bounding box center [749, 462] width 343 height 34
drag, startPoint x: 771, startPoint y: 461, endPoint x: 691, endPoint y: 461, distance: 80.0
click at [766, 460] on div "Select Item" at bounding box center [749, 462] width 343 height 34
drag, startPoint x: 355, startPoint y: 682, endPoint x: 566, endPoint y: 617, distance: 220.8
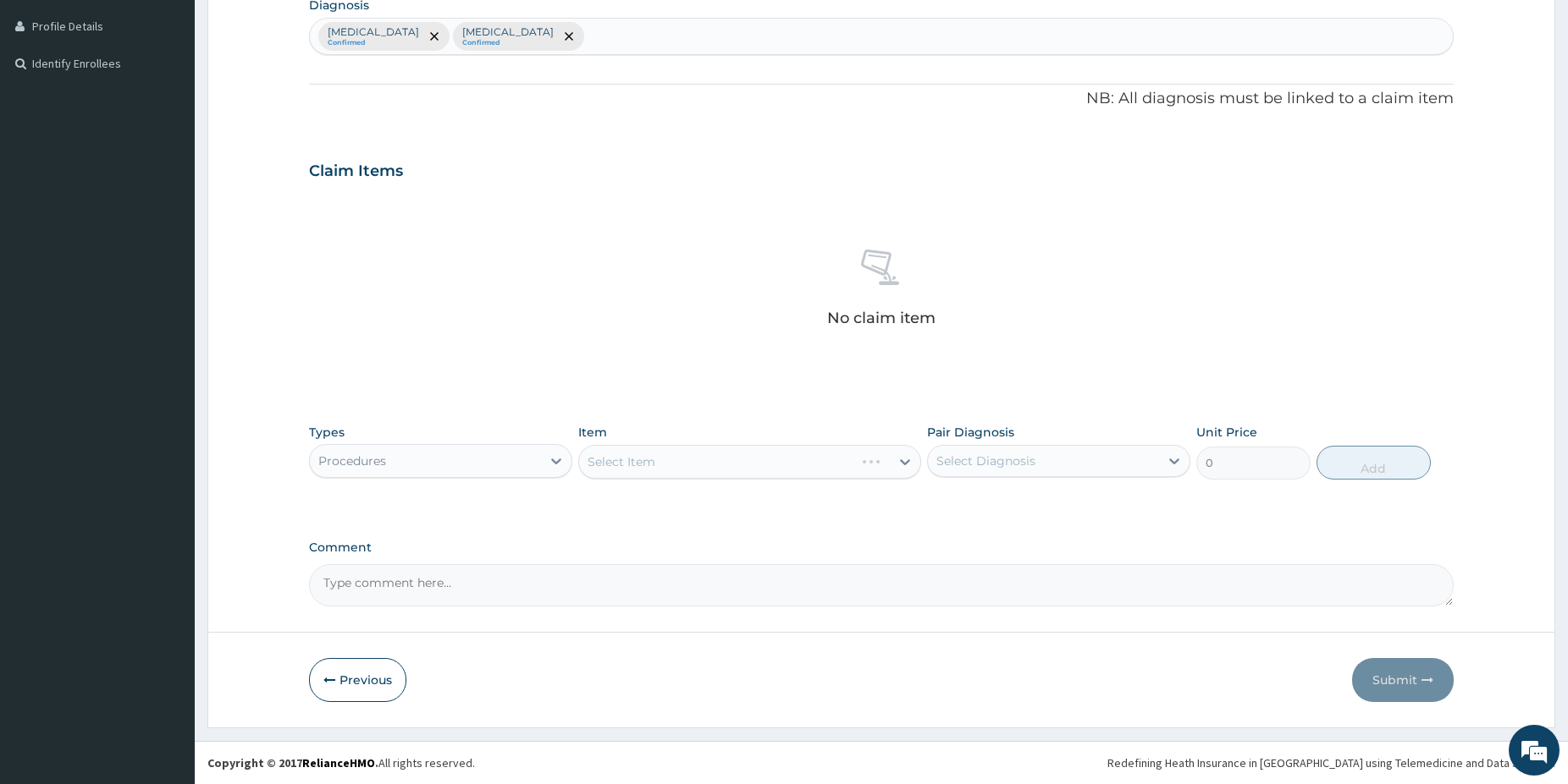
click at [355, 681] on button "Previous" at bounding box center [358, 680] width 98 height 44
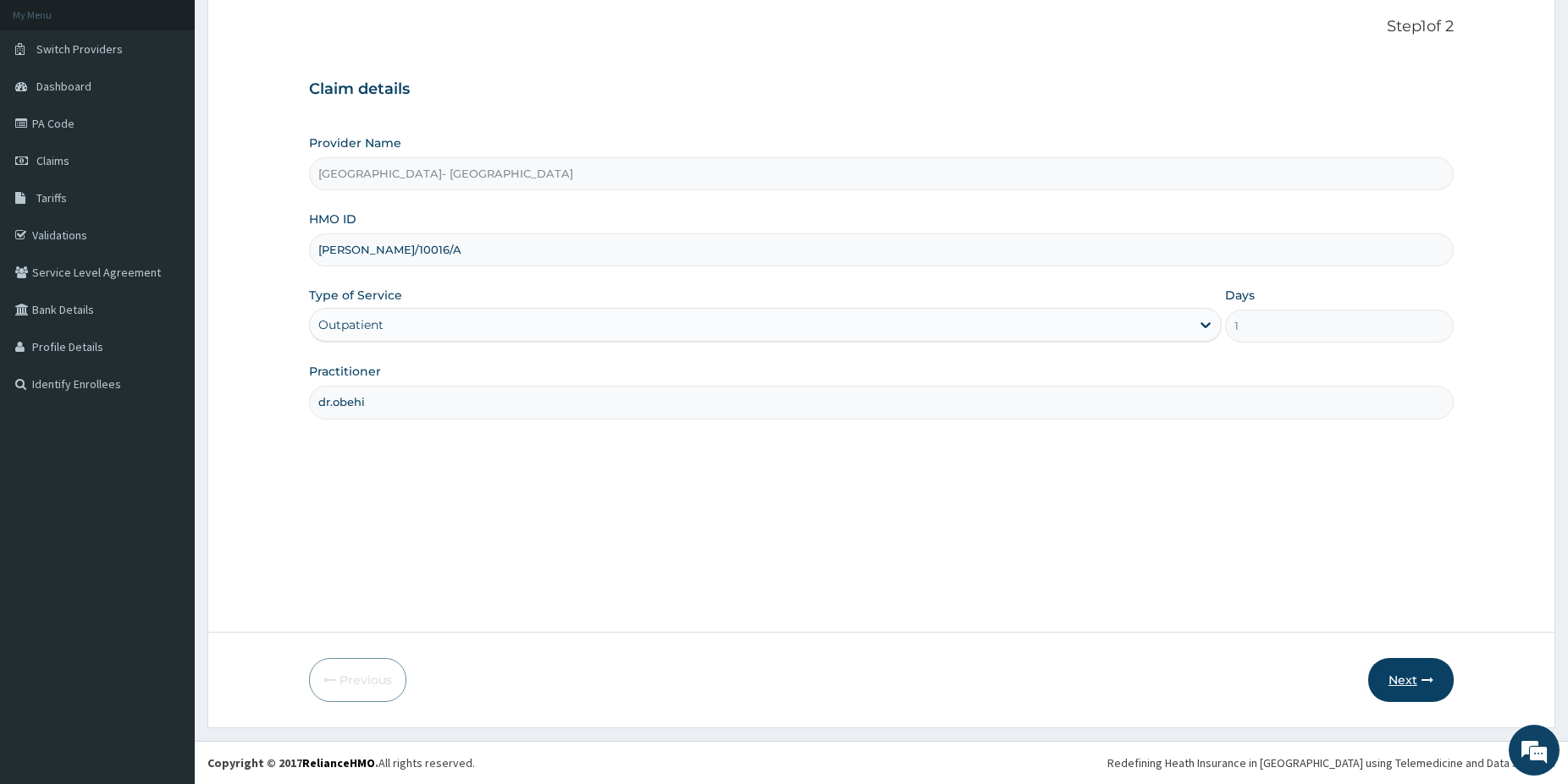
click at [1426, 684] on button "Next" at bounding box center [1411, 680] width 86 height 44
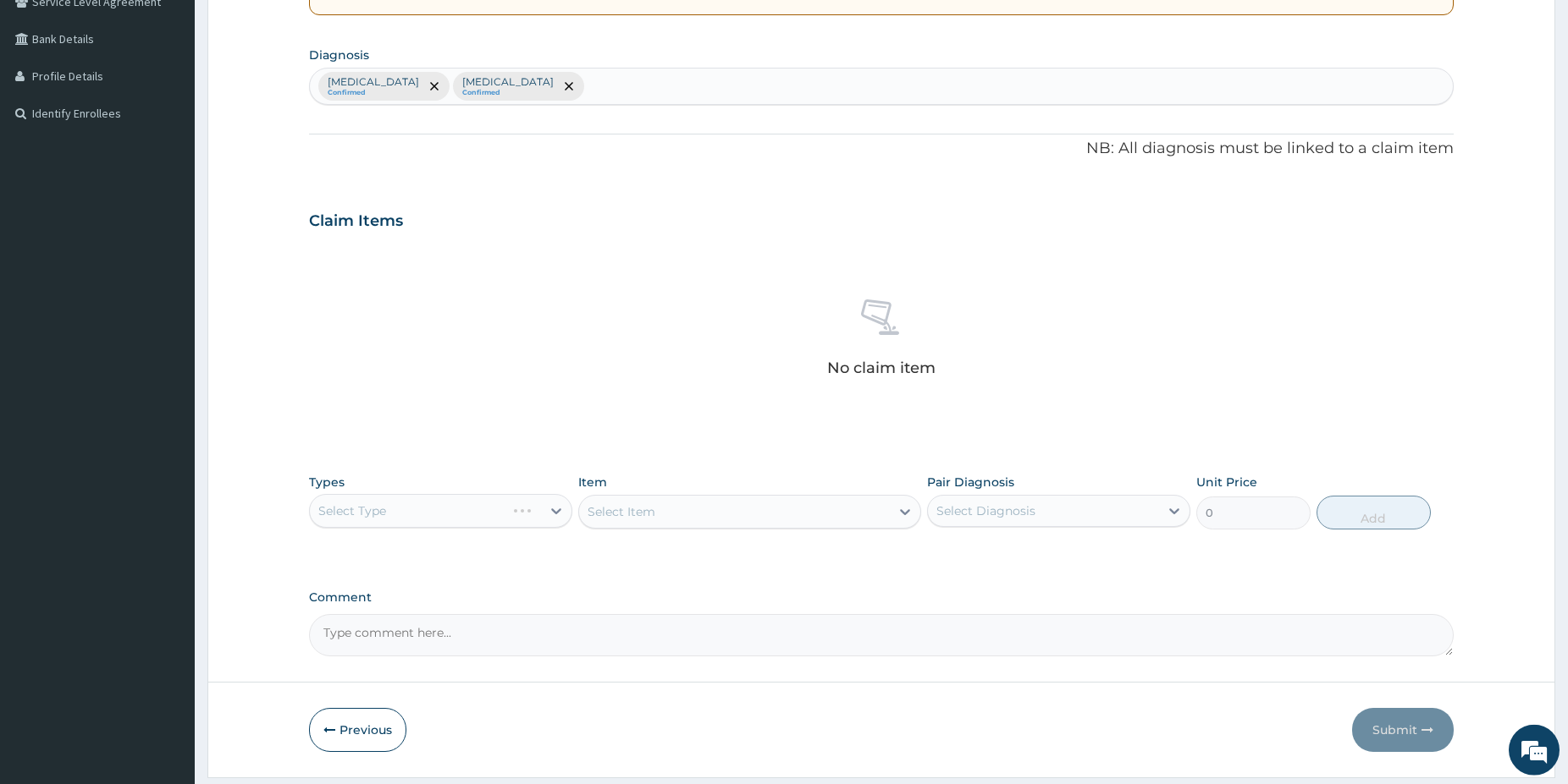
scroll to position [371, 0]
click at [511, 504] on div "Select Type" at bounding box center [440, 508] width 263 height 34
click at [478, 512] on div "Select Type" at bounding box center [440, 508] width 263 height 34
click at [530, 508] on div "Select Type" at bounding box center [440, 508] width 263 height 34
click at [346, 732] on button "Previous" at bounding box center [358, 727] width 98 height 44
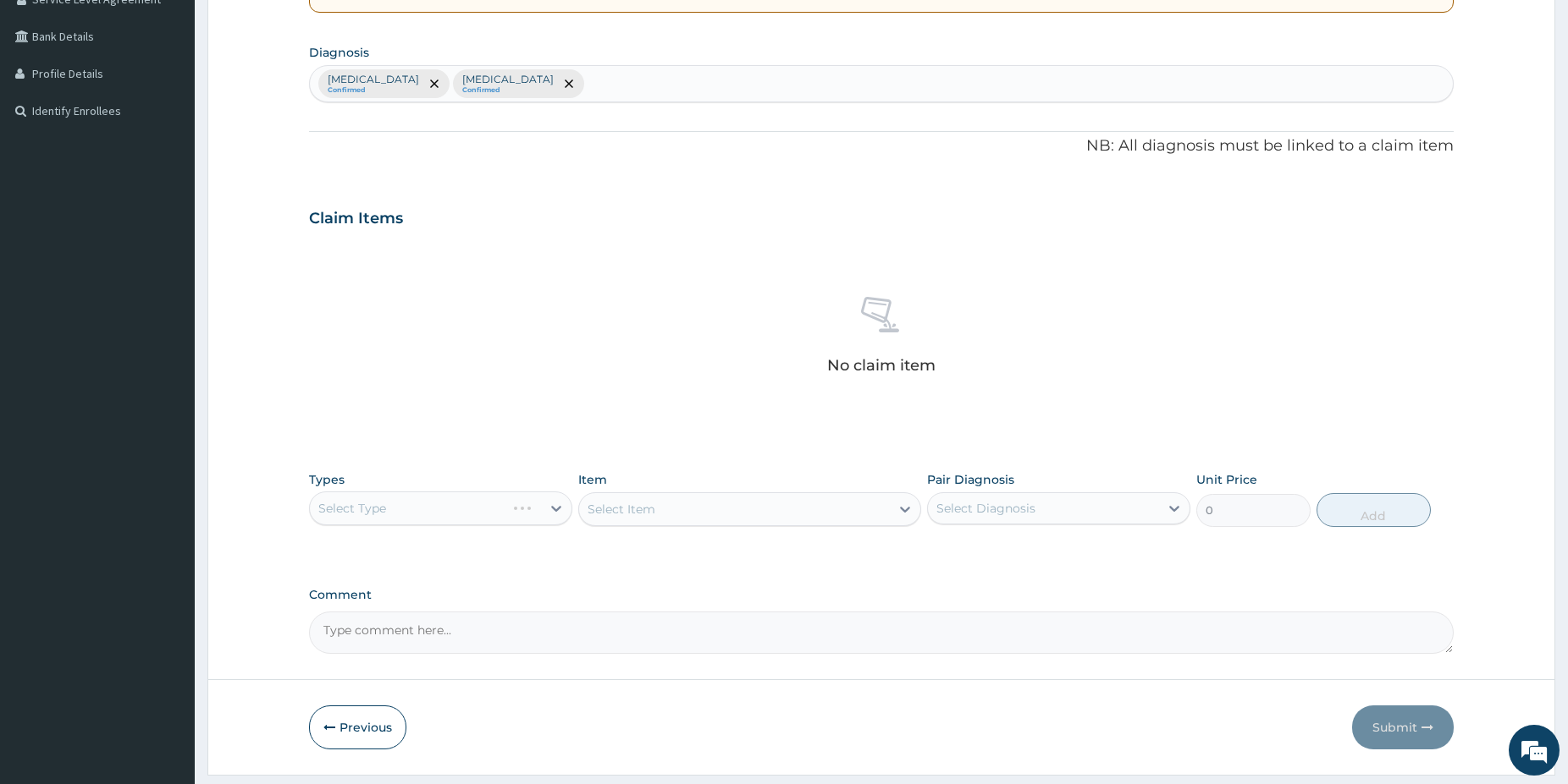
scroll to position [99, 0]
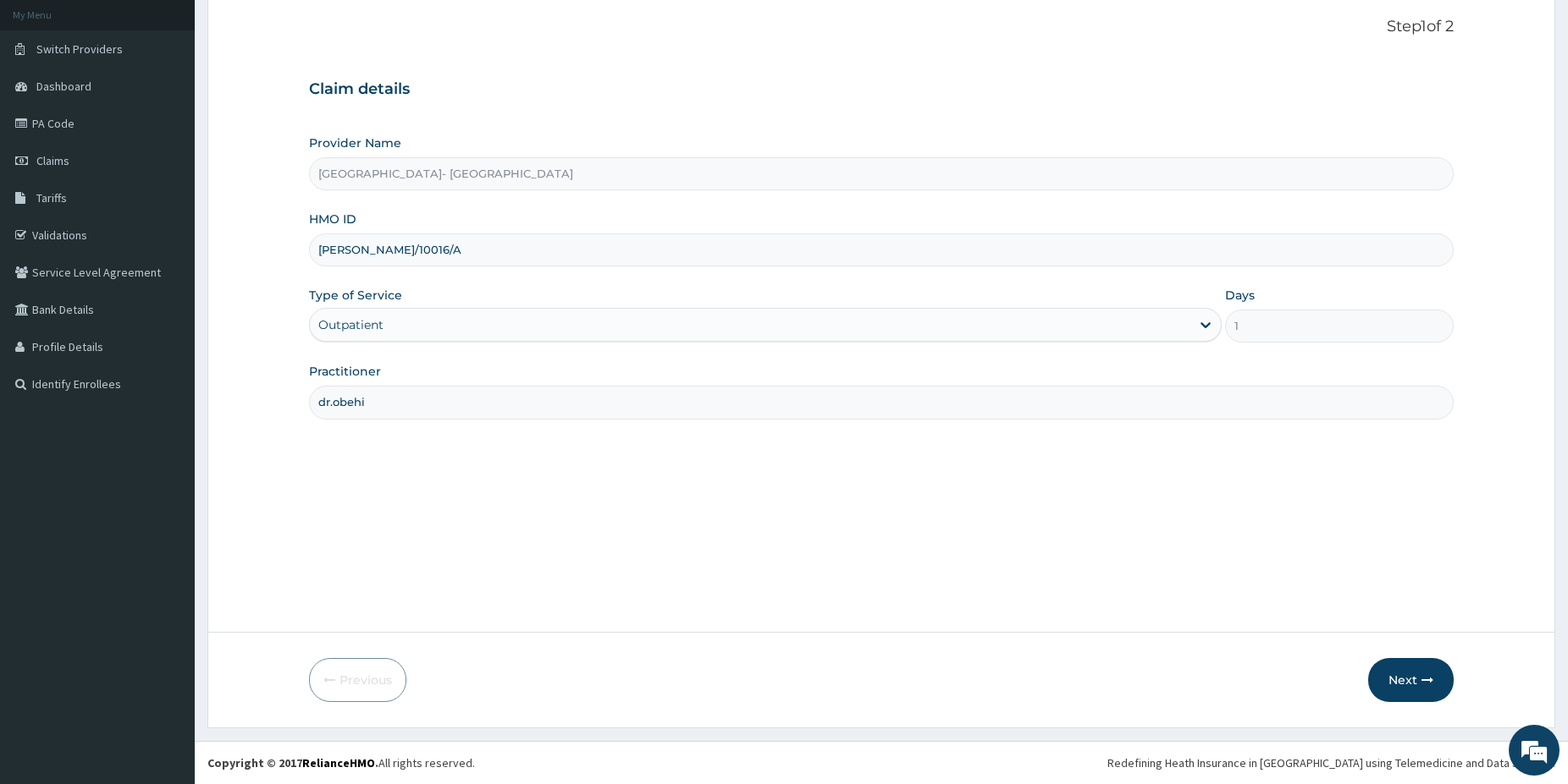
drag, startPoint x: 317, startPoint y: 250, endPoint x: 418, endPoint y: 251, distance: 101.0
click at [418, 251] on input "[PERSON_NAME]/10016/A" at bounding box center [881, 250] width 1145 height 33
click at [99, 161] on link "Claims" at bounding box center [97, 161] width 194 height 37
